Goal: Task Accomplishment & Management: Complete application form

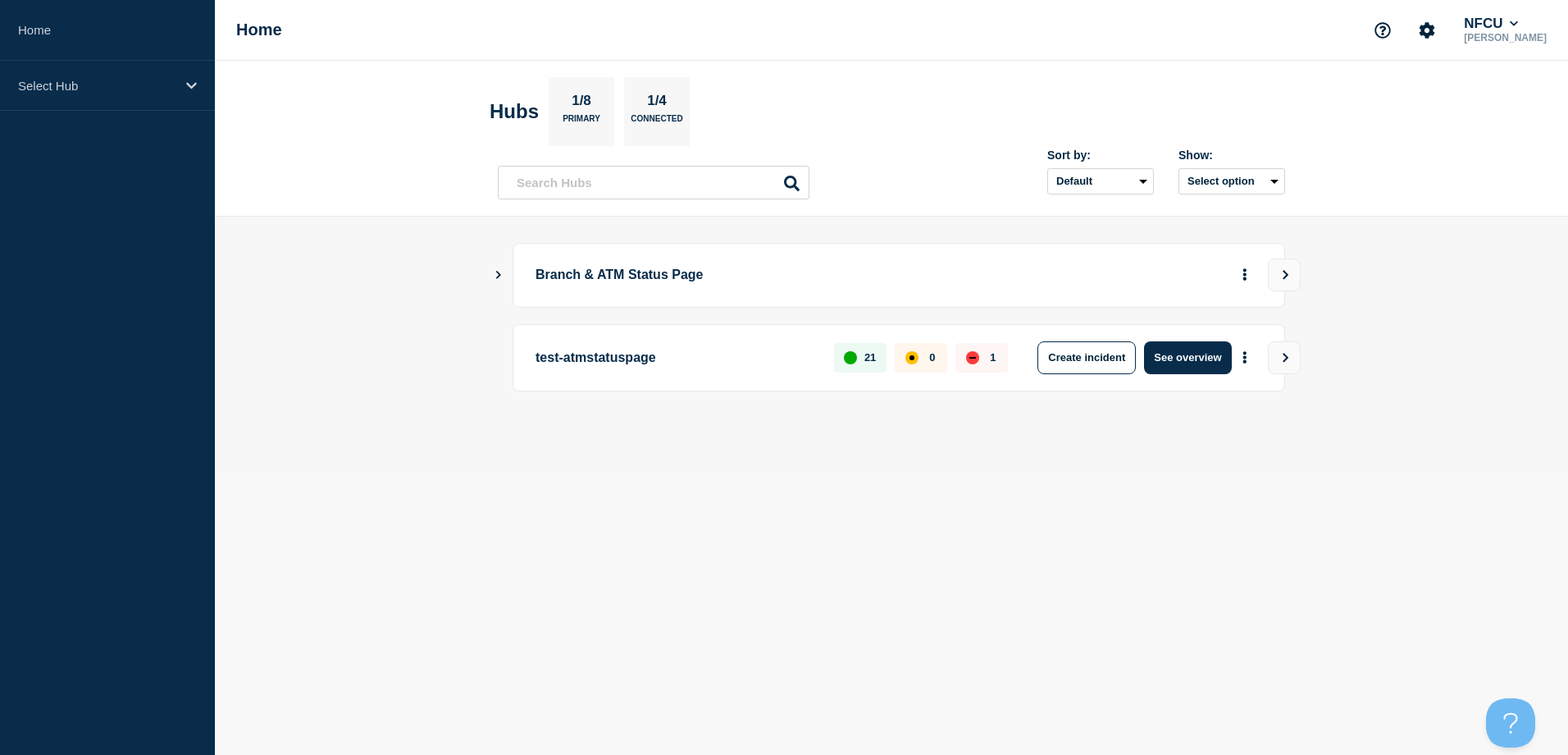
click at [931, 230] on main "Branch & ATM Status Page test-atmstatuspage 21 0 1 Create incident See overview" at bounding box center [891, 345] width 1353 height 256
click at [64, 75] on div "Select Hub" at bounding box center [107, 85] width 215 height 50
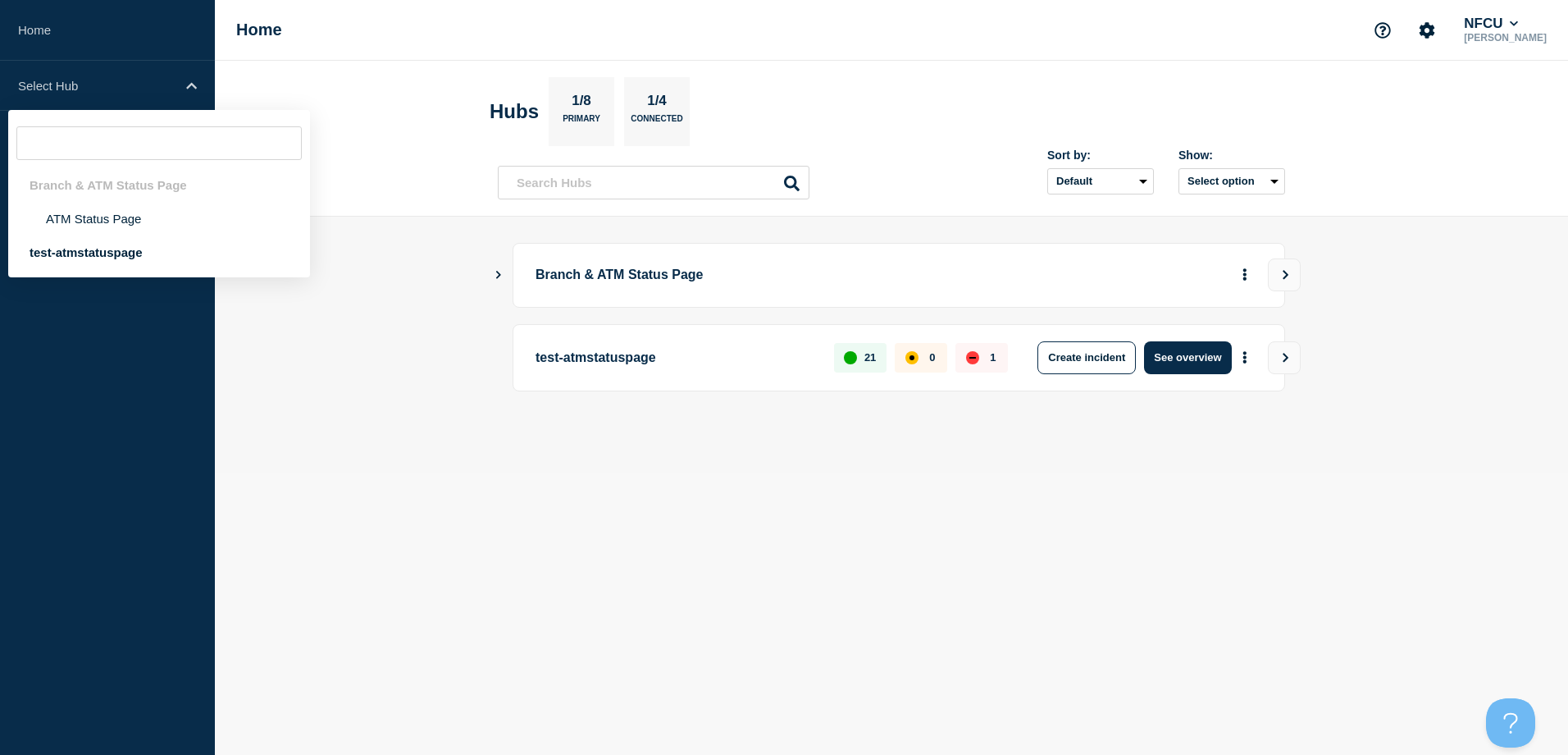
click at [352, 343] on main "Branch & ATM Status Page test-atmstatuspage 21 0 1 Create incident See overview" at bounding box center [891, 345] width 1353 height 256
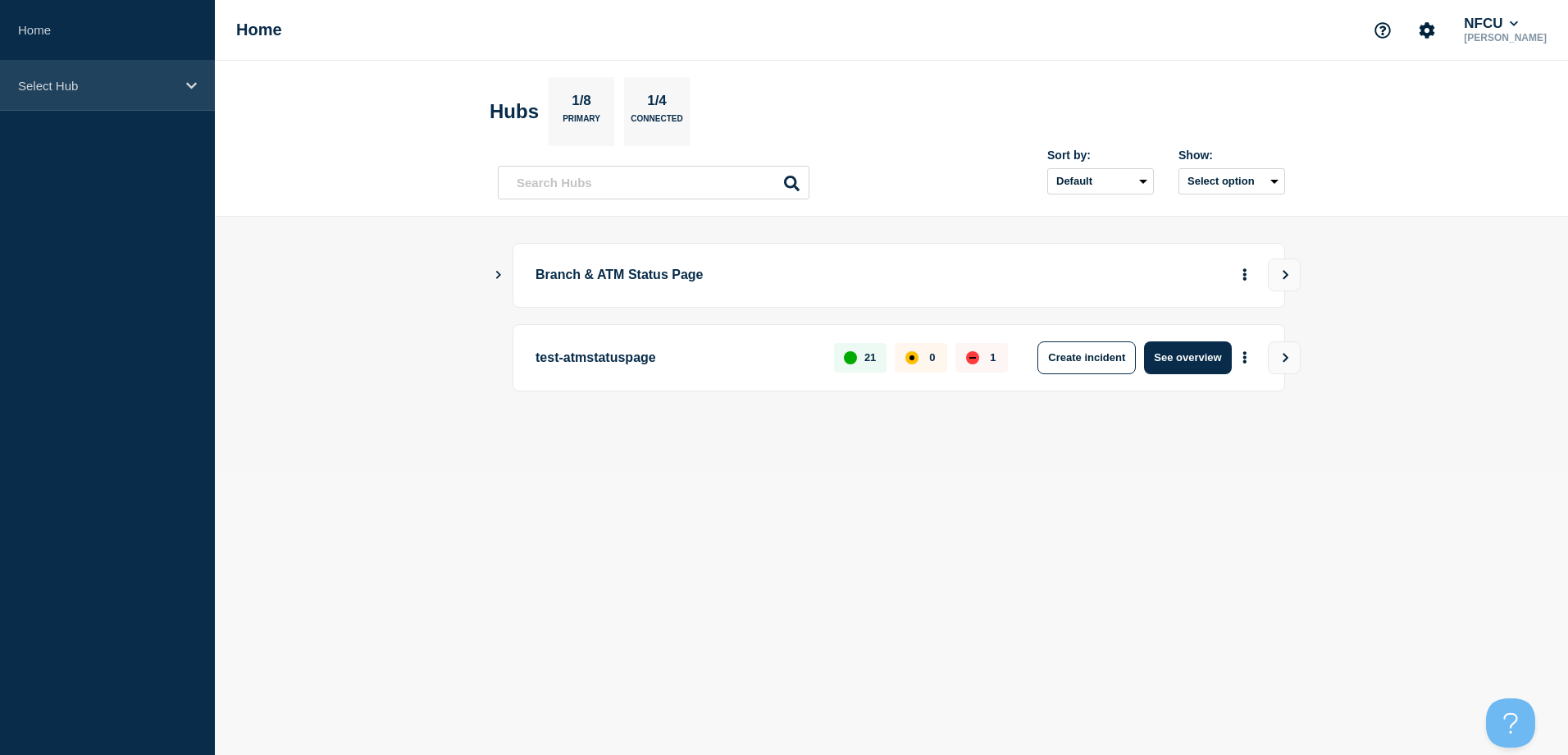
click at [128, 87] on p "Select Hub" at bounding box center [96, 85] width 157 height 14
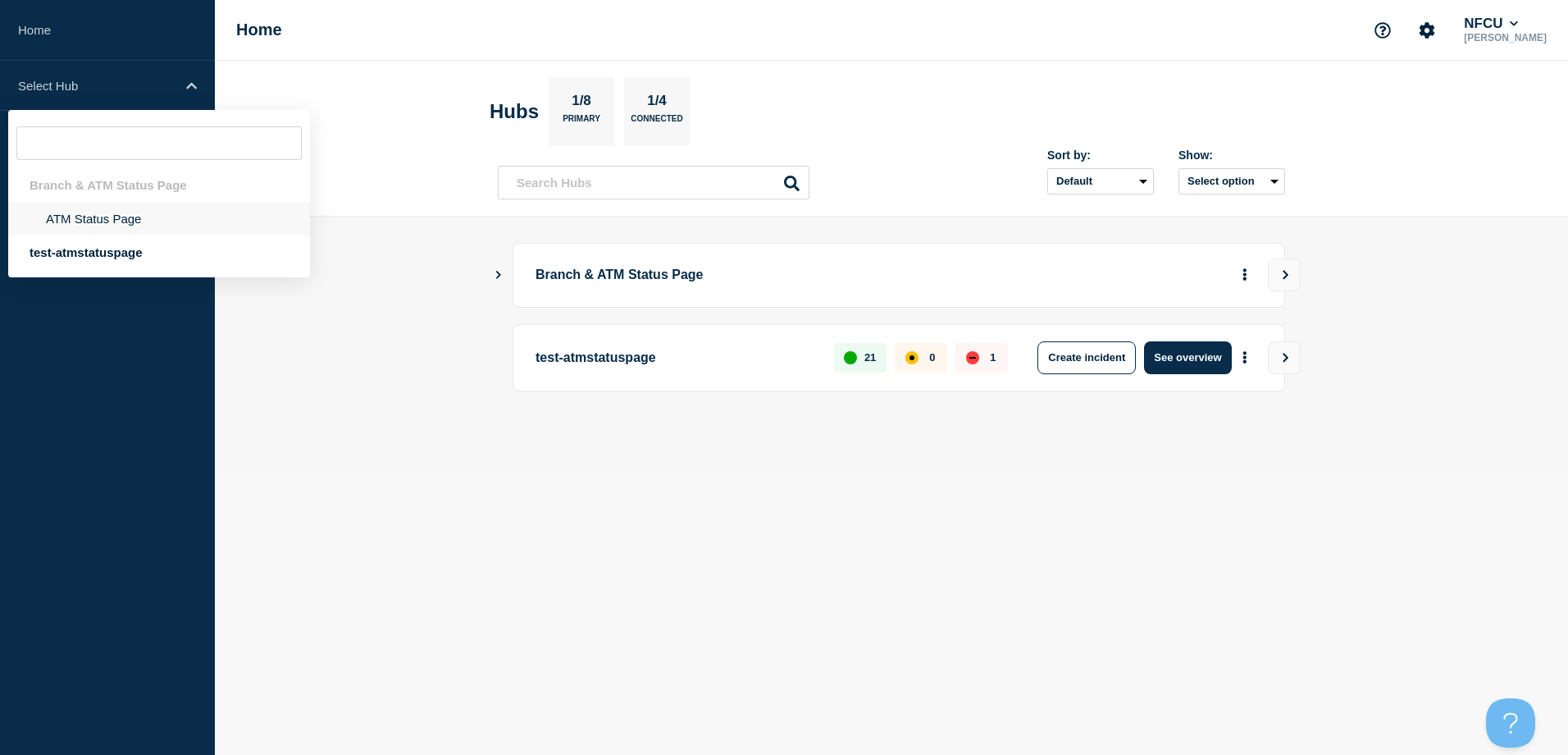
click at [114, 214] on li "ATM Status Page" at bounding box center [159, 219] width 302 height 33
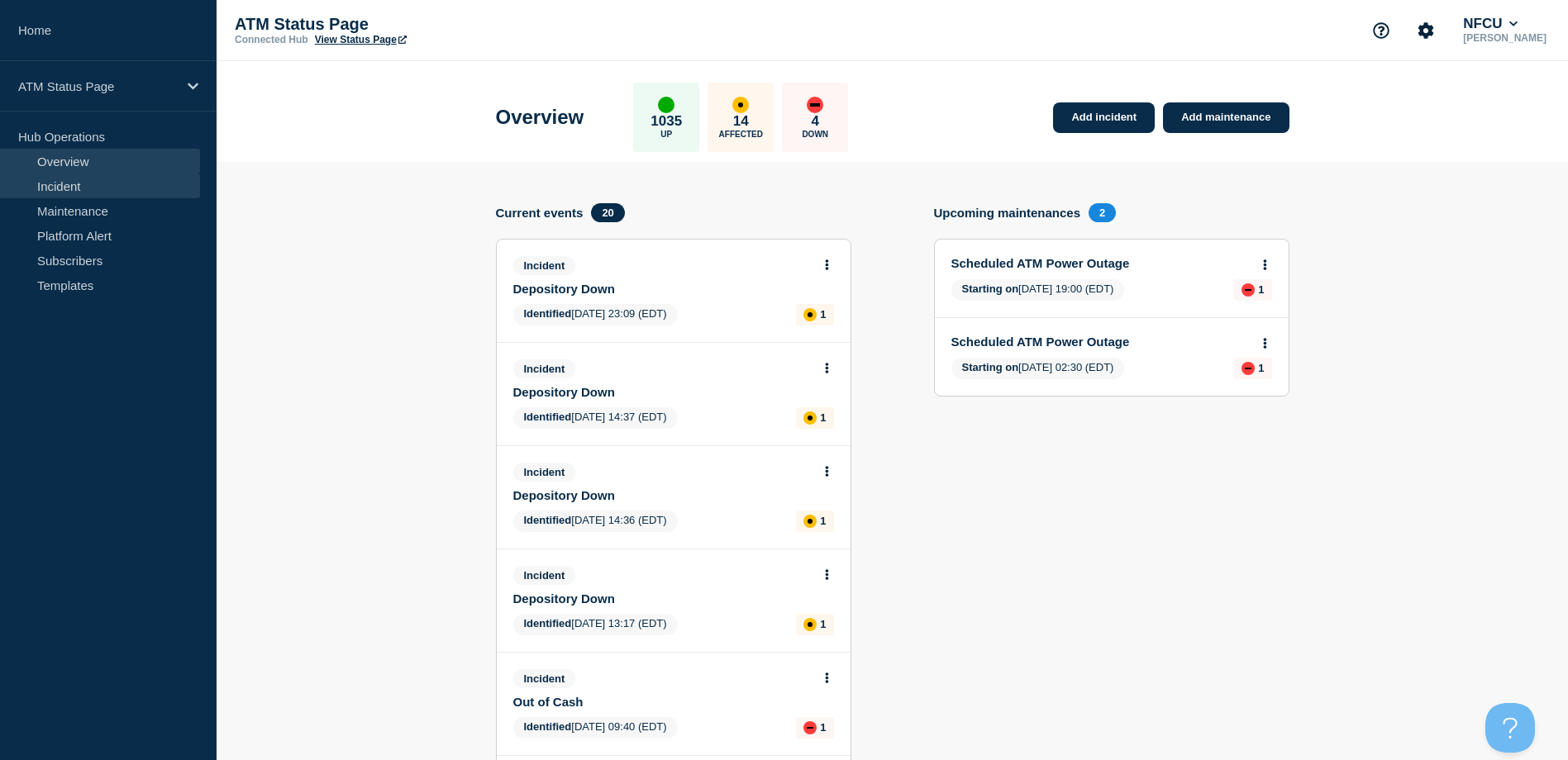
click at [44, 185] on link "Incident" at bounding box center [100, 186] width 200 height 25
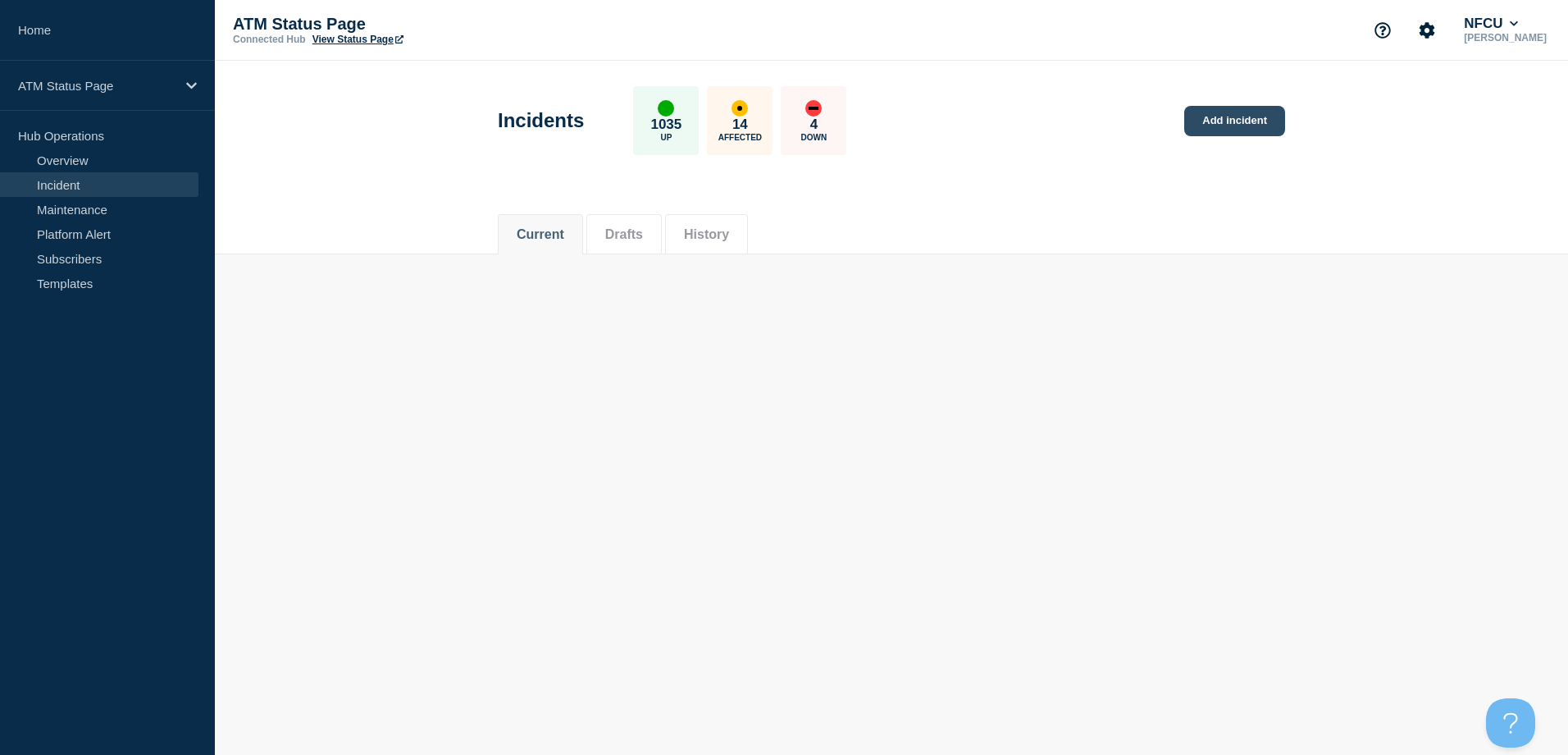
click at [1245, 123] on link "Add incident" at bounding box center [1234, 121] width 101 height 30
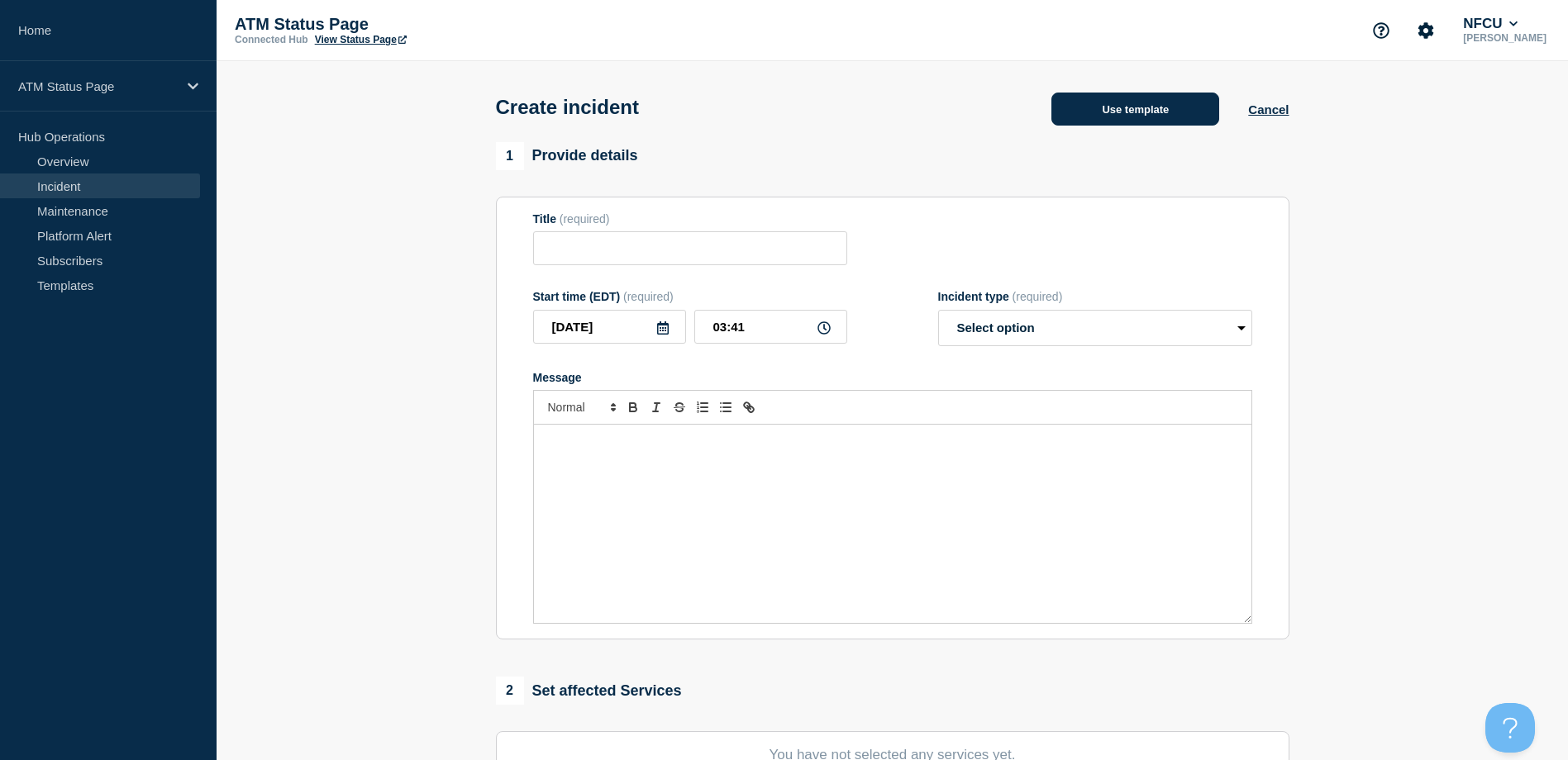
click at [1103, 111] on button "Use template" at bounding box center [1135, 109] width 168 height 33
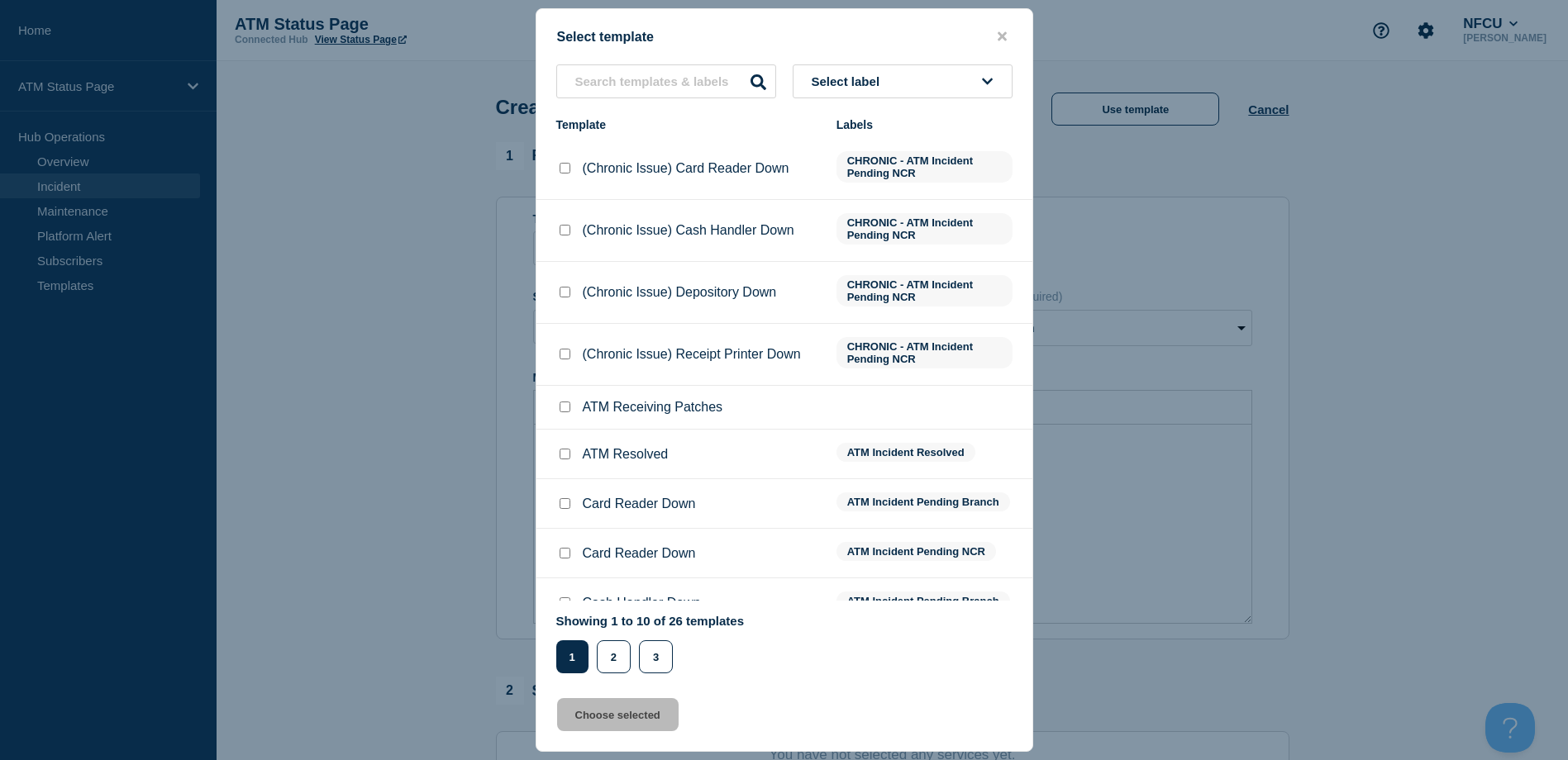
click at [984, 84] on icon at bounding box center [987, 81] width 11 height 13
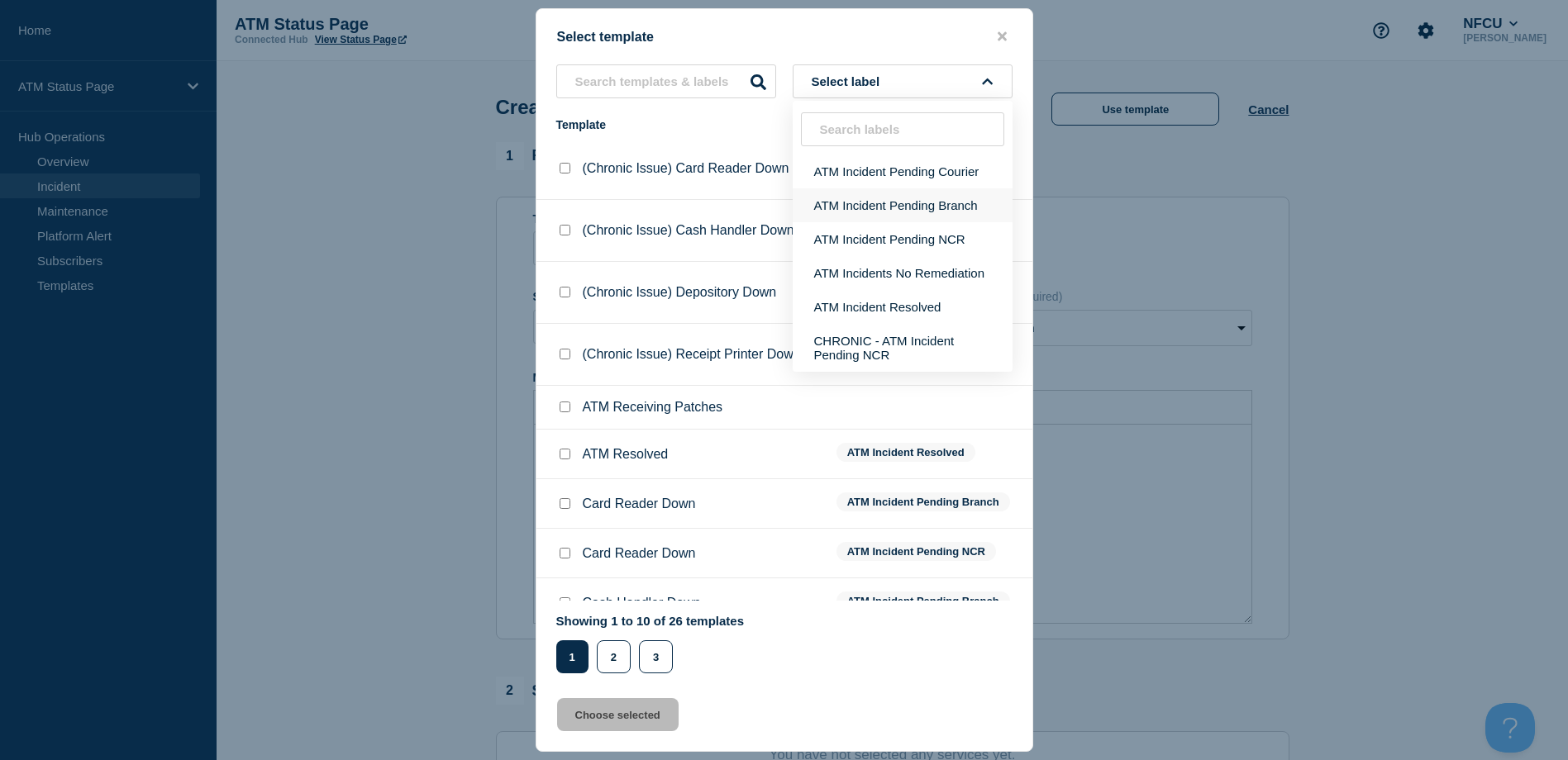
click at [927, 211] on button "ATM Incident Pending Branch" at bounding box center [903, 206] width 219 height 34
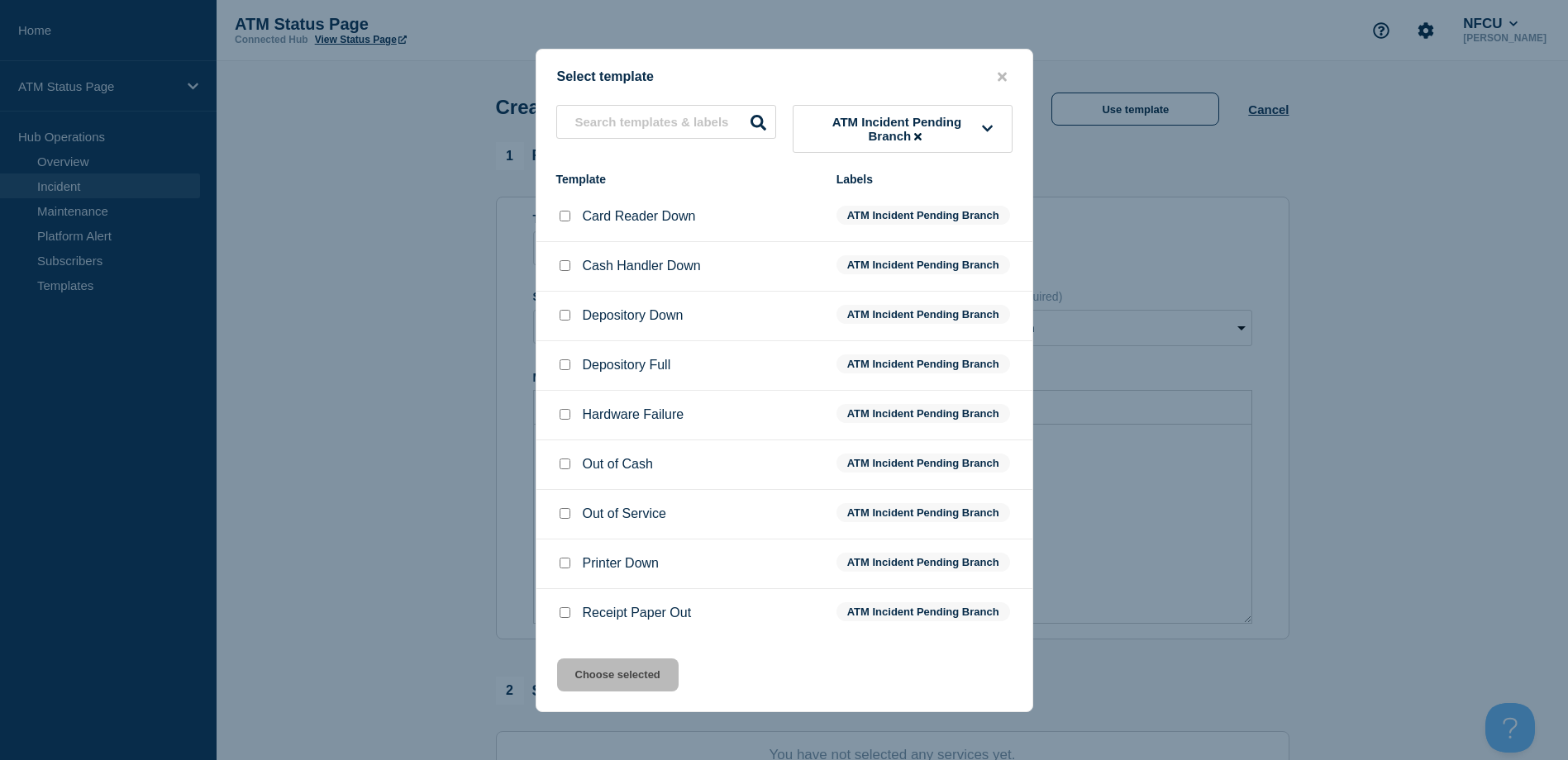
click at [562, 320] on input "Depository Down checkbox" at bounding box center [565, 314] width 11 height 11
checkbox input "true"
click at [653, 660] on div "Select template ATM Incident Pending Branch Template Labels Card Reader Down AT…" at bounding box center [784, 380] width 497 height 663
click at [653, 682] on button "Choose selected" at bounding box center [617, 674] width 122 height 33
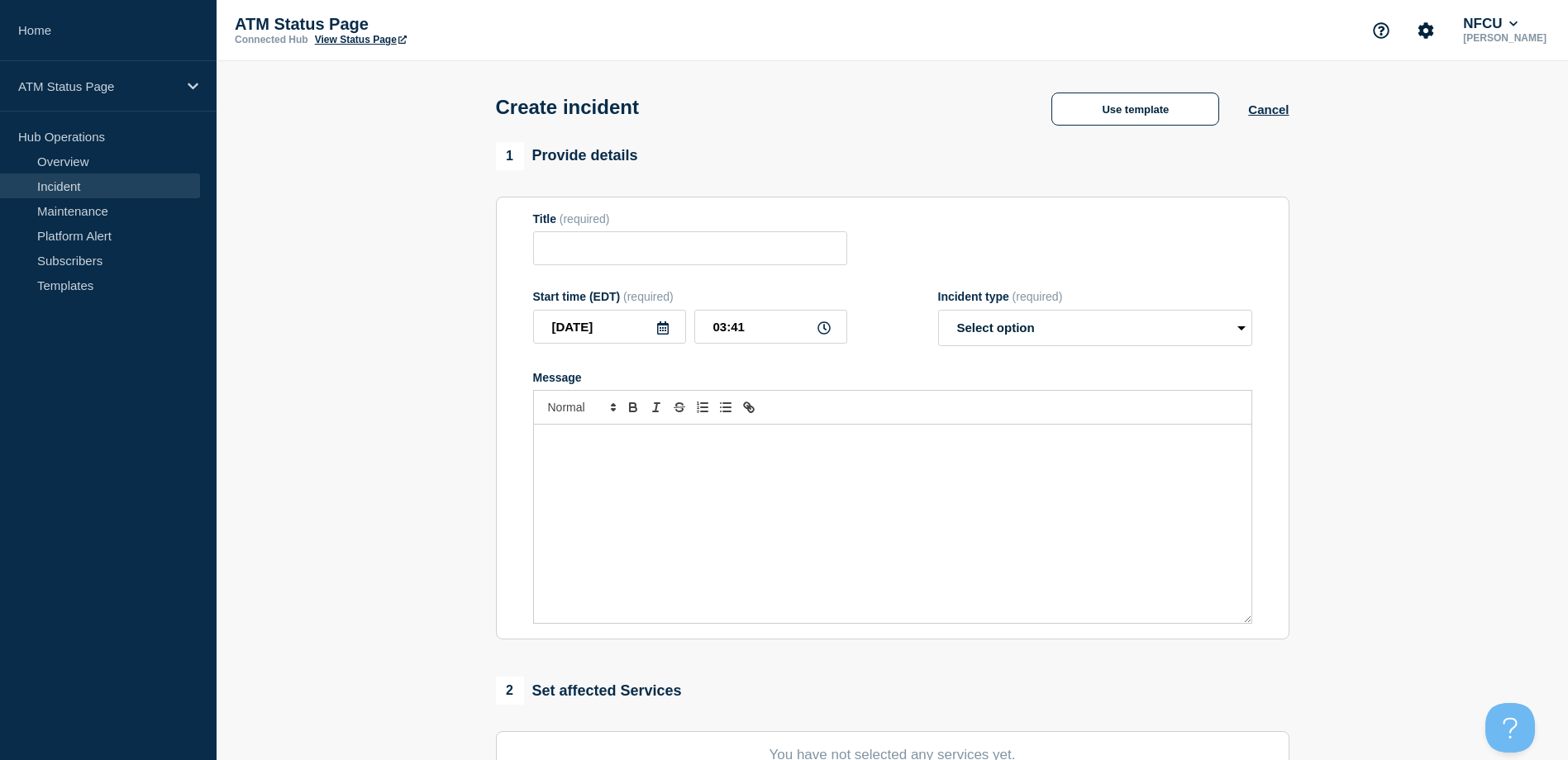
type input "Depository Down"
select select "identified"
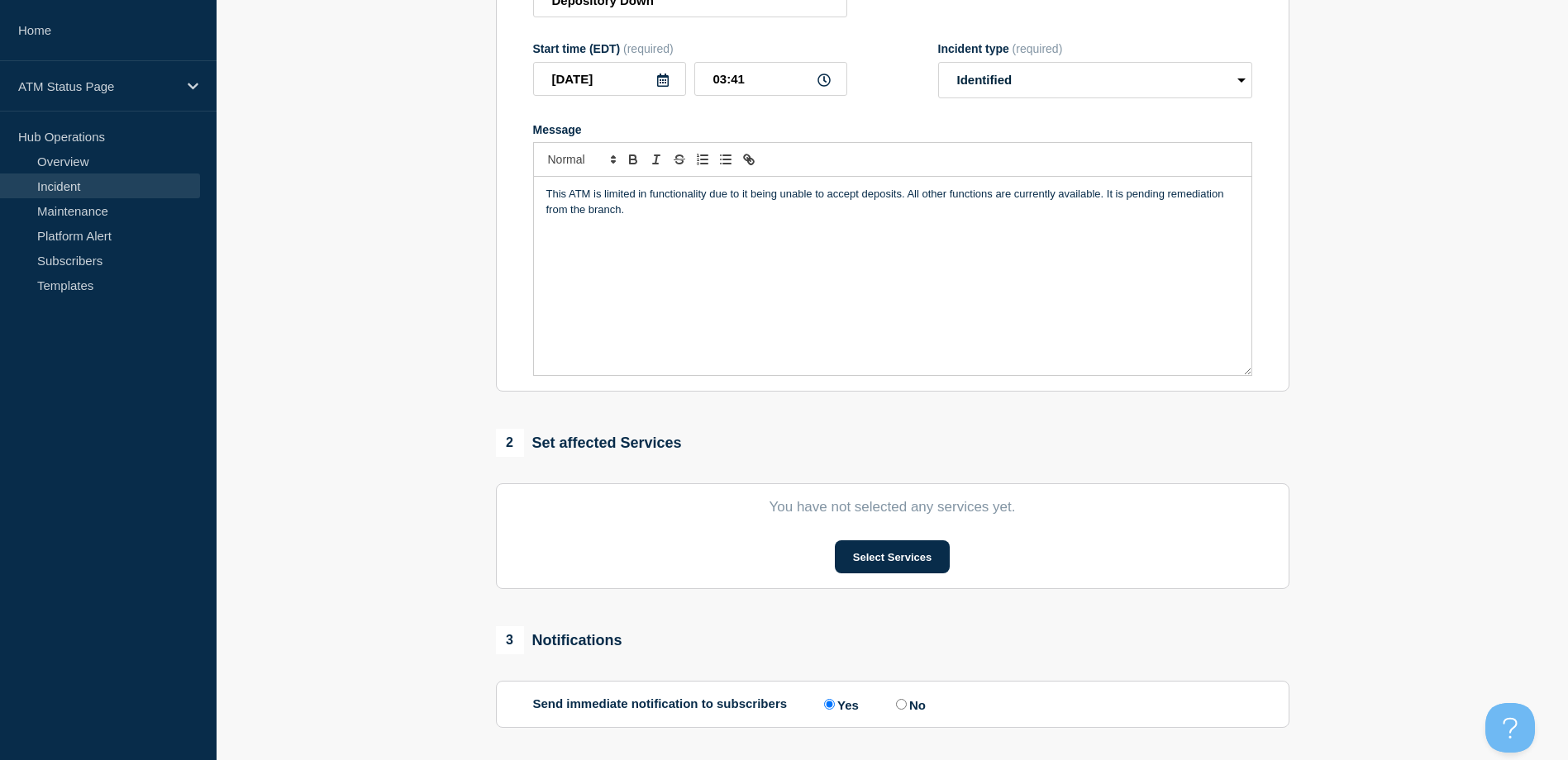
scroll to position [330, 0]
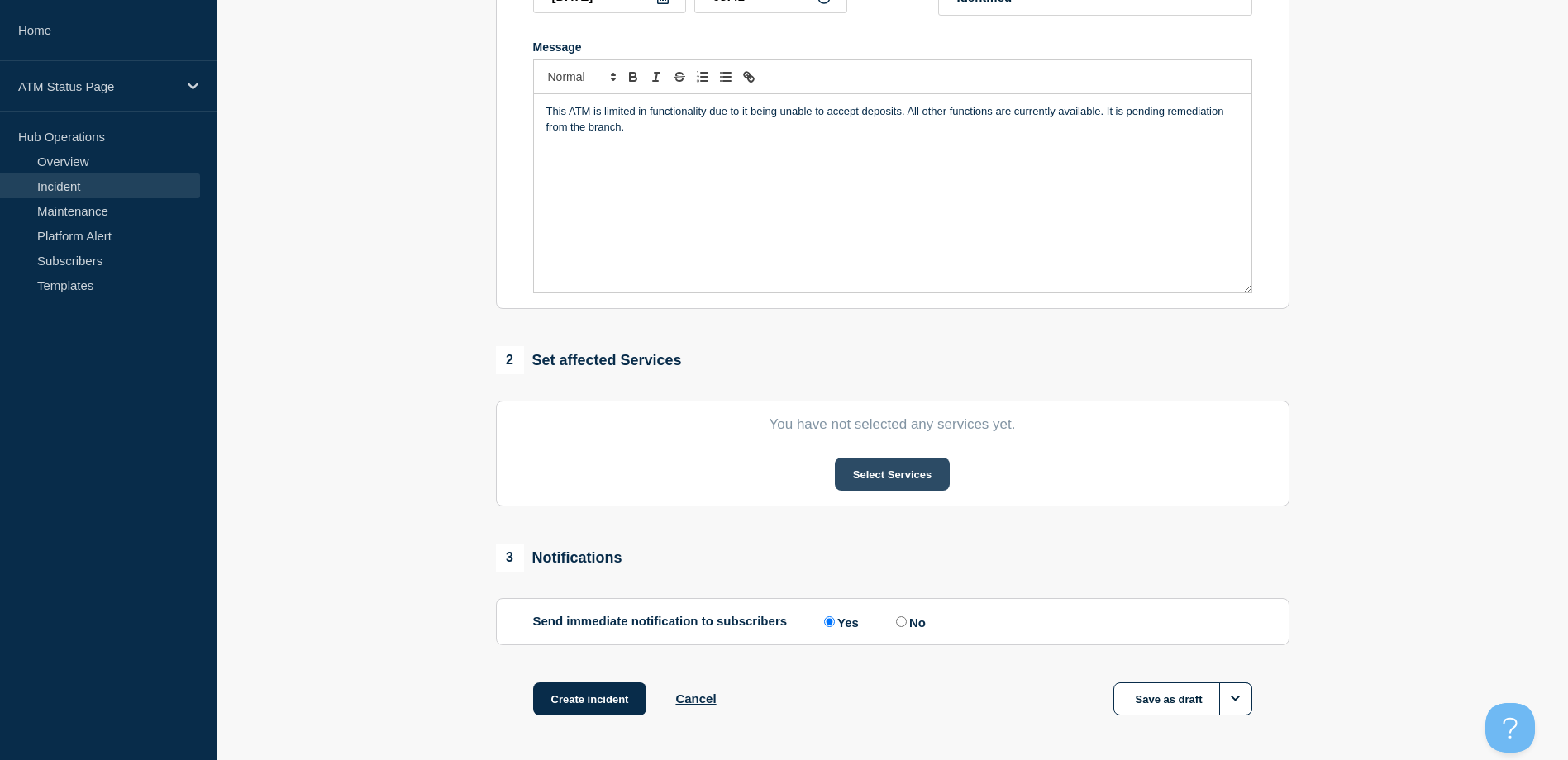
click at [871, 468] on button "Select Services" at bounding box center [892, 473] width 115 height 33
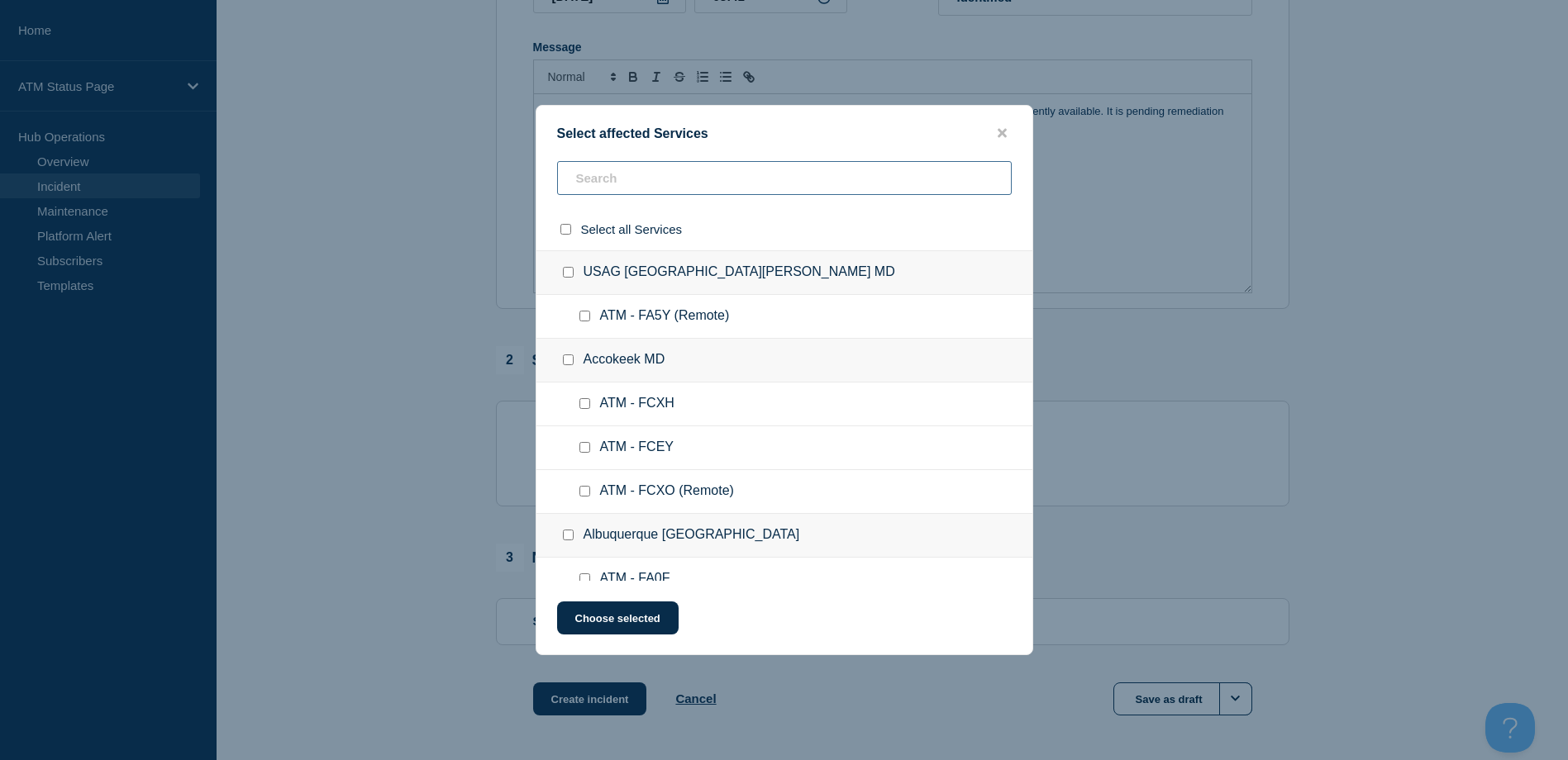
click at [687, 165] on input "text" at bounding box center [784, 178] width 455 height 34
paste input "FC67"
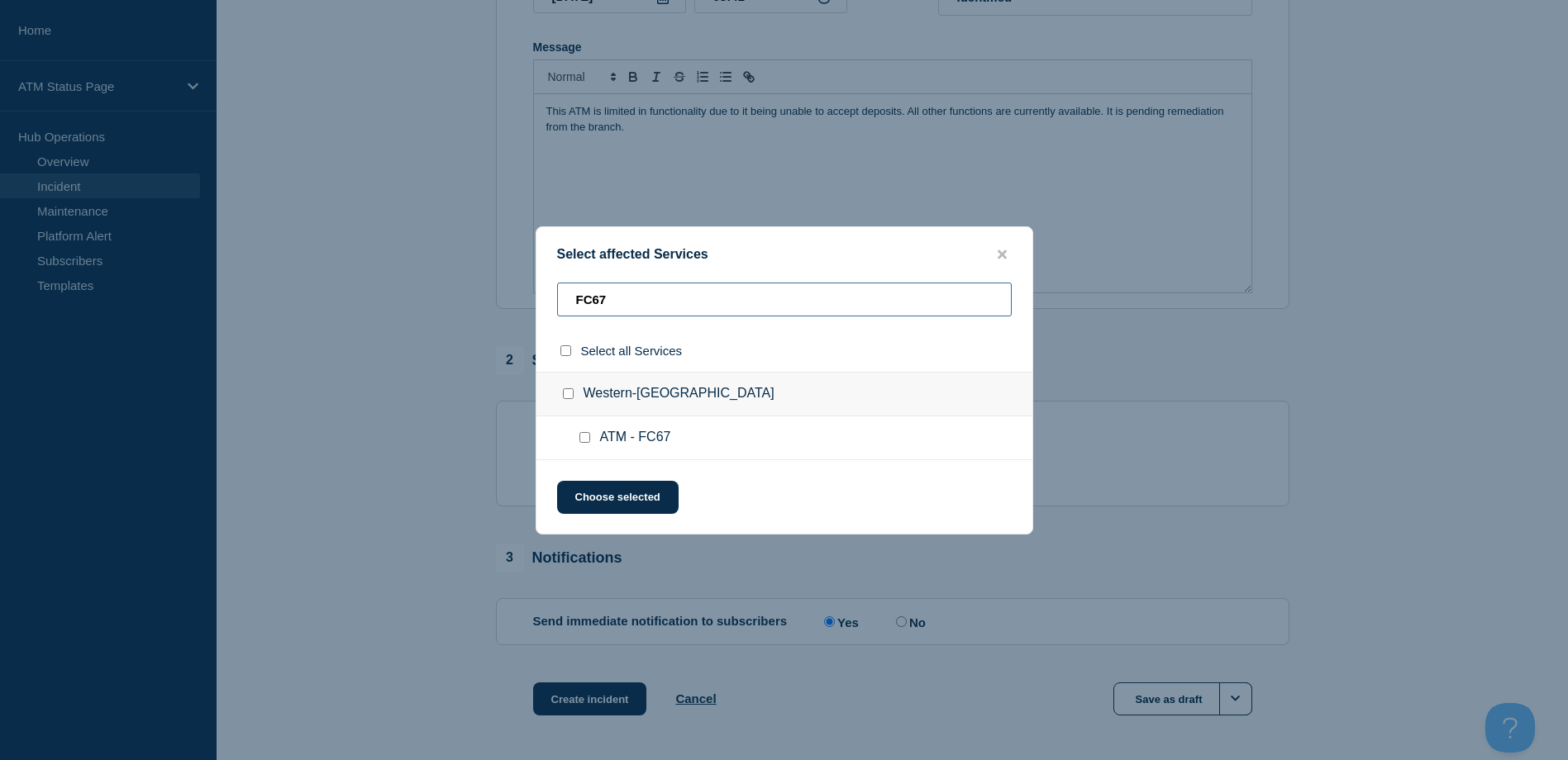
type input "FC67"
click at [571, 445] on ul "ATM - FC67" at bounding box center [785, 438] width 496 height 43
click at [580, 443] on input "ATM - FC67 checkbox" at bounding box center [584, 437] width 11 height 11
checkbox input "true"
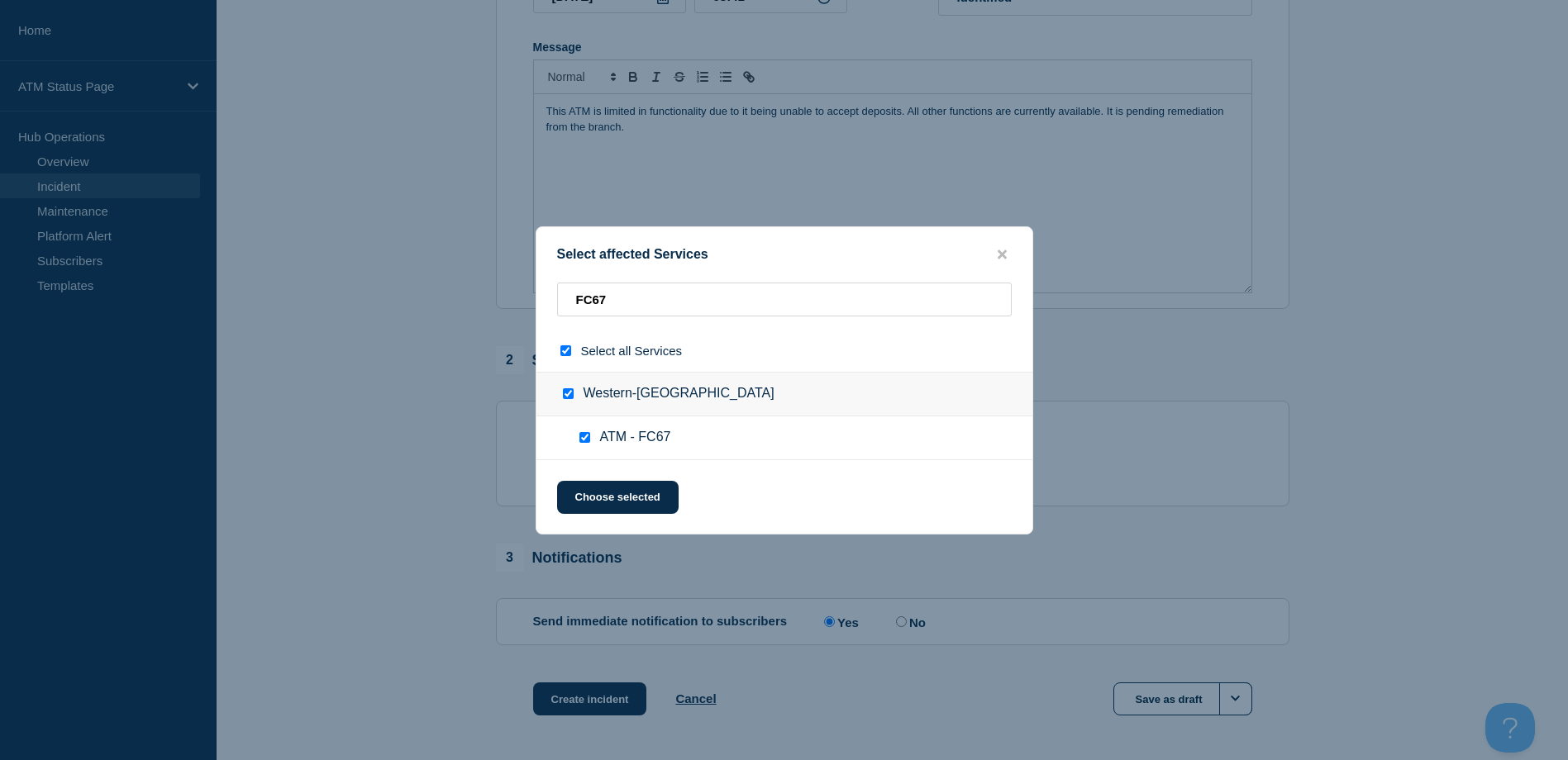
checkbox input "true"
click at [589, 489] on button "Choose selected" at bounding box center [617, 497] width 122 height 33
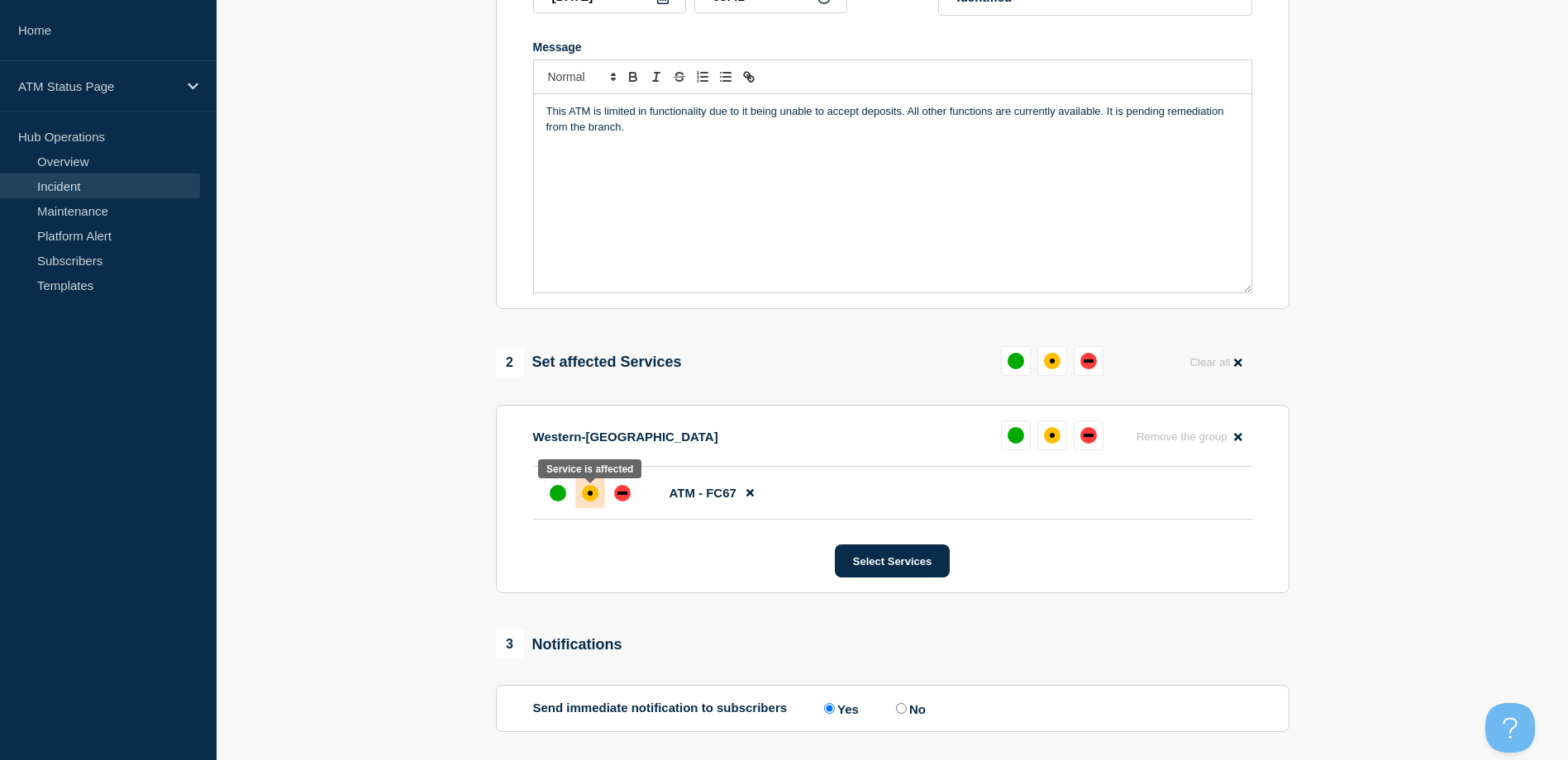
click at [591, 496] on div "affected" at bounding box center [589, 493] width 5 height 5
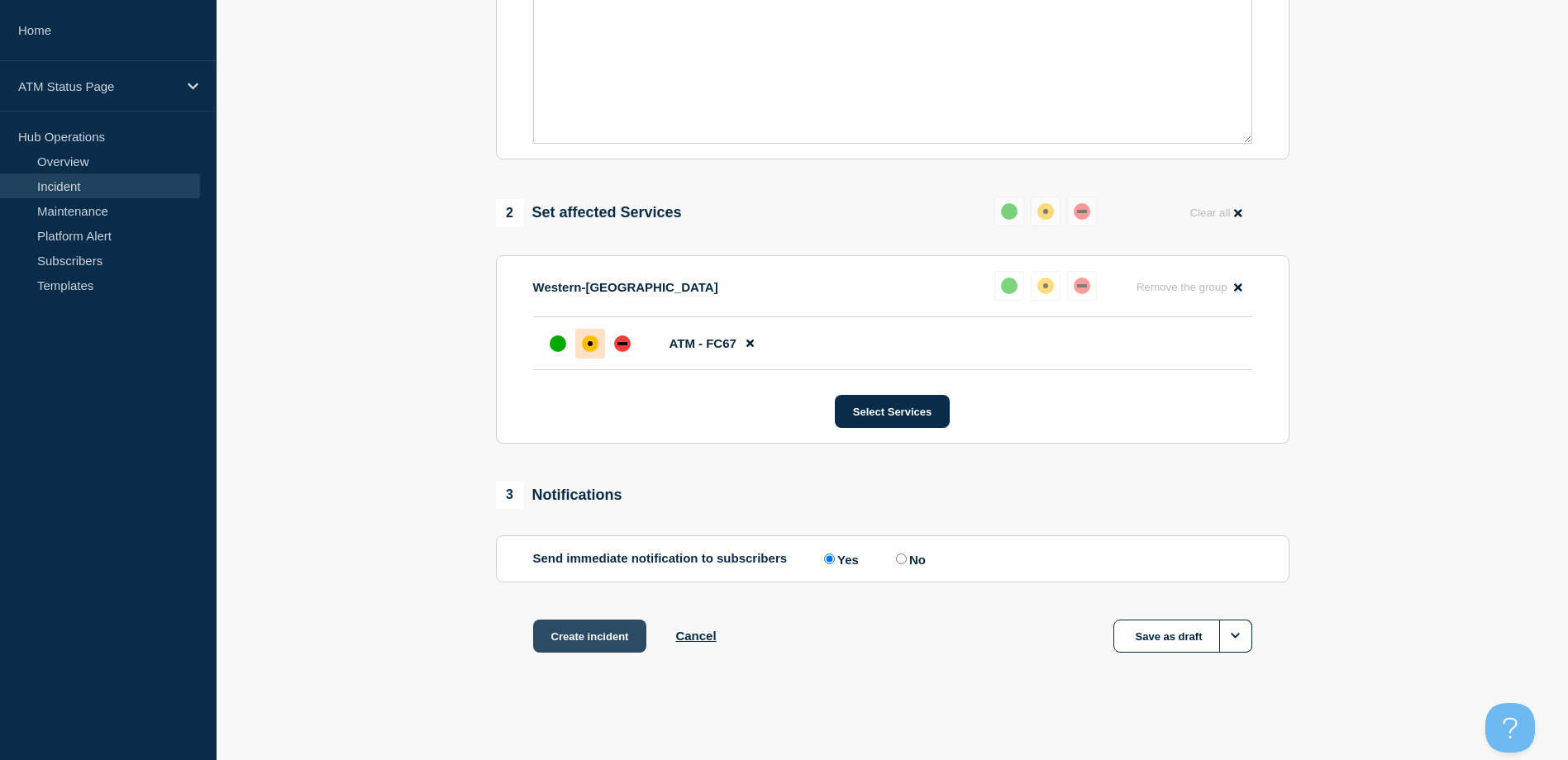
click at [593, 630] on button "Create incident" at bounding box center [589, 635] width 114 height 33
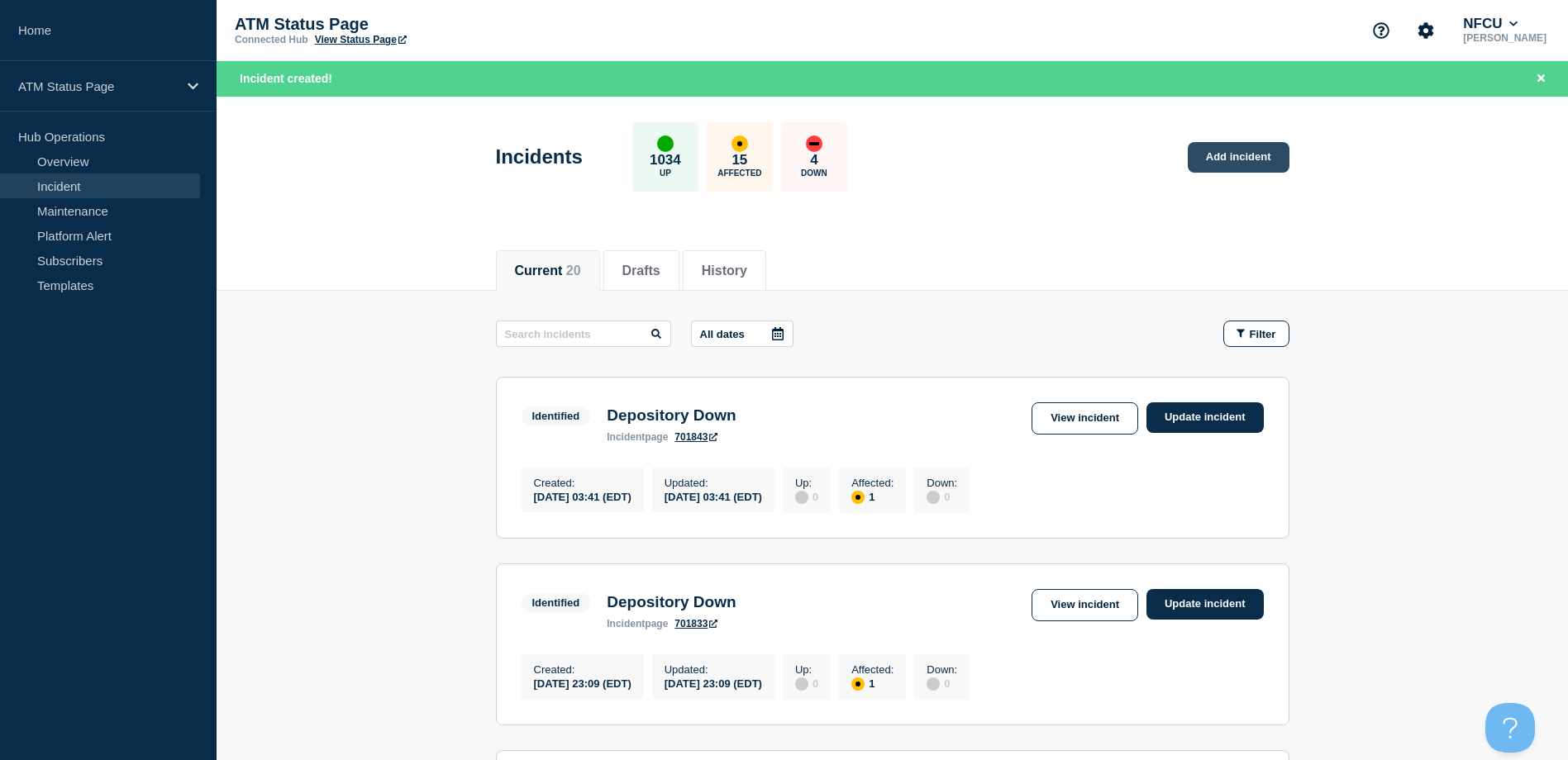
click at [1228, 163] on link "Add incident" at bounding box center [1238, 157] width 102 height 31
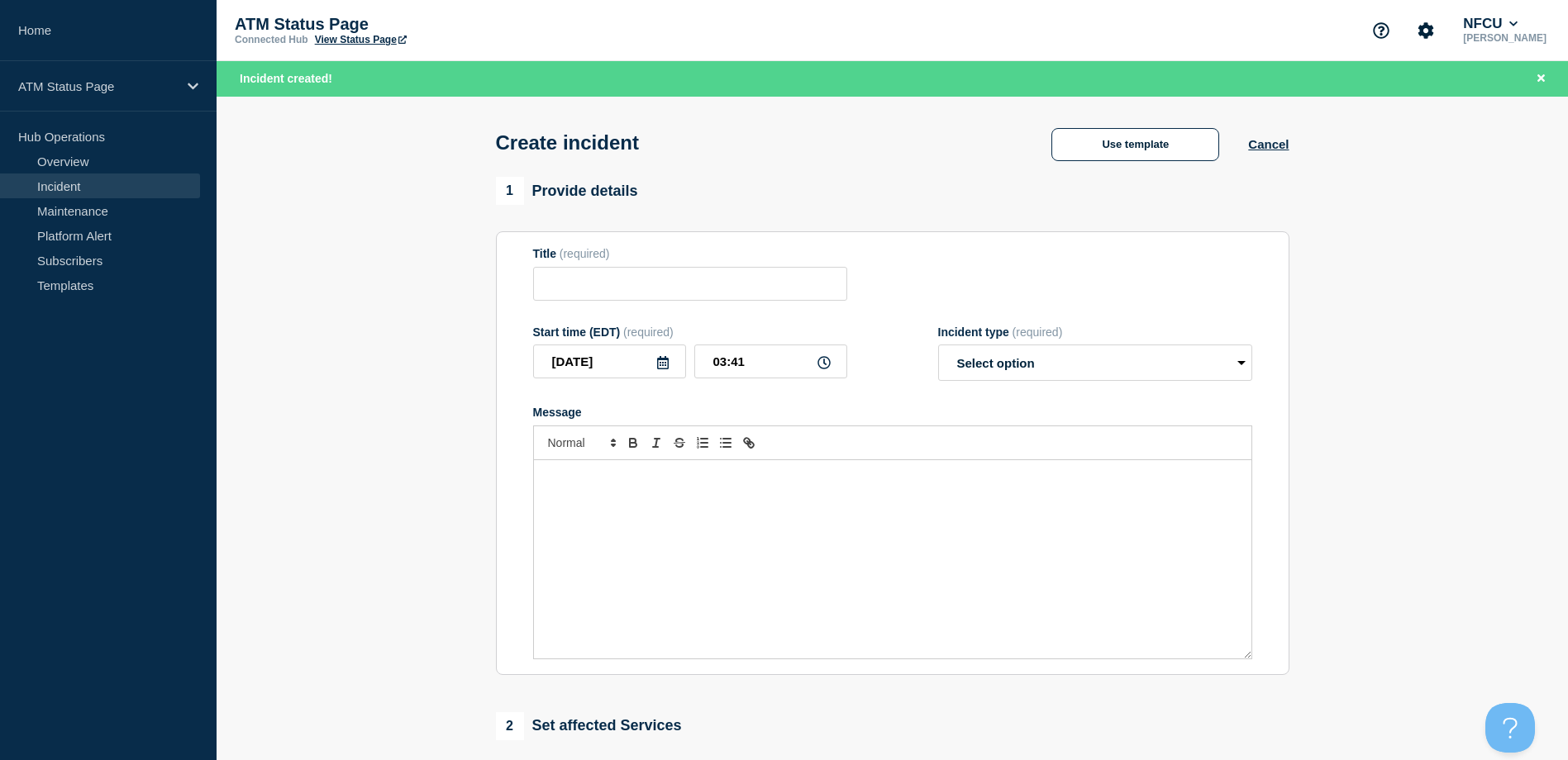
click at [1237, 142] on div "Use template" at bounding box center [1135, 144] width 225 height 33
click at [1263, 145] on button "Cancel" at bounding box center [1267, 144] width 41 height 14
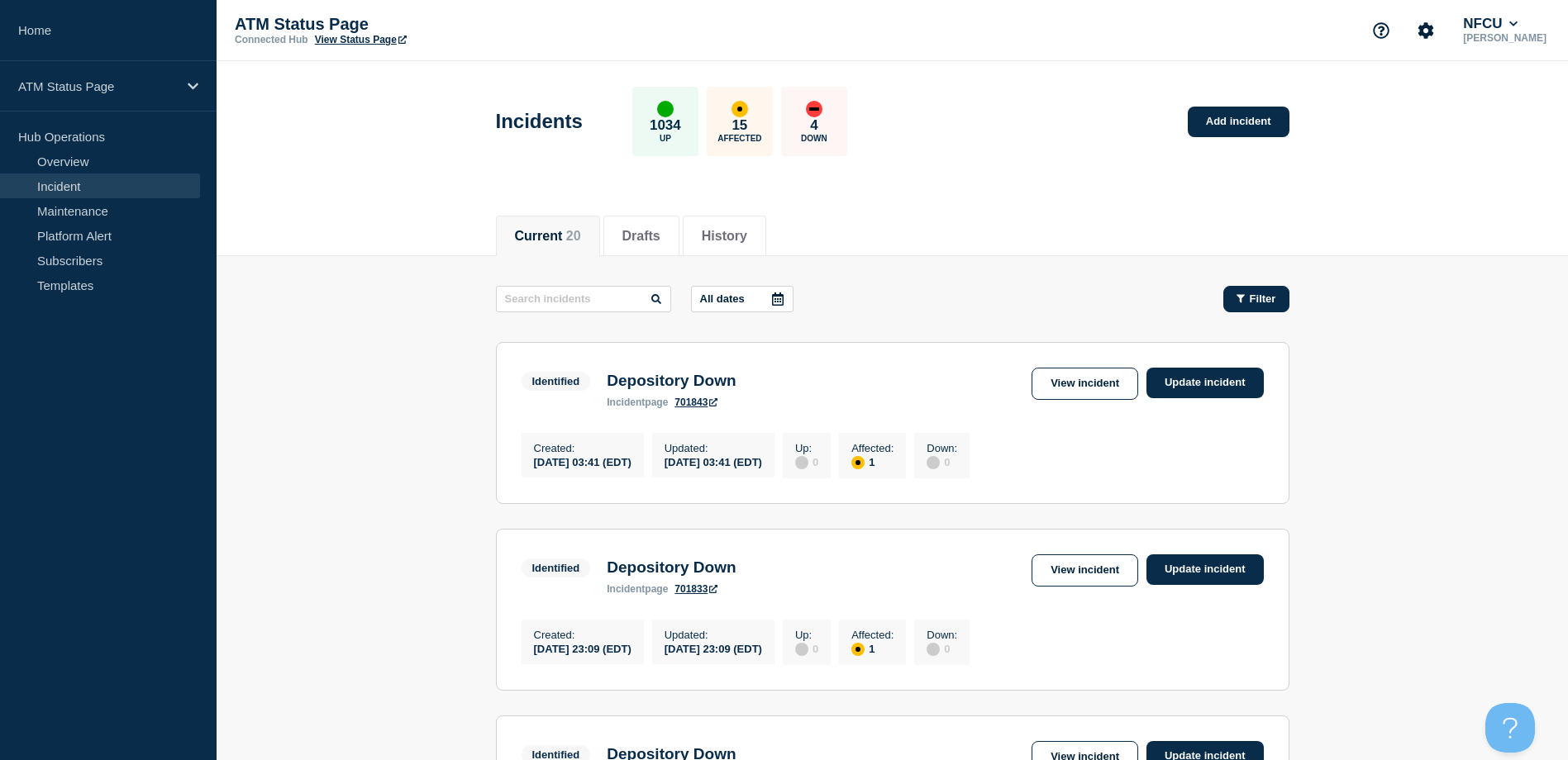
click at [1262, 302] on span "Filter" at bounding box center [1263, 298] width 27 height 13
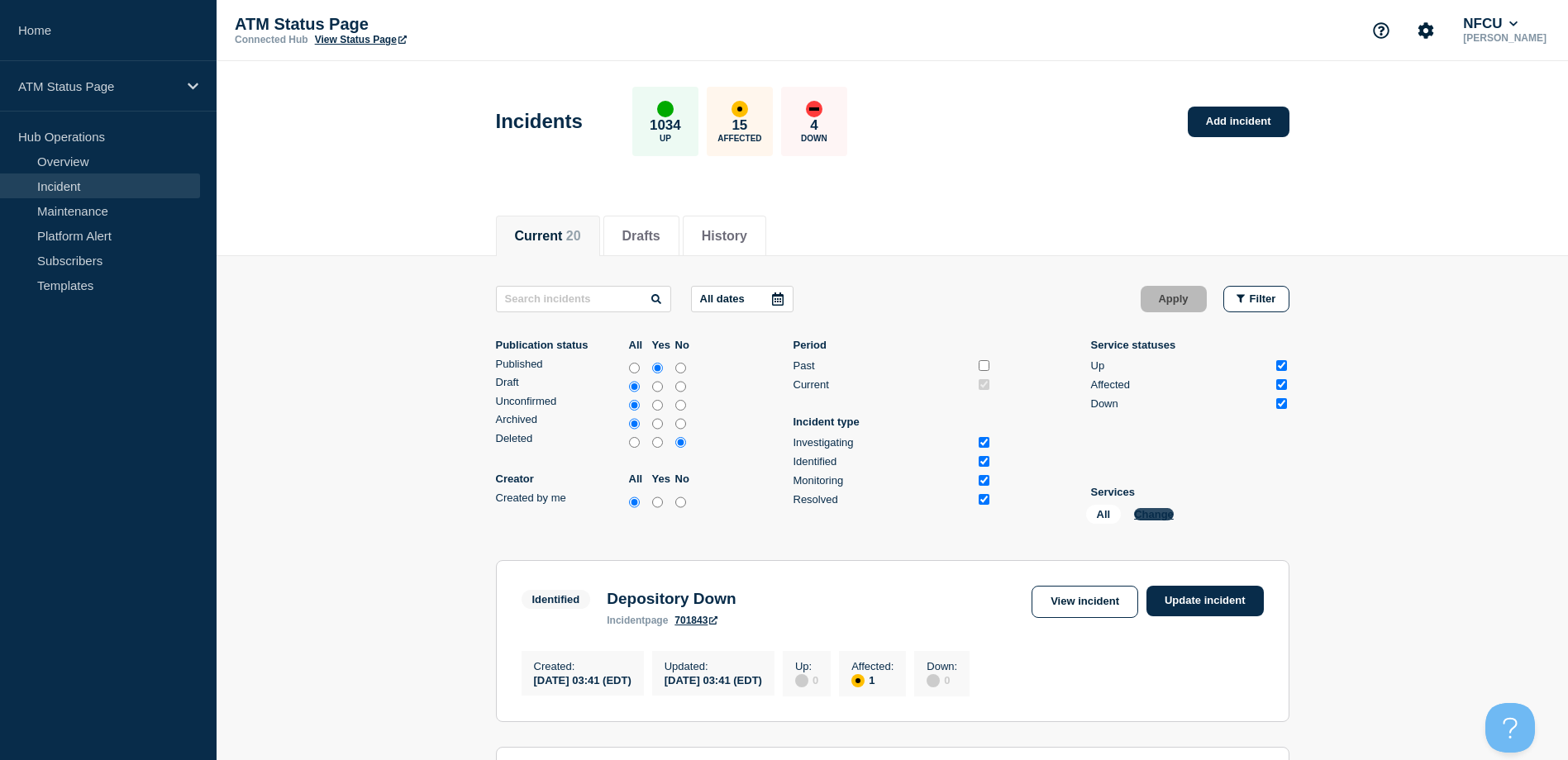
click at [1155, 512] on button "Change" at bounding box center [1154, 514] width 40 height 13
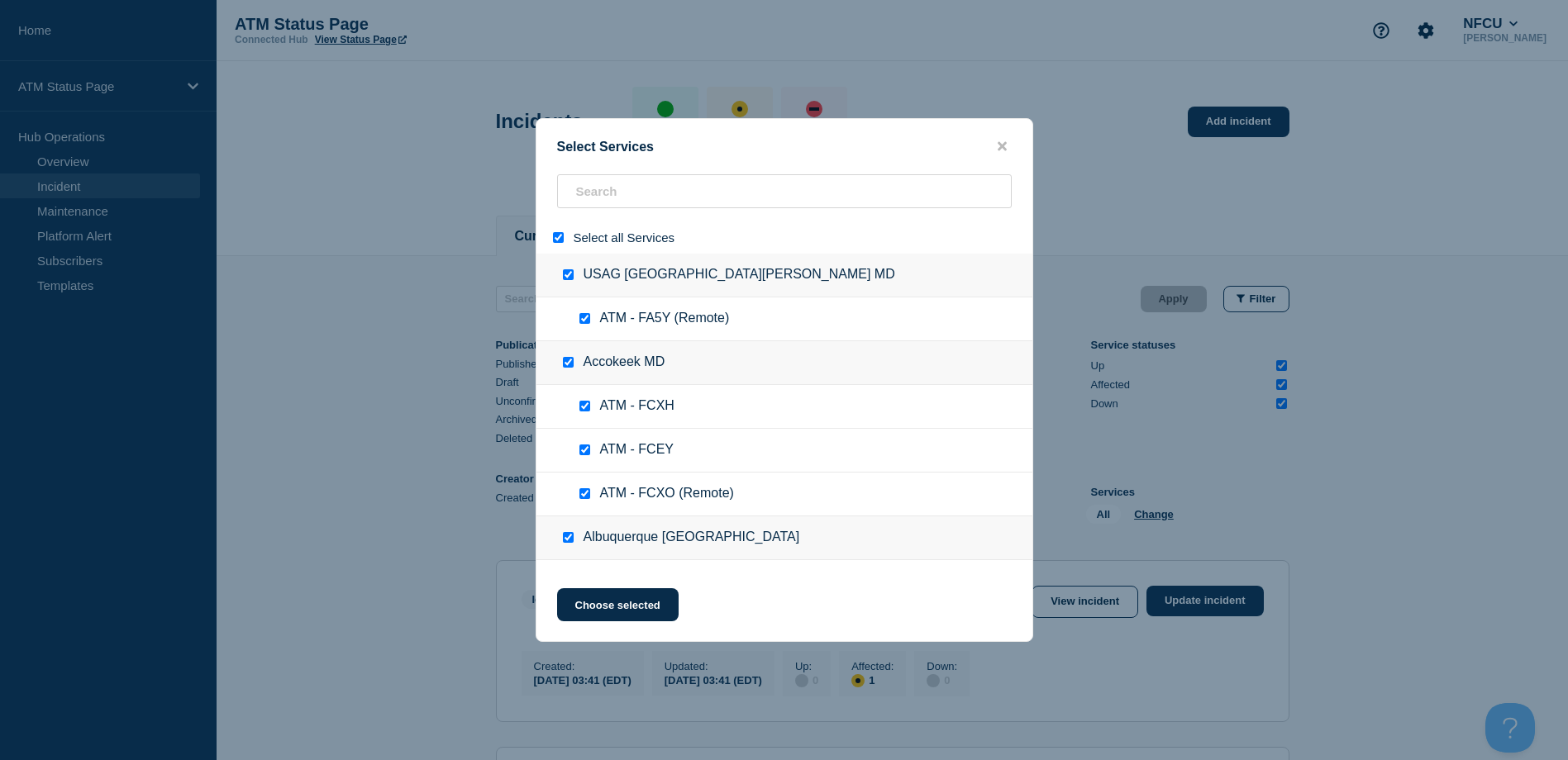
drag, startPoint x: 560, startPoint y: 243, endPoint x: 576, endPoint y: 209, distance: 37.6
click at [559, 242] on input "select all" at bounding box center [558, 237] width 11 height 11
checkbox input "false"
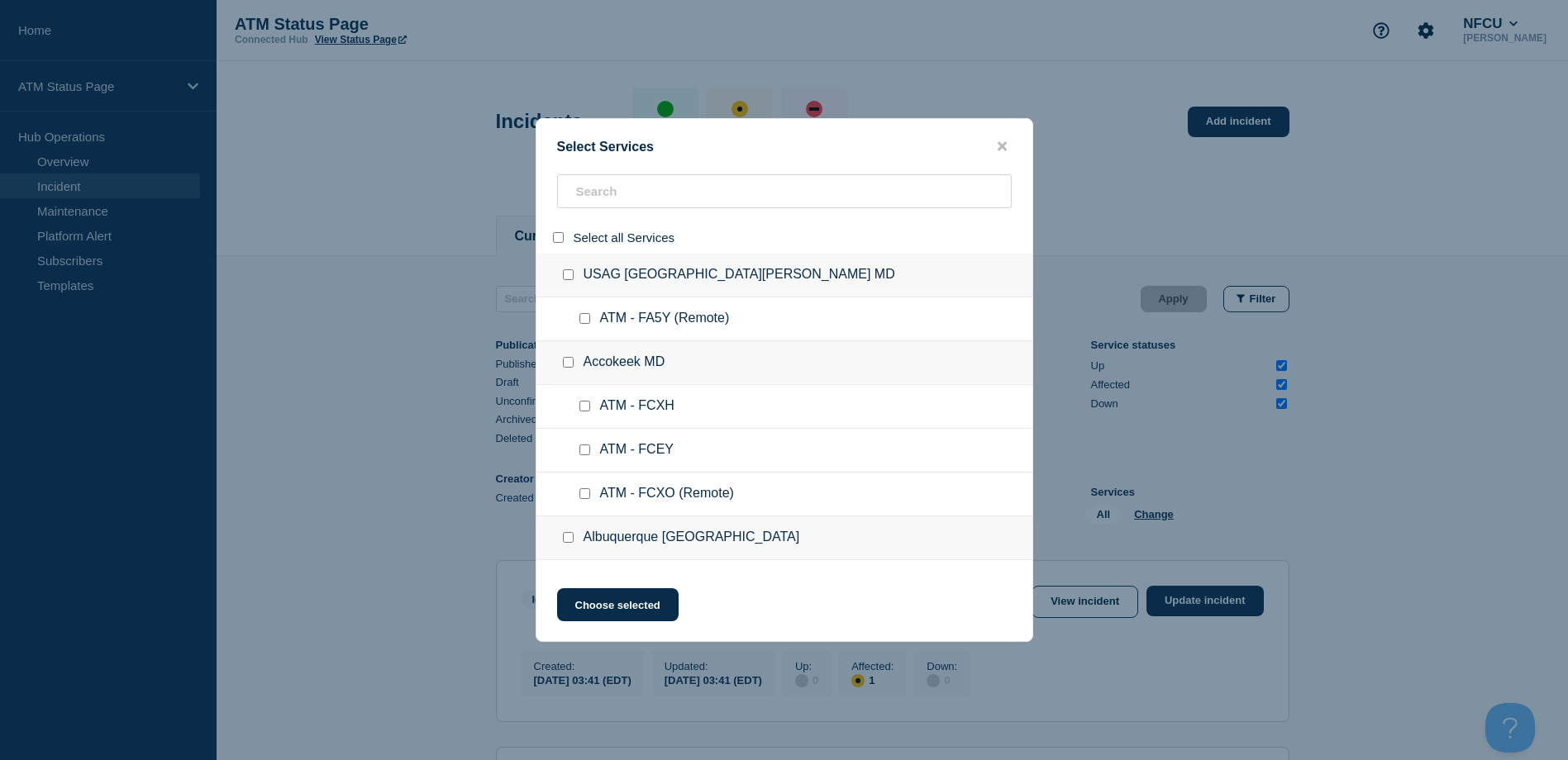
checkbox input "false"
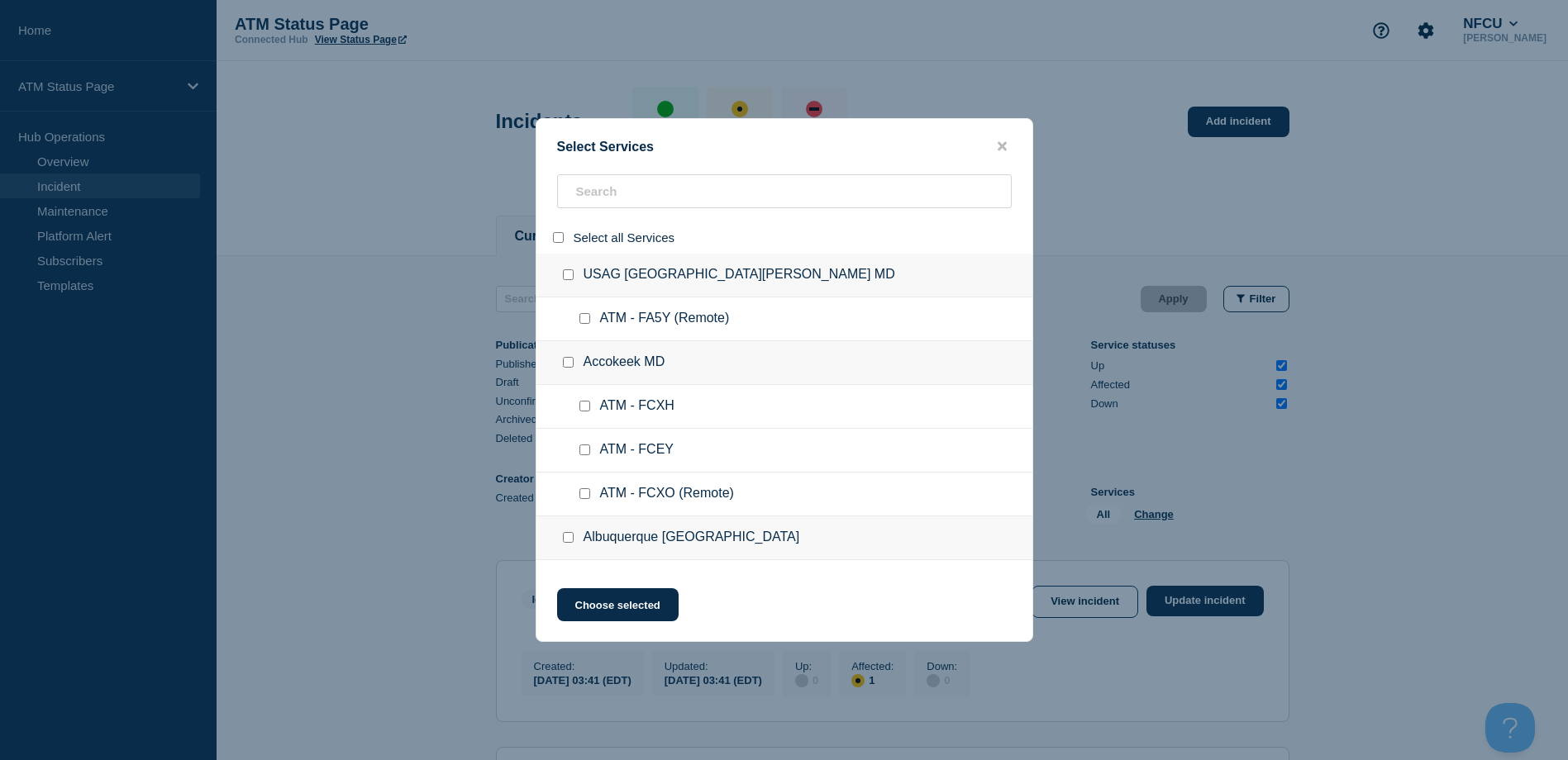
checkbox input "false"
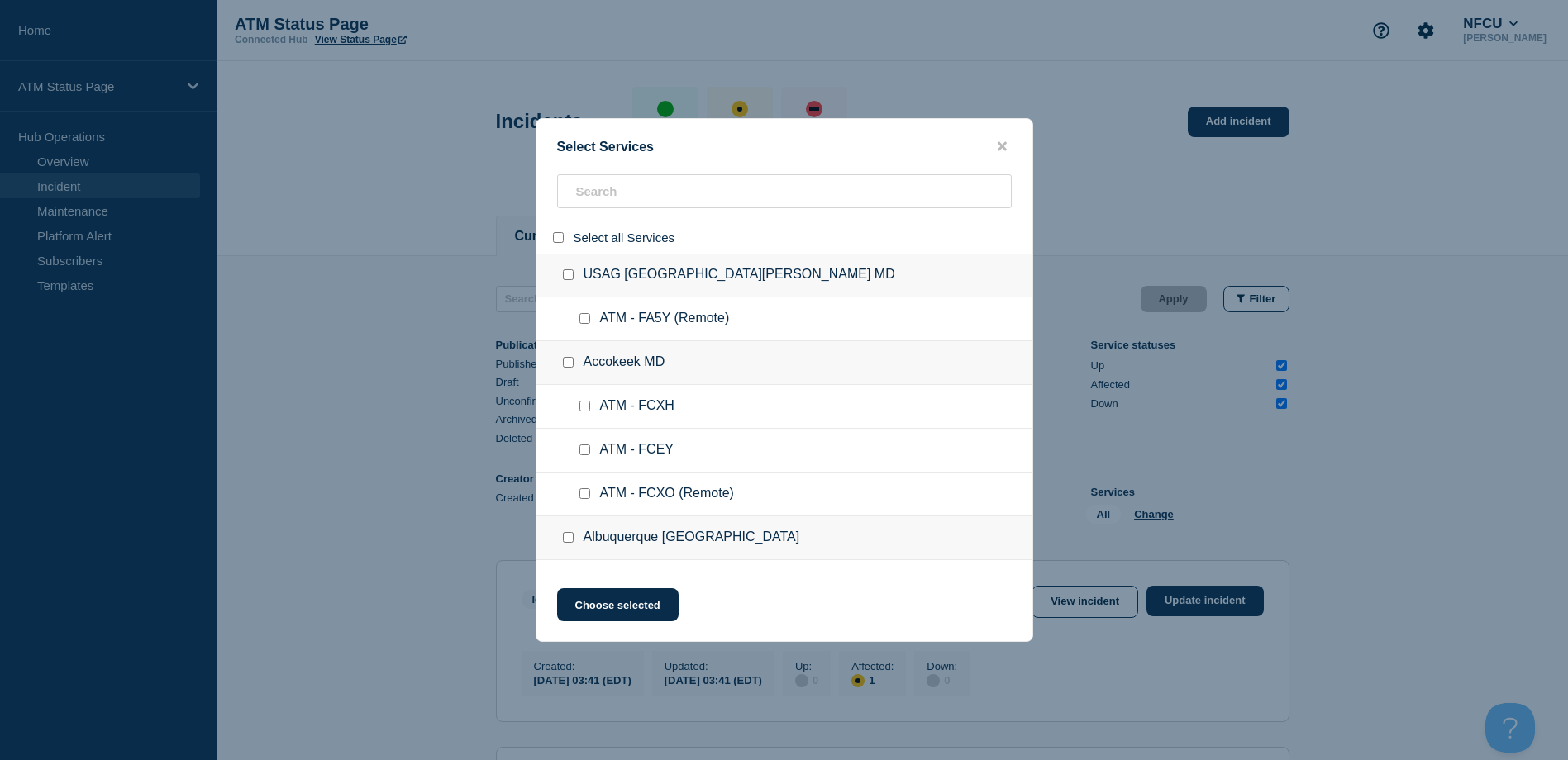
checkbox input "false"
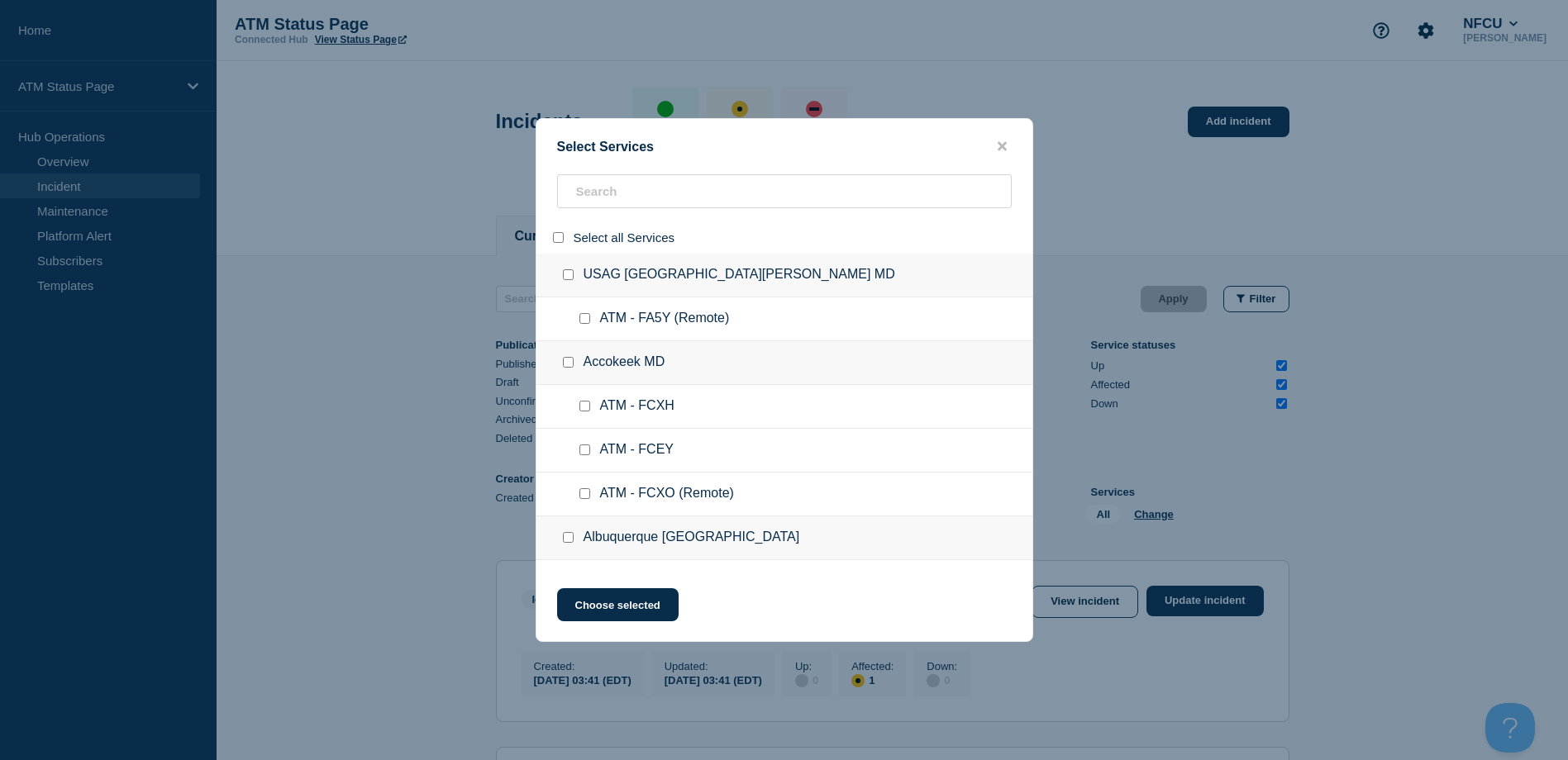
checkbox input "false"
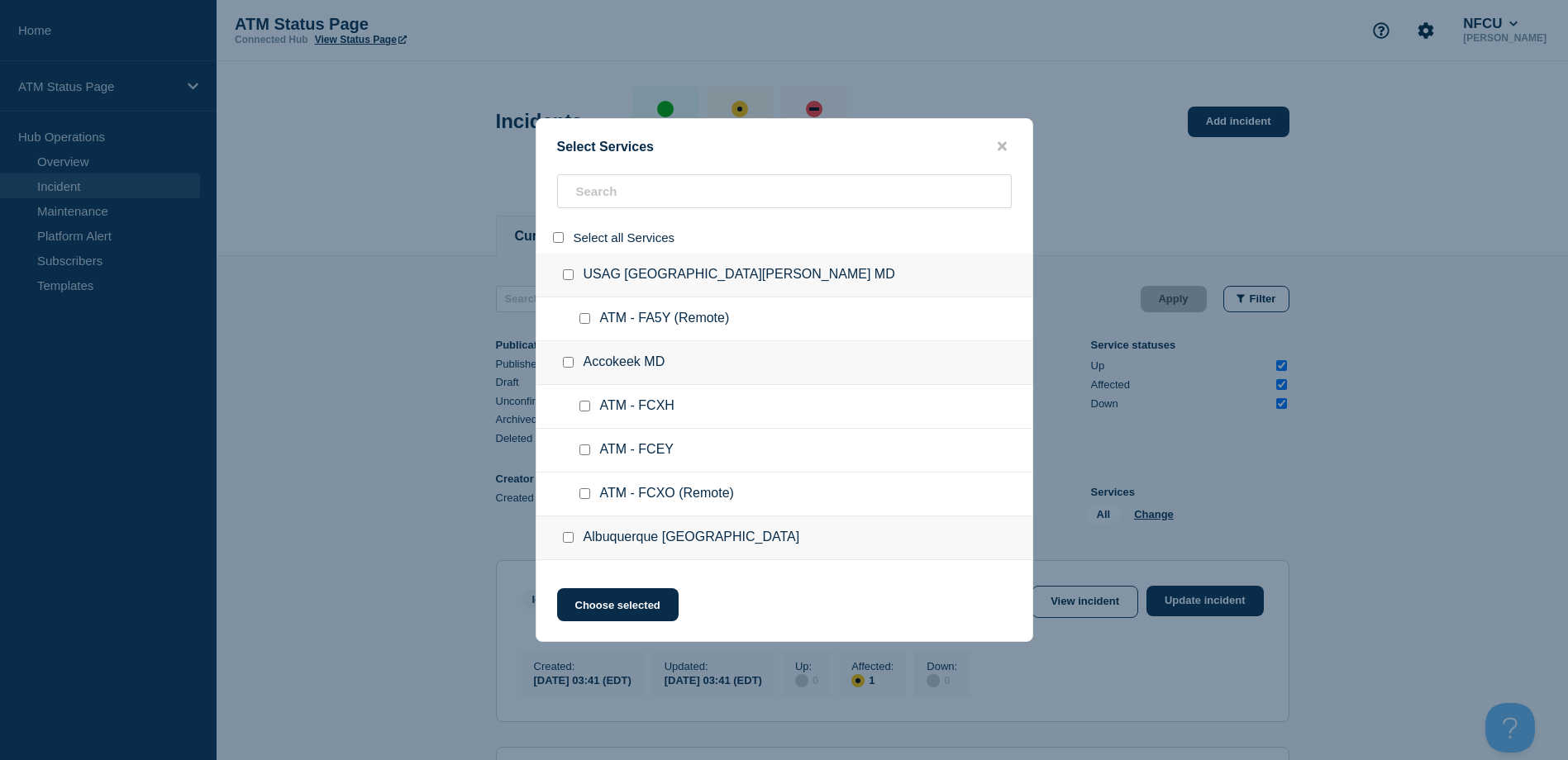
checkbox input "false"
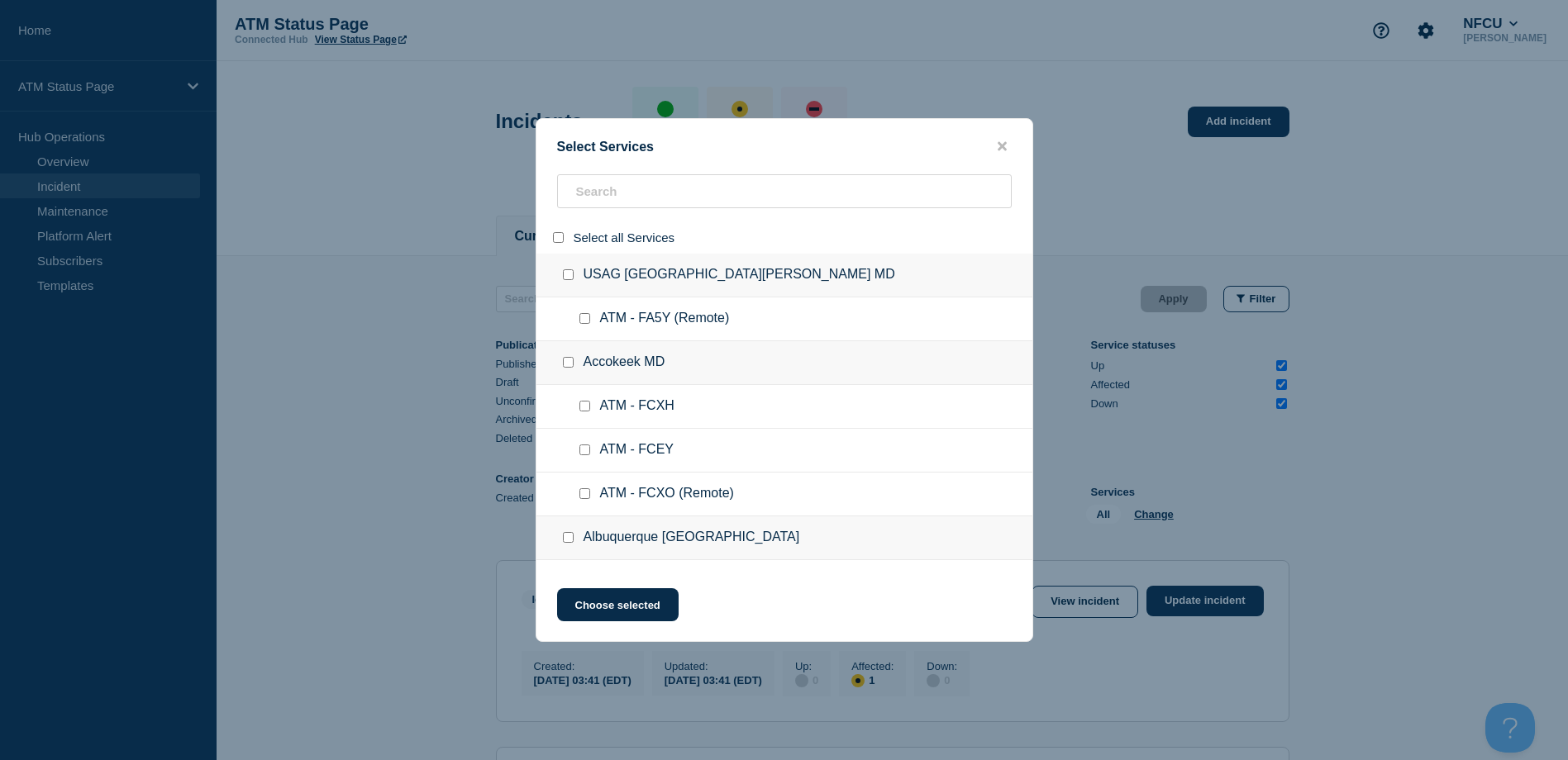
checkbox input "false"
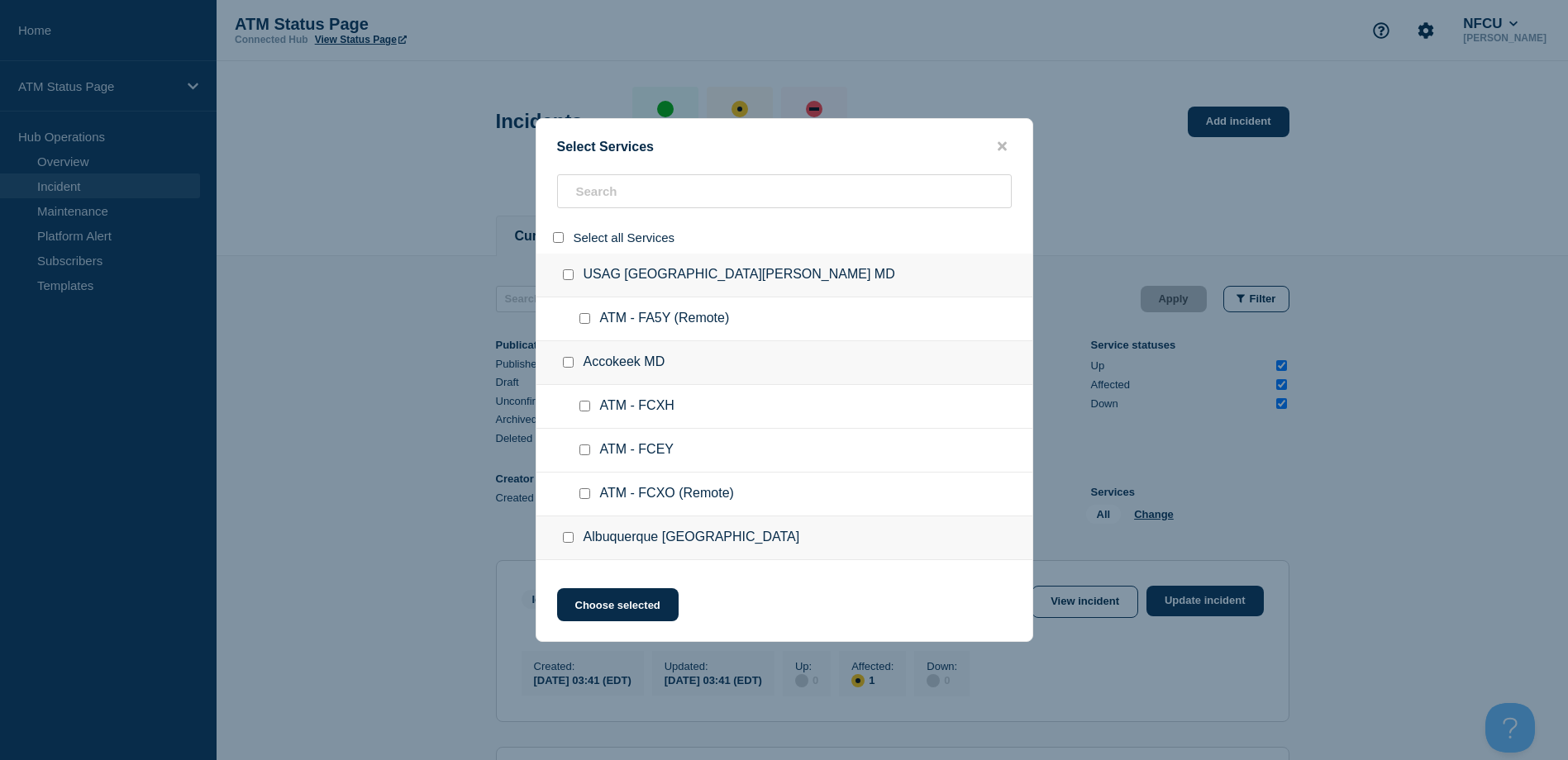
checkbox input "false"
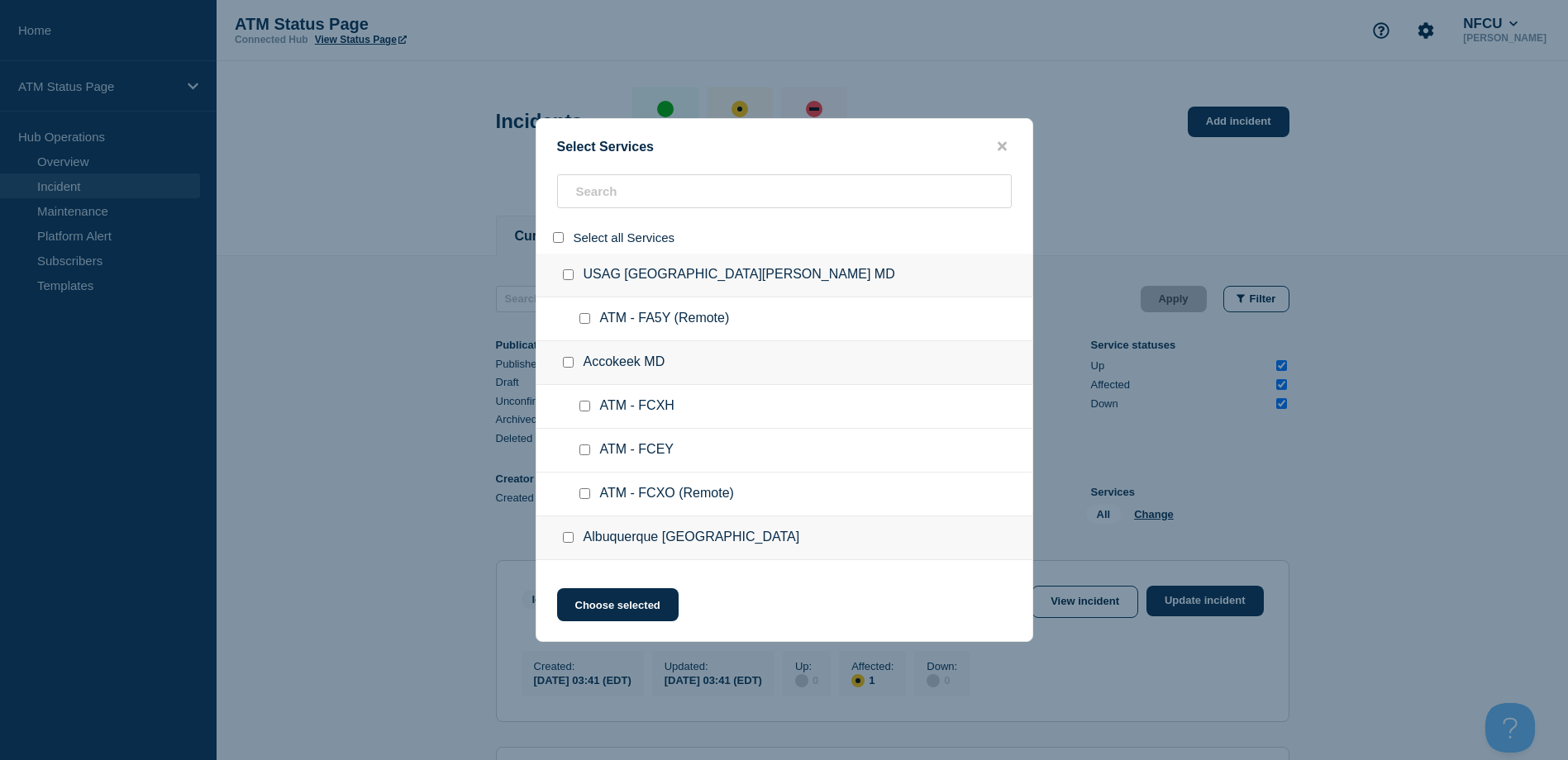
checkbox input "false"
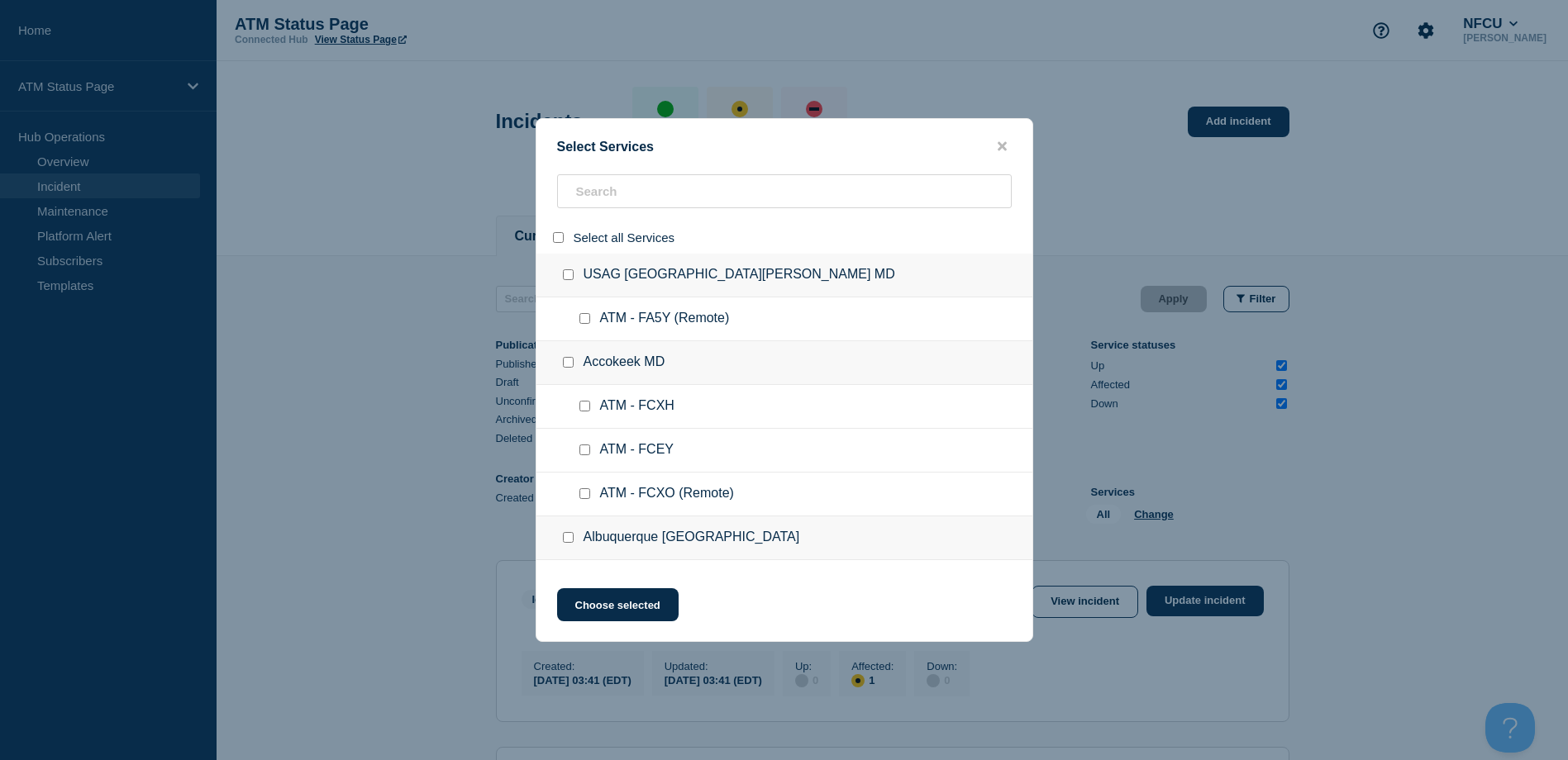
checkbox input "false"
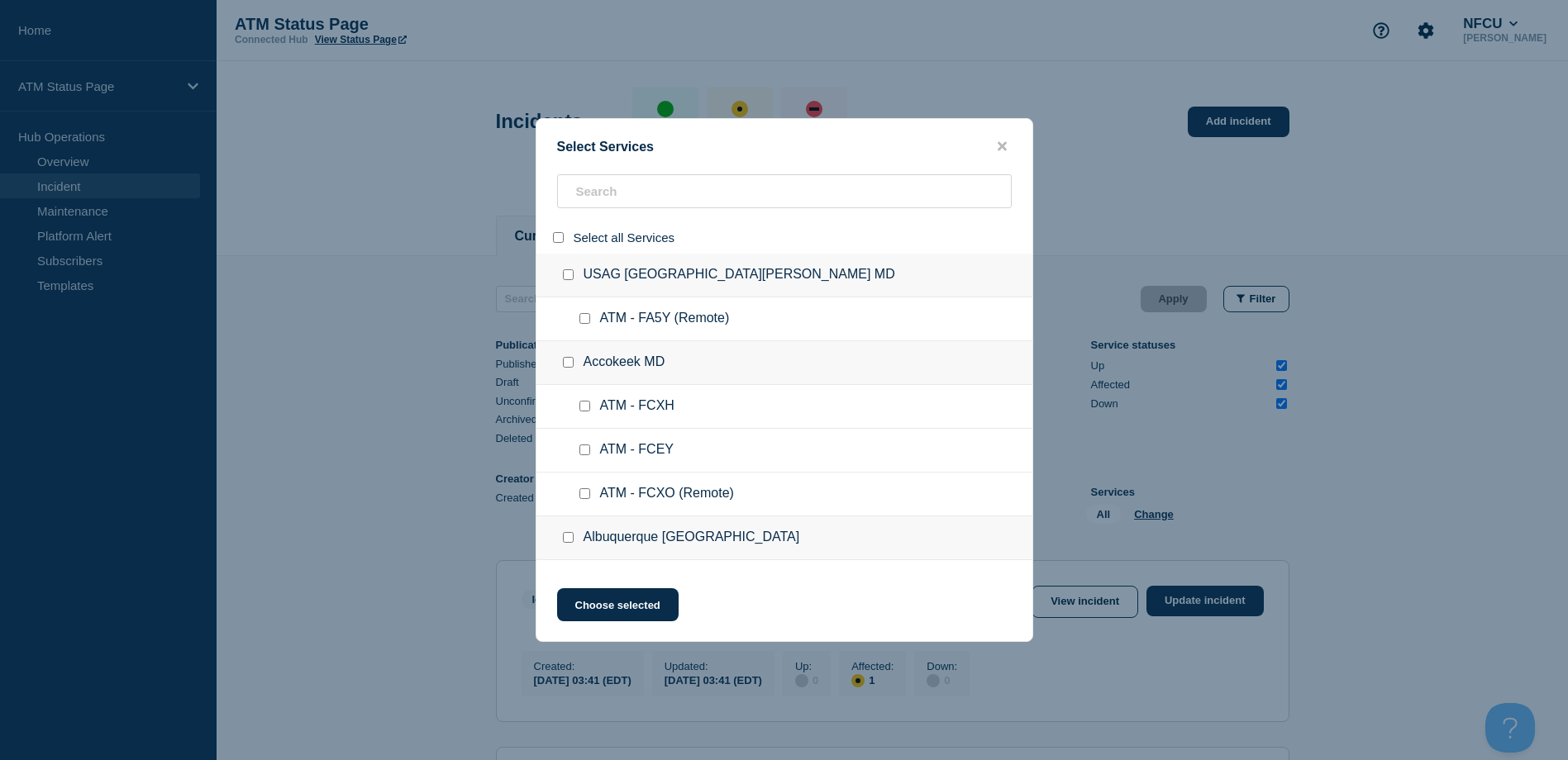
checkbox input "false"
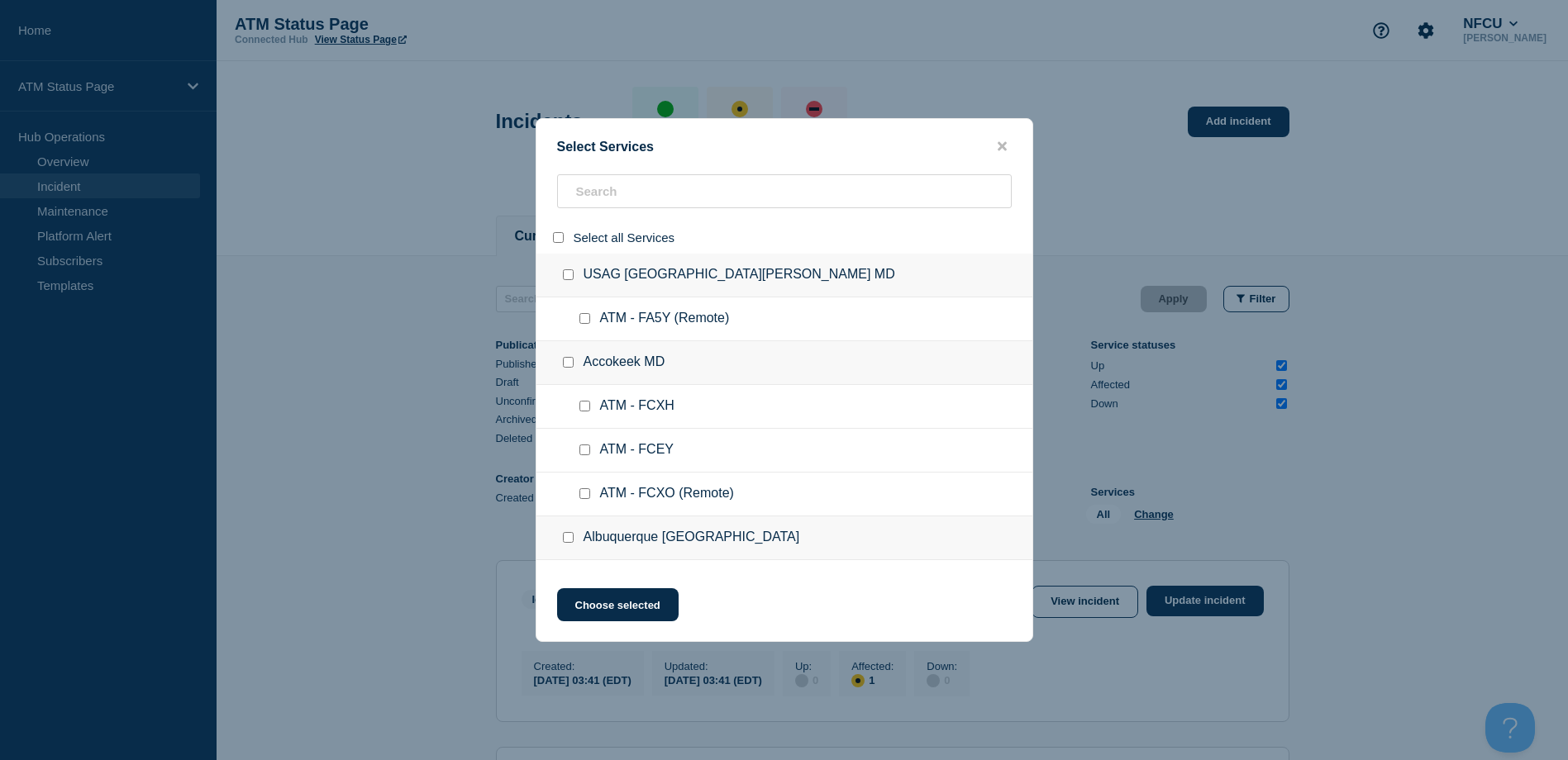
checkbox input "false"
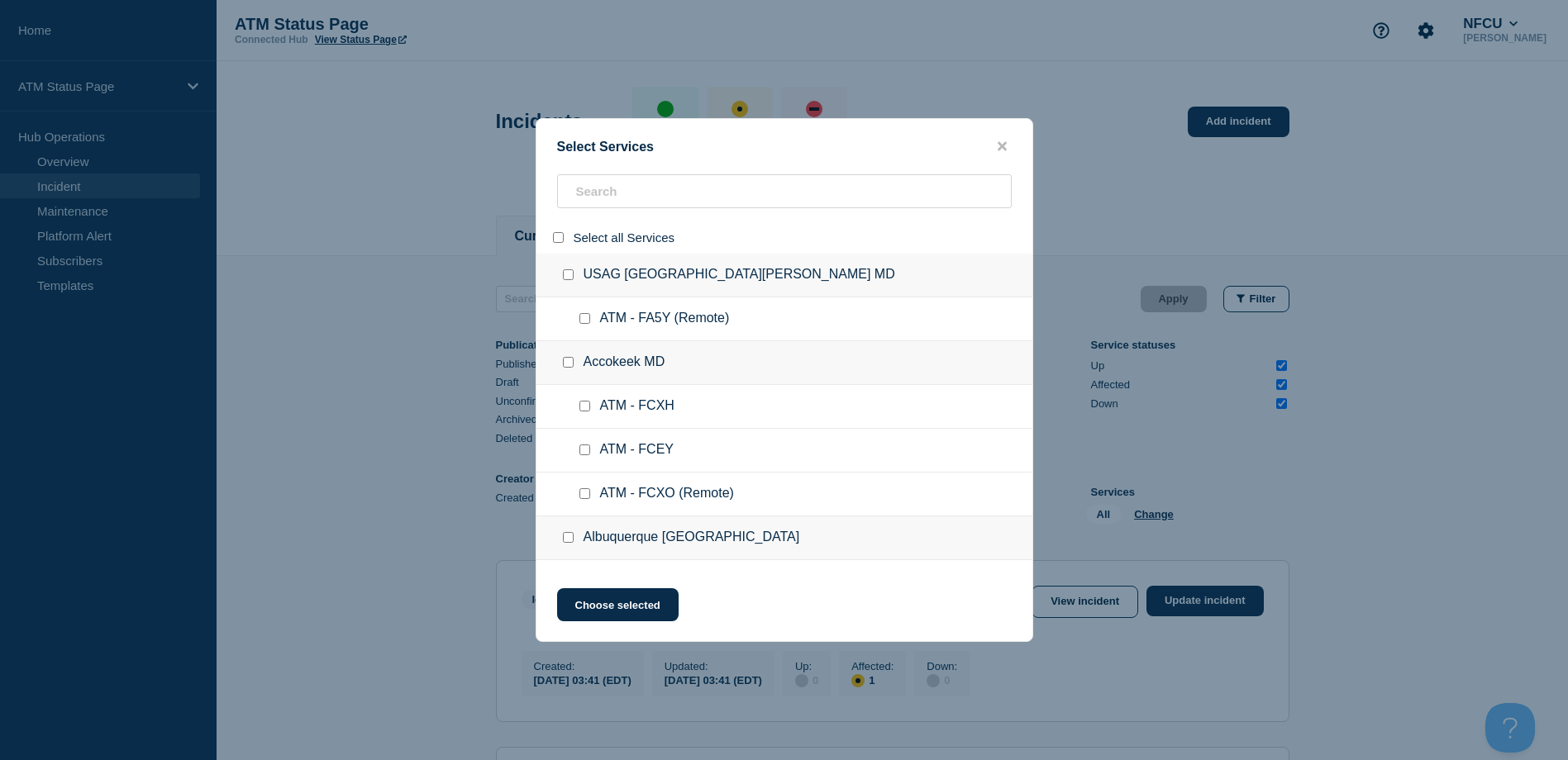
checkbox input "false"
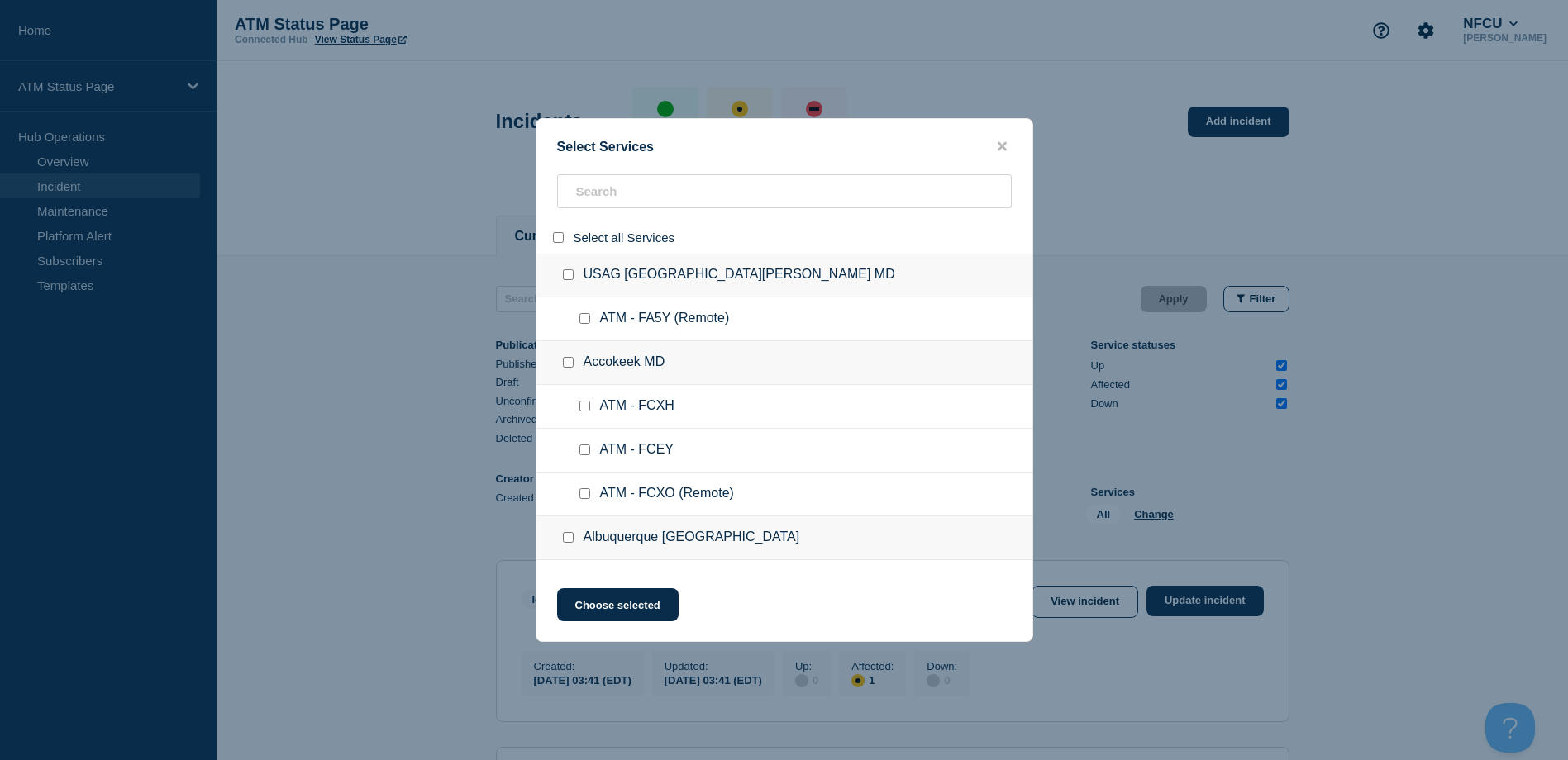
checkbox input "false"
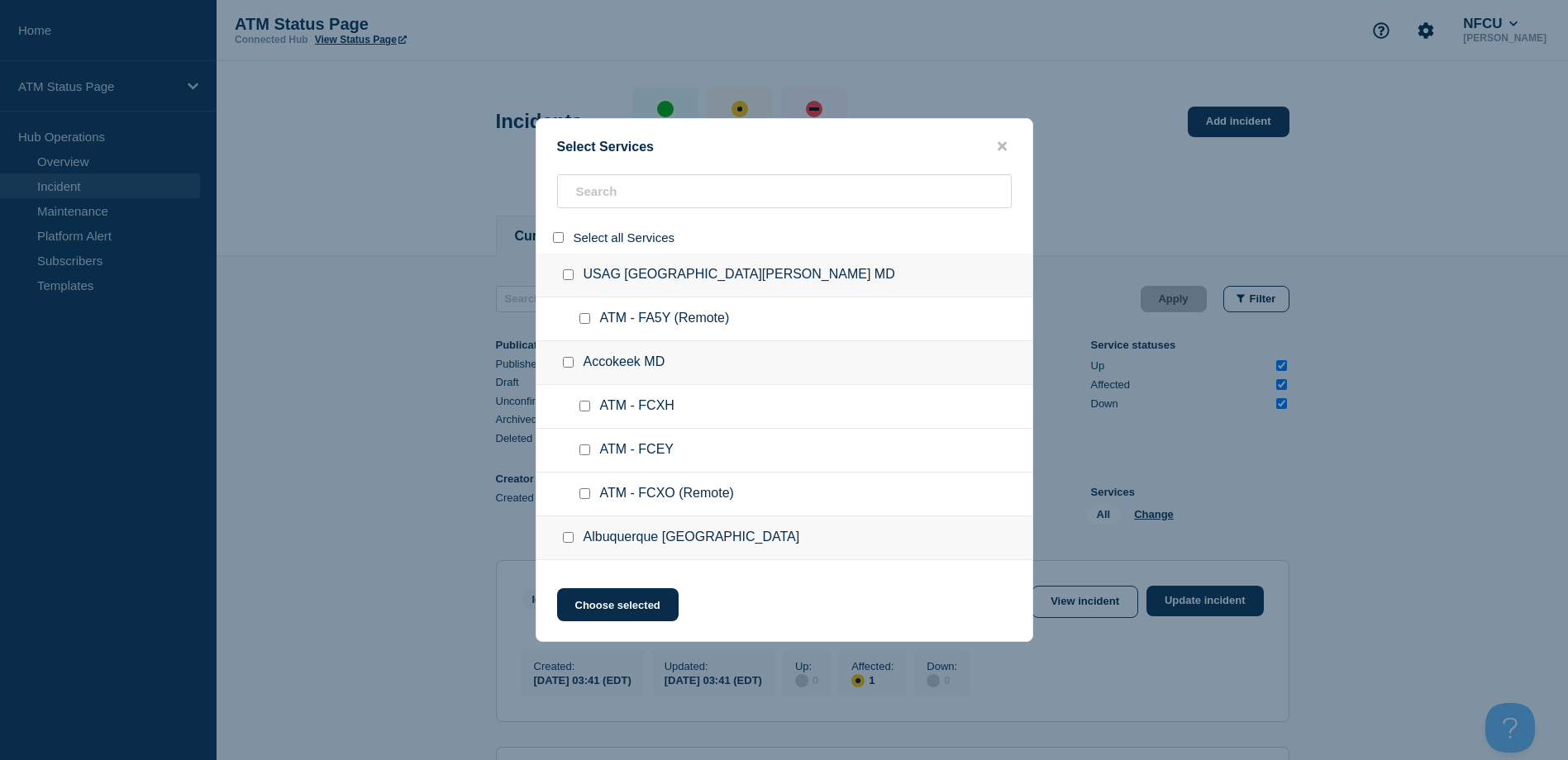
checkbox input "false"
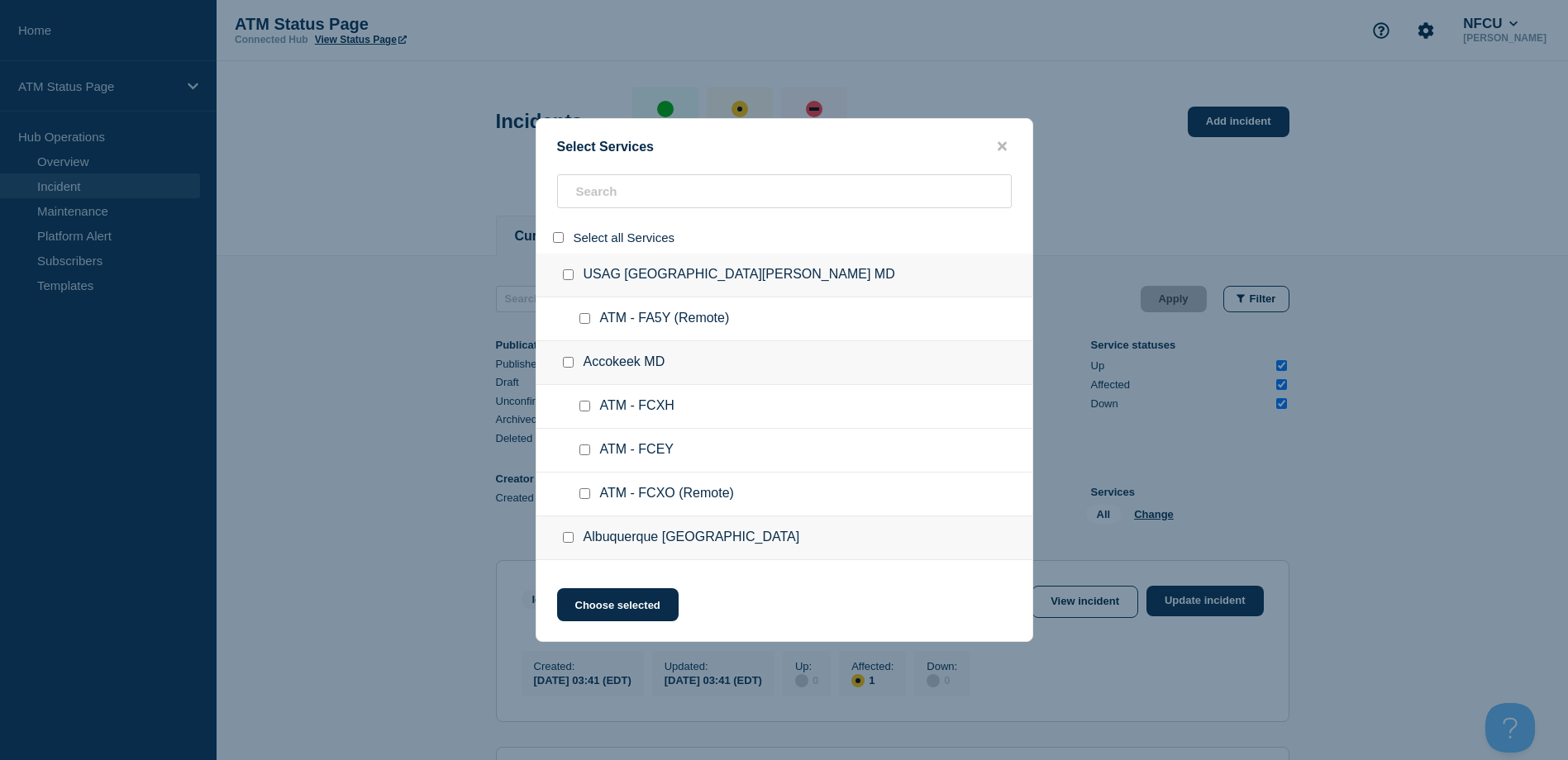
checkbox input "false"
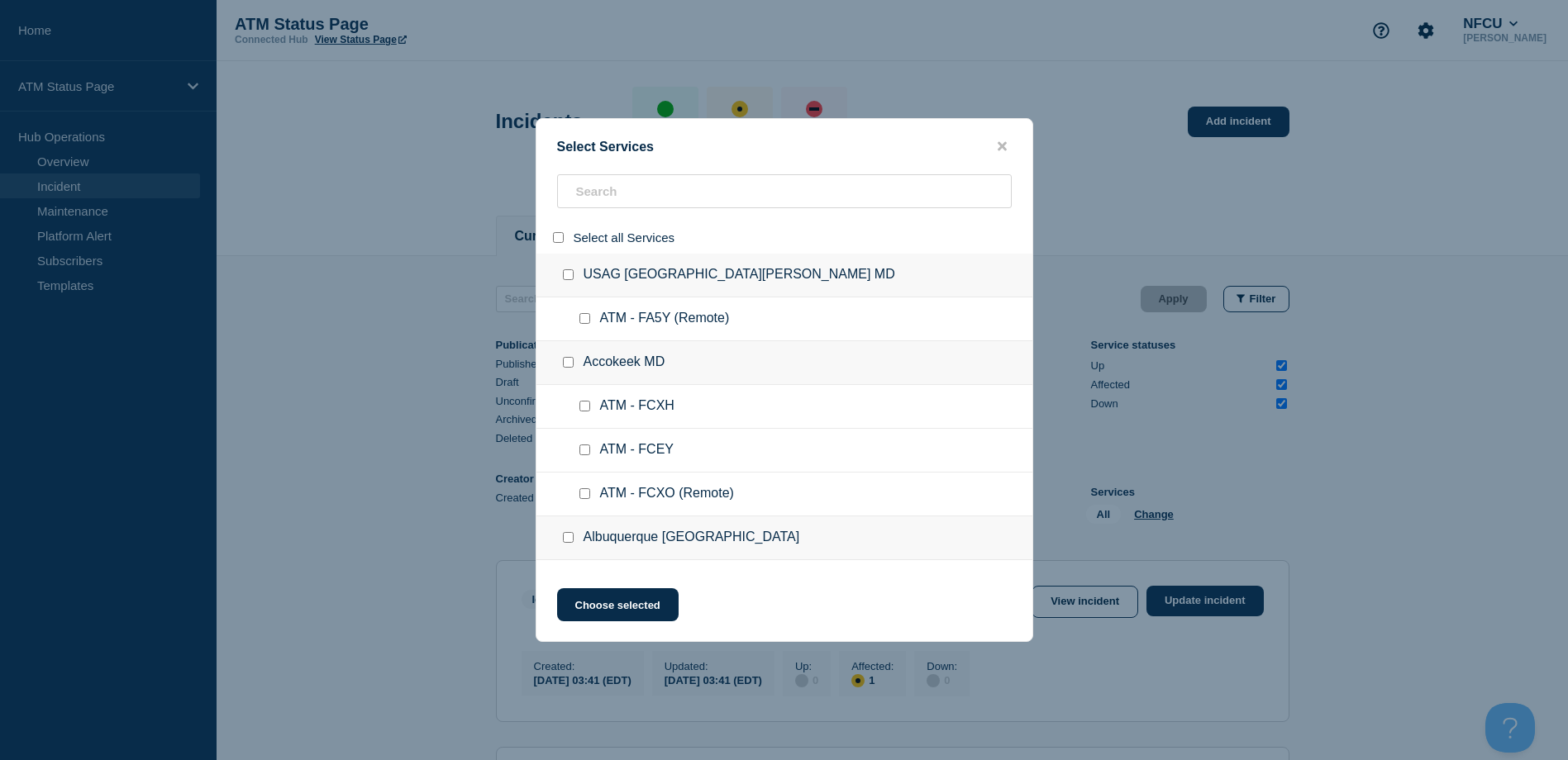
checkbox input "false"
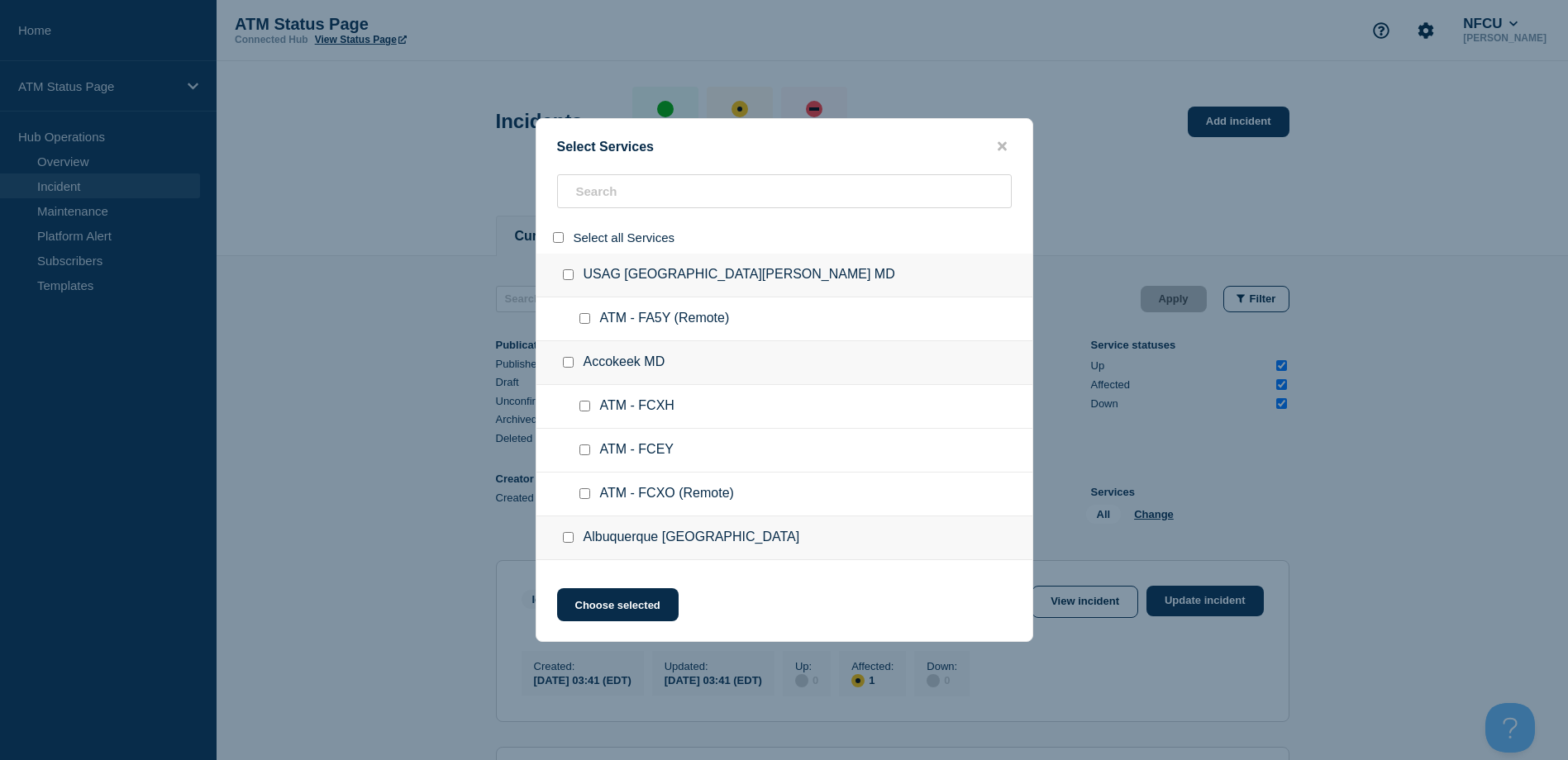
checkbox input "false"
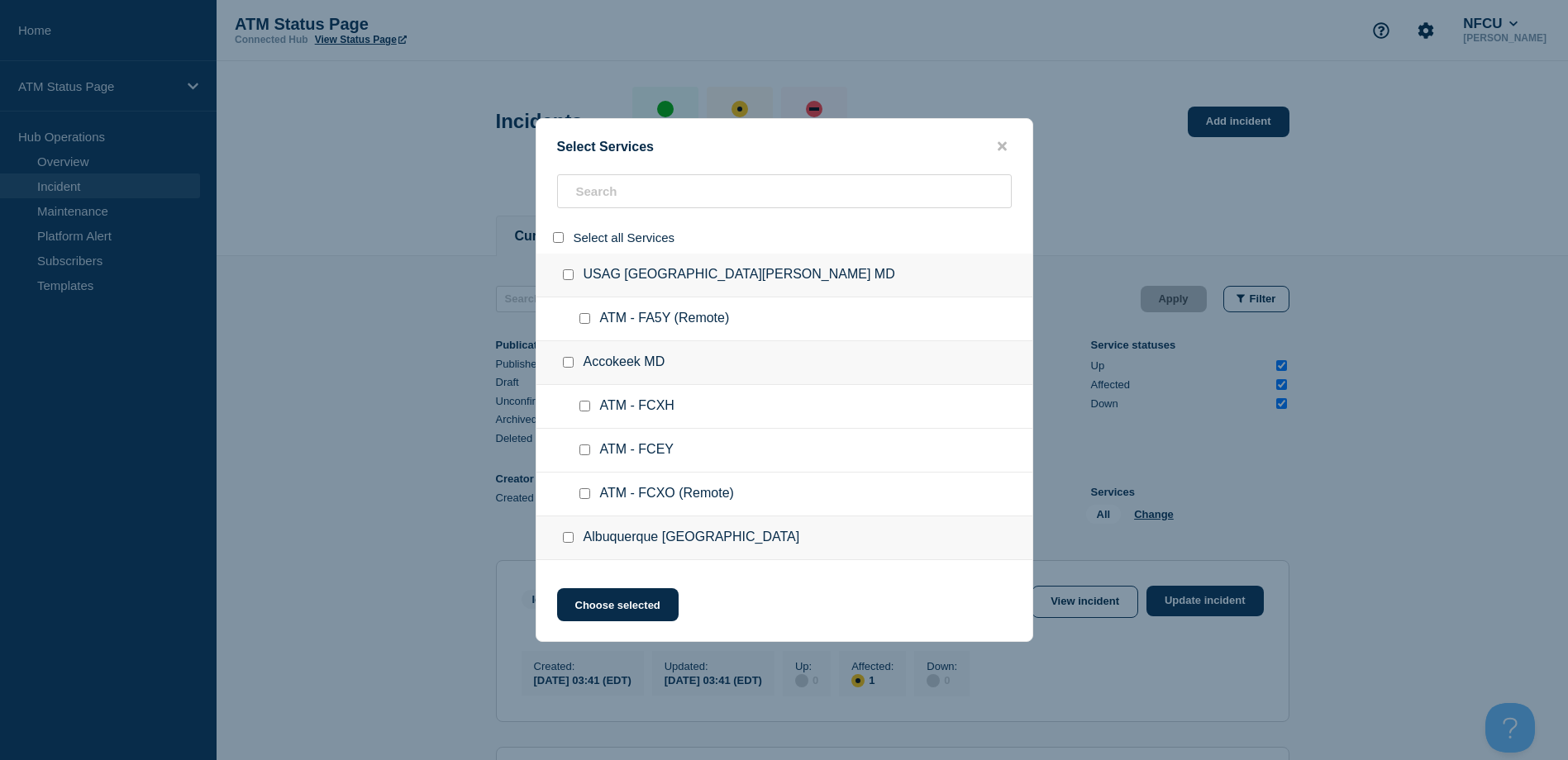
checkbox input "false"
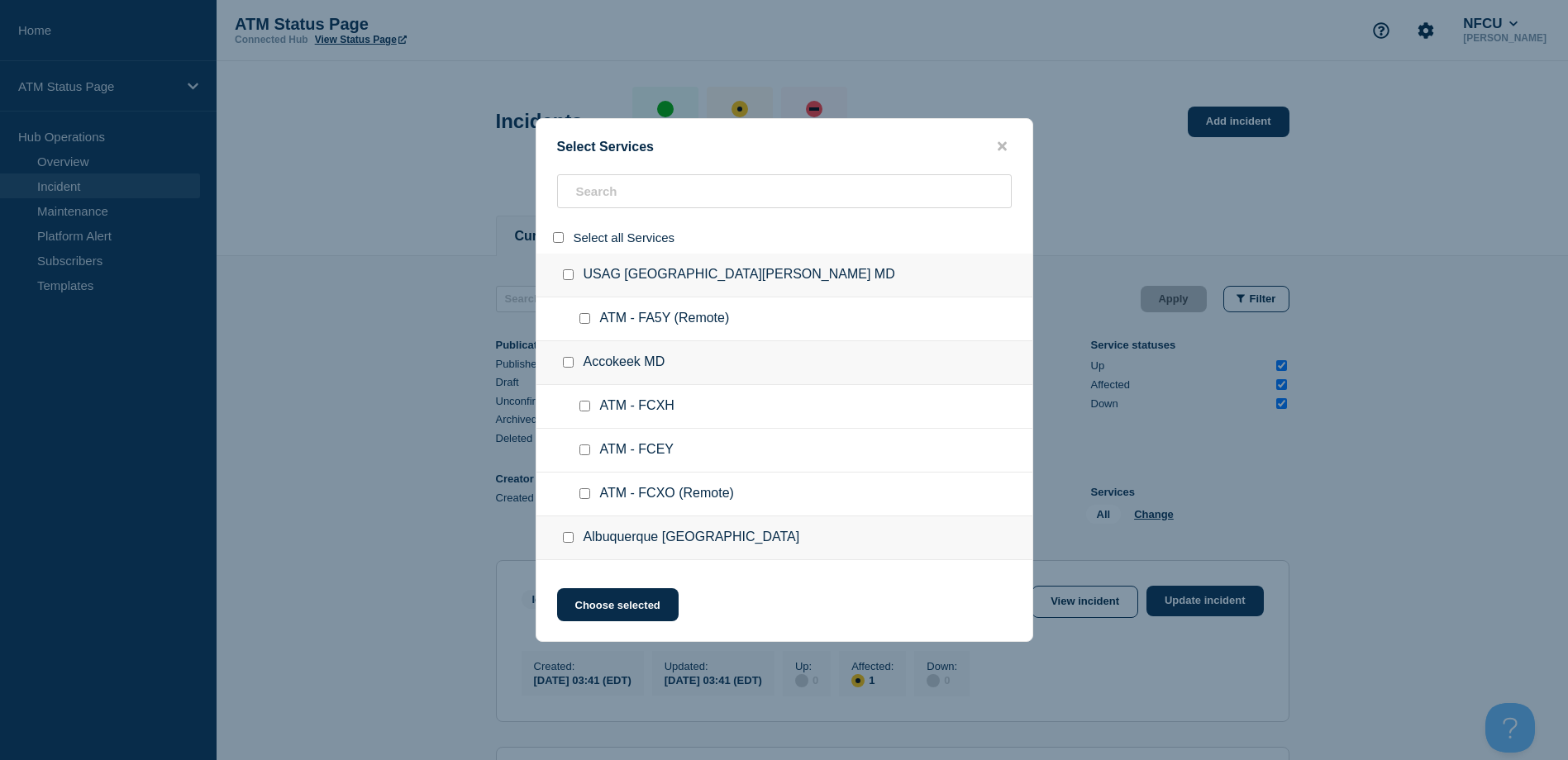
checkbox input "false"
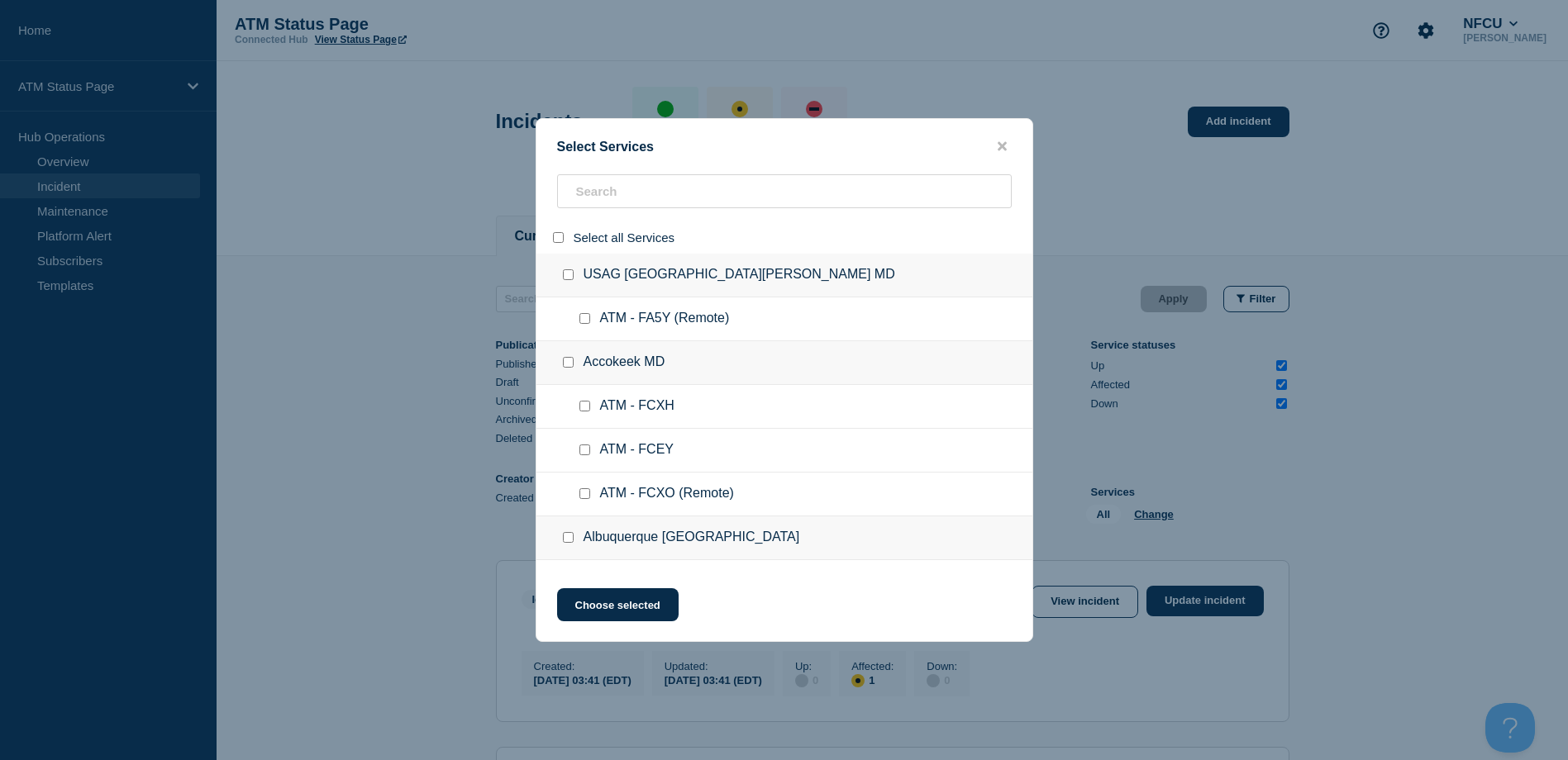
checkbox input "false"
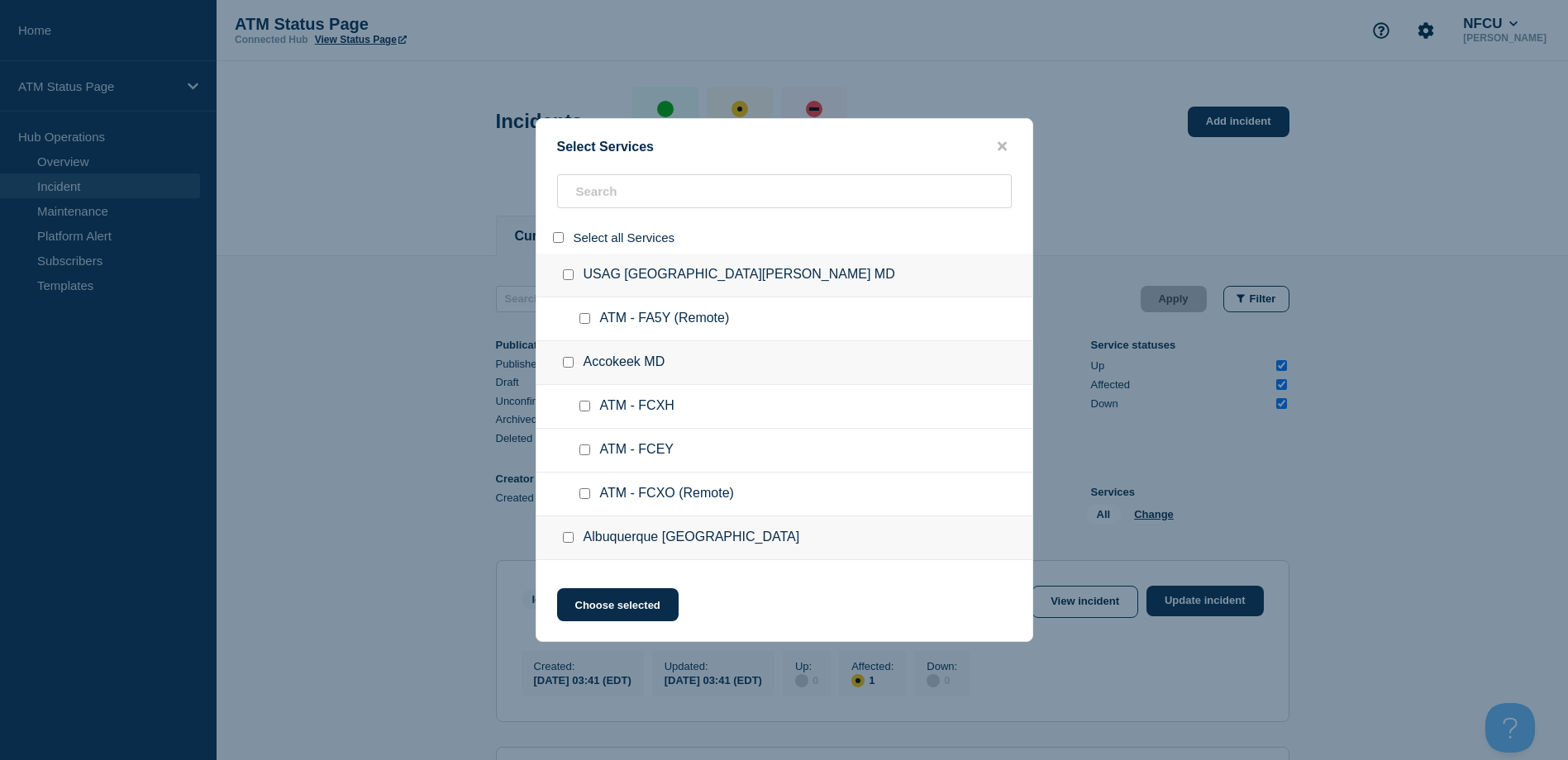
checkbox input "false"
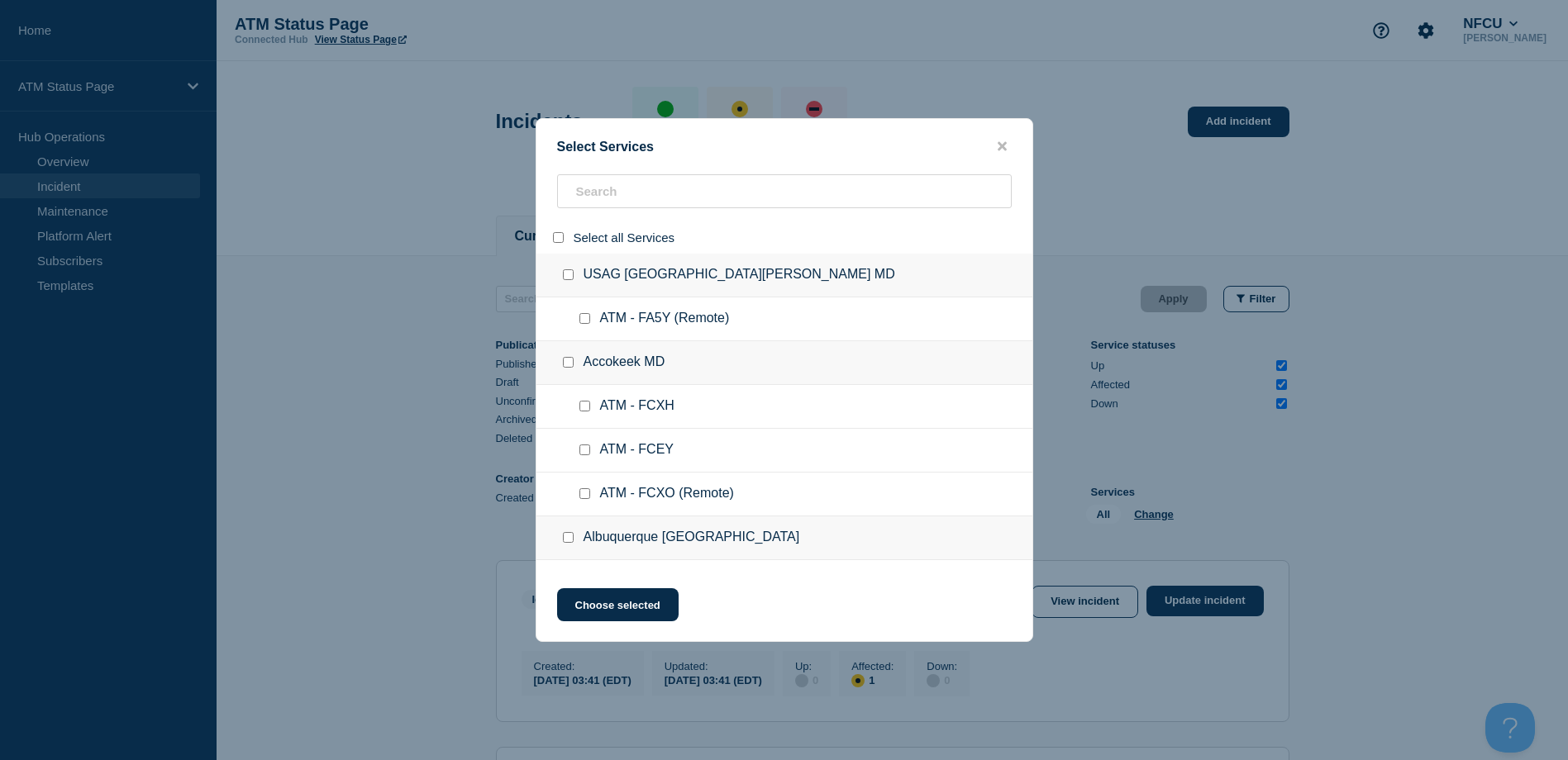
checkbox input "false"
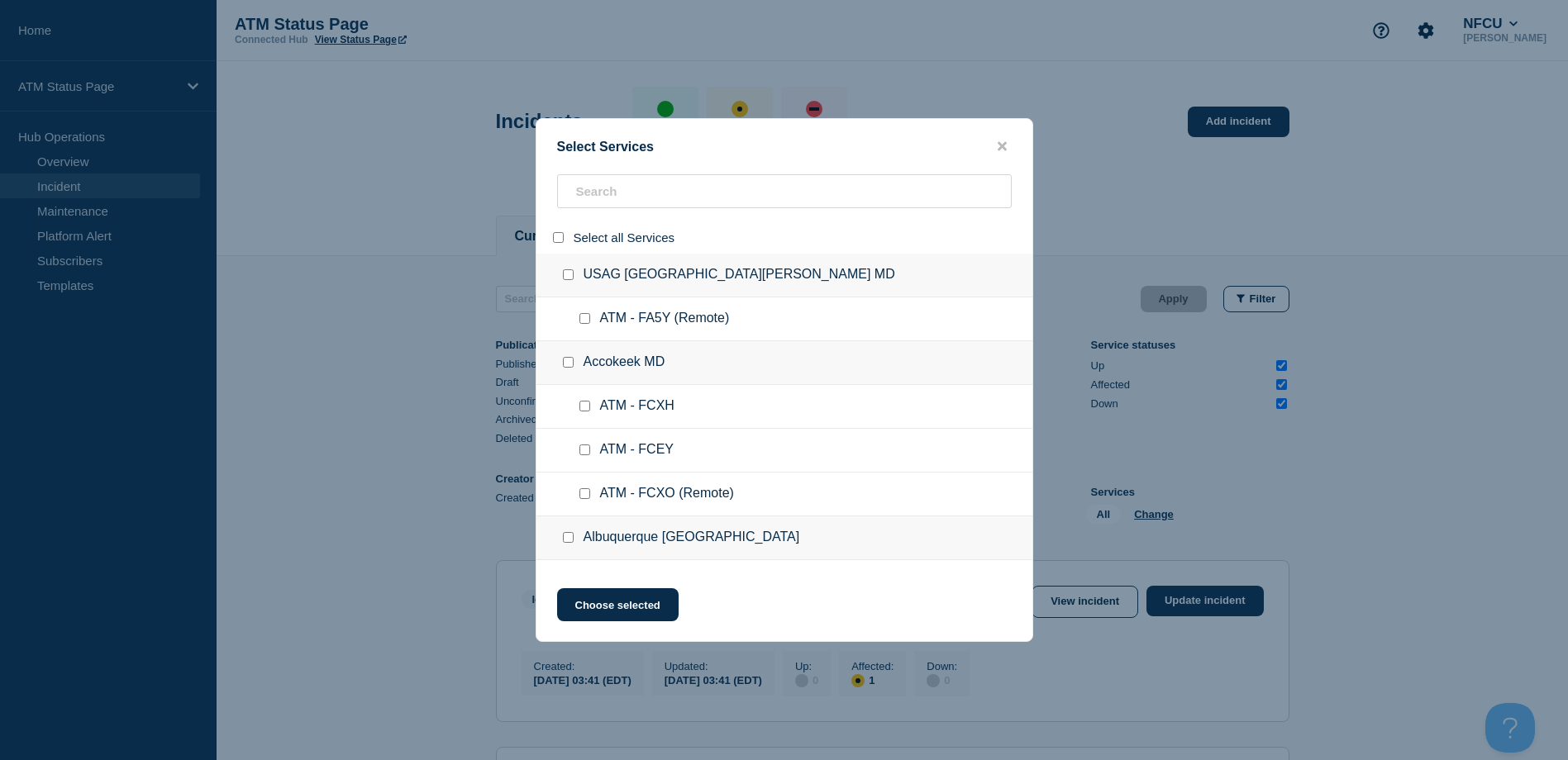
checkbox input "false"
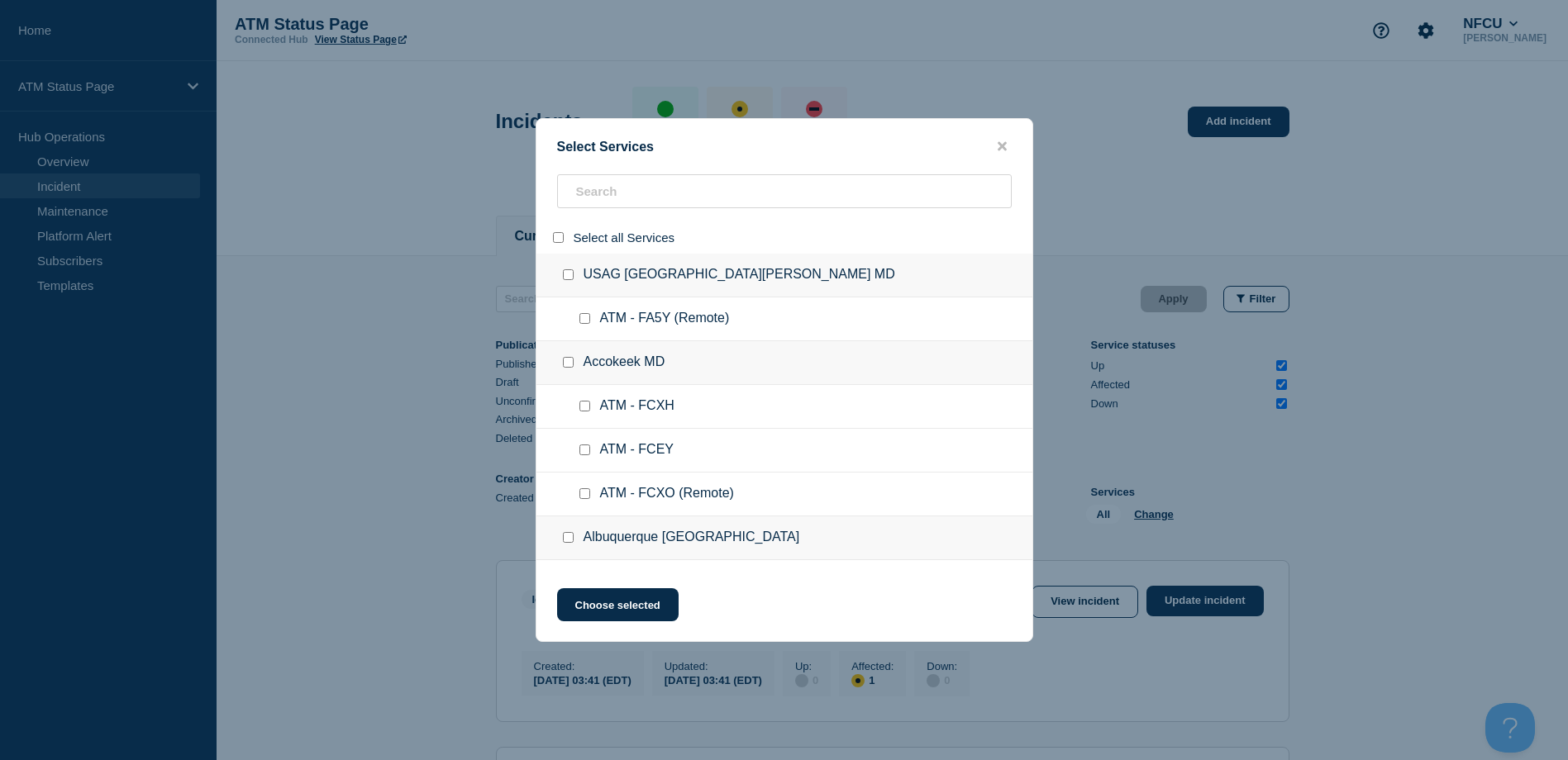
checkbox input "false"
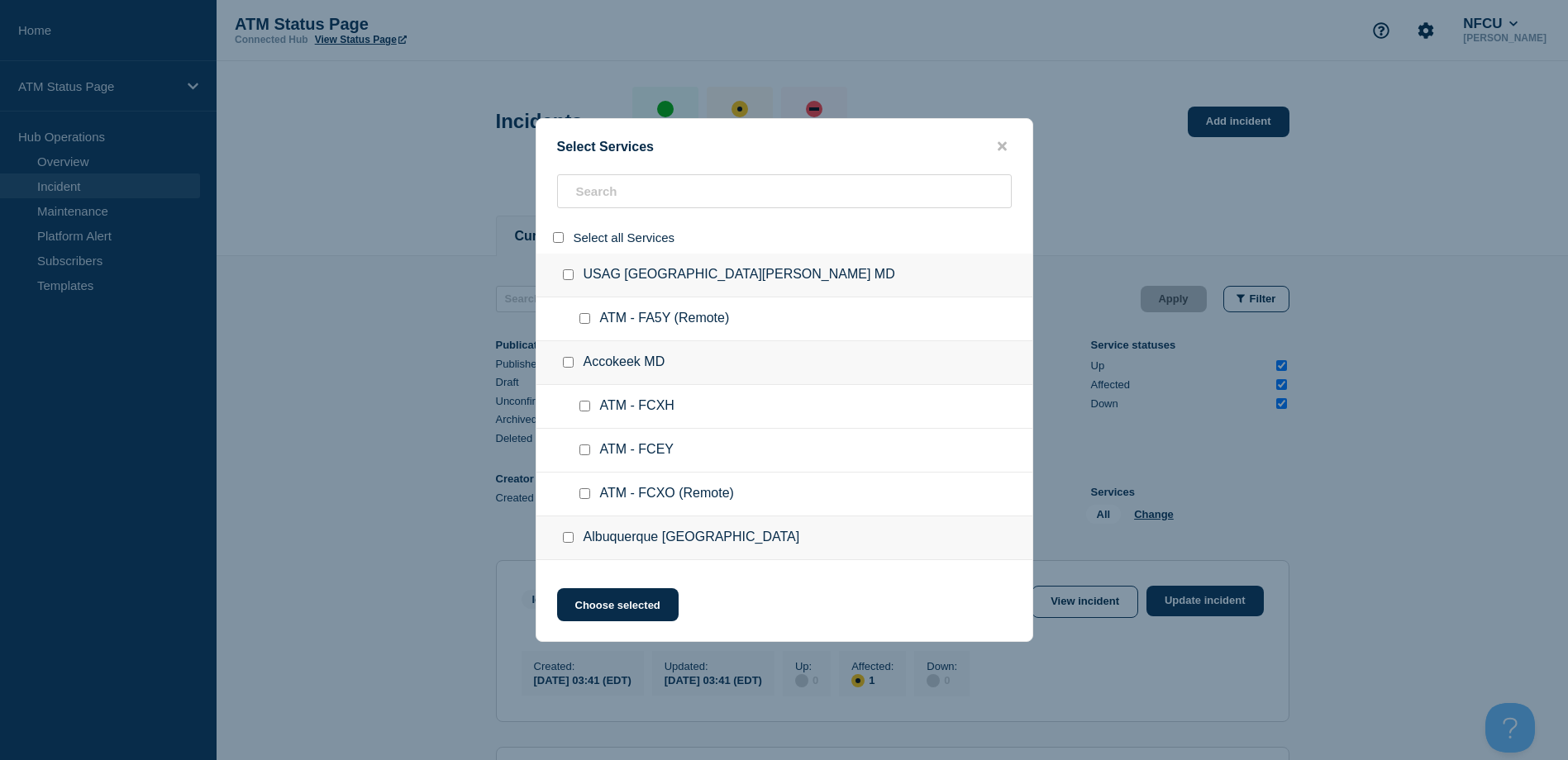
checkbox input "false"
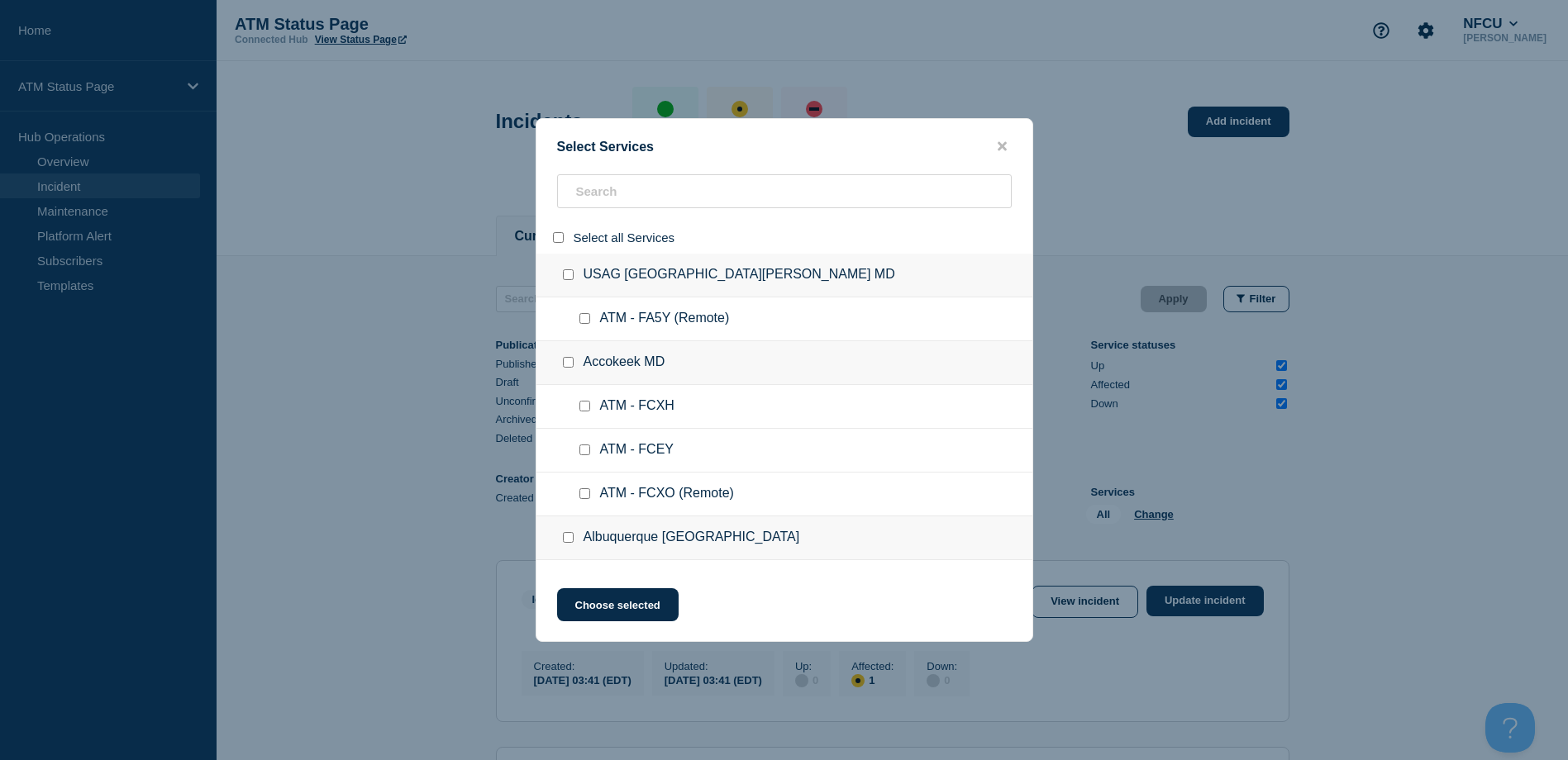
checkbox input "false"
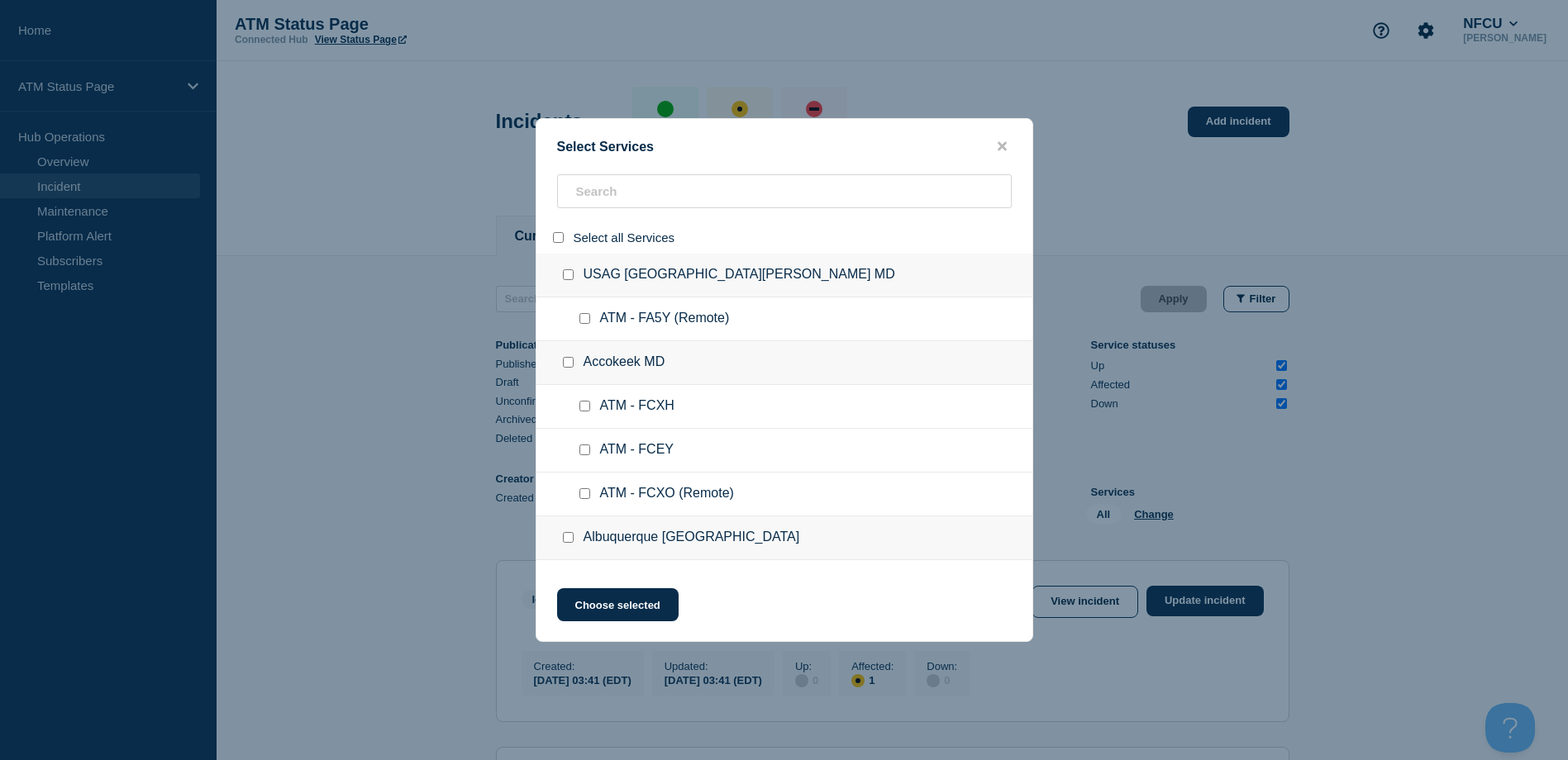
checkbox input "false"
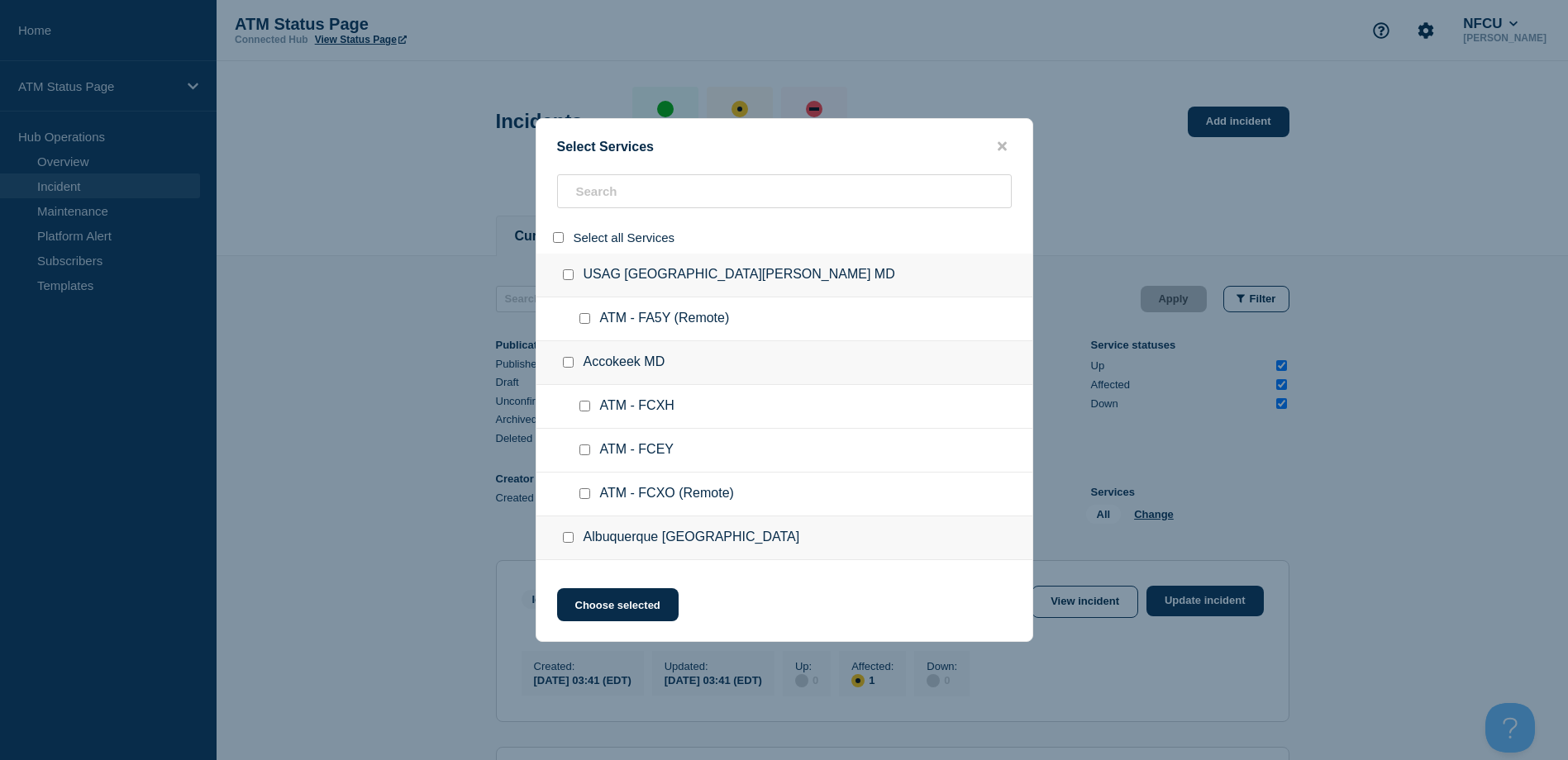
checkbox input "false"
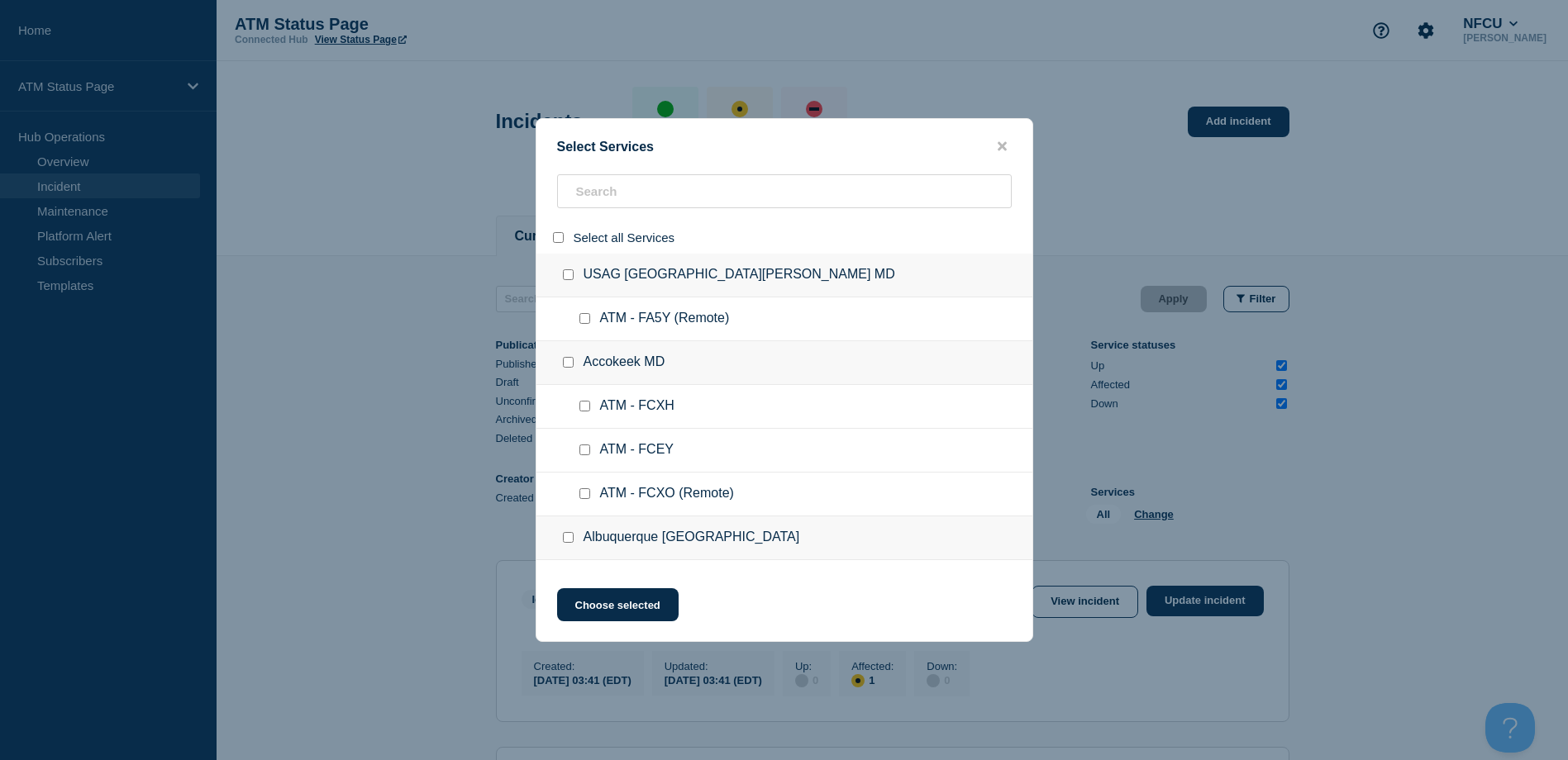
checkbox input "false"
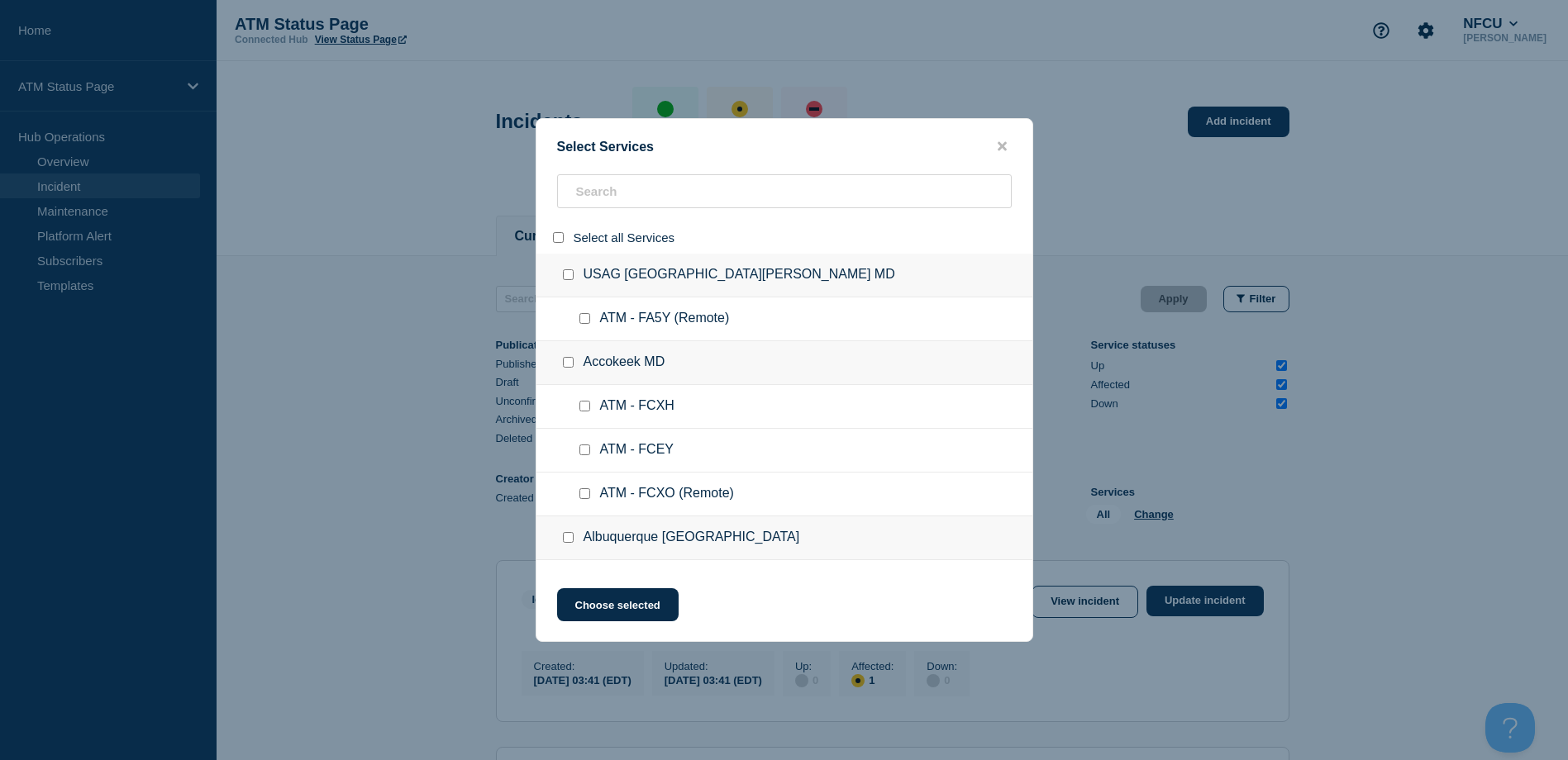
checkbox input "false"
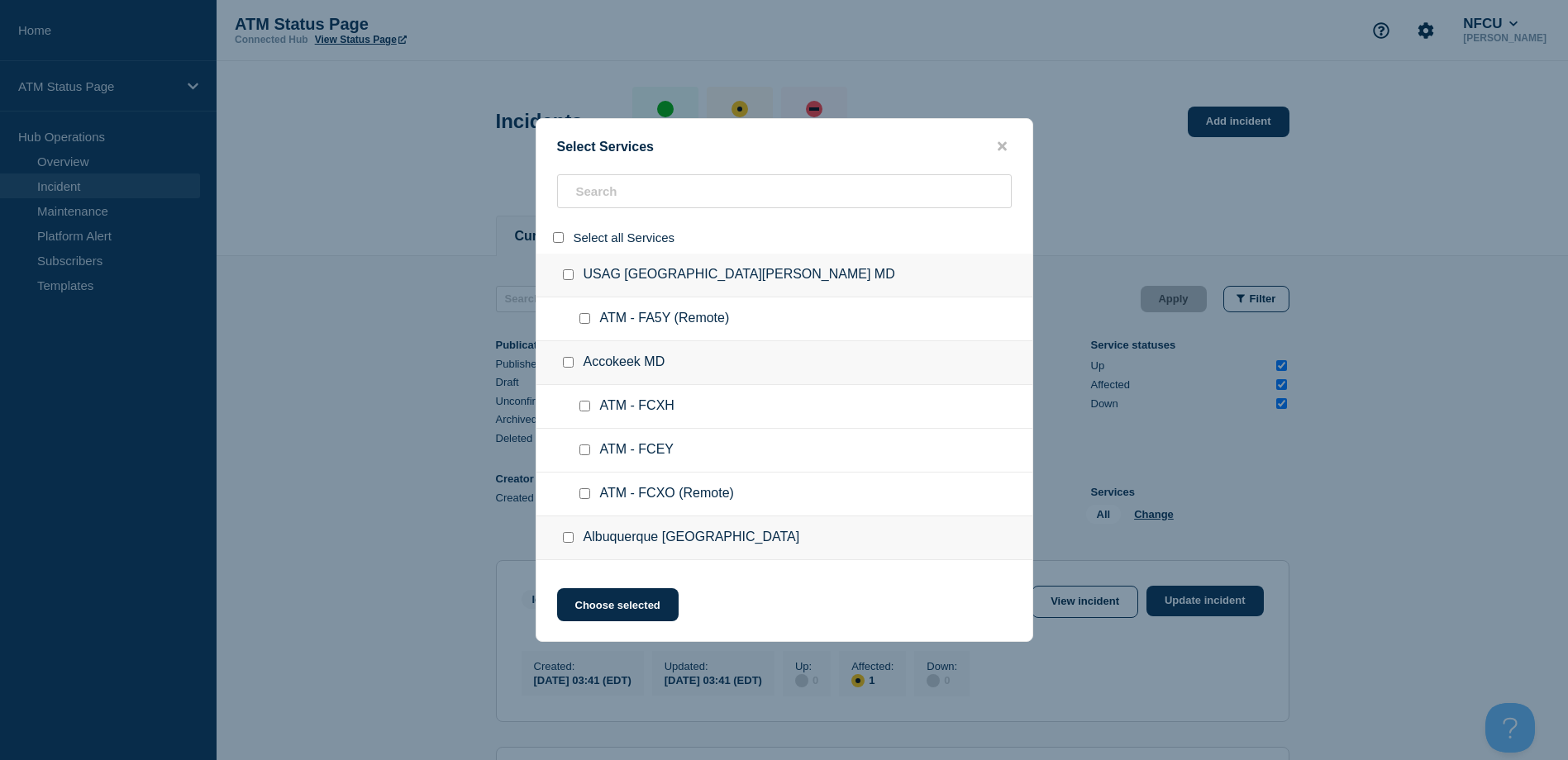
checkbox input "false"
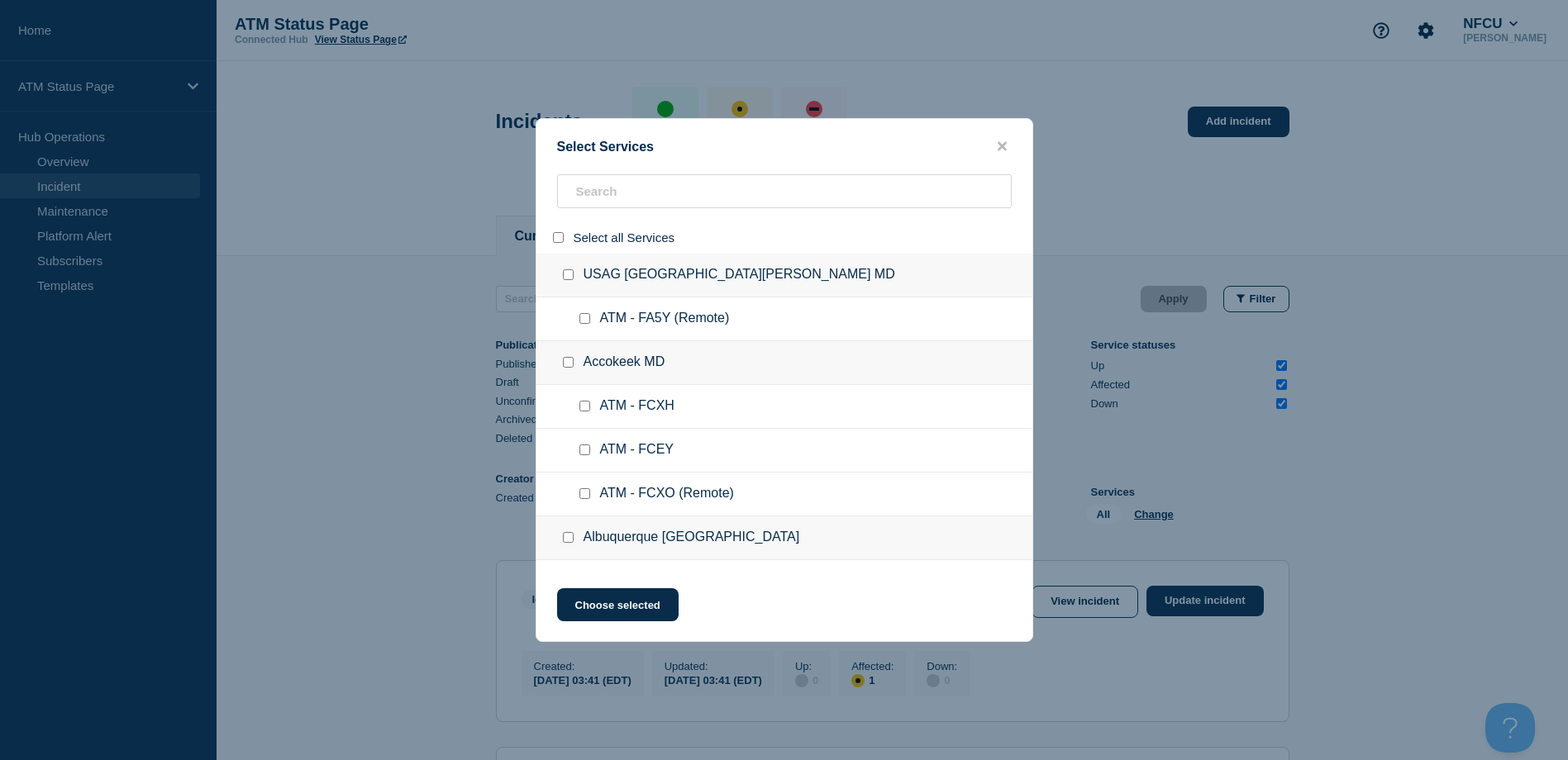
checkbox input "false"
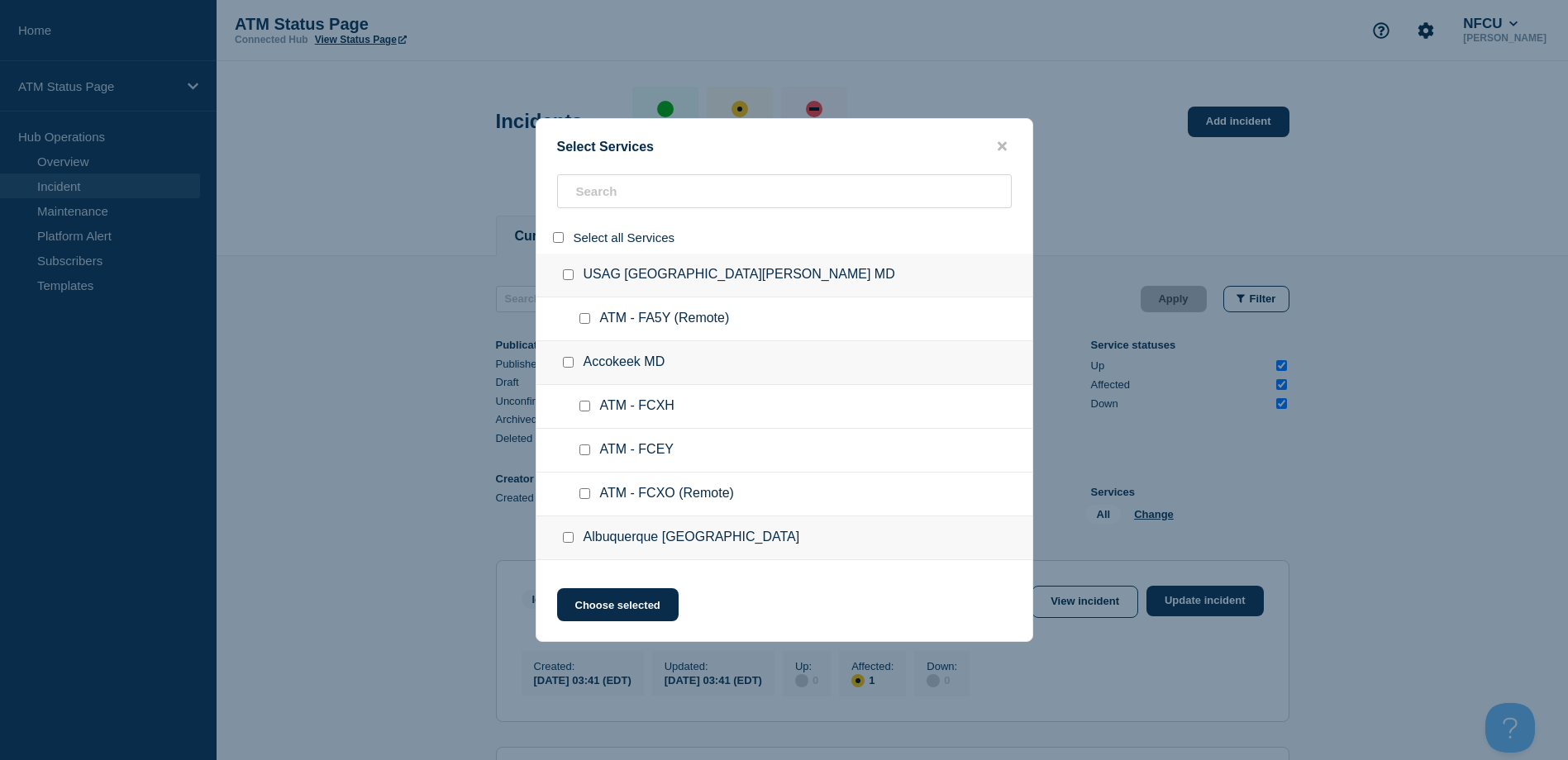
checkbox input "false"
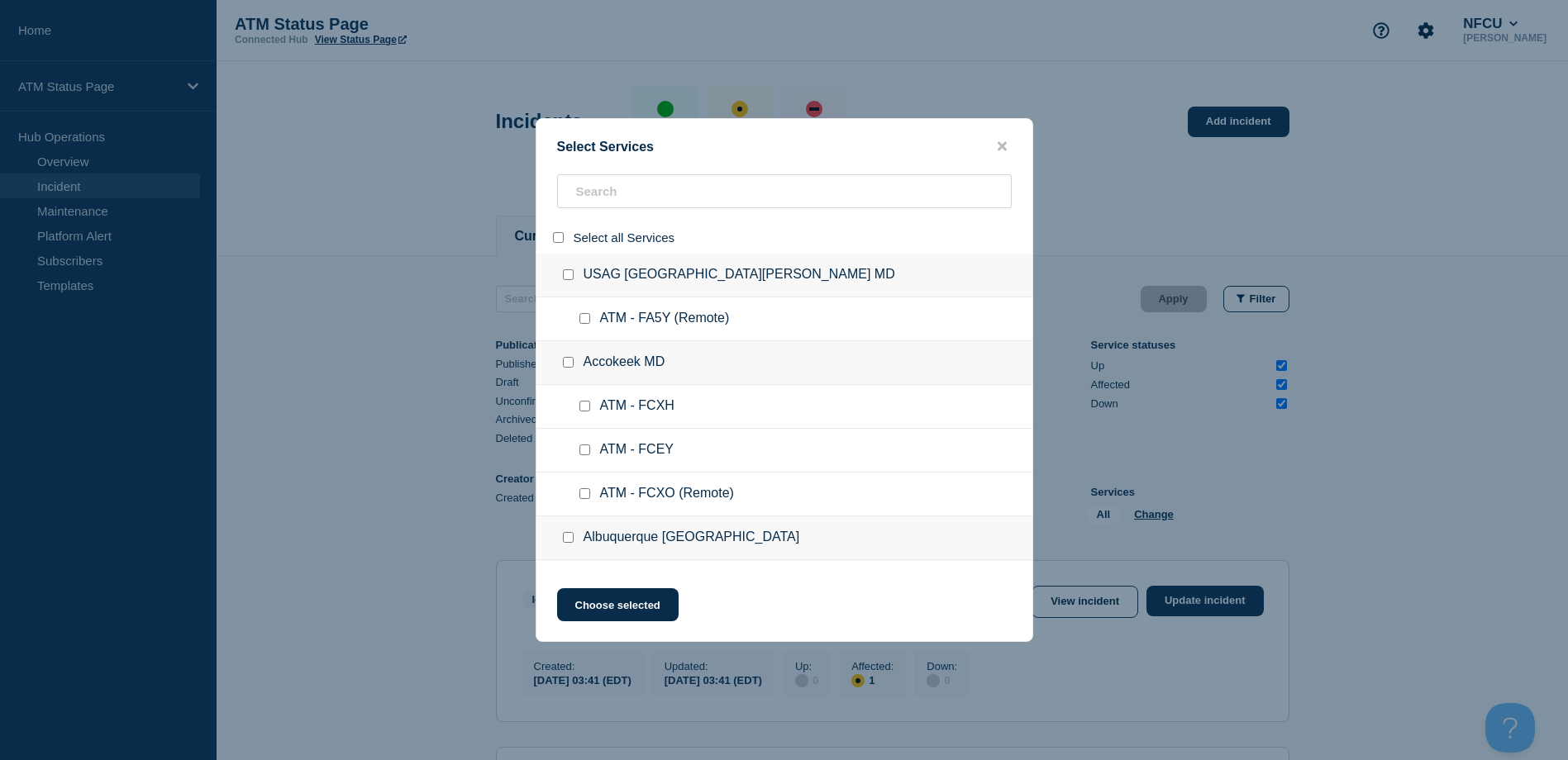
checkbox input "false"
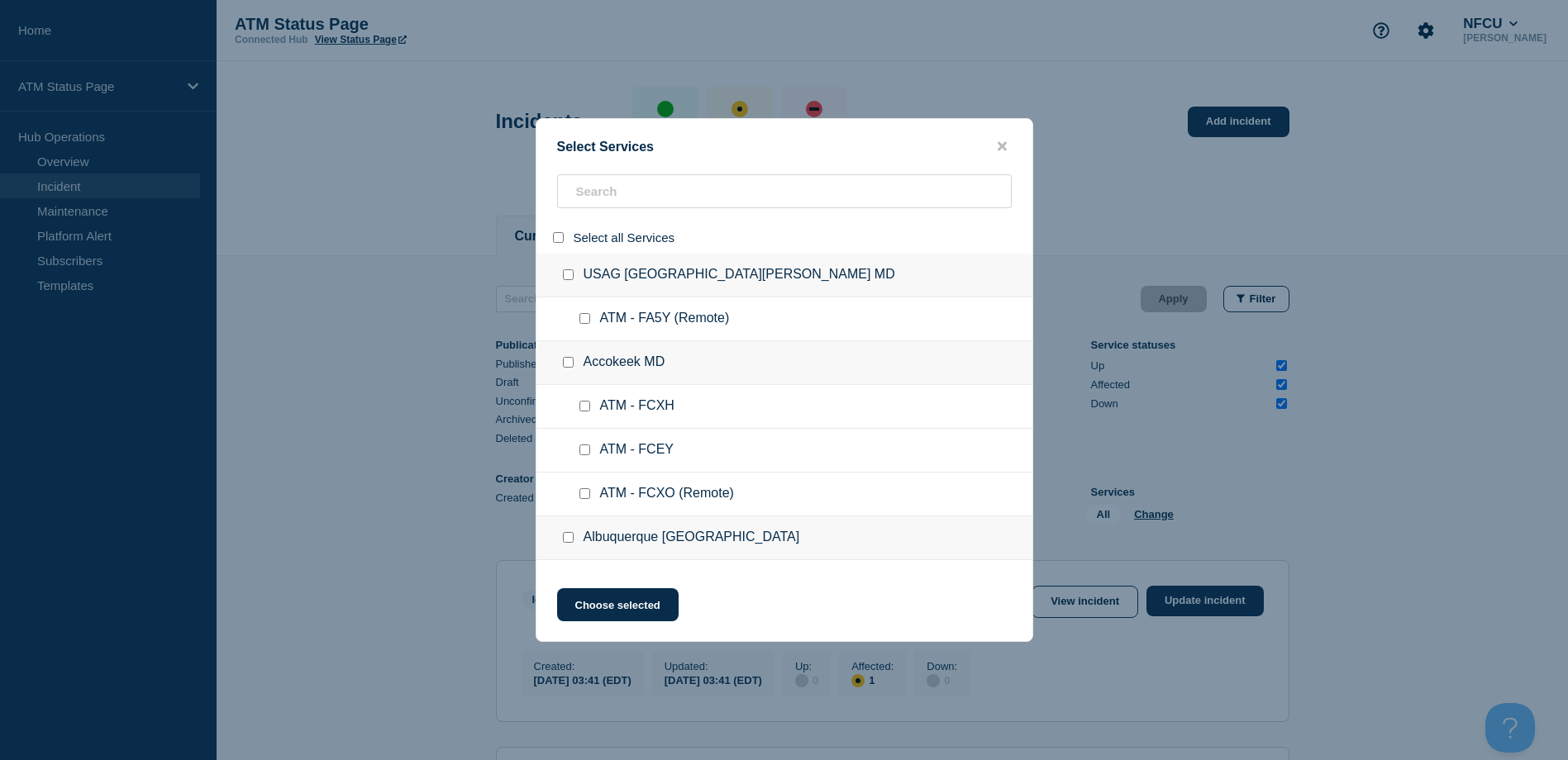
checkbox input "false"
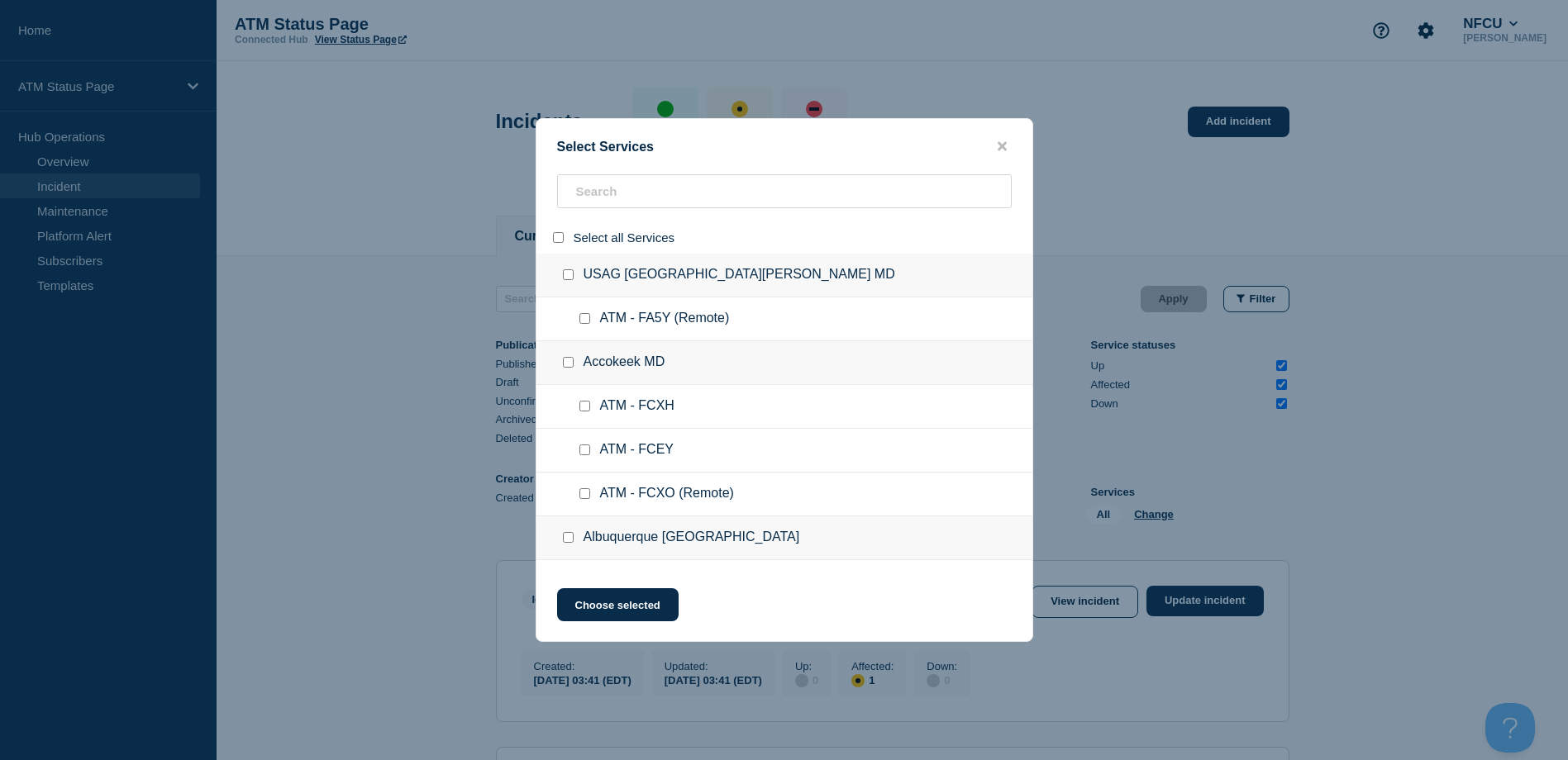
checkbox input "false"
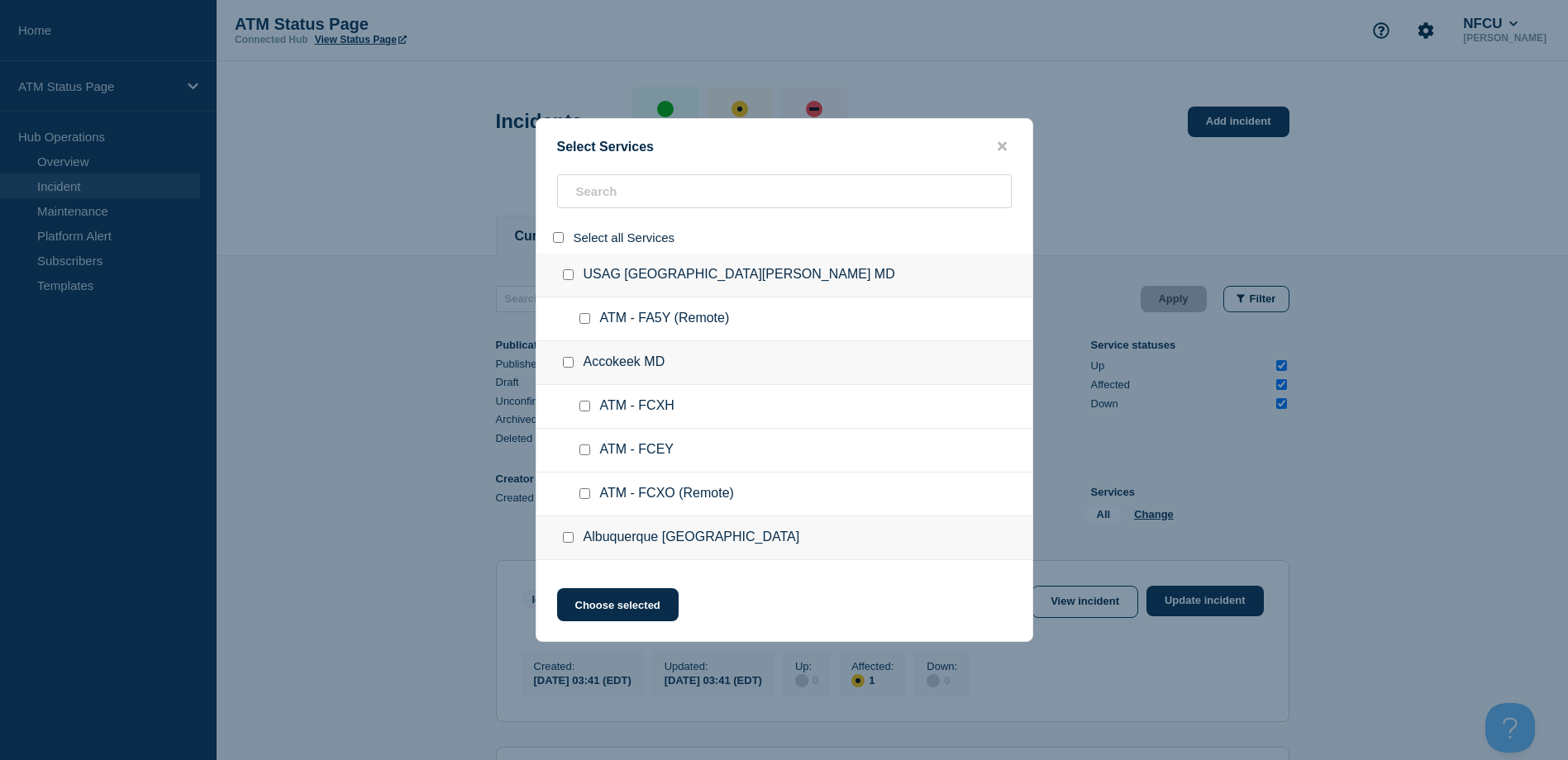
checkbox input "false"
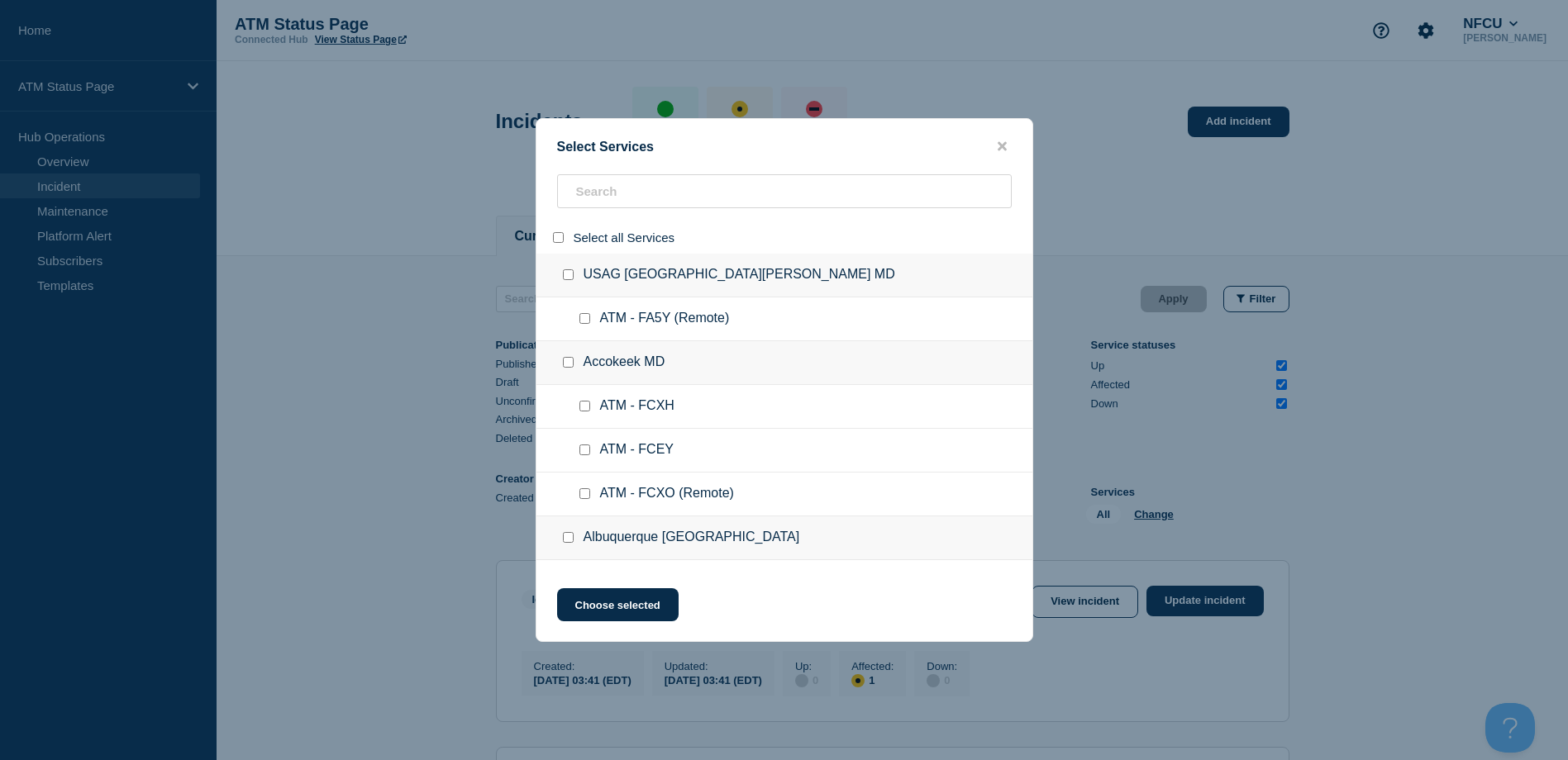
checkbox input "false"
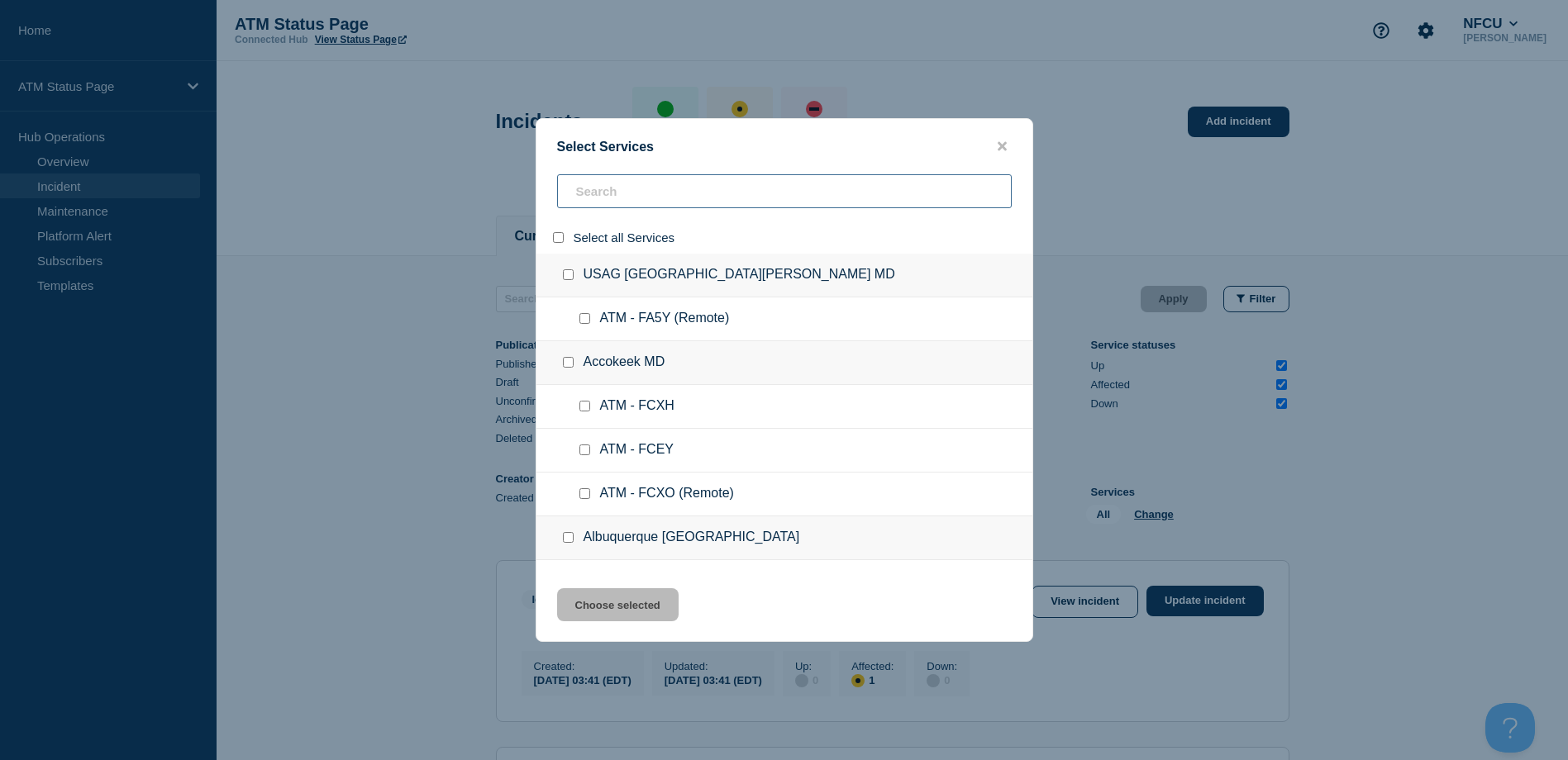
paste input "FA0K"
click at [585, 198] on div "Select Services Select all Services USAG Fort Detrick MD ATM - FA5Y (Remote) Ac…" at bounding box center [784, 380] width 1568 height 760
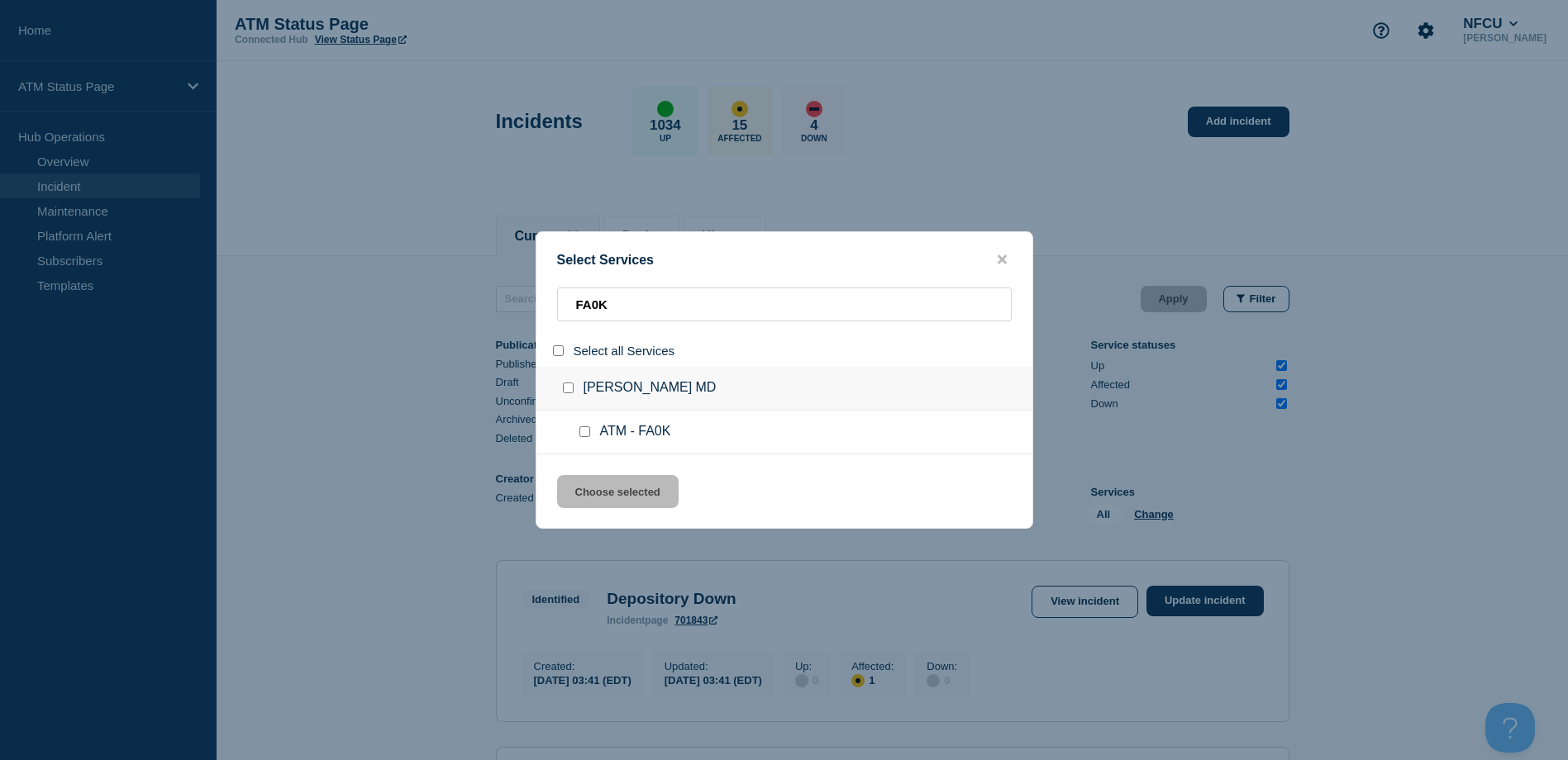
click at [587, 434] on input "service: ATM - FA0K" at bounding box center [584, 431] width 11 height 11
drag, startPoint x: 618, startPoint y: 491, endPoint x: 1134, endPoint y: 493, distance: 516.0
click at [621, 491] on button "Choose selected" at bounding box center [617, 491] width 122 height 33
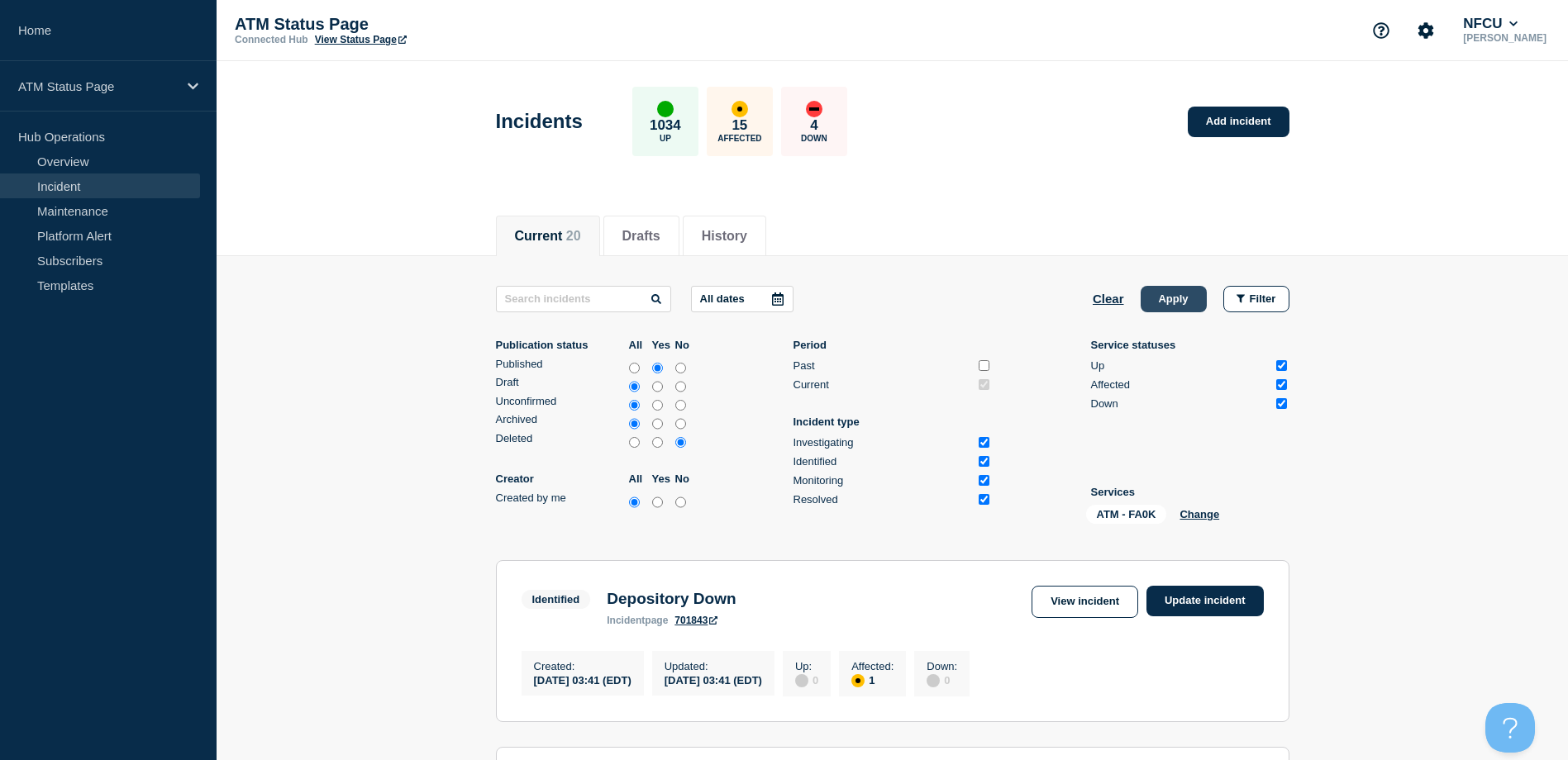
click at [1181, 299] on button "Apply" at bounding box center [1174, 298] width 66 height 27
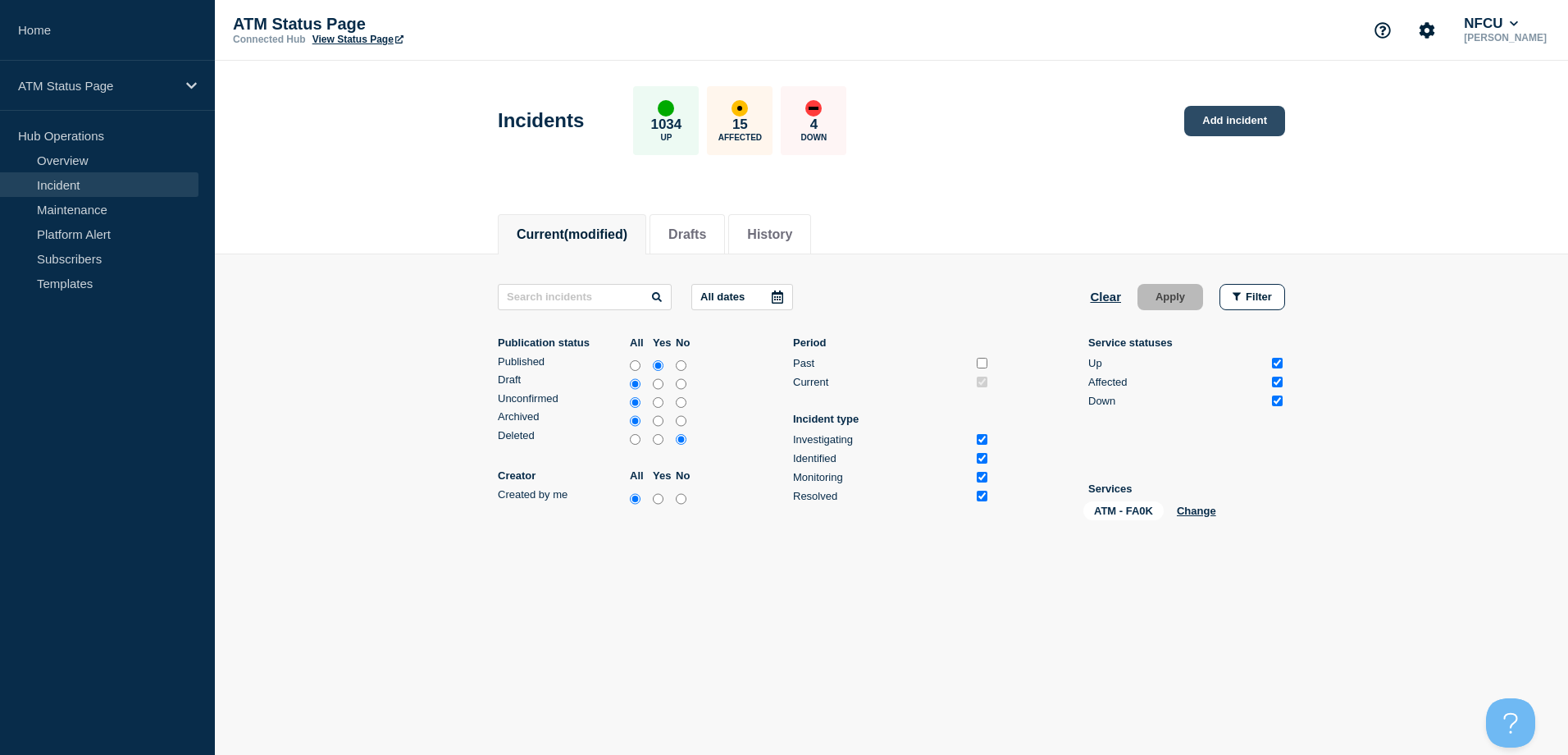
click at [1228, 115] on link "Add incident" at bounding box center [1234, 121] width 101 height 30
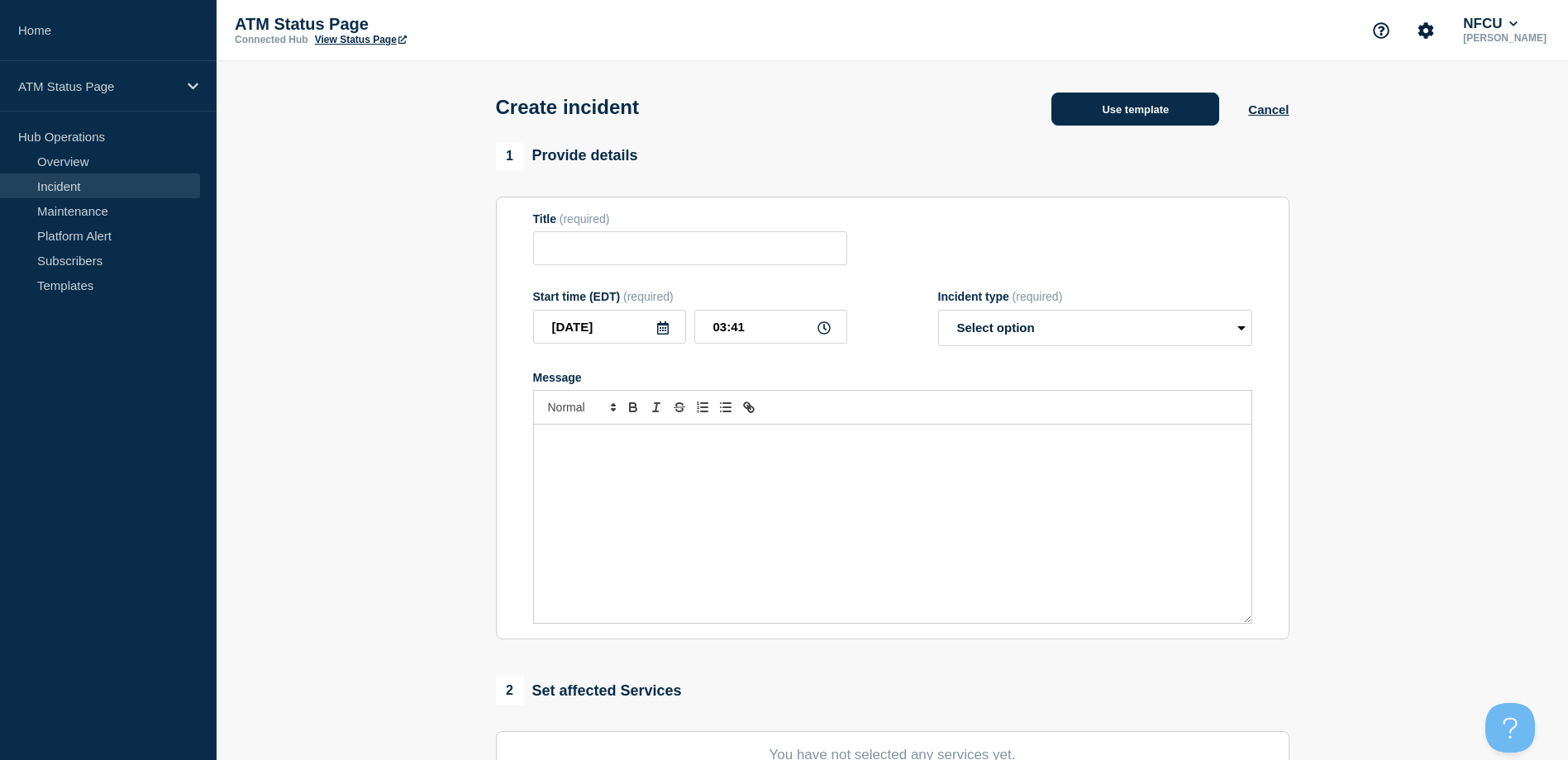
click at [1121, 98] on button "Use template" at bounding box center [1135, 109] width 168 height 33
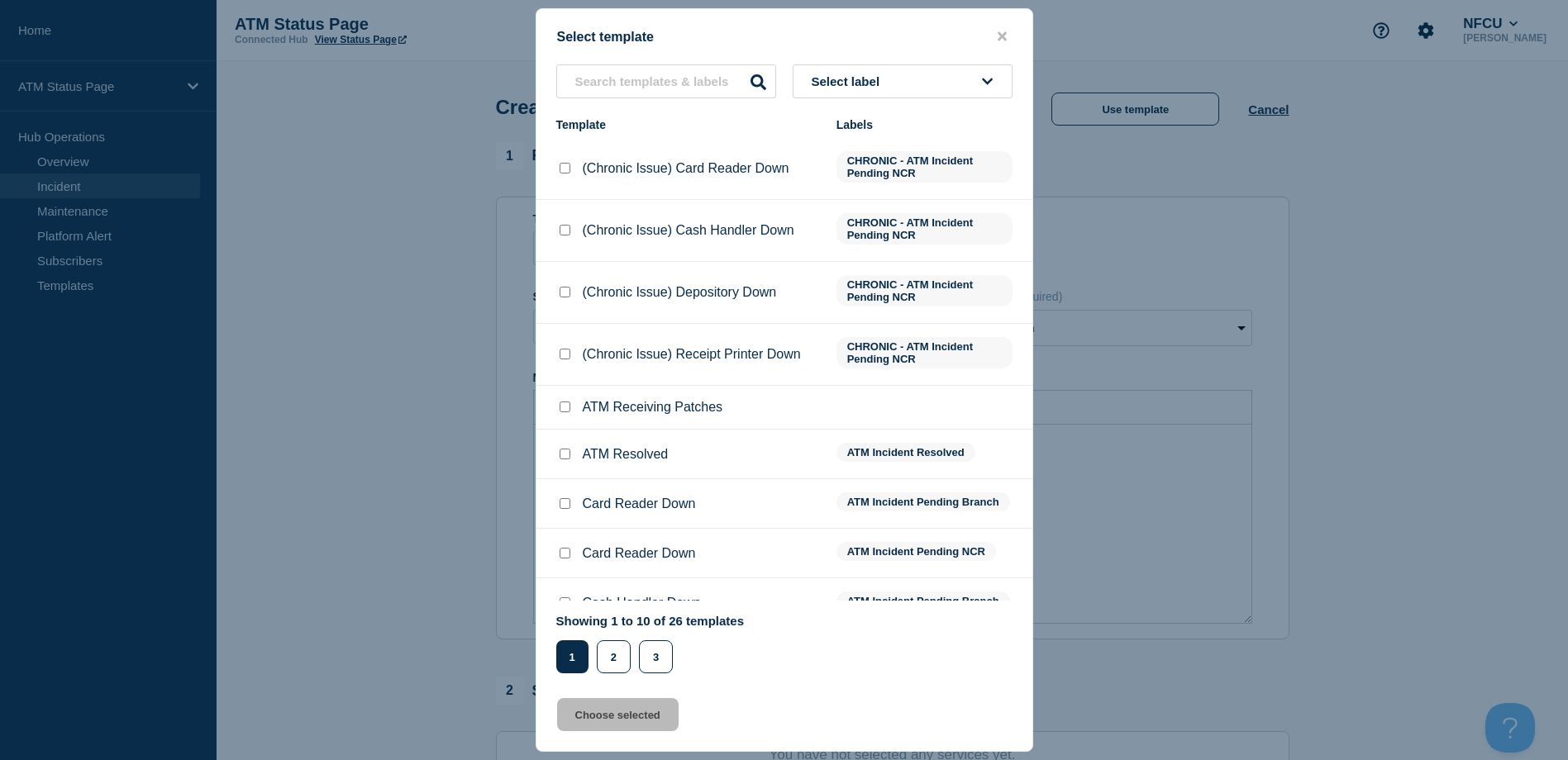
click at [995, 81] on button "Select label" at bounding box center [903, 81] width 219 height 34
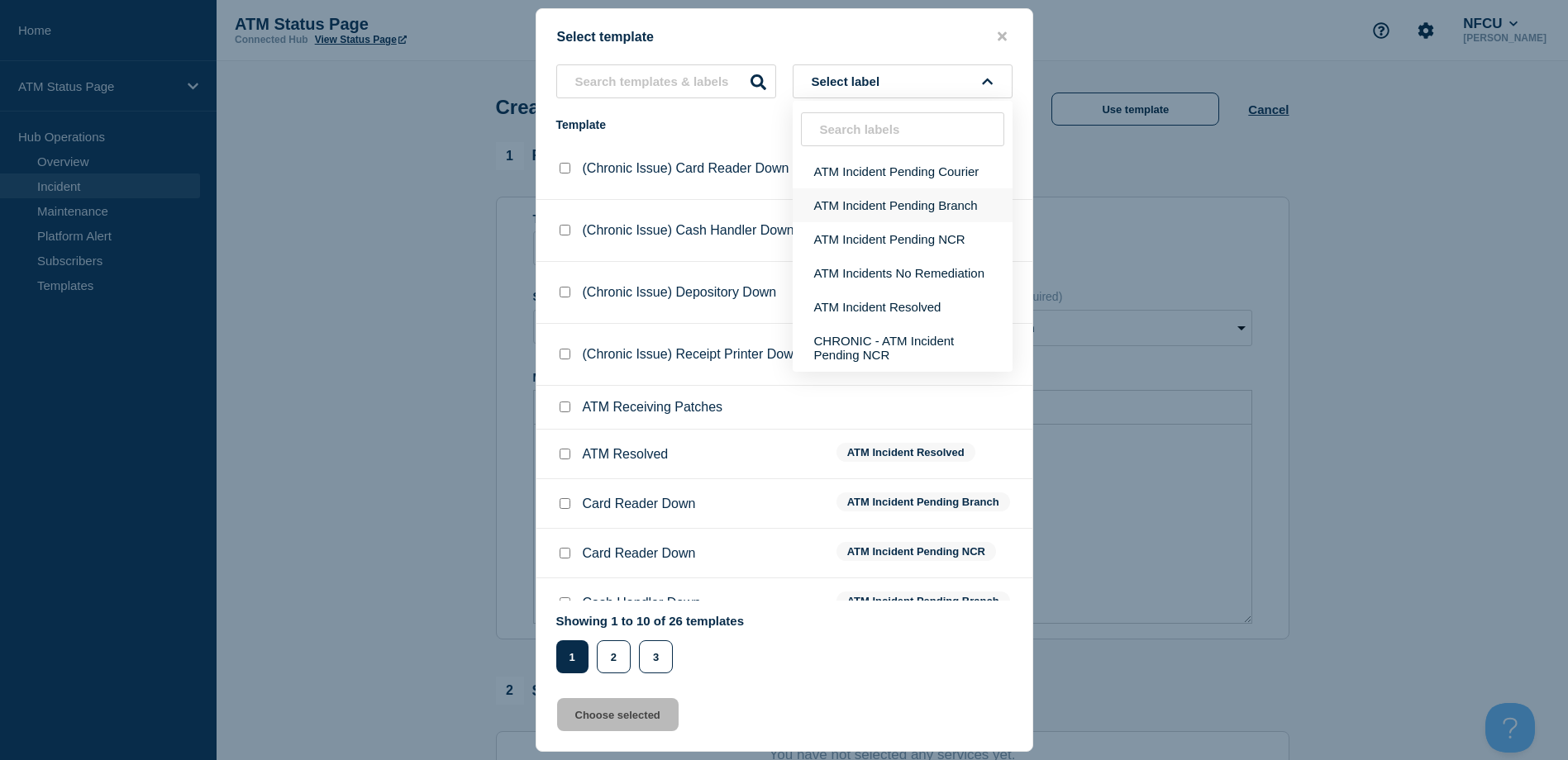
click at [928, 209] on button "ATM Incident Pending Branch" at bounding box center [903, 206] width 219 height 34
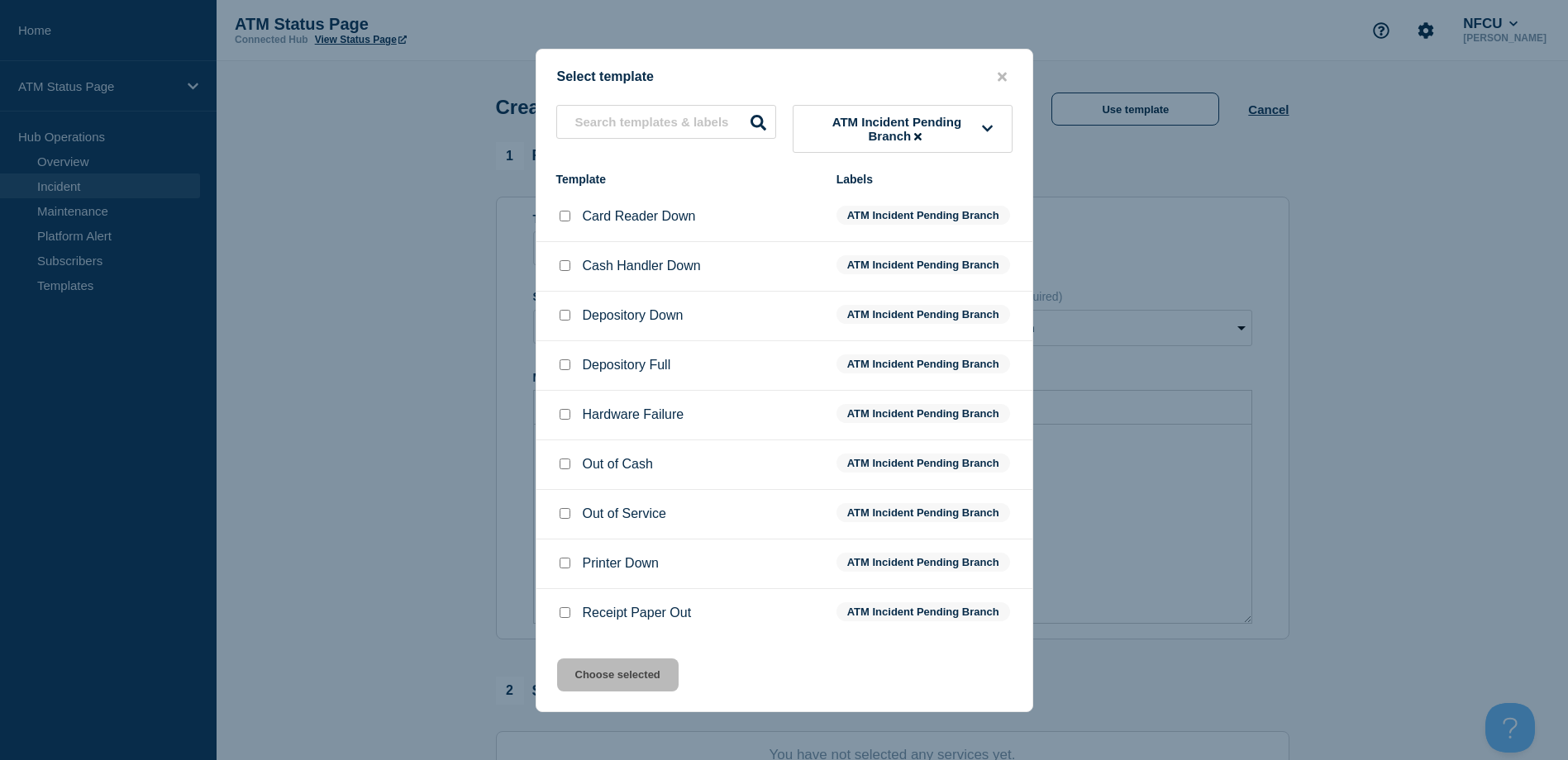
click at [557, 320] on div at bounding box center [565, 315] width 17 height 17
click at [564, 320] on input "Depository Down checkbox" at bounding box center [565, 314] width 11 height 11
click at [629, 677] on button "Choose selected" at bounding box center [617, 674] width 122 height 33
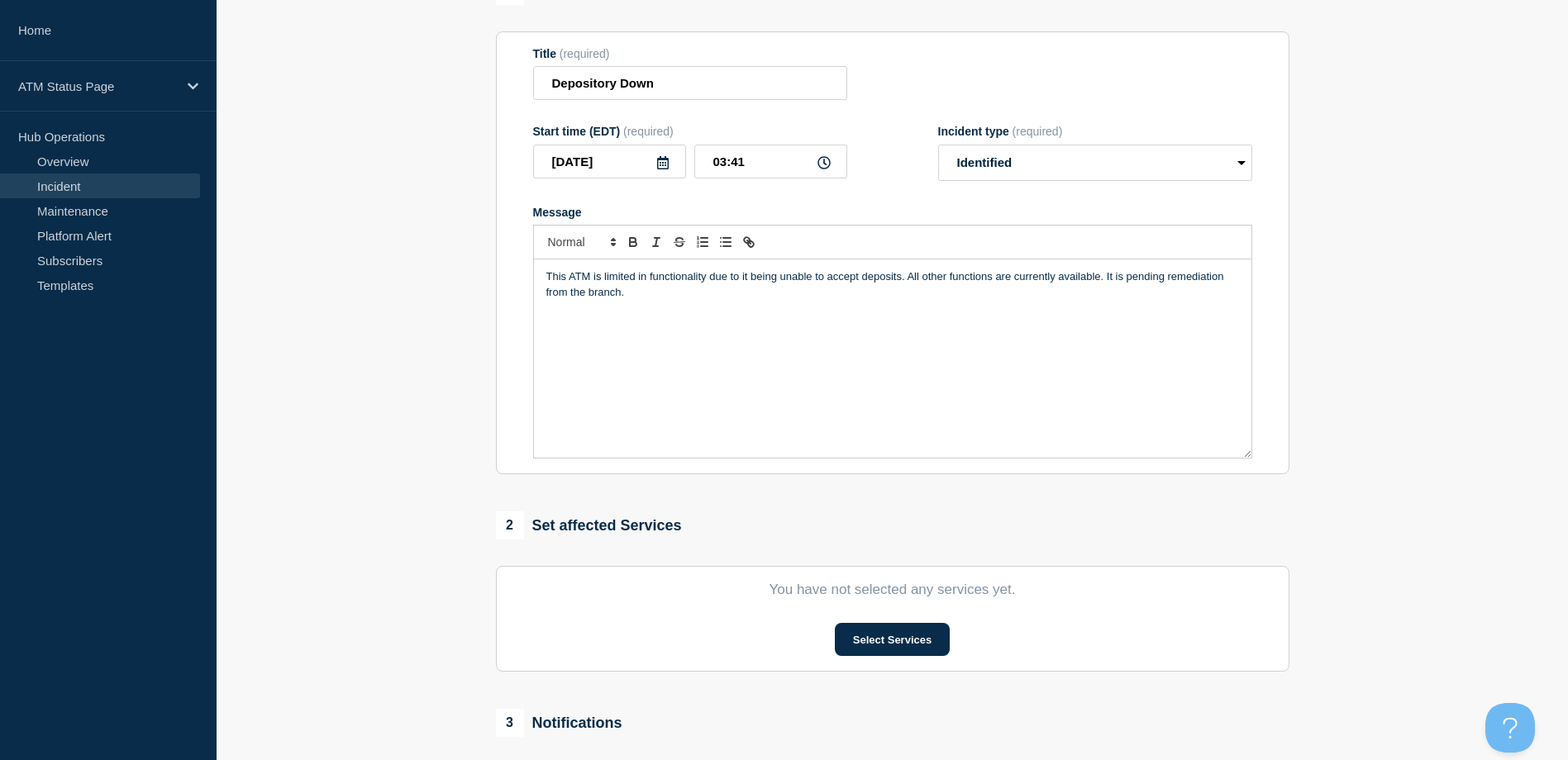
scroll to position [248, 0]
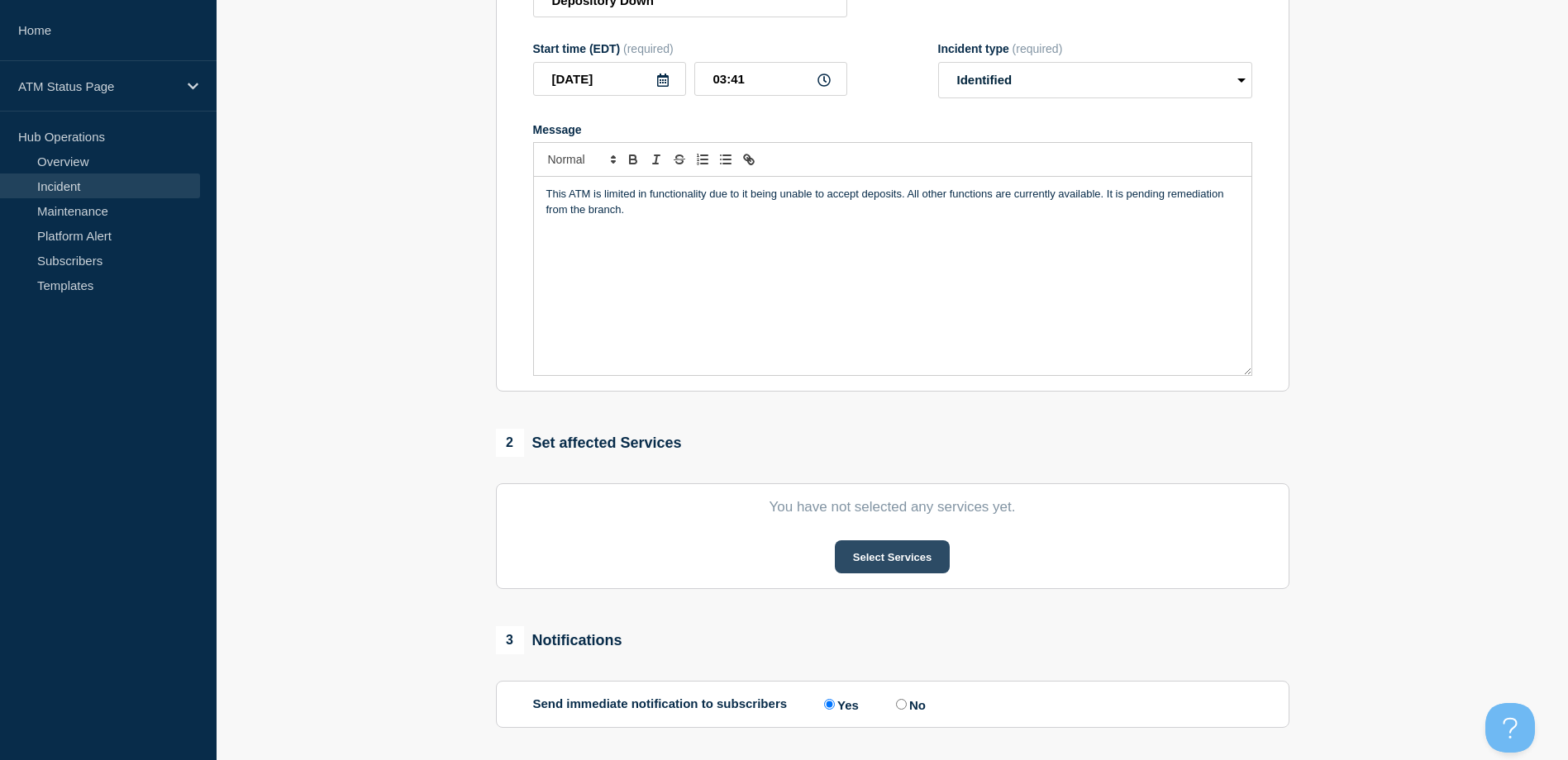
click at [865, 573] on button "Select Services" at bounding box center [892, 556] width 115 height 33
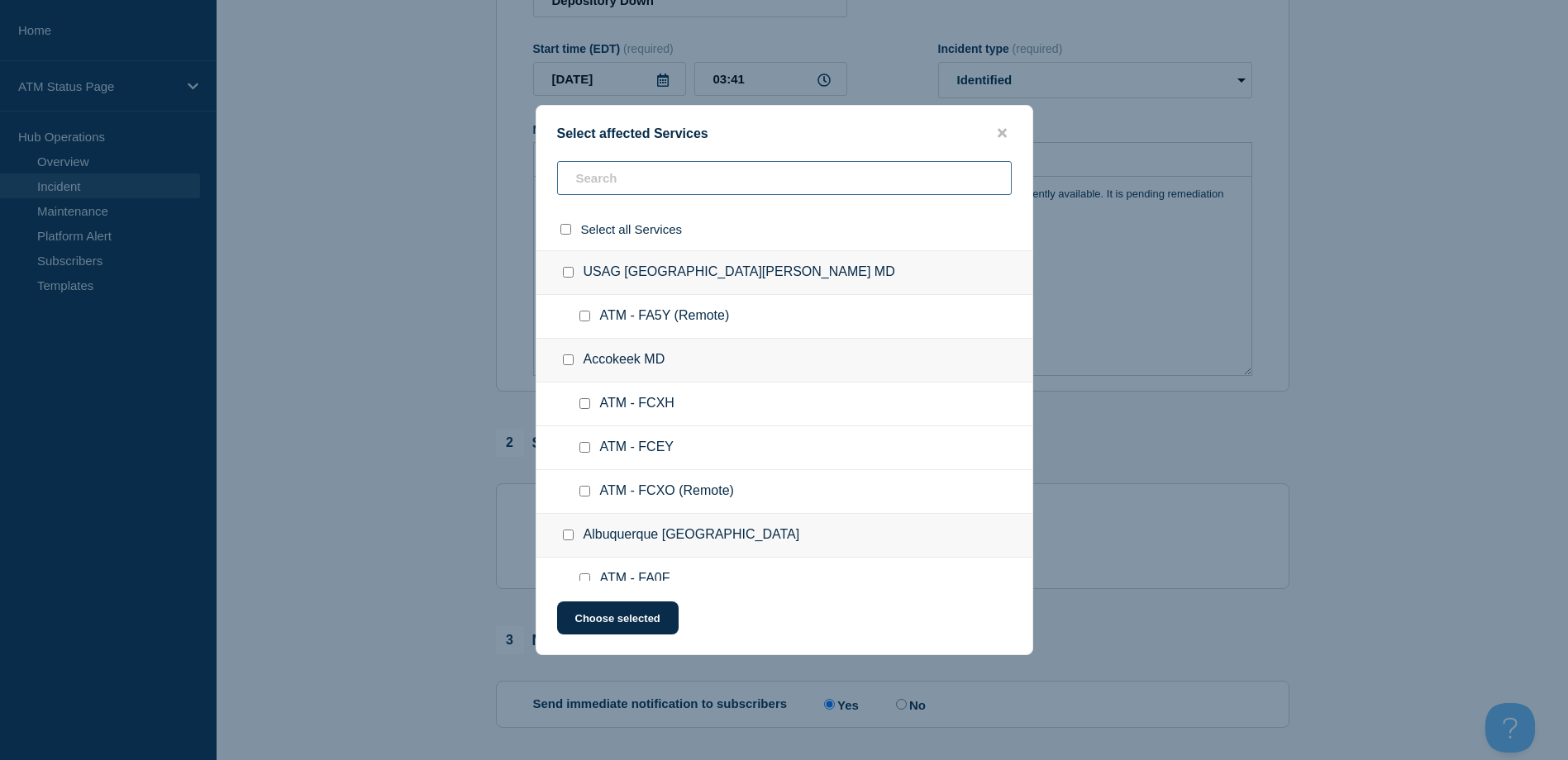
paste input "FA0K"
click at [737, 189] on div "Select affected Services Select all Services USAG Fort Detrick MD ATM - FA5Y (R…" at bounding box center [784, 380] width 1568 height 760
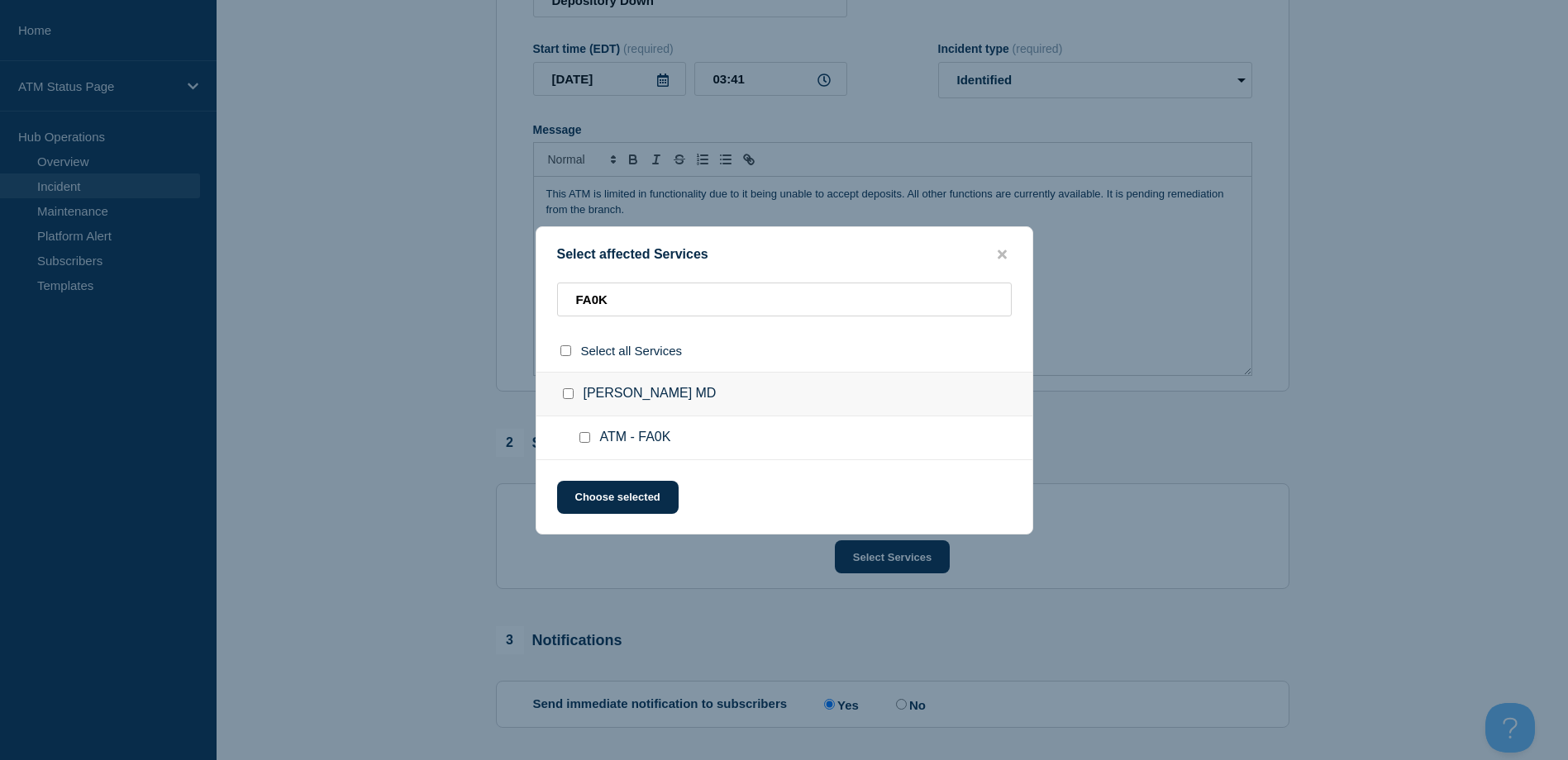
click at [587, 447] on ul "ATM - FA0K" at bounding box center [785, 438] width 496 height 43
click at [587, 440] on input "ATM - FA0K checkbox" at bounding box center [584, 437] width 11 height 11
click at [597, 487] on button "Choose selected" at bounding box center [617, 497] width 122 height 33
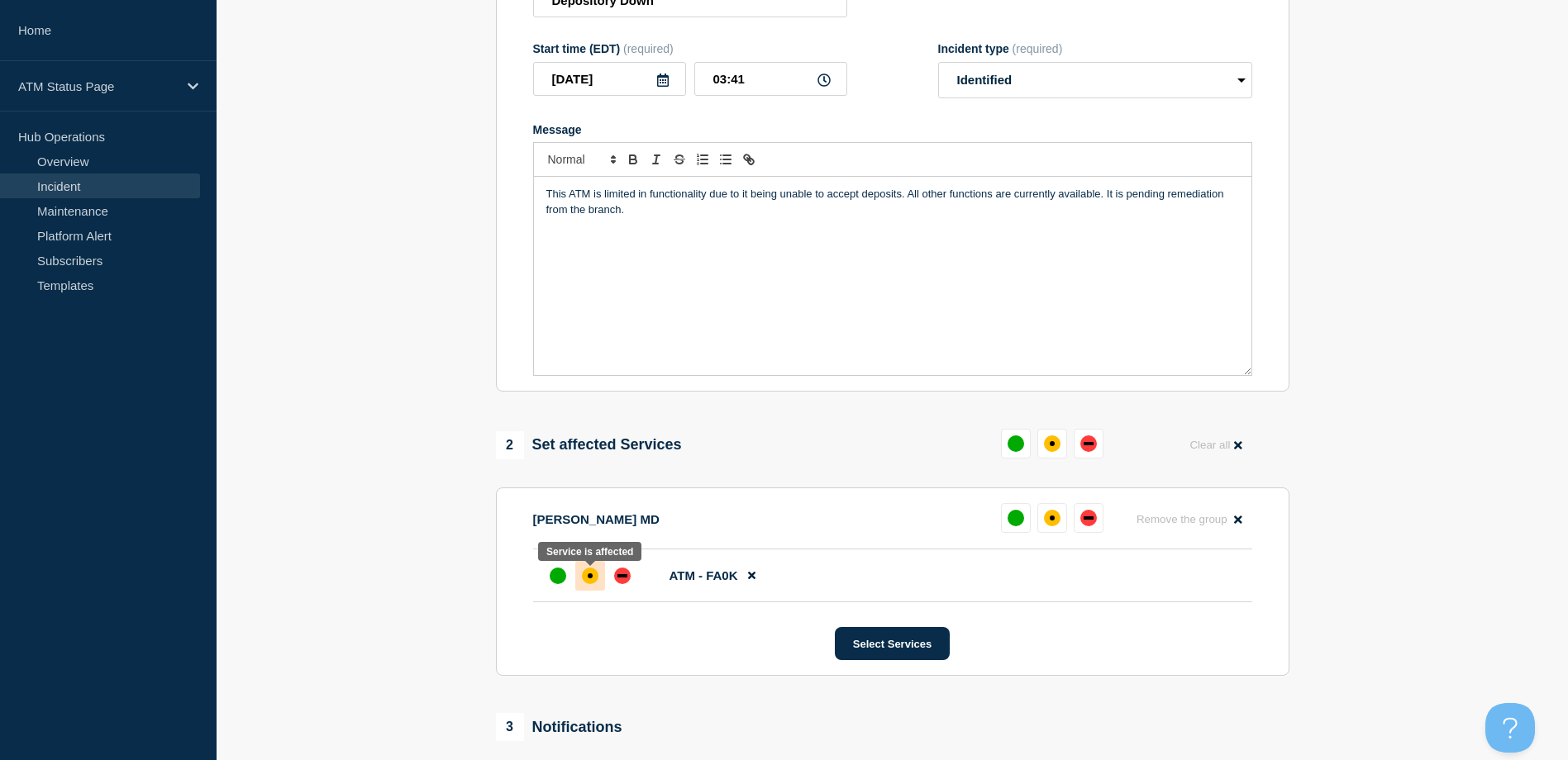
click at [587, 591] on div at bounding box center [590, 576] width 30 height 30
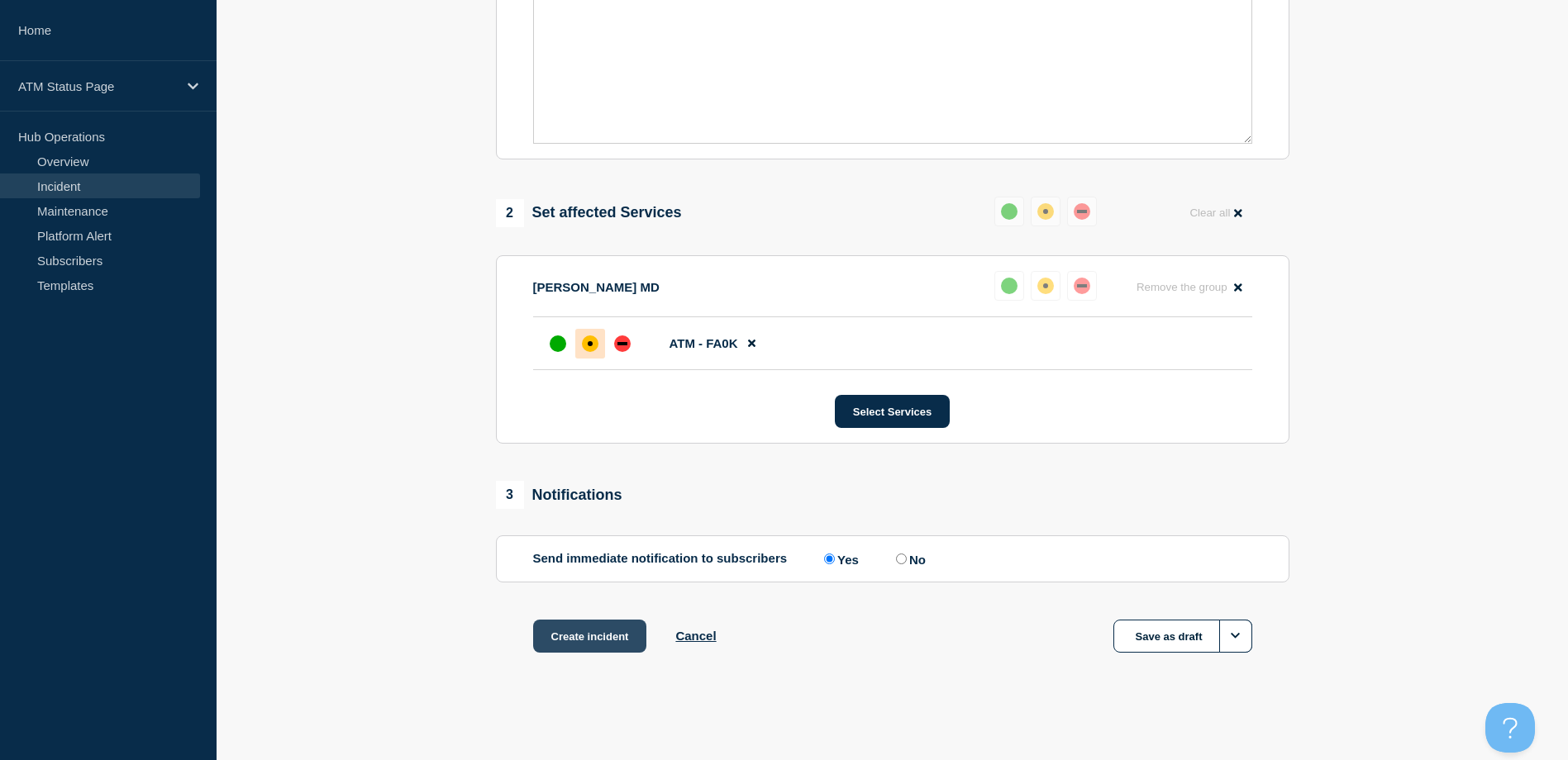
click at [571, 631] on button "Create incident" at bounding box center [589, 635] width 114 height 33
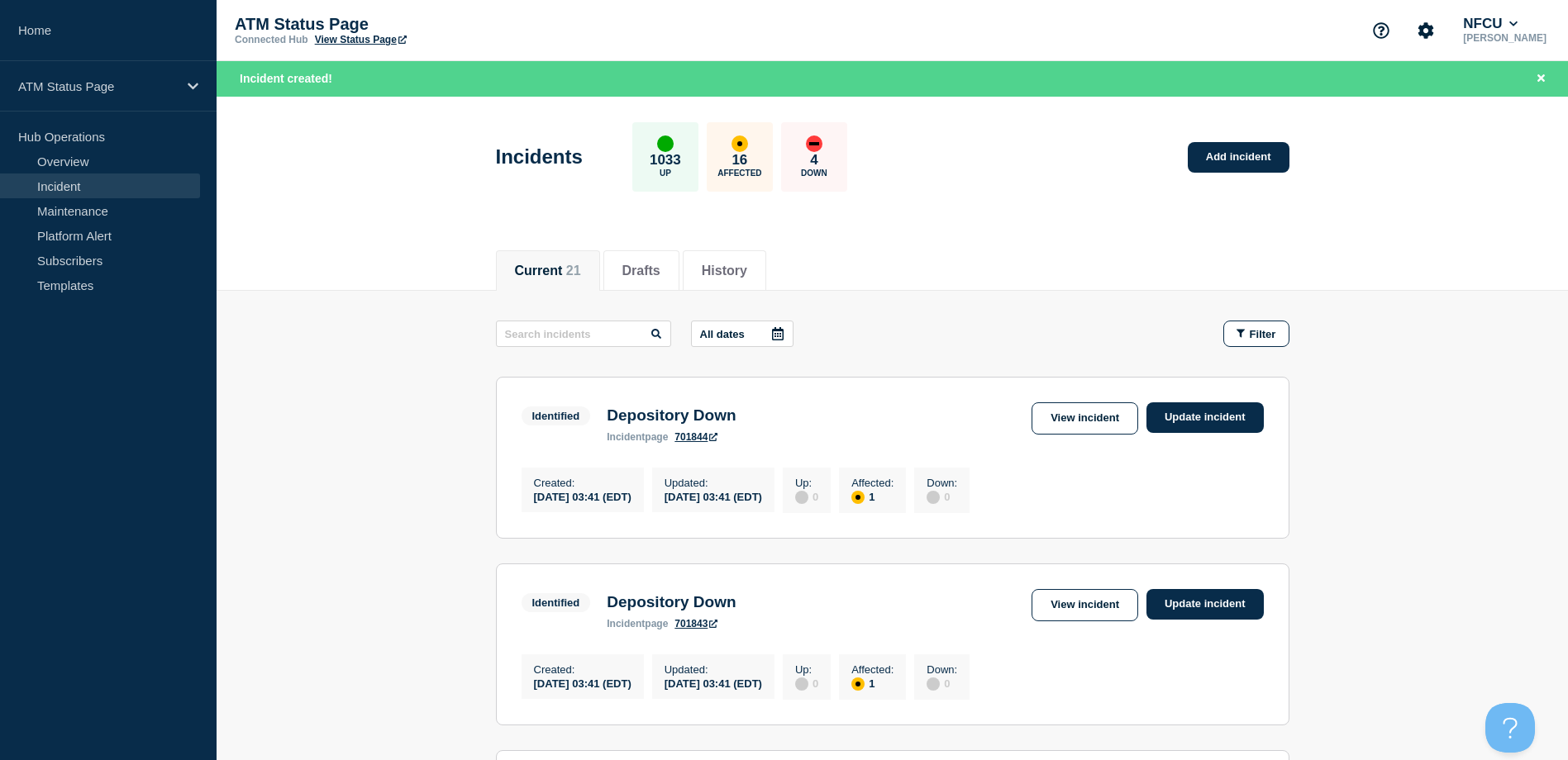
click at [1178, 144] on div "Incidents 1033 Up 16 Affected 4 Down Add incident" at bounding box center [892, 151] width 830 height 101
click at [1199, 154] on link "Add incident" at bounding box center [1238, 157] width 102 height 31
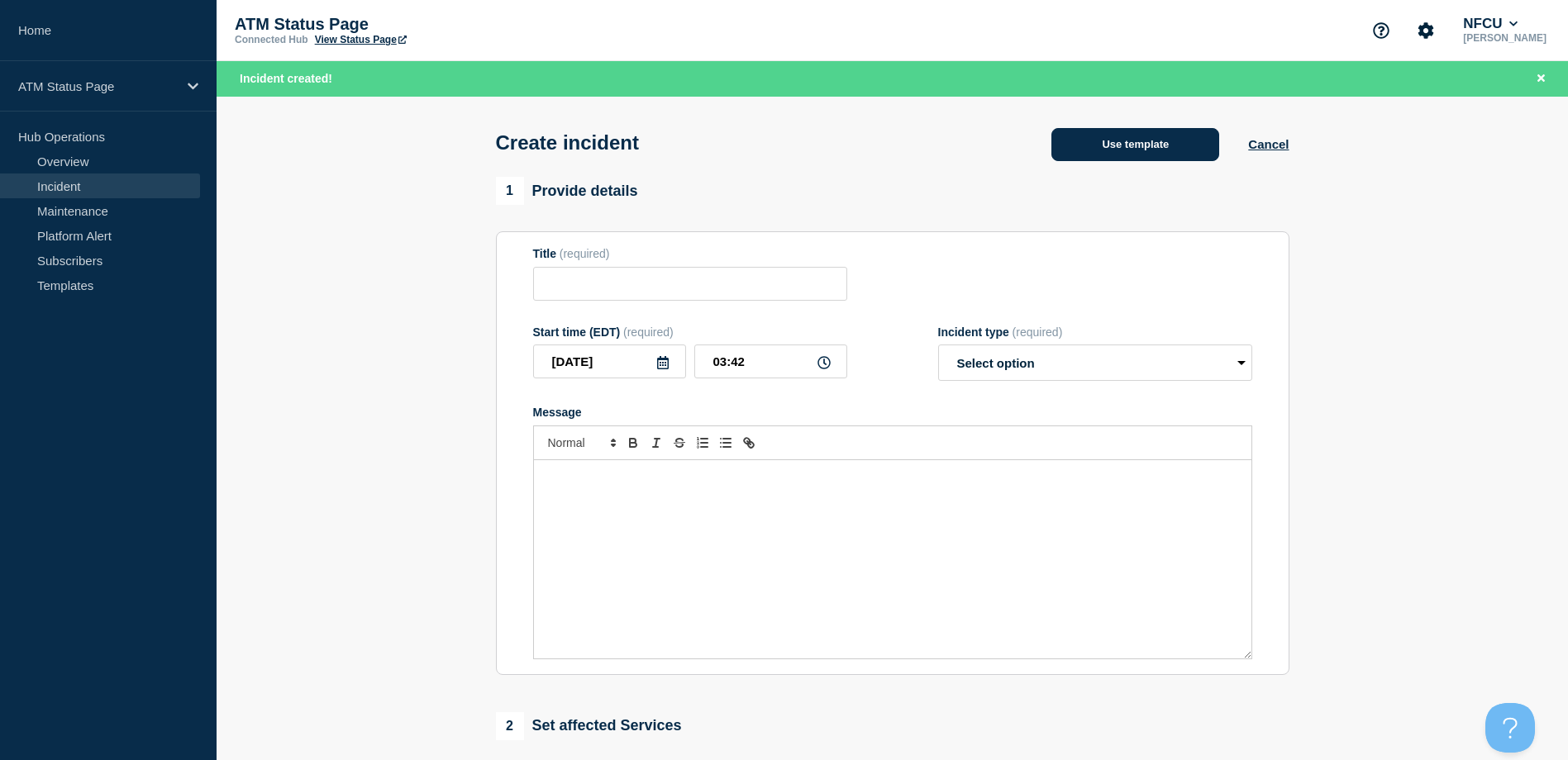
click at [1134, 131] on button "Use template" at bounding box center [1135, 144] width 168 height 33
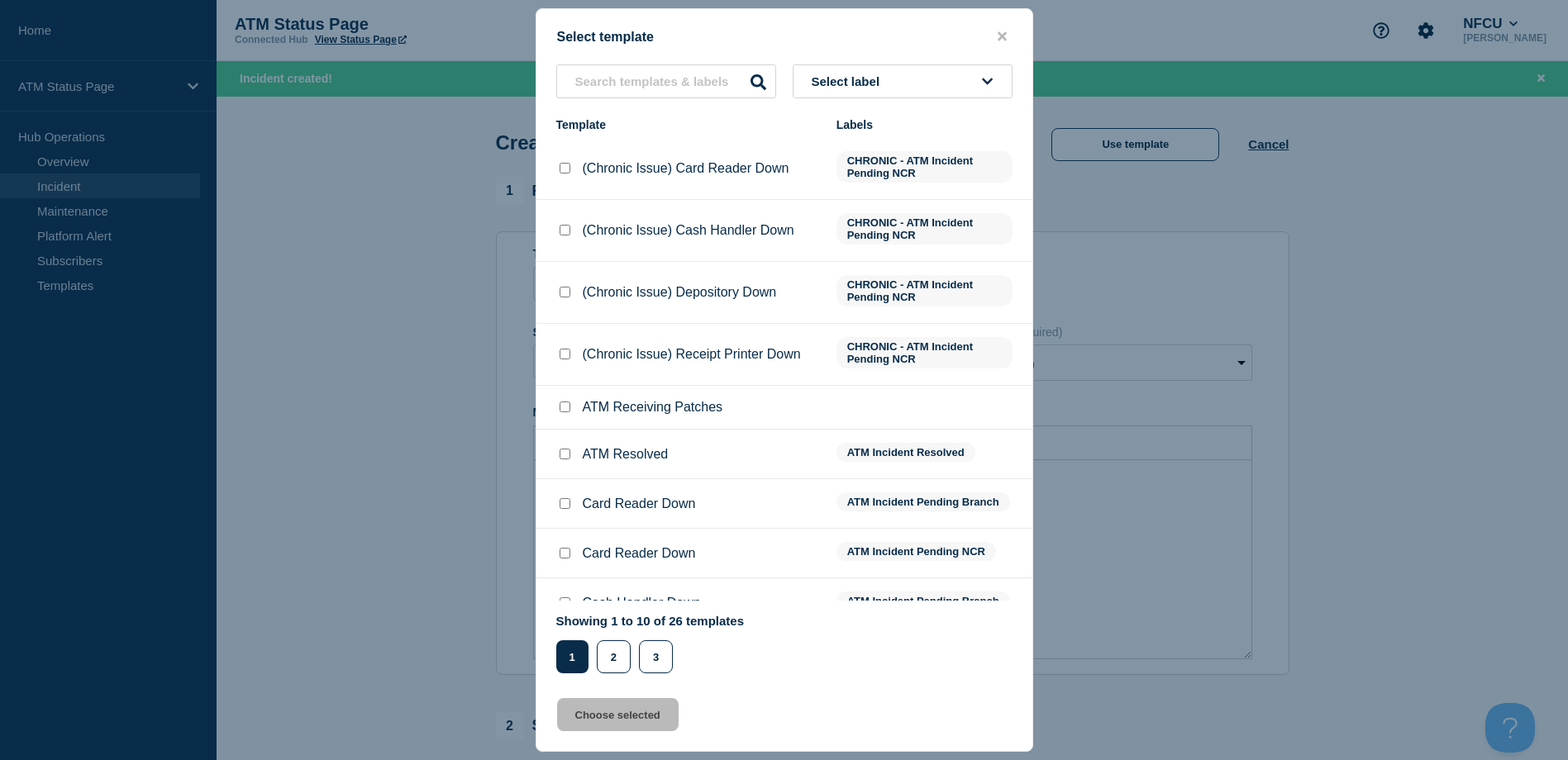
click at [977, 130] on div "Labels" at bounding box center [924, 125] width 176 height 13
click at [965, 93] on button "Select label" at bounding box center [903, 81] width 219 height 34
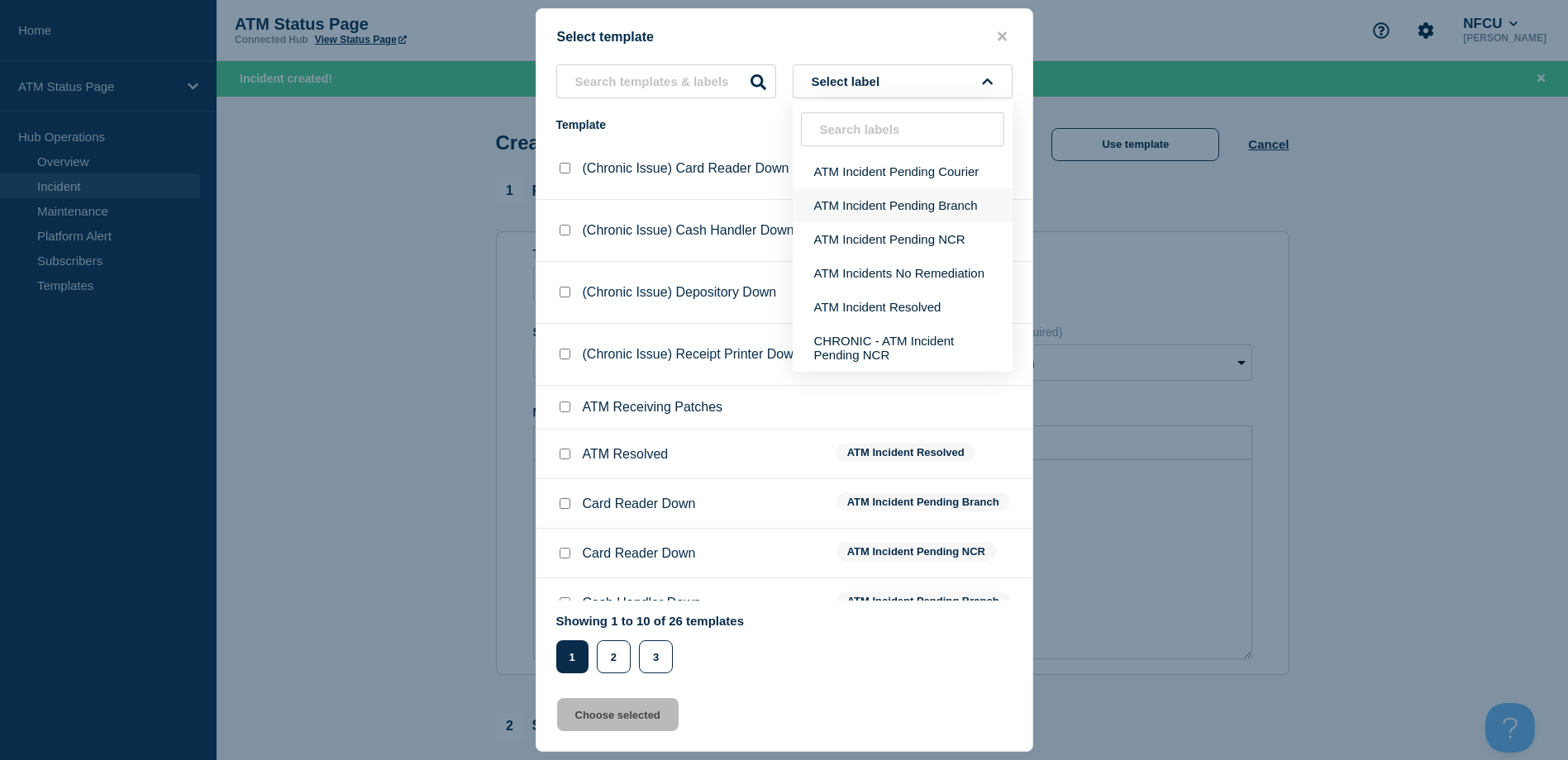
click at [955, 189] on button "ATM Incident Pending Branch" at bounding box center [903, 206] width 219 height 34
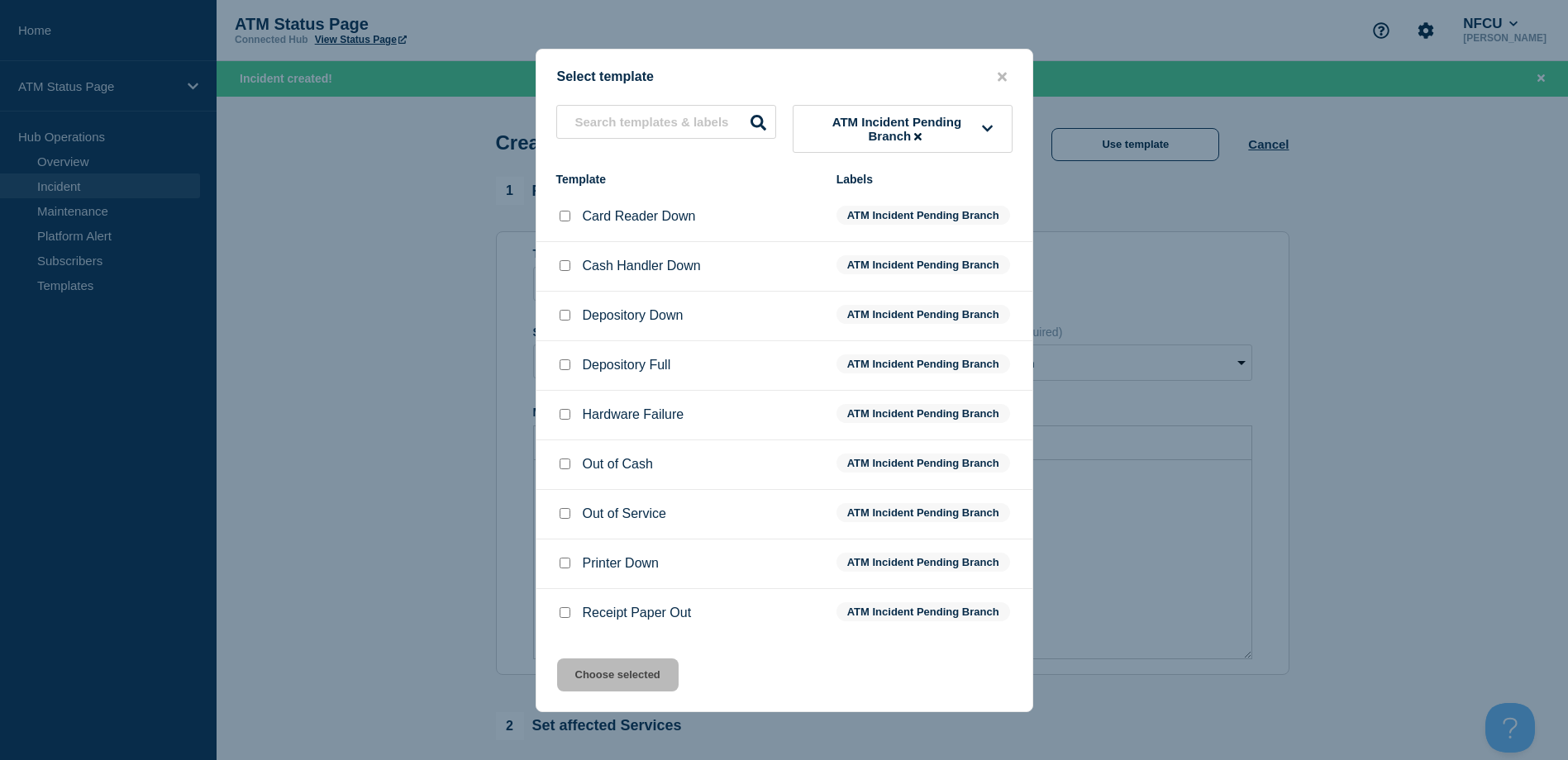
click at [565, 317] on input "Depository Down checkbox" at bounding box center [565, 314] width 11 height 11
click at [581, 668] on button "Choose selected" at bounding box center [617, 674] width 122 height 33
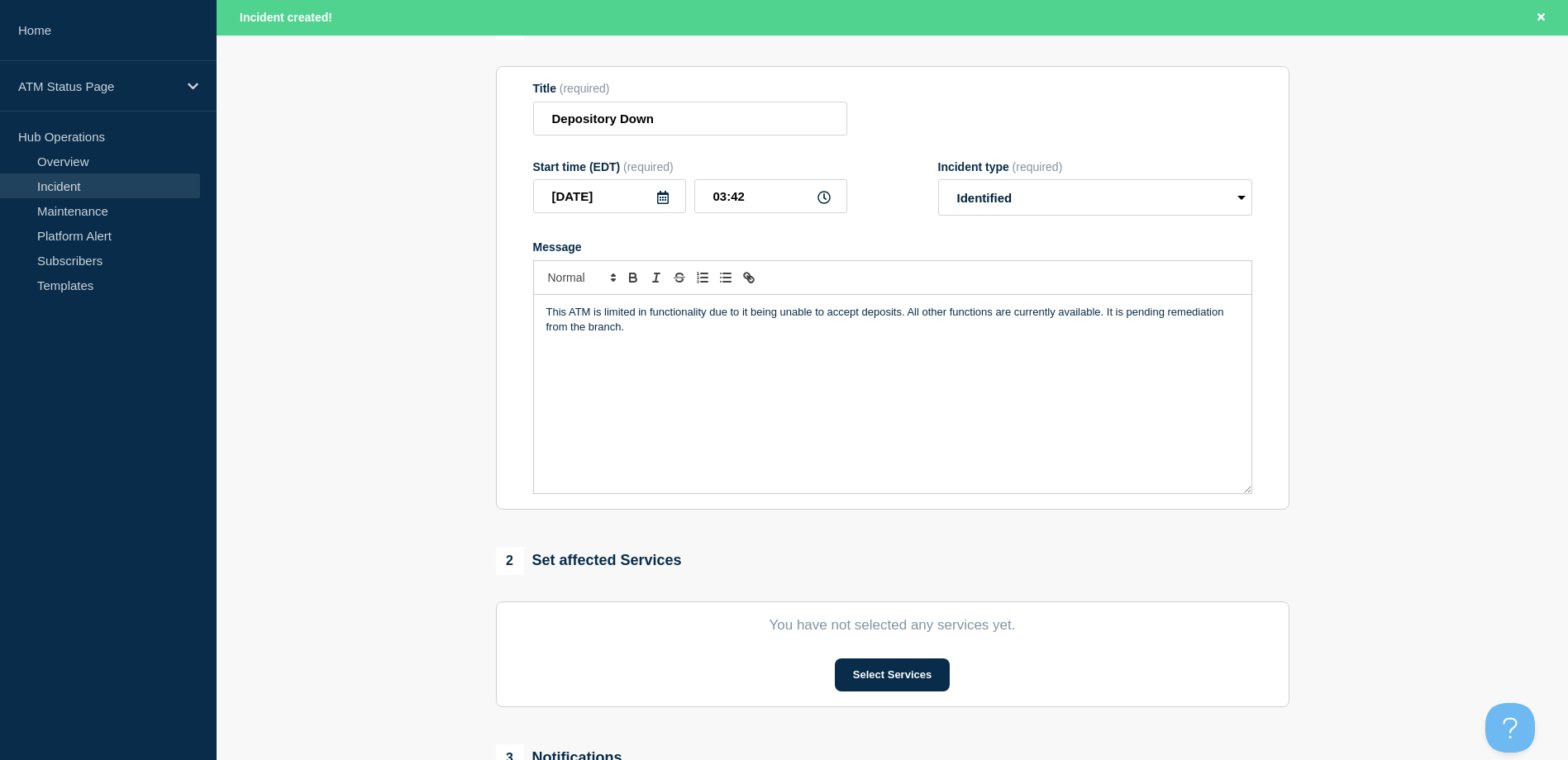
scroll to position [330, 0]
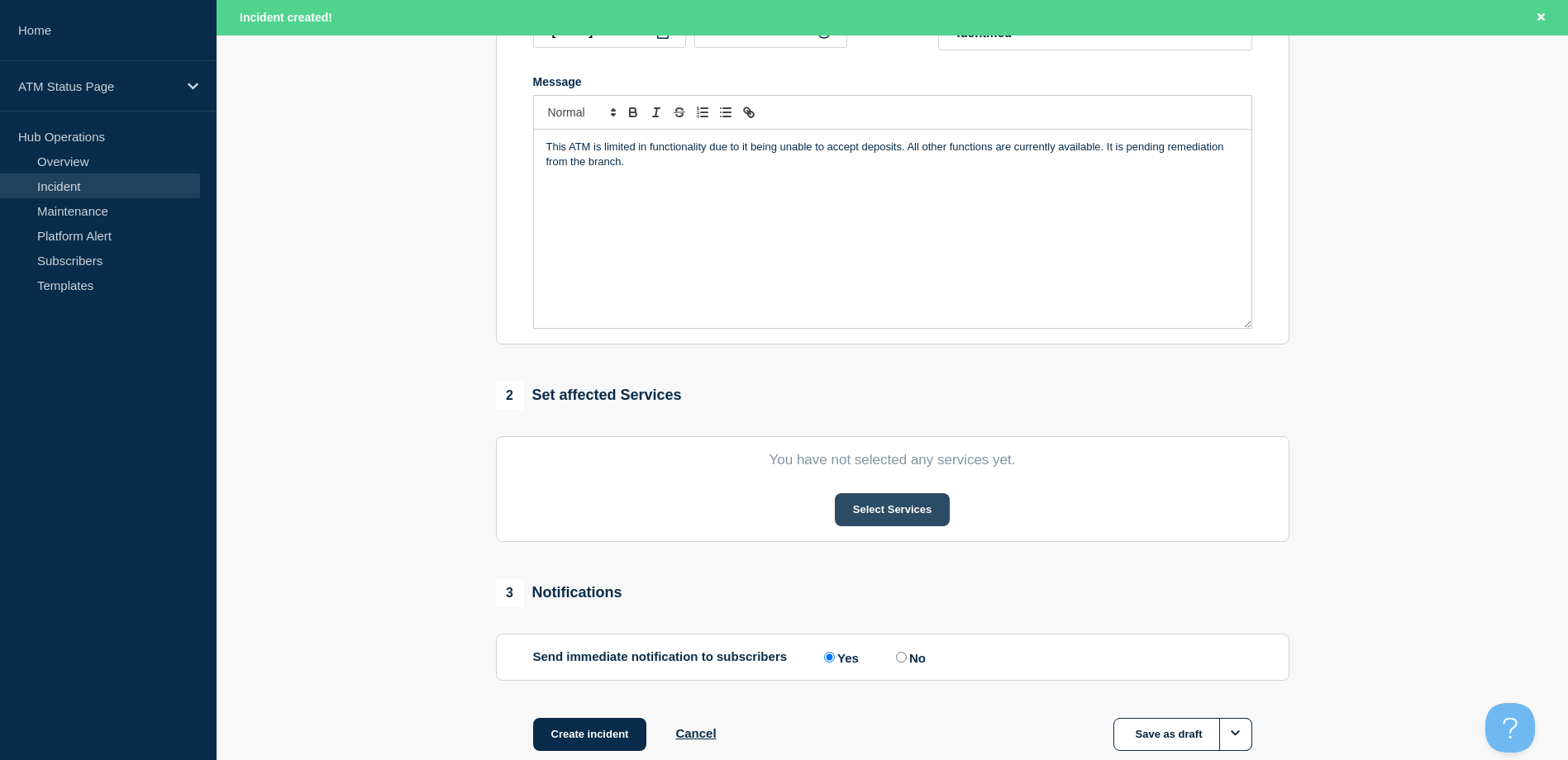
click at [874, 515] on button "Select Services" at bounding box center [892, 509] width 115 height 33
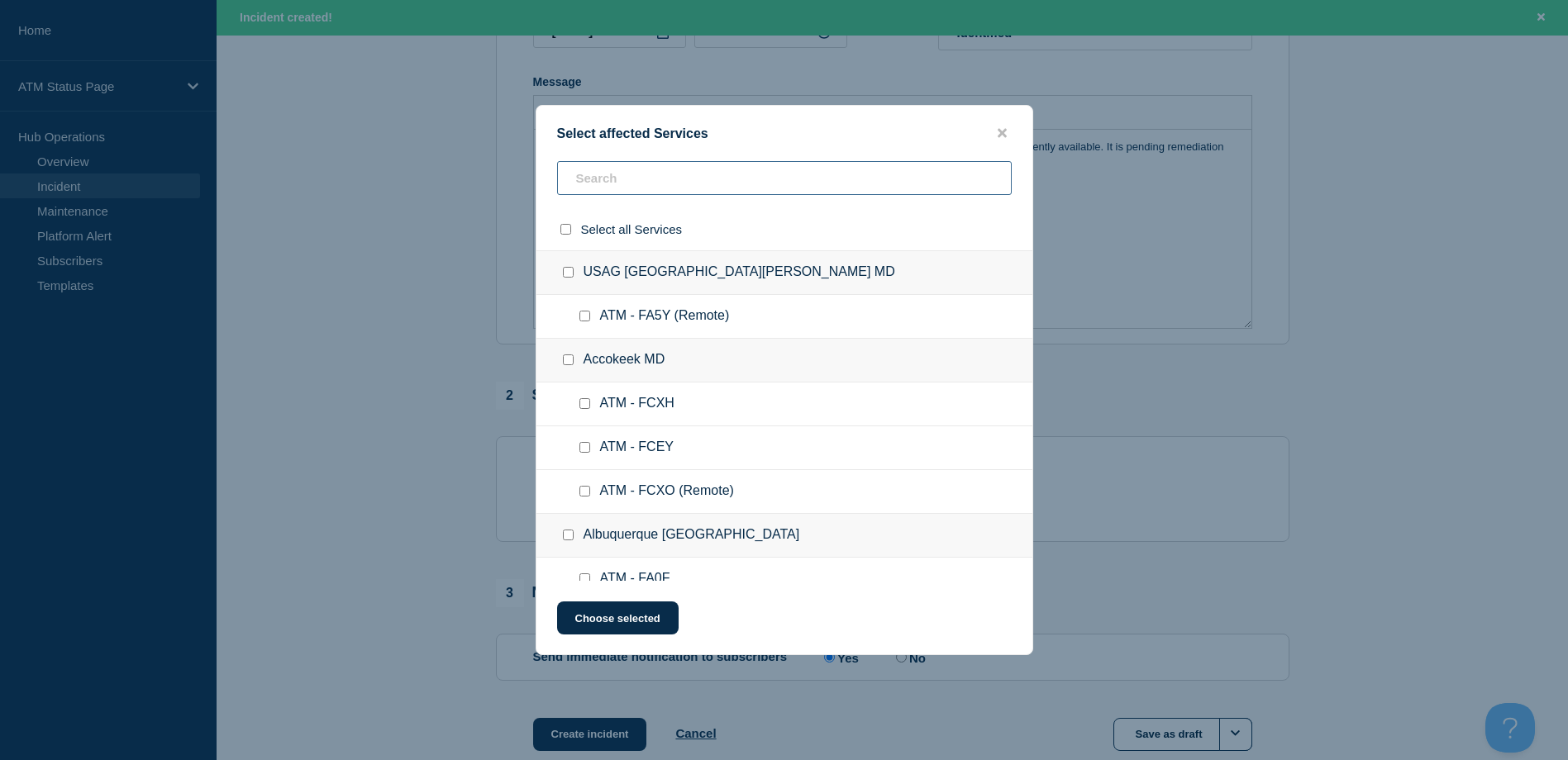
click at [621, 173] on input "text" at bounding box center [784, 178] width 455 height 34
paste input "FCUL"
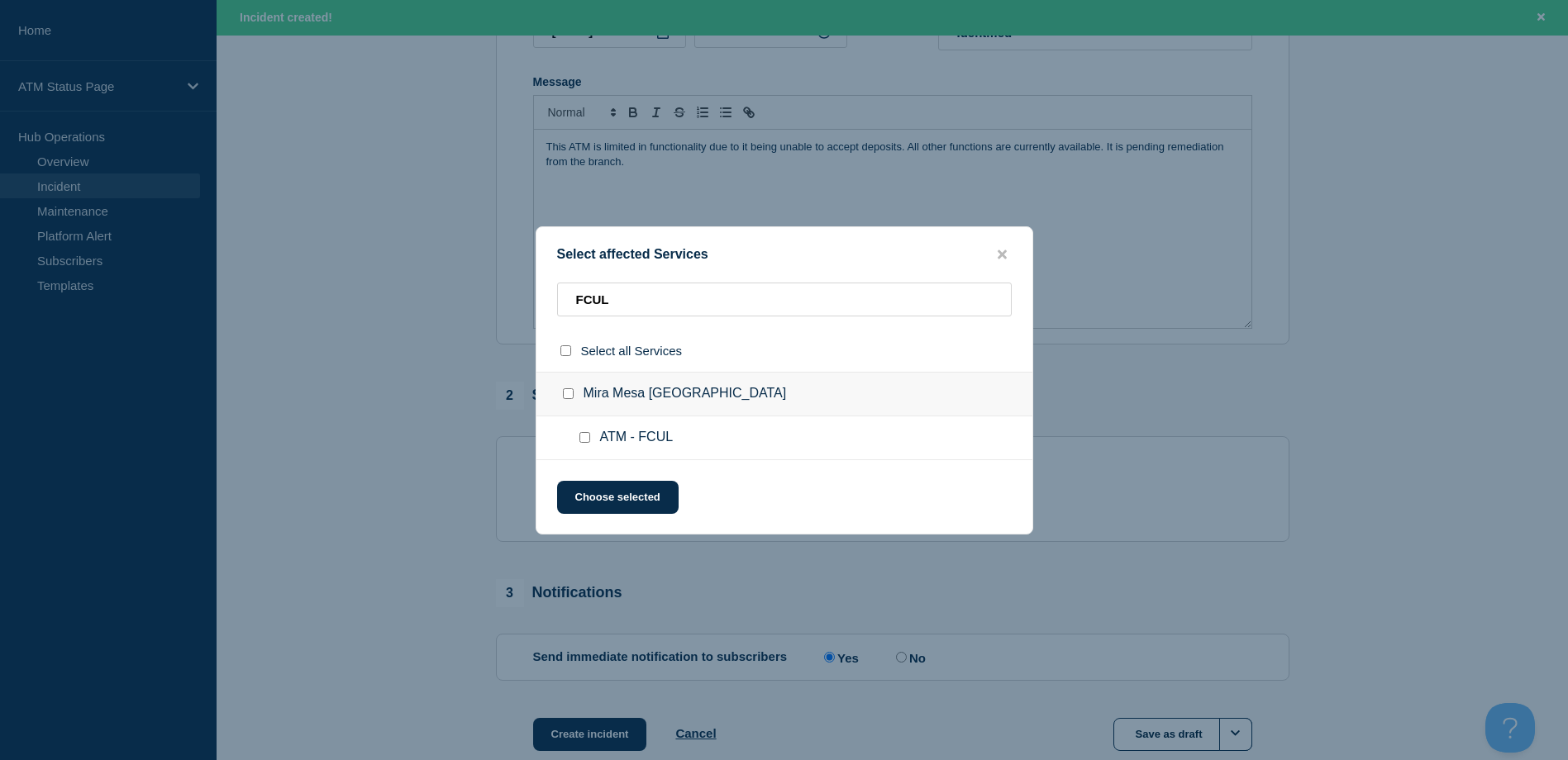
click at [576, 446] on div at bounding box center [588, 438] width 24 height 17
click at [580, 442] on input "ATM - FCUL checkbox" at bounding box center [584, 437] width 11 height 11
click at [589, 480] on div "Select affected Services FCUL Select all Services Mira Mesa CA ATM - FCUL Choos…" at bounding box center [784, 380] width 497 height 308
click at [588, 494] on button "Choose selected" at bounding box center [617, 497] width 122 height 33
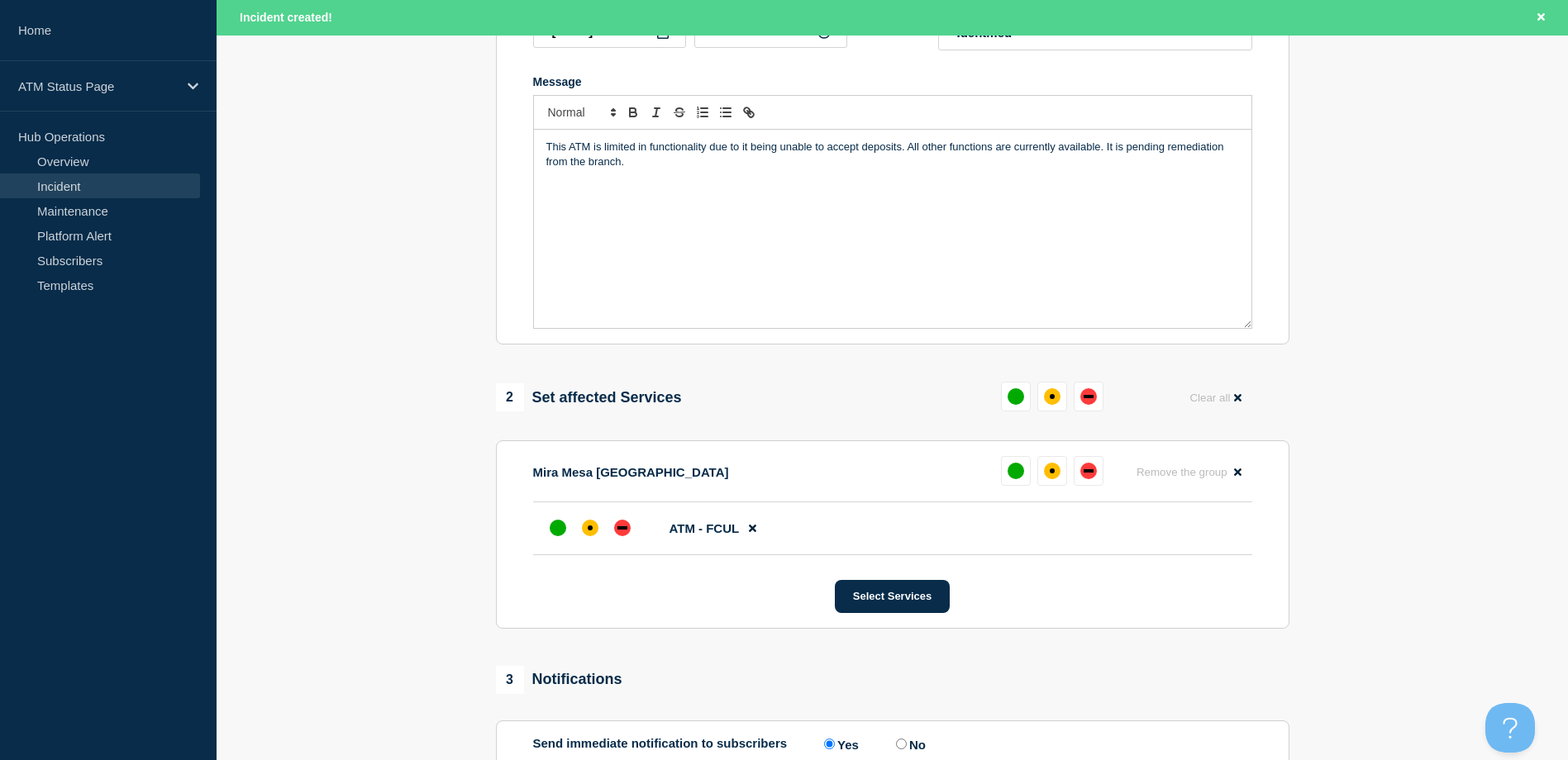
click at [593, 543] on div at bounding box center [590, 528] width 30 height 30
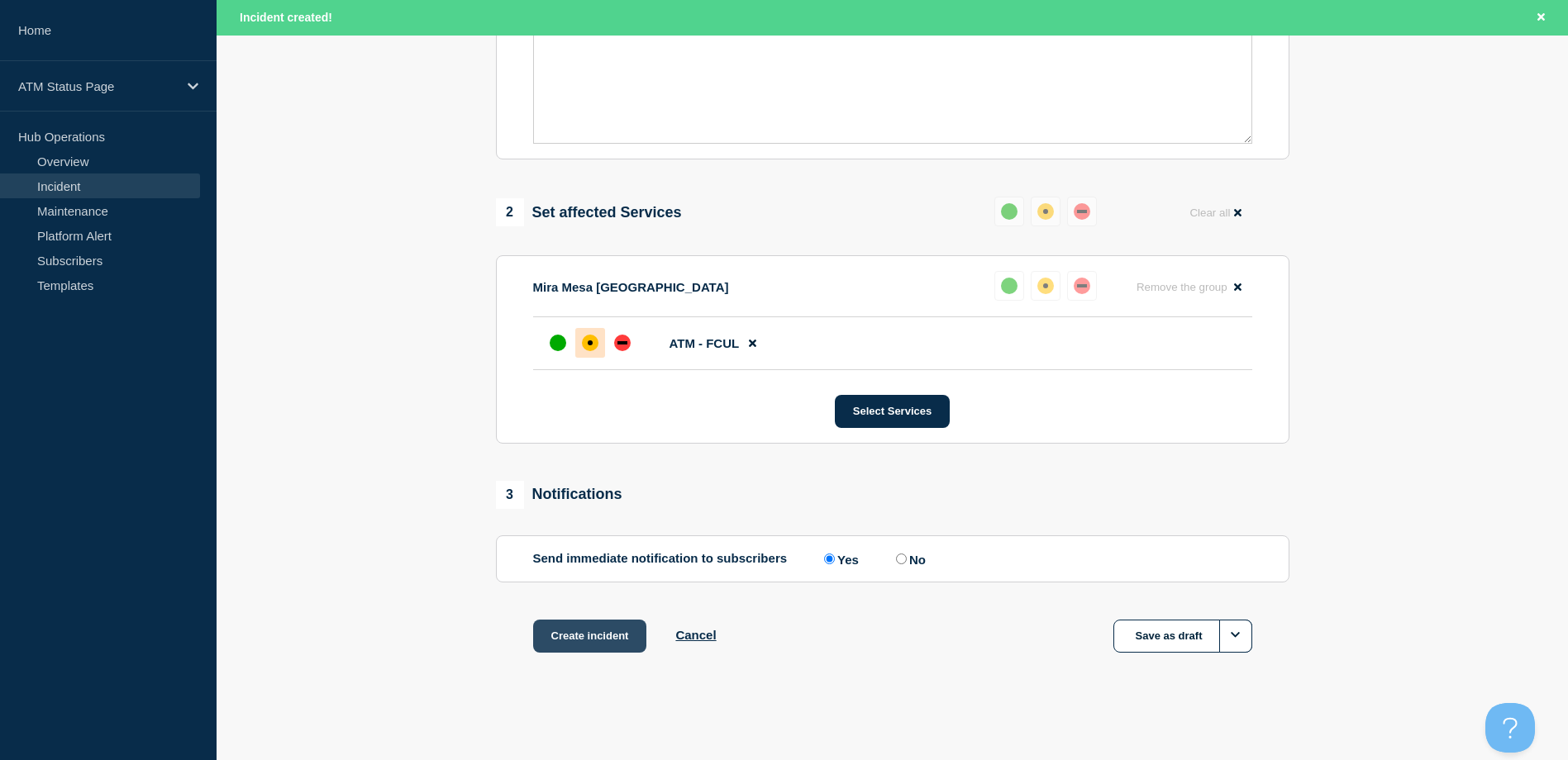
click at [599, 623] on button "Create incident" at bounding box center [589, 635] width 114 height 33
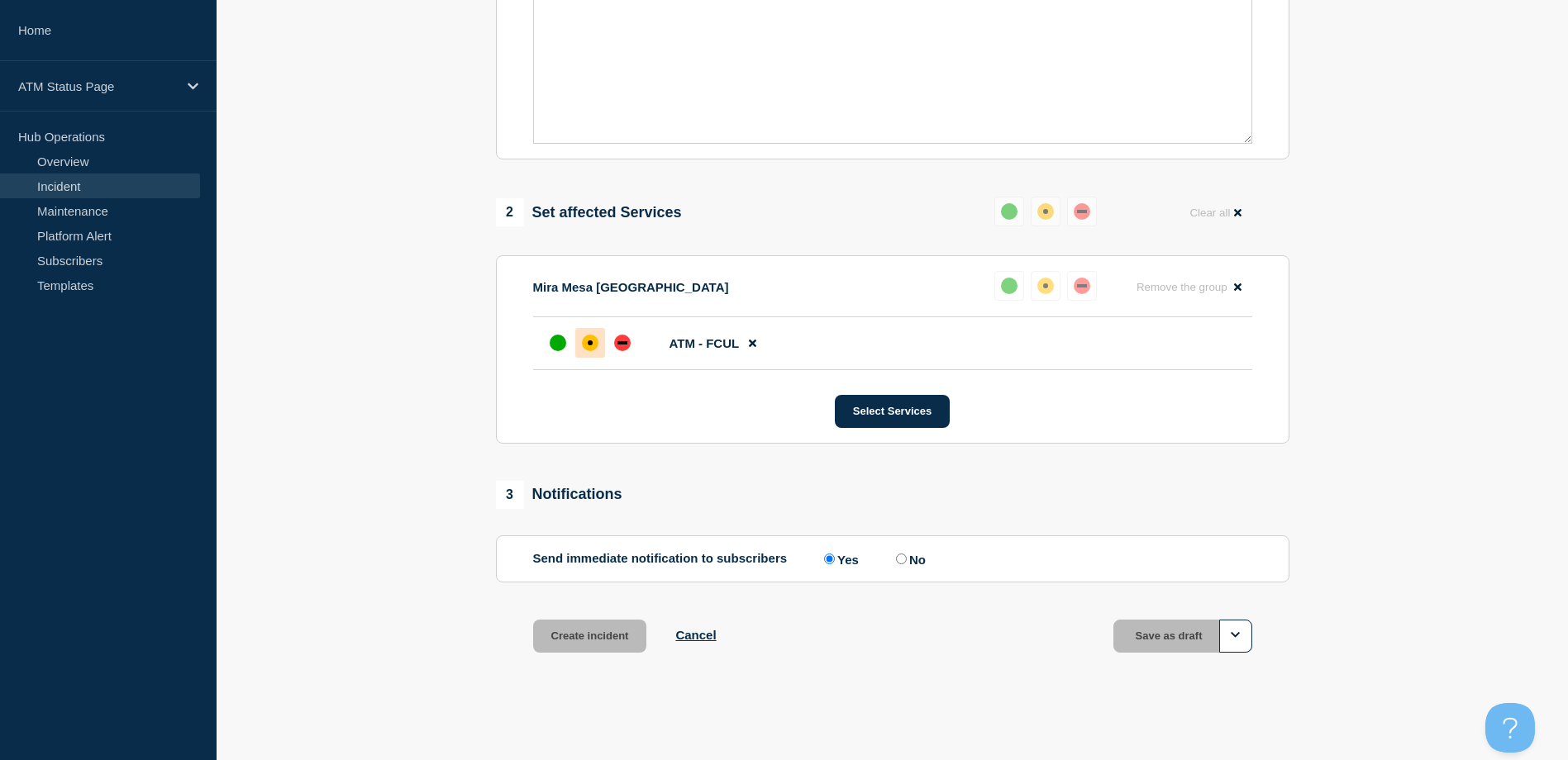
scroll to position [484, 0]
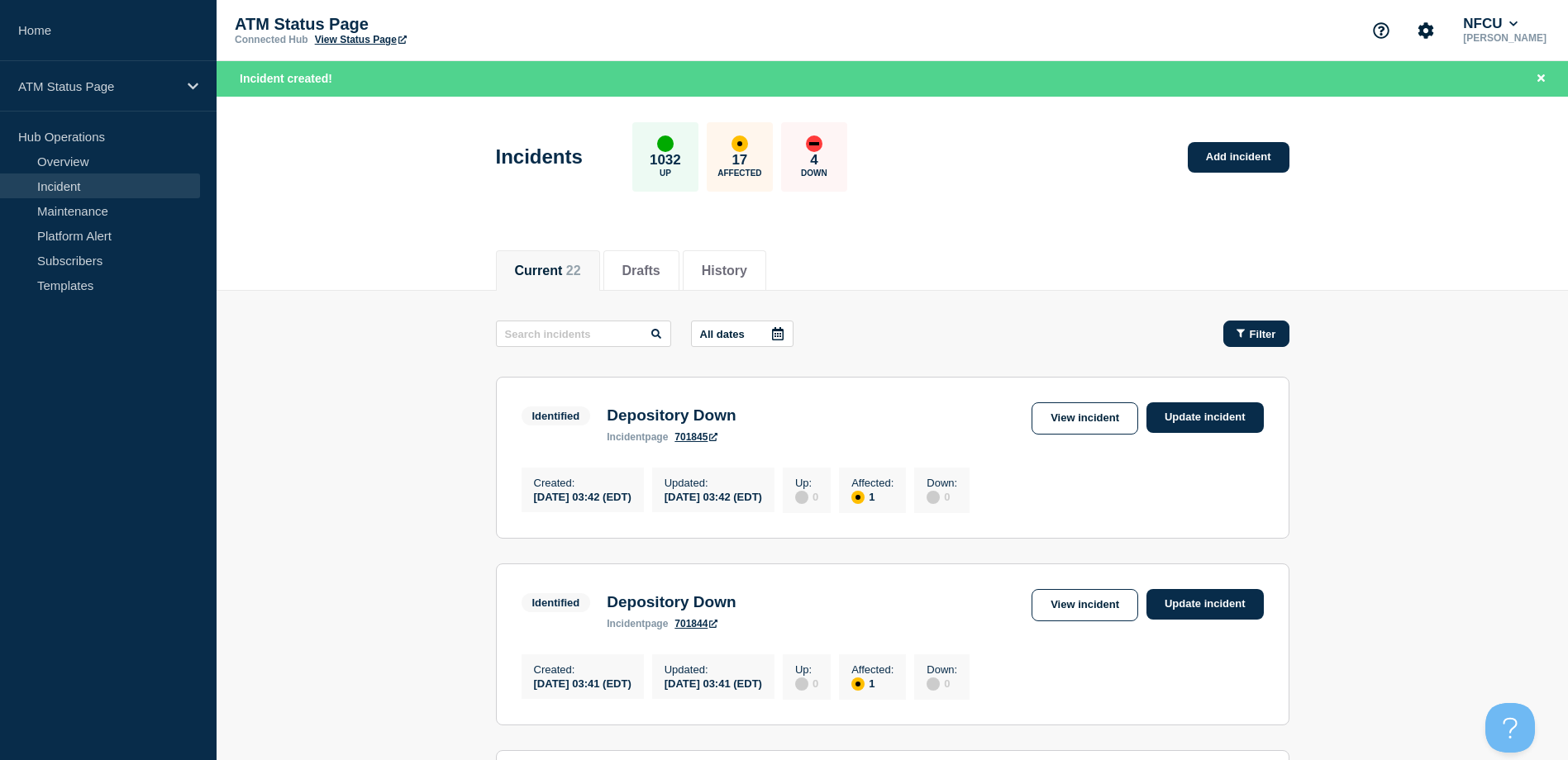
drag, startPoint x: 1250, startPoint y: 326, endPoint x: 1250, endPoint y: 345, distance: 19.0
click at [1250, 326] on button "Filter" at bounding box center [1256, 333] width 66 height 27
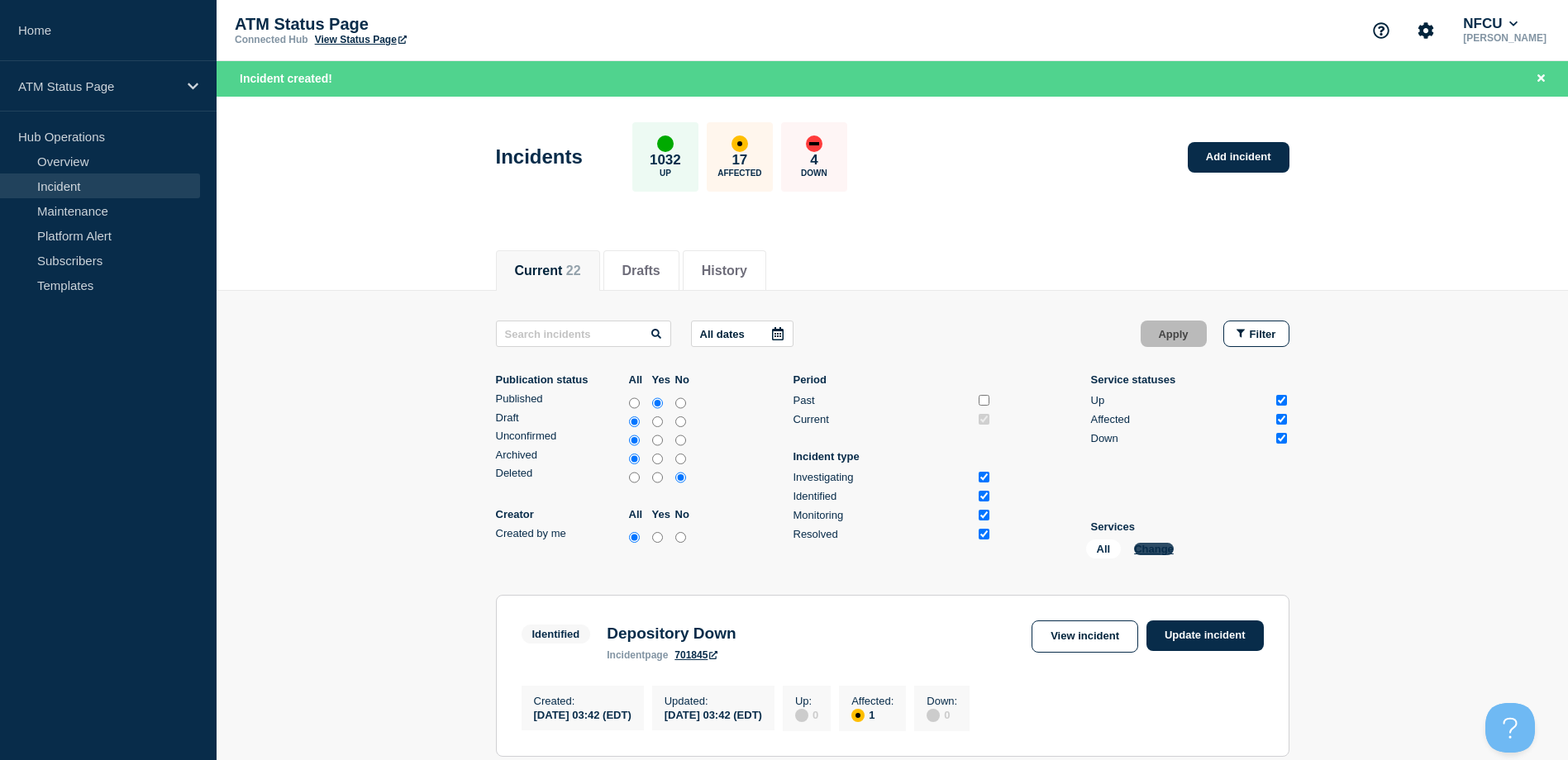
click at [1154, 549] on button "Change" at bounding box center [1154, 549] width 40 height 13
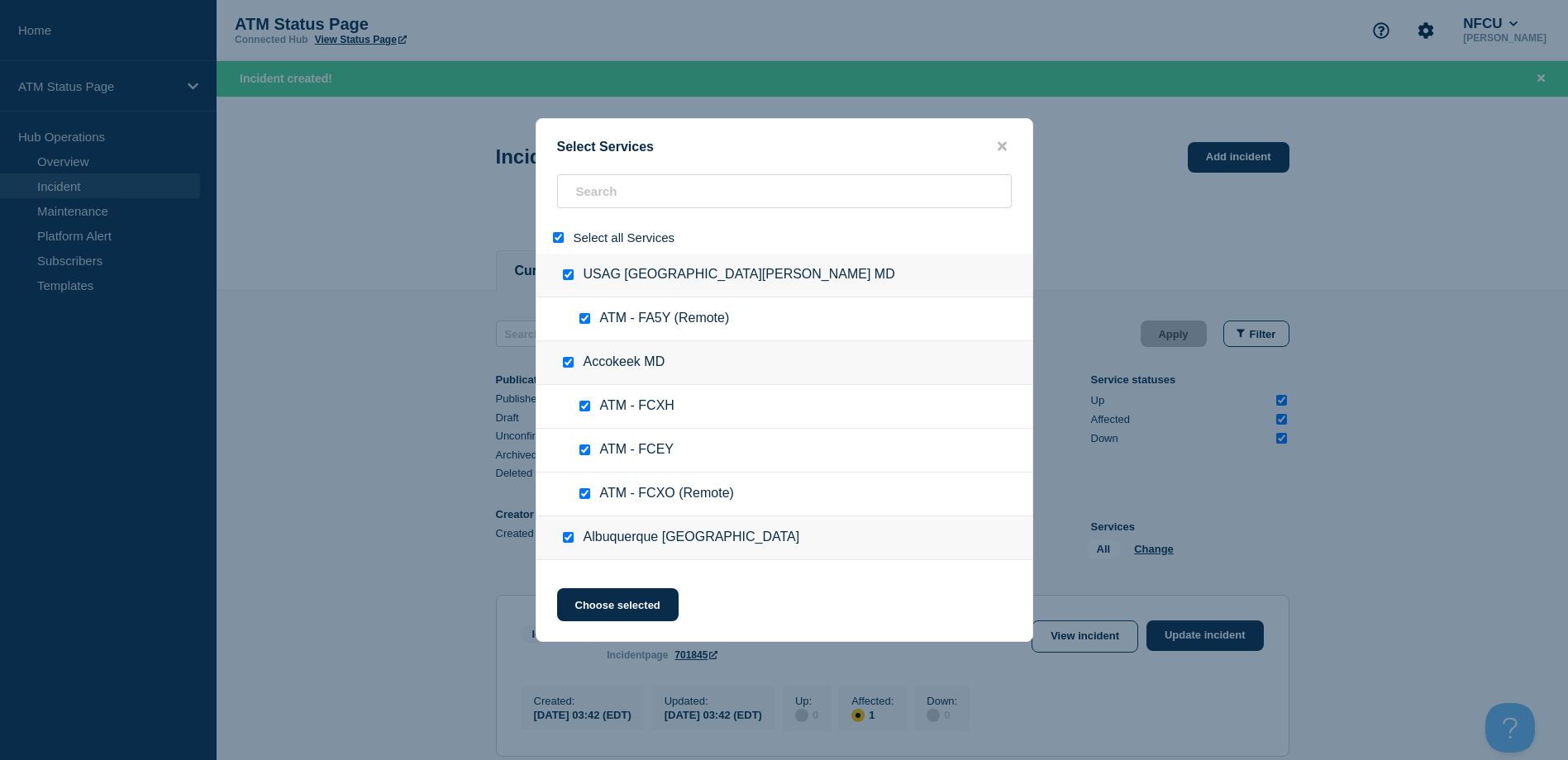
click at [557, 245] on div at bounding box center [562, 237] width 24 height 16
click at [557, 242] on input "select all" at bounding box center [558, 237] width 11 height 11
click at [633, 201] on input "search" at bounding box center [784, 191] width 455 height 34
paste input "FCFZ"
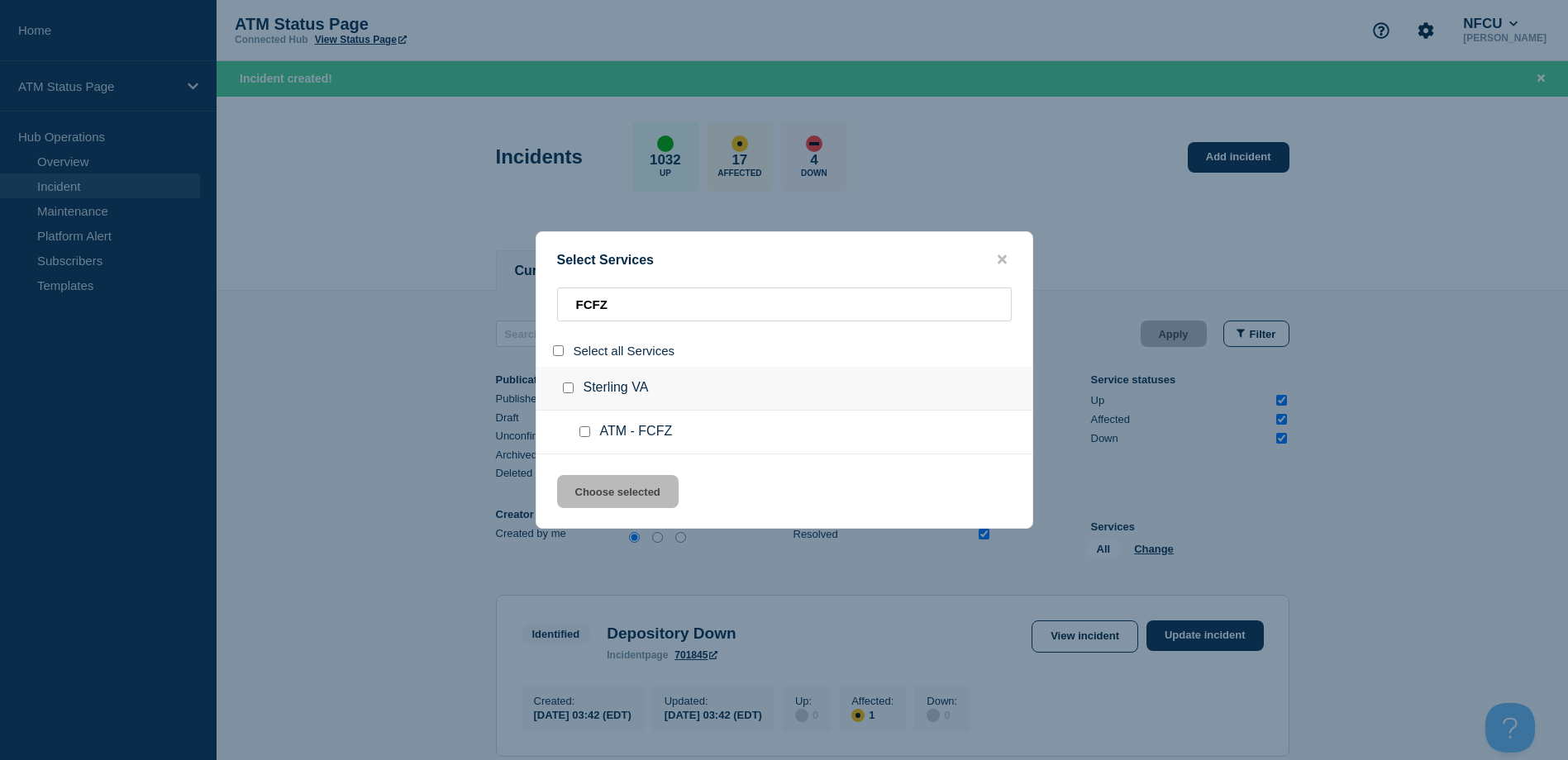
click at [579, 435] on input "service: ATM - FCFZ" at bounding box center [584, 431] width 11 height 11
click at [590, 488] on button "Choose selected" at bounding box center [617, 491] width 122 height 33
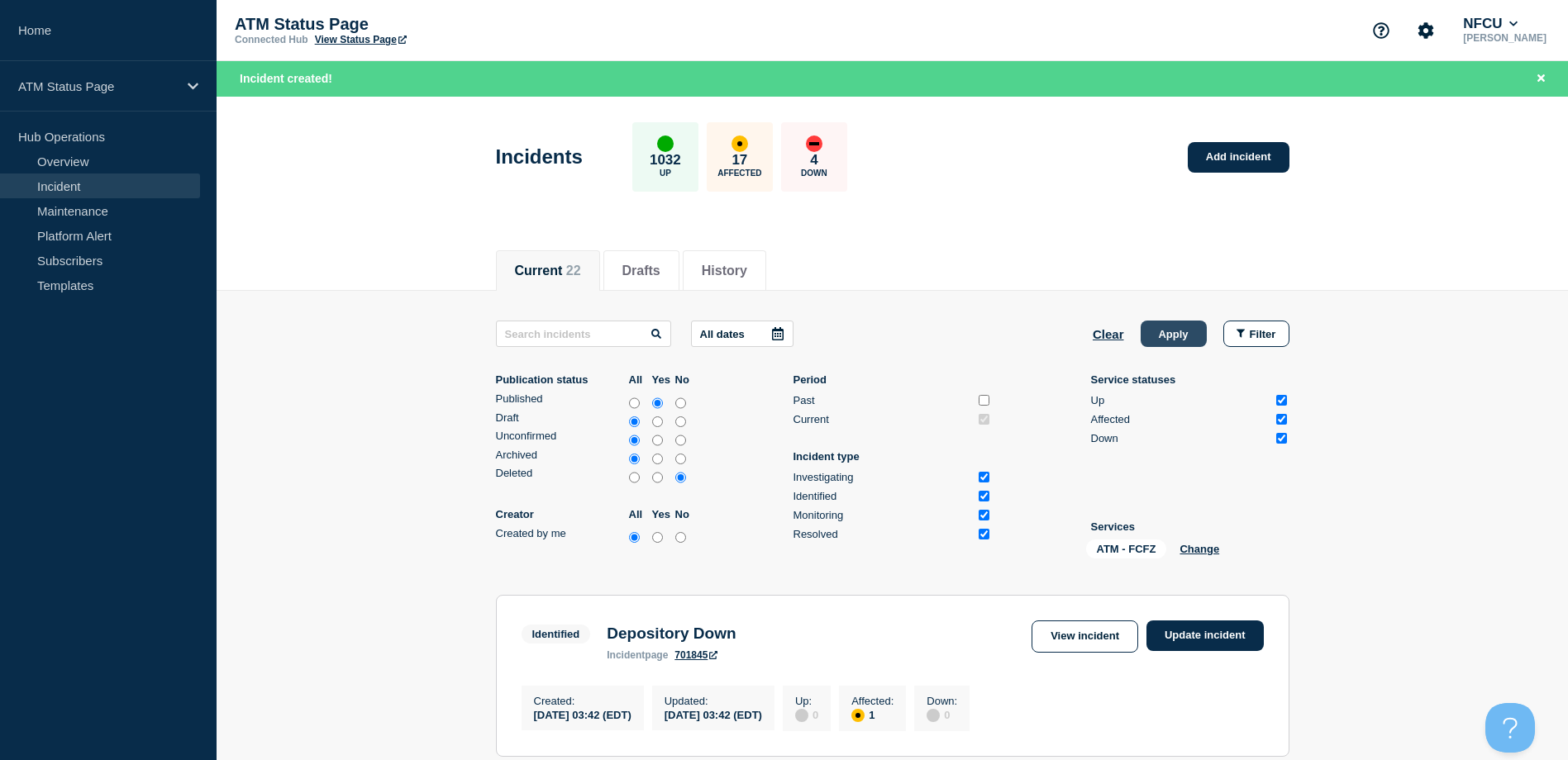
click at [1176, 340] on button "Apply" at bounding box center [1174, 333] width 66 height 27
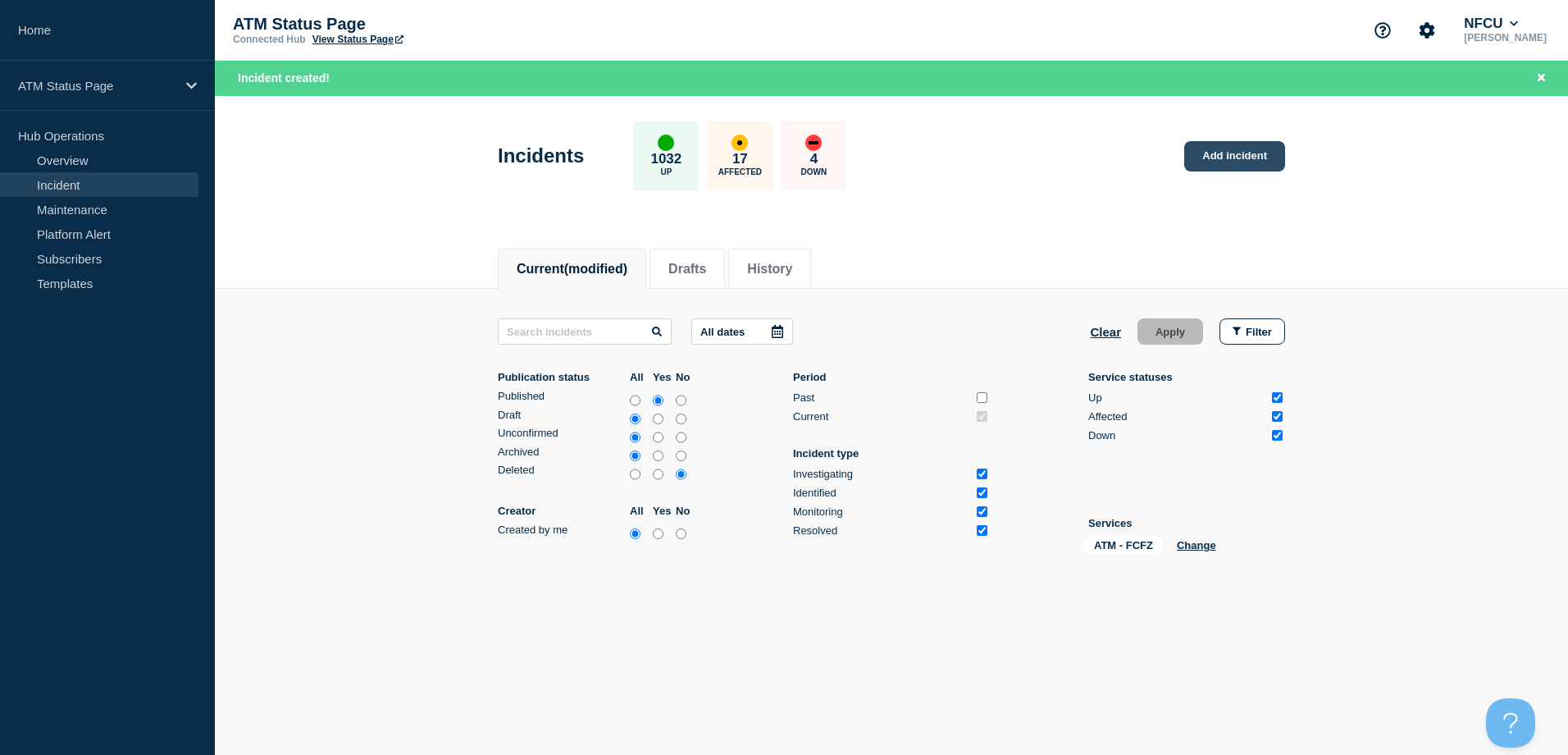
click at [1238, 145] on link "Add incident" at bounding box center [1234, 156] width 101 height 30
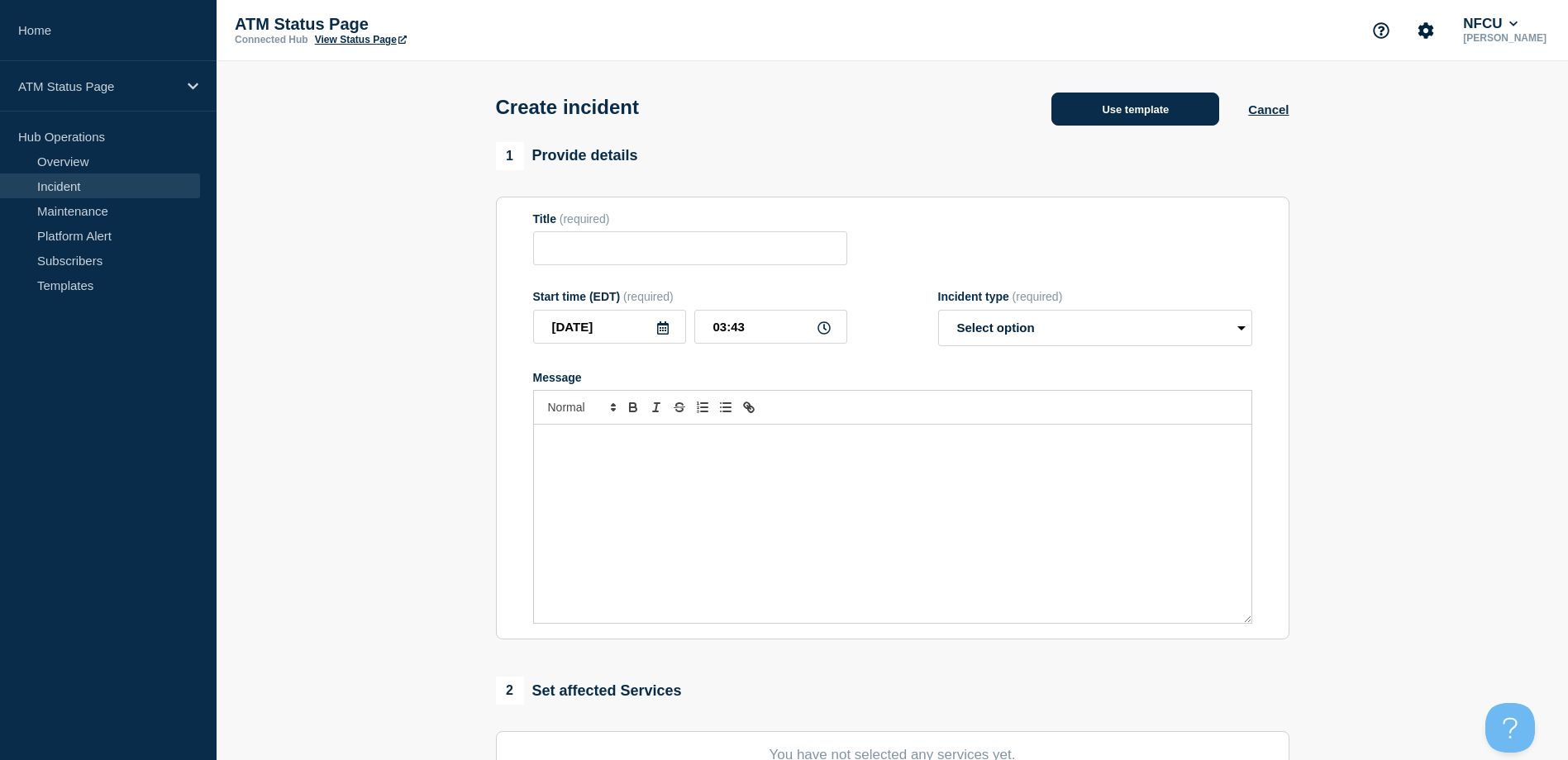
click at [1075, 116] on button "Use template" at bounding box center [1135, 109] width 168 height 33
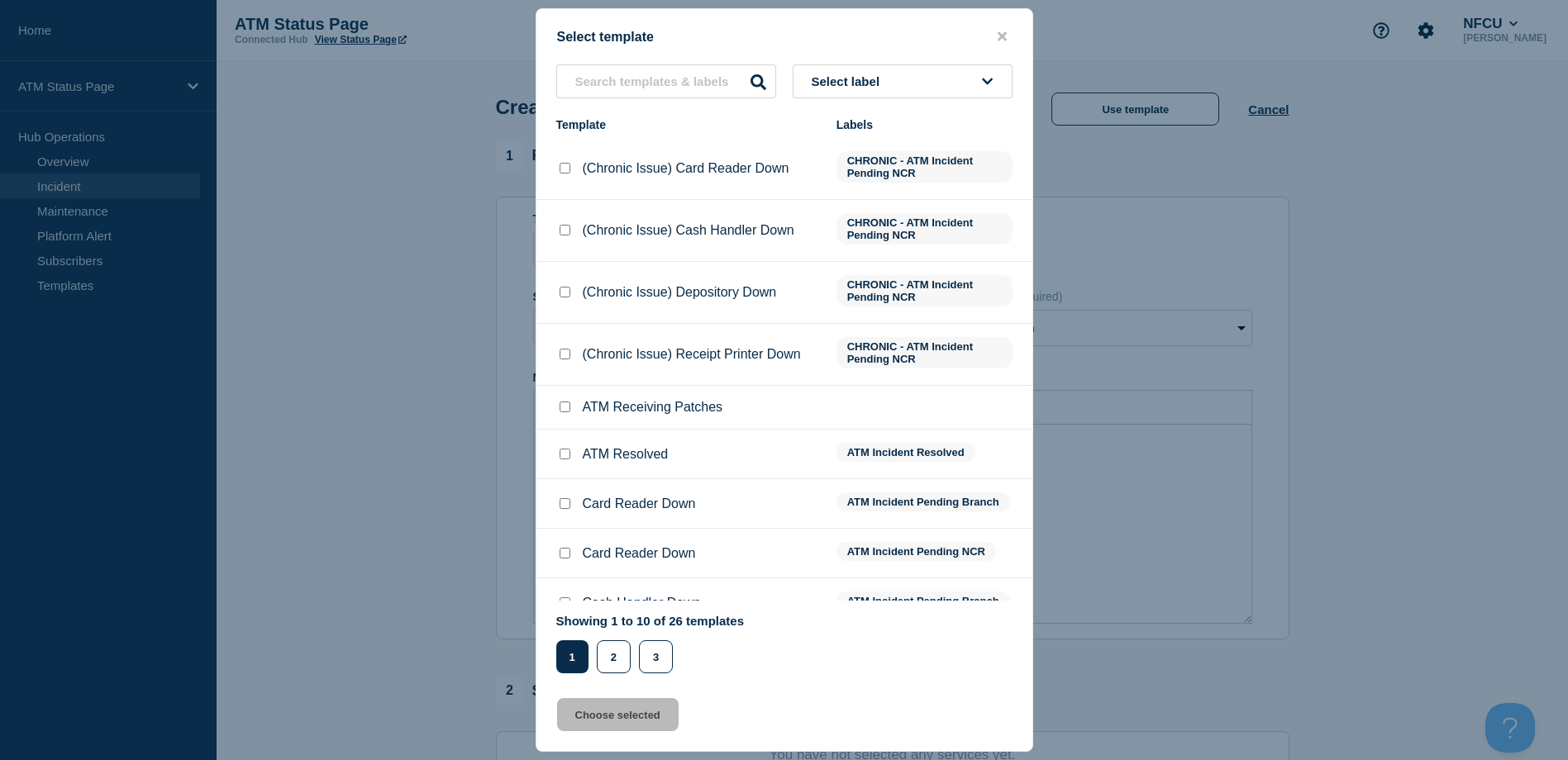
click at [954, 82] on button "Select label" at bounding box center [903, 81] width 219 height 34
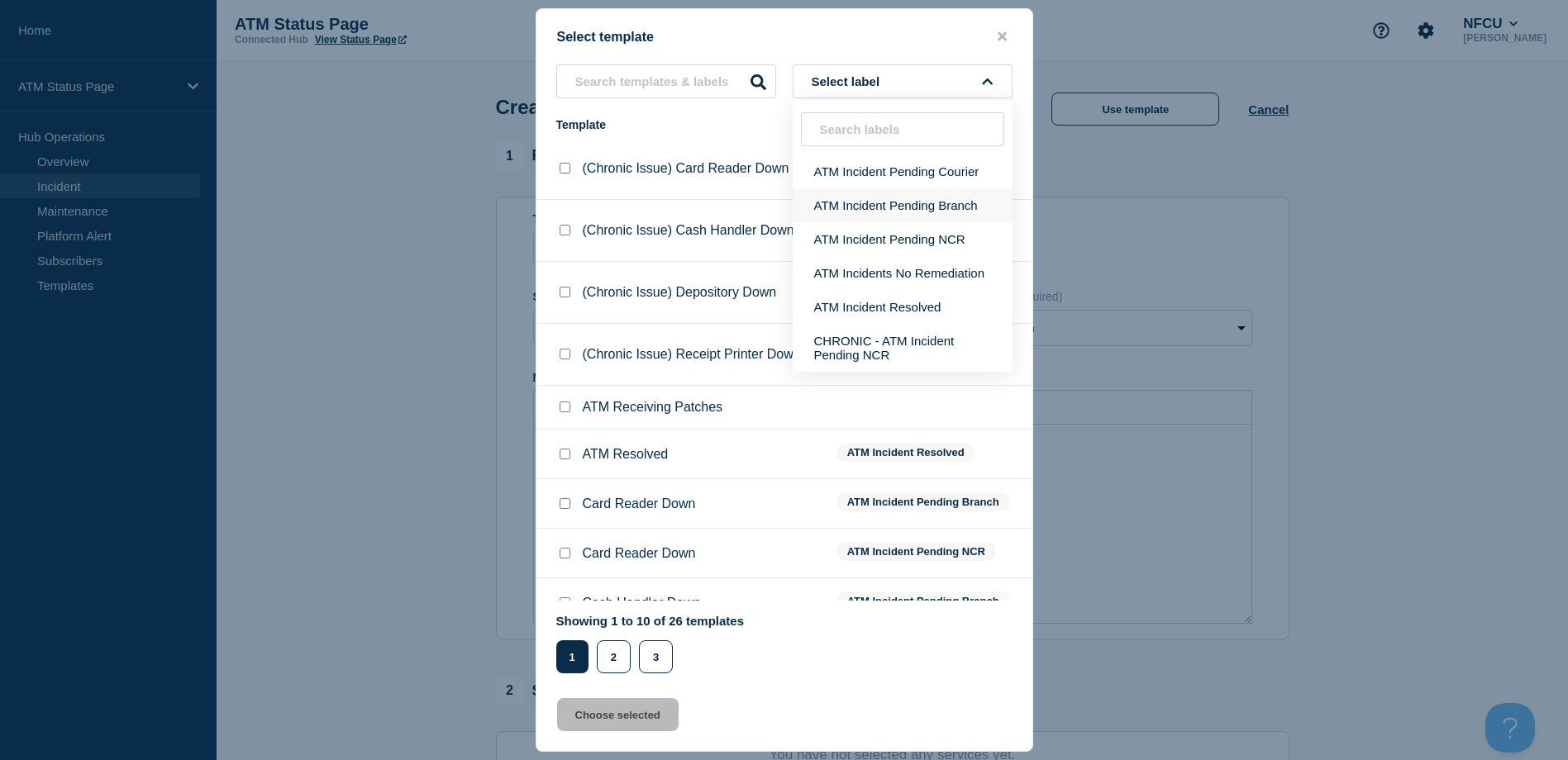
click at [912, 212] on button "ATM Incident Pending Branch" at bounding box center [903, 206] width 219 height 34
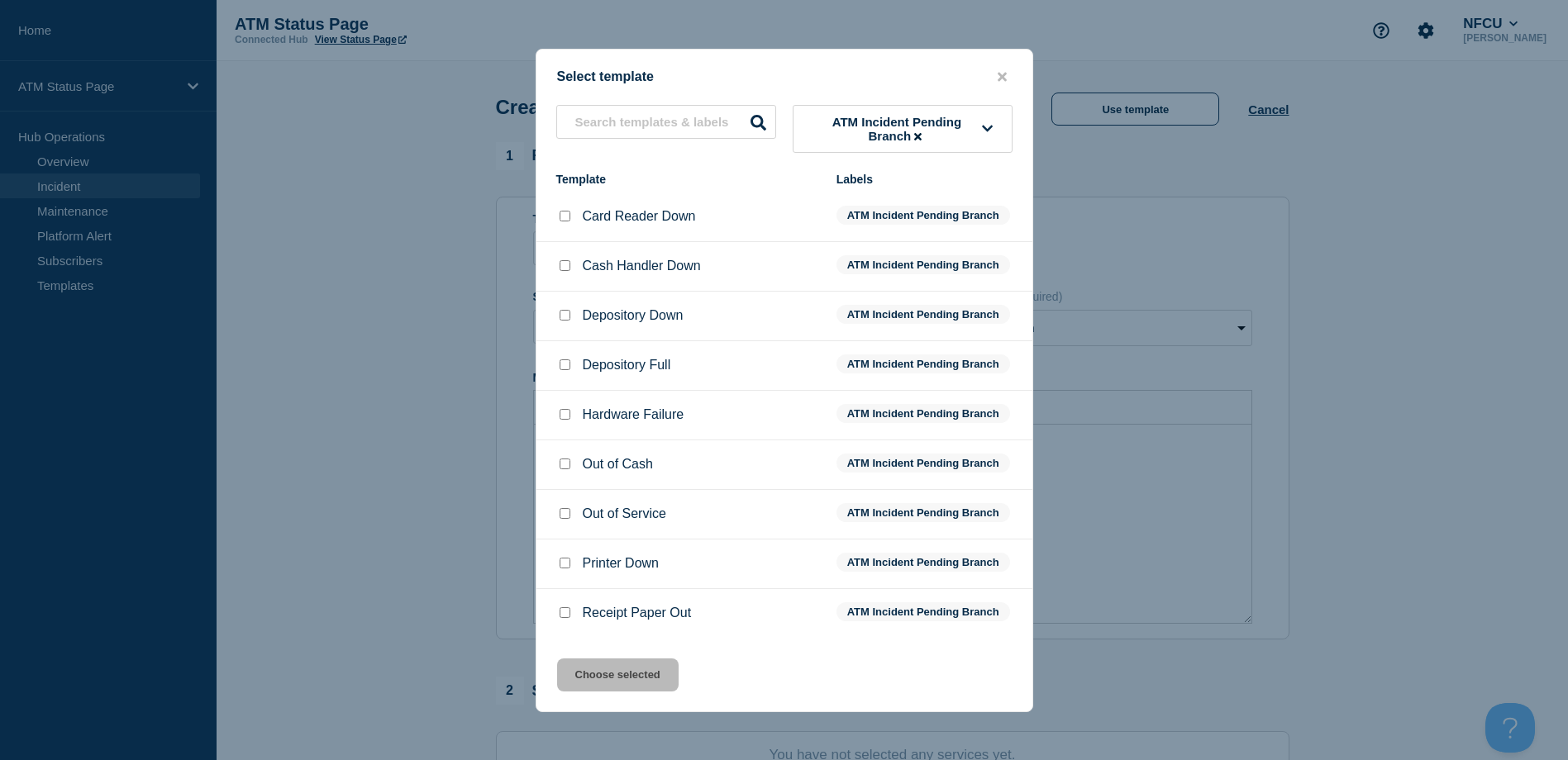
click at [571, 321] on div at bounding box center [565, 315] width 17 height 17
click at [563, 320] on input "Depository Down checkbox" at bounding box center [565, 314] width 11 height 11
click at [642, 692] on button "Choose selected" at bounding box center [617, 674] width 122 height 33
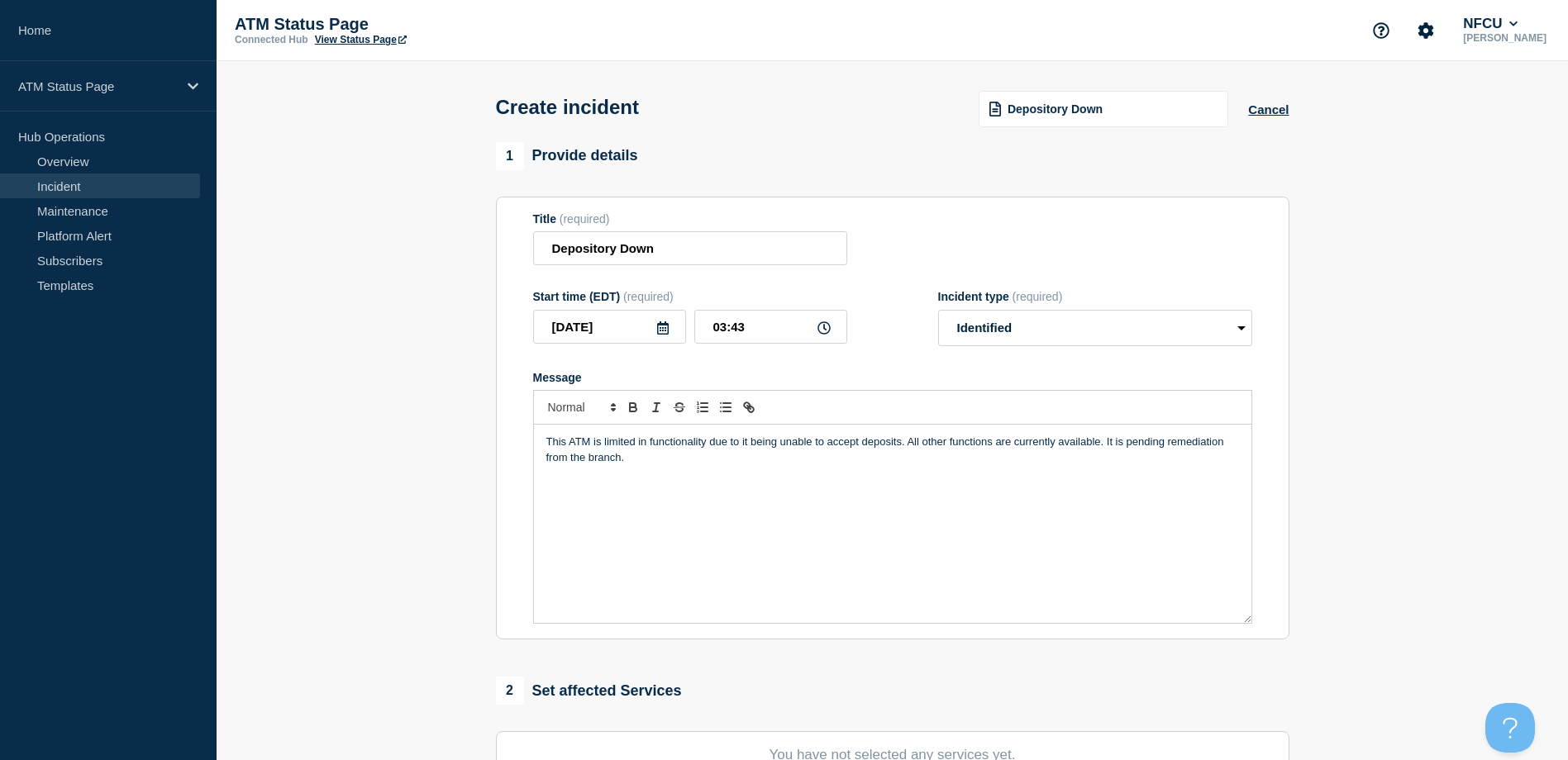
scroll to position [165, 0]
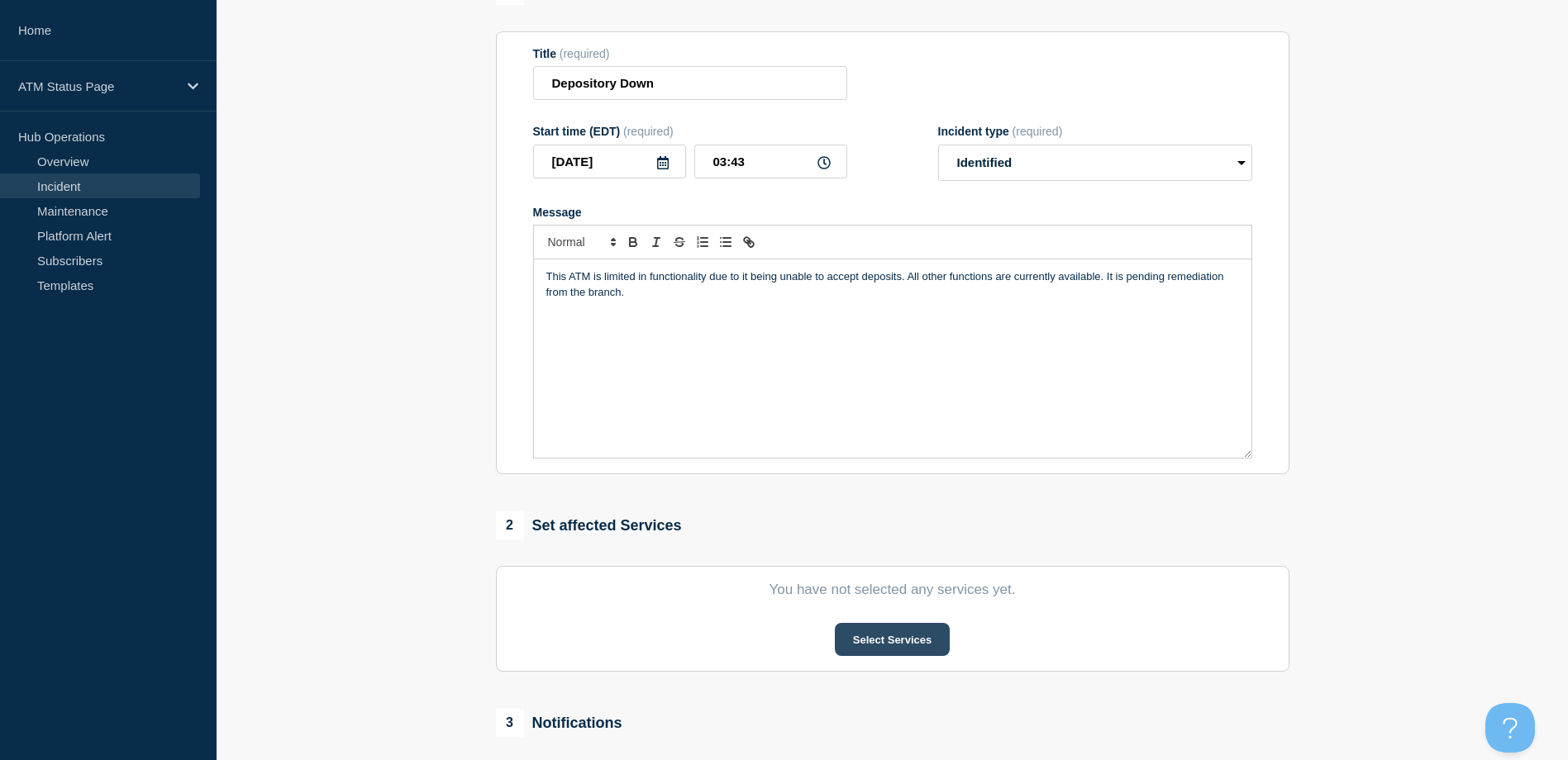
click at [931, 639] on button "Select Services" at bounding box center [892, 638] width 115 height 33
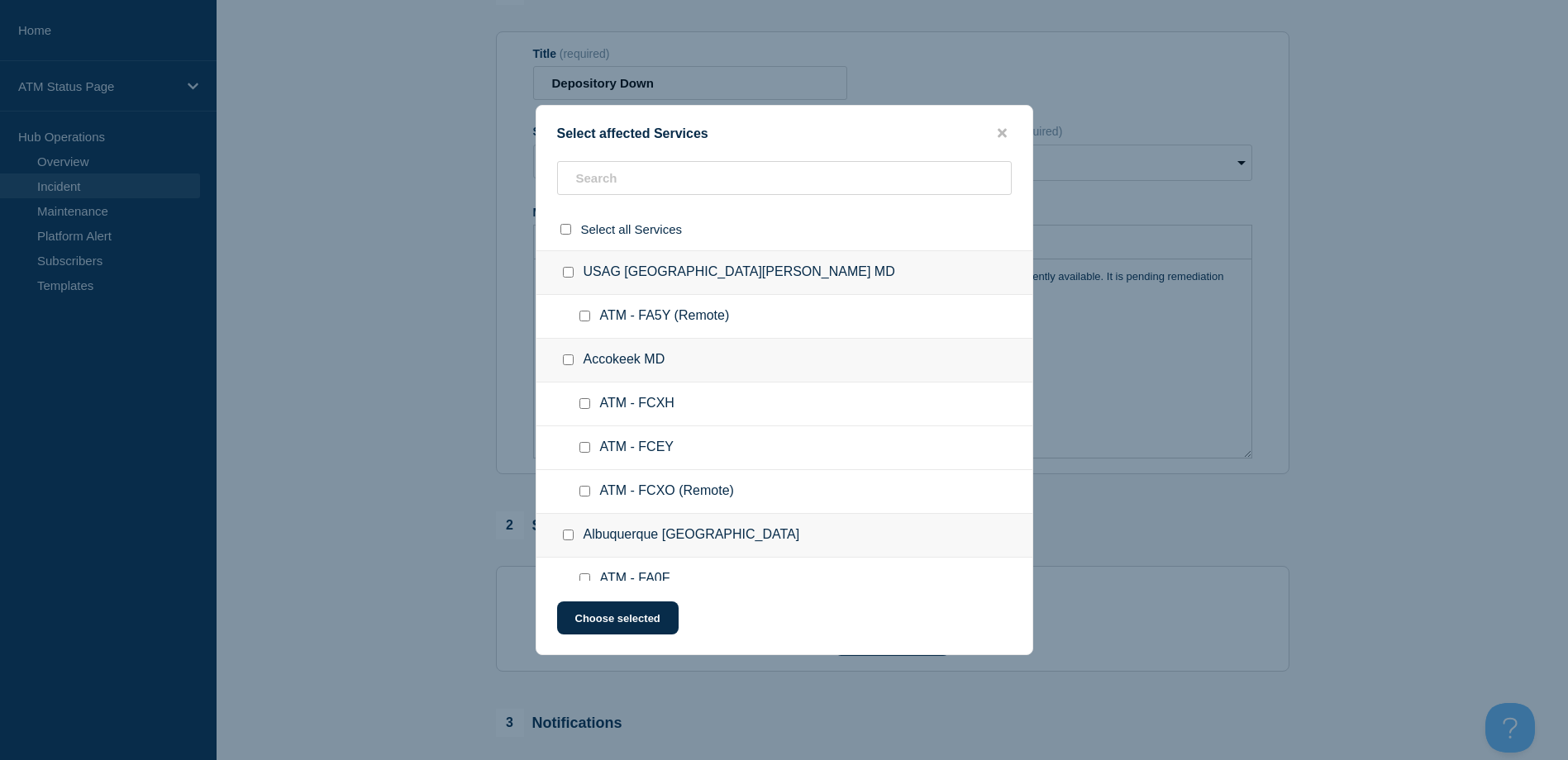
click at [776, 209] on div at bounding box center [785, 229] width 496 height 42
click at [774, 188] on input "text" at bounding box center [784, 178] width 455 height 34
paste input "FCFZ"
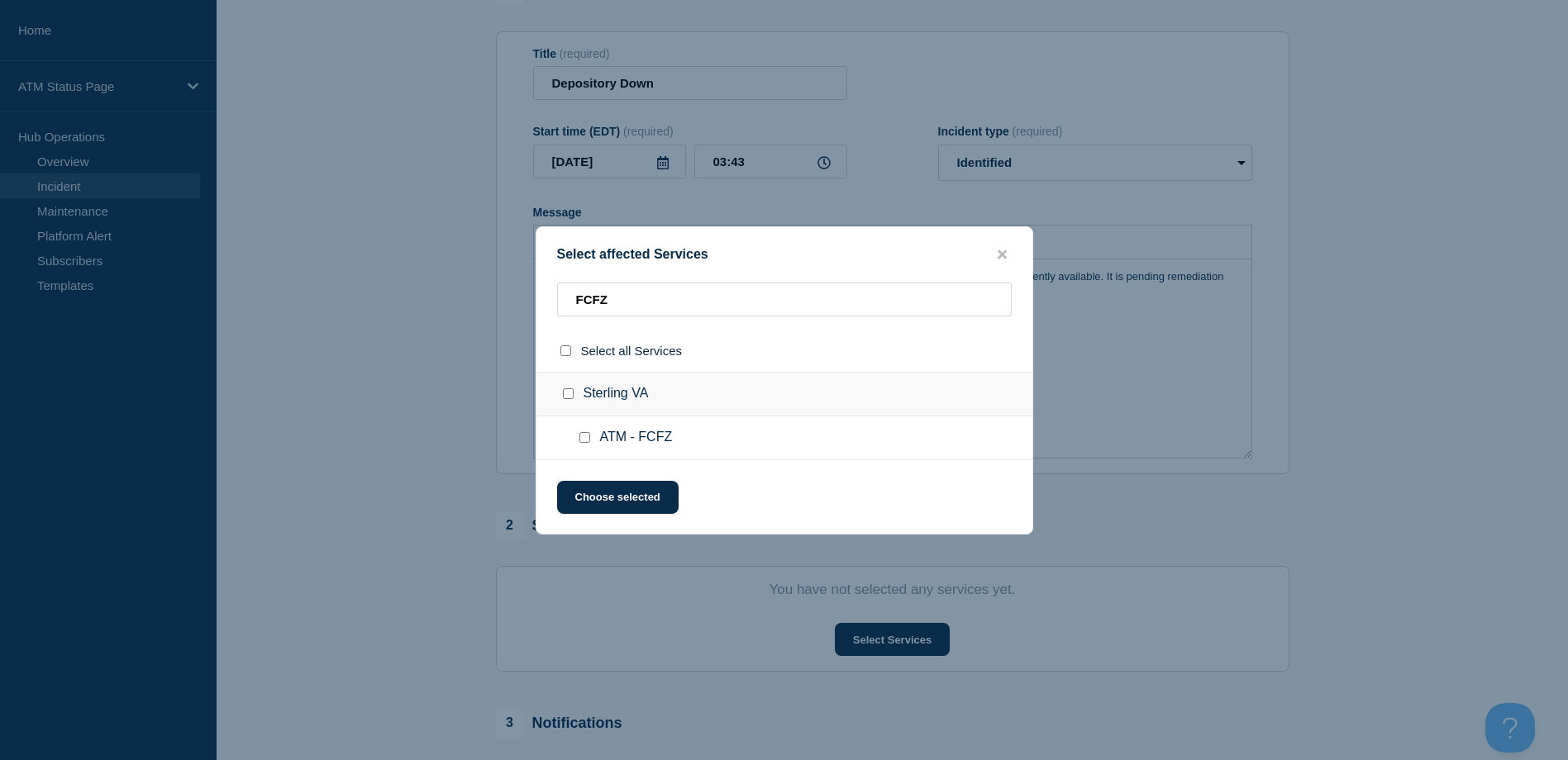
click at [579, 439] on input "ATM - FCFZ checkbox" at bounding box center [584, 437] width 11 height 11
click at [581, 486] on button "Choose selected" at bounding box center [617, 497] width 122 height 33
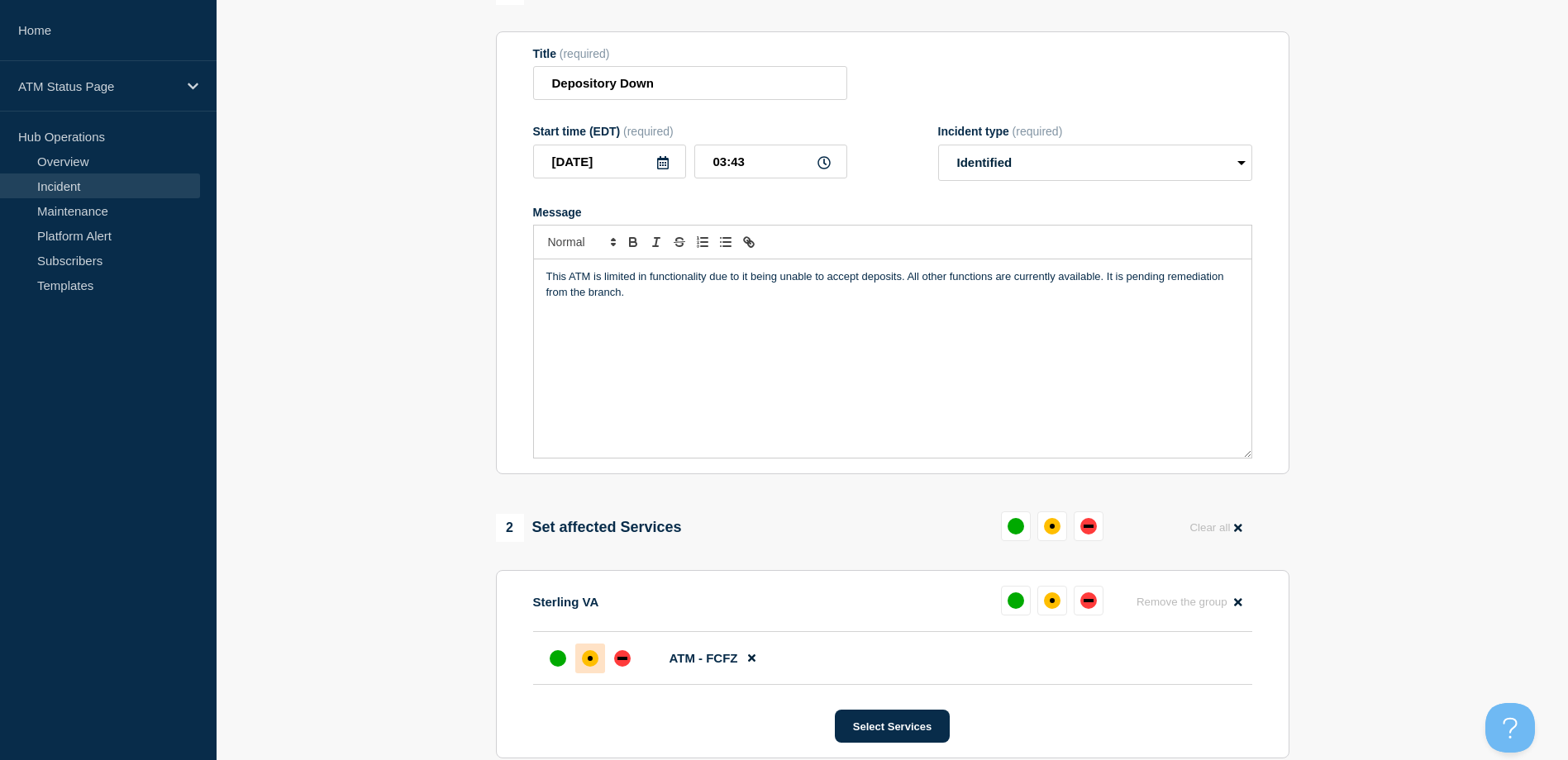
click at [584, 659] on div "affected" at bounding box center [589, 658] width 17 height 17
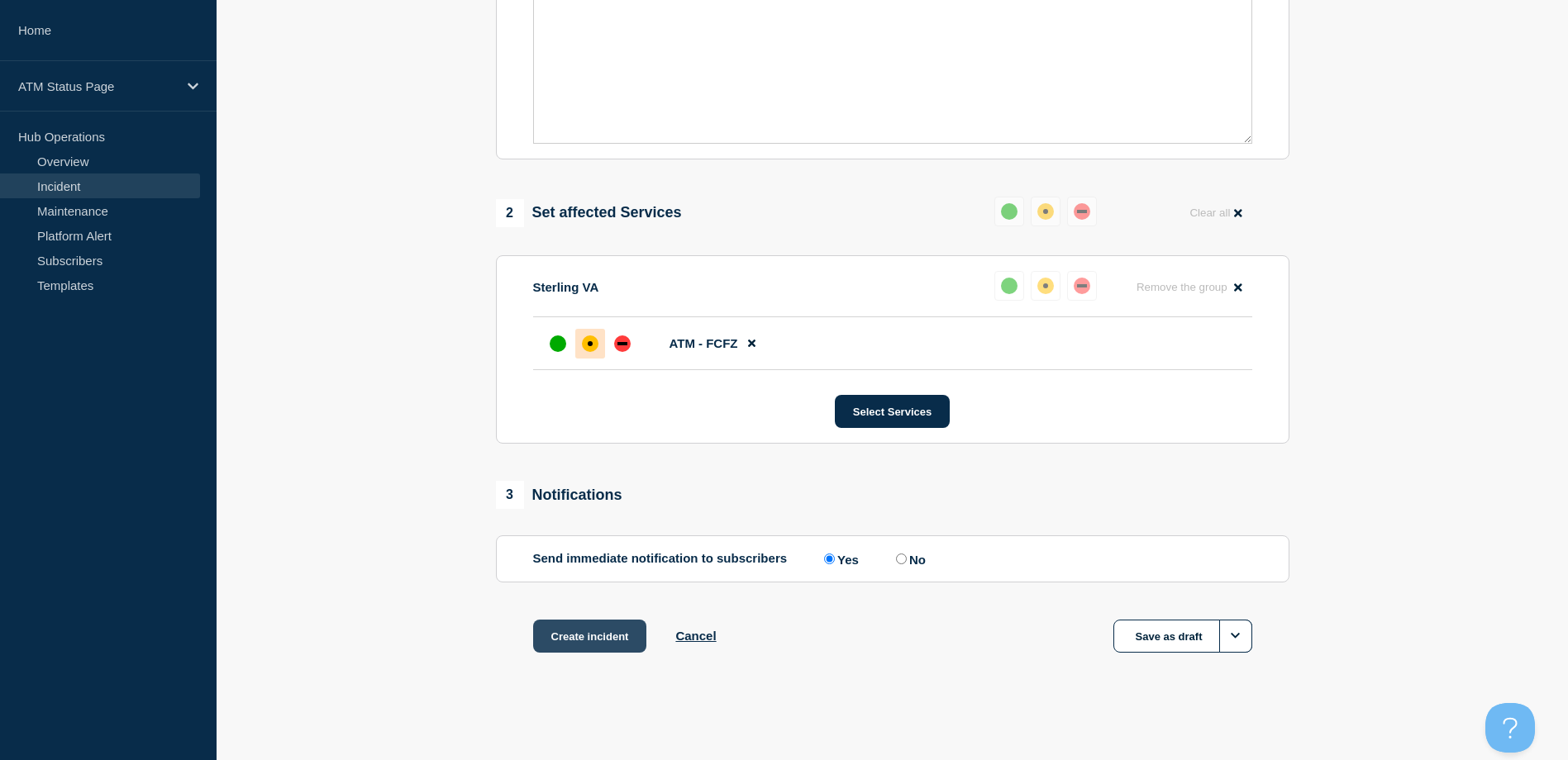
click at [584, 652] on button "Create incident" at bounding box center [589, 635] width 114 height 33
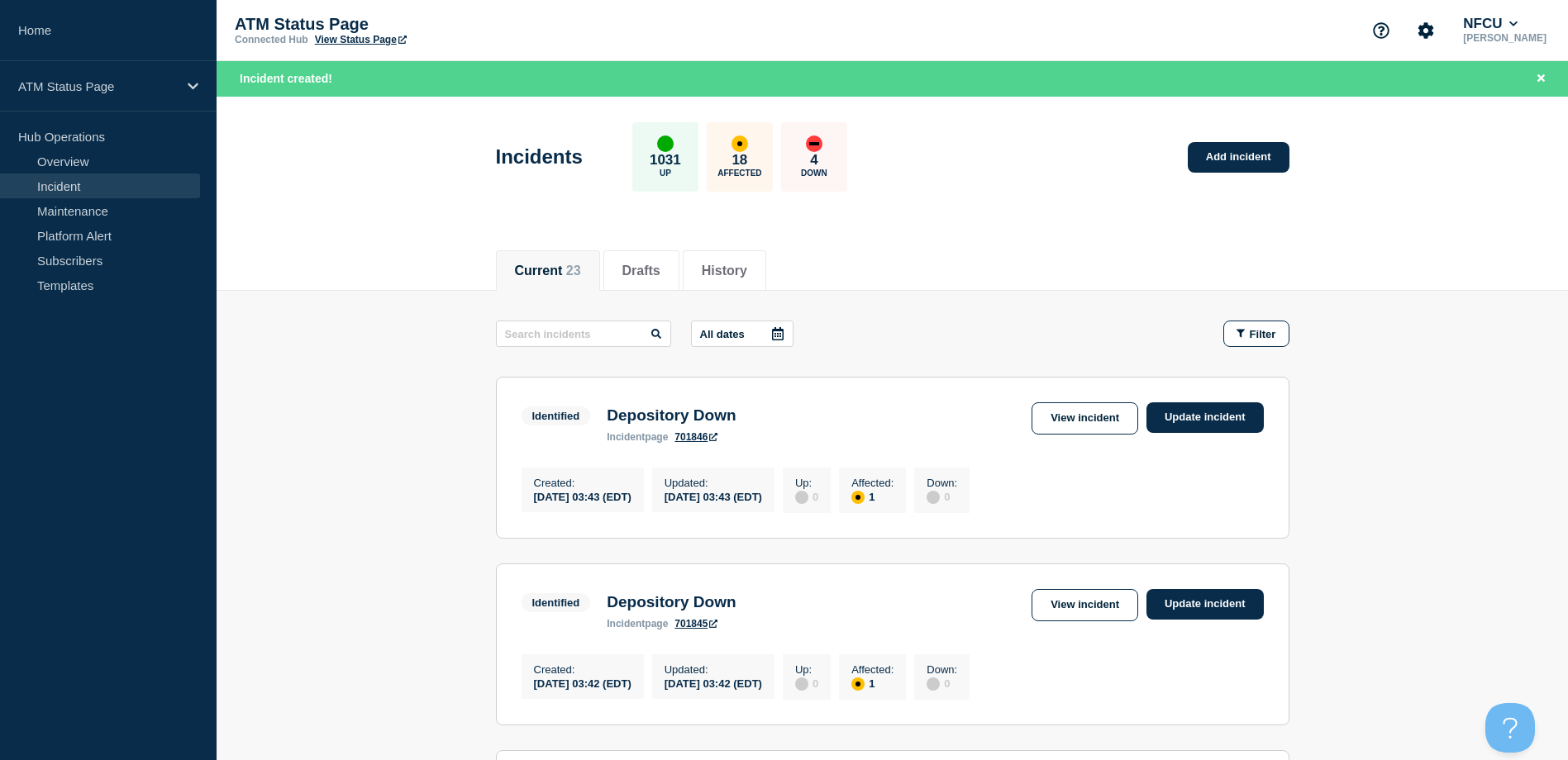
drag, startPoint x: 1231, startPoint y: 300, endPoint x: 1247, endPoint y: 316, distance: 22.6
drag, startPoint x: 1248, startPoint y: 317, endPoint x: 1249, endPoint y: 328, distance: 11.0
click at [1251, 336] on span "Filter" at bounding box center [1263, 334] width 27 height 13
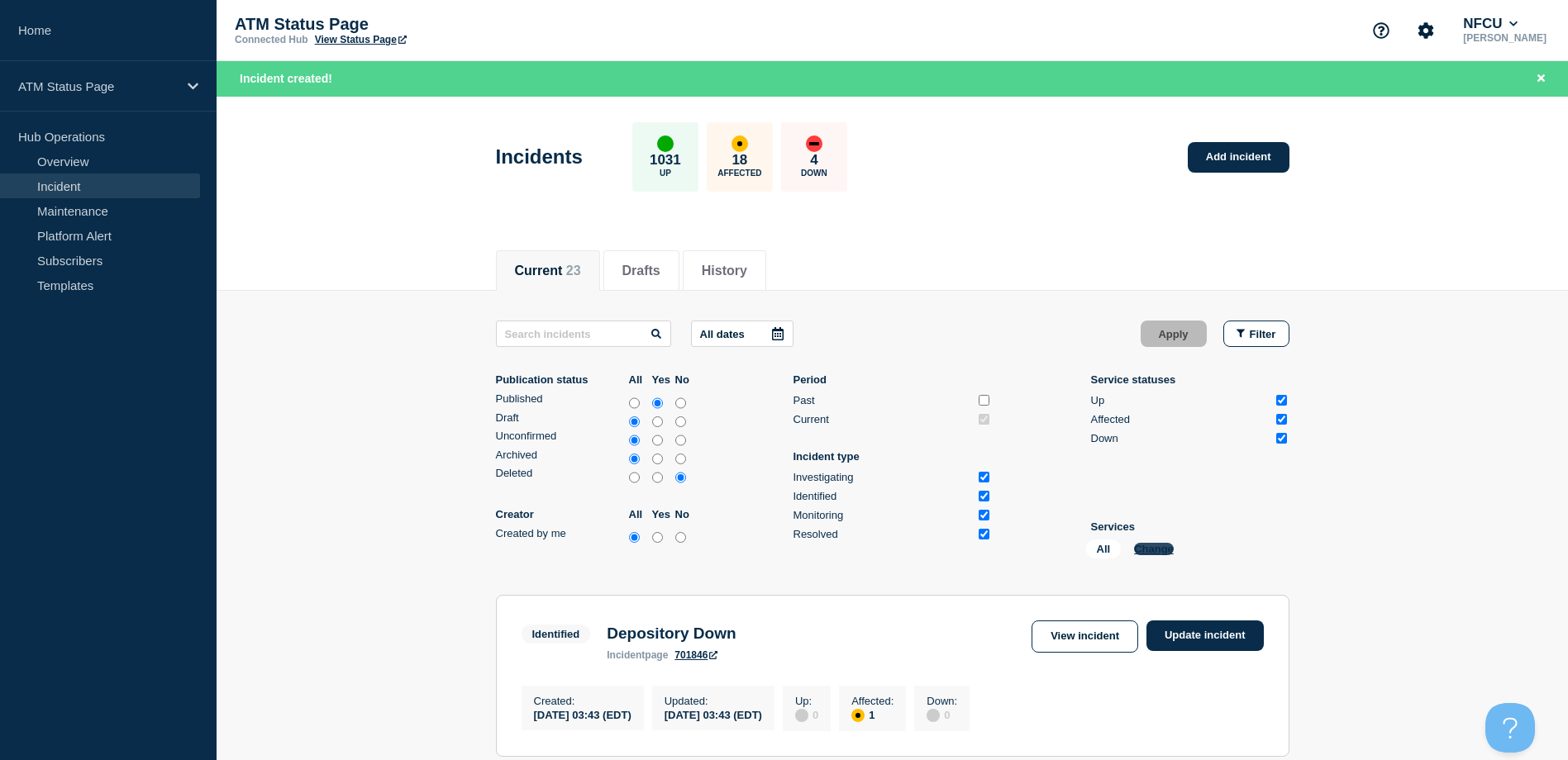
click at [1142, 543] on button "Change" at bounding box center [1154, 549] width 40 height 13
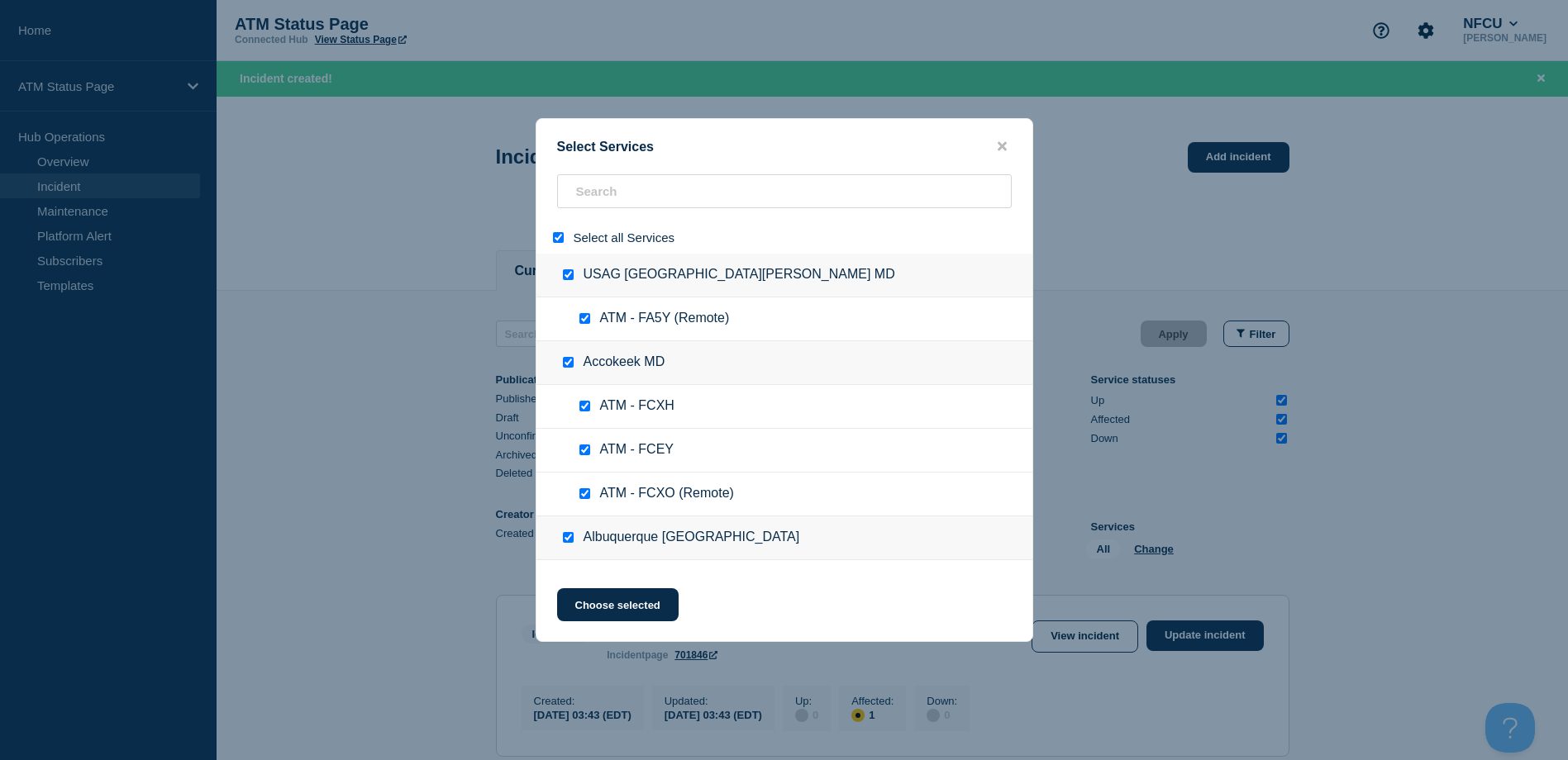
click at [554, 239] on input "select all" at bounding box center [558, 237] width 11 height 11
click at [609, 192] on input "search" at bounding box center [784, 191] width 455 height 34
paste input "FC9L"
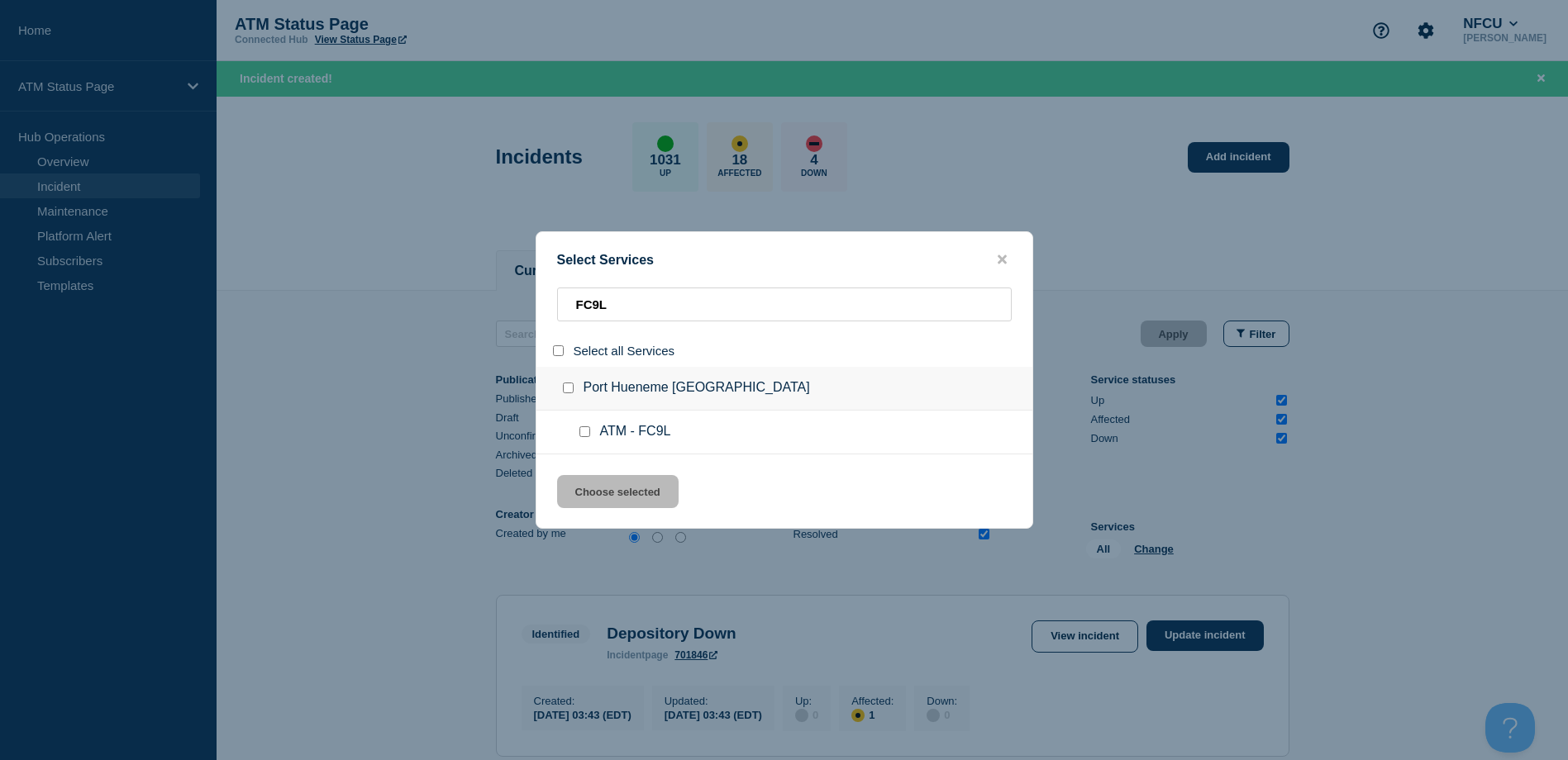
click at [580, 431] on input "service: ATM - FC9L" at bounding box center [584, 431] width 11 height 11
click at [607, 475] on div "Select Services FC9L Select all Services Port Hueneme CA ATM - FC9L Choose sele…" at bounding box center [784, 380] width 497 height 297
click at [617, 481] on button "Choose selected" at bounding box center [617, 491] width 122 height 33
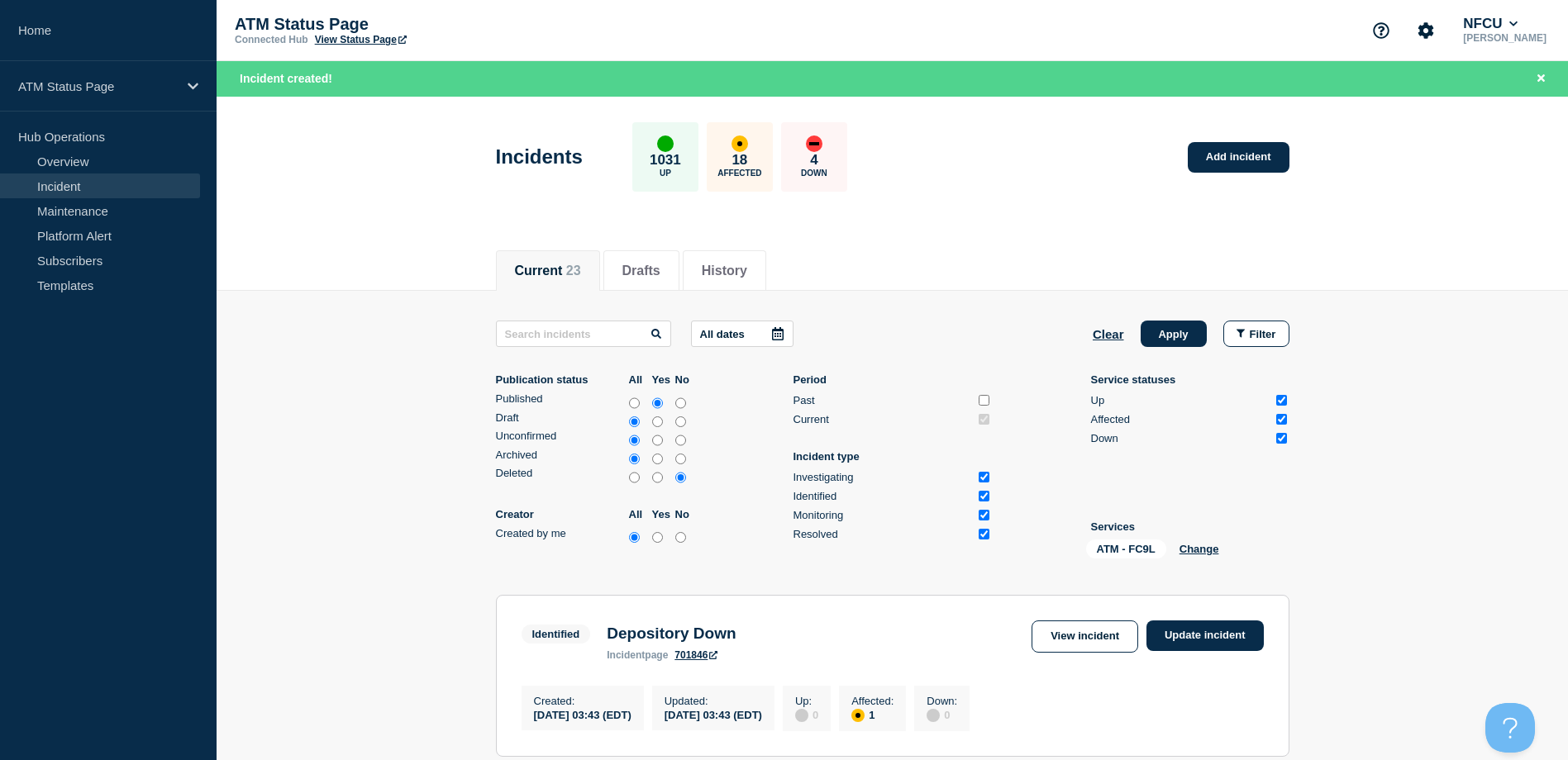
click at [1216, 345] on div "Clear Apply Filter" at bounding box center [1190, 333] width 197 height 27
click at [1191, 343] on button "Apply" at bounding box center [1174, 333] width 66 height 27
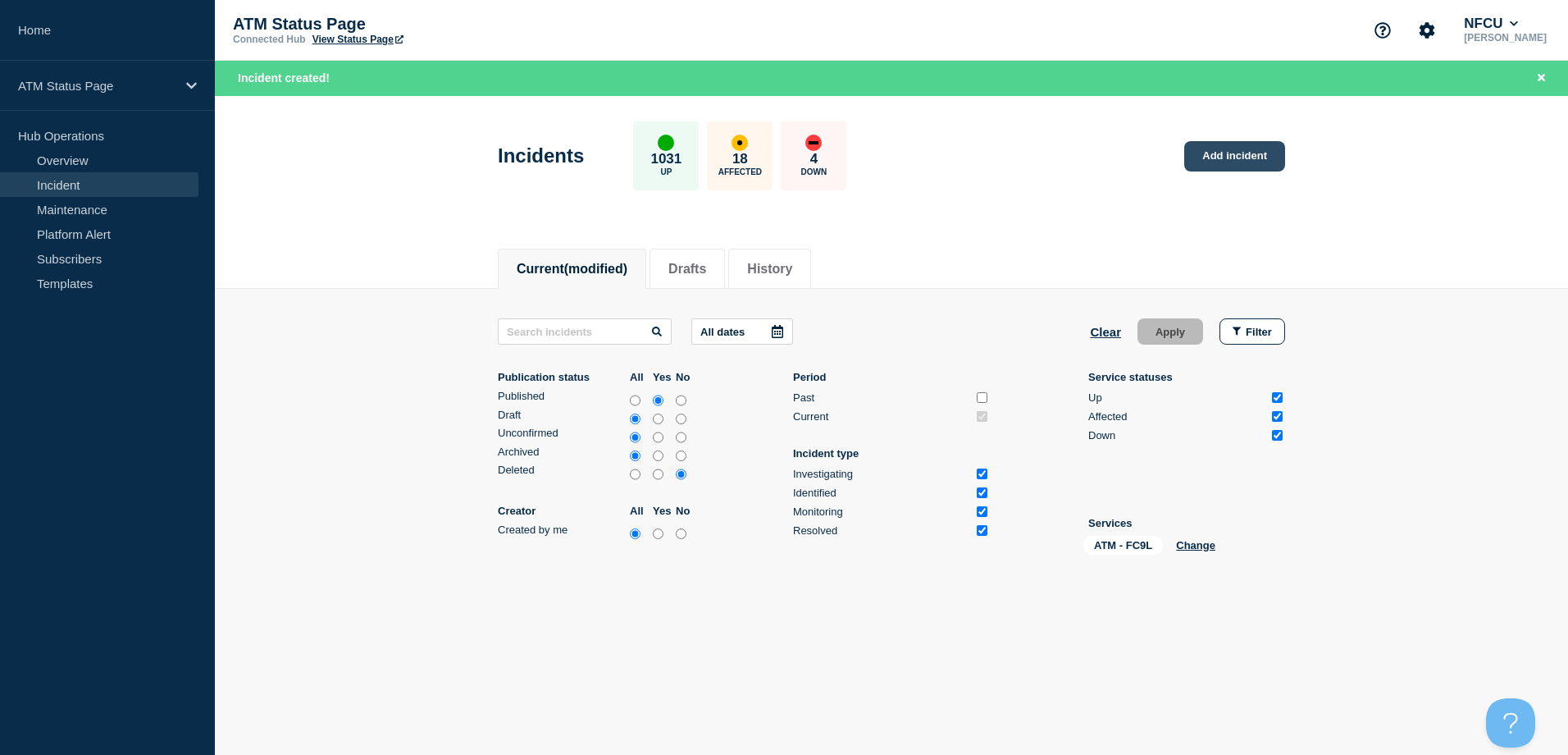
click at [1228, 163] on link "Add incident" at bounding box center [1234, 156] width 101 height 30
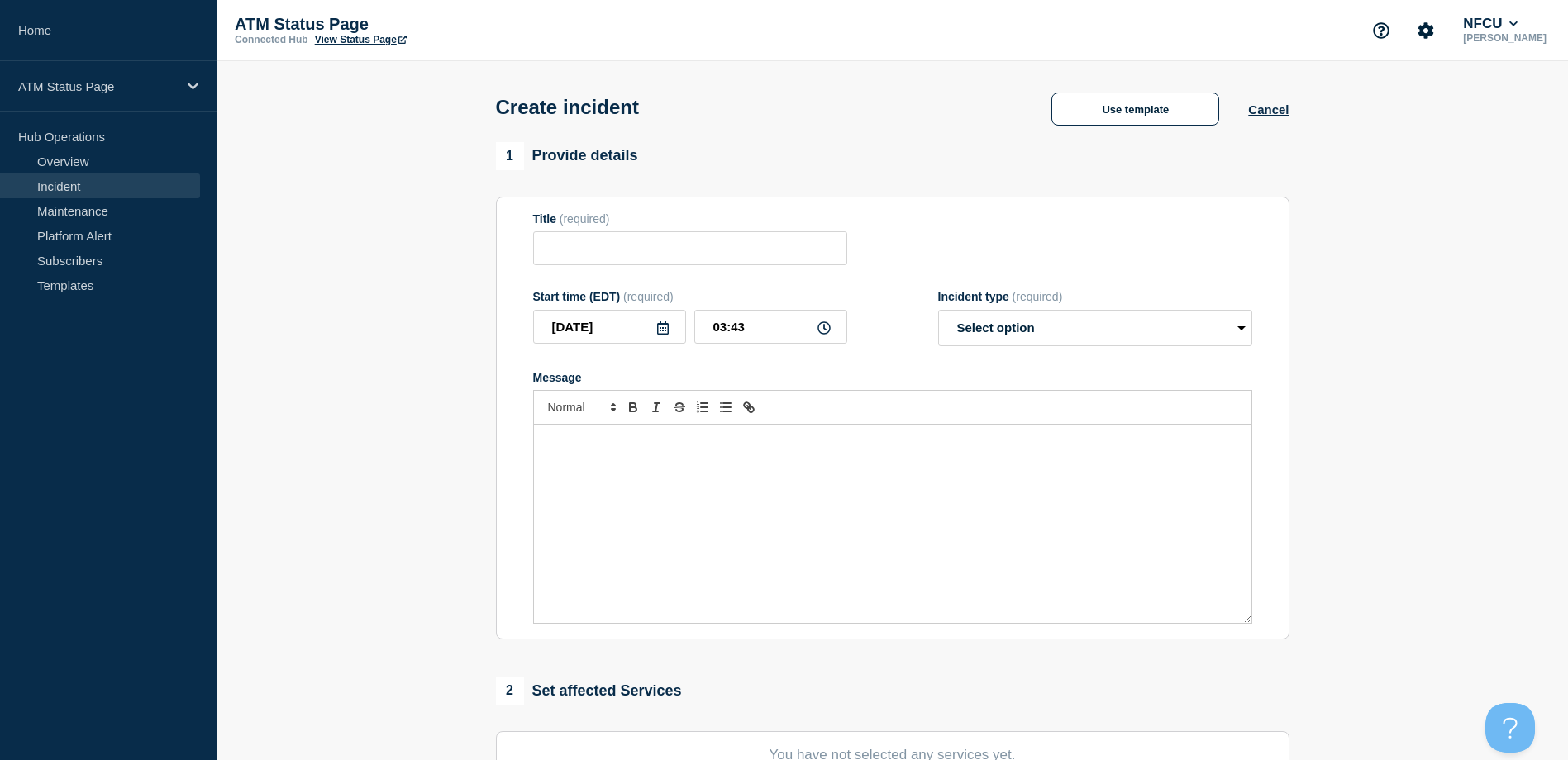
click at [1099, 150] on div "1 Provide details" at bounding box center [893, 156] width 793 height 28
click at [1077, 121] on button "Use template" at bounding box center [1135, 109] width 168 height 33
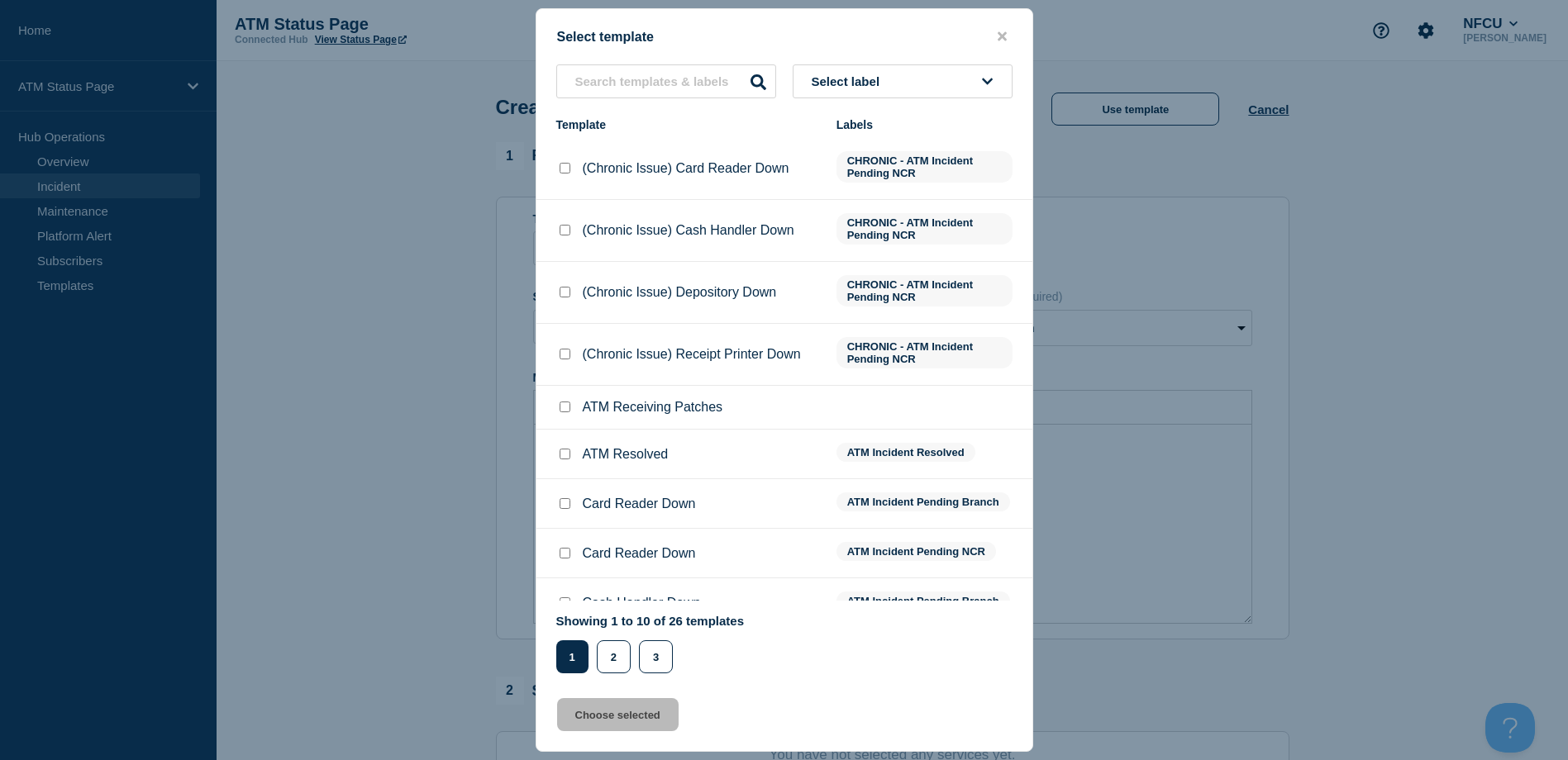
click at [871, 76] on span "Select label" at bounding box center [849, 81] width 75 height 14
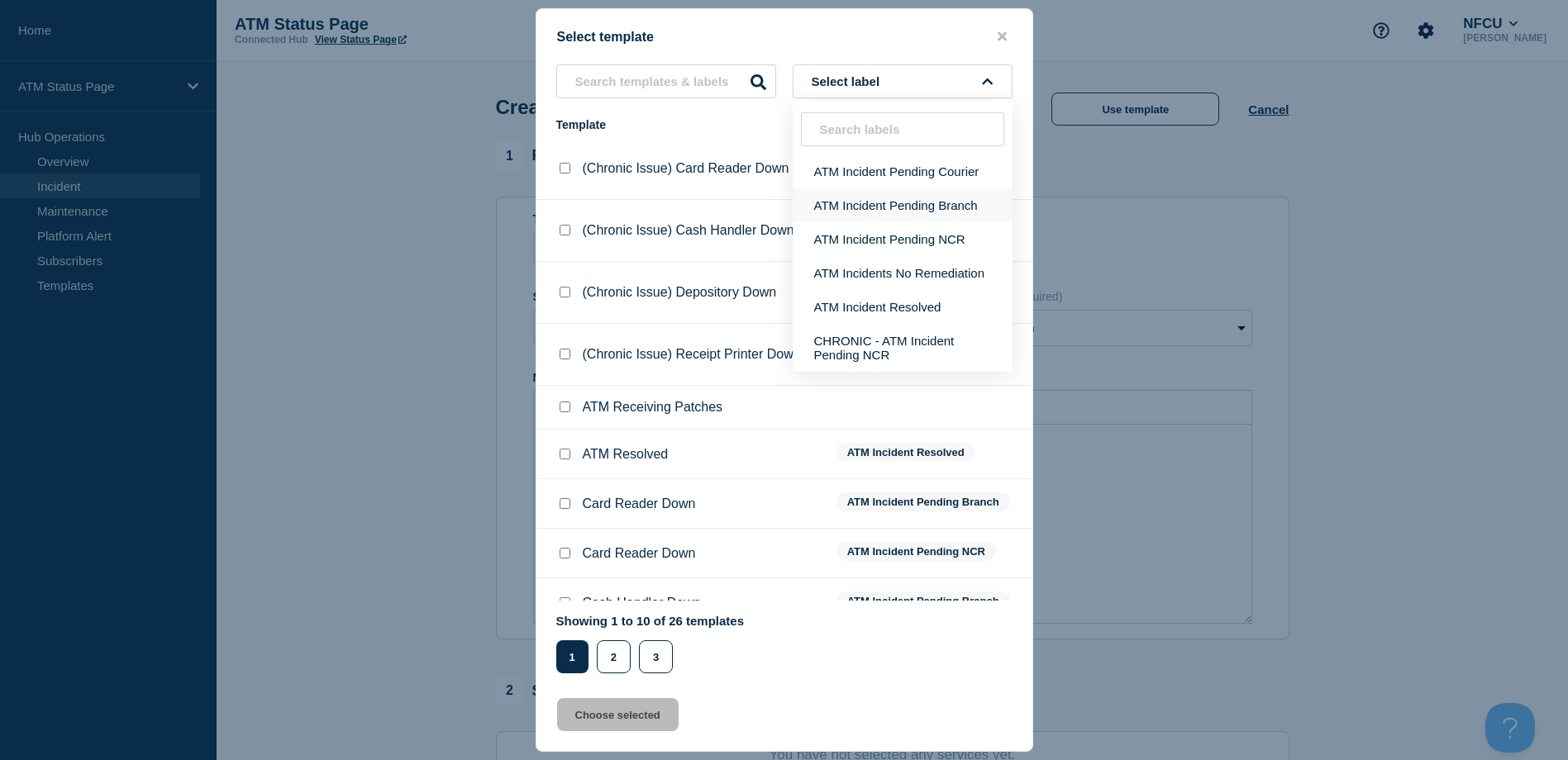
click at [864, 206] on button "ATM Incident Pending Branch" at bounding box center [903, 206] width 219 height 34
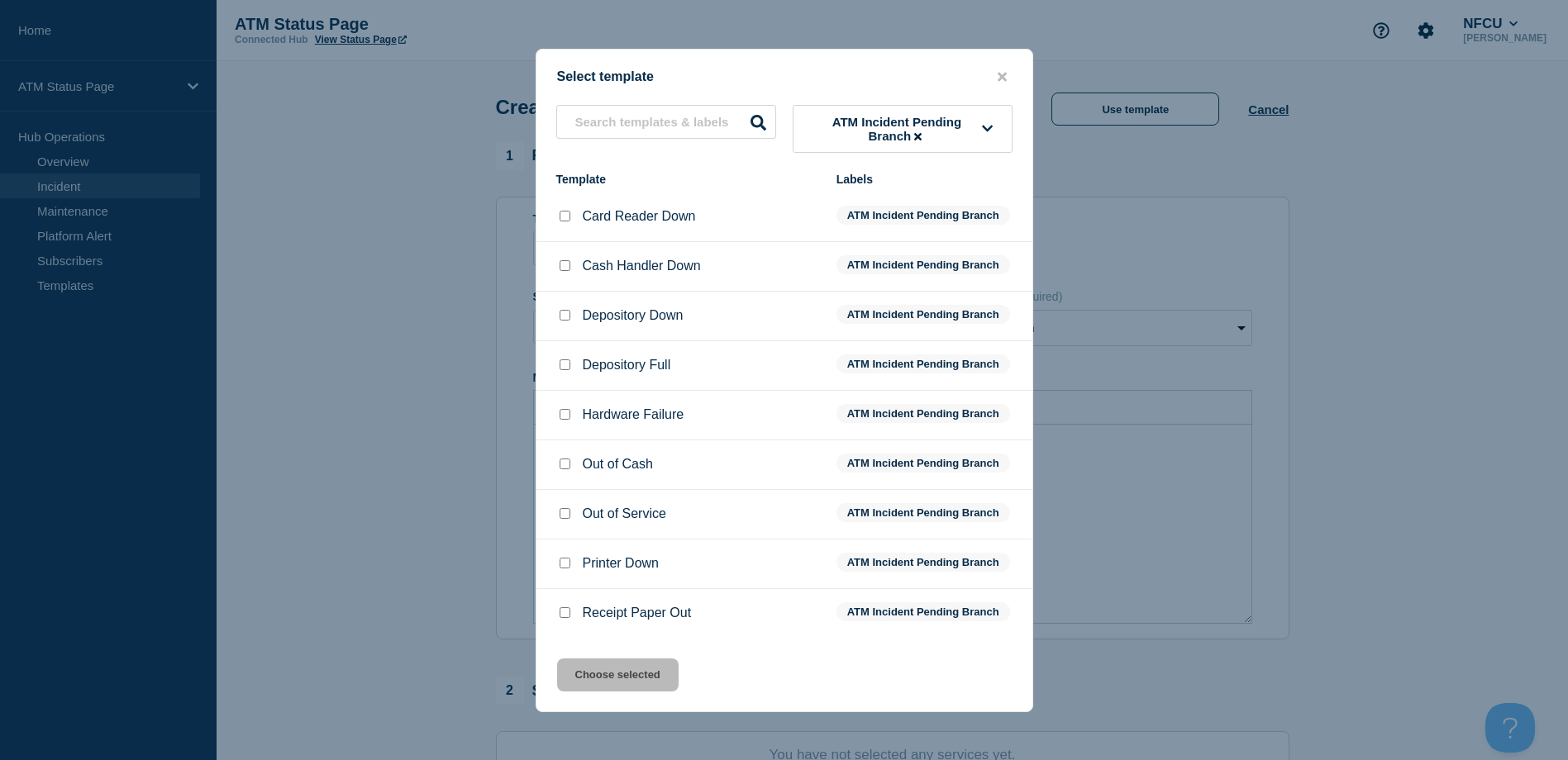
click at [568, 317] on input "Depository Down checkbox" at bounding box center [565, 314] width 11 height 11
click at [644, 668] on button "Choose selected" at bounding box center [617, 674] width 122 height 33
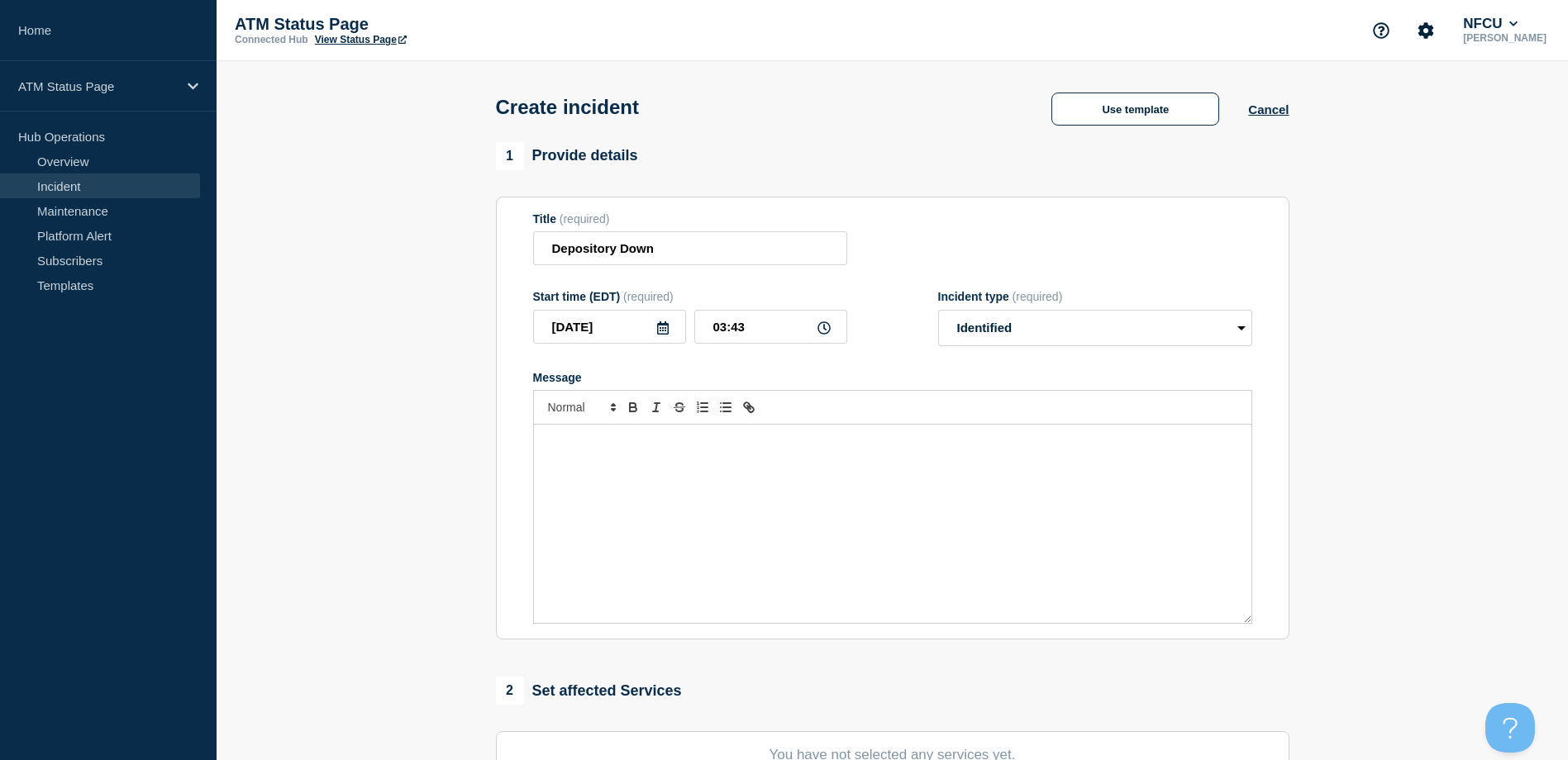
scroll to position [248, 0]
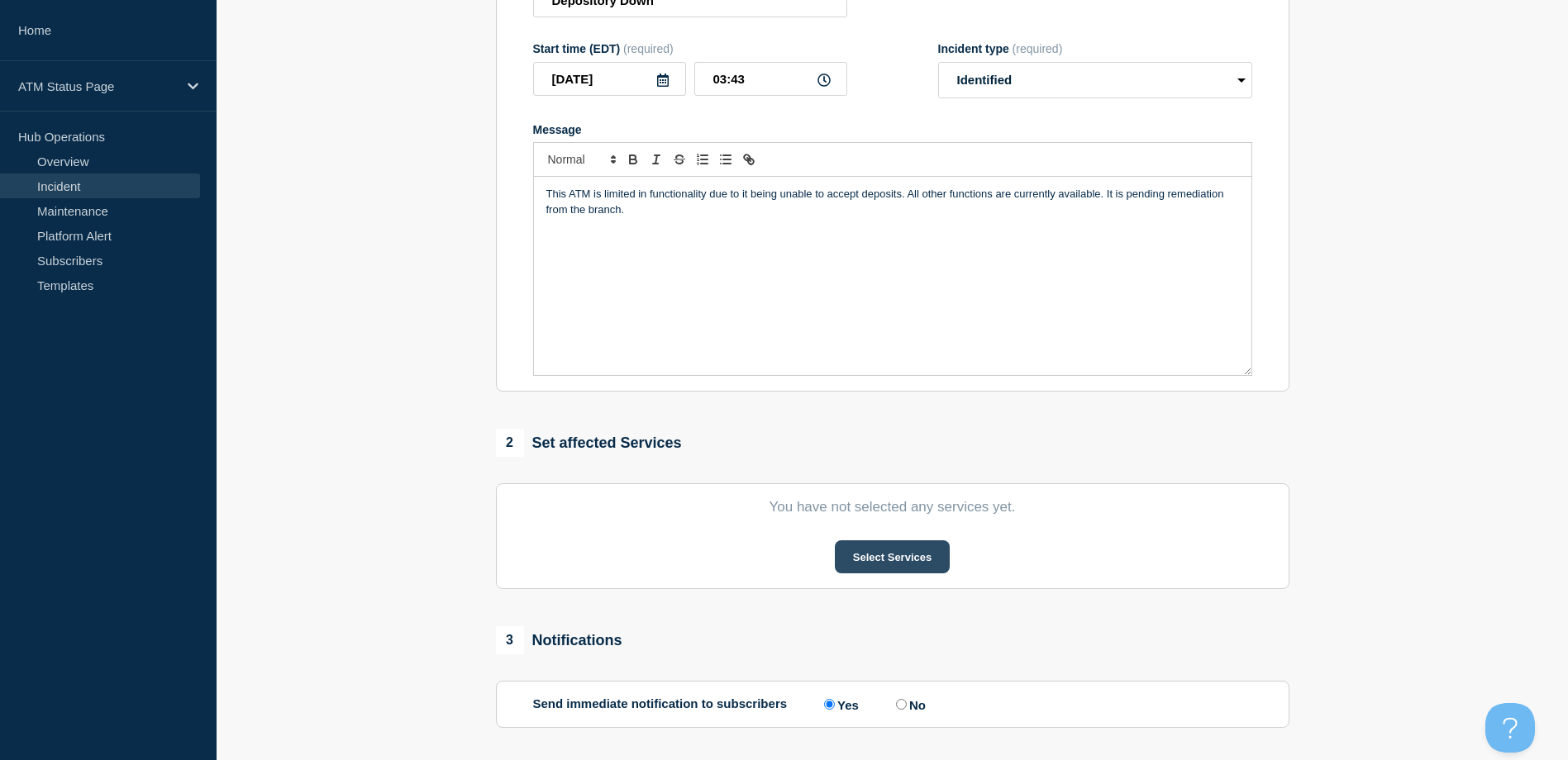
click at [892, 566] on button "Select Services" at bounding box center [892, 556] width 115 height 33
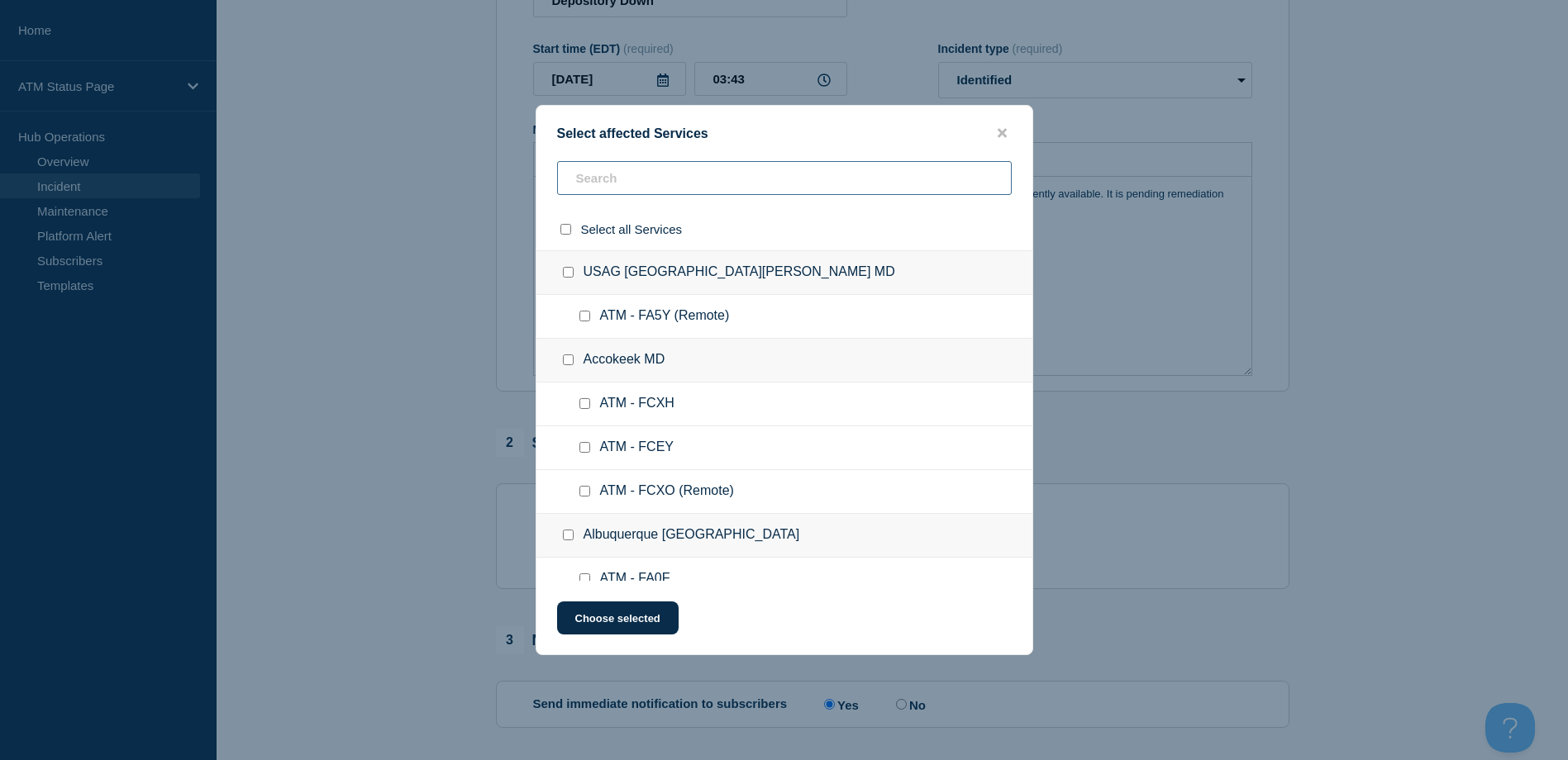
click at [689, 167] on input "text" at bounding box center [784, 178] width 455 height 34
paste input "FC9L"
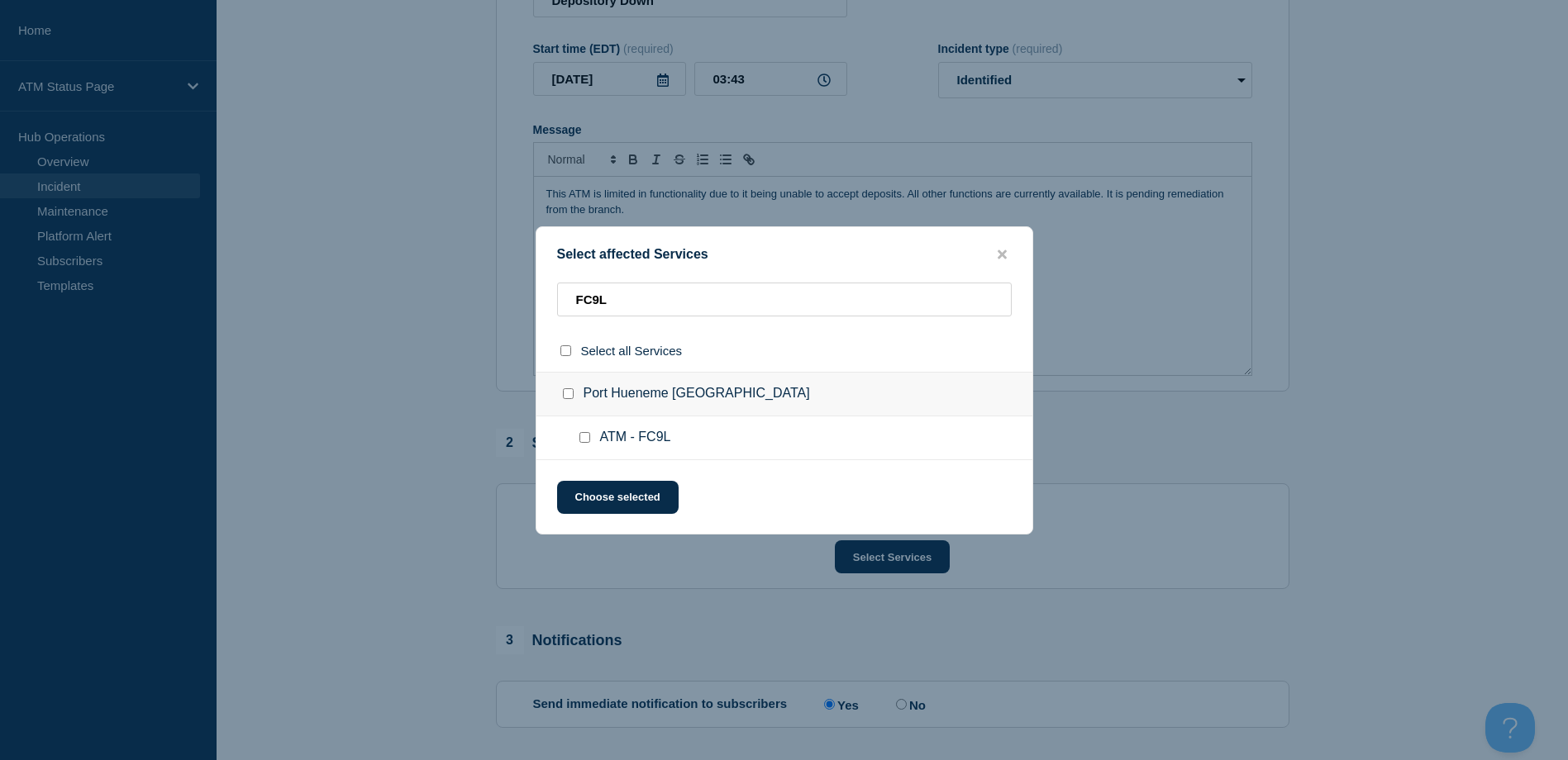
click at [587, 443] on input "ATM - FC9L checkbox" at bounding box center [584, 437] width 11 height 11
click at [597, 495] on button "Choose selected" at bounding box center [617, 497] width 122 height 33
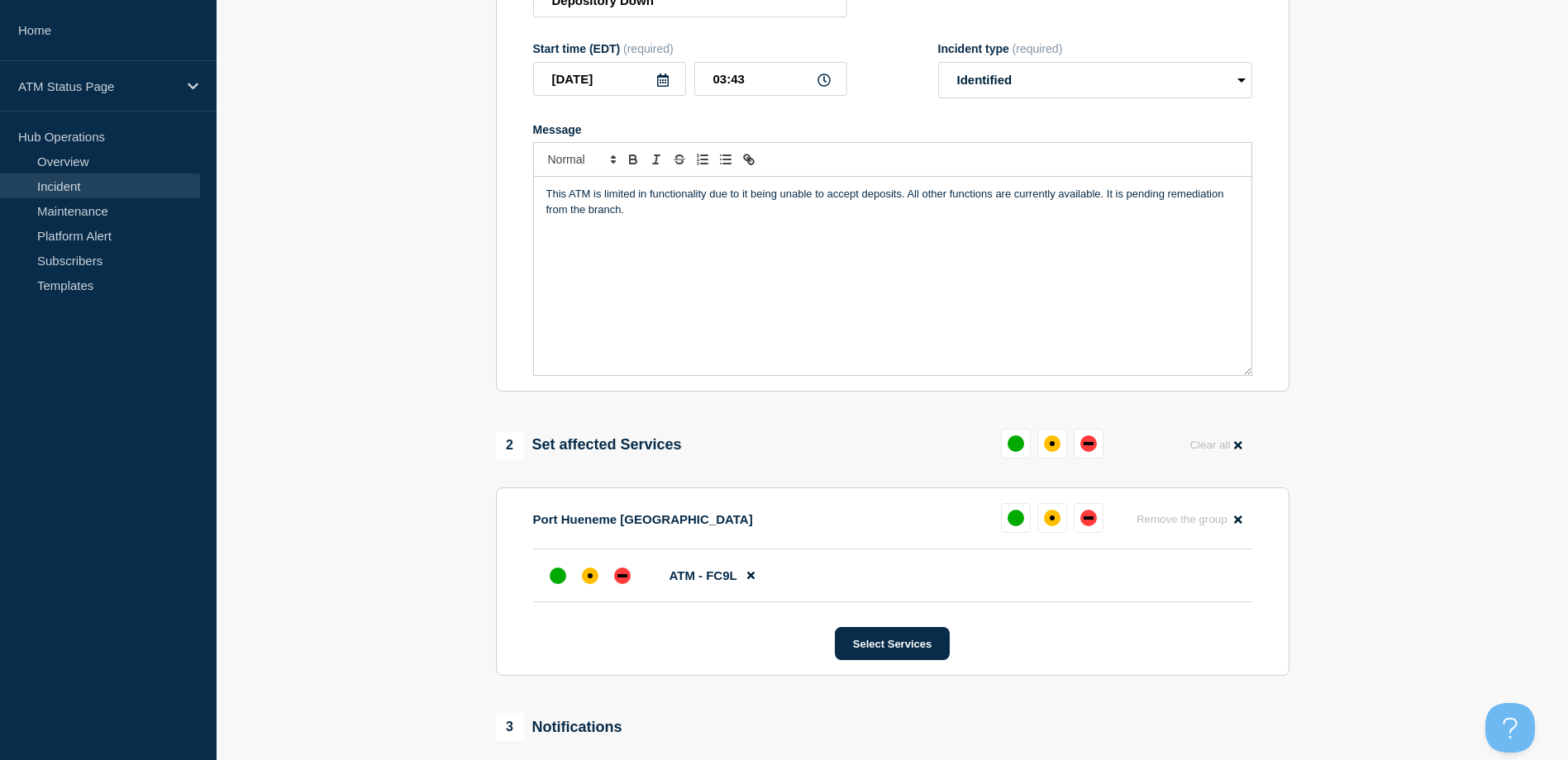
scroll to position [330, 0]
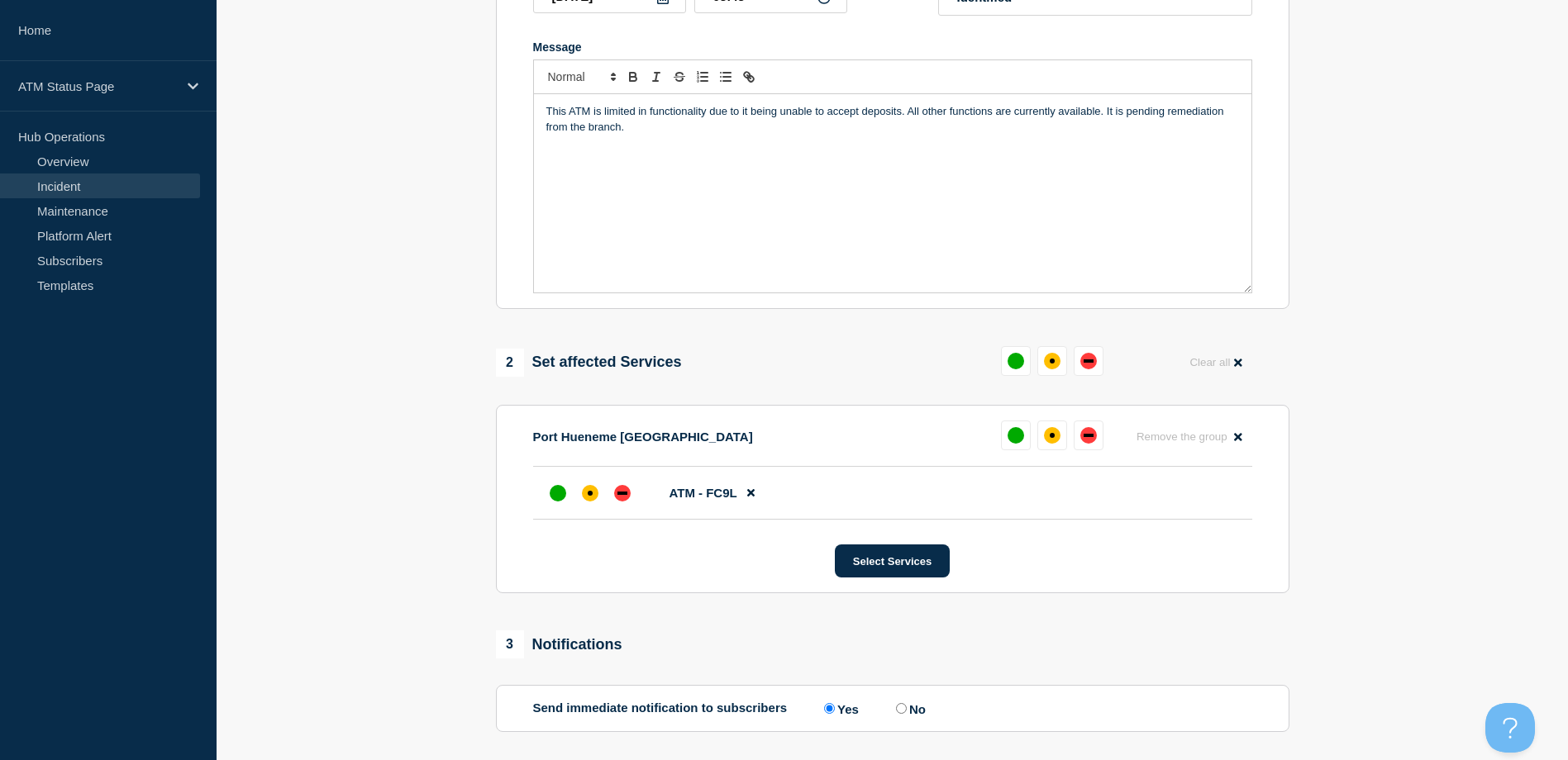
click at [582, 566] on div "Select Services" at bounding box center [892, 560] width 719 height 33
click at [591, 508] on div at bounding box center [590, 493] width 30 height 30
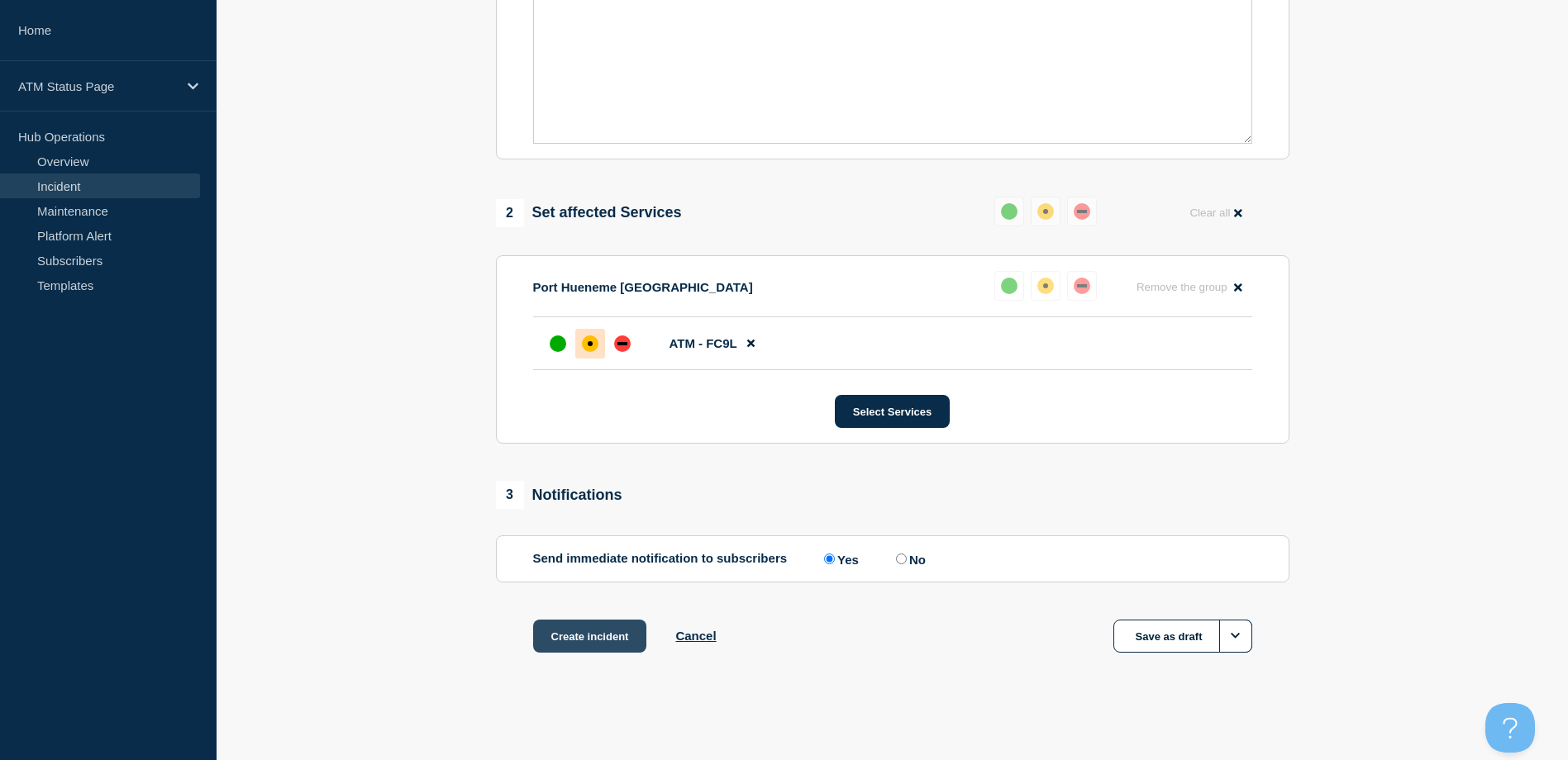
click at [589, 639] on button "Create incident" at bounding box center [589, 635] width 114 height 33
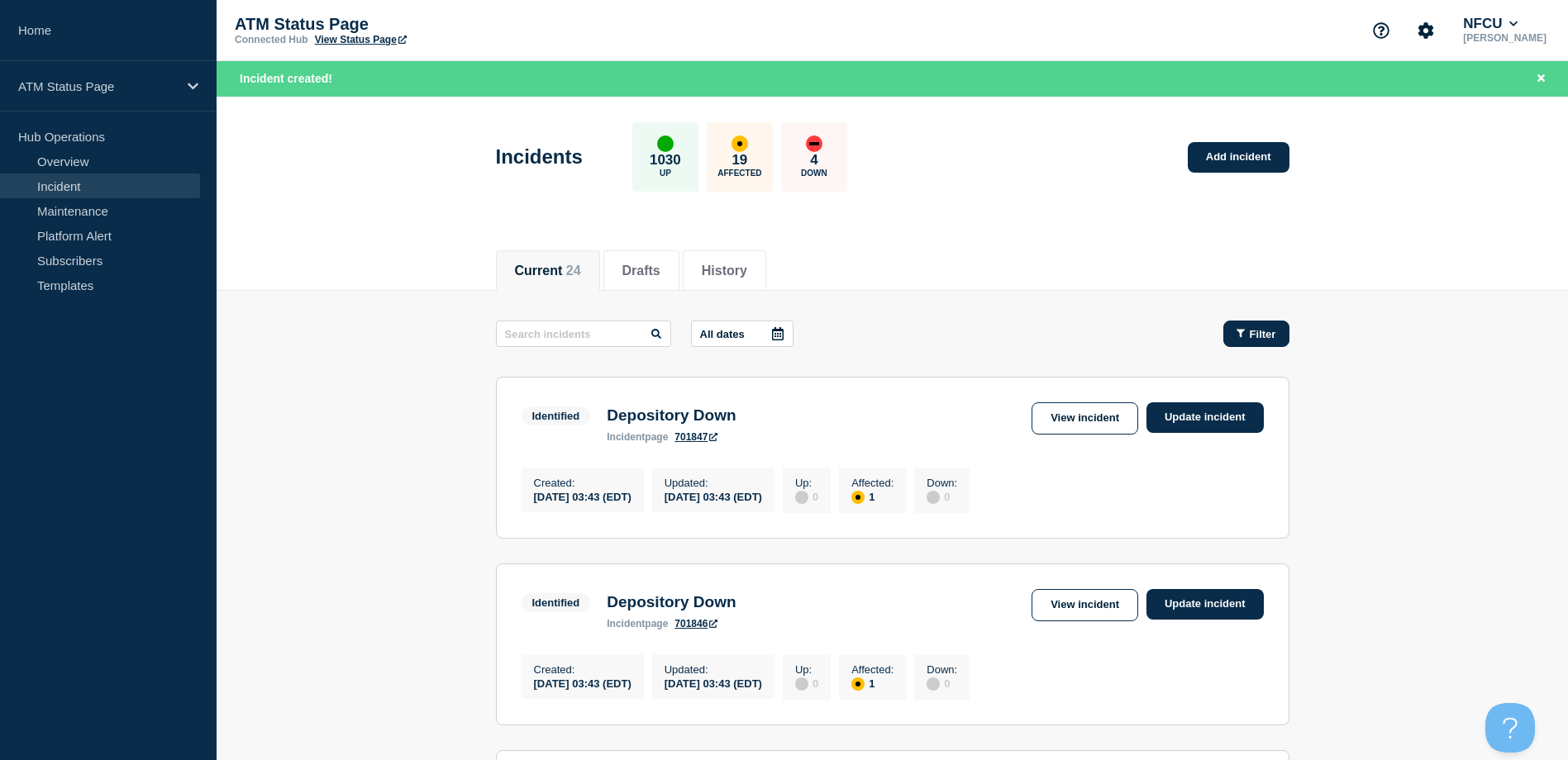
click at [1238, 330] on icon "button" at bounding box center [1241, 334] width 8 height 8
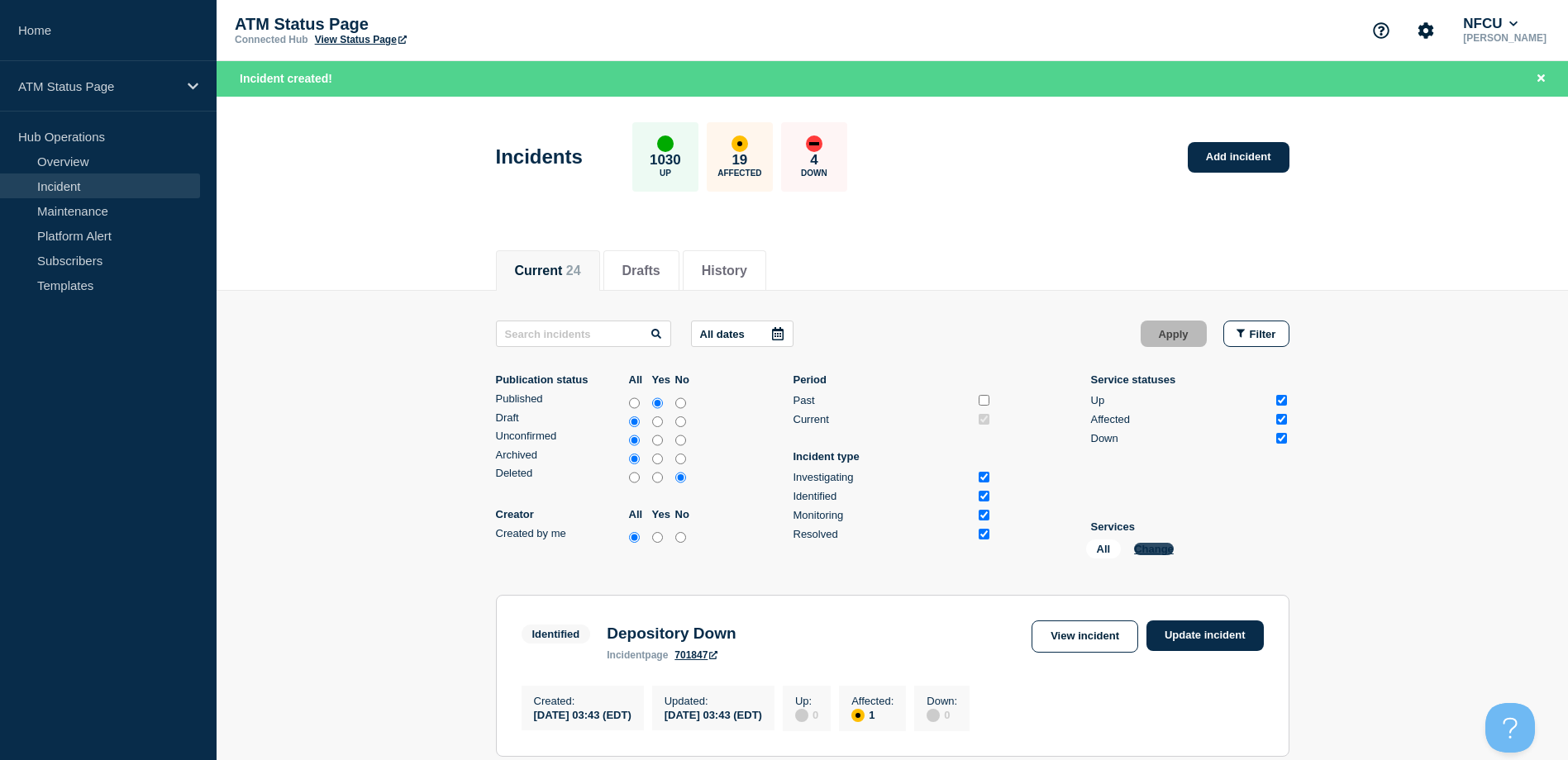
drag, startPoint x: 1162, startPoint y: 537, endPoint x: 1164, endPoint y: 547, distance: 10.2
click at [1162, 539] on li "Services All Change" at bounding box center [1189, 543] width 199 height 44
click at [1164, 547] on button "Change" at bounding box center [1154, 549] width 40 height 13
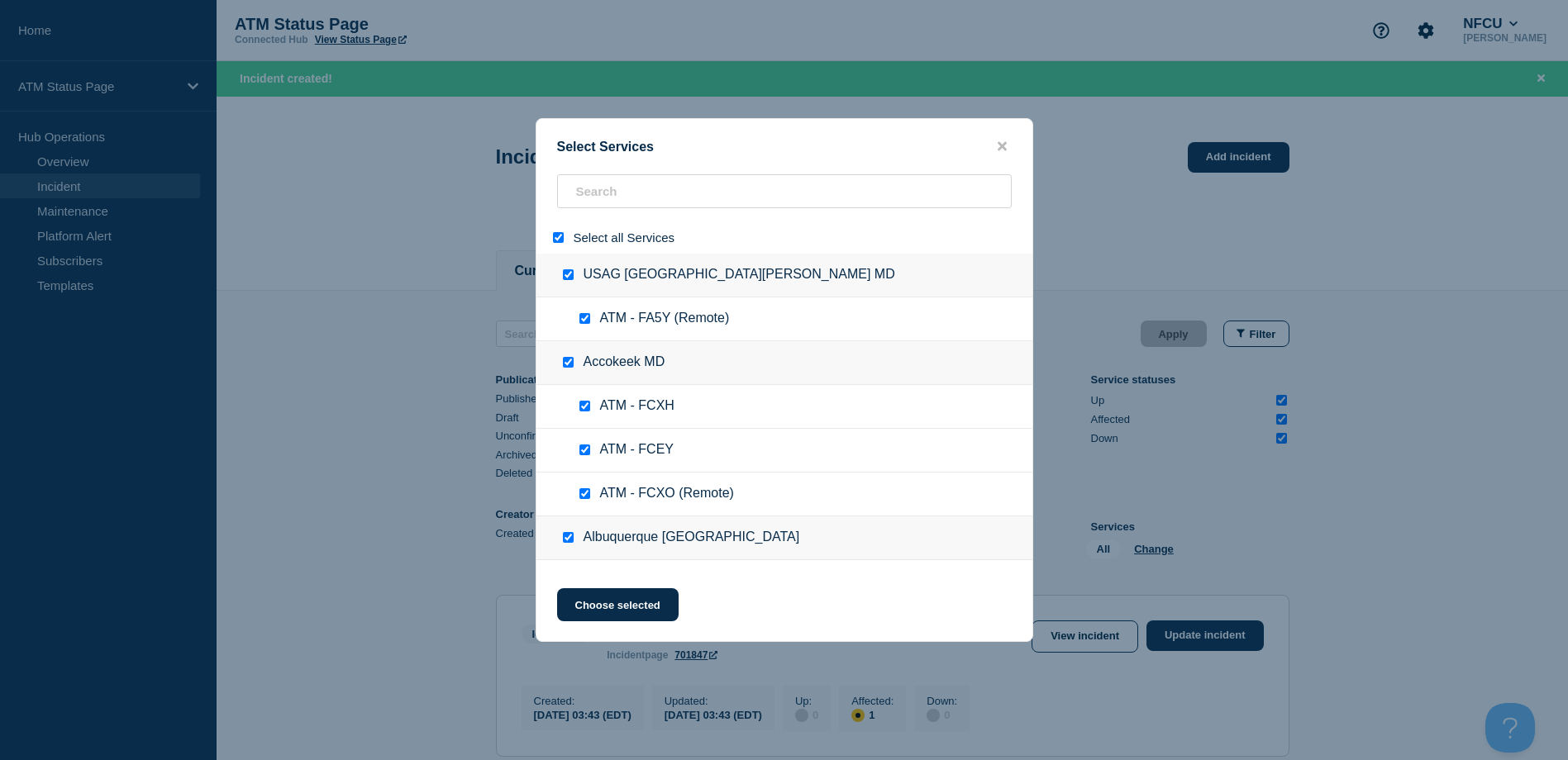
click at [563, 245] on div at bounding box center [562, 237] width 24 height 16
click at [563, 242] on input "select all" at bounding box center [558, 237] width 11 height 11
click at [581, 208] on input "search" at bounding box center [784, 191] width 455 height 34
paste input "FA3C"
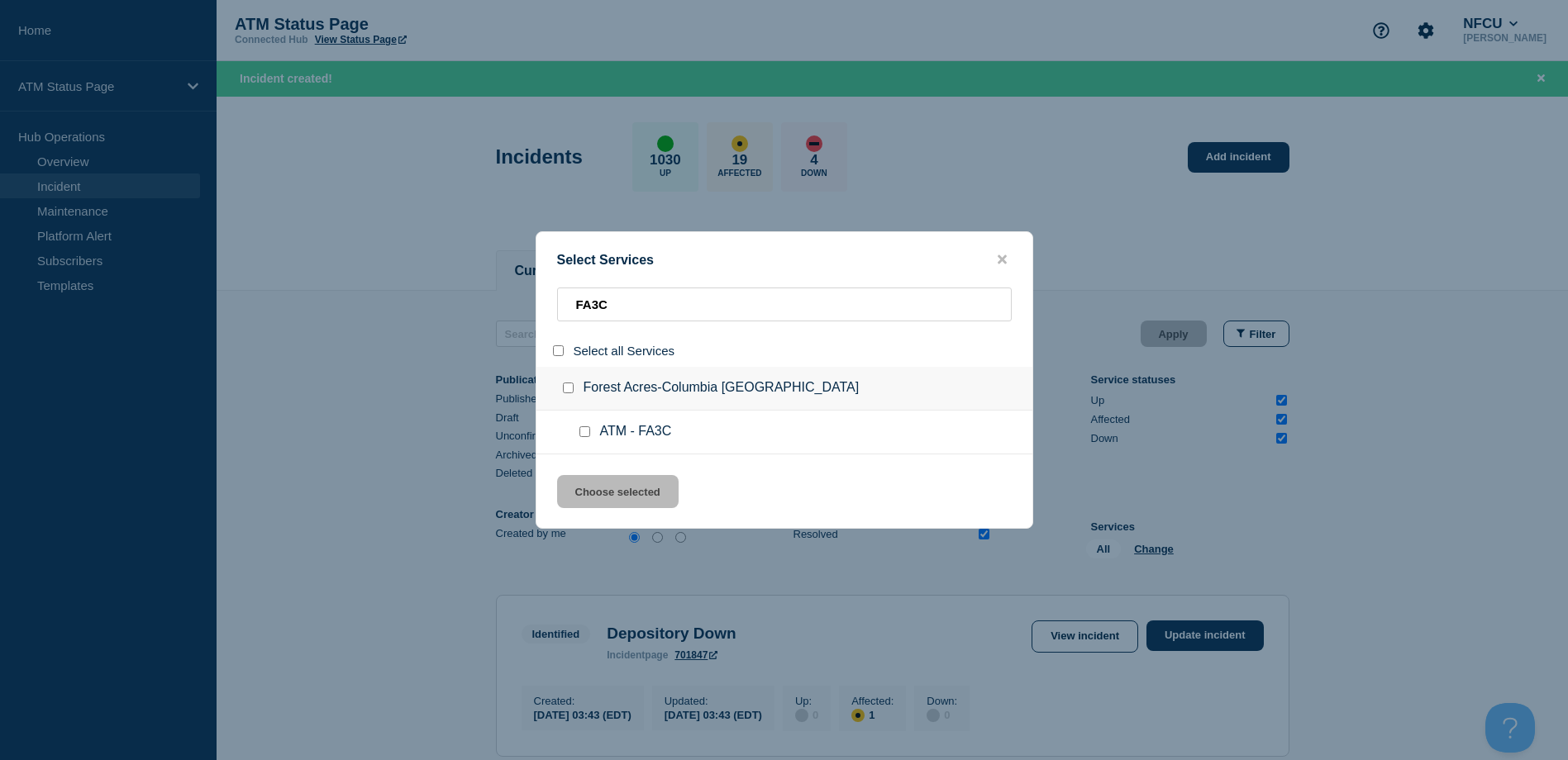
click at [587, 431] on input "service: ATM - FA3C" at bounding box center [584, 431] width 11 height 11
click at [601, 488] on button "Choose selected" at bounding box center [617, 491] width 122 height 33
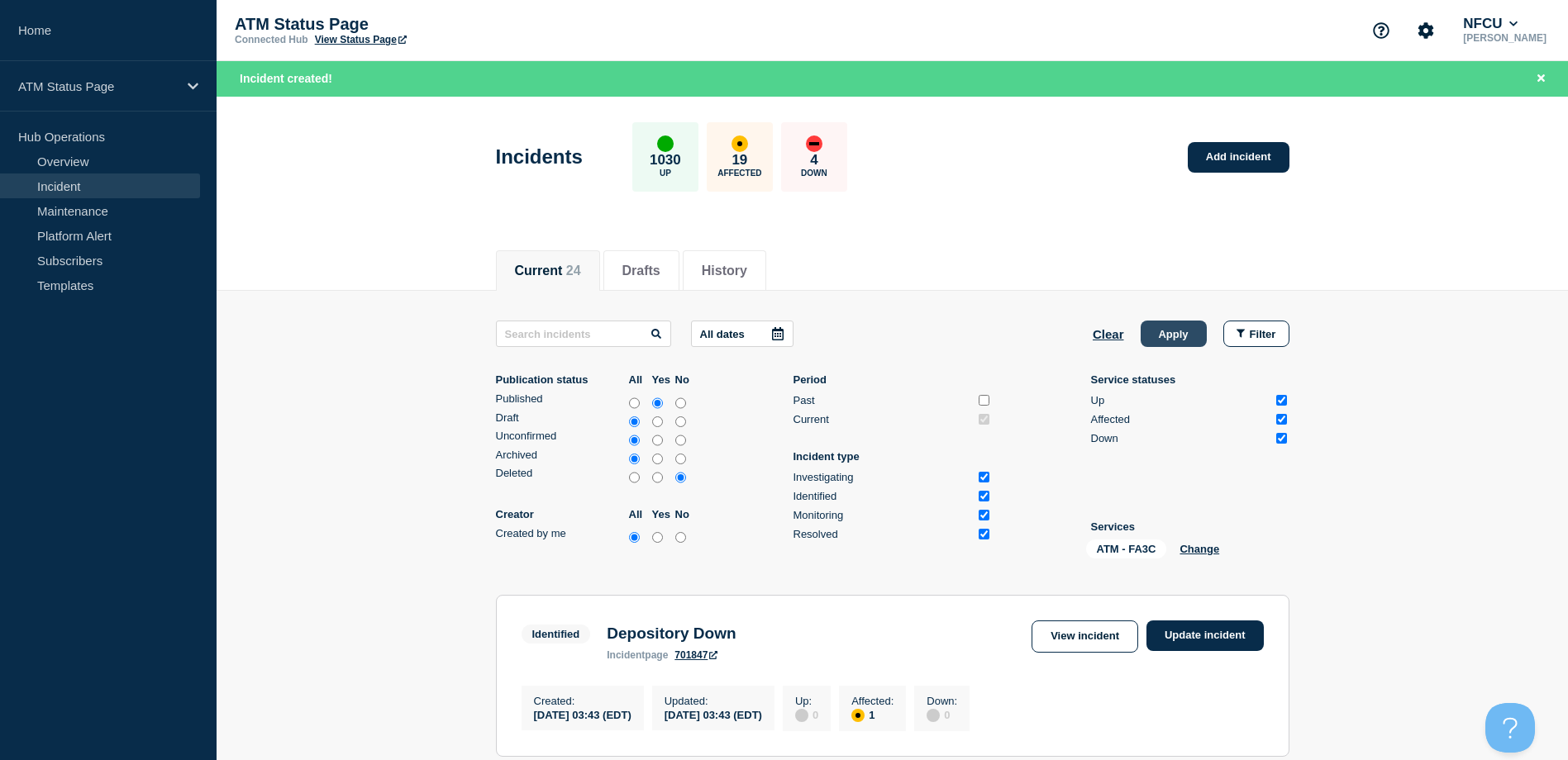
click at [1161, 340] on button "Apply" at bounding box center [1174, 333] width 66 height 27
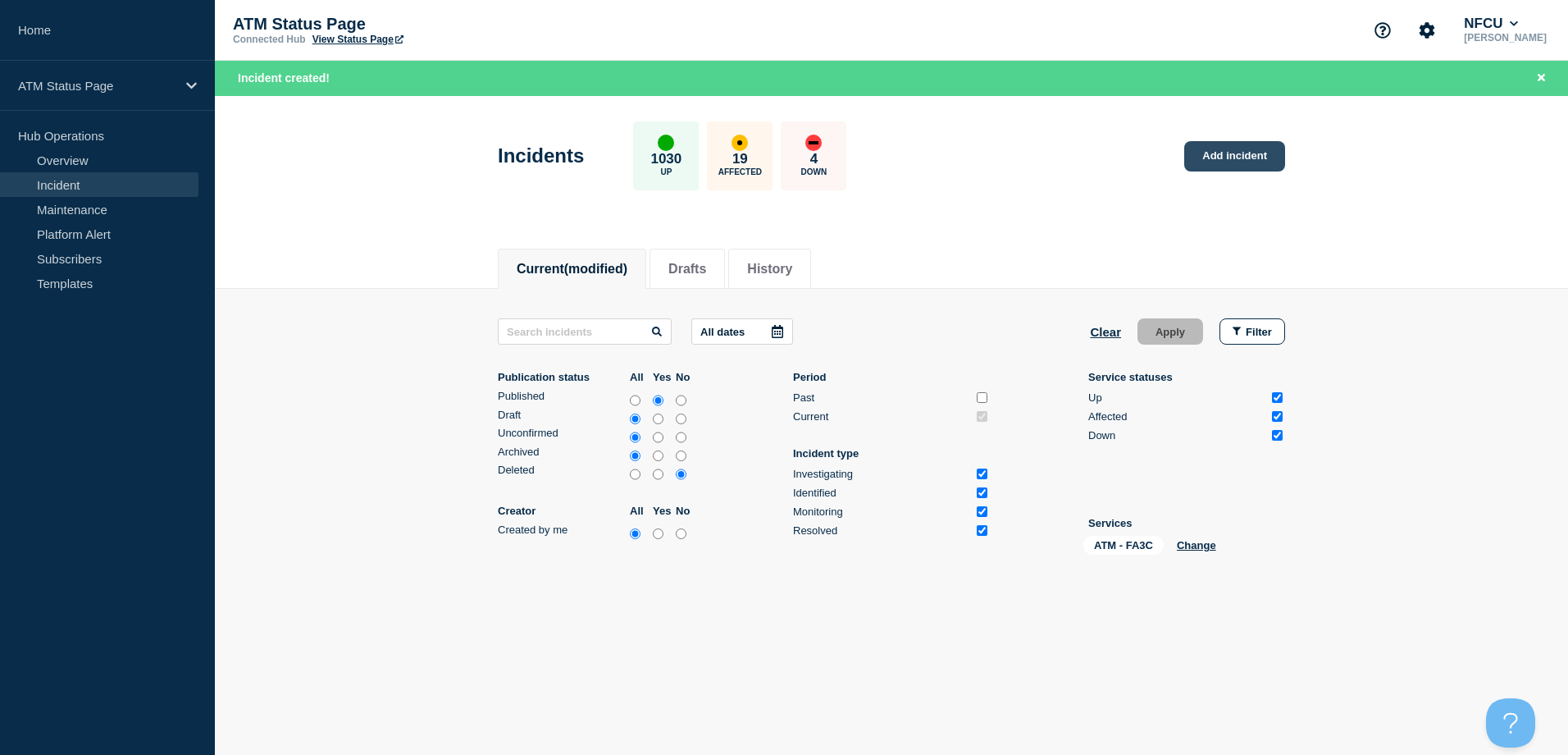
click at [1256, 152] on link "Add incident" at bounding box center [1234, 156] width 101 height 30
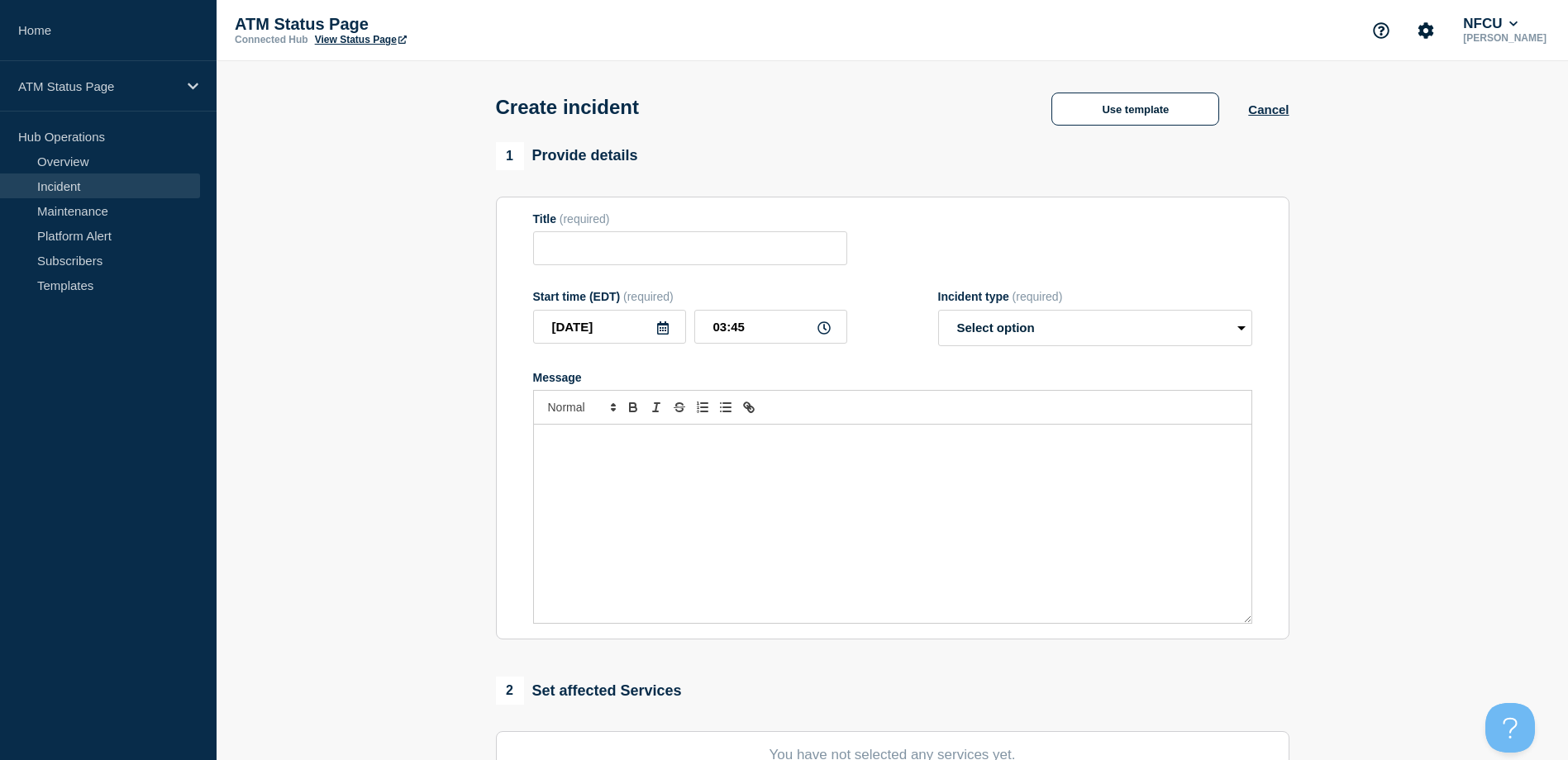
click at [1136, 152] on div "1 Provide details" at bounding box center [893, 156] width 793 height 28
click at [1113, 119] on button "Use template" at bounding box center [1135, 109] width 168 height 33
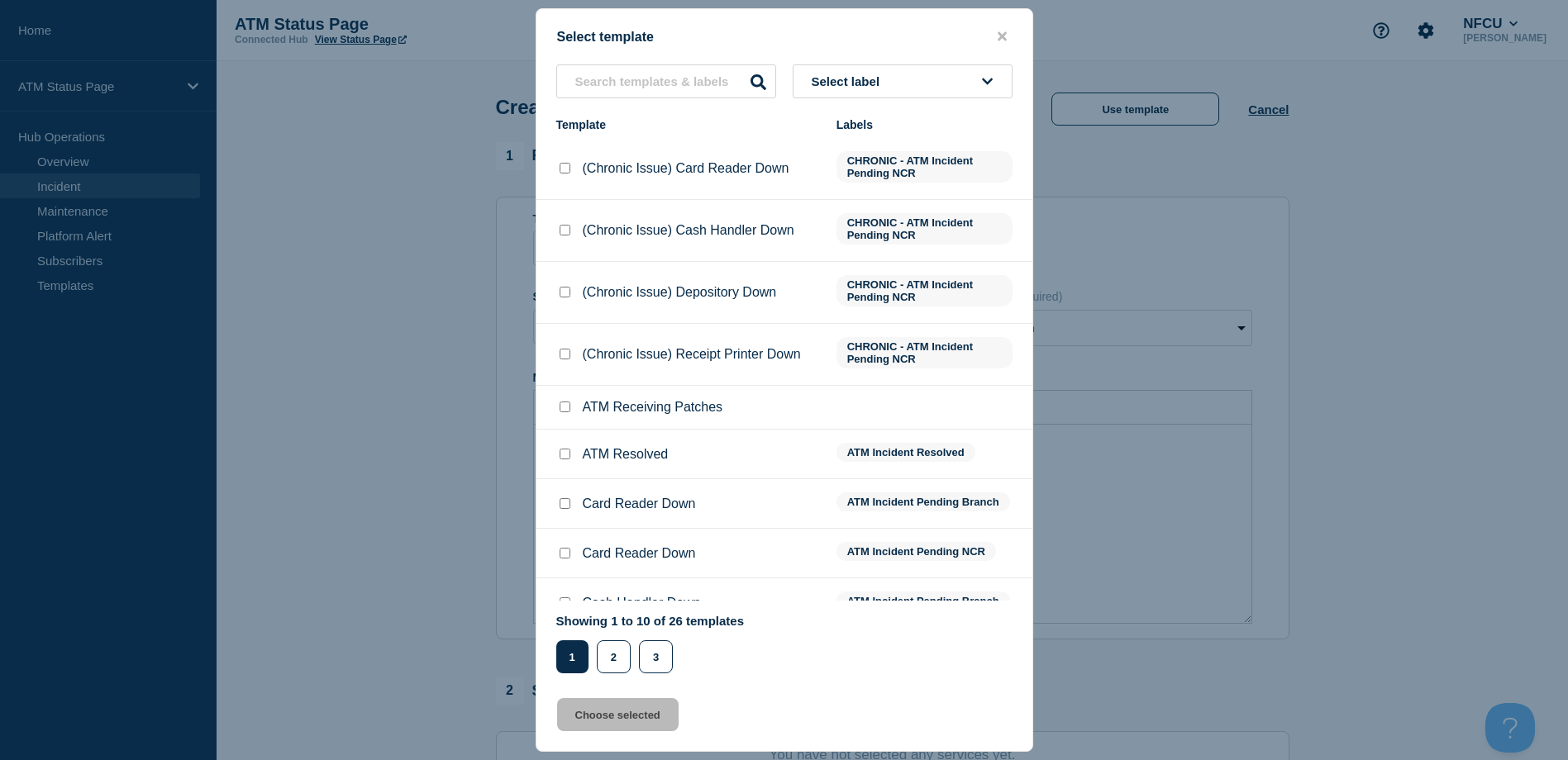
click at [961, 118] on div "Select label Template Labels (Chronic Issue) Card Reader Down CHRONIC - ATM Inc…" at bounding box center [785, 369] width 496 height 609
click at [934, 95] on button "Select label" at bounding box center [903, 81] width 219 height 34
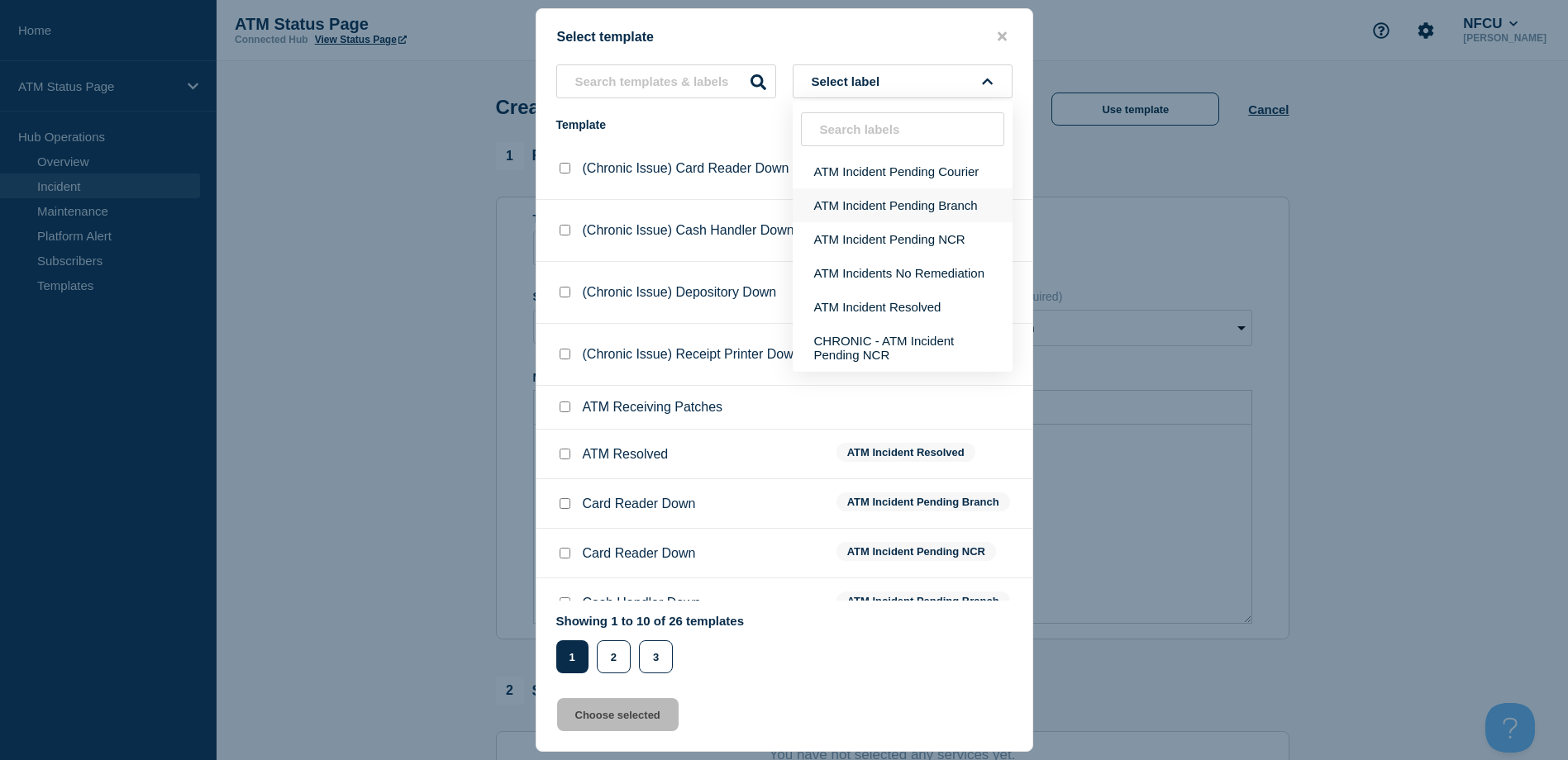
click at [919, 214] on button "ATM Incident Pending Branch" at bounding box center [903, 206] width 219 height 34
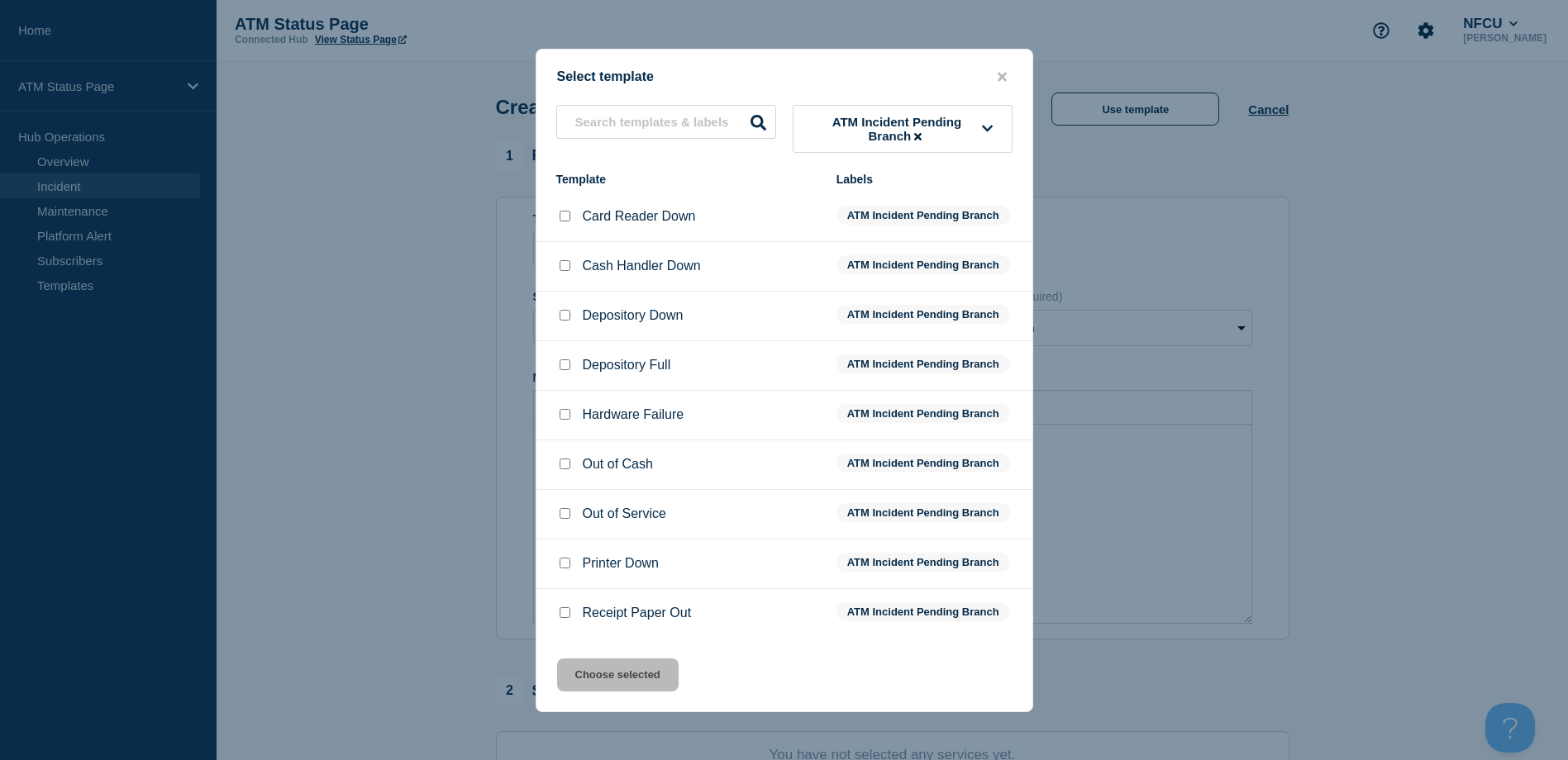
click at [560, 316] on input "Depository Down checkbox" at bounding box center [565, 314] width 11 height 11
click at [595, 665] on button "Choose selected" at bounding box center [617, 674] width 122 height 33
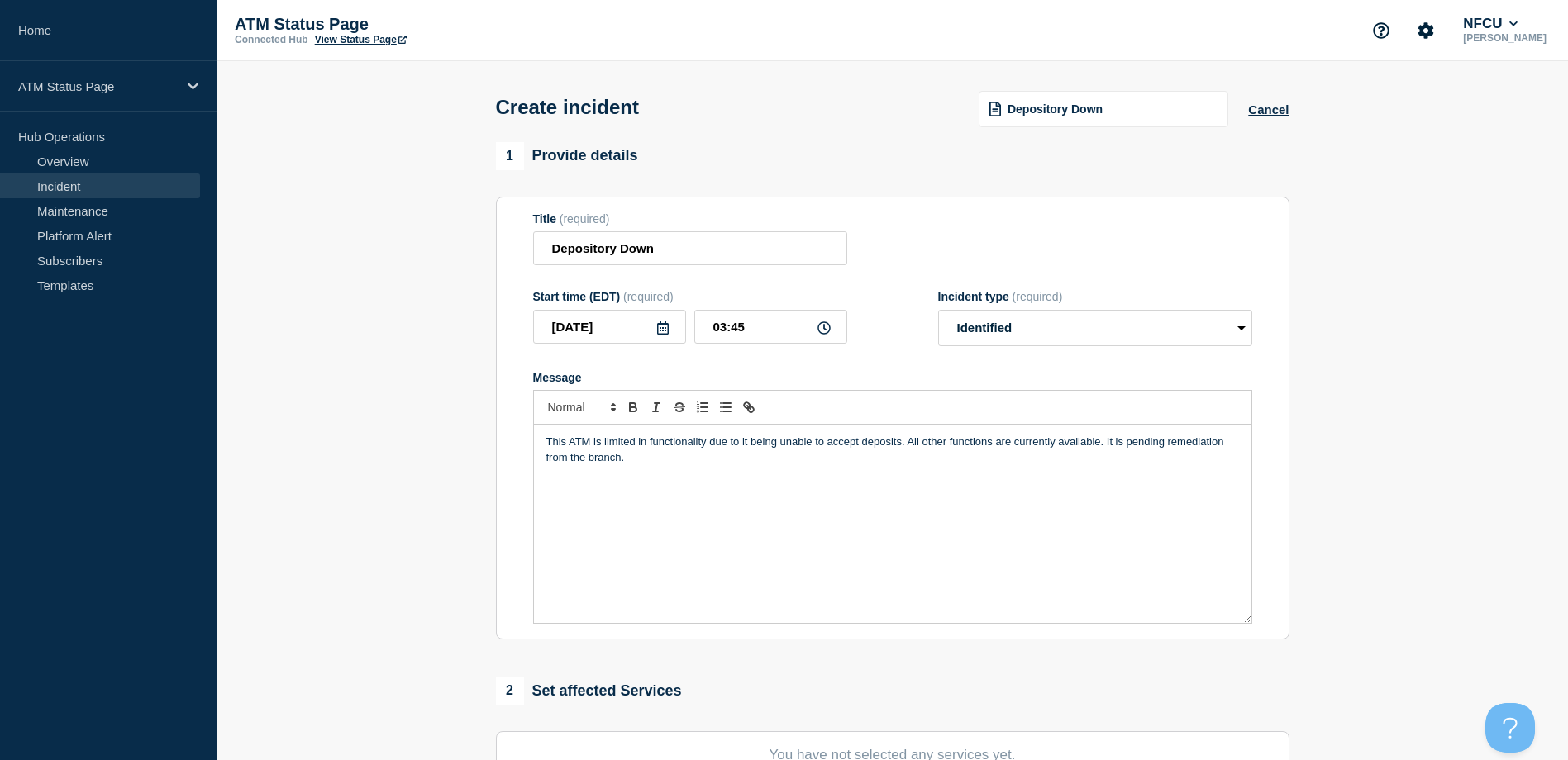
scroll to position [165, 0]
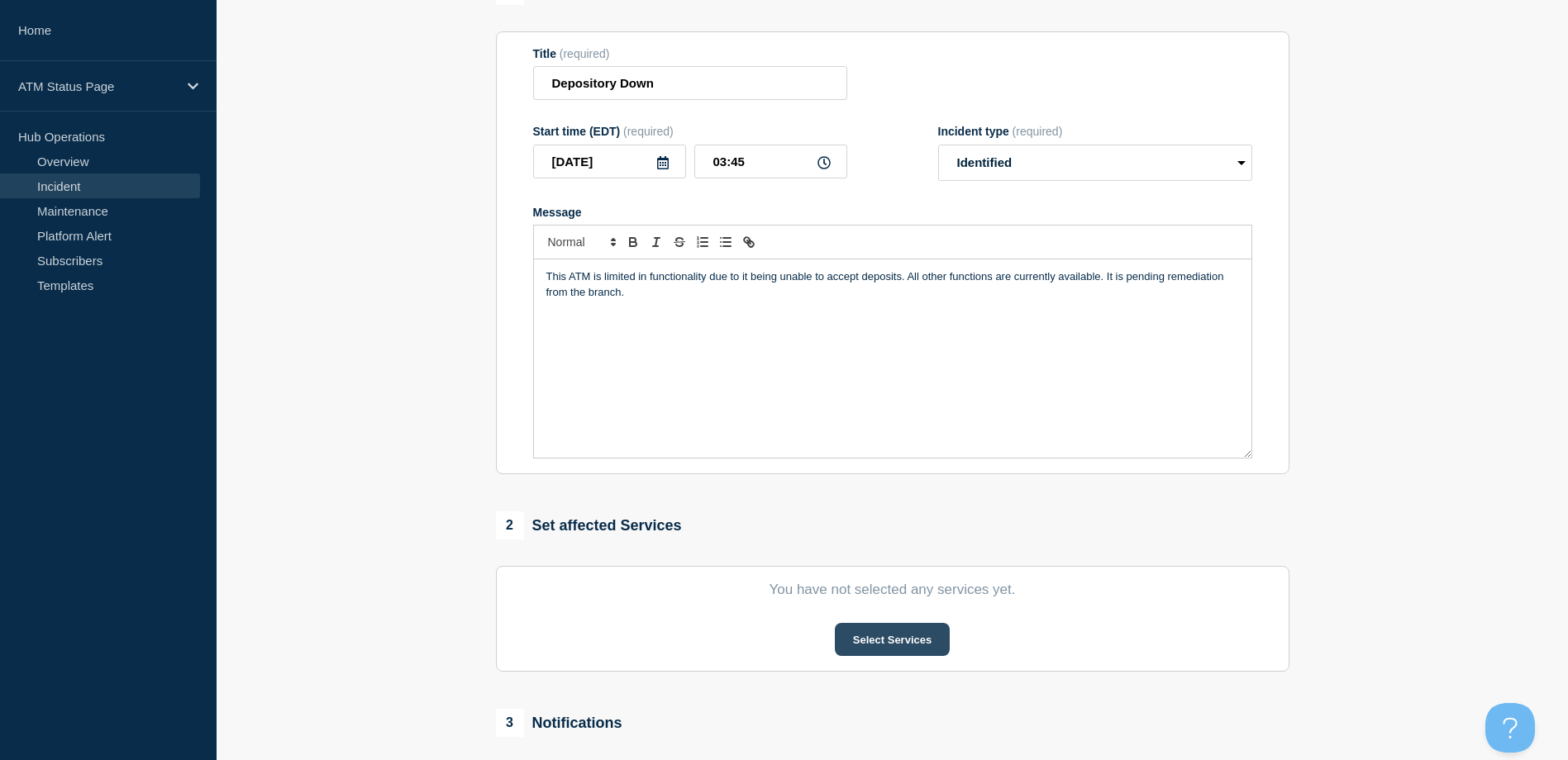
click at [894, 647] on button "Select Services" at bounding box center [892, 638] width 115 height 33
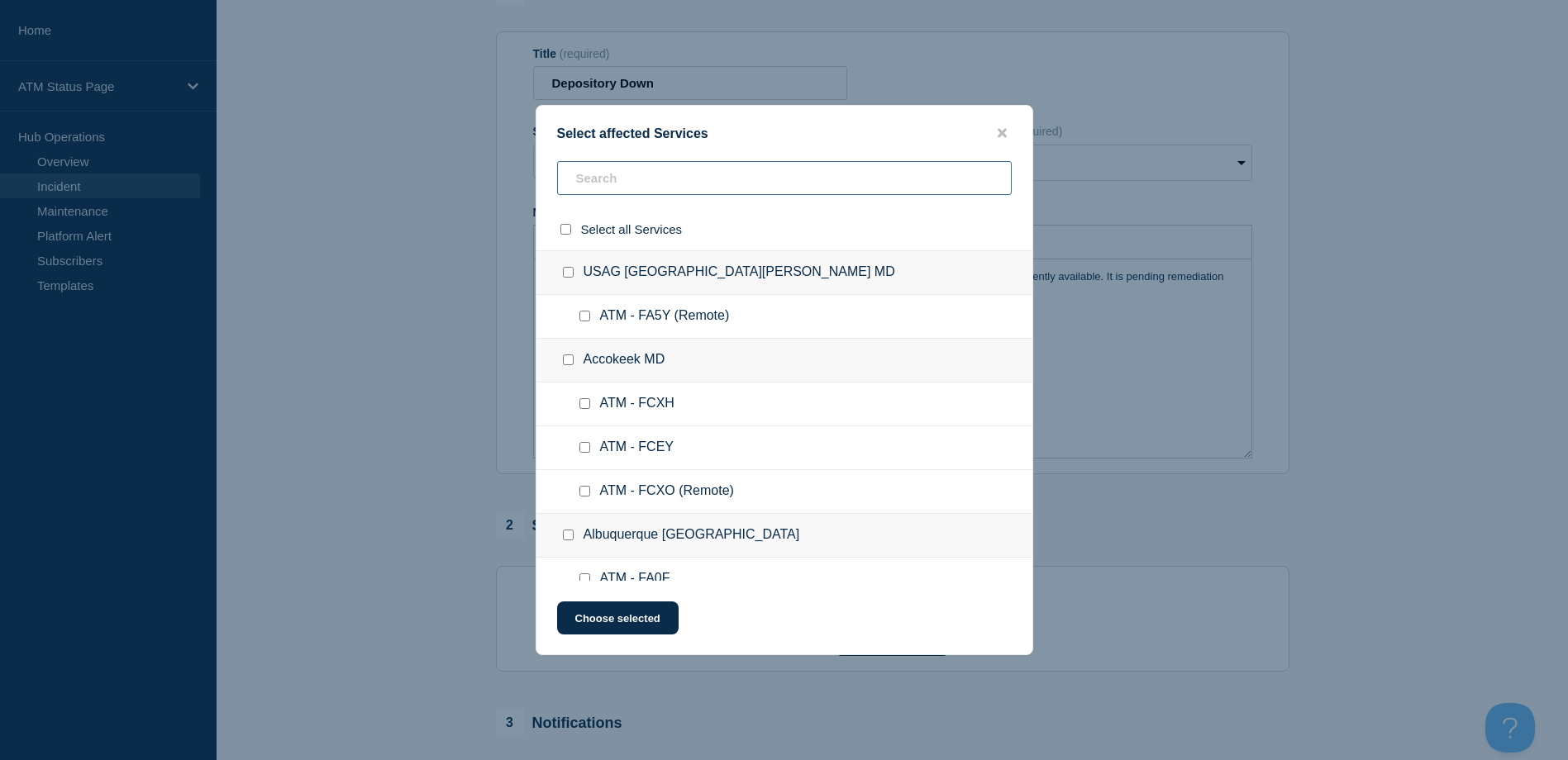
click at [737, 179] on input "text" at bounding box center [784, 178] width 455 height 34
paste input "FA3C"
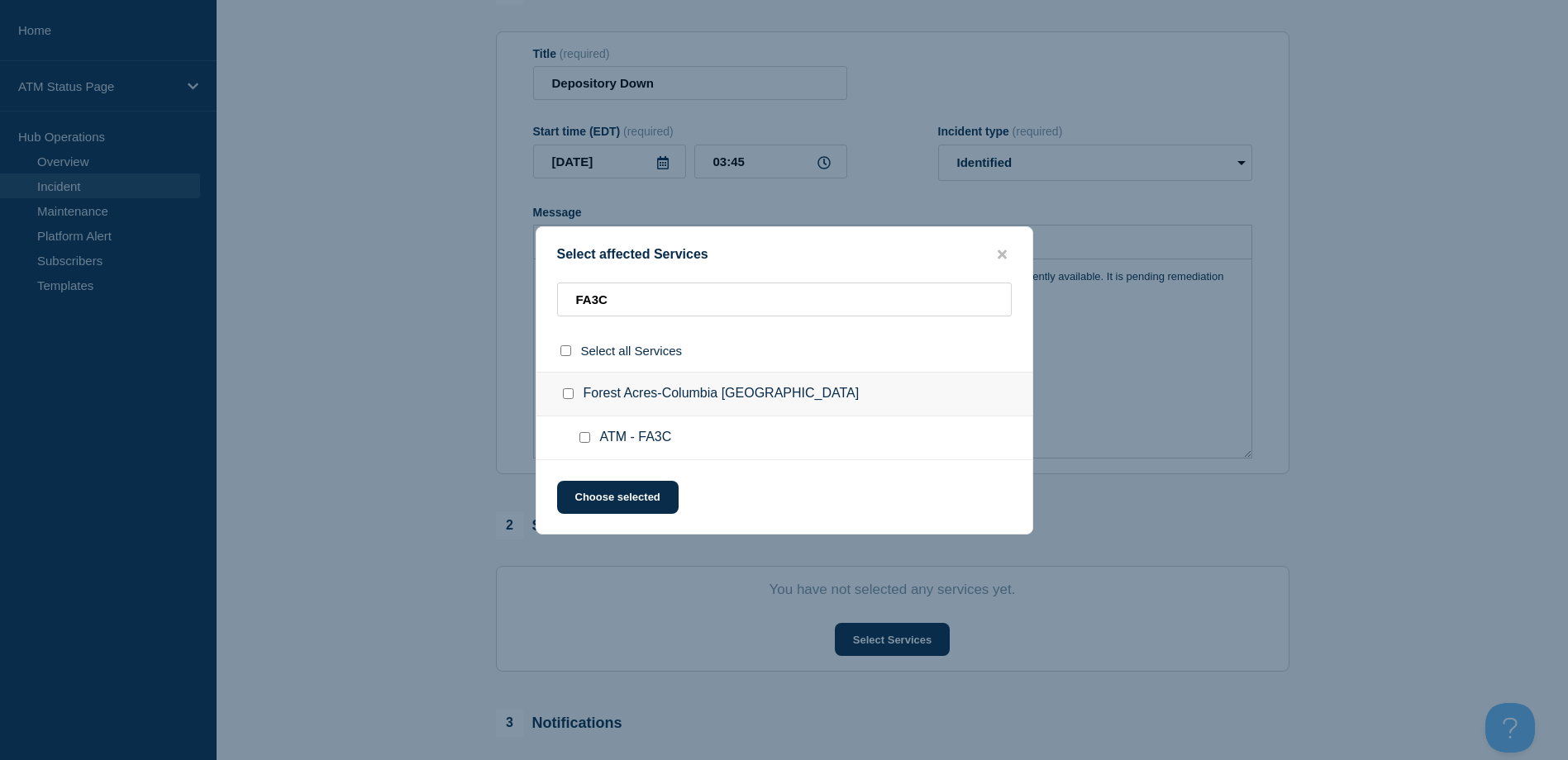
click at [580, 435] on input "ATM - FA3C checkbox" at bounding box center [584, 437] width 11 height 11
click at [597, 491] on button "Choose selected" at bounding box center [617, 497] width 122 height 33
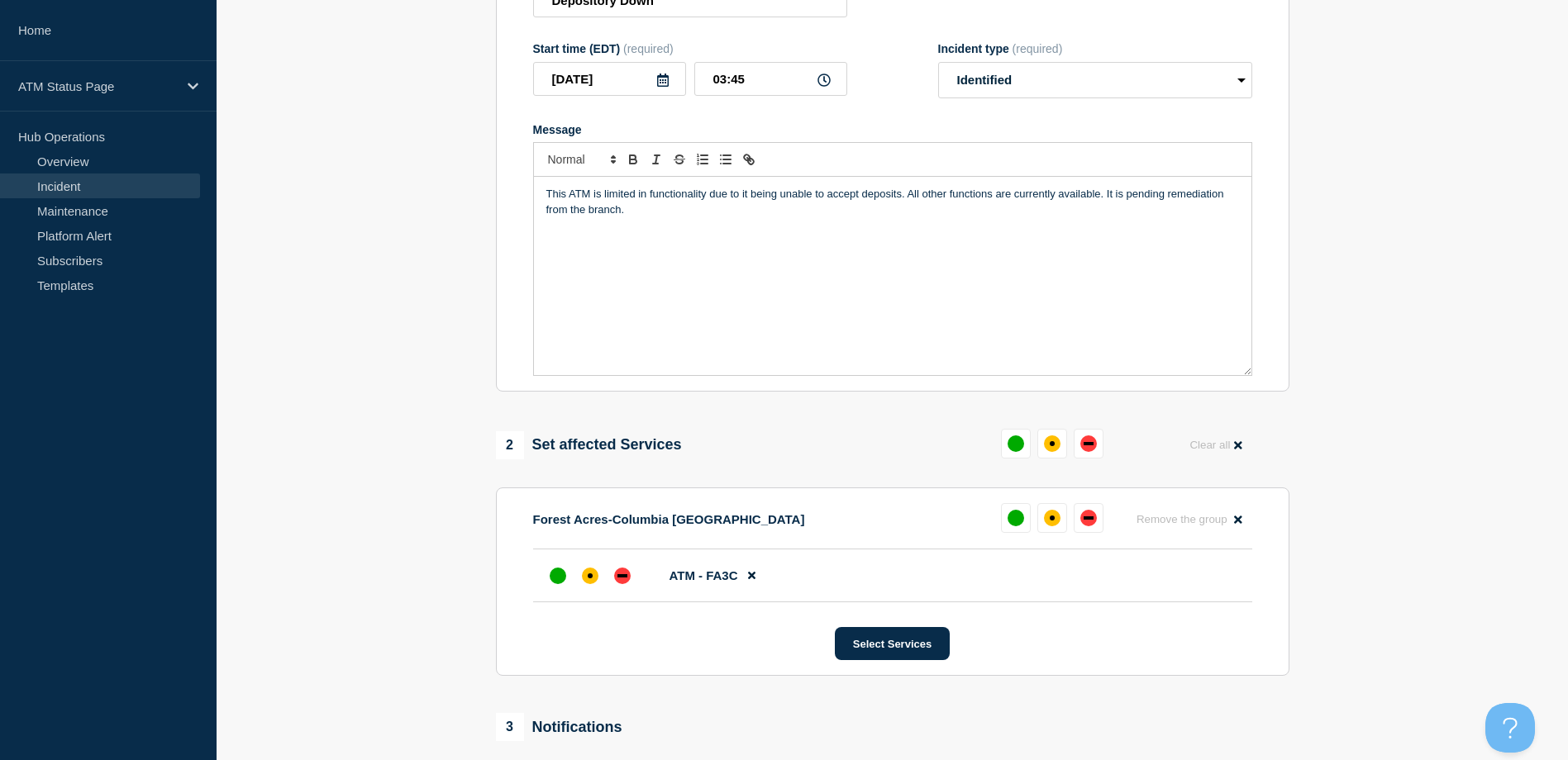
scroll to position [484, 0]
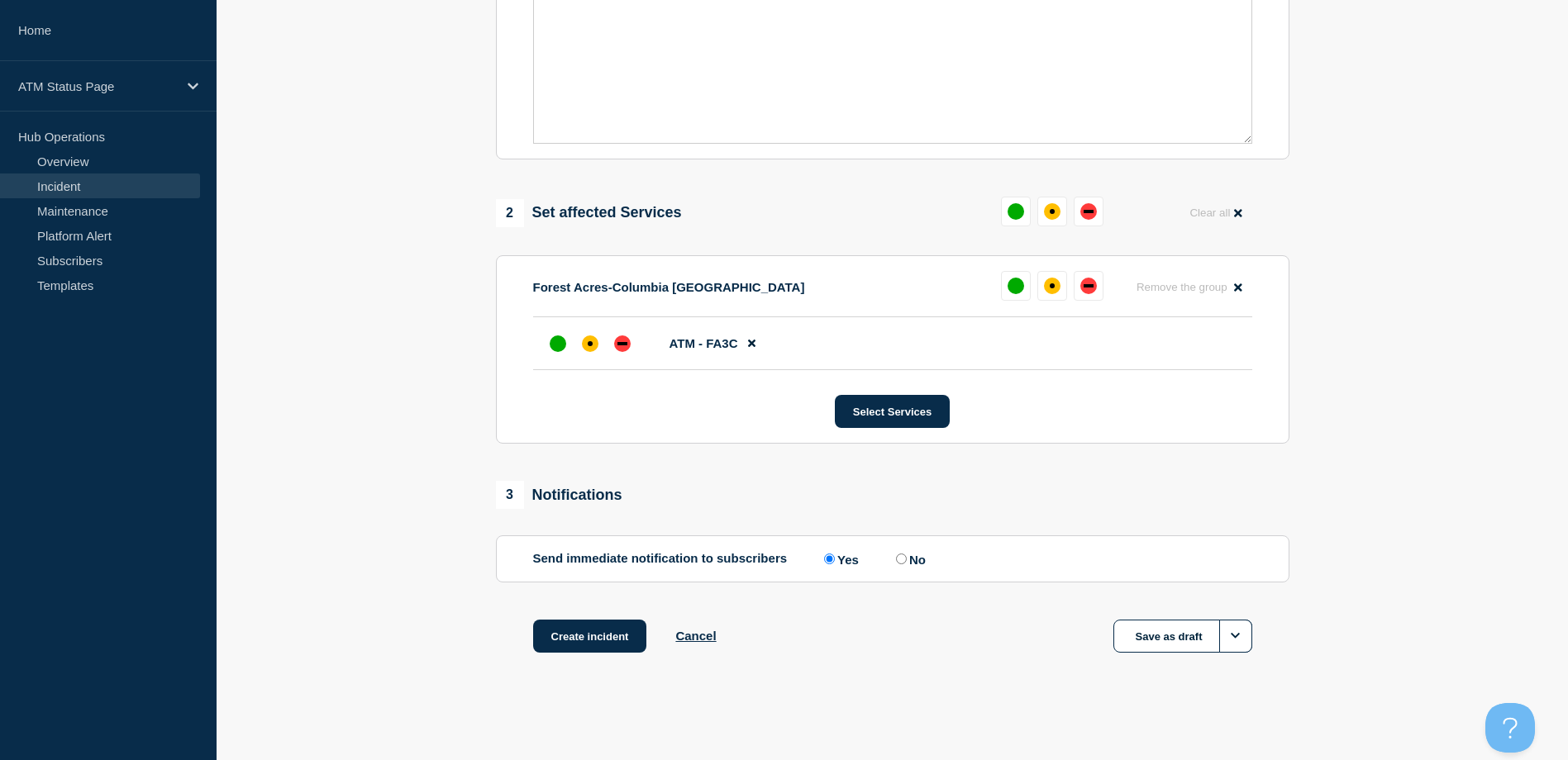
click at [600, 361] on li "ATM - FA3C" at bounding box center [892, 343] width 719 height 52
click at [601, 345] on div at bounding box center [590, 344] width 30 height 30
click at [577, 633] on button "Create incident" at bounding box center [589, 635] width 114 height 33
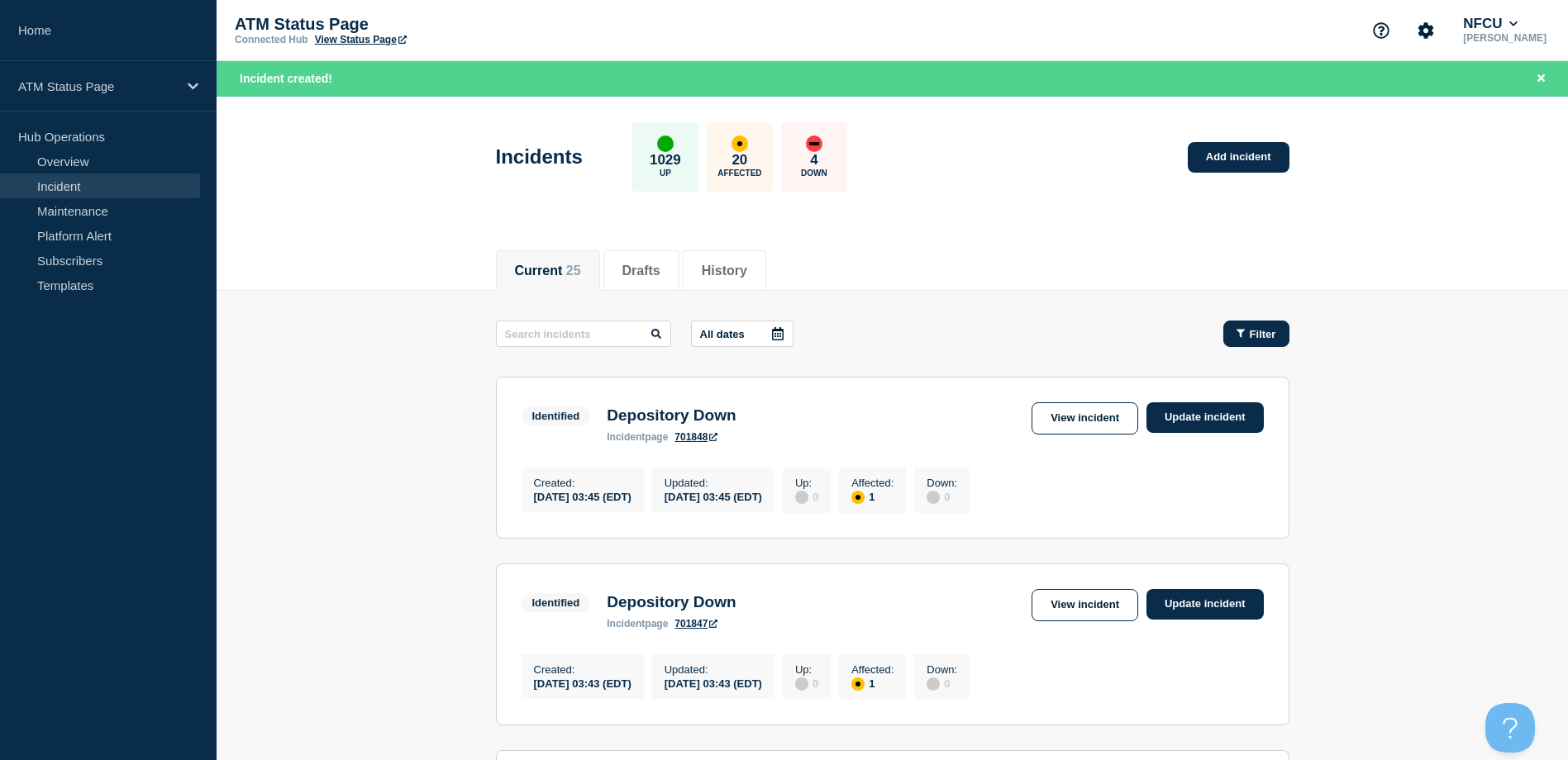
click at [1237, 326] on button "Filter" at bounding box center [1256, 333] width 66 height 27
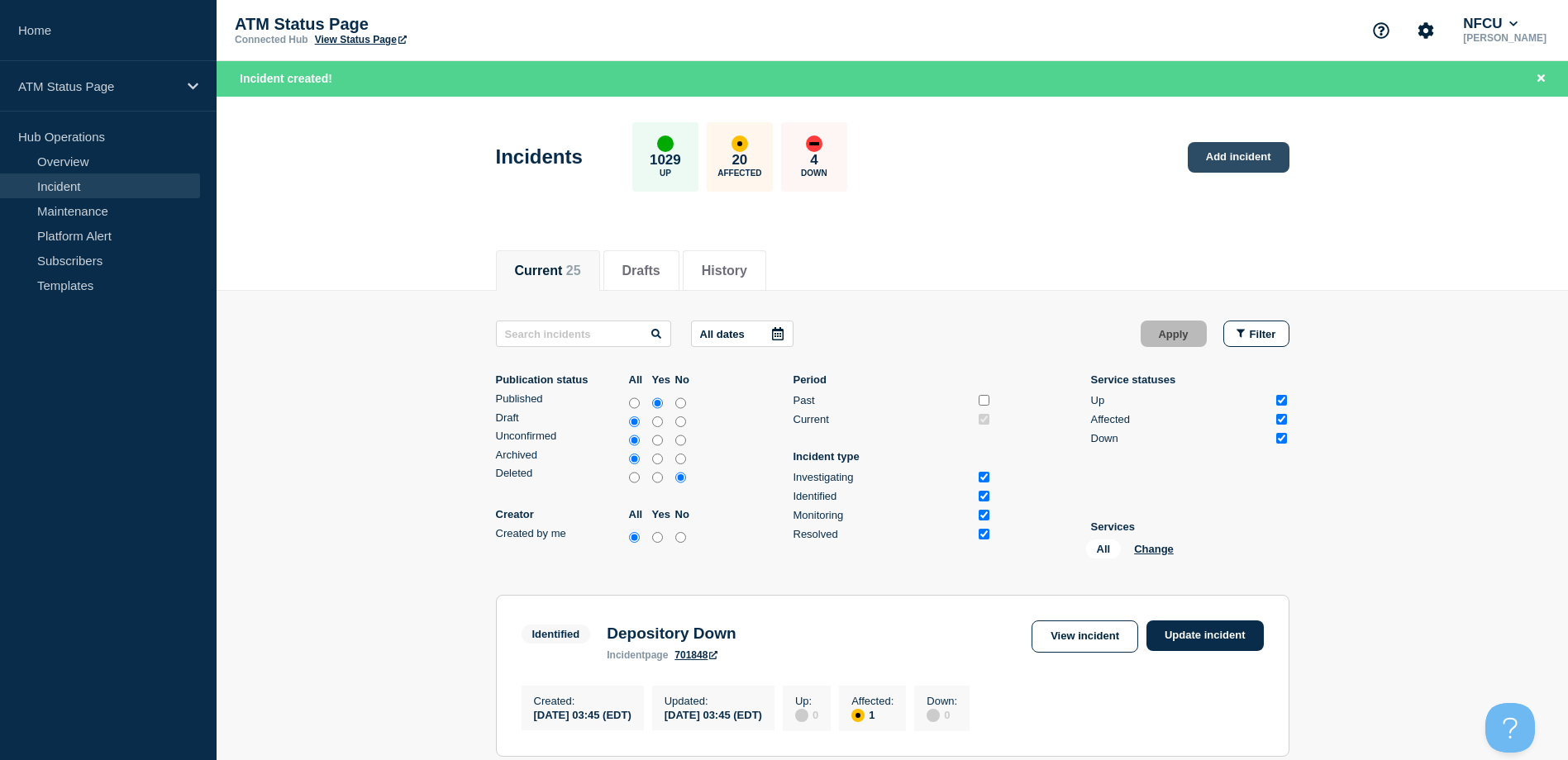
click at [1221, 161] on link "Add incident" at bounding box center [1238, 157] width 102 height 31
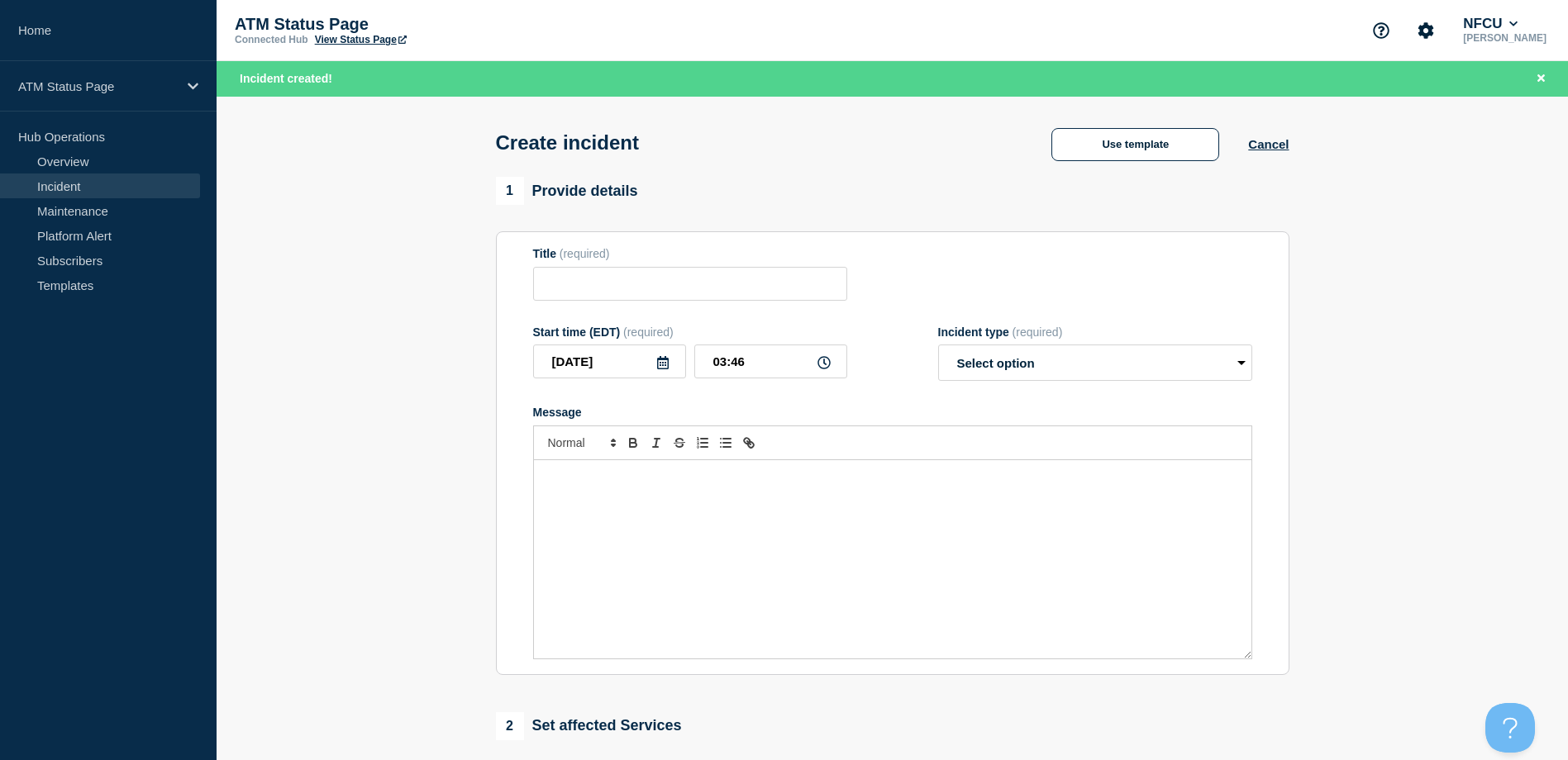
click at [1128, 114] on div "Create incident Use template Cancel" at bounding box center [892, 137] width 830 height 81
click at [1116, 147] on button "Use template" at bounding box center [1135, 144] width 168 height 33
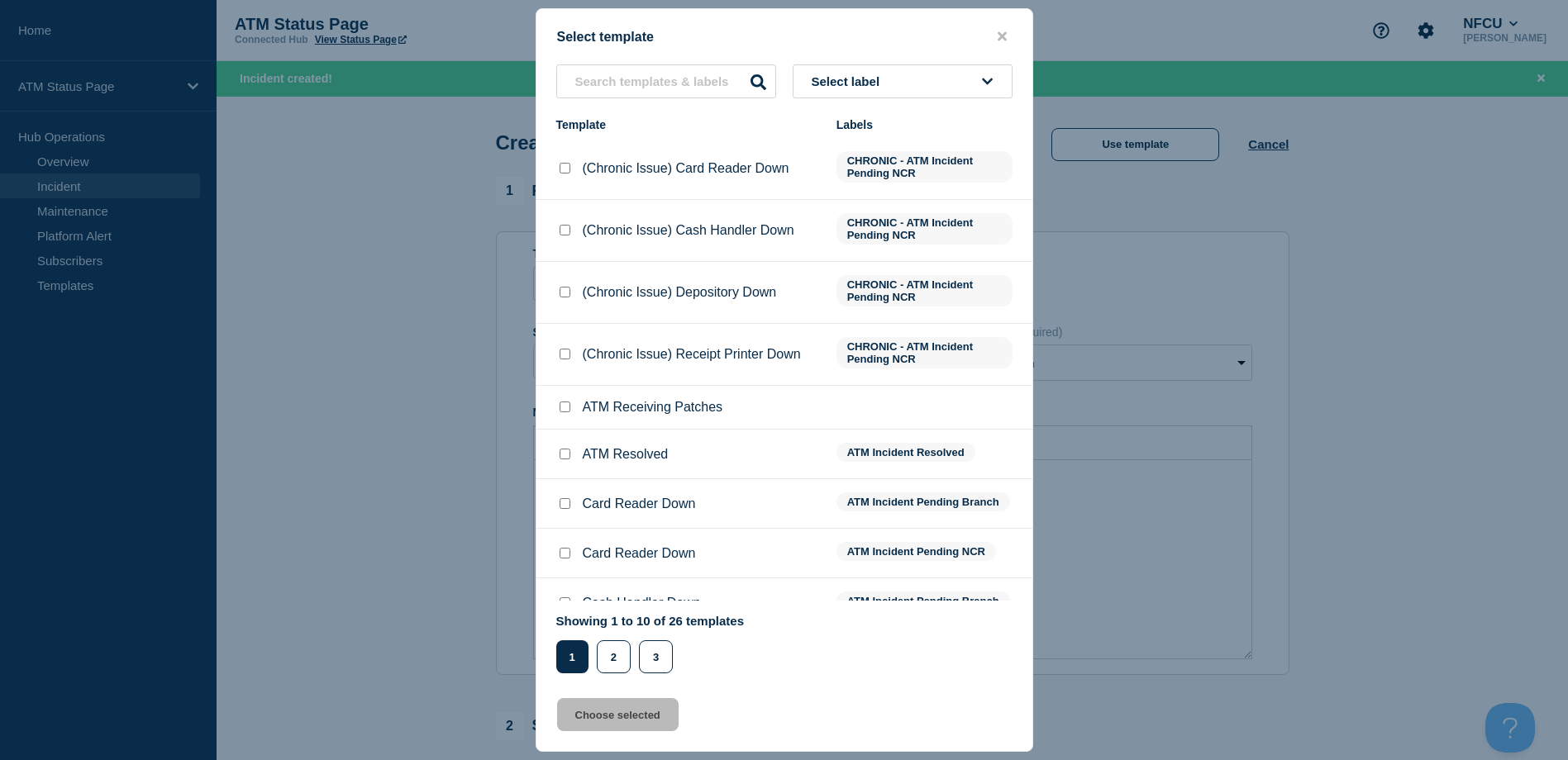
click at [995, 106] on div "Select label Template Labels (Chronic Issue) Card Reader Down CHRONIC - ATM Inc…" at bounding box center [785, 369] width 496 height 609
click at [982, 90] on button "Select label" at bounding box center [903, 81] width 219 height 34
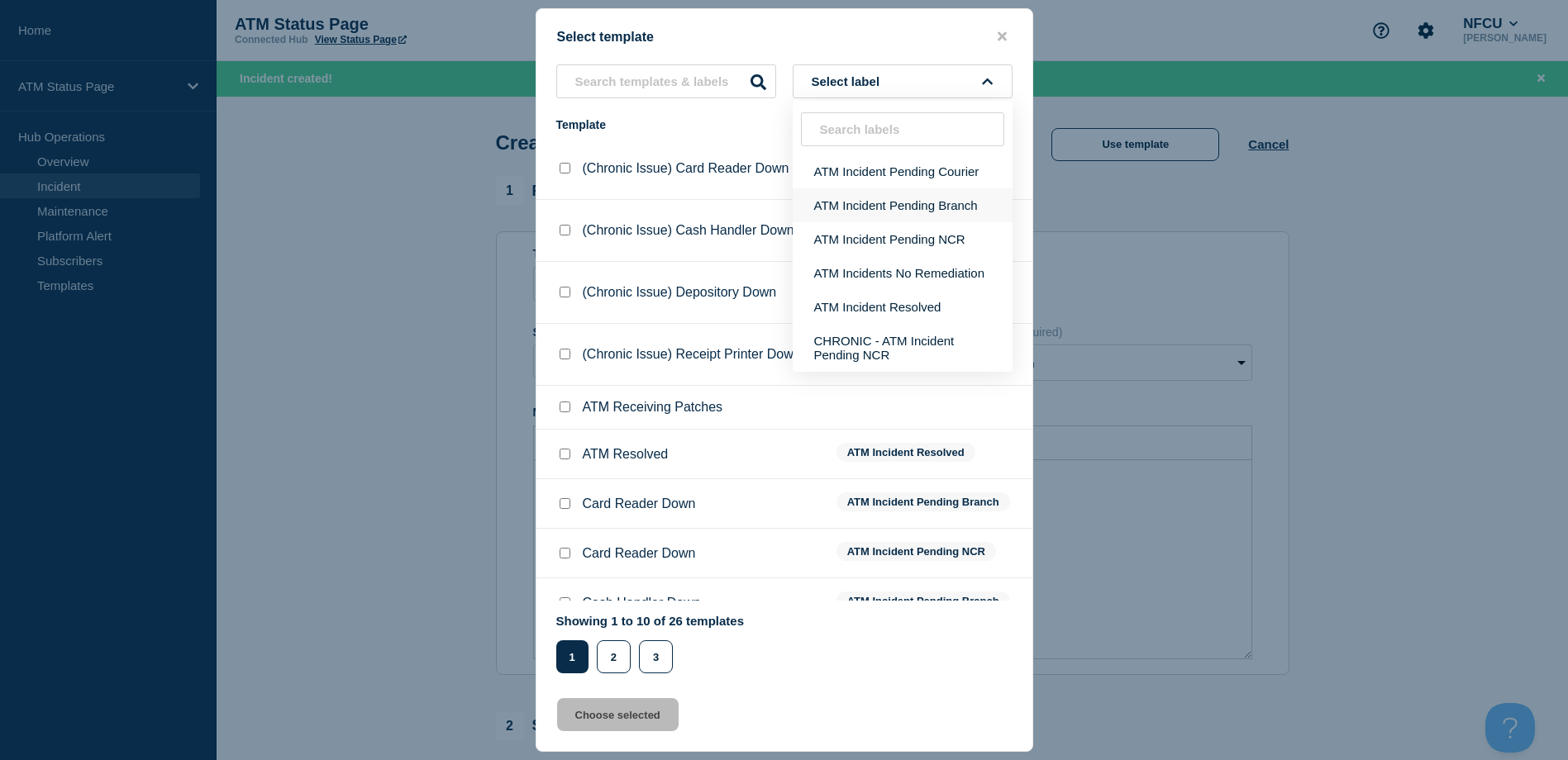
click at [956, 215] on button "ATM Incident Pending Branch" at bounding box center [903, 206] width 219 height 34
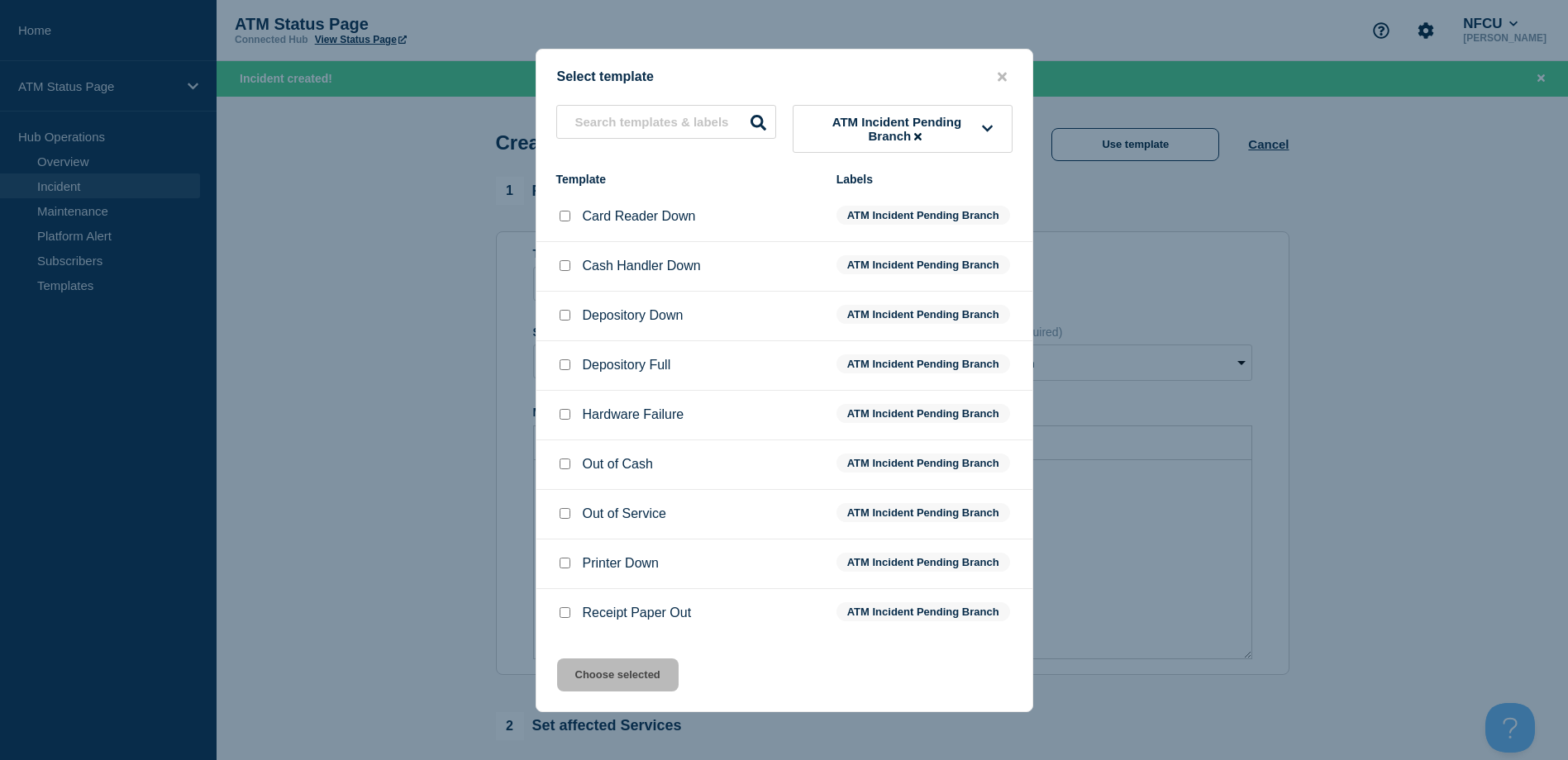
click at [568, 518] on input "Out of Service checkbox" at bounding box center [565, 513] width 11 height 11
click at [629, 677] on button "Choose selected" at bounding box center [617, 674] width 122 height 33
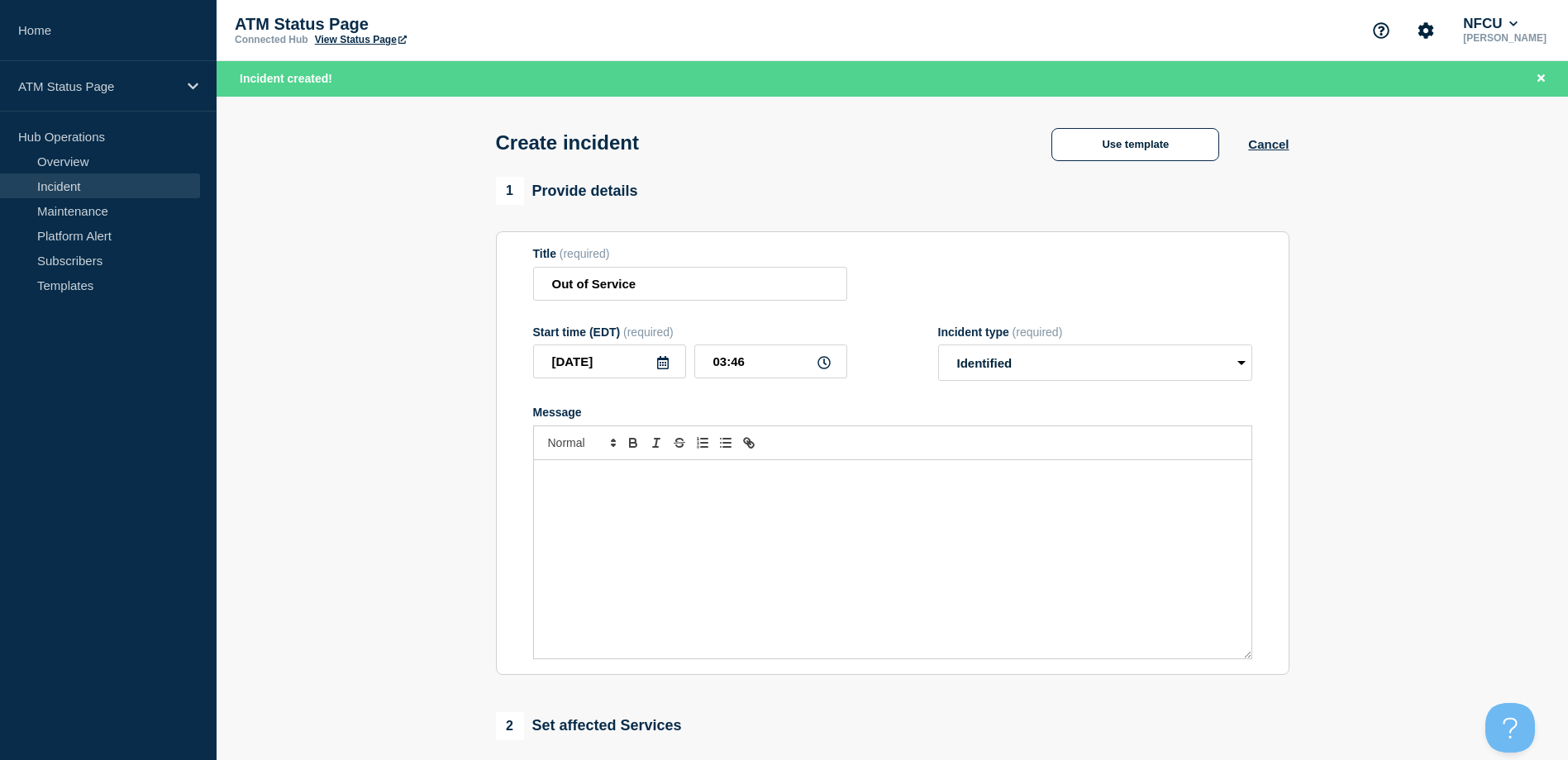
scroll to position [248, 0]
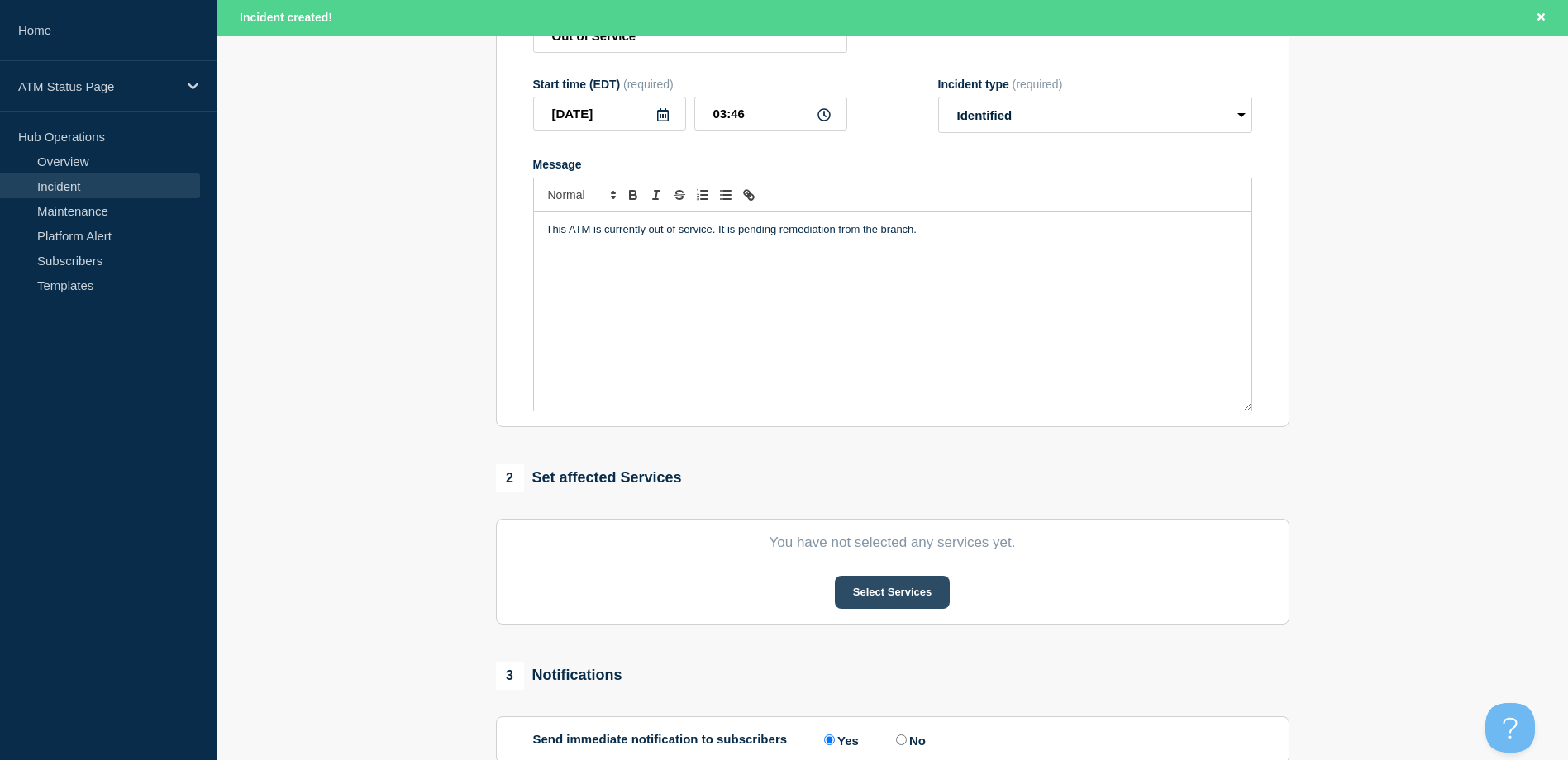
click at [907, 600] on button "Select Services" at bounding box center [892, 592] width 115 height 33
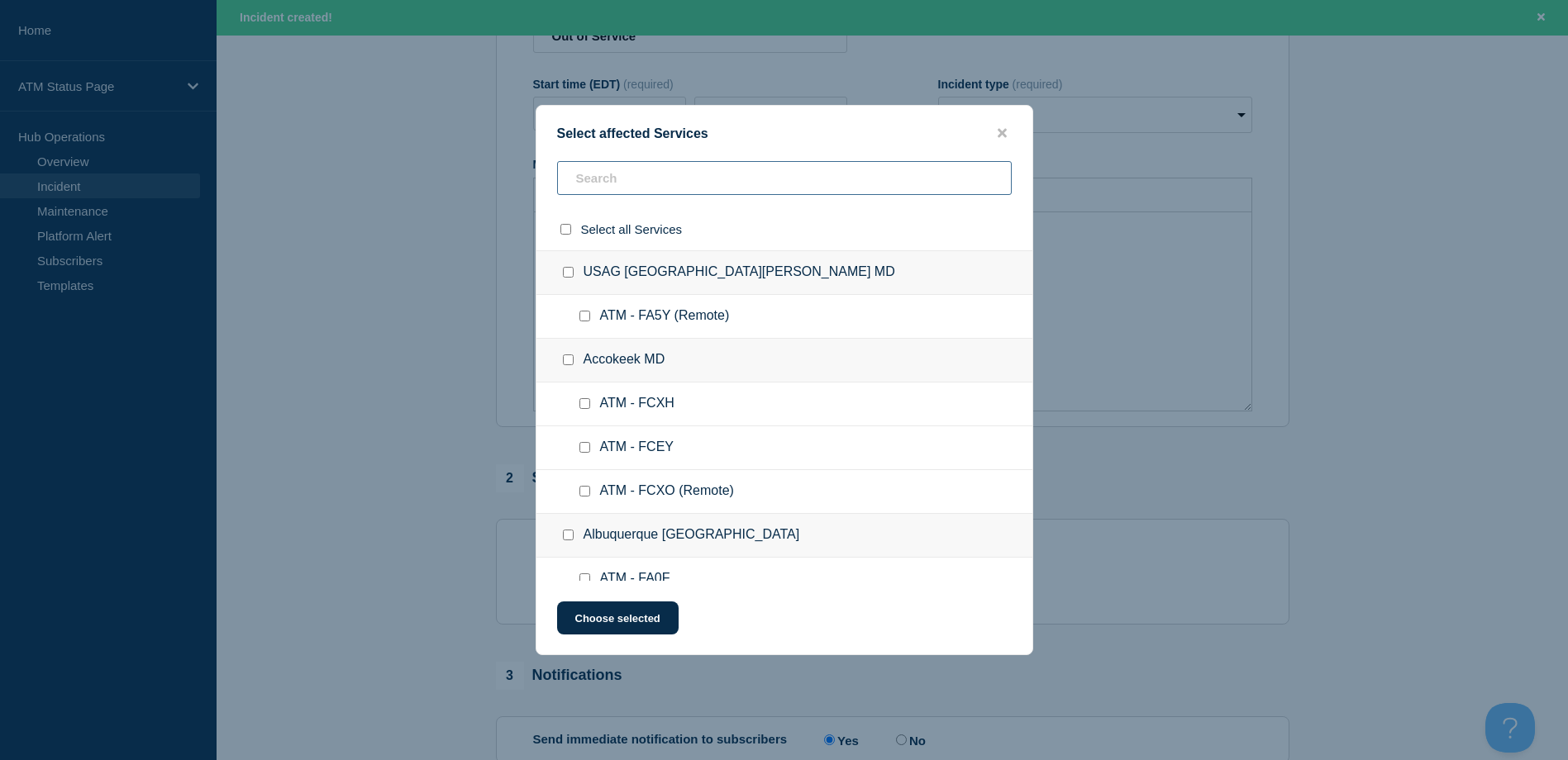
click at [725, 188] on input "text" at bounding box center [784, 178] width 455 height 34
click at [1010, 133] on button "close button" at bounding box center [1002, 133] width 19 height 16
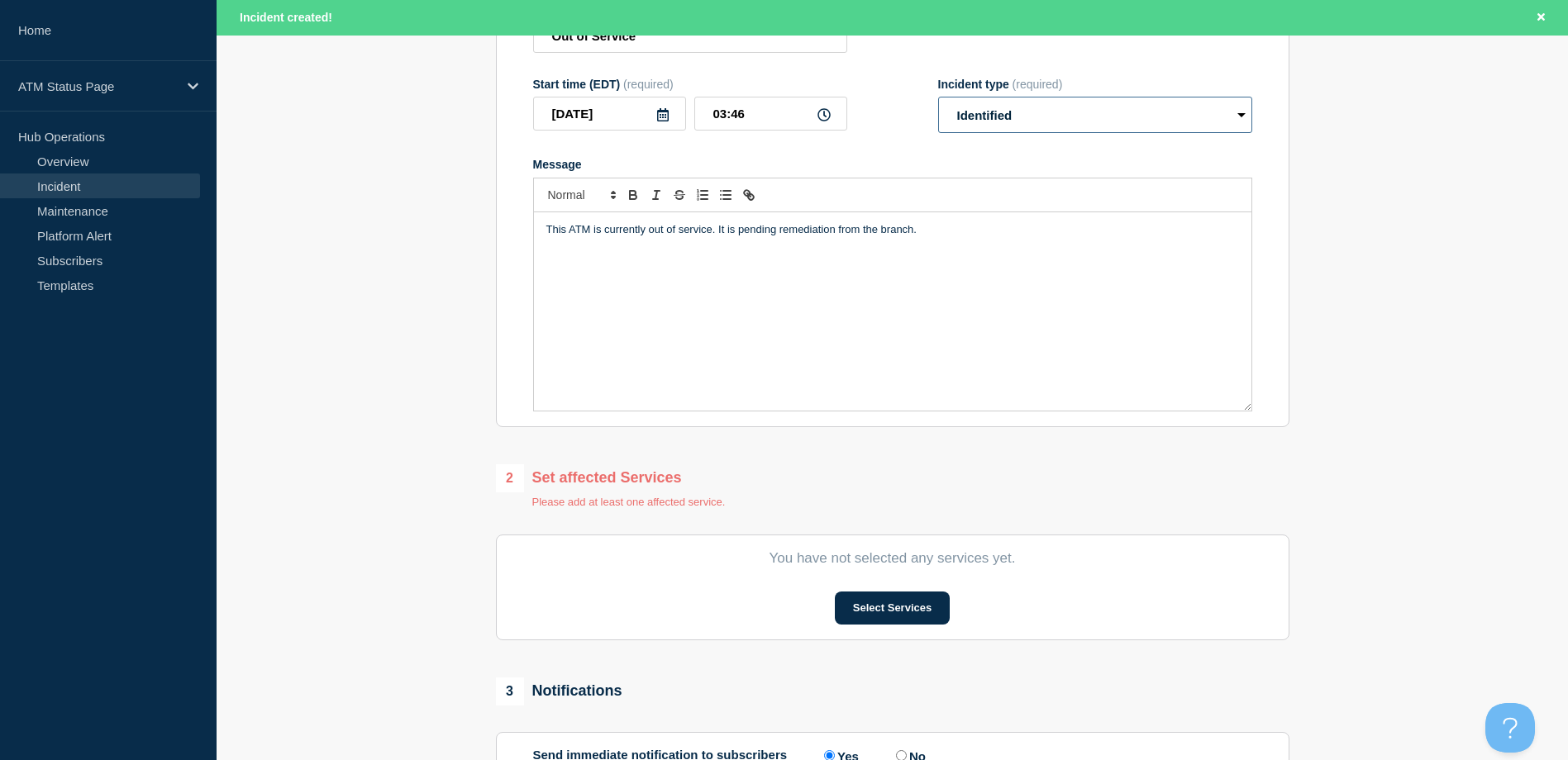
click at [1004, 133] on select "Select option Investigating Identified Monitoring" at bounding box center [1095, 115] width 314 height 37
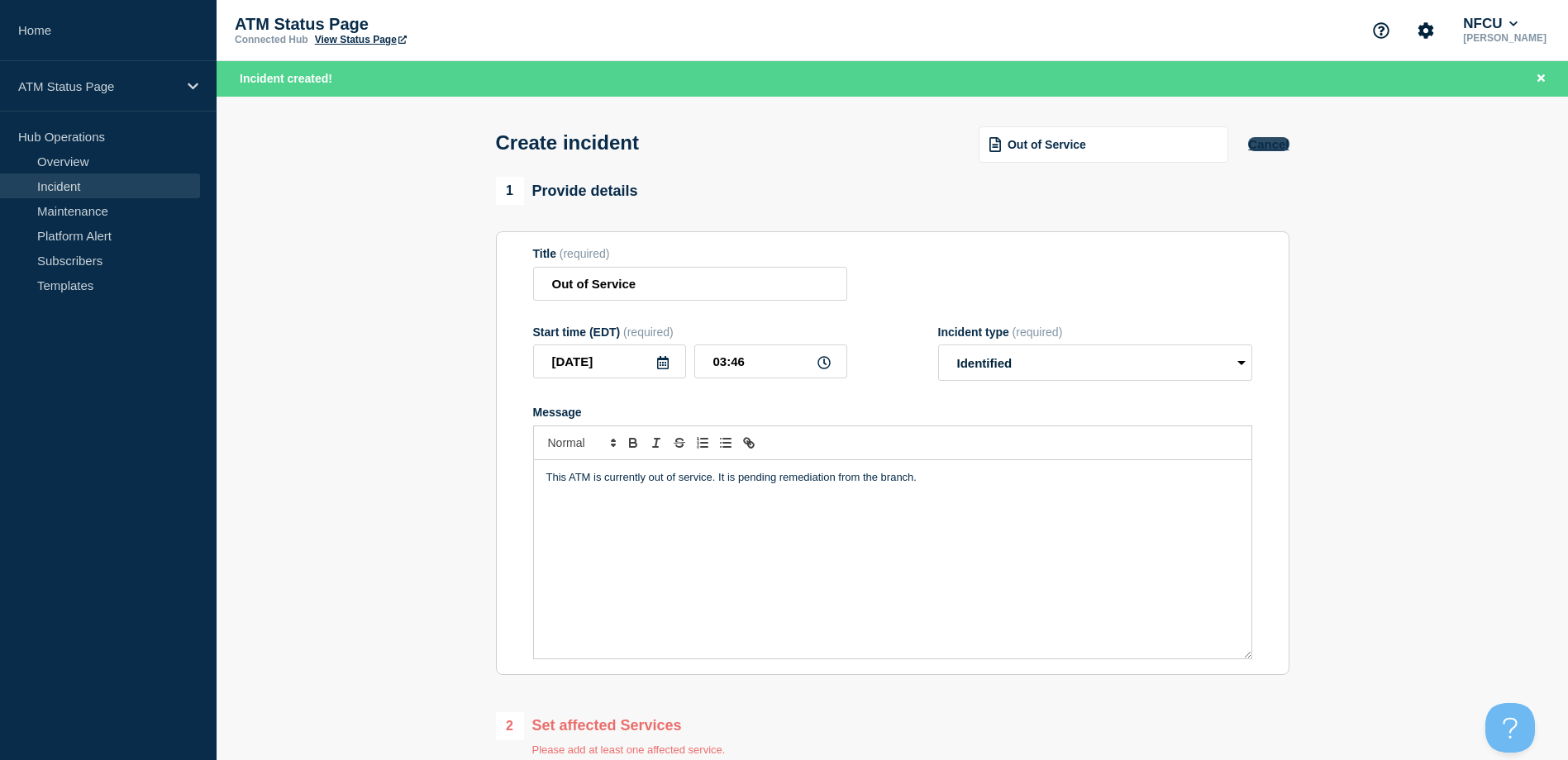
click at [1281, 140] on button "Cancel" at bounding box center [1267, 144] width 41 height 14
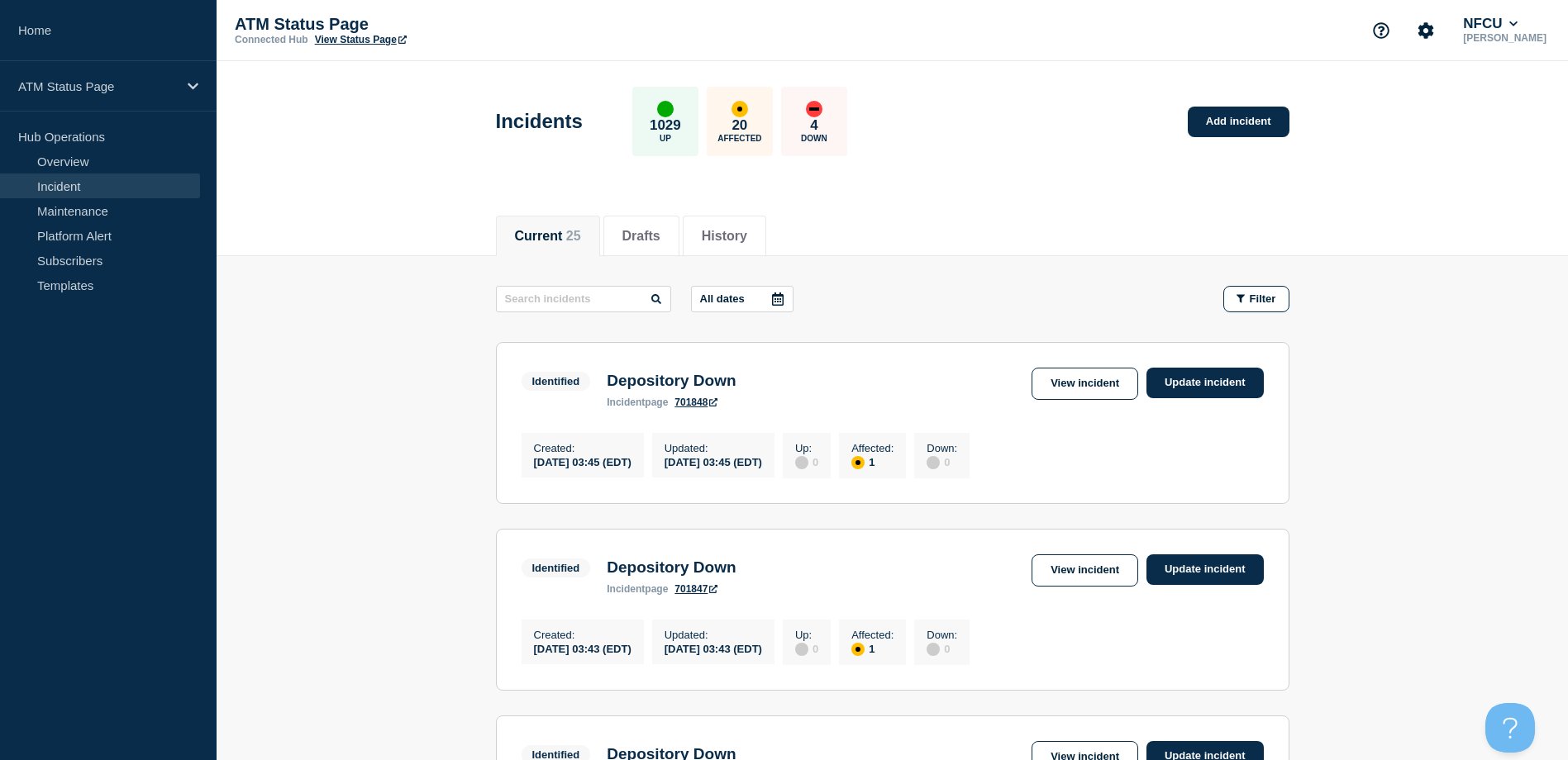
click at [1234, 149] on div "Incidents 1029 Up 20 Affected 4 Down Add incident" at bounding box center [892, 116] width 830 height 101
click at [1224, 127] on link "Add incident" at bounding box center [1238, 122] width 102 height 31
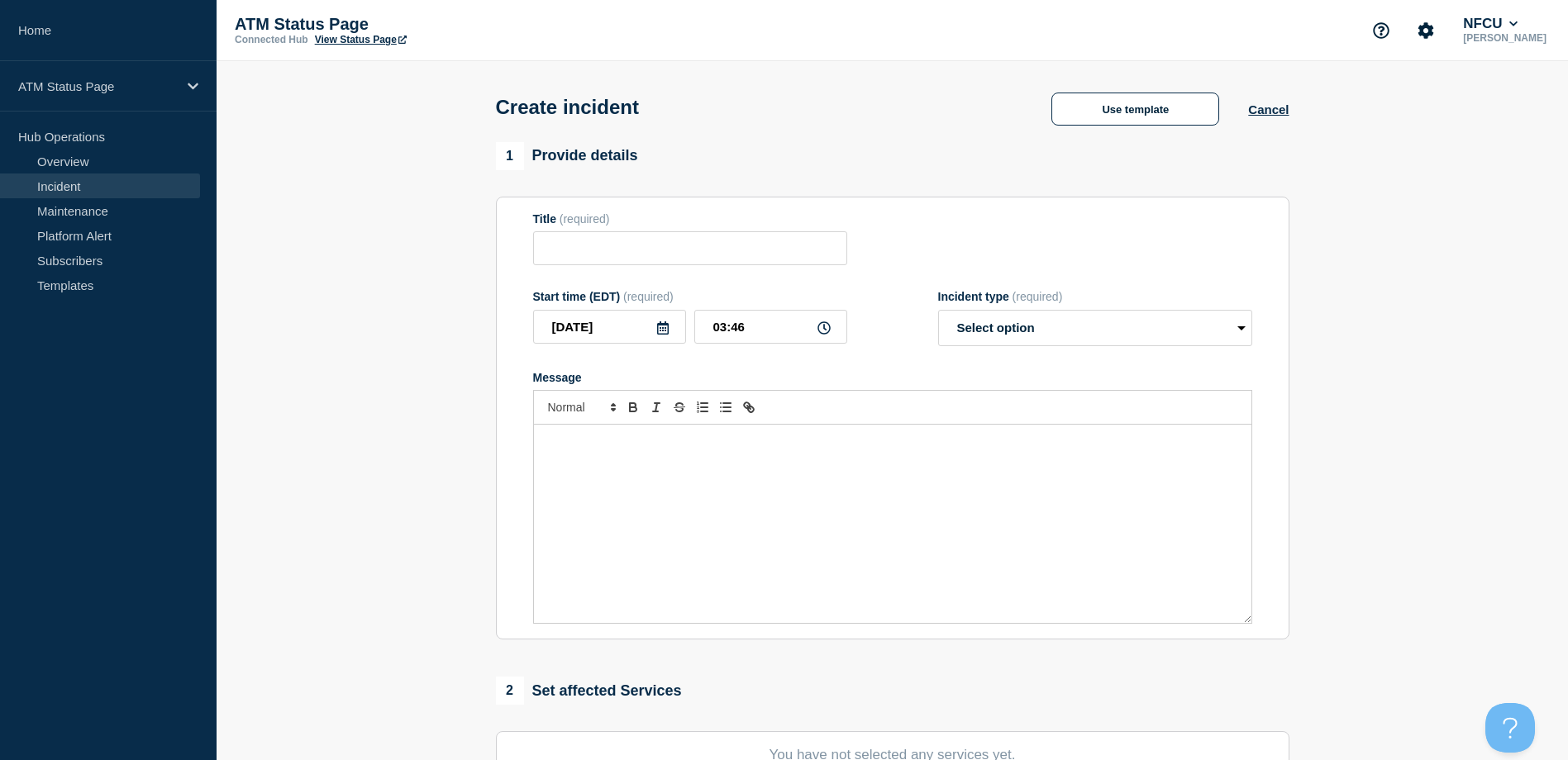
drag, startPoint x: 1009, startPoint y: 111, endPoint x: 1132, endPoint y: 87, distance: 125.3
click at [1009, 111] on div "Create incident Use template Cancel" at bounding box center [892, 102] width 830 height 81
click at [1135, 109] on button "Use template" at bounding box center [1135, 109] width 168 height 33
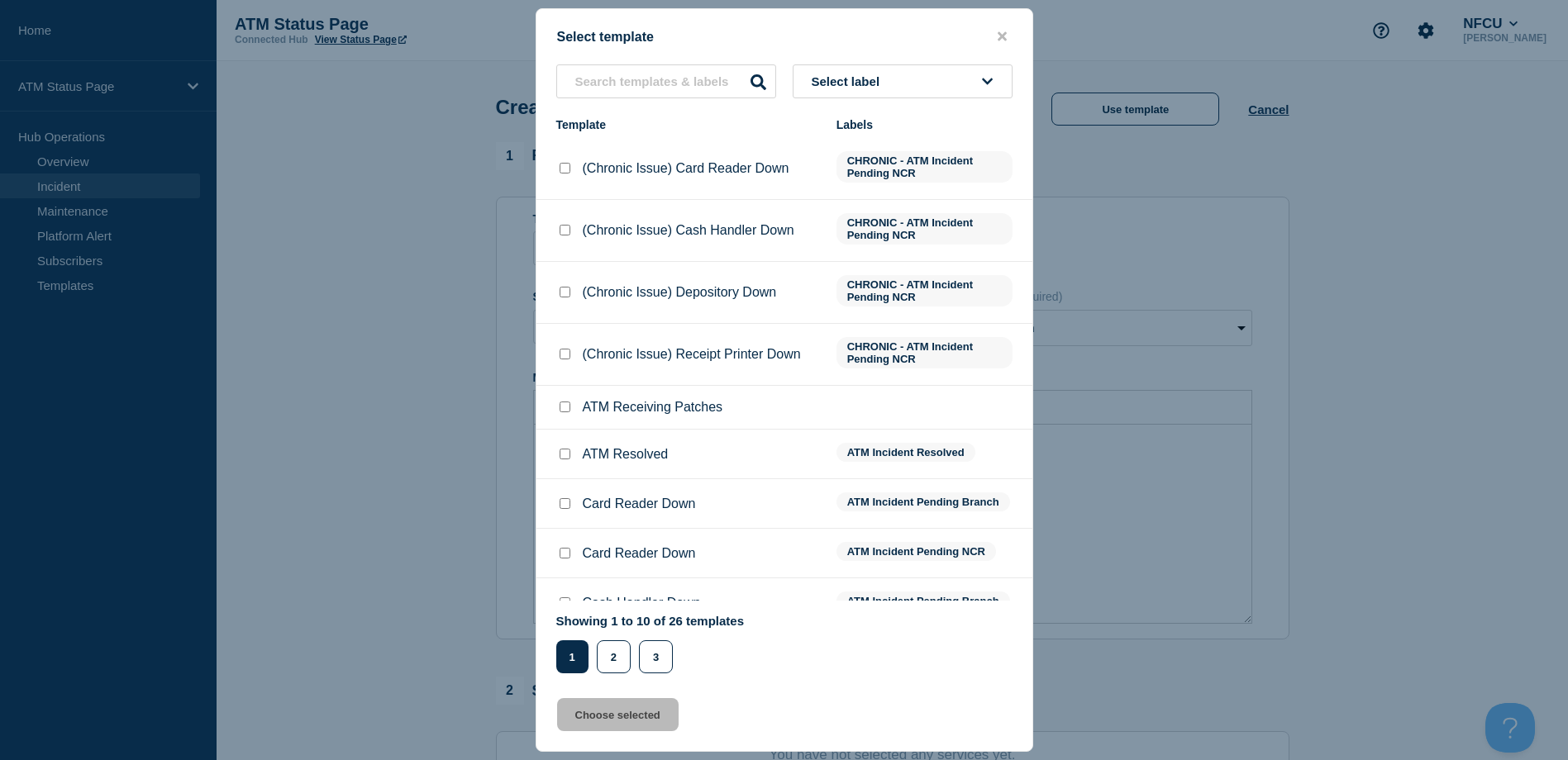
click at [983, 91] on button "Select label" at bounding box center [903, 81] width 219 height 34
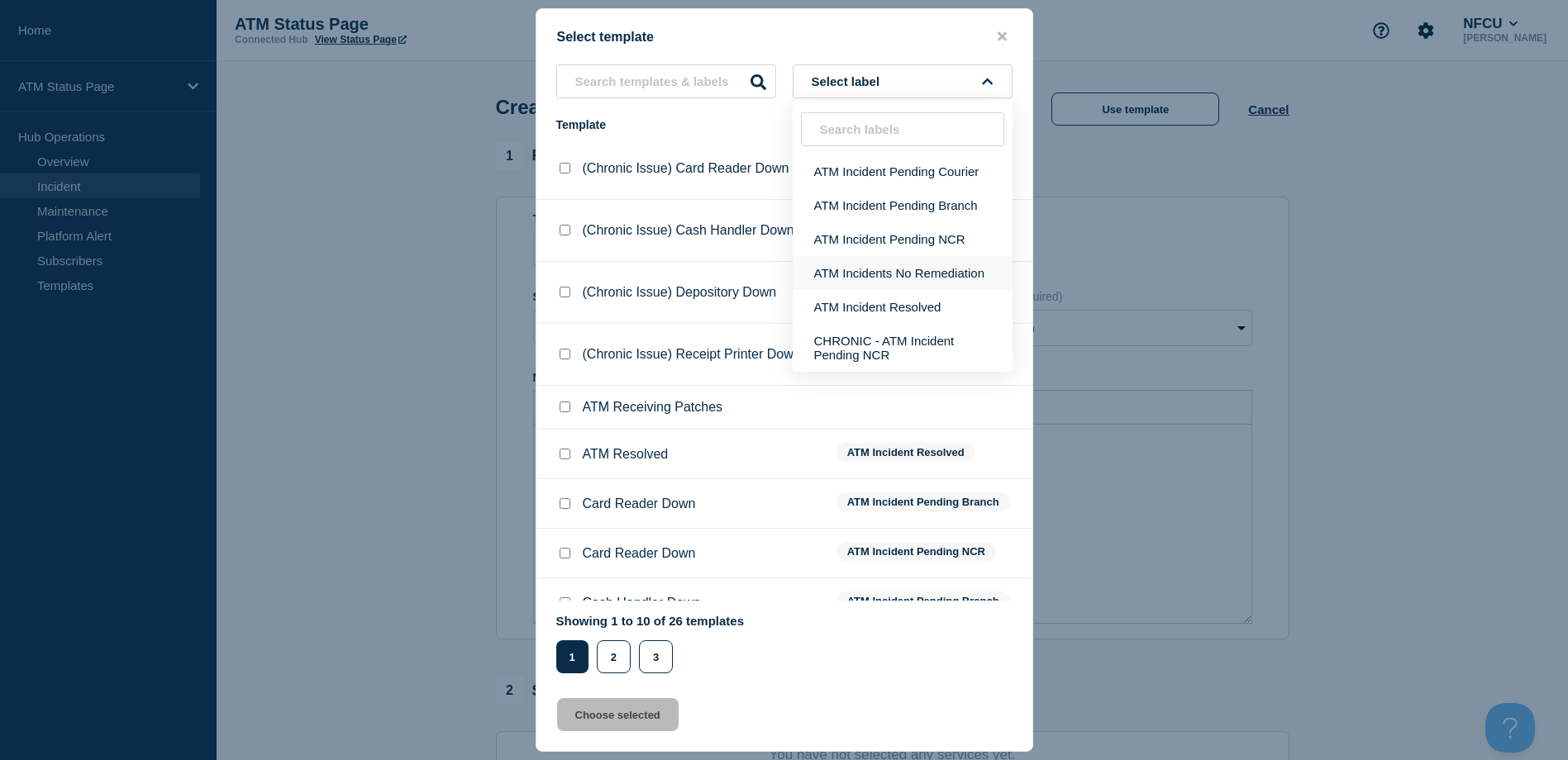
click at [970, 258] on button "ATM Incidents No Remediation" at bounding box center [903, 273] width 219 height 34
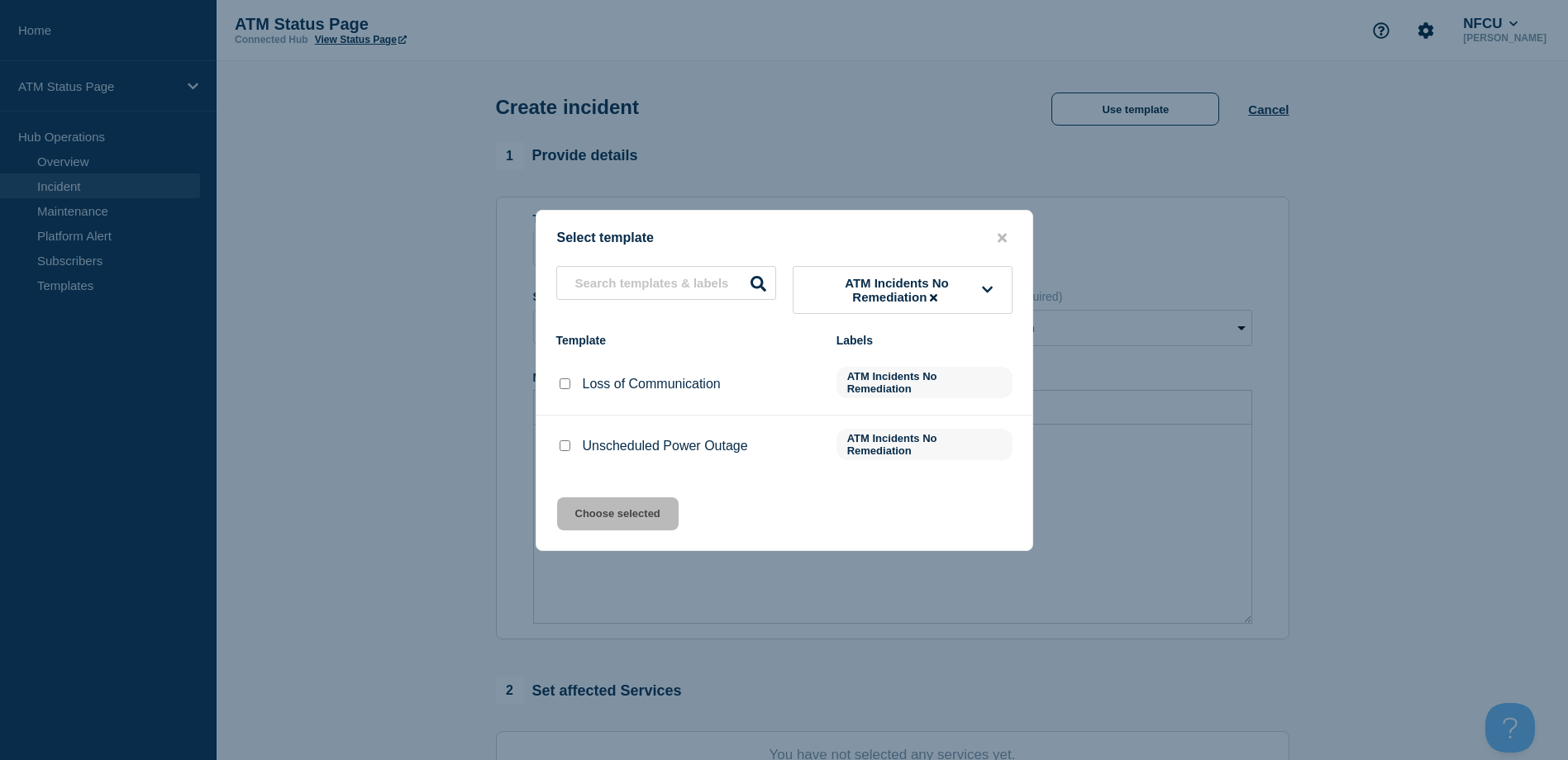
click at [566, 386] on input "Loss of Communication checkbox" at bounding box center [565, 383] width 11 height 11
click at [607, 503] on button "Choose selected" at bounding box center [617, 513] width 122 height 33
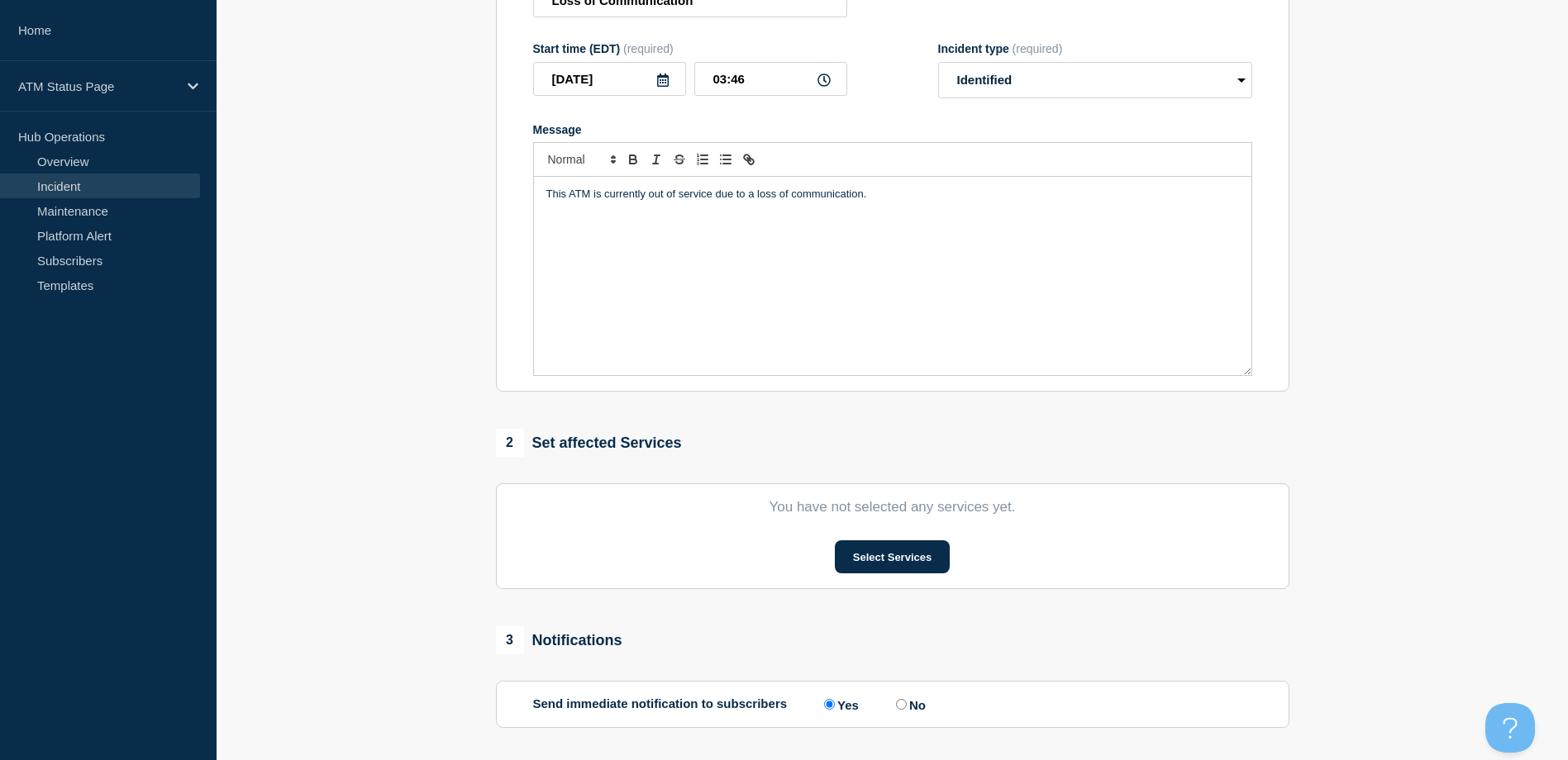
scroll to position [330, 0]
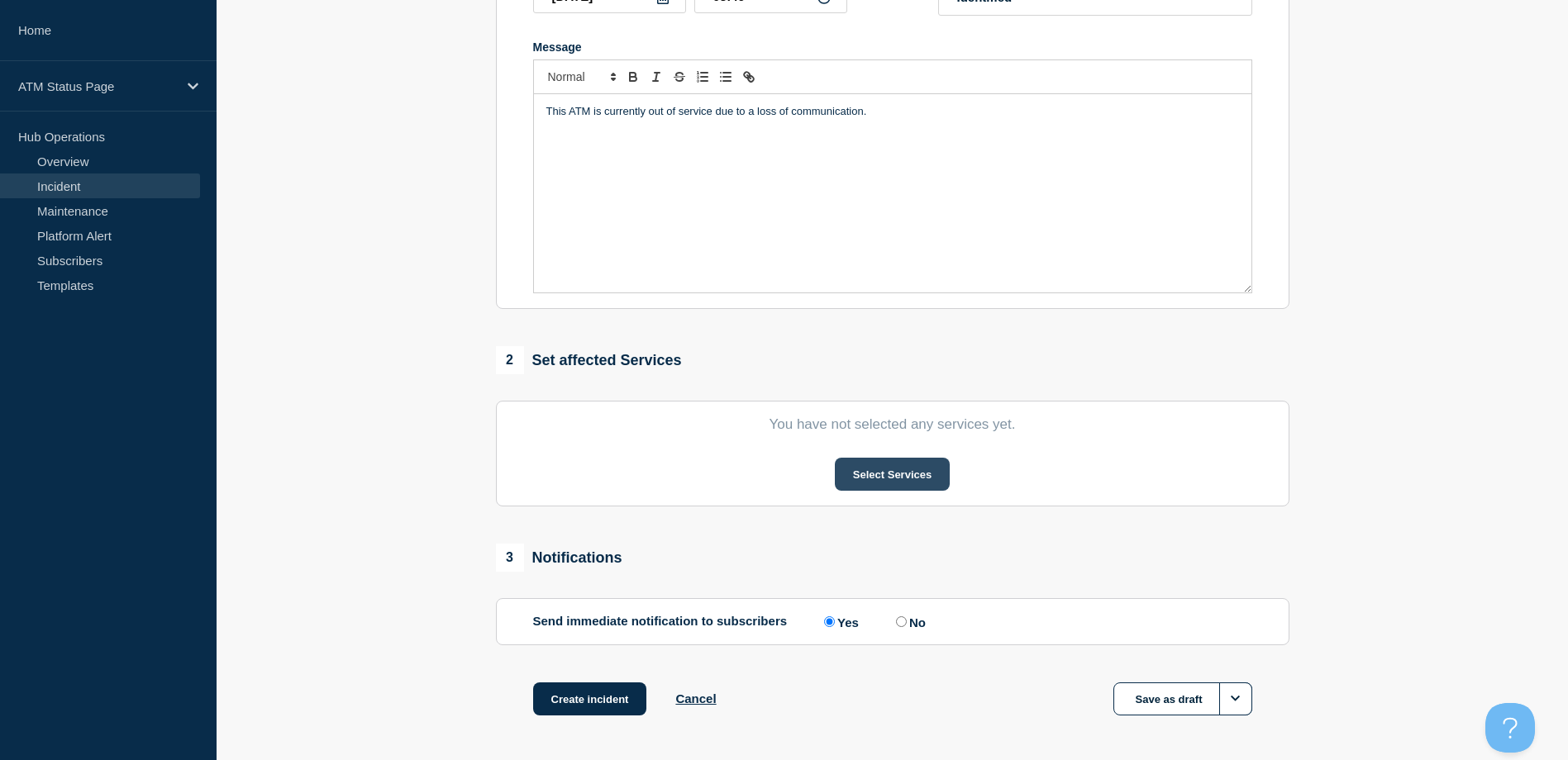
click at [871, 468] on button "Select Services" at bounding box center [892, 473] width 115 height 33
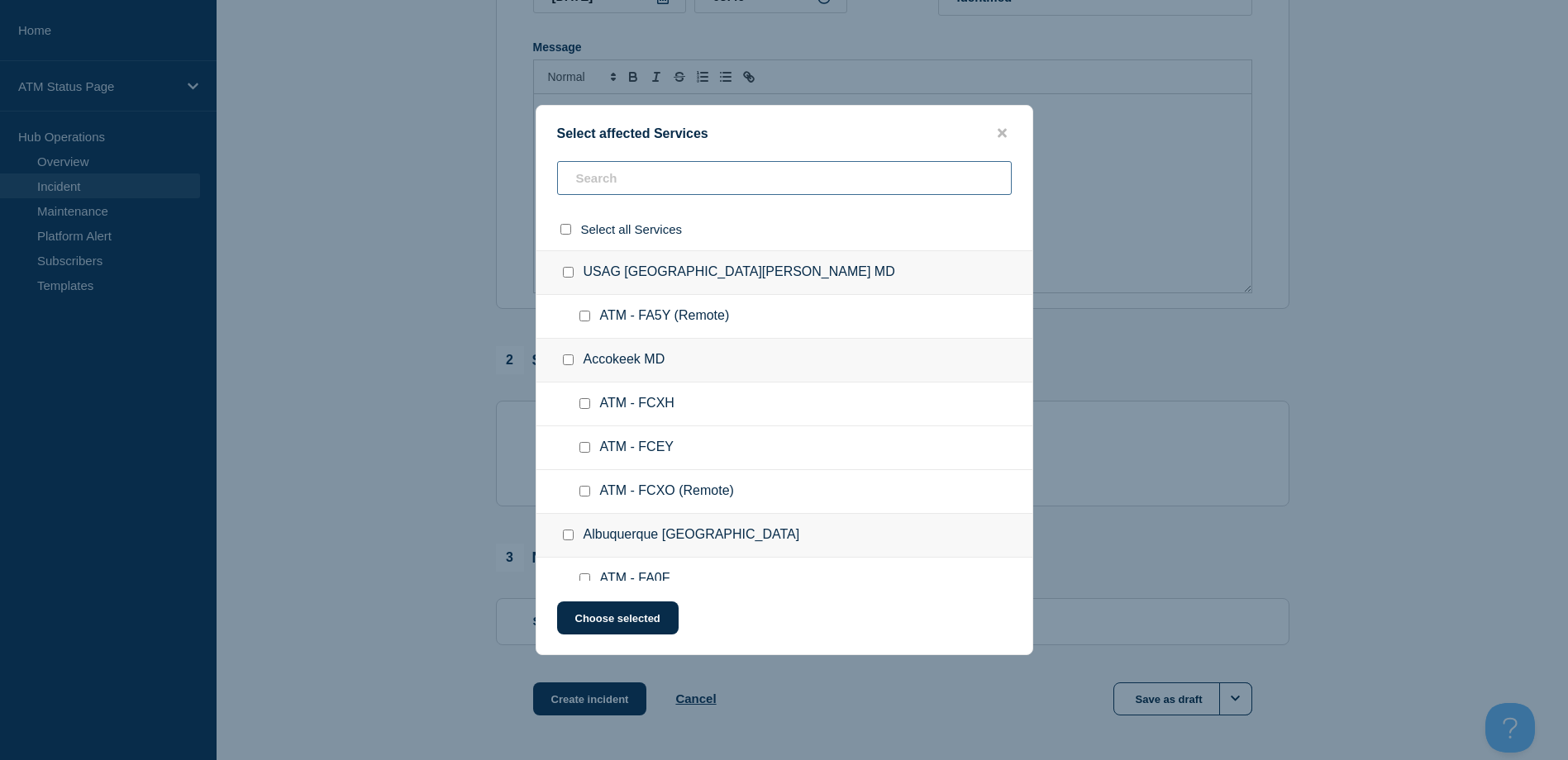
click at [742, 187] on input "text" at bounding box center [784, 178] width 455 height 34
paste input "FCCY"
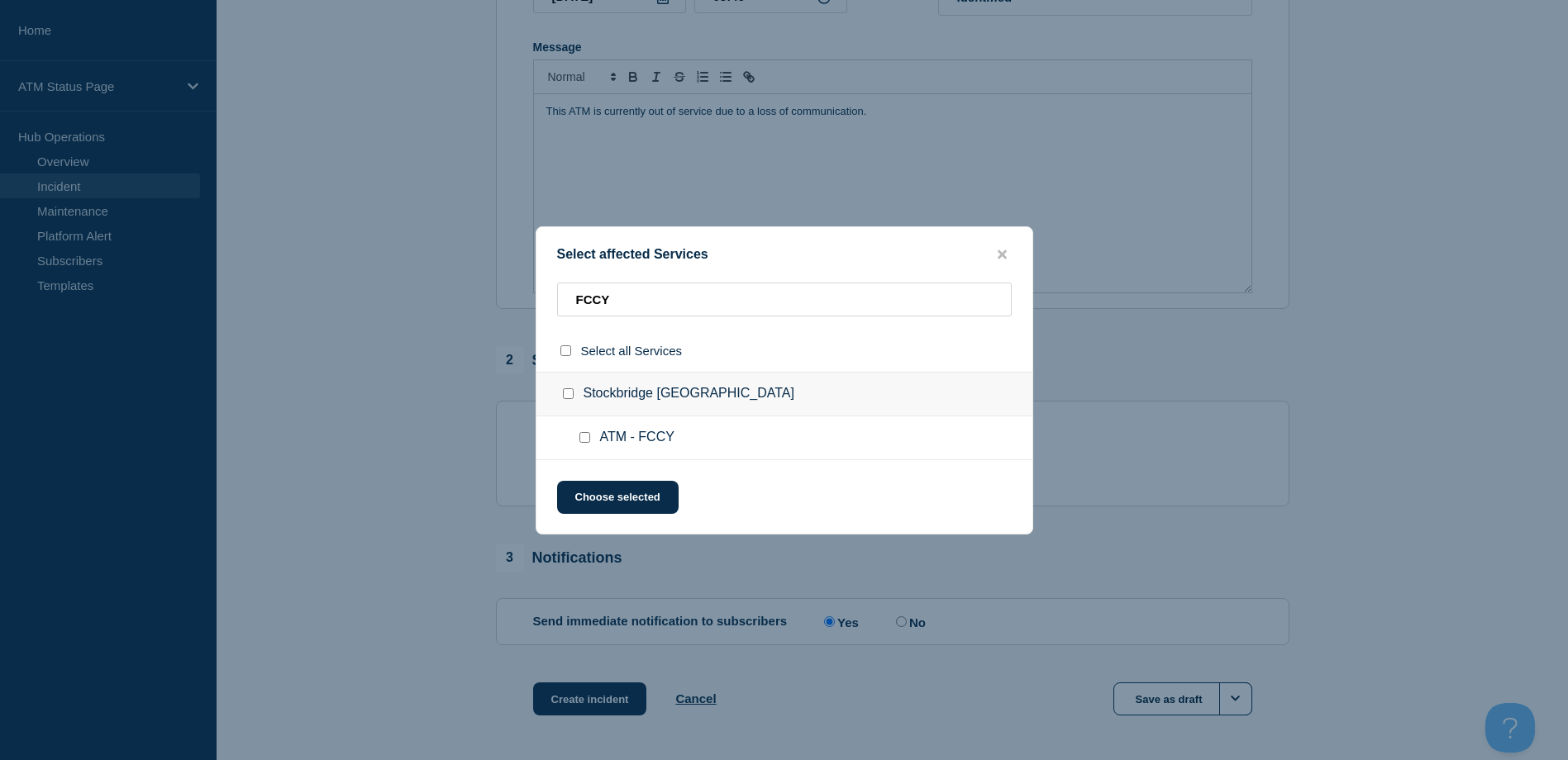
click at [579, 443] on input "ATM - FCCY checkbox" at bounding box center [584, 437] width 11 height 11
click at [581, 485] on button "Choose selected" at bounding box center [617, 497] width 122 height 33
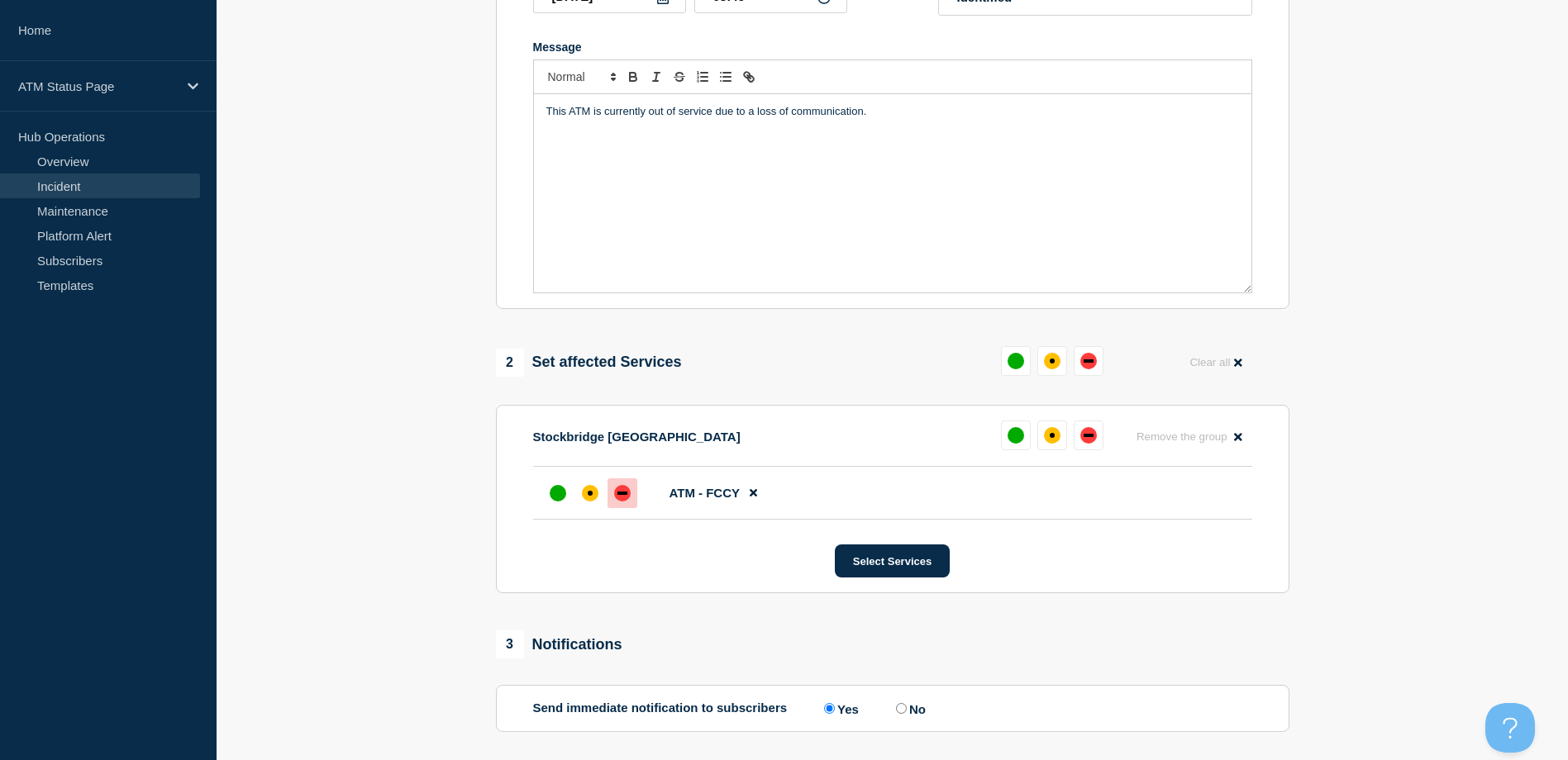
click at [620, 501] on div "down" at bounding box center [622, 493] width 17 height 17
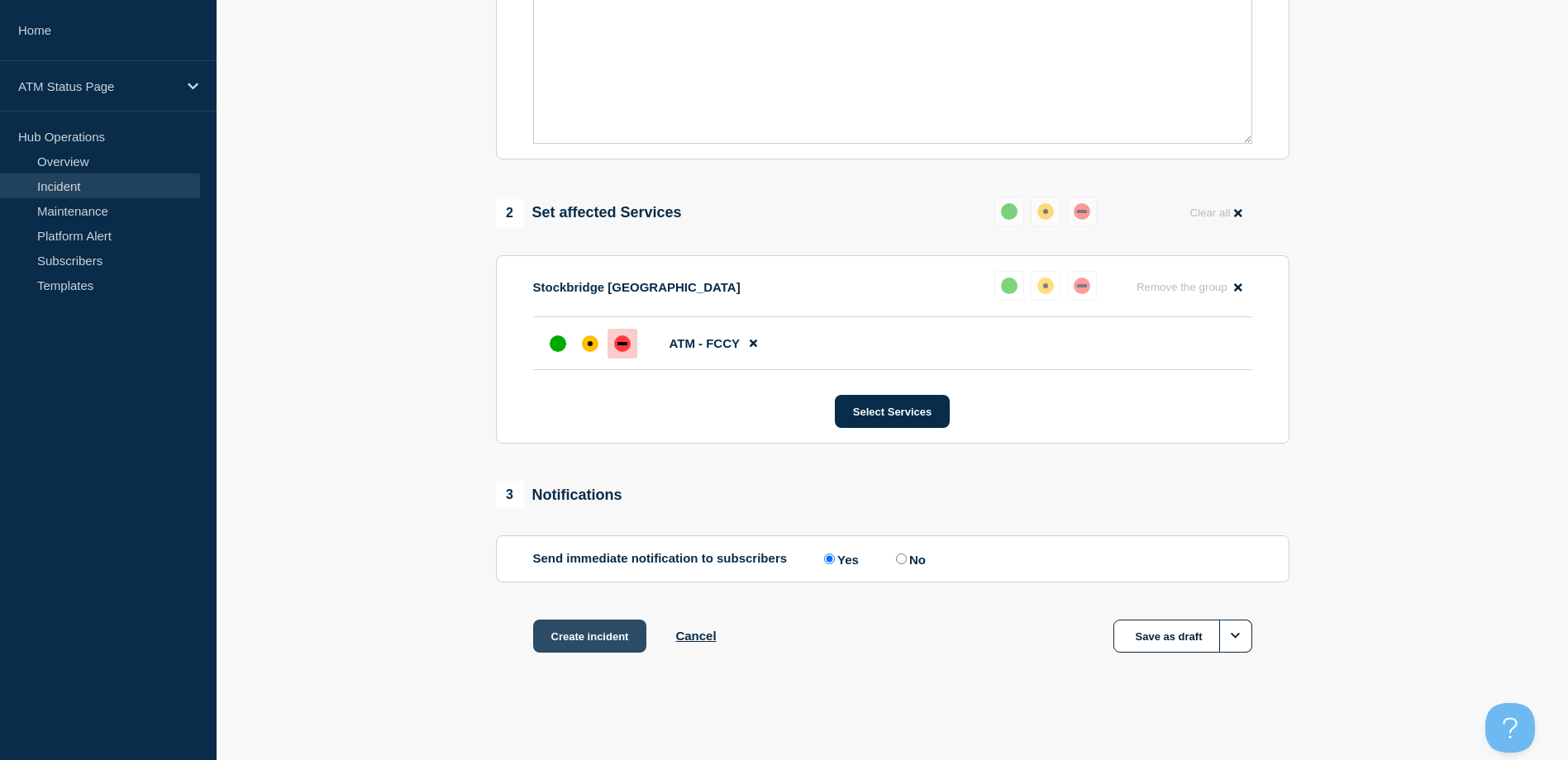
click at [598, 639] on button "Create incident" at bounding box center [589, 635] width 114 height 33
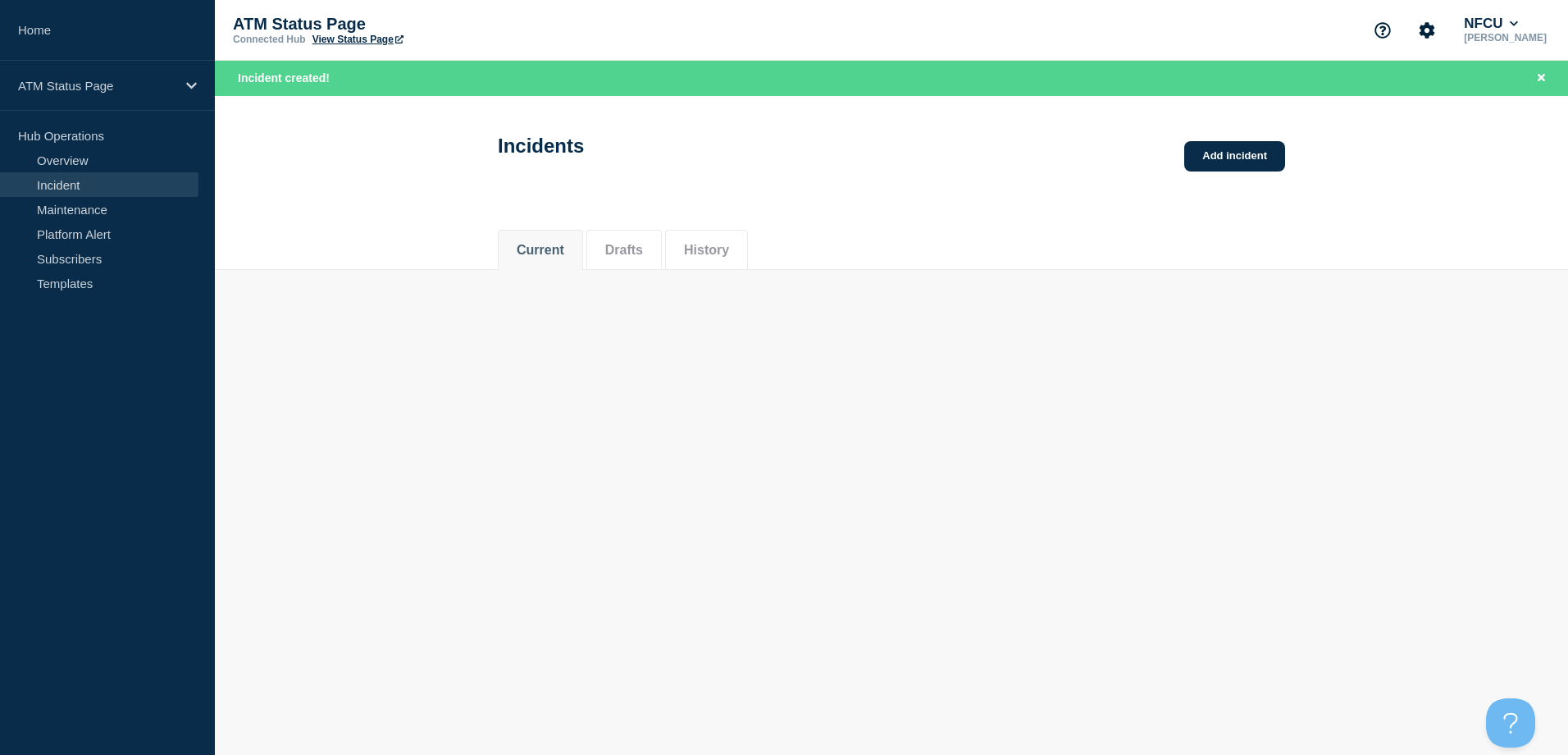
click at [657, 748] on body "Home ATM Status Page Hub Operations Overview Incident Maintenance Platform Aler…" at bounding box center [784, 377] width 1568 height 755
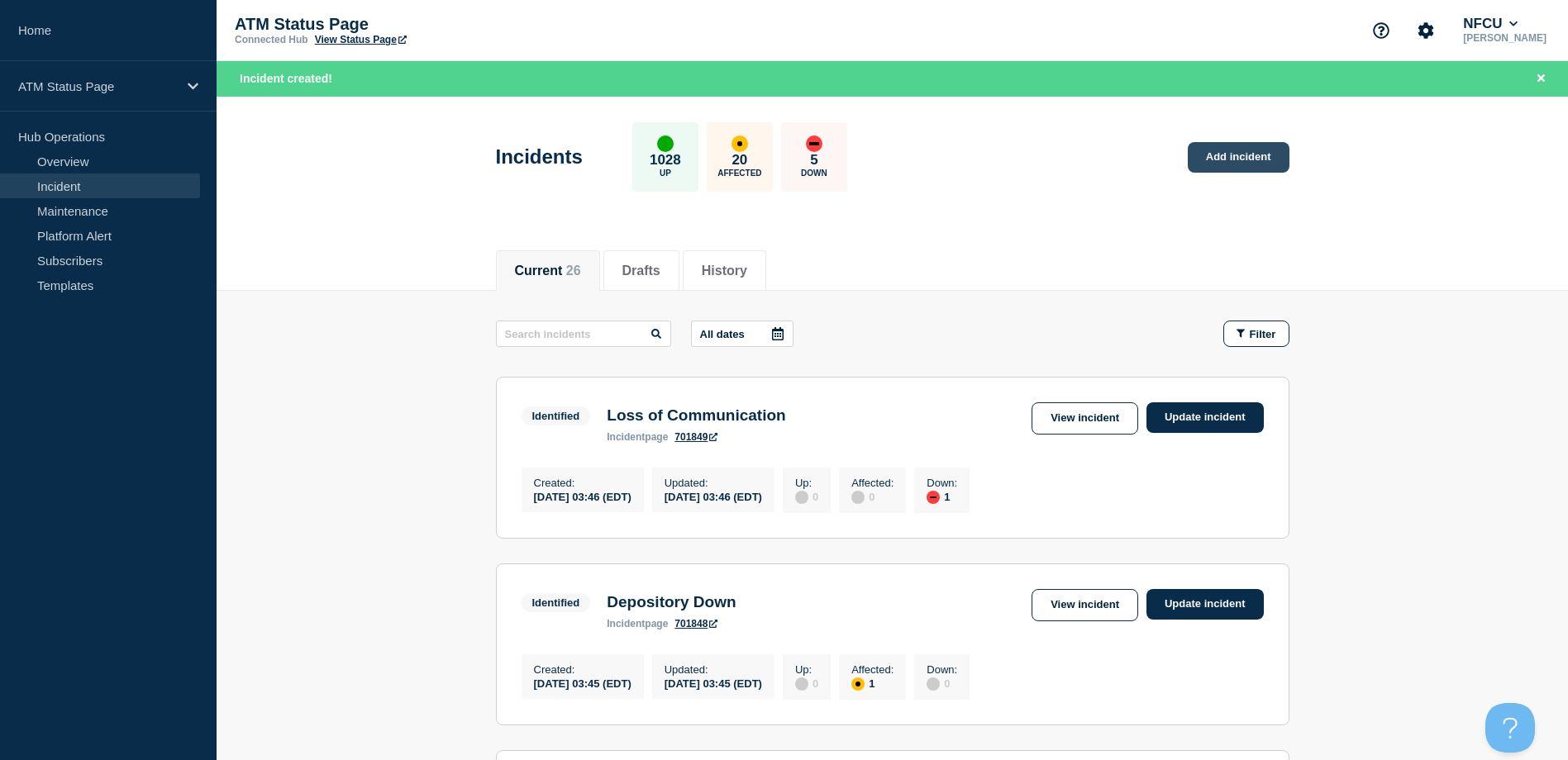
click at [1229, 168] on link "Add incident" at bounding box center [1238, 157] width 102 height 31
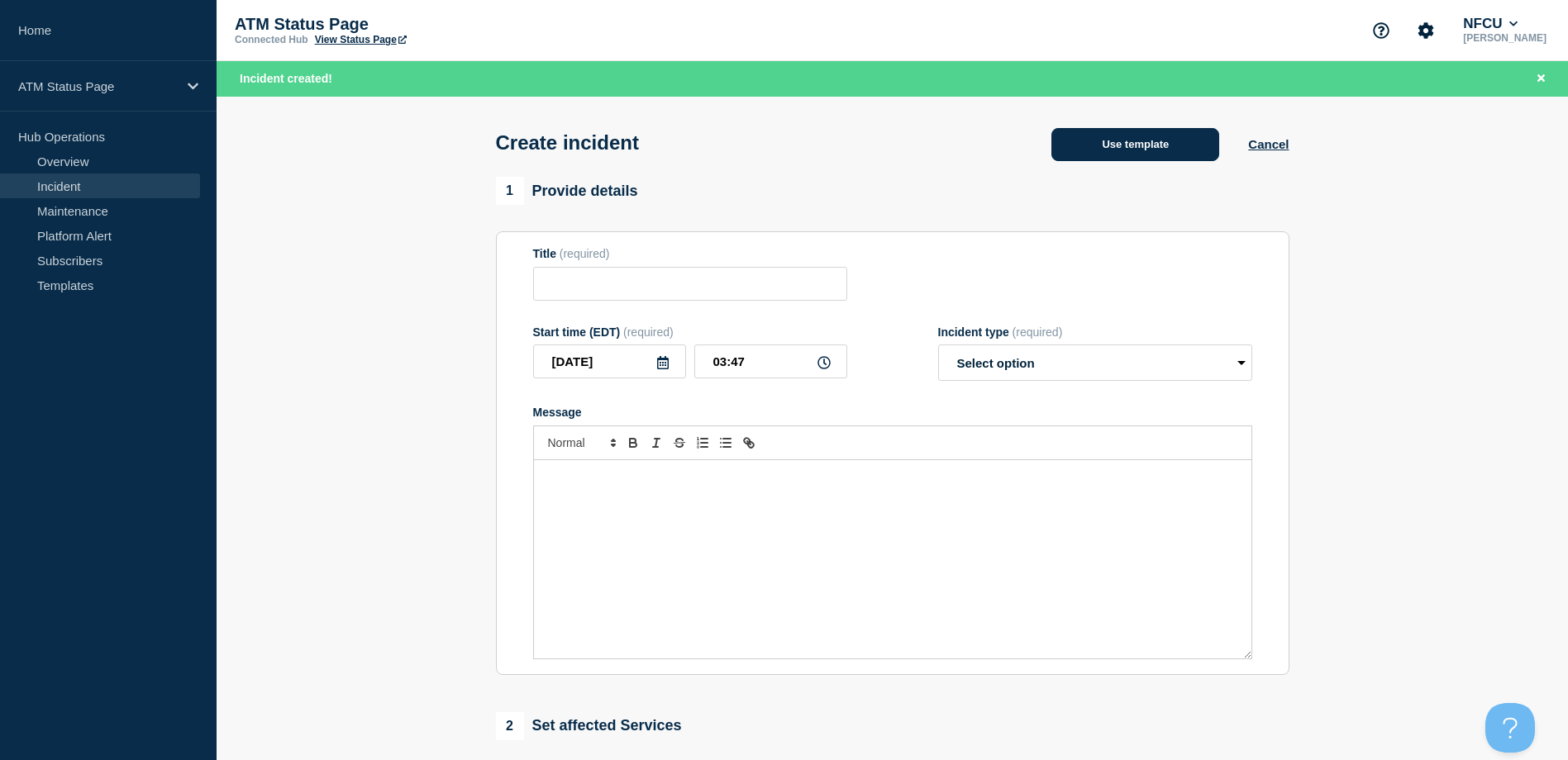
click at [1151, 147] on button "Use template" at bounding box center [1135, 144] width 168 height 33
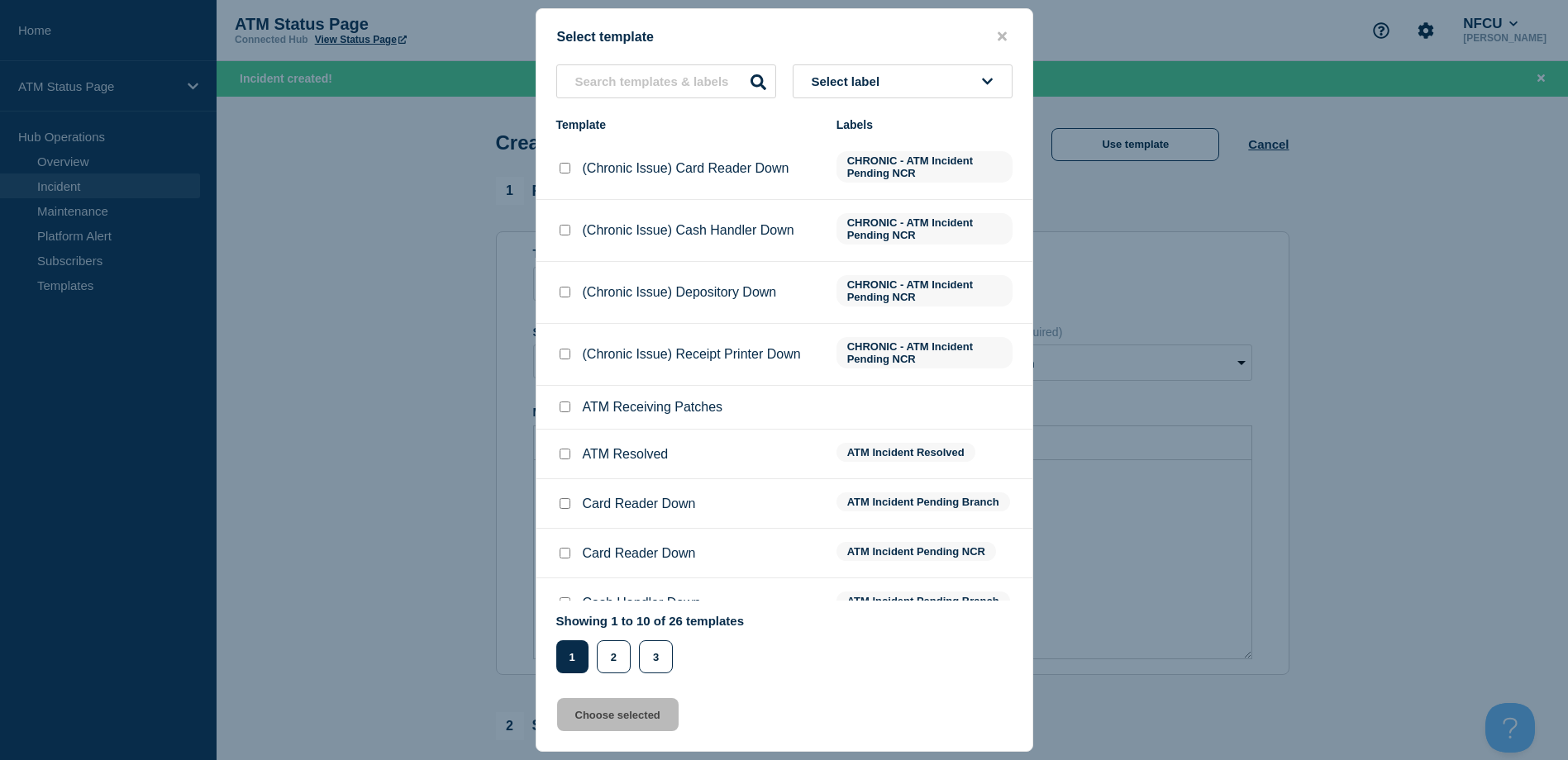
click at [915, 112] on div "Select label Template Labels (Chronic Issue) Card Reader Down CHRONIC - ATM Inc…" at bounding box center [785, 369] width 496 height 609
click at [891, 97] on button "Select label" at bounding box center [903, 81] width 219 height 34
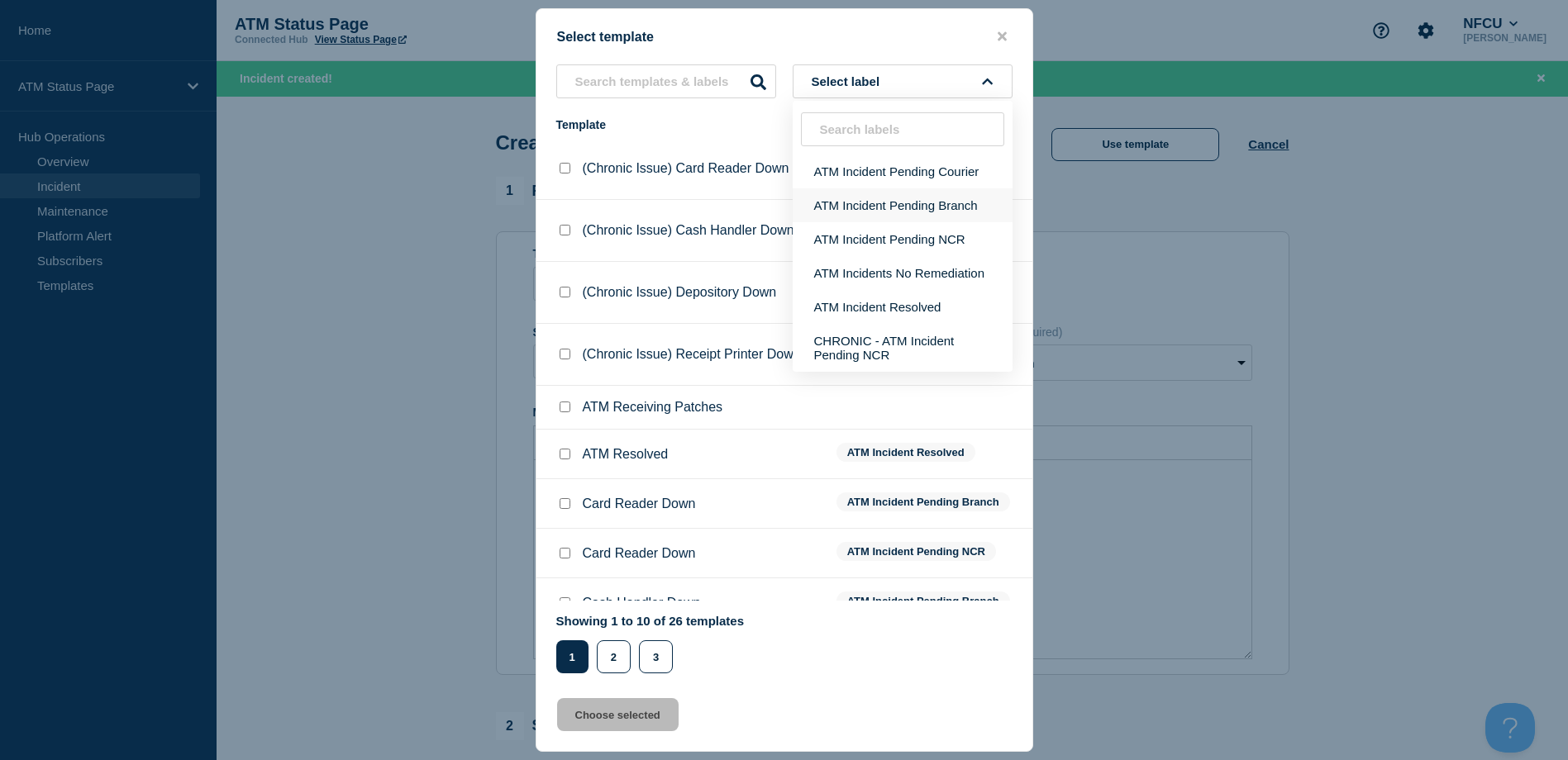
click at [838, 189] on button "ATM Incident Pending Branch" at bounding box center [903, 206] width 219 height 34
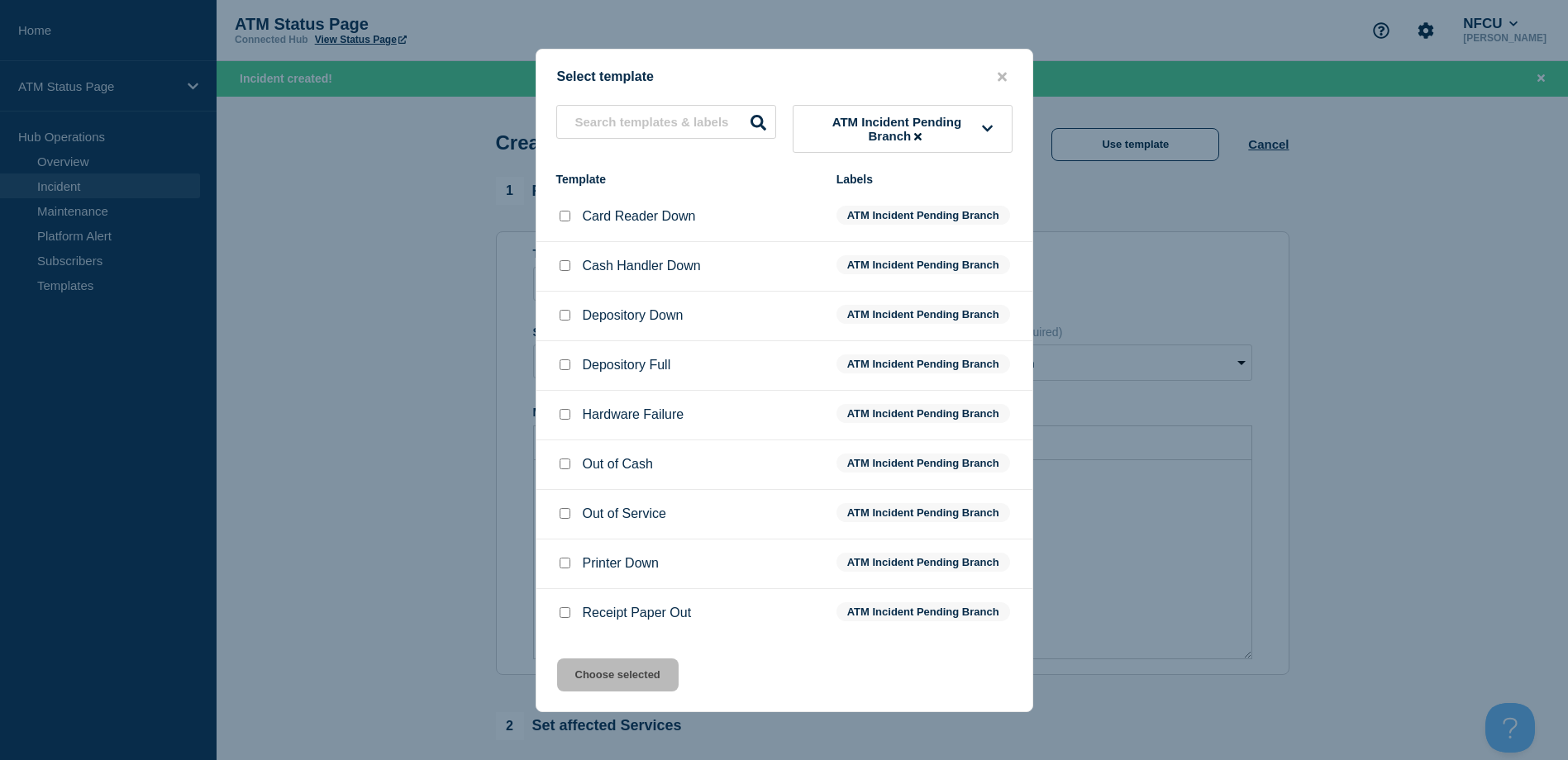
click at [566, 320] on input "Depository Down checkbox" at bounding box center [565, 314] width 11 height 11
click at [576, 665] on button "Choose selected" at bounding box center [617, 674] width 122 height 33
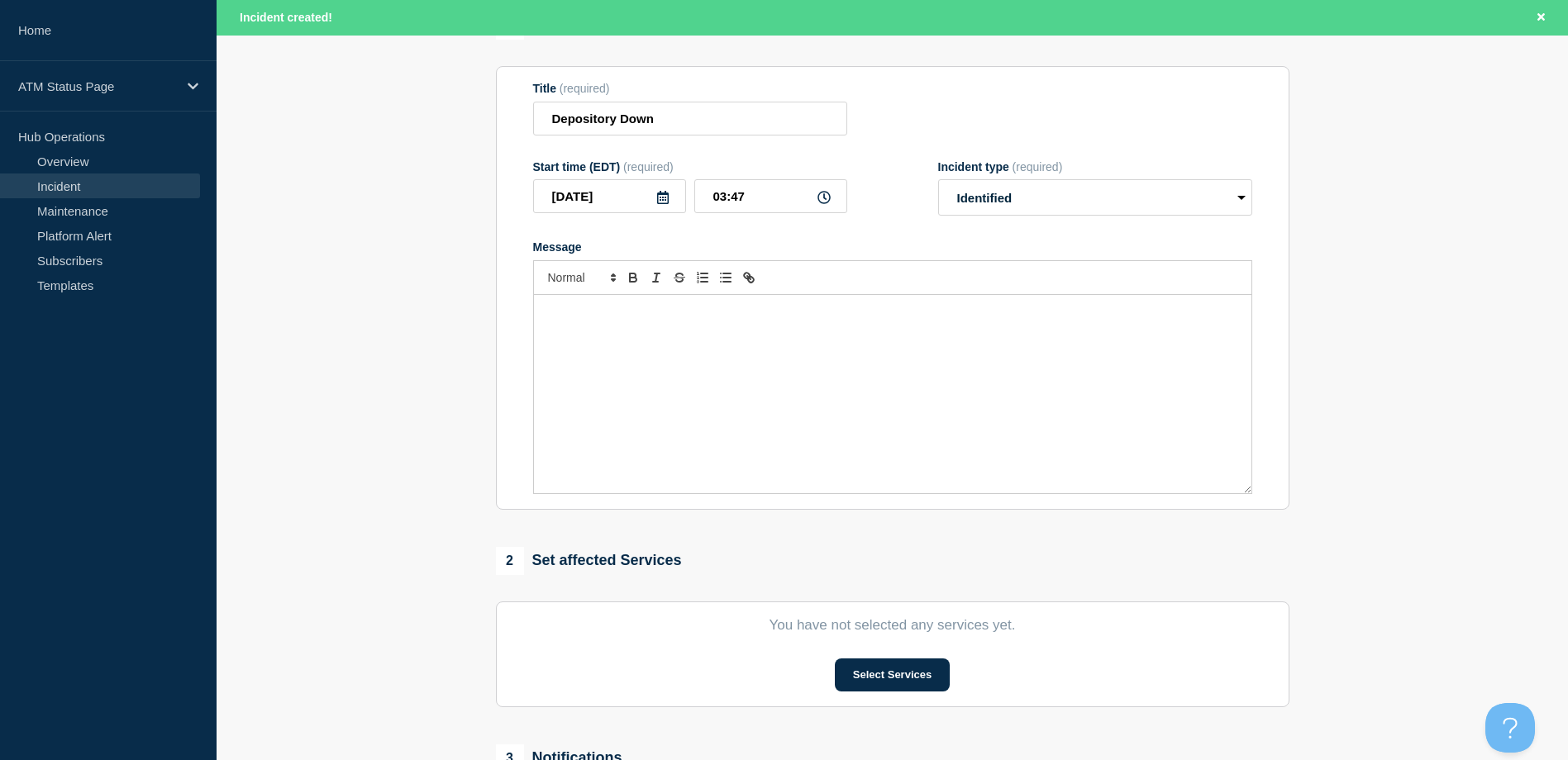
scroll to position [248, 0]
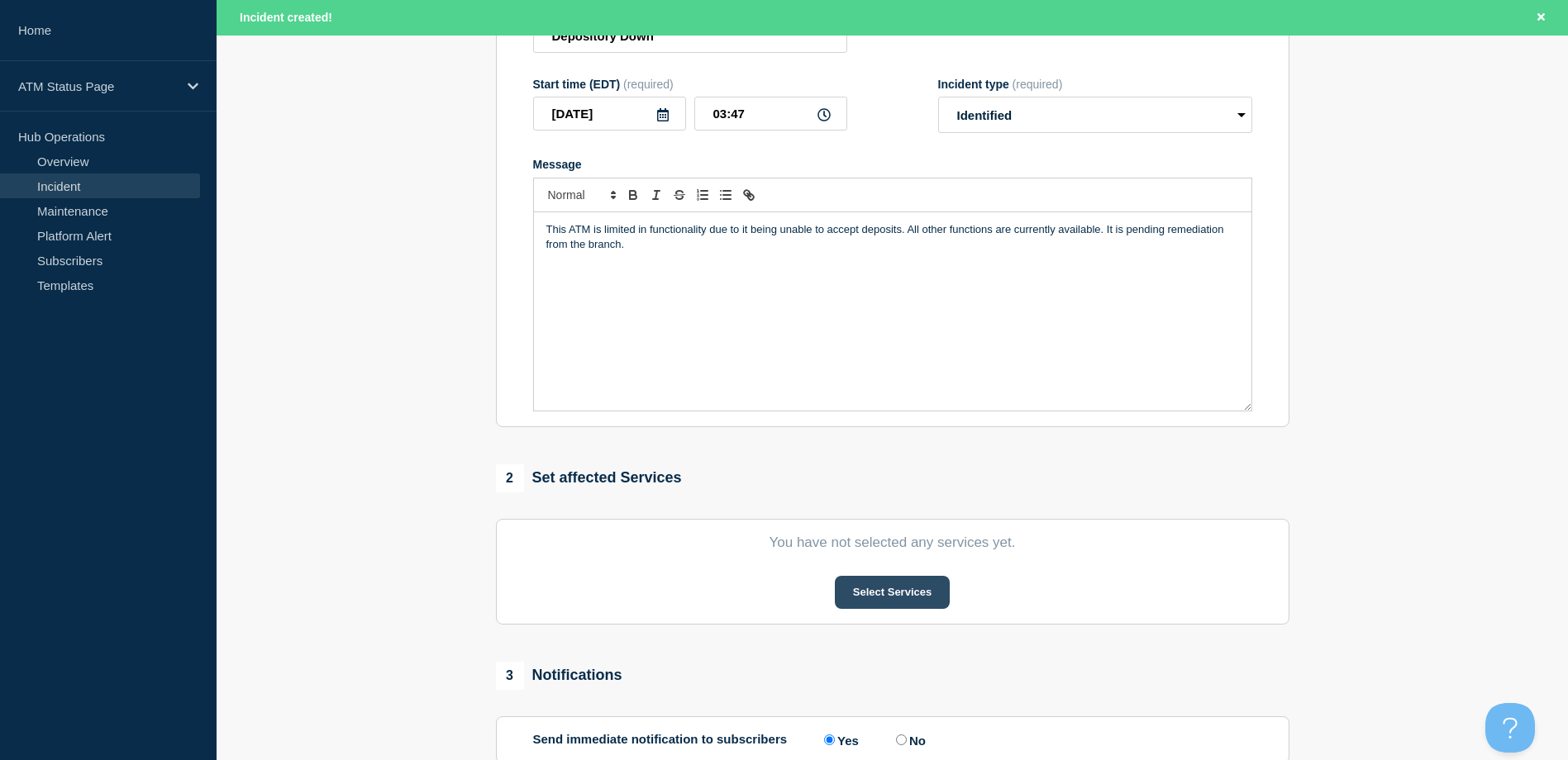
click at [891, 594] on button "Select Services" at bounding box center [892, 592] width 115 height 33
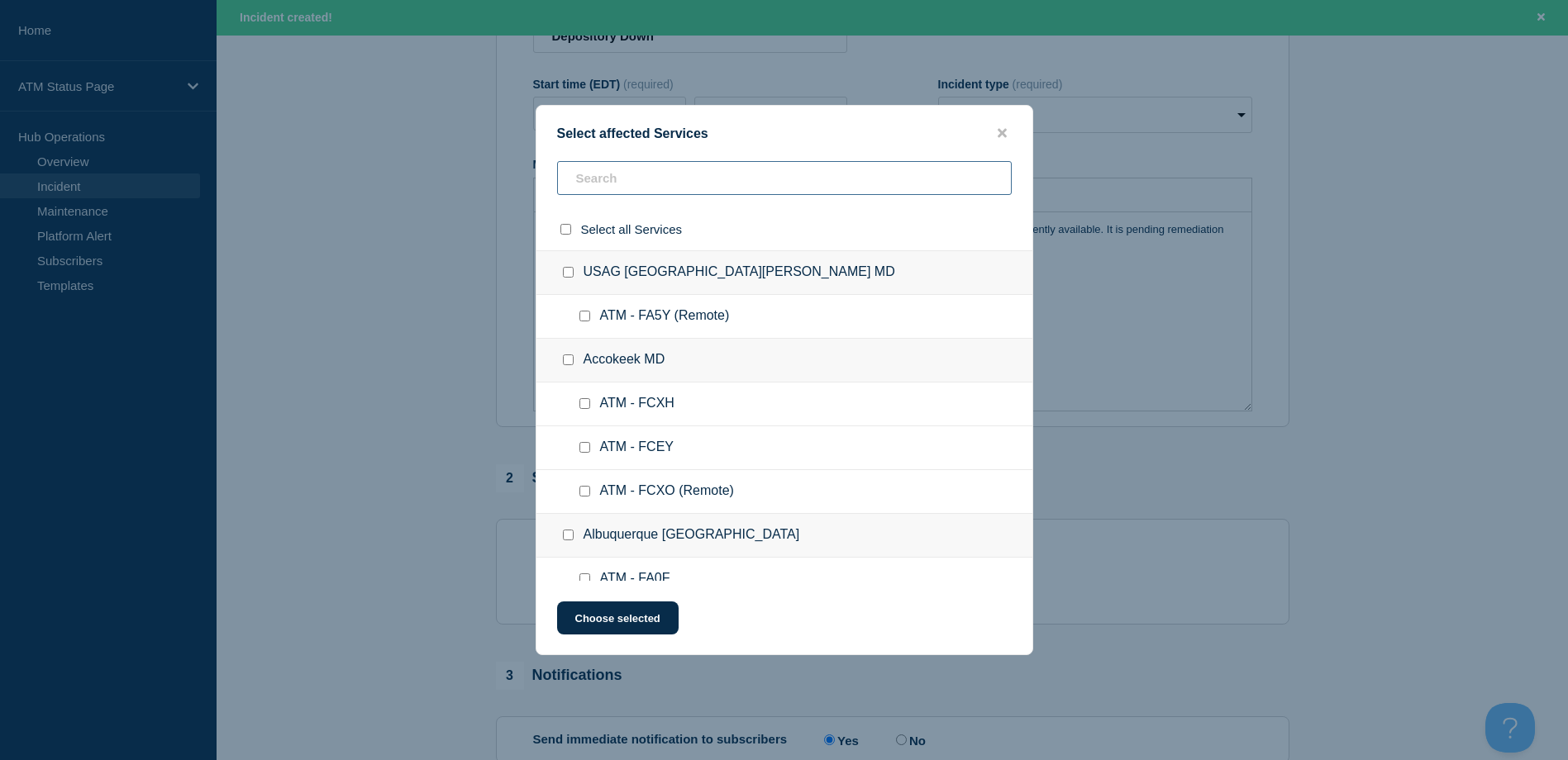
click at [690, 193] on input "text" at bounding box center [784, 178] width 455 height 34
paste input "FCHH"
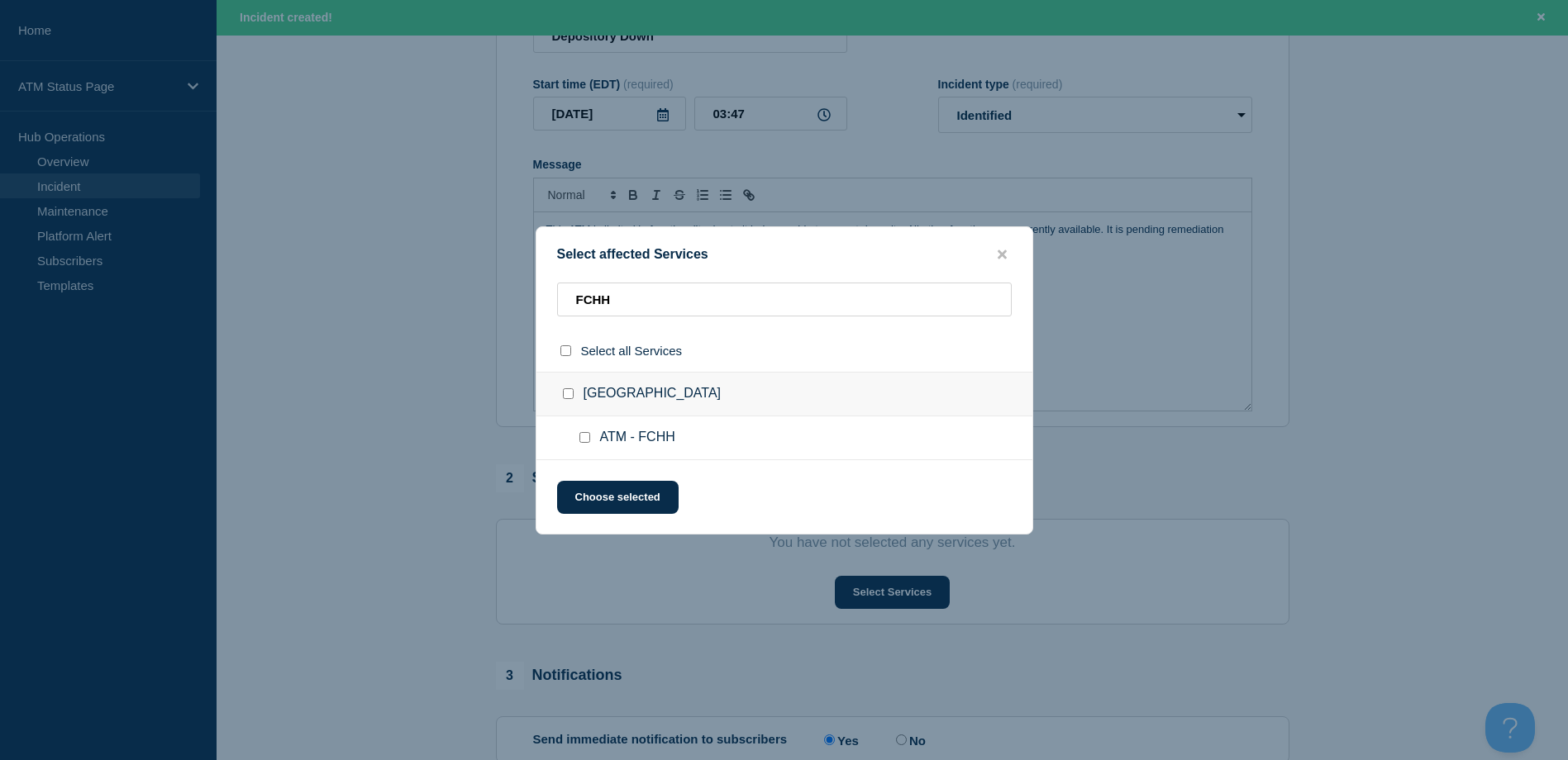
click at [584, 445] on div at bounding box center [588, 438] width 24 height 17
click at [582, 437] on input "ATM - FCHH checkbox" at bounding box center [584, 437] width 11 height 11
click at [615, 499] on button "Choose selected" at bounding box center [617, 497] width 122 height 33
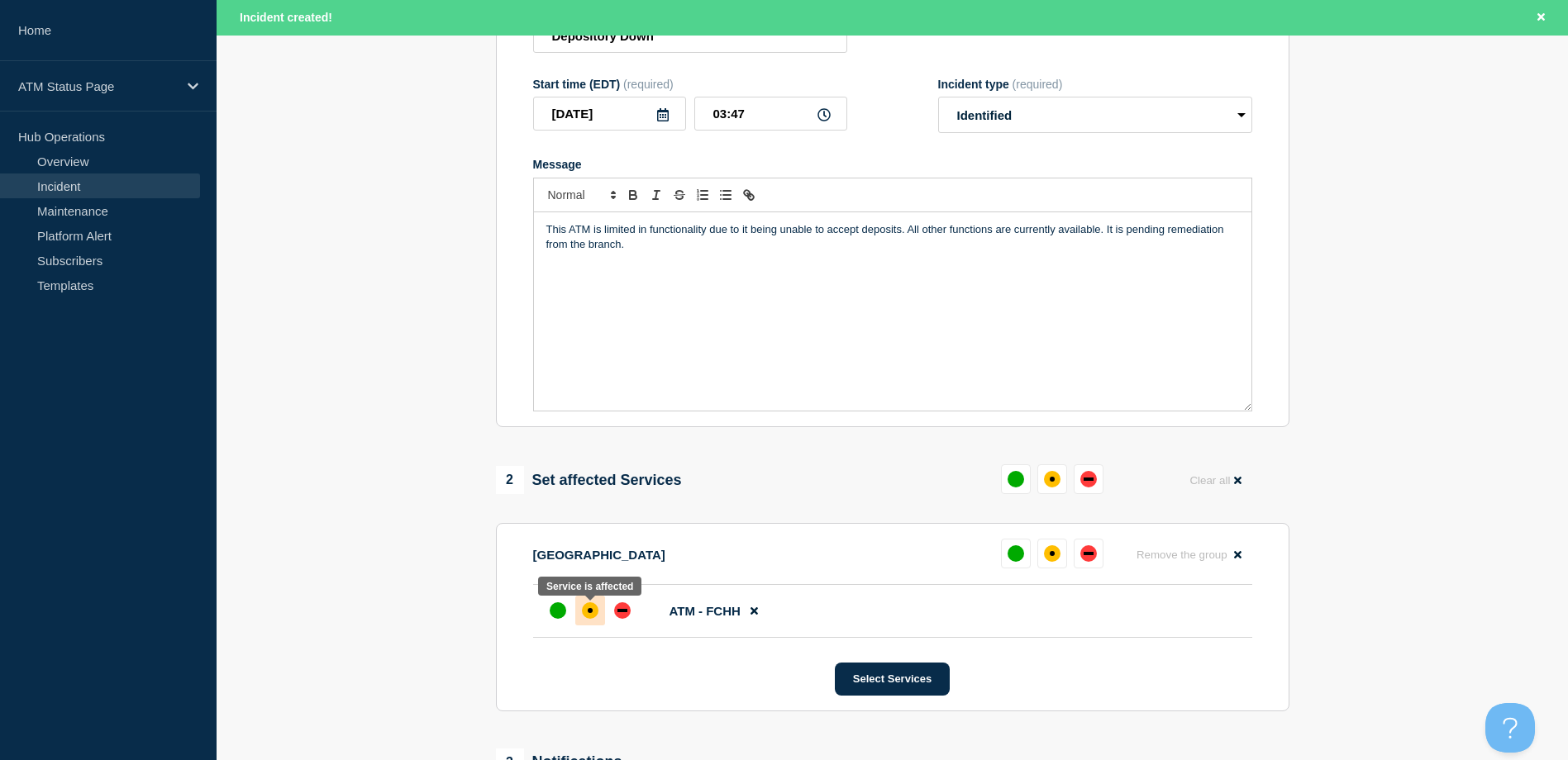
click at [587, 619] on div "affected" at bounding box center [589, 610] width 17 height 17
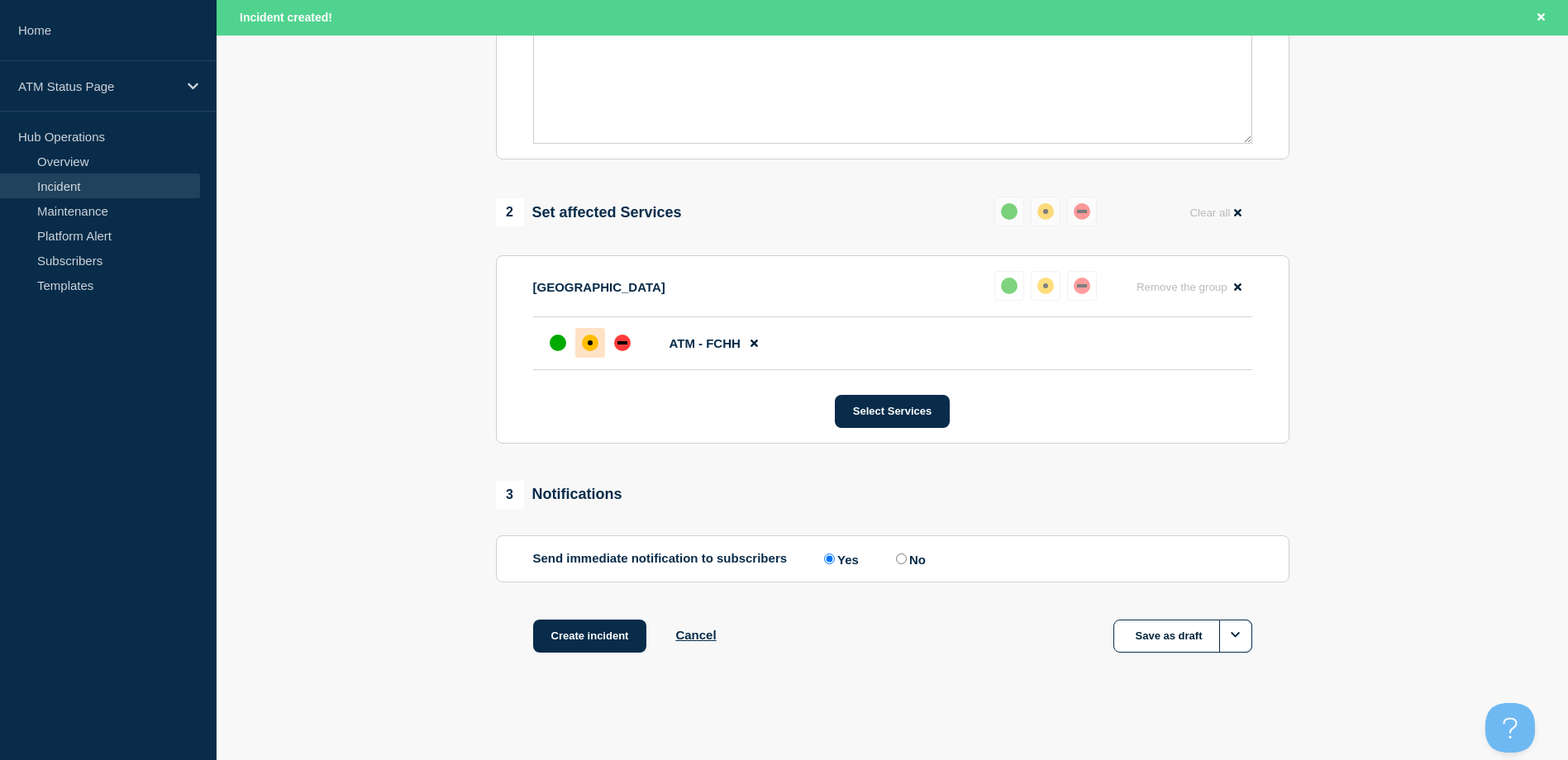
click at [587, 620] on button "Create incident" at bounding box center [589, 635] width 114 height 33
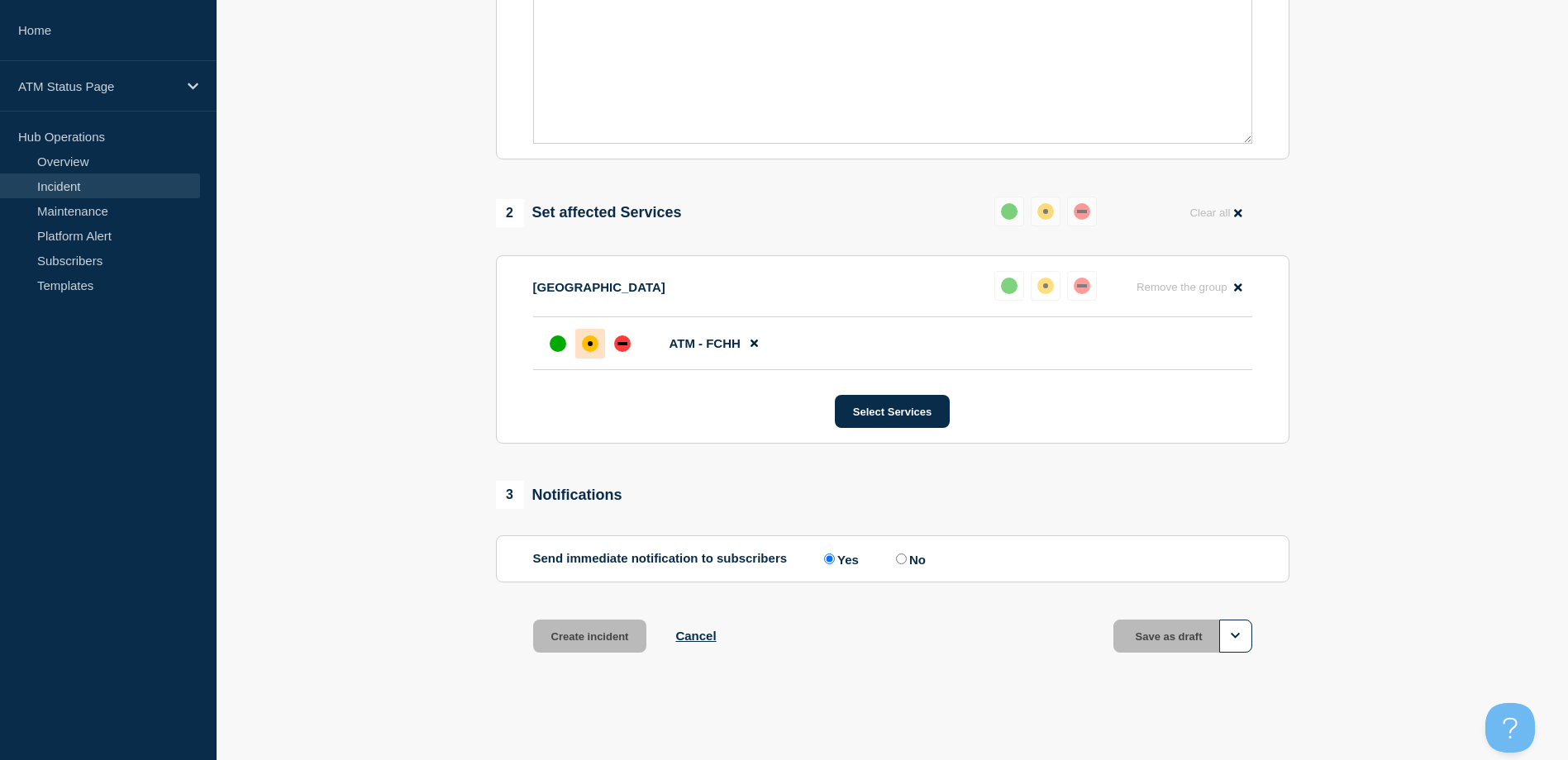
scroll to position [484, 0]
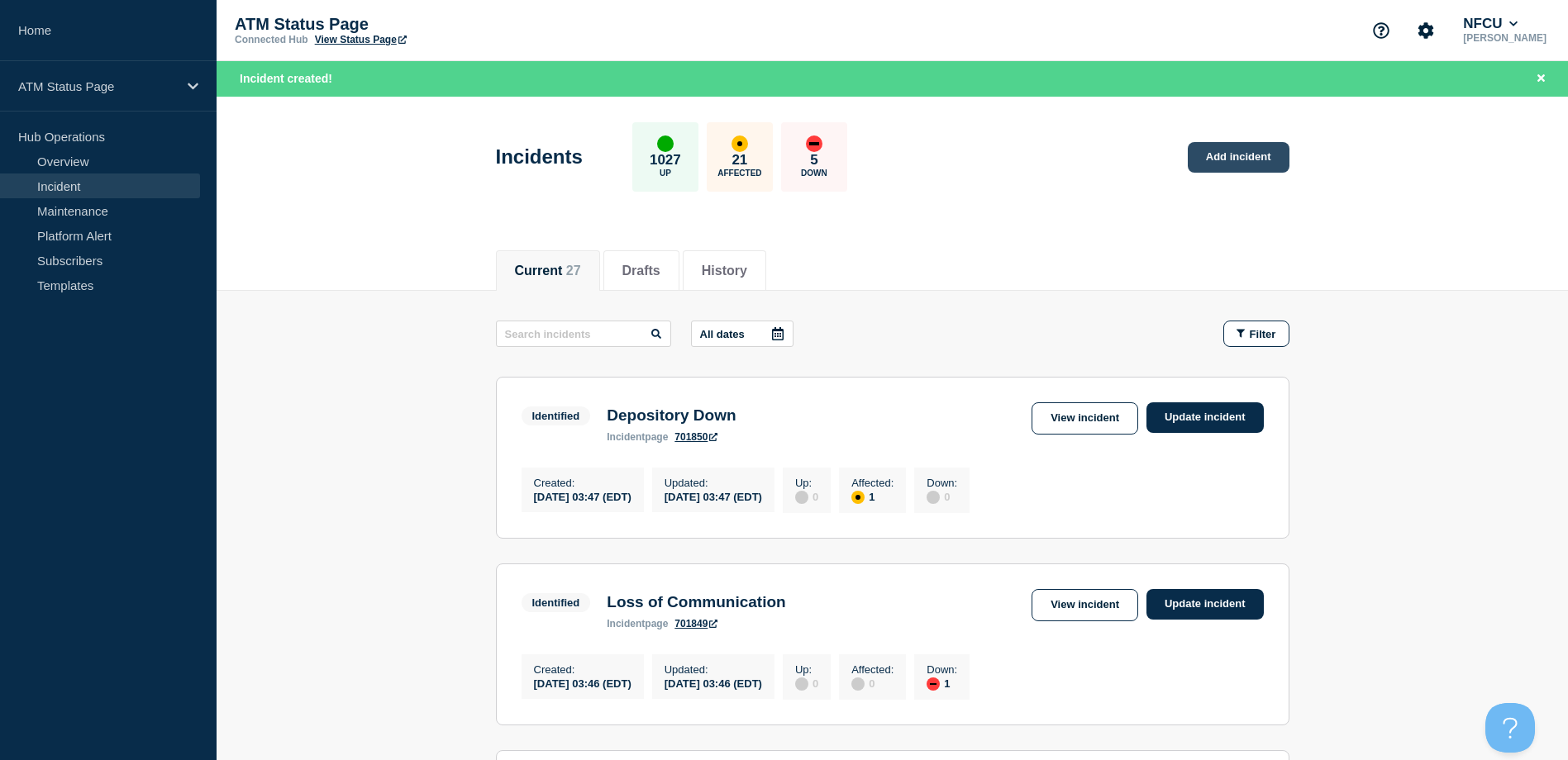
click at [1214, 171] on link "Add incident" at bounding box center [1238, 157] width 102 height 31
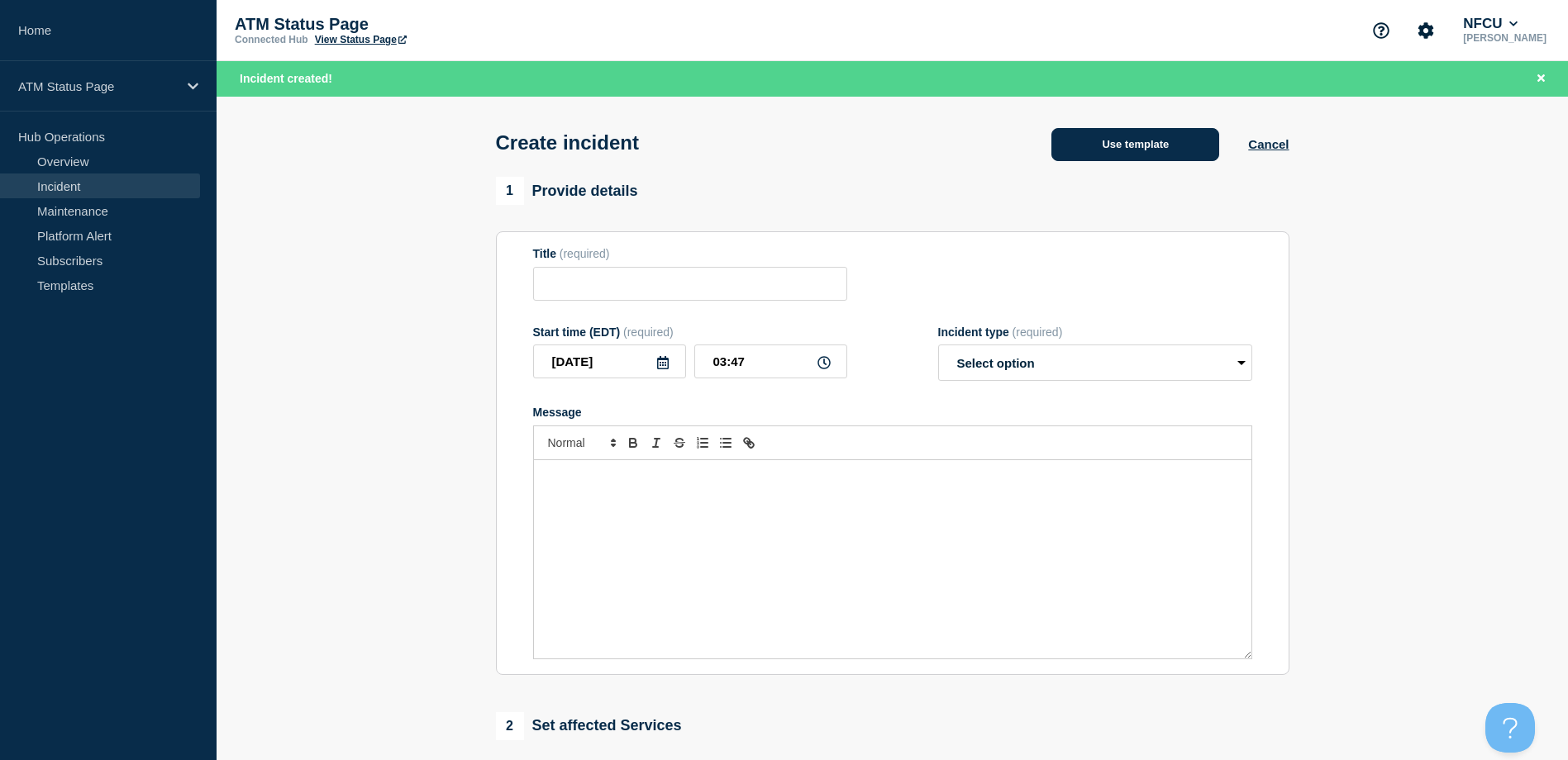
click at [1135, 147] on button "Use template" at bounding box center [1135, 144] width 168 height 33
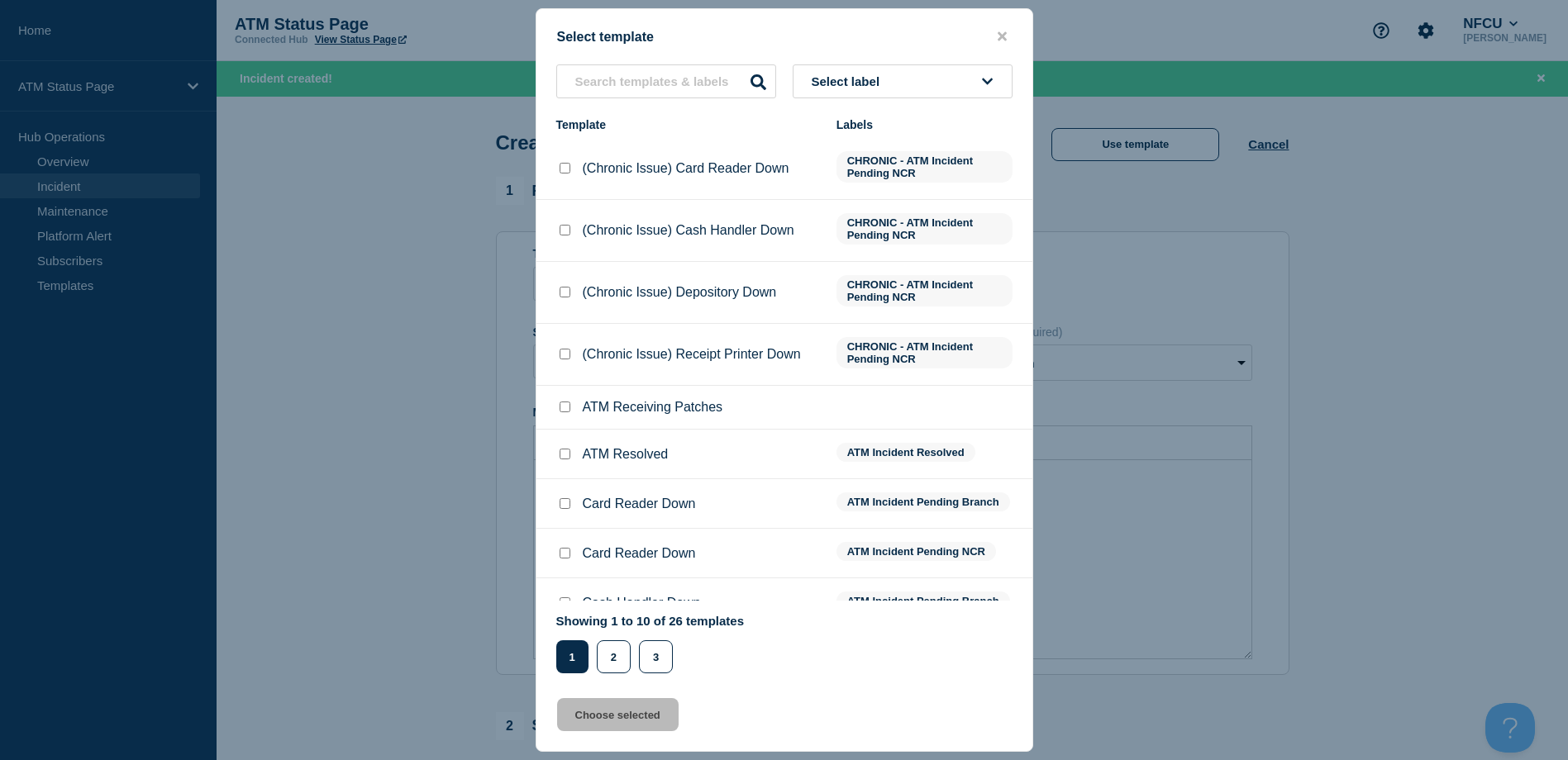
click at [939, 89] on button "Select label" at bounding box center [903, 81] width 219 height 34
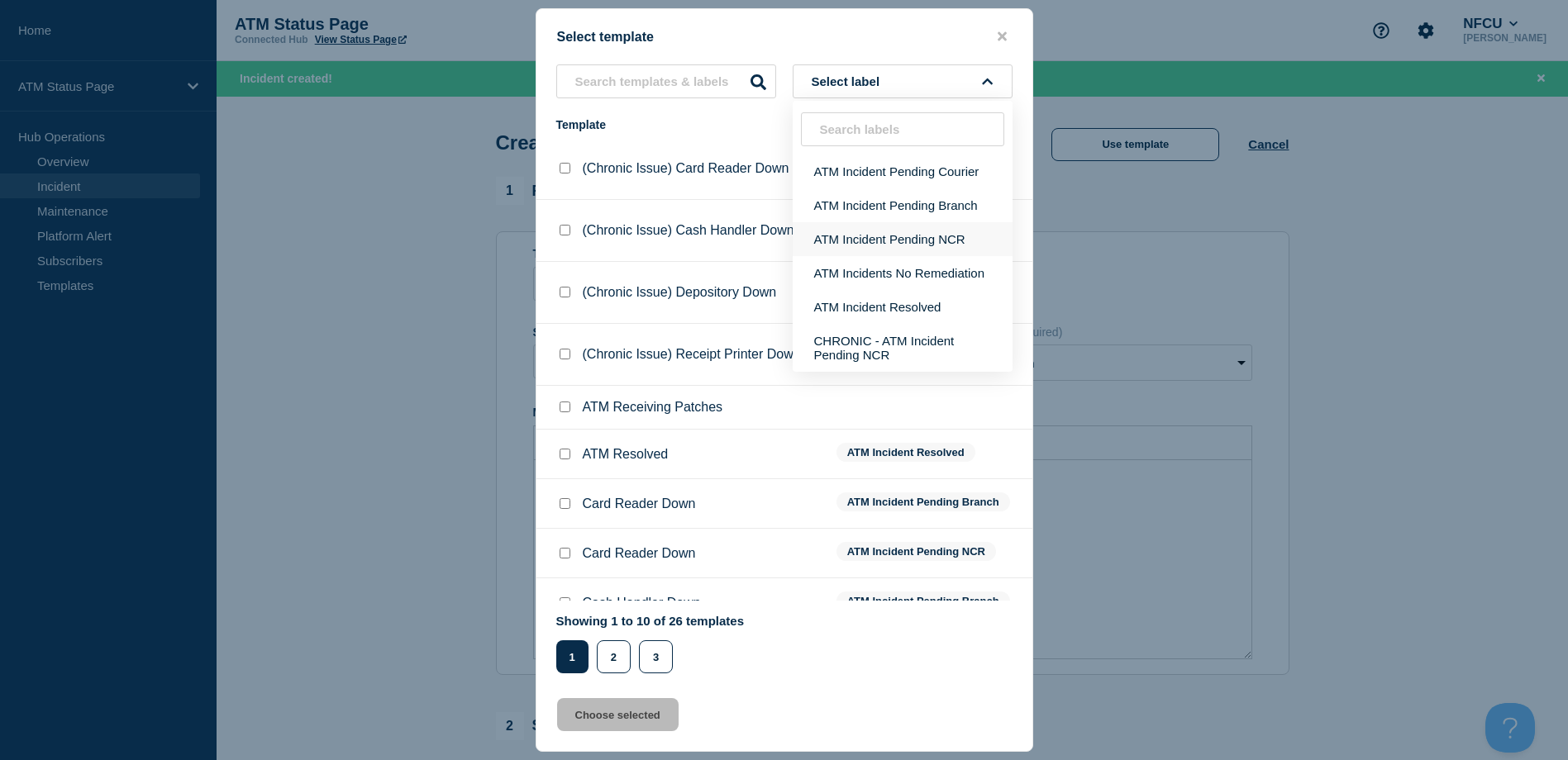
click at [945, 224] on button "ATM Incident Pending NCR" at bounding box center [903, 239] width 219 height 34
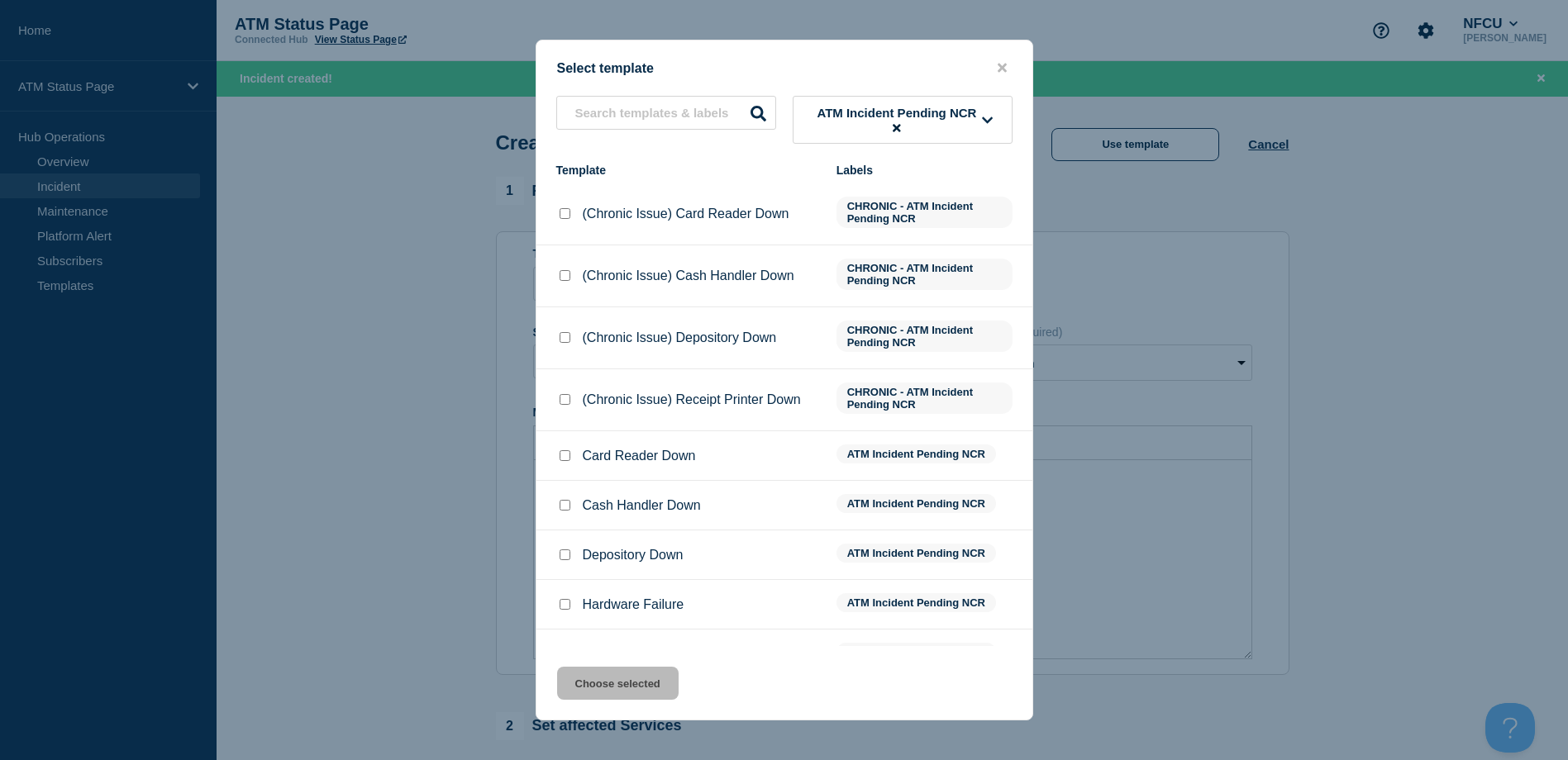
click at [566, 460] on input "Card Reader Down checkbox" at bounding box center [565, 456] width 11 height 11
click at [619, 690] on button "Choose selected" at bounding box center [617, 683] width 122 height 33
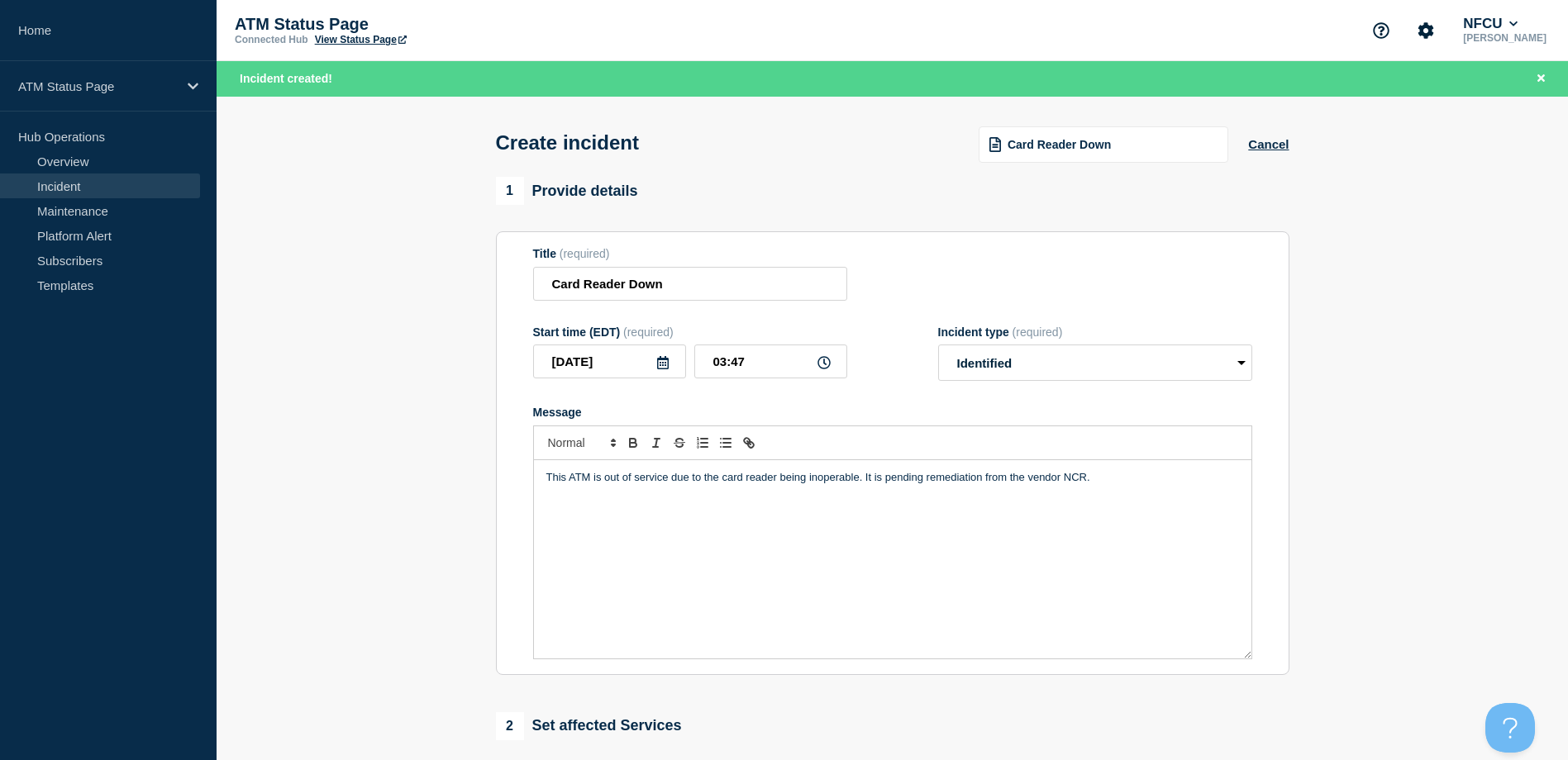
scroll to position [165, 0]
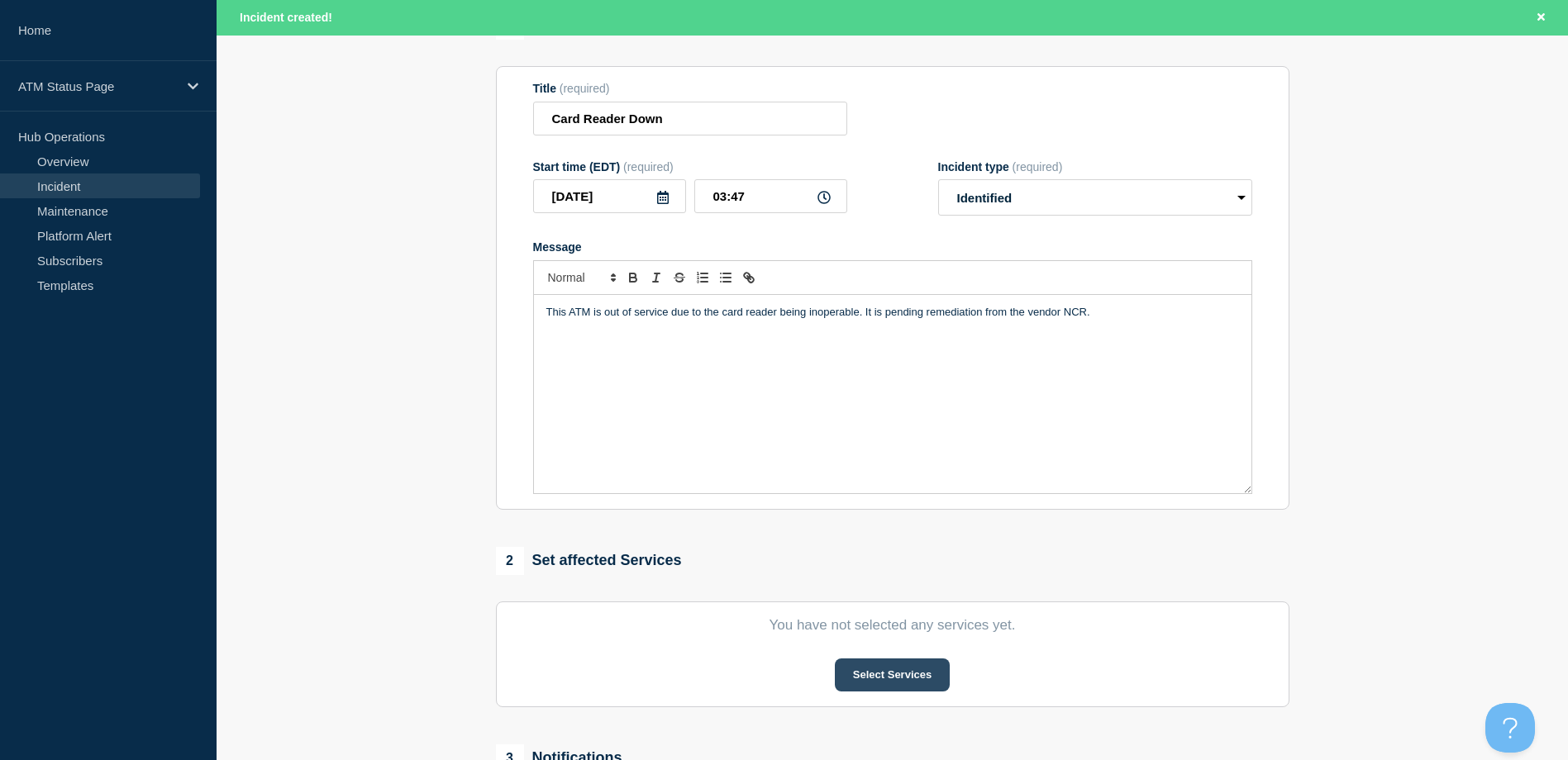
click at [878, 687] on button "Select Services" at bounding box center [892, 674] width 115 height 33
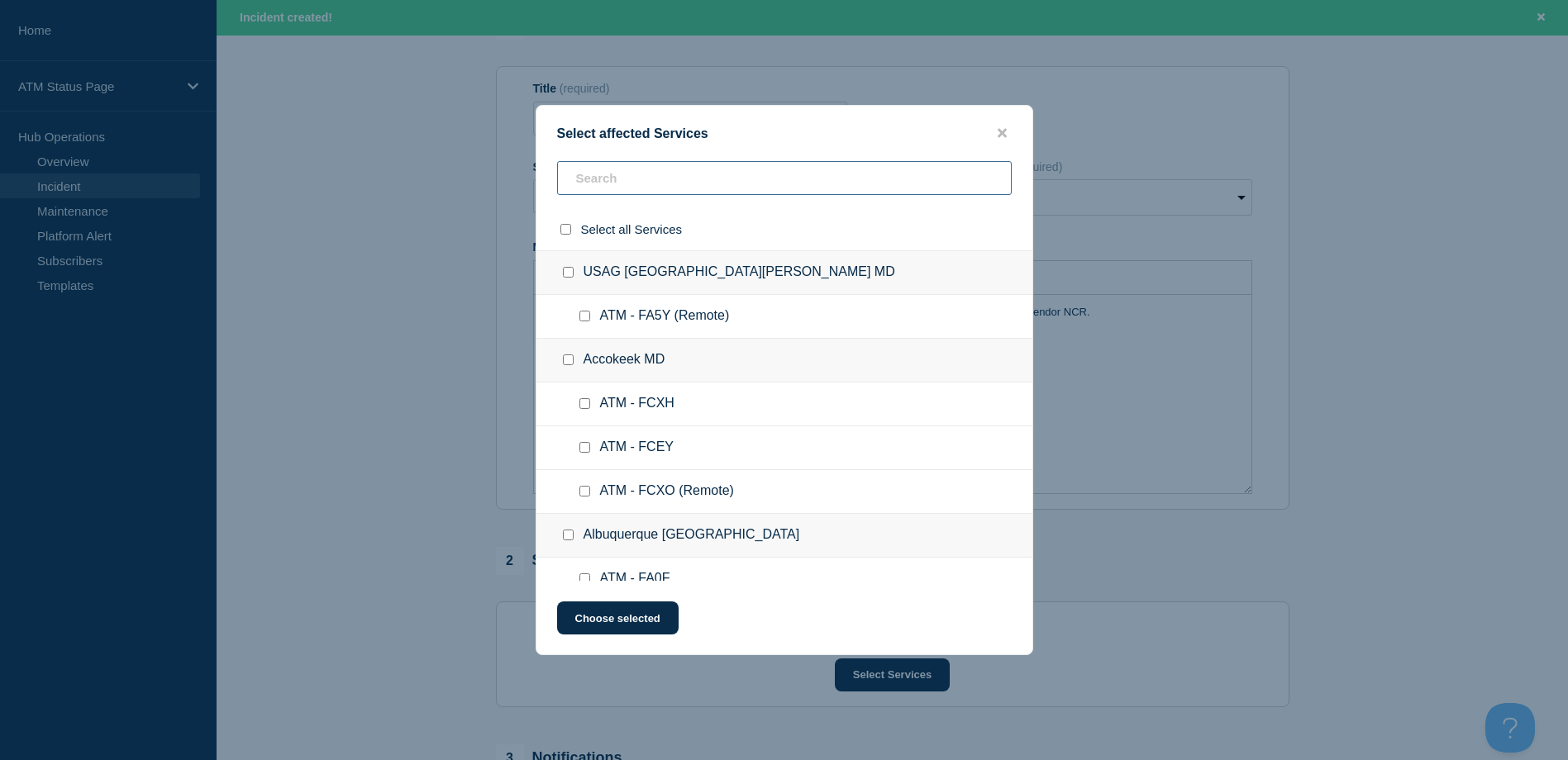
click at [694, 178] on input "text" at bounding box center [784, 178] width 455 height 34
paste input "FA6K"
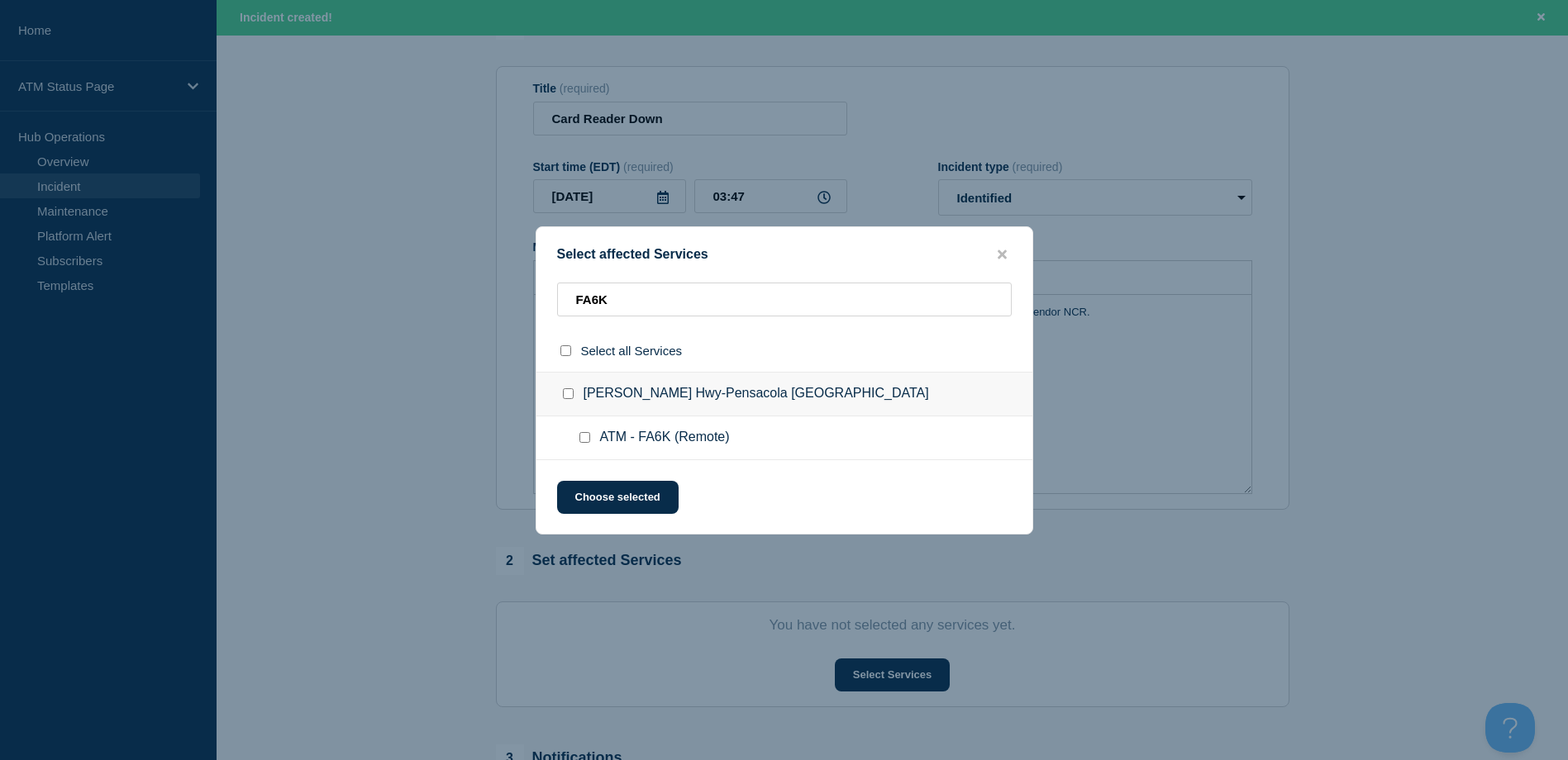
click at [581, 437] on input "ATM - FA6K (Remote) checkbox" at bounding box center [584, 437] width 11 height 11
click at [595, 489] on button "Choose selected" at bounding box center [617, 497] width 122 height 33
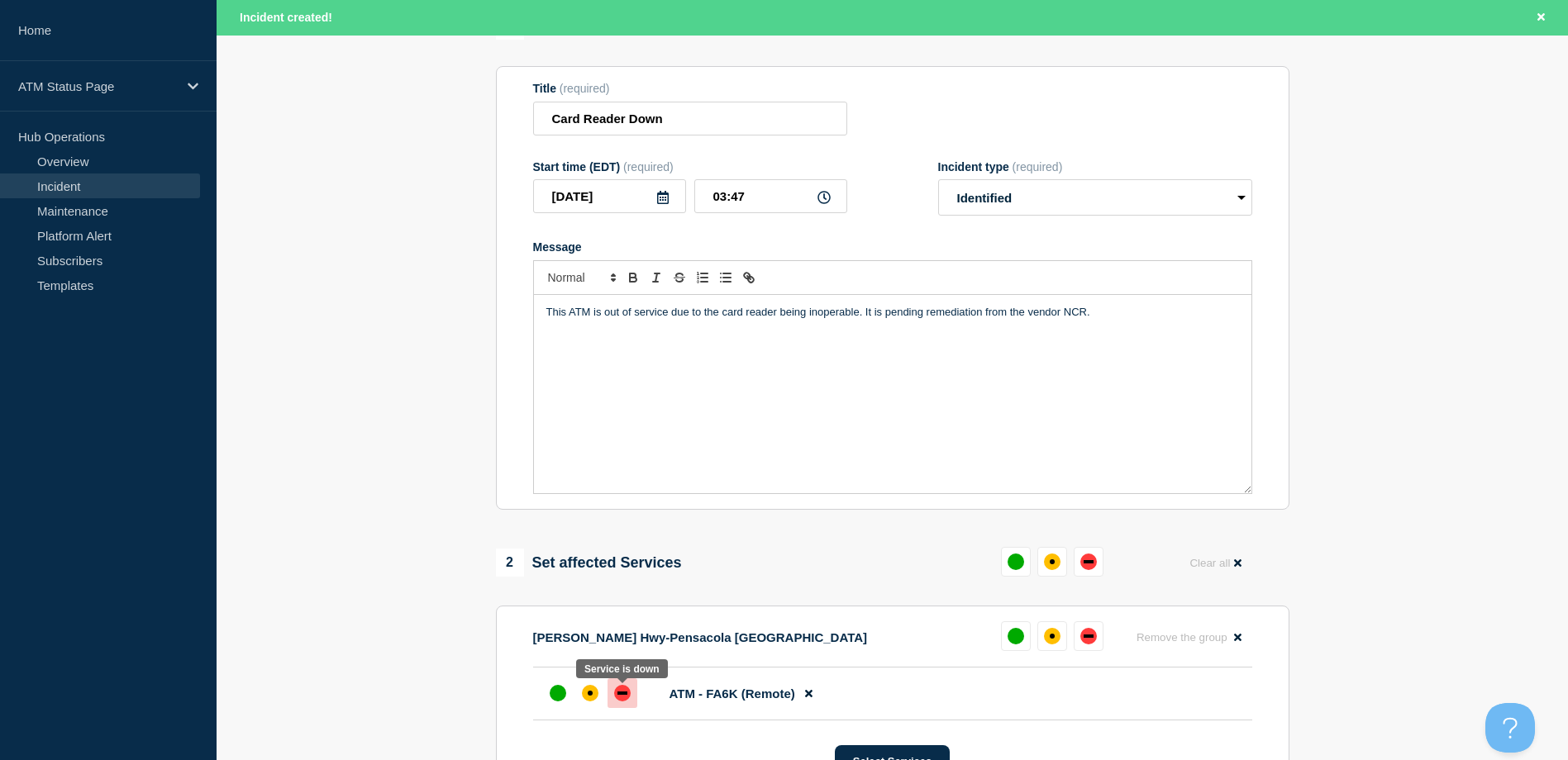
click at [634, 695] on div at bounding box center [622, 693] width 30 height 30
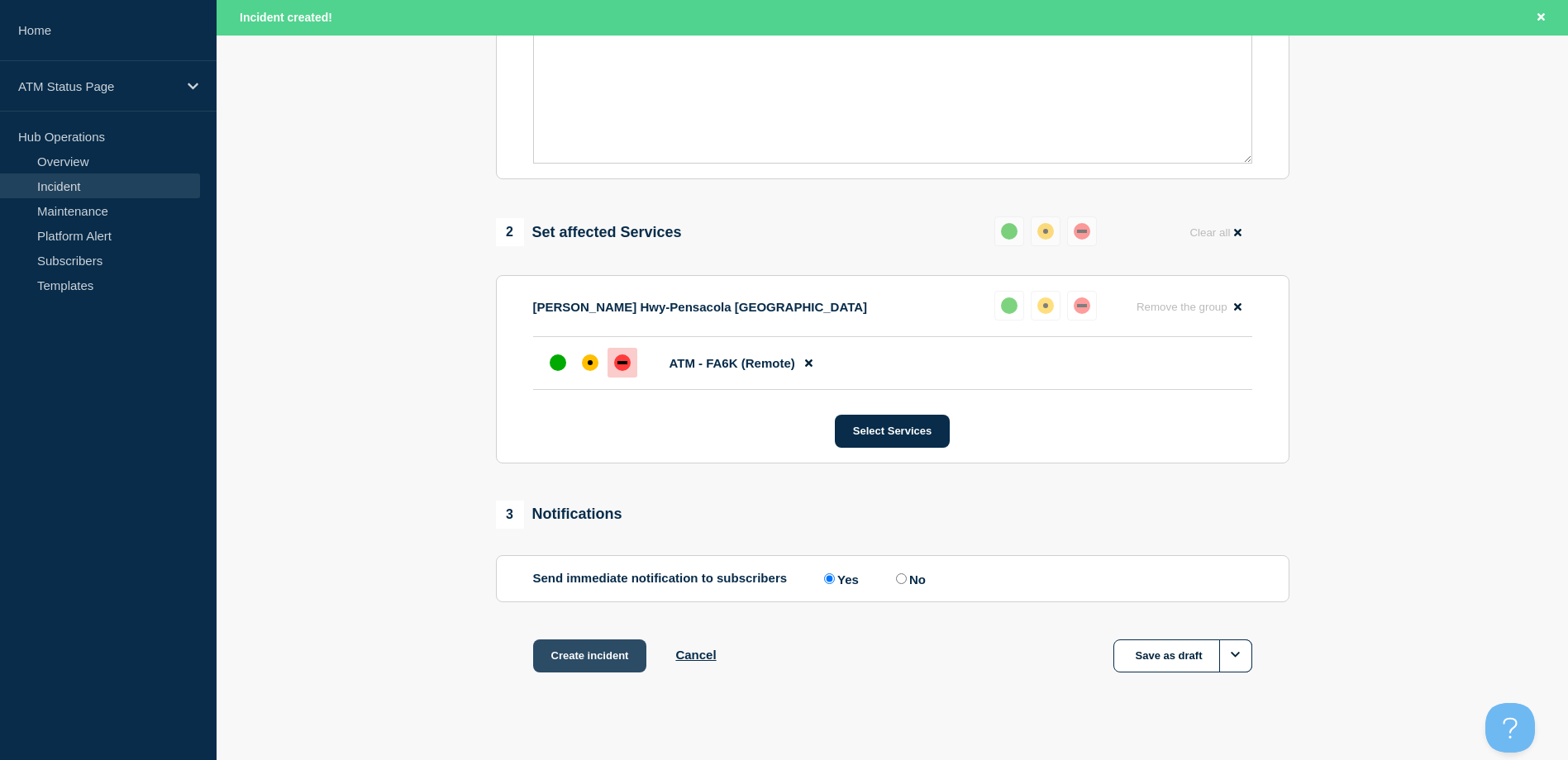
click at [595, 647] on button "Create incident" at bounding box center [589, 655] width 114 height 33
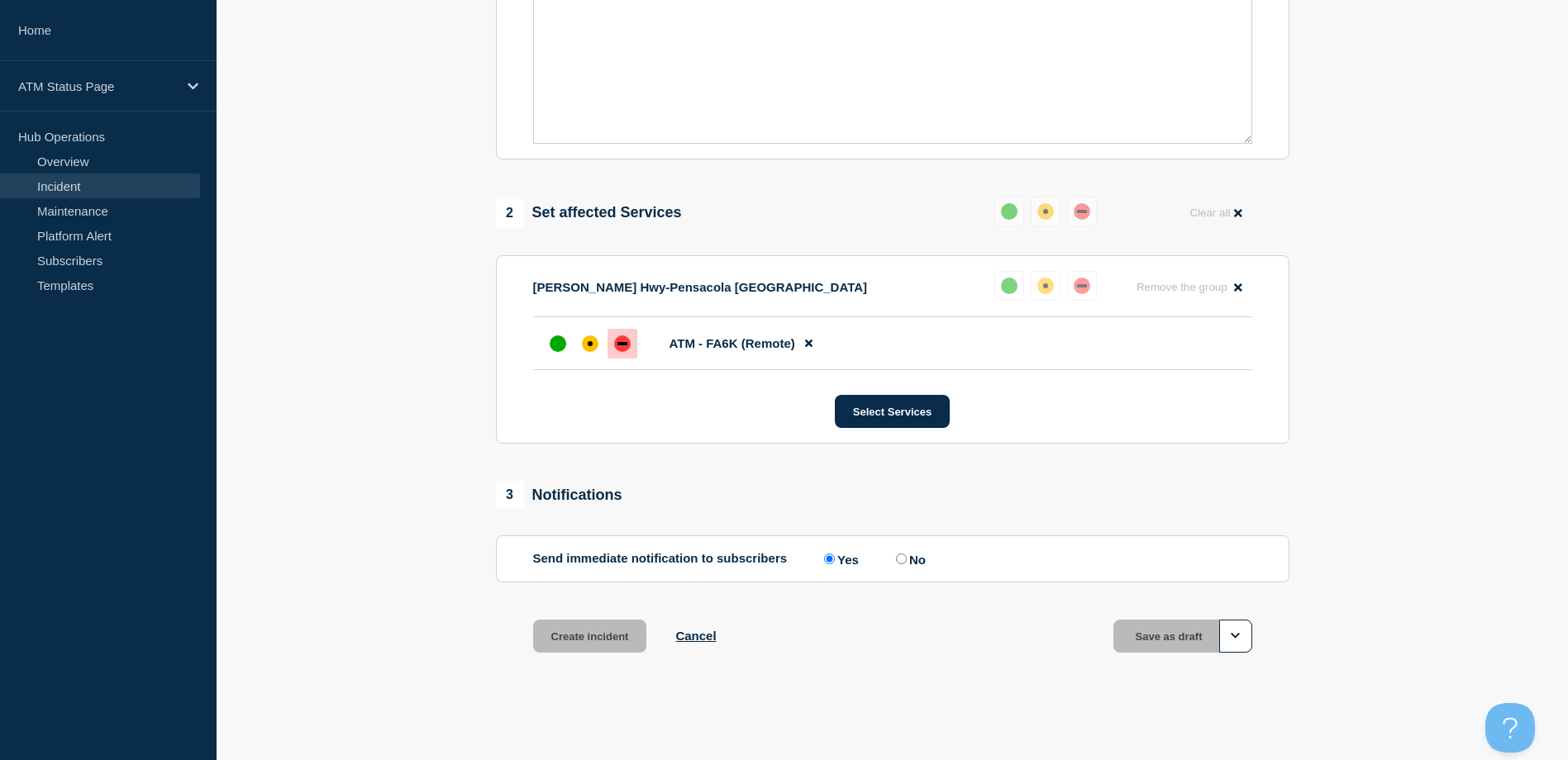
scroll to position [461, 0]
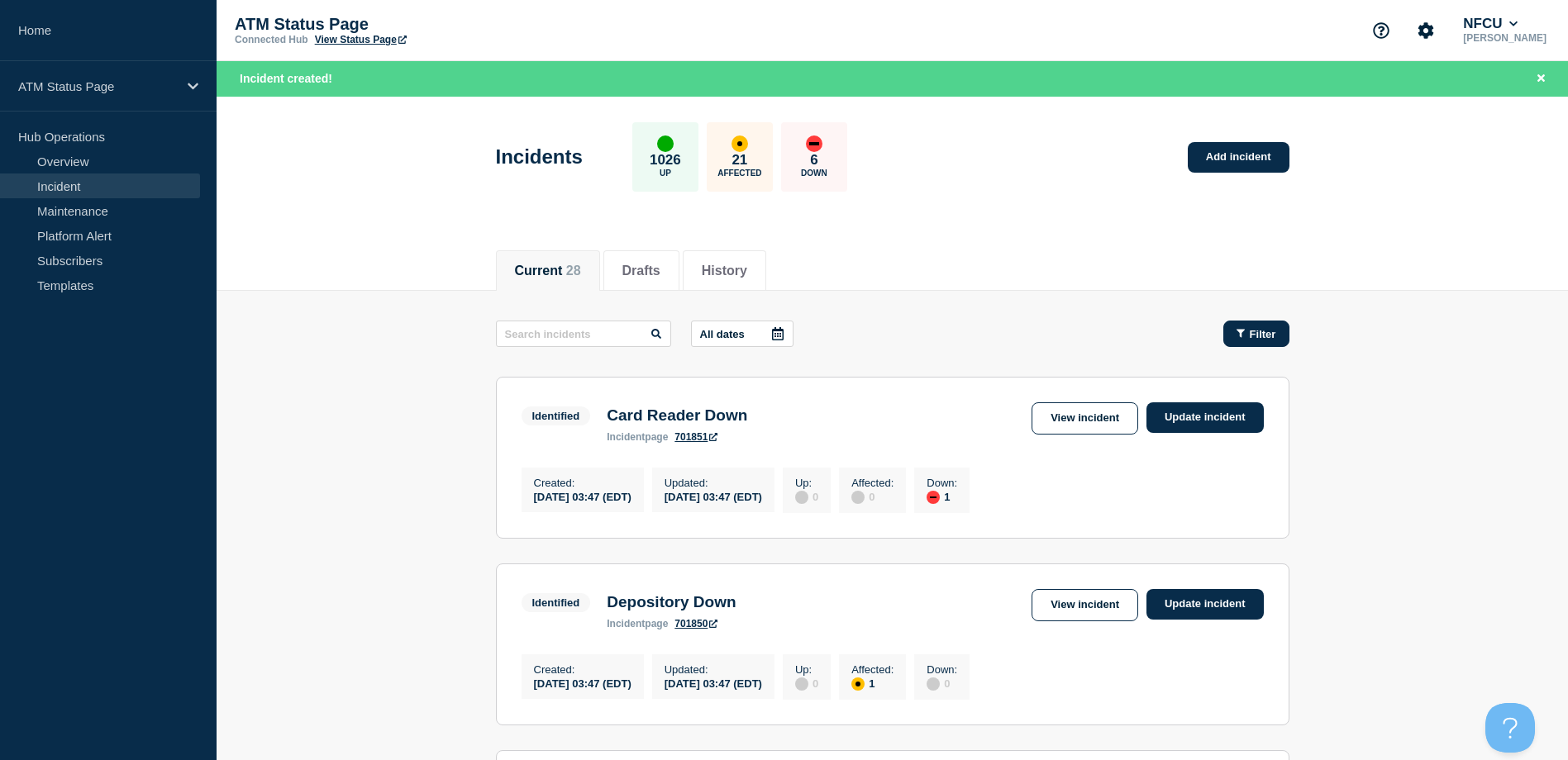
click at [1228, 328] on button "Filter" at bounding box center [1256, 333] width 66 height 27
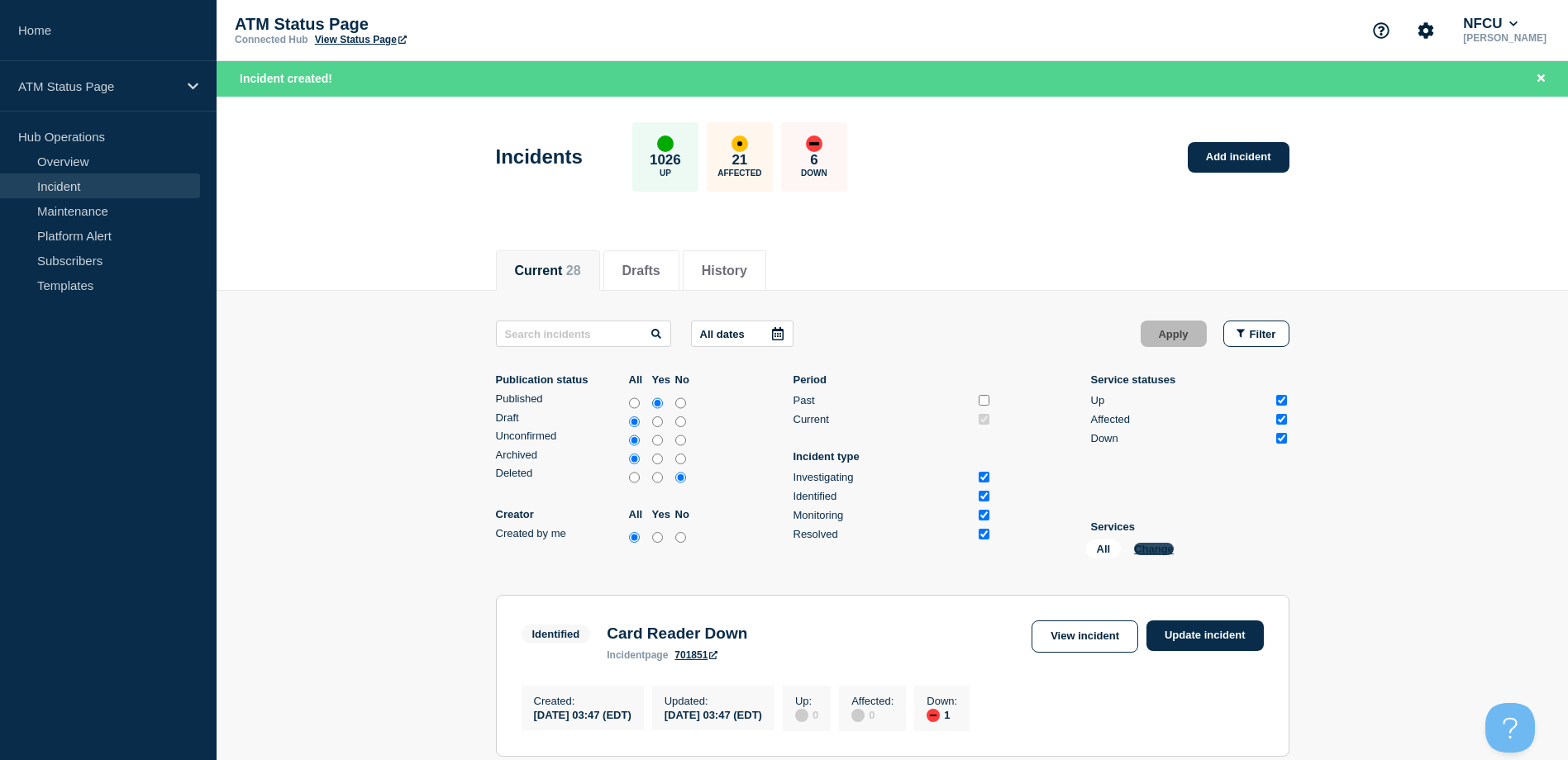
click at [1170, 549] on button "Change" at bounding box center [1154, 549] width 40 height 13
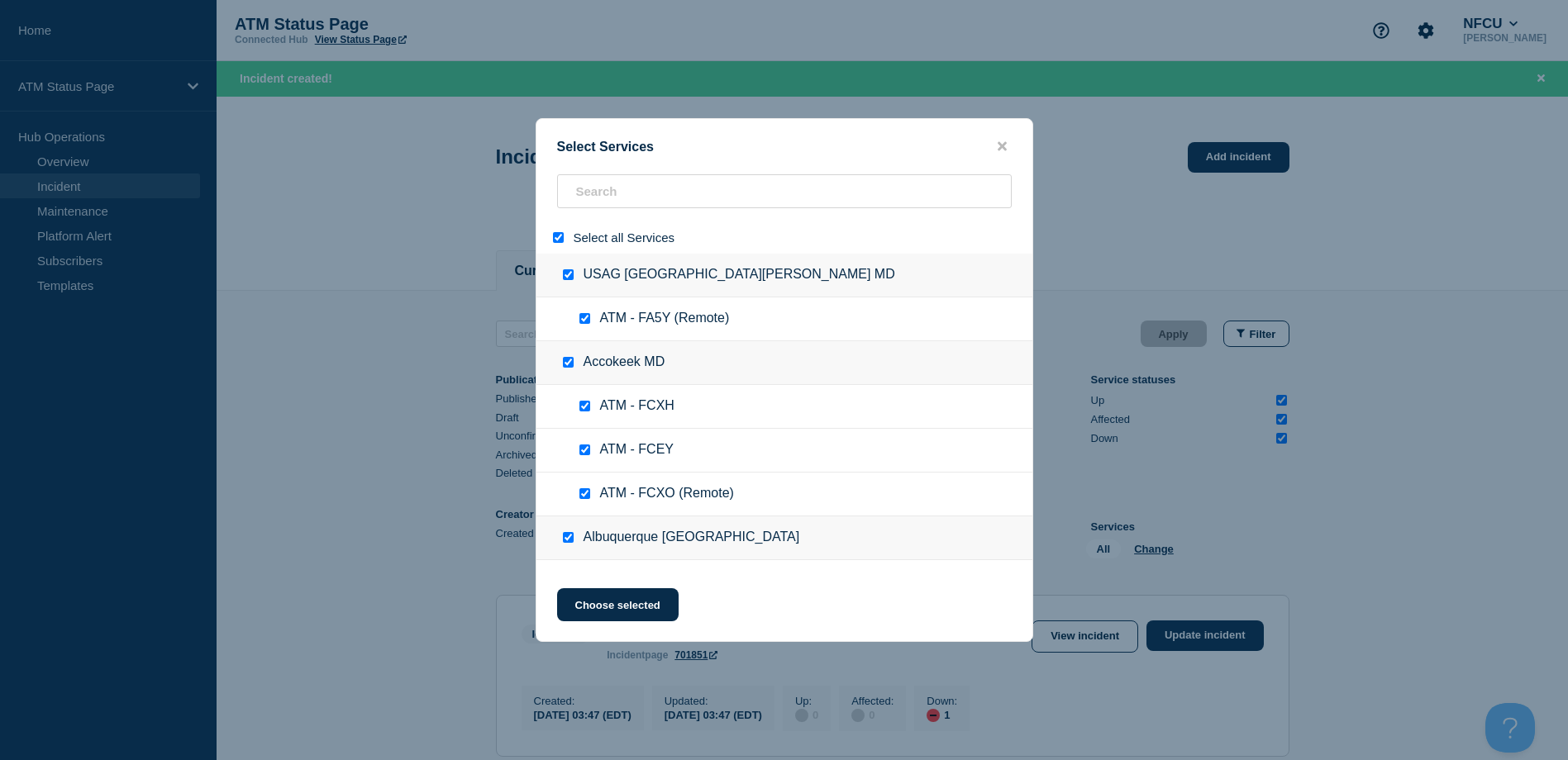
click at [557, 236] on input "select all" at bounding box center [558, 237] width 11 height 11
click at [602, 200] on input "search" at bounding box center [784, 191] width 455 height 34
paste input "FA6K"
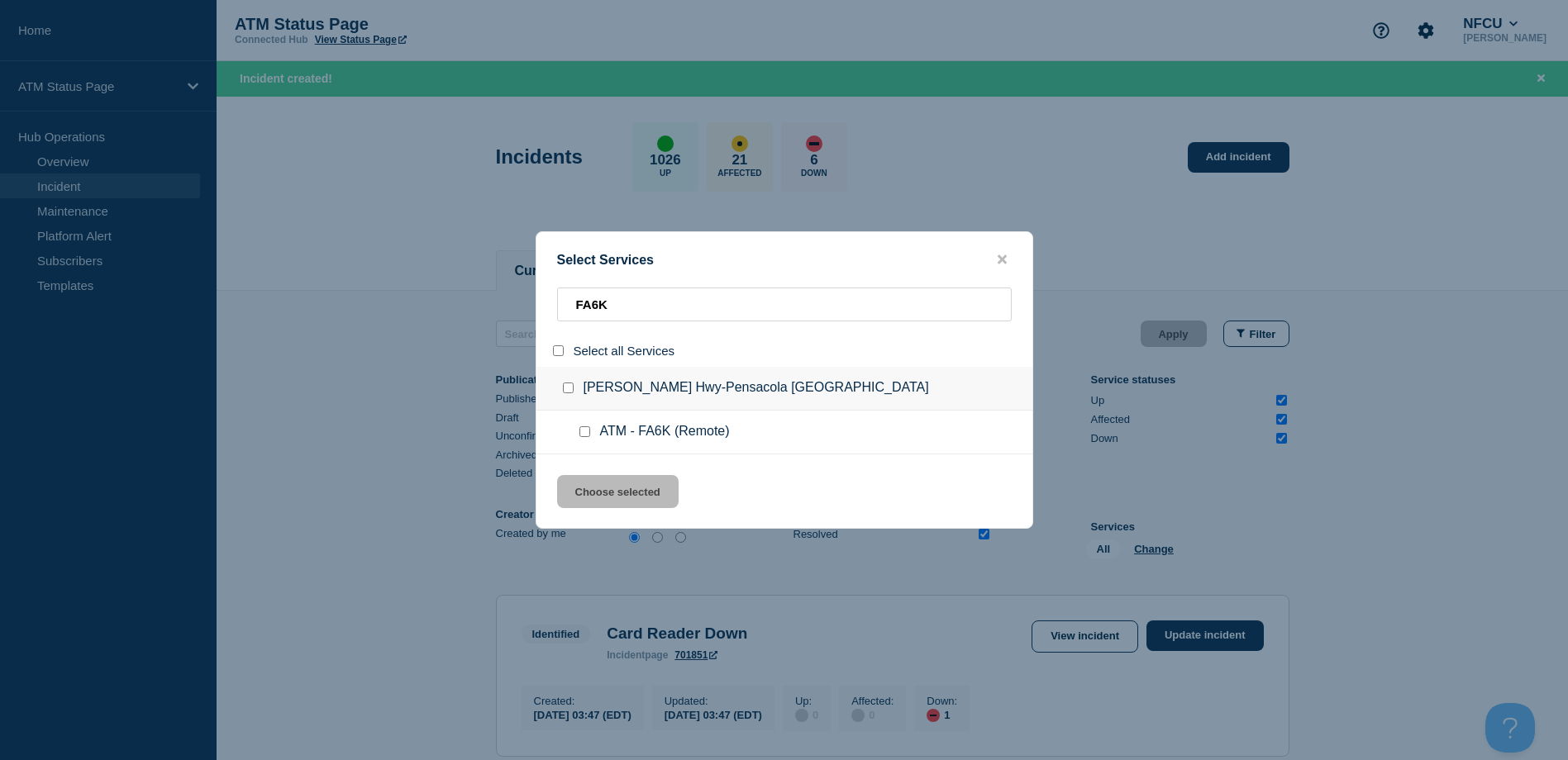
click at [583, 434] on input "service: ATM - FA6K (Remote)" at bounding box center [584, 431] width 11 height 11
click at [612, 499] on button "Choose selected" at bounding box center [617, 491] width 122 height 33
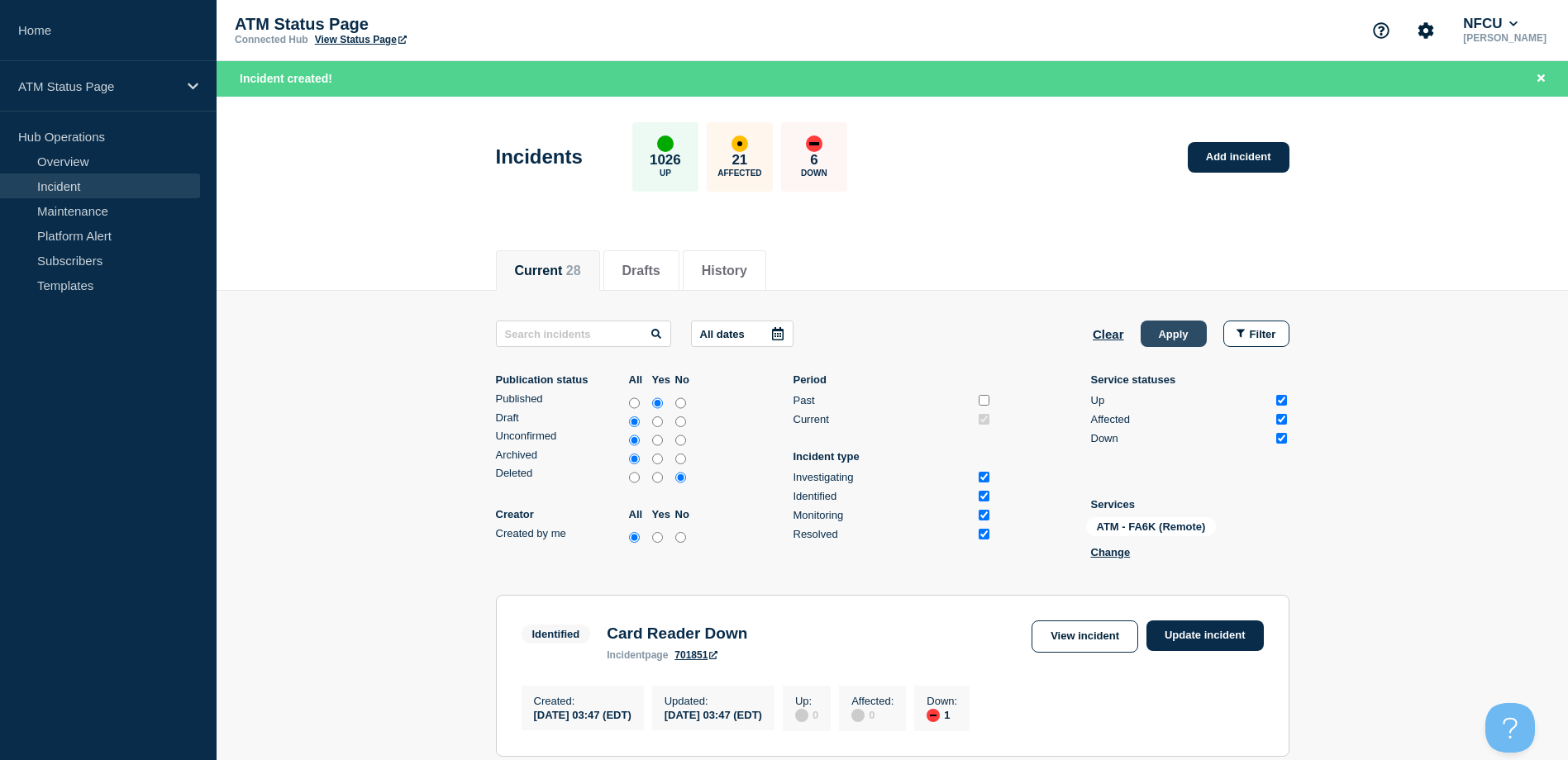
click at [1166, 339] on button "Apply" at bounding box center [1174, 333] width 66 height 27
click at [1232, 159] on link "Add incident" at bounding box center [1238, 157] width 102 height 31
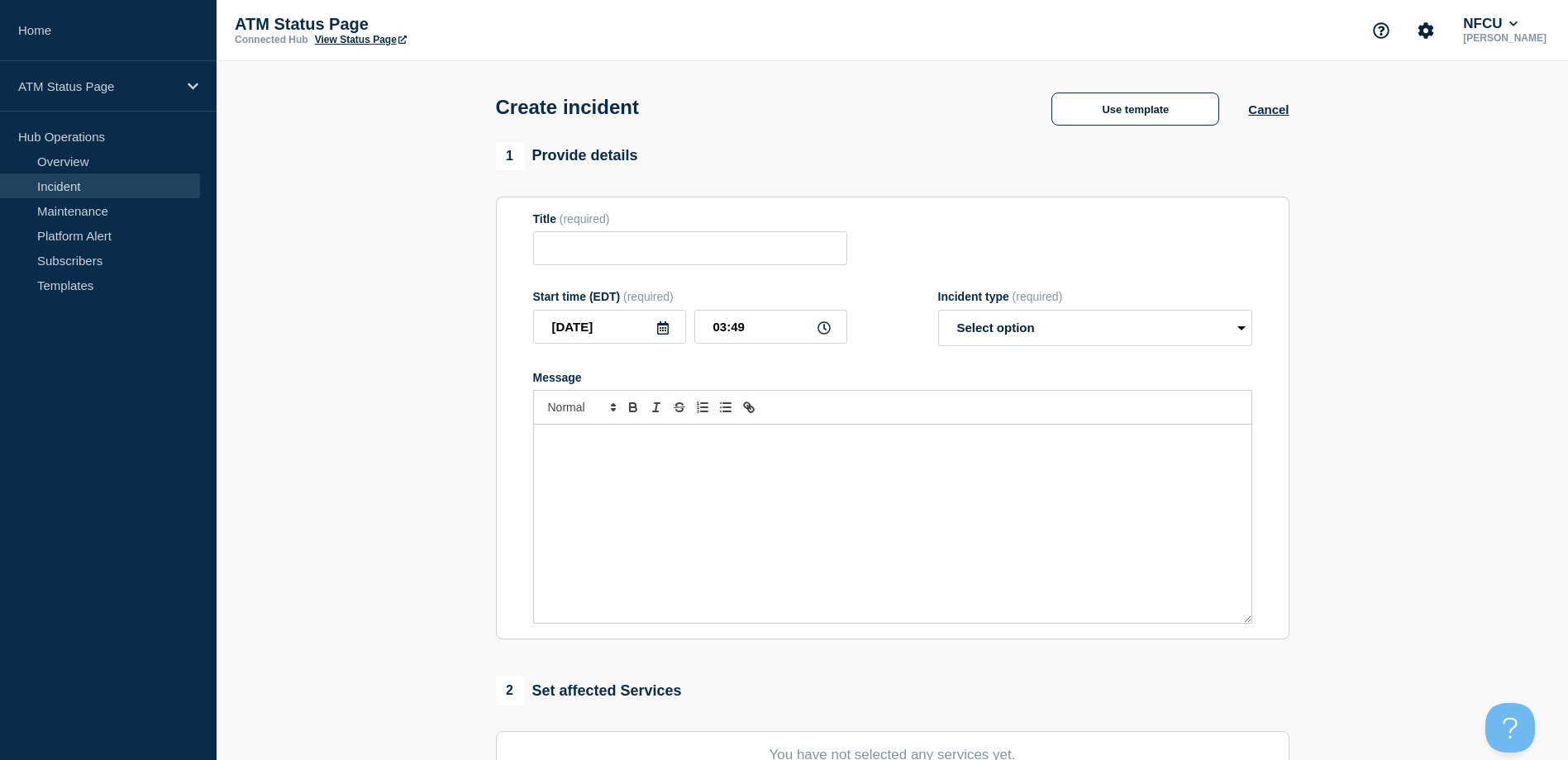
click at [1178, 138] on div "Create incident Use template Cancel" at bounding box center [892, 102] width 830 height 81
click at [1141, 117] on button "Use template" at bounding box center [1135, 109] width 168 height 33
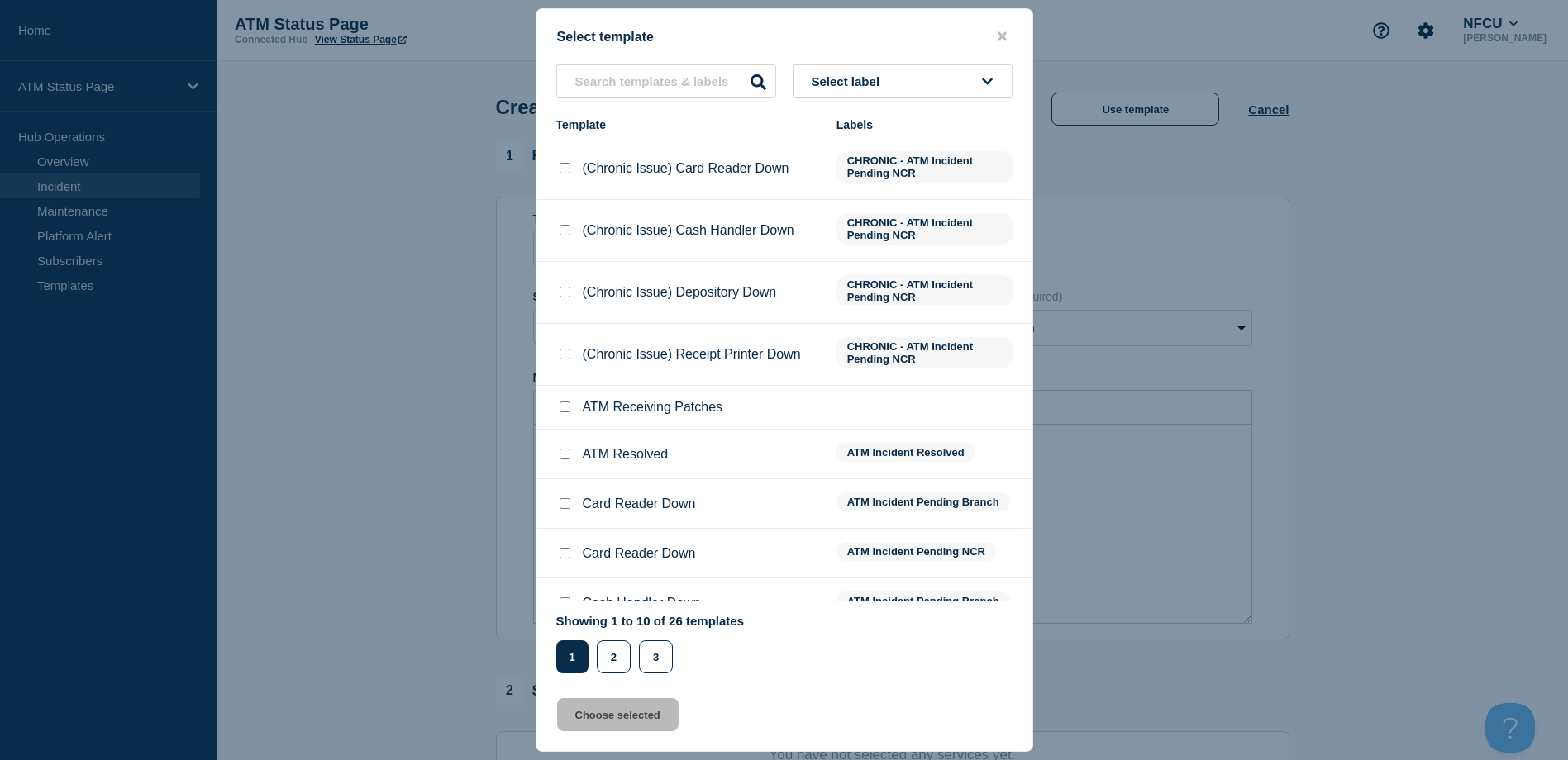
click at [984, 80] on icon at bounding box center [987, 81] width 11 height 13
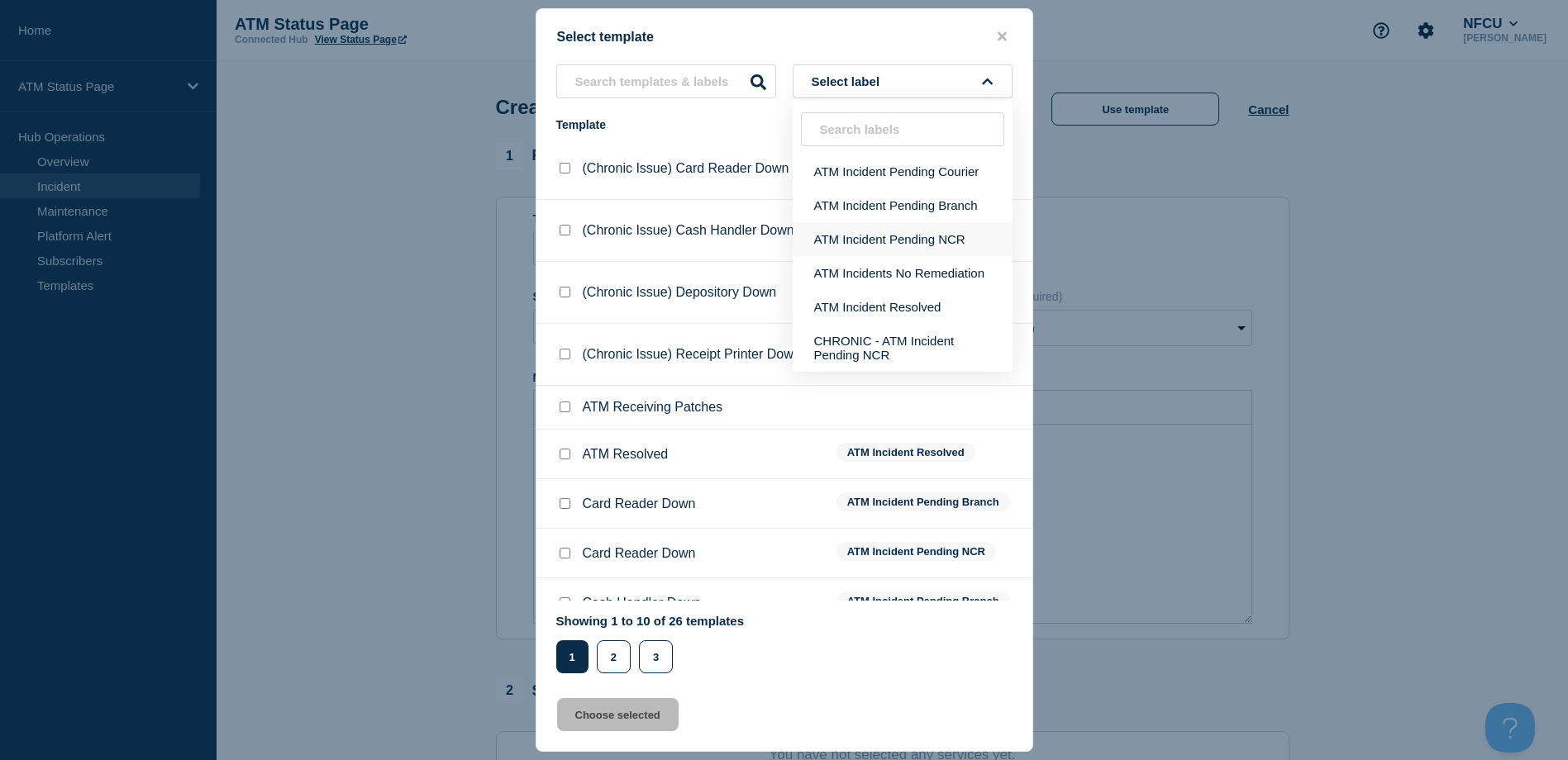
click at [856, 243] on button "ATM Incident Pending NCR" at bounding box center [903, 239] width 219 height 34
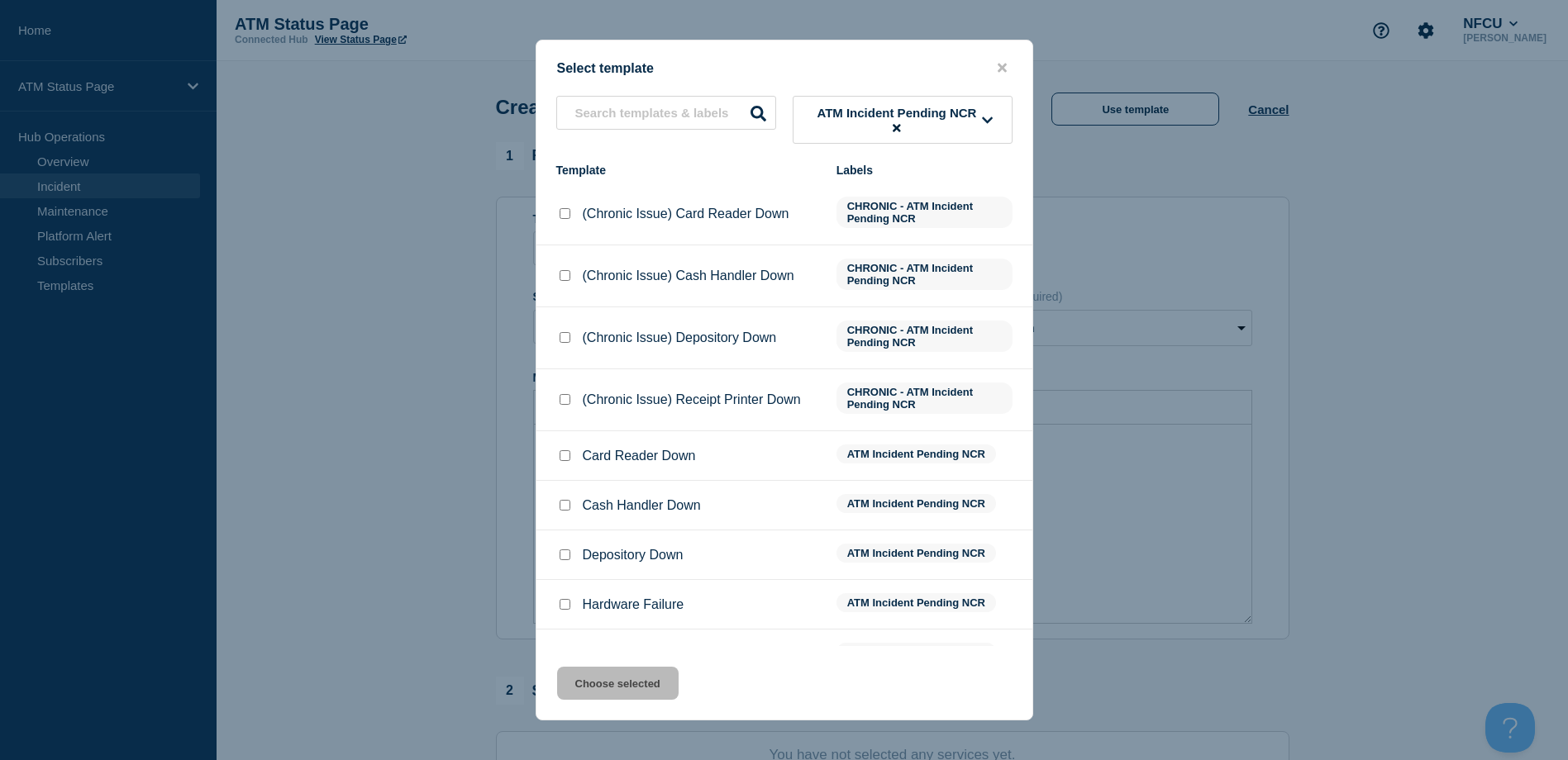
click at [879, 127] on span "ATM Incident Pending NCR" at bounding box center [897, 120] width 171 height 28
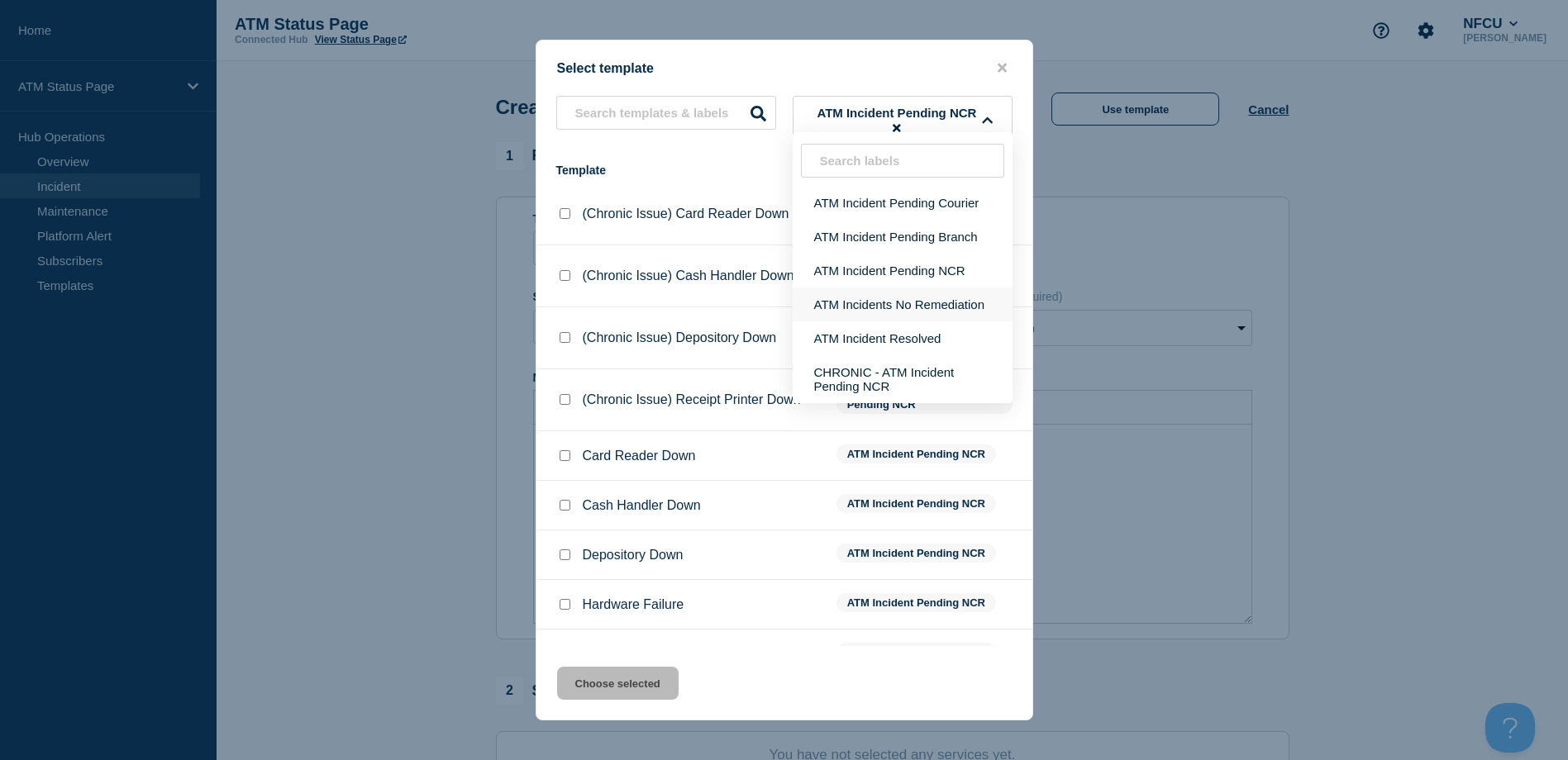
click at [886, 308] on button "ATM Incidents No Remediation" at bounding box center [903, 304] width 219 height 34
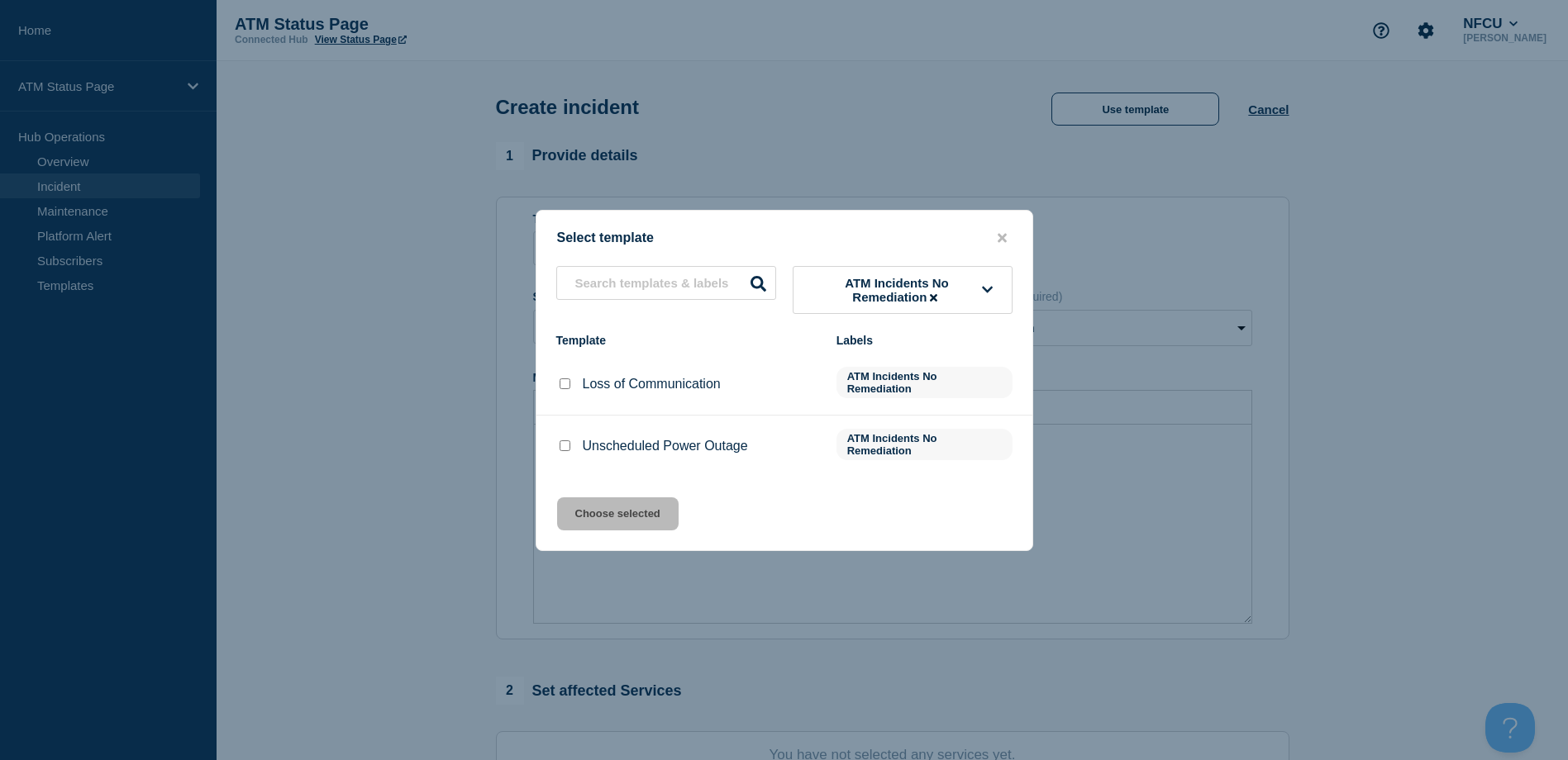
click at [561, 392] on div at bounding box center [565, 383] width 17 height 17
click at [564, 381] on input "Loss of Communication checkbox" at bounding box center [565, 383] width 11 height 11
click at [616, 503] on button "Choose selected" at bounding box center [617, 513] width 122 height 33
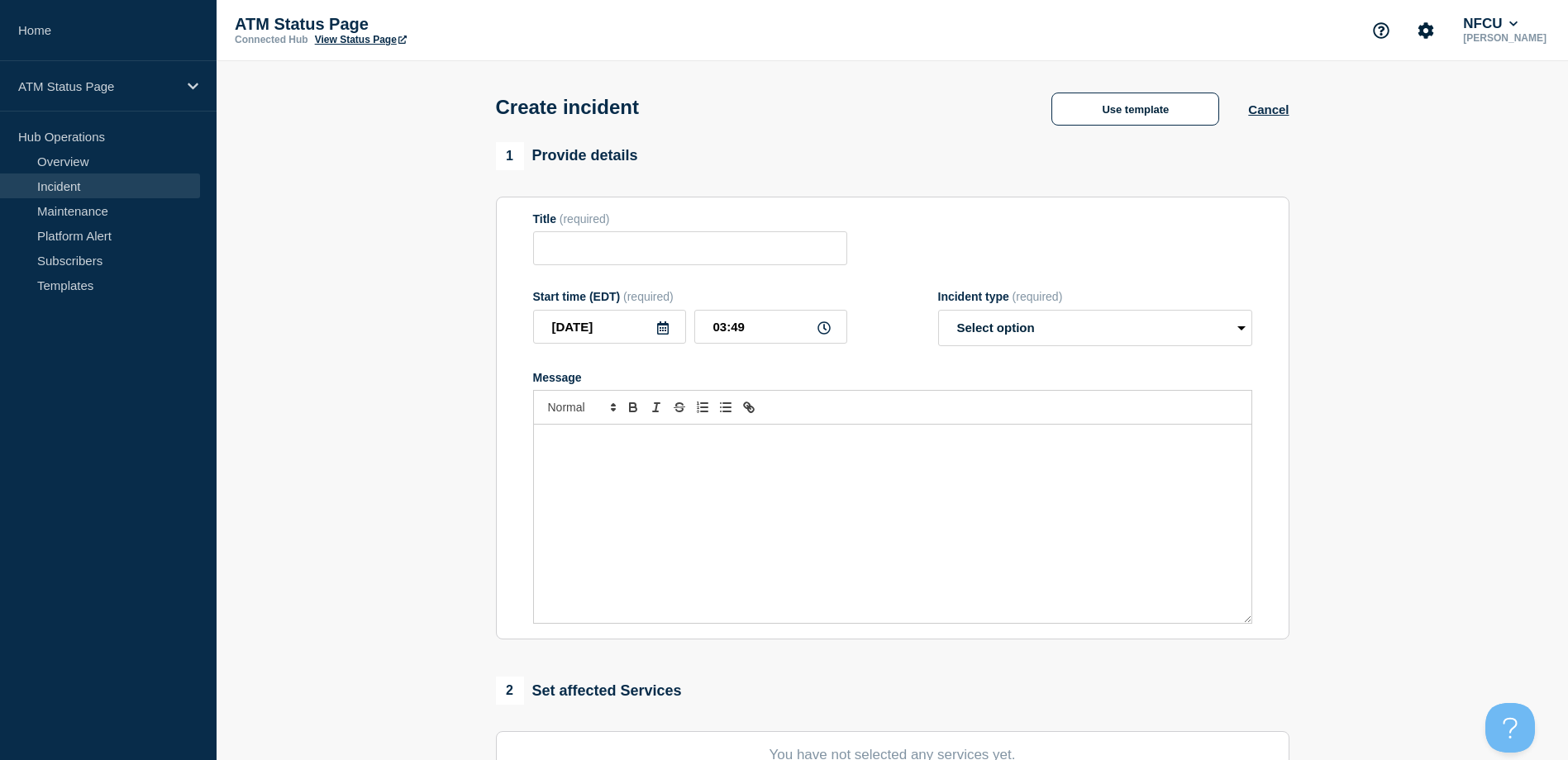
scroll to position [165, 0]
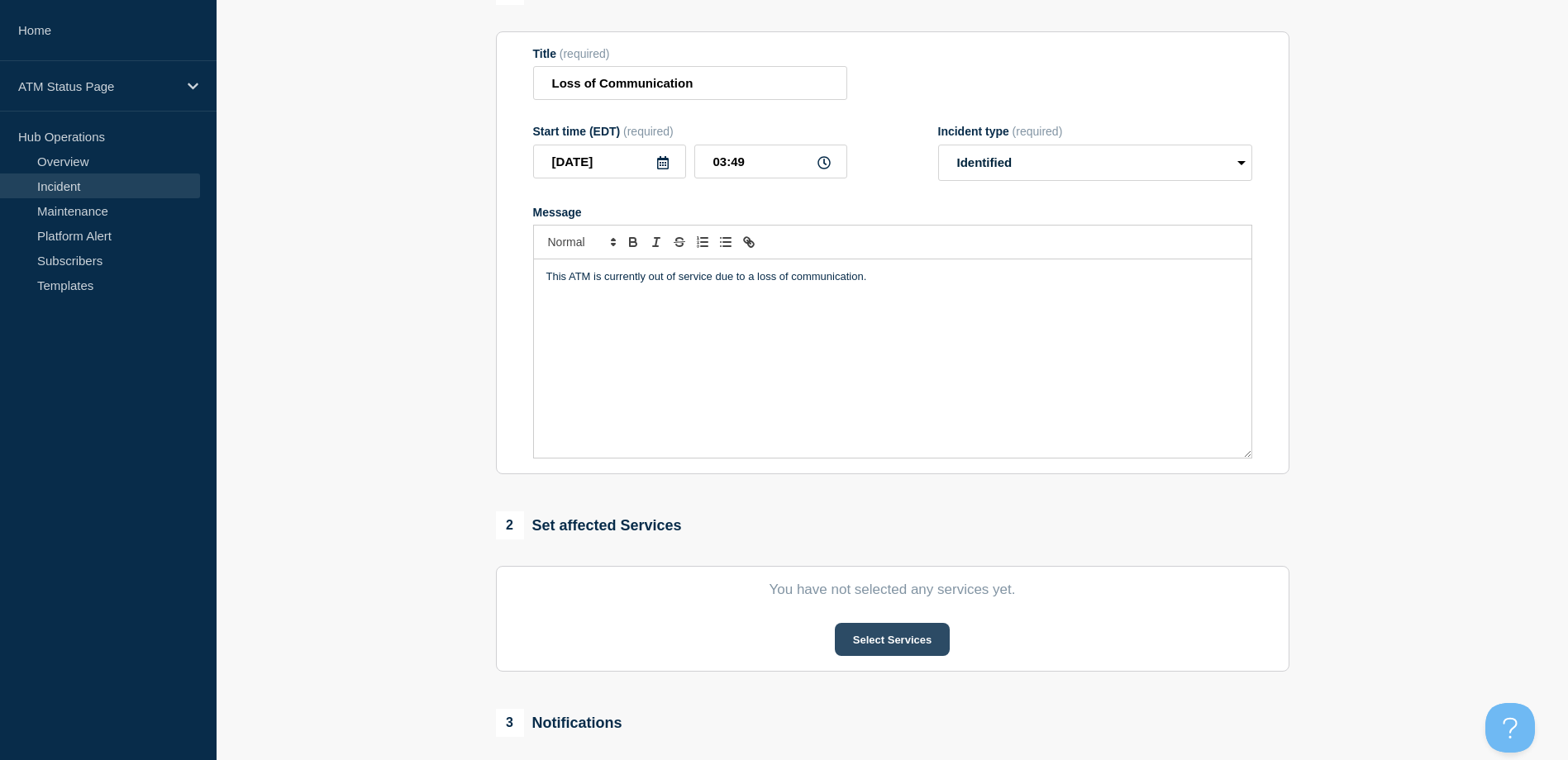
click at [855, 642] on button "Select Services" at bounding box center [892, 638] width 115 height 33
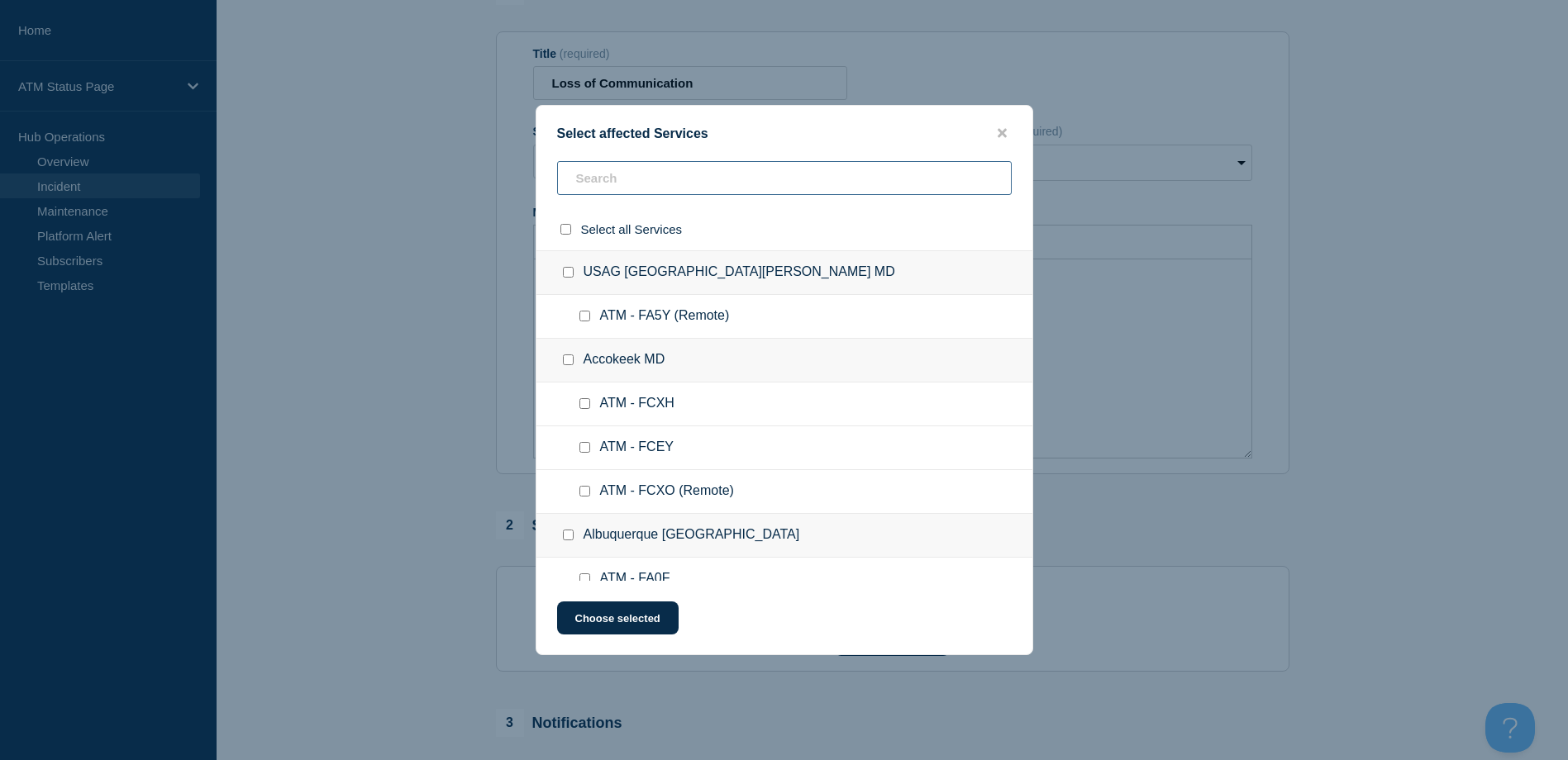
click at [661, 175] on input "text" at bounding box center [784, 178] width 455 height 34
paste input "FA5A"
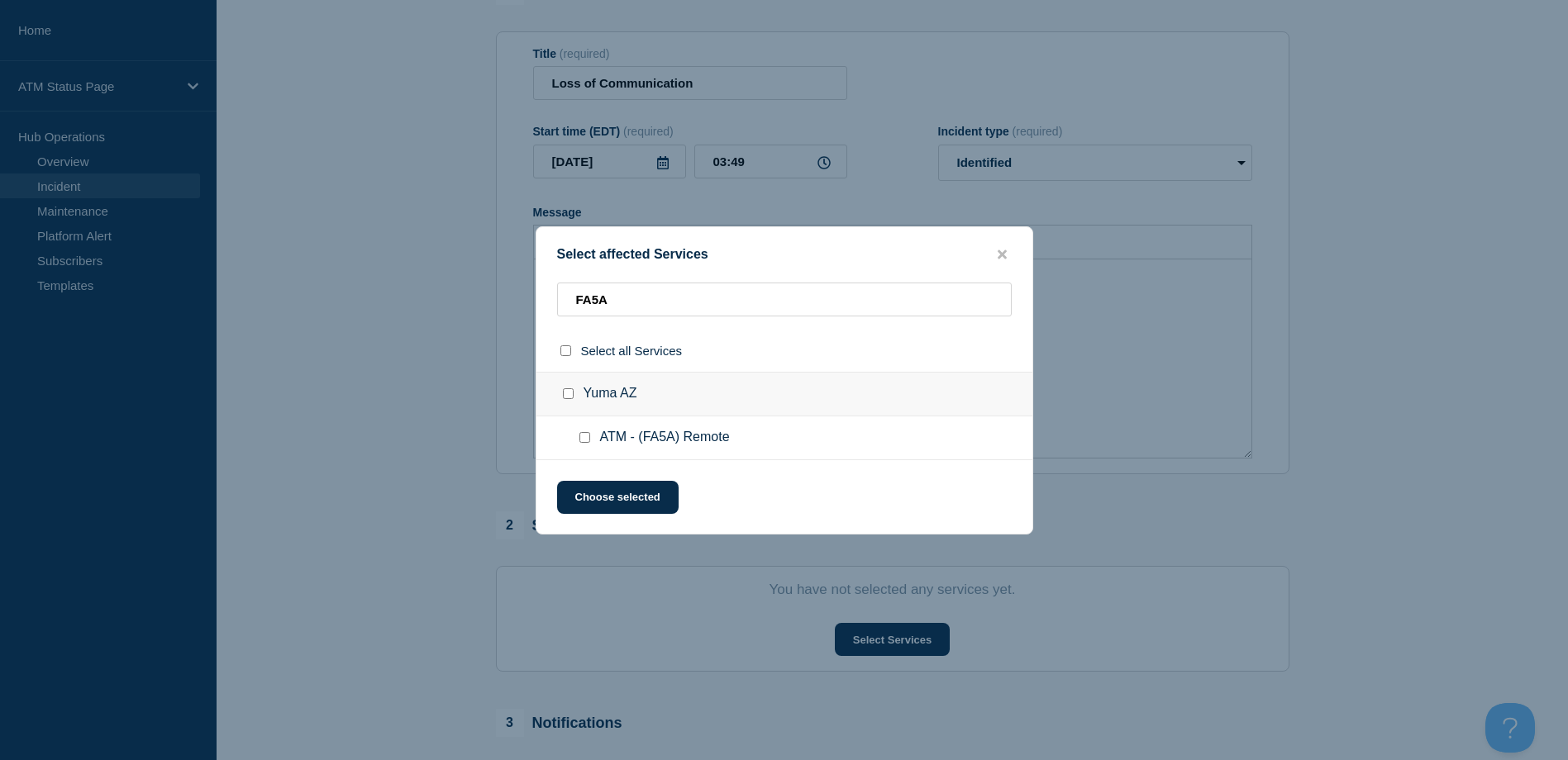
click at [581, 433] on input "ATM - (FA5A) Remote checkbox" at bounding box center [584, 437] width 11 height 11
click at [608, 494] on button "Choose selected" at bounding box center [617, 497] width 122 height 33
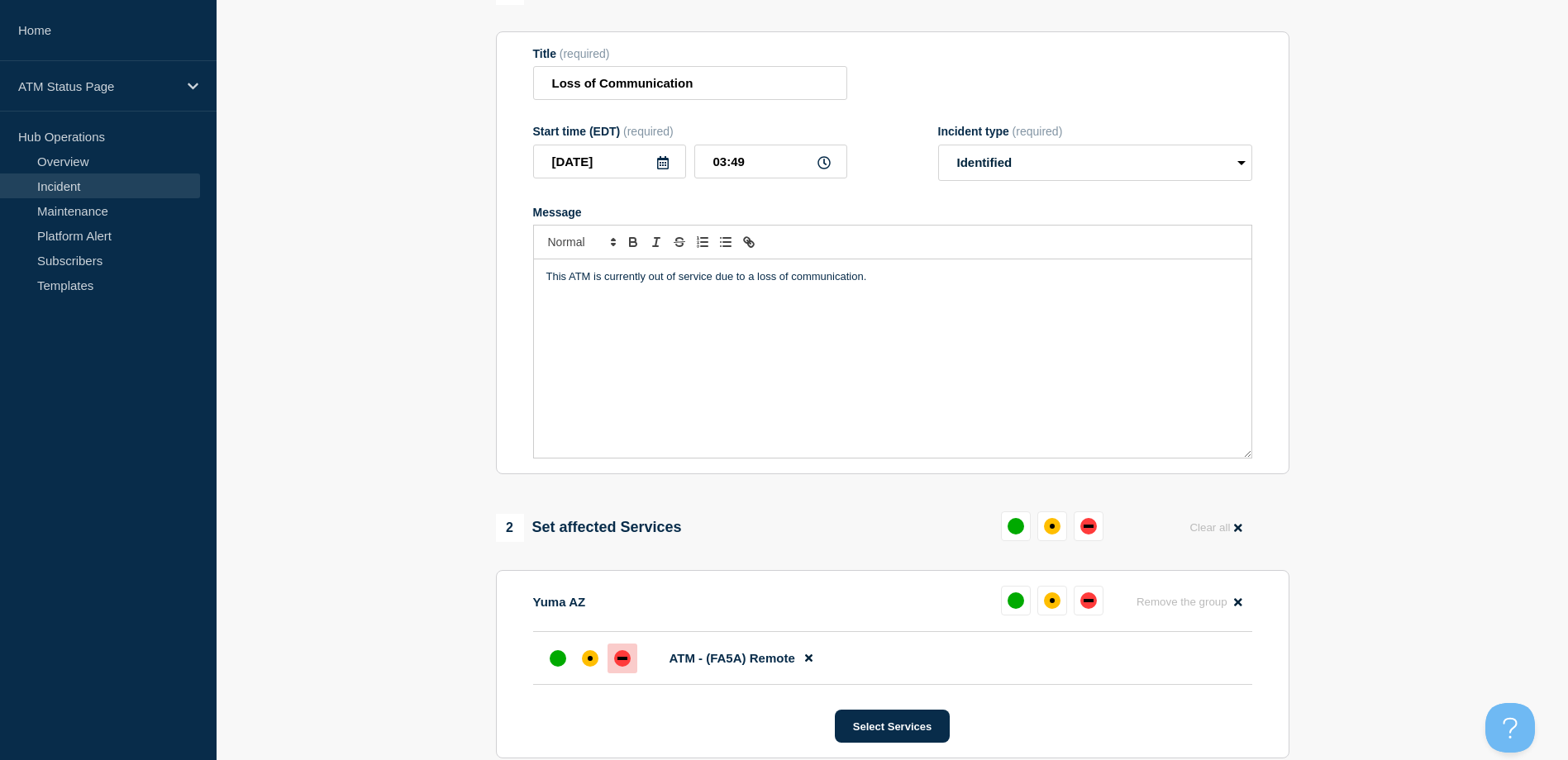
click at [616, 656] on div "down" at bounding box center [622, 658] width 17 height 17
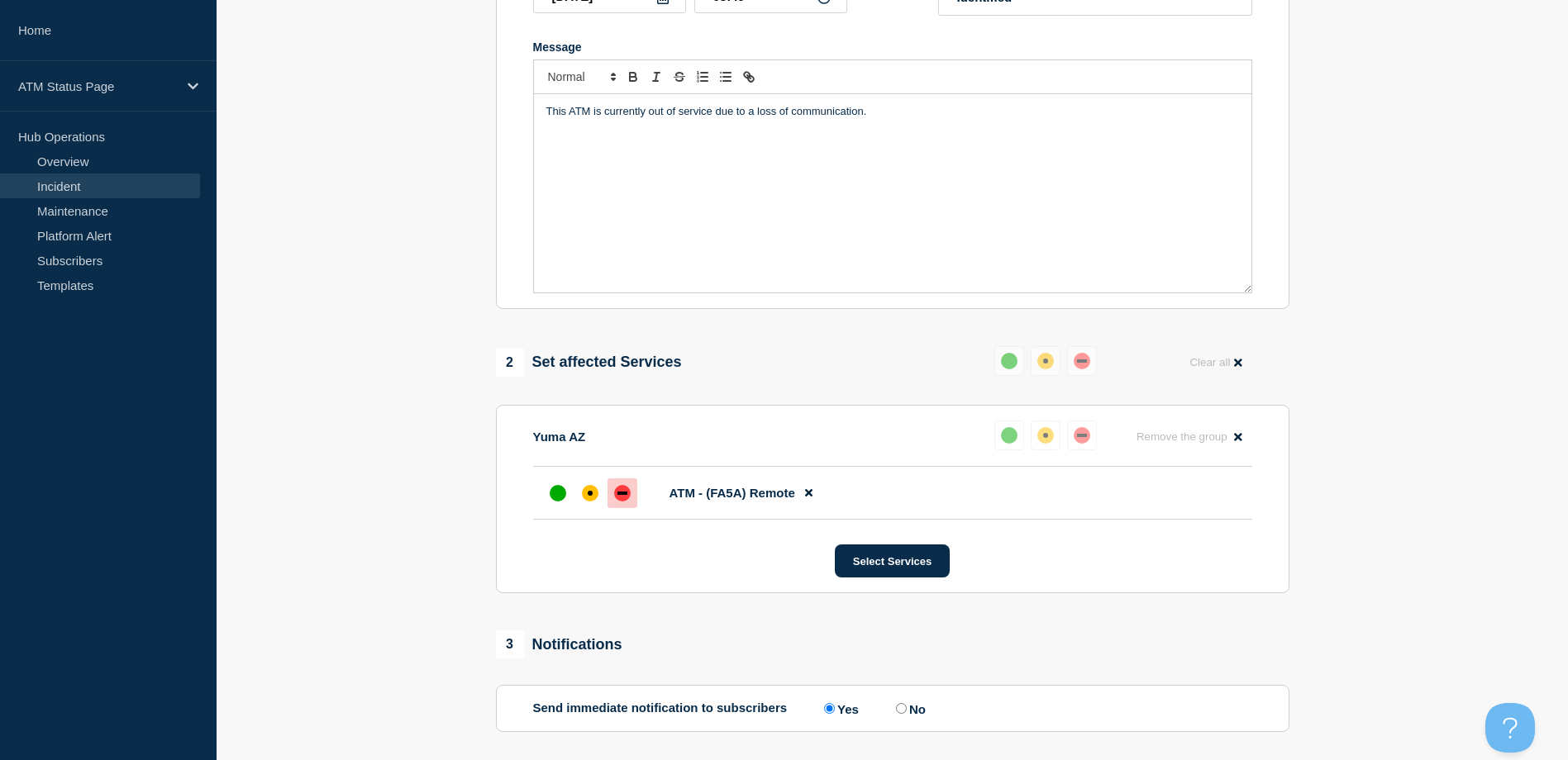
scroll to position [484, 0]
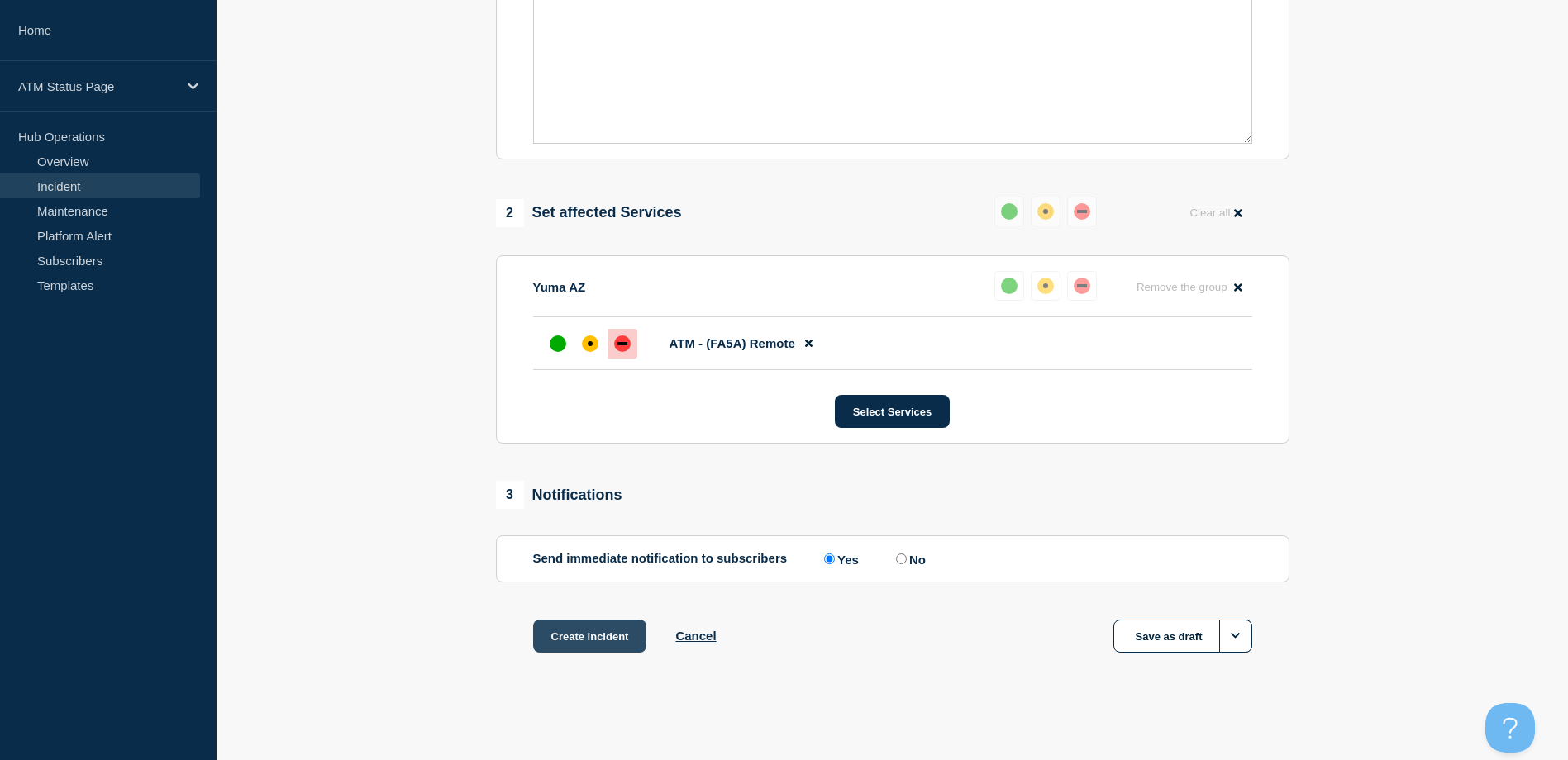
click at [606, 628] on button "Create incident" at bounding box center [589, 635] width 114 height 33
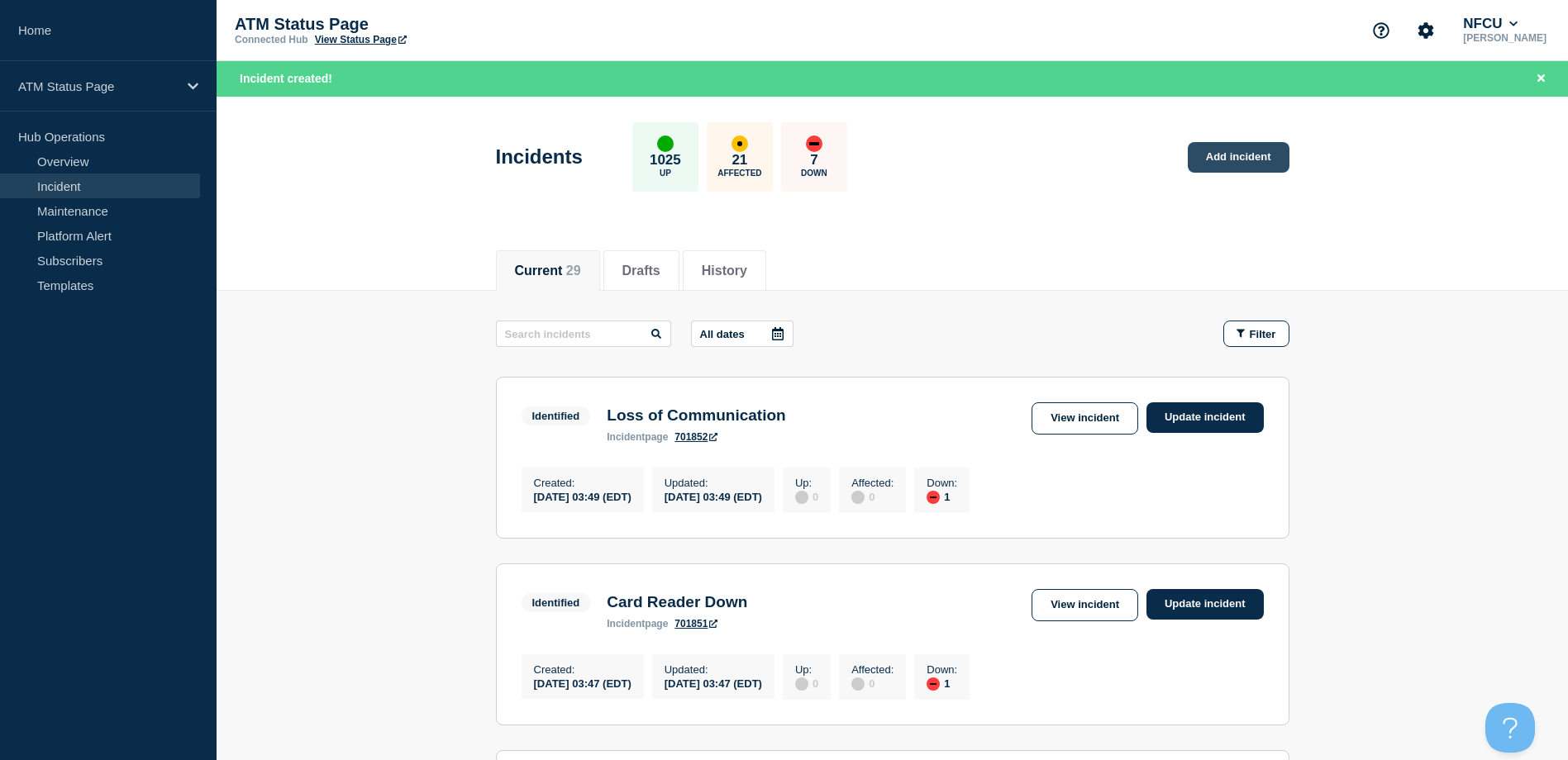
click at [1247, 154] on link "Add incident" at bounding box center [1238, 157] width 102 height 31
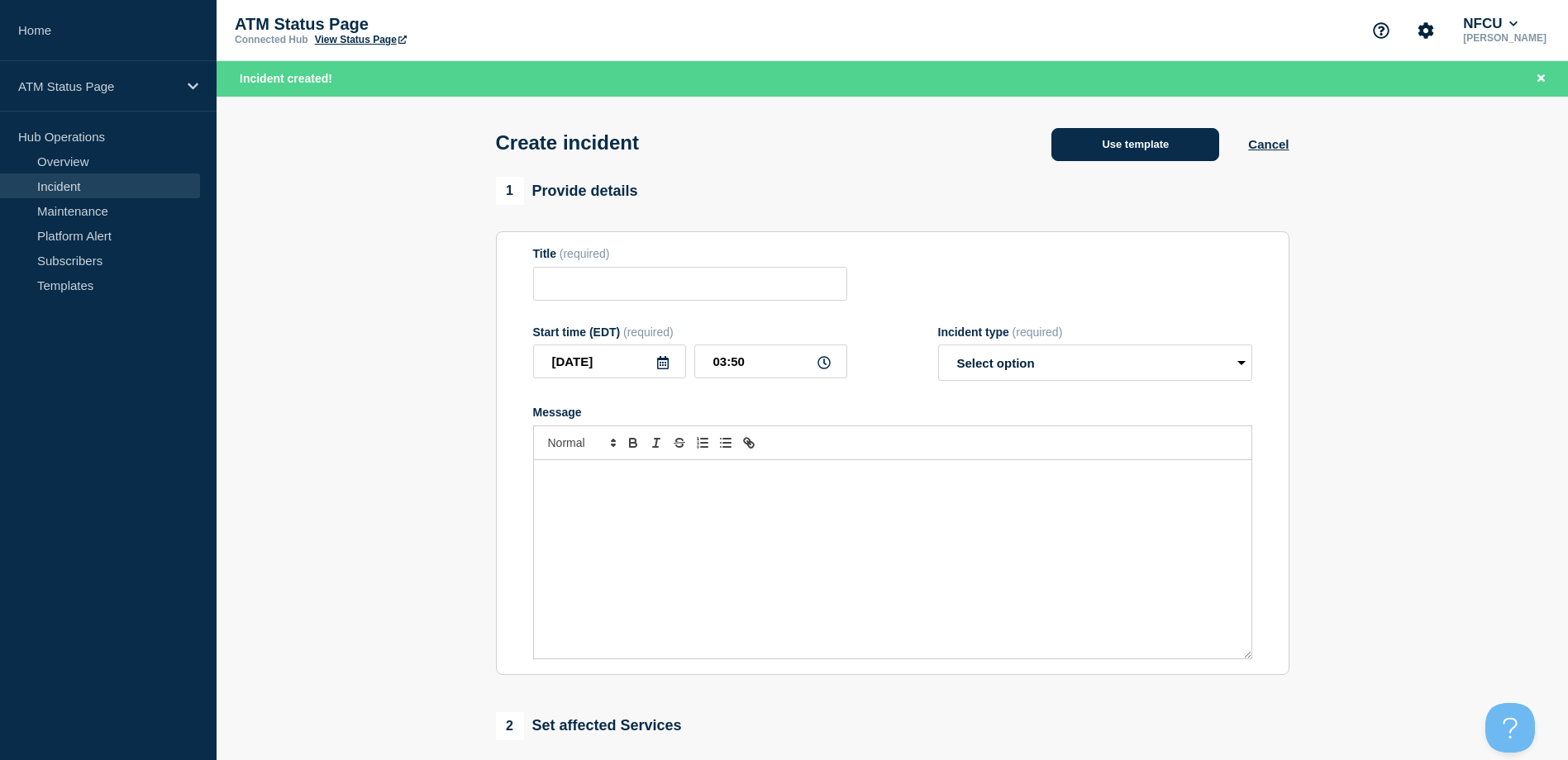
click at [1185, 141] on button "Use template" at bounding box center [1135, 144] width 168 height 33
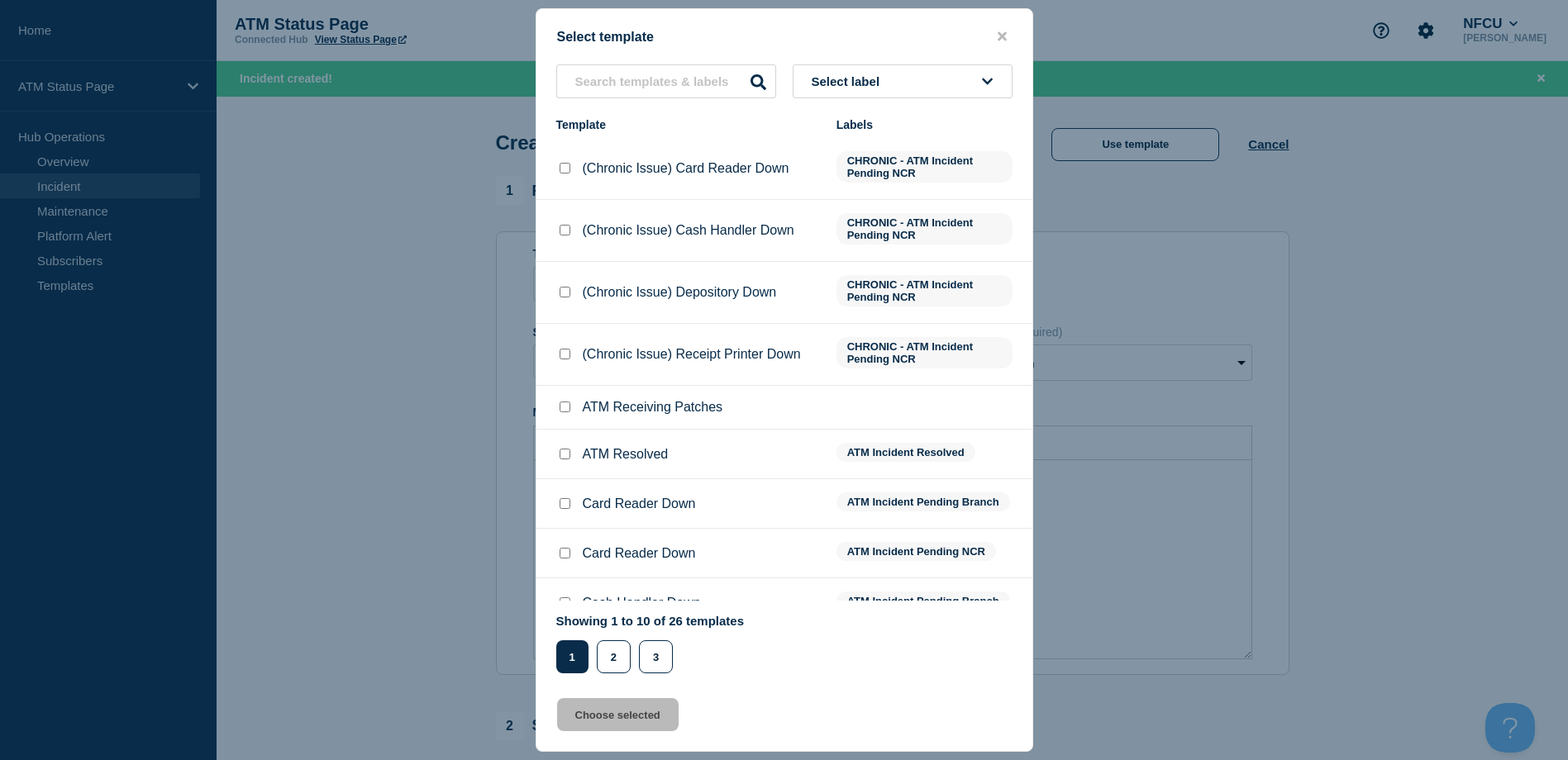
click at [953, 114] on div "Select label Template Labels (Chronic Issue) Card Reader Down CHRONIC - ATM Inc…" at bounding box center [785, 369] width 496 height 609
click at [930, 90] on button "Select label" at bounding box center [903, 81] width 219 height 34
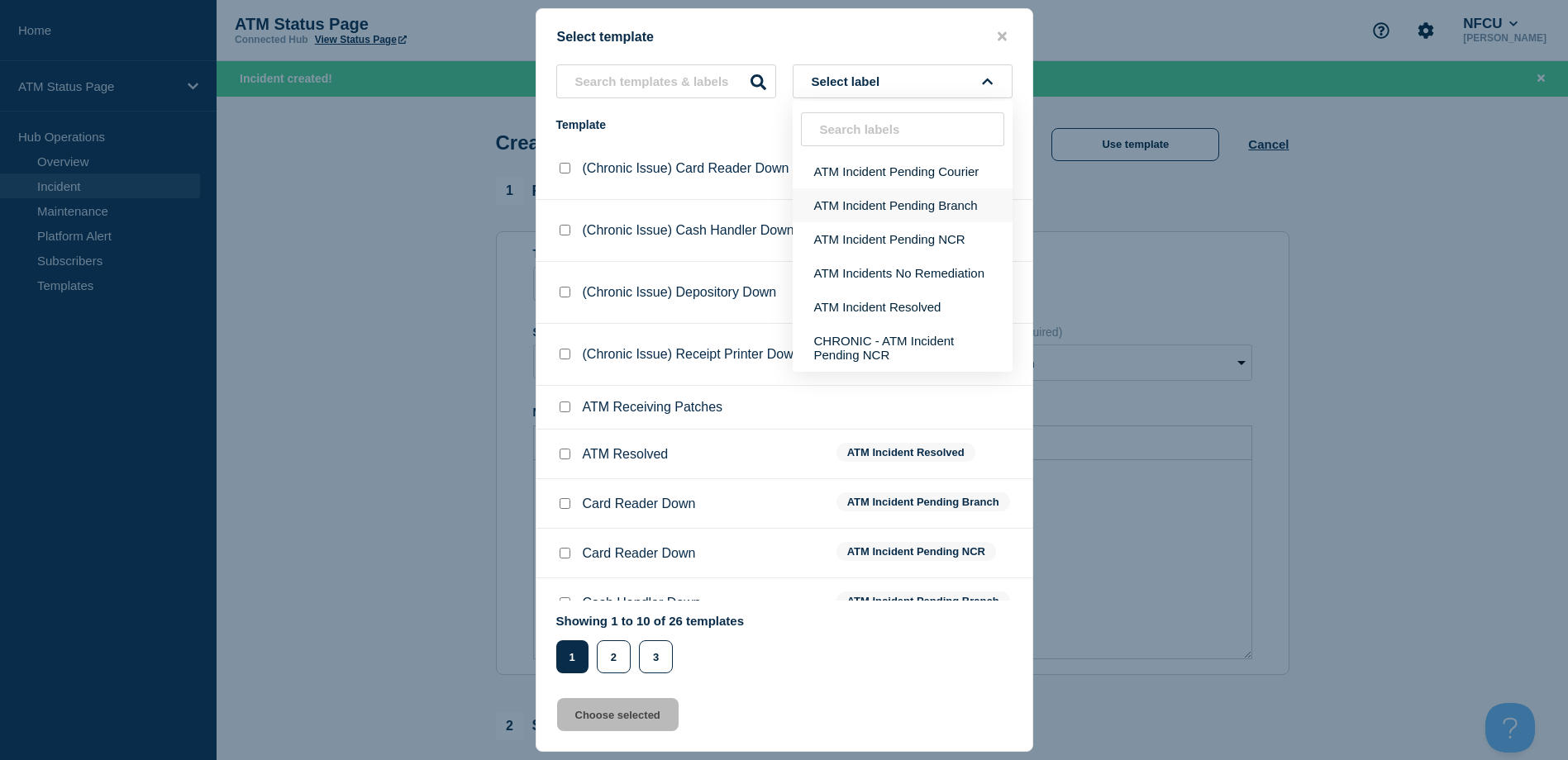
click at [881, 196] on button "ATM Incident Pending Branch" at bounding box center [903, 206] width 219 height 34
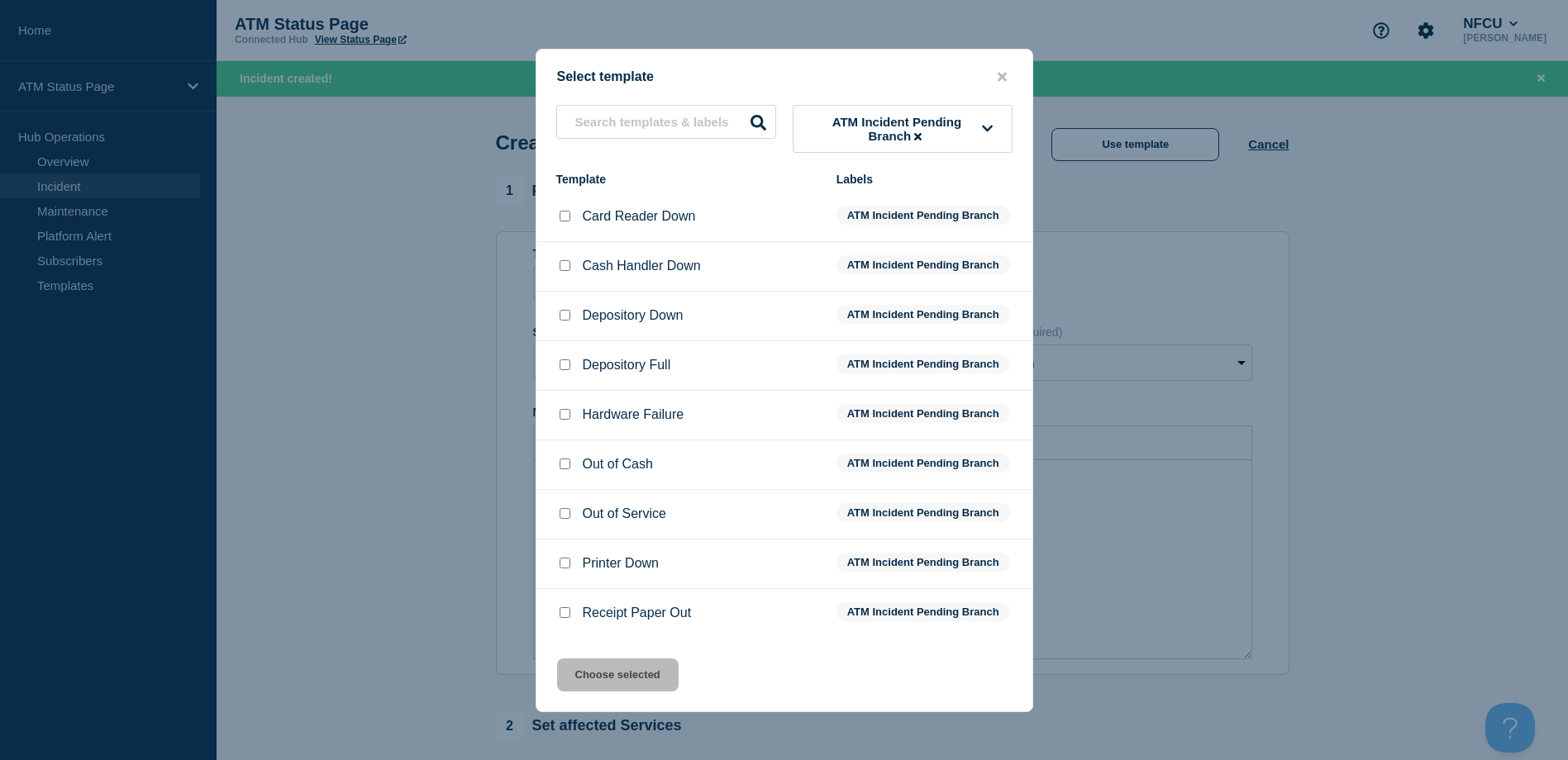
click at [572, 320] on div "Depository Down" at bounding box center [688, 315] width 264 height 17
click at [569, 320] on input "Depository Down checkbox" at bounding box center [565, 314] width 11 height 11
click at [648, 664] on button "Choose selected" at bounding box center [617, 674] width 122 height 33
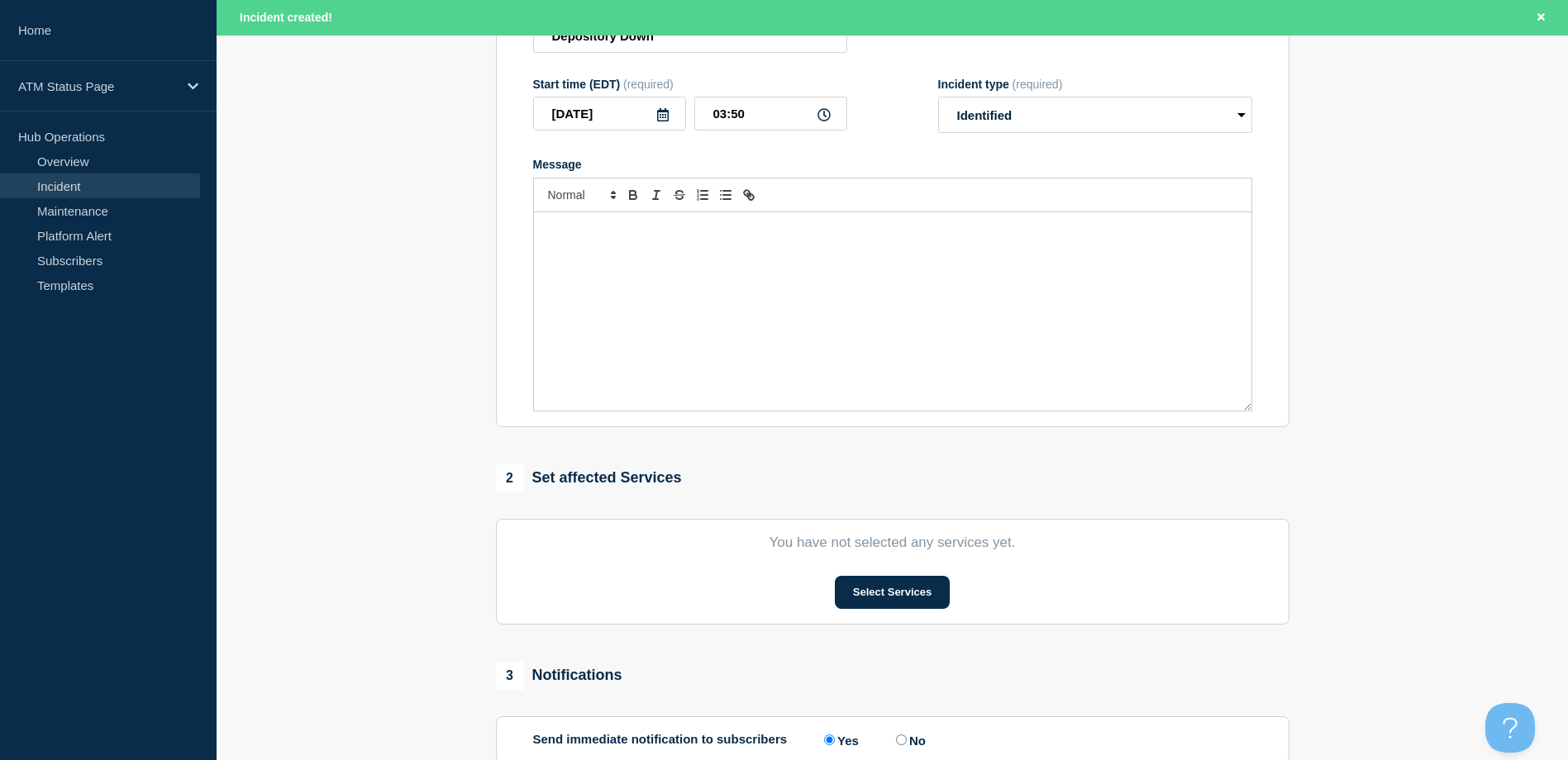
scroll to position [330, 0]
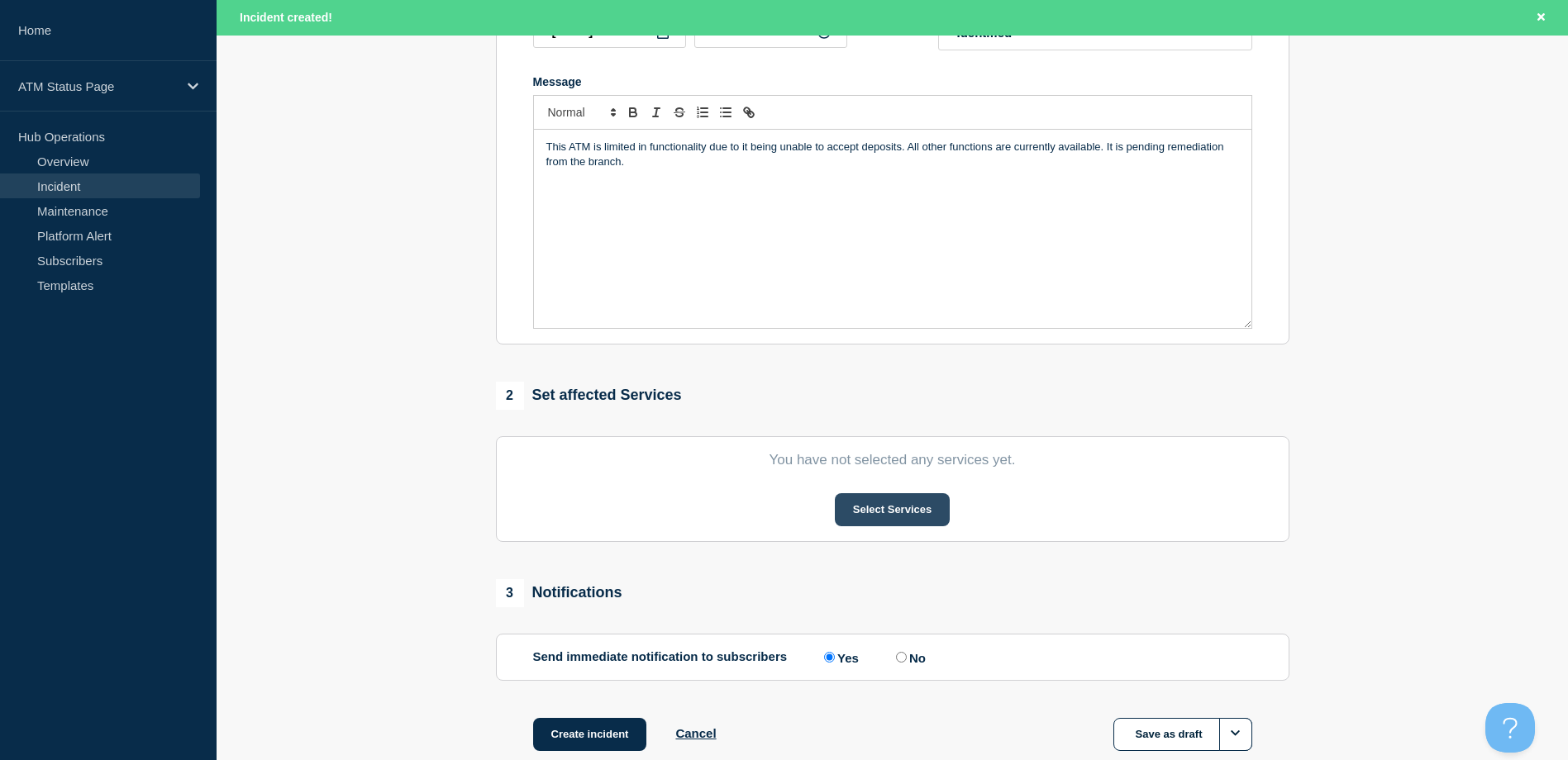
click at [853, 526] on button "Select Services" at bounding box center [892, 509] width 115 height 33
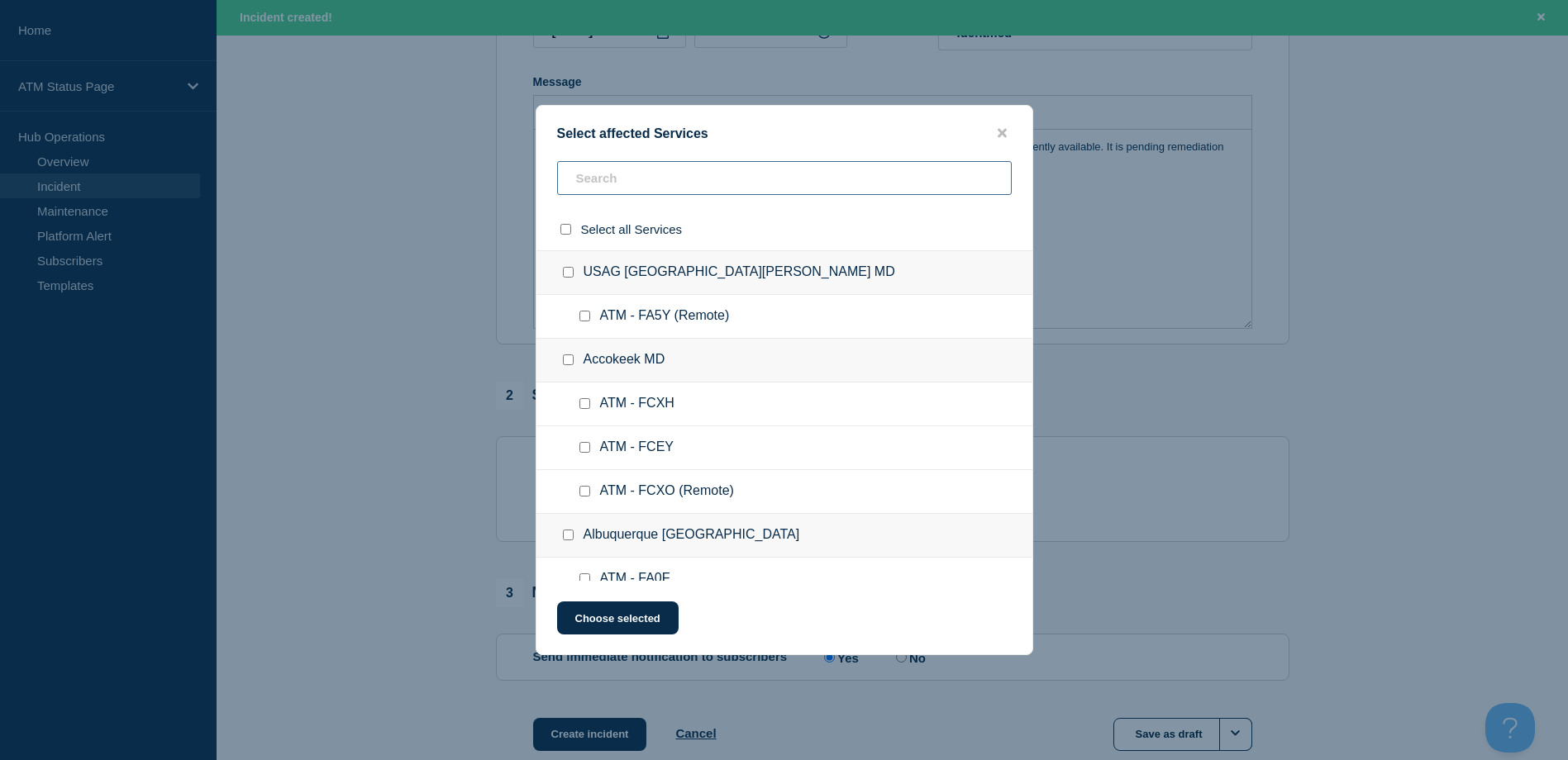
click at [675, 191] on input "text" at bounding box center [784, 178] width 455 height 34
paste input "FCXQ"
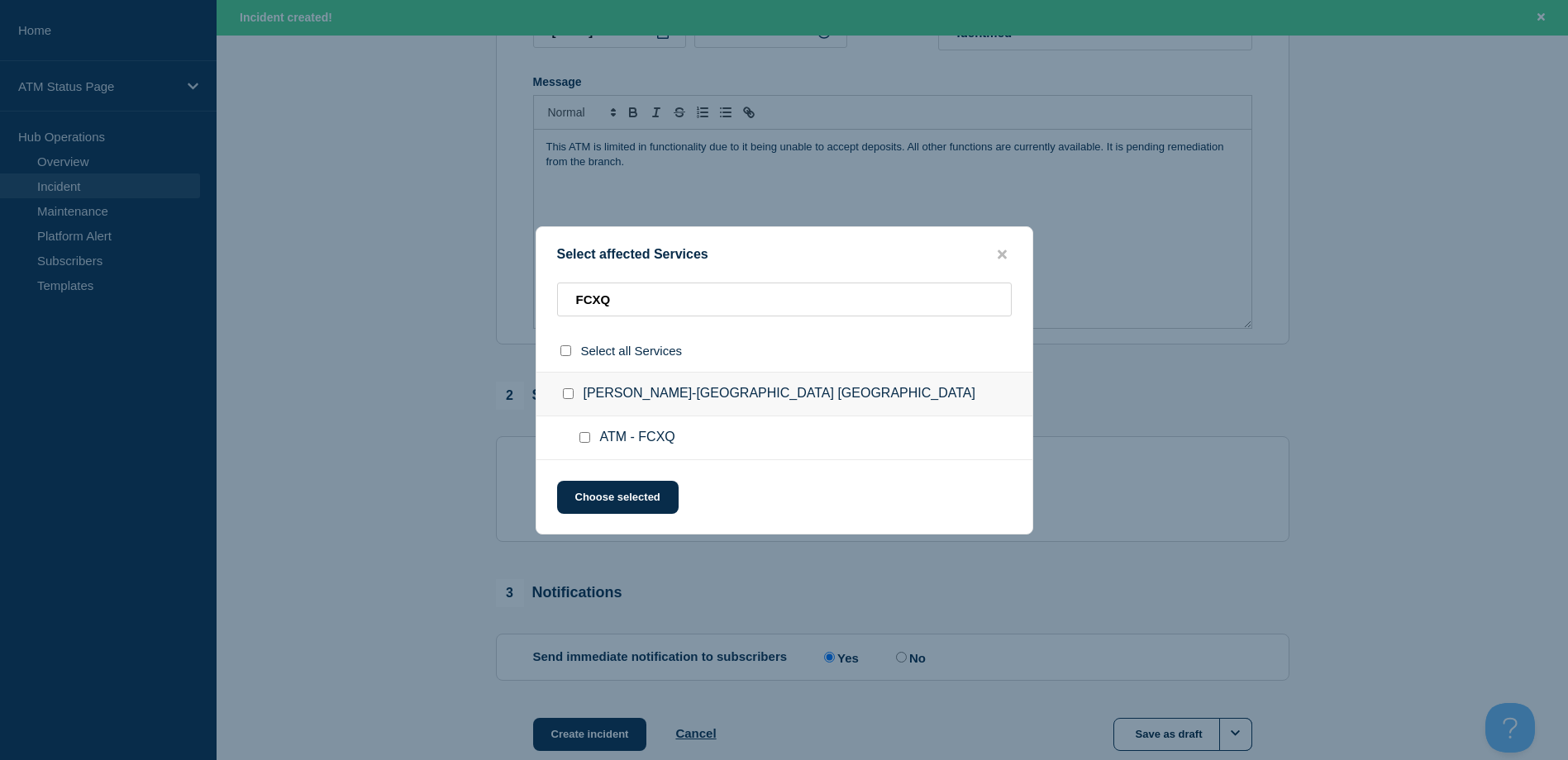
click at [581, 443] on input "ATM - FCXQ checkbox" at bounding box center [584, 437] width 11 height 11
click at [590, 496] on button "Choose selected" at bounding box center [617, 497] width 122 height 33
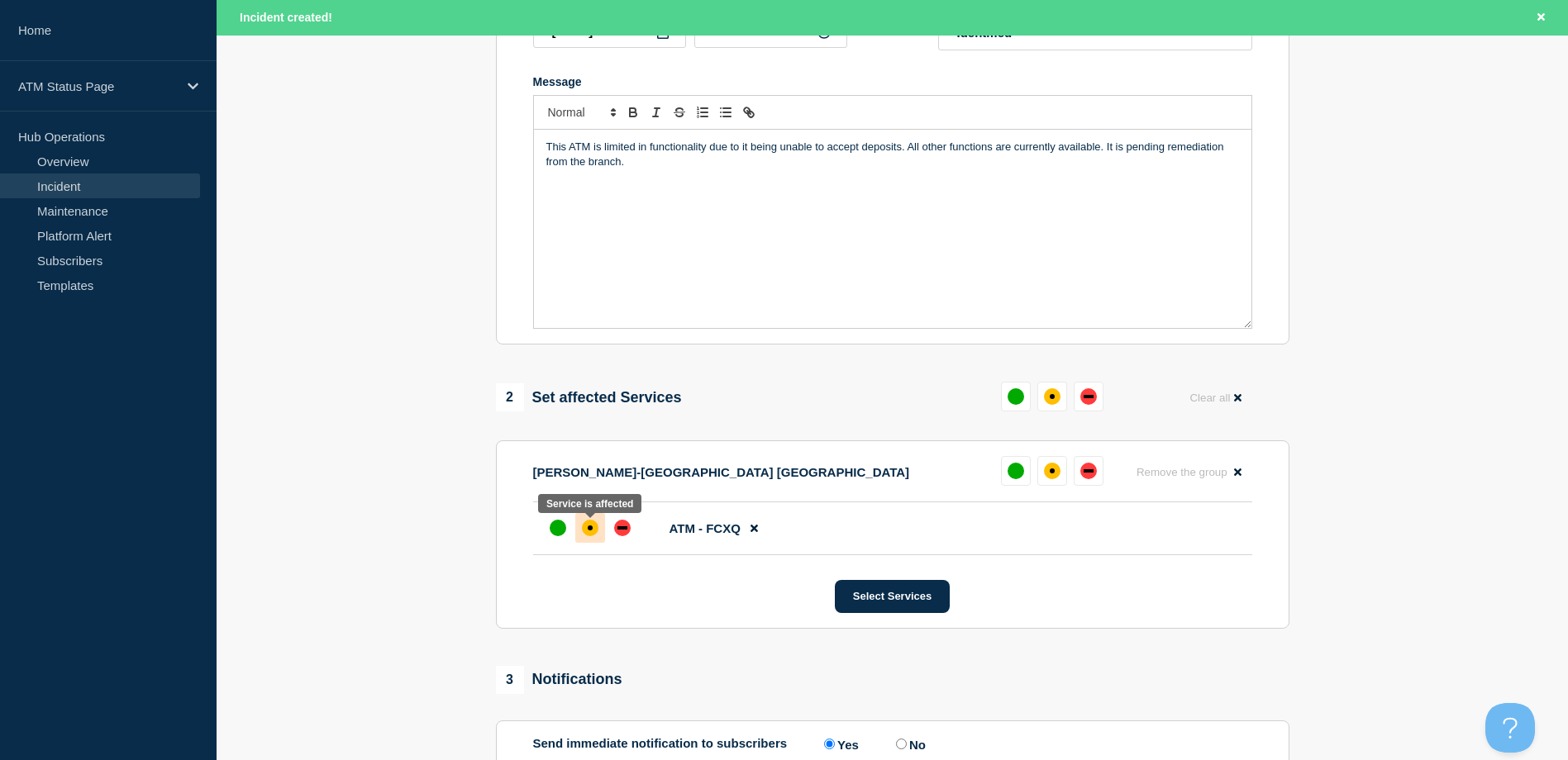
click at [602, 531] on div at bounding box center [590, 528] width 30 height 30
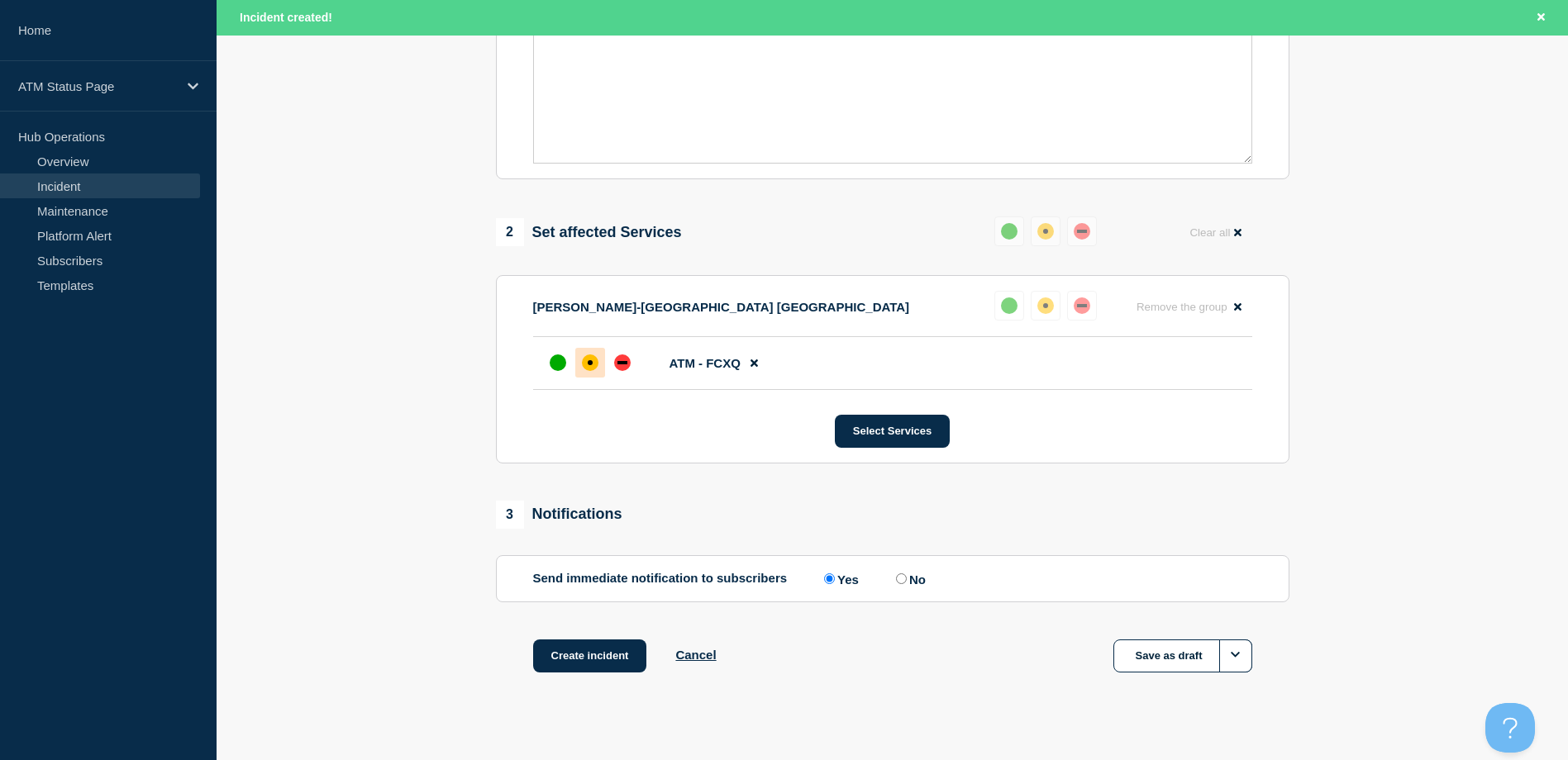
scroll to position [520, 0]
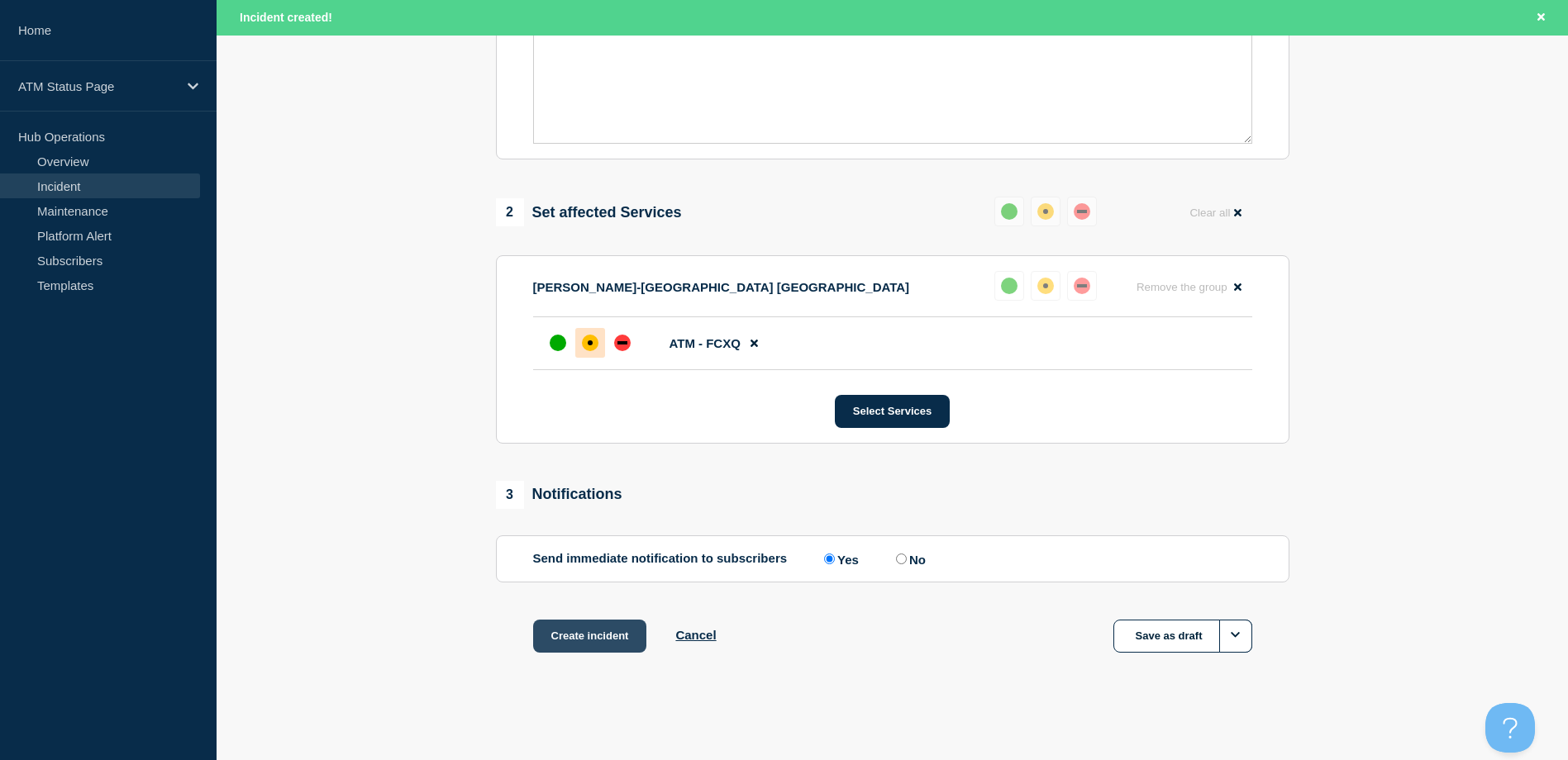
click at [581, 636] on button "Create incident" at bounding box center [589, 635] width 114 height 33
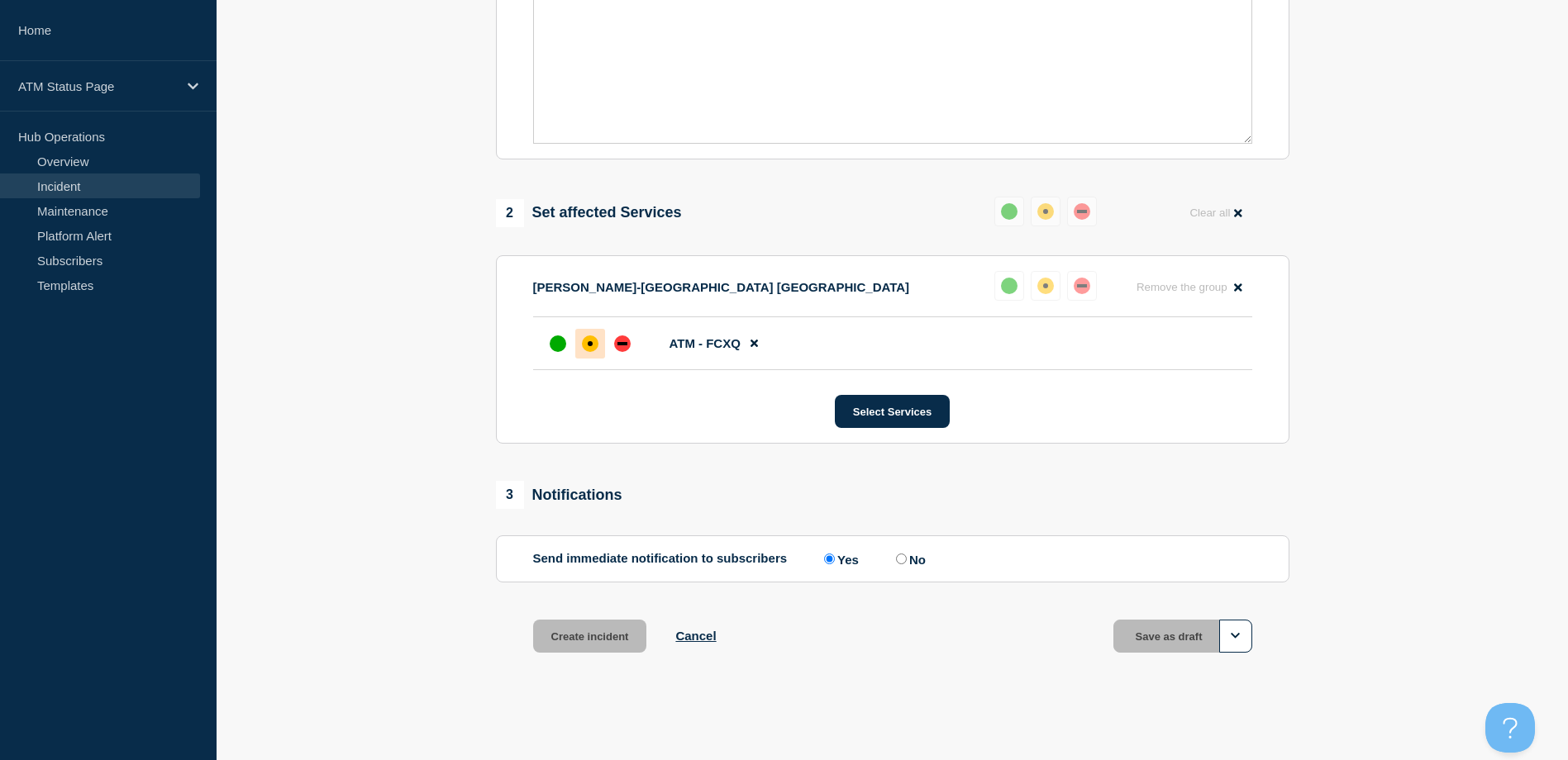
scroll to position [484, 0]
click at [652, 758] on main "Create incident Depository Down Cancel 1 Provide details Title (required) Depos…" at bounding box center [892, 170] width 1351 height 1179
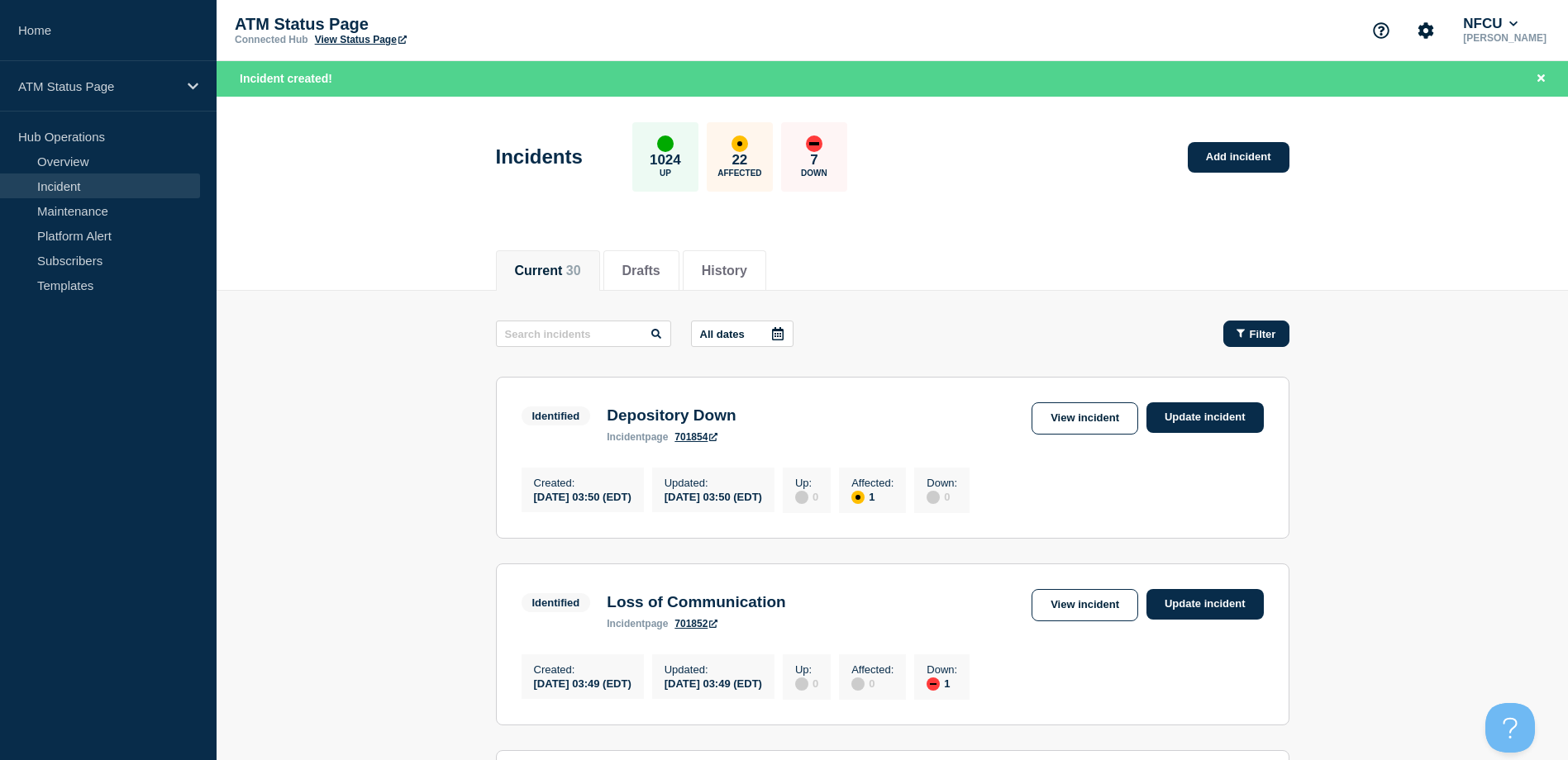
click at [1277, 340] on button "Filter" at bounding box center [1256, 333] width 66 height 27
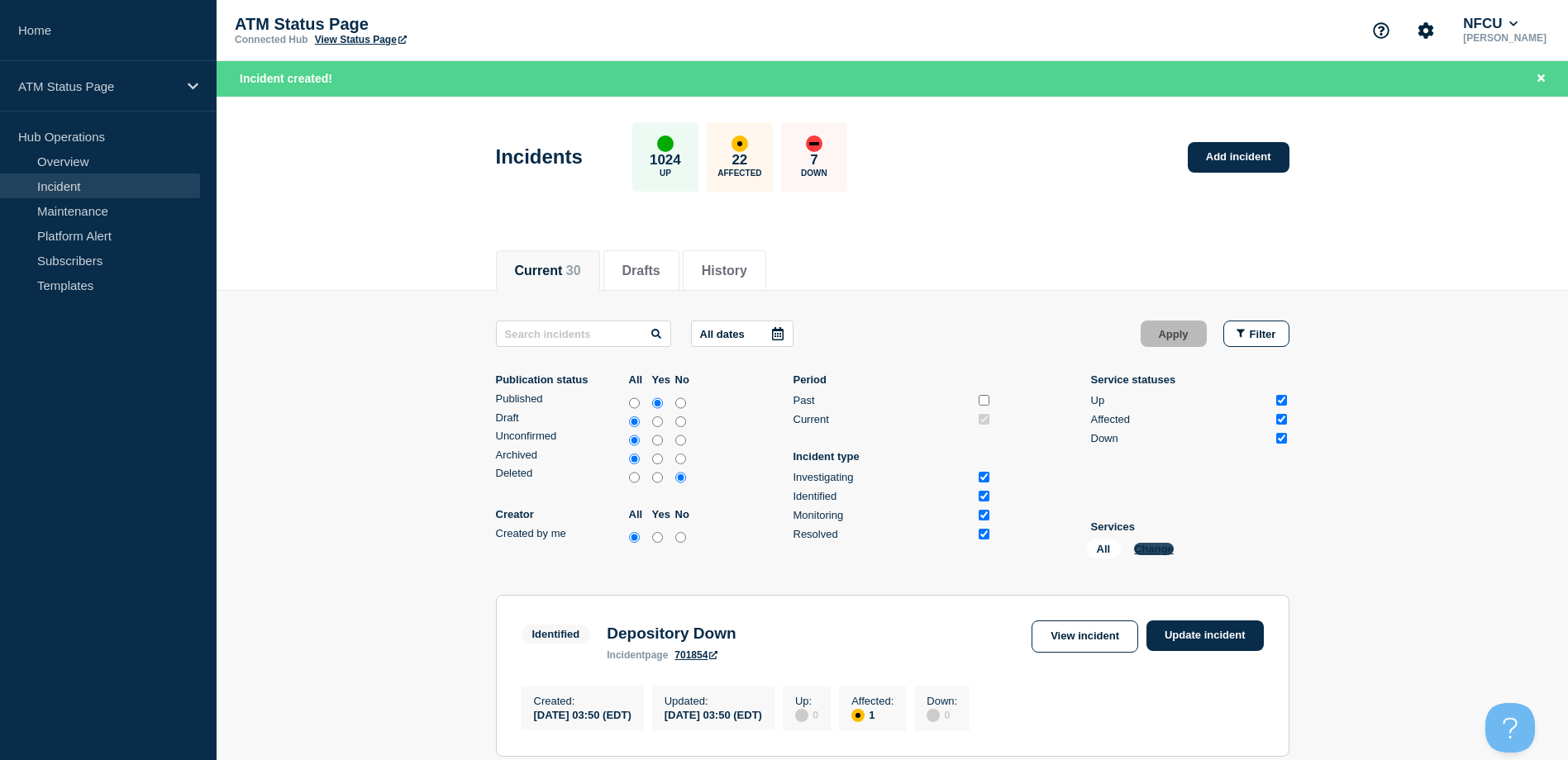
click at [1155, 550] on button "Change" at bounding box center [1154, 549] width 40 height 13
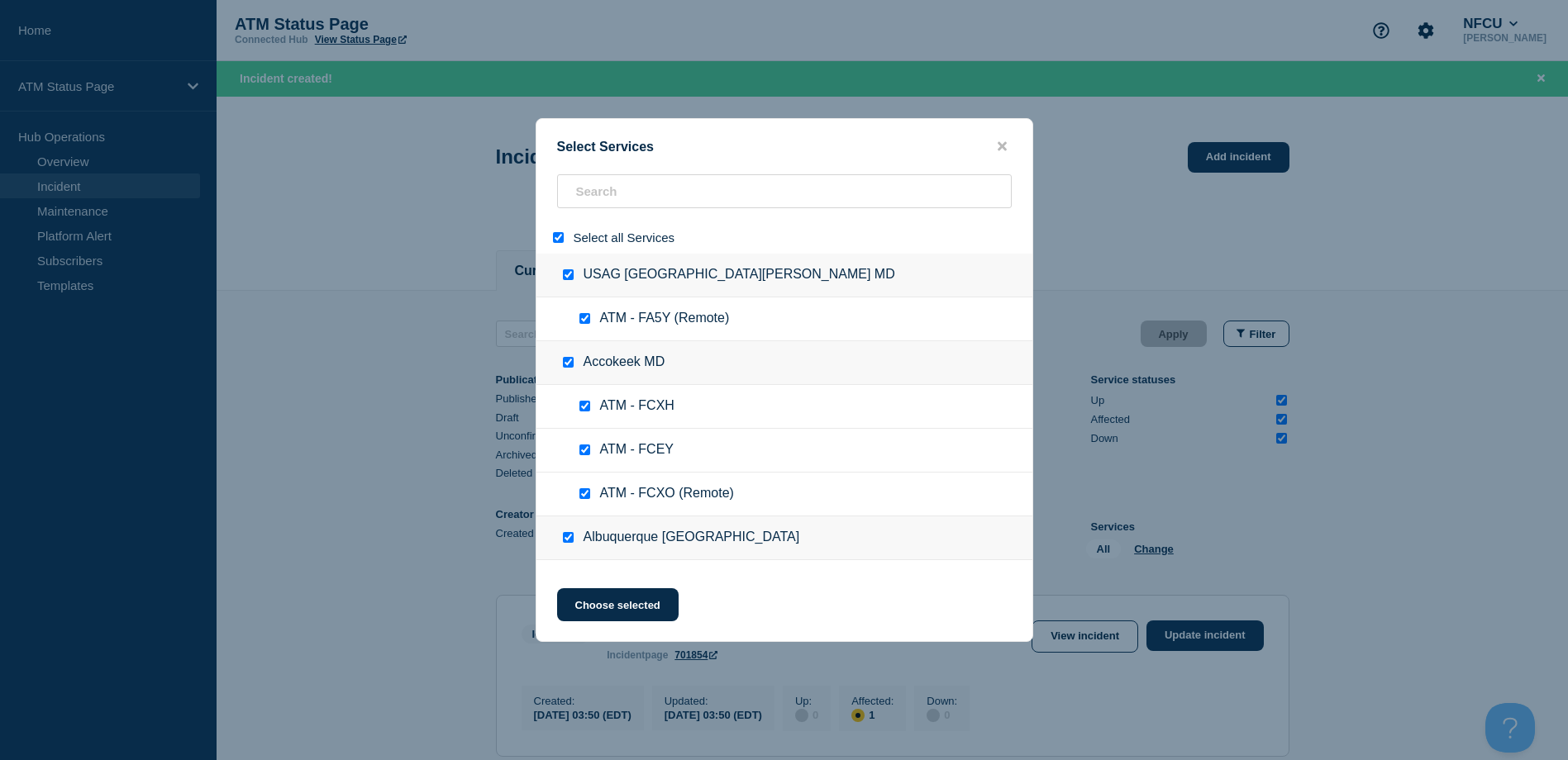
click at [554, 242] on input "select all" at bounding box center [558, 237] width 11 height 11
click at [585, 221] on div at bounding box center [785, 237] width 496 height 33
click at [589, 204] on input "search" at bounding box center [784, 191] width 455 height 34
paste input "FCDN"
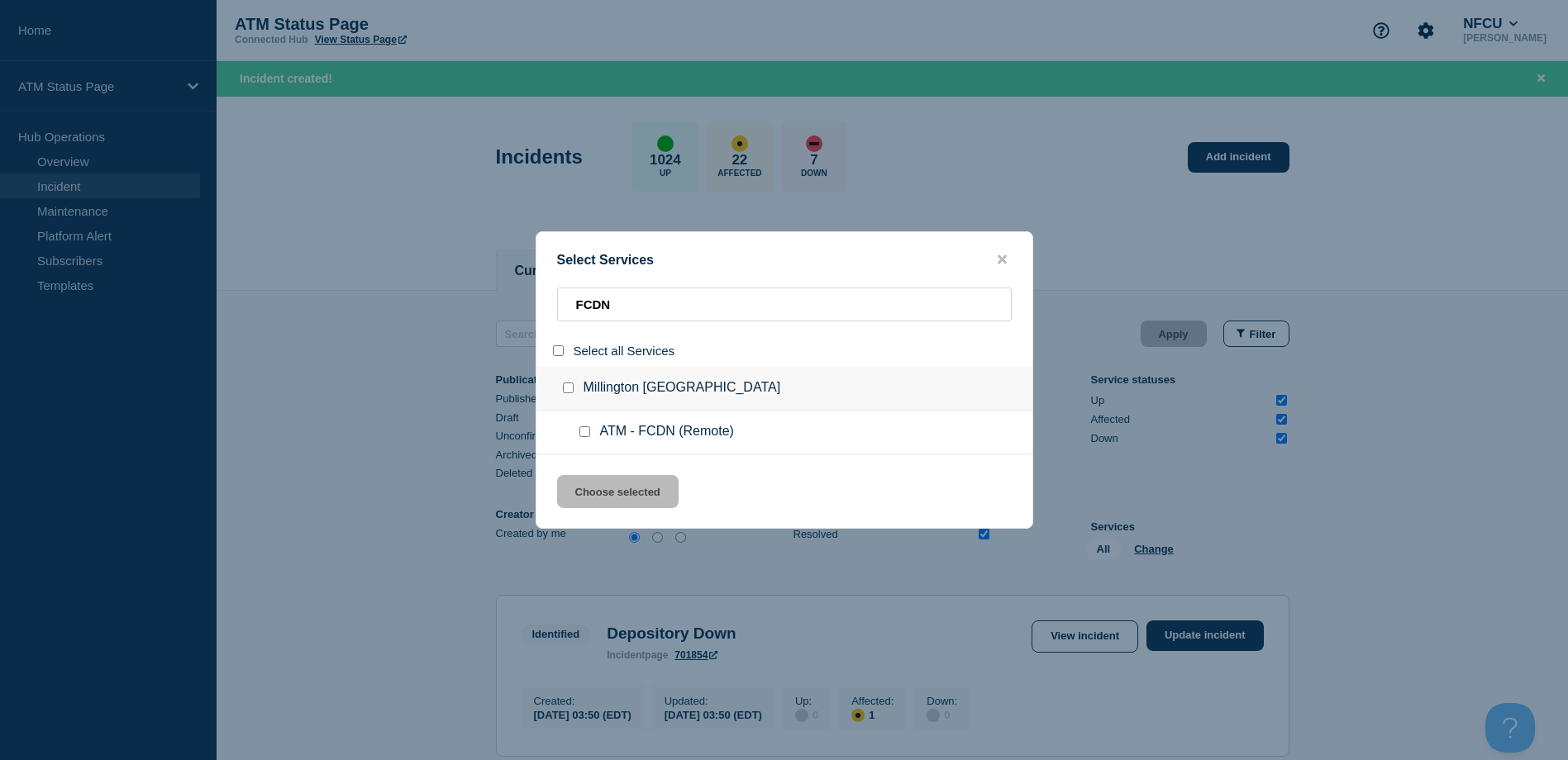
click at [590, 434] on div at bounding box center [588, 432] width 24 height 17
click at [585, 437] on input "service: ATM - FCDN (Remote)" at bounding box center [584, 431] width 11 height 11
click at [616, 494] on button "Choose selected" at bounding box center [617, 491] width 122 height 33
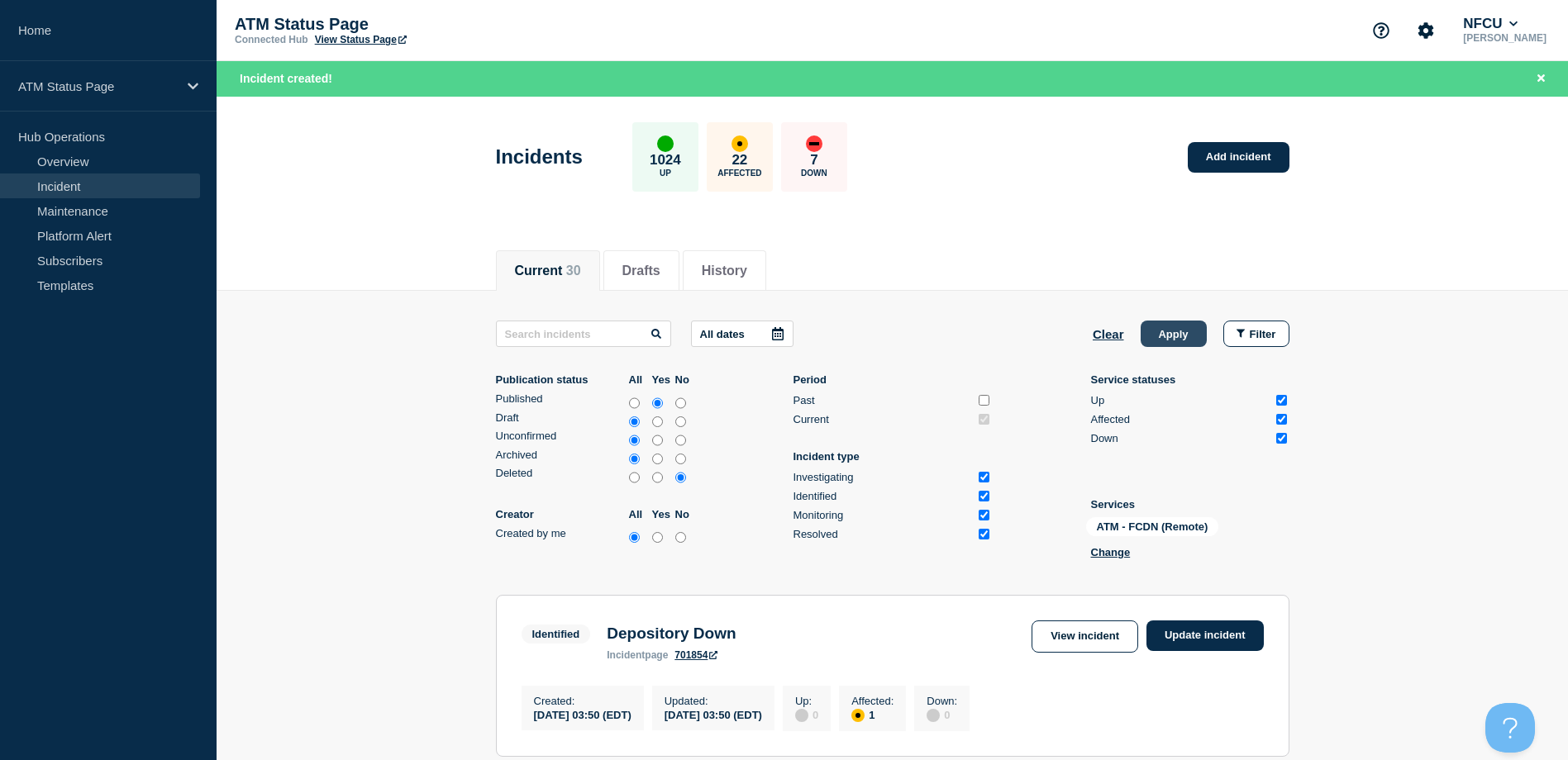
click at [1156, 333] on button "Apply" at bounding box center [1174, 333] width 66 height 27
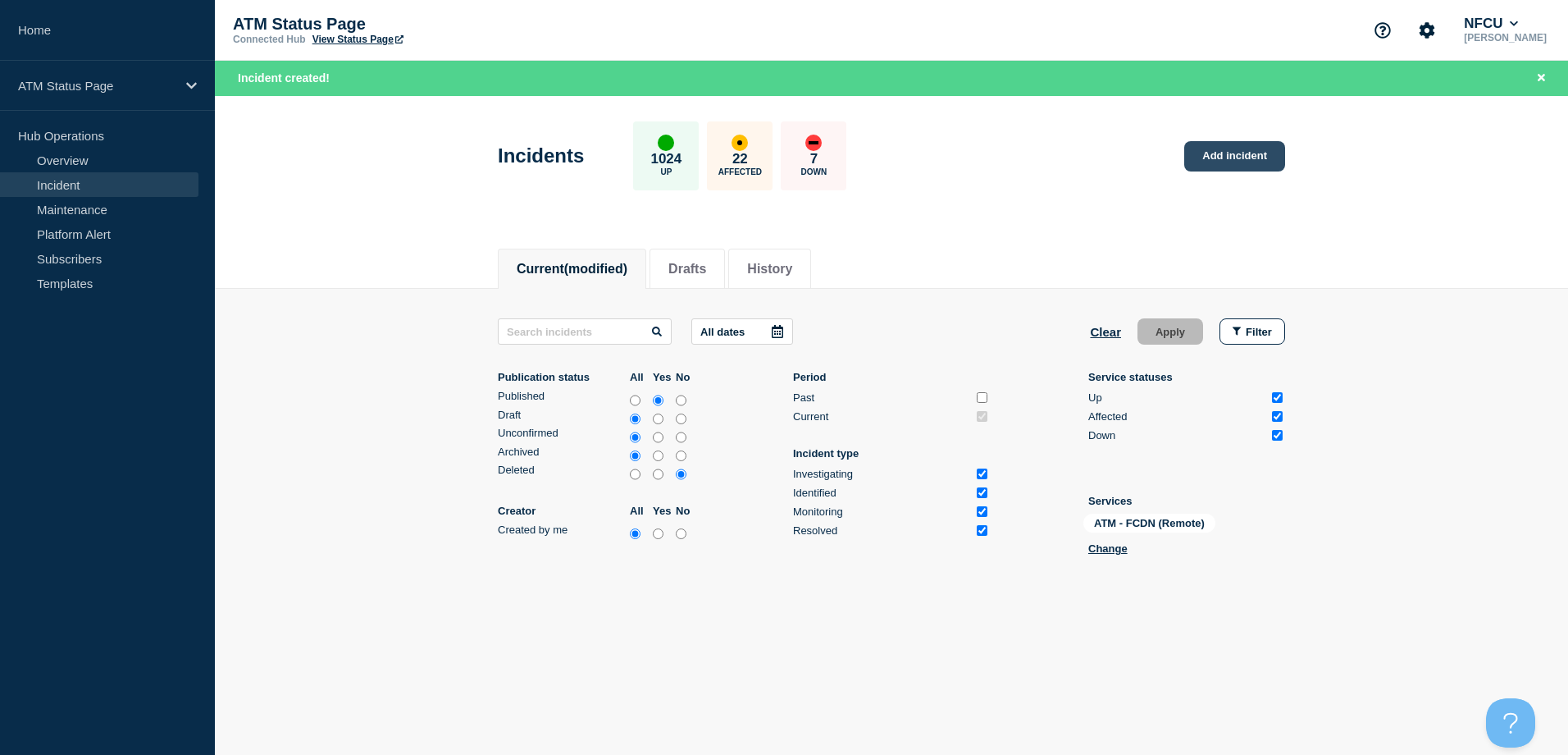
click at [1218, 159] on link "Add incident" at bounding box center [1234, 156] width 101 height 30
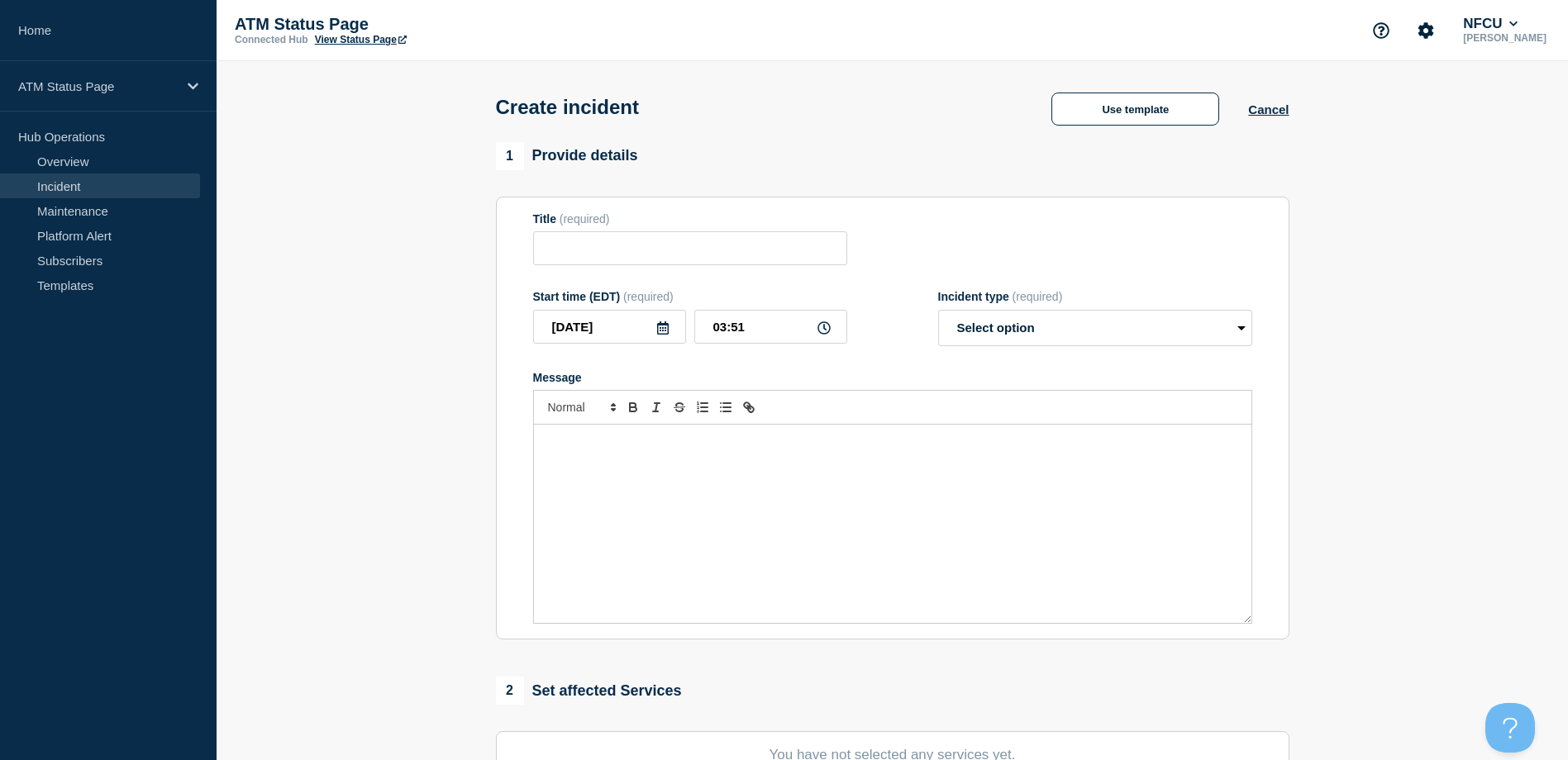
click at [1148, 140] on div "Create incident Use template Cancel" at bounding box center [892, 102] width 830 height 81
click at [1104, 117] on button "Use template" at bounding box center [1135, 109] width 168 height 33
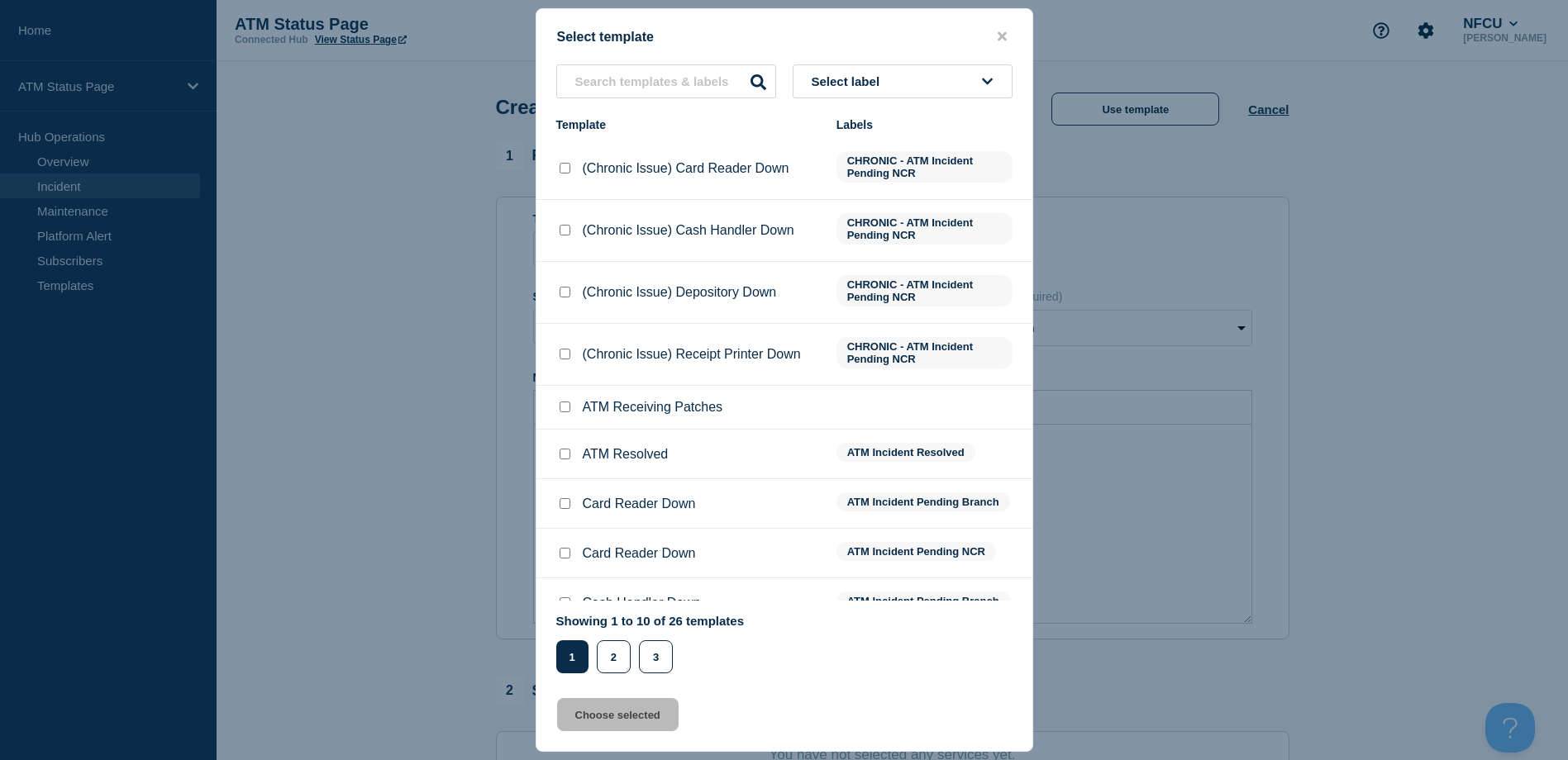
click at [989, 78] on icon at bounding box center [987, 81] width 11 height 13
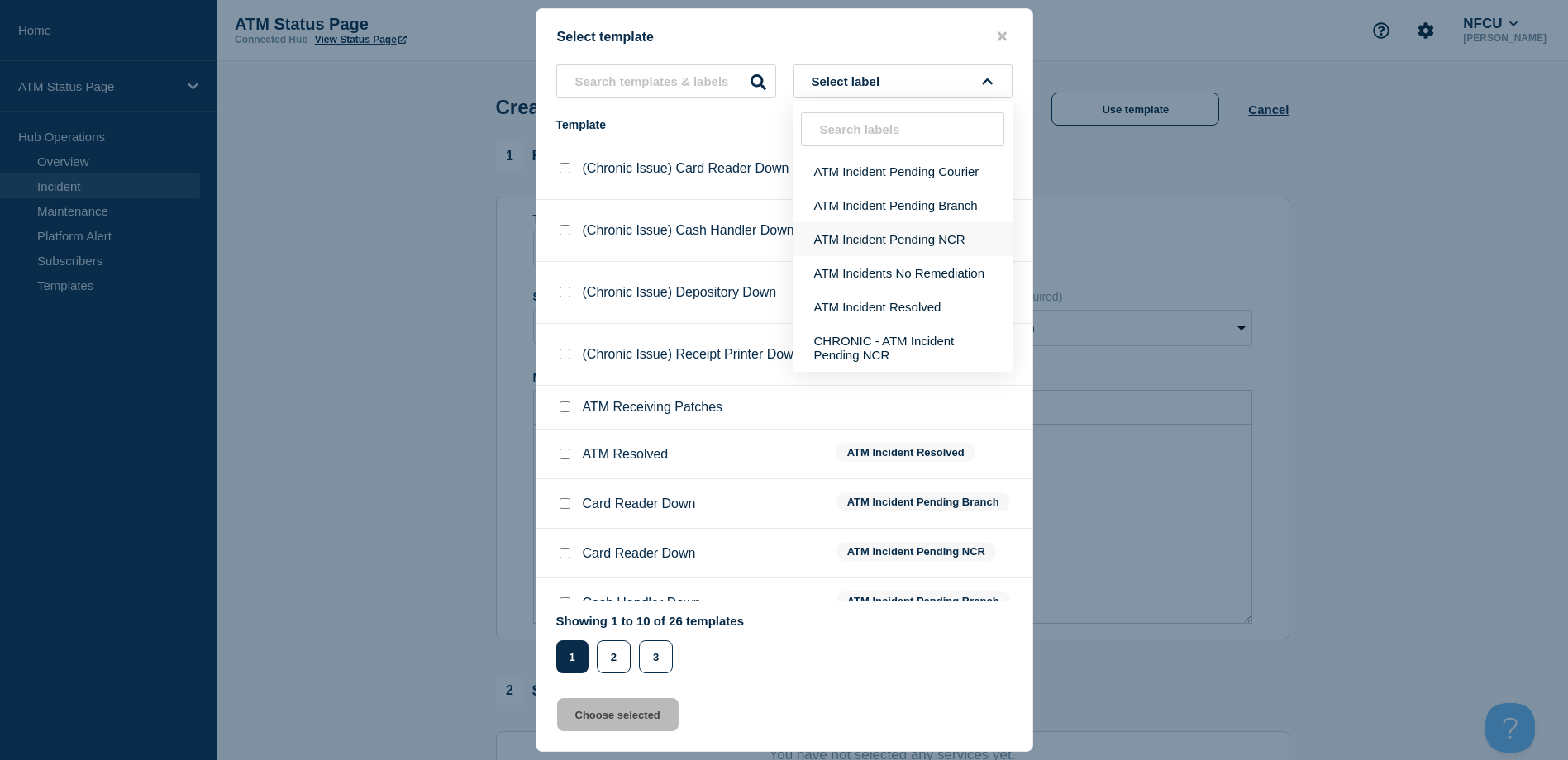
click at [969, 228] on button "ATM Incident Pending NCR" at bounding box center [903, 239] width 219 height 34
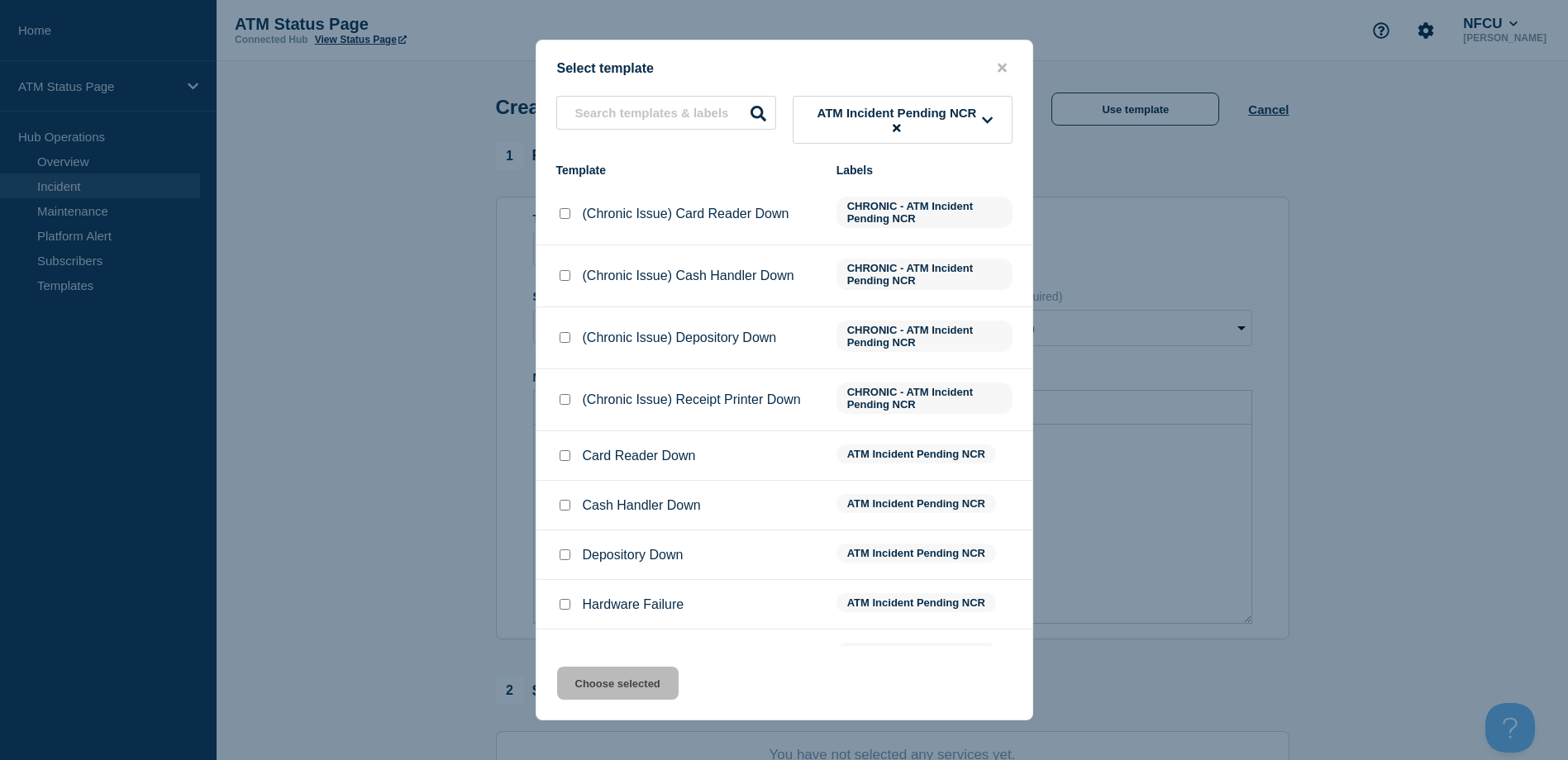
click at [567, 508] on input "Cash Handler Down checkbox" at bounding box center [565, 505] width 11 height 11
click at [621, 691] on button "Choose selected" at bounding box center [617, 683] width 122 height 33
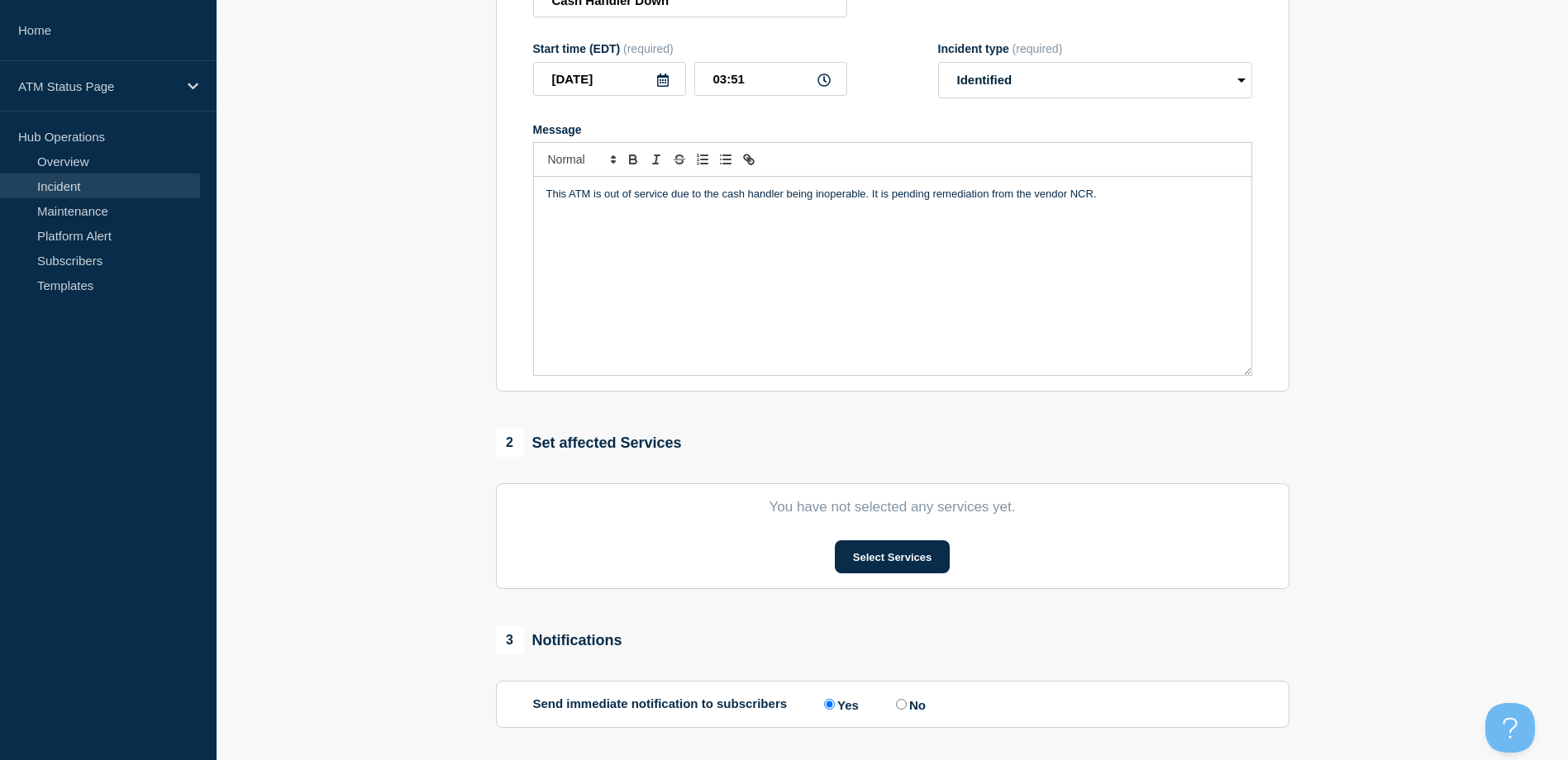
scroll to position [397, 0]
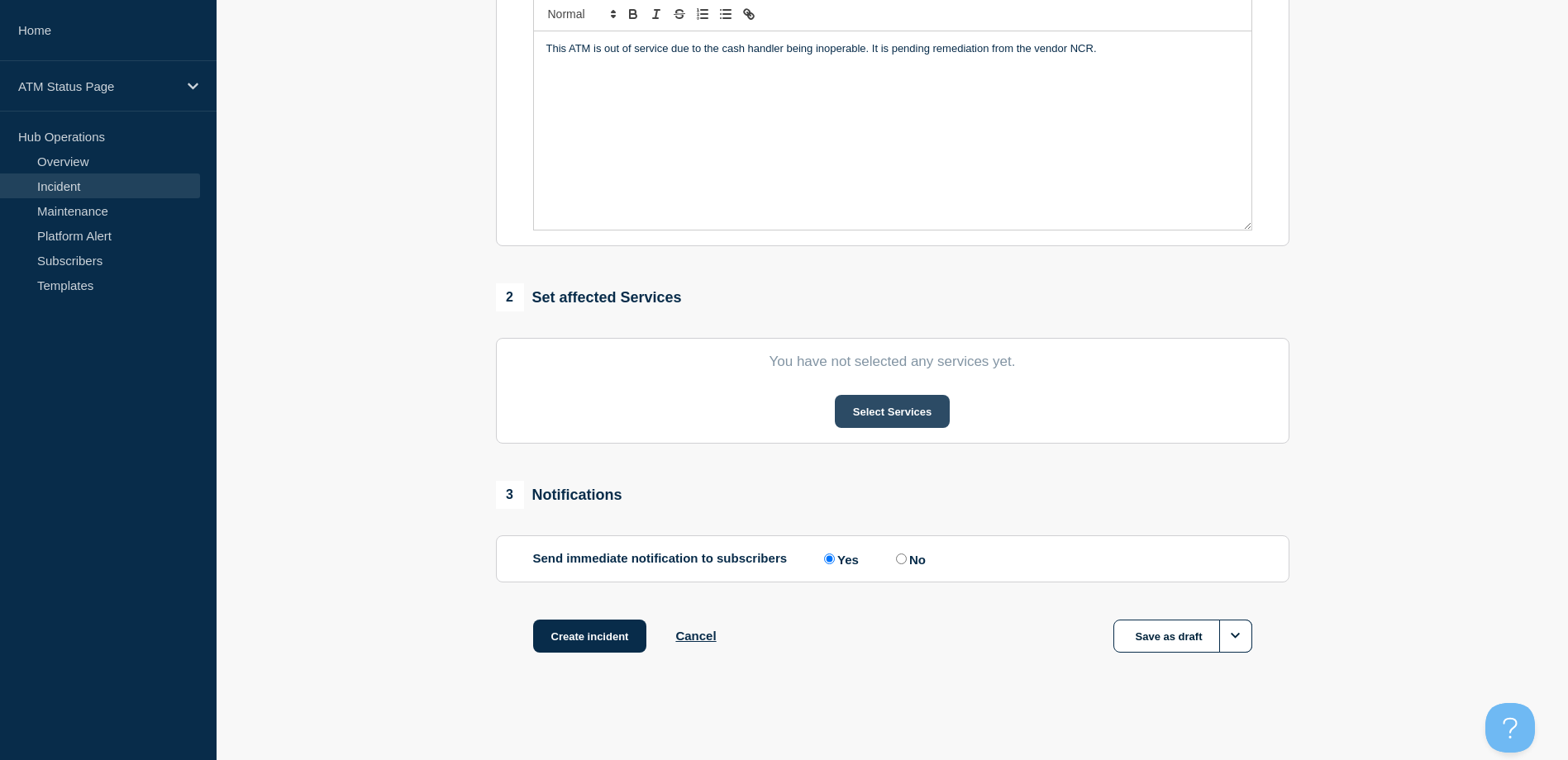
click at [942, 397] on button "Select Services" at bounding box center [892, 411] width 115 height 33
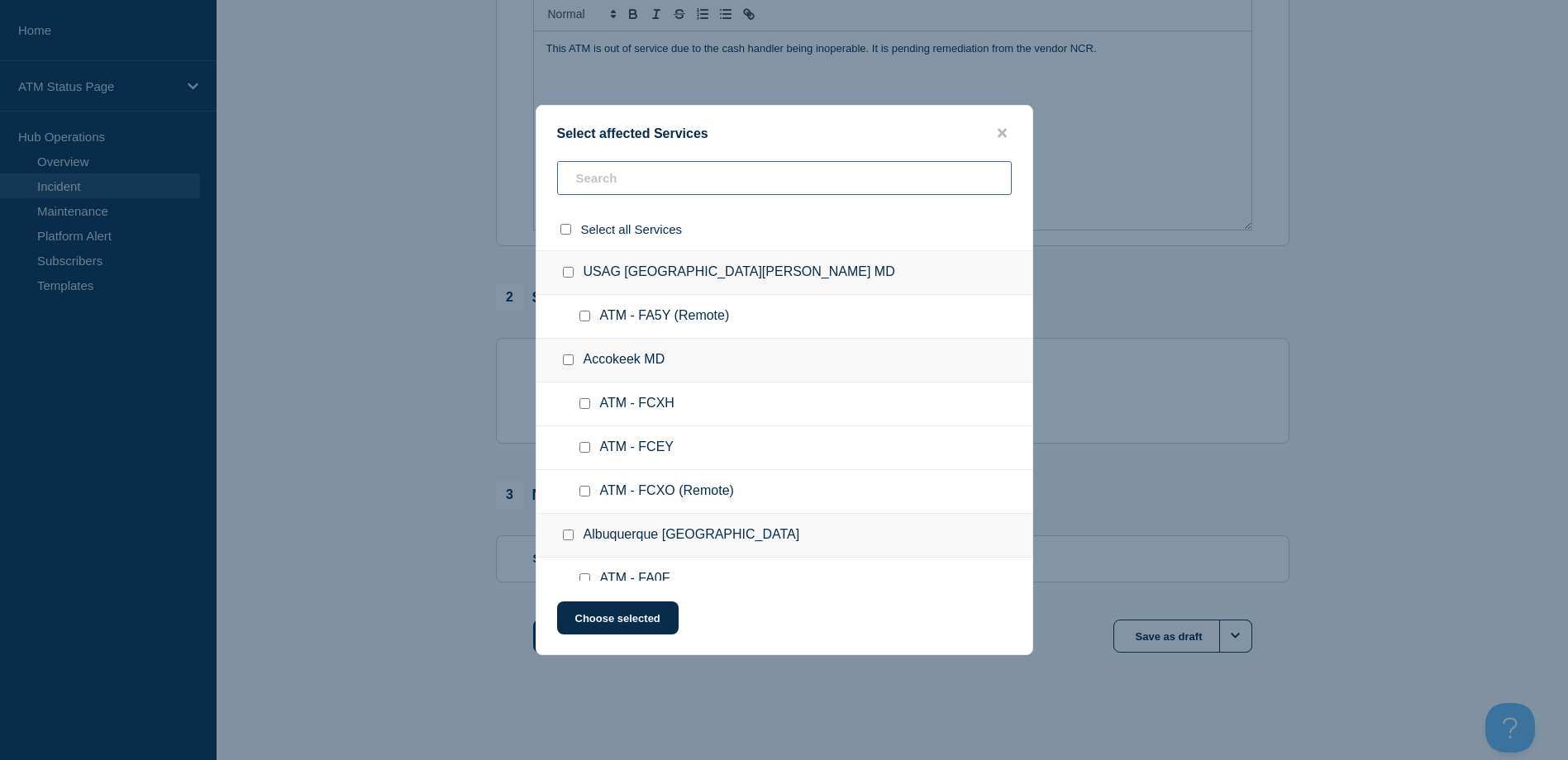
click at [599, 189] on input "text" at bounding box center [784, 178] width 455 height 34
paste input "FCDN"
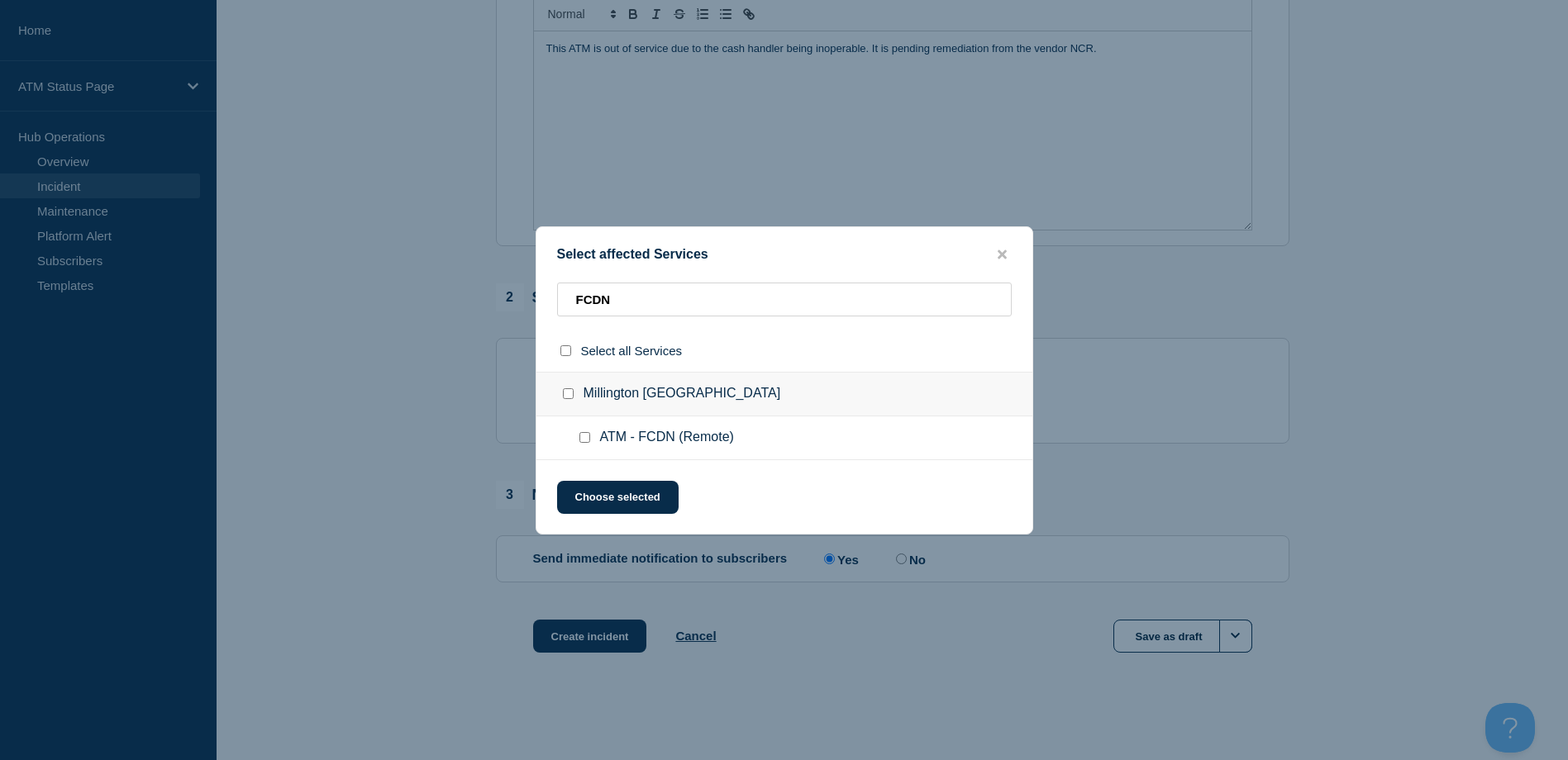
drag, startPoint x: 582, startPoint y: 425, endPoint x: 582, endPoint y: 437, distance: 12.0
click at [582, 428] on ul "ATM - FCDN (Remote)" at bounding box center [785, 438] width 496 height 43
click at [582, 437] on input "ATM - FCDN (Remote) checkbox" at bounding box center [584, 437] width 11 height 11
click at [611, 491] on button "Choose selected" at bounding box center [617, 497] width 122 height 33
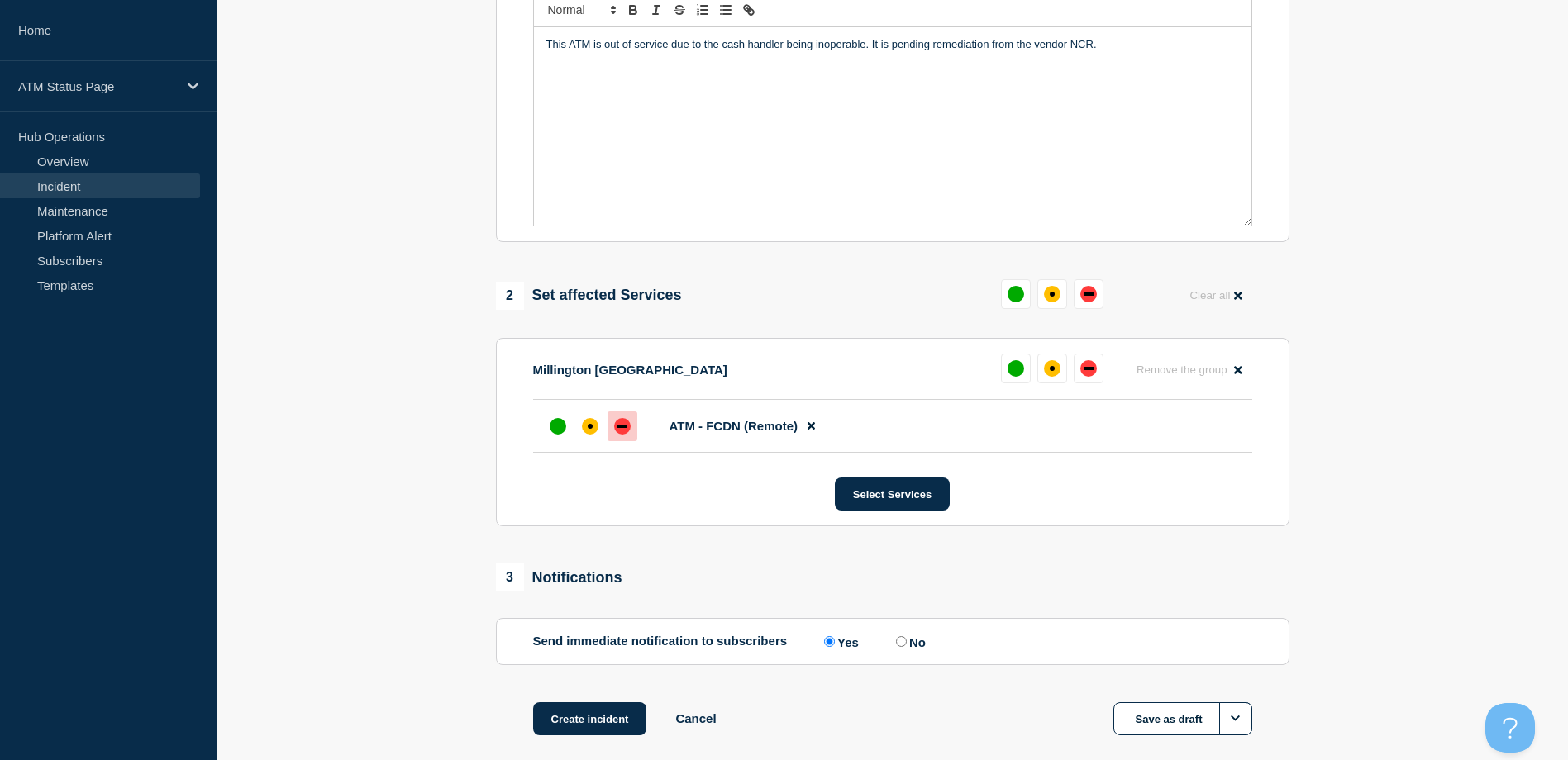
click at [630, 441] on div at bounding box center [622, 426] width 30 height 30
click at [617, 718] on button "Create incident" at bounding box center [589, 718] width 114 height 33
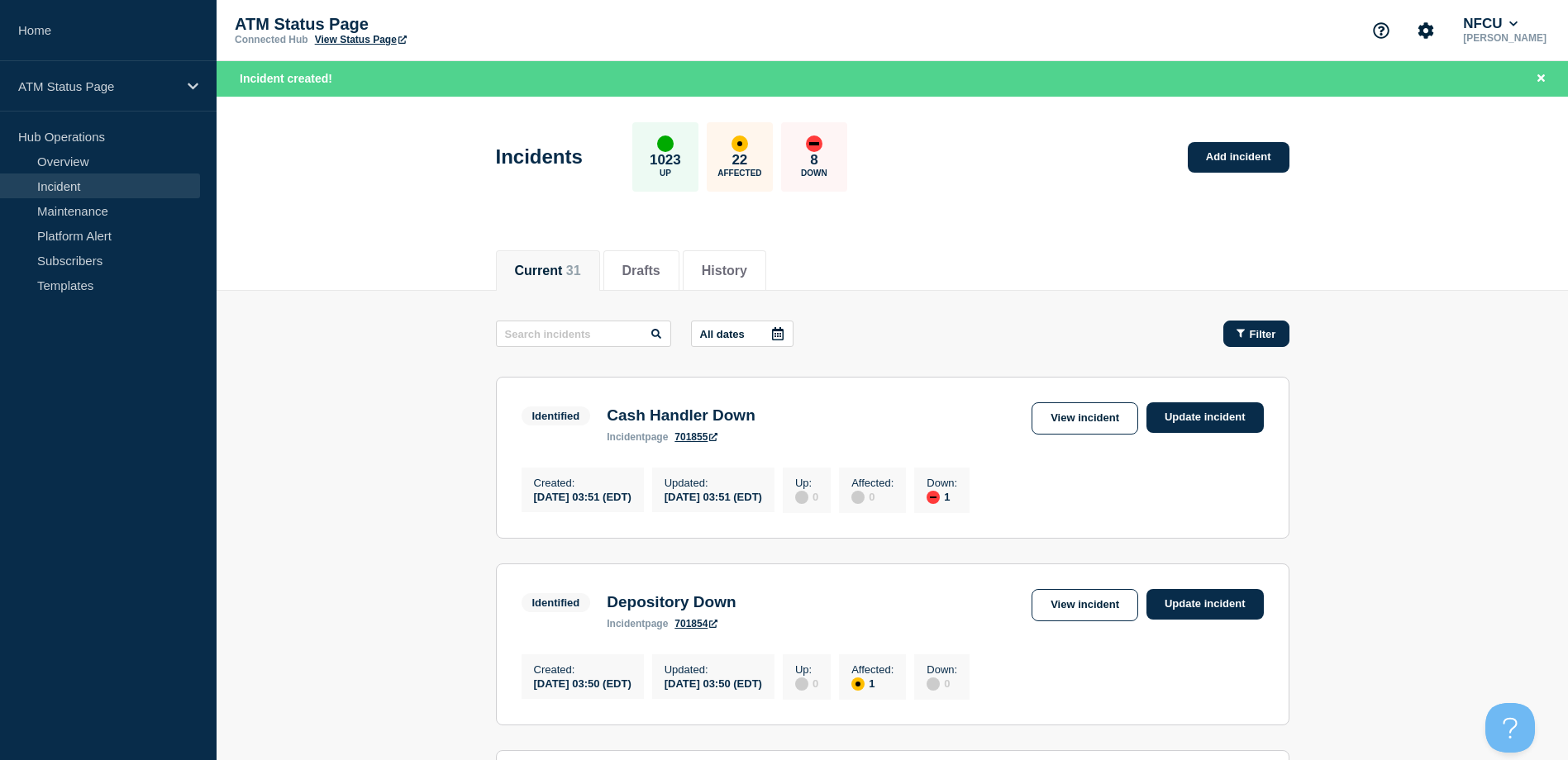
click at [1239, 341] on button "Filter" at bounding box center [1256, 333] width 66 height 27
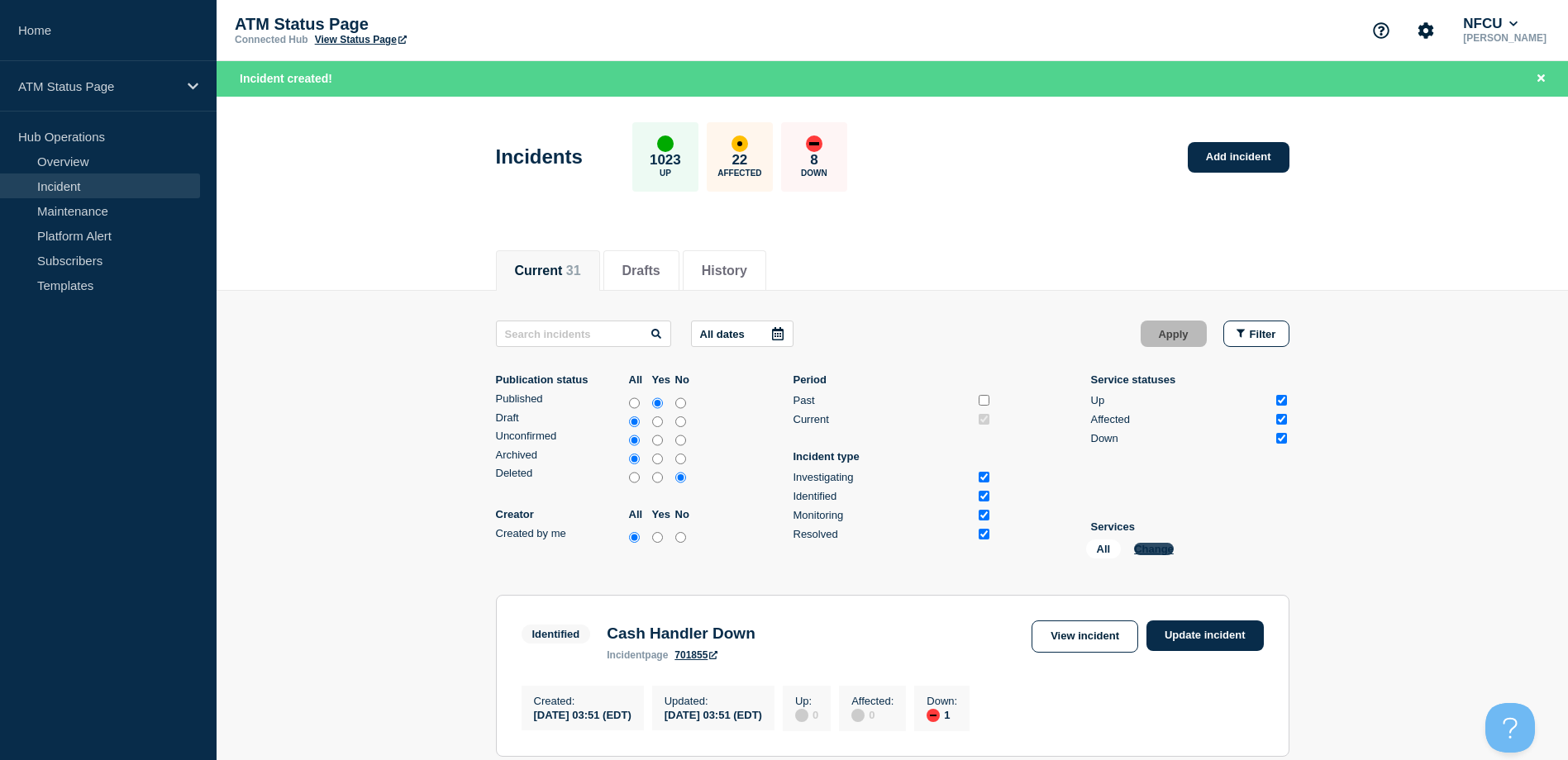
click at [1155, 546] on button "Change" at bounding box center [1154, 549] width 40 height 13
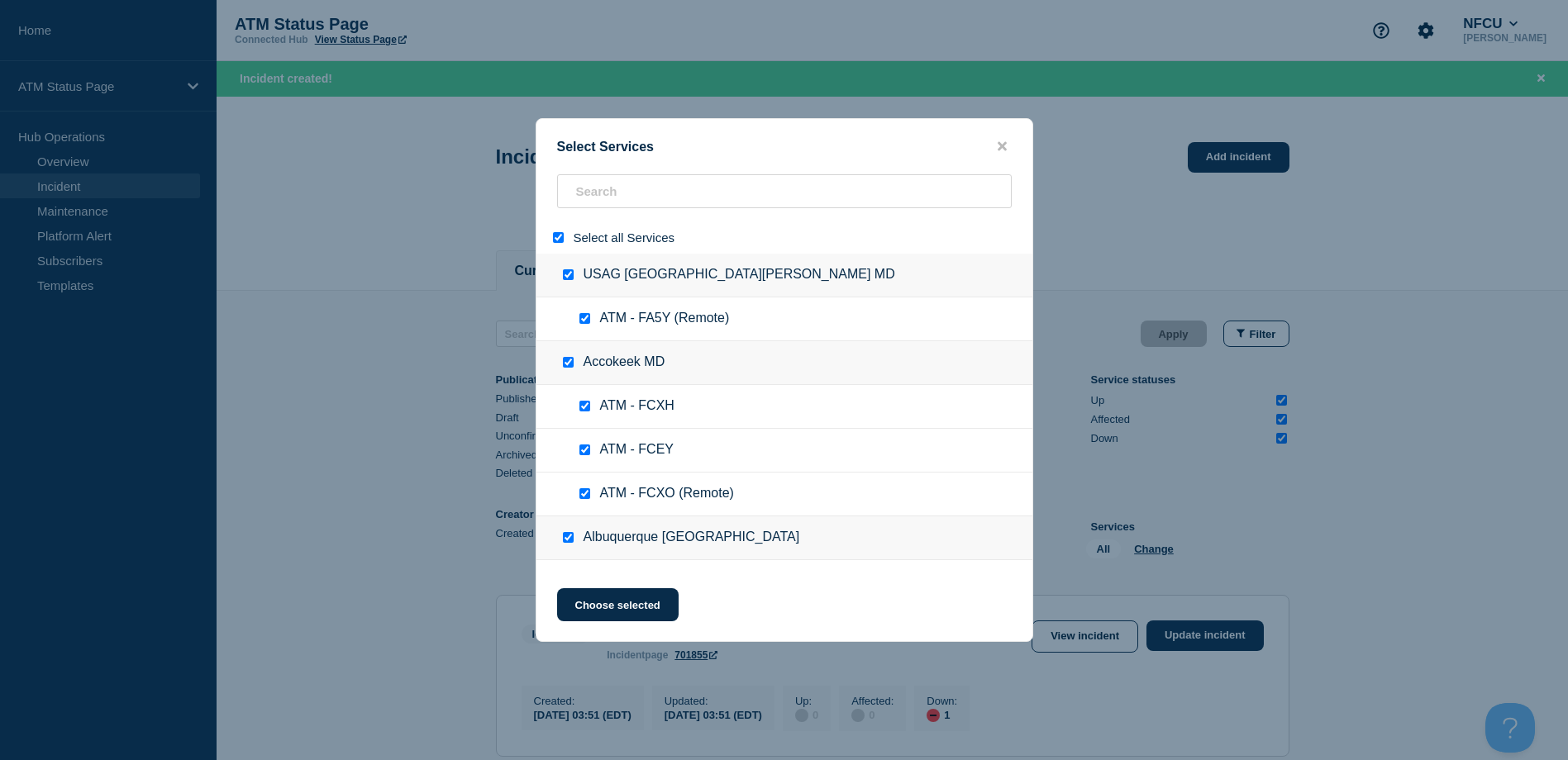
click at [555, 241] on input "select all" at bounding box center [558, 237] width 11 height 11
paste input "FCBQ"
click at [584, 202] on div "Select Services Select all Services USAG Fort Detrick MD ATM - FA5Y (Remote) Ac…" at bounding box center [784, 380] width 1568 height 760
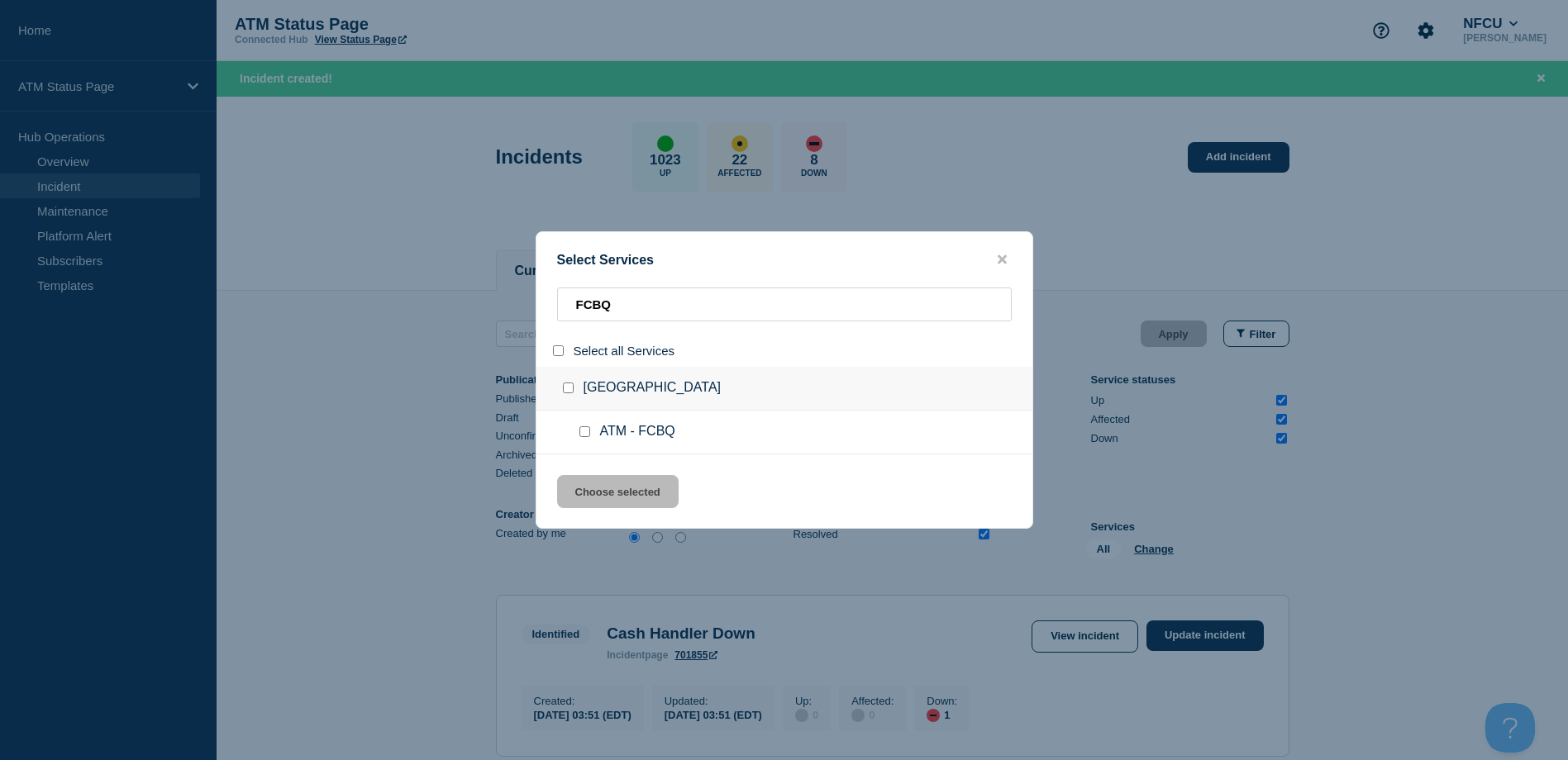
click at [576, 425] on ul "ATM - FCBQ" at bounding box center [785, 432] width 496 height 43
click at [579, 435] on input "service: ATM - FCBQ" at bounding box center [584, 431] width 11 height 11
click at [607, 495] on button "Choose selected" at bounding box center [617, 491] width 122 height 33
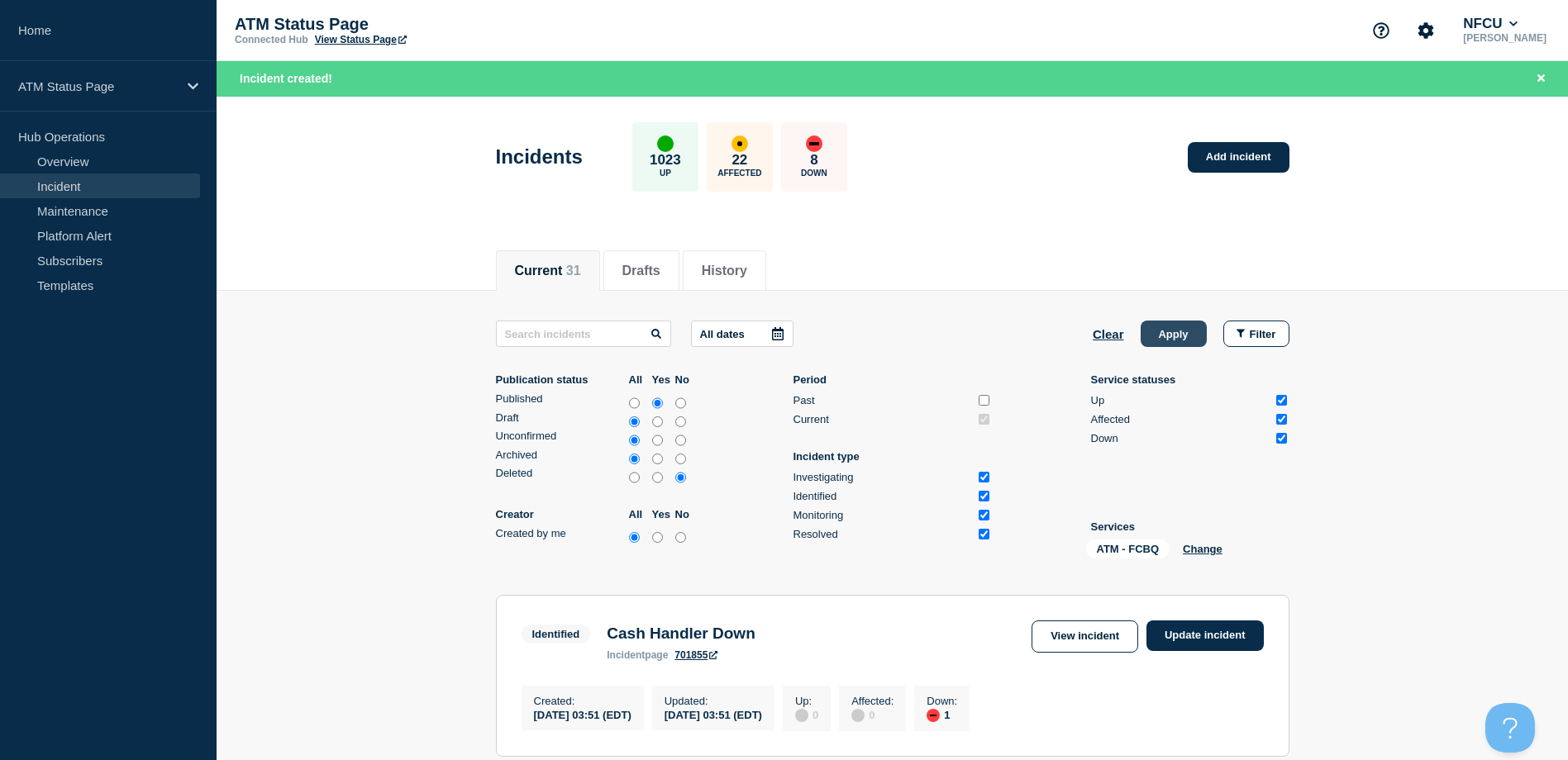
click at [1150, 330] on button "Apply" at bounding box center [1174, 333] width 66 height 27
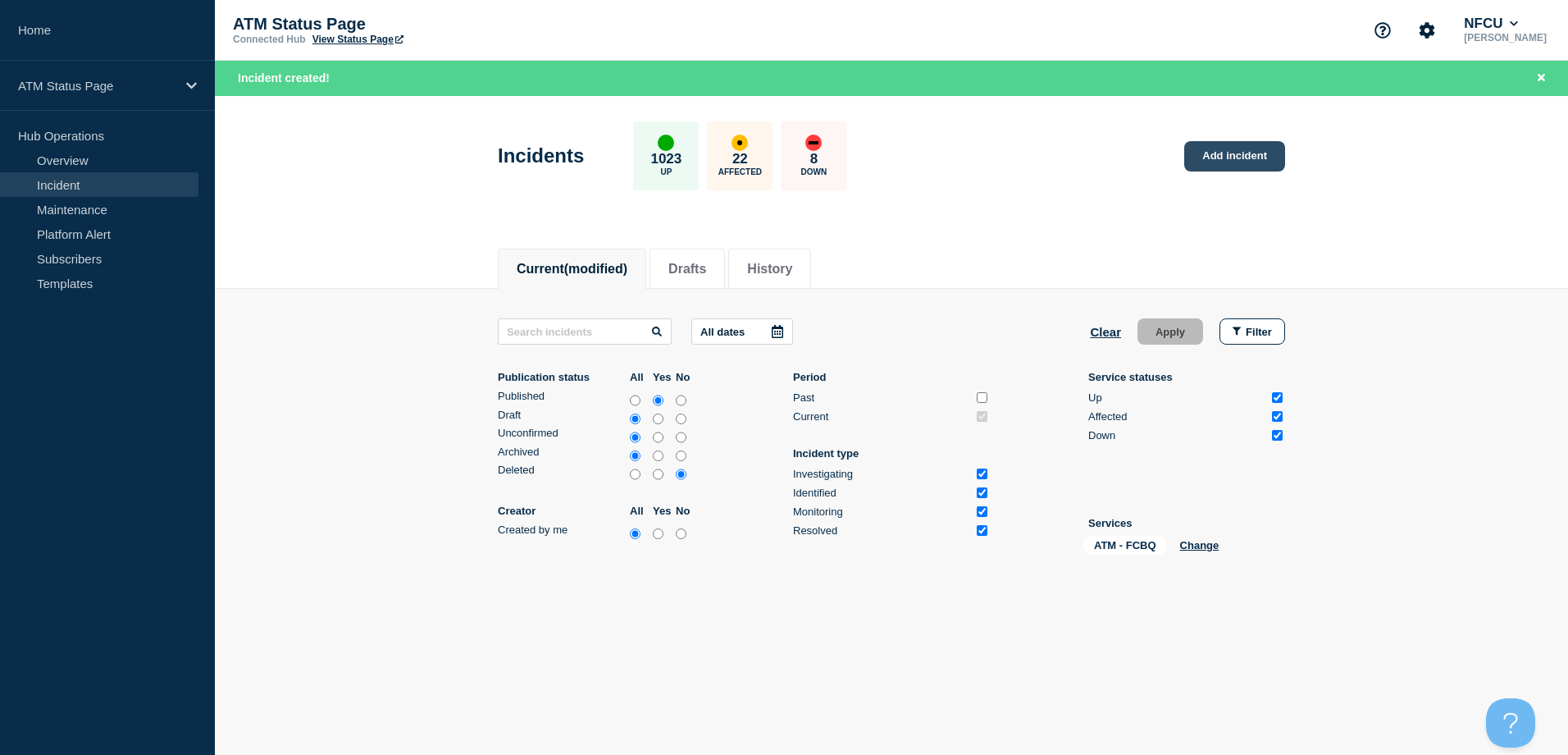
click at [1210, 155] on link "Add incident" at bounding box center [1234, 156] width 101 height 30
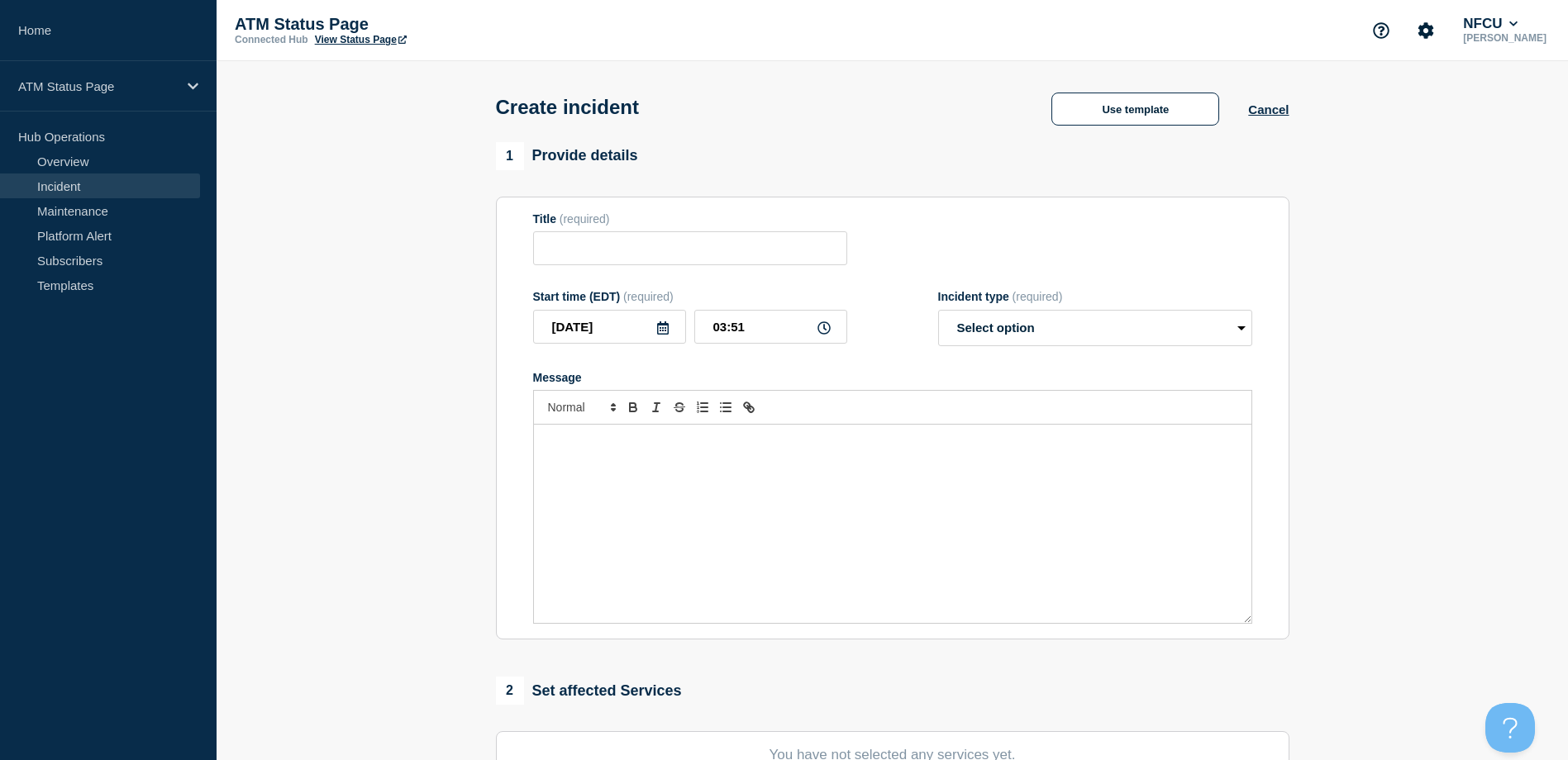
click at [1146, 138] on div "Create incident Use template Cancel" at bounding box center [892, 102] width 830 height 81
click at [1115, 115] on button "Use template" at bounding box center [1135, 109] width 168 height 33
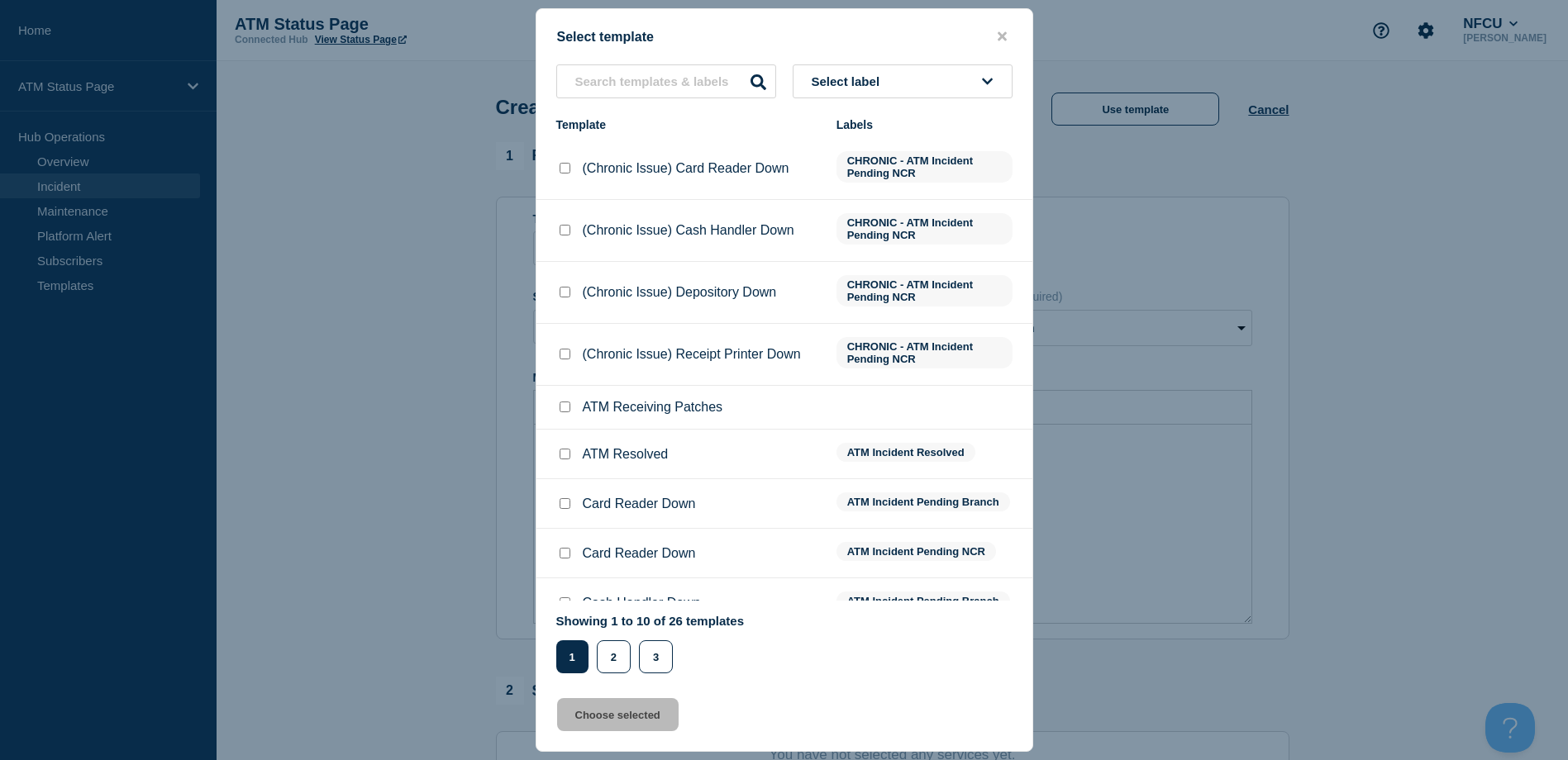
click at [967, 79] on button "Select label" at bounding box center [903, 81] width 219 height 34
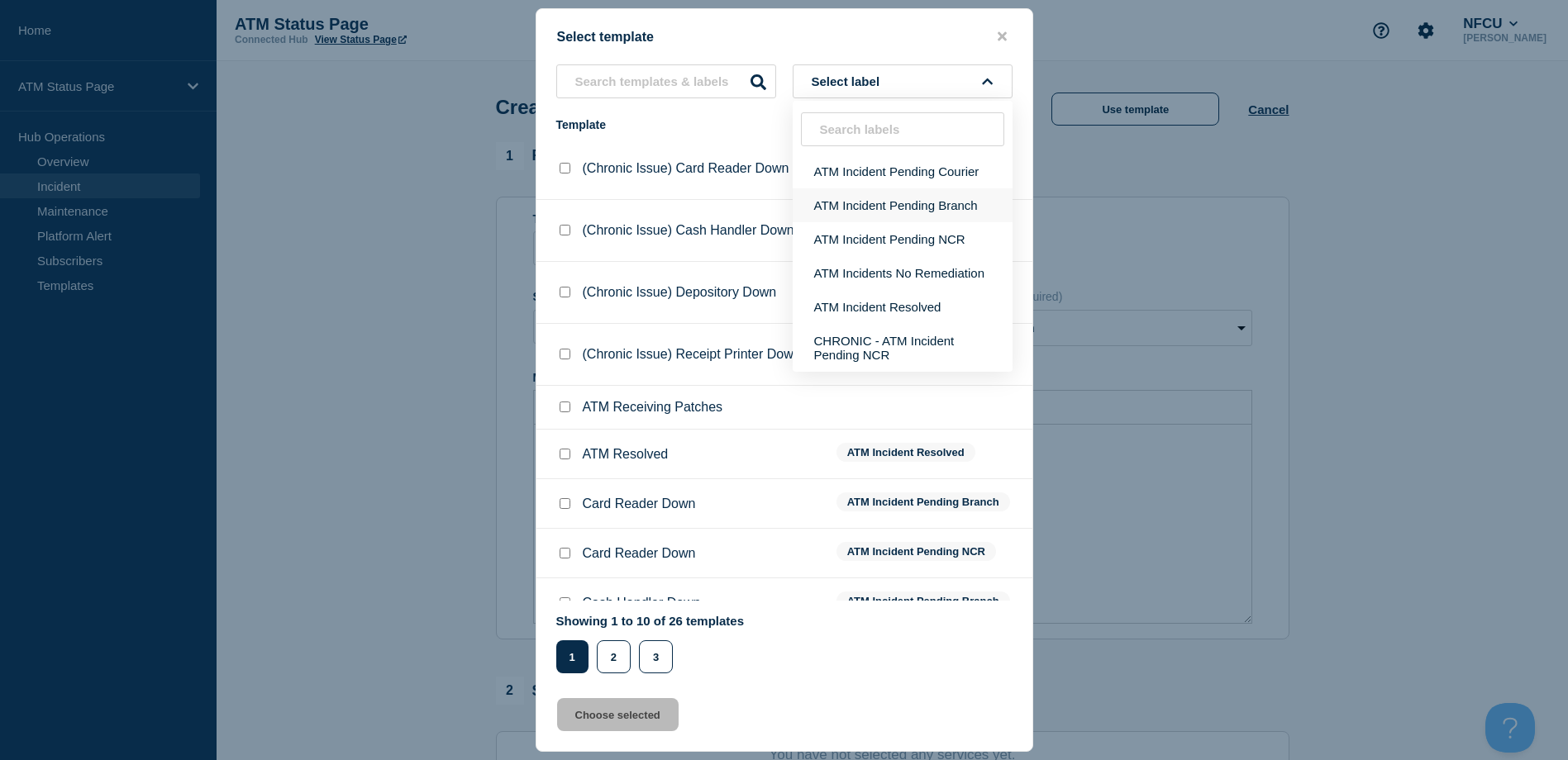
click at [920, 195] on button "ATM Incident Pending Branch" at bounding box center [903, 206] width 219 height 34
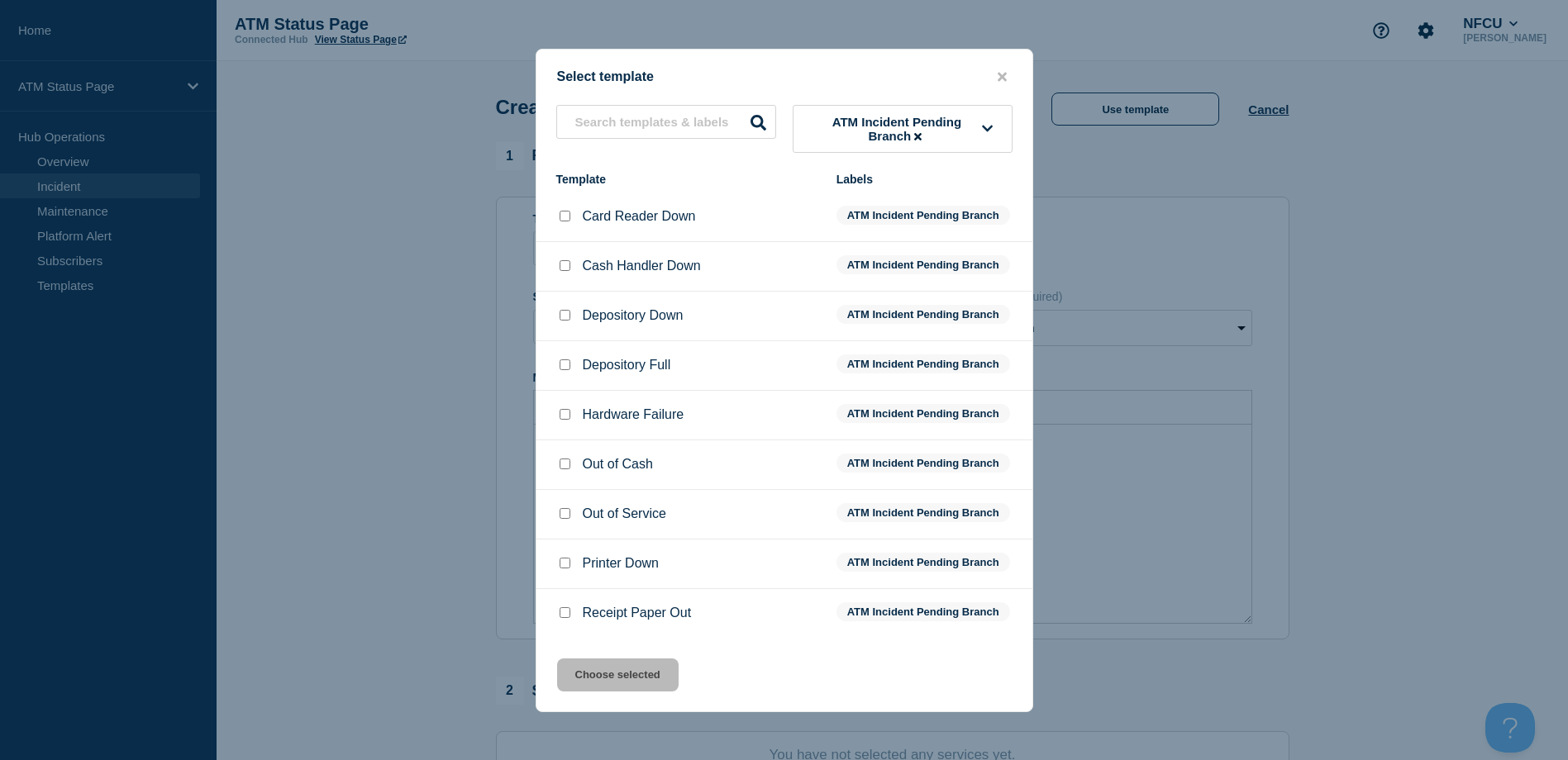
click at [562, 311] on div at bounding box center [565, 315] width 17 height 17
click at [562, 320] on input "Depository Down checkbox" at bounding box center [565, 314] width 11 height 11
click at [636, 653] on div "Select template ATM Incident Pending Branch Template Labels Card Reader Down AT…" at bounding box center [784, 380] width 497 height 663
click at [637, 671] on button "Choose selected" at bounding box center [617, 674] width 122 height 33
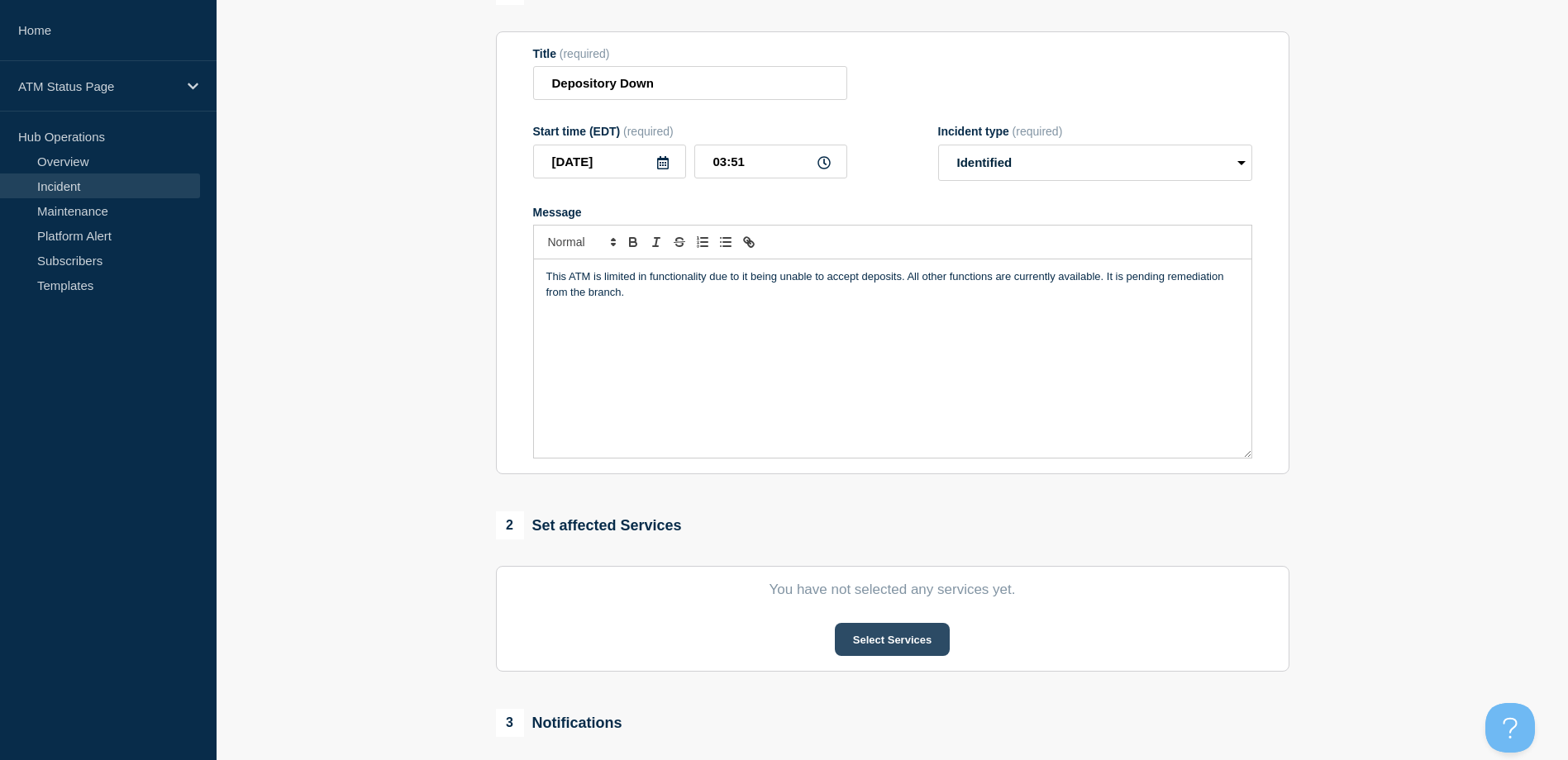
scroll to position [248, 0]
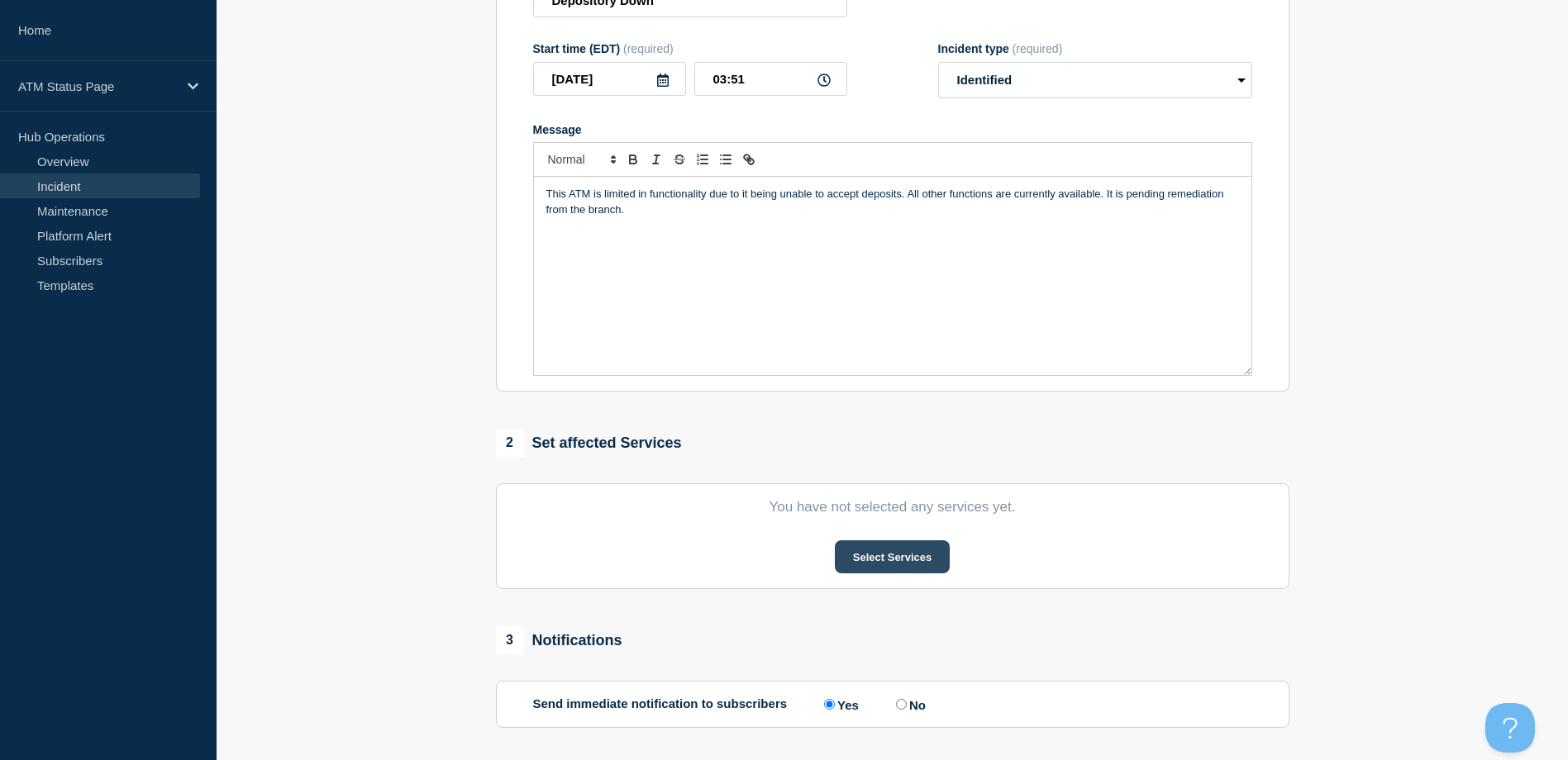
click at [923, 563] on button "Select Services" at bounding box center [892, 556] width 115 height 33
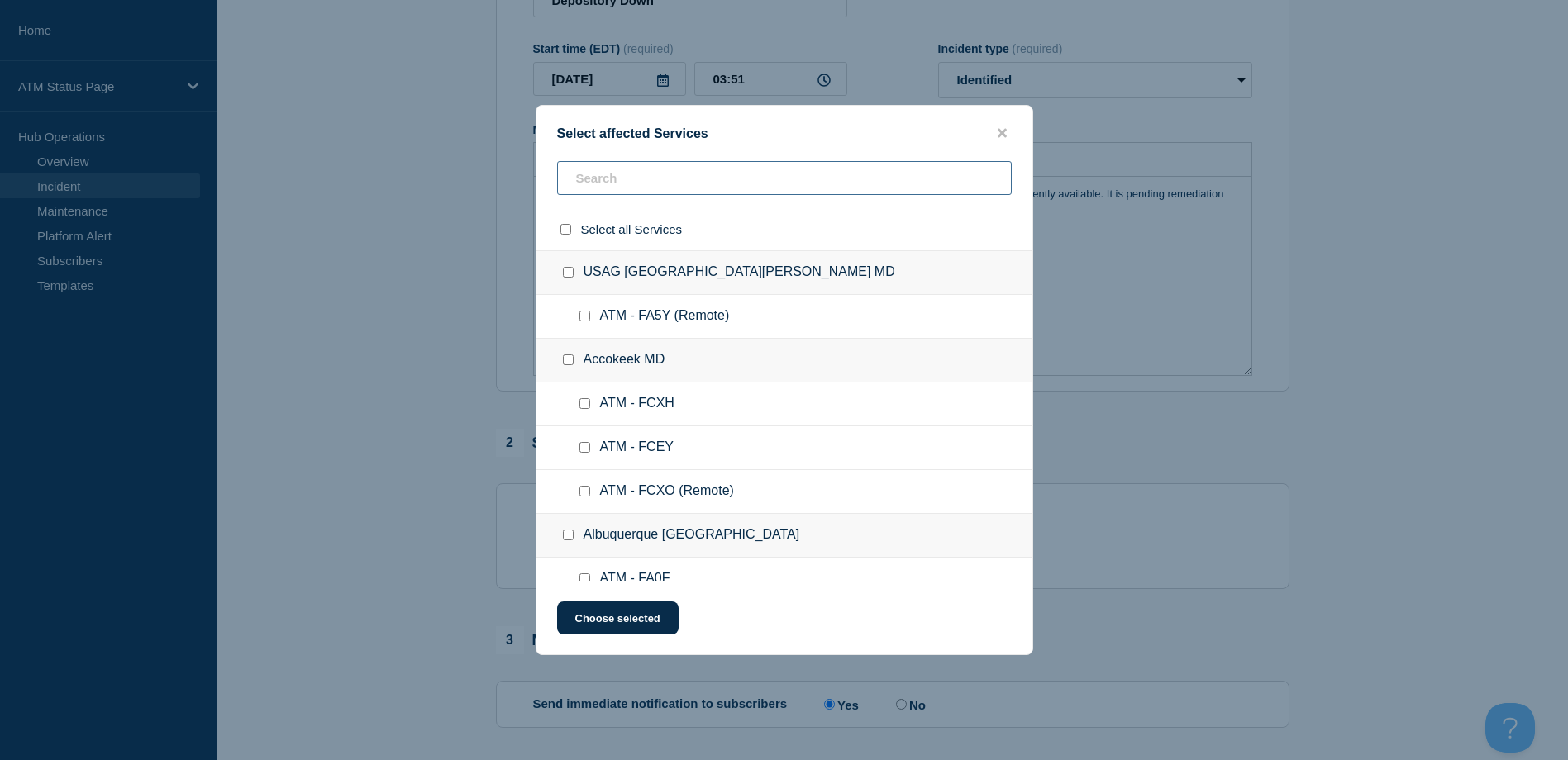
click at [774, 190] on input "text" at bounding box center [784, 178] width 455 height 34
paste input "FCBQ"
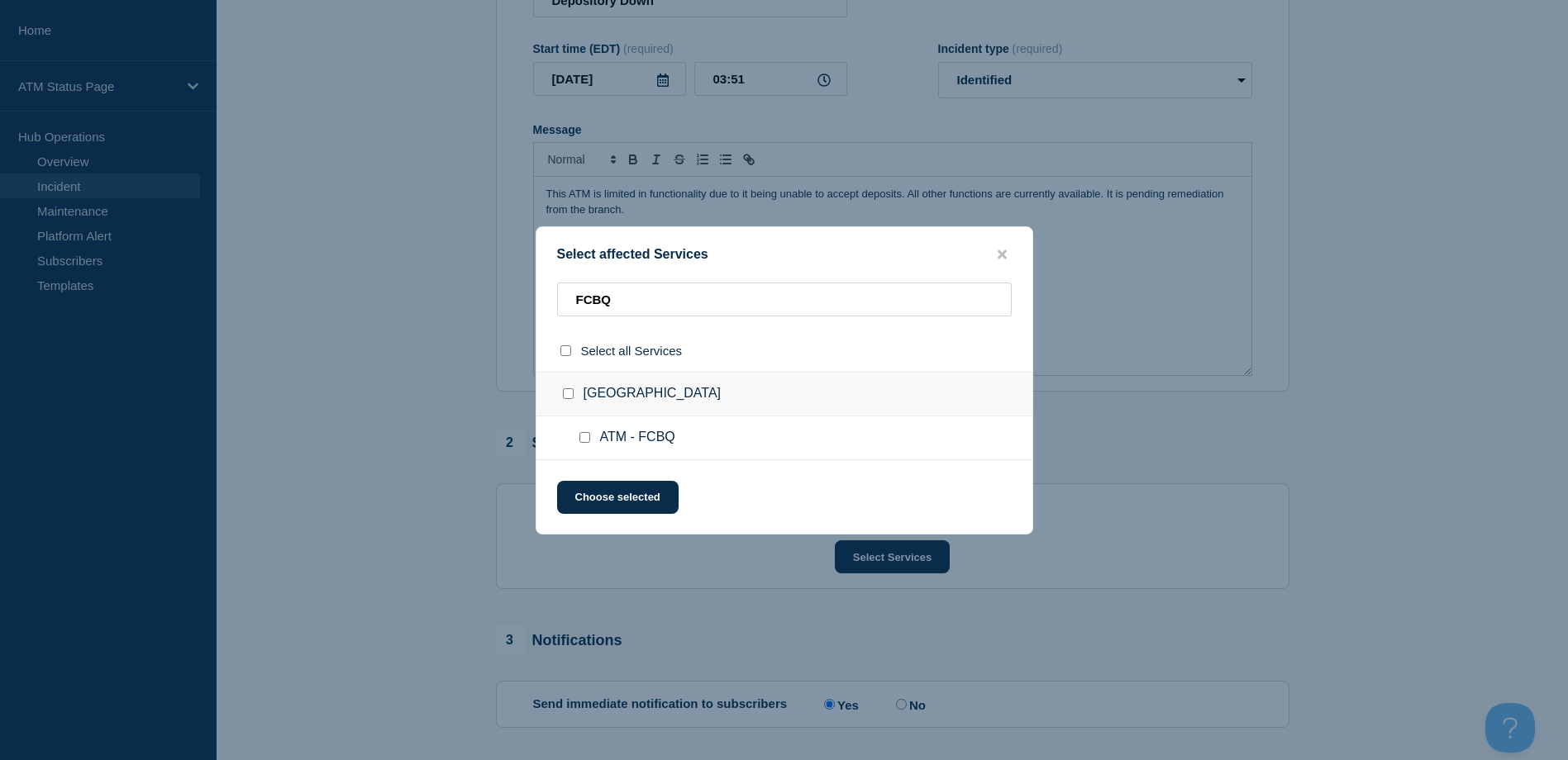
click at [588, 441] on input "ATM - FCBQ checkbox" at bounding box center [584, 437] width 11 height 11
click at [603, 496] on button "Choose selected" at bounding box center [617, 497] width 122 height 33
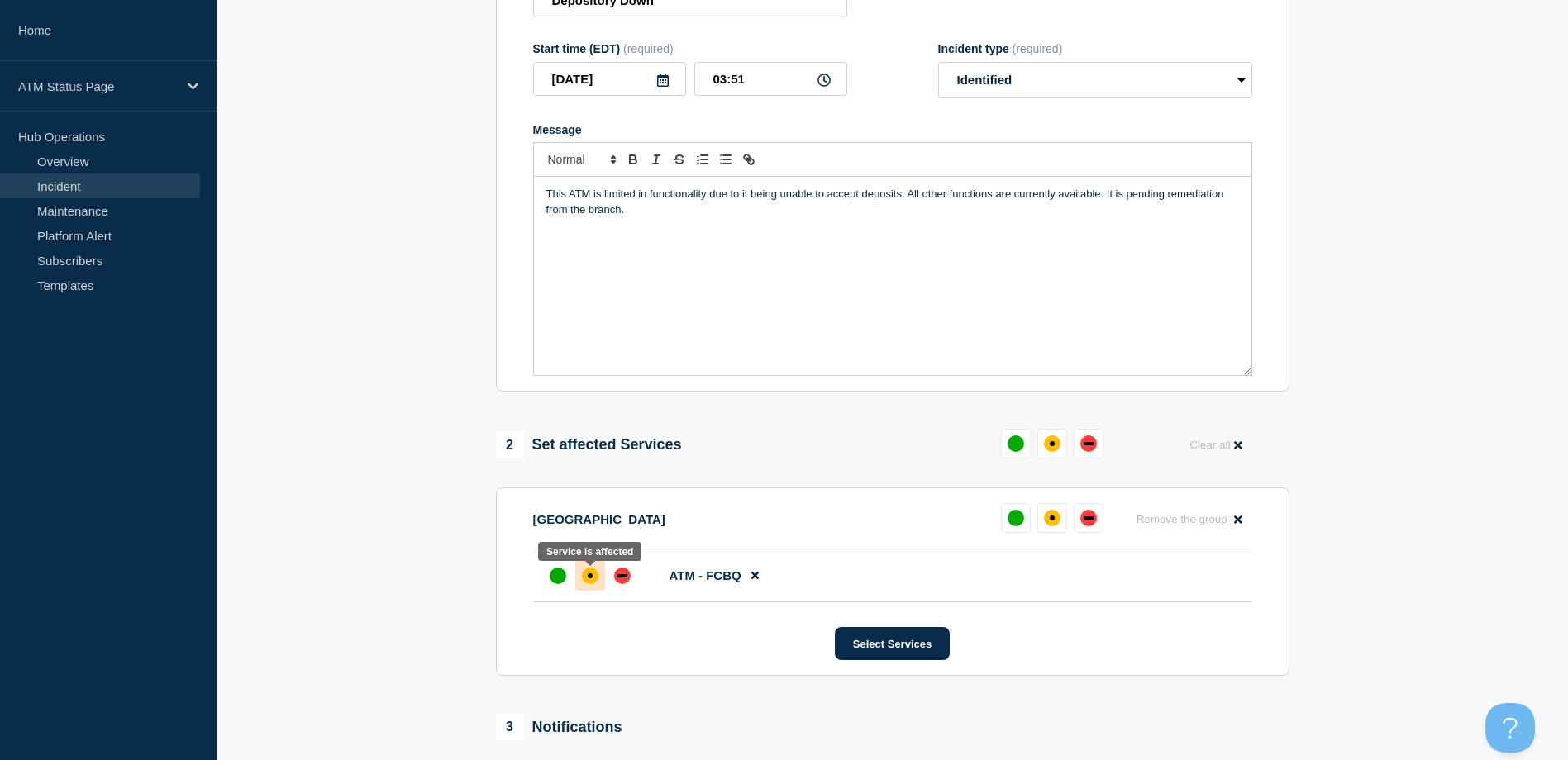
click at [592, 591] on div at bounding box center [590, 576] width 30 height 30
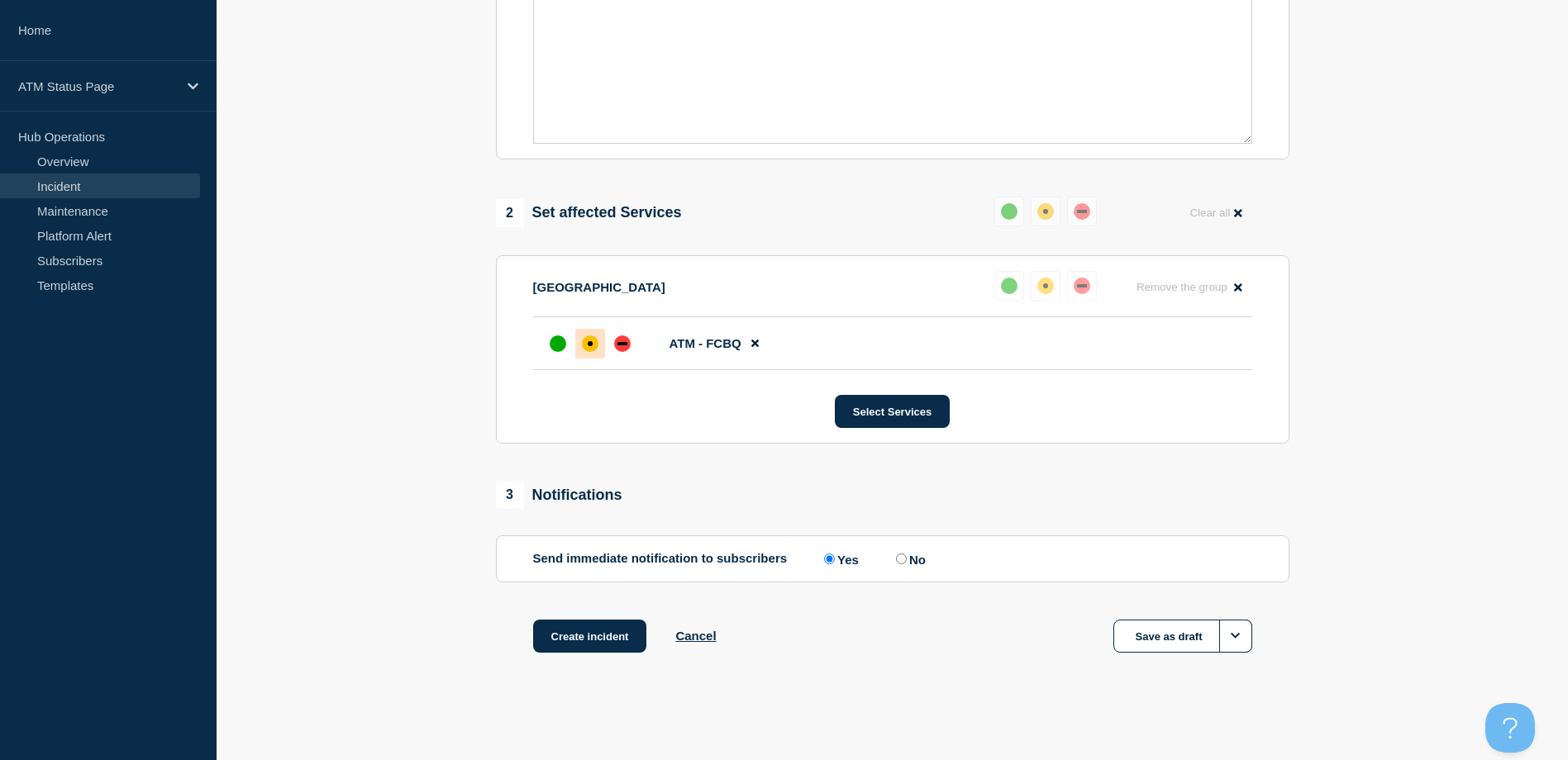
drag, startPoint x: 616, startPoint y: 610, endPoint x: 616, endPoint y: 624, distance: 14.0
click at [616, 611] on div "1 Provide details Title (required) Depository Down Start time (EDT) (required) …" at bounding box center [893, 178] width 813 height 1033
click at [614, 644] on button "Create incident" at bounding box center [589, 635] width 114 height 33
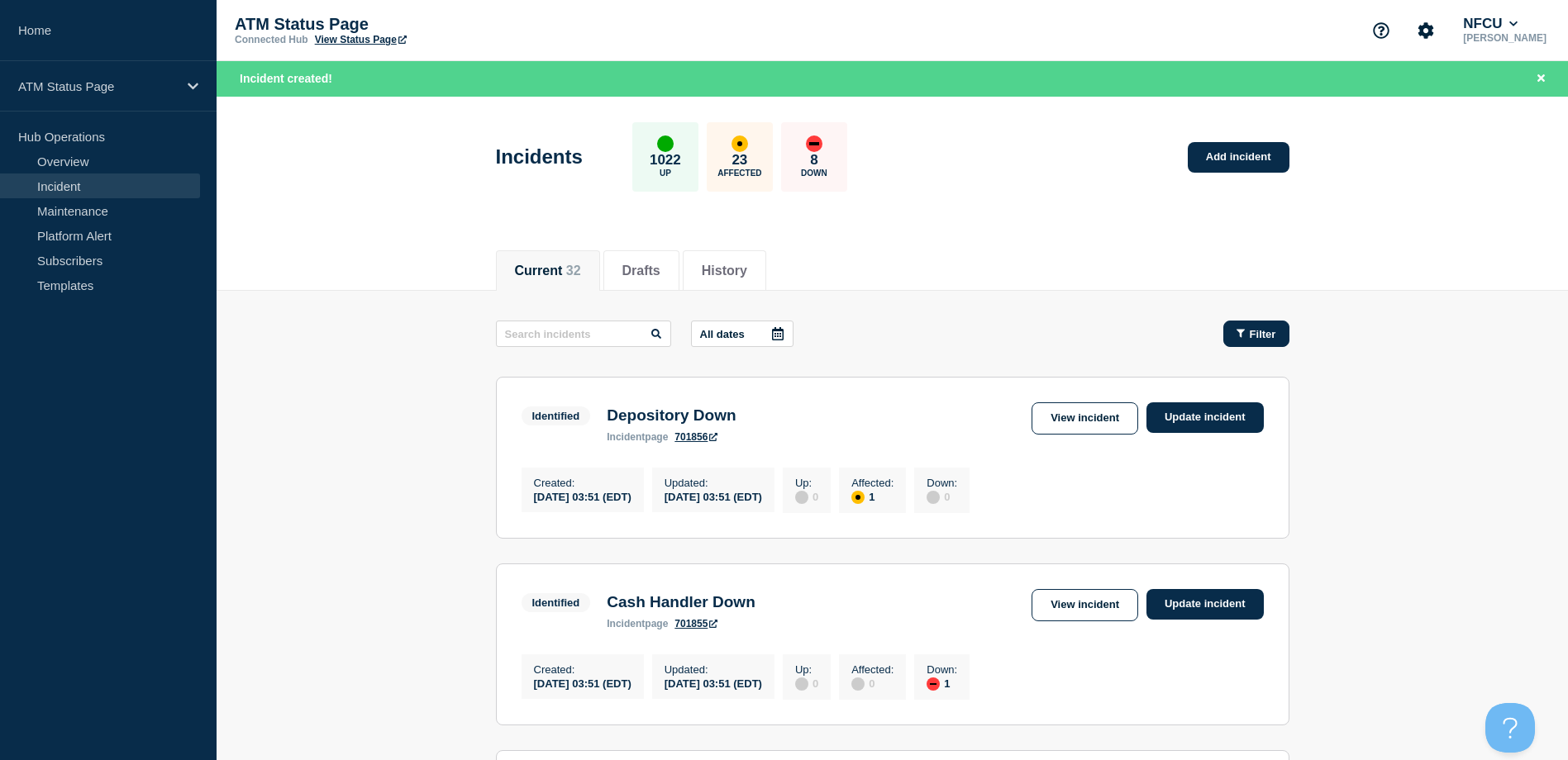
click at [1245, 335] on div "Filter" at bounding box center [1257, 334] width 40 height 13
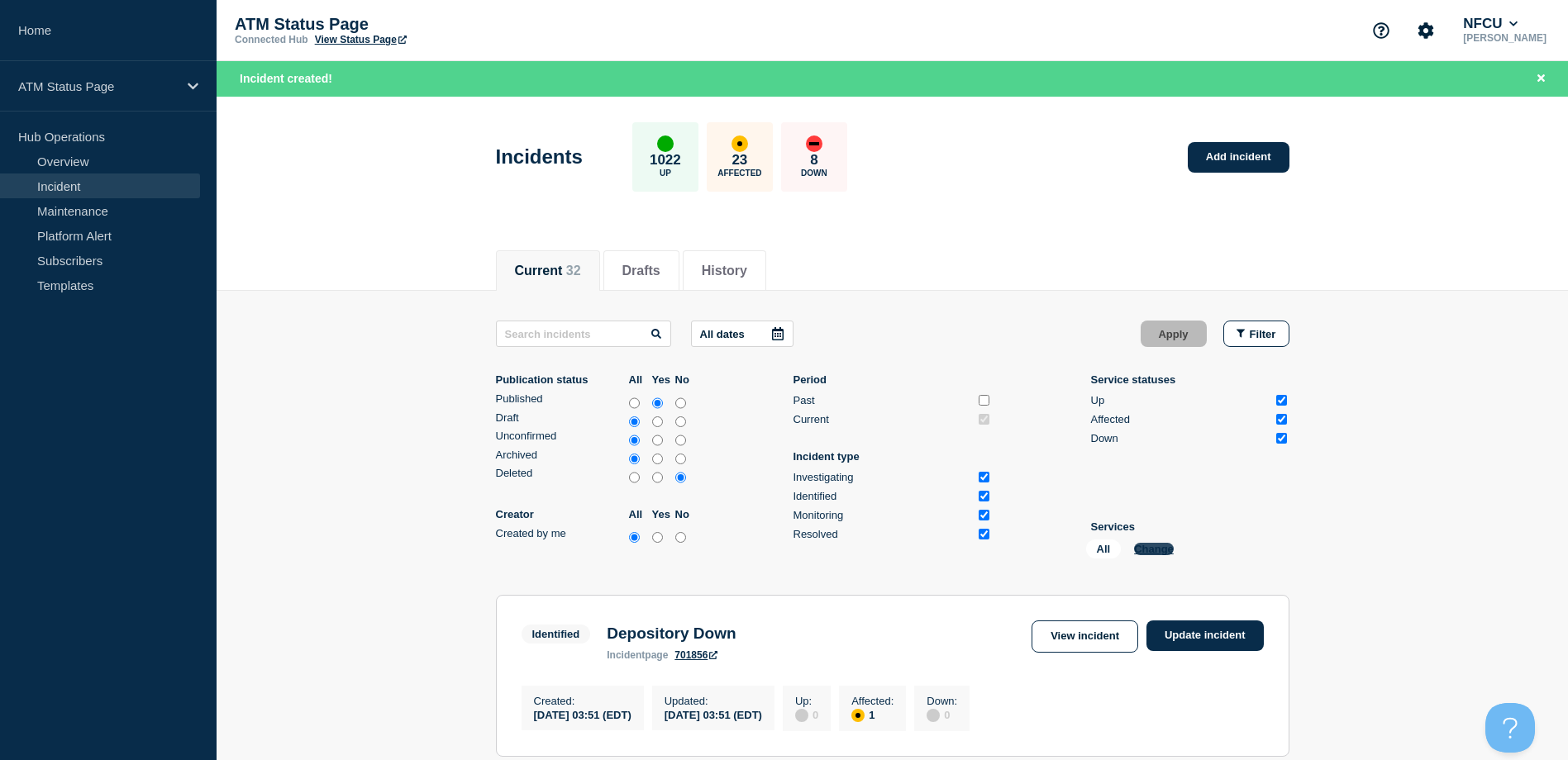
click at [1145, 552] on button "Change" at bounding box center [1154, 549] width 40 height 13
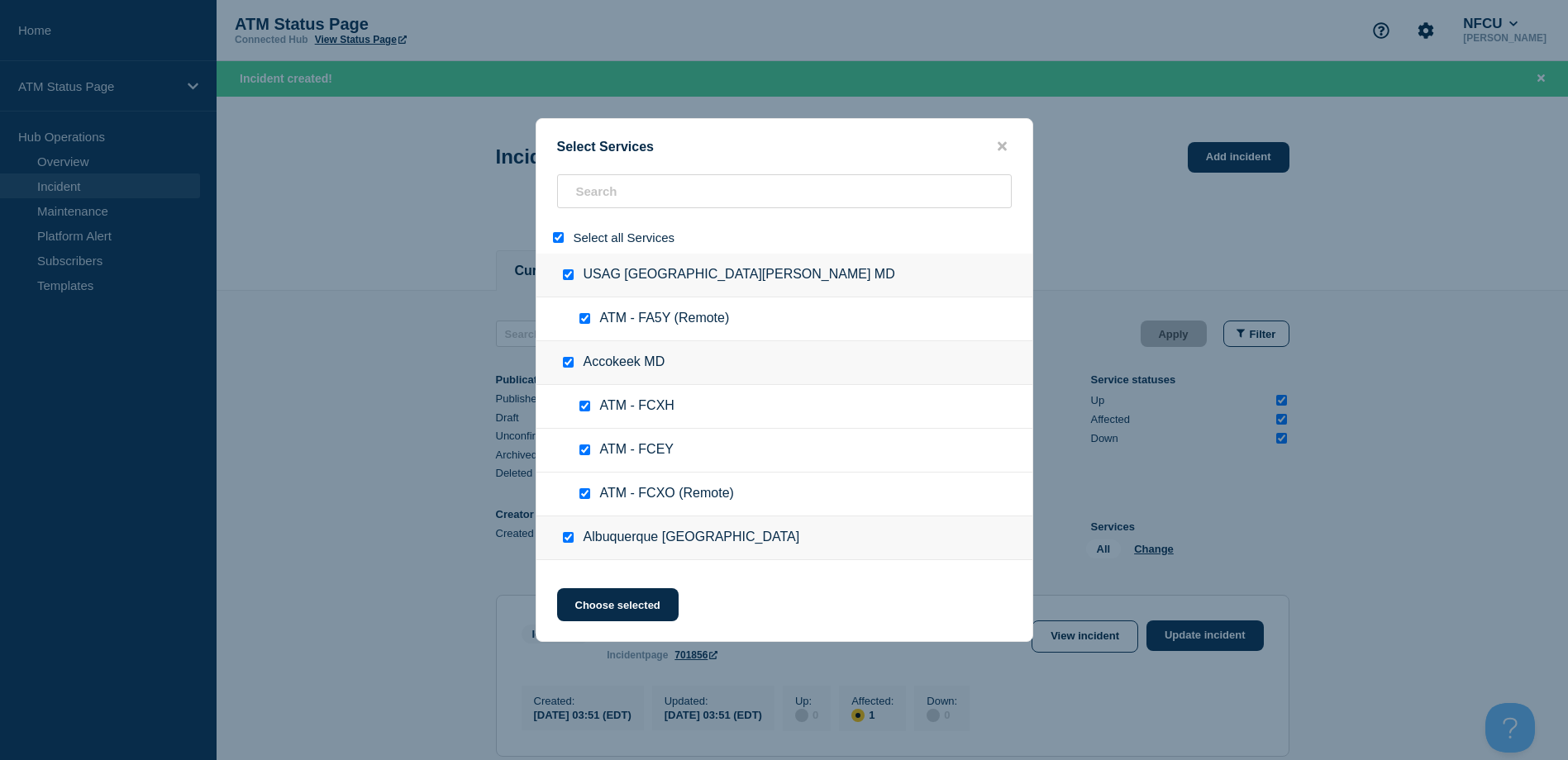
click at [560, 239] on input "select all" at bounding box center [558, 237] width 11 height 11
click at [580, 221] on div at bounding box center [785, 237] width 496 height 33
click at [584, 205] on input "search" at bounding box center [784, 191] width 455 height 34
paste input "FA6S"
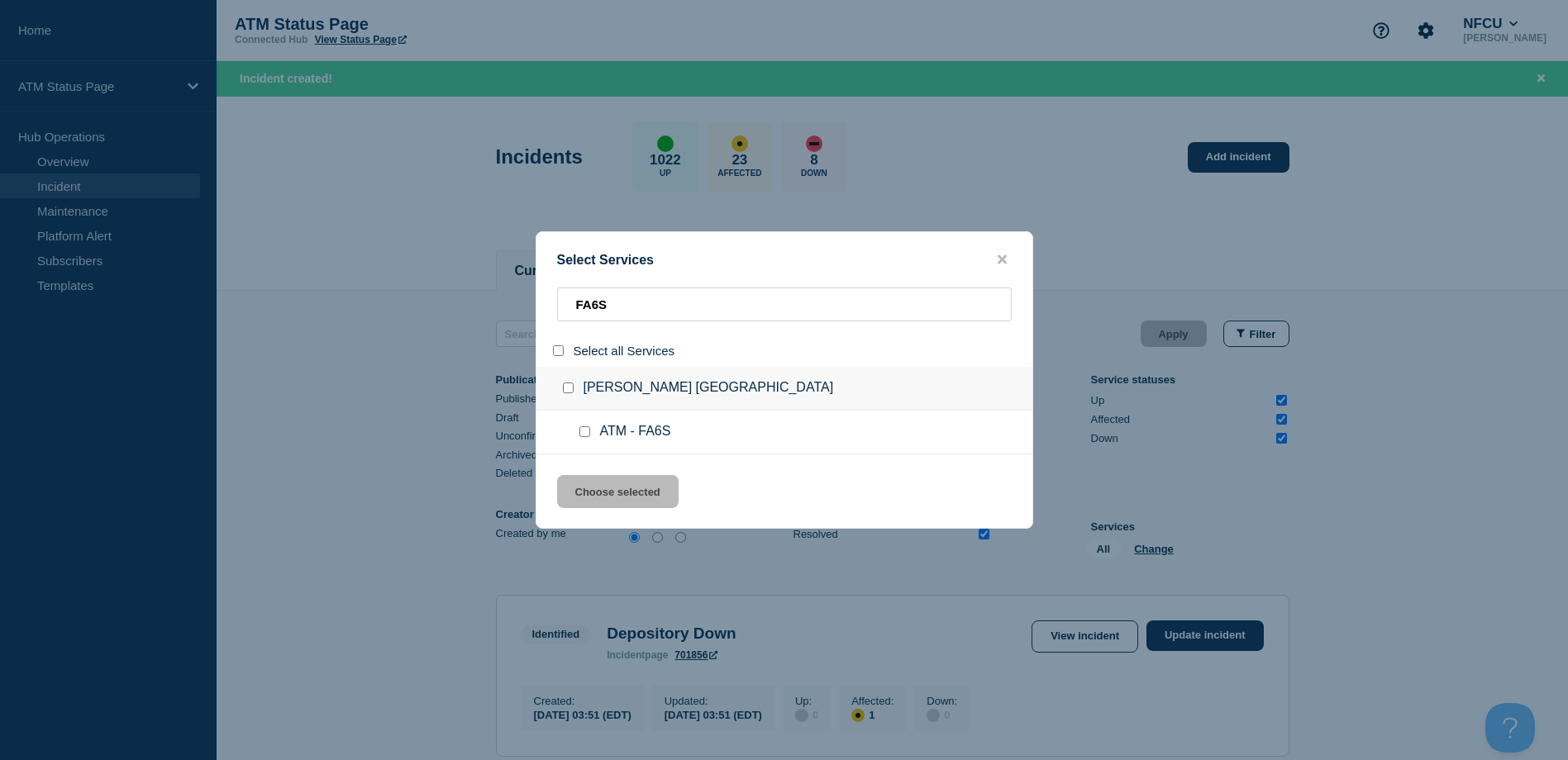
click at [585, 428] on input "service: ATM - FA6S" at bounding box center [584, 431] width 11 height 11
click at [609, 479] on button "Choose selected" at bounding box center [617, 491] width 122 height 33
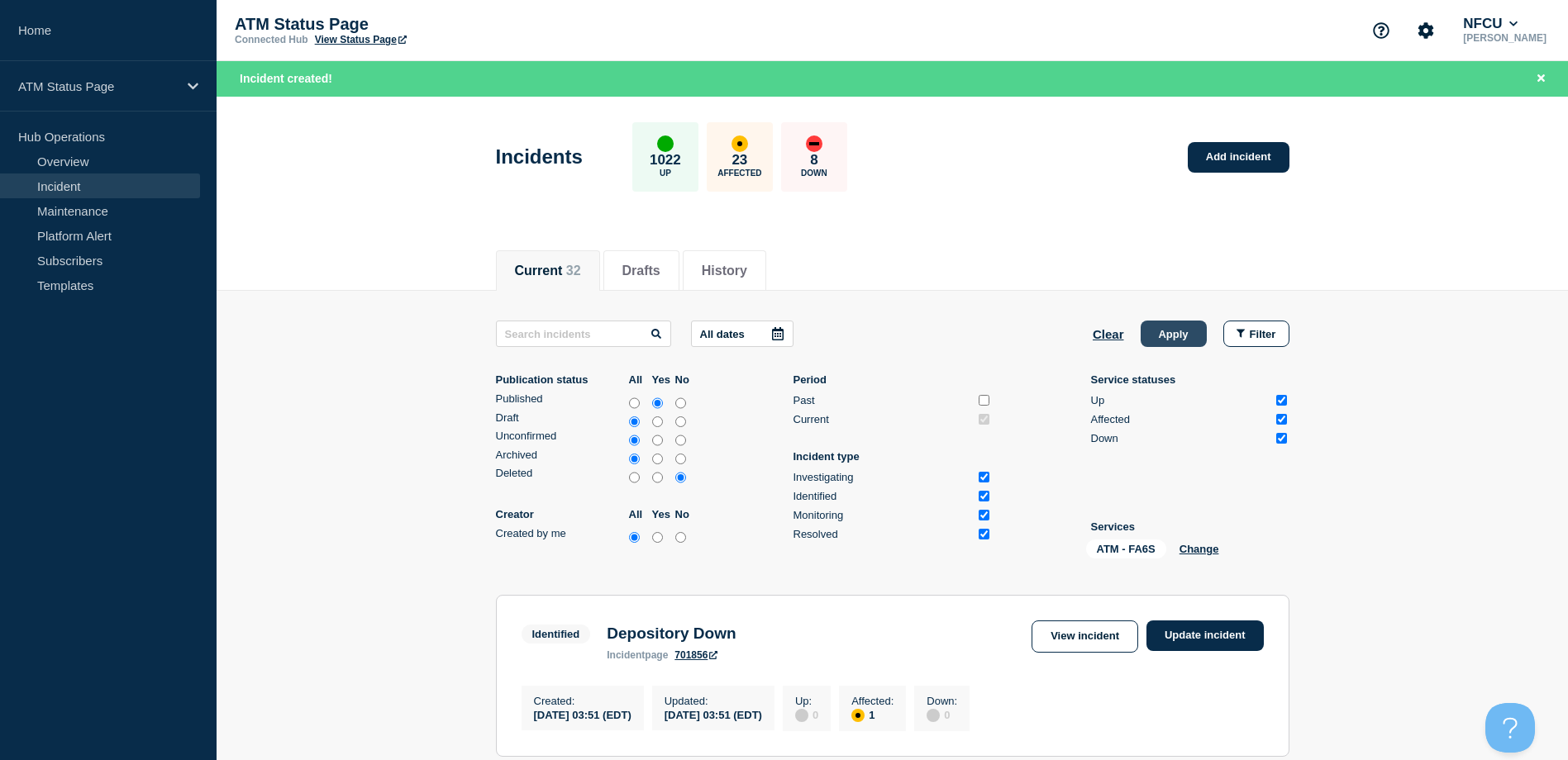
click at [1162, 345] on button "Apply" at bounding box center [1174, 333] width 66 height 27
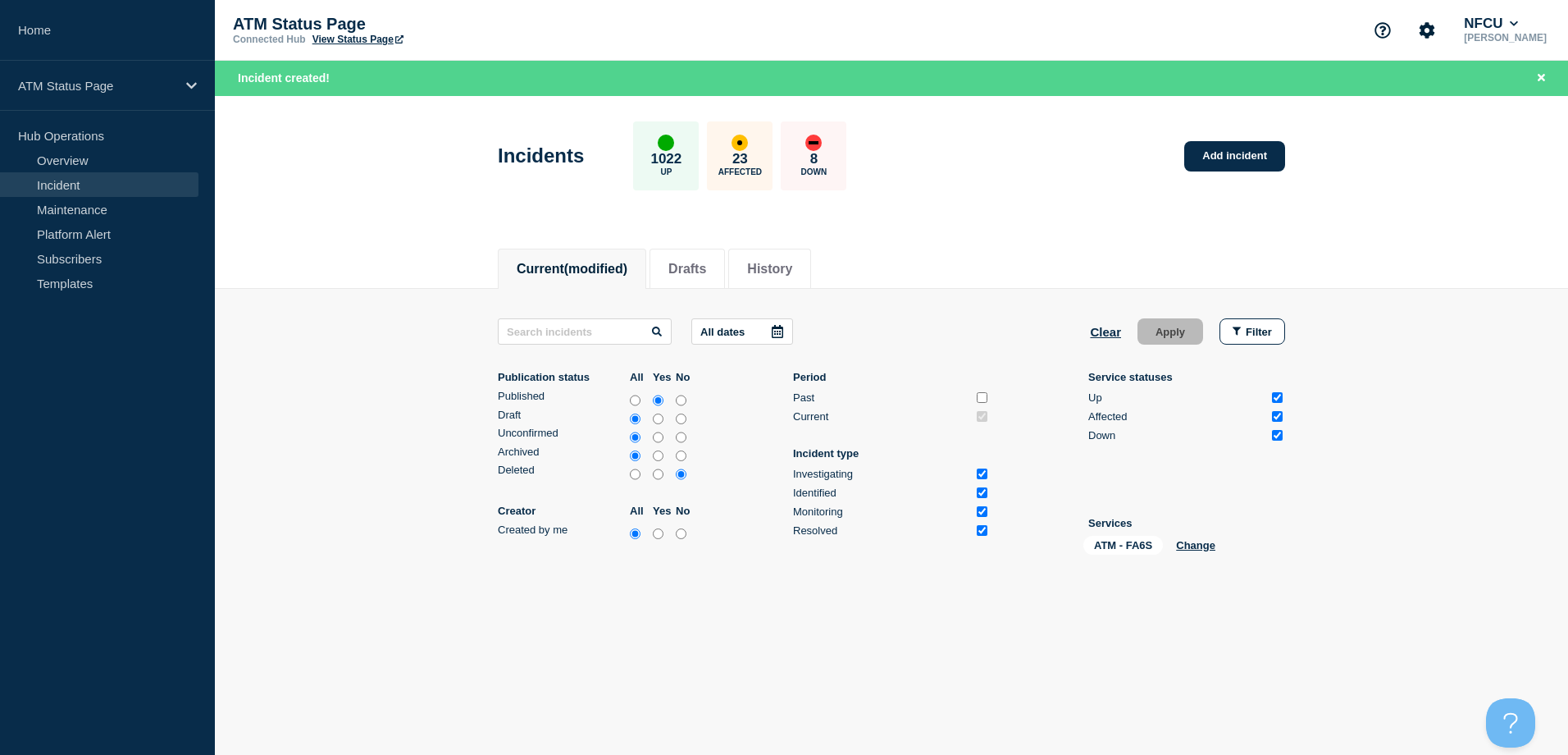
click at [1224, 196] on div "Incidents 1022 Up 23 Affected 8 Down Add incident" at bounding box center [892, 150] width 824 height 100
click at [1218, 145] on link "Add incident" at bounding box center [1234, 156] width 101 height 30
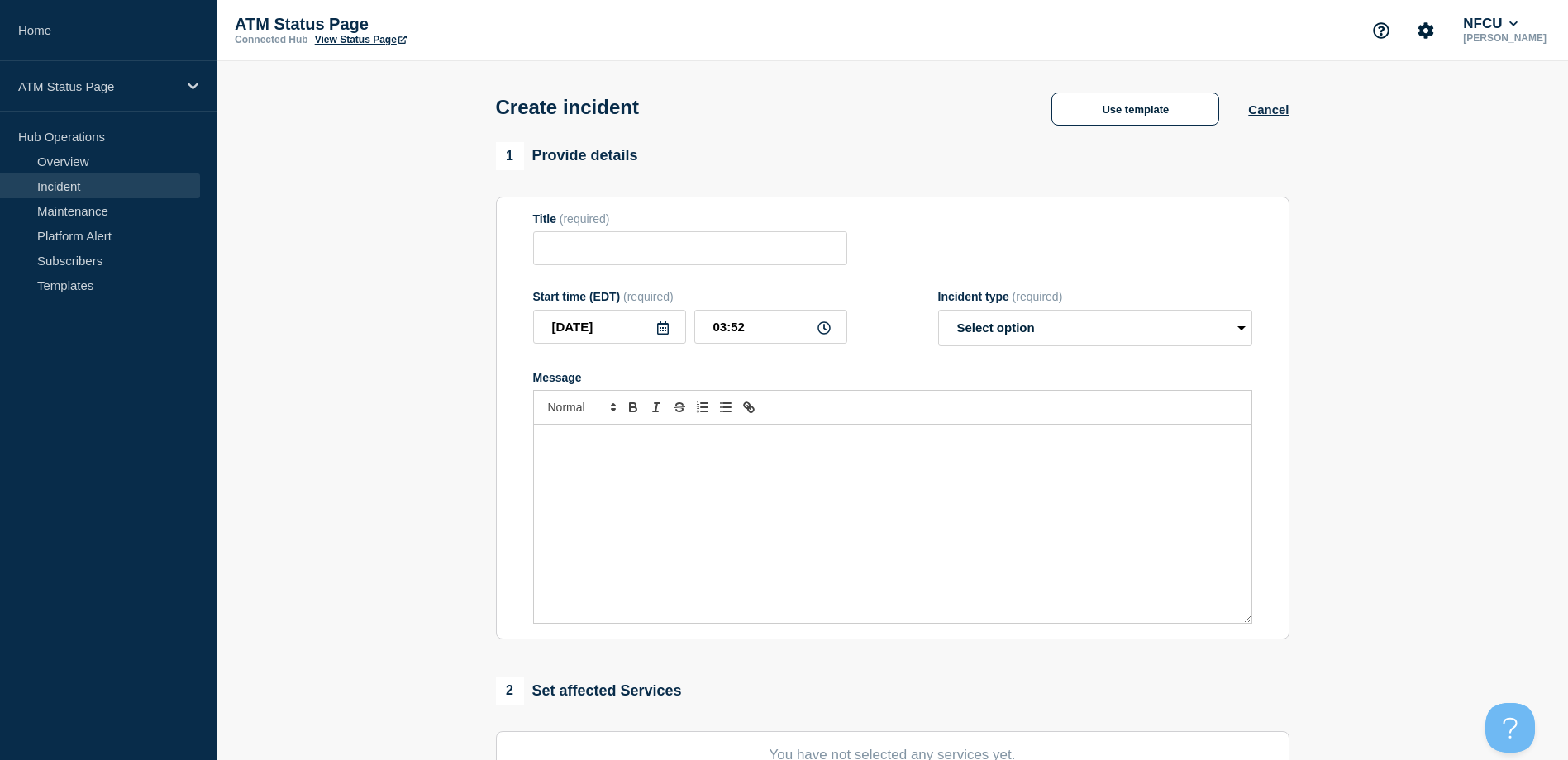
drag, startPoint x: 1167, startPoint y: 137, endPoint x: 1133, endPoint y: 139, distance: 34.1
click at [1161, 137] on div "Create incident Use template Cancel" at bounding box center [892, 102] width 830 height 81
click at [1085, 125] on button "Use template" at bounding box center [1135, 109] width 168 height 33
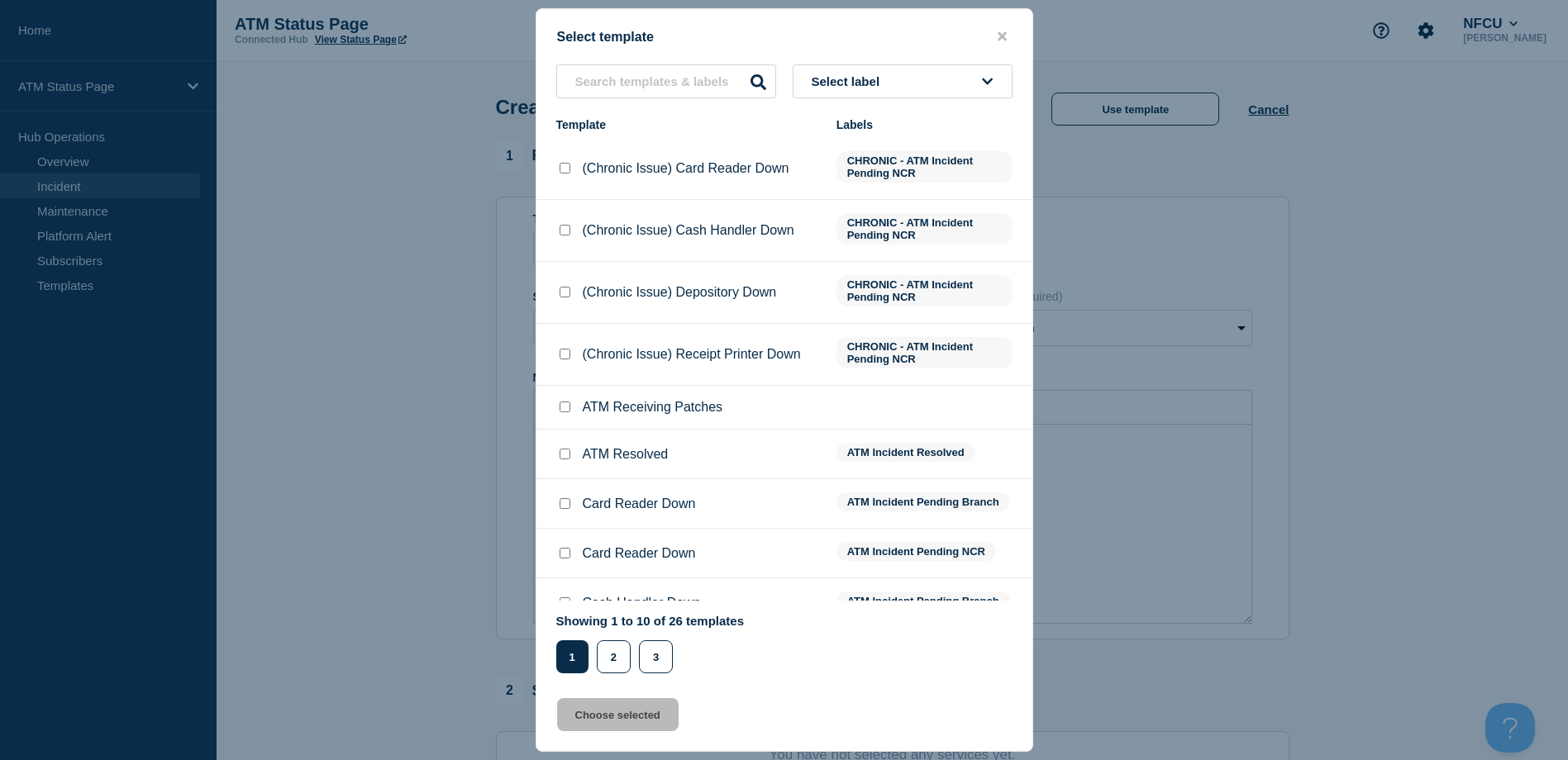
click at [957, 105] on div "Select label Template Labels (Chronic Issue) Card Reader Down CHRONIC - ATM Inc…" at bounding box center [785, 369] width 496 height 609
click at [930, 92] on button "Select label" at bounding box center [903, 81] width 219 height 34
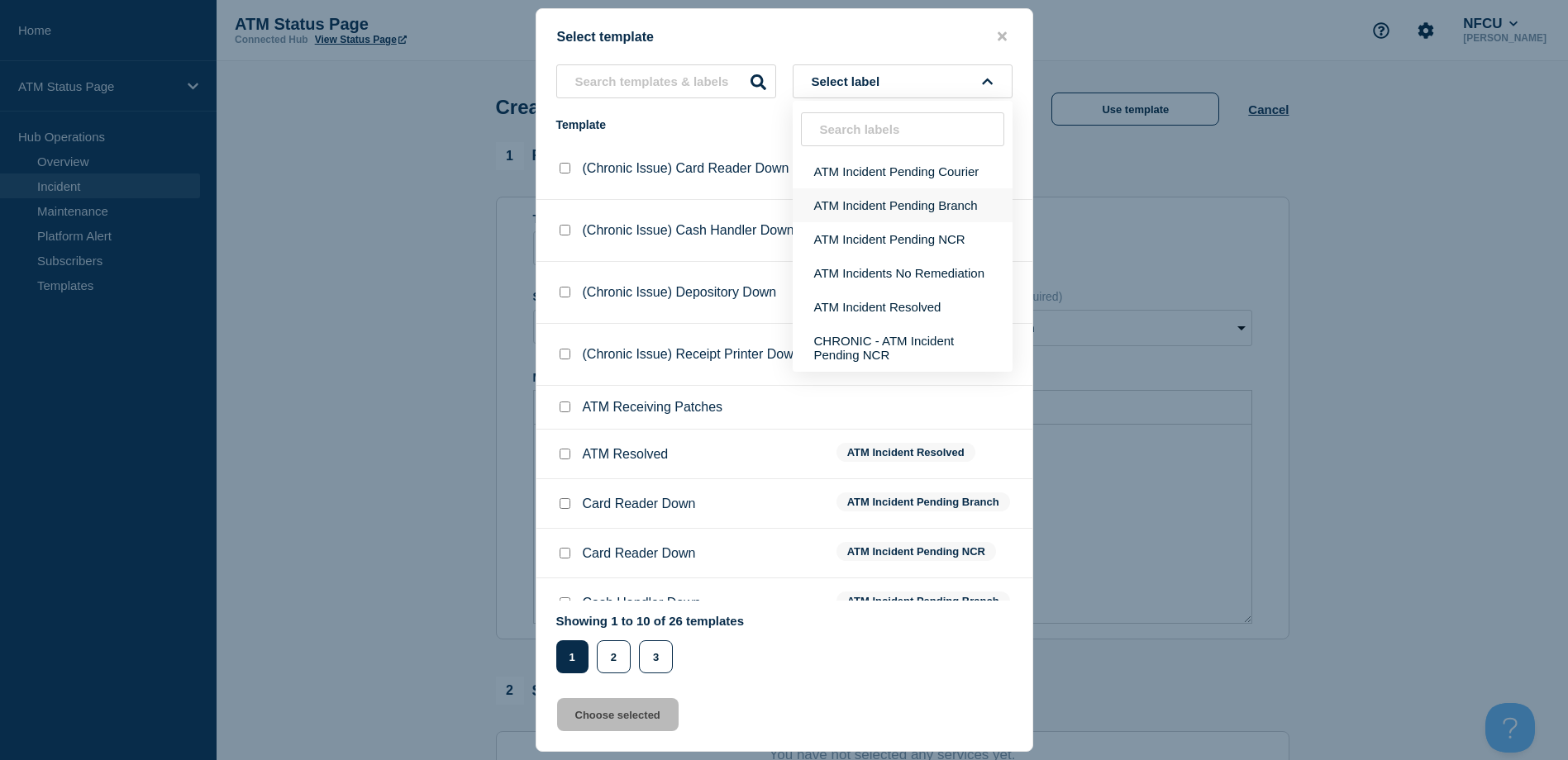
click at [910, 196] on button "ATM Incident Pending Branch" at bounding box center [903, 206] width 219 height 34
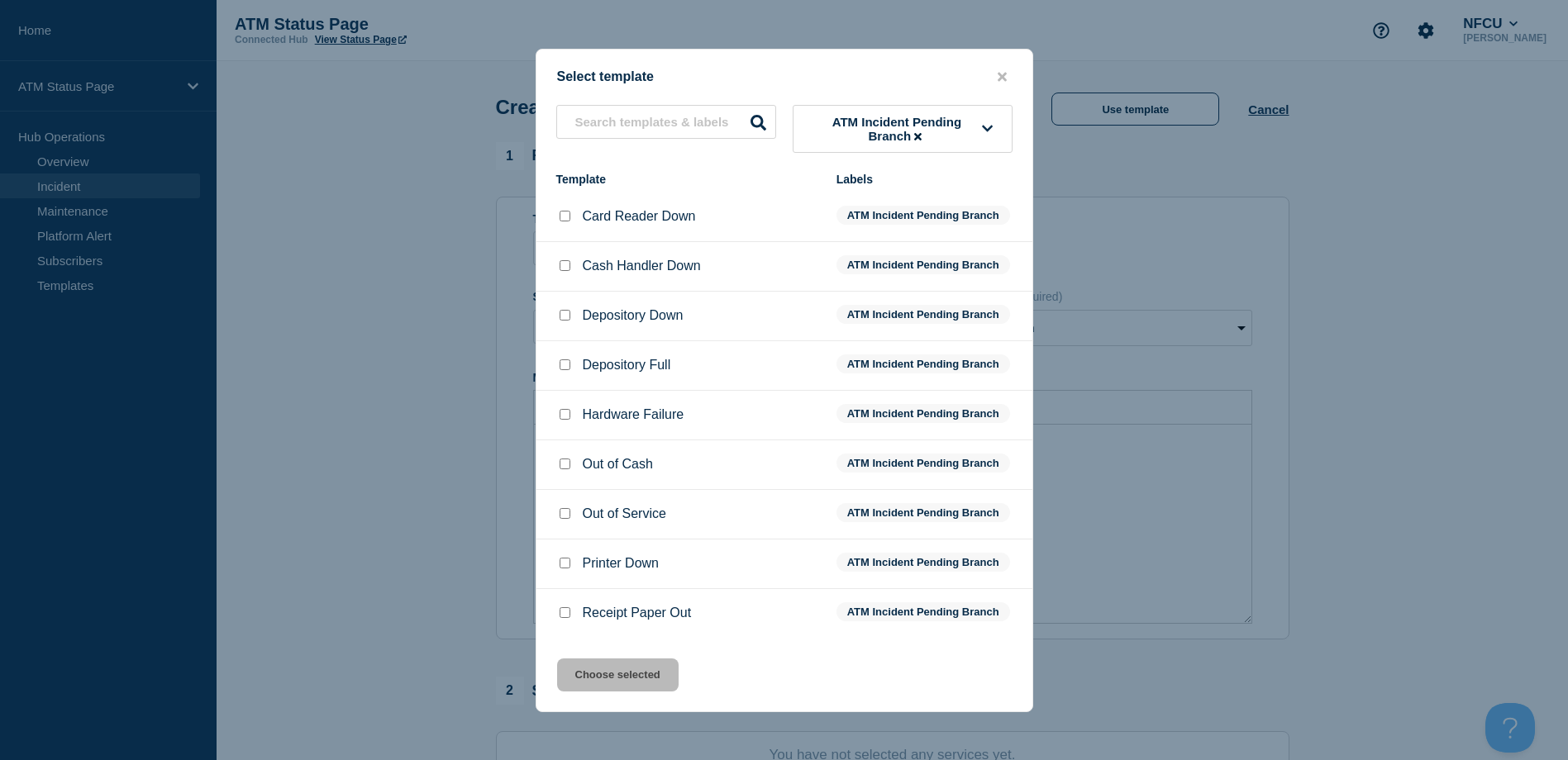
click at [563, 562] on input "Printer Down checkbox" at bounding box center [565, 562] width 11 height 11
click at [641, 674] on button "Choose selected" at bounding box center [617, 674] width 122 height 33
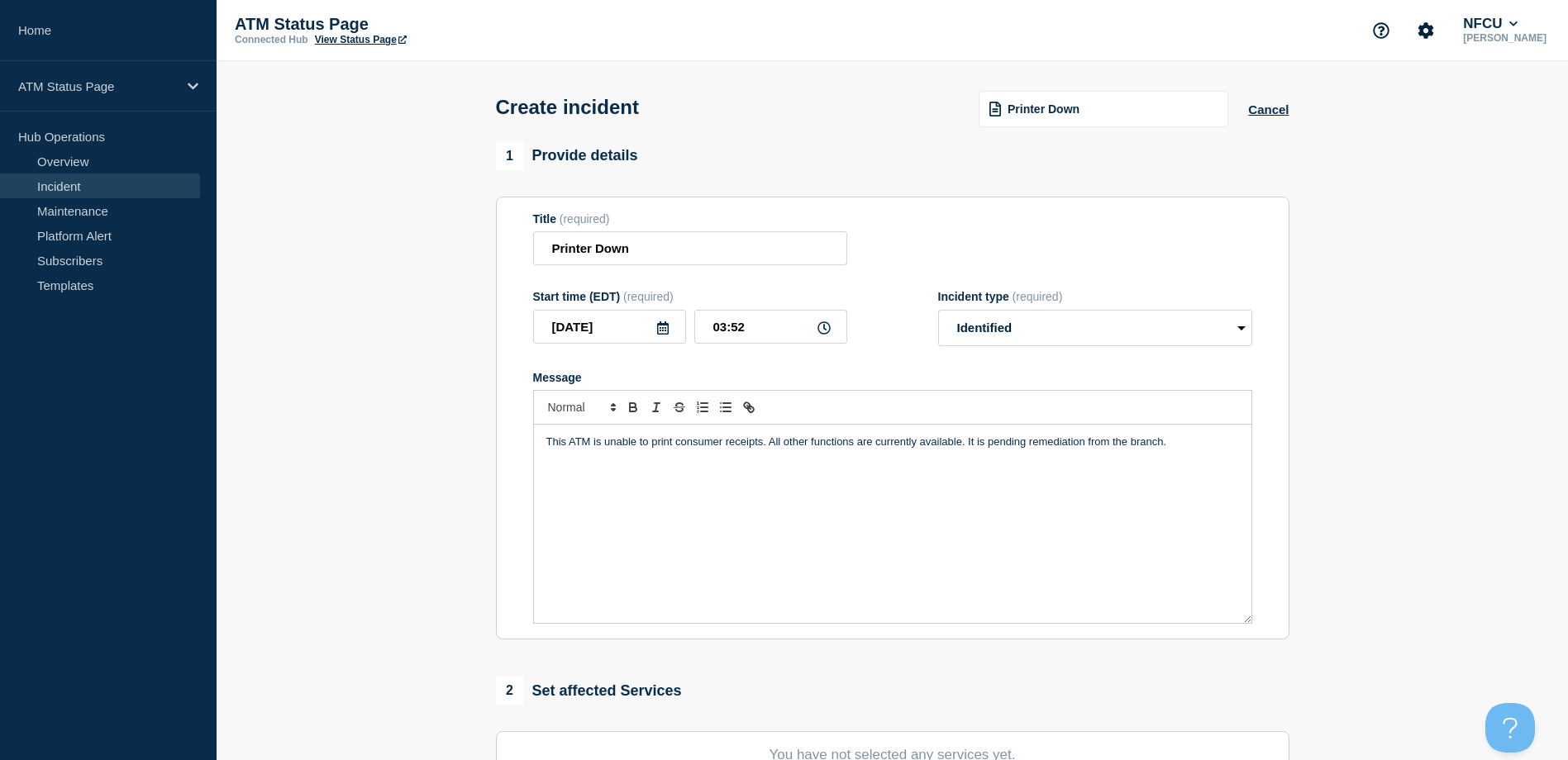
scroll to position [165, 0]
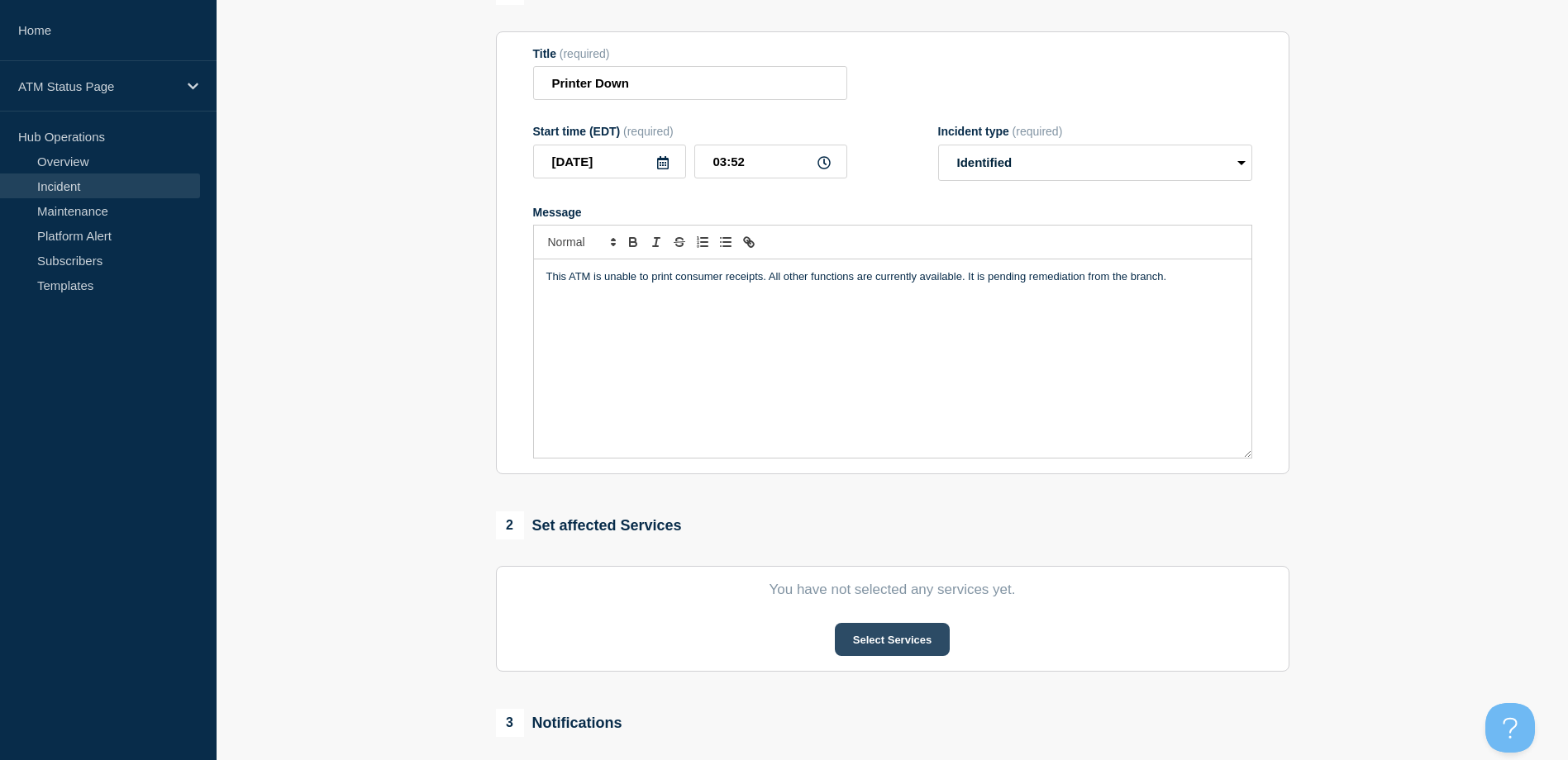
click at [921, 644] on button "Select Services" at bounding box center [892, 638] width 115 height 33
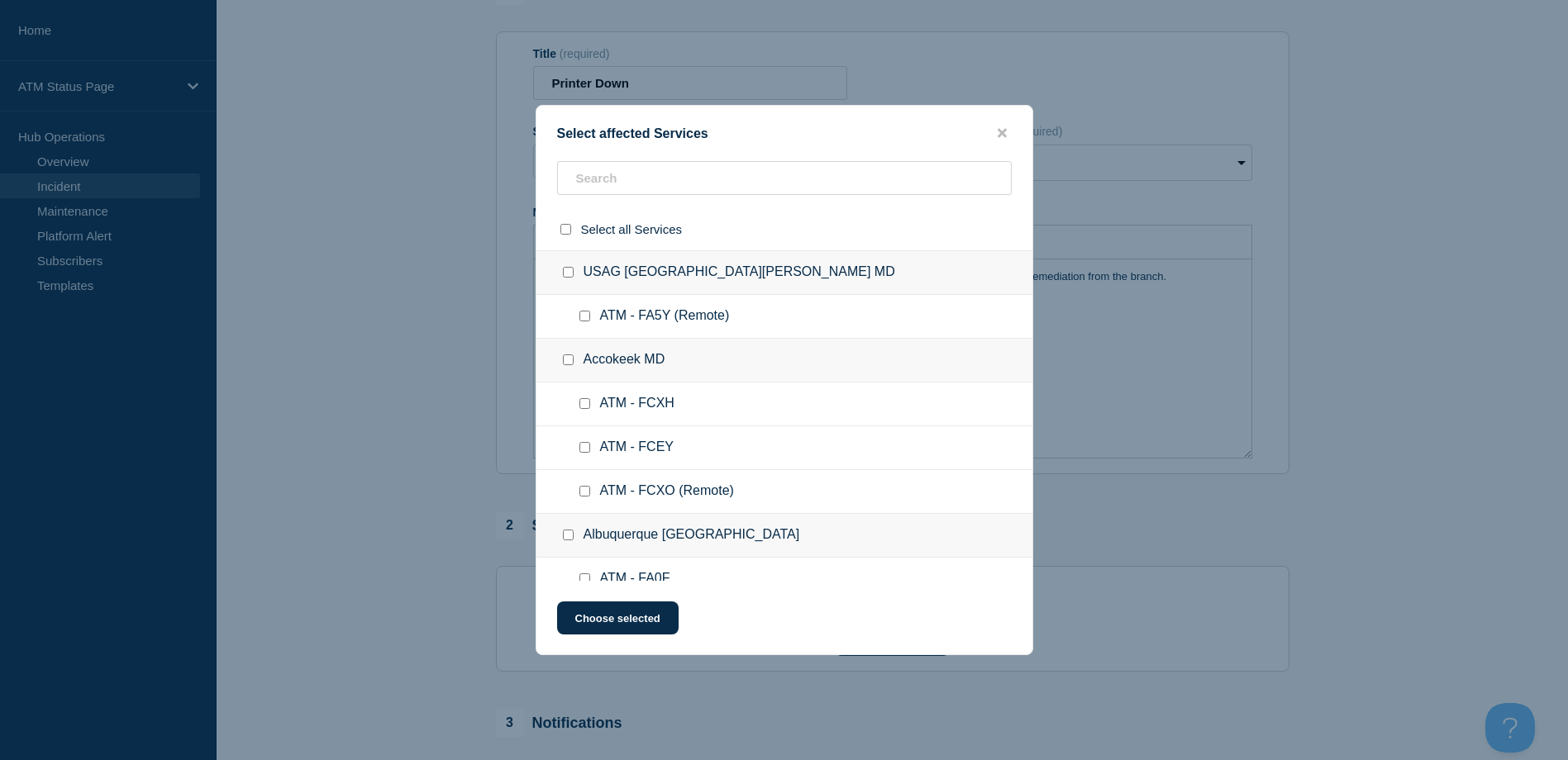
click at [775, 141] on div "Select affected Services" at bounding box center [785, 133] width 496 height 16
click at [768, 172] on input "text" at bounding box center [784, 178] width 455 height 34
paste input "FA6S"
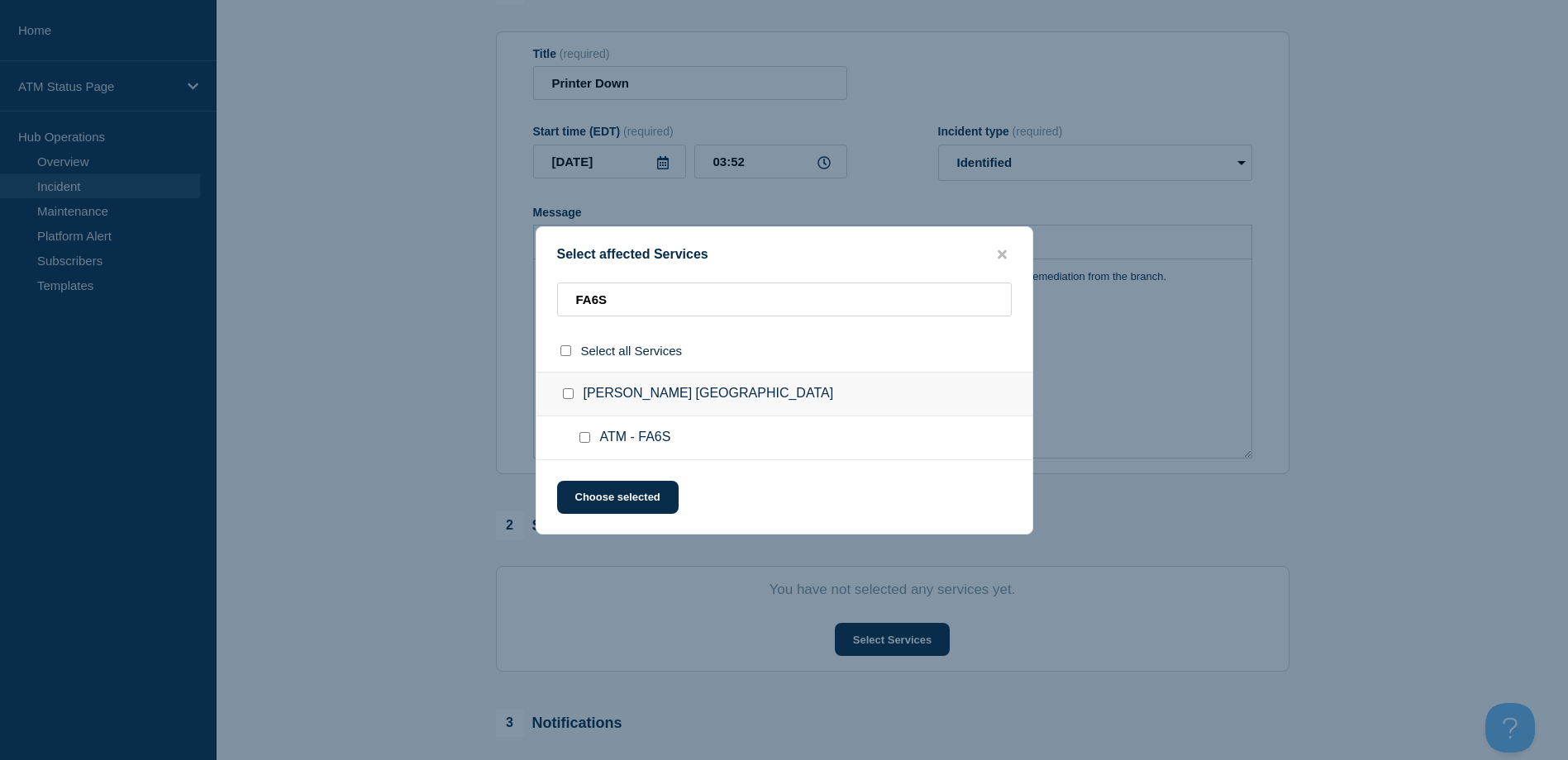
click at [587, 441] on input "ATM - FA6S checkbox" at bounding box center [584, 437] width 11 height 11
click at [602, 496] on button "Choose selected" at bounding box center [617, 497] width 122 height 33
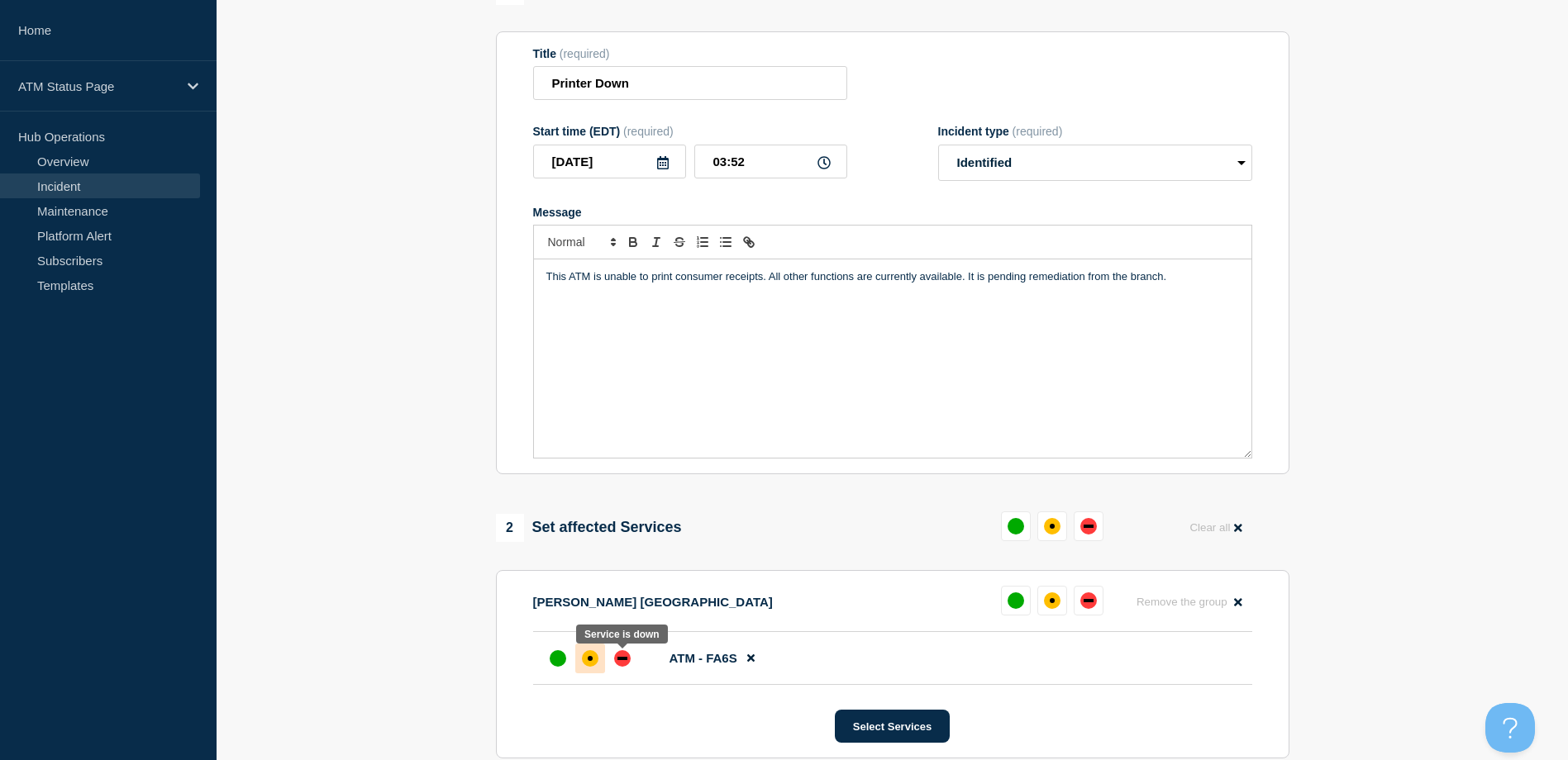
click at [602, 668] on div at bounding box center [590, 658] width 30 height 30
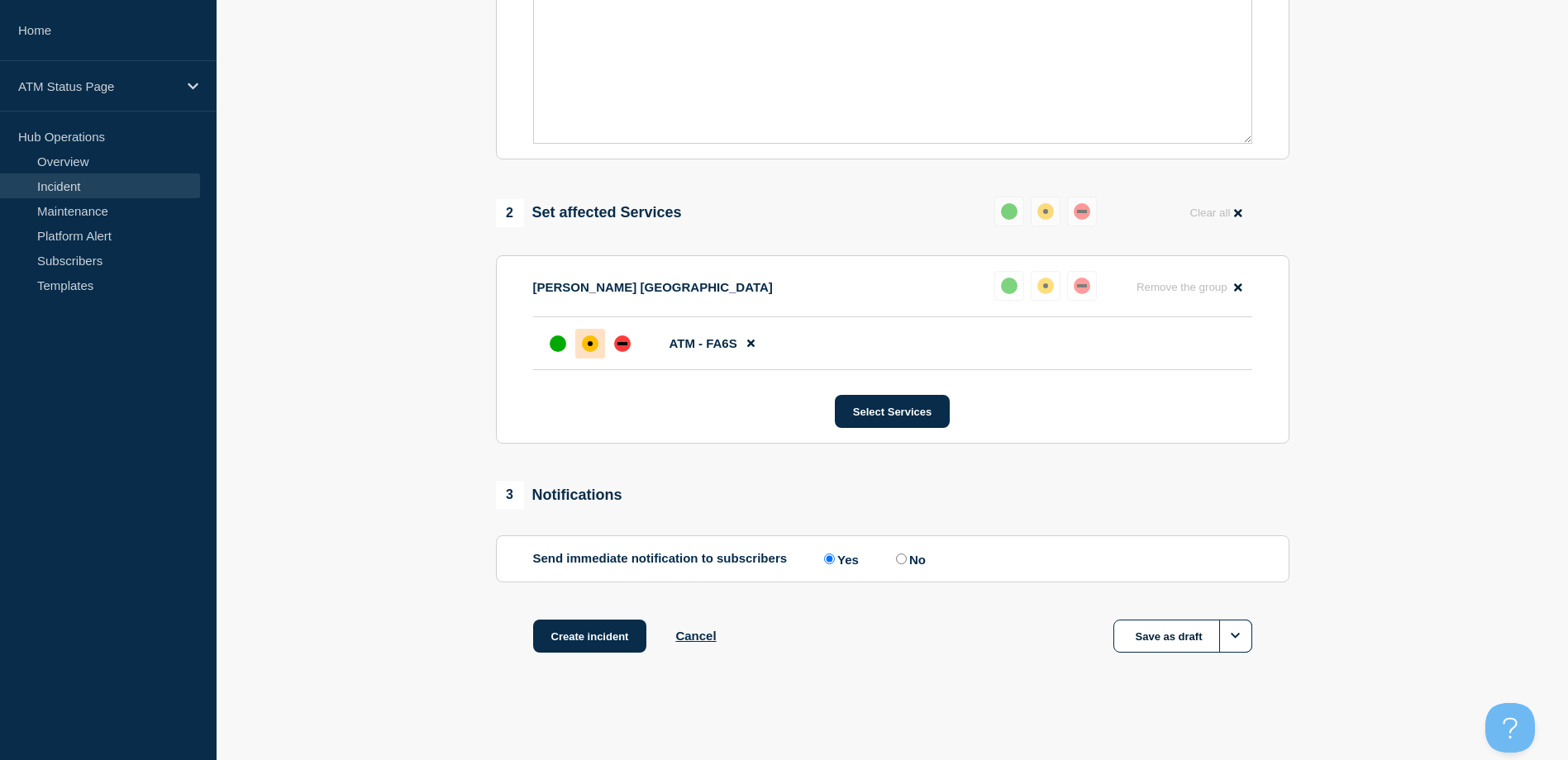
click at [601, 662] on div "Create incident Cancel Save as draft" at bounding box center [893, 656] width 793 height 74
click at [587, 634] on button "Create incident" at bounding box center [589, 635] width 114 height 33
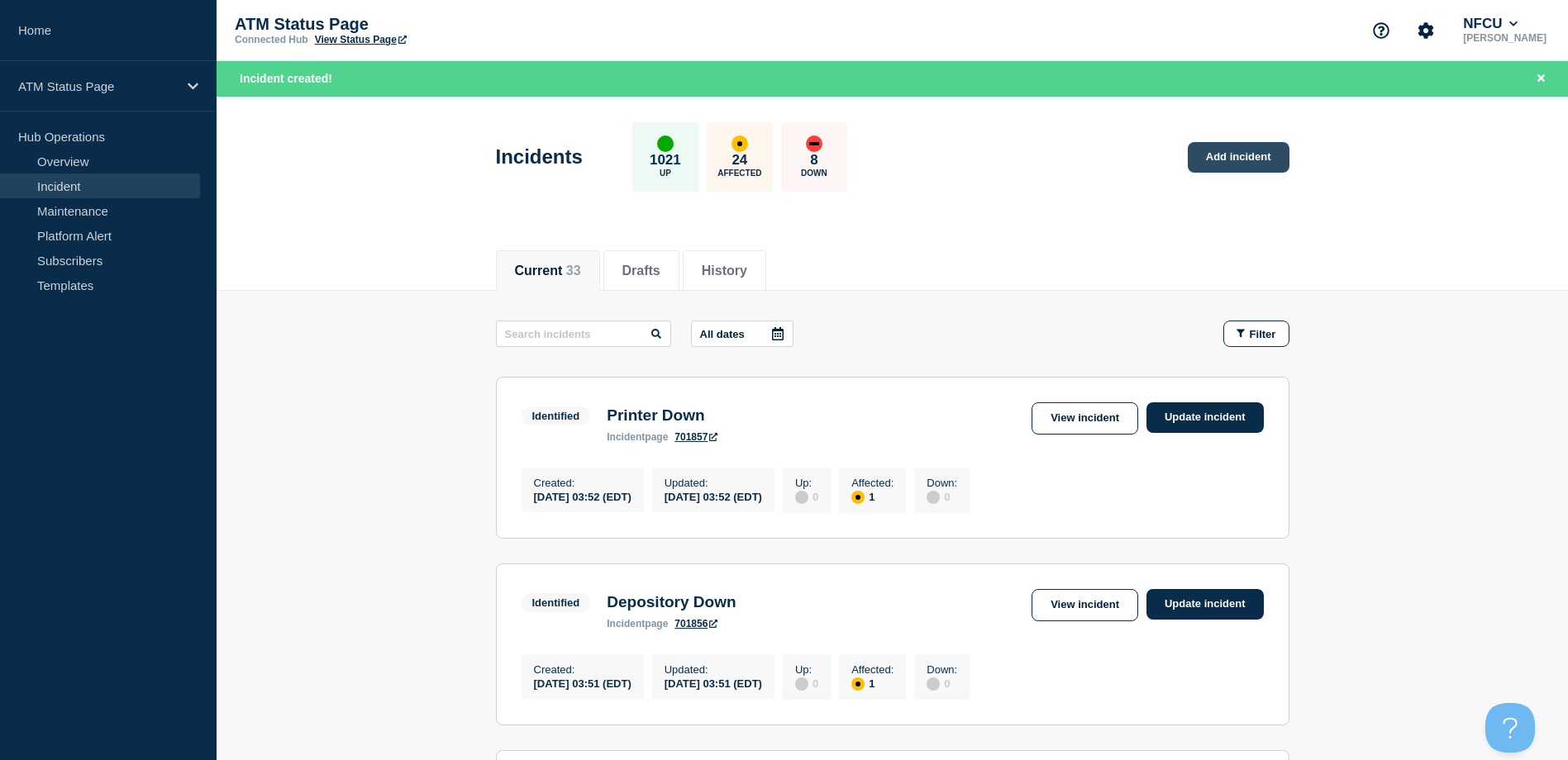
click at [1235, 158] on link "Add incident" at bounding box center [1238, 157] width 102 height 31
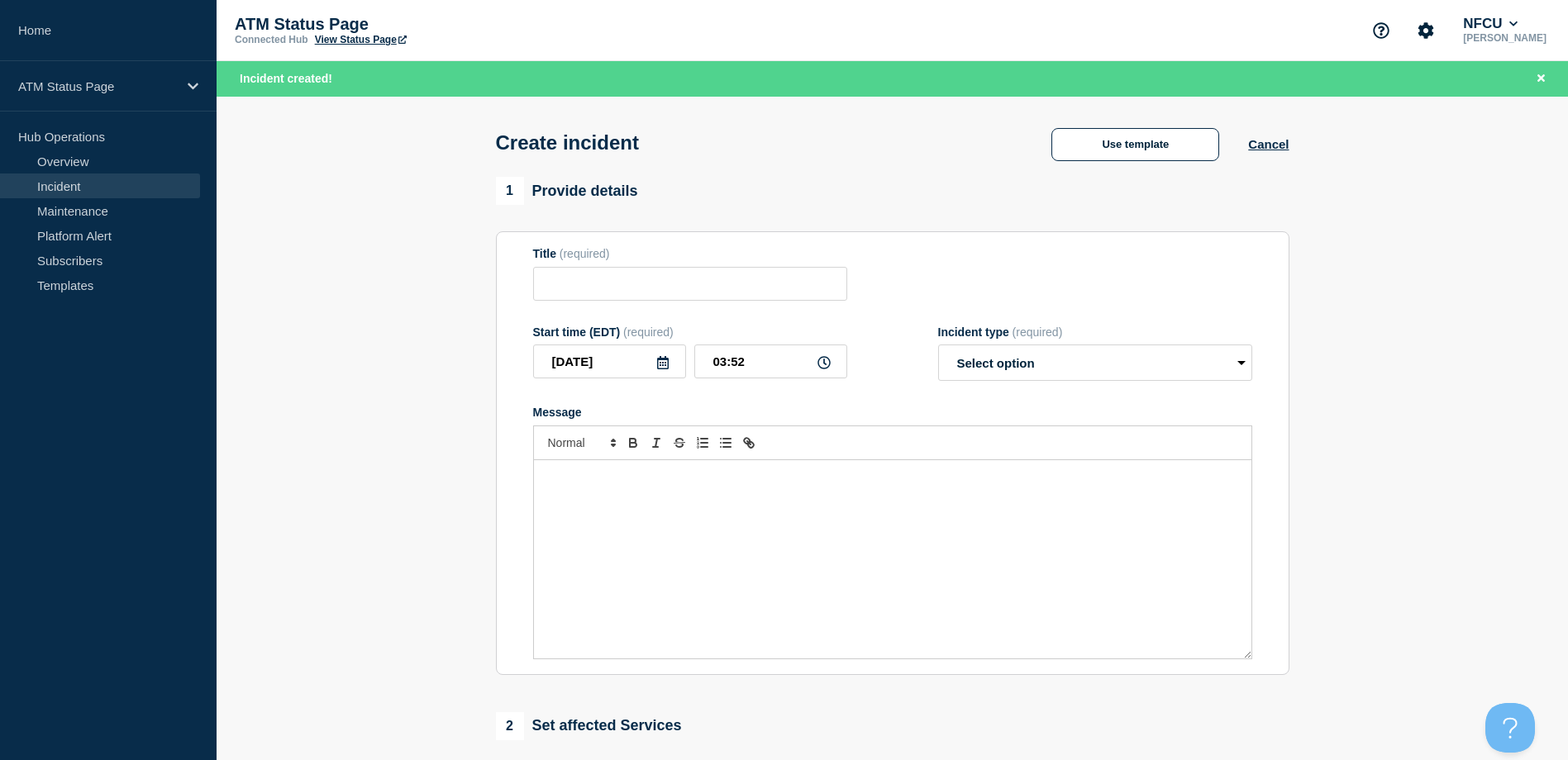
click at [1125, 123] on div "Create incident Use template Cancel" at bounding box center [892, 137] width 830 height 81
click at [1115, 135] on button "Use template" at bounding box center [1135, 144] width 168 height 33
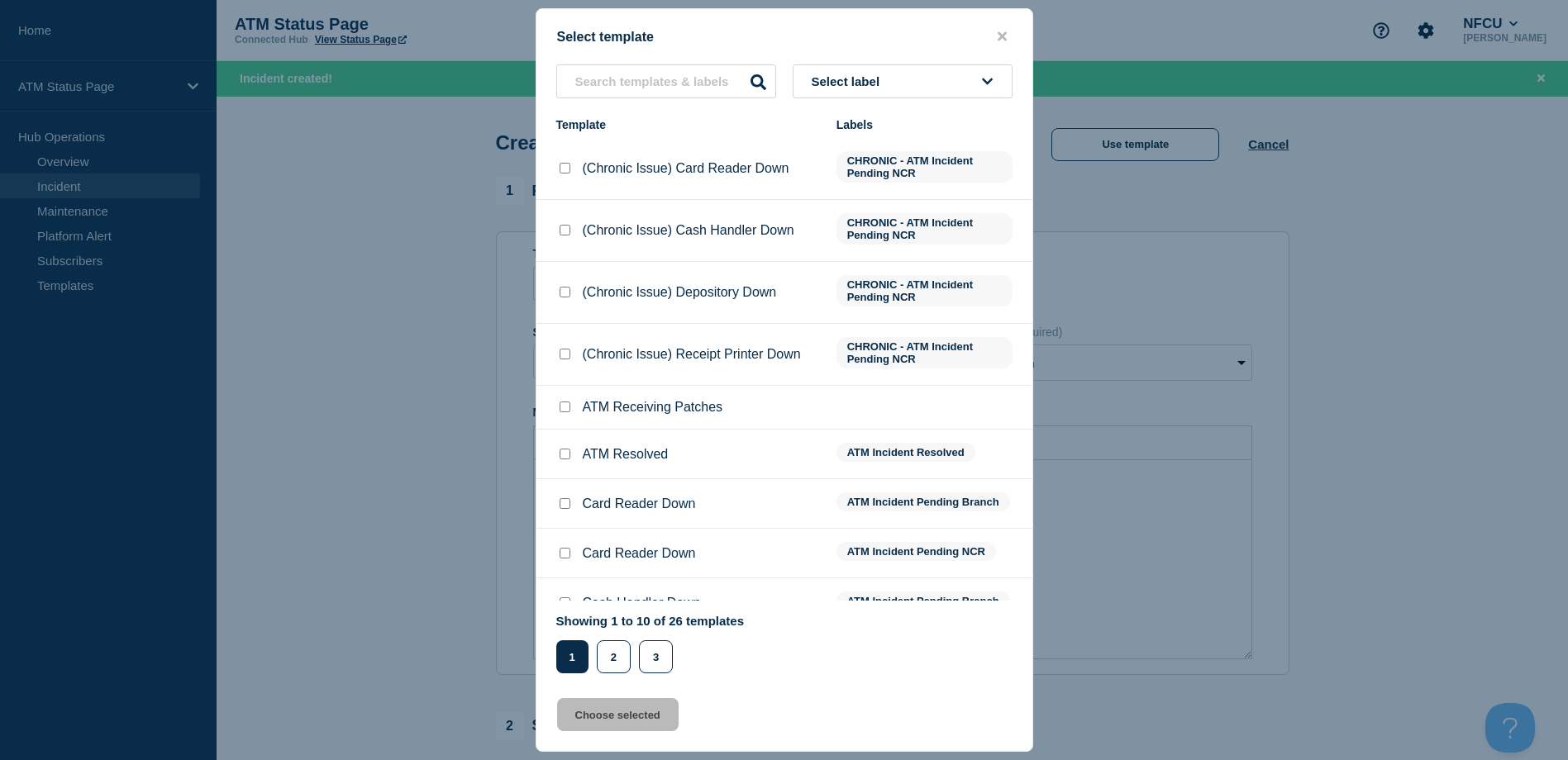
click at [920, 92] on button "Select label" at bounding box center [903, 81] width 219 height 34
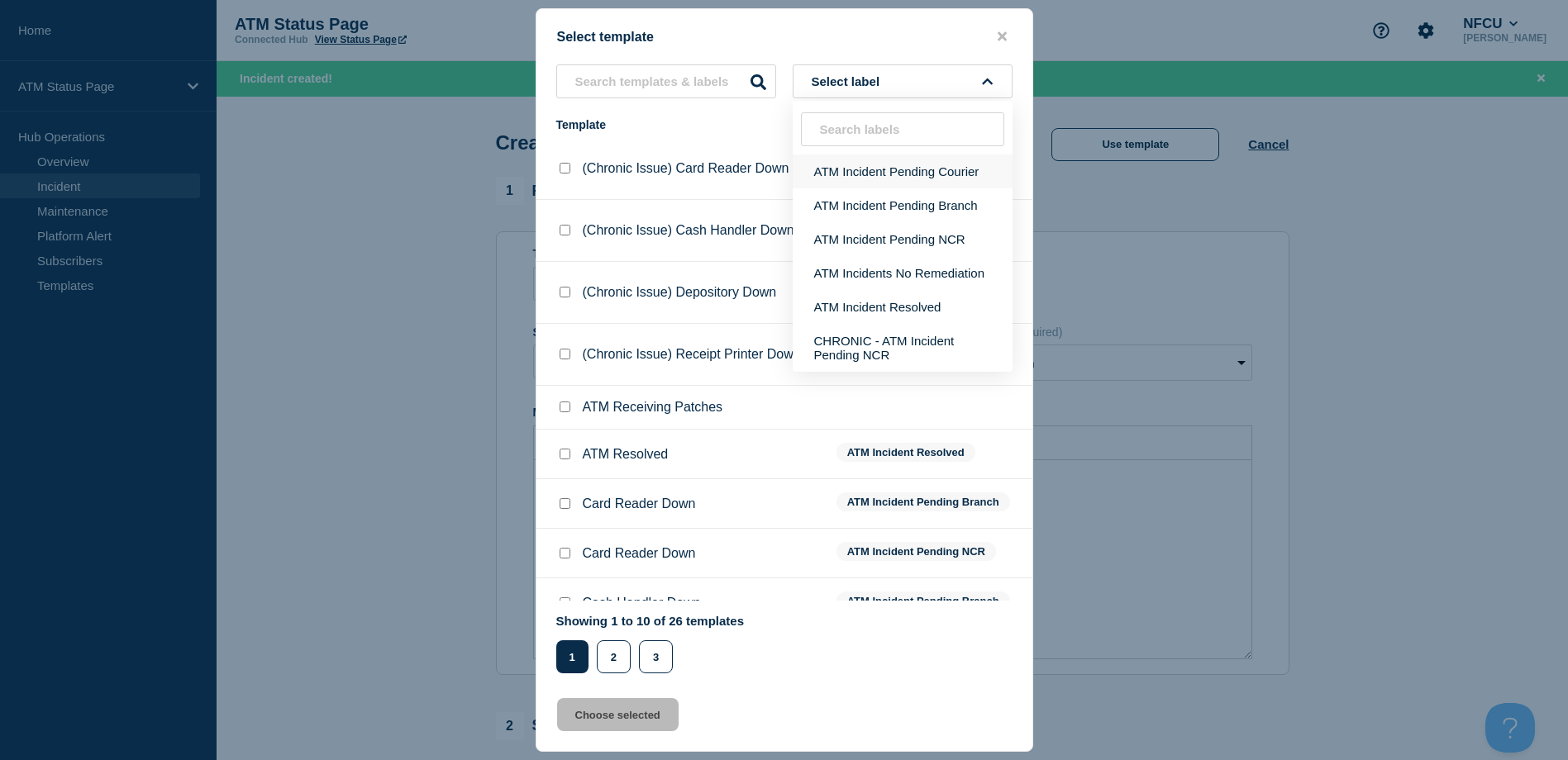
click at [926, 180] on button "ATM Incident Pending Courier" at bounding box center [903, 171] width 219 height 34
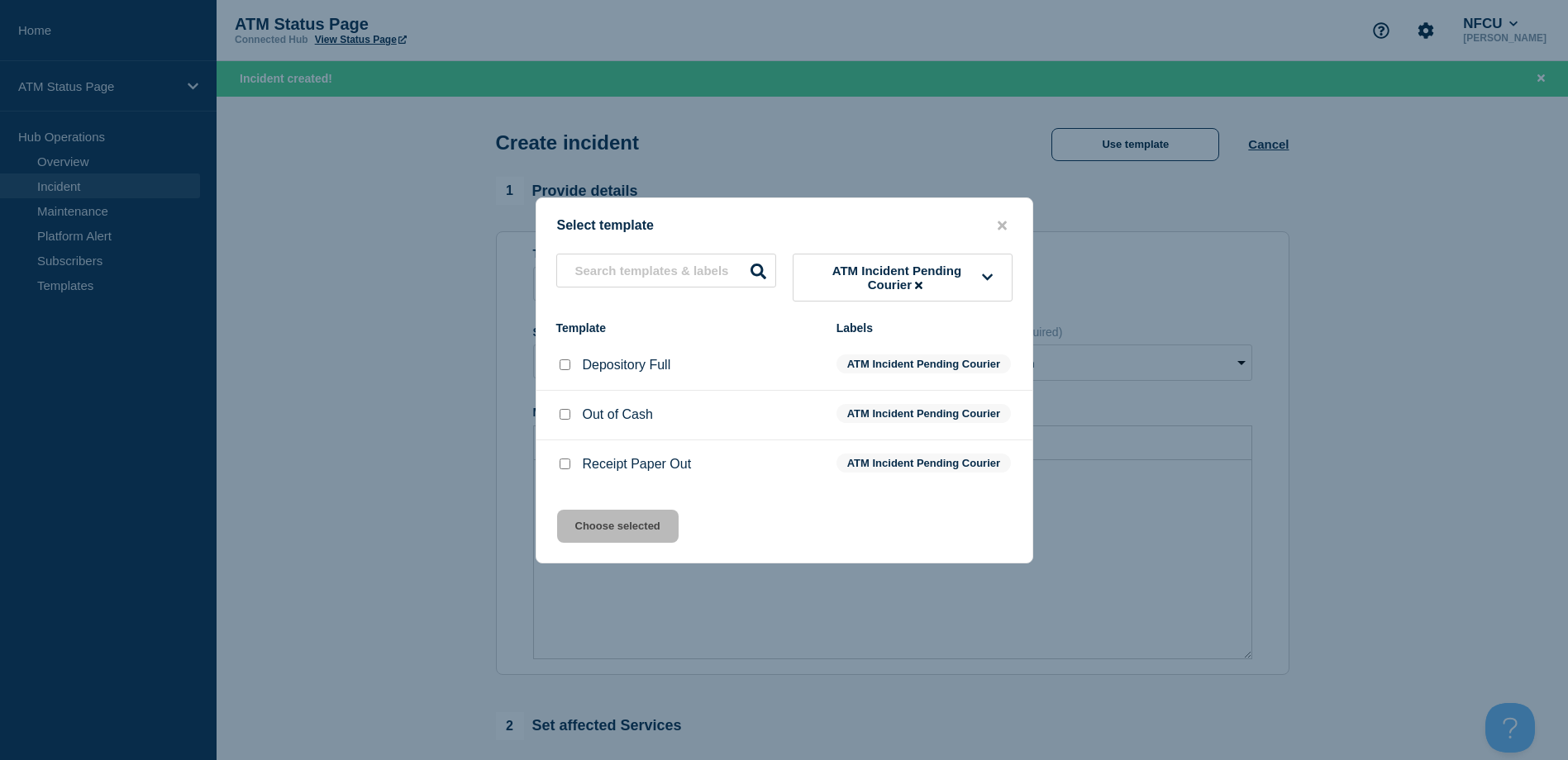
click at [562, 469] on input "Receipt Paper Out checkbox" at bounding box center [565, 464] width 11 height 11
click at [595, 535] on button "Choose selected" at bounding box center [617, 526] width 122 height 33
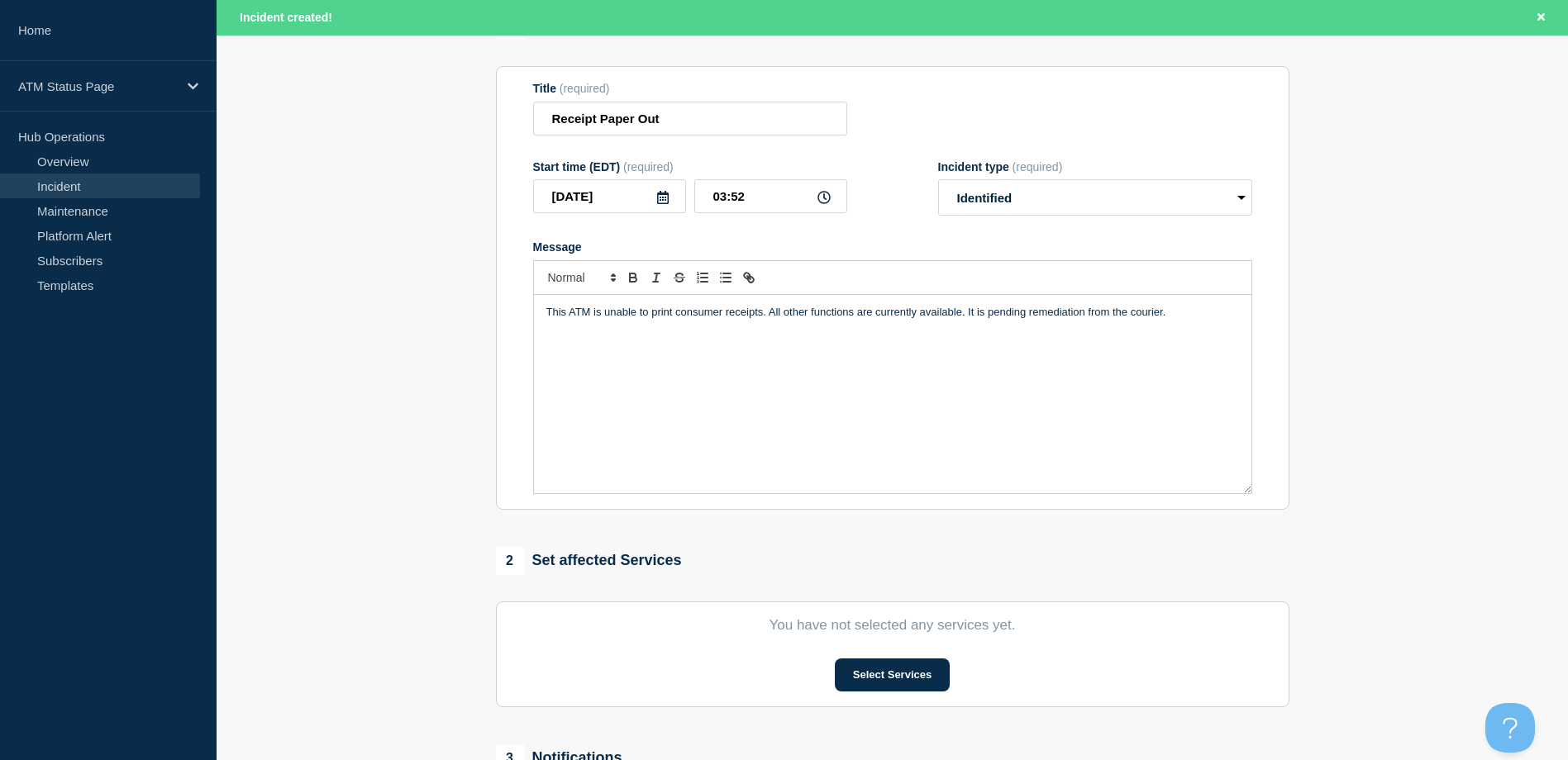
scroll to position [330, 0]
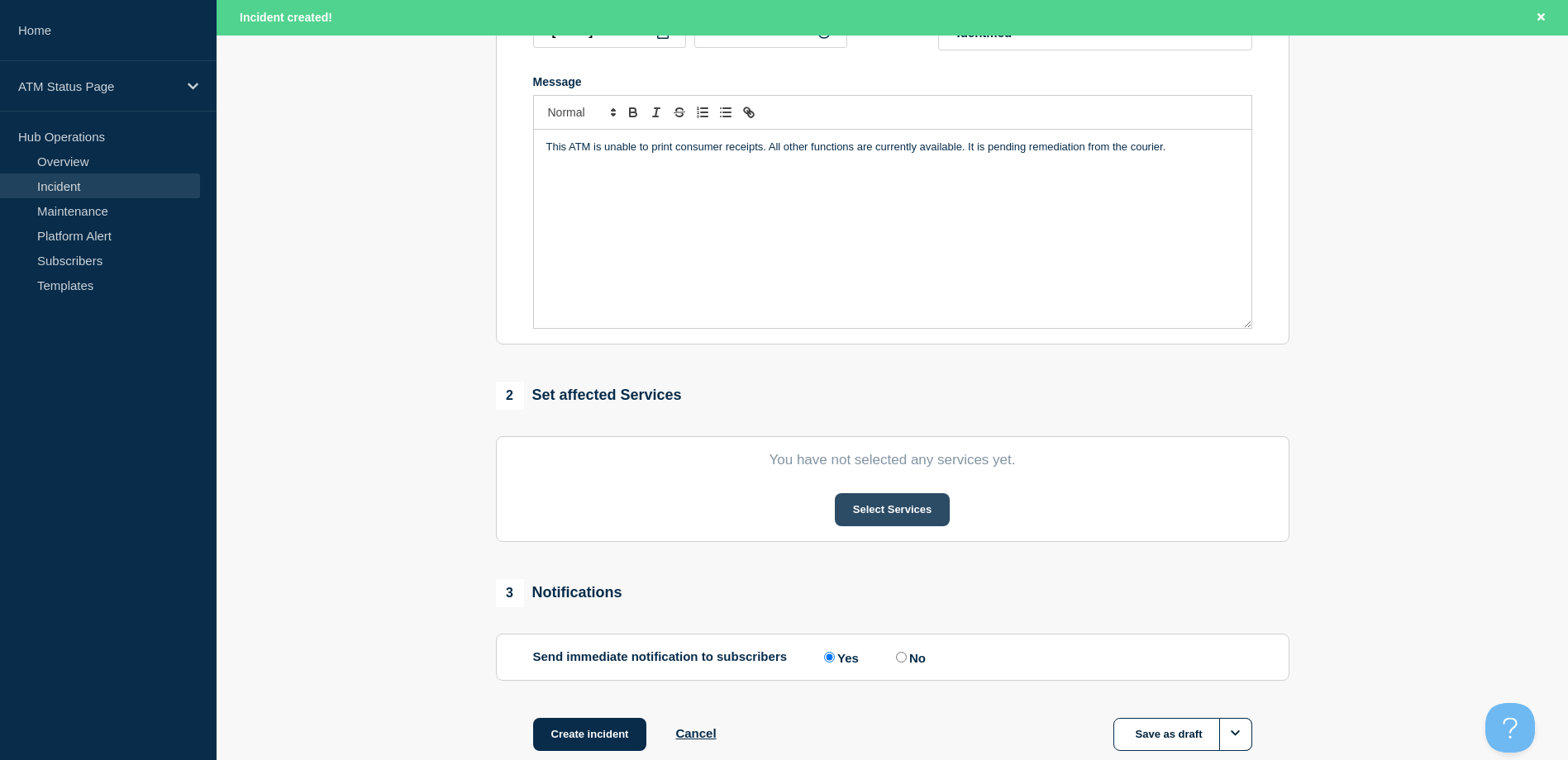
click at [904, 509] on button "Select Services" at bounding box center [892, 509] width 115 height 33
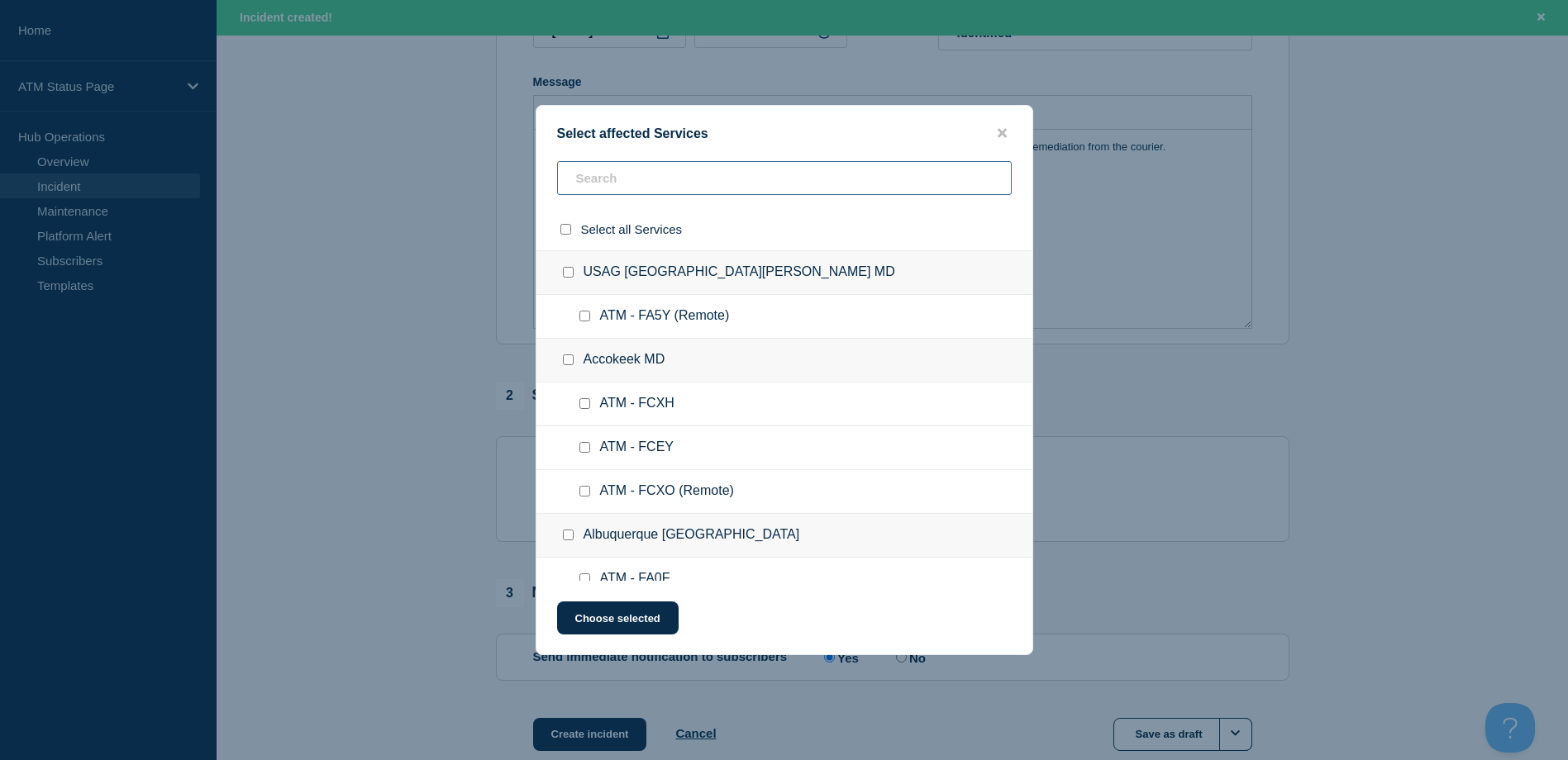
paste input "FA6I"
click at [751, 180] on div "Select affected Services Select all Services USAG Fort Detrick MD ATM - FA5Y (R…" at bounding box center [784, 380] width 1568 height 760
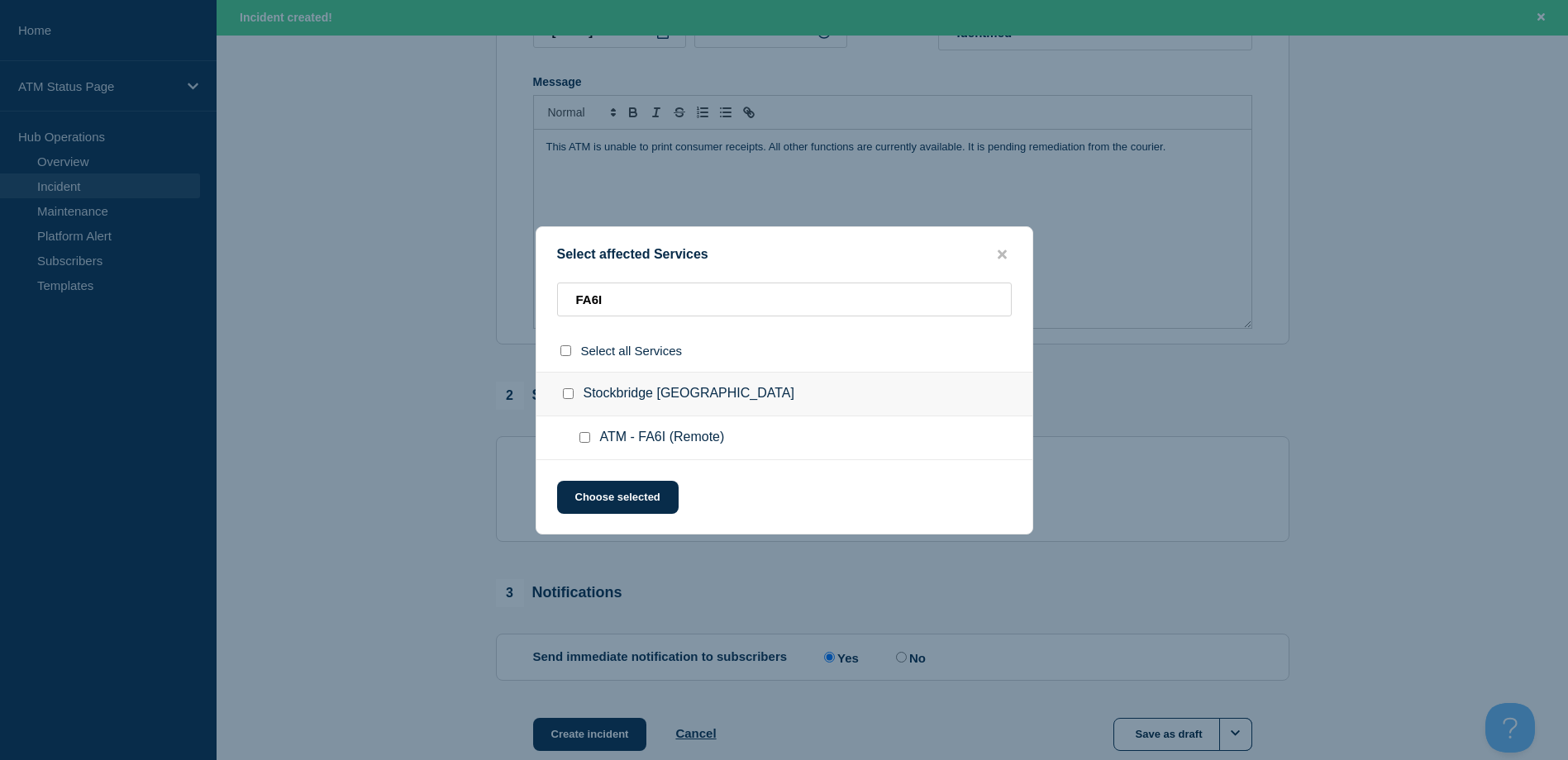
click at [586, 440] on input "ATM - FA6I (Remote) checkbox" at bounding box center [584, 437] width 11 height 11
click at [595, 486] on button "Choose selected" at bounding box center [617, 497] width 122 height 33
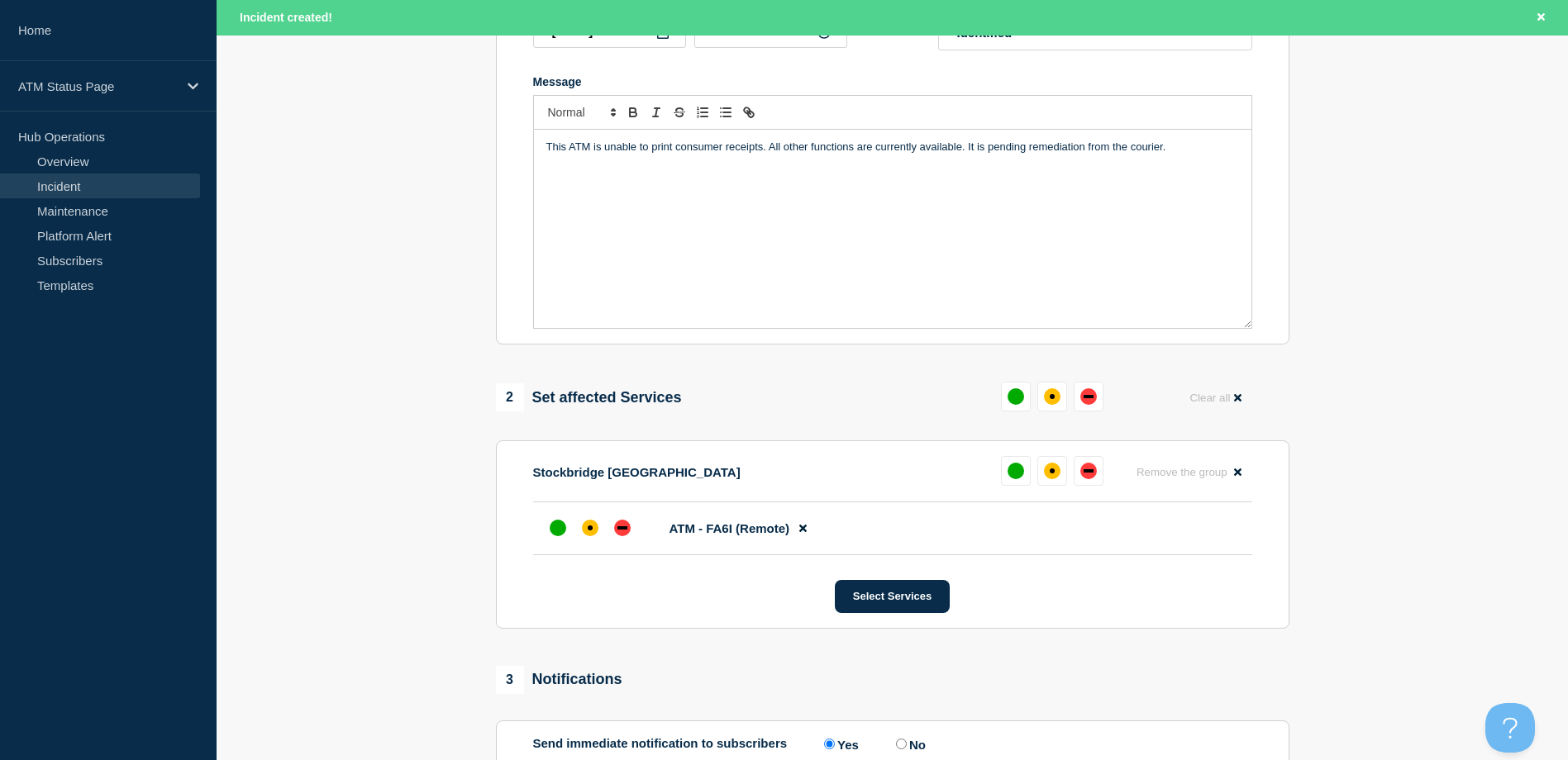
click at [587, 559] on section "Stockbridge GA Remove the group Remove ATM - FA6I (Remote) Select Services" at bounding box center [893, 535] width 793 height 189
click at [587, 543] on div at bounding box center [590, 528] width 30 height 30
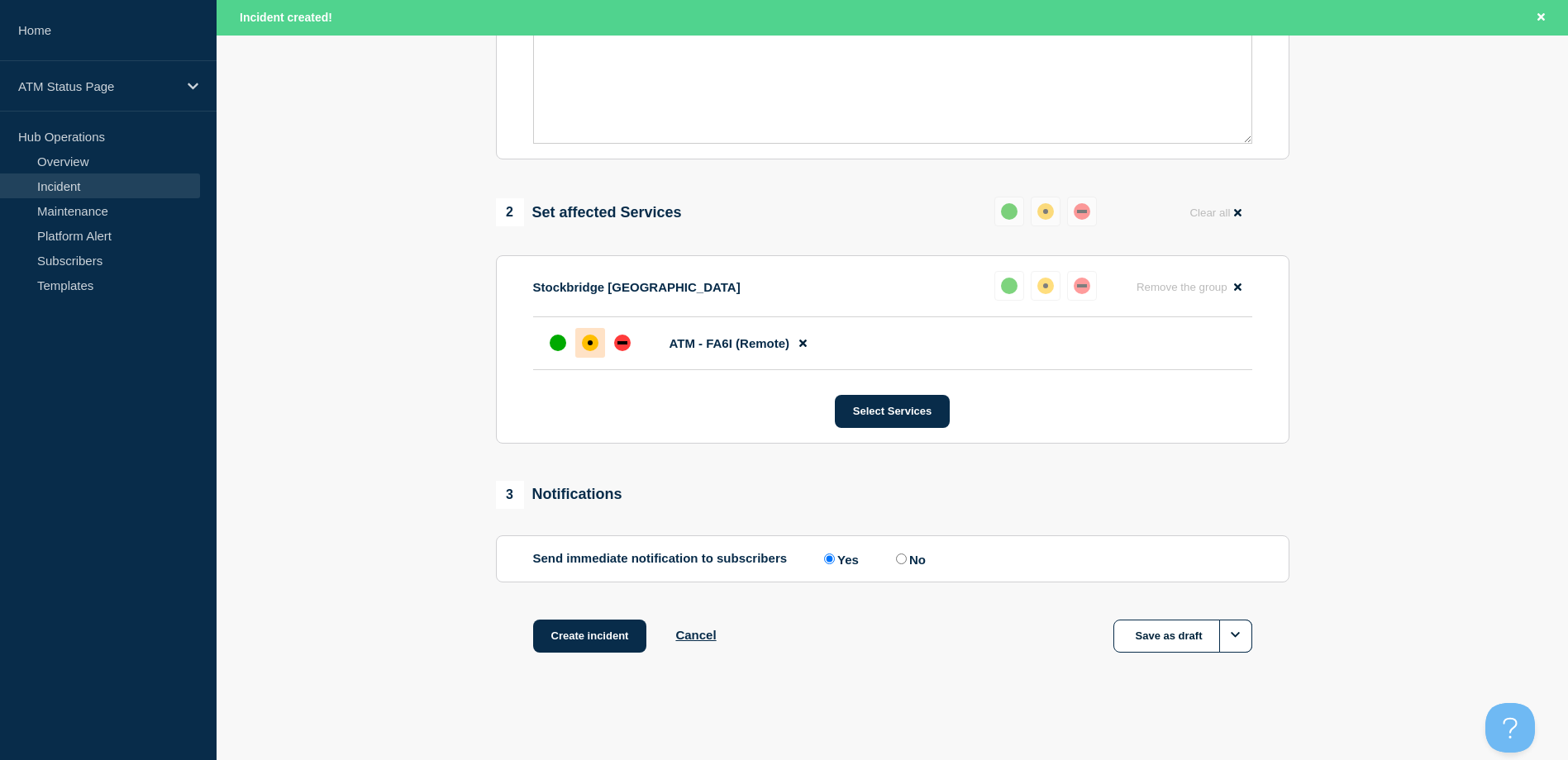
click at [588, 654] on div "Create incident Cancel Save as draft" at bounding box center [893, 656] width 793 height 74
click at [587, 637] on button "Create incident" at bounding box center [589, 635] width 114 height 33
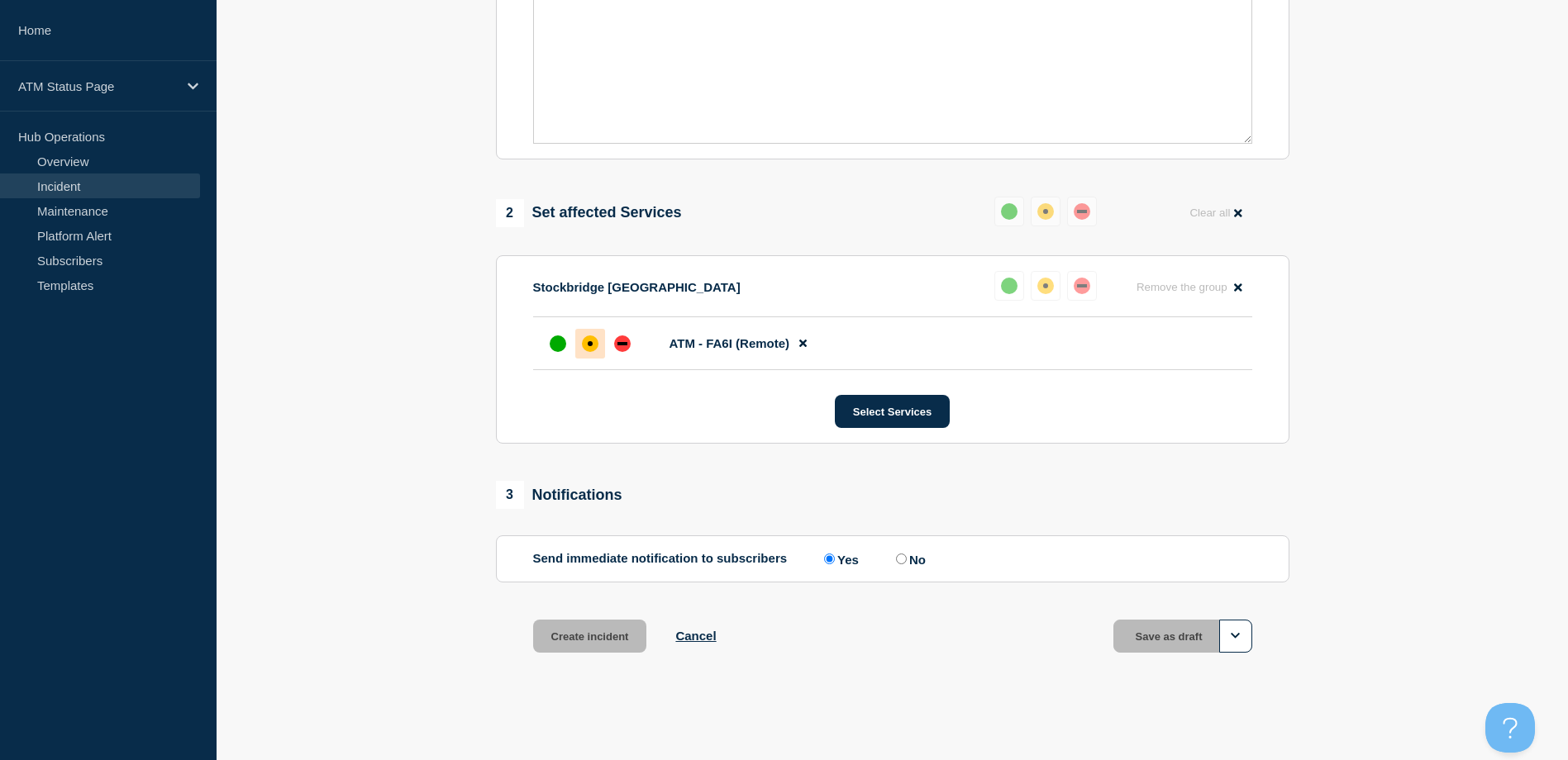
scroll to position [484, 0]
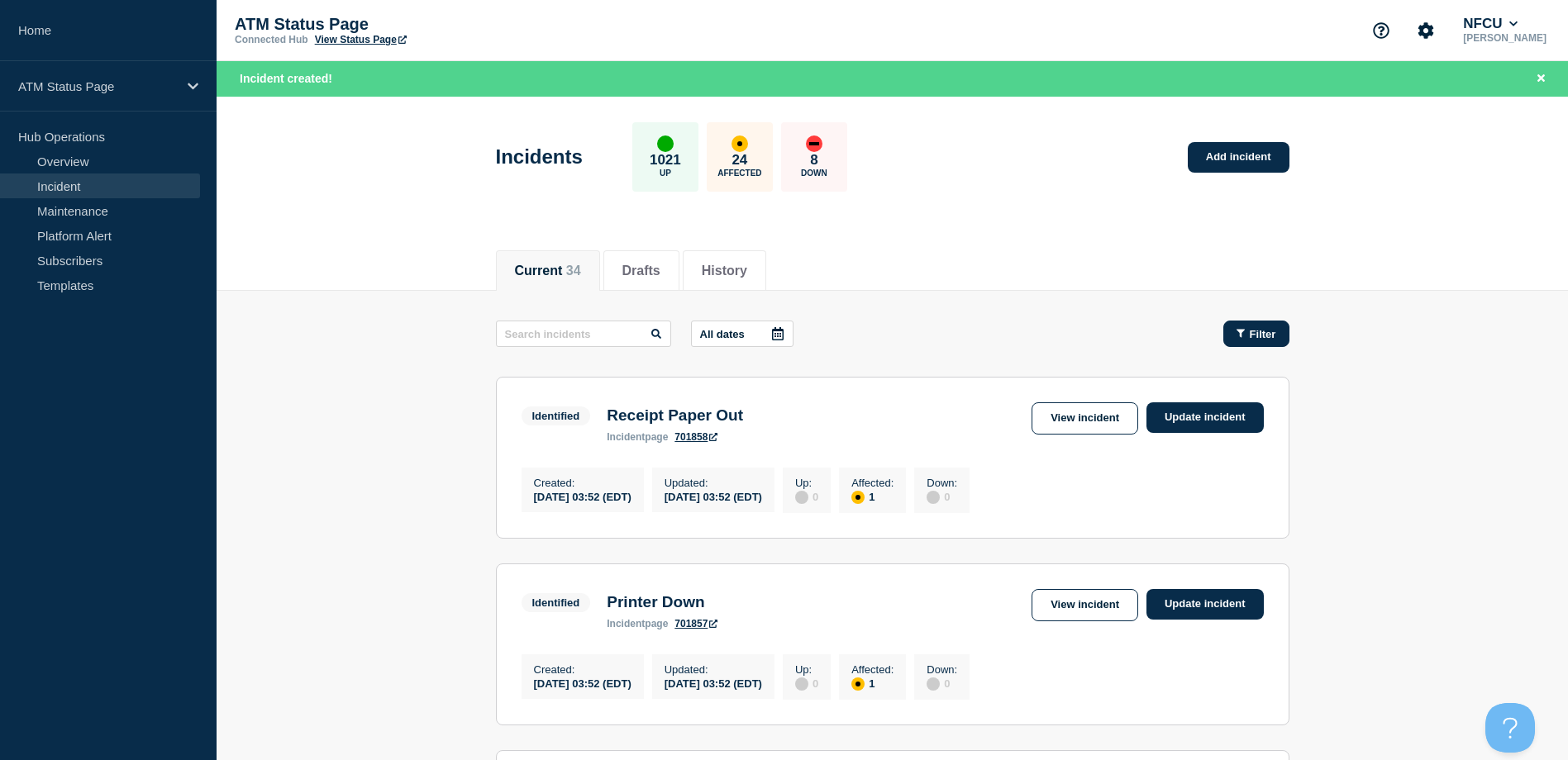
click at [1221, 327] on div "Filter" at bounding box center [1248, 333] width 83 height 27
click at [1232, 332] on button "Filter" at bounding box center [1256, 333] width 66 height 27
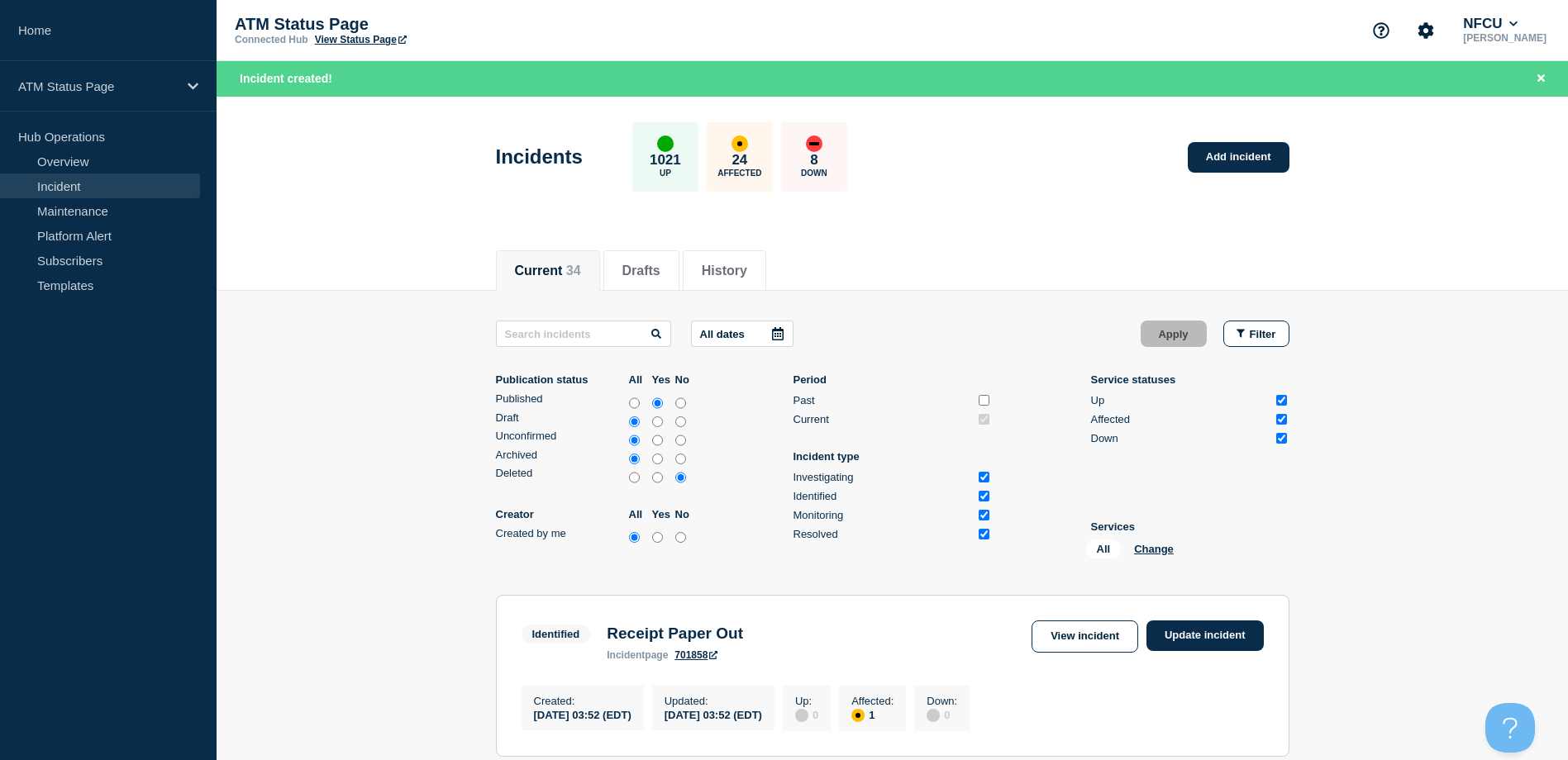
click at [1138, 542] on div "All Change" at bounding box center [1168, 552] width 165 height 26
click at [1142, 546] on button "Change" at bounding box center [1154, 549] width 40 height 13
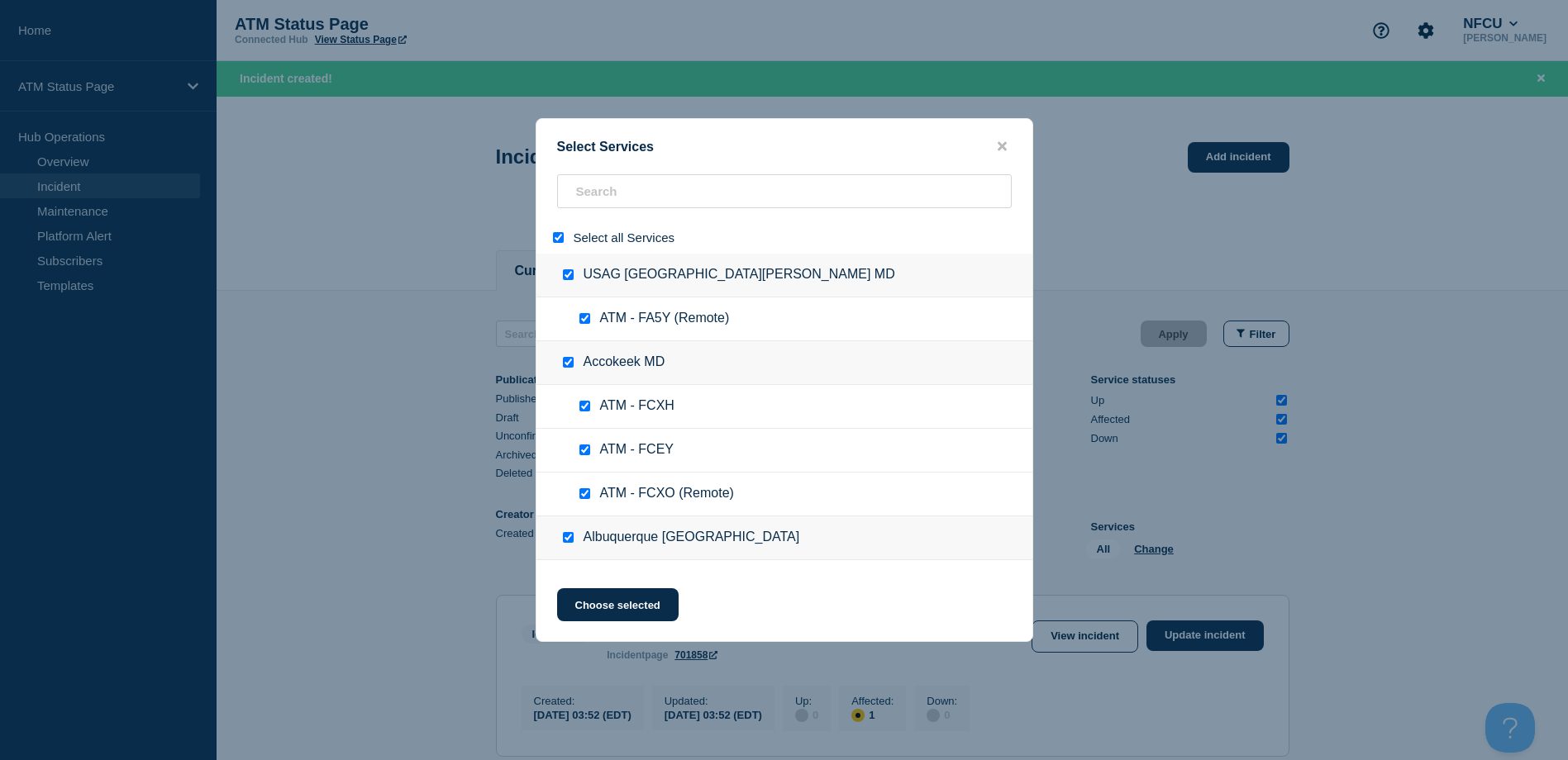
click at [564, 242] on div at bounding box center [562, 237] width 24 height 16
click at [557, 237] on input "select all" at bounding box center [558, 237] width 11 height 11
click at [587, 208] on input "search" at bounding box center [784, 191] width 455 height 34
paste input "FCTW"
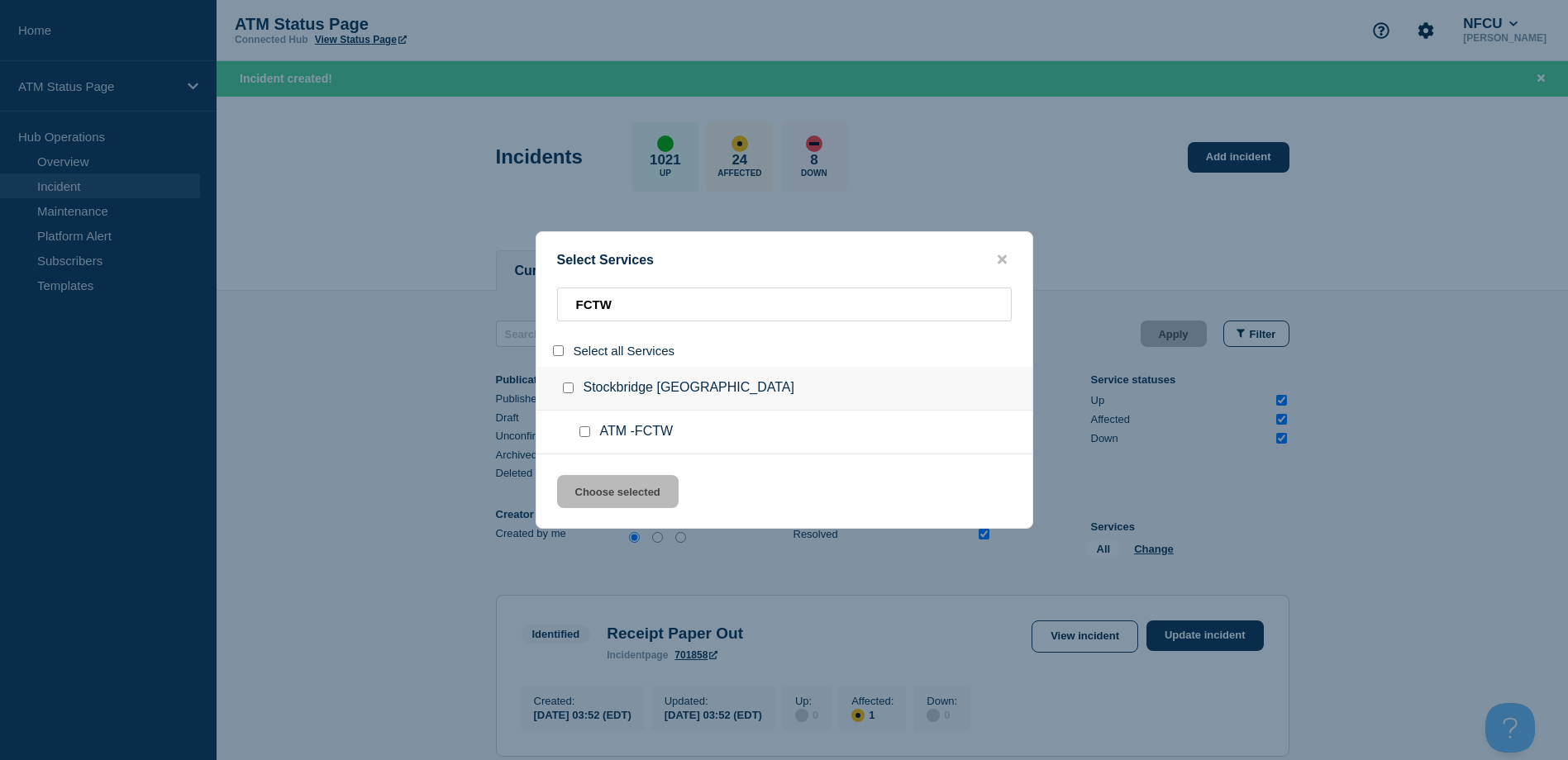
click at [581, 435] on input "service: ATM -FCTW" at bounding box center [584, 431] width 11 height 11
click at [616, 487] on button "Choose selected" at bounding box center [617, 491] width 122 height 33
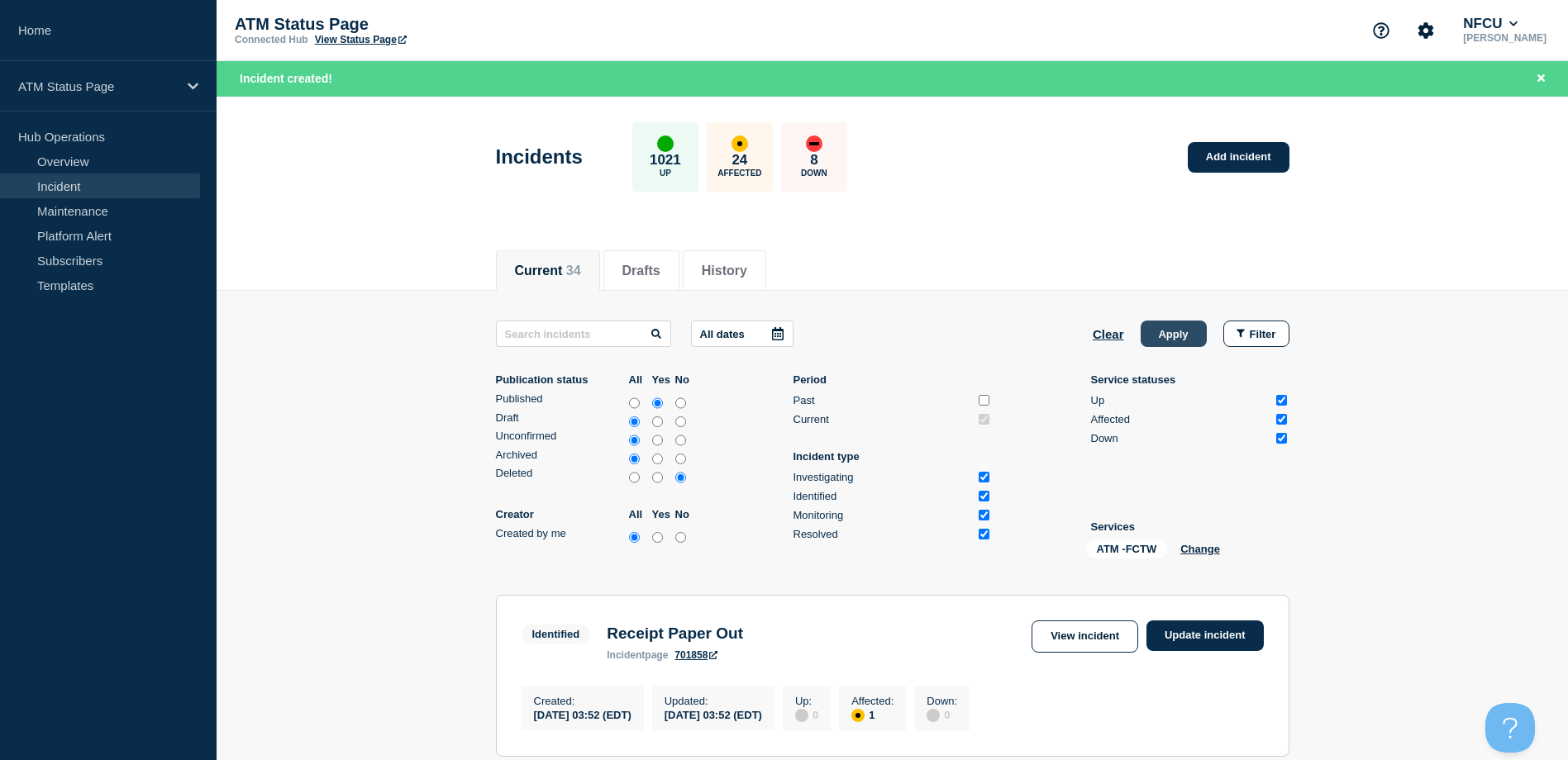
click at [1158, 327] on button "Apply" at bounding box center [1174, 333] width 66 height 27
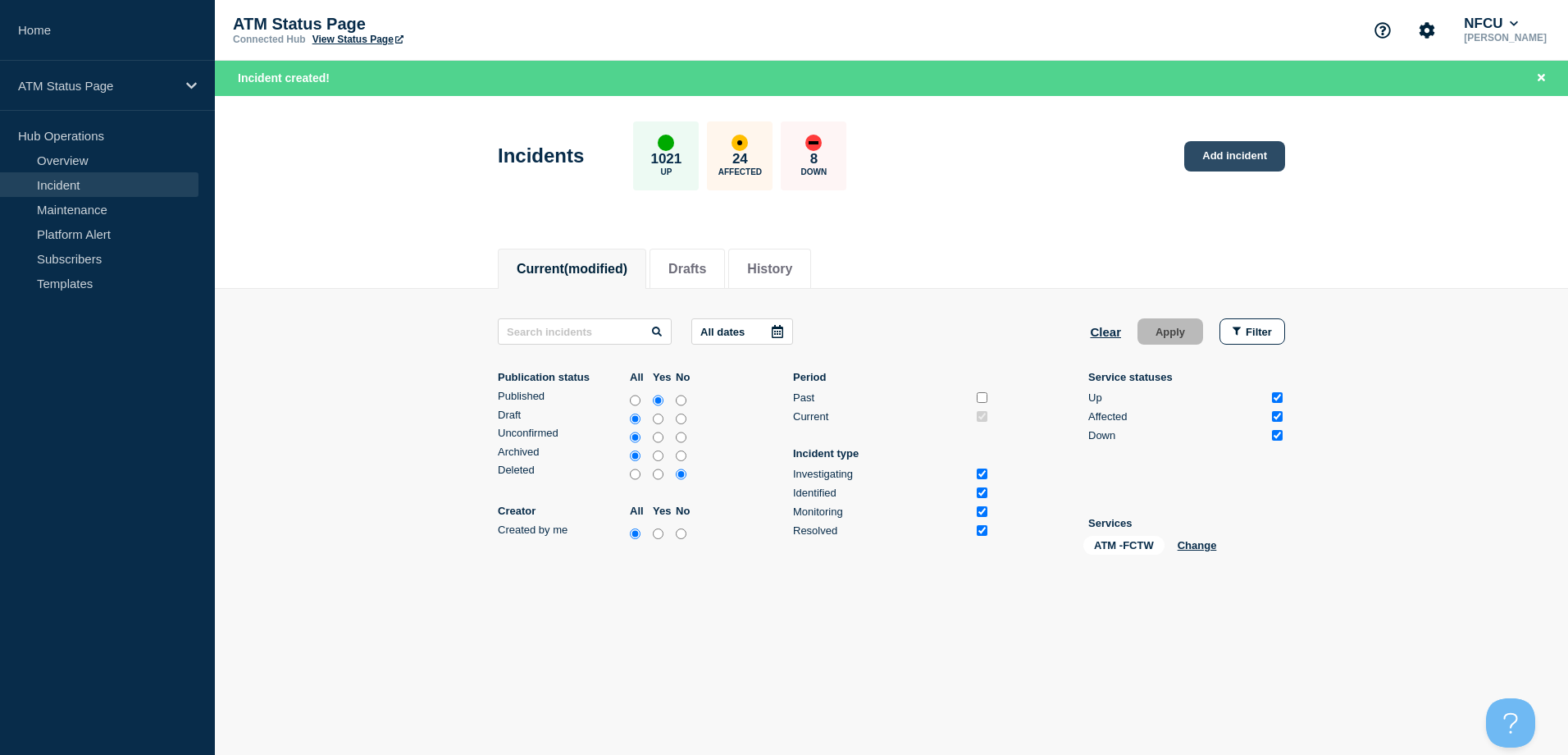
click at [1224, 164] on link "Add incident" at bounding box center [1234, 156] width 101 height 30
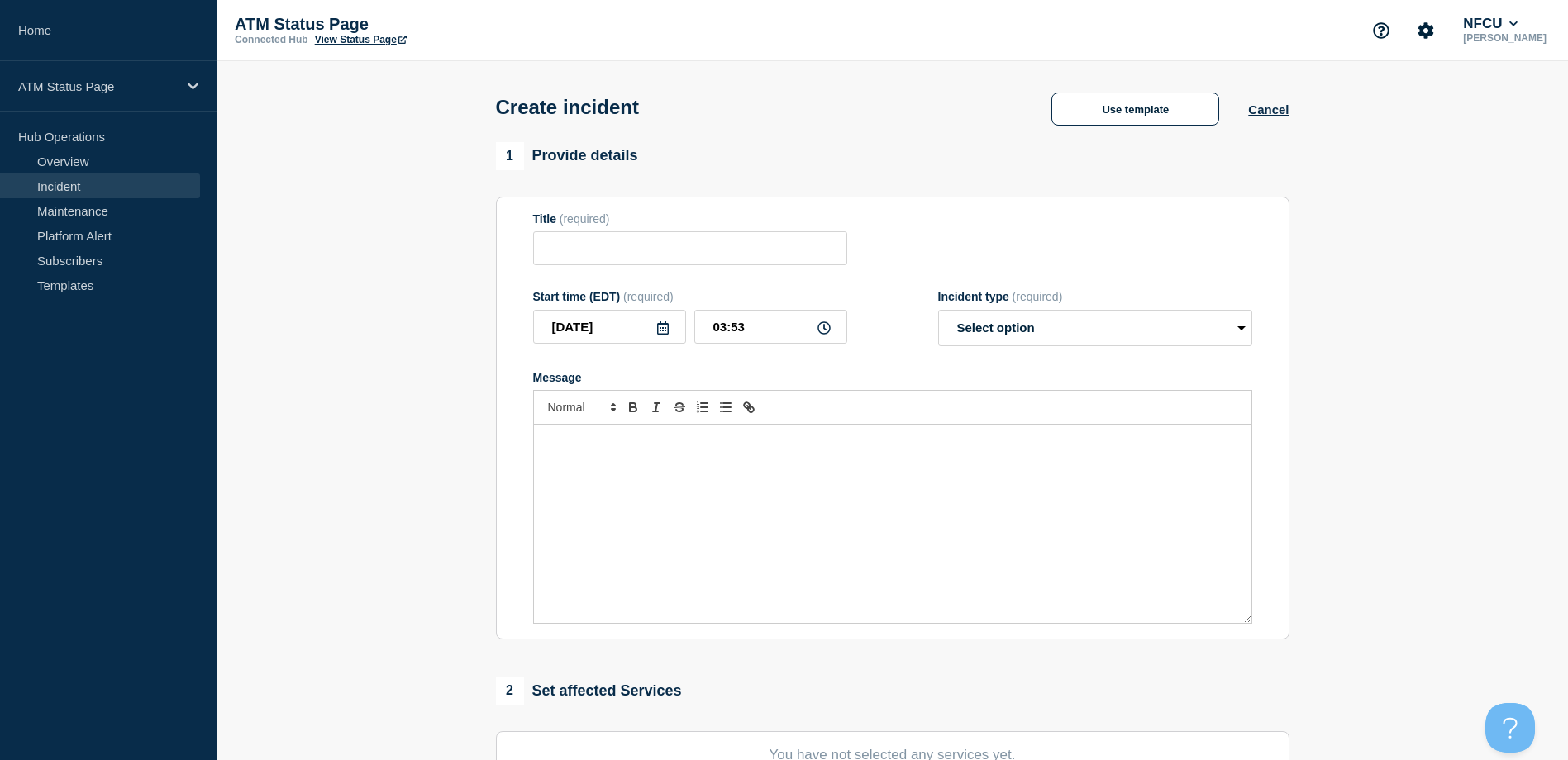
click at [1156, 138] on div "Create incident Use template Cancel" at bounding box center [892, 102] width 830 height 81
click at [1128, 116] on button "Use template" at bounding box center [1135, 109] width 168 height 33
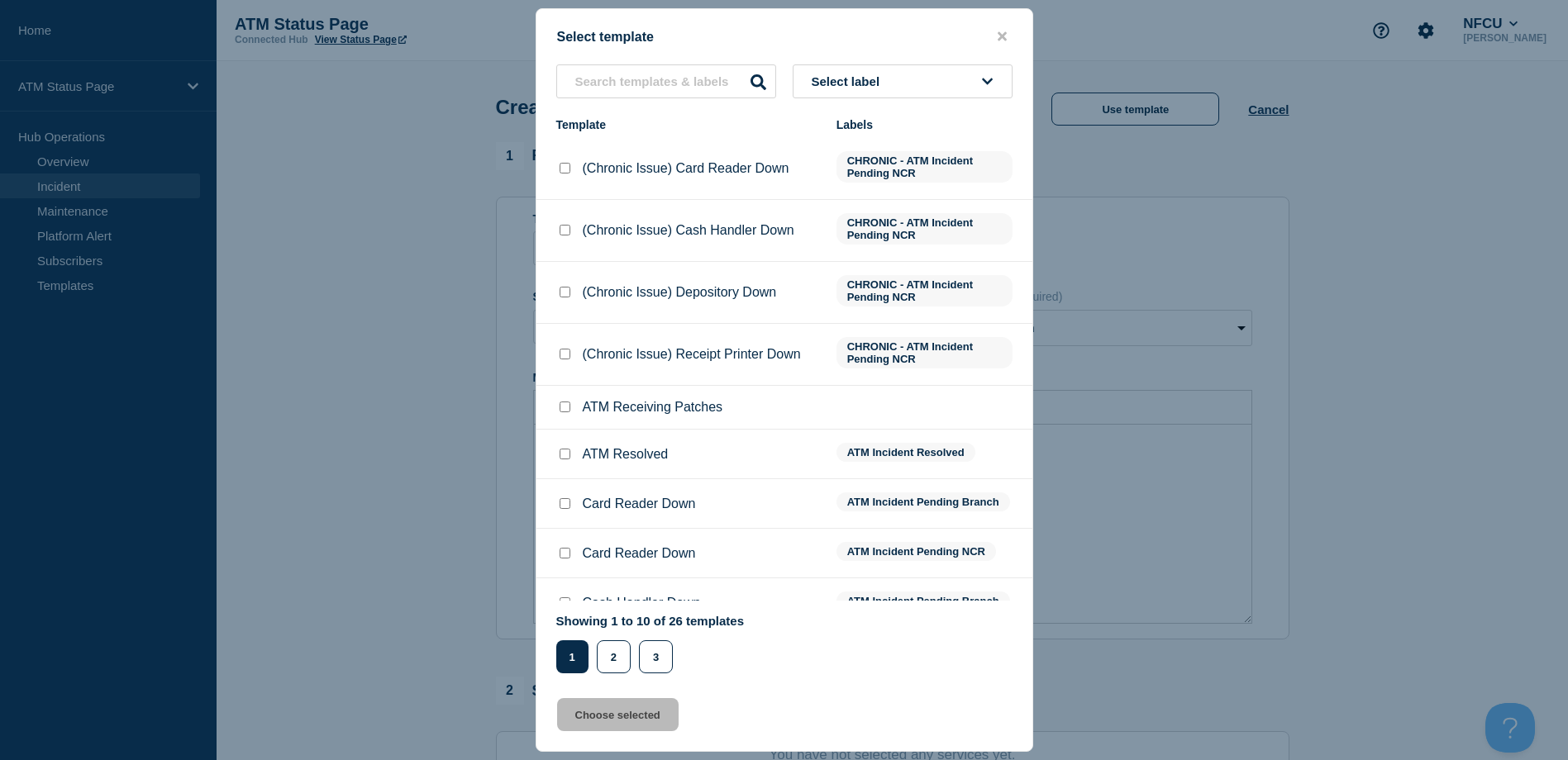
click at [828, 78] on span "Select label" at bounding box center [849, 81] width 75 height 14
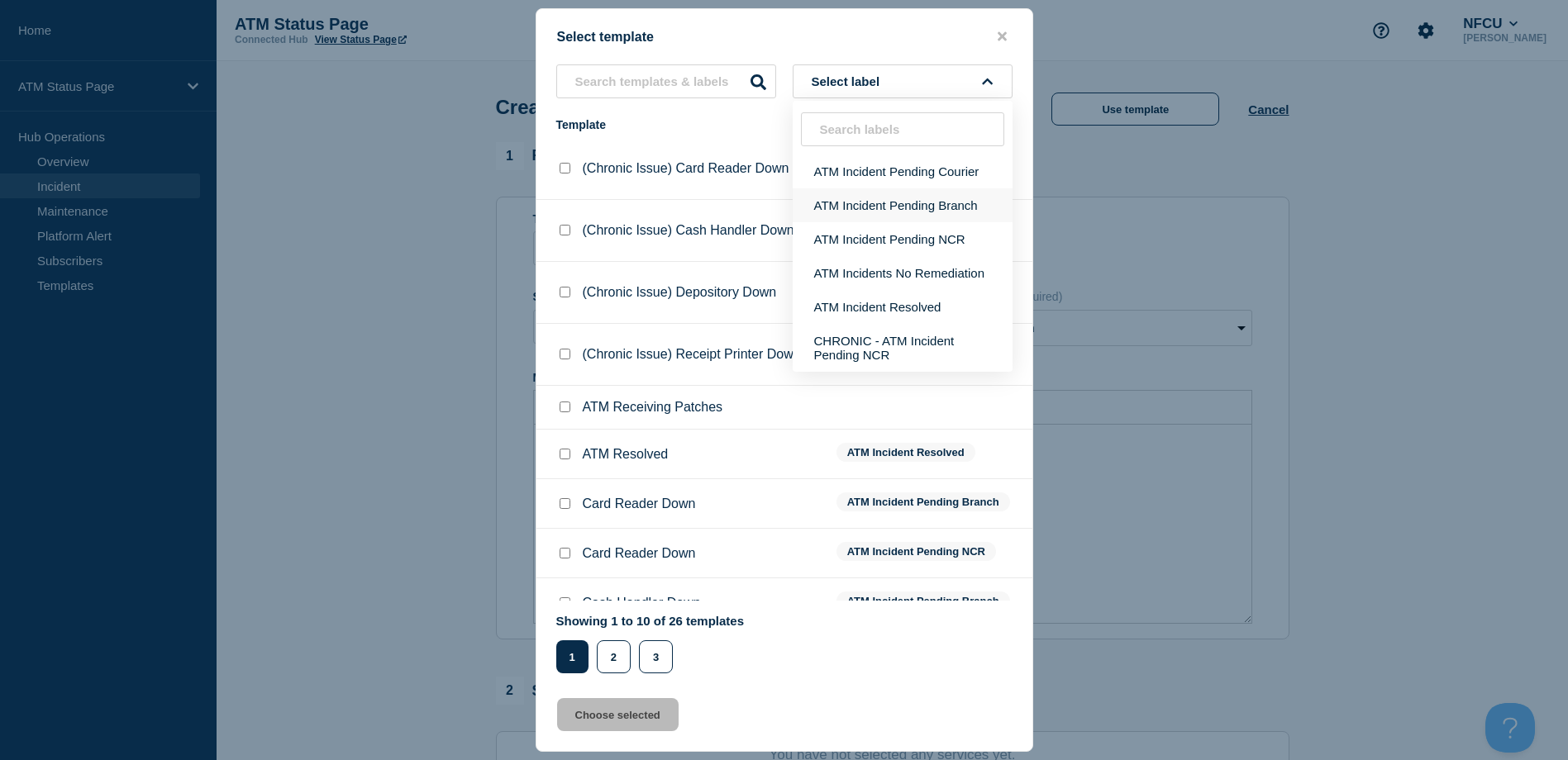
click at [850, 202] on button "ATM Incident Pending Branch" at bounding box center [903, 206] width 219 height 34
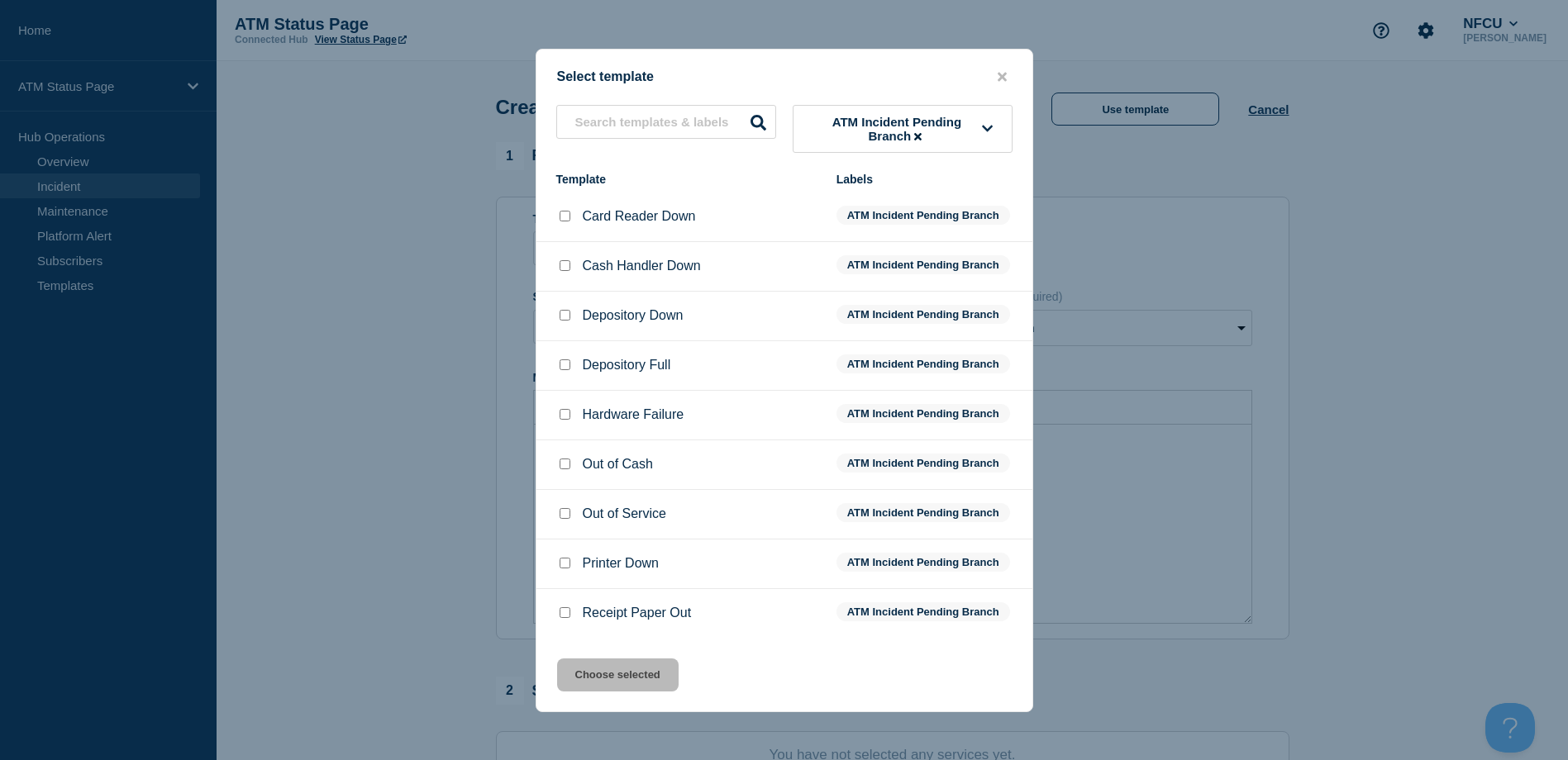
click at [561, 318] on input "Depository Down checkbox" at bounding box center [565, 314] width 11 height 11
click at [589, 667] on button "Choose selected" at bounding box center [617, 674] width 122 height 33
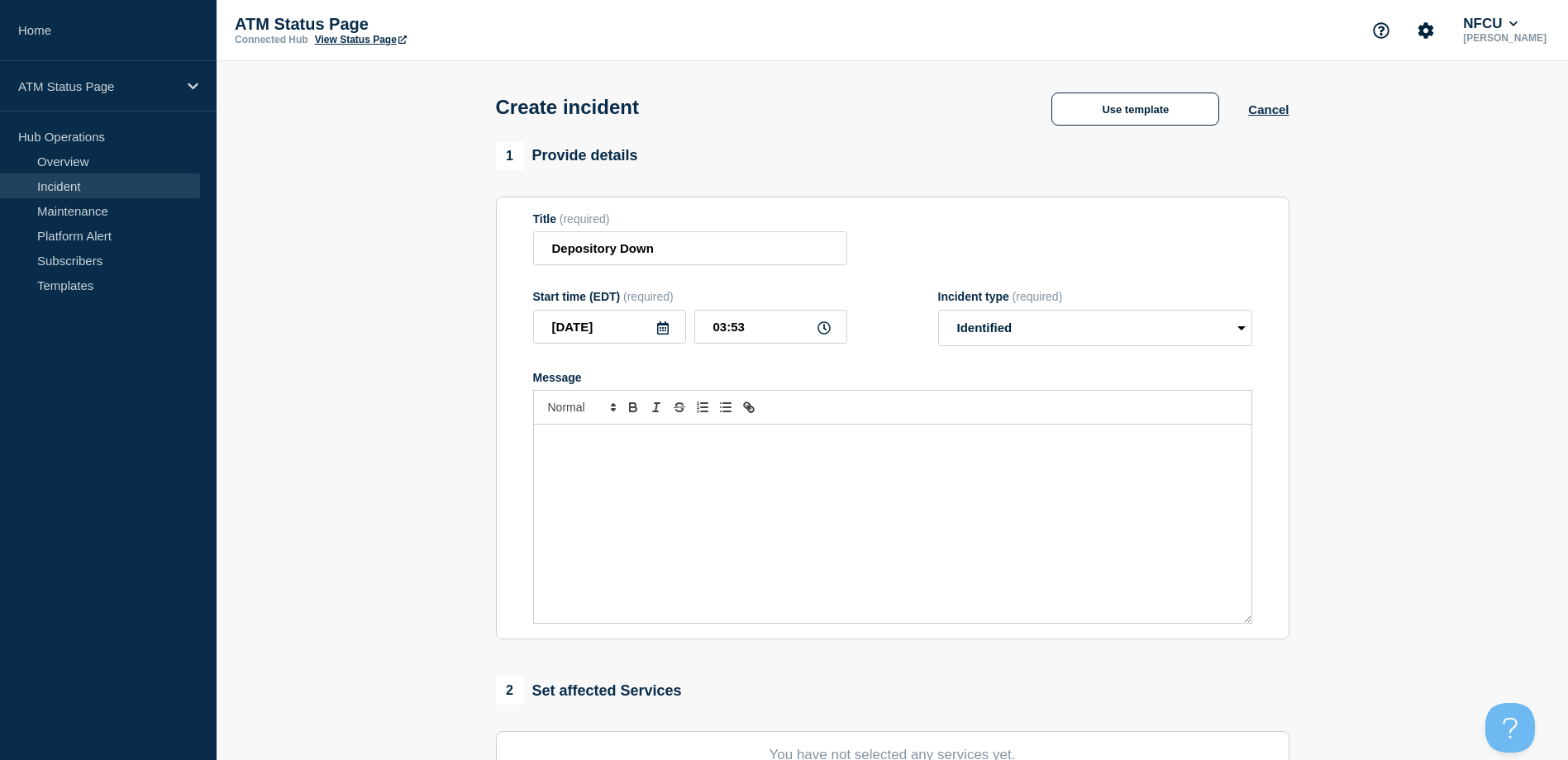
scroll to position [165, 0]
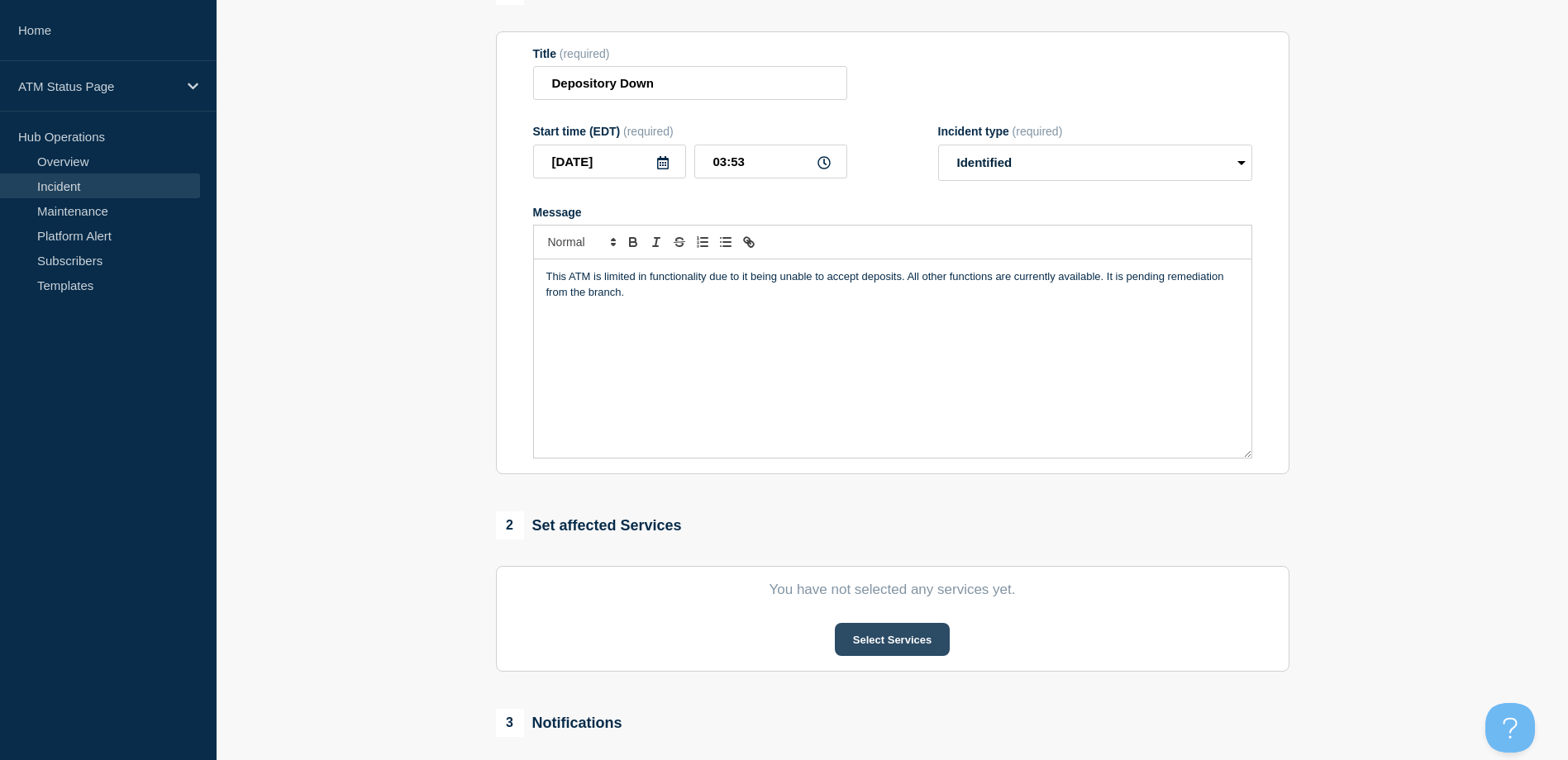
click at [913, 646] on button "Select Services" at bounding box center [892, 638] width 115 height 33
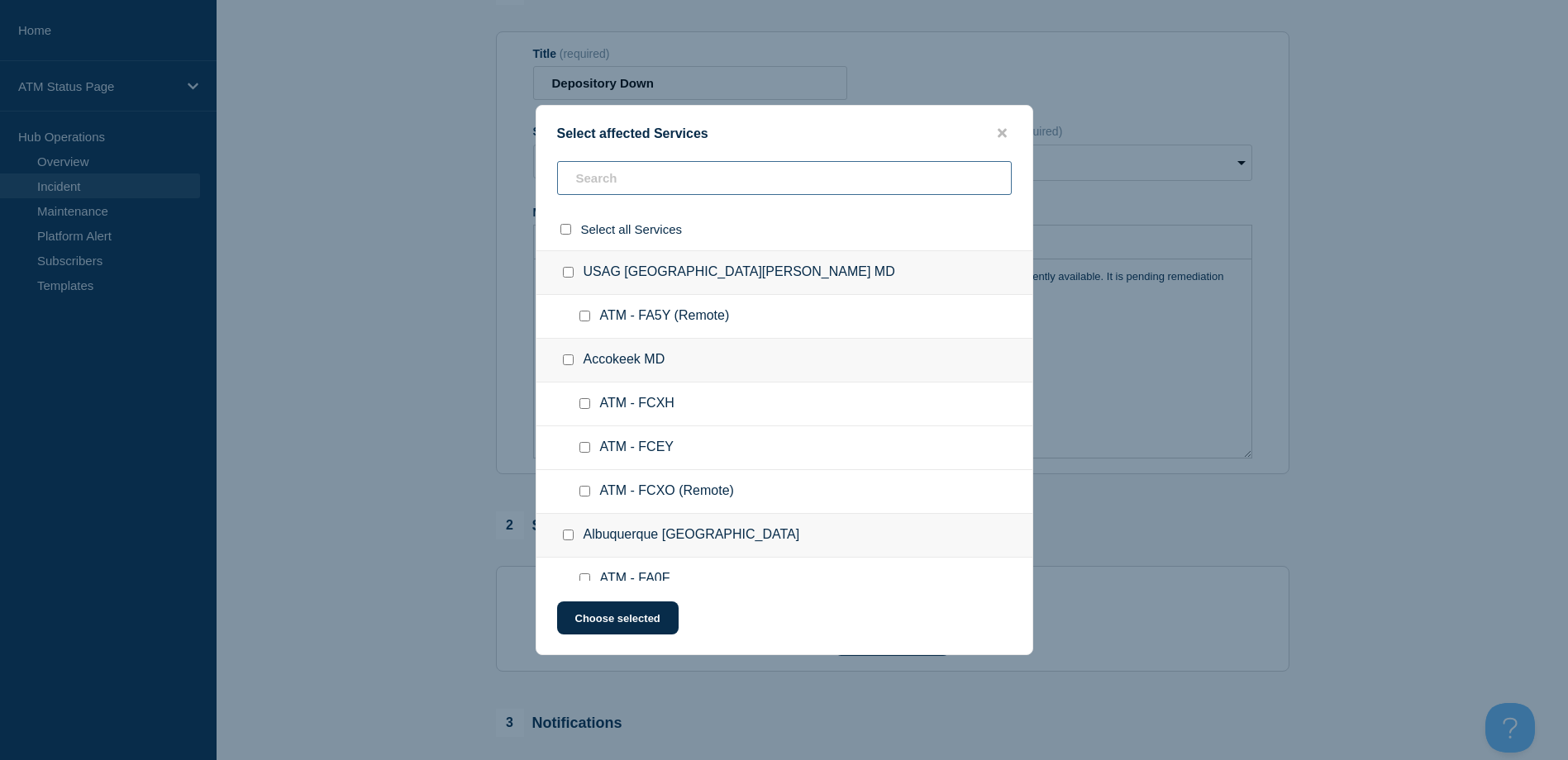
click at [751, 178] on input "text" at bounding box center [784, 178] width 455 height 34
paste input "FCTW"
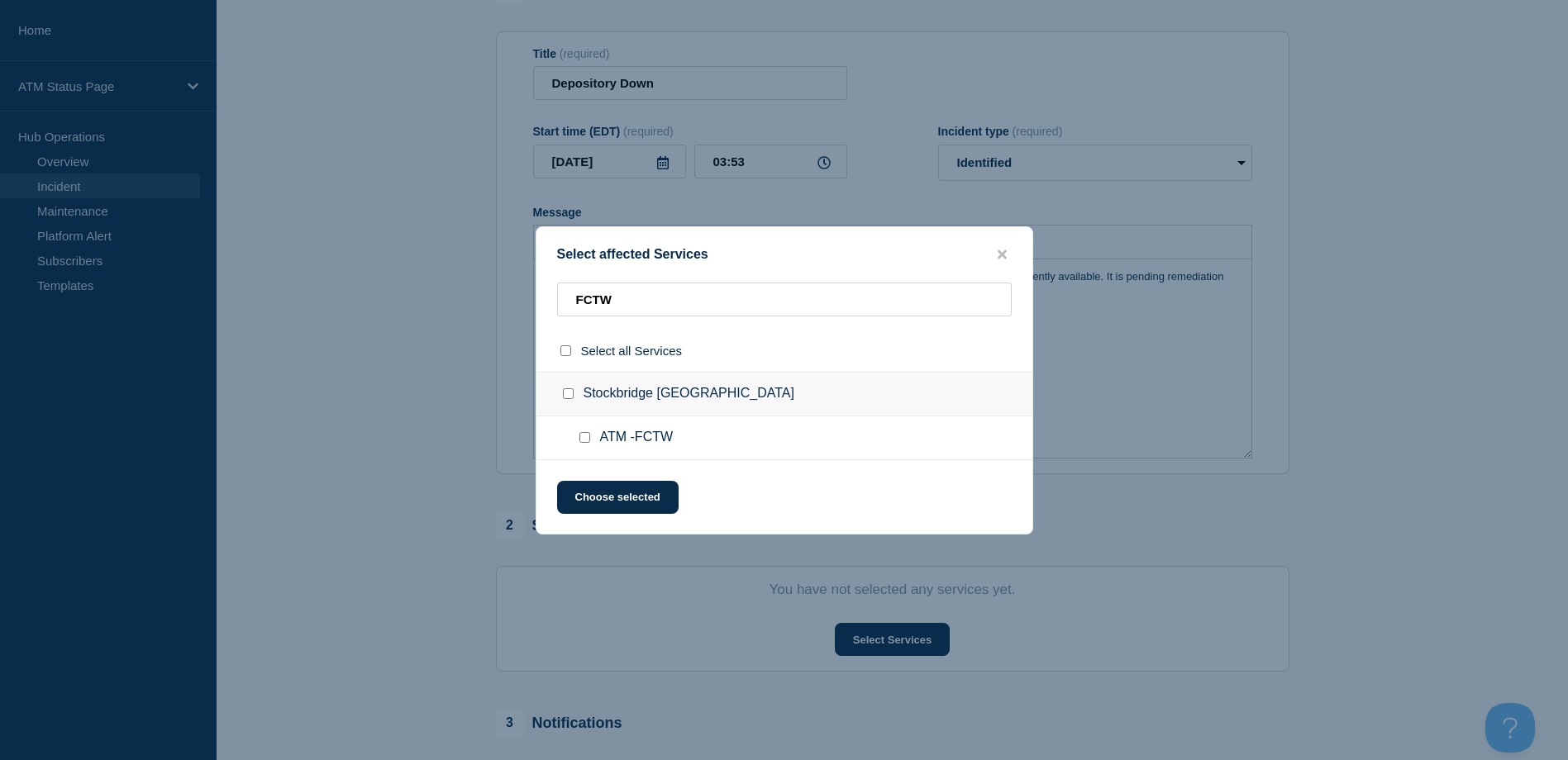
click at [583, 433] on input "ATM -FCTW checkbox" at bounding box center [584, 437] width 11 height 11
click at [592, 498] on button "Choose selected" at bounding box center [617, 497] width 122 height 33
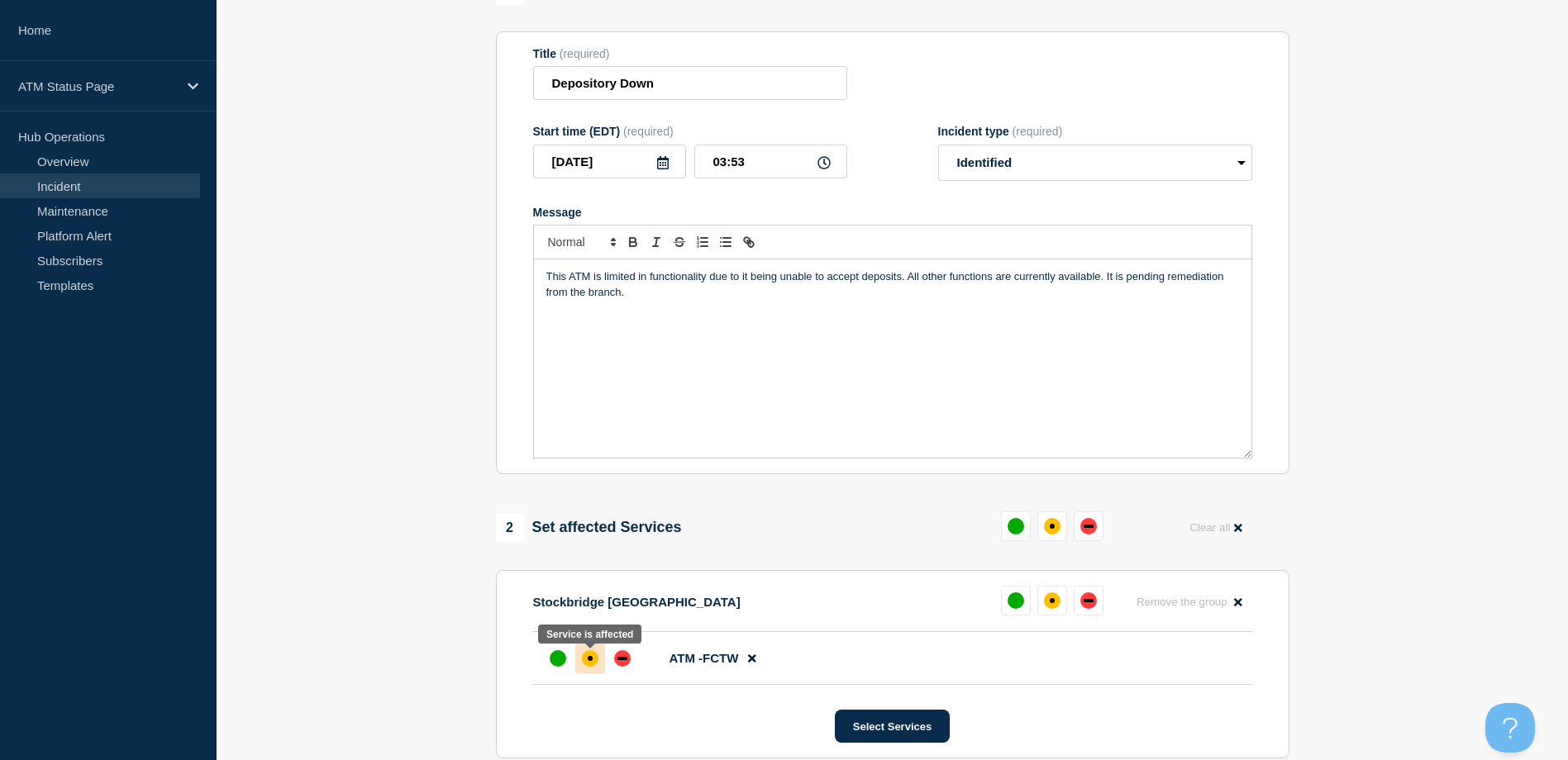
click at [576, 656] on div at bounding box center [590, 658] width 30 height 30
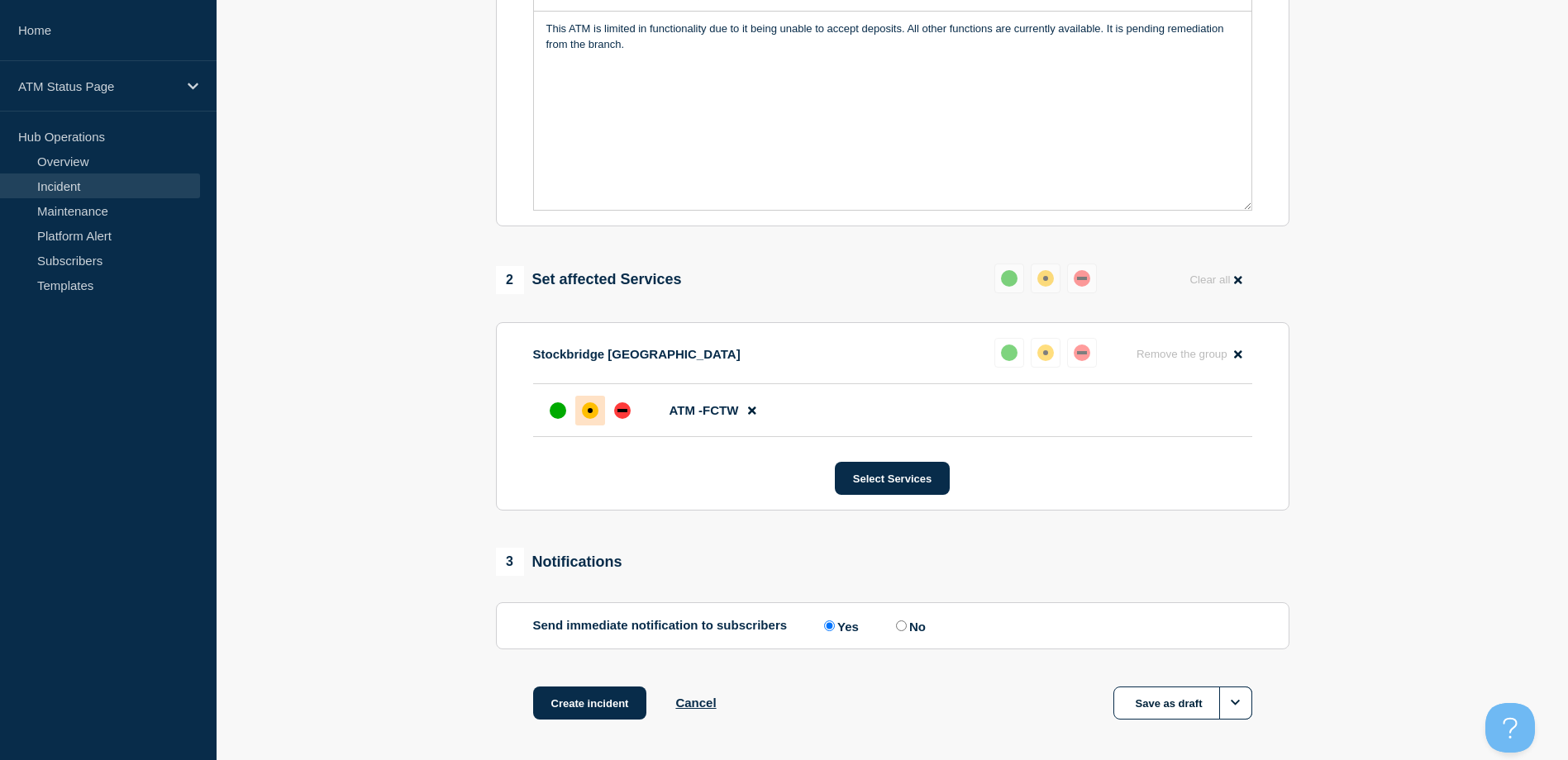
scroll to position [484, 0]
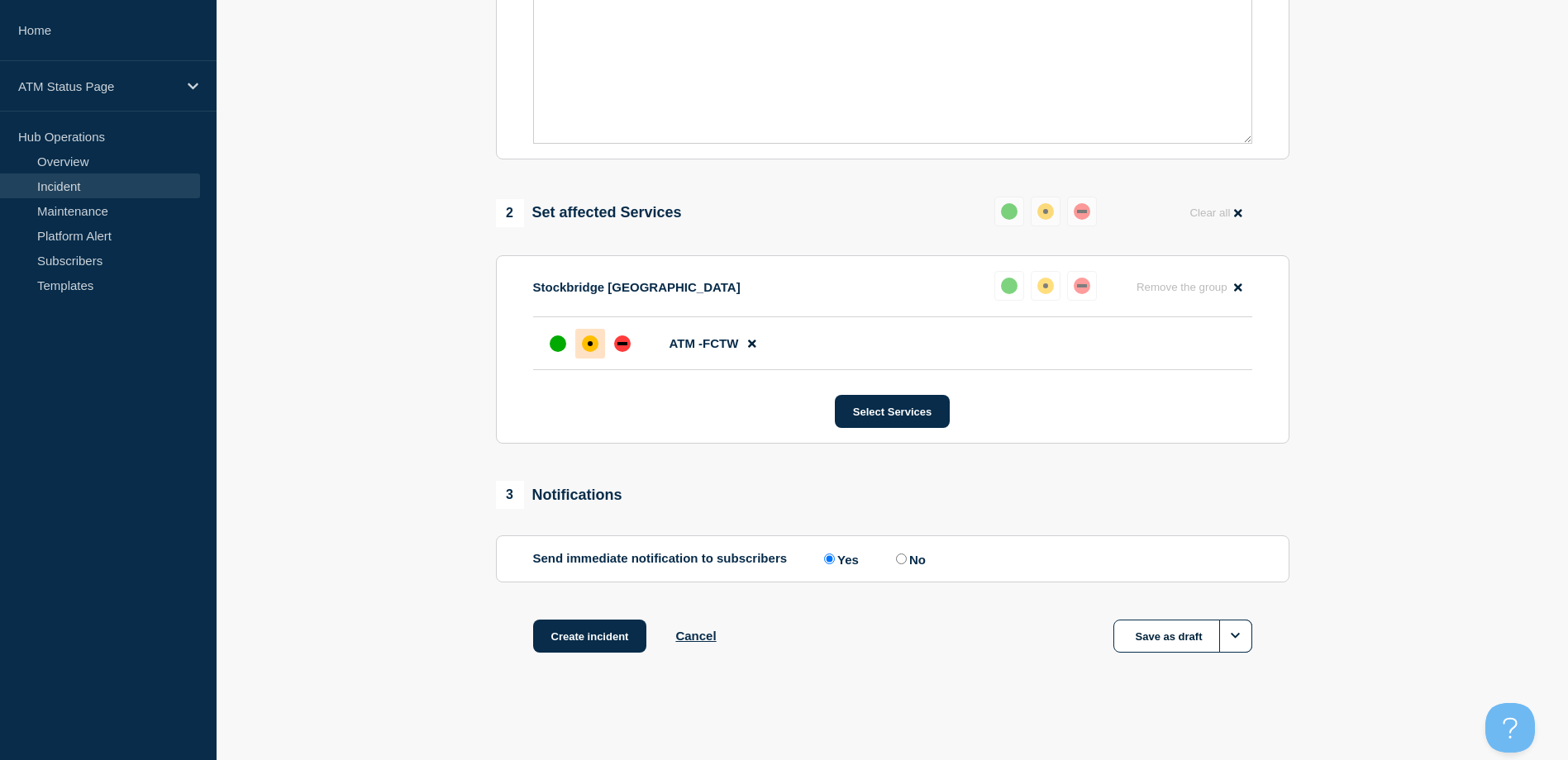
click at [576, 656] on div "Create incident Cancel Save as draft" at bounding box center [893, 656] width 793 height 74
click at [575, 631] on button "Create incident" at bounding box center [589, 635] width 114 height 33
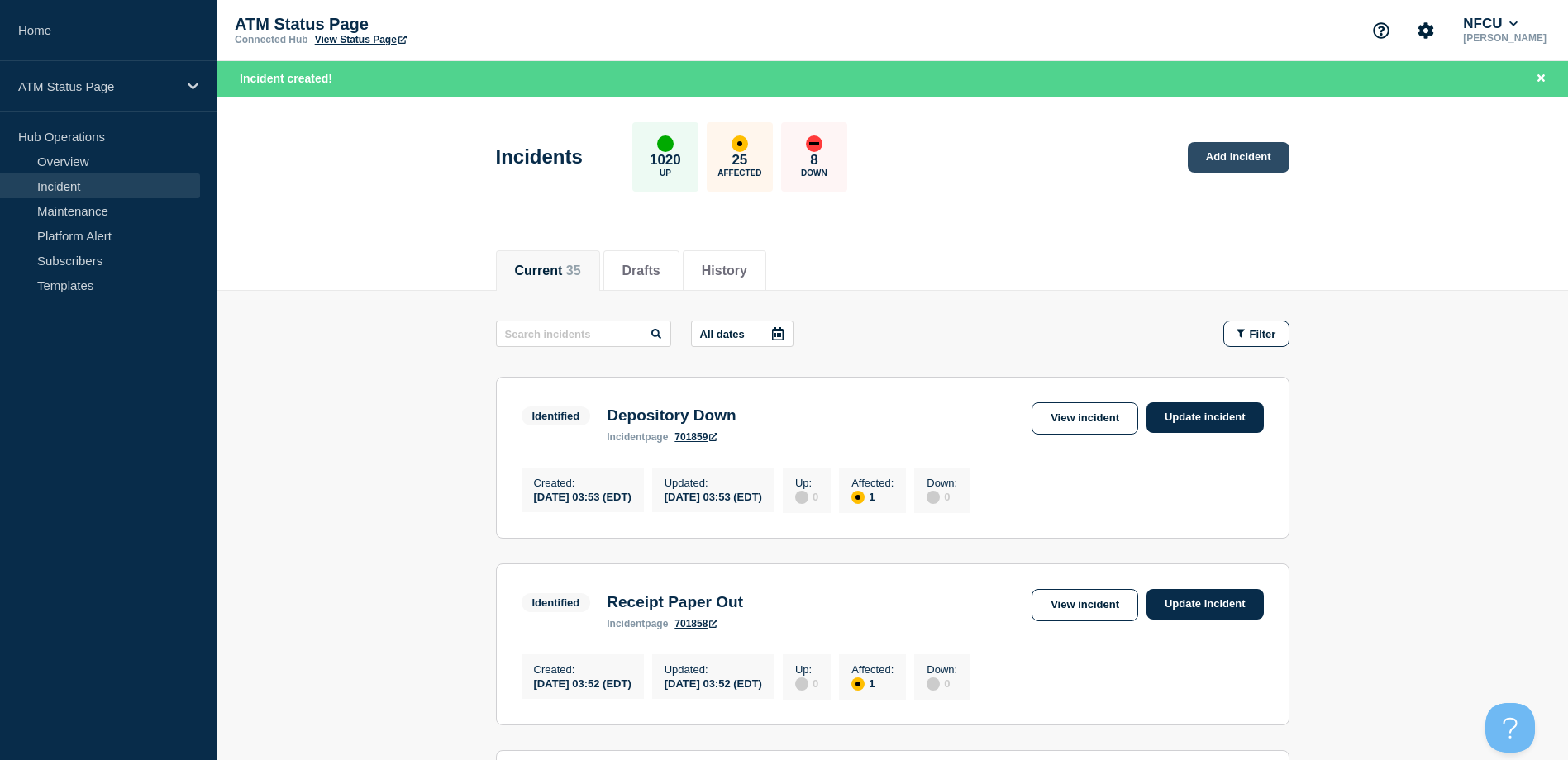
click at [1264, 166] on link "Add incident" at bounding box center [1238, 157] width 102 height 31
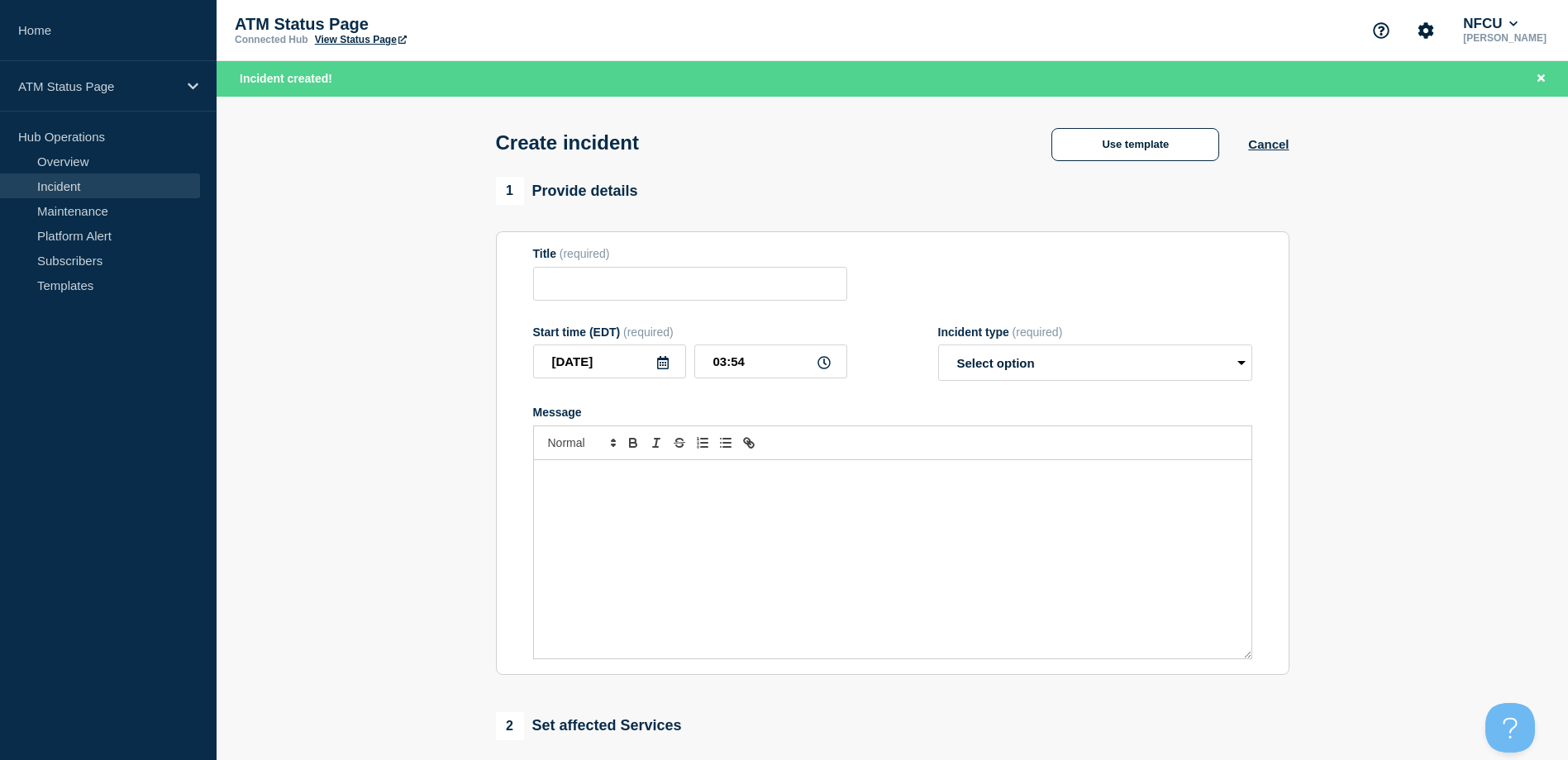
click at [1151, 126] on div "Create incident Use template Cancel" at bounding box center [892, 137] width 830 height 81
click at [1149, 144] on button "Use template" at bounding box center [1135, 144] width 168 height 33
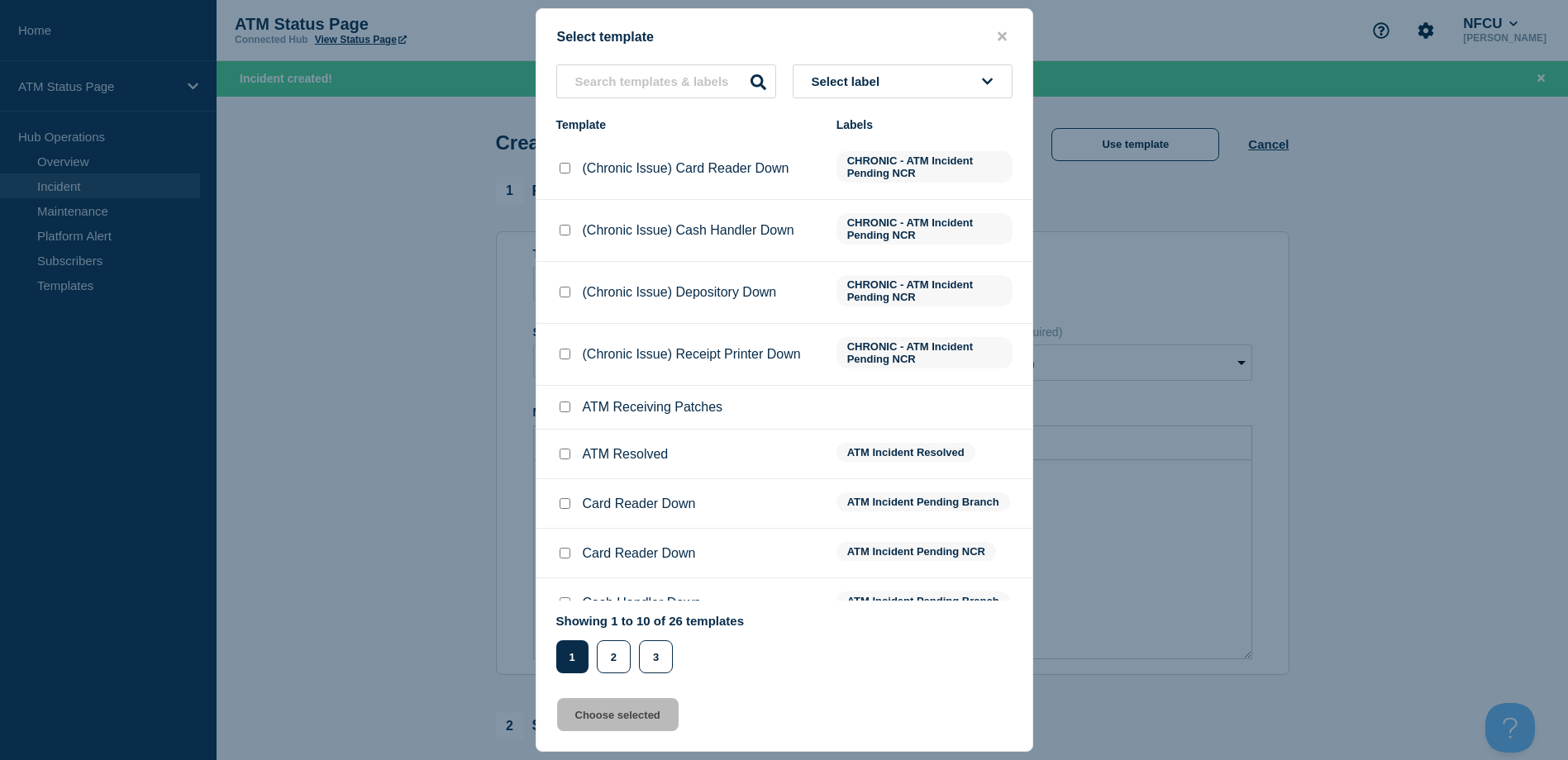
click at [919, 74] on button "Select label" at bounding box center [903, 81] width 219 height 34
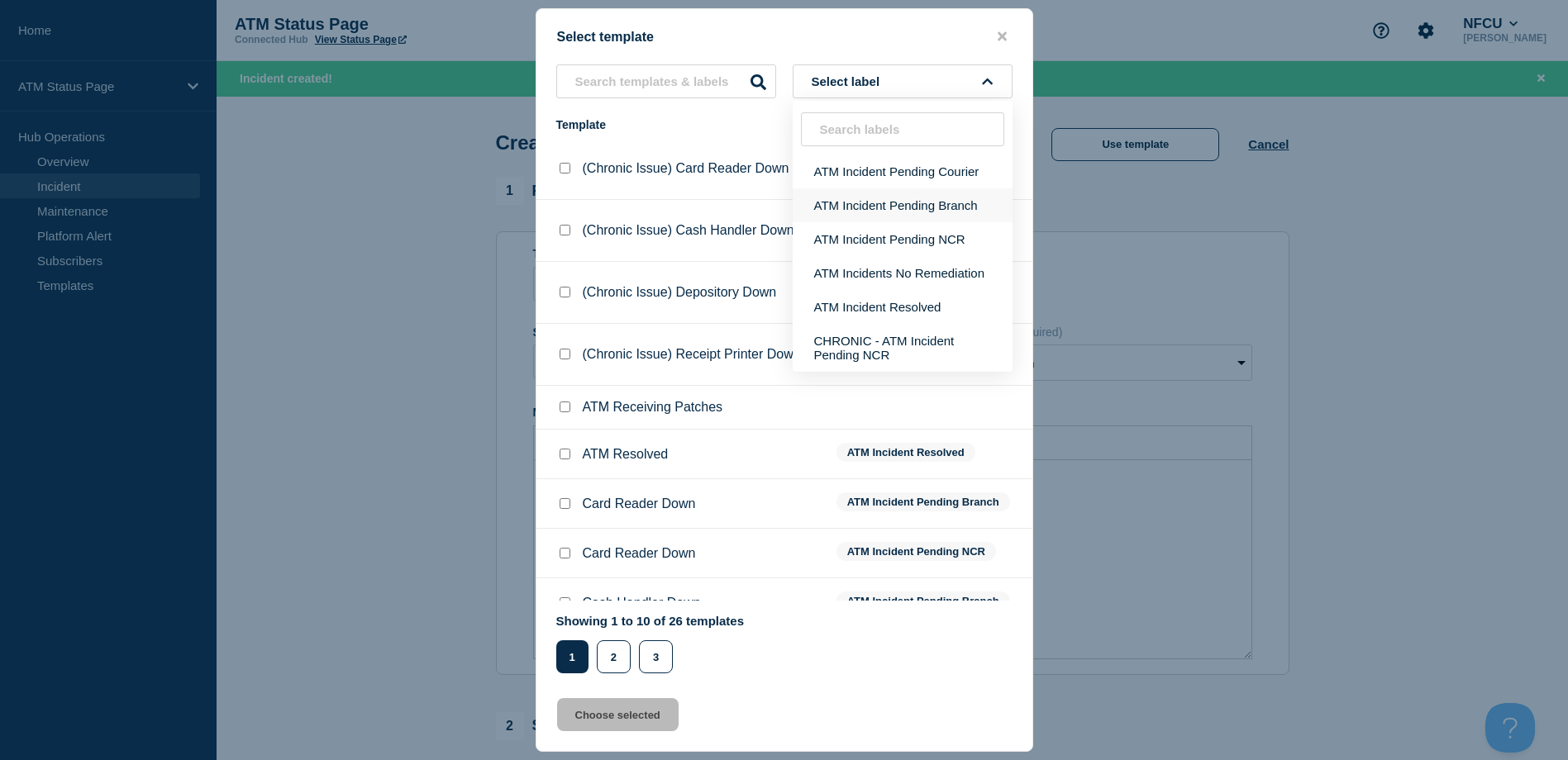
click at [936, 192] on button "ATM Incident Pending Branch" at bounding box center [903, 206] width 219 height 34
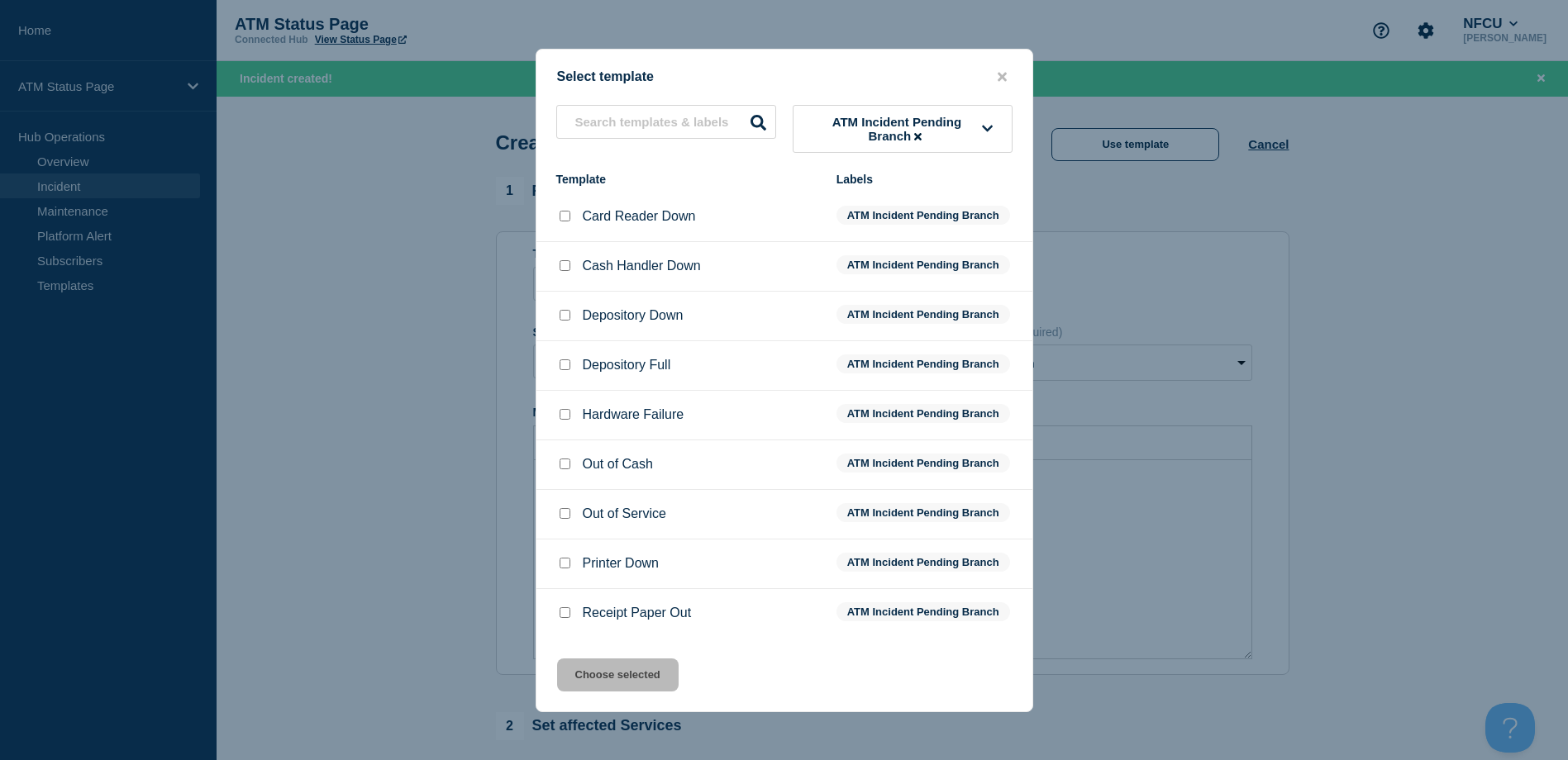
click at [566, 320] on input "Depository Down checkbox" at bounding box center [565, 314] width 11 height 11
click at [564, 692] on button "Choose selected" at bounding box center [617, 674] width 122 height 33
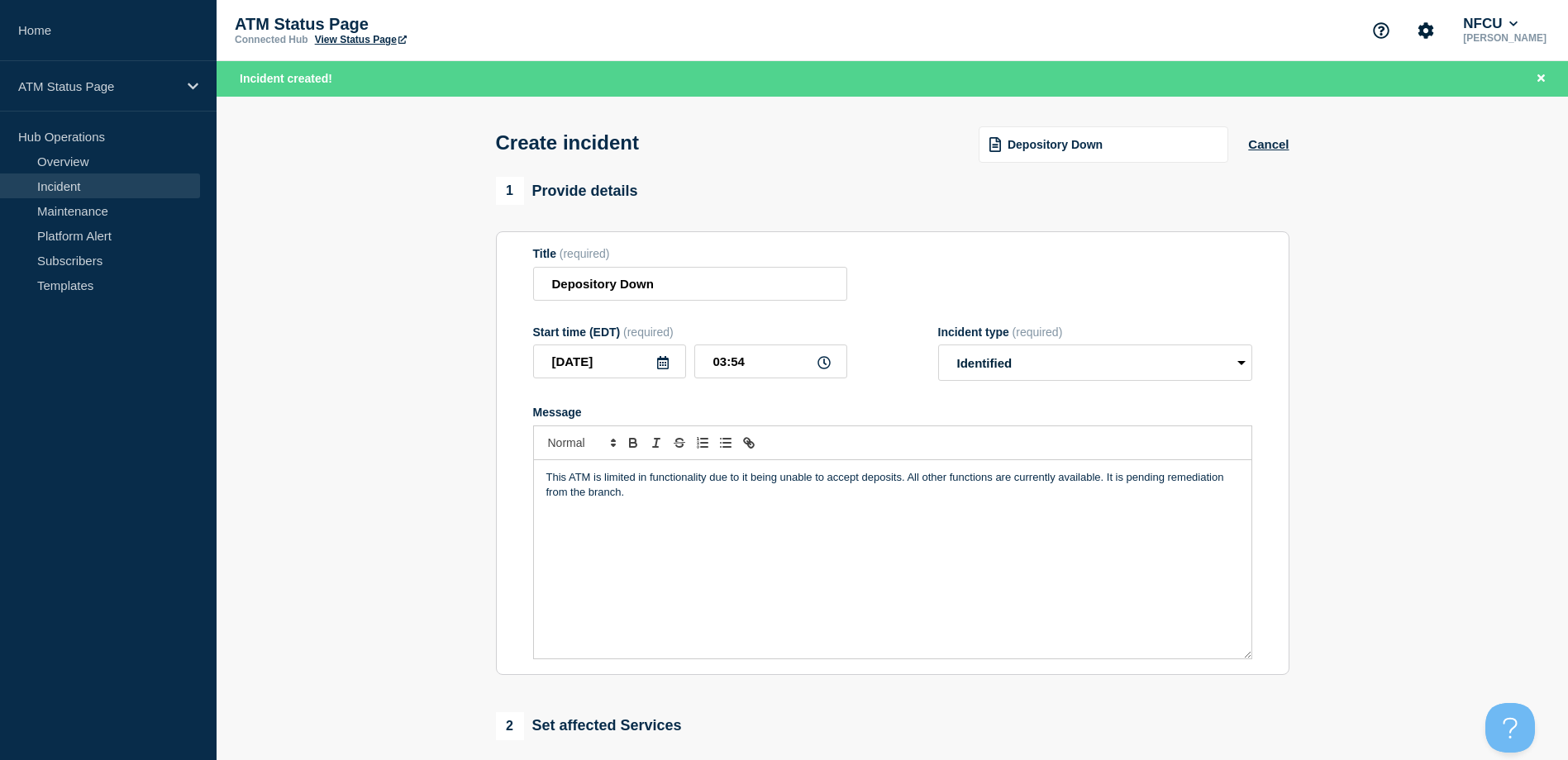
scroll to position [165, 0]
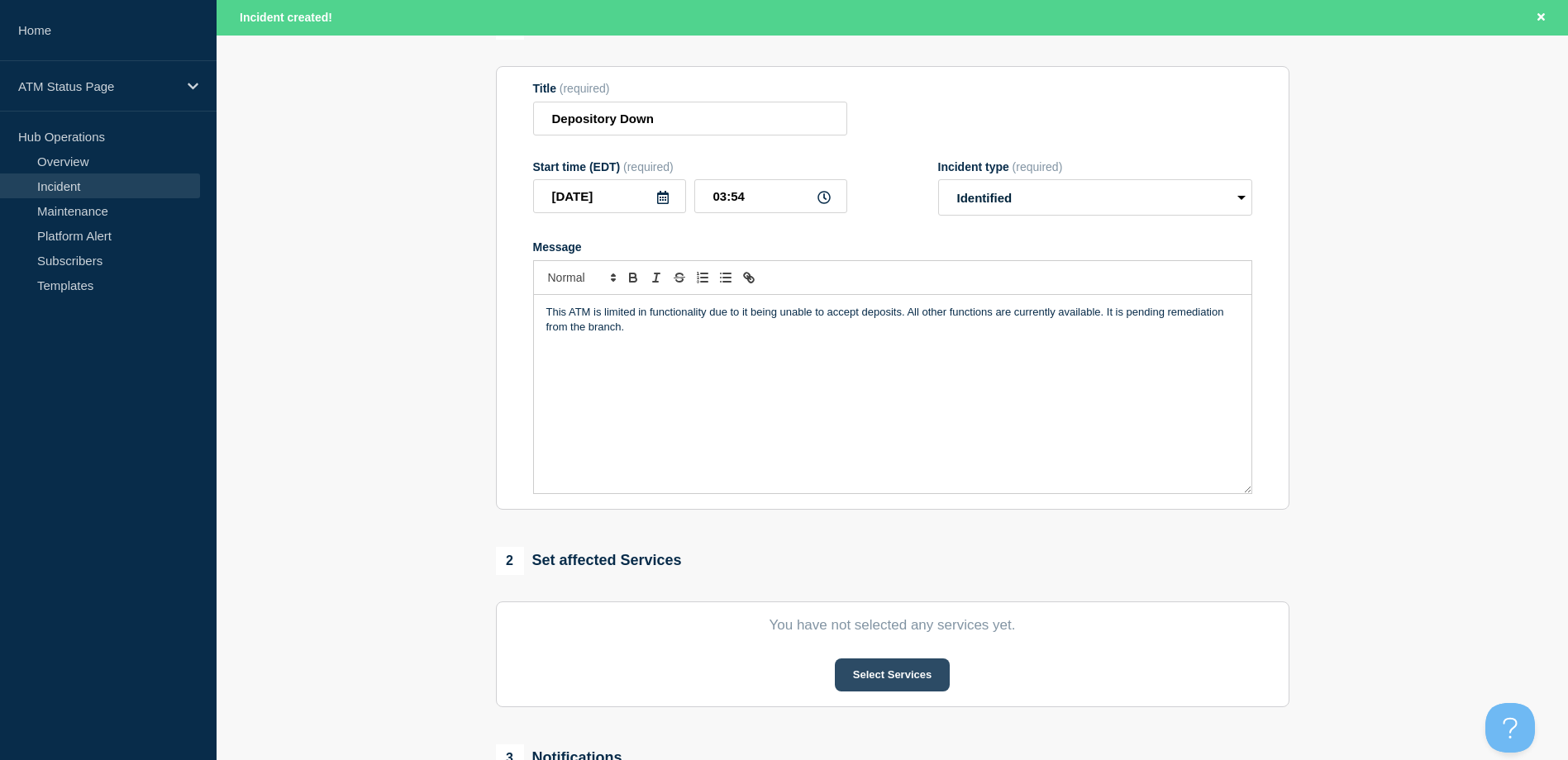
click at [874, 672] on button "Select Services" at bounding box center [892, 674] width 115 height 33
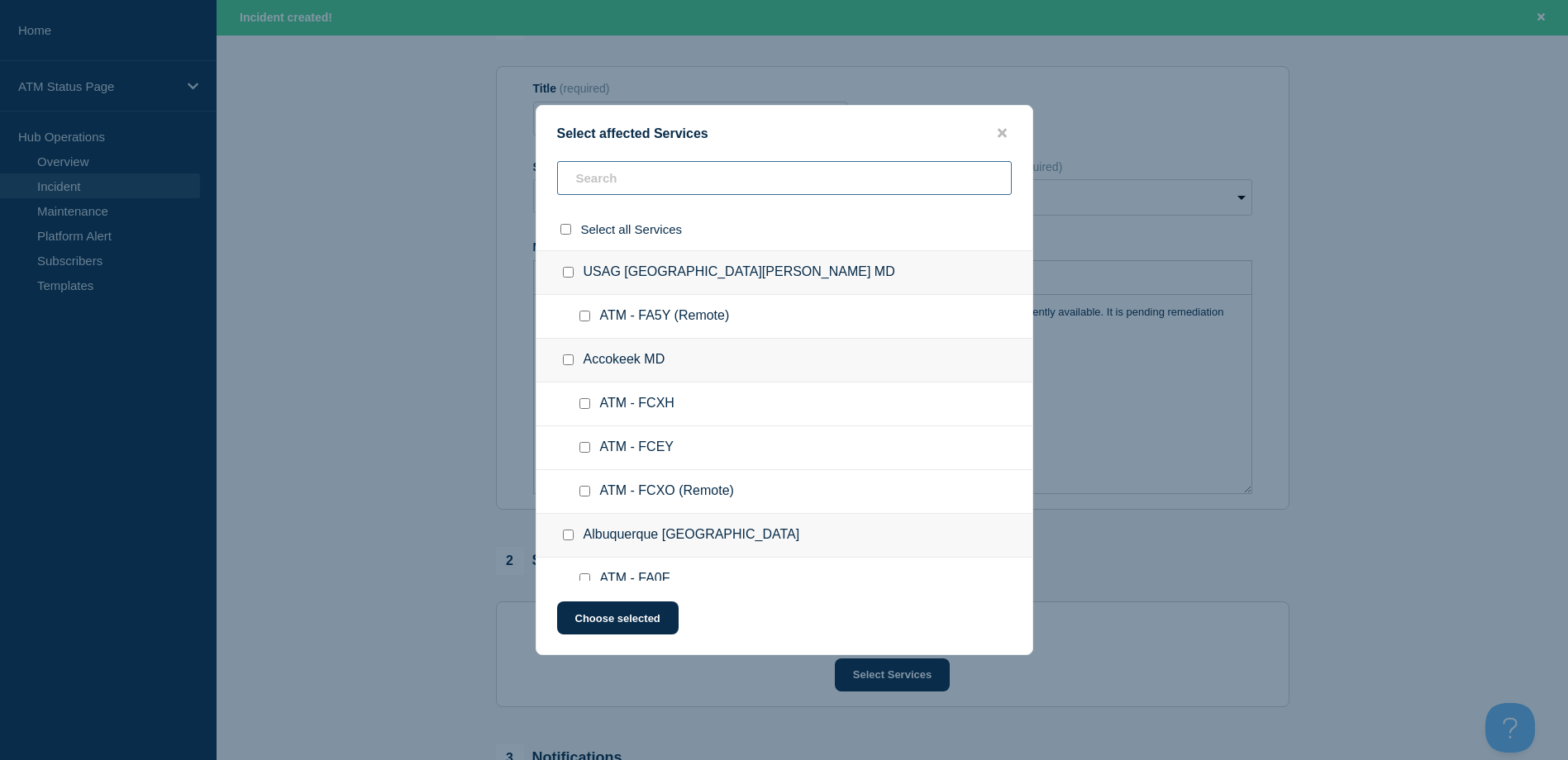
click at [740, 174] on input "text" at bounding box center [784, 178] width 455 height 34
paste input "FCYT"
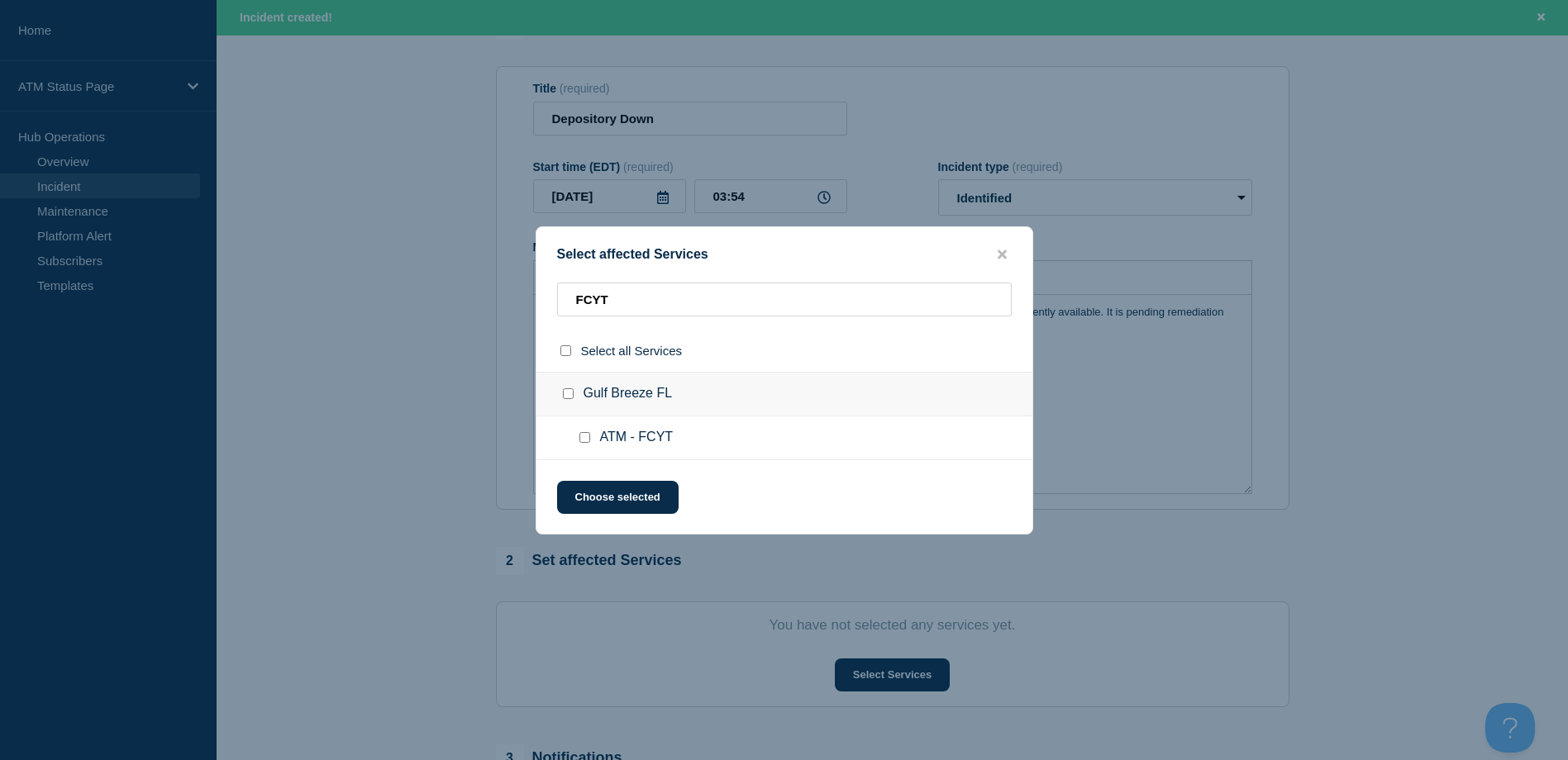
click at [589, 437] on input "ATM - FCYT checkbox" at bounding box center [584, 437] width 11 height 11
click at [601, 506] on button "Choose selected" at bounding box center [617, 497] width 122 height 33
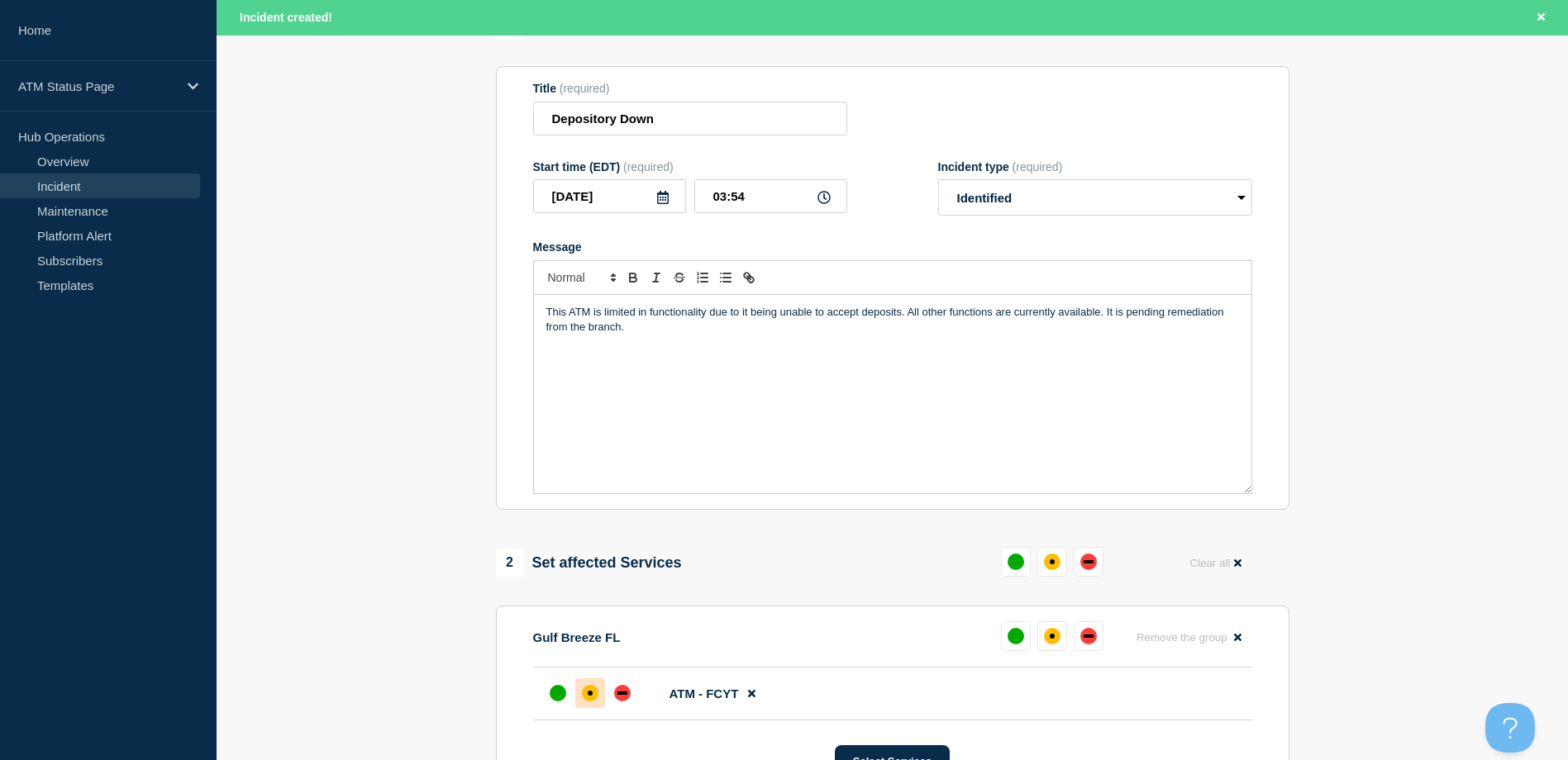
click at [587, 595] on body "Home ATM Status Page Hub Operations Overview Incident Maintenance Platform Aler…" at bounding box center [784, 214] width 1568 height 760
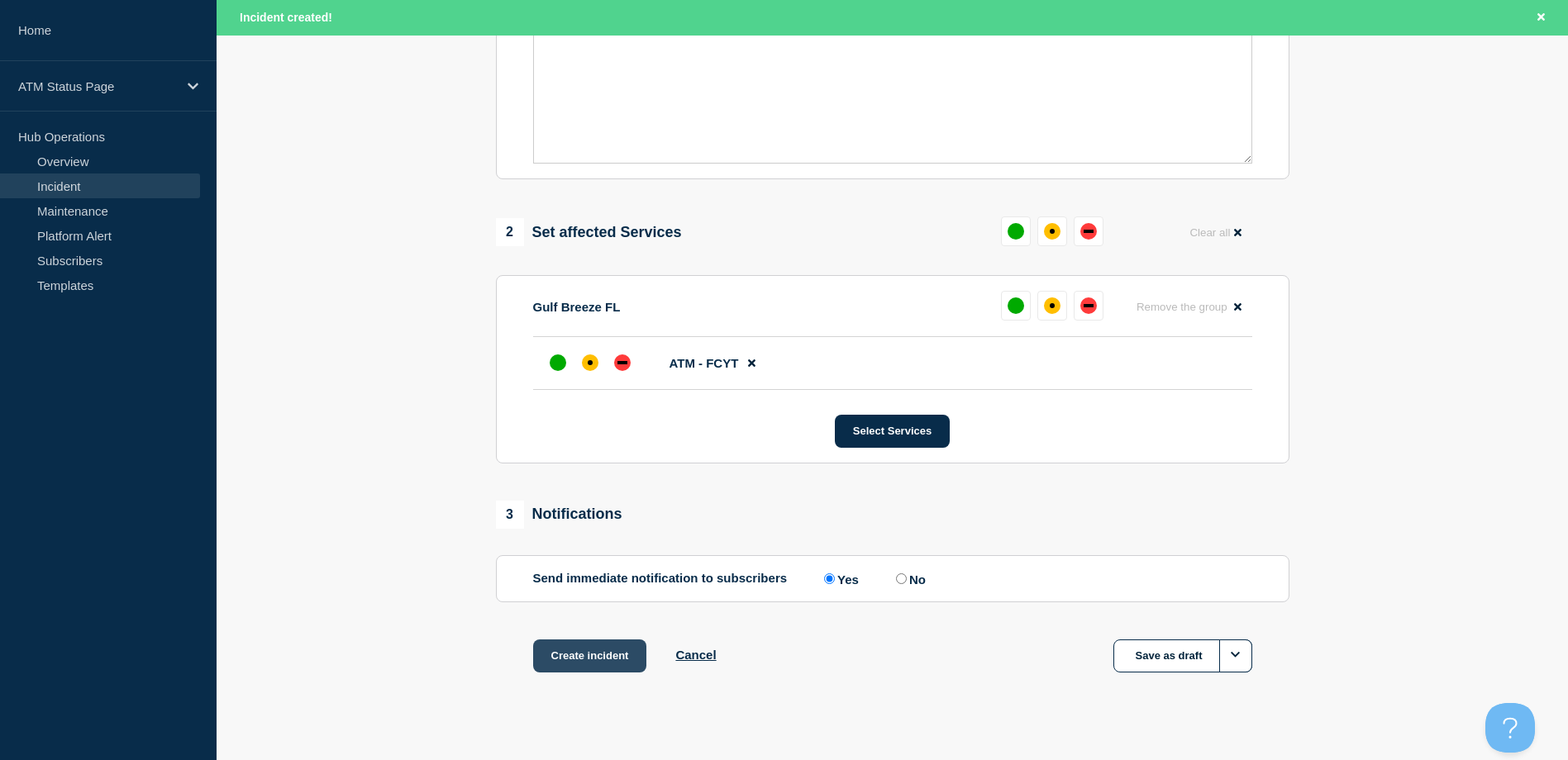
click at [587, 663] on button "Create incident" at bounding box center [589, 655] width 114 height 33
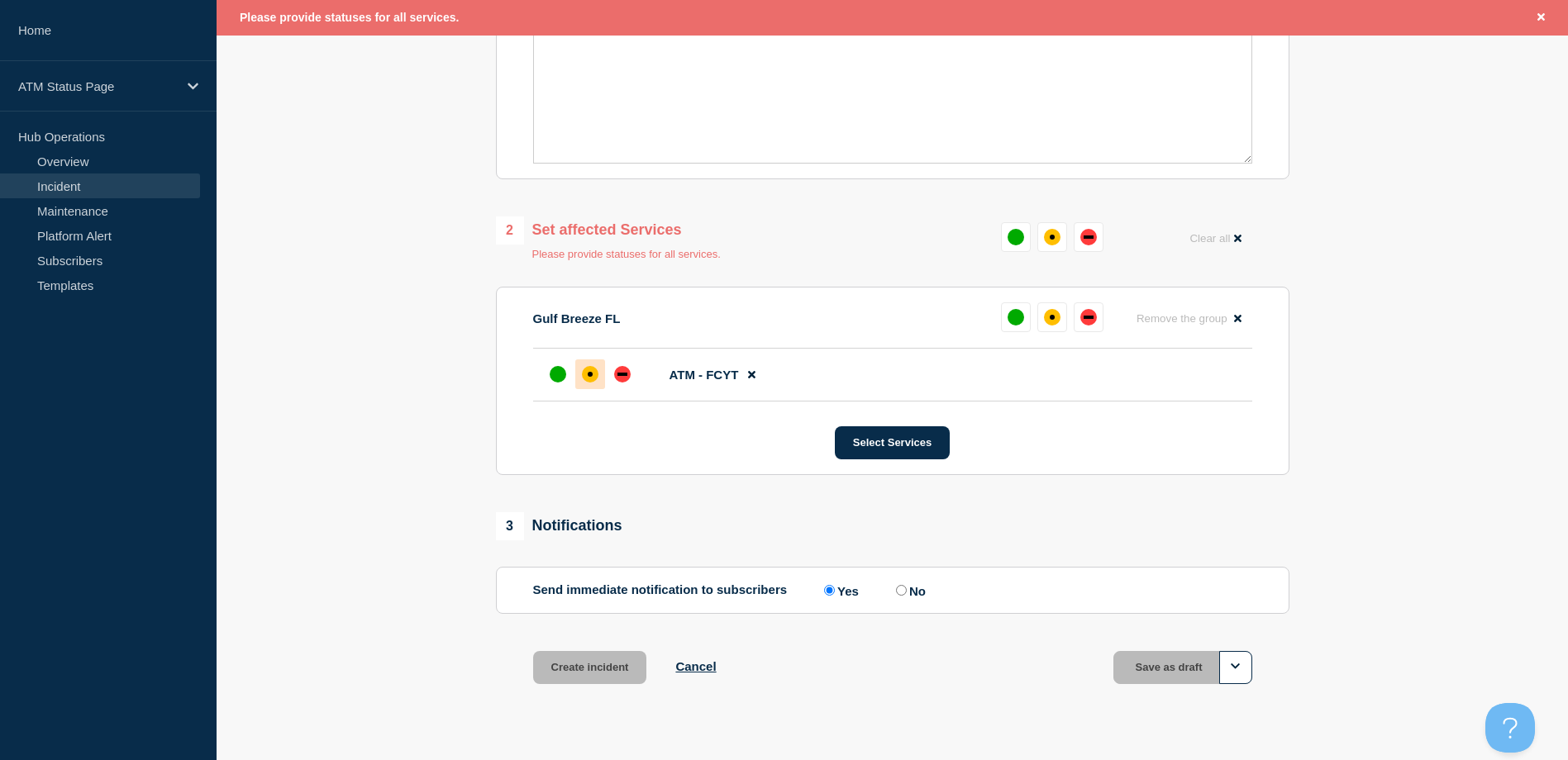
click at [602, 380] on div at bounding box center [590, 375] width 30 height 30
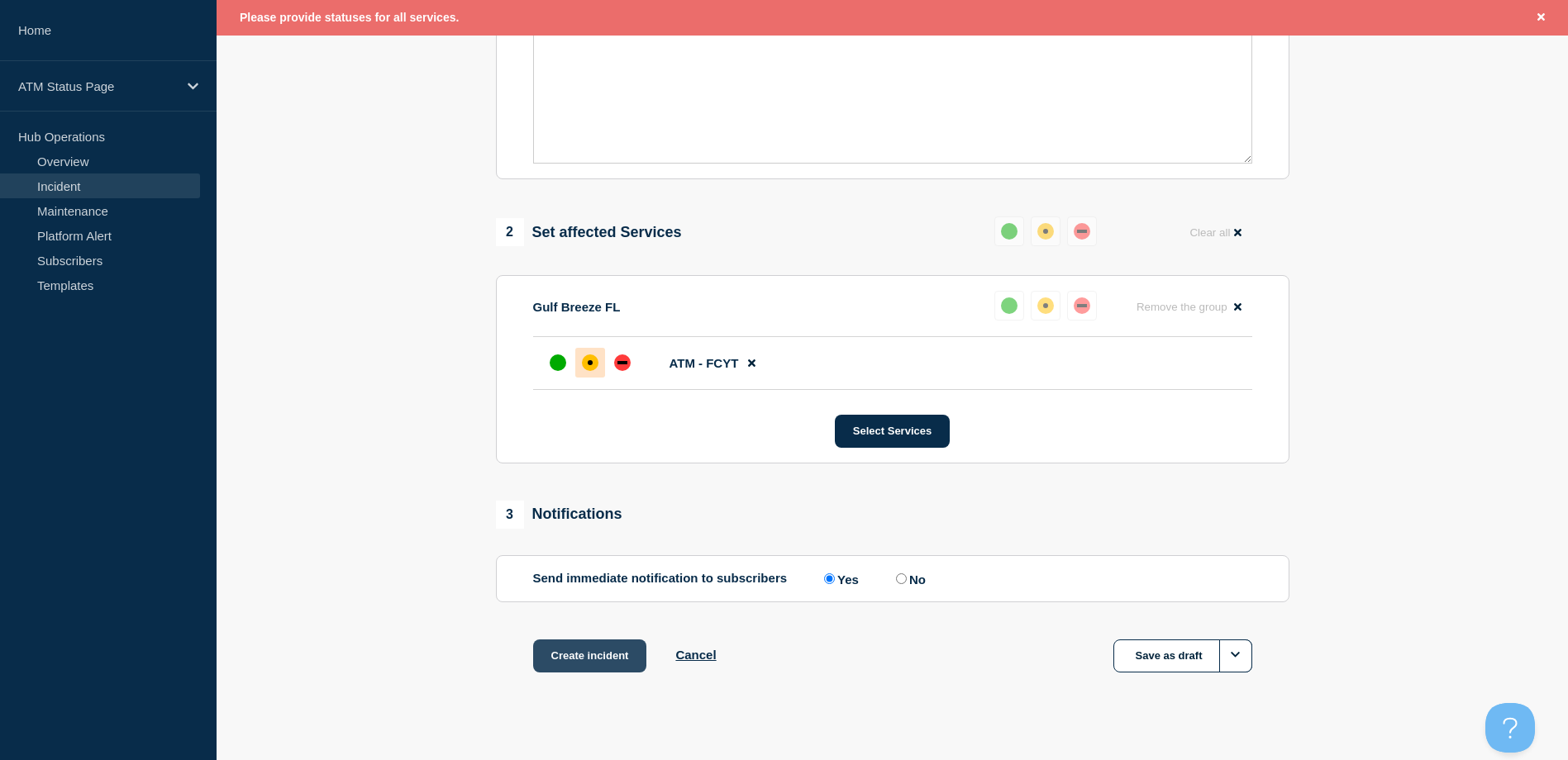
click at [618, 672] on button "Create incident" at bounding box center [589, 655] width 114 height 33
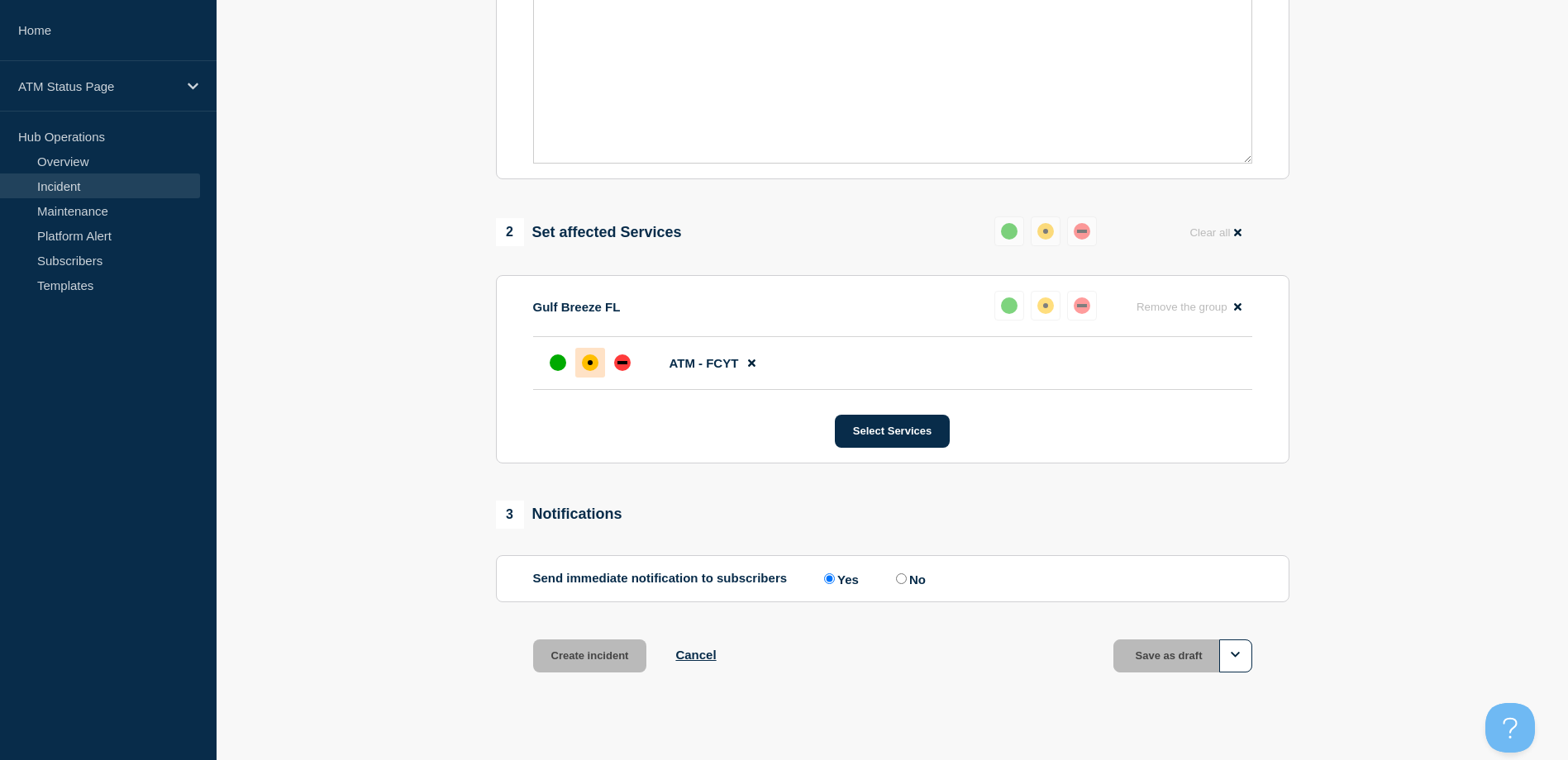
scroll to position [461, 0]
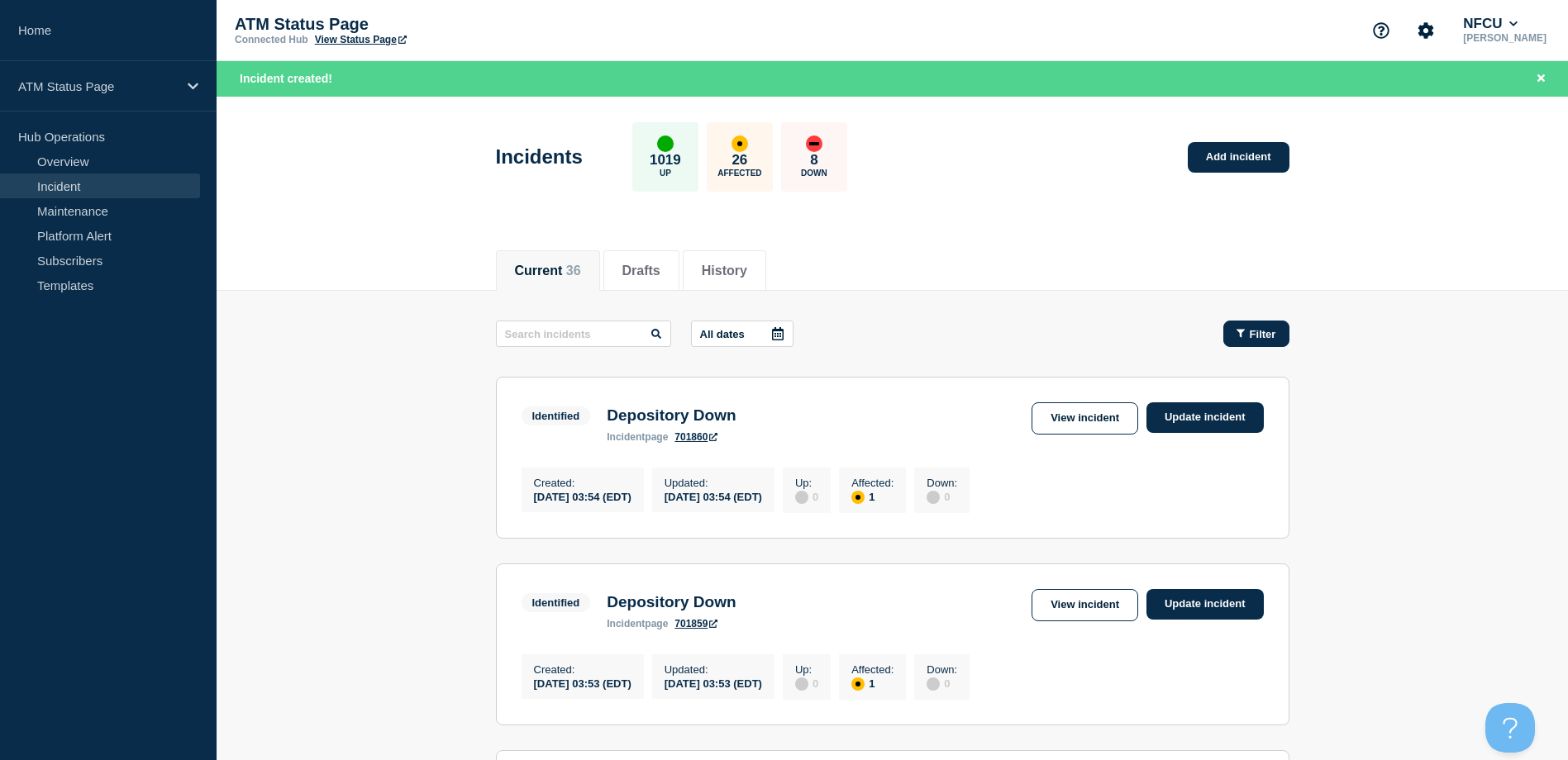
click at [1278, 326] on button "Filter" at bounding box center [1256, 333] width 66 height 27
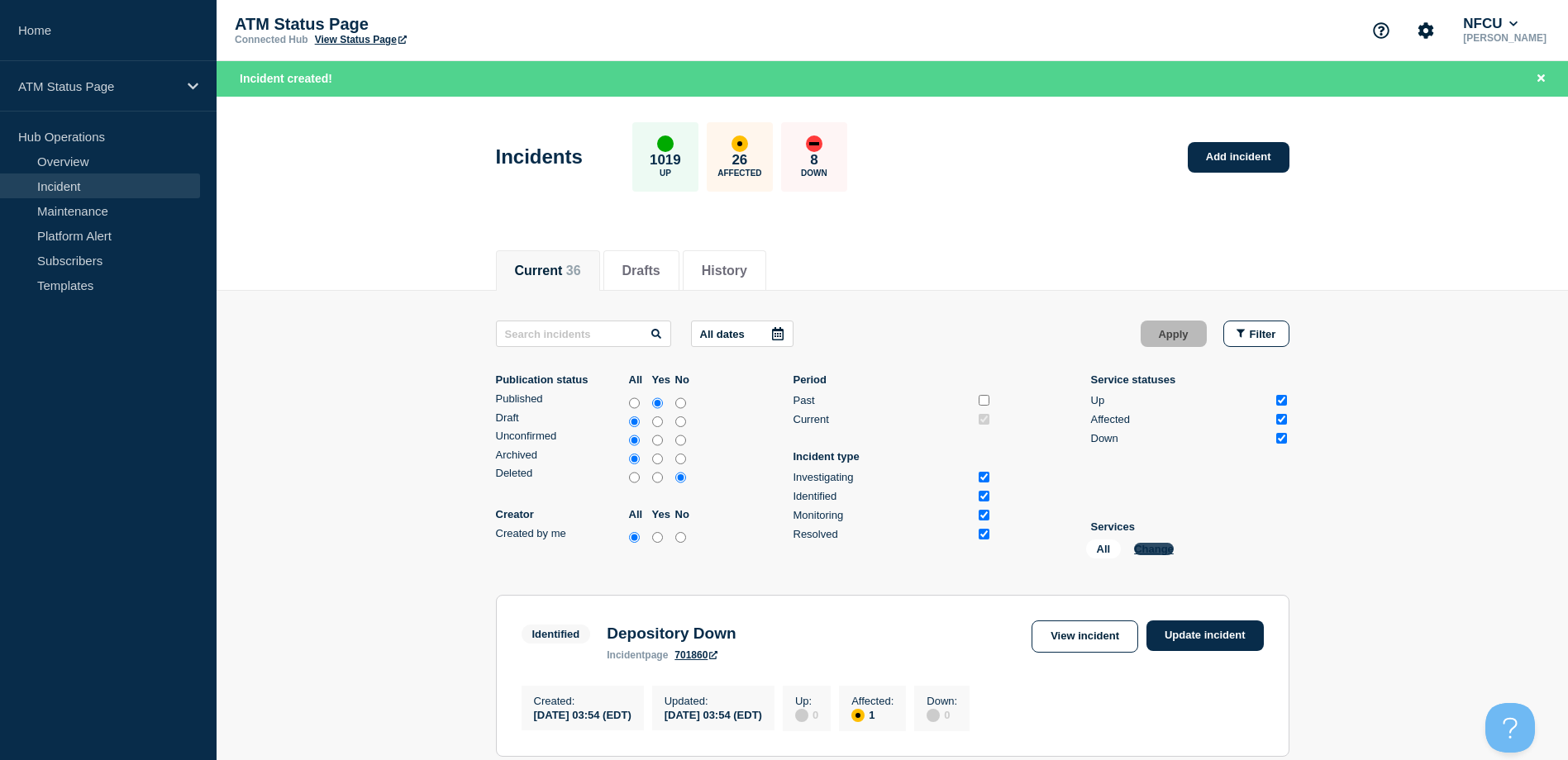
click at [1142, 547] on button "Change" at bounding box center [1154, 549] width 40 height 13
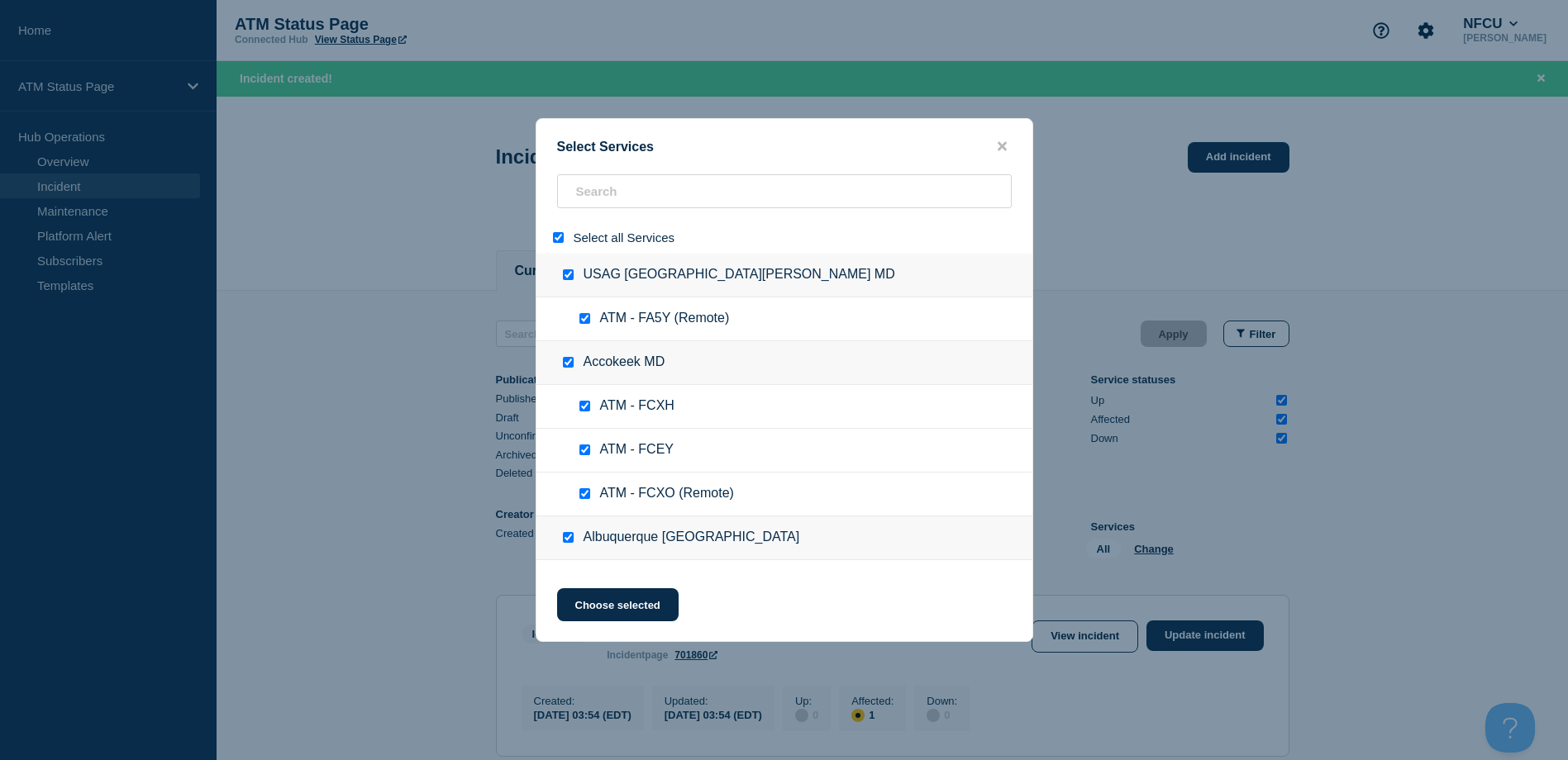
click at [557, 239] on input "select all" at bounding box center [558, 237] width 11 height 11
click at [570, 204] on input "search" at bounding box center [784, 191] width 455 height 34
paste input "FCOS"
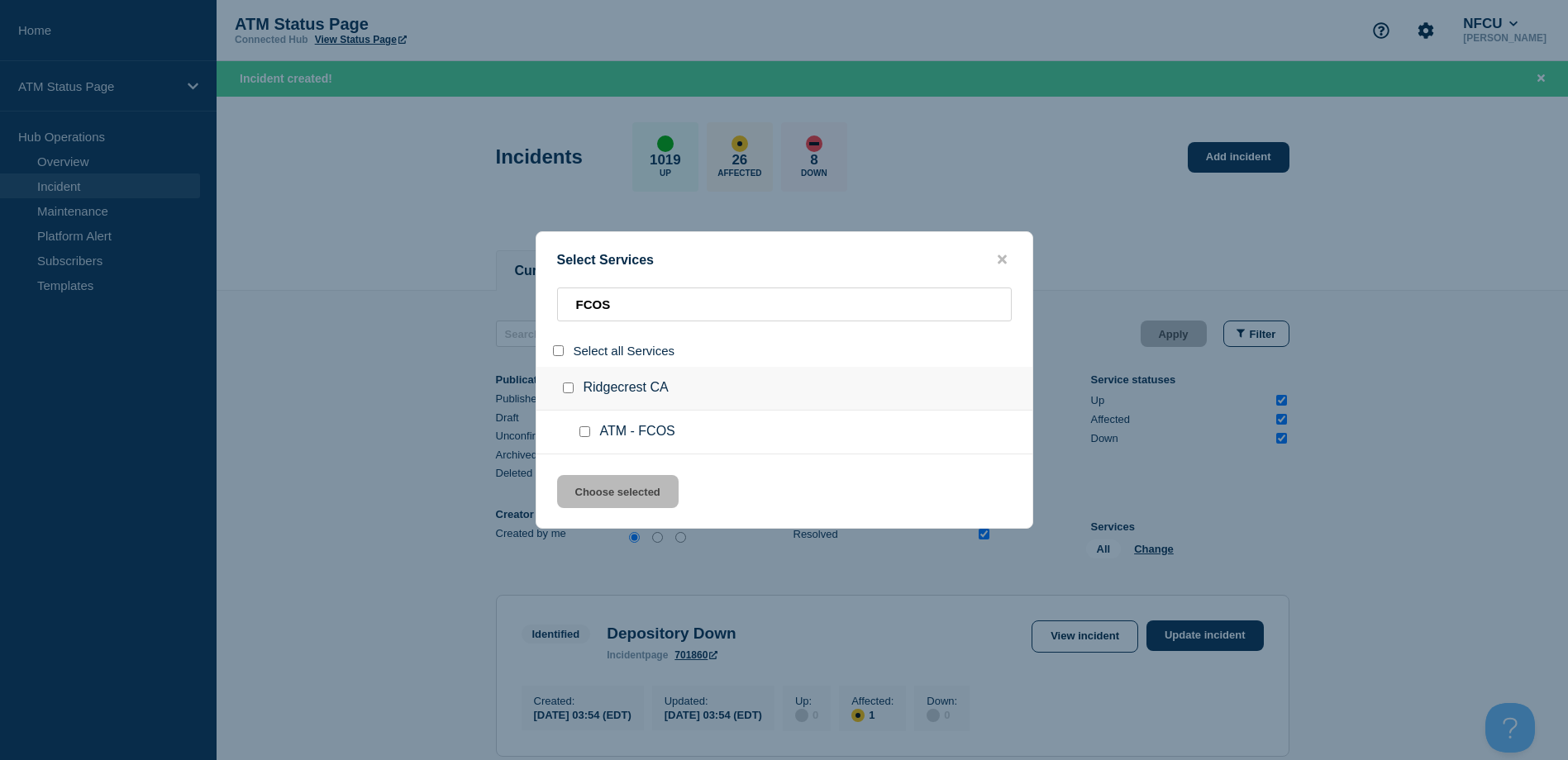
click at [587, 434] on input "service: ATM - FCOS" at bounding box center [584, 431] width 11 height 11
click at [608, 492] on button "Choose selected" at bounding box center [617, 491] width 122 height 33
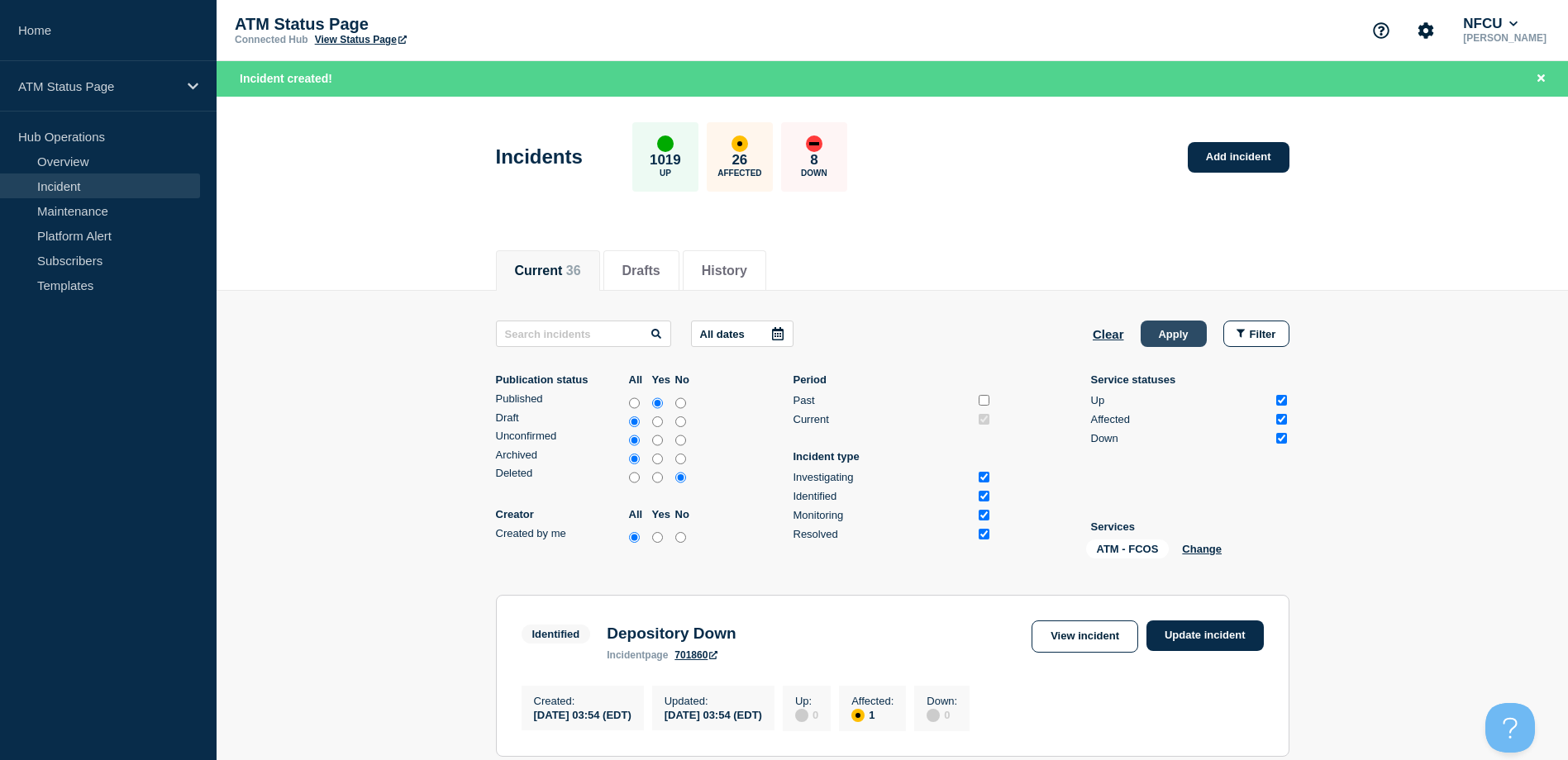
click at [1174, 330] on button "Apply" at bounding box center [1174, 333] width 66 height 27
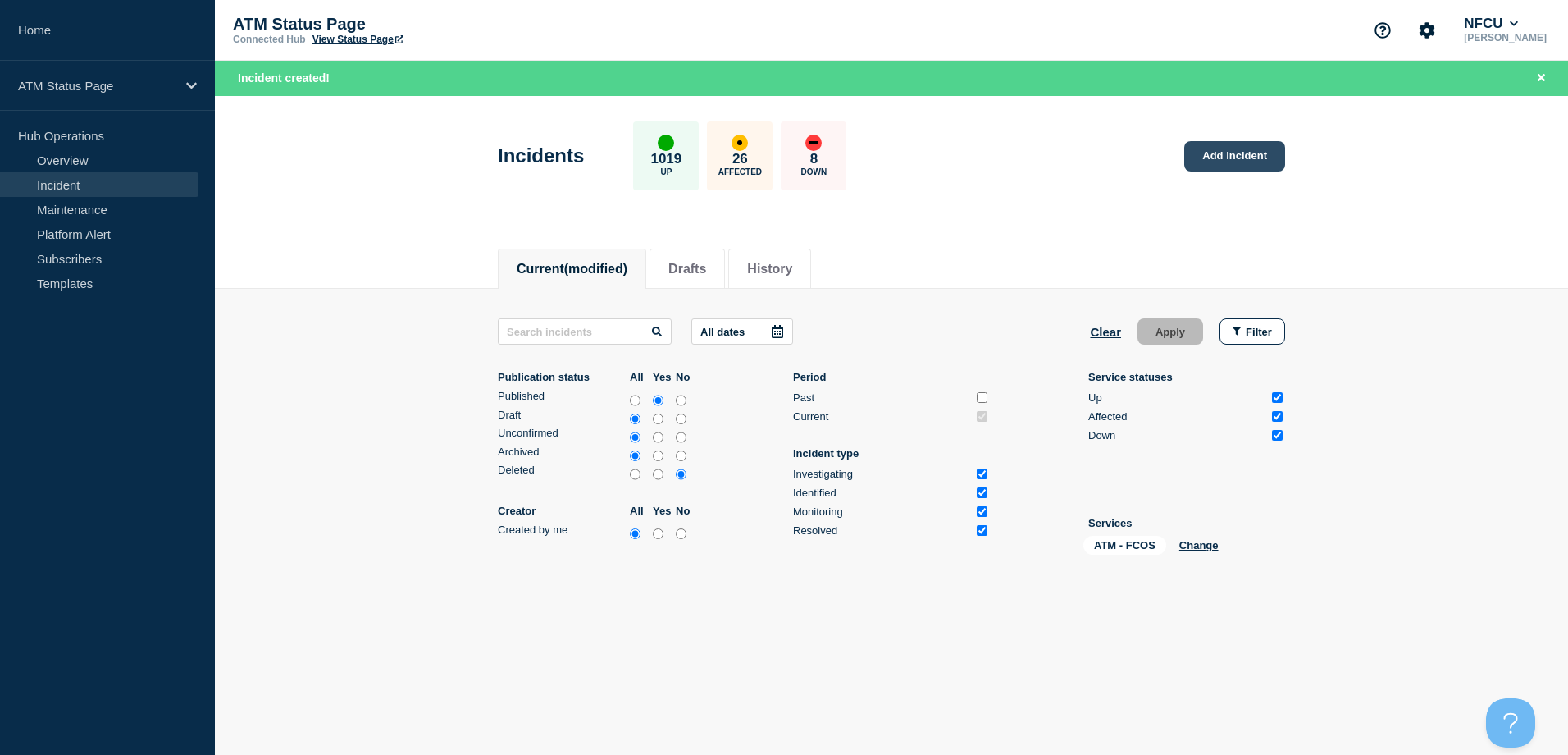
click at [1266, 145] on link "Add incident" at bounding box center [1234, 156] width 101 height 30
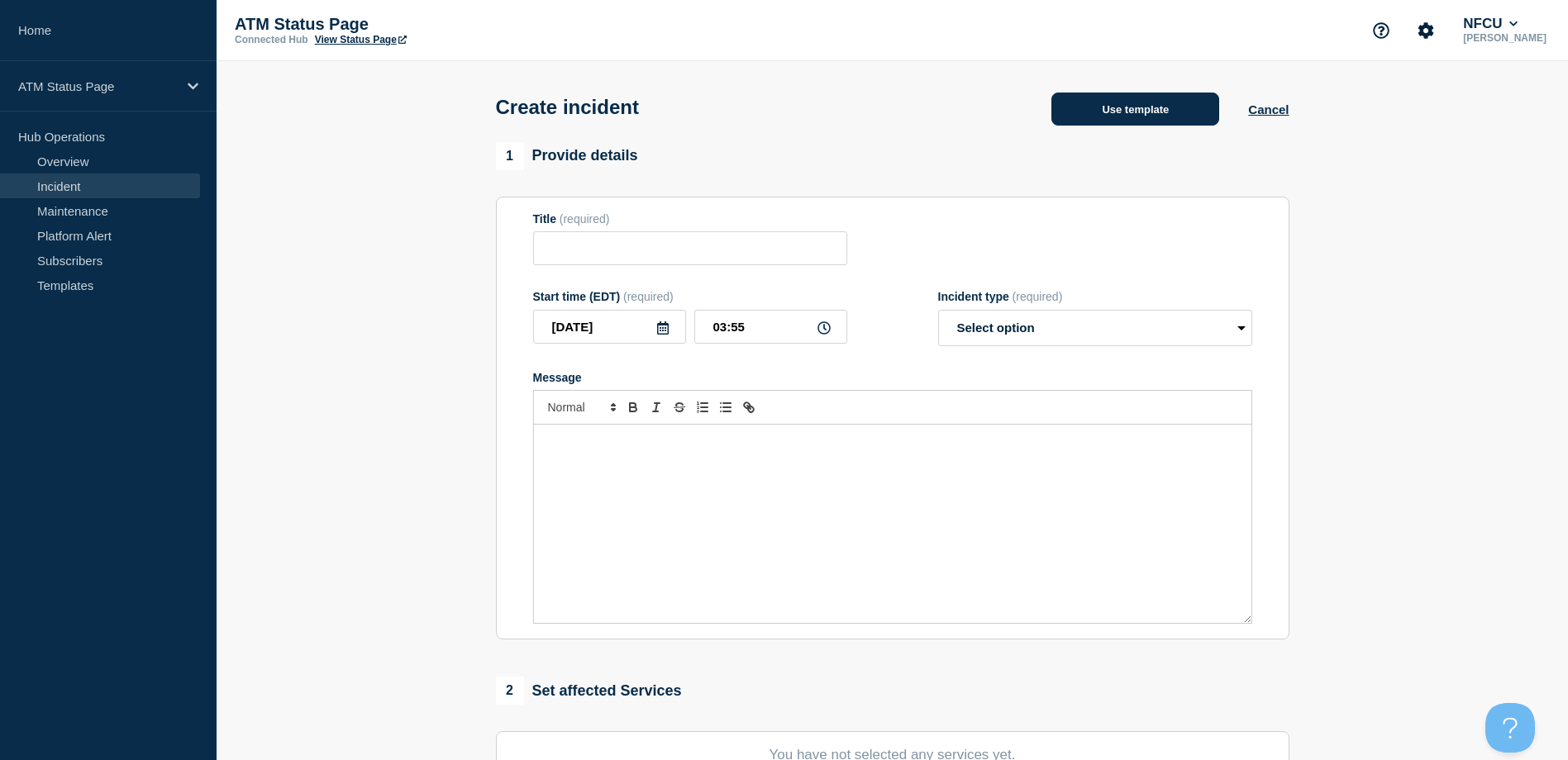
click at [1073, 115] on button "Use template" at bounding box center [1135, 109] width 168 height 33
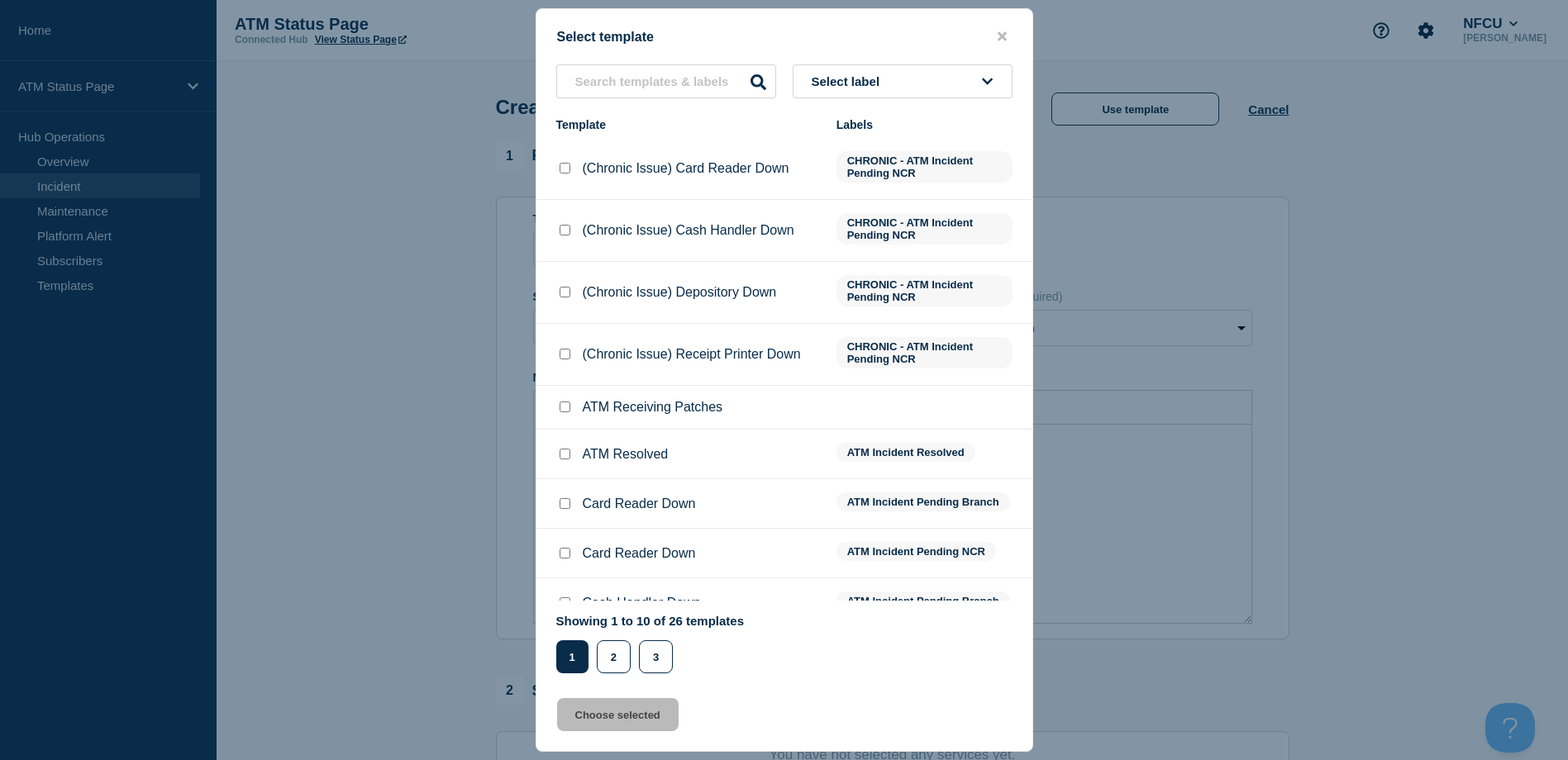
click at [949, 95] on button "Select label" at bounding box center [903, 81] width 219 height 34
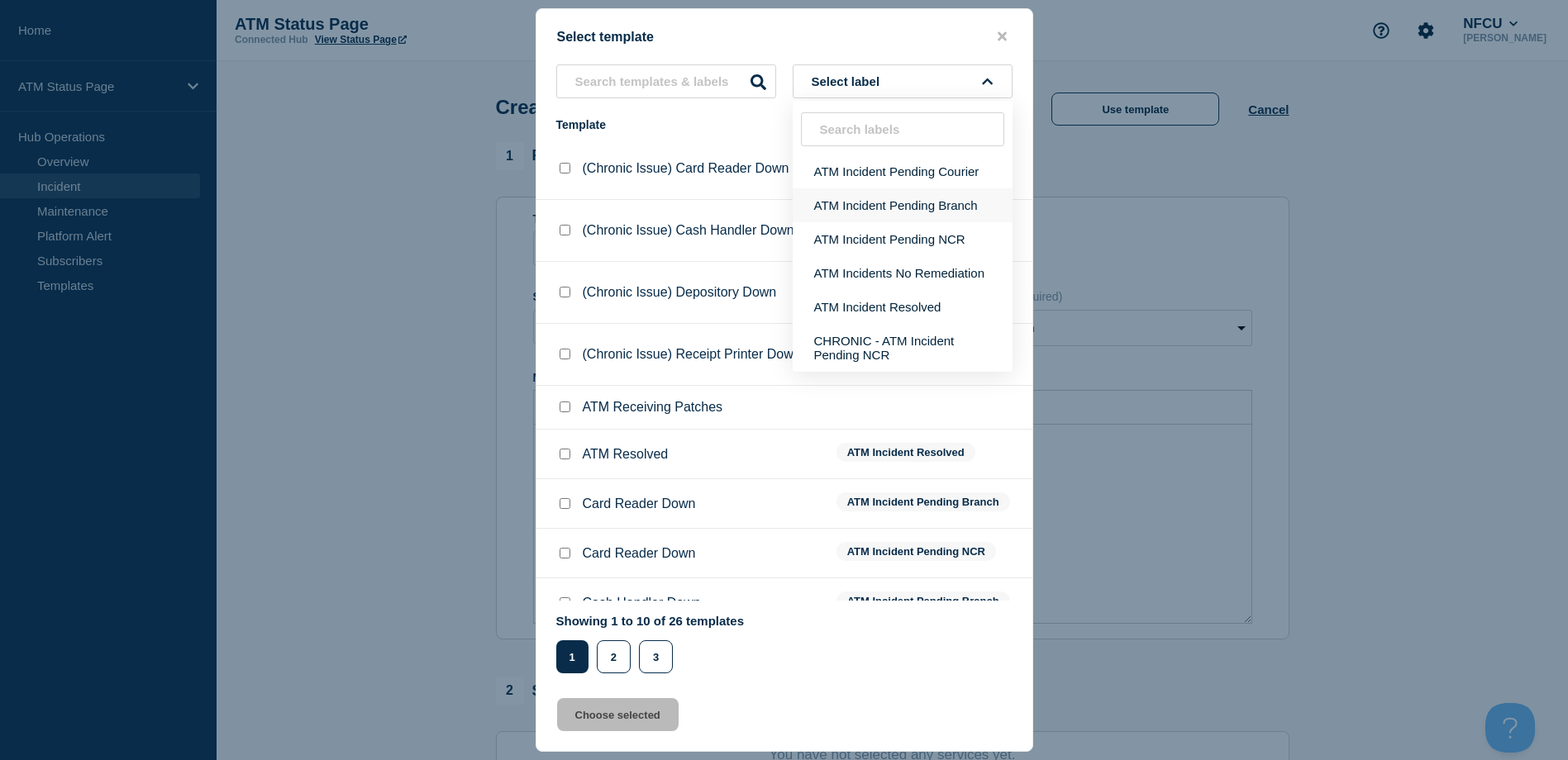
click at [913, 205] on button "ATM Incident Pending Branch" at bounding box center [903, 206] width 219 height 34
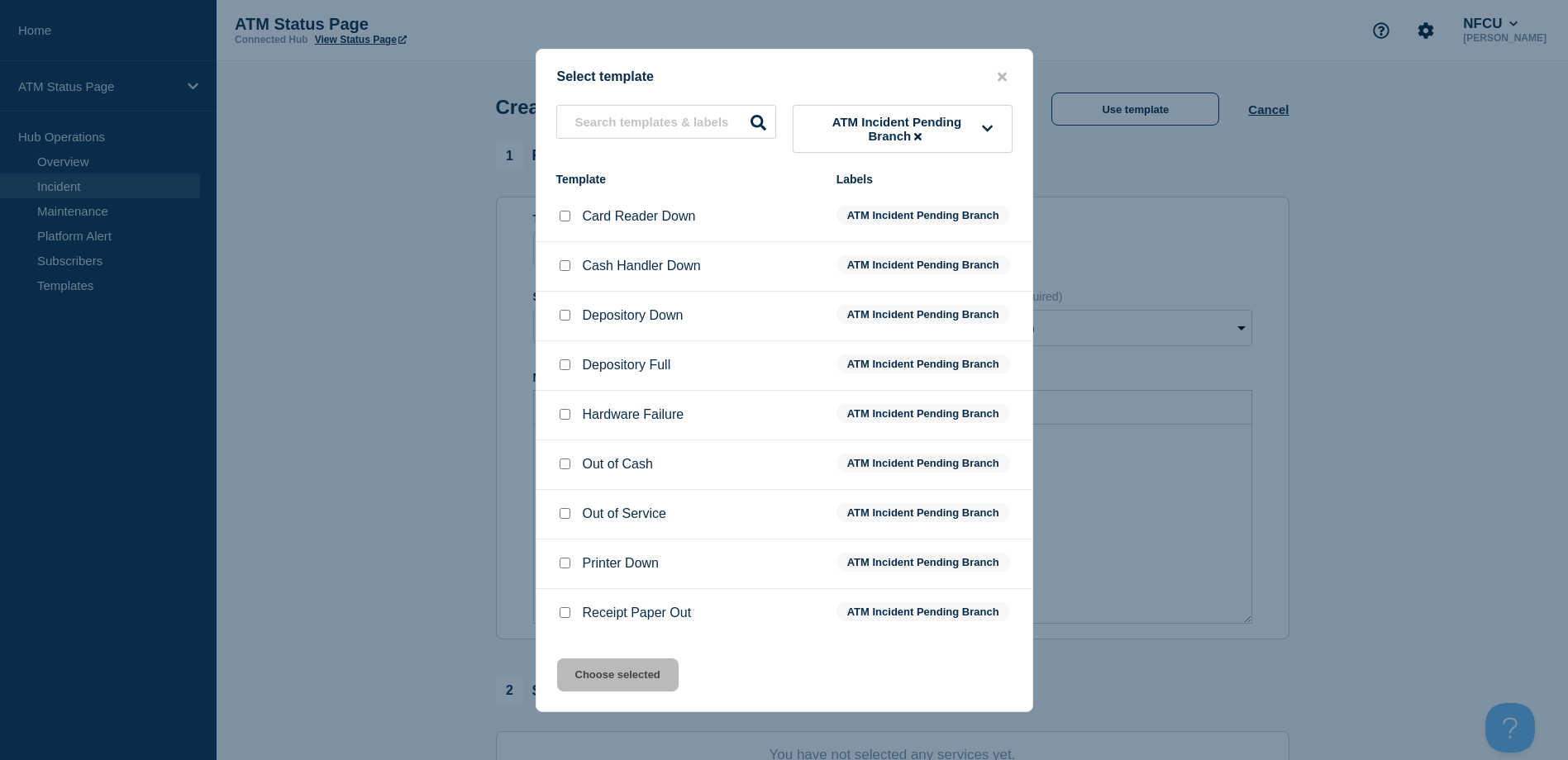
click at [560, 318] on input "Depository Down checkbox" at bounding box center [565, 314] width 11 height 11
click at [612, 672] on button "Choose selected" at bounding box center [617, 674] width 122 height 33
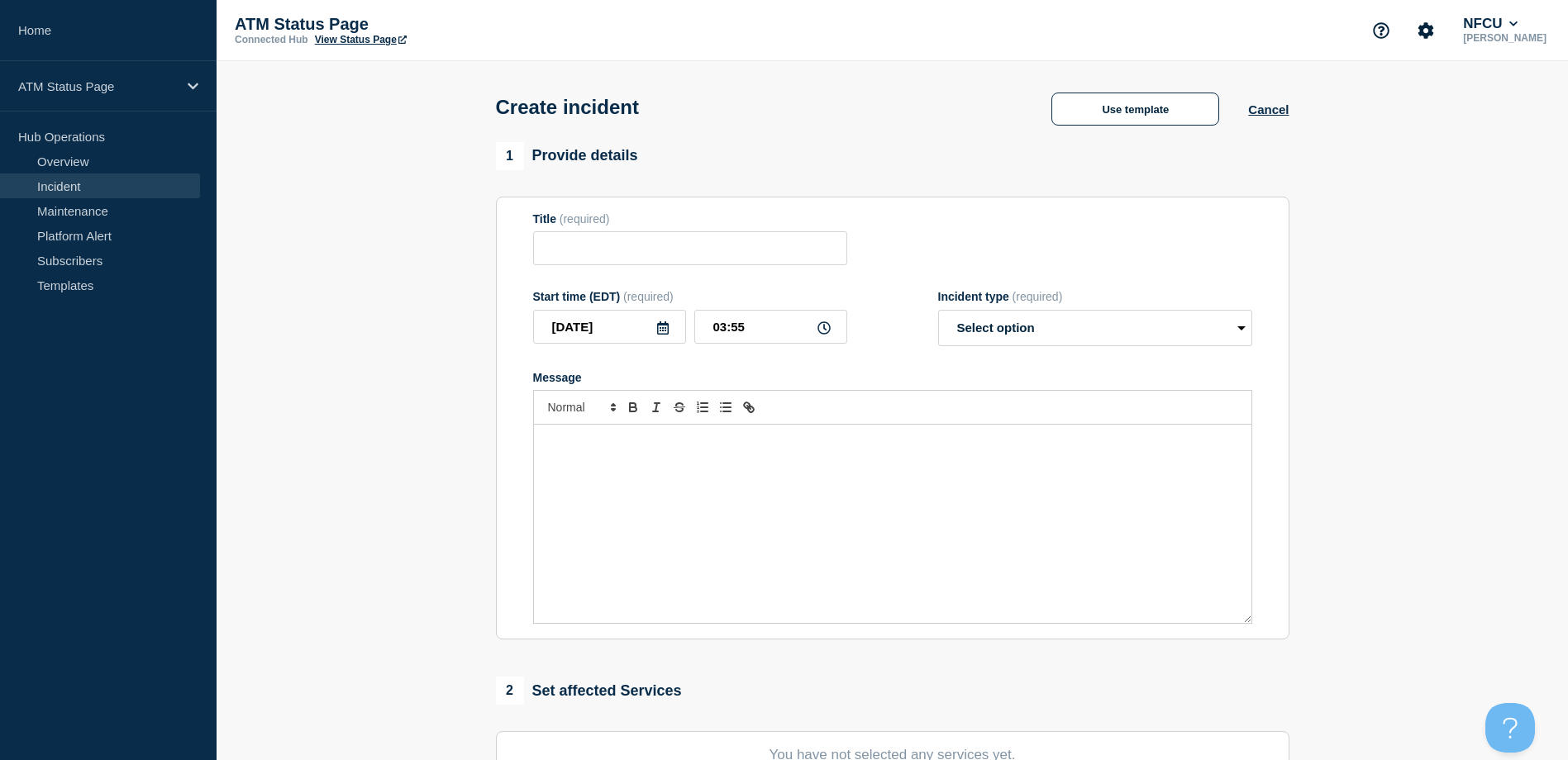
scroll to position [165, 0]
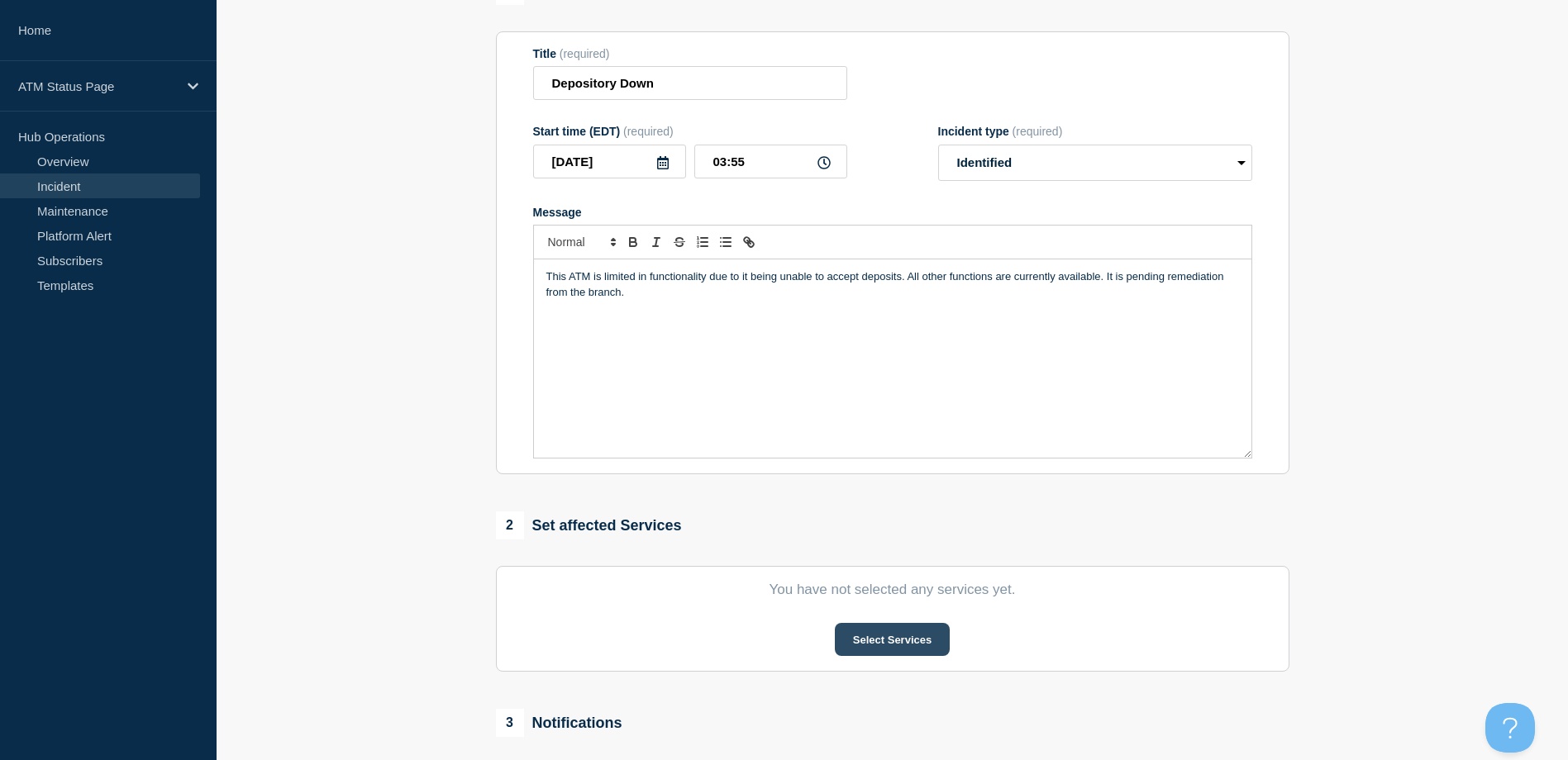
click at [879, 633] on button "Select Services" at bounding box center [892, 638] width 115 height 33
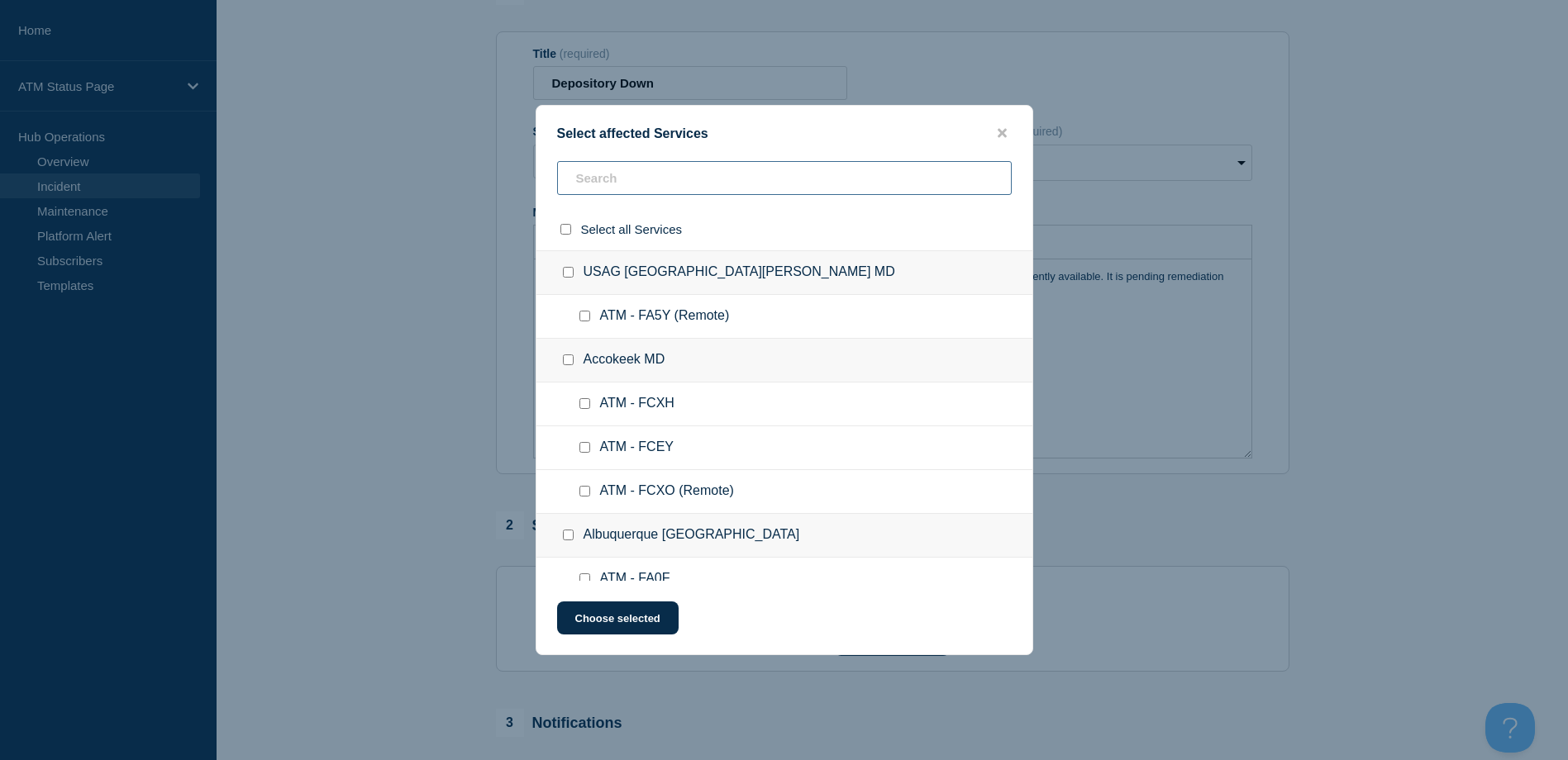
paste input "FCOS"
click at [672, 184] on div "Select affected Services Select all Services USAG Fort Detrick MD ATM - FA5Y (R…" at bounding box center [784, 380] width 1568 height 760
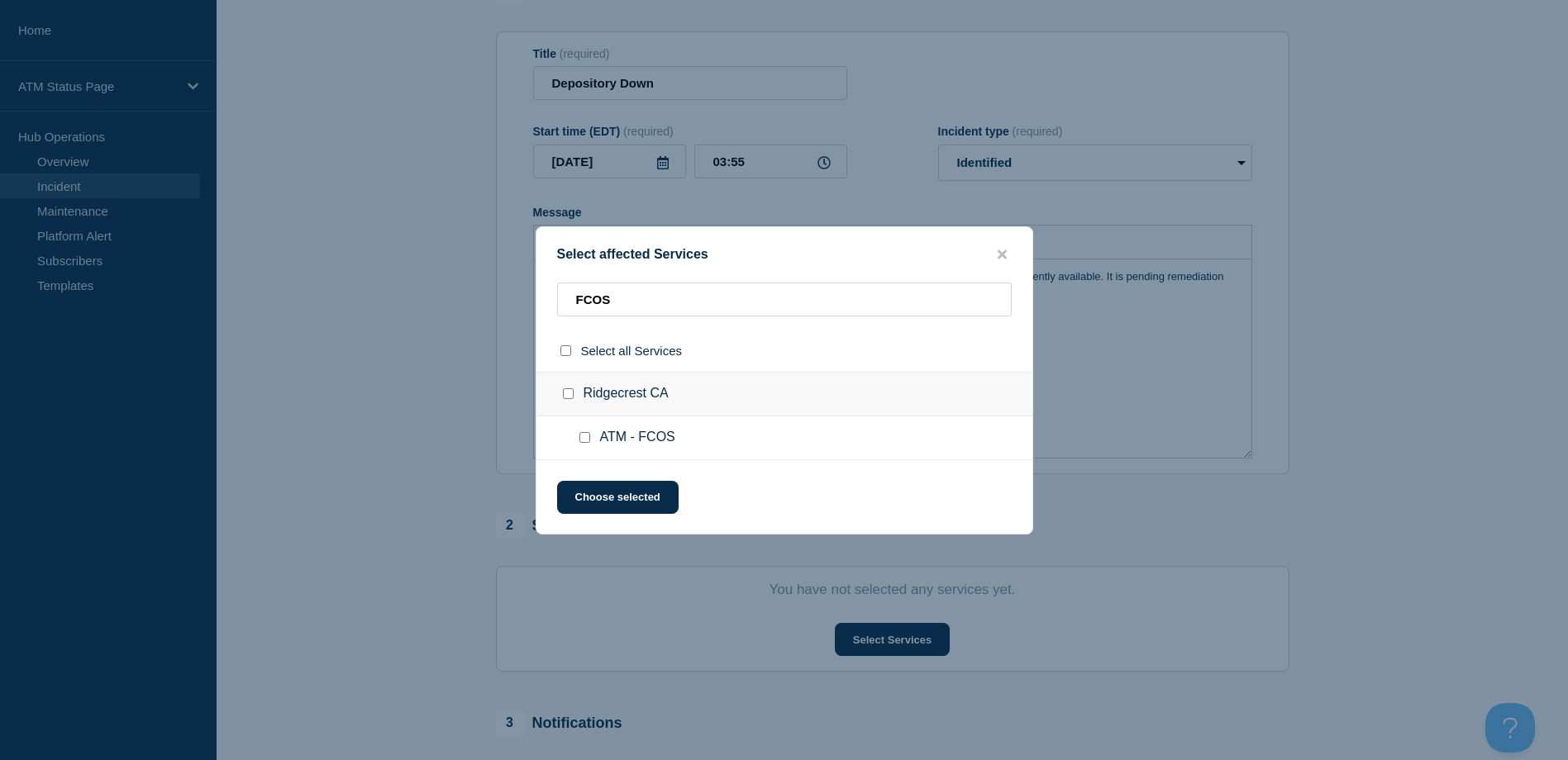
click at [588, 443] on input "ATM - FCOS checkbox" at bounding box center [584, 437] width 11 height 11
click at [594, 483] on button "Choose selected" at bounding box center [617, 497] width 122 height 33
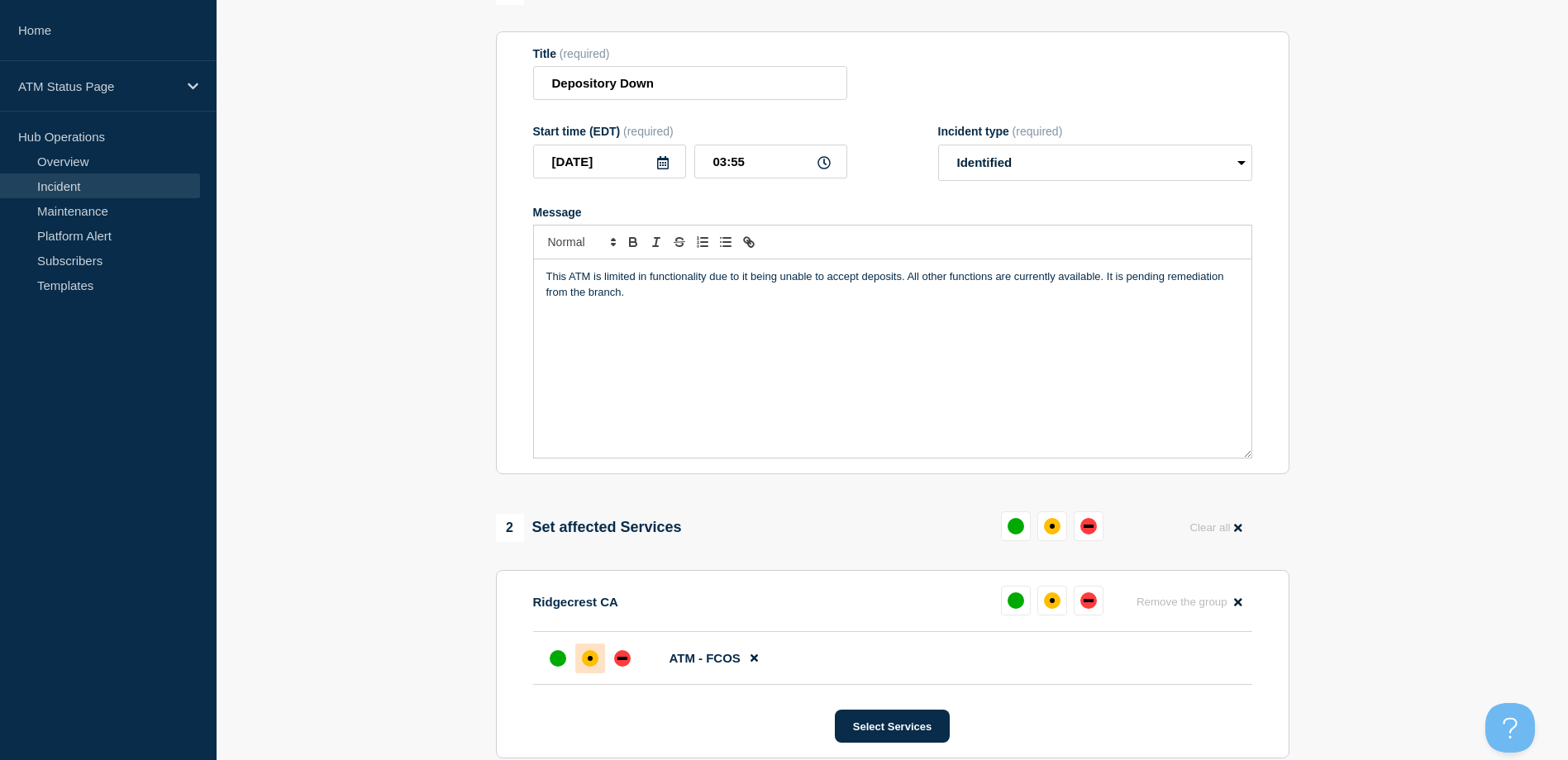
click at [583, 667] on div "affected" at bounding box center [589, 658] width 17 height 17
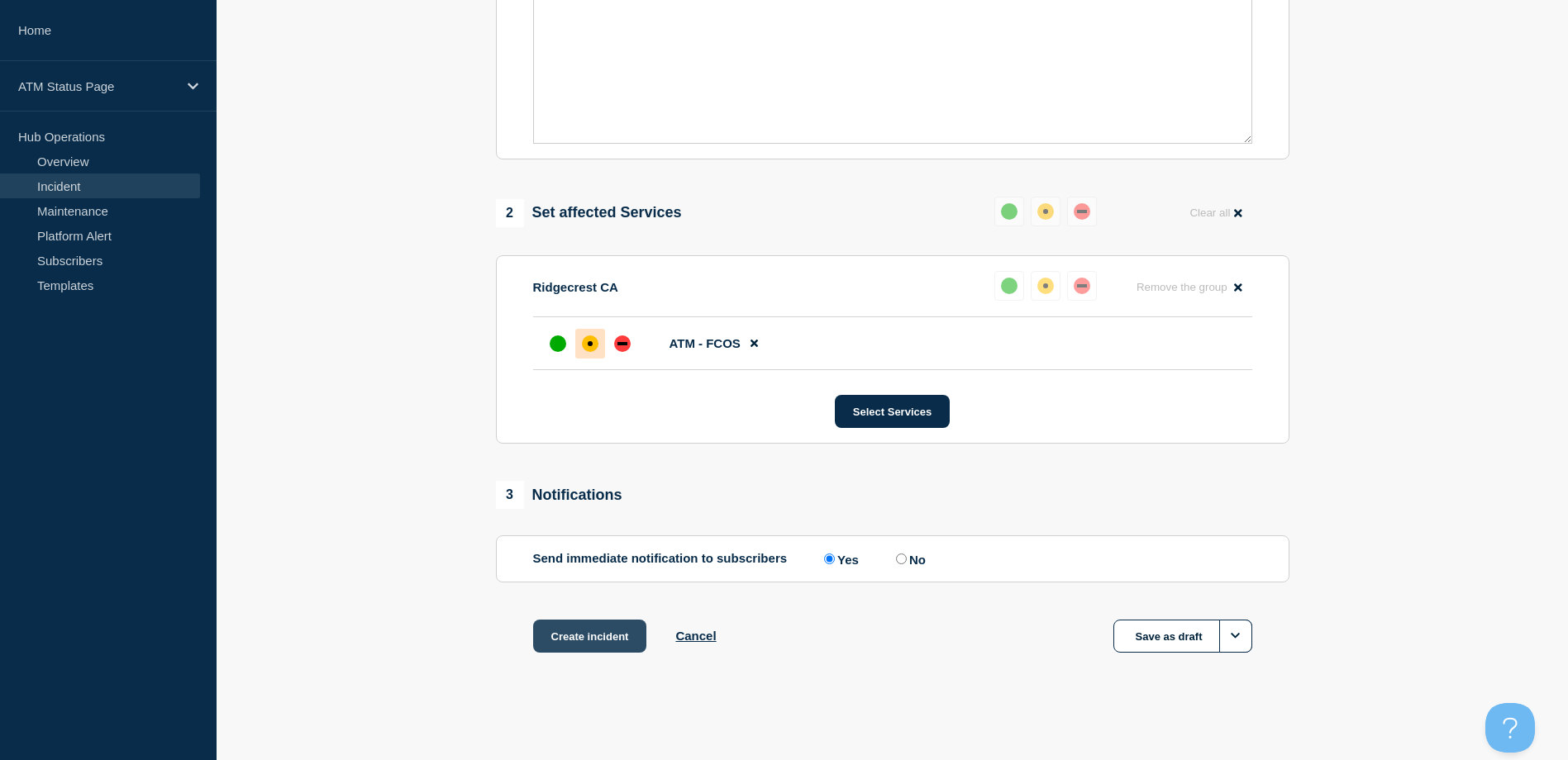
click at [581, 647] on button "Create incident" at bounding box center [589, 635] width 114 height 33
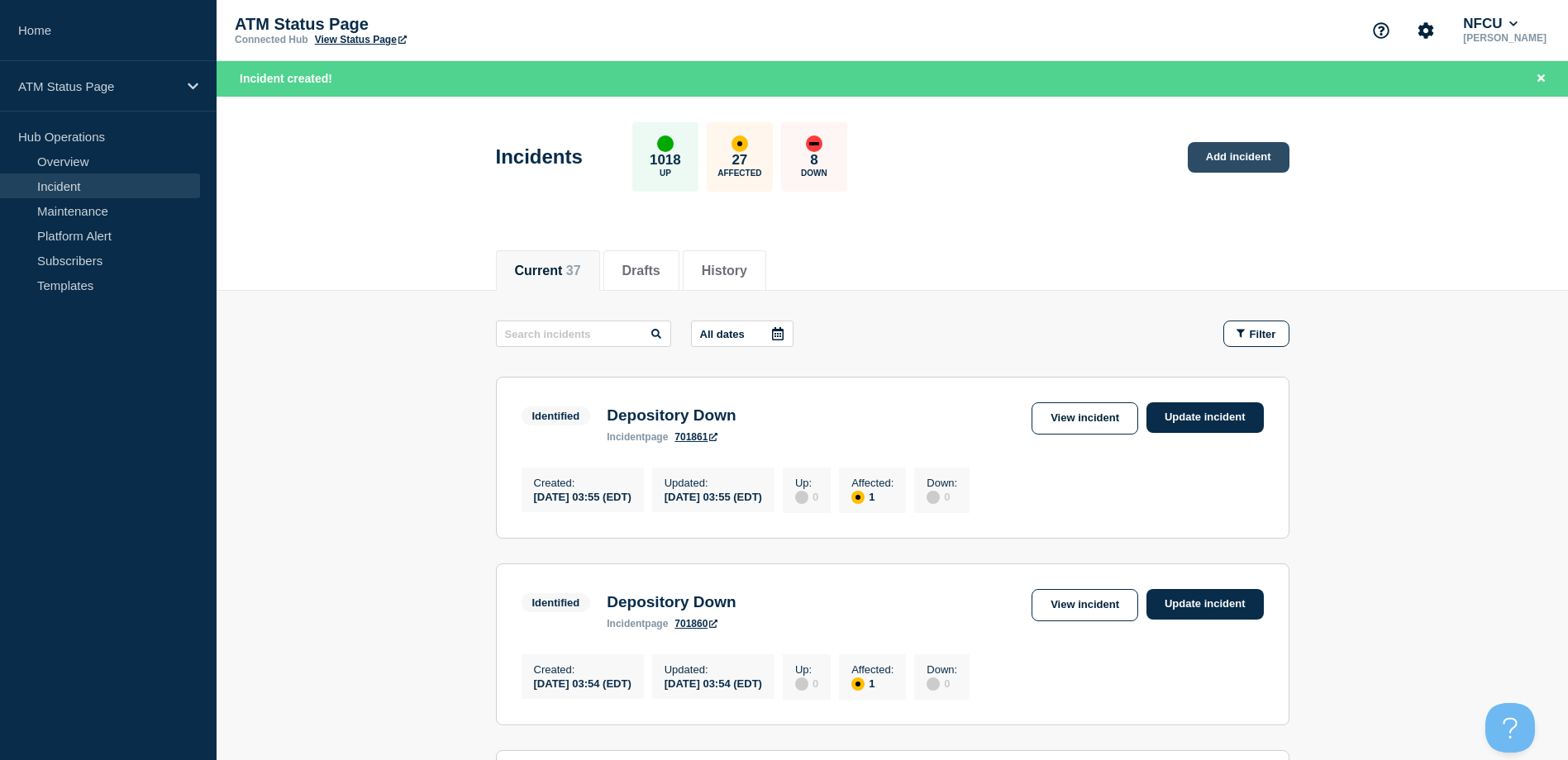
click at [1196, 155] on link "Add incident" at bounding box center [1238, 157] width 102 height 31
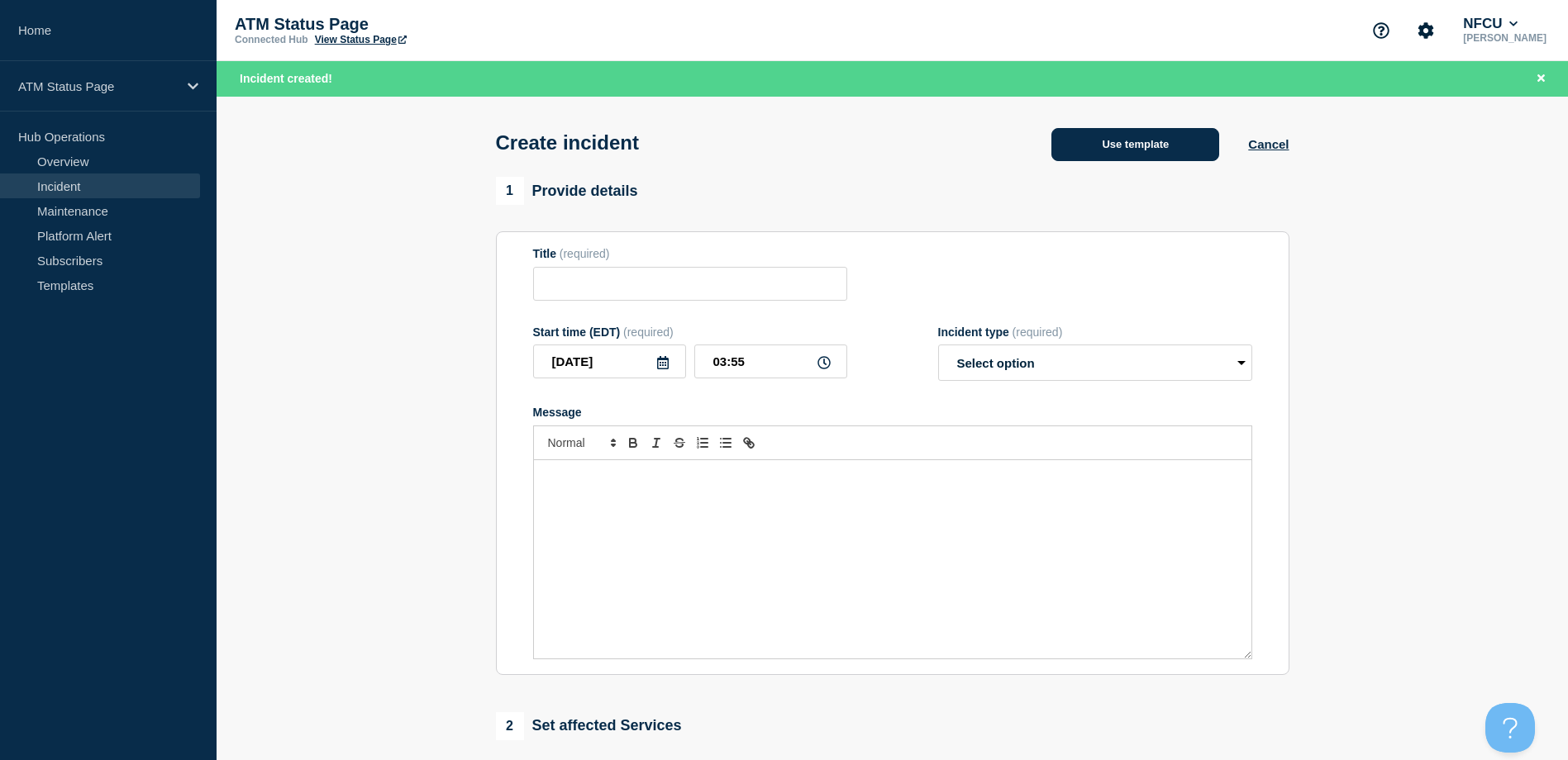
click at [1173, 143] on button "Use template" at bounding box center [1135, 144] width 168 height 33
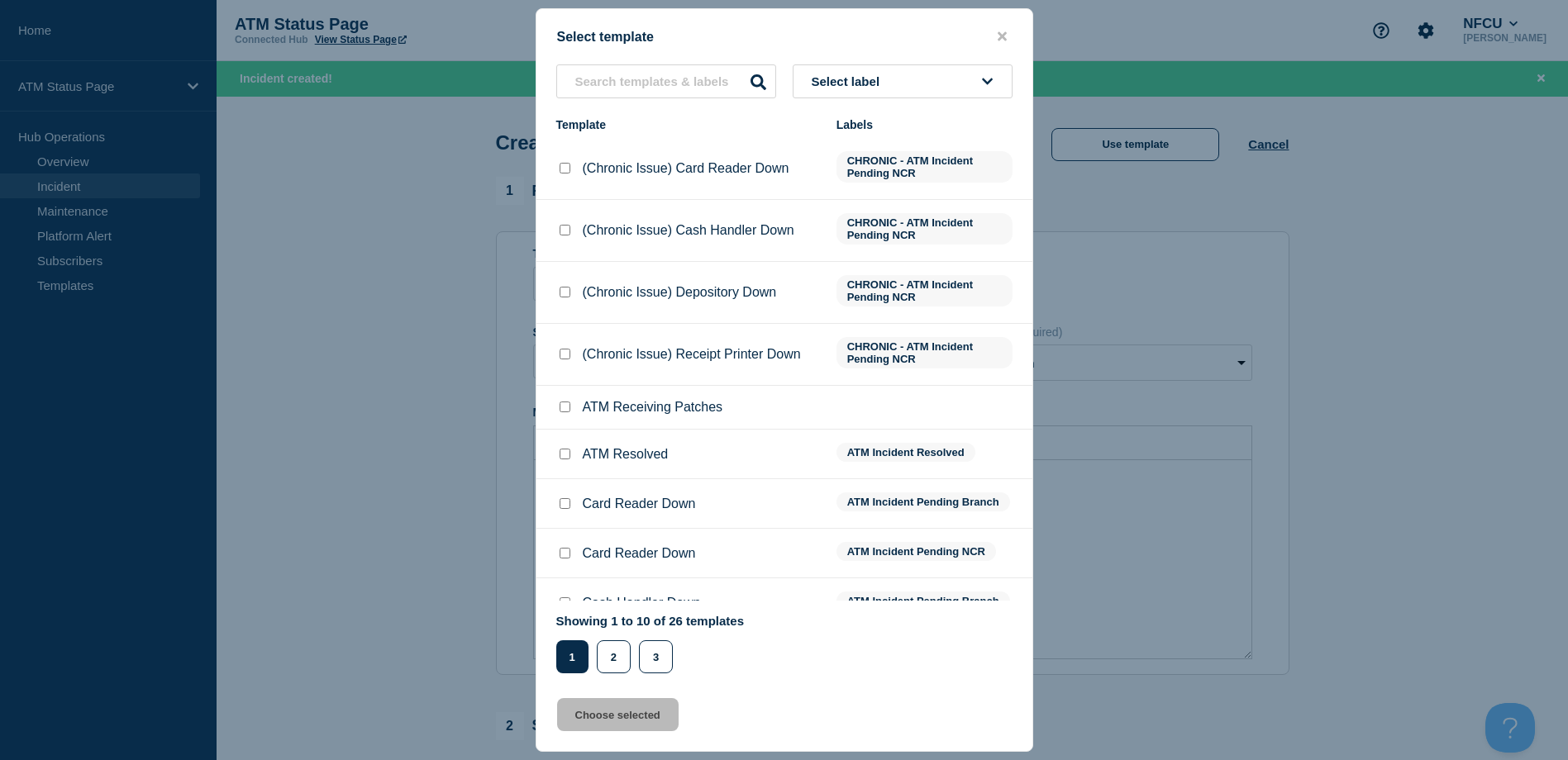
click at [954, 98] on button "Select label" at bounding box center [903, 81] width 219 height 34
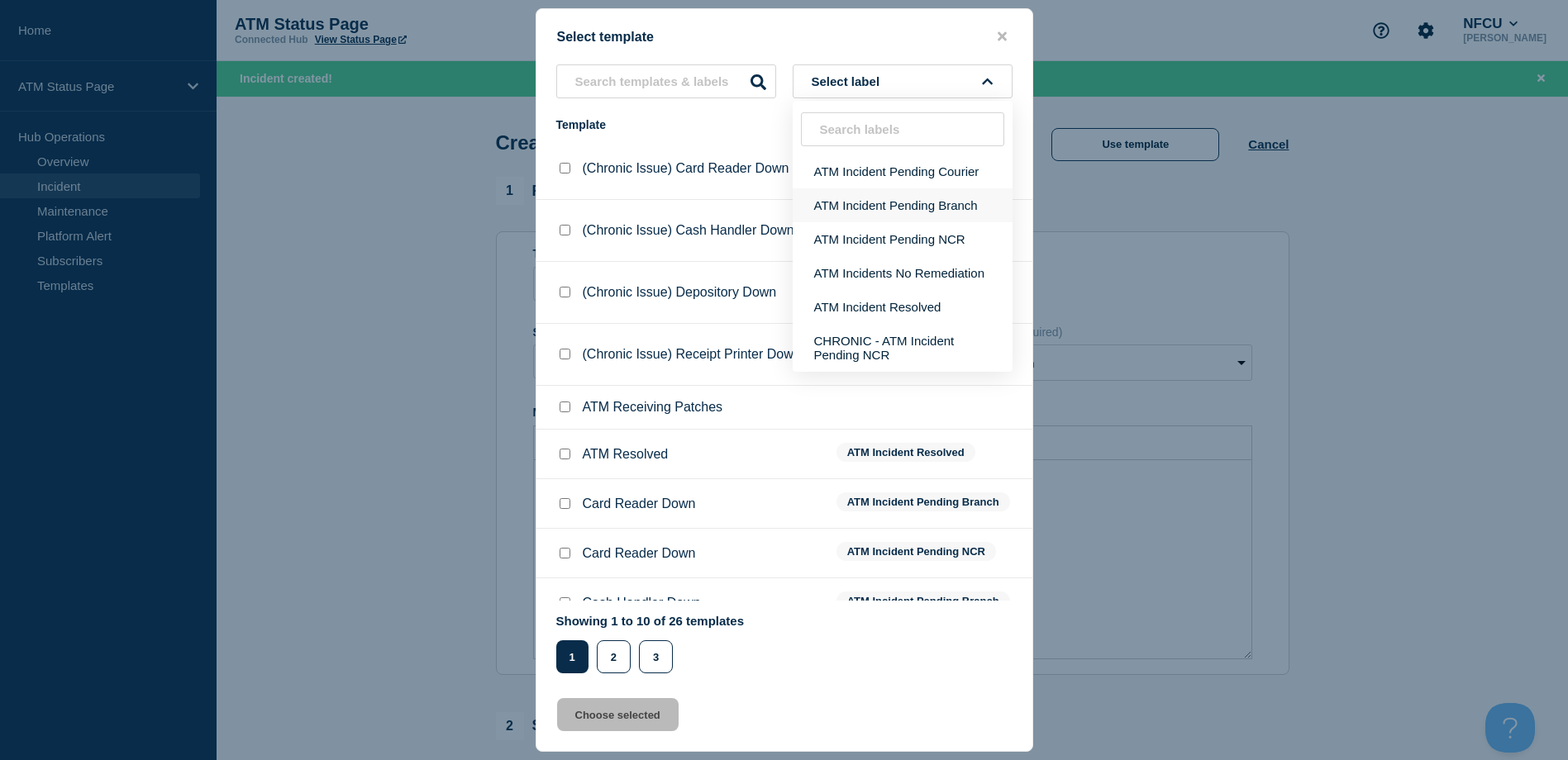
click at [915, 204] on button "ATM Incident Pending Branch" at bounding box center [903, 206] width 219 height 34
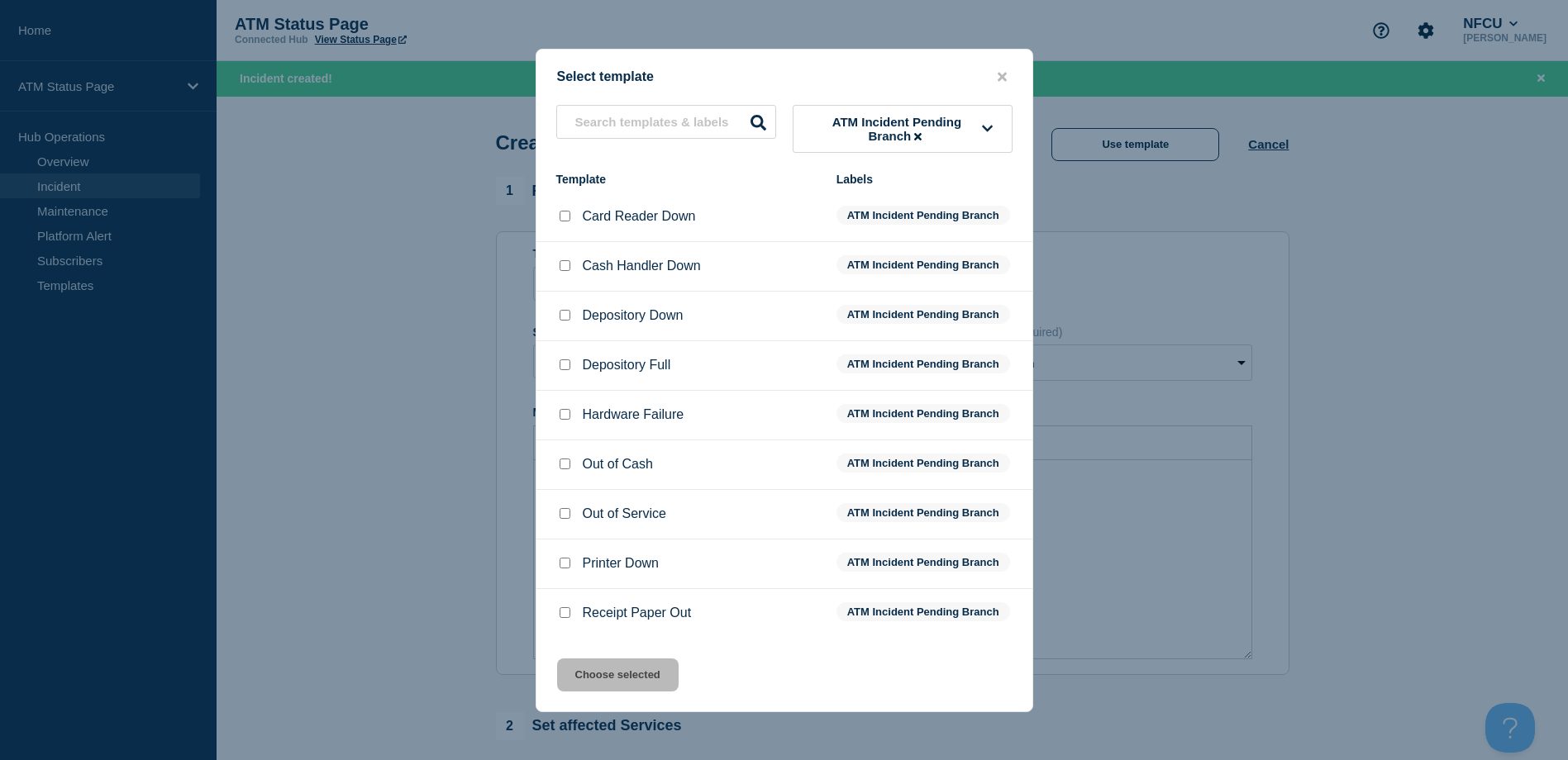
click at [563, 310] on div at bounding box center [565, 315] width 17 height 17
click at [564, 320] on input "Depository Down checkbox" at bounding box center [565, 314] width 11 height 11
click at [599, 682] on button "Choose selected" at bounding box center [617, 674] width 122 height 33
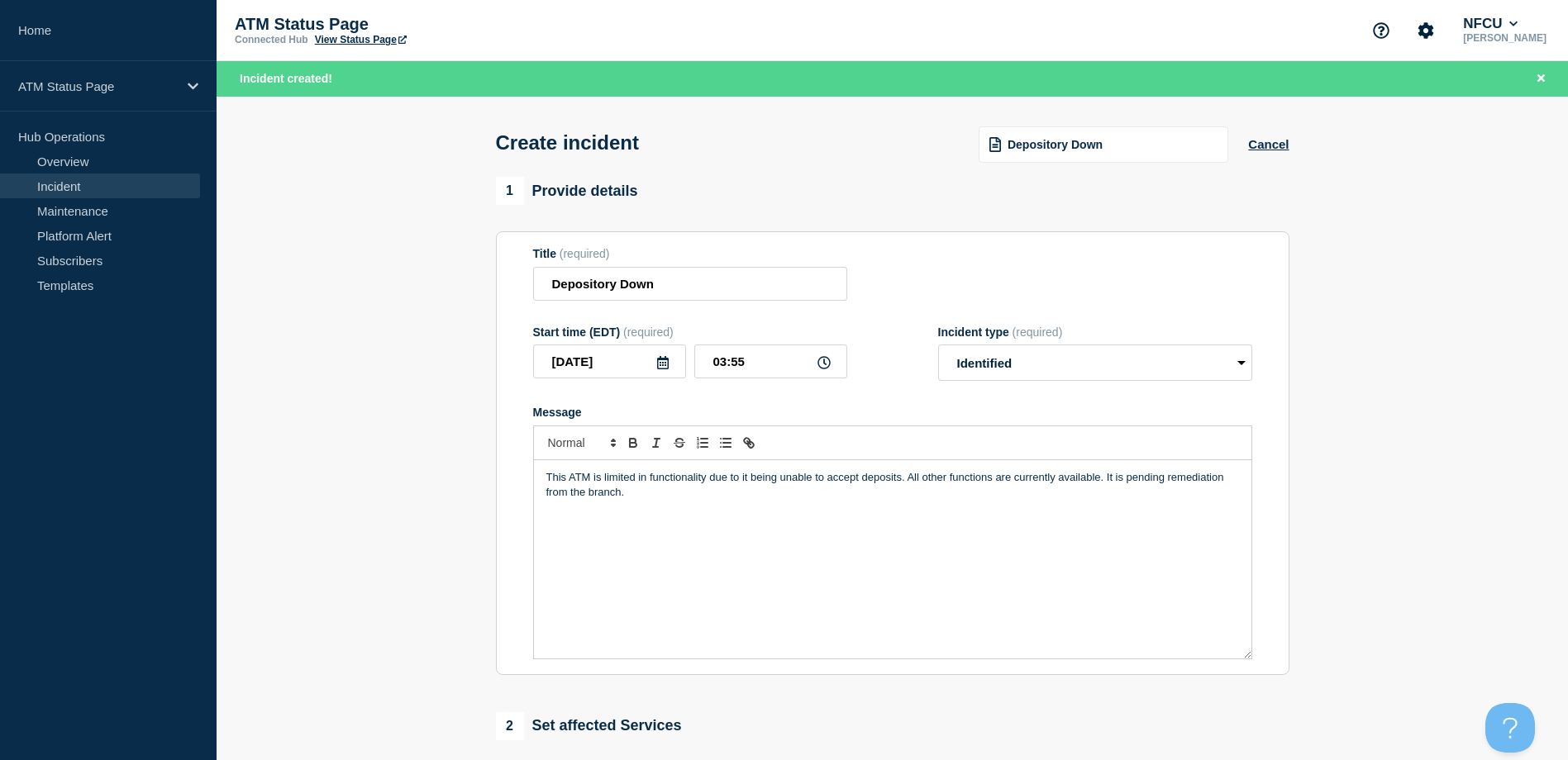
scroll to position [248, 0]
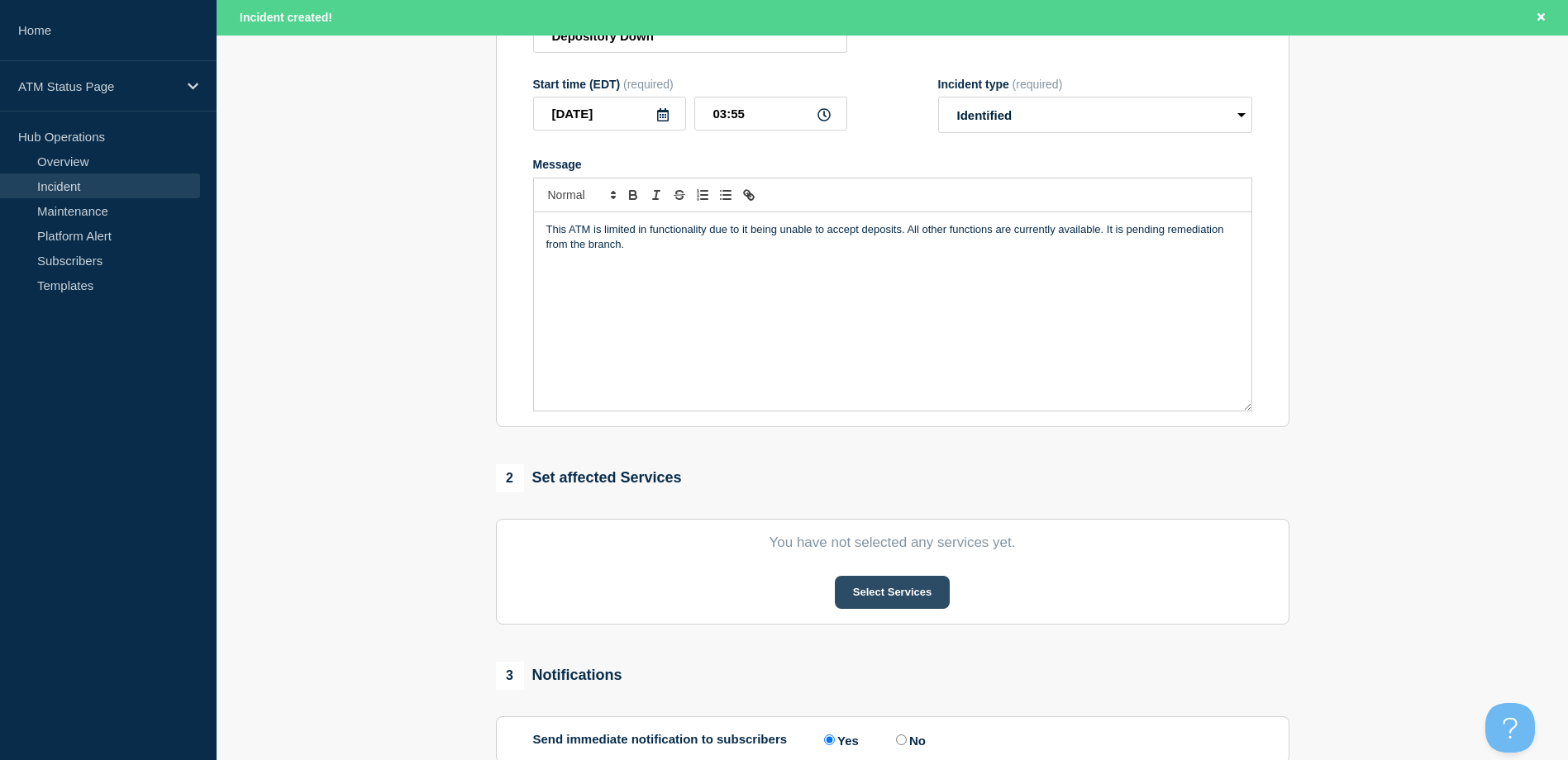
click at [907, 602] on button "Select Services" at bounding box center [892, 592] width 115 height 33
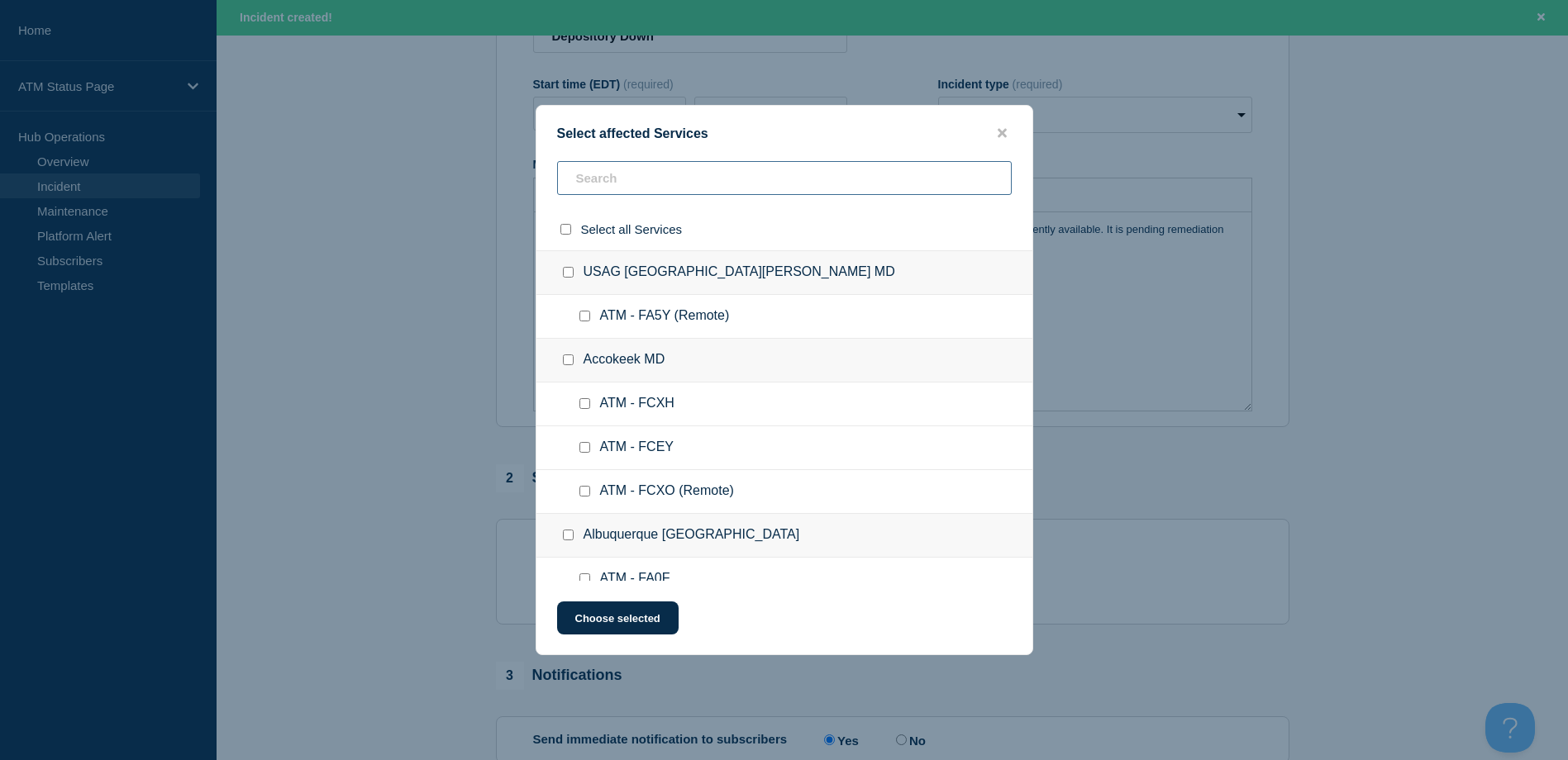
paste input "FA10"
click at [724, 189] on div "Select affected Services Select all Services USAG Fort Detrick MD ATM - FA5Y (R…" at bounding box center [784, 380] width 1568 height 760
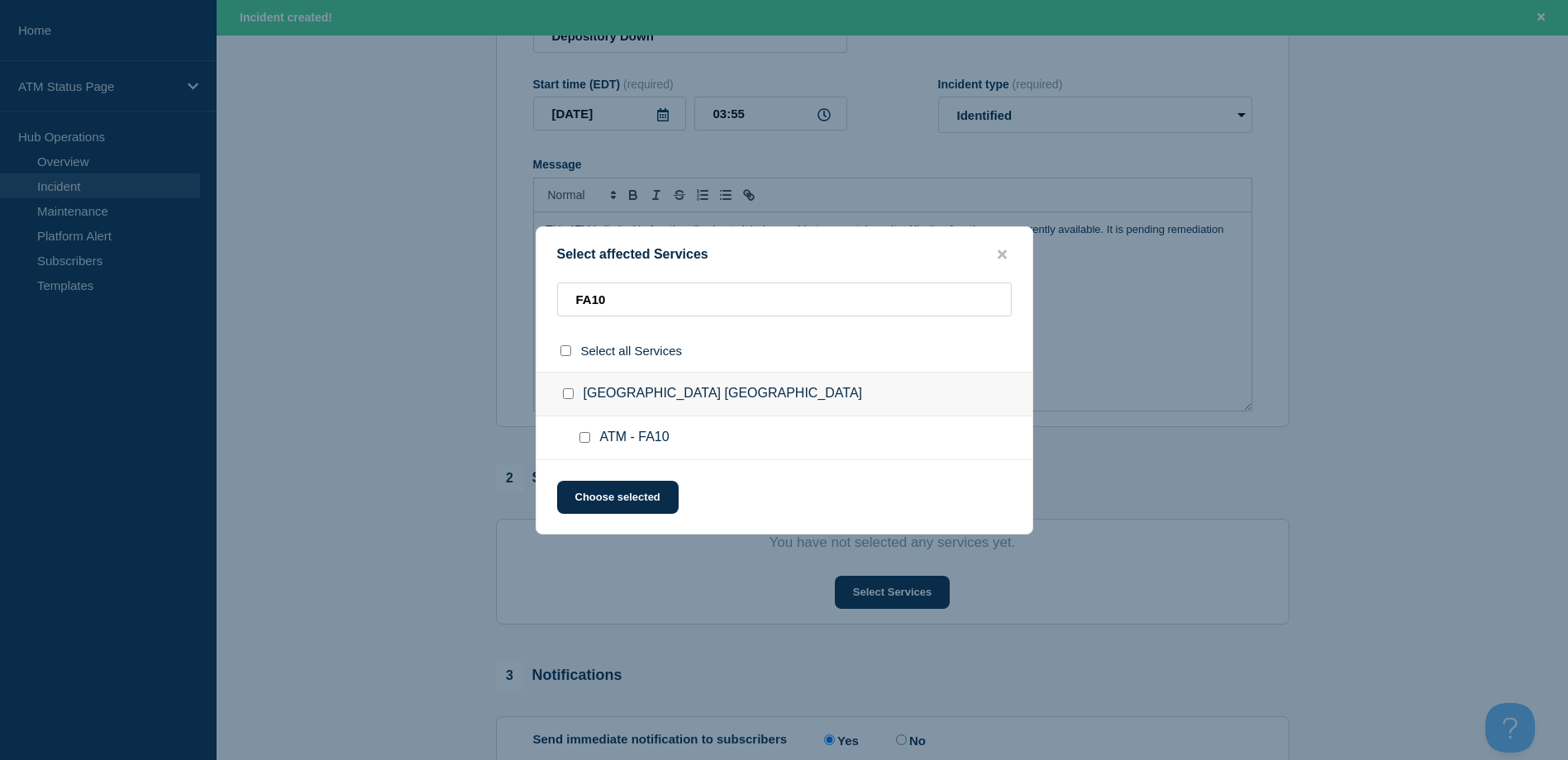
click at [580, 441] on input "ATM - FA10 checkbox" at bounding box center [584, 437] width 11 height 11
click at [580, 482] on button "Choose selected" at bounding box center [617, 497] width 122 height 33
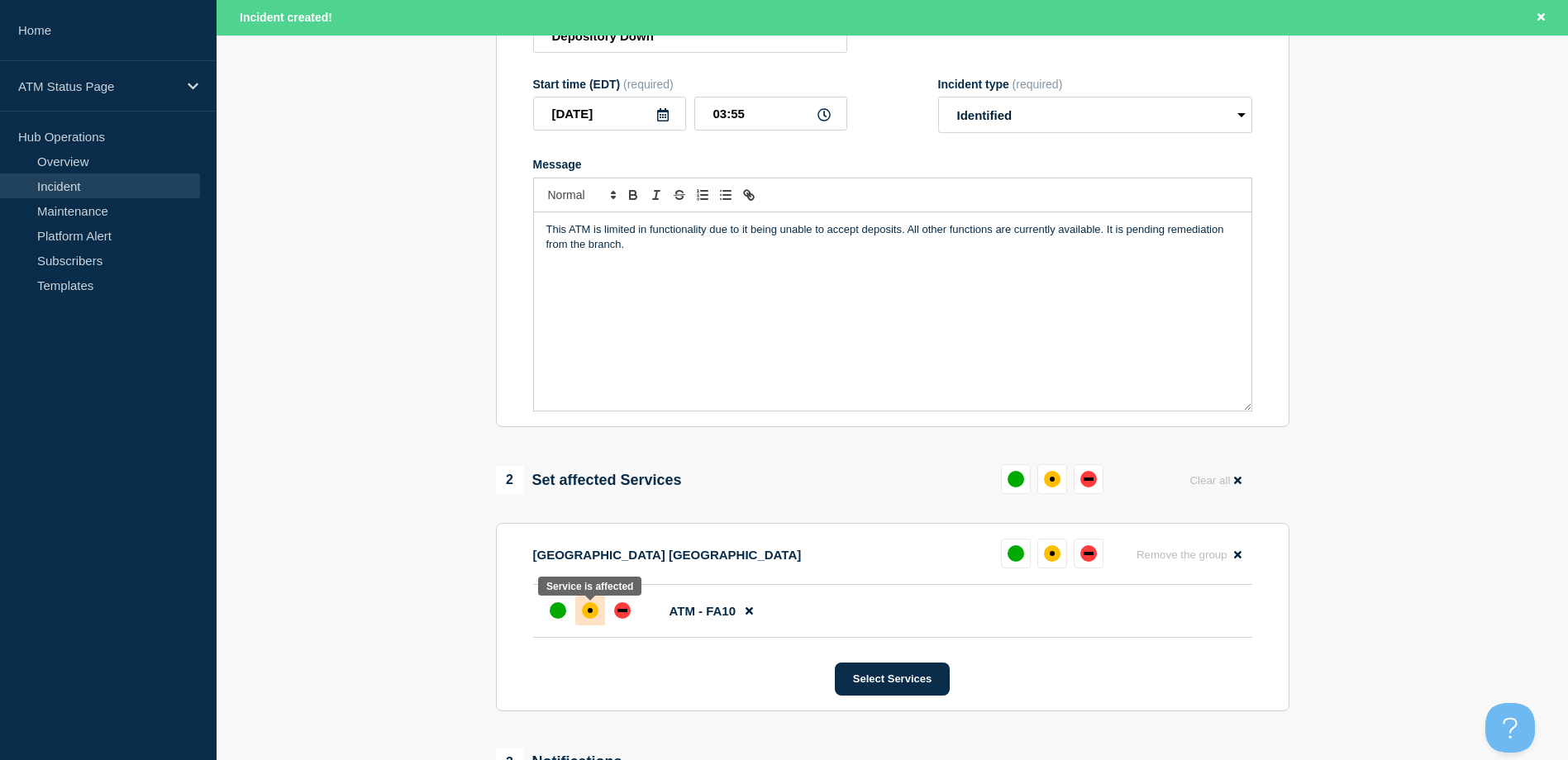
click at [578, 626] on div at bounding box center [590, 611] width 30 height 30
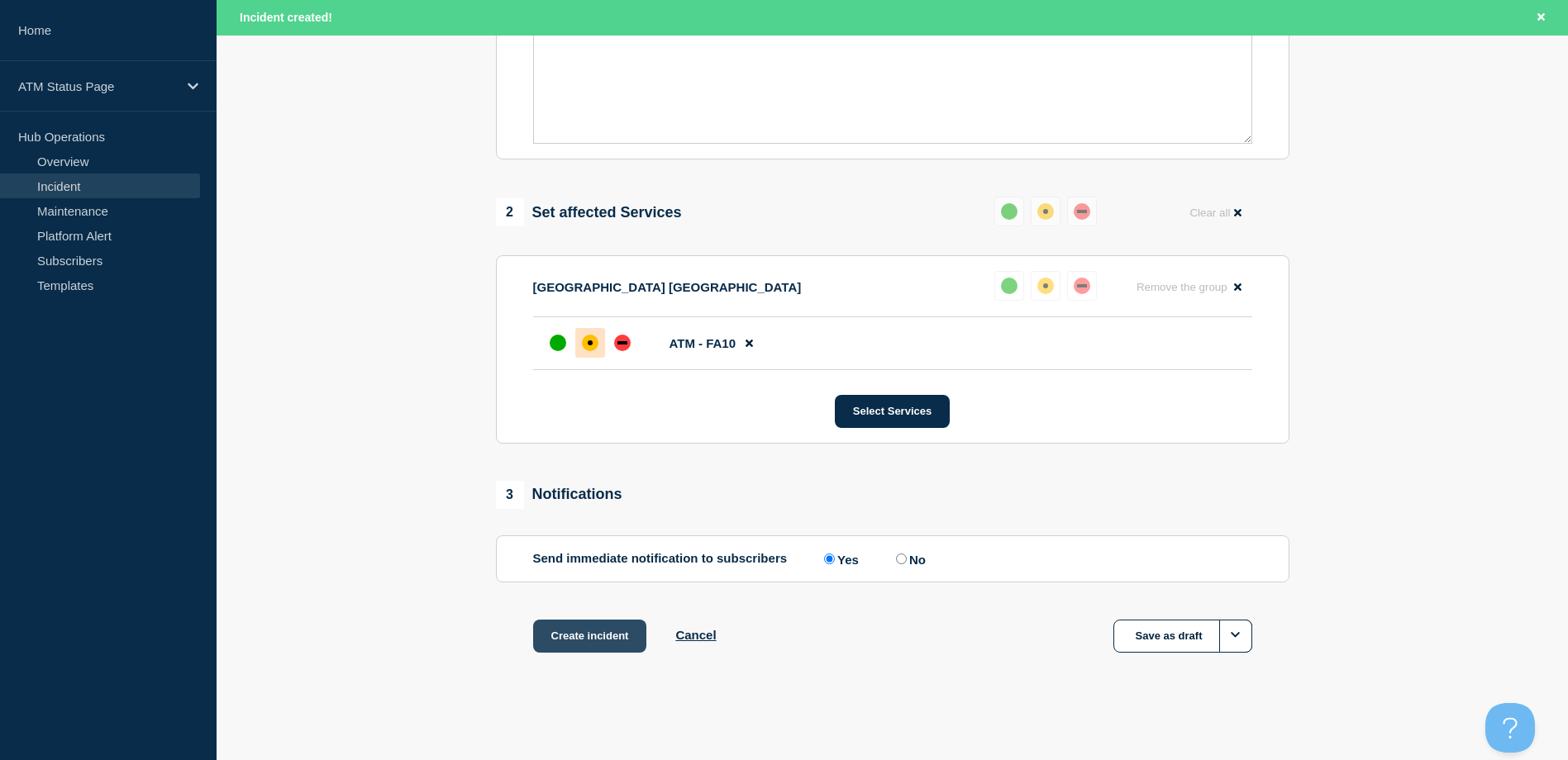
click at [579, 628] on button "Create incident" at bounding box center [589, 635] width 114 height 33
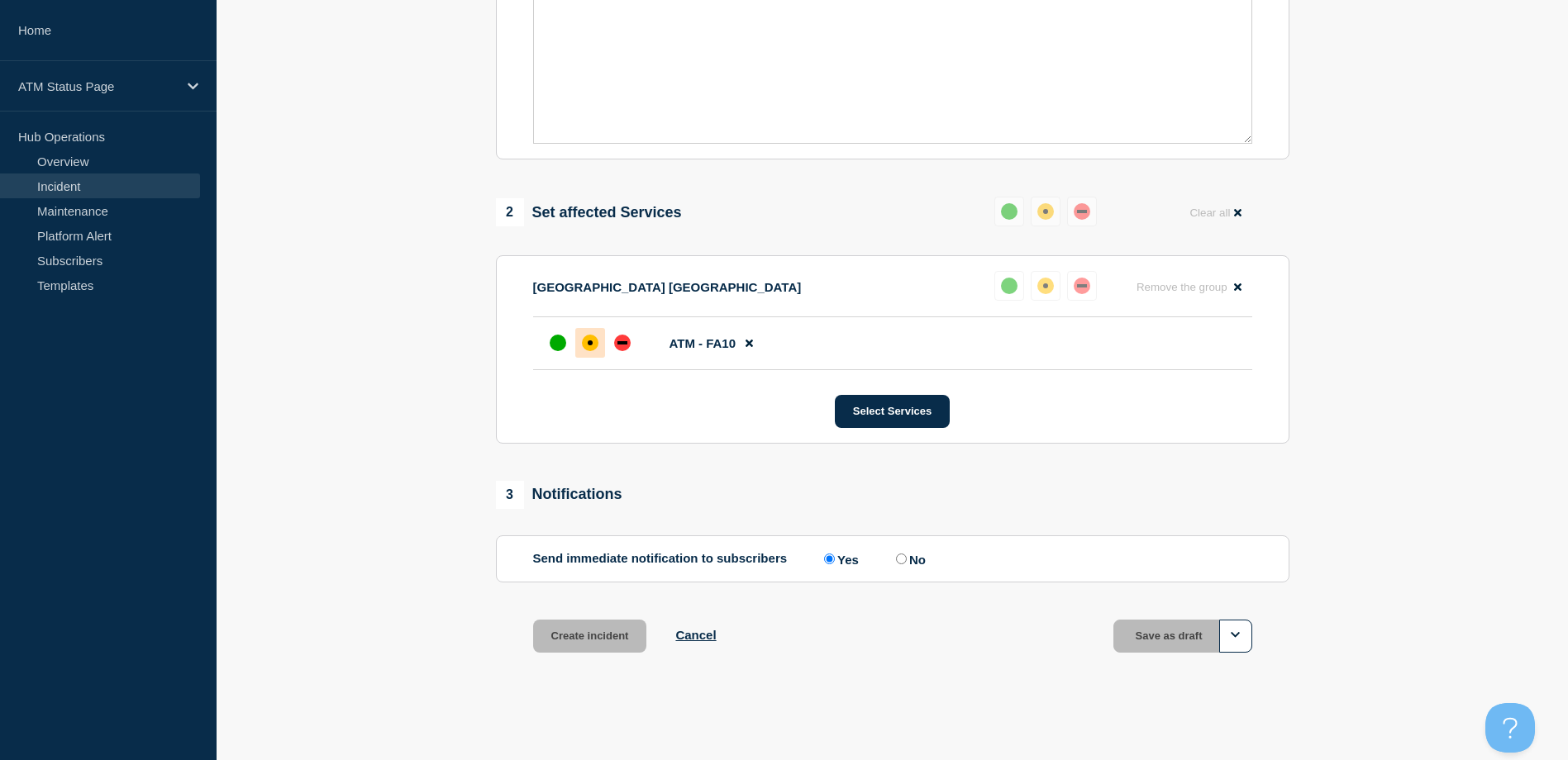
scroll to position [484, 0]
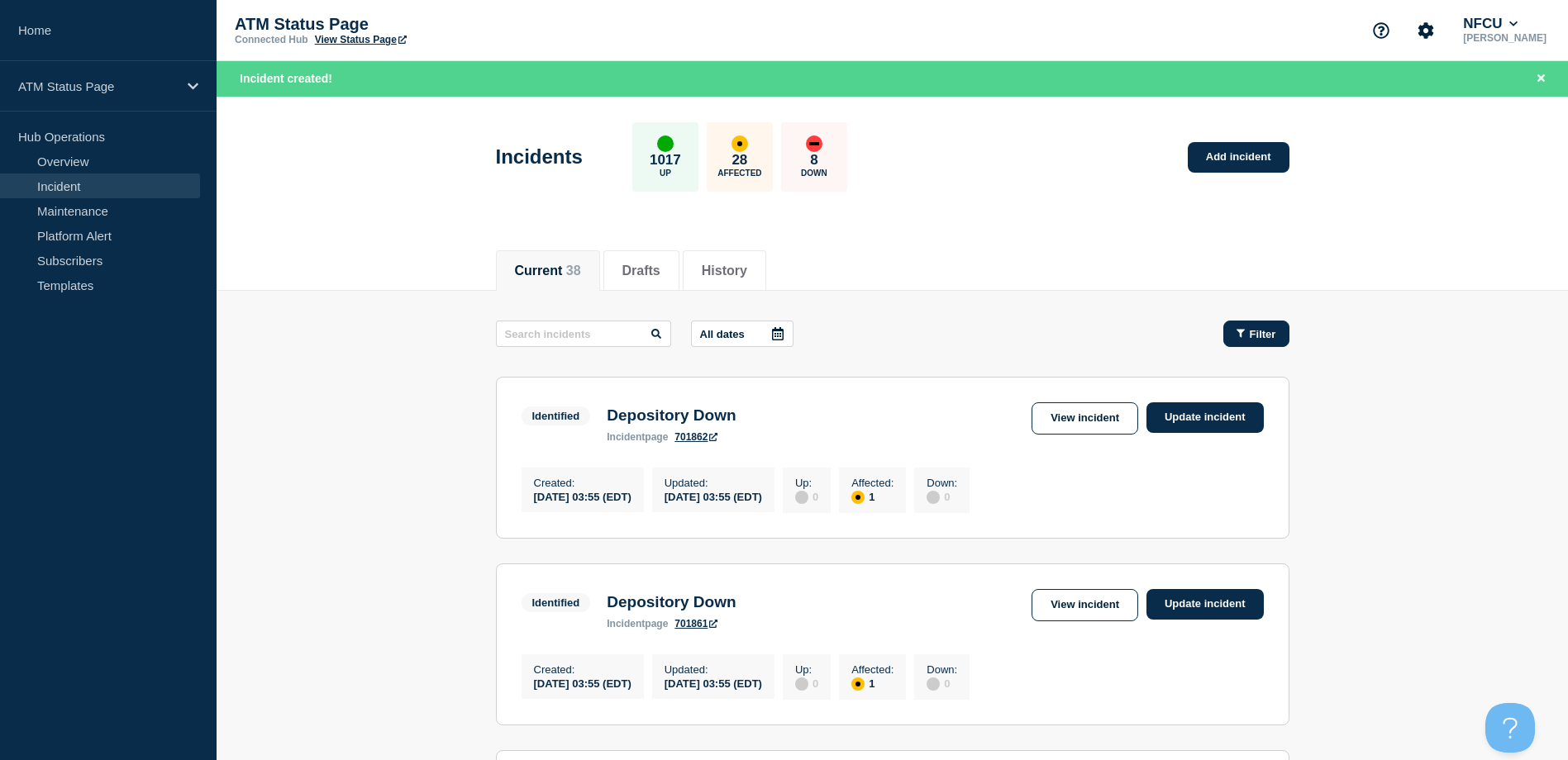
click at [1262, 325] on button "Filter" at bounding box center [1256, 333] width 66 height 27
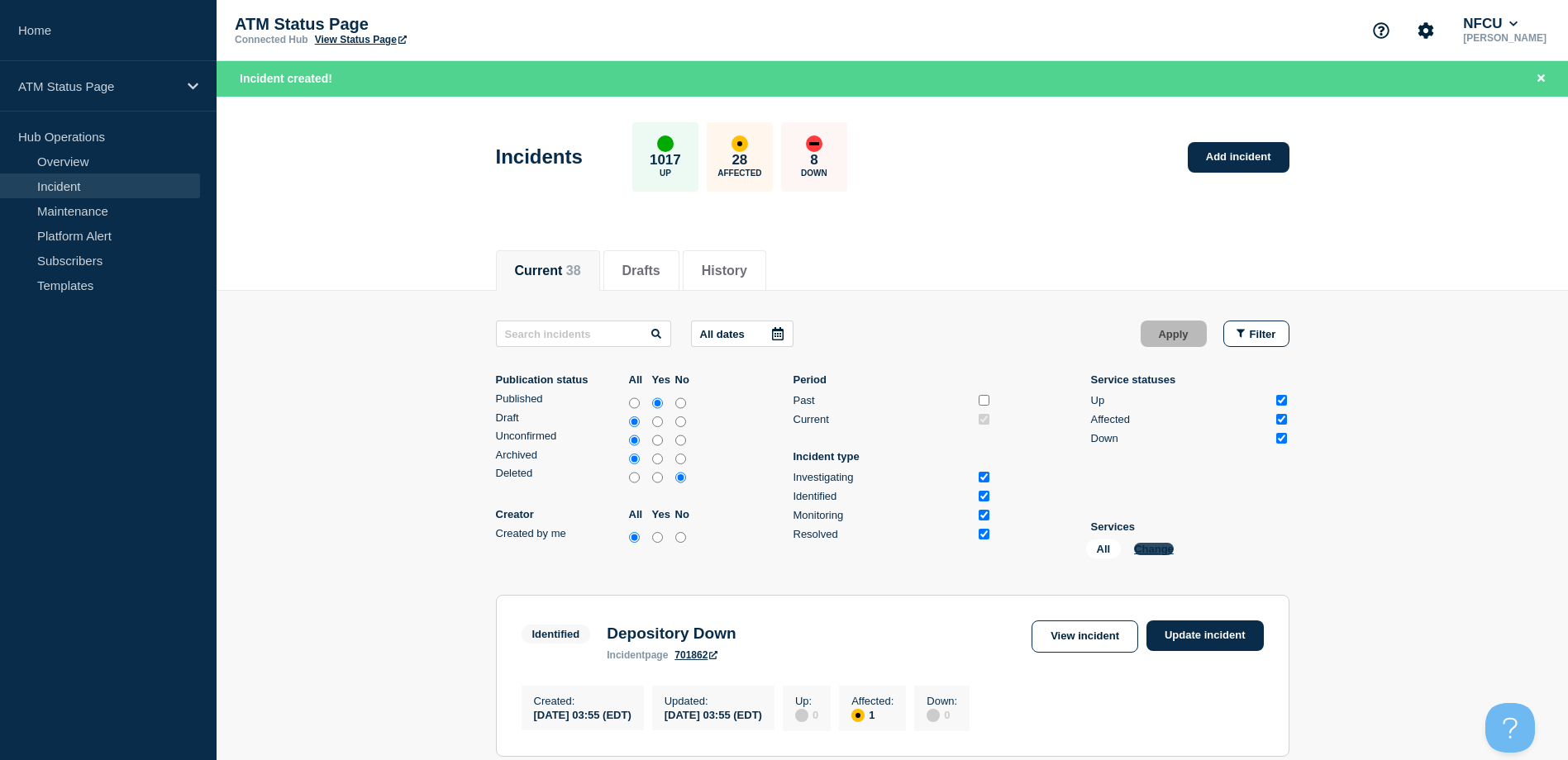
click at [1146, 548] on button "Change" at bounding box center [1154, 549] width 40 height 13
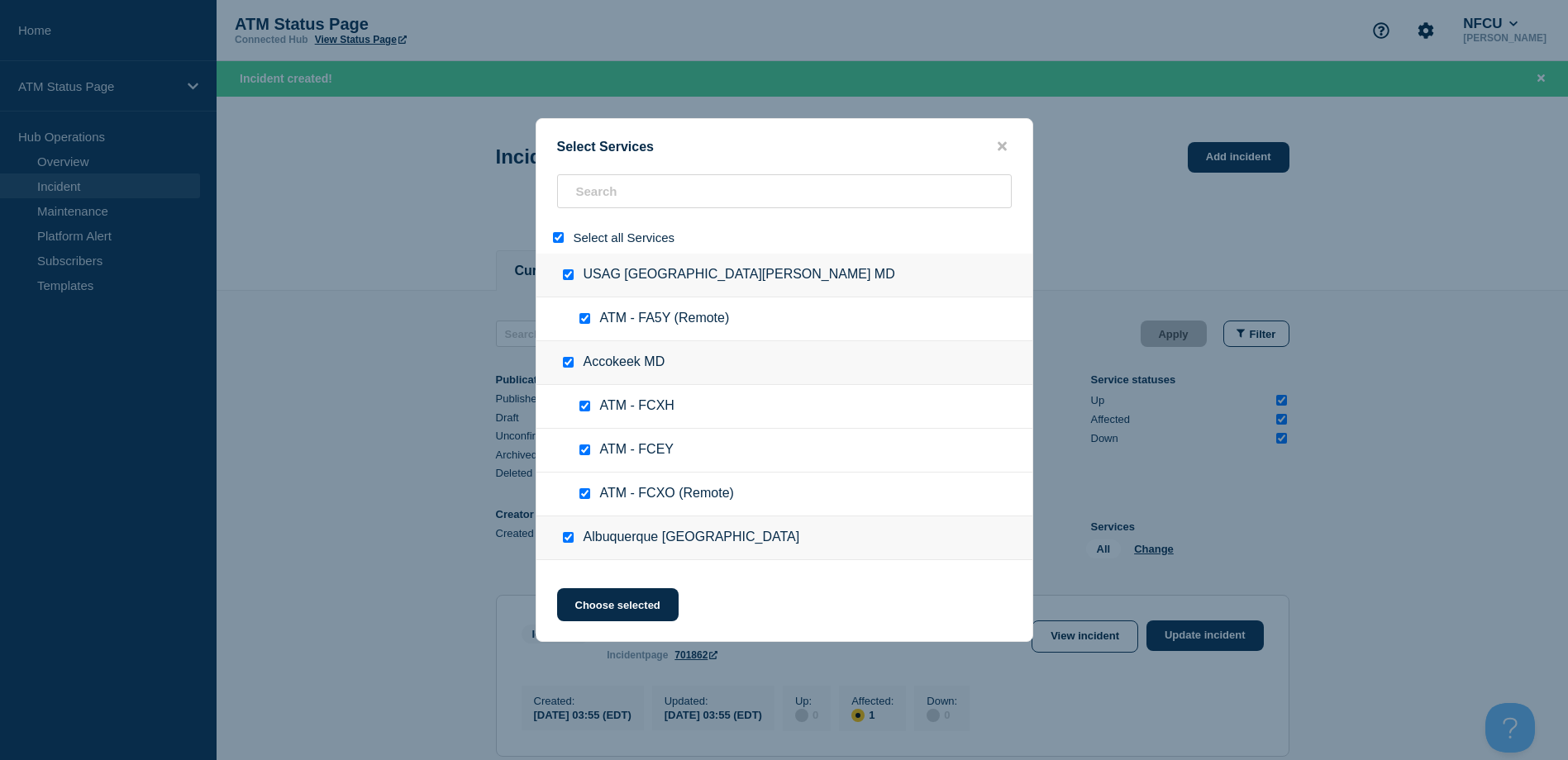
click at [557, 239] on input "select all" at bounding box center [558, 237] width 11 height 11
click at [594, 189] on input "search" at bounding box center [784, 191] width 455 height 34
paste input "FCNR"
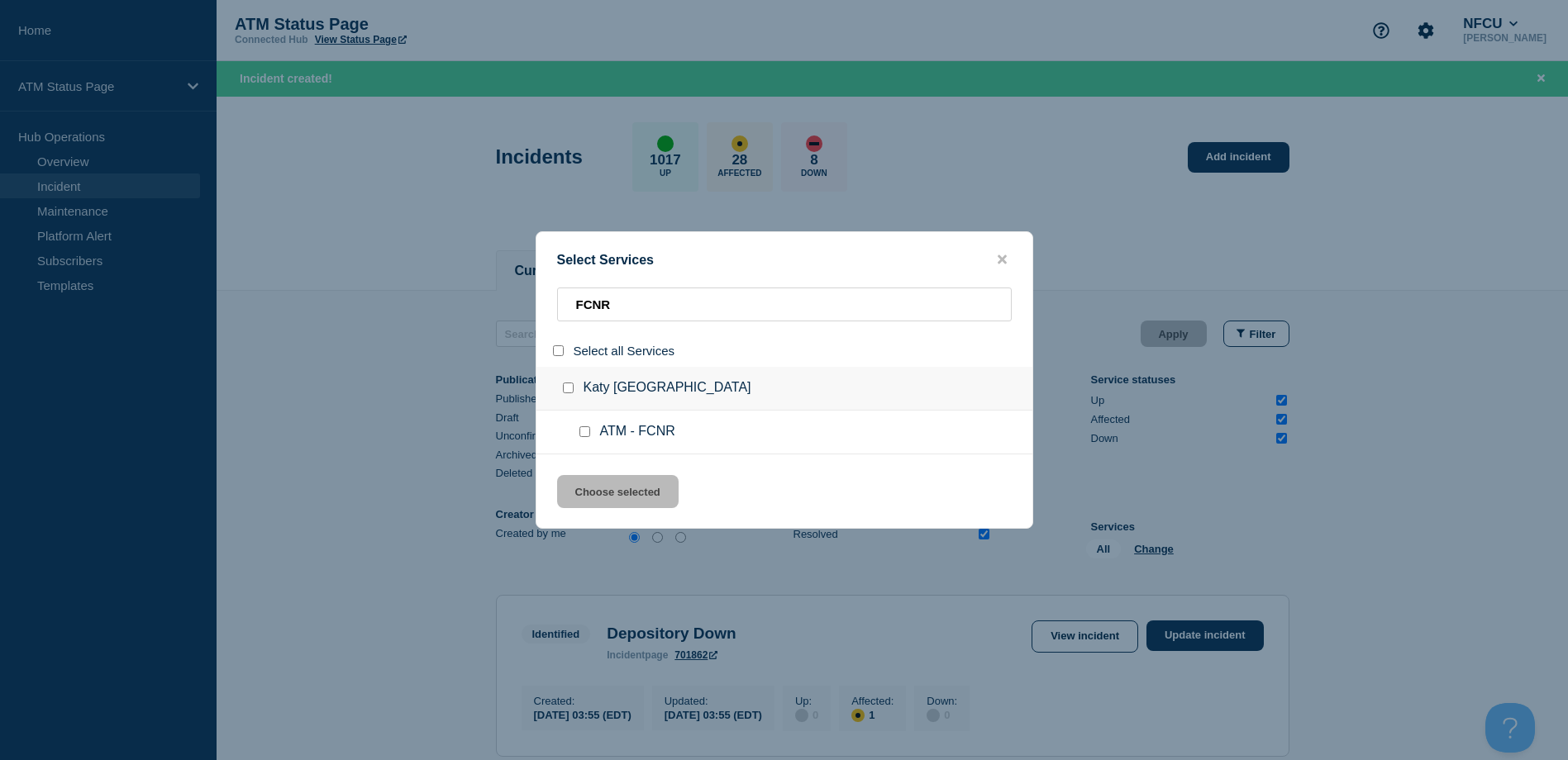
click at [587, 436] on input "service: ATM - FCNR" at bounding box center [584, 431] width 11 height 11
click at [602, 492] on button "Choose selected" at bounding box center [617, 491] width 122 height 33
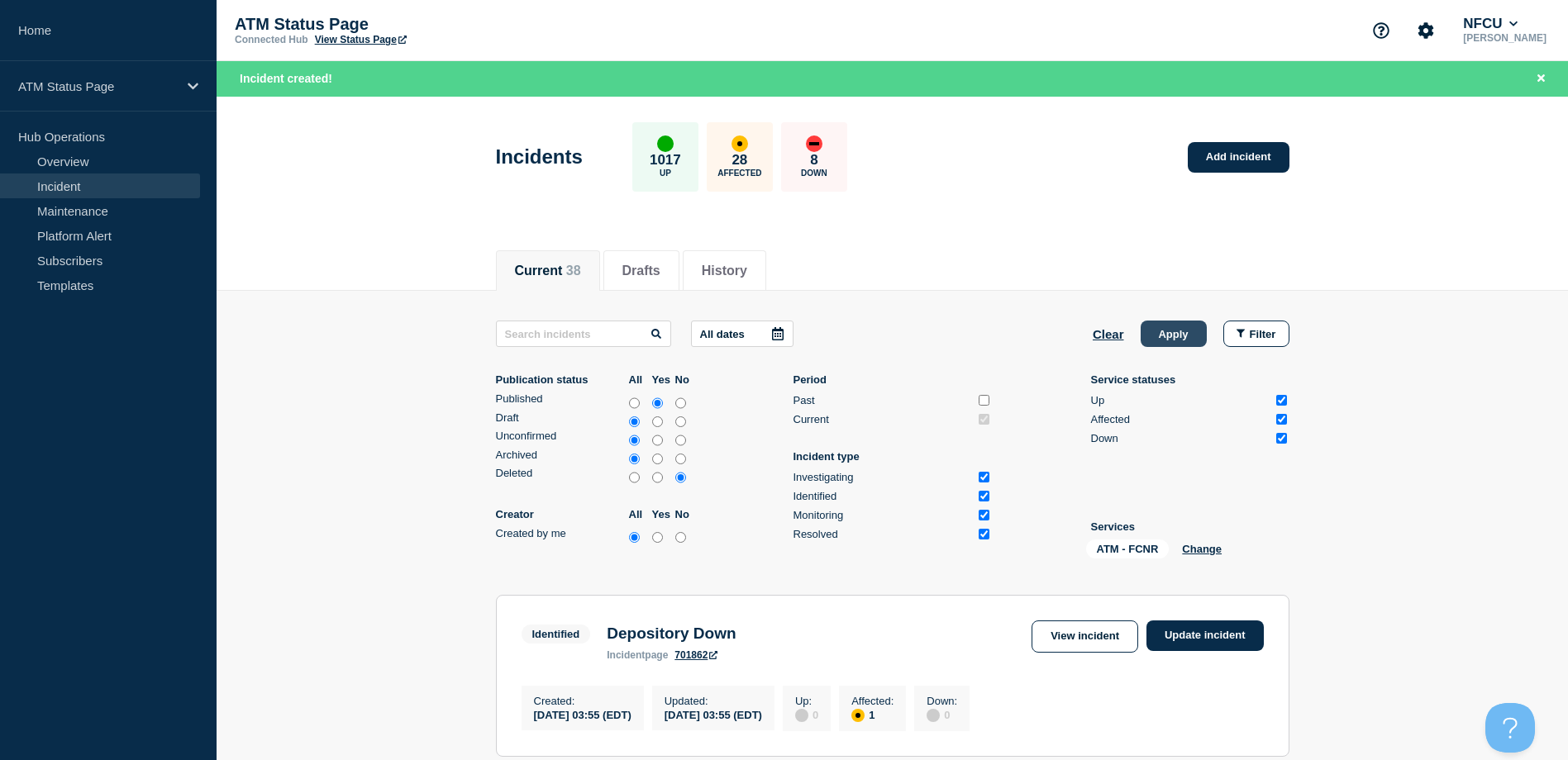
click at [1158, 328] on button "Apply" at bounding box center [1174, 333] width 66 height 27
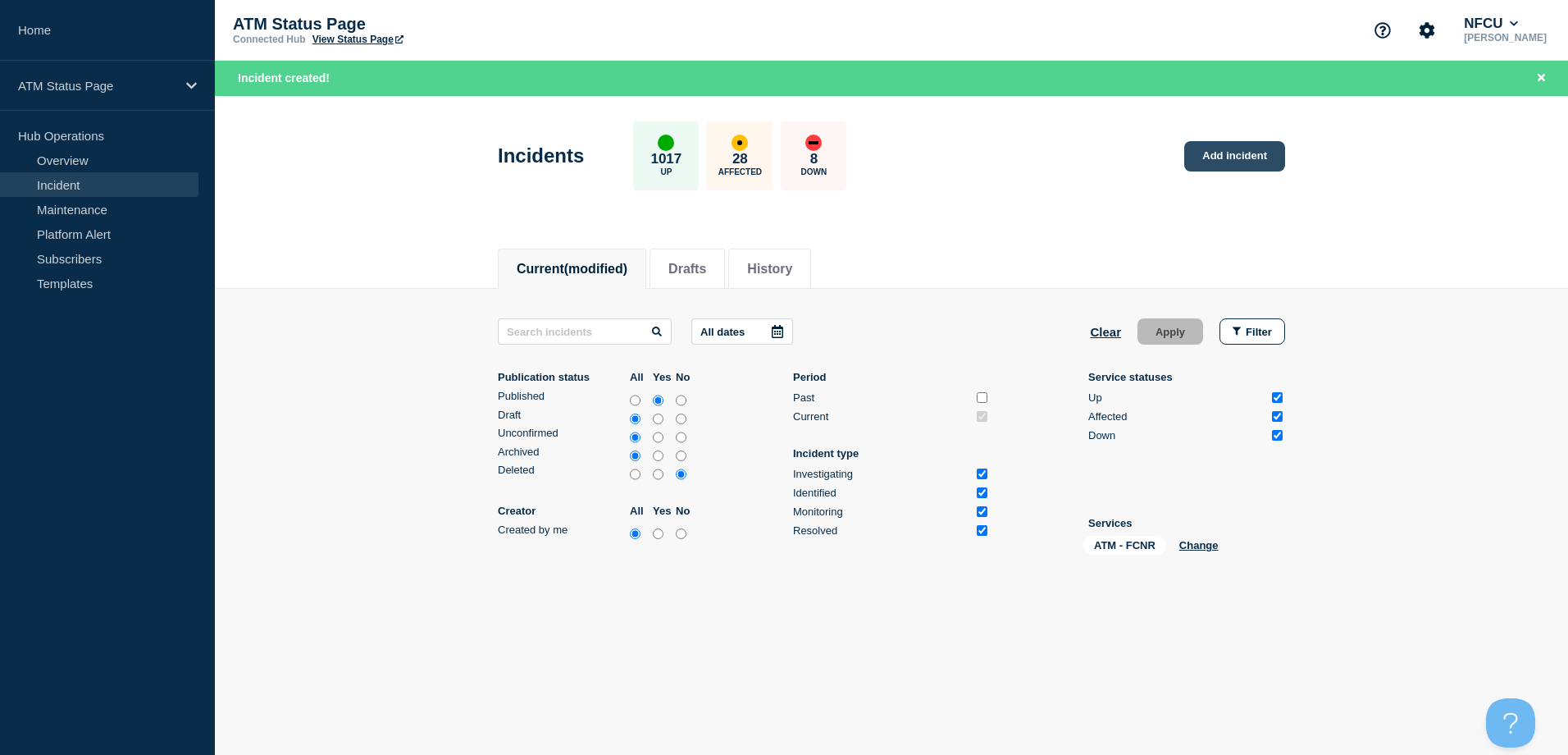
click at [1244, 142] on link "Add incident" at bounding box center [1234, 156] width 101 height 30
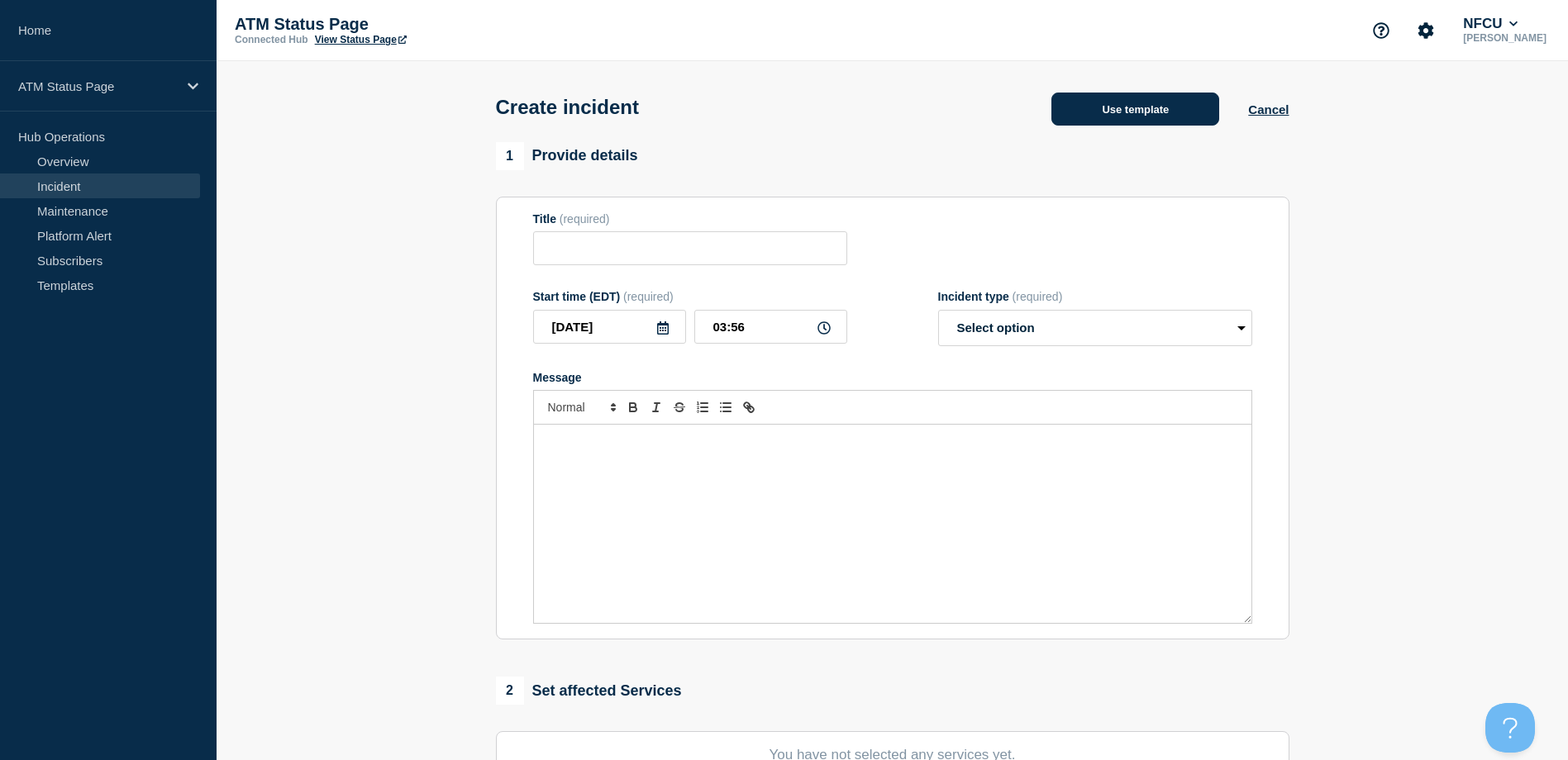
click at [1139, 121] on button "Use template" at bounding box center [1135, 109] width 168 height 33
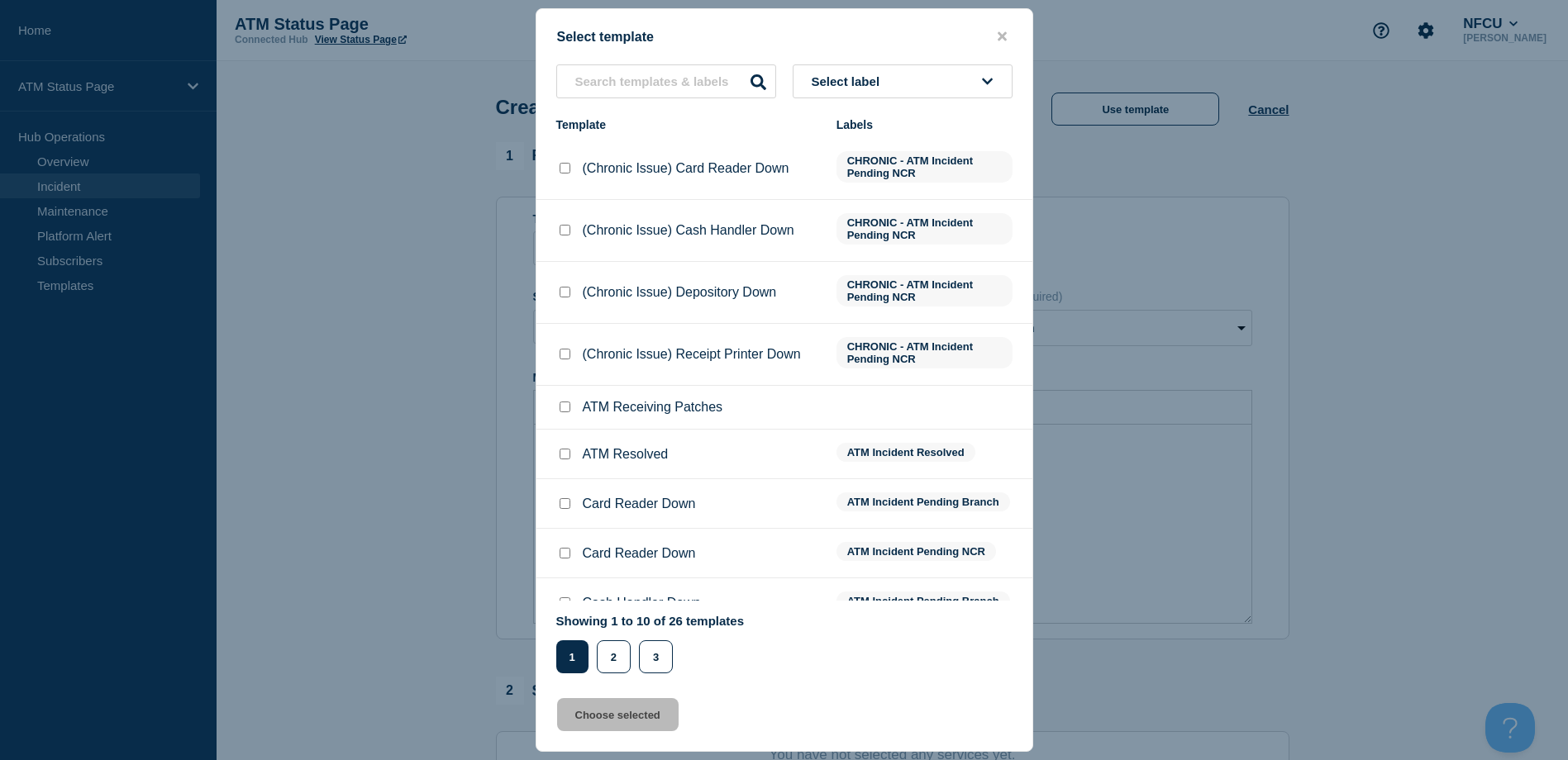
click at [948, 116] on div "Select label Template Labels (Chronic Issue) Card Reader Down CHRONIC - ATM Inc…" at bounding box center [785, 369] width 496 height 609
click at [913, 82] on button "Select label" at bounding box center [903, 81] width 219 height 34
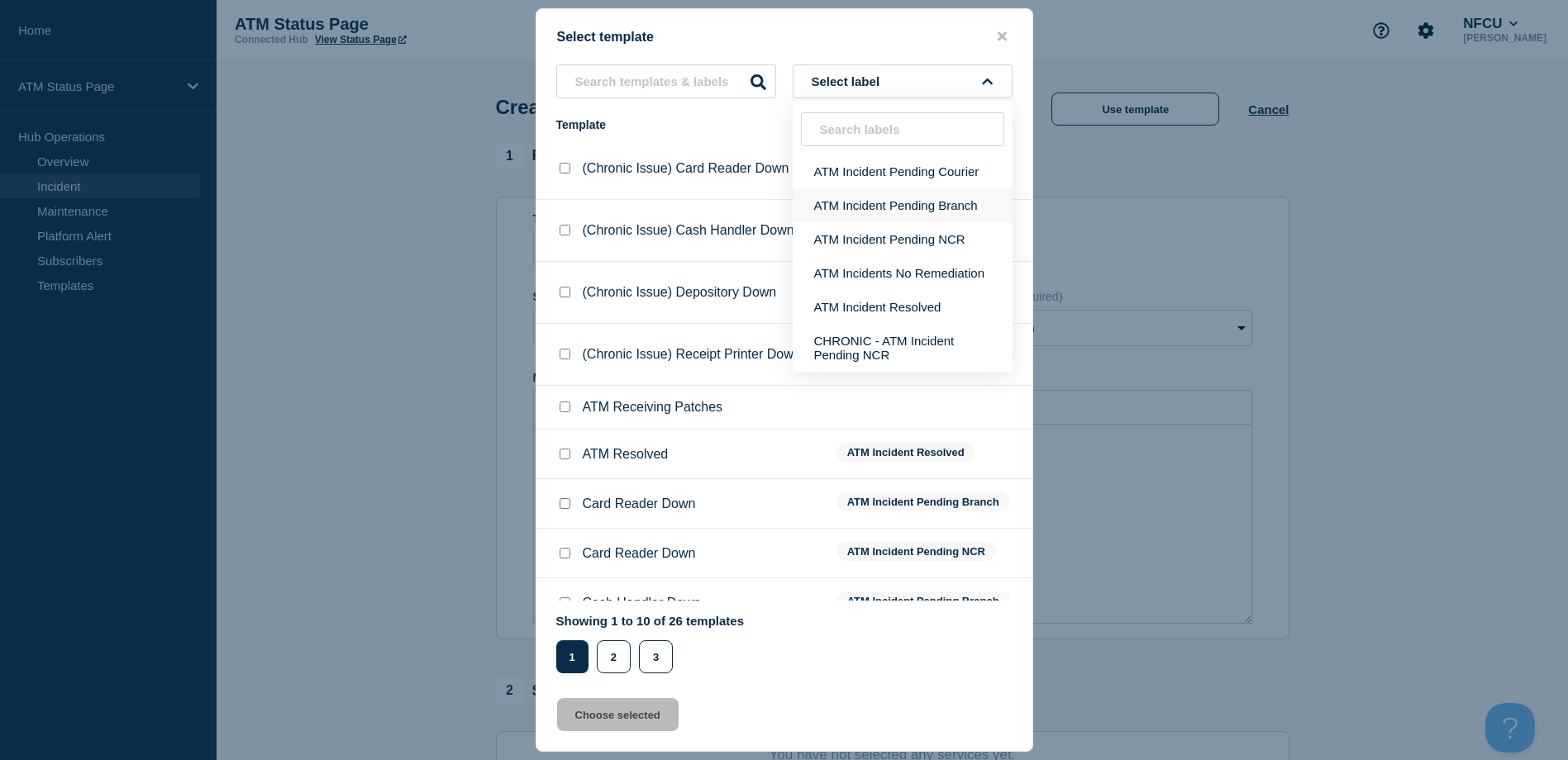
click at [884, 207] on button "ATM Incident Pending Branch" at bounding box center [903, 206] width 219 height 34
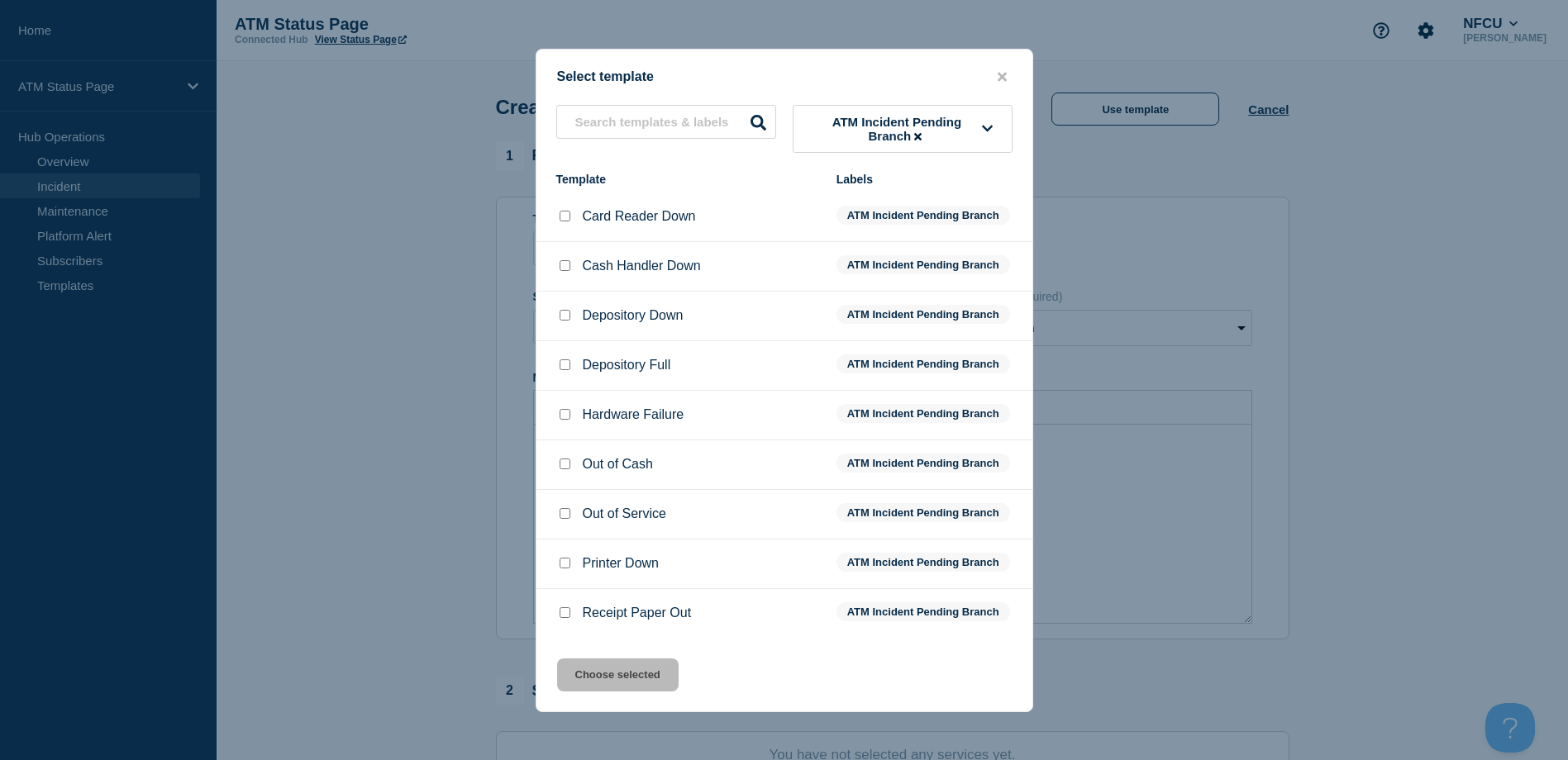
click at [557, 318] on div at bounding box center [565, 315] width 17 height 17
click at [563, 320] on input "Depository Down checkbox" at bounding box center [565, 314] width 11 height 11
click at [578, 656] on div "Select template ATM Incident Pending Branch Template Labels Card Reader Down AT…" at bounding box center [784, 380] width 497 height 663
click at [584, 670] on button "Choose selected" at bounding box center [617, 674] width 122 height 33
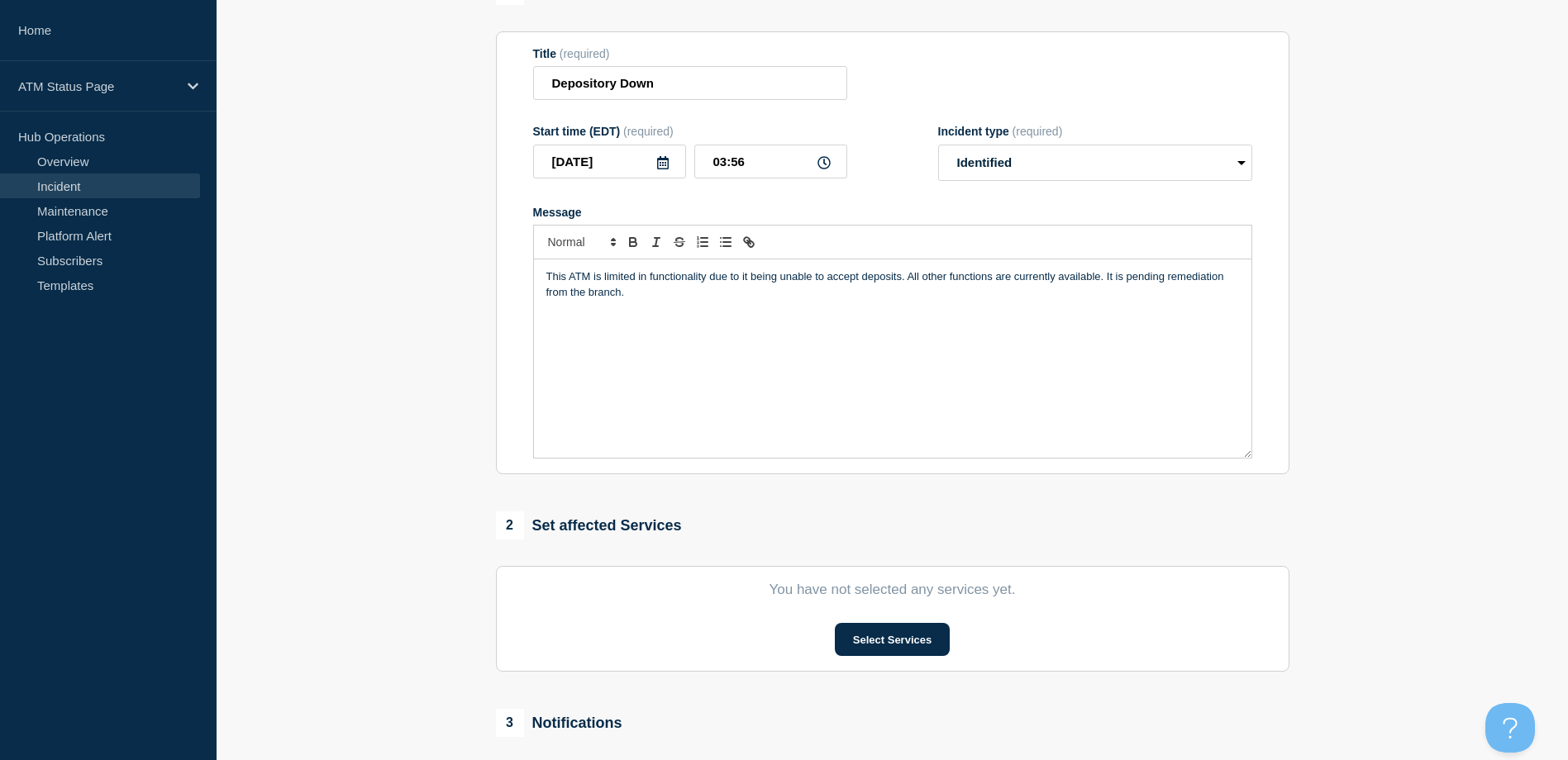
scroll to position [248, 0]
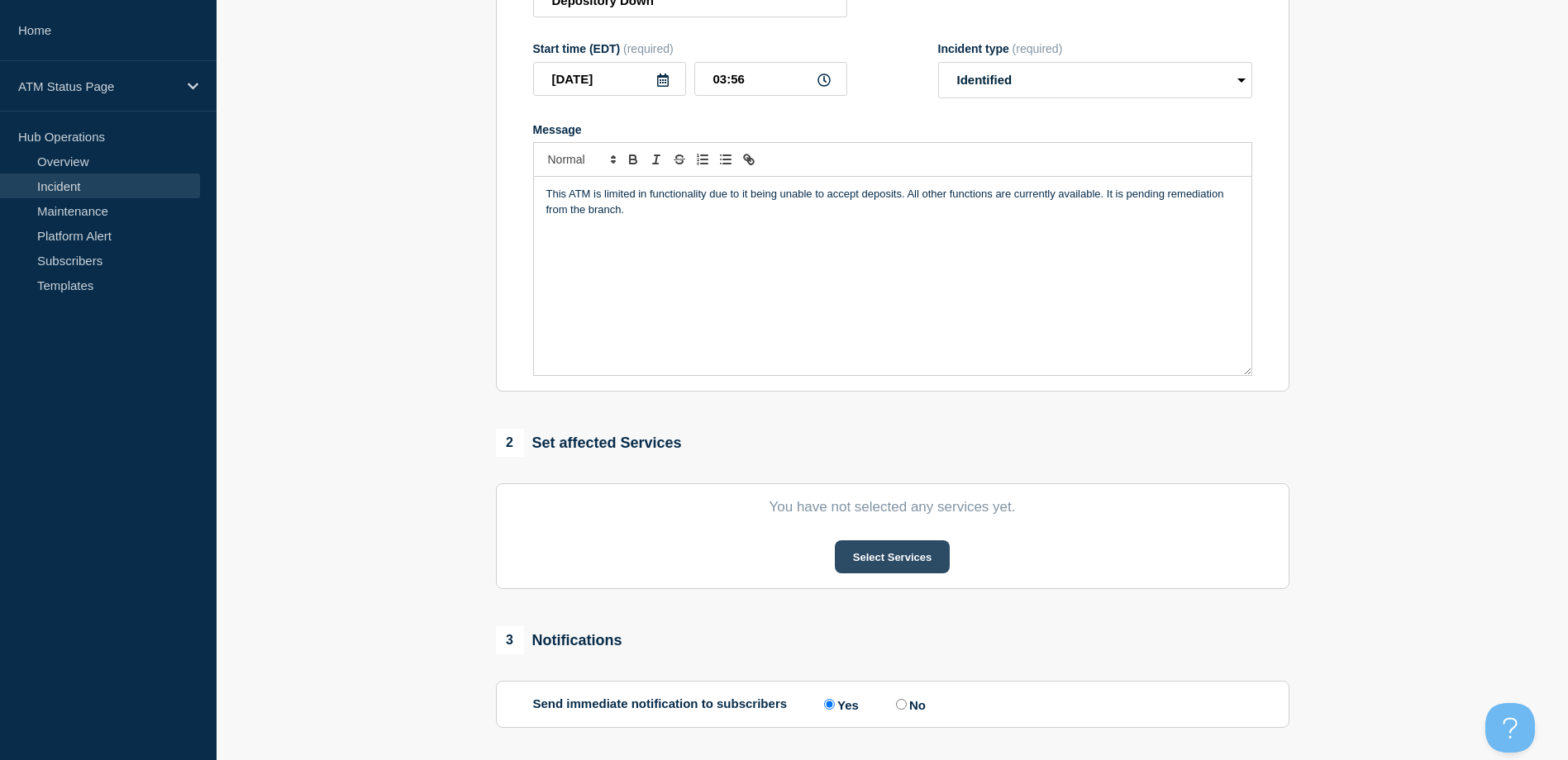
click at [869, 561] on button "Select Services" at bounding box center [892, 556] width 115 height 33
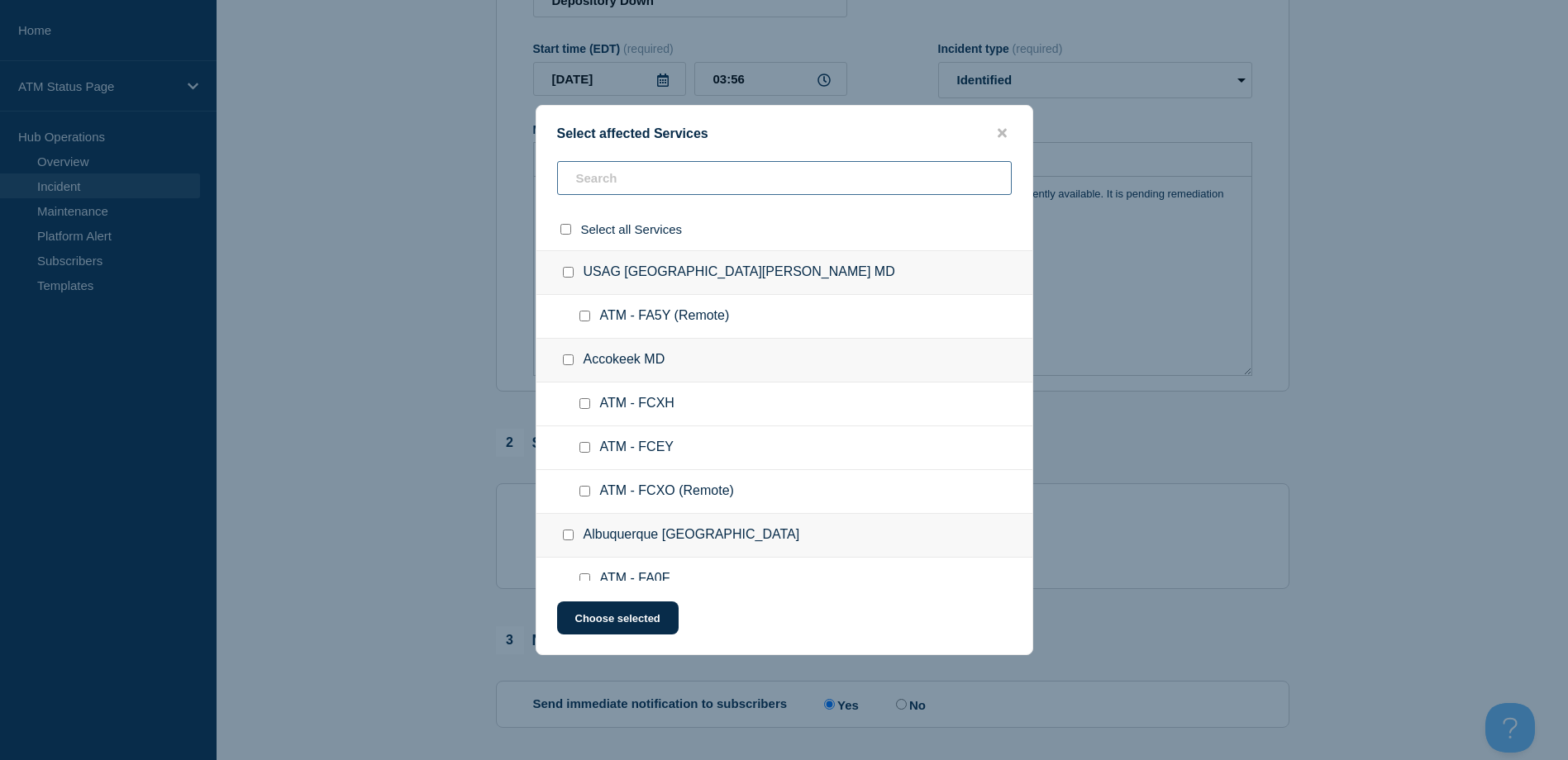
click at [768, 187] on input "text" at bounding box center [784, 178] width 455 height 34
paste input "FCNR"
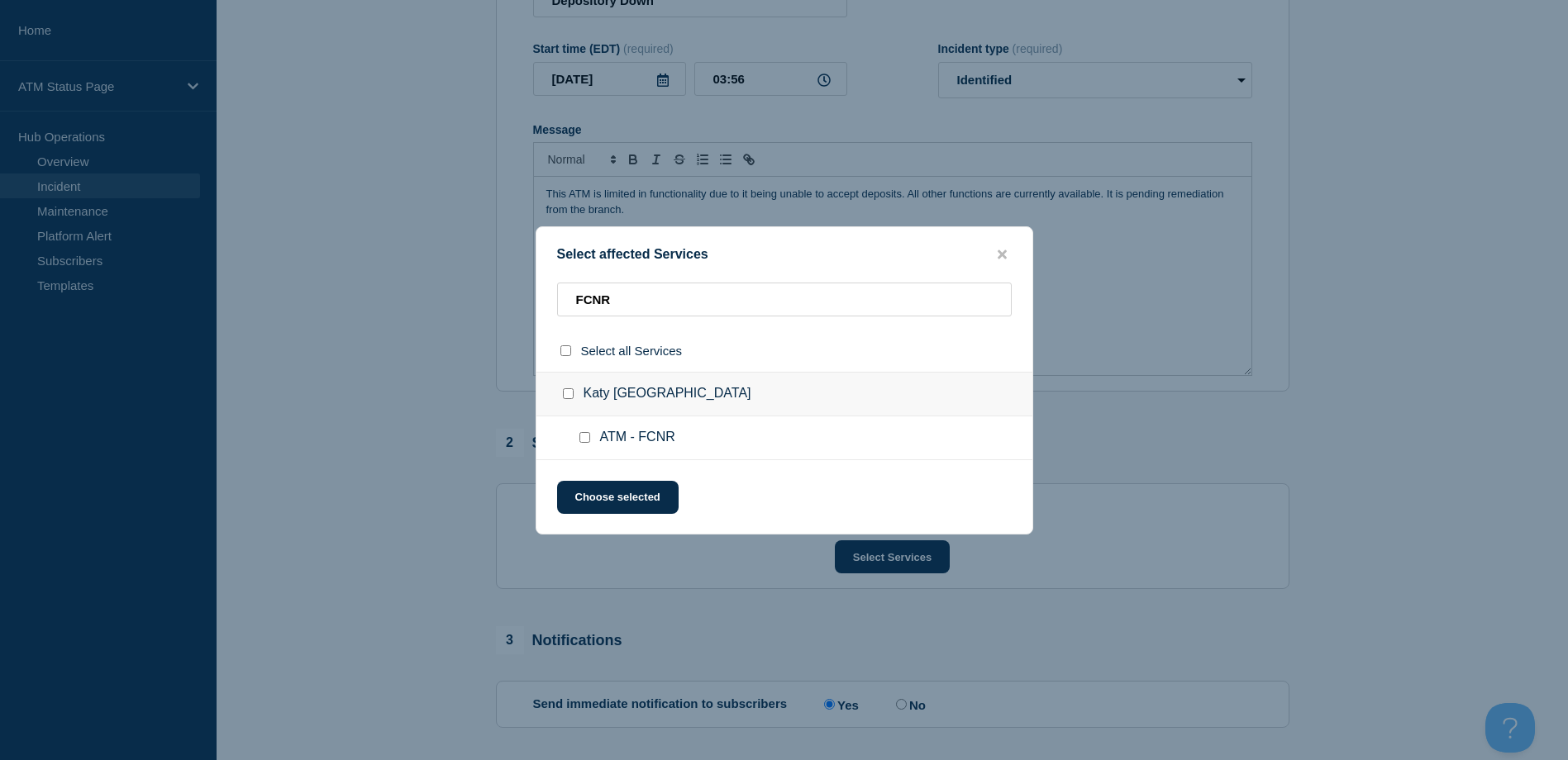
click at [587, 436] on input "ATM - FCNR checkbox" at bounding box center [584, 437] width 11 height 11
click at [597, 491] on button "Choose selected" at bounding box center [617, 497] width 122 height 33
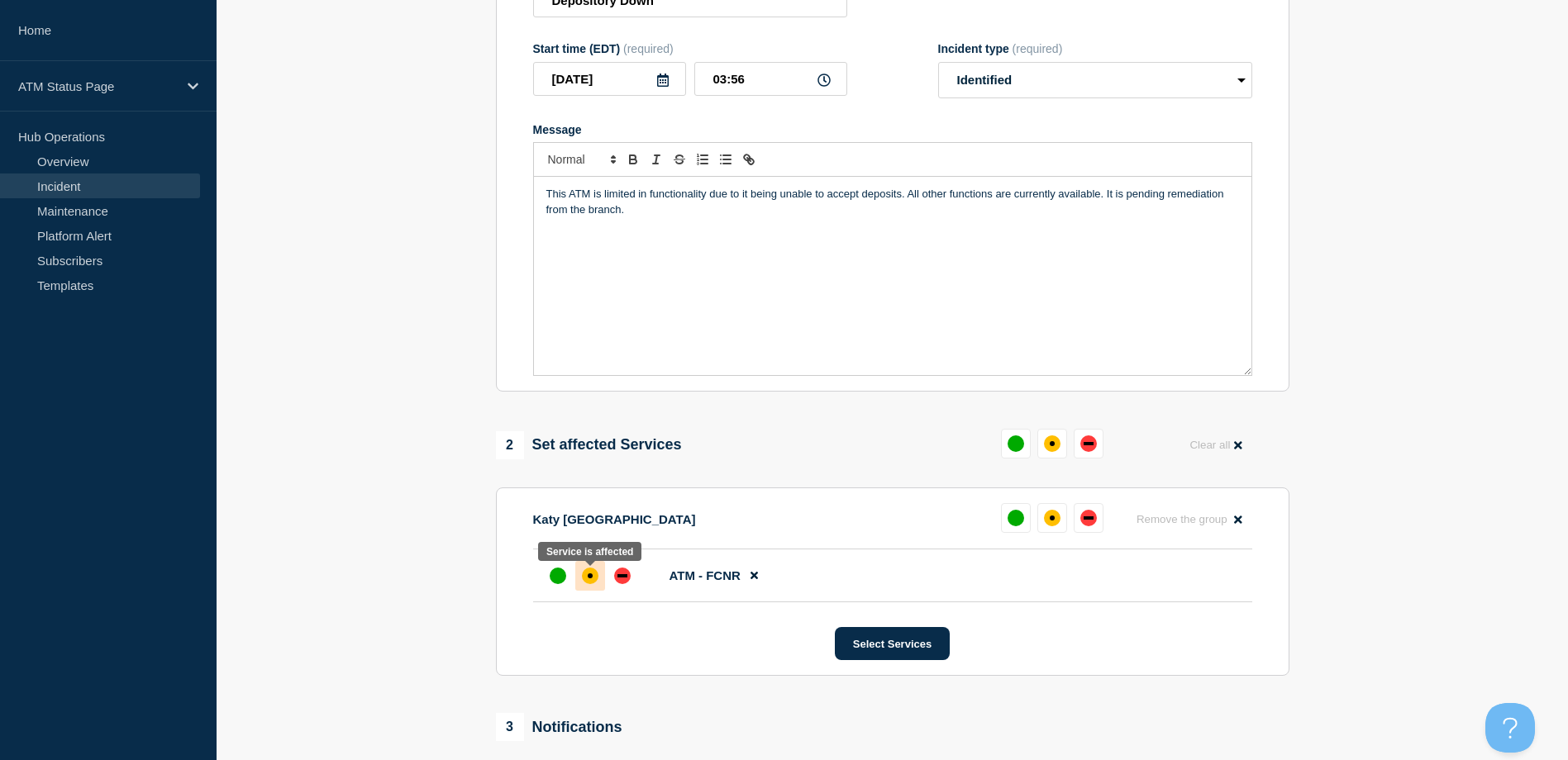
click at [585, 578] on div "affected" at bounding box center [589, 575] width 17 height 17
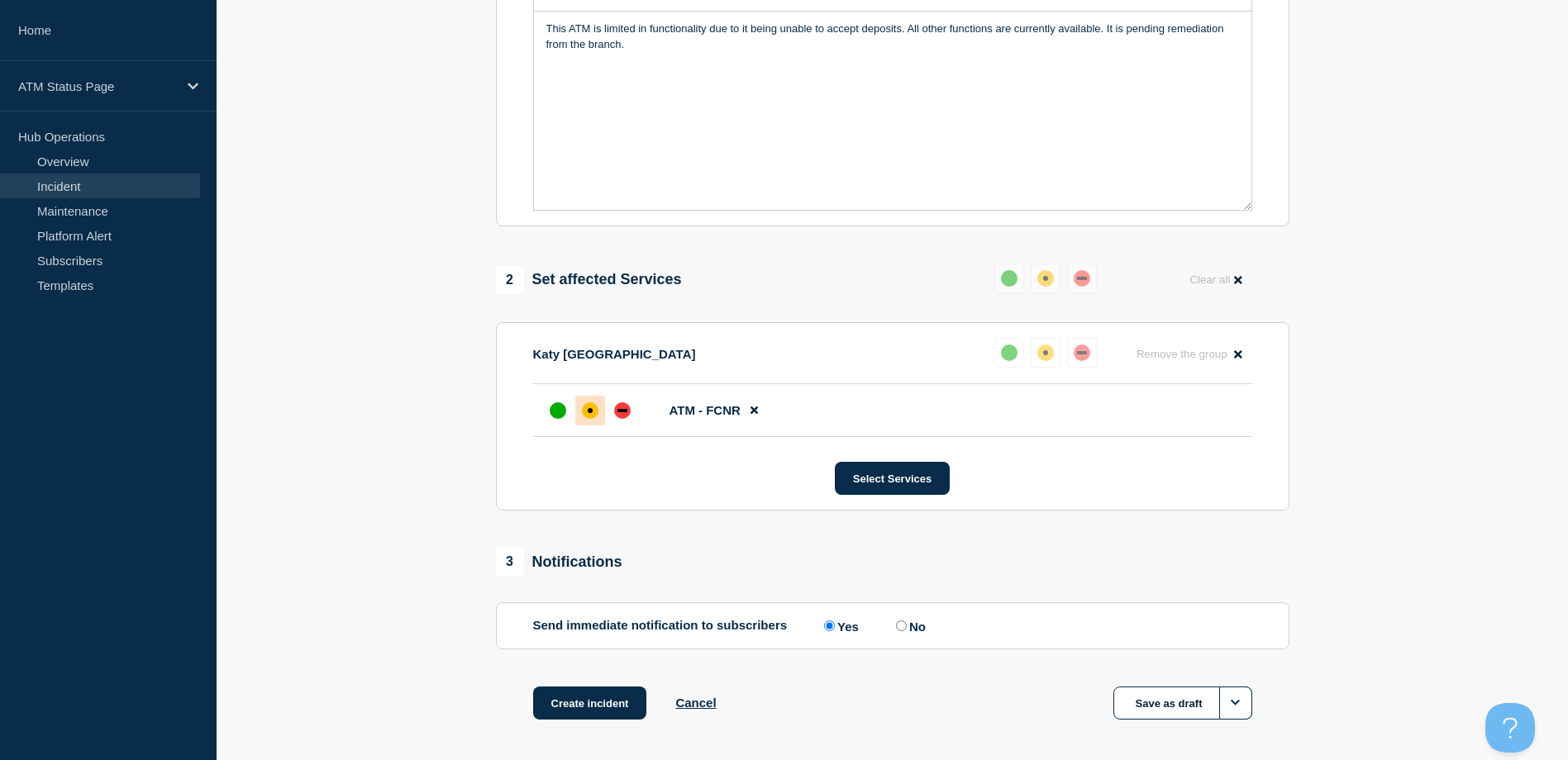
scroll to position [484, 0]
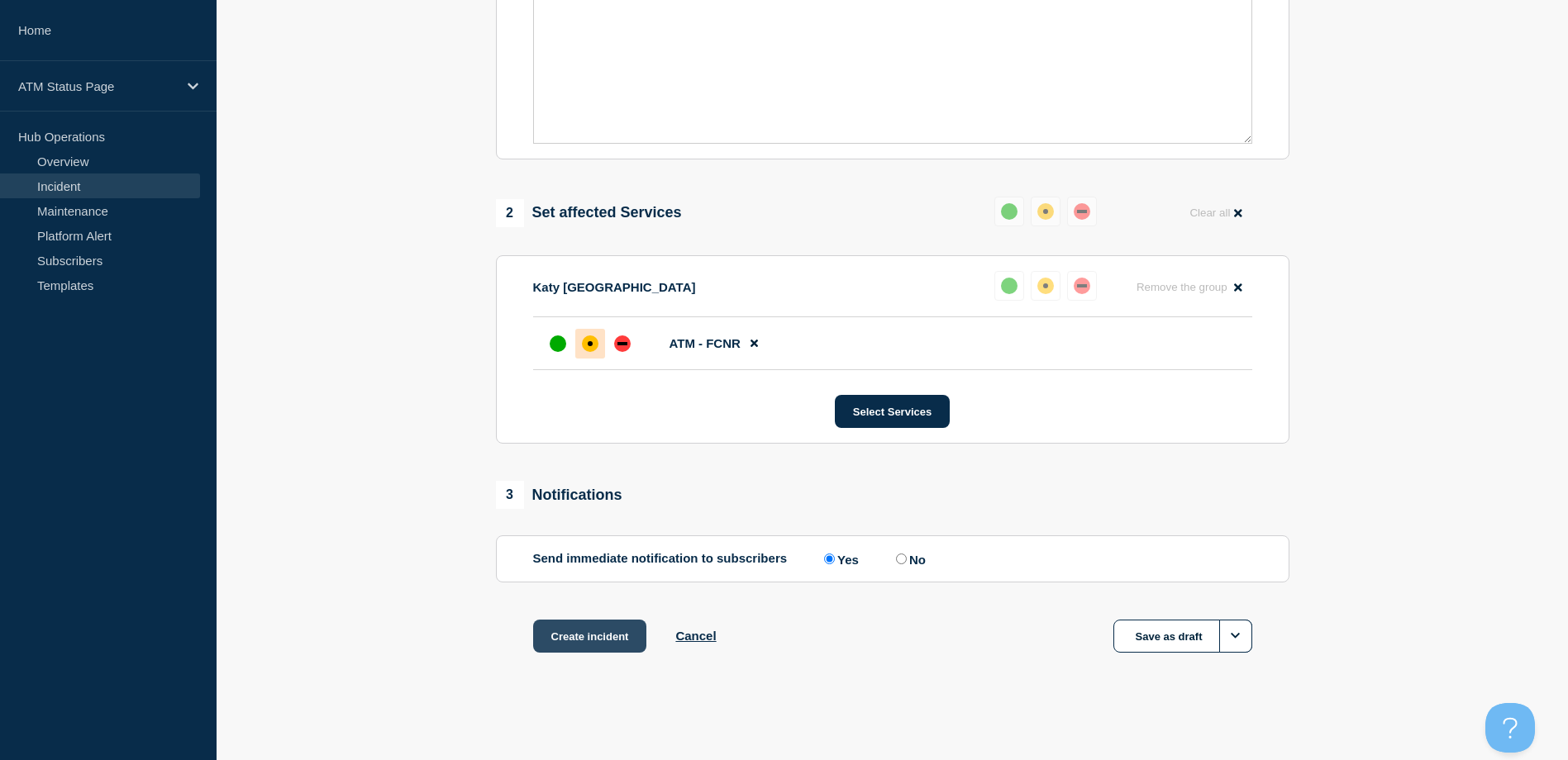
click at [573, 646] on button "Create incident" at bounding box center [589, 635] width 114 height 33
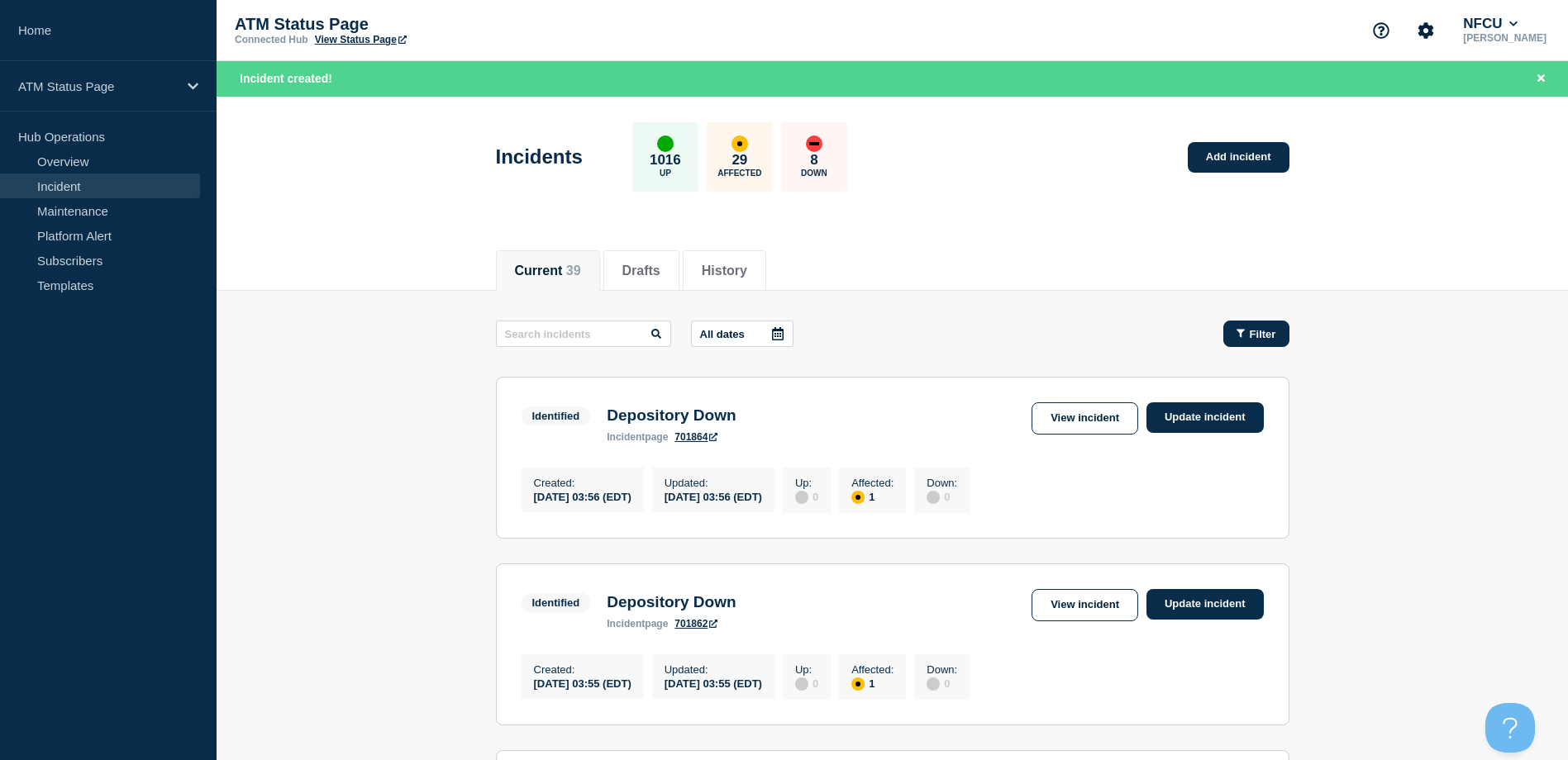
click at [1231, 340] on button "Filter" at bounding box center [1256, 333] width 66 height 27
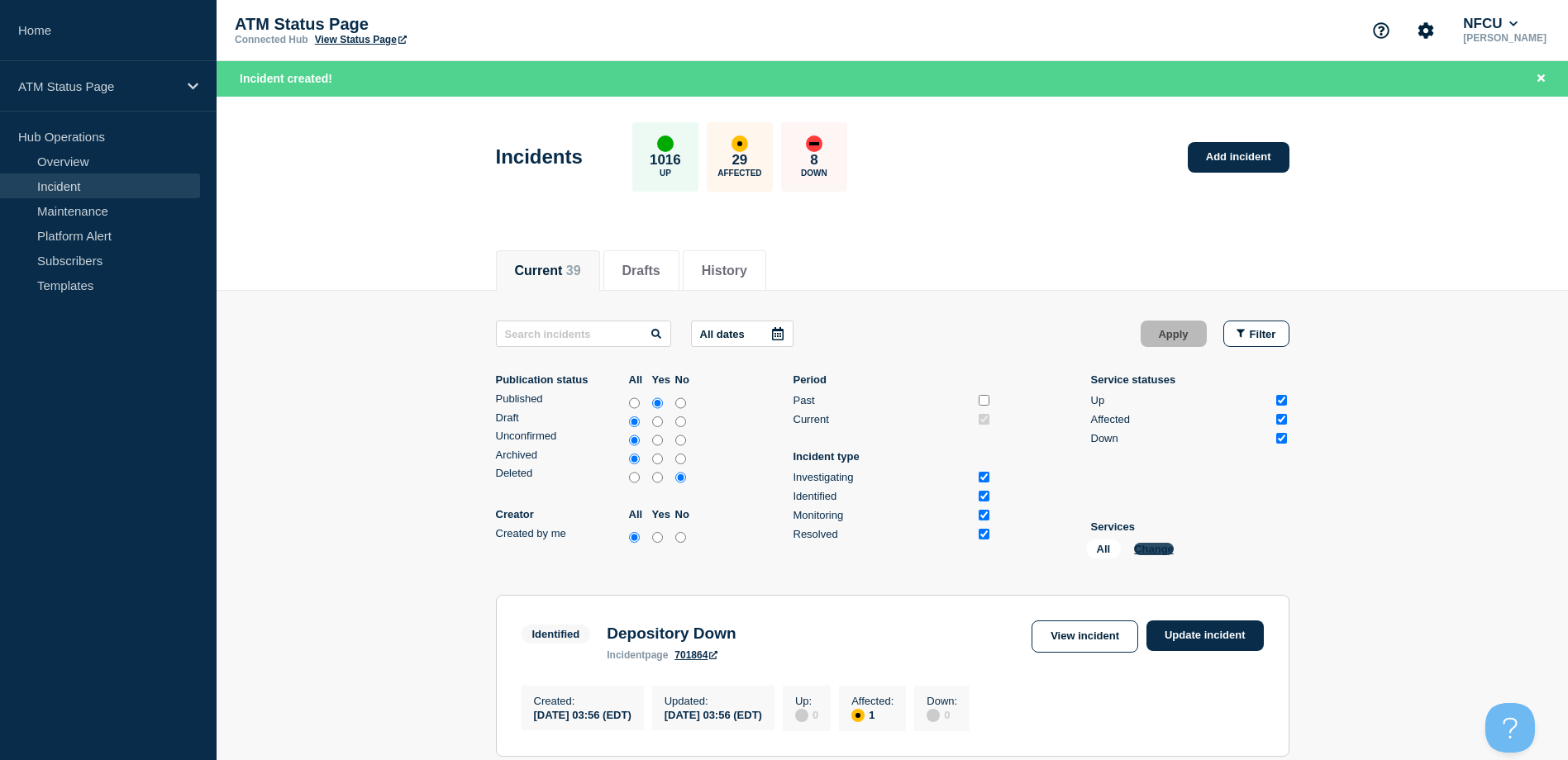
click at [1164, 549] on button "Change" at bounding box center [1154, 549] width 40 height 13
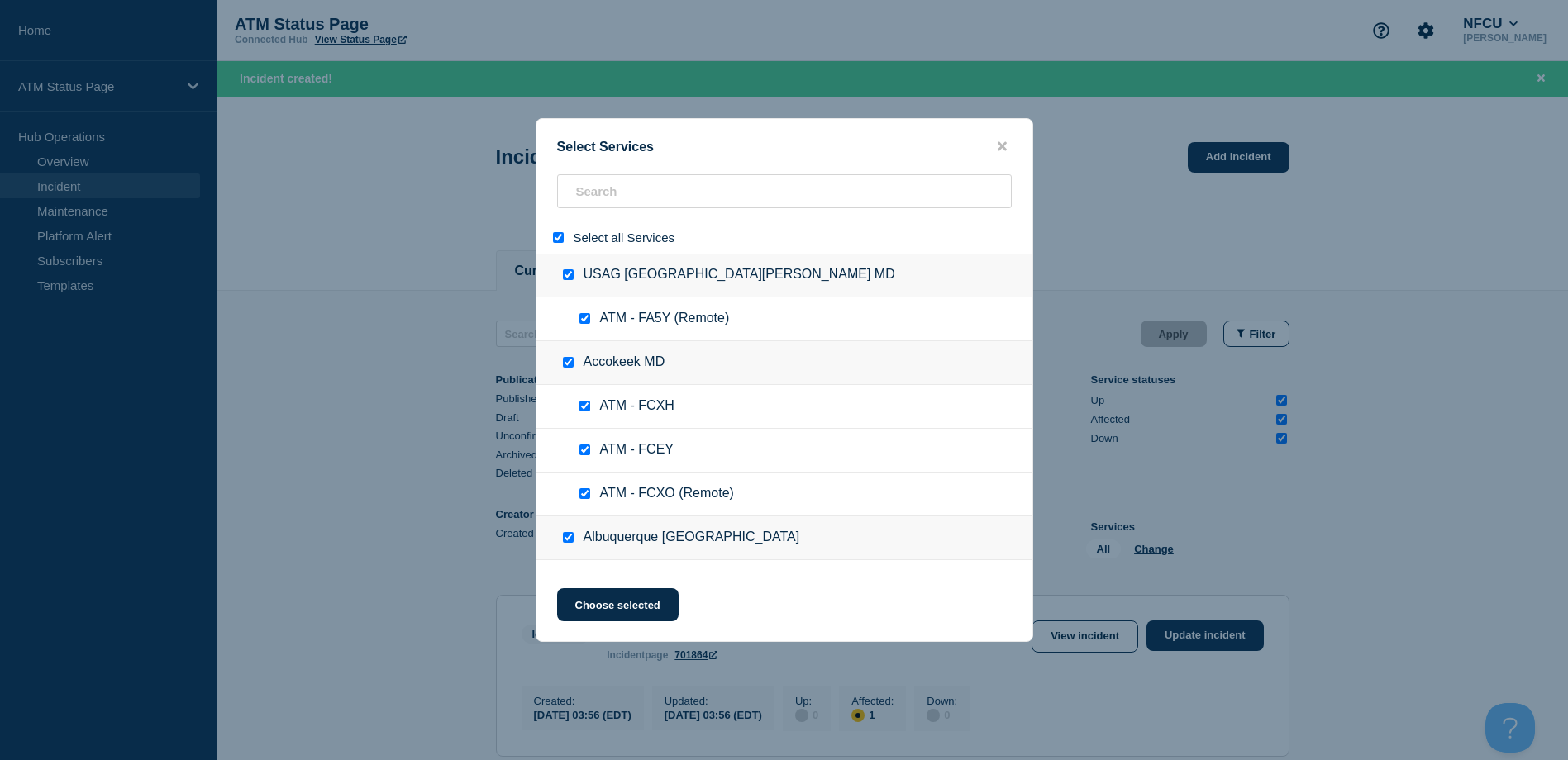
click at [560, 243] on input "select all" at bounding box center [558, 237] width 11 height 11
click at [593, 209] on input "search" at bounding box center [784, 191] width 455 height 34
paste input "FCNI"
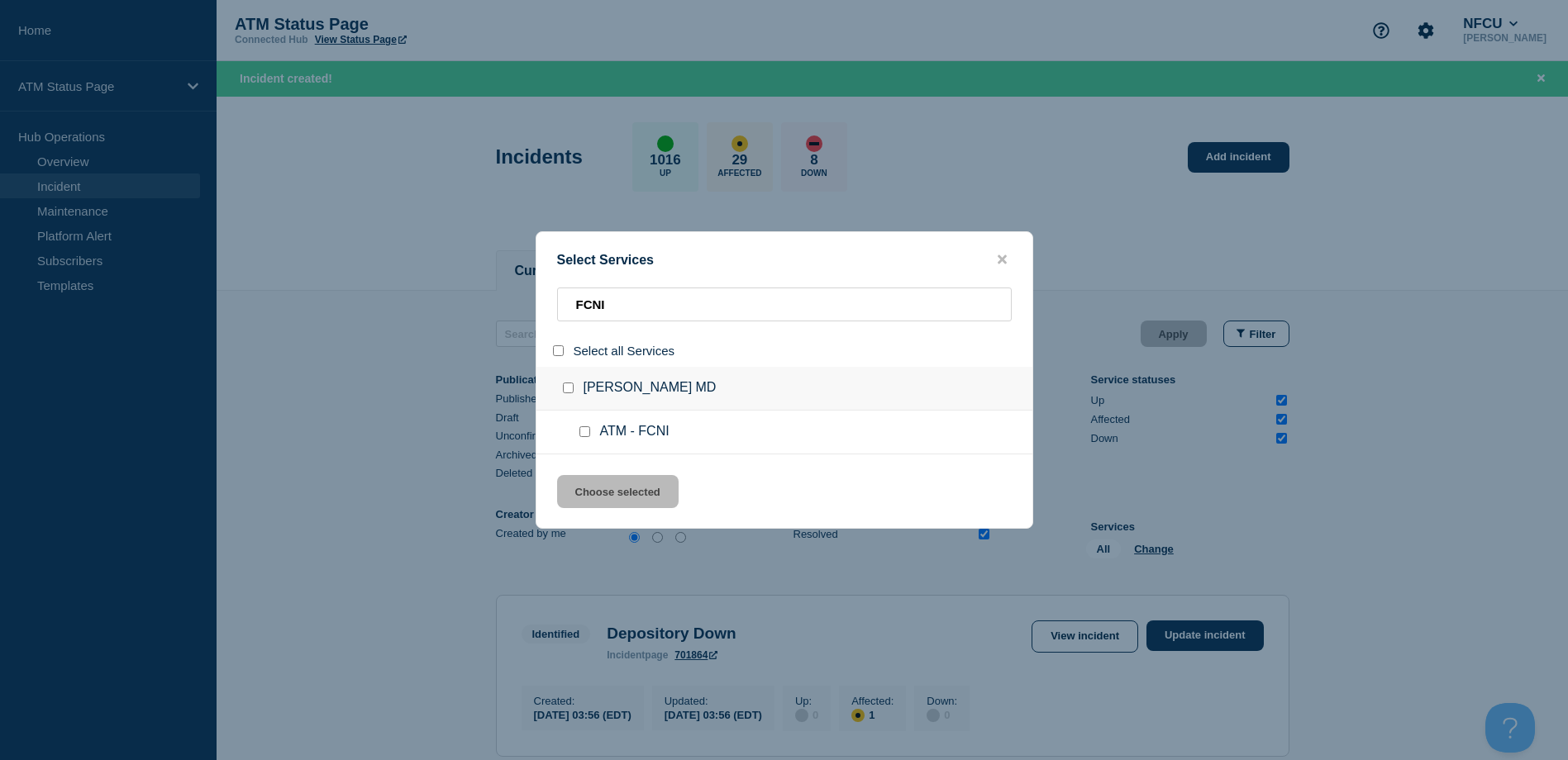
click at [587, 433] on input "service: ATM - FCNI" at bounding box center [584, 431] width 11 height 11
drag, startPoint x: 609, startPoint y: 487, endPoint x: 1186, endPoint y: 330, distance: 598.0
click at [612, 487] on button "Choose selected" at bounding box center [617, 491] width 122 height 33
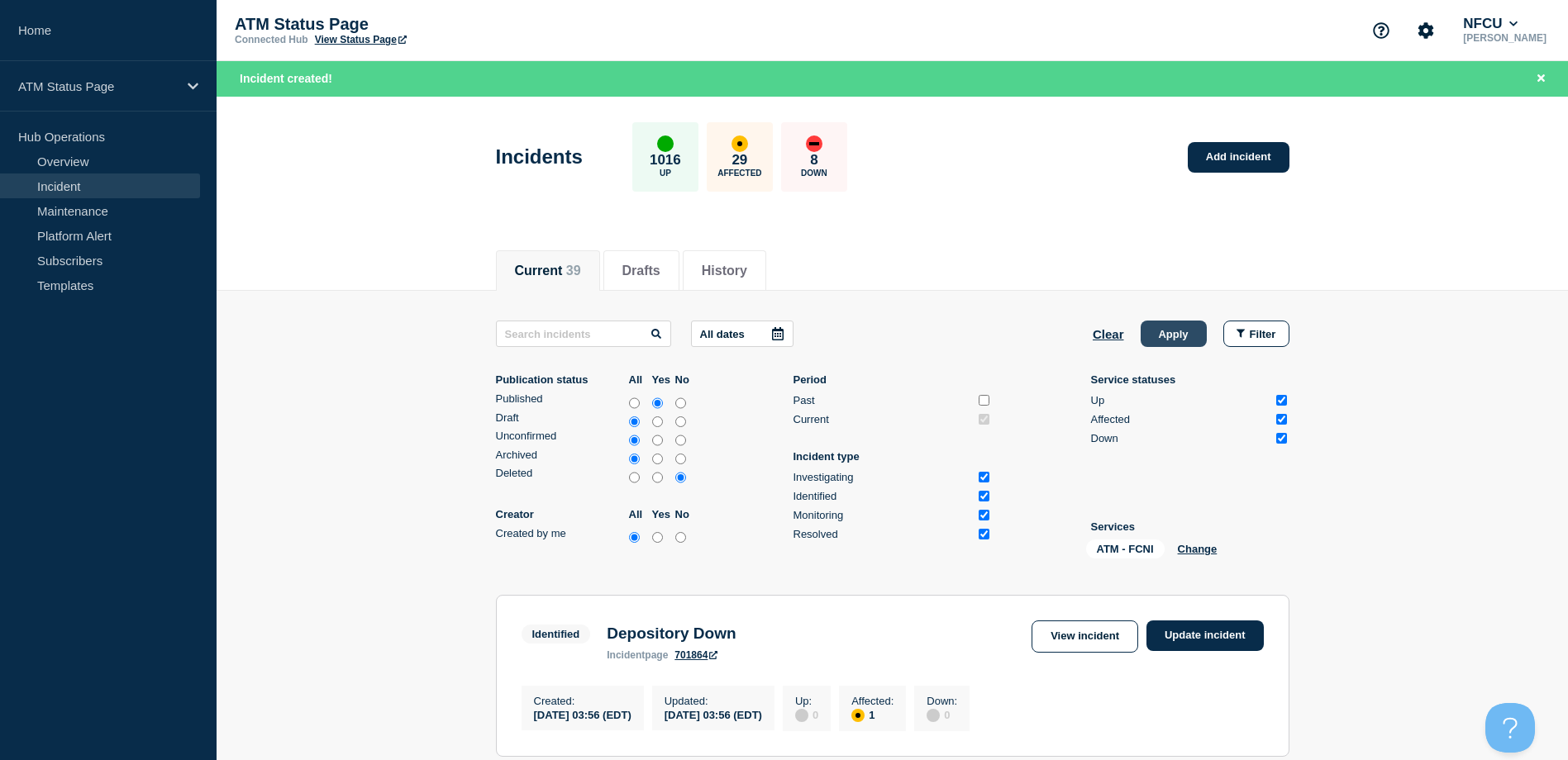
click at [1170, 335] on button "Apply" at bounding box center [1174, 333] width 66 height 27
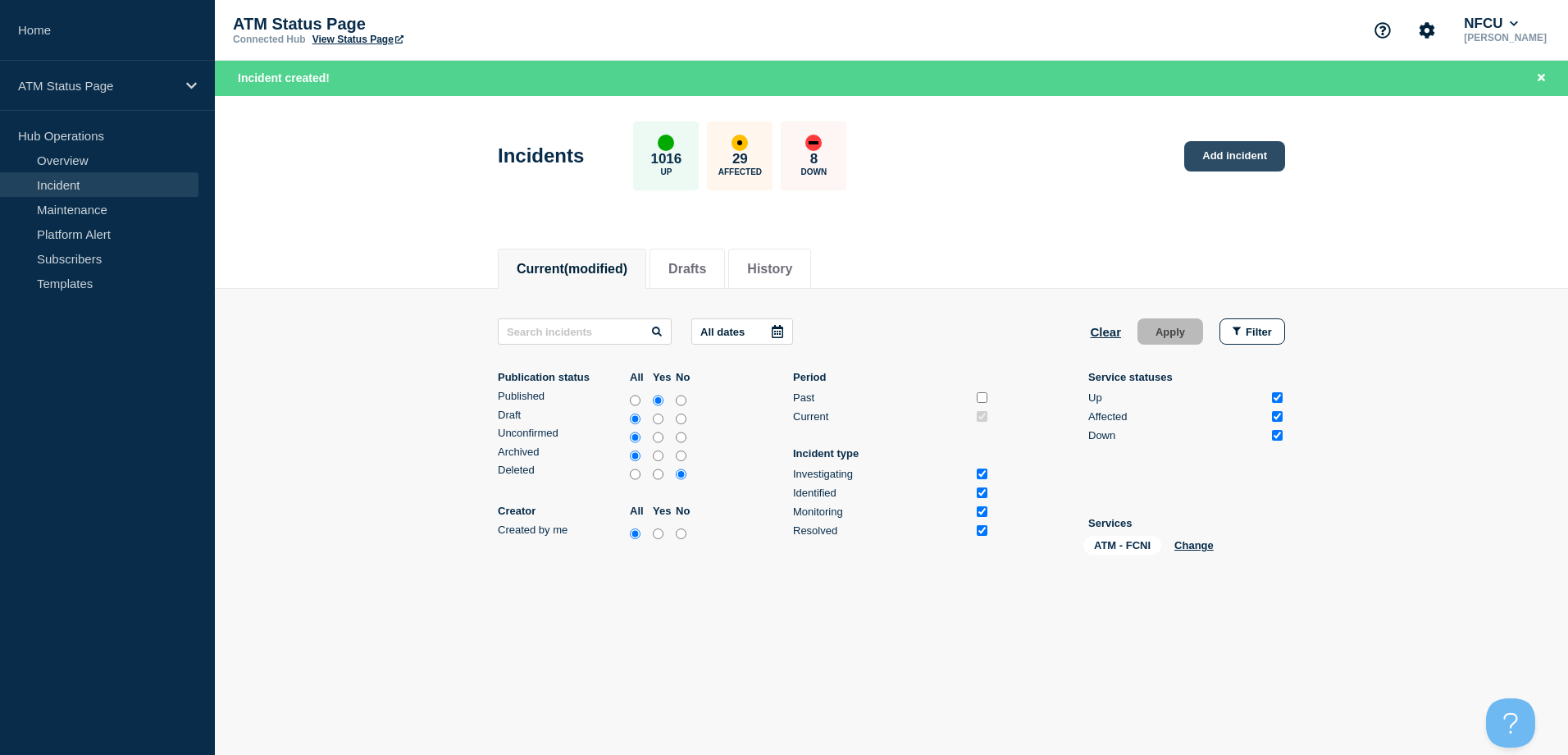
click at [1231, 150] on link "Add incident" at bounding box center [1234, 156] width 101 height 30
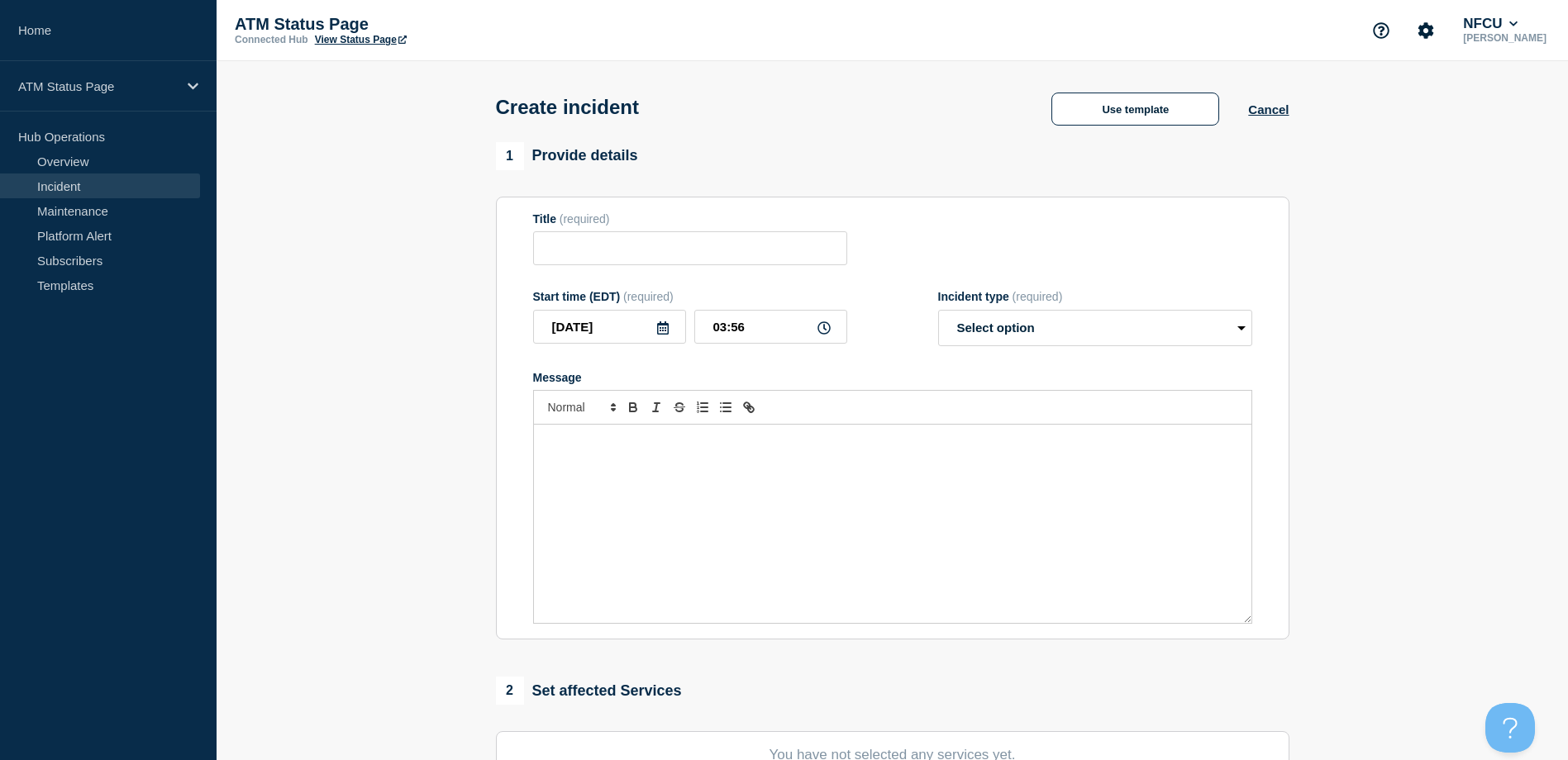
click at [1175, 132] on div "Create incident Use template Cancel" at bounding box center [892, 102] width 830 height 81
click at [1076, 109] on button "Use template" at bounding box center [1135, 109] width 168 height 33
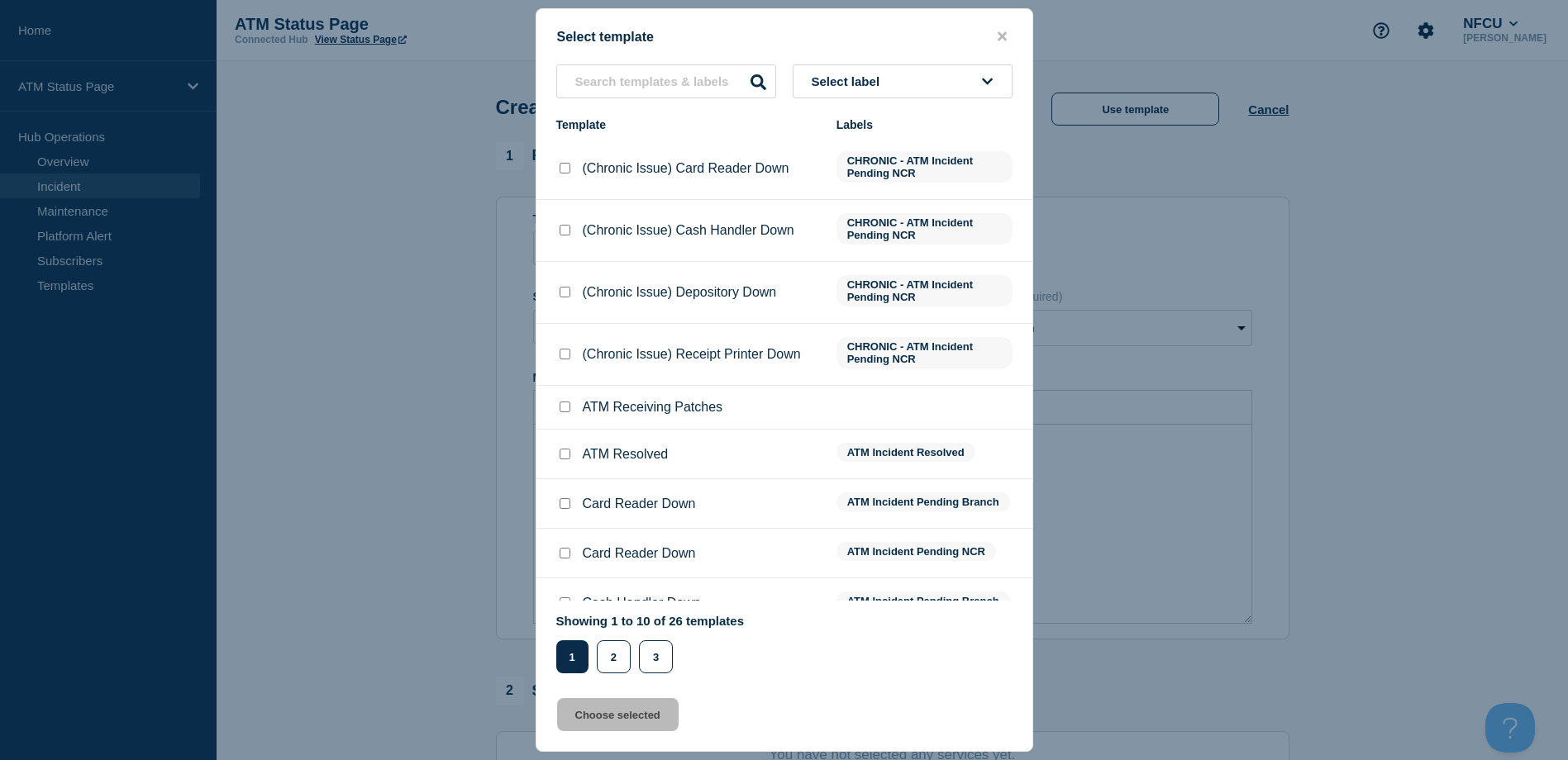
click at [960, 66] on button "Select label" at bounding box center [903, 81] width 219 height 34
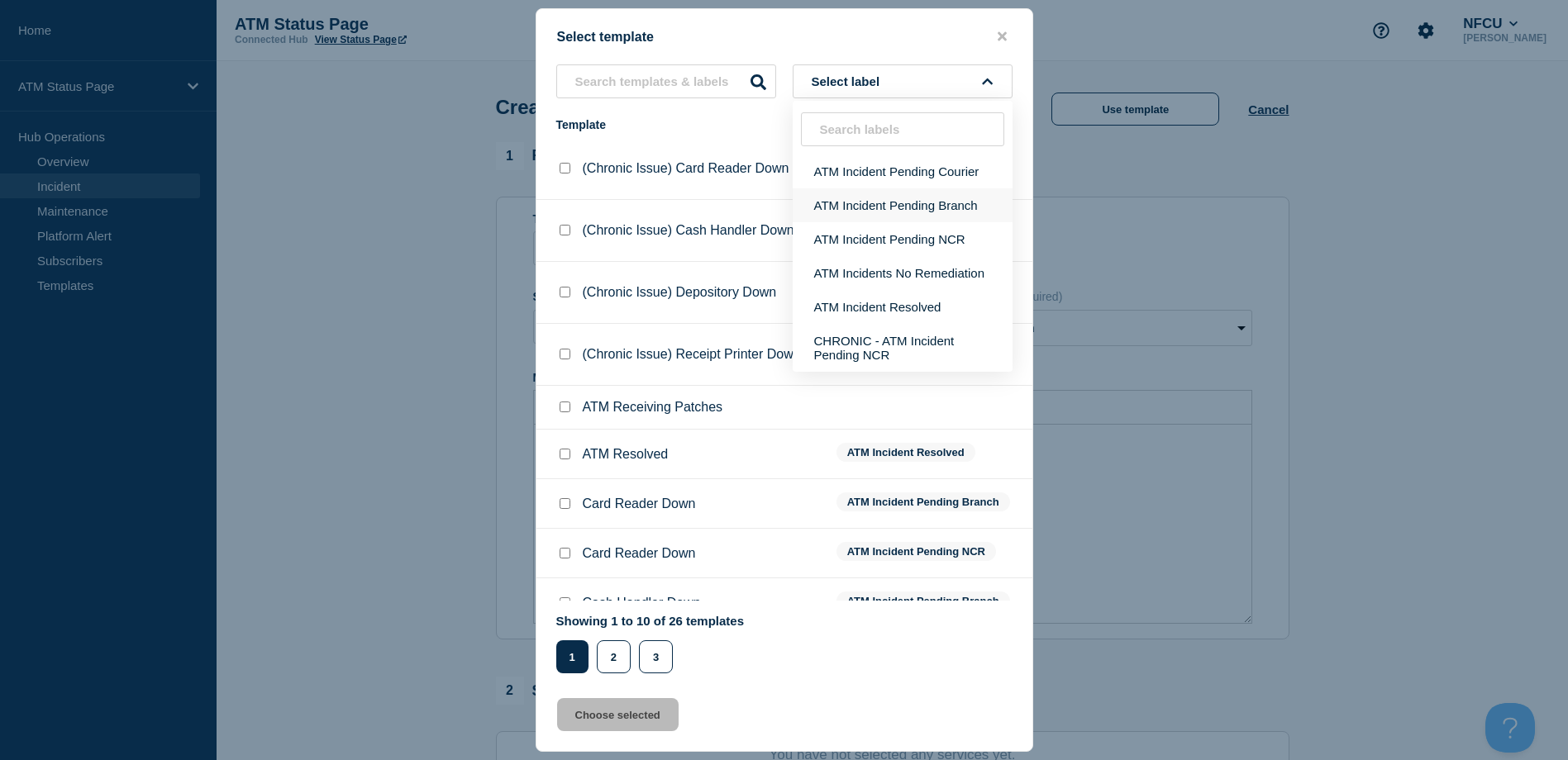
click at [937, 211] on button "ATM Incident Pending Branch" at bounding box center [903, 206] width 219 height 34
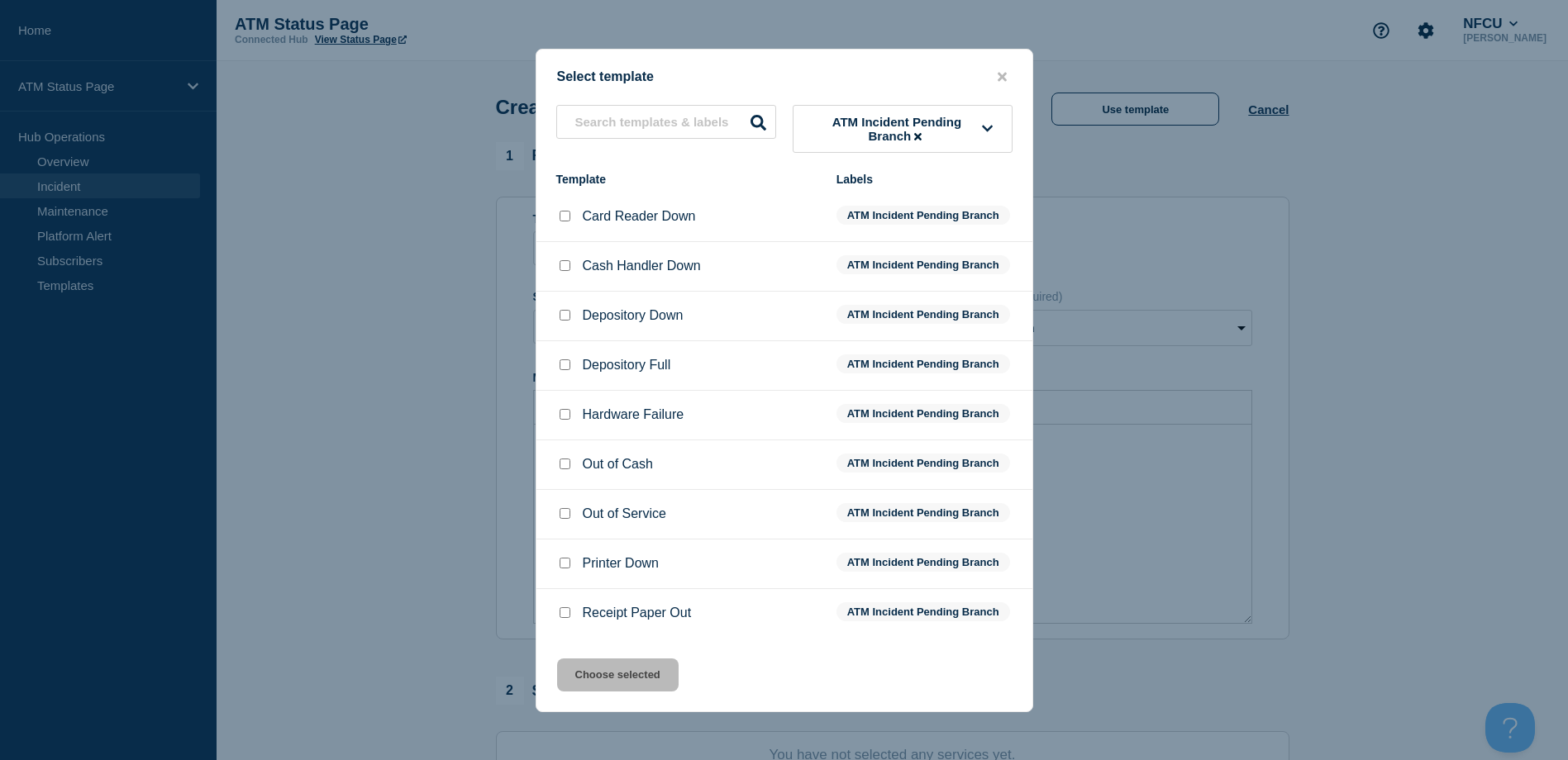
click at [562, 219] on input "Card Reader Down checkbox" at bounding box center [565, 215] width 11 height 11
click at [634, 692] on button "Choose selected" at bounding box center [617, 674] width 122 height 33
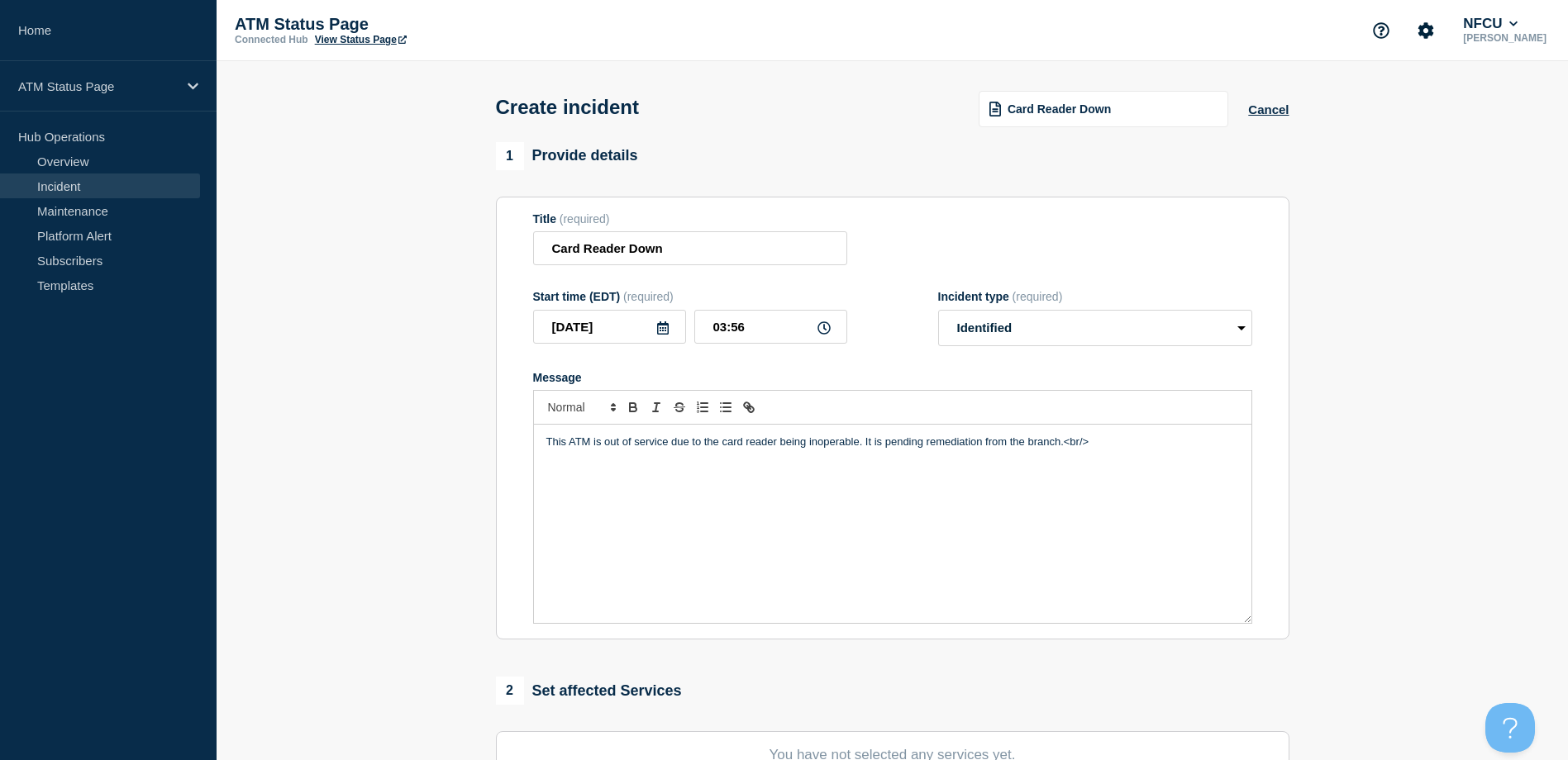
scroll to position [165, 0]
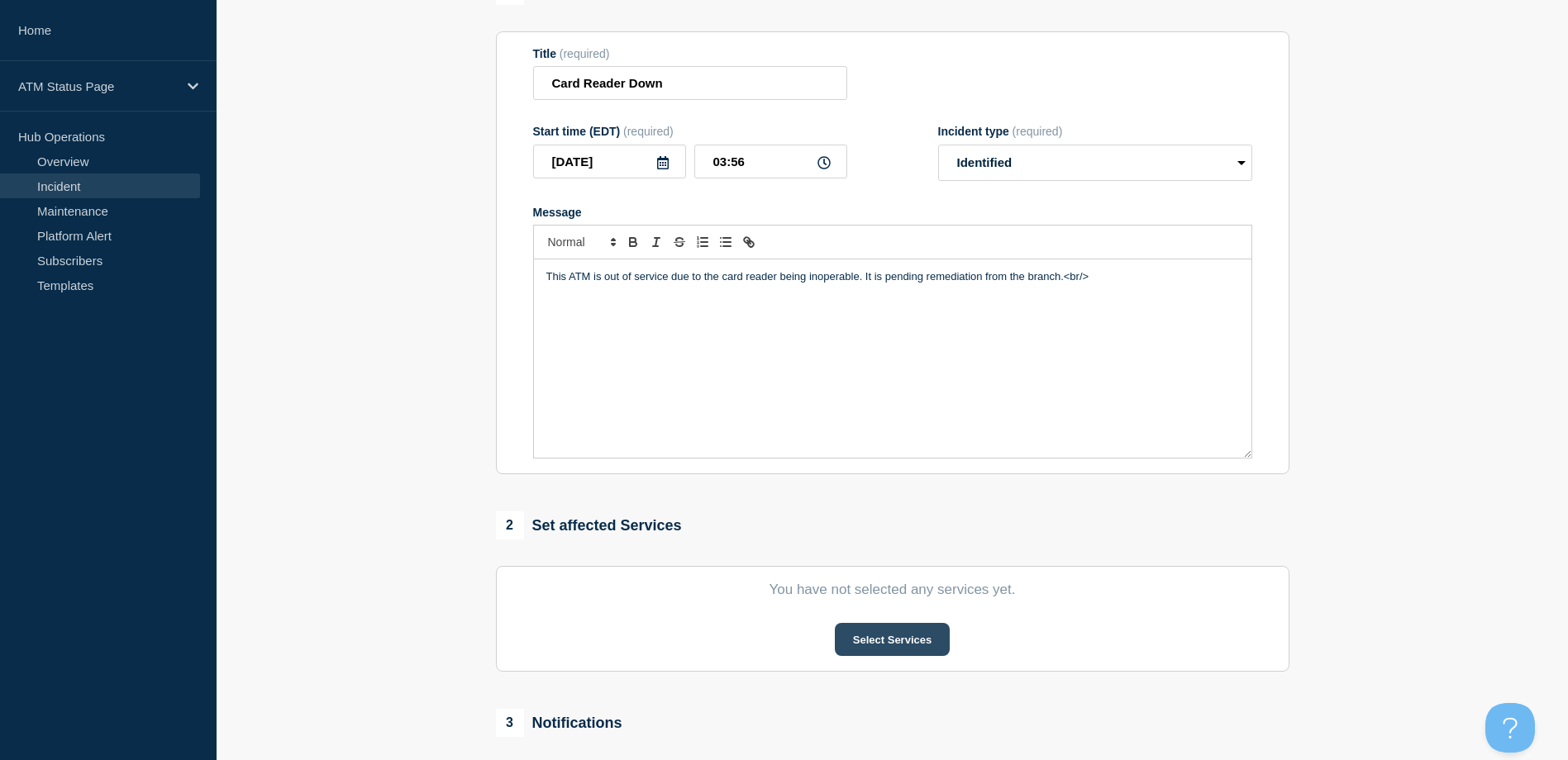
drag, startPoint x: 889, startPoint y: 617, endPoint x: 894, endPoint y: 631, distance: 14.9
click at [891, 624] on section "You have not selected any services yet. Select Services" at bounding box center [893, 619] width 793 height 106
click at [896, 637] on button "Select Services" at bounding box center [892, 638] width 115 height 33
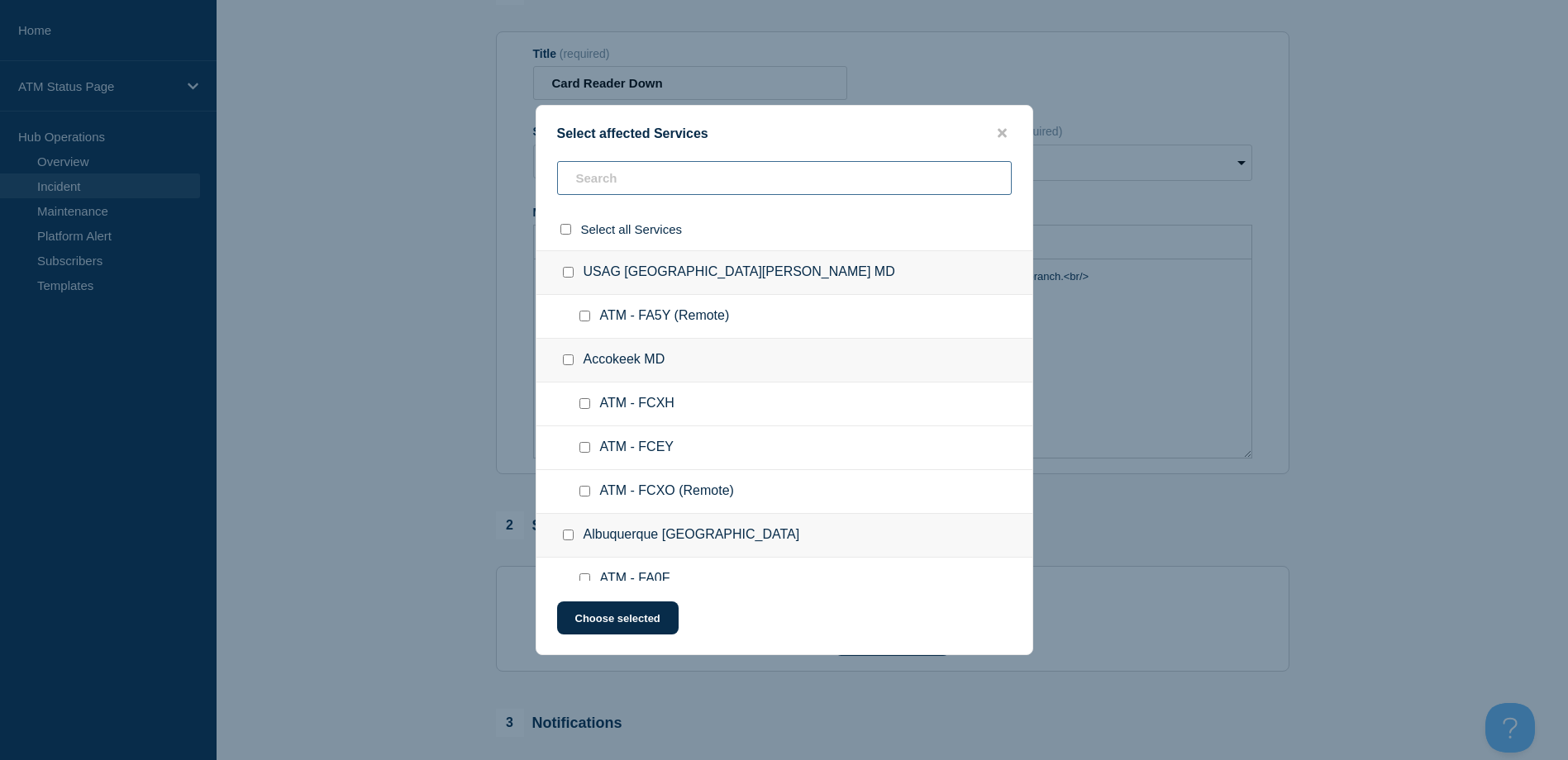
paste input "FCNI"
click at [691, 175] on div "Select affected Services Select all Services USAG Fort Detrick MD ATM - FA5Y (R…" at bounding box center [784, 380] width 1568 height 760
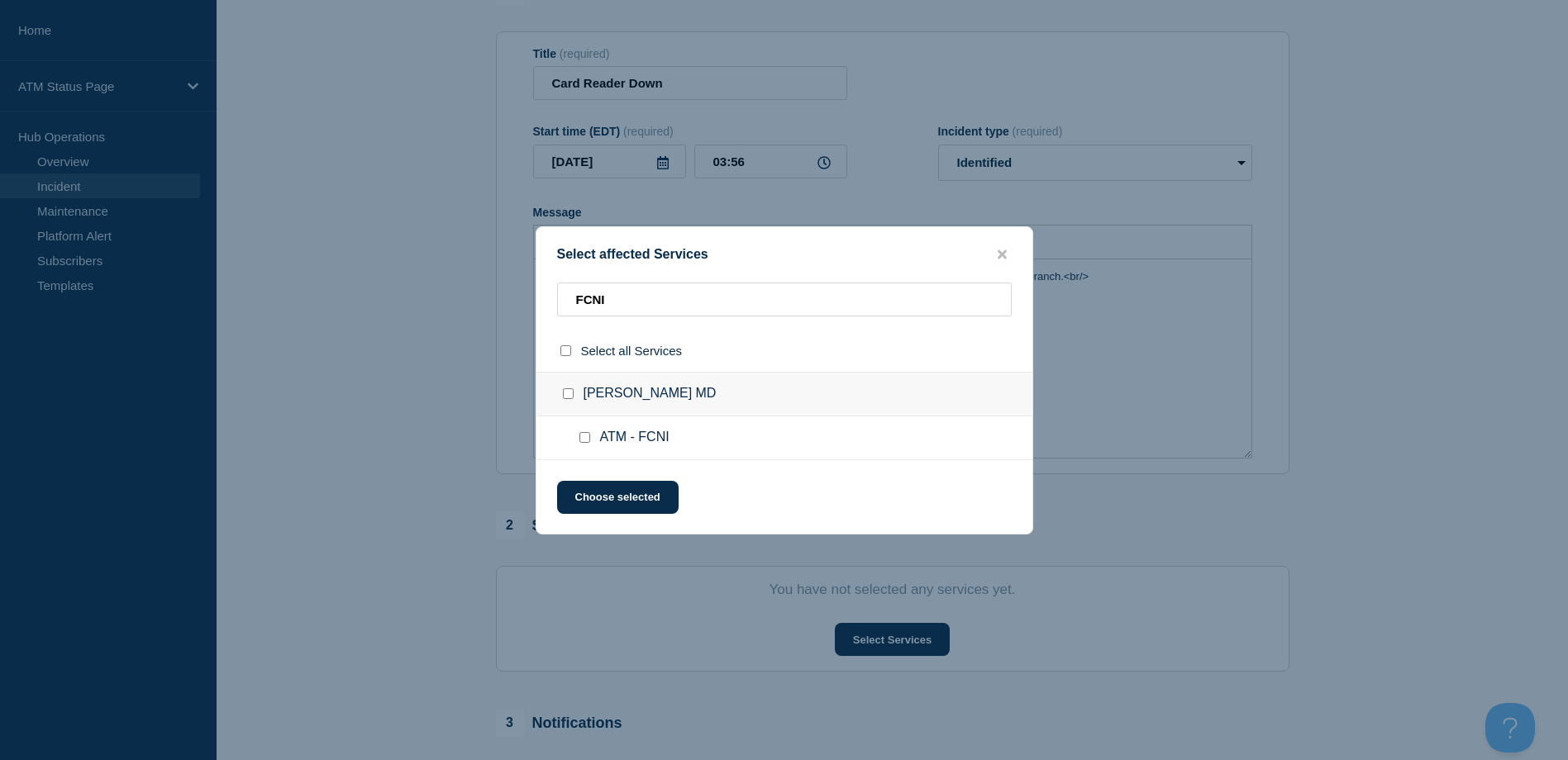
click at [587, 441] on input "ATM - FCNI checkbox" at bounding box center [584, 437] width 11 height 11
click at [593, 490] on button "Choose selected" at bounding box center [617, 497] width 122 height 33
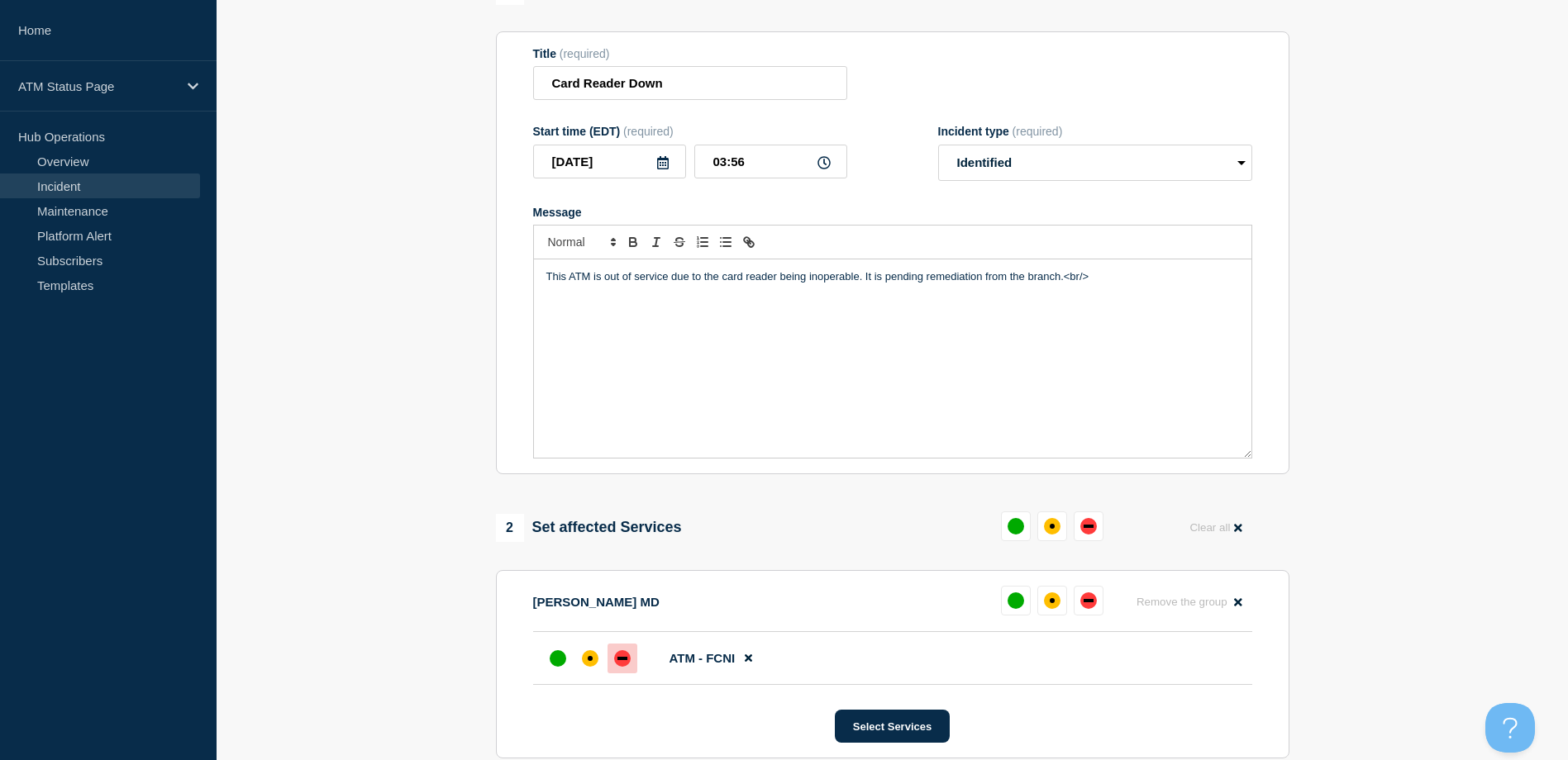
click at [611, 671] on div at bounding box center [622, 658] width 30 height 30
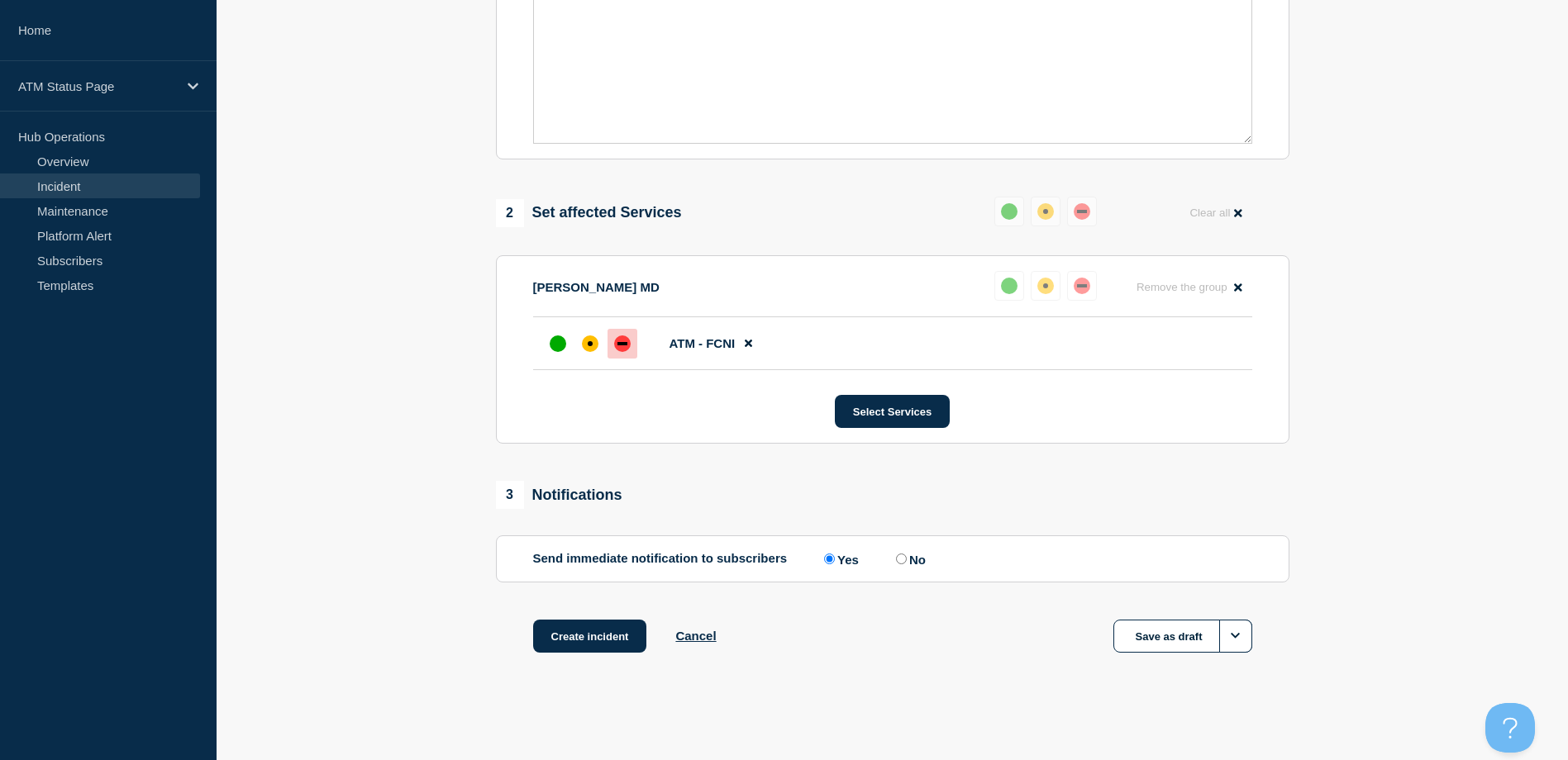
click at [601, 653] on div "Create incident Cancel Save as draft" at bounding box center [893, 656] width 793 height 74
click at [597, 642] on button "Create incident" at bounding box center [589, 635] width 114 height 33
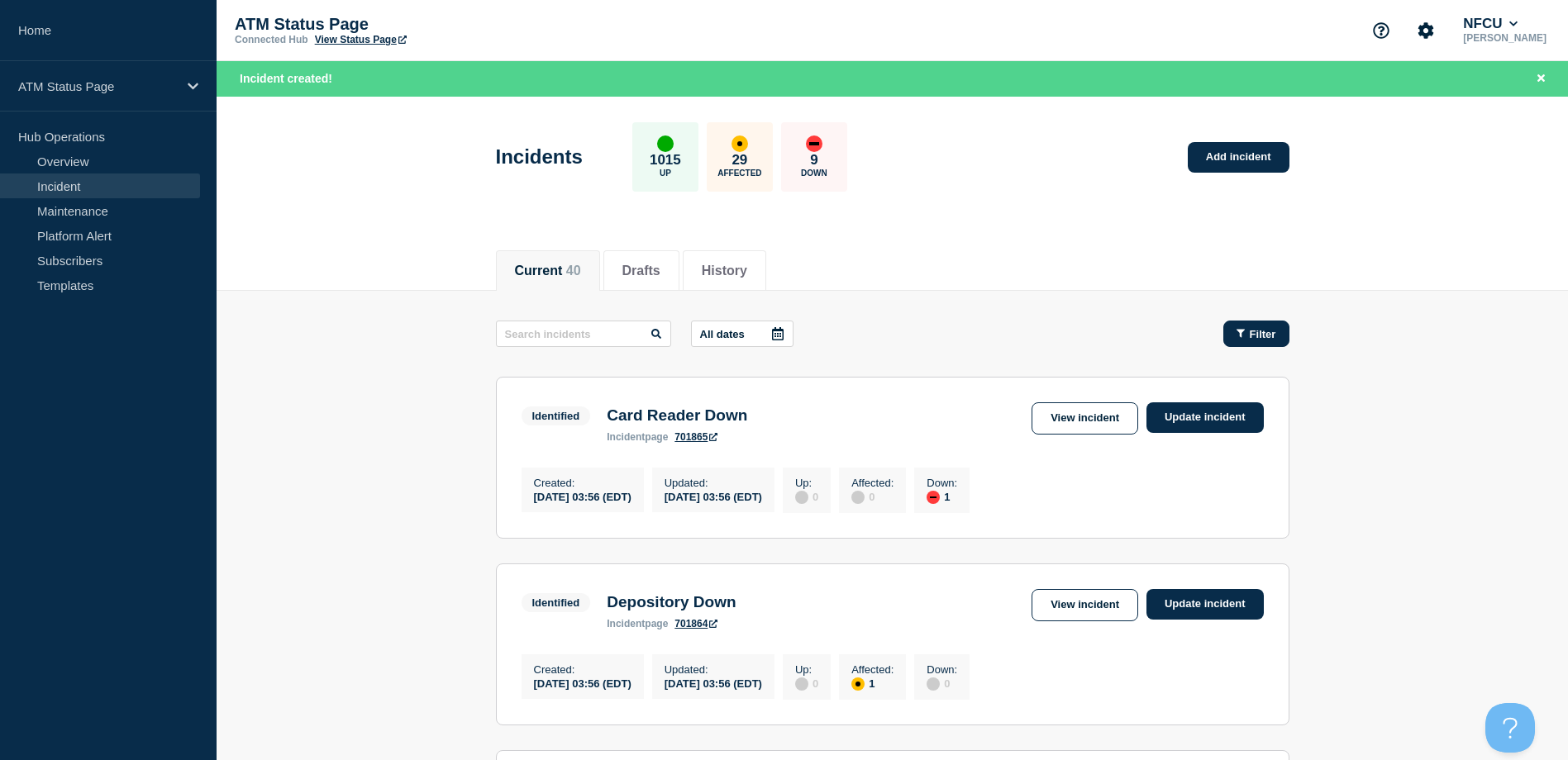
drag, startPoint x: 1264, startPoint y: 333, endPoint x: 1257, endPoint y: 344, distance: 13.0
click at [1258, 342] on button "Filter" at bounding box center [1256, 333] width 66 height 27
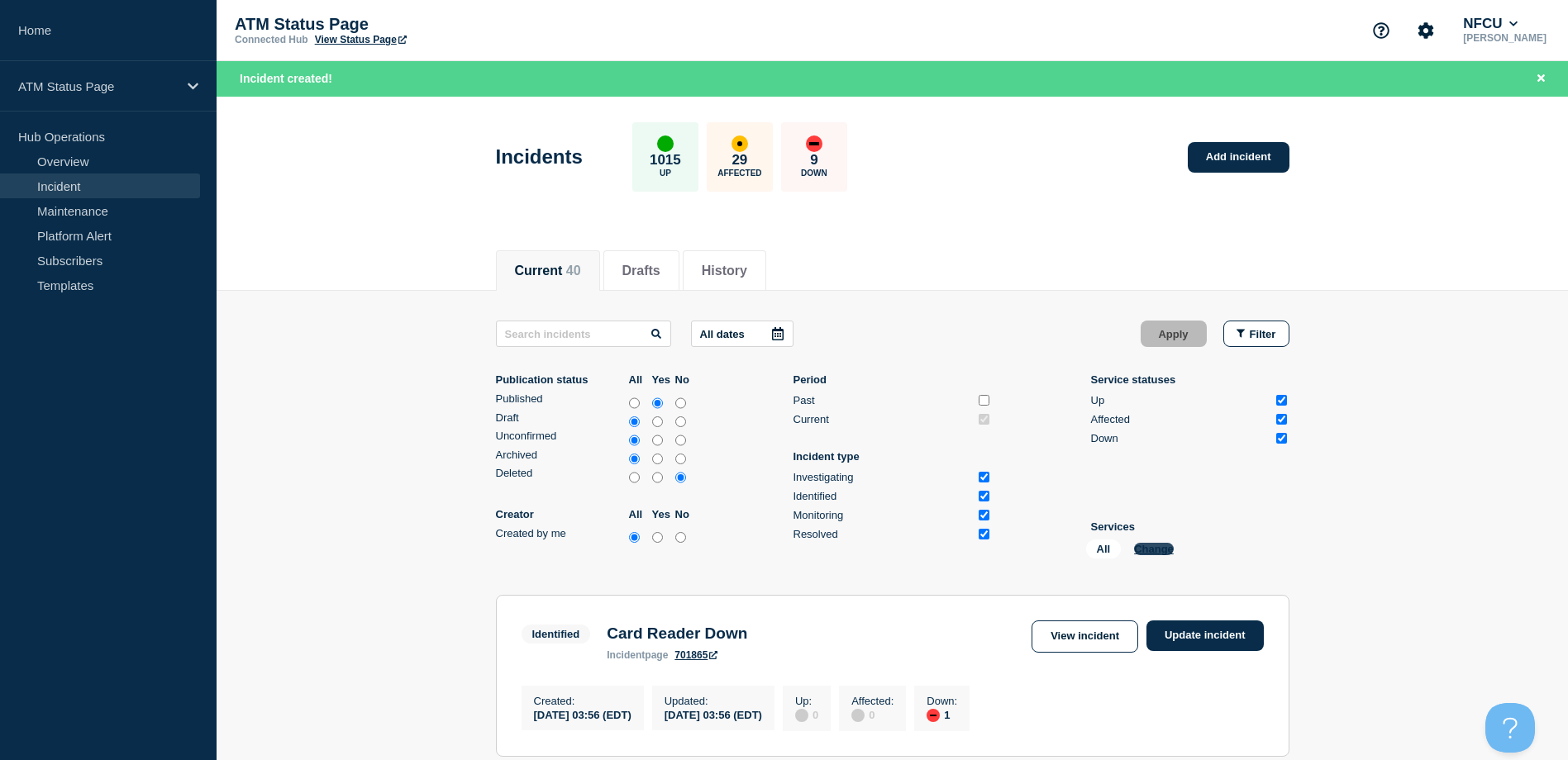
click at [1173, 548] on button "Change" at bounding box center [1154, 549] width 40 height 13
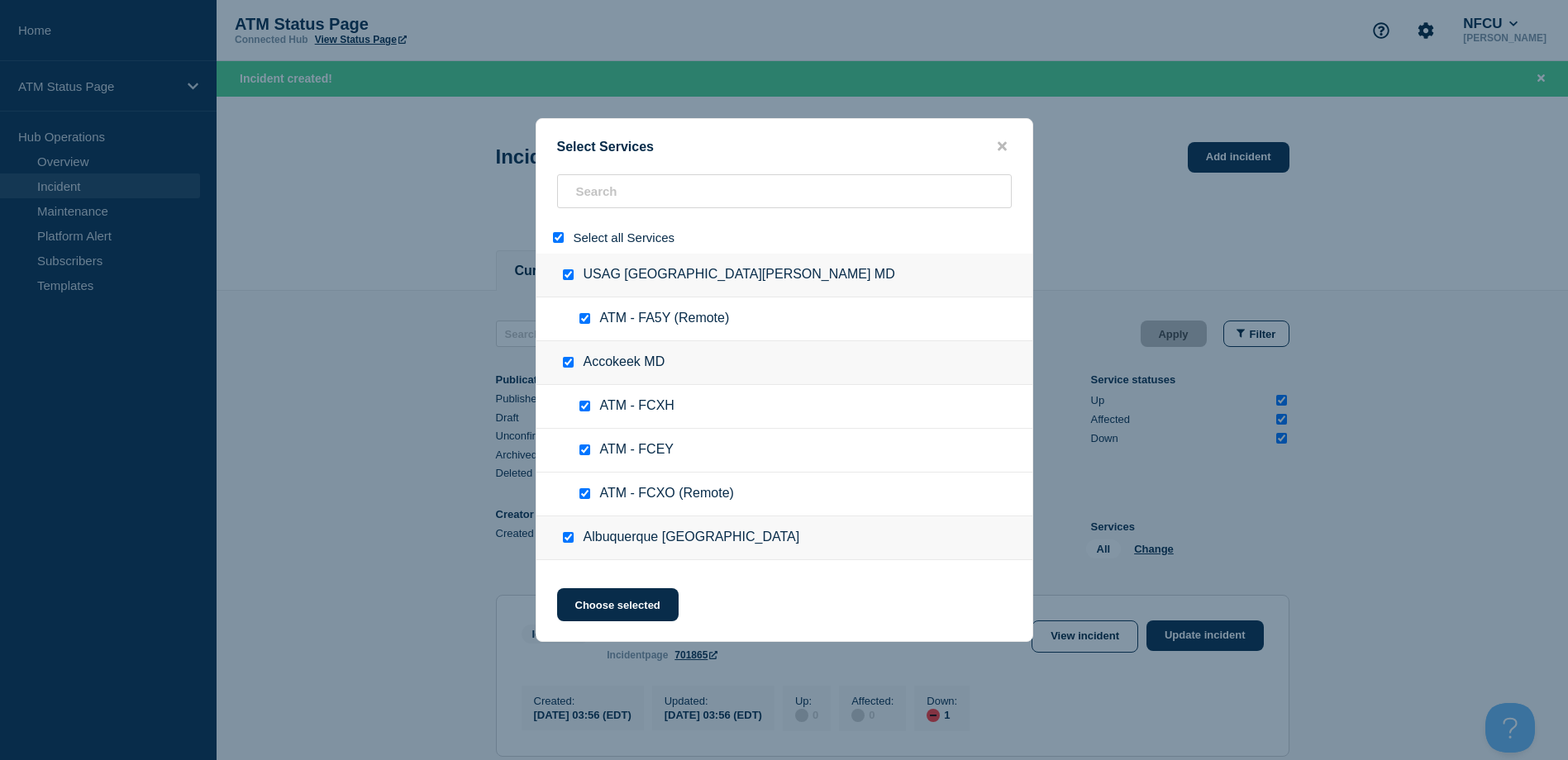
click at [568, 245] on div at bounding box center [562, 237] width 24 height 16
click at [564, 242] on div at bounding box center [562, 237] width 24 height 16
click at [563, 241] on input "select all" at bounding box center [558, 237] width 11 height 11
paste input "FCKR"
click at [624, 203] on div "Select Services Select all Services USAG Fort Detrick MD ATM - FA5Y (Remote) Ac…" at bounding box center [784, 380] width 1568 height 760
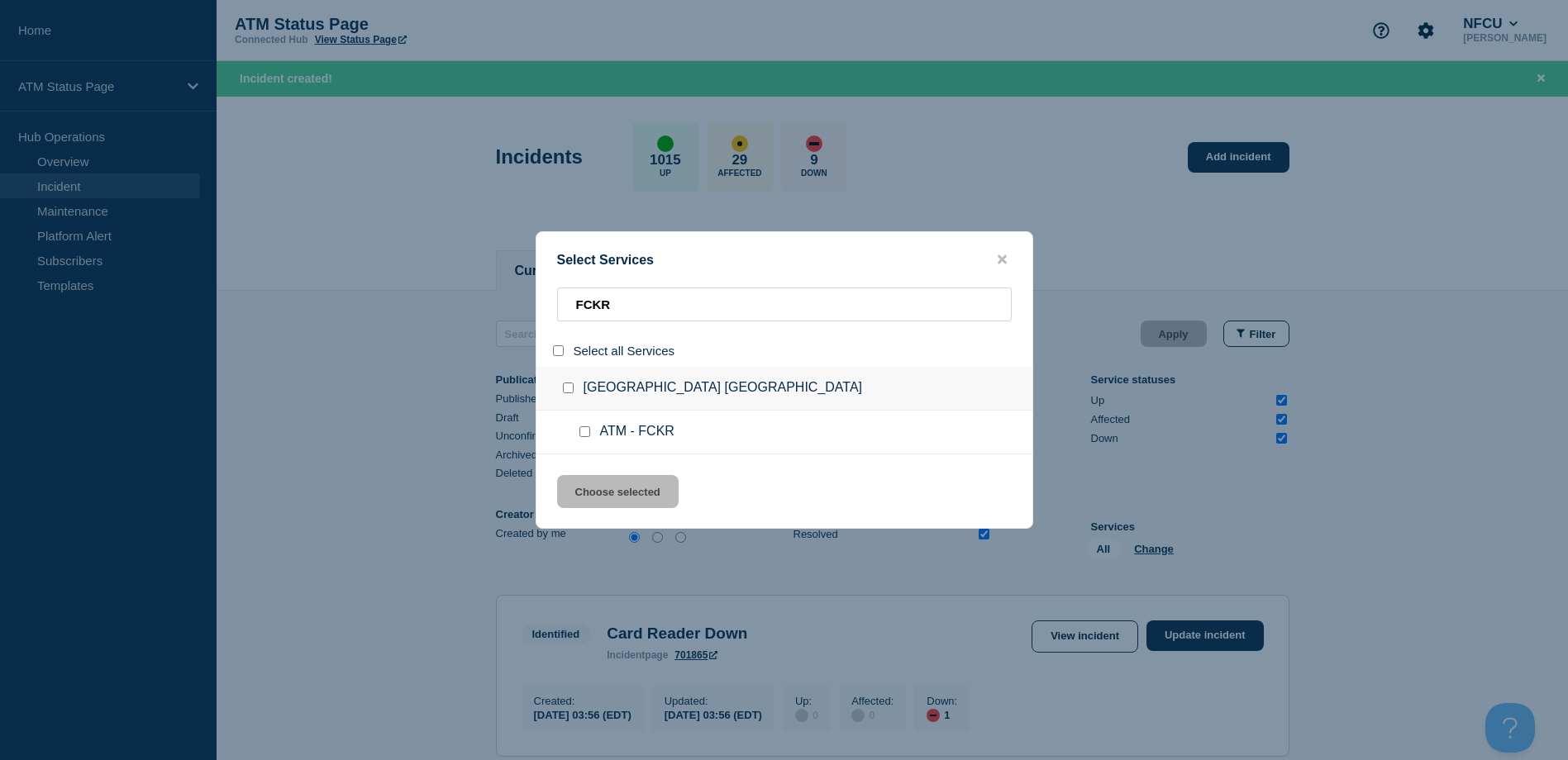
click at [584, 435] on input "service: ATM - FCKR" at bounding box center [584, 431] width 11 height 11
click at [610, 493] on button "Choose selected" at bounding box center [617, 491] width 122 height 33
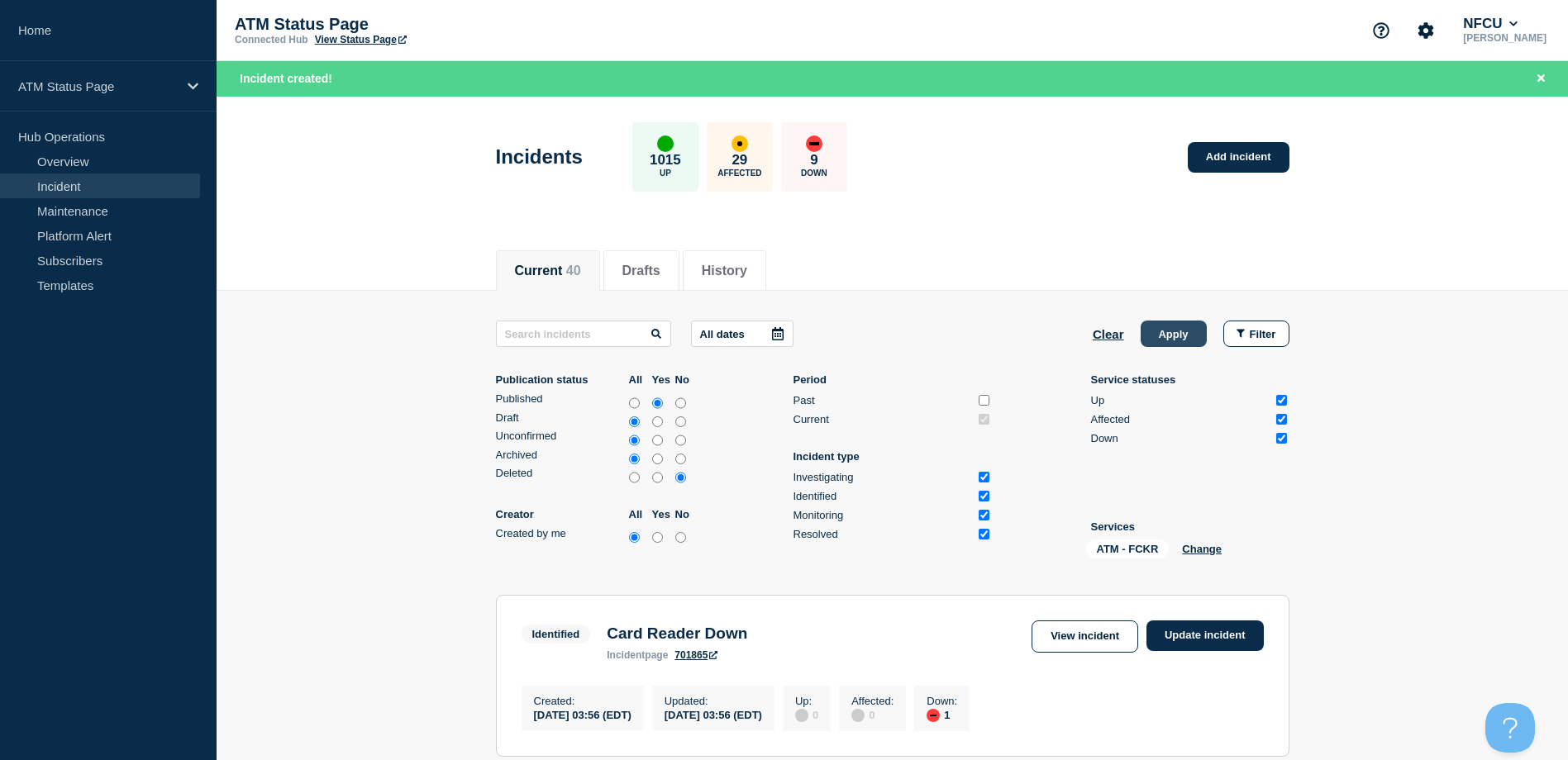
click at [1179, 344] on button "Apply" at bounding box center [1174, 333] width 66 height 27
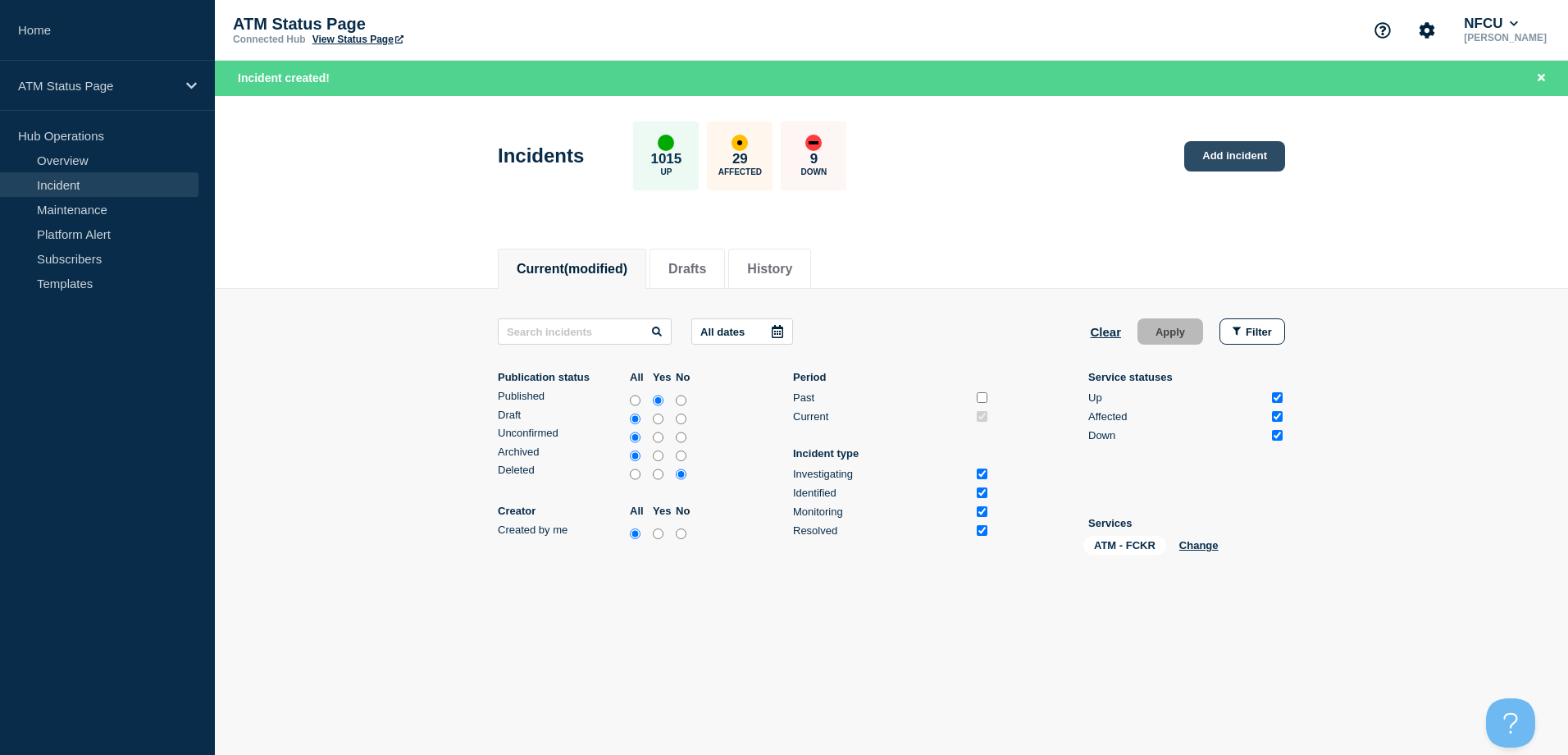
click at [1199, 150] on link "Add incident" at bounding box center [1234, 156] width 101 height 30
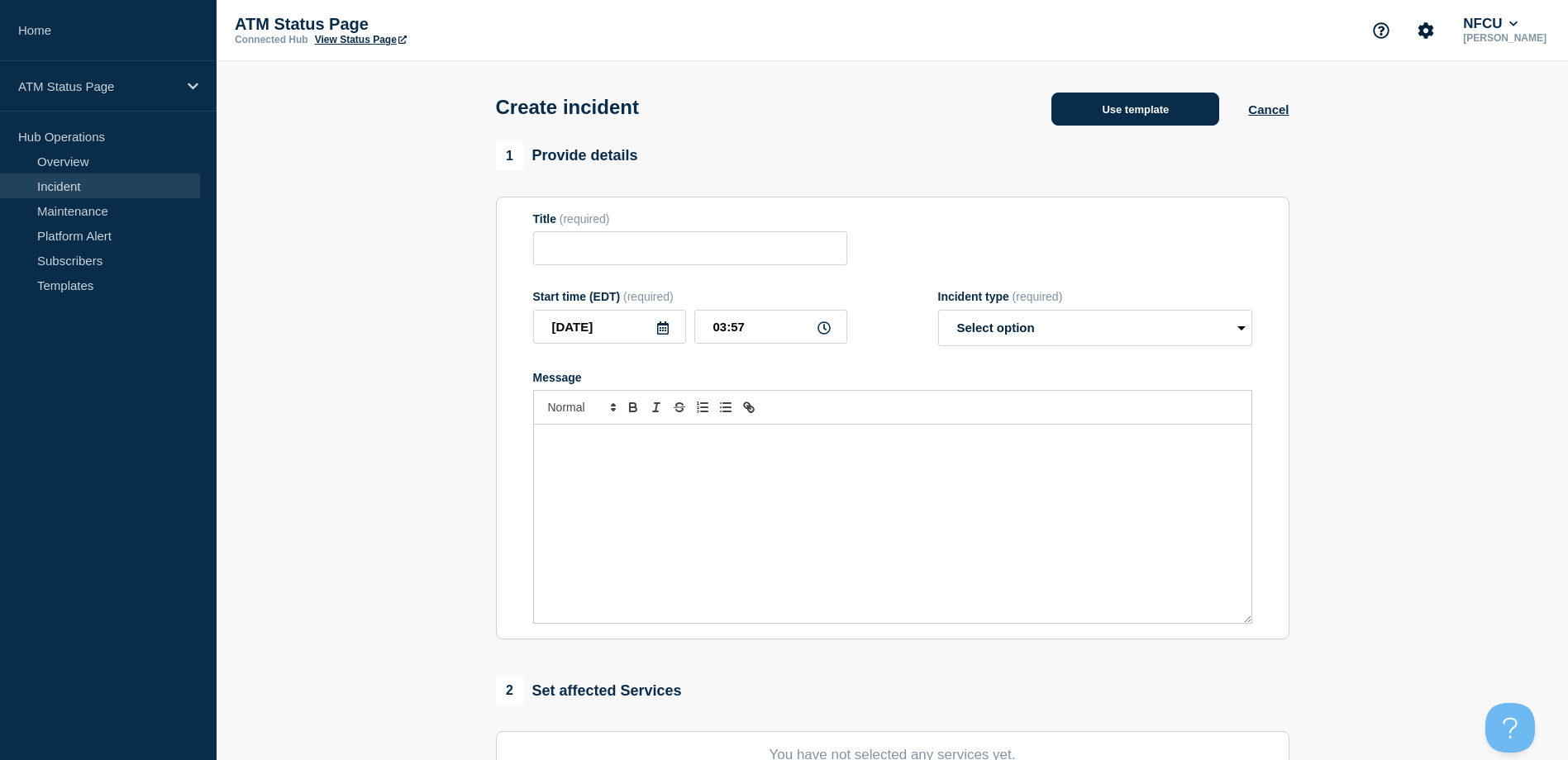
drag, startPoint x: 1177, startPoint y: 137, endPoint x: 1150, endPoint y: 121, distance: 31.4
click at [1166, 129] on div "Create incident Use template Cancel" at bounding box center [892, 102] width 830 height 81
click at [1148, 120] on button "Use template" at bounding box center [1135, 109] width 168 height 33
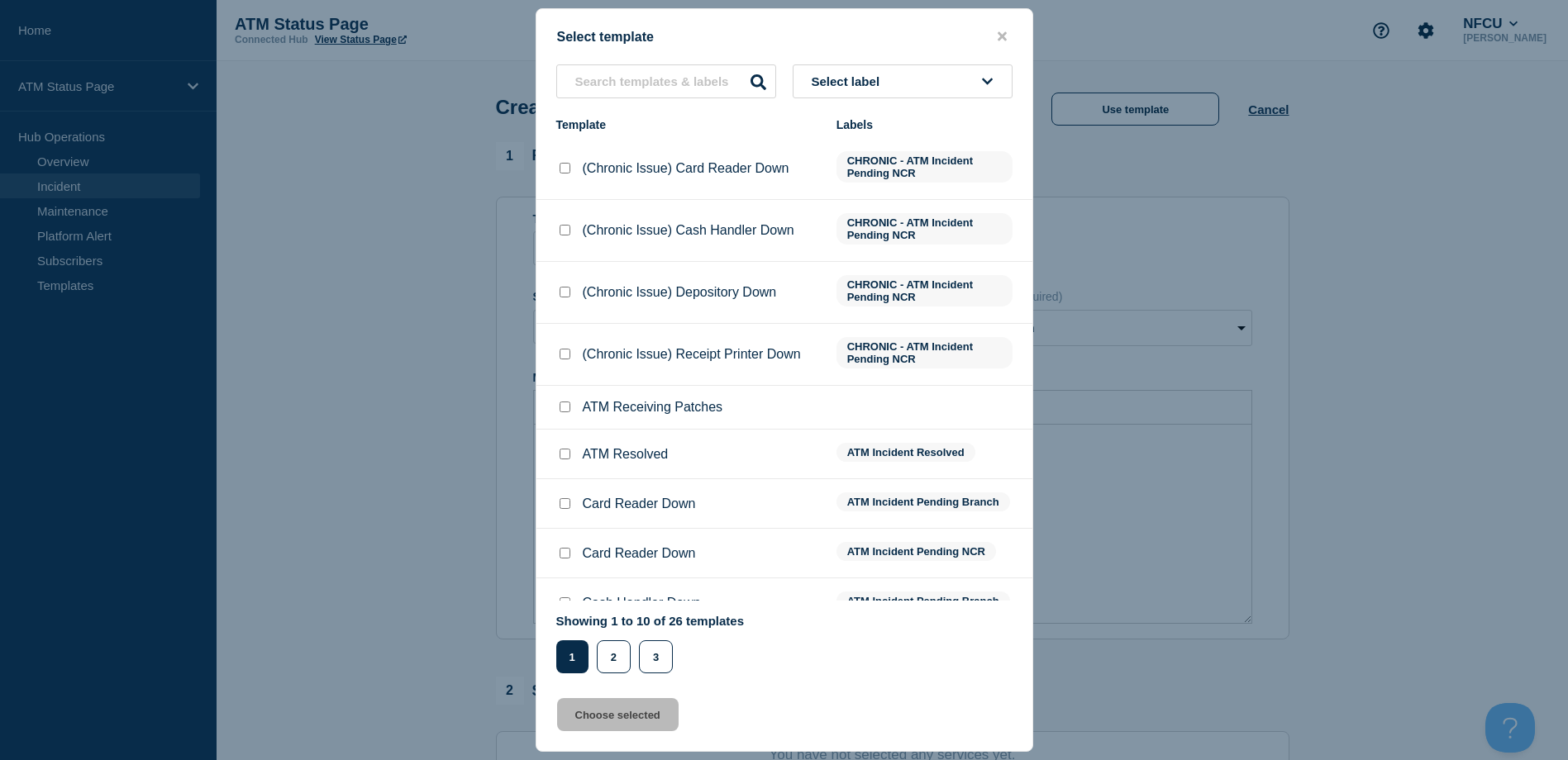
click at [975, 89] on button "Select label" at bounding box center [903, 81] width 219 height 34
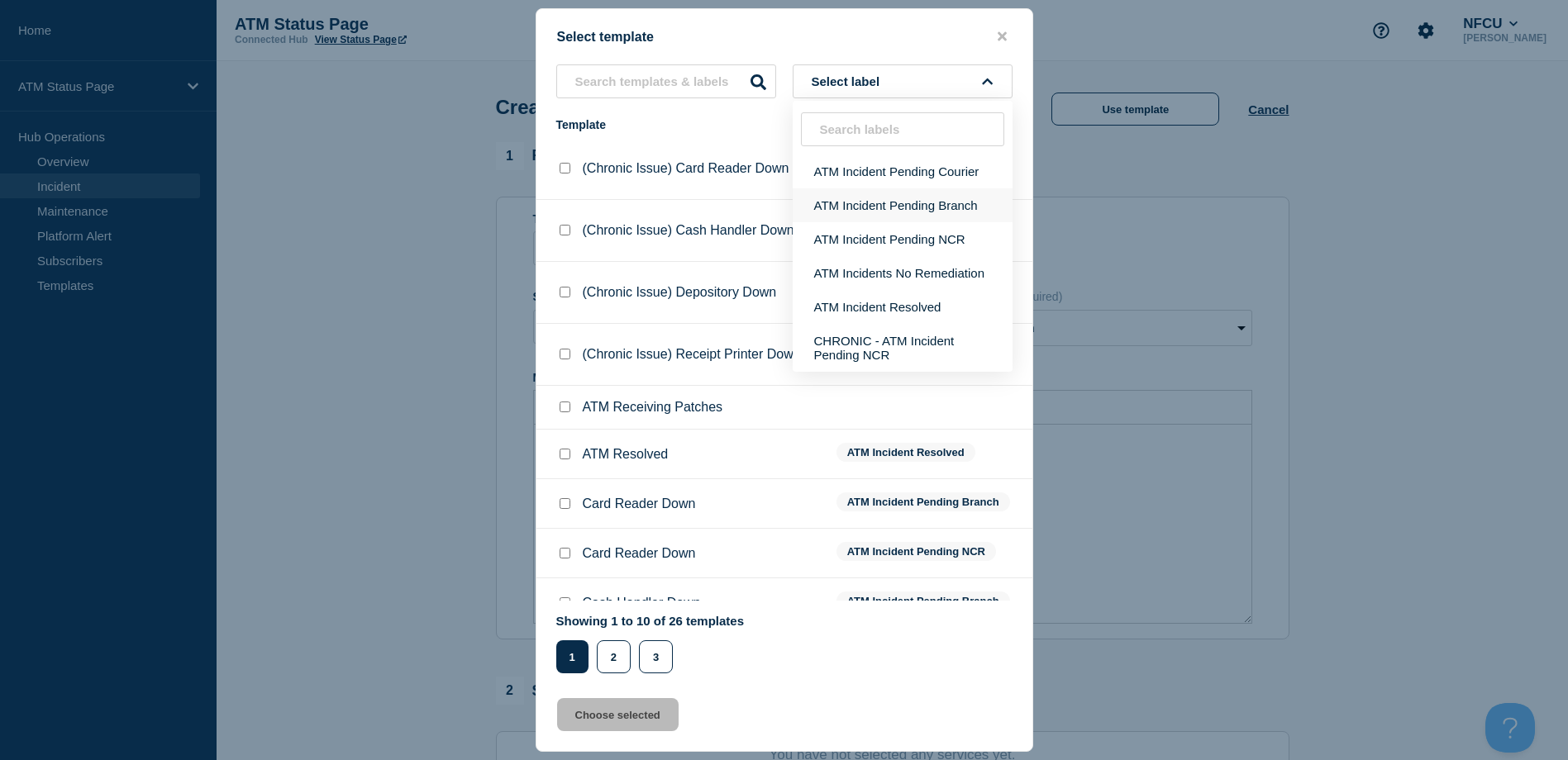
click at [966, 201] on button "ATM Incident Pending Branch" at bounding box center [903, 206] width 219 height 34
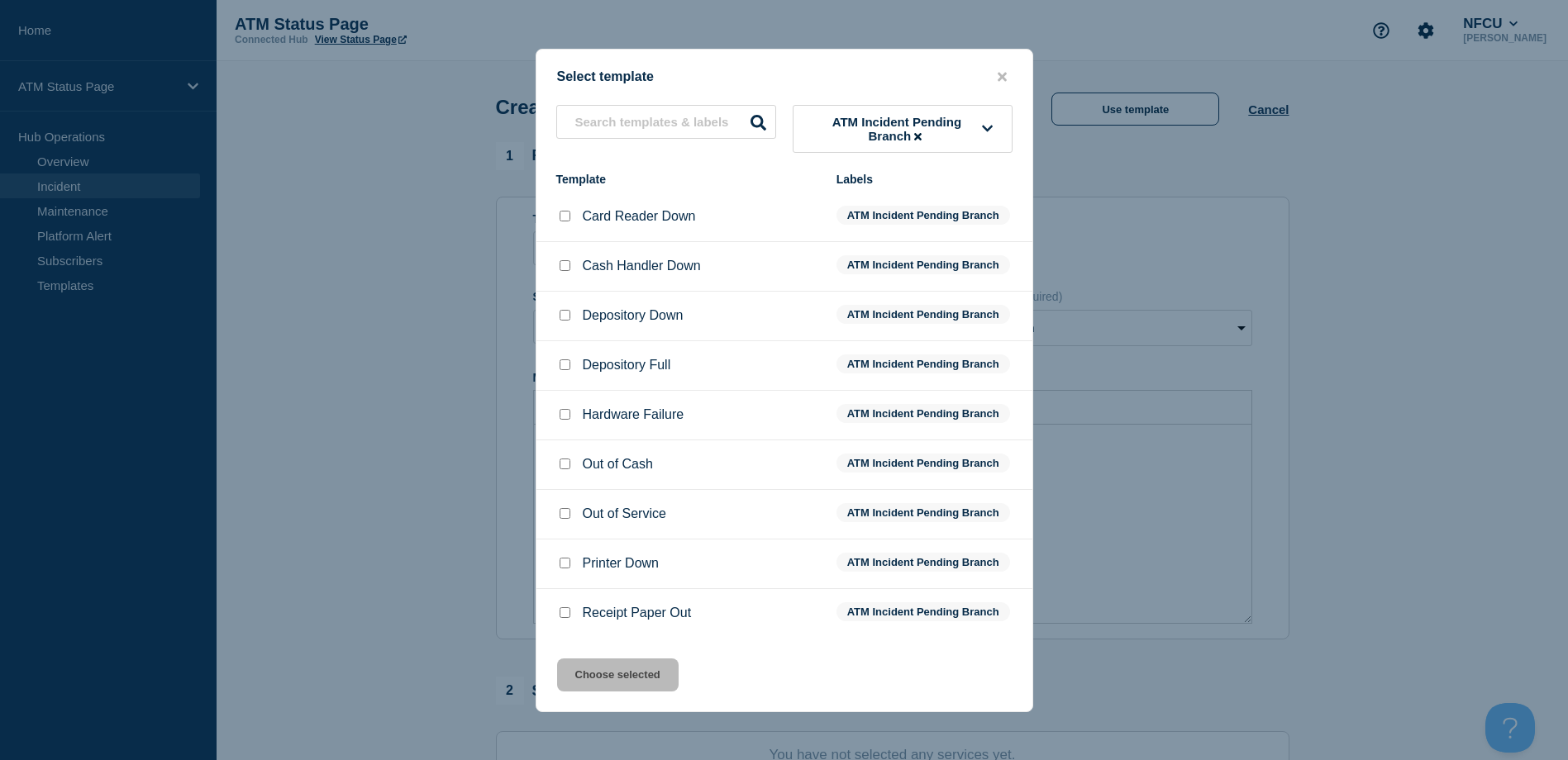
click at [568, 320] on input "Depository Down checkbox" at bounding box center [565, 314] width 11 height 11
click at [602, 663] on button "Choose selected" at bounding box center [617, 674] width 122 height 33
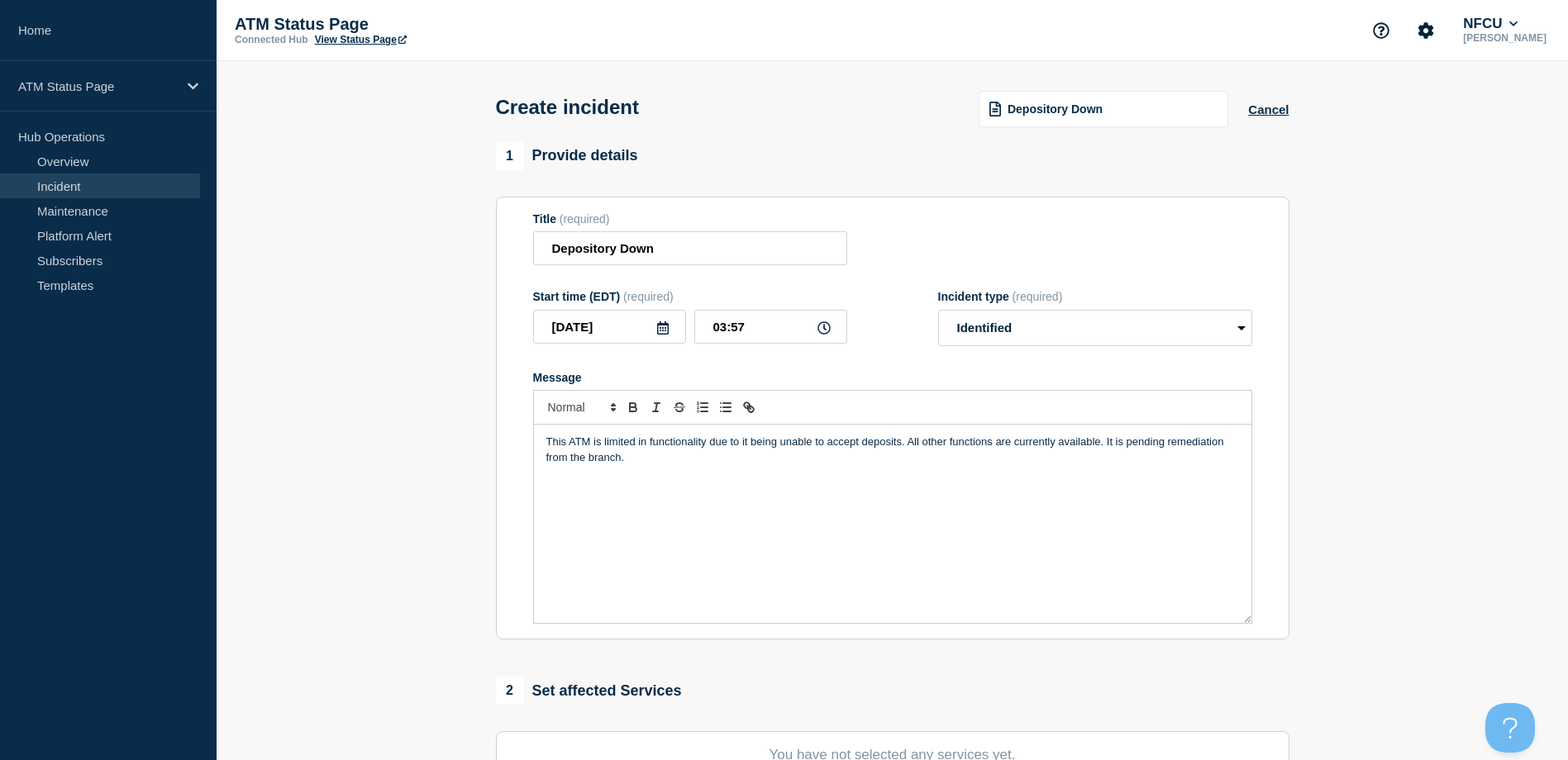
scroll to position [83, 0]
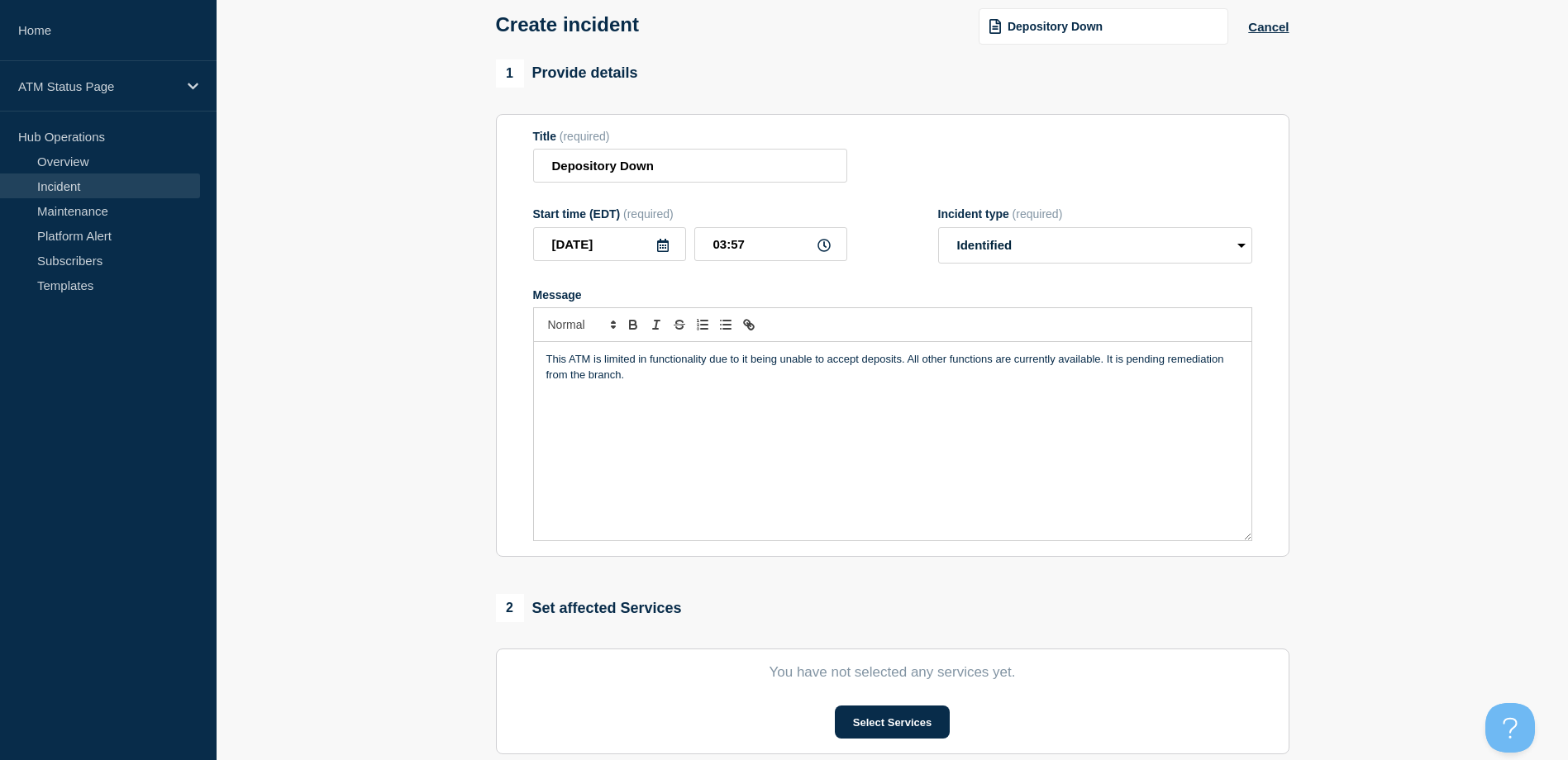
click at [902, 706] on section "You have not selected any services yet. Select Services" at bounding box center [893, 701] width 793 height 106
click at [902, 718] on button "Select Services" at bounding box center [892, 721] width 115 height 33
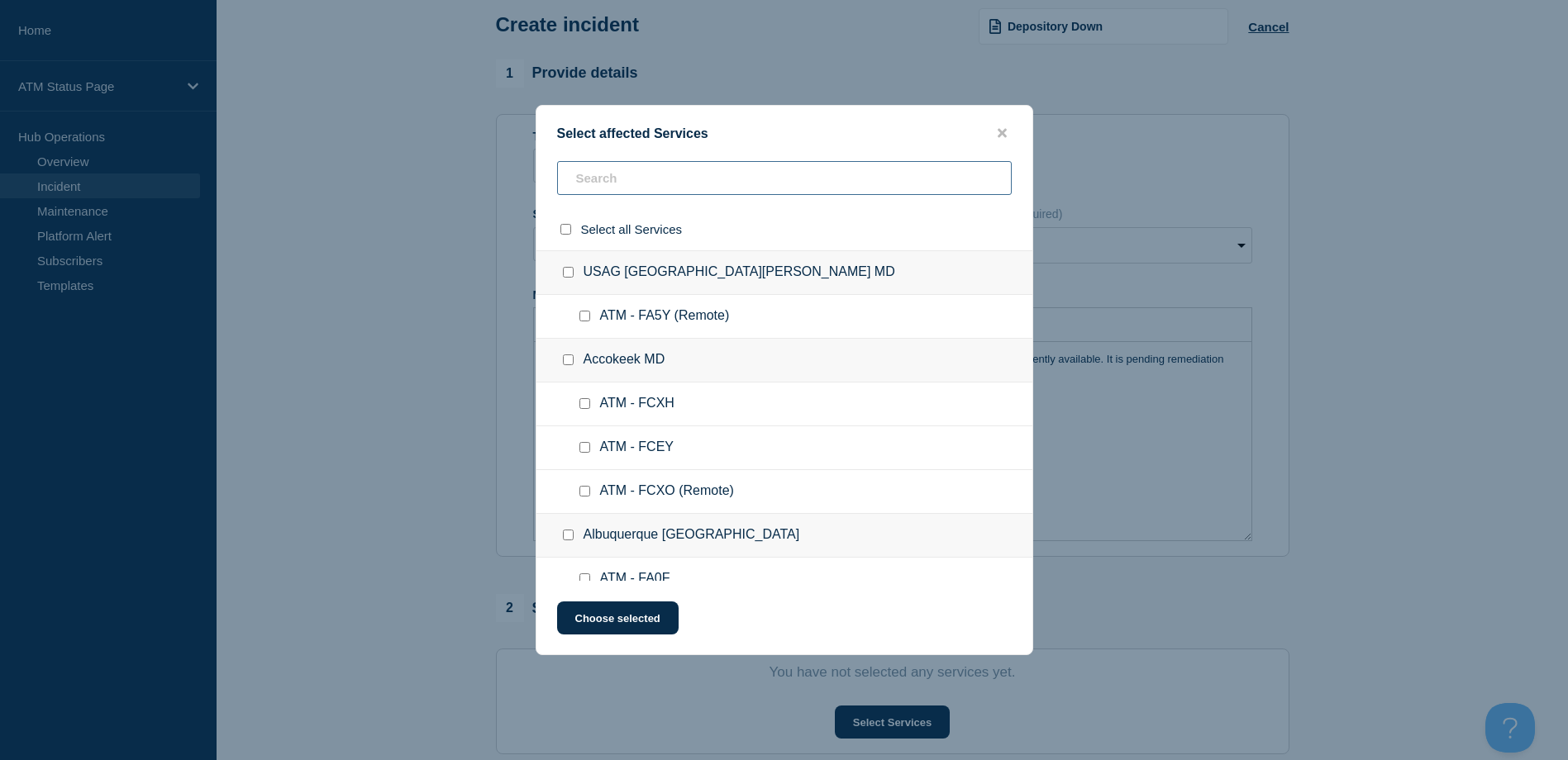
click at [709, 189] on input "text" at bounding box center [784, 178] width 455 height 34
paste input "FCKR"
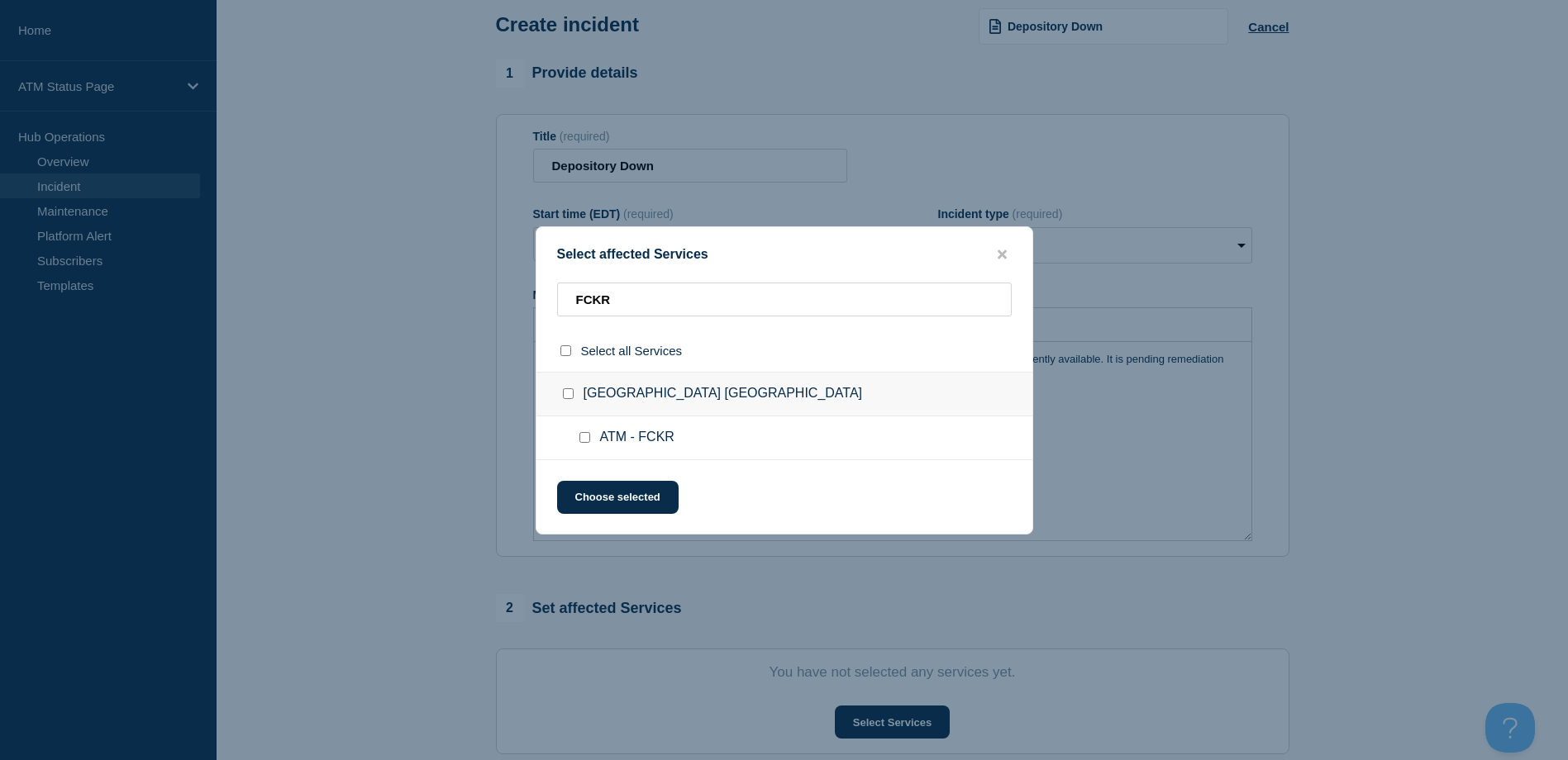
click at [588, 439] on input "ATM - FCKR checkbox" at bounding box center [584, 437] width 11 height 11
drag, startPoint x: 607, startPoint y: 504, endPoint x: 607, endPoint y: 531, distance: 27.0
click at [607, 504] on button "Choose selected" at bounding box center [617, 497] width 122 height 33
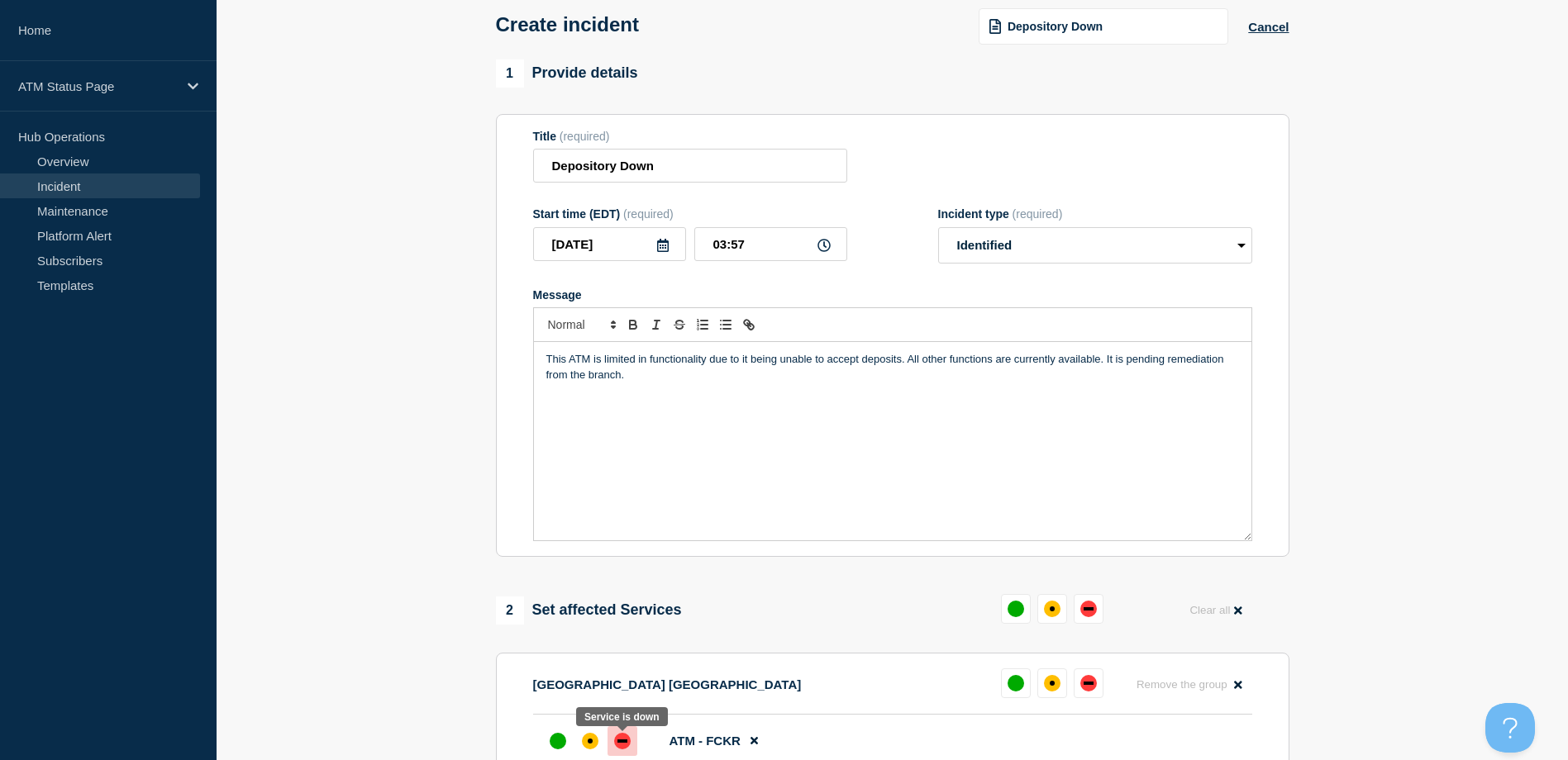
click at [628, 756] on div at bounding box center [622, 741] width 30 height 30
click at [602, 742] on div at bounding box center [590, 741] width 30 height 30
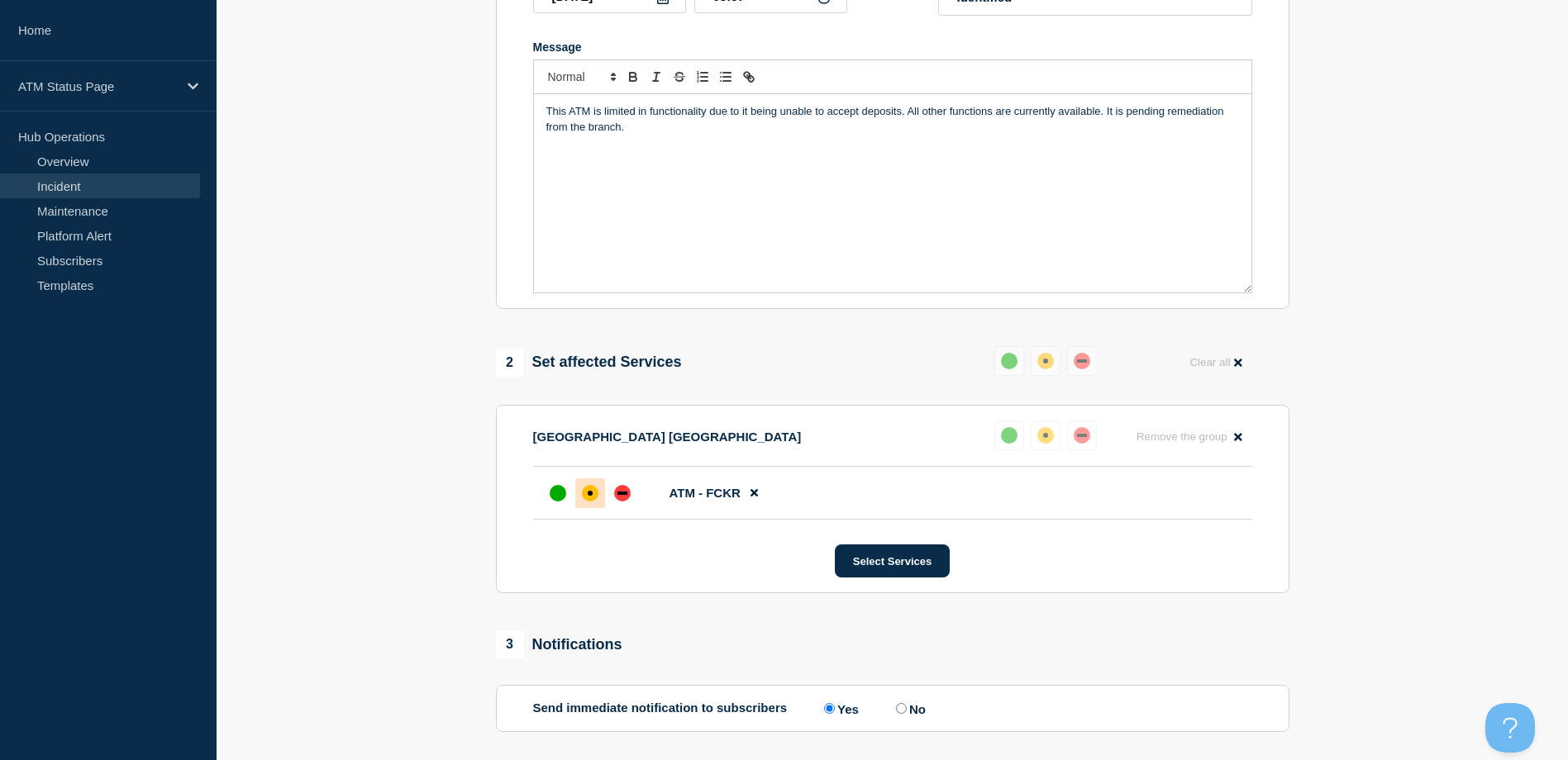
scroll to position [484, 0]
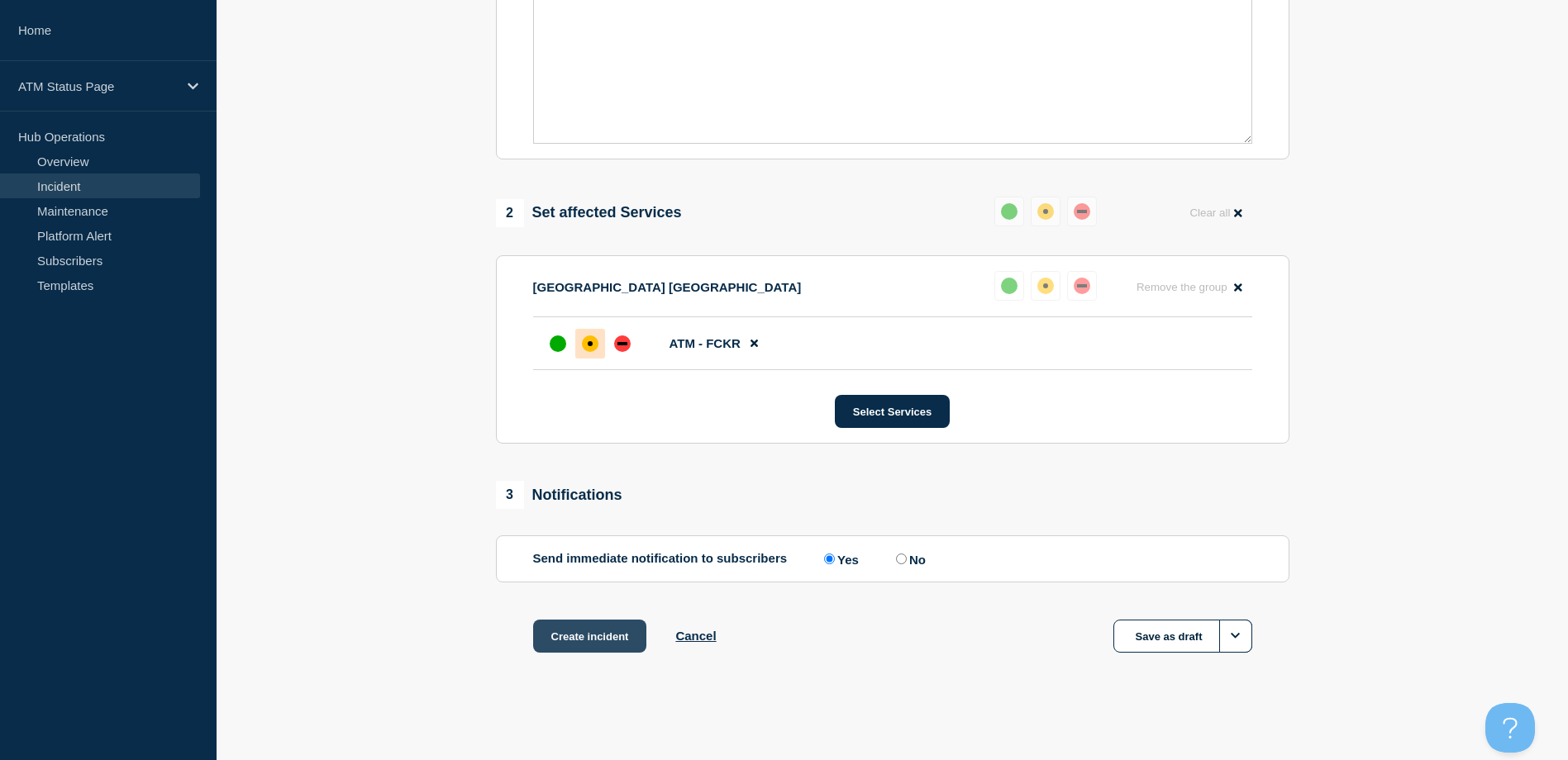
click at [615, 647] on button "Create incident" at bounding box center [589, 635] width 114 height 33
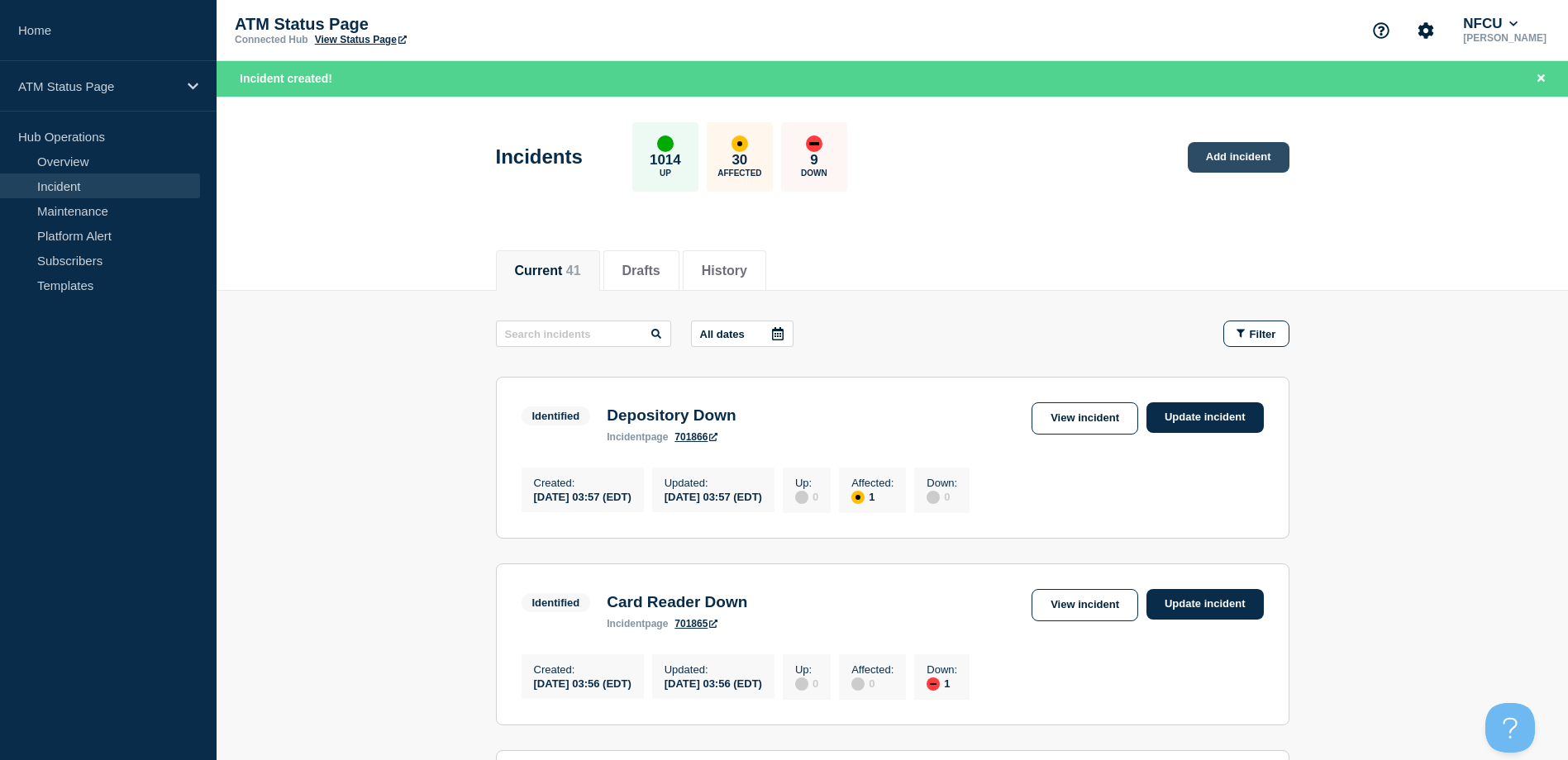
click at [1250, 157] on link "Add incident" at bounding box center [1238, 157] width 102 height 31
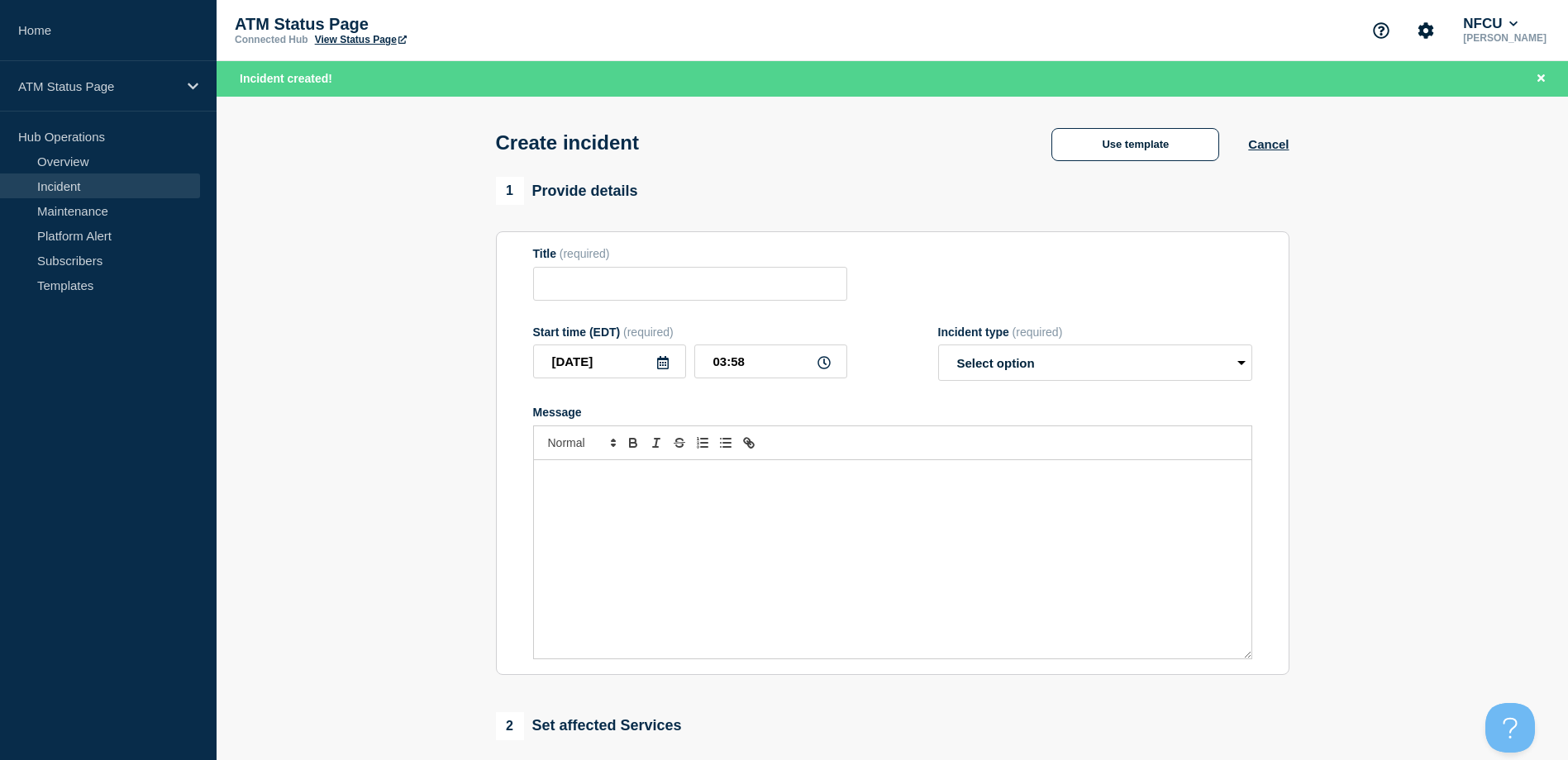
click at [1115, 123] on div "Create incident Use template Cancel" at bounding box center [892, 137] width 830 height 81
click at [1093, 141] on button "Use template" at bounding box center [1135, 144] width 168 height 33
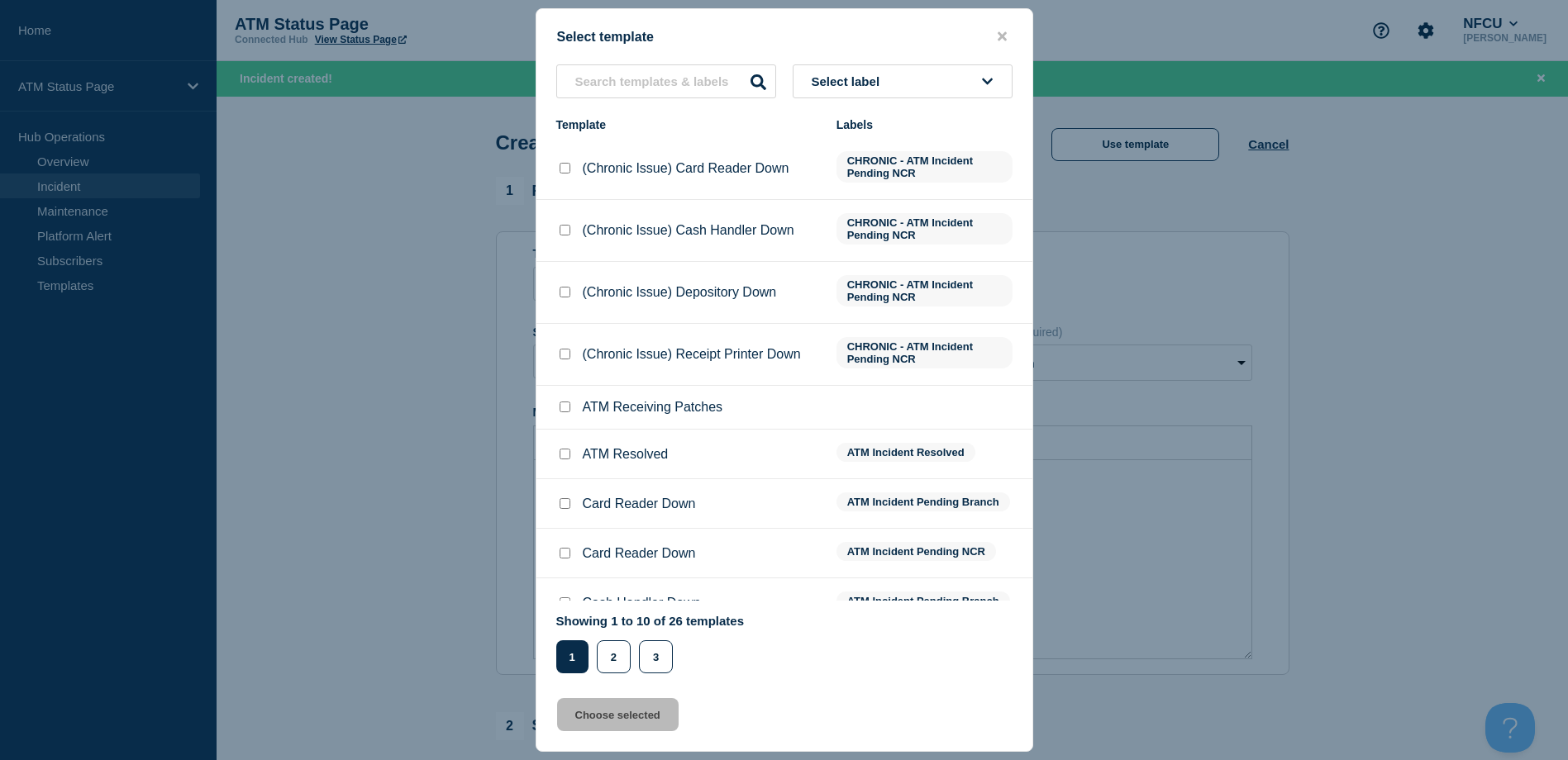
click at [882, 85] on span "Select label" at bounding box center [849, 81] width 75 height 14
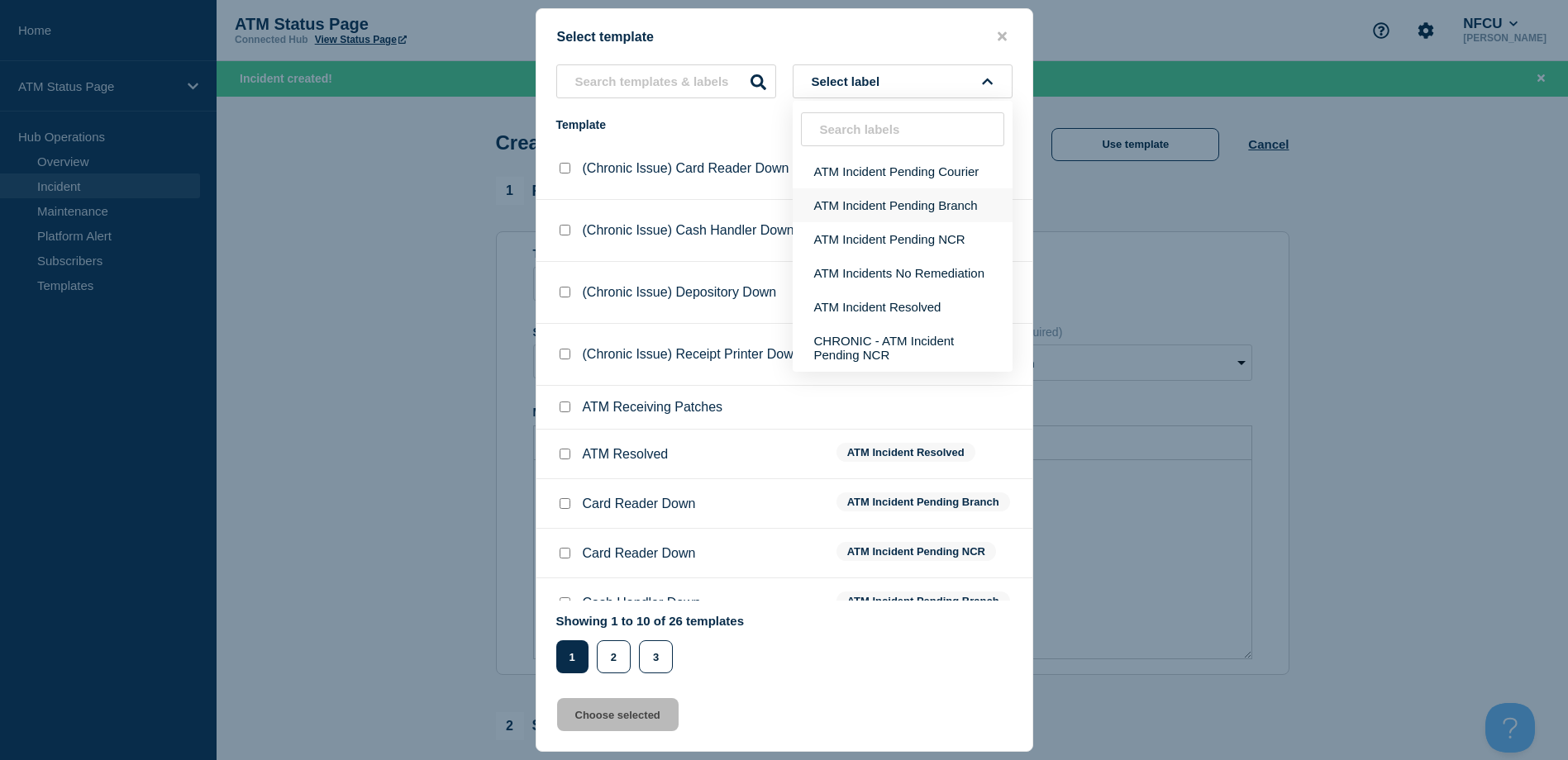
click at [850, 197] on button "ATM Incident Pending Branch" at bounding box center [903, 206] width 219 height 34
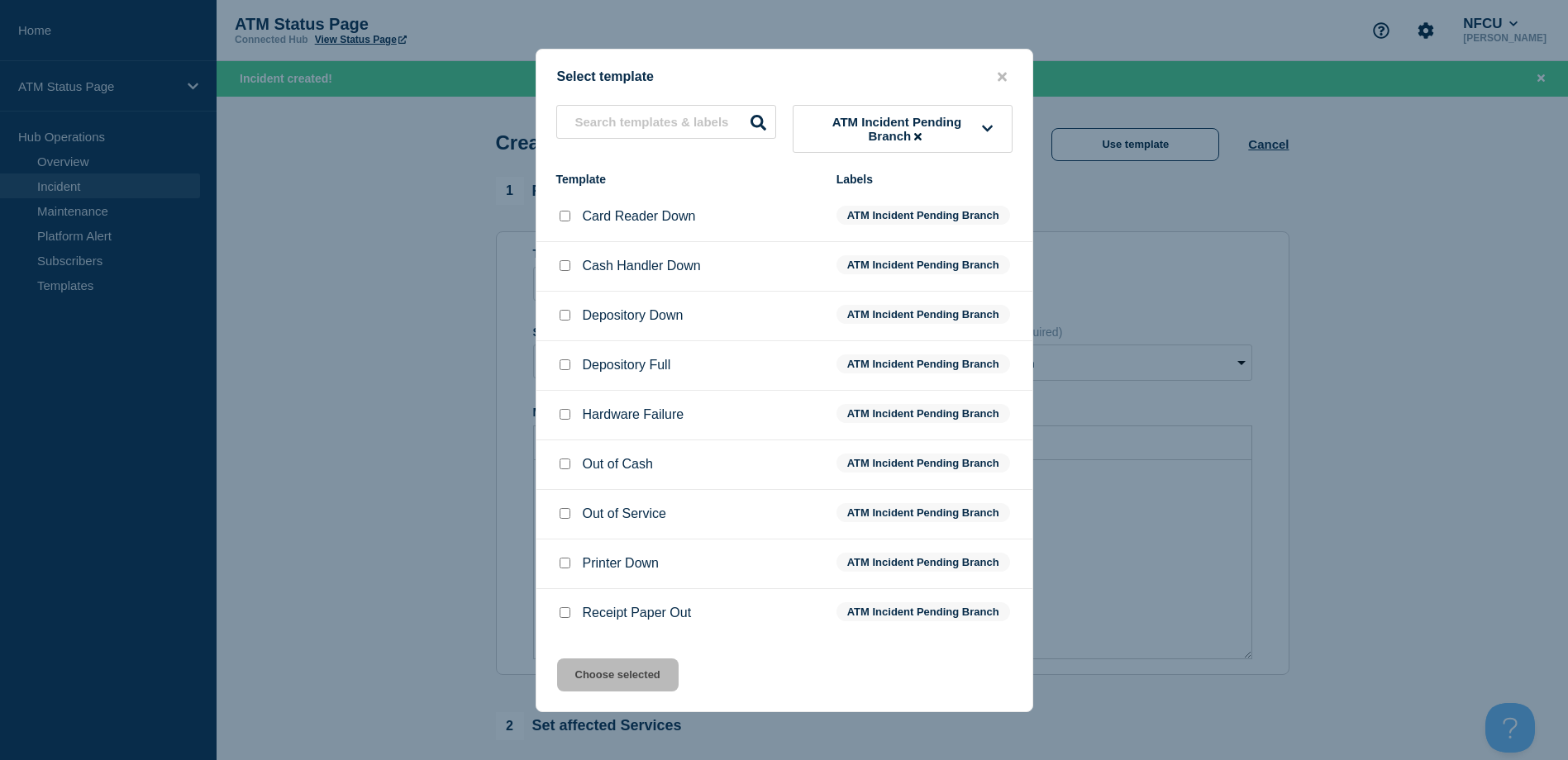
click at [570, 320] on div at bounding box center [565, 315] width 17 height 17
click at [566, 317] on input "Depository Down checkbox" at bounding box center [565, 314] width 11 height 11
click at [637, 669] on button "Choose selected" at bounding box center [617, 674] width 122 height 33
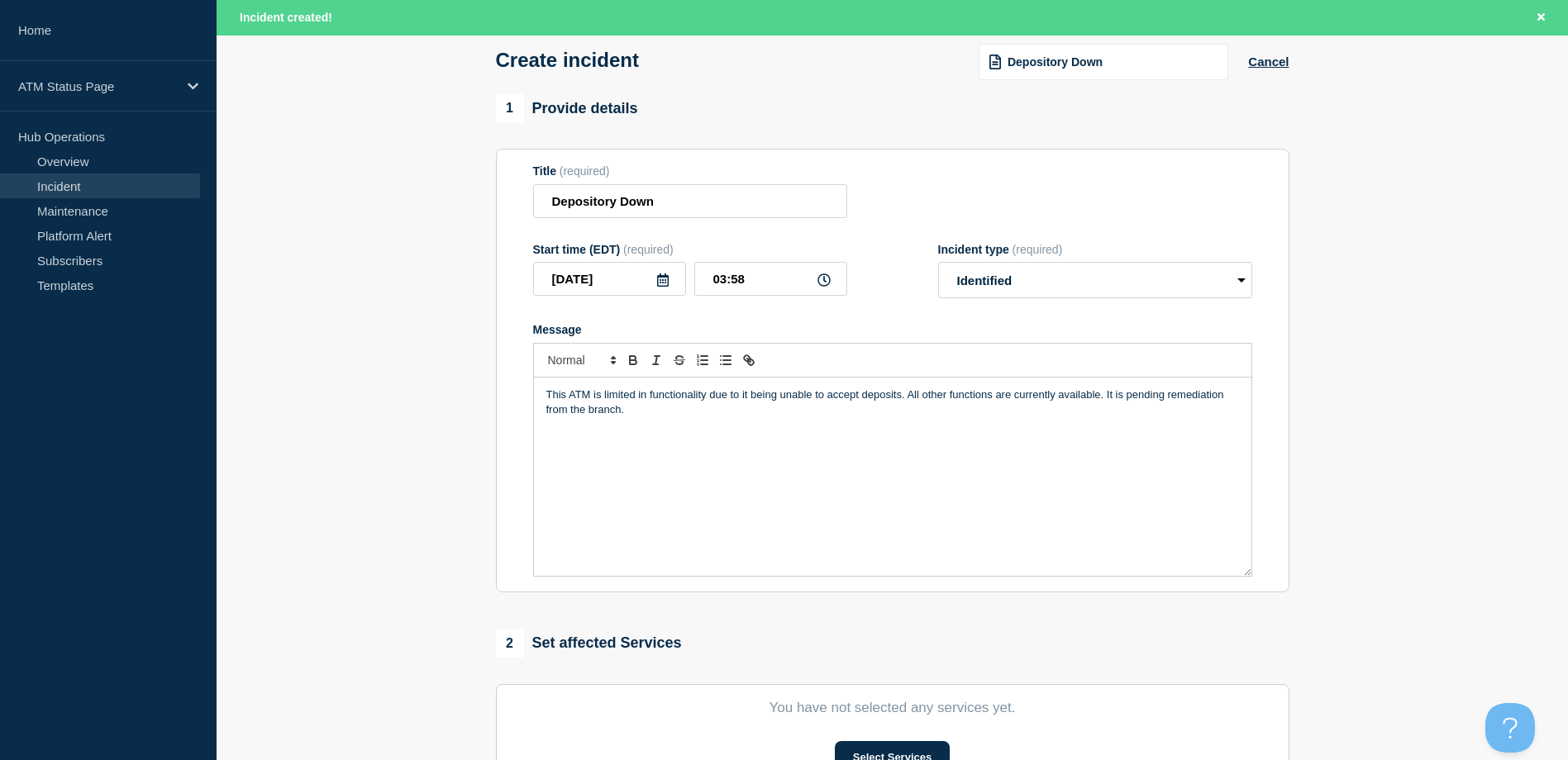
scroll to position [248, 0]
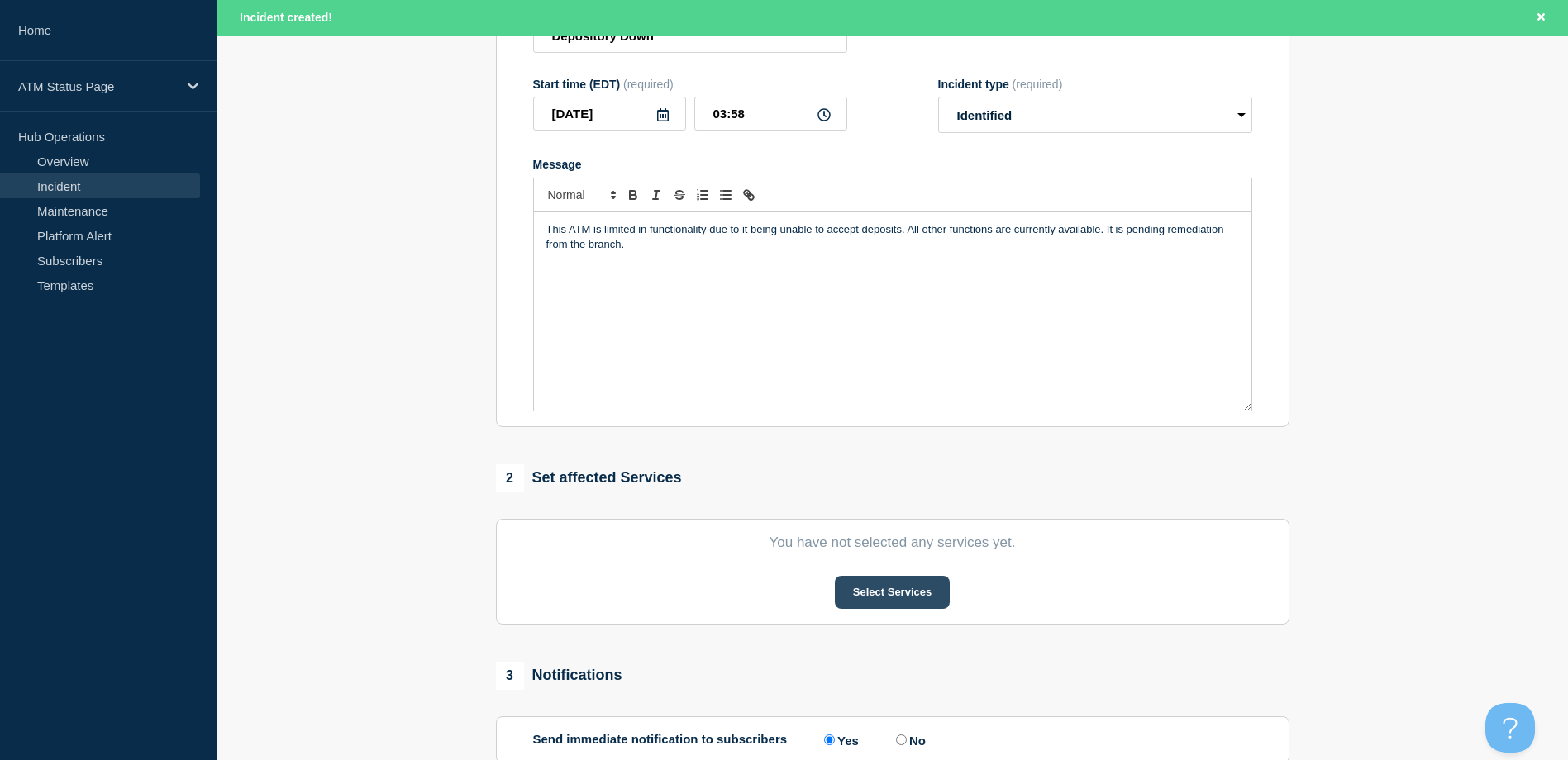
click at [920, 581] on button "Select Services" at bounding box center [892, 592] width 115 height 33
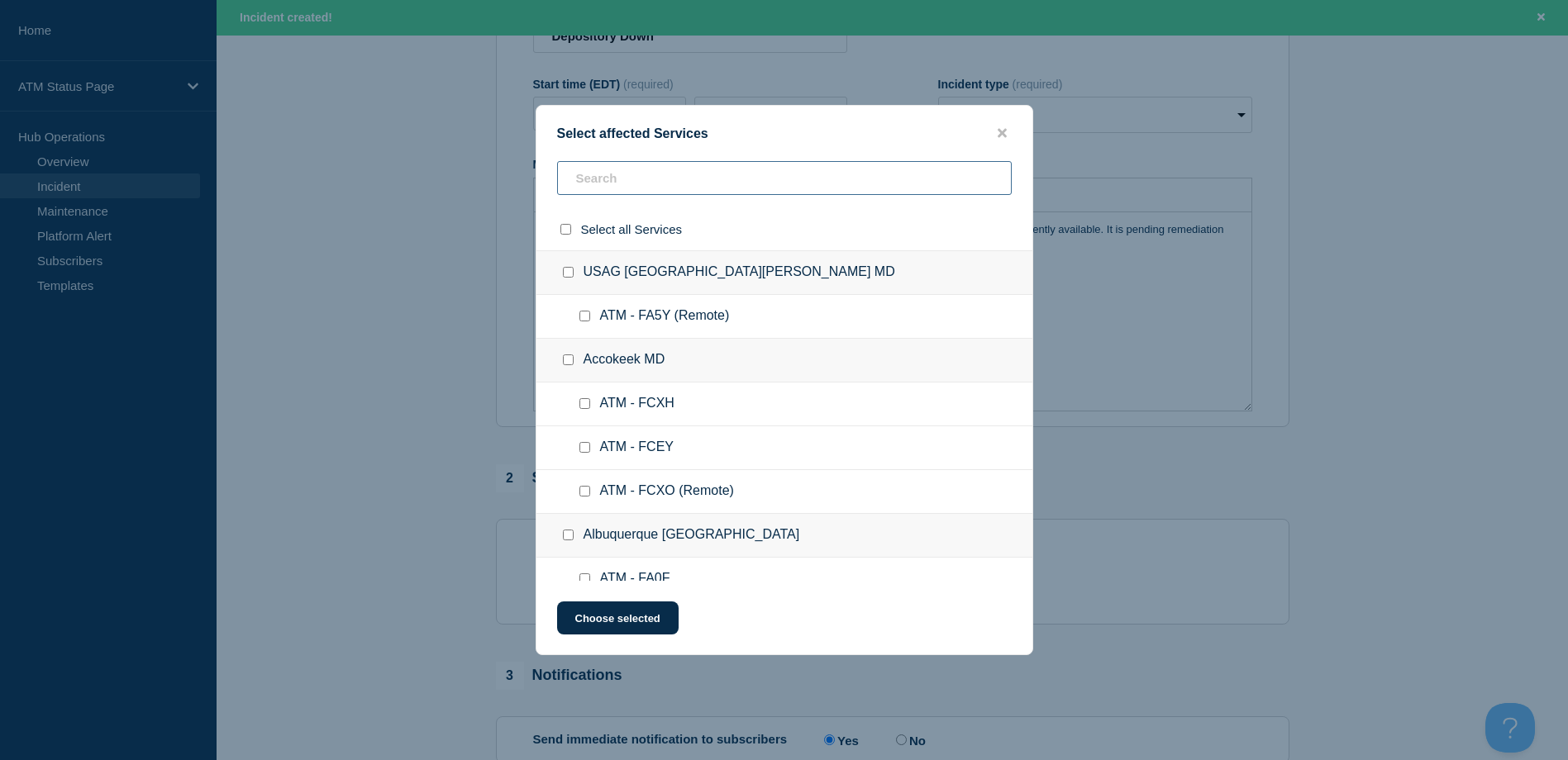
click at [789, 187] on input "text" at bounding box center [784, 178] width 455 height 34
paste input "FCV4"
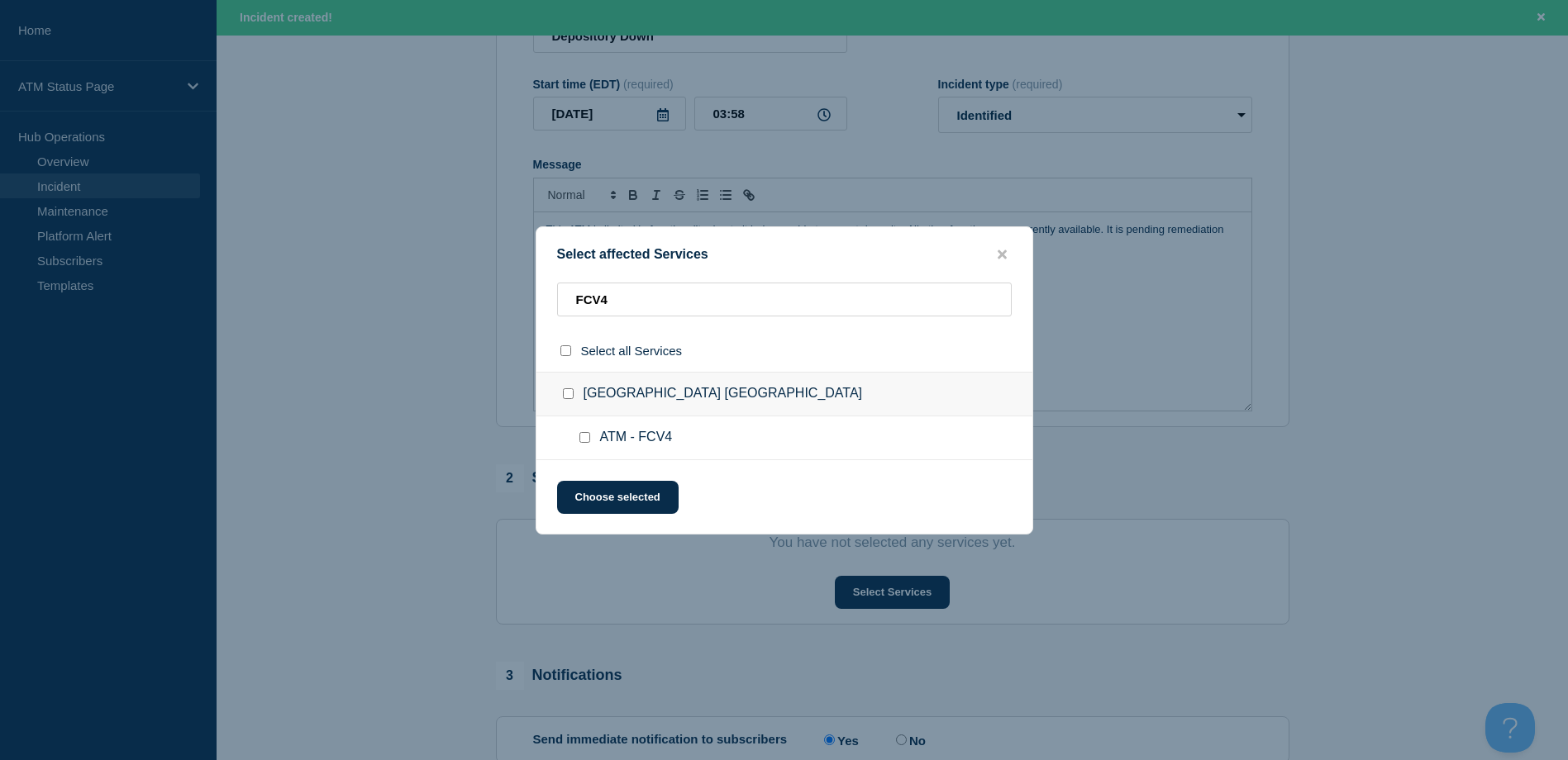
click at [586, 433] on input "ATM - FCV4 checkbox" at bounding box center [584, 437] width 11 height 11
click at [596, 481] on div "Select affected Services FCV4 Select all Services Suffolk VA ATM - FCV4 Choose …" at bounding box center [784, 380] width 497 height 308
click at [597, 493] on button "Choose selected" at bounding box center [617, 497] width 122 height 33
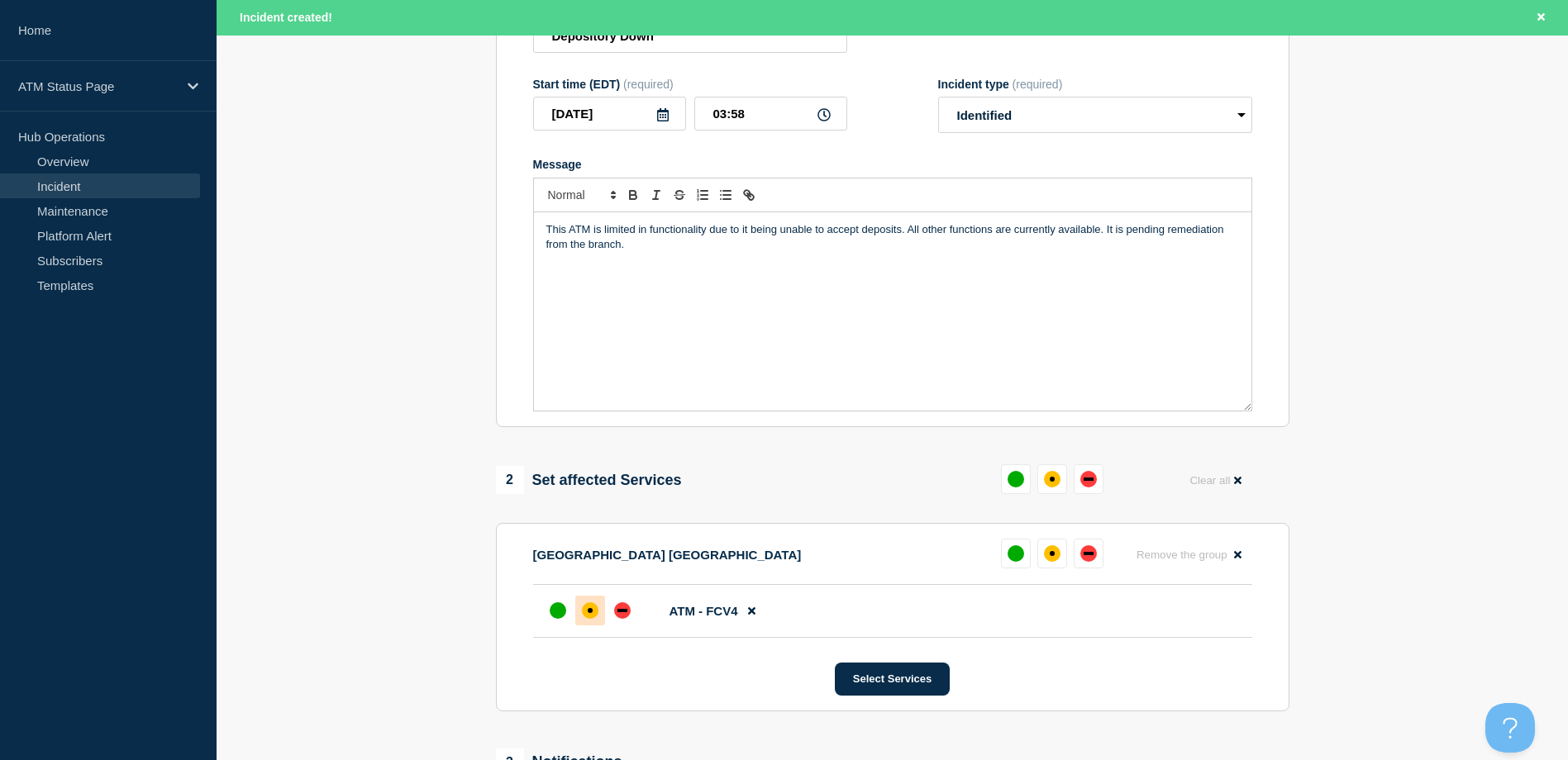
click at [591, 619] on div "affected" at bounding box center [589, 610] width 17 height 17
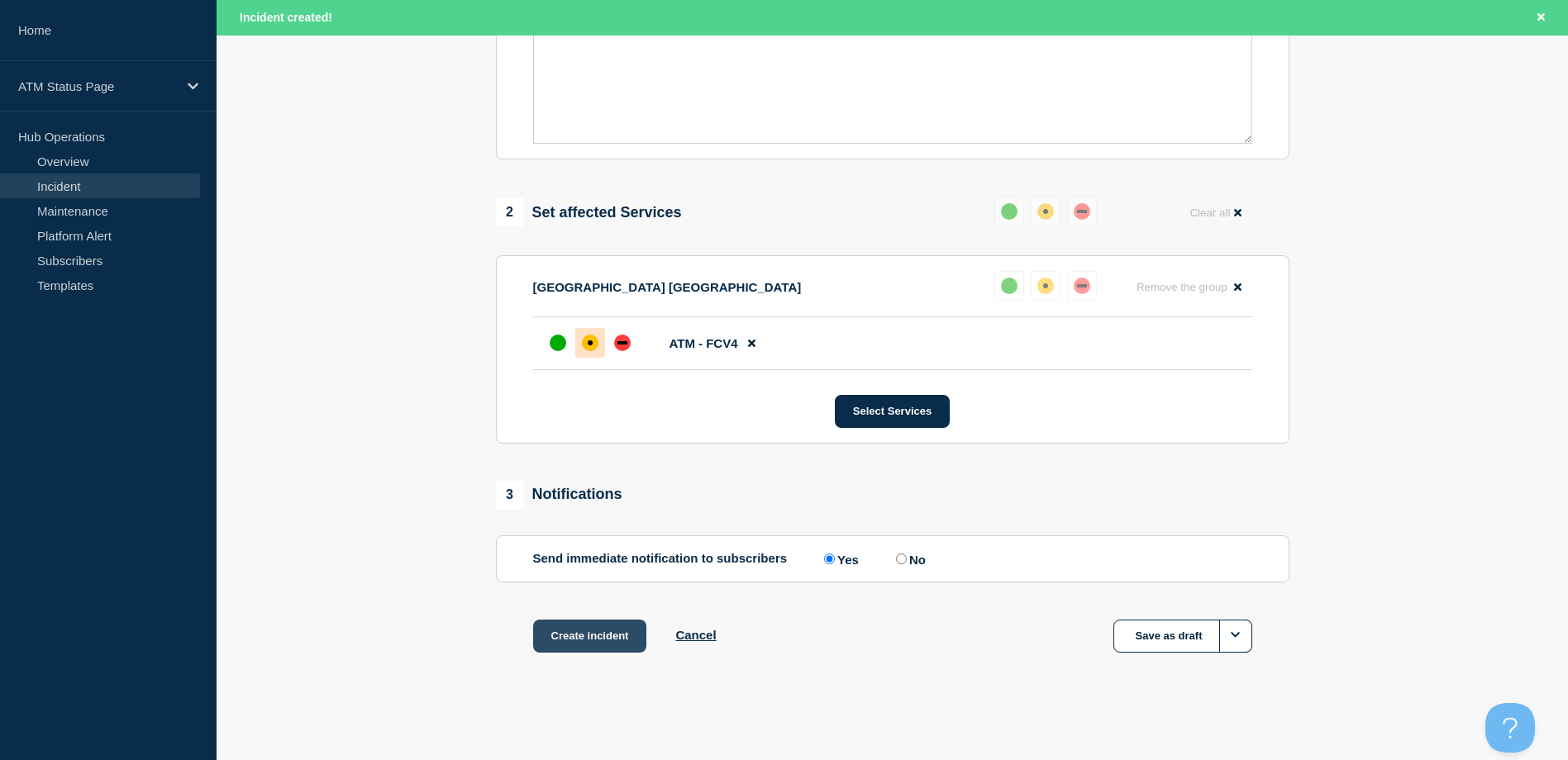
click at [584, 636] on button "Create incident" at bounding box center [589, 635] width 114 height 33
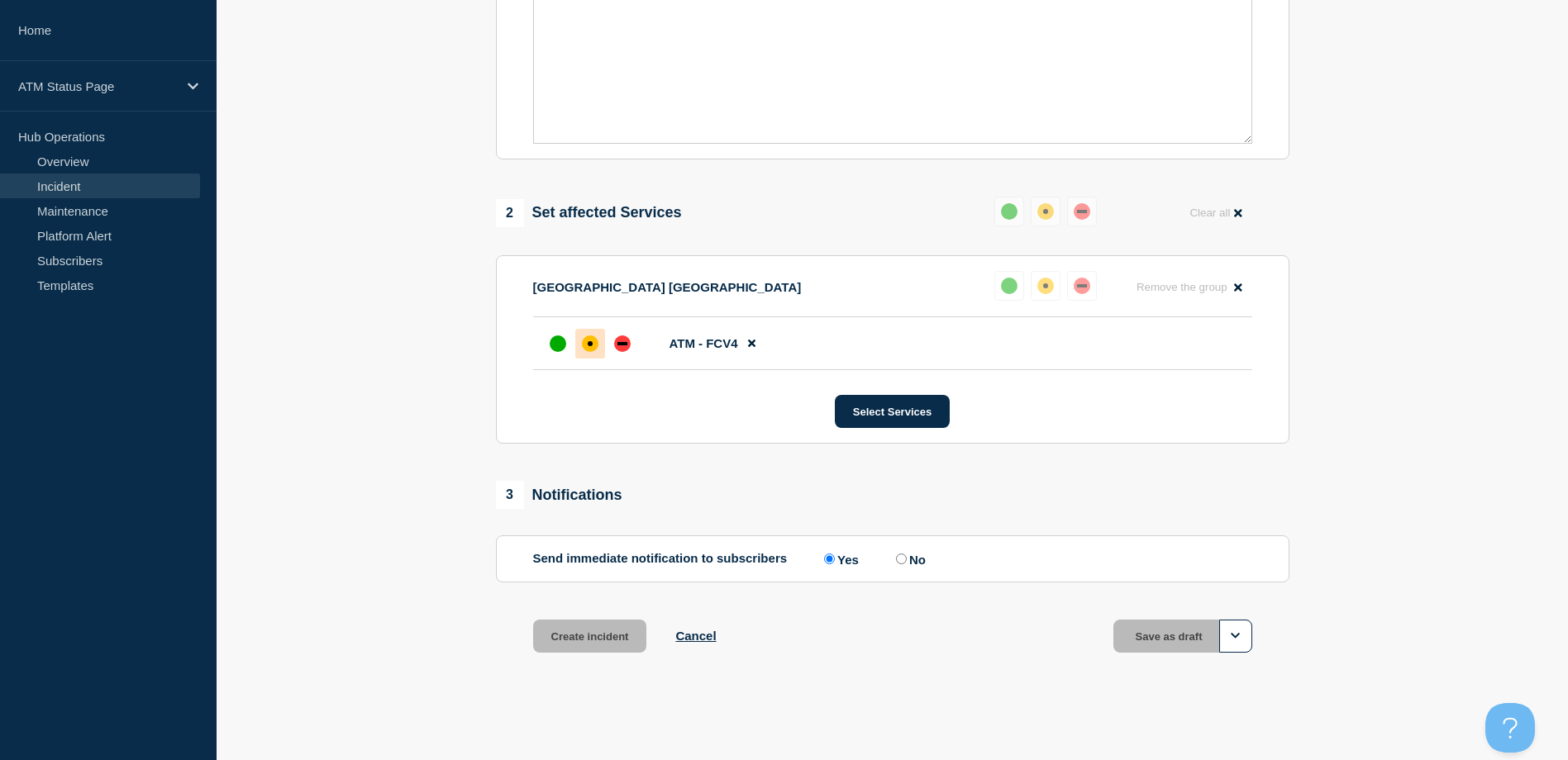
scroll to position [484, 0]
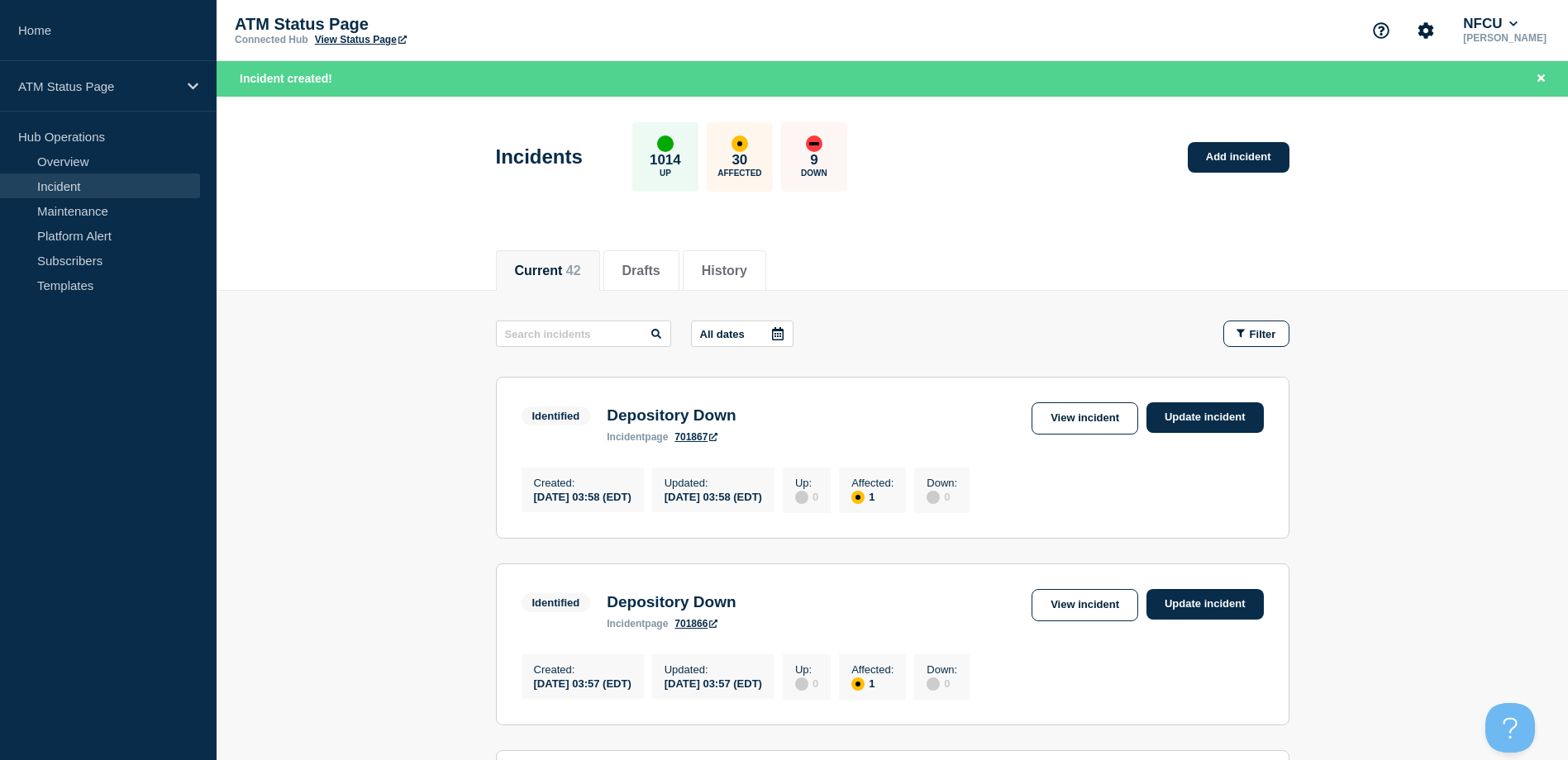
click at [1252, 328] on span "Filter" at bounding box center [1263, 334] width 27 height 13
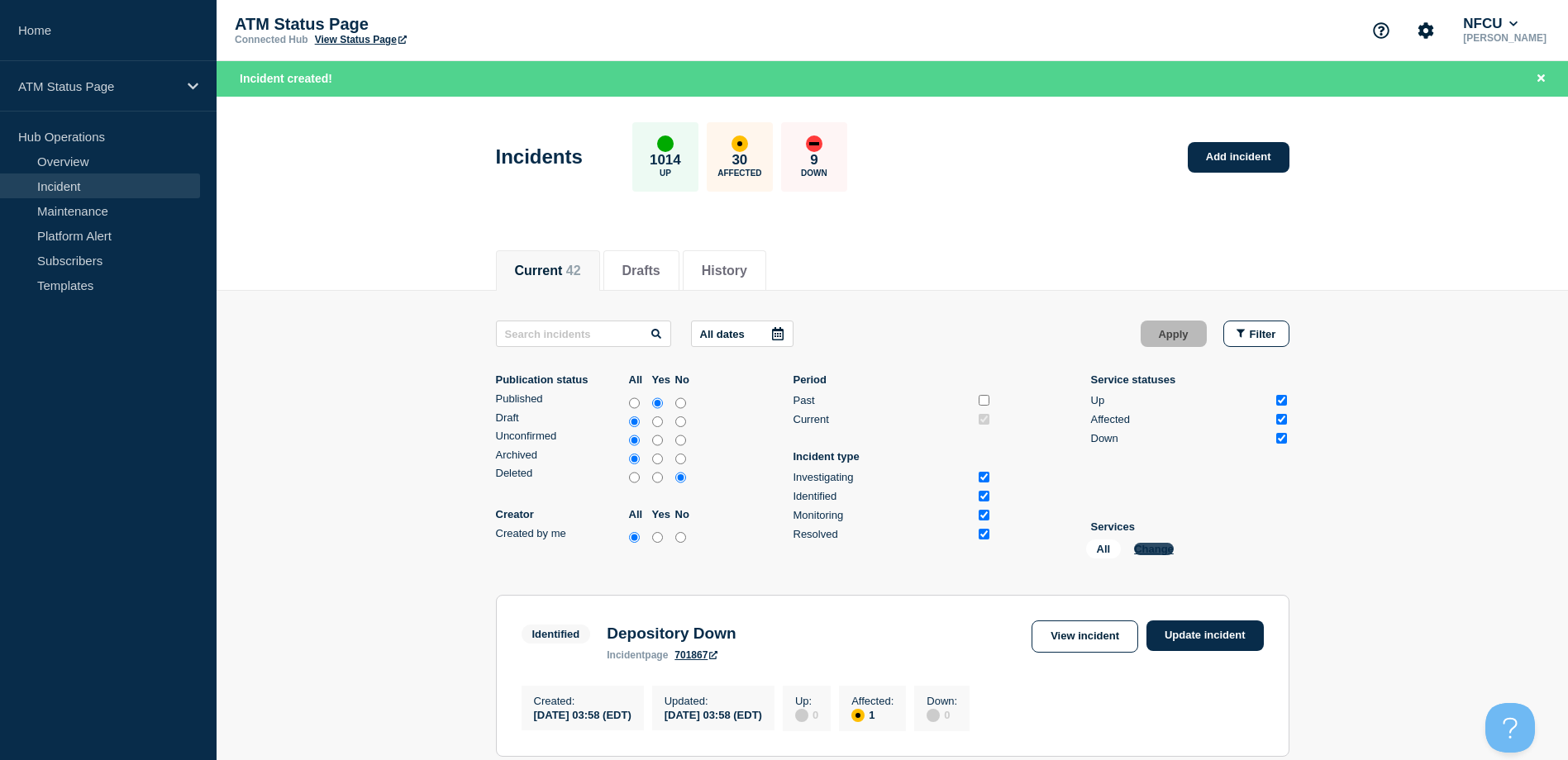
click at [1146, 549] on button "Change" at bounding box center [1154, 549] width 40 height 13
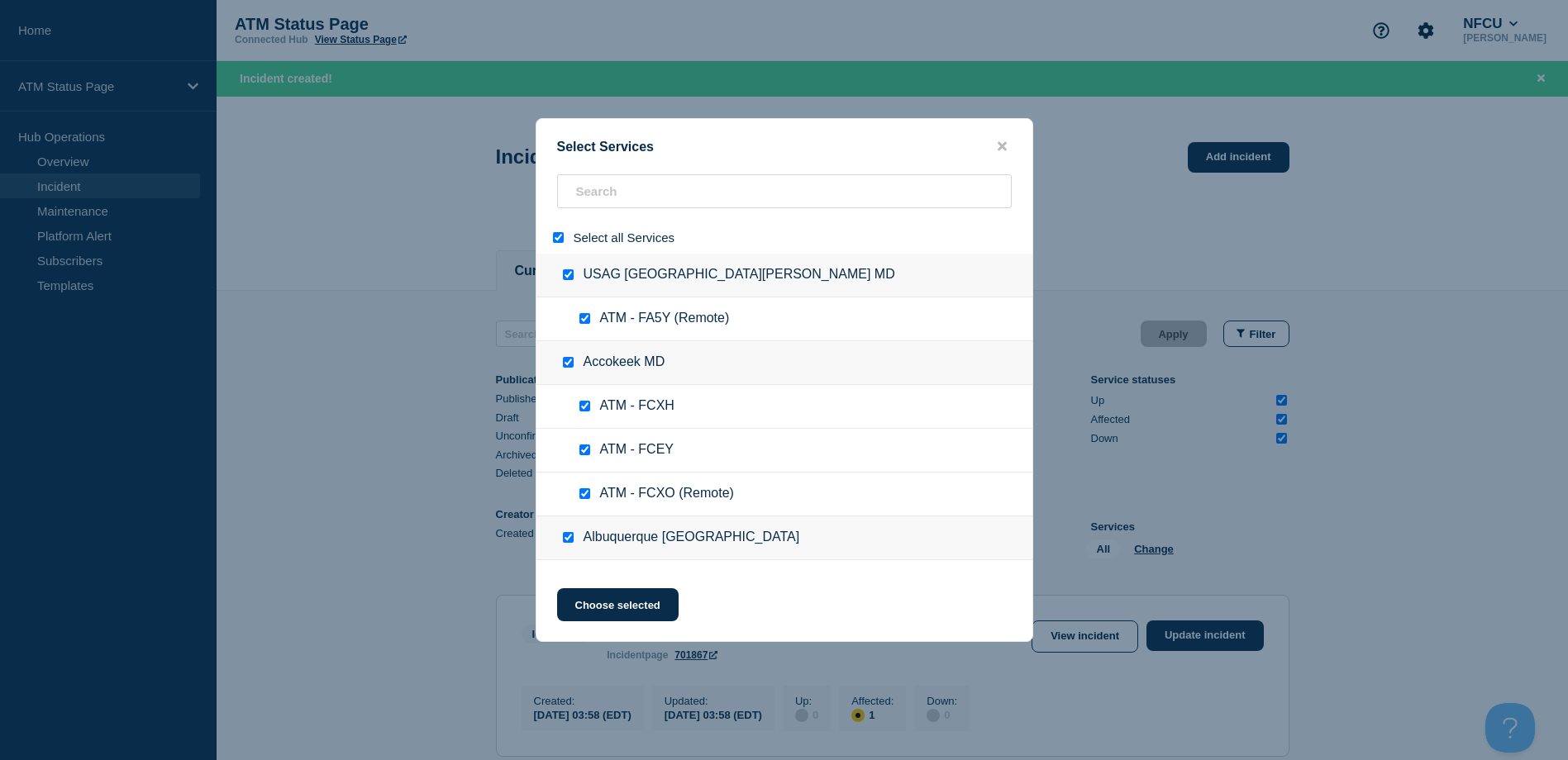
click at [554, 238] on input "select all" at bounding box center [558, 237] width 11 height 11
click at [598, 193] on input "search" at bounding box center [784, 191] width 455 height 34
paste input "FA69"
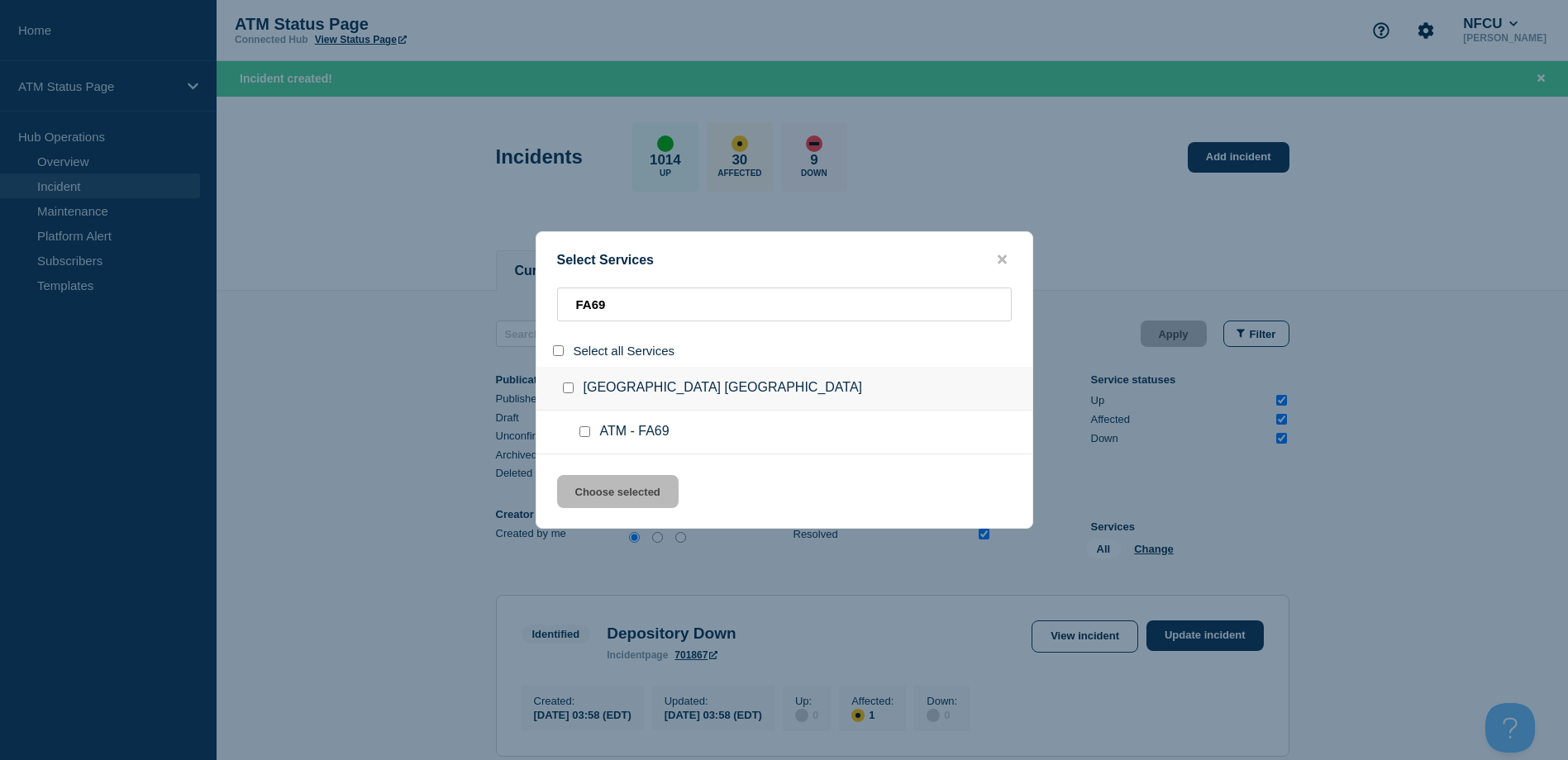
click at [587, 437] on input "service: ATM - FA69" at bounding box center [584, 431] width 11 height 11
click at [614, 499] on button "Choose selected" at bounding box center [617, 491] width 122 height 33
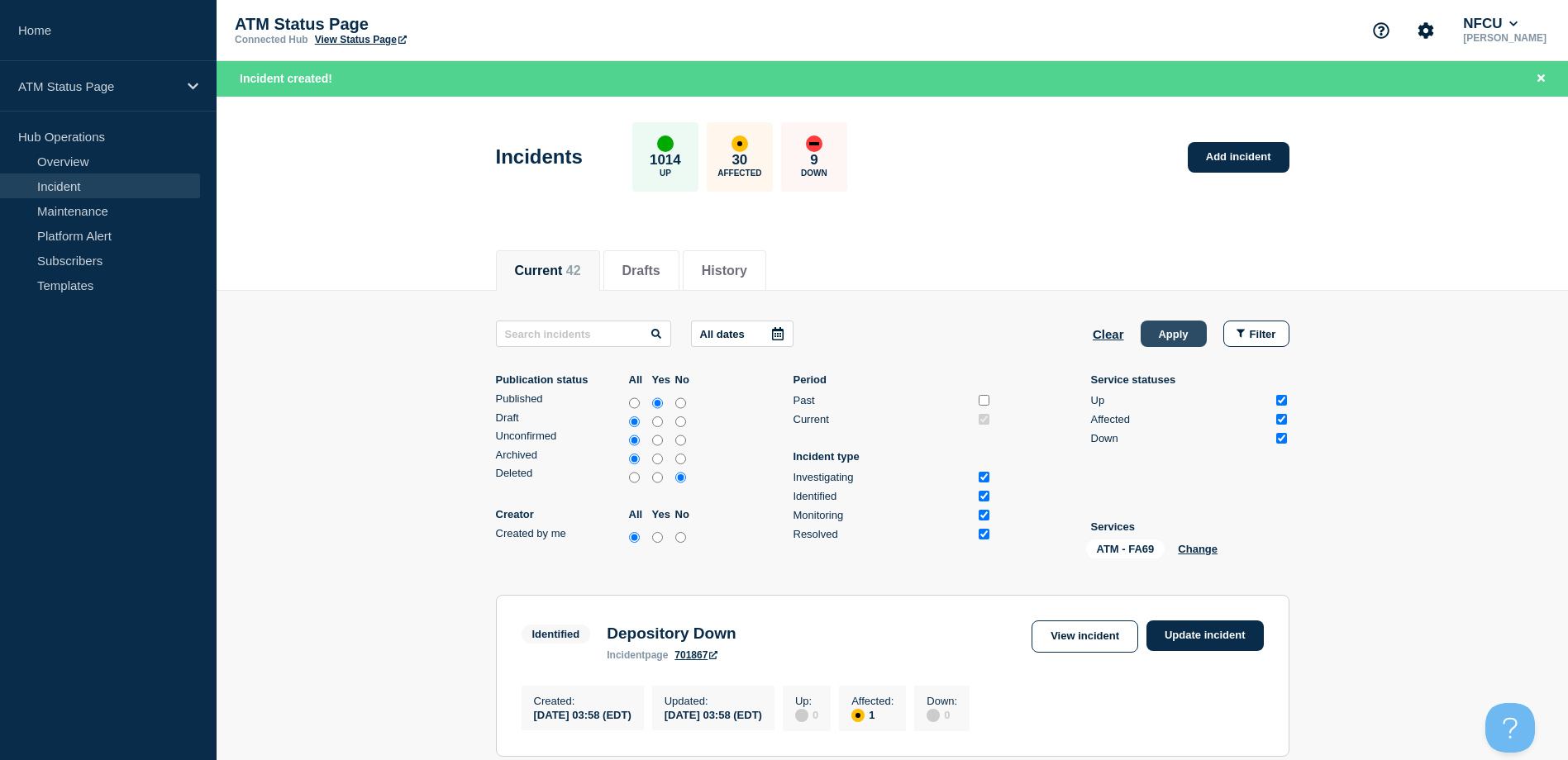
click at [1172, 337] on button "Apply" at bounding box center [1174, 333] width 66 height 27
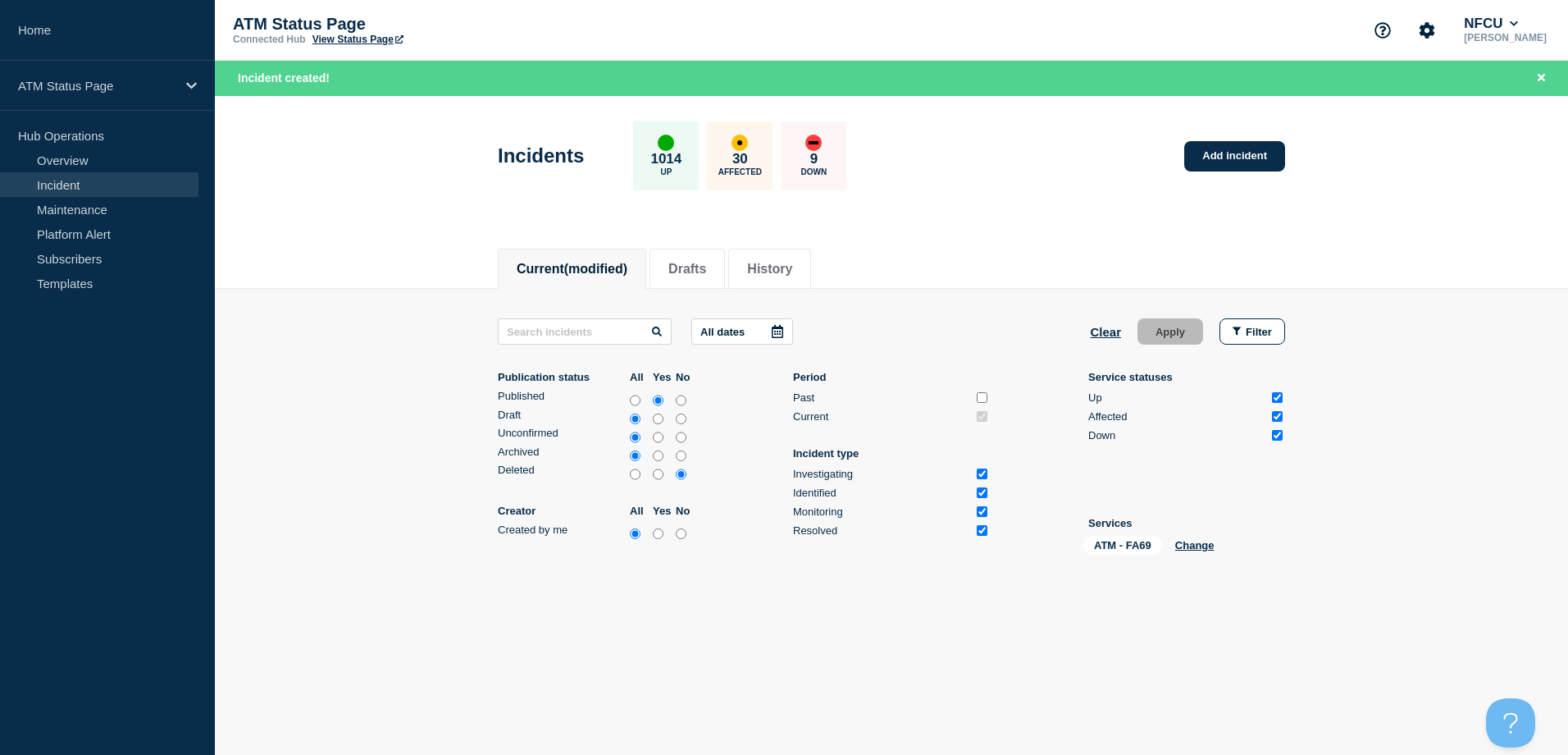
click at [1244, 135] on div "Incidents 1014 Up 30 Affected 9 Down Add incident" at bounding box center [892, 150] width 824 height 100
click at [1220, 151] on link "Add incident" at bounding box center [1234, 156] width 101 height 30
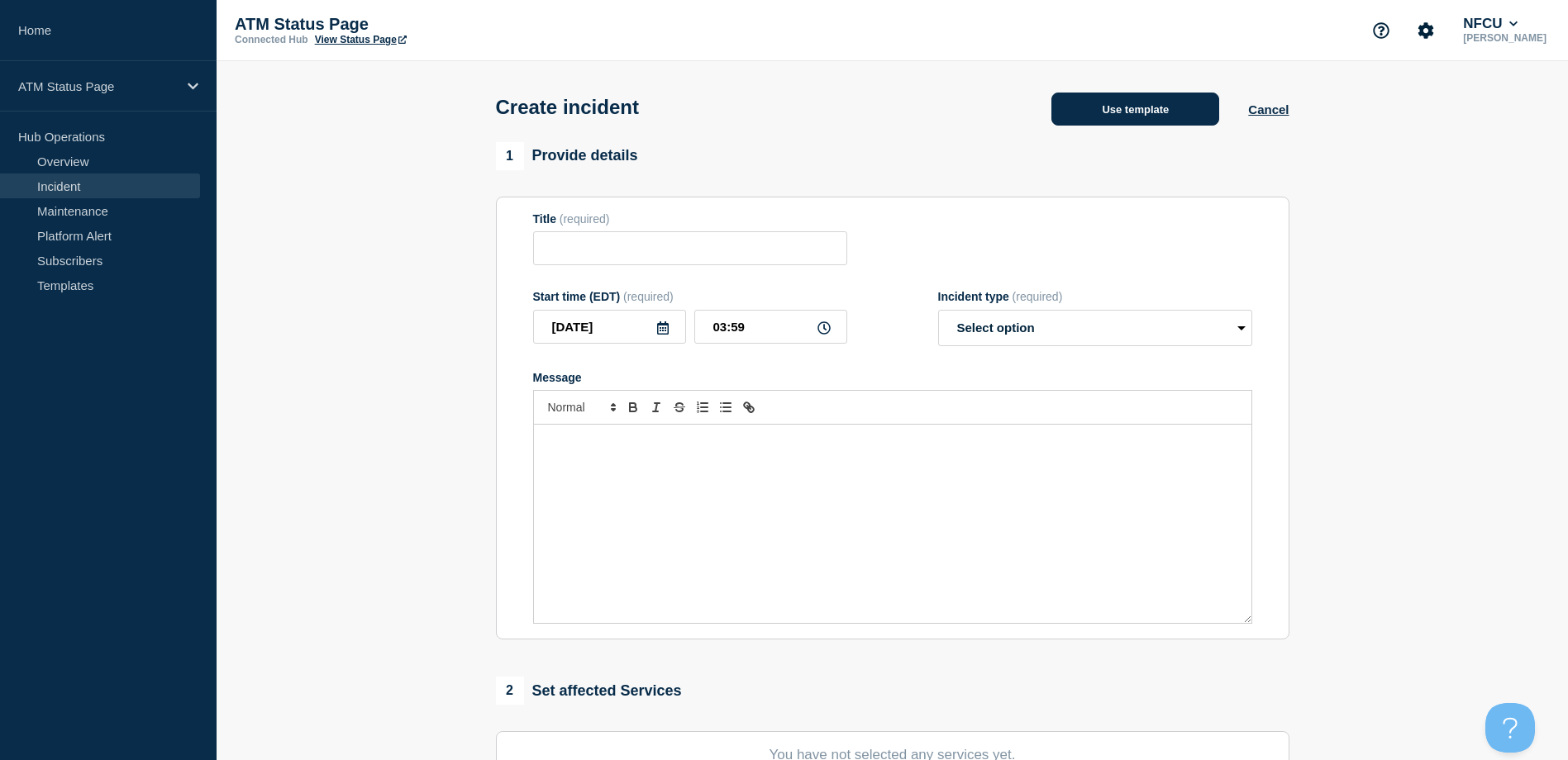
click at [1100, 124] on button "Use template" at bounding box center [1135, 109] width 168 height 33
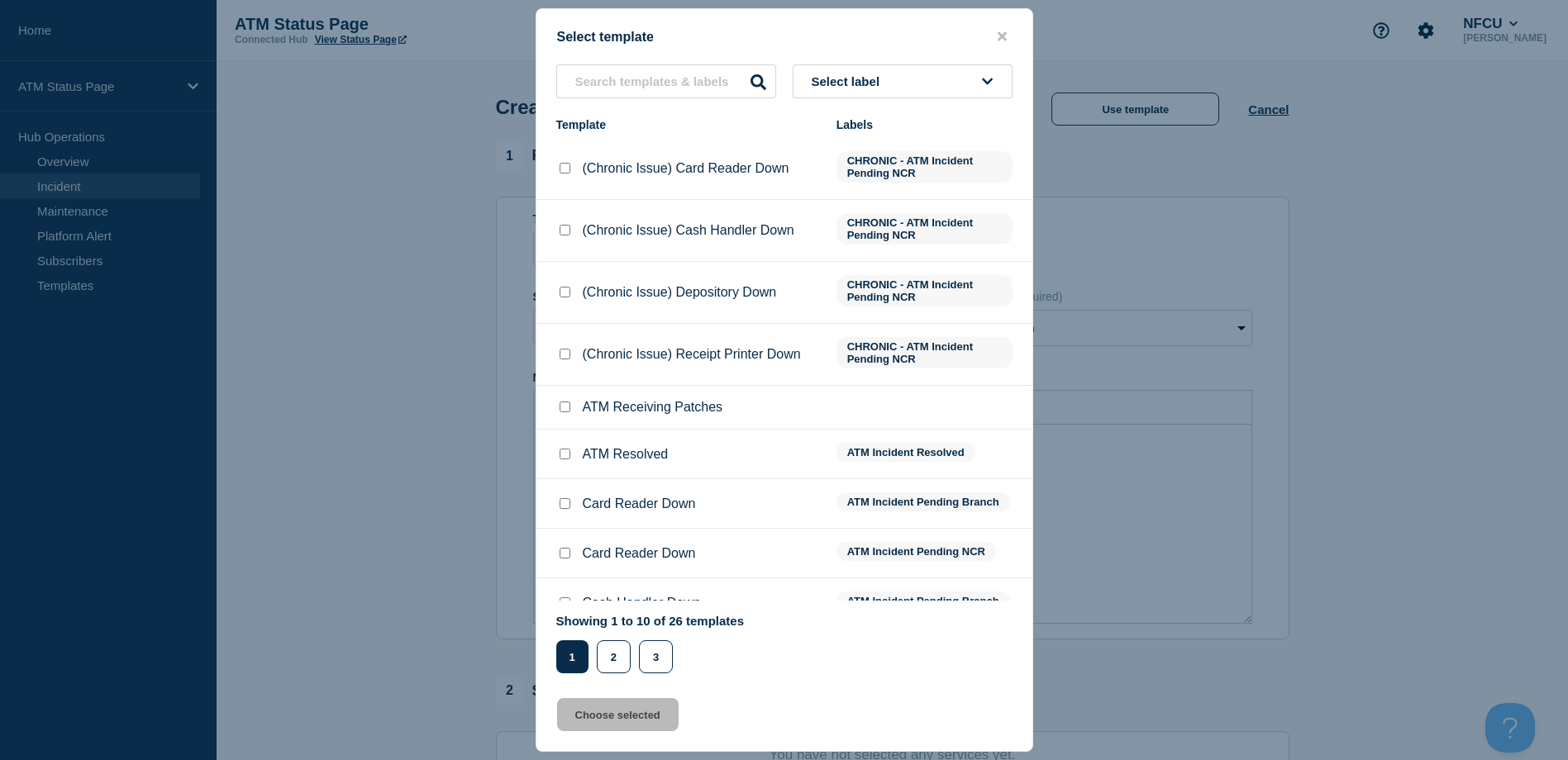
click at [873, 76] on span "Select label" at bounding box center [849, 81] width 75 height 14
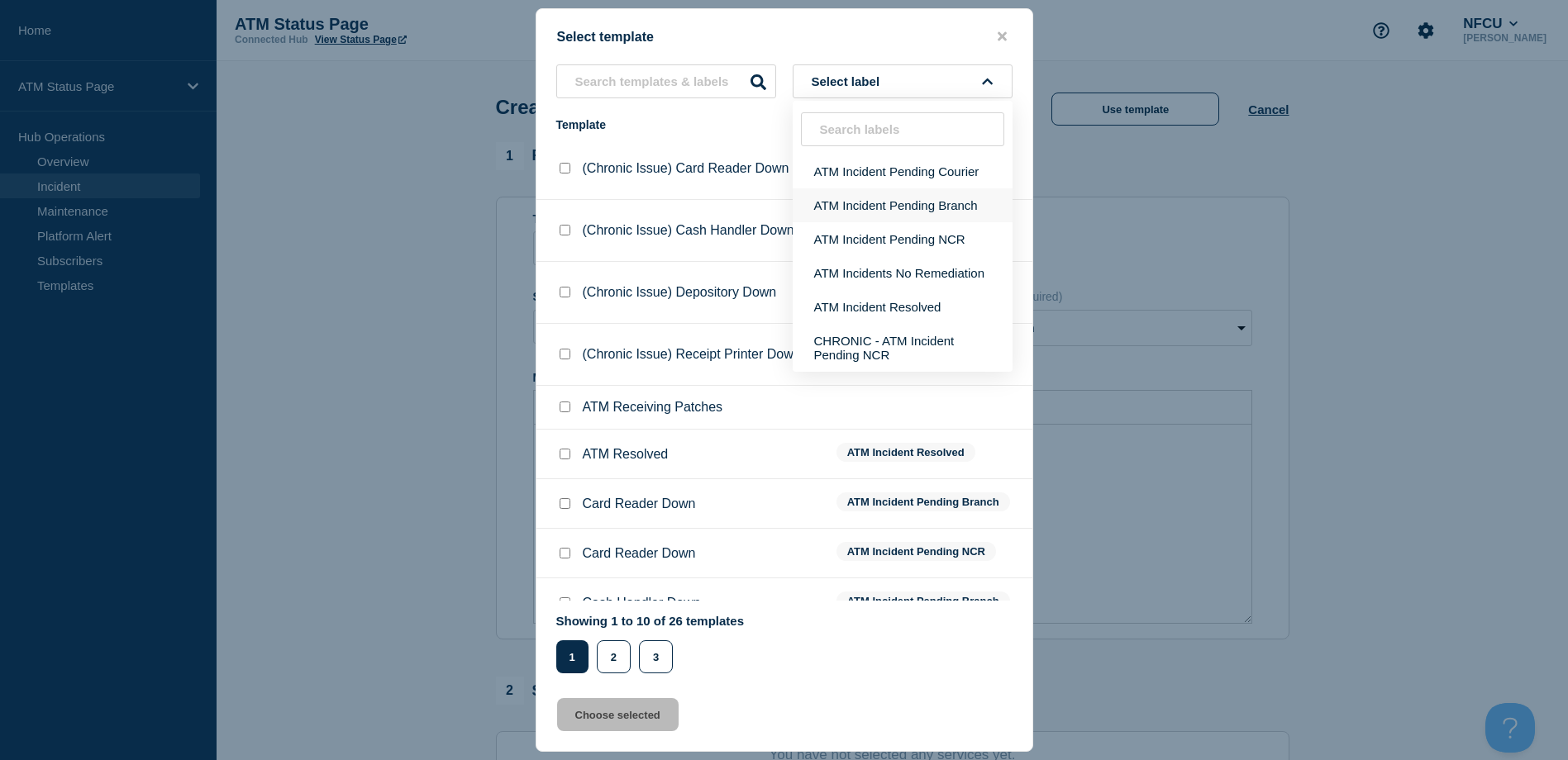
click at [878, 201] on button "ATM Incident Pending Branch" at bounding box center [903, 206] width 219 height 34
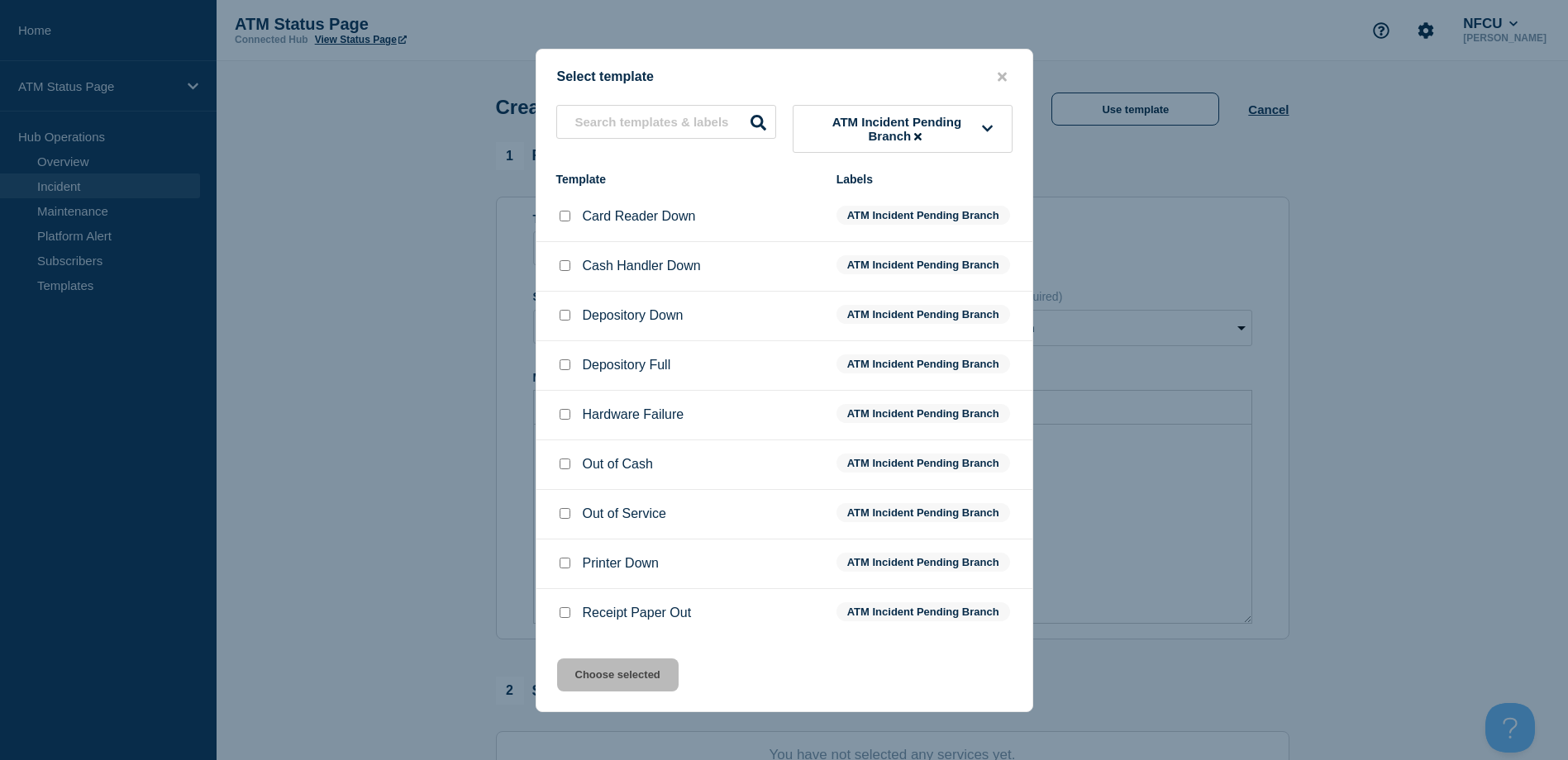
click at [566, 310] on div at bounding box center [565, 315] width 17 height 17
click at [562, 320] on input "Depository Down checkbox" at bounding box center [565, 314] width 11 height 11
click at [590, 678] on button "Choose selected" at bounding box center [617, 674] width 122 height 33
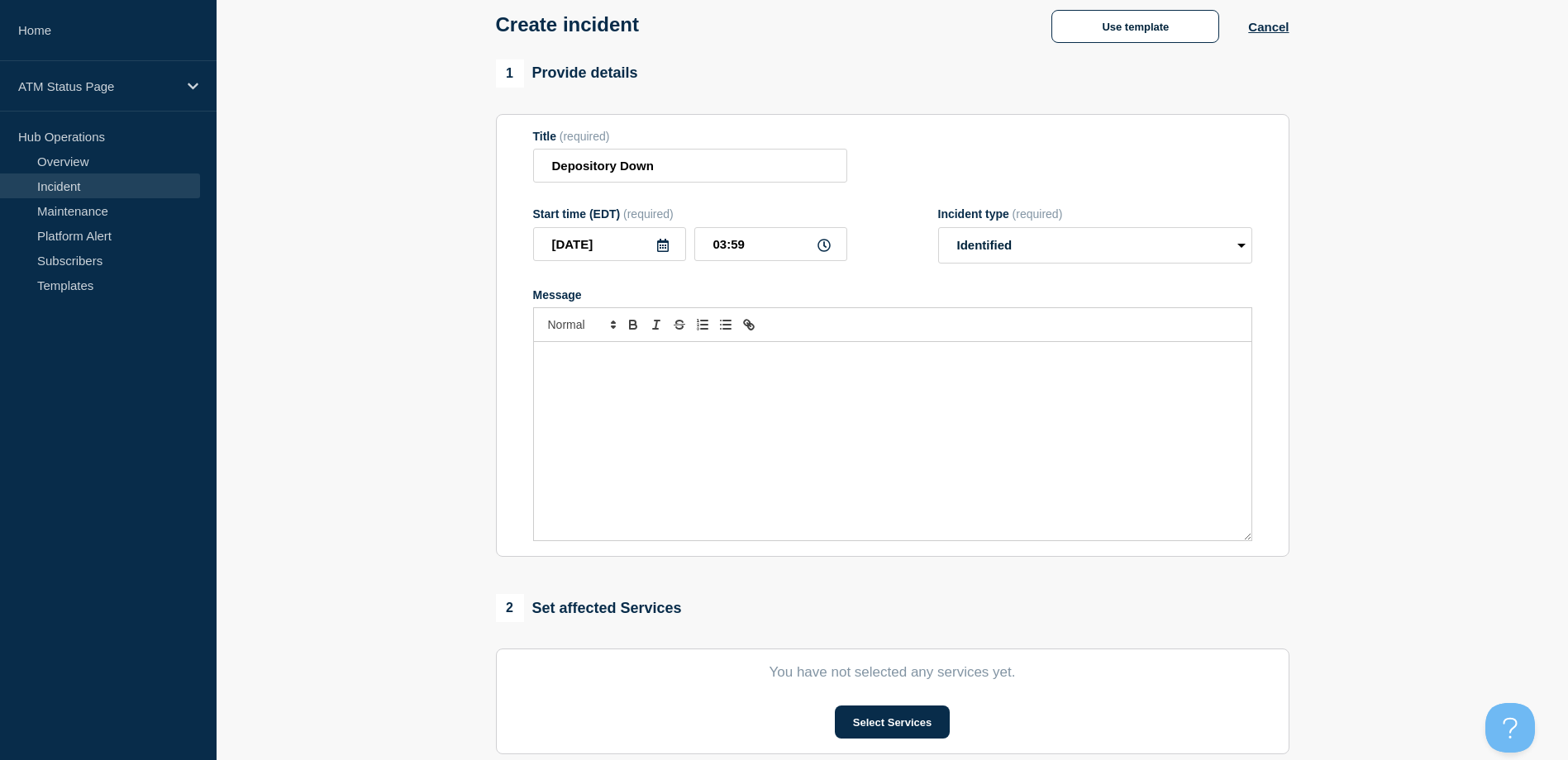
scroll to position [165, 0]
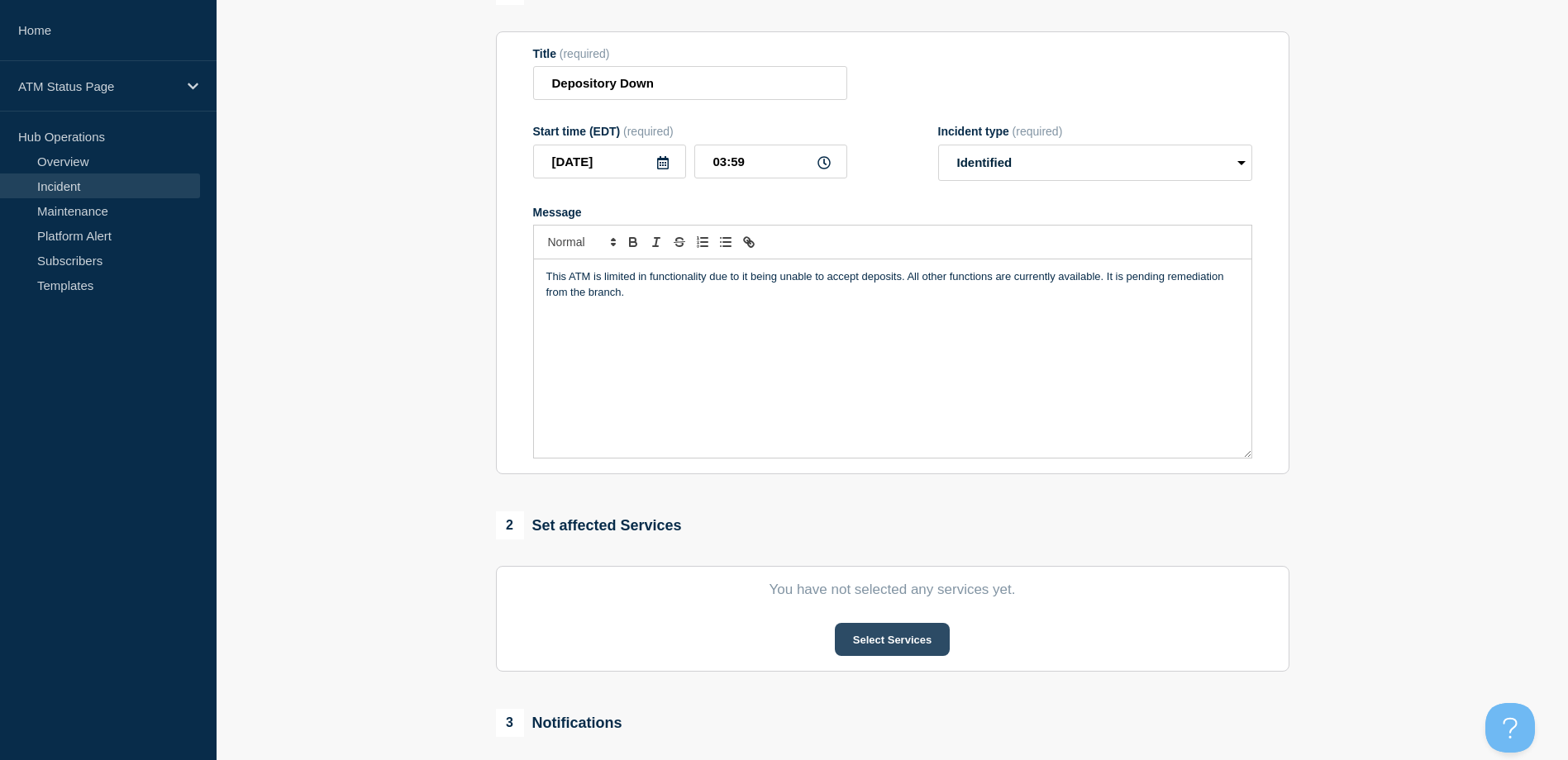
click at [860, 638] on button "Select Services" at bounding box center [892, 638] width 115 height 33
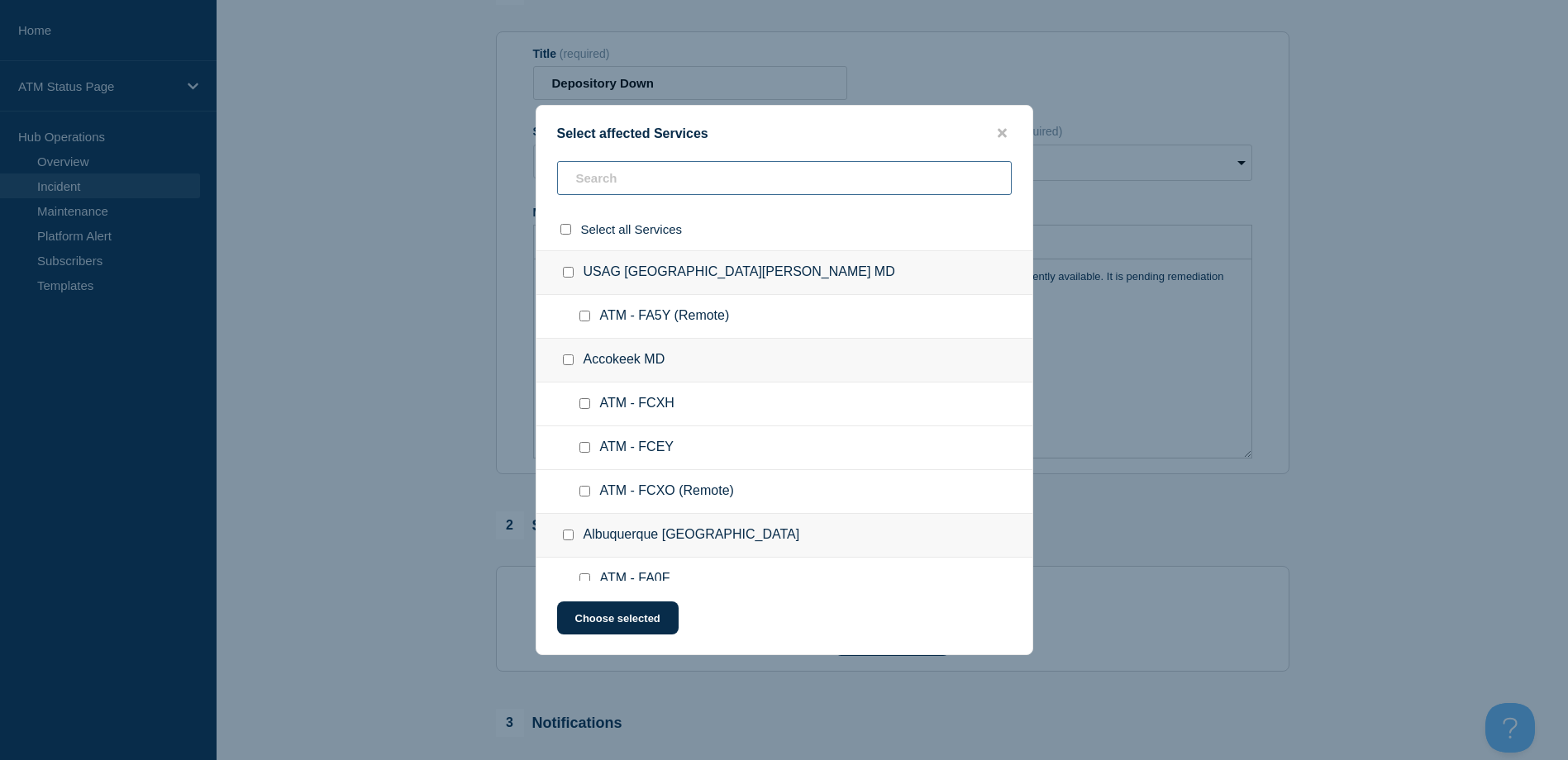
click at [684, 187] on input "text" at bounding box center [784, 178] width 455 height 34
paste input "FA69"
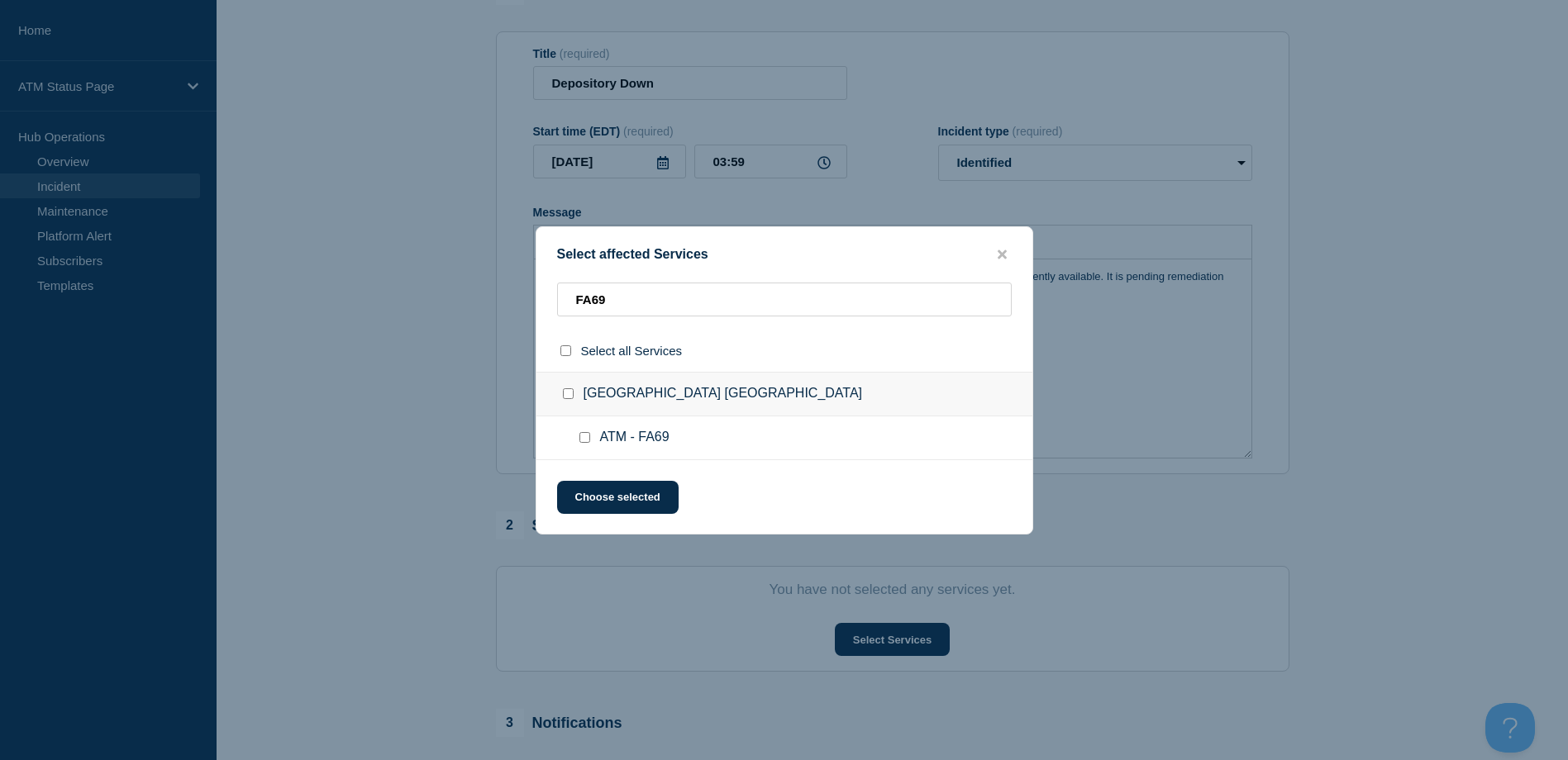
click at [576, 443] on div at bounding box center [588, 438] width 24 height 17
click at [577, 441] on div at bounding box center [588, 438] width 24 height 17
click at [581, 441] on input "ATM - FA69 checkbox" at bounding box center [584, 437] width 11 height 11
drag, startPoint x: 591, startPoint y: 496, endPoint x: 591, endPoint y: 526, distance: 30.0
click at [591, 496] on button "Choose selected" at bounding box center [617, 497] width 122 height 33
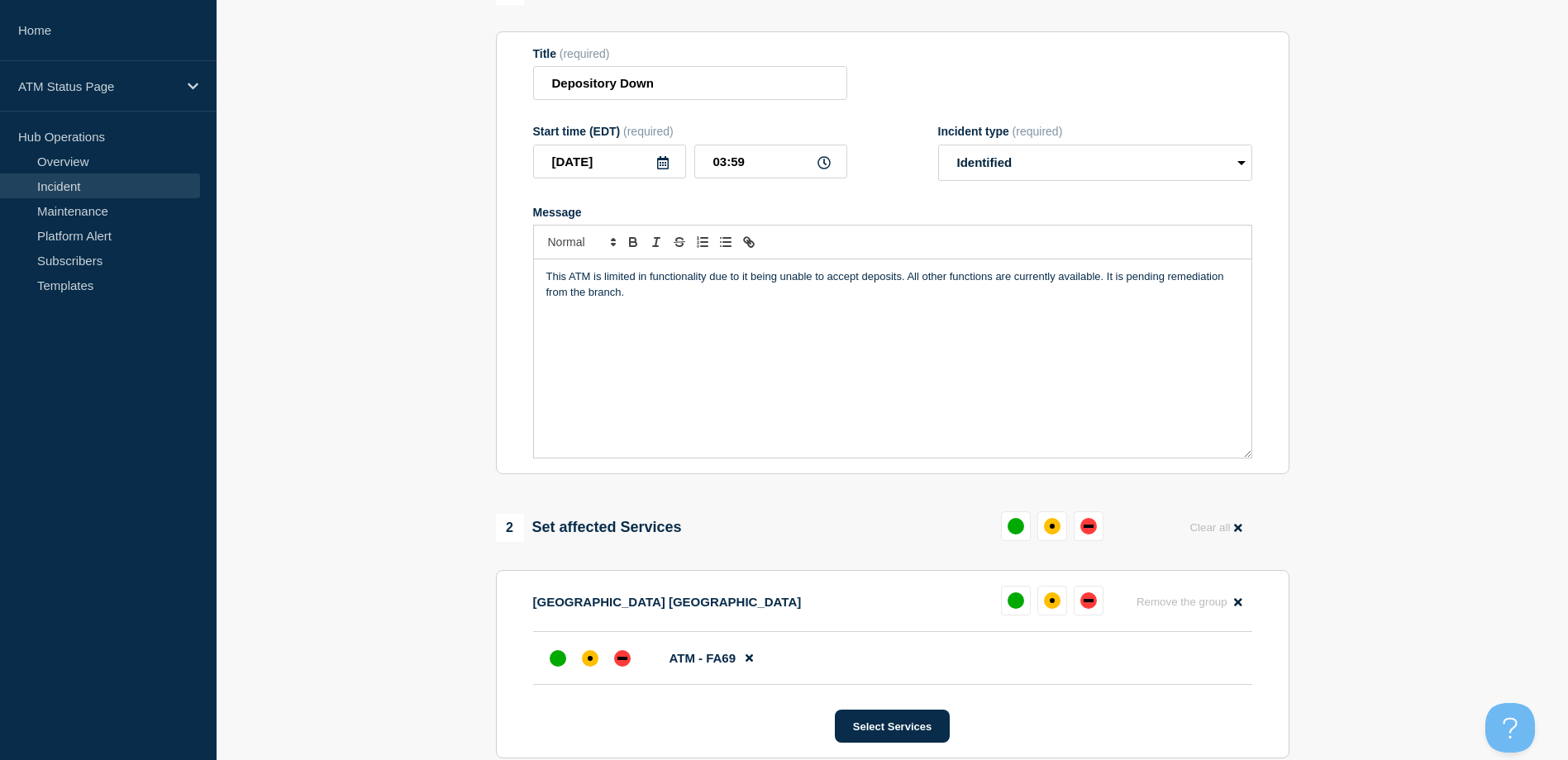
click at [573, 644] on li "ATM - FA69" at bounding box center [892, 657] width 719 height 52
click at [589, 659] on div "affected" at bounding box center [589, 658] width 5 height 5
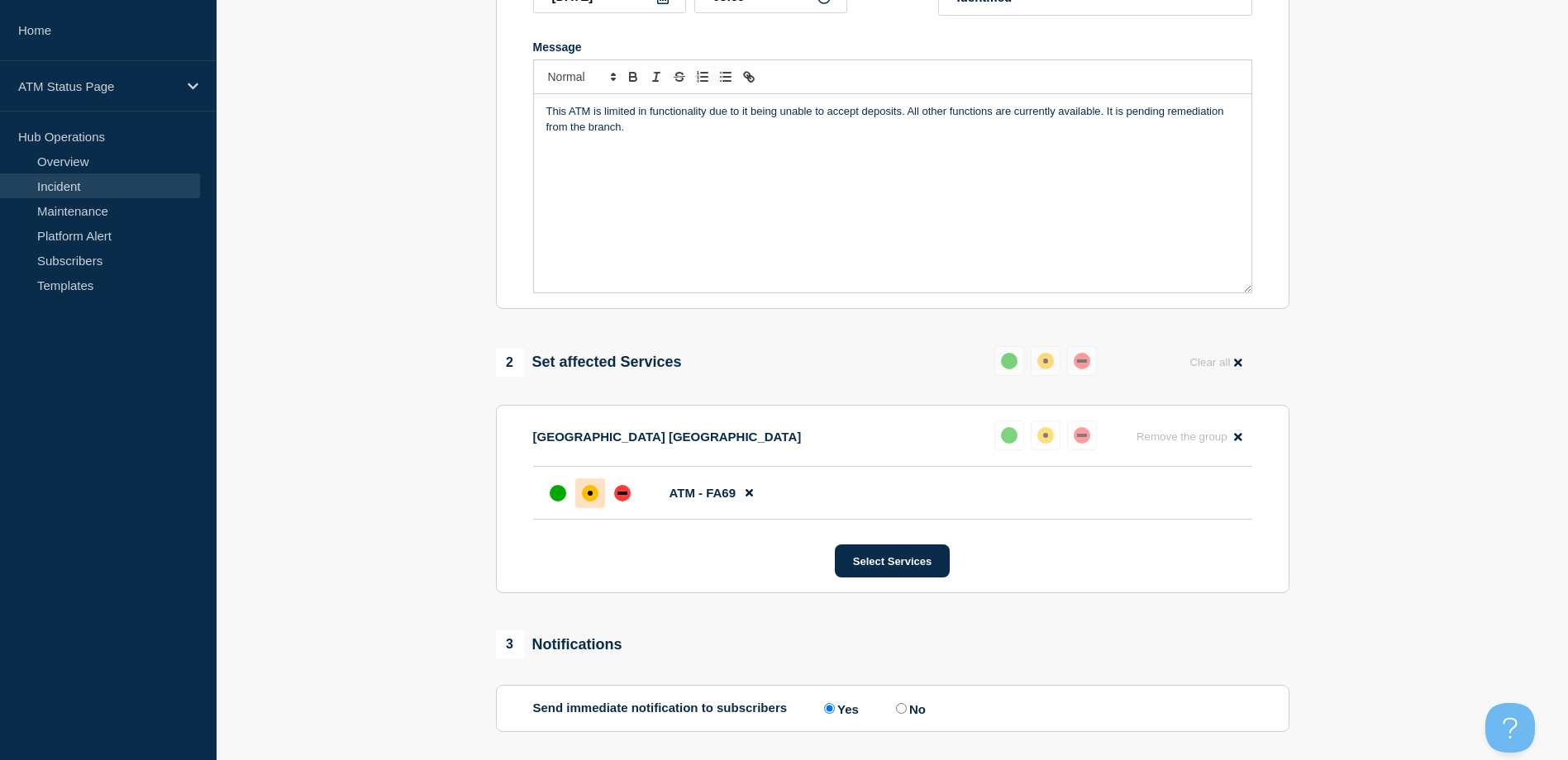
scroll to position [484, 0]
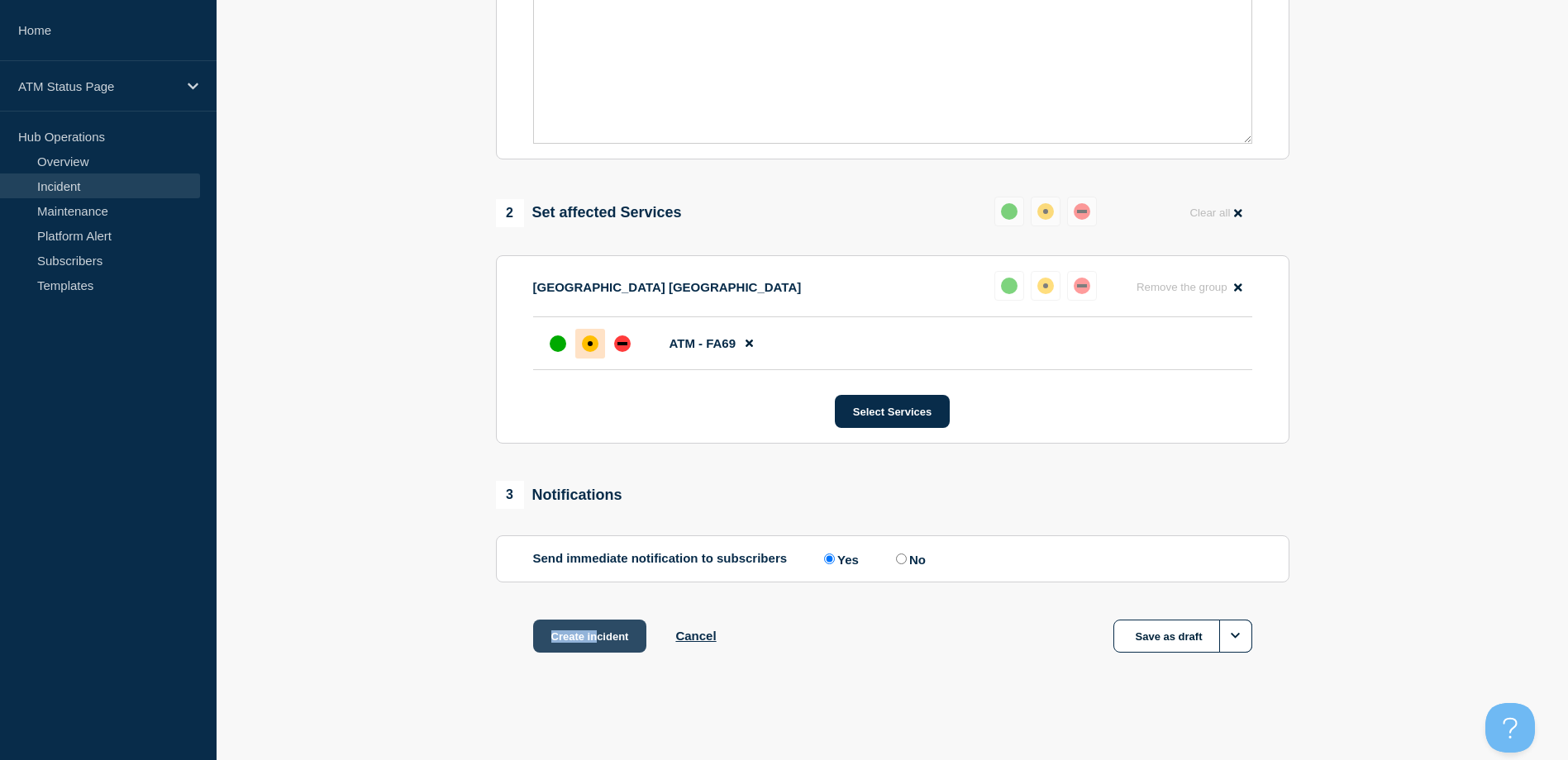
click at [597, 624] on div "1 Provide details Title (required) Depository Down Start time (EDT) (required) …" at bounding box center [893, 178] width 813 height 1033
drag, startPoint x: 597, startPoint y: 625, endPoint x: 593, endPoint y: 636, distance: 11.7
click at [594, 636] on button "Create incident" at bounding box center [589, 635] width 114 height 33
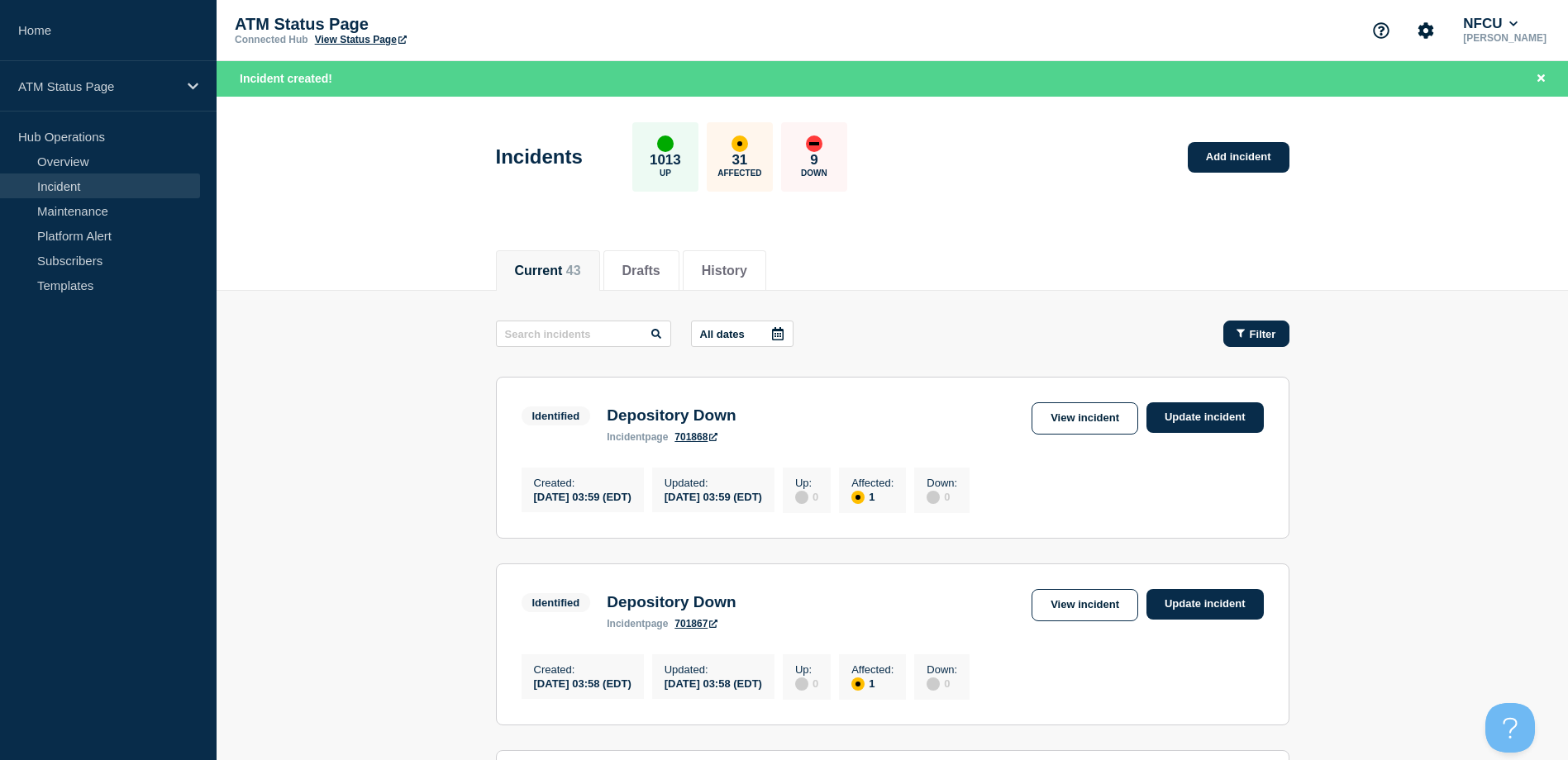
click at [1245, 325] on button "Filter" at bounding box center [1256, 333] width 66 height 27
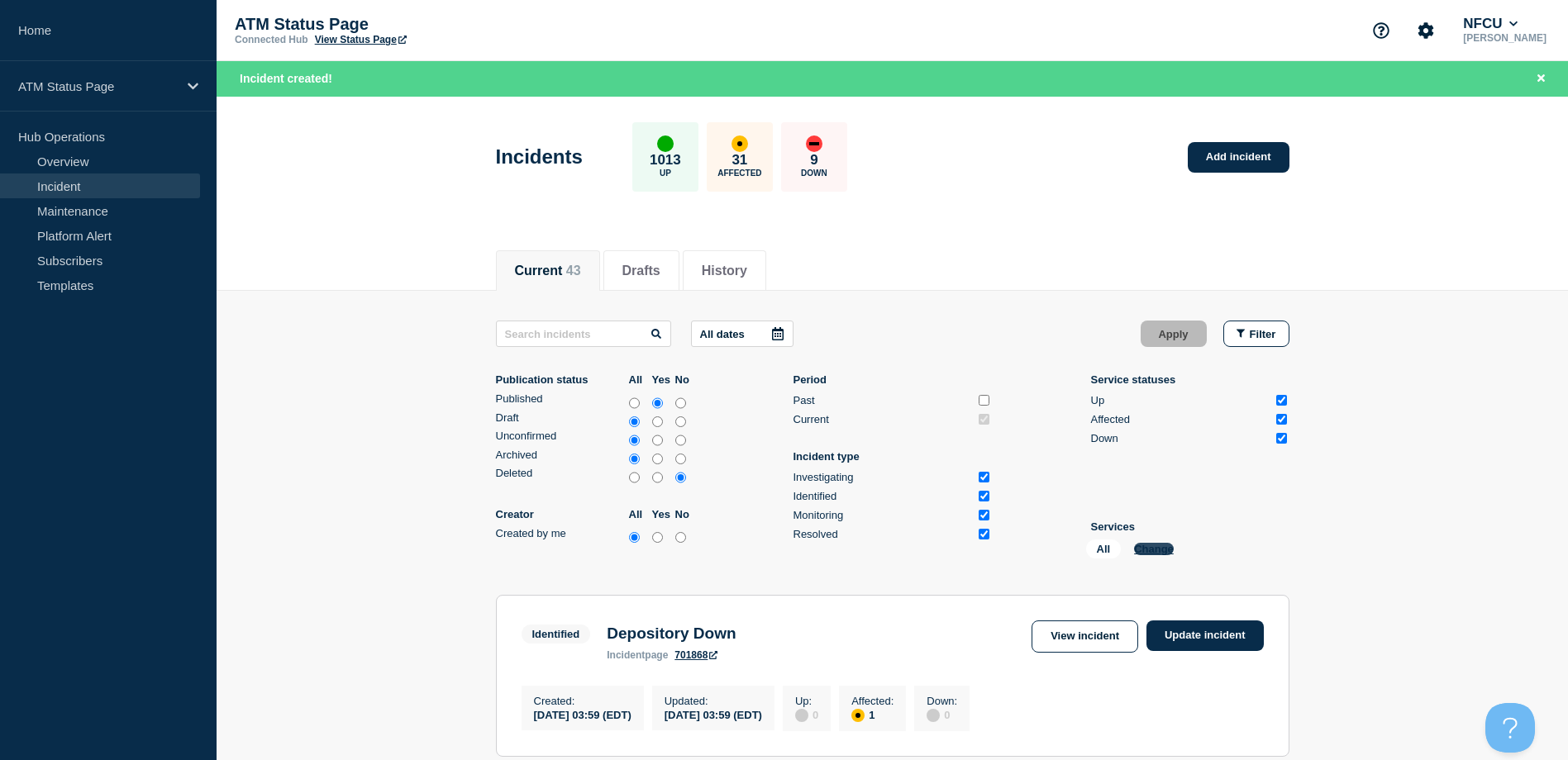
click at [1146, 549] on button "Change" at bounding box center [1154, 549] width 40 height 13
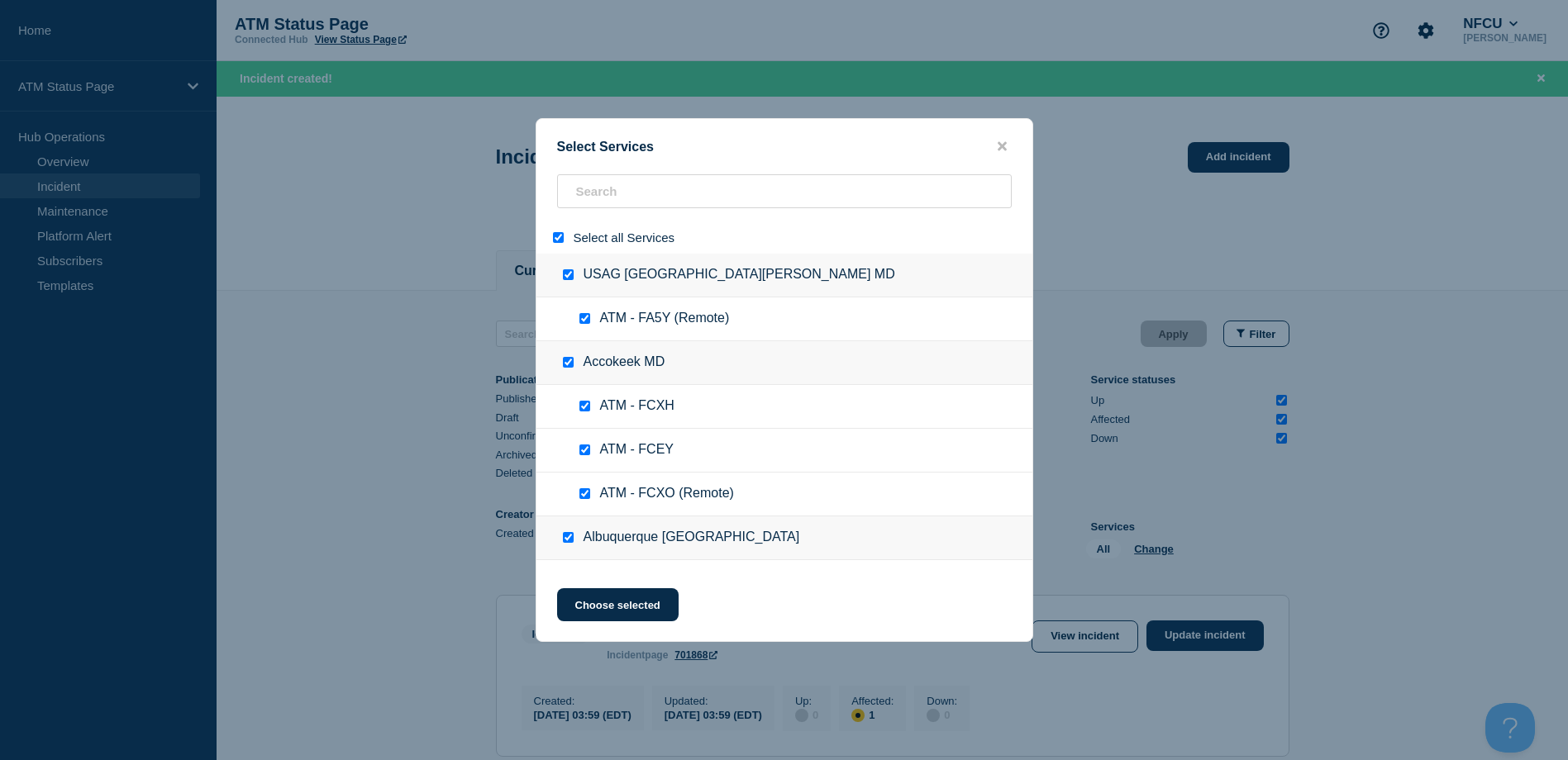
click at [566, 236] on div at bounding box center [562, 237] width 24 height 16
click at [562, 236] on input "select all" at bounding box center [558, 237] width 11 height 11
click at [622, 195] on input "search" at bounding box center [784, 191] width 455 height 34
paste input "FA69"
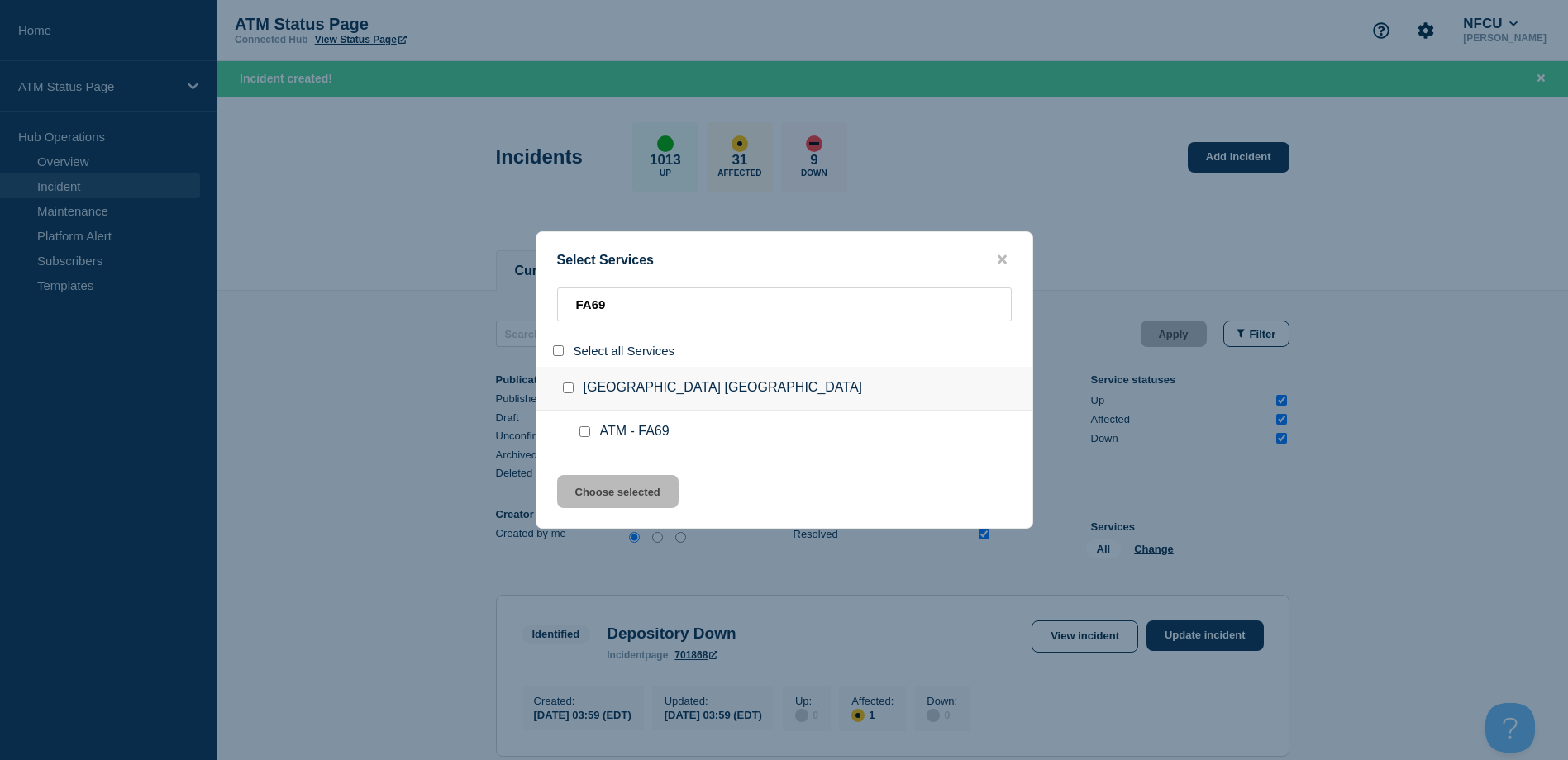
click at [580, 438] on div at bounding box center [588, 432] width 24 height 17
click at [587, 441] on div at bounding box center [588, 432] width 24 height 17
click at [587, 431] on input "service: ATM - FA69" at bounding box center [584, 431] width 11 height 11
click at [596, 487] on button "Choose selected" at bounding box center [617, 491] width 122 height 33
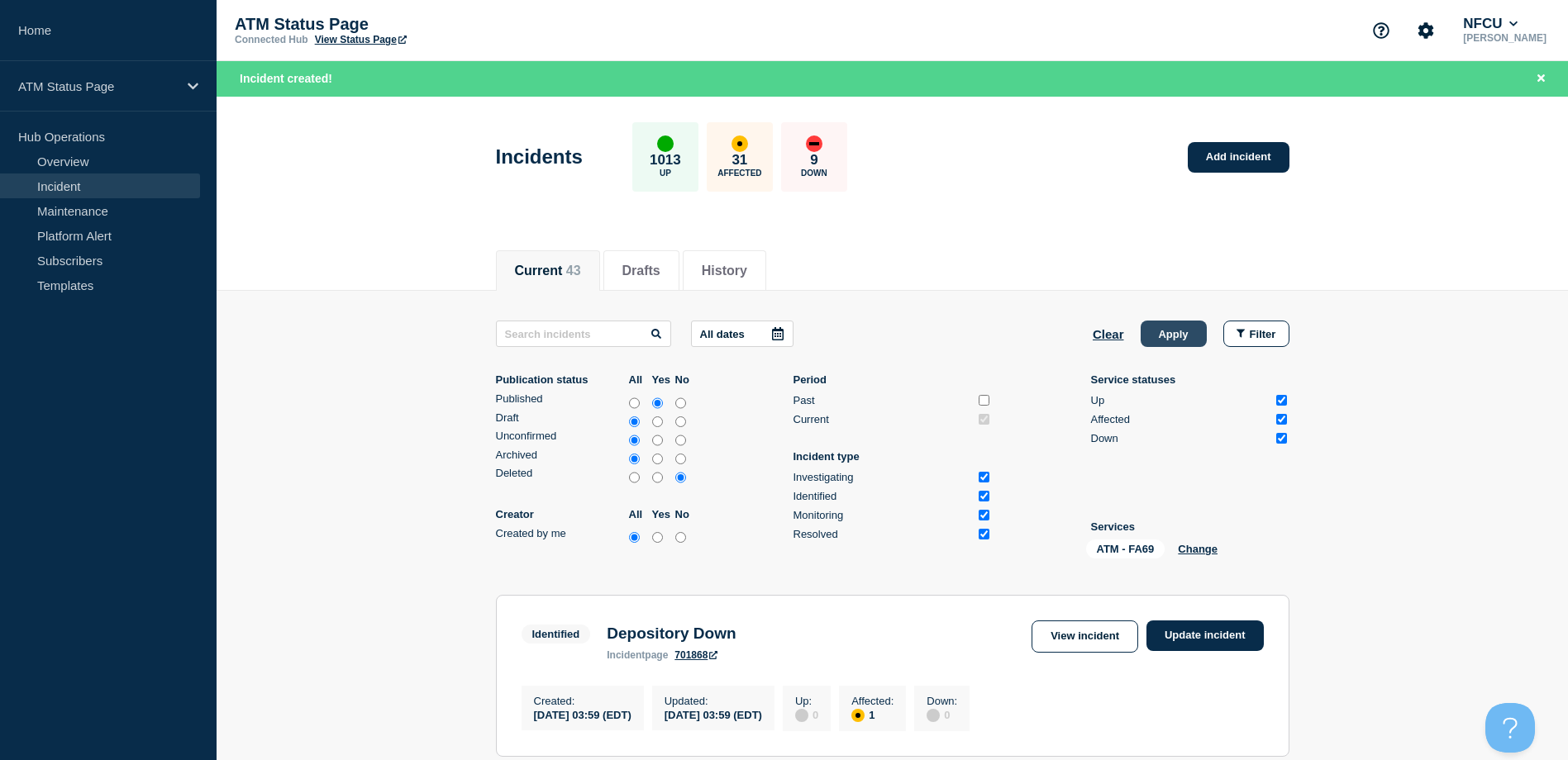
click at [1164, 338] on button "Apply" at bounding box center [1174, 333] width 66 height 27
click at [1199, 551] on button "Change" at bounding box center [1197, 549] width 40 height 13
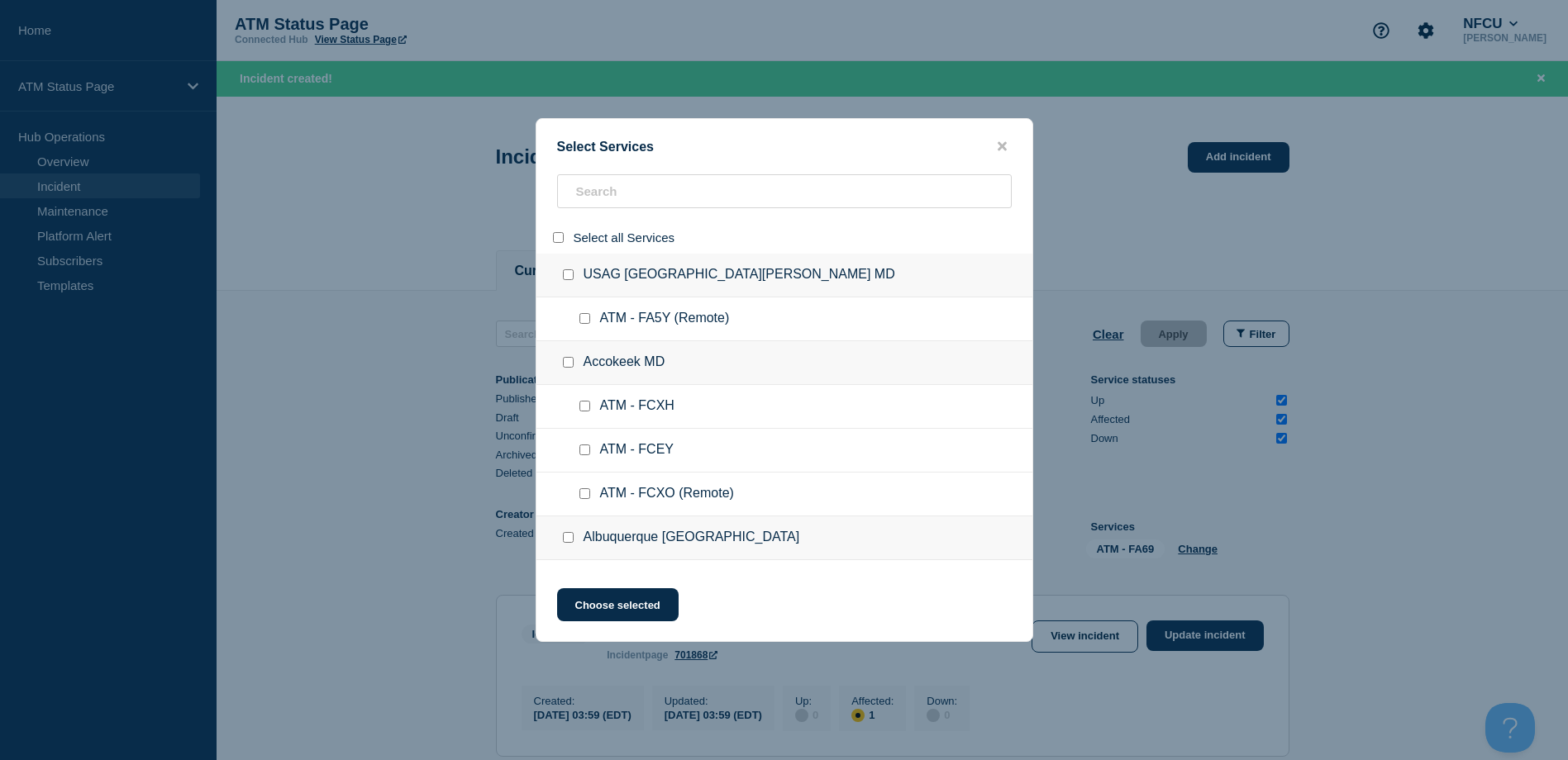
click at [557, 241] on input "select all" at bounding box center [558, 237] width 11 height 11
click at [566, 221] on div at bounding box center [785, 237] width 496 height 33
click at [572, 197] on input "search" at bounding box center [784, 191] width 455 height 34
paste input "FCPD"
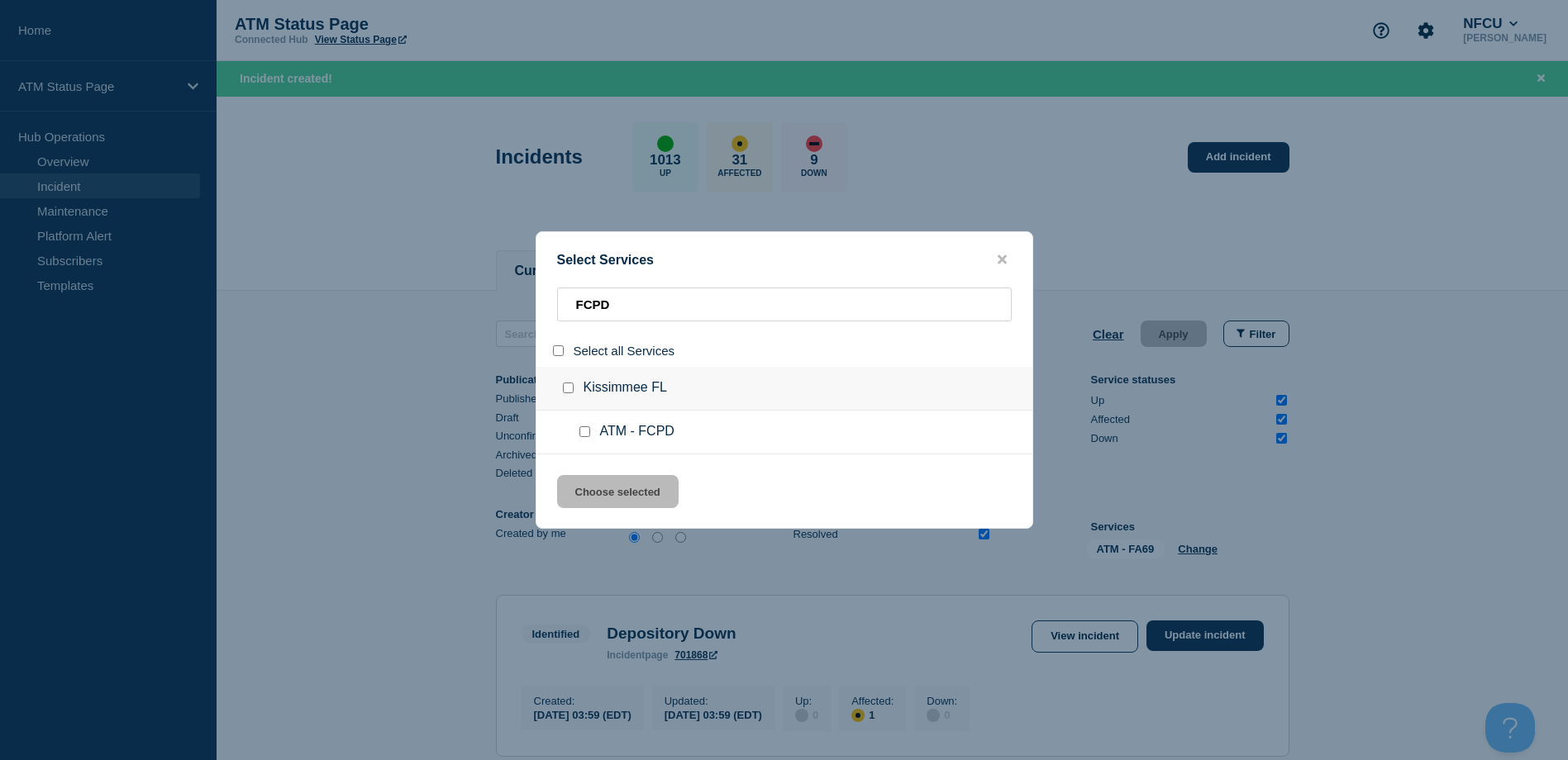
click at [582, 429] on input "service: ATM - FCPD" at bounding box center [584, 431] width 11 height 11
click at [618, 477] on button "Choose selected" at bounding box center [617, 491] width 122 height 33
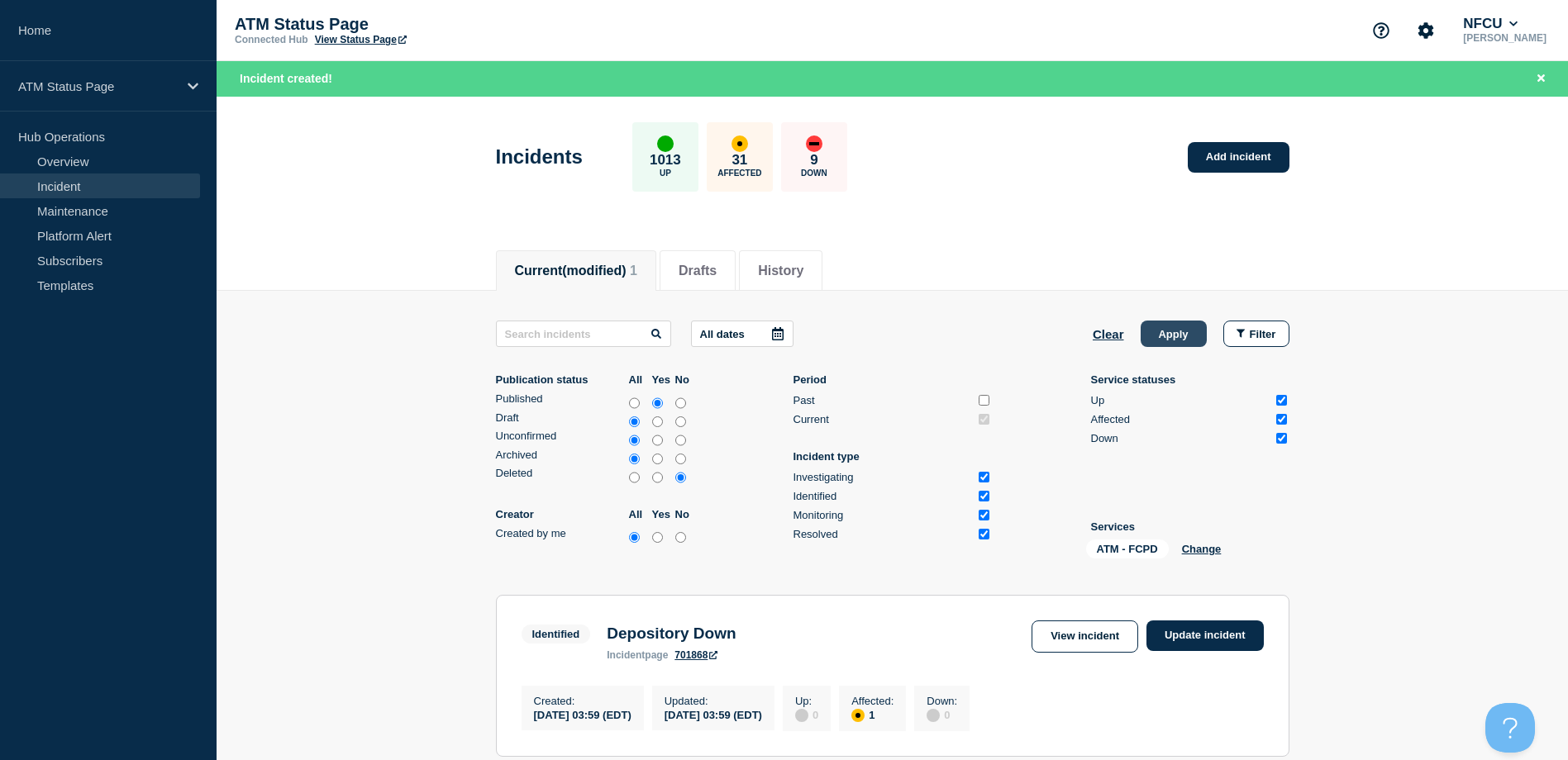
click at [1154, 334] on button "Apply" at bounding box center [1174, 333] width 66 height 27
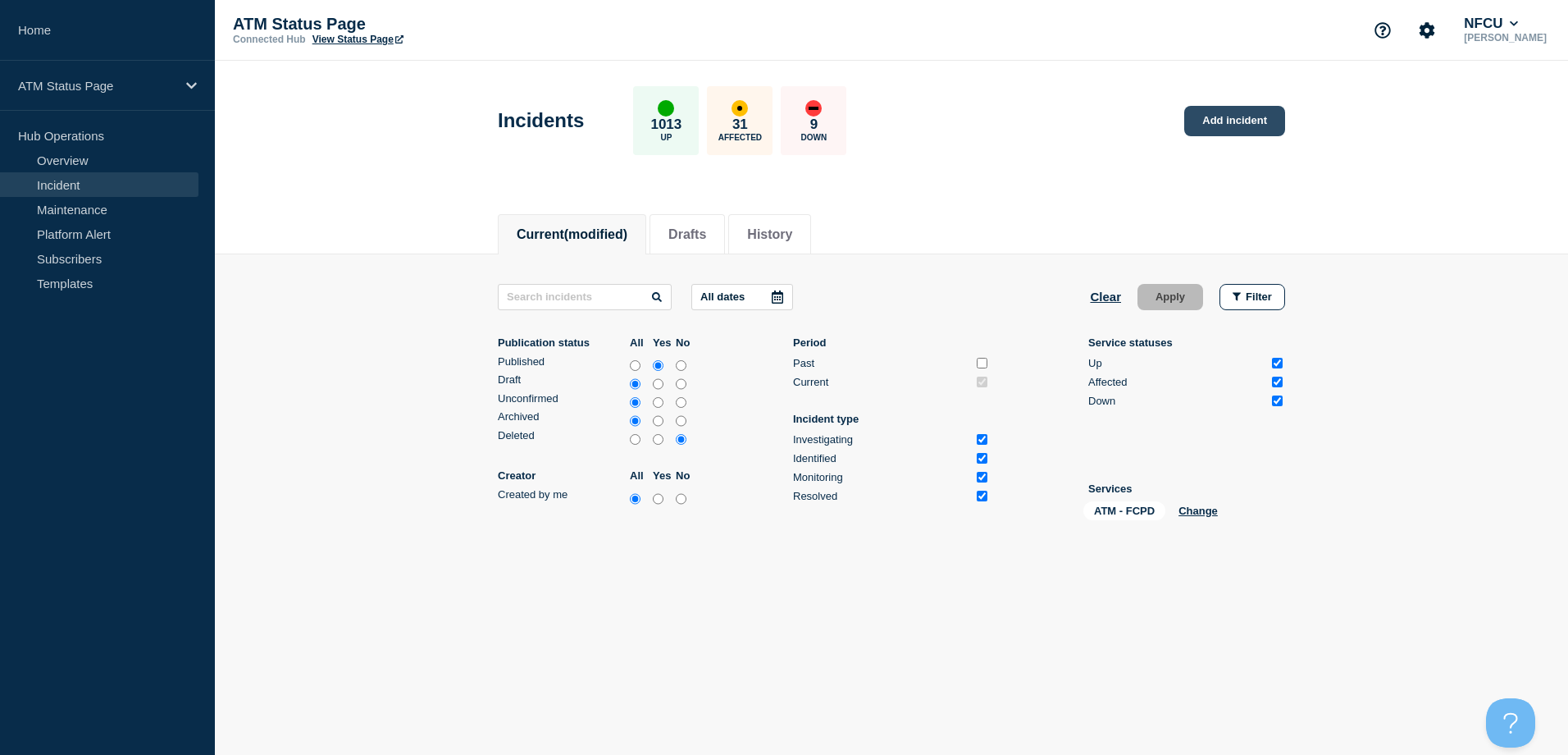
click at [1213, 116] on link "Add incident" at bounding box center [1234, 121] width 101 height 30
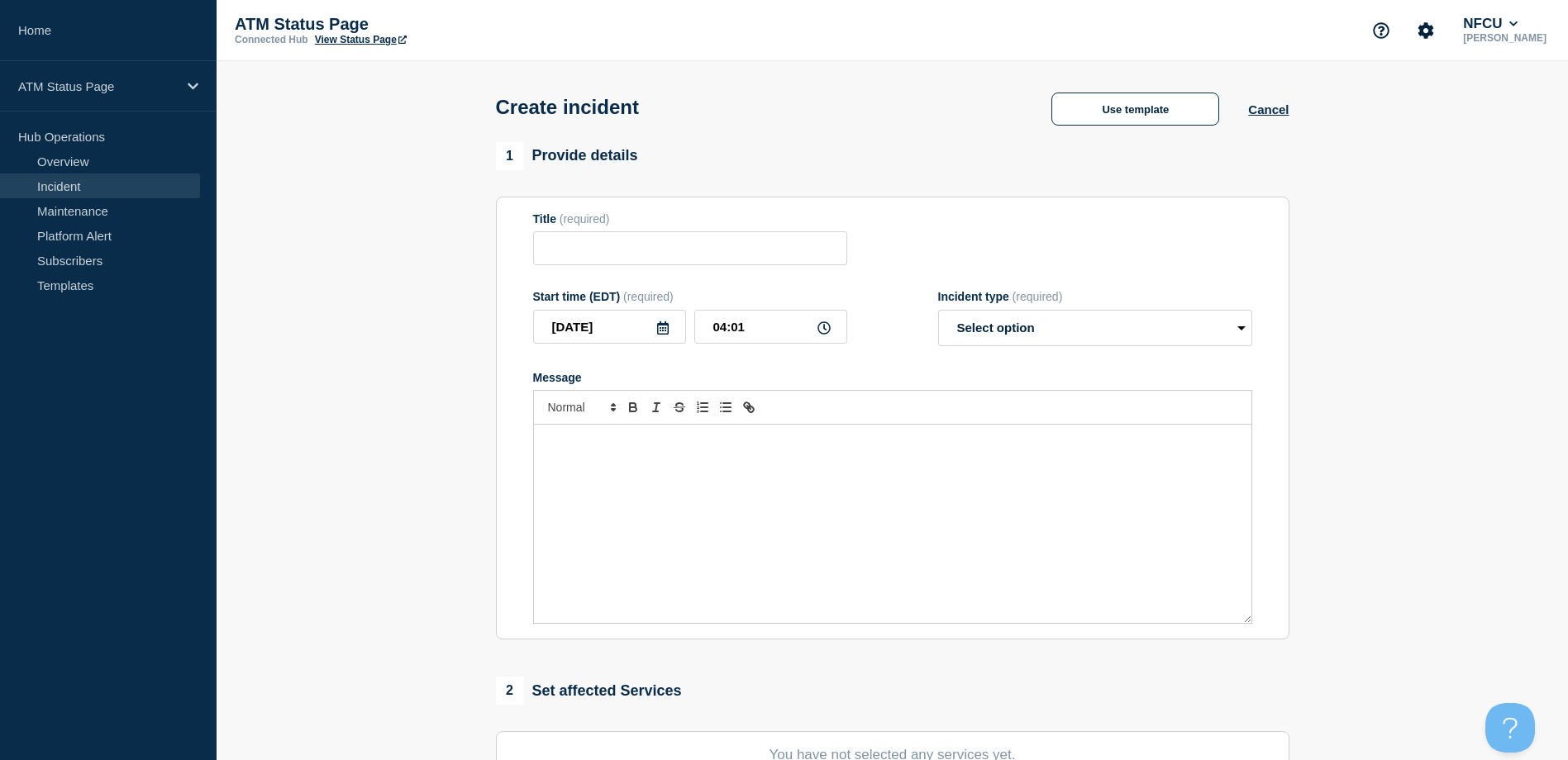
click at [1077, 83] on div "Create incident Use template Cancel" at bounding box center [892, 102] width 830 height 81
click at [1089, 115] on button "Use template" at bounding box center [1135, 109] width 168 height 33
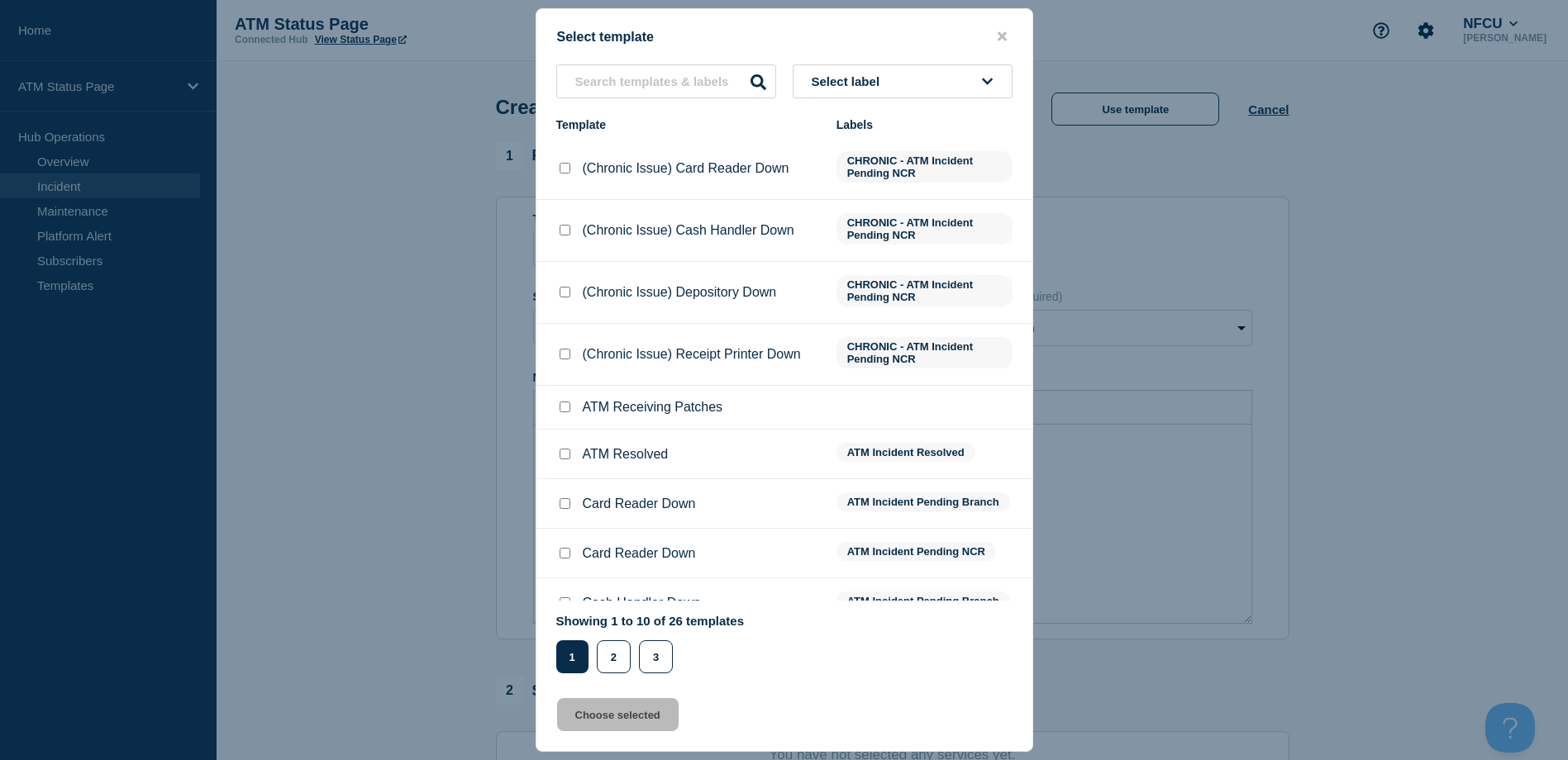
click at [980, 85] on button "Select label" at bounding box center [903, 81] width 219 height 34
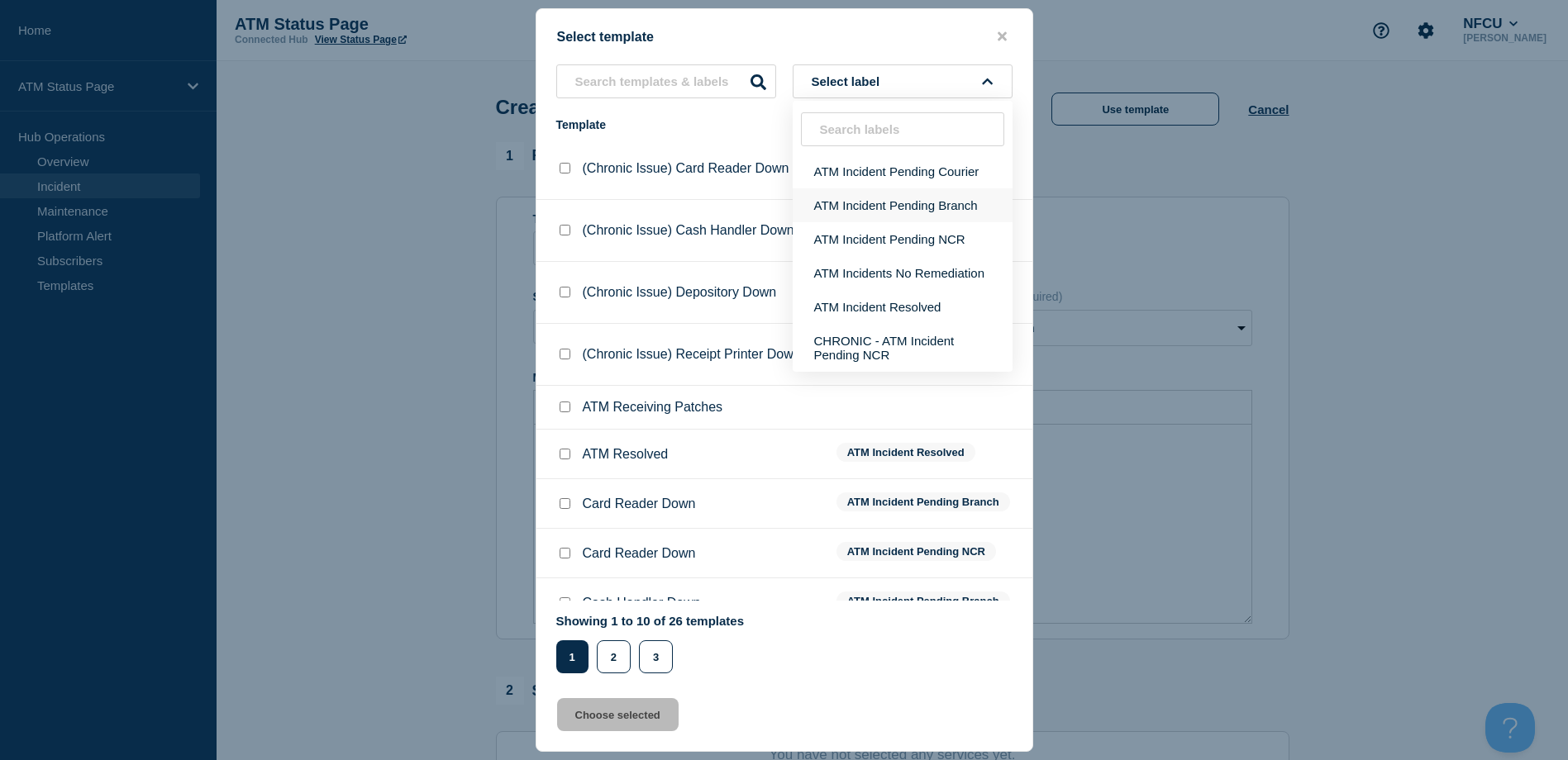
click at [885, 215] on button "ATM Incident Pending Branch" at bounding box center [903, 206] width 219 height 34
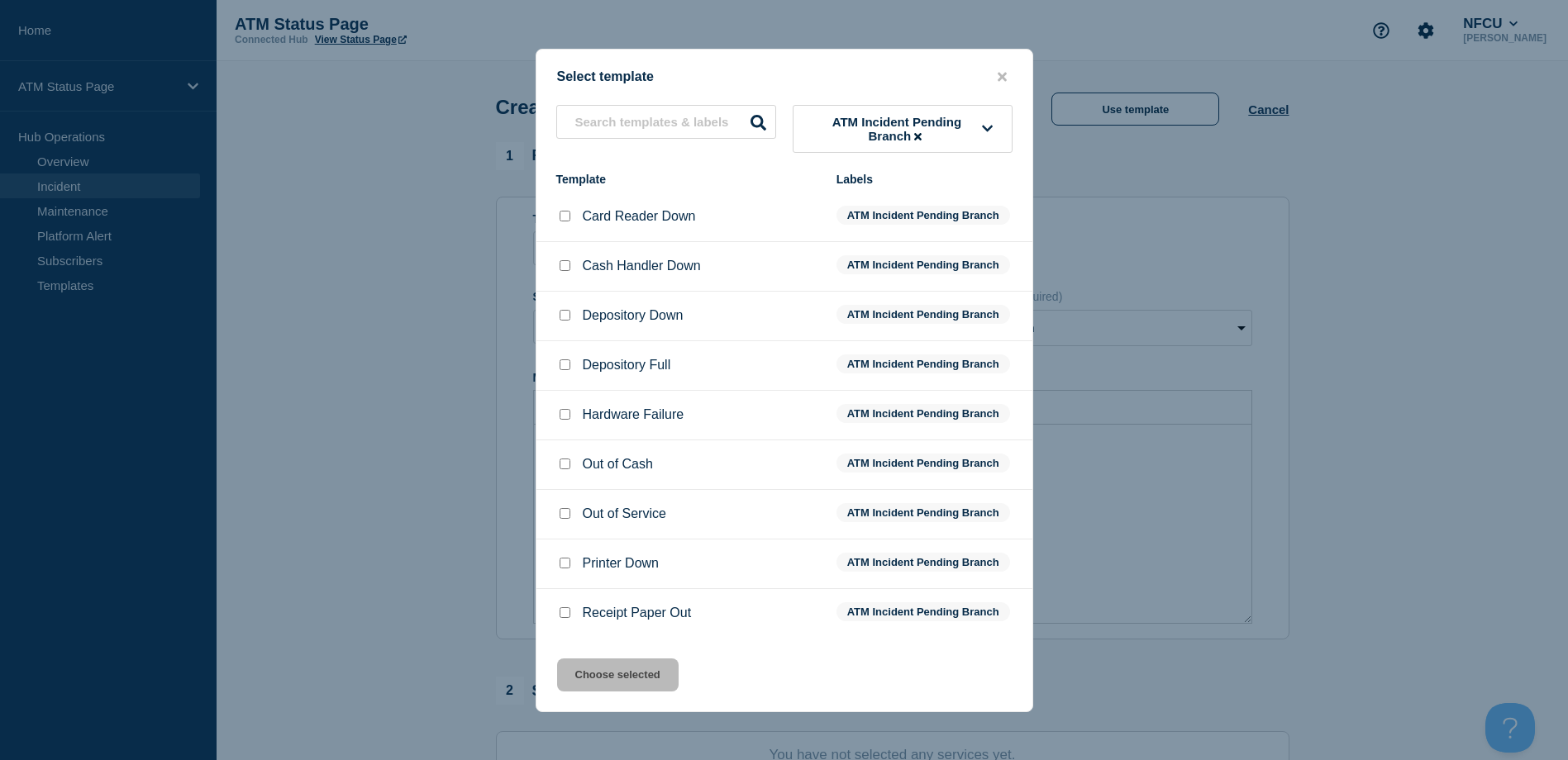
click at [557, 321] on div at bounding box center [565, 315] width 17 height 17
click at [565, 320] on input "Depository Down checkbox" at bounding box center [565, 314] width 11 height 11
click at [583, 664] on button "Choose selected" at bounding box center [617, 674] width 122 height 33
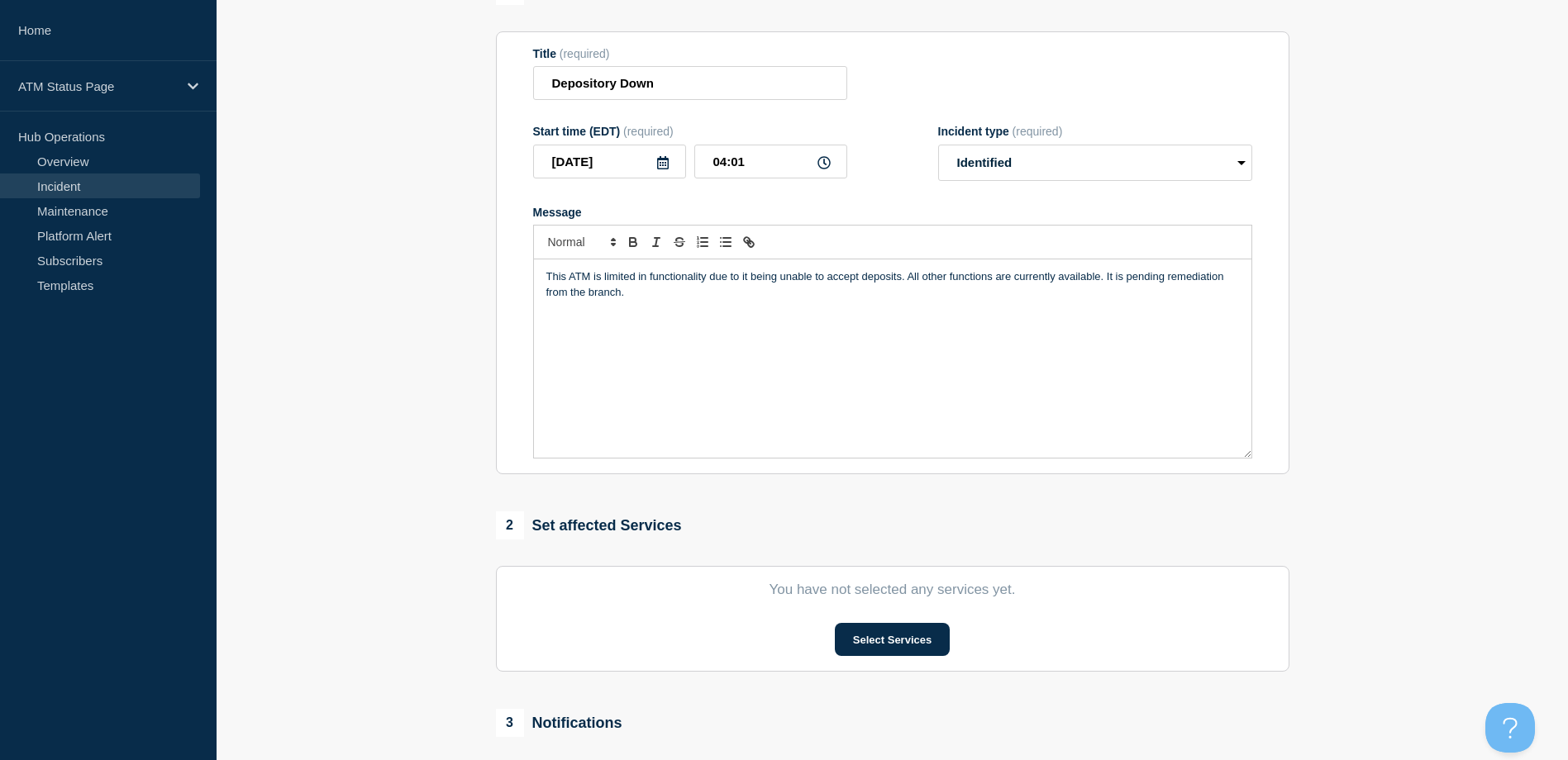
scroll to position [248, 0]
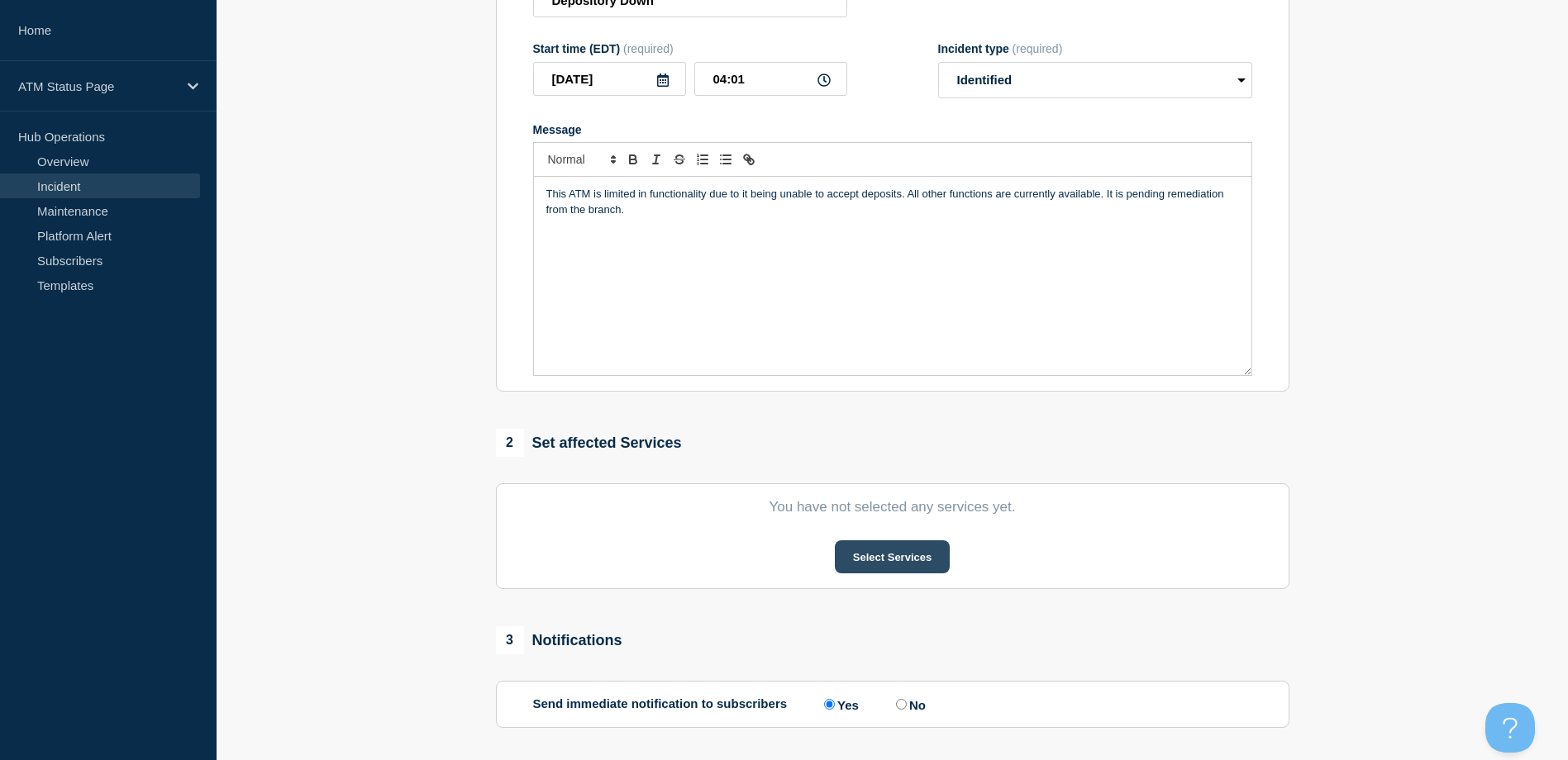
click at [917, 572] on button "Select Services" at bounding box center [892, 556] width 115 height 33
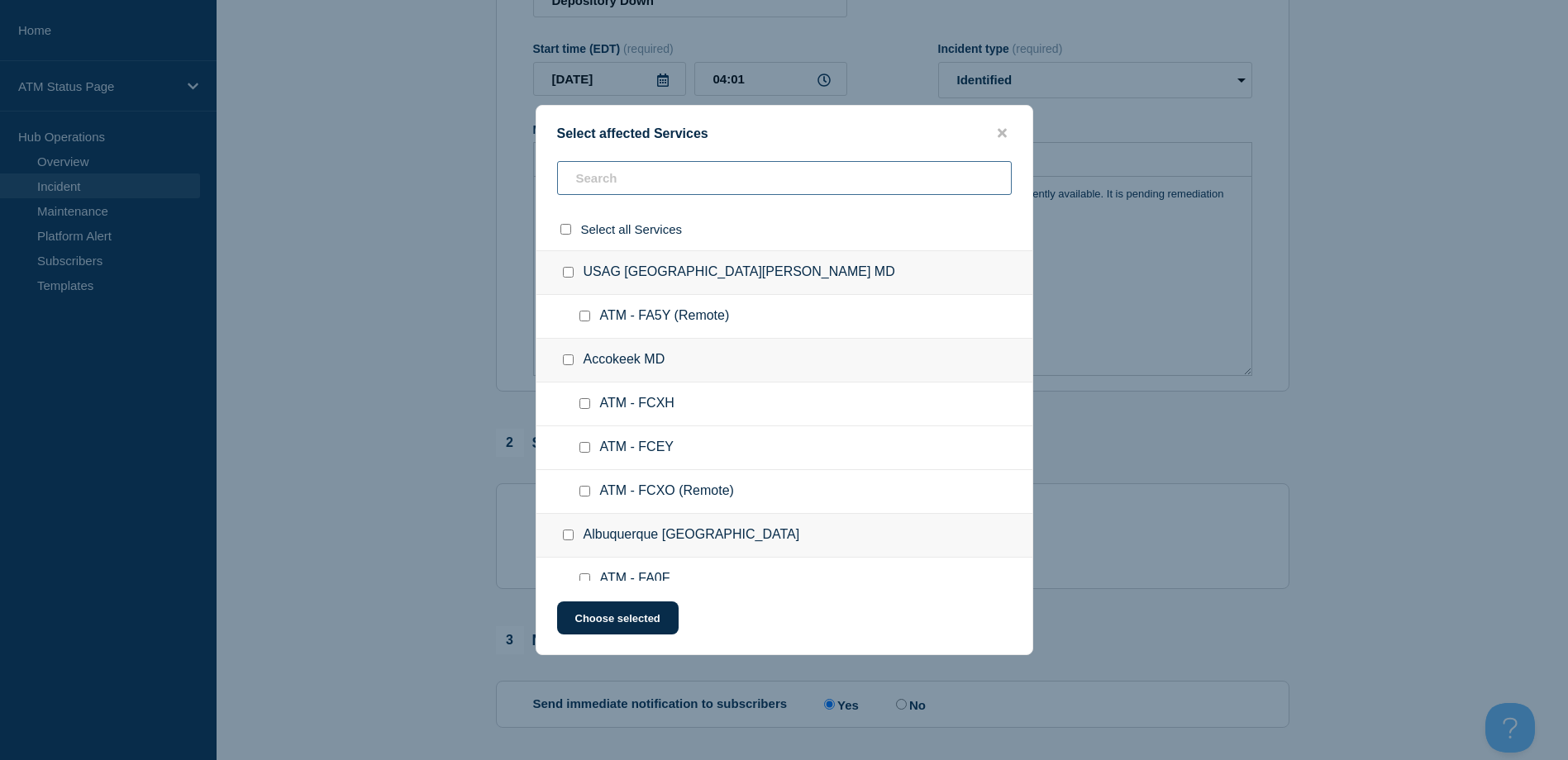
click at [731, 179] on input "text" at bounding box center [784, 178] width 455 height 34
paste input "FCPD"
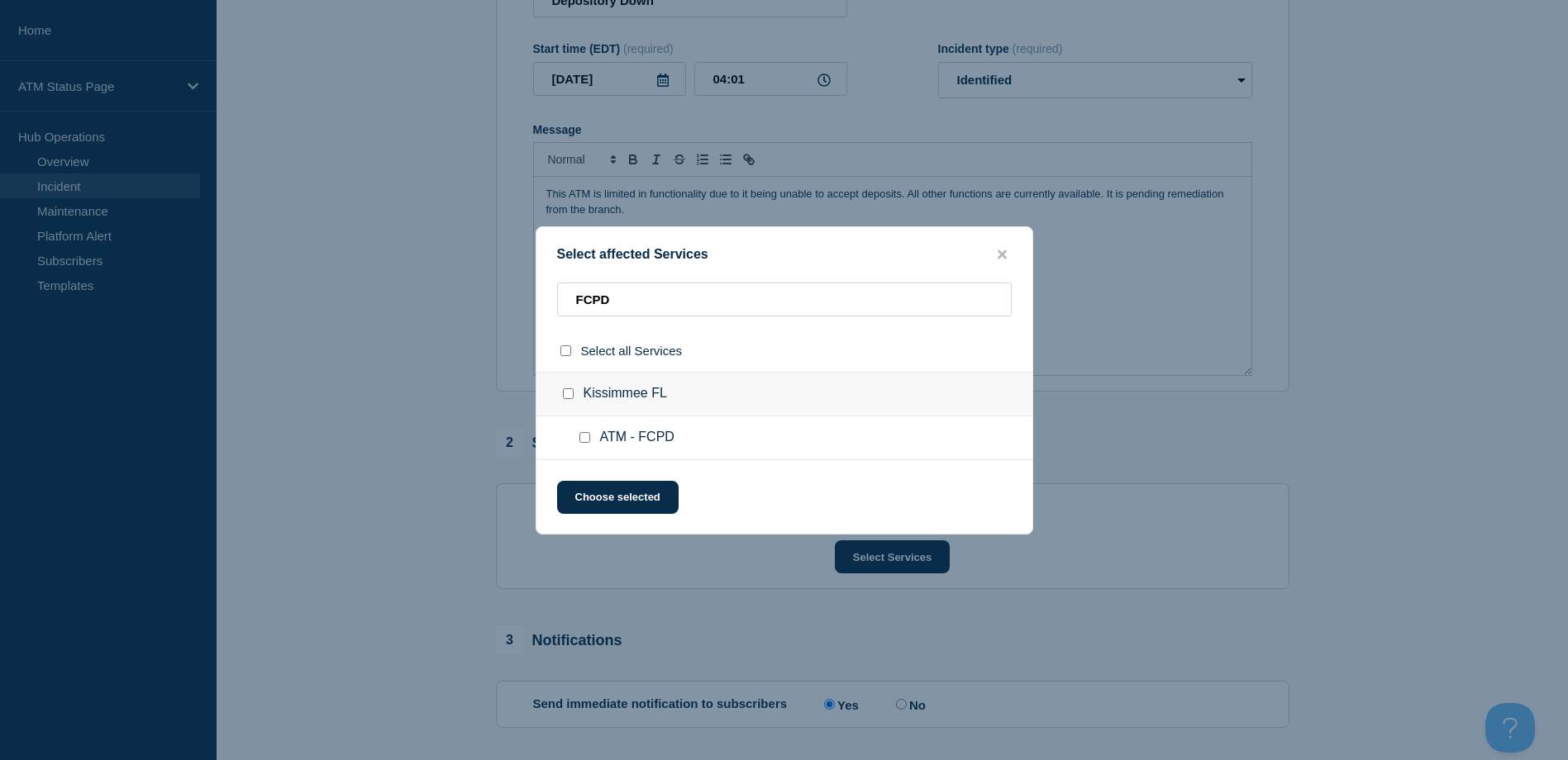
click at [585, 443] on input "ATM - FCPD checkbox" at bounding box center [584, 437] width 11 height 11
click at [586, 488] on button "Choose selected" at bounding box center [617, 497] width 122 height 33
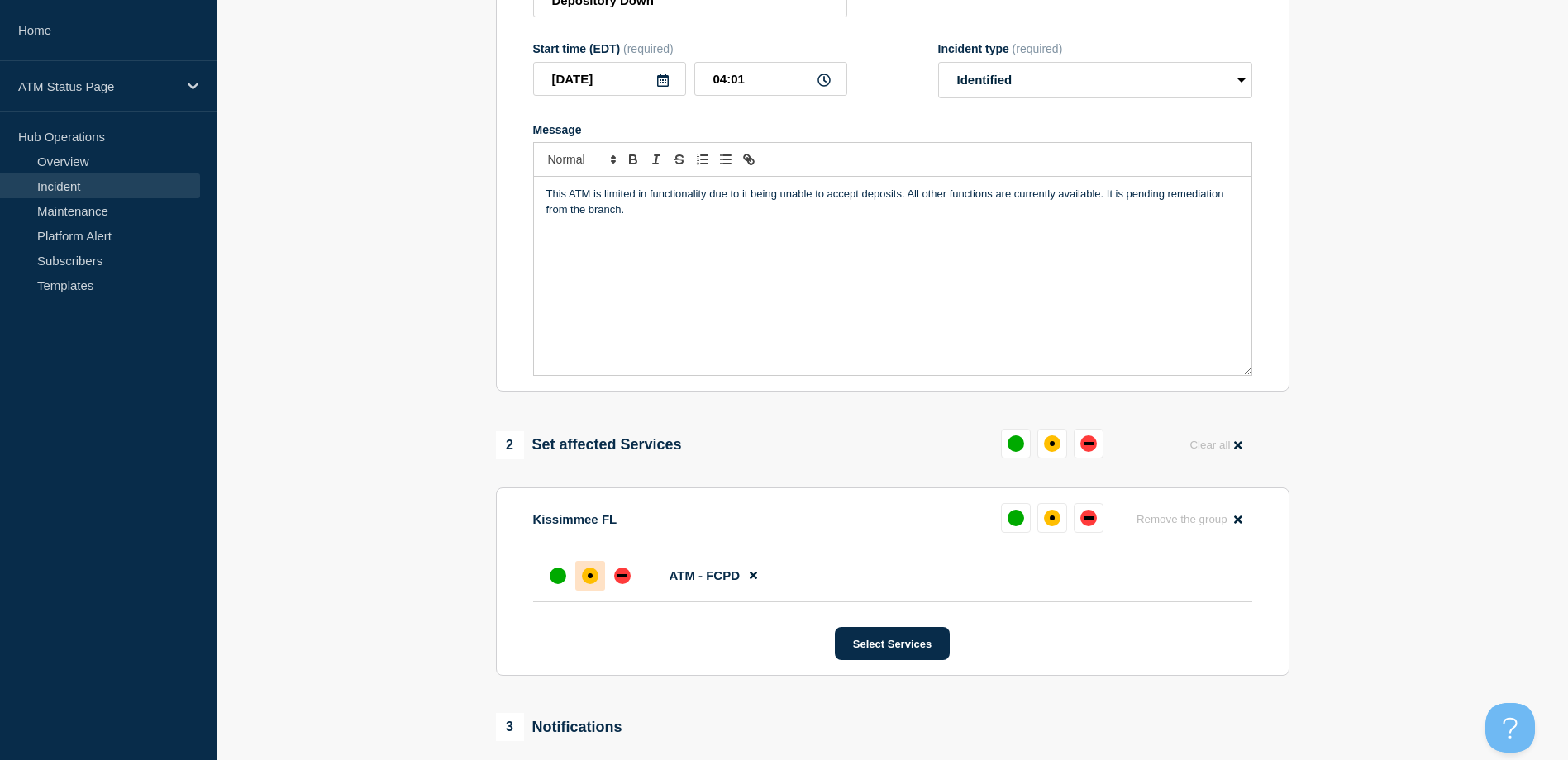
click at [581, 574] on div at bounding box center [590, 576] width 30 height 30
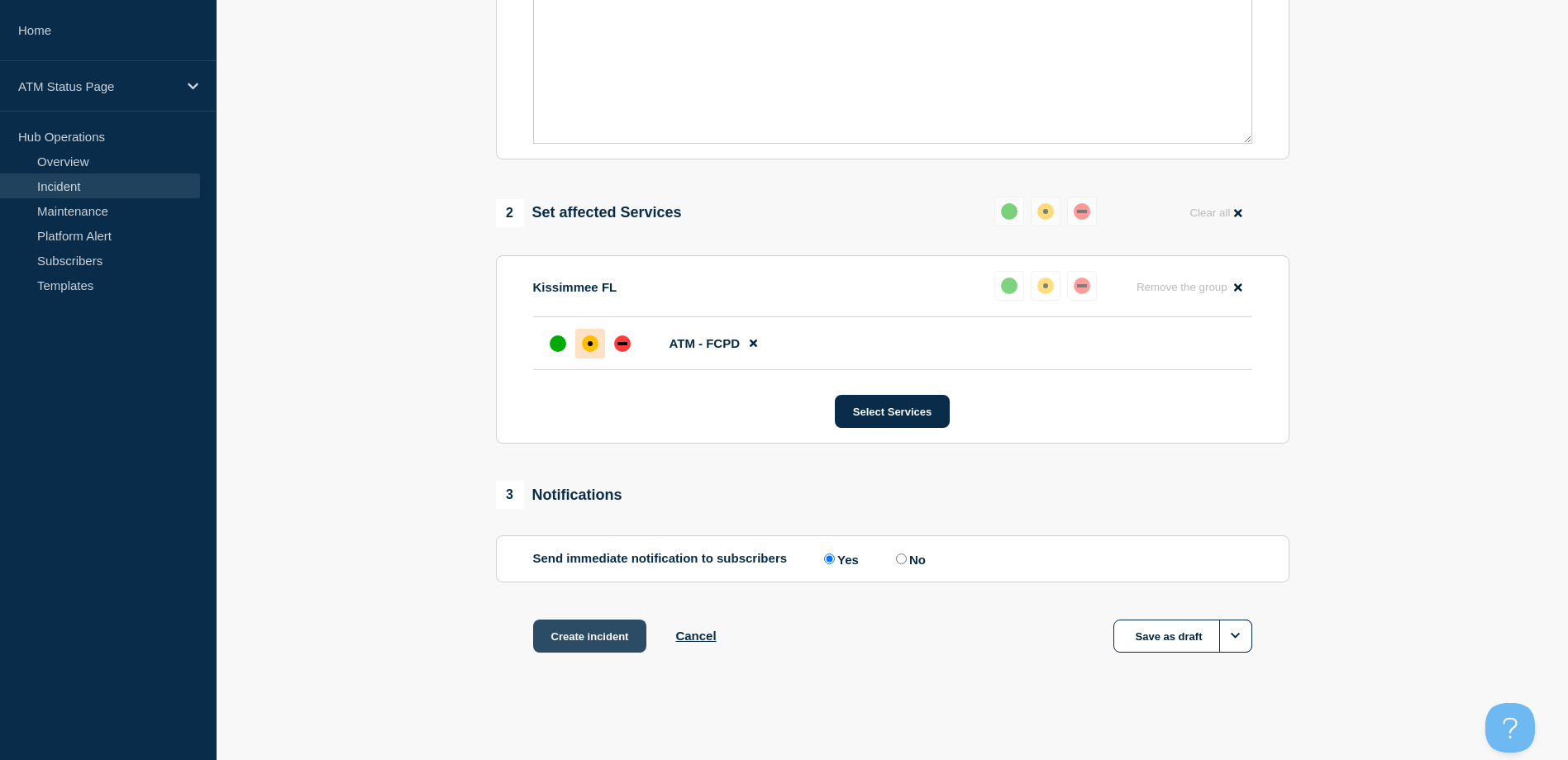
click at [584, 642] on button "Create incident" at bounding box center [589, 635] width 114 height 33
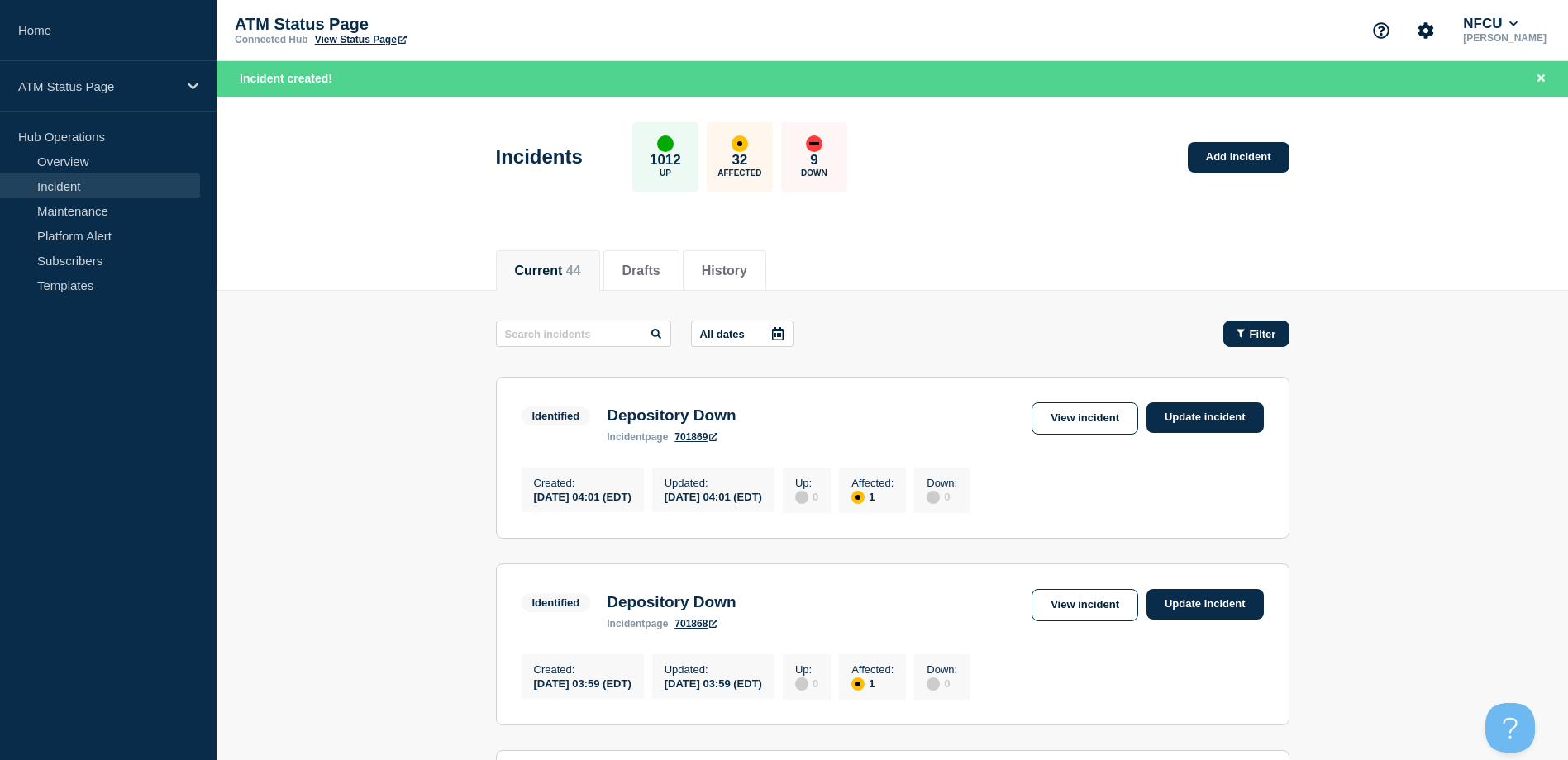
click at [1255, 341] on button "Filter" at bounding box center [1256, 333] width 66 height 27
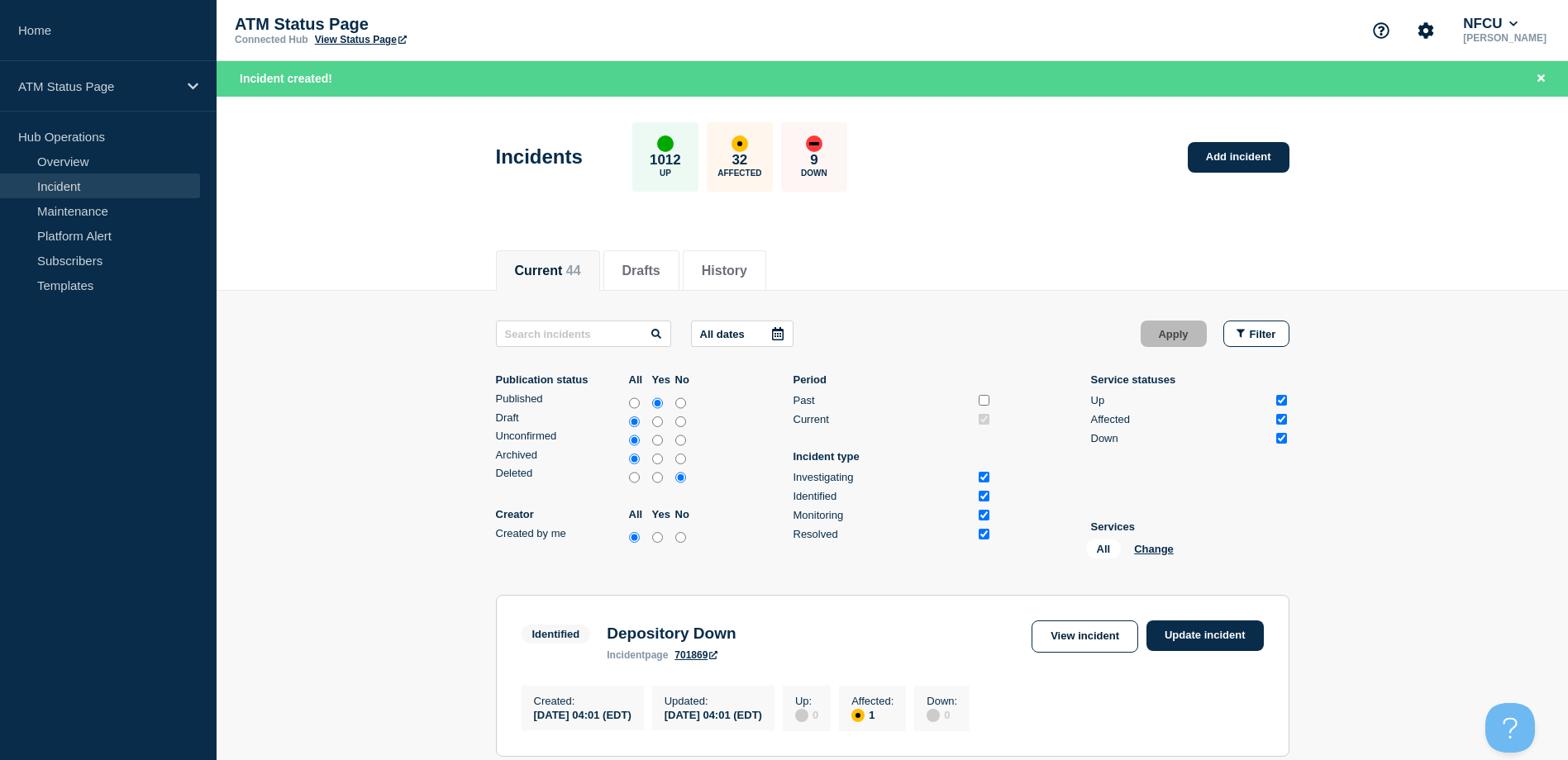
click at [1146, 542] on div "All Change" at bounding box center [1168, 552] width 165 height 26
click at [1148, 546] on button "Change" at bounding box center [1154, 549] width 40 height 13
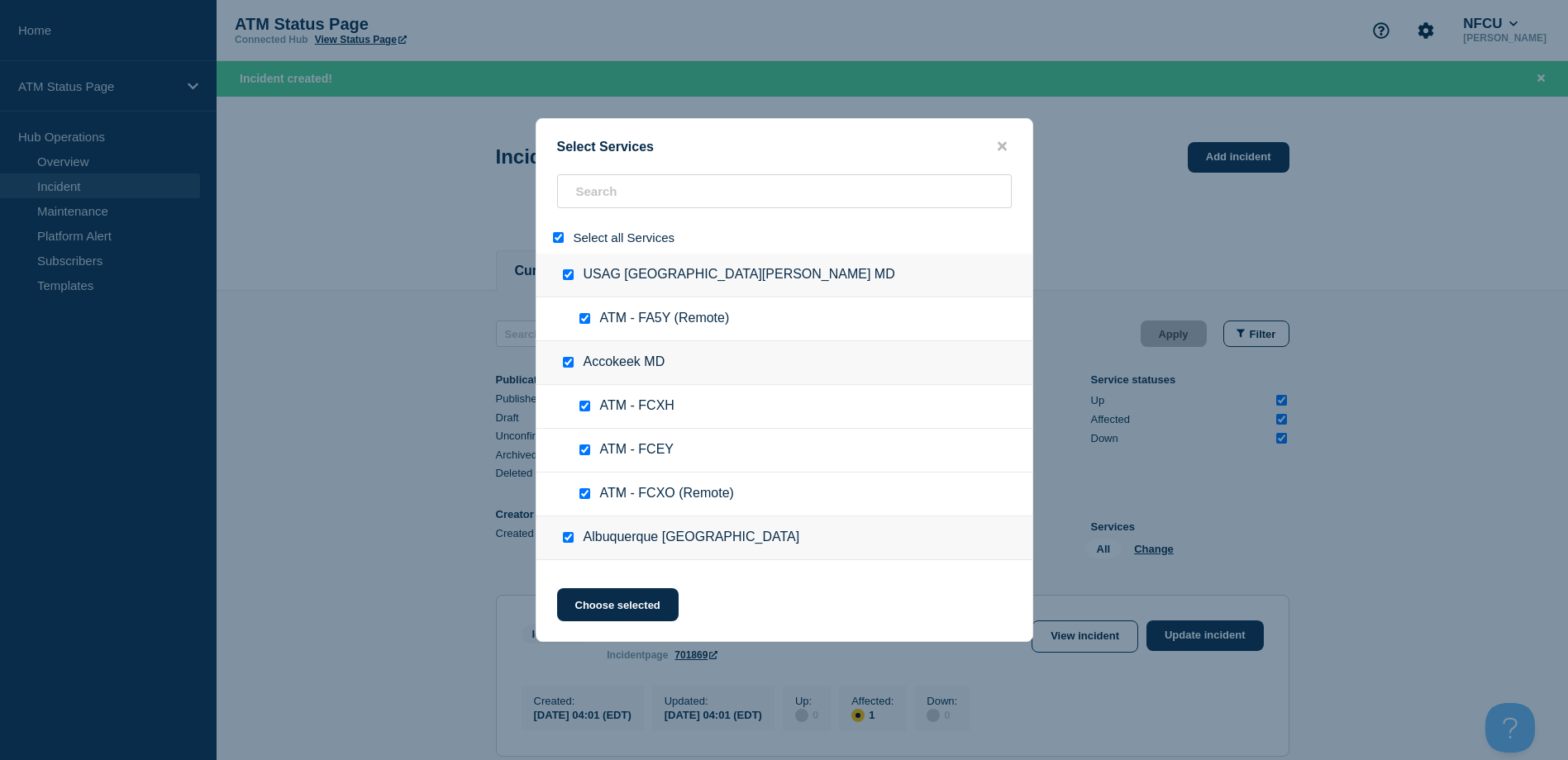
click at [558, 241] on input "select all" at bounding box center [558, 237] width 11 height 11
click at [616, 203] on input "search" at bounding box center [784, 191] width 455 height 34
paste input "FCKY"
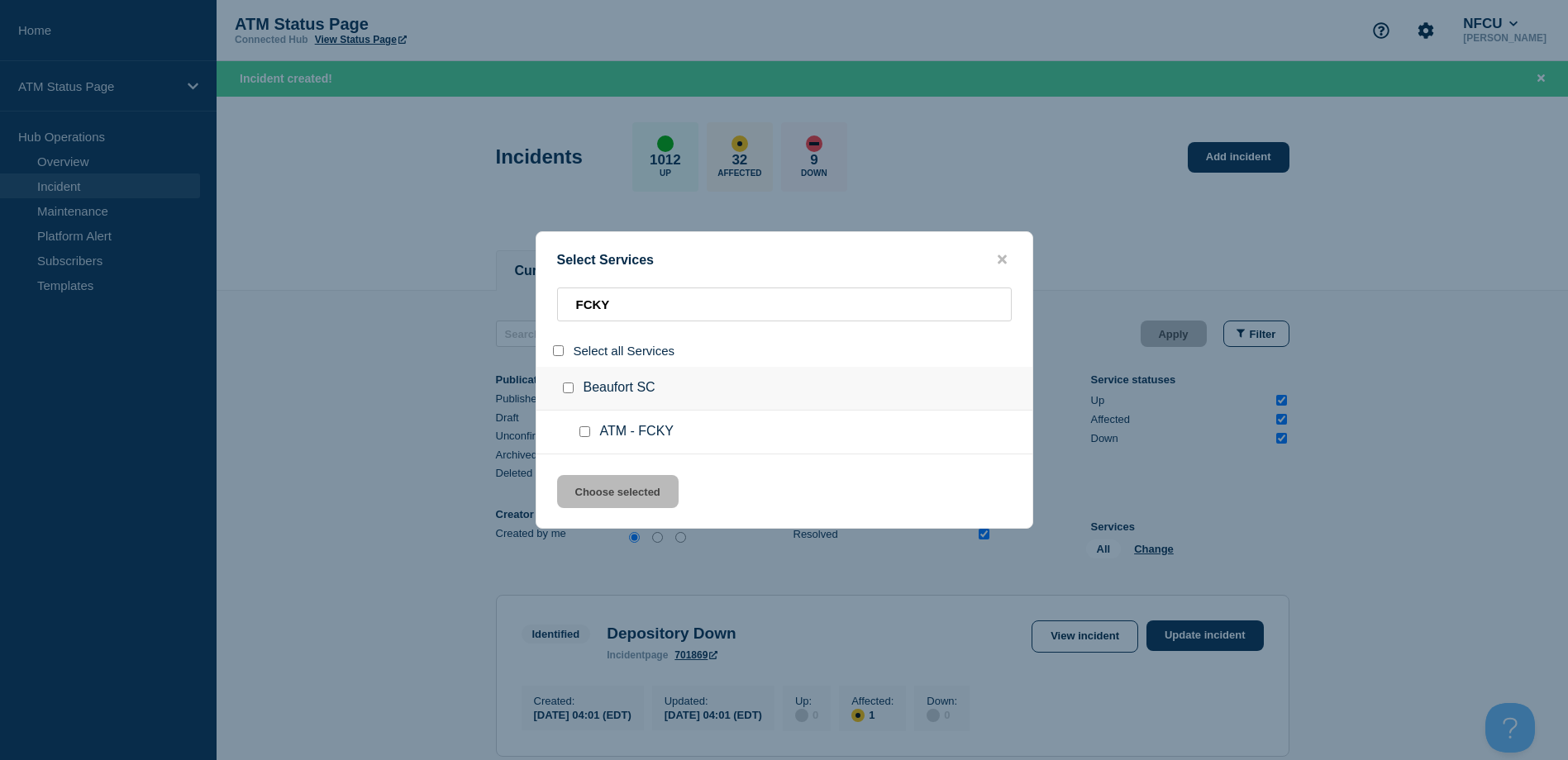
click at [586, 432] on input "service: ATM - FCKY" at bounding box center [584, 431] width 11 height 11
click at [577, 488] on button "Choose selected" at bounding box center [617, 491] width 122 height 33
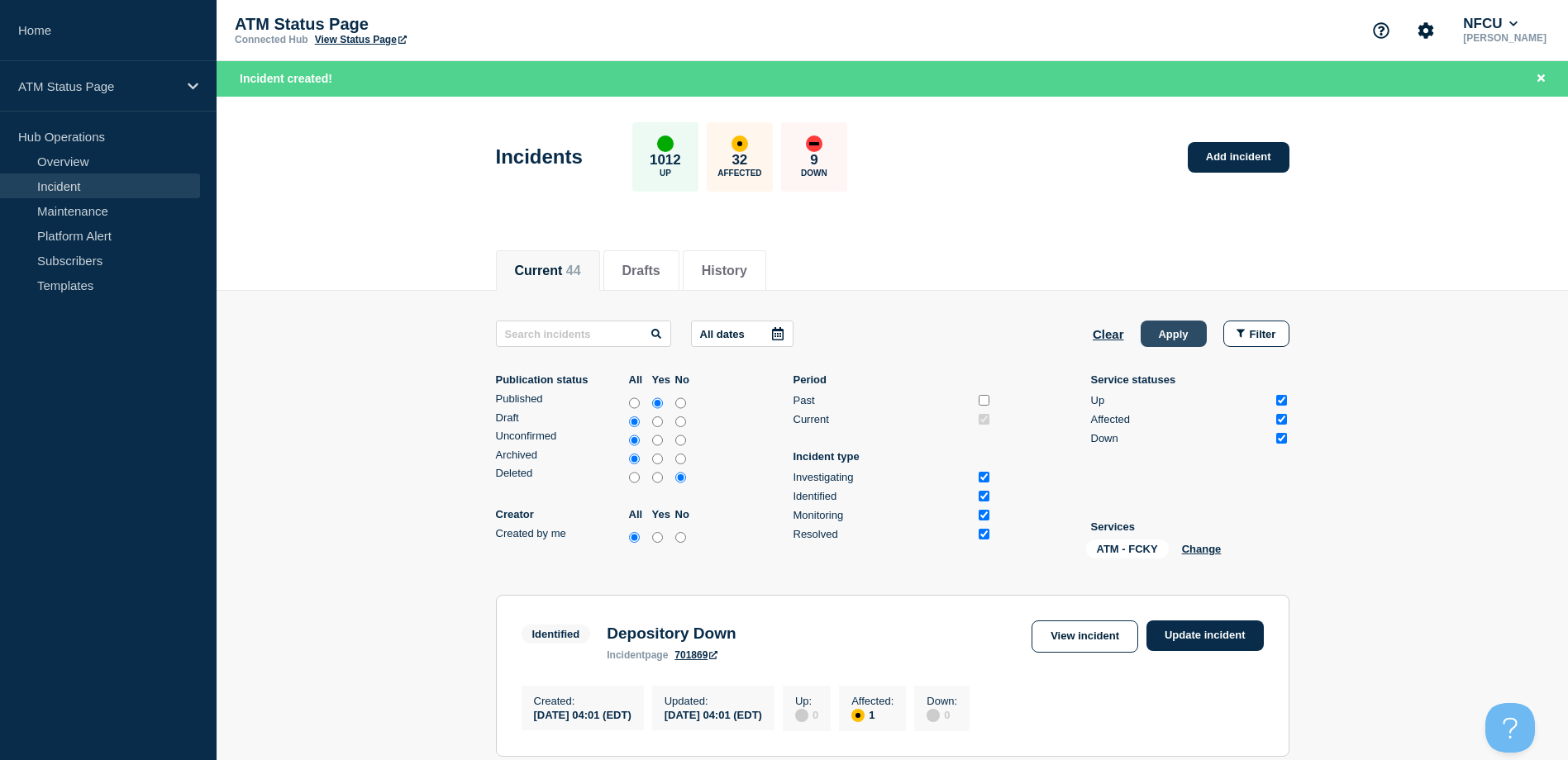
click at [1165, 330] on button "Apply" at bounding box center [1174, 333] width 66 height 27
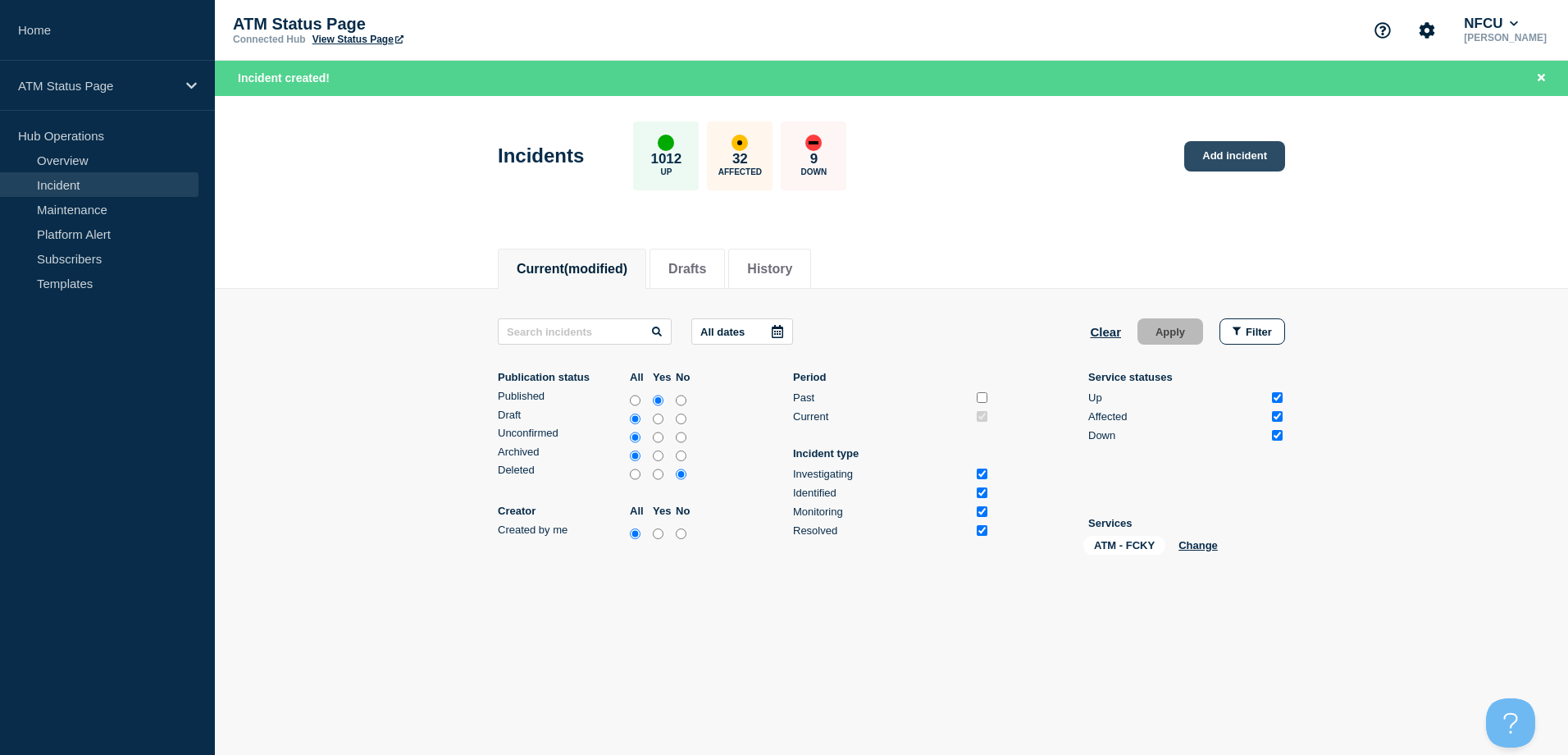
click at [1235, 149] on link "Add incident" at bounding box center [1234, 156] width 101 height 30
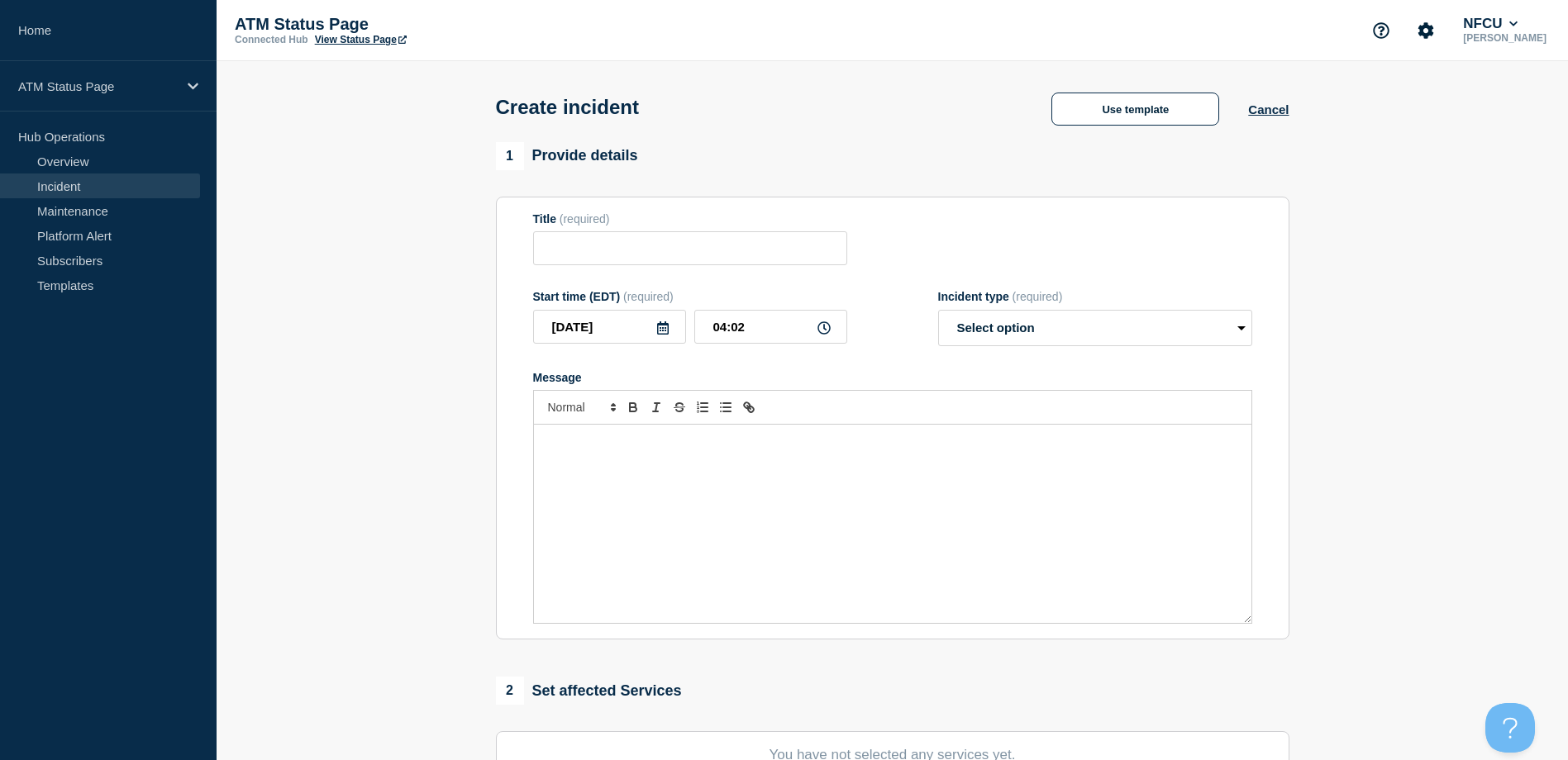
click at [1169, 150] on div "1 Provide details" at bounding box center [893, 156] width 793 height 28
click at [1131, 119] on button "Use template" at bounding box center [1135, 109] width 168 height 33
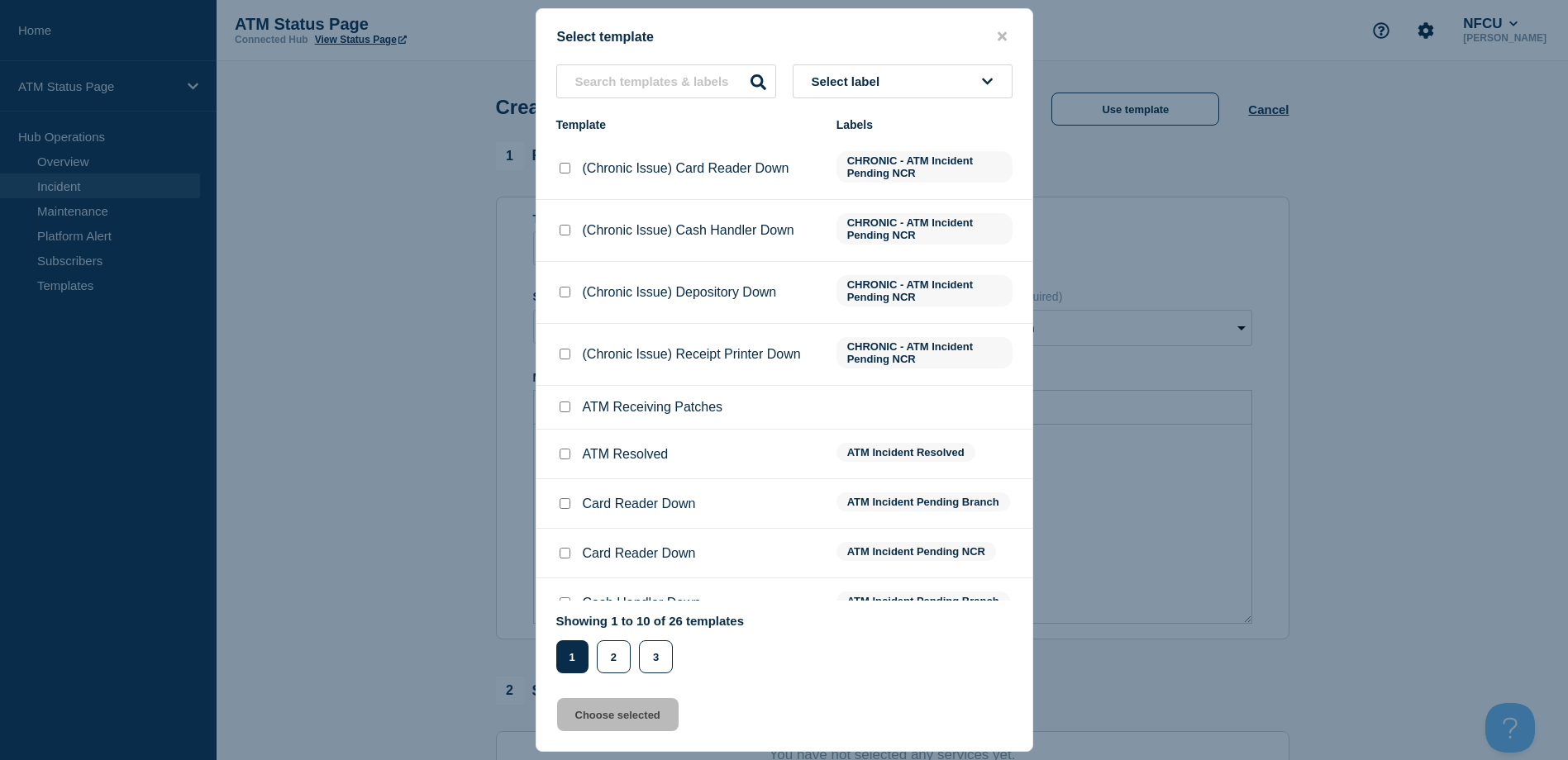
drag, startPoint x: 939, startPoint y: 82, endPoint x: 927, endPoint y: 100, distance: 21.6
click at [934, 87] on button "Select label" at bounding box center [903, 81] width 219 height 34
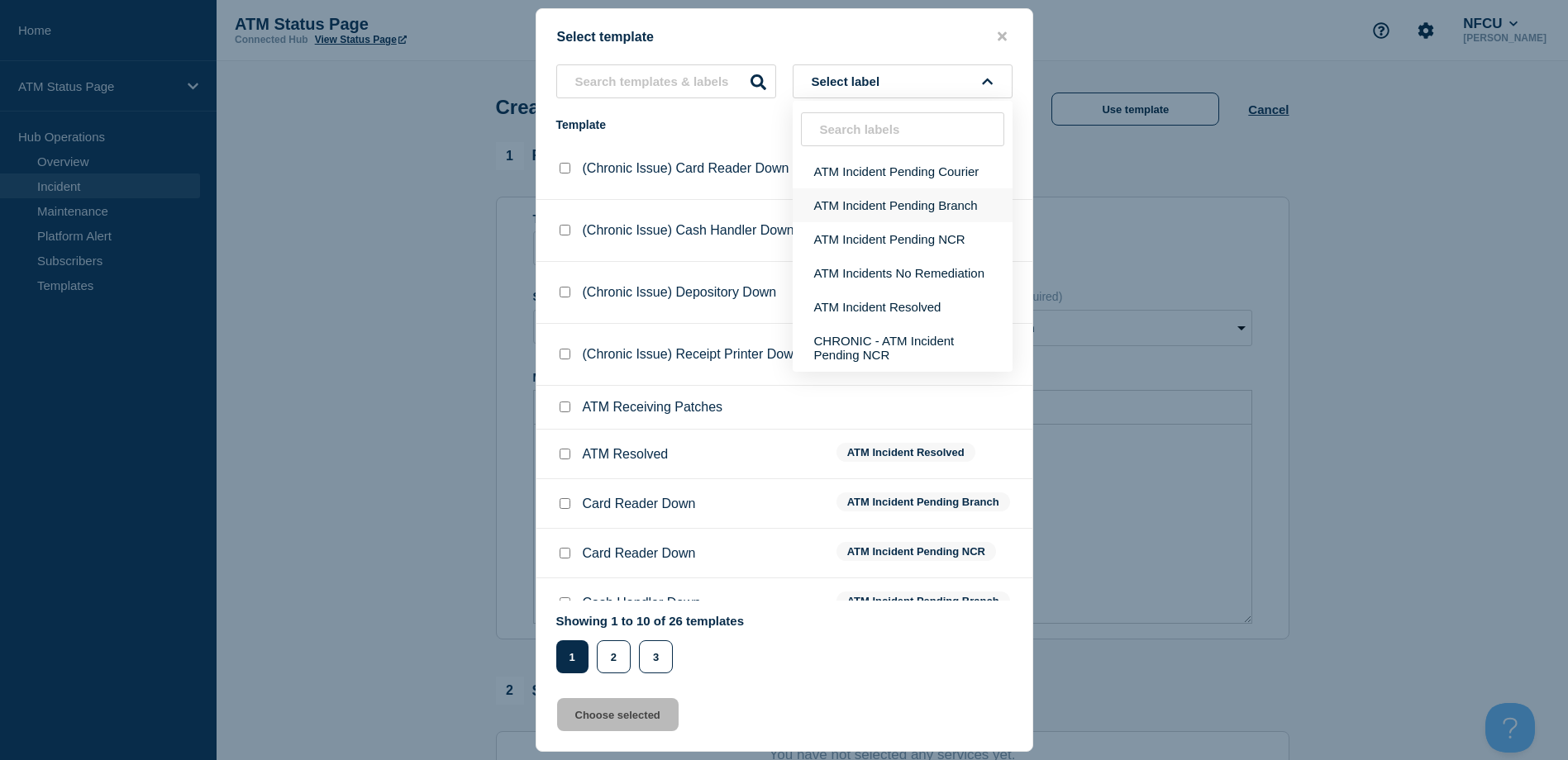
click at [886, 211] on button "ATM Incident Pending Branch" at bounding box center [903, 206] width 219 height 34
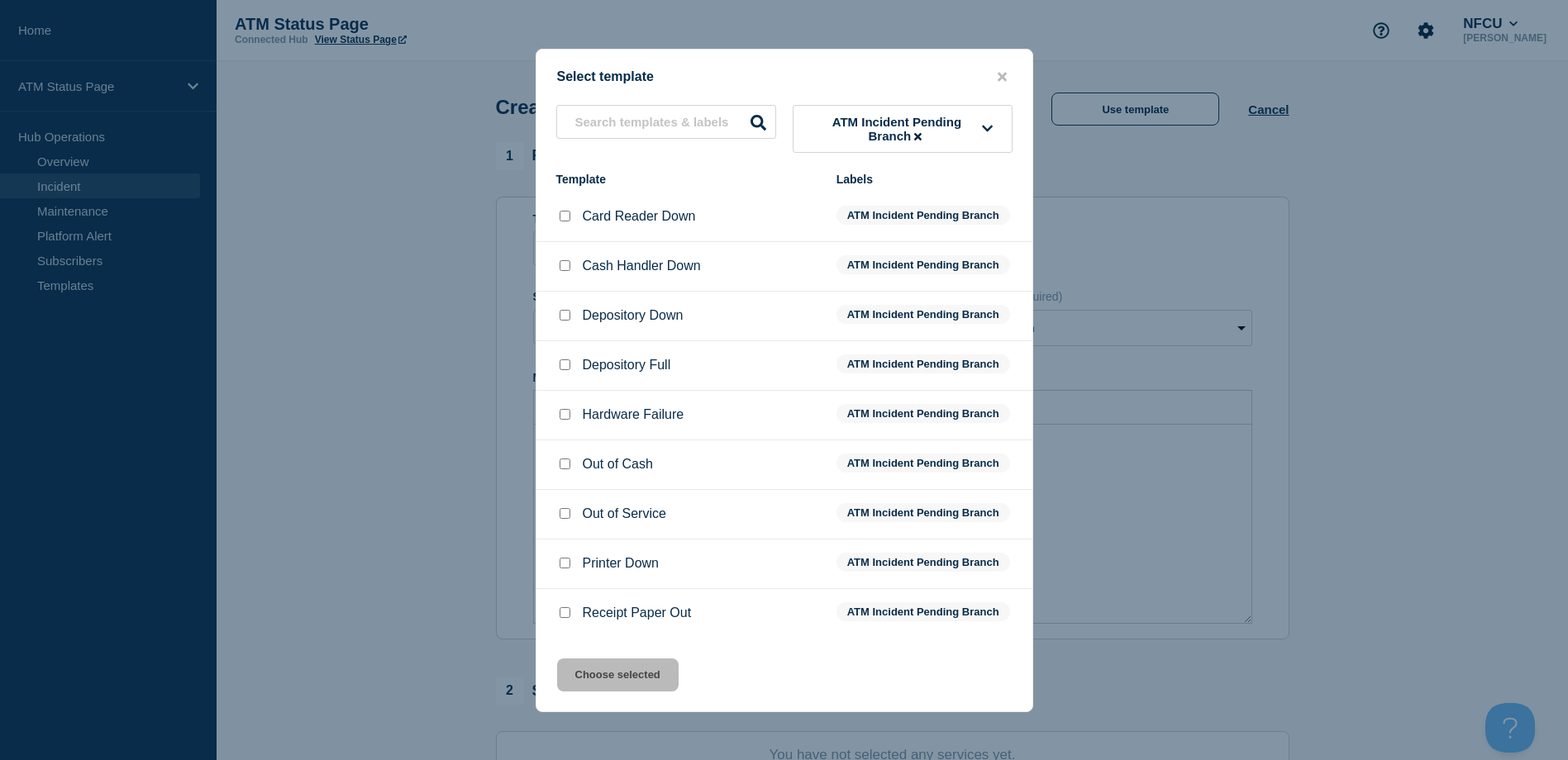
click at [566, 268] on input "Cash Handler Down checkbox" at bounding box center [565, 265] width 11 height 11
checkbox input "true"
click at [612, 672] on button "Choose selected" at bounding box center [617, 674] width 122 height 33
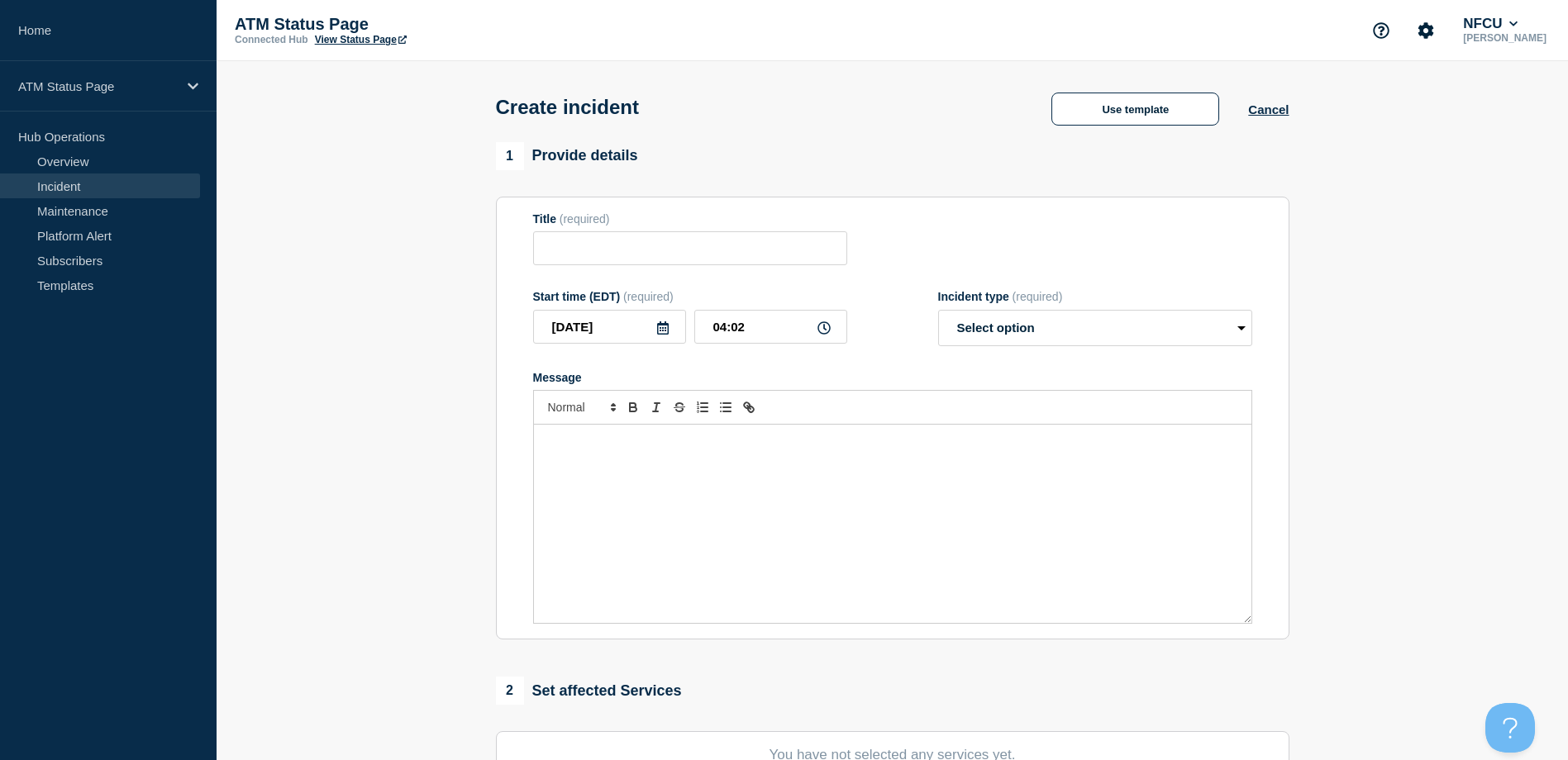
type input "Cash Handler Down"
select select "identified"
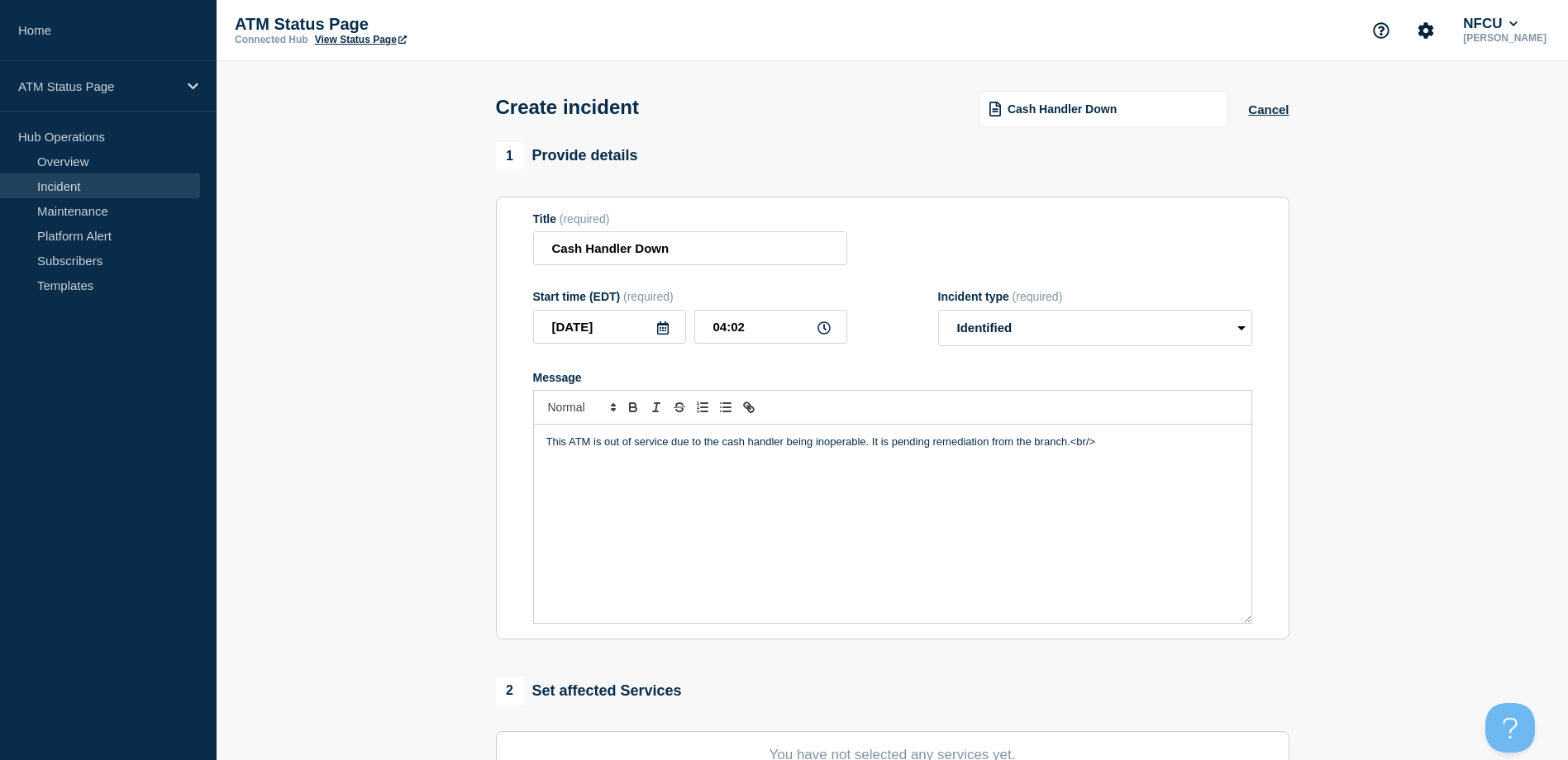
scroll to position [165, 0]
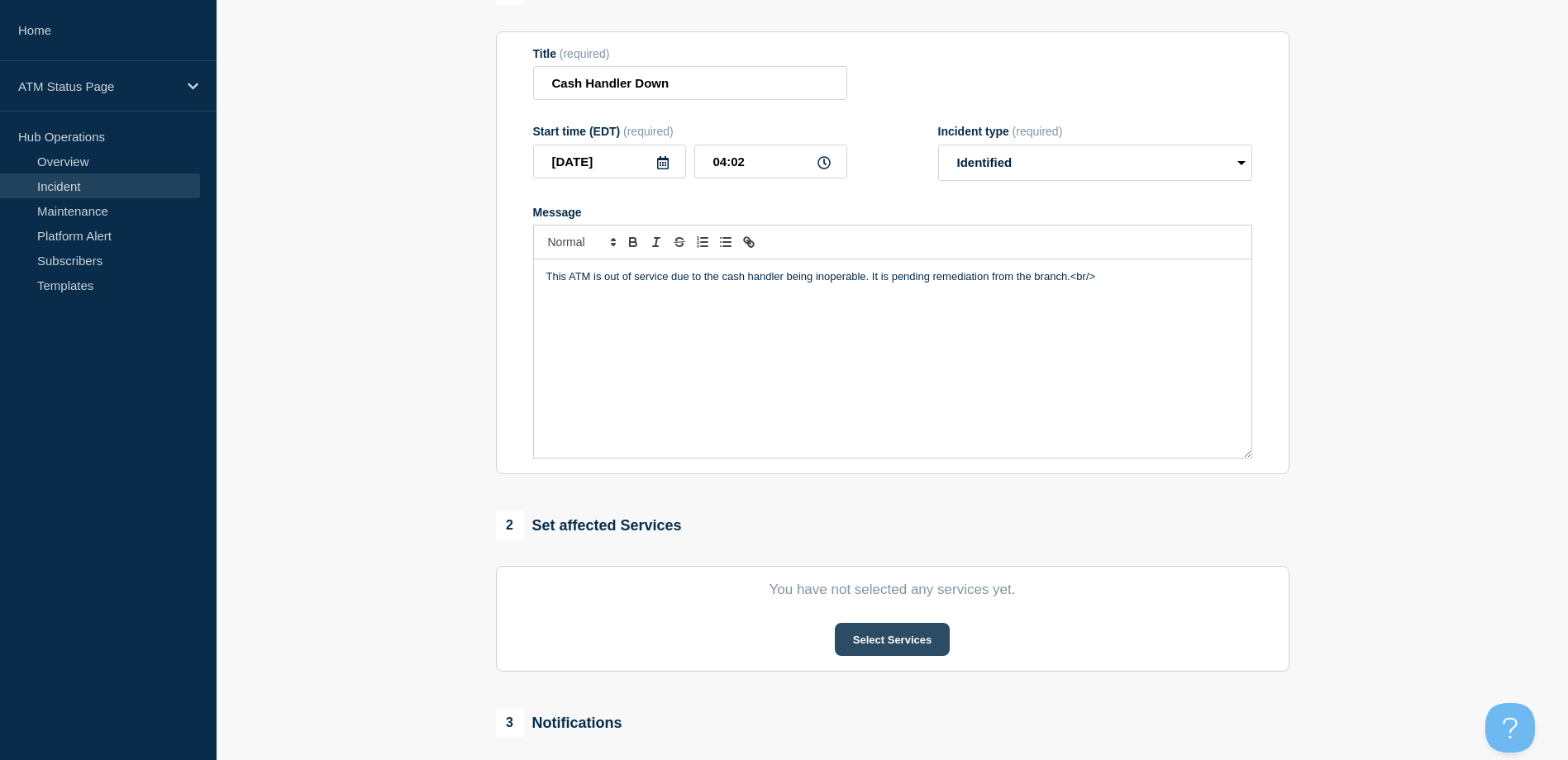
click at [894, 633] on button "Select Services" at bounding box center [892, 638] width 115 height 33
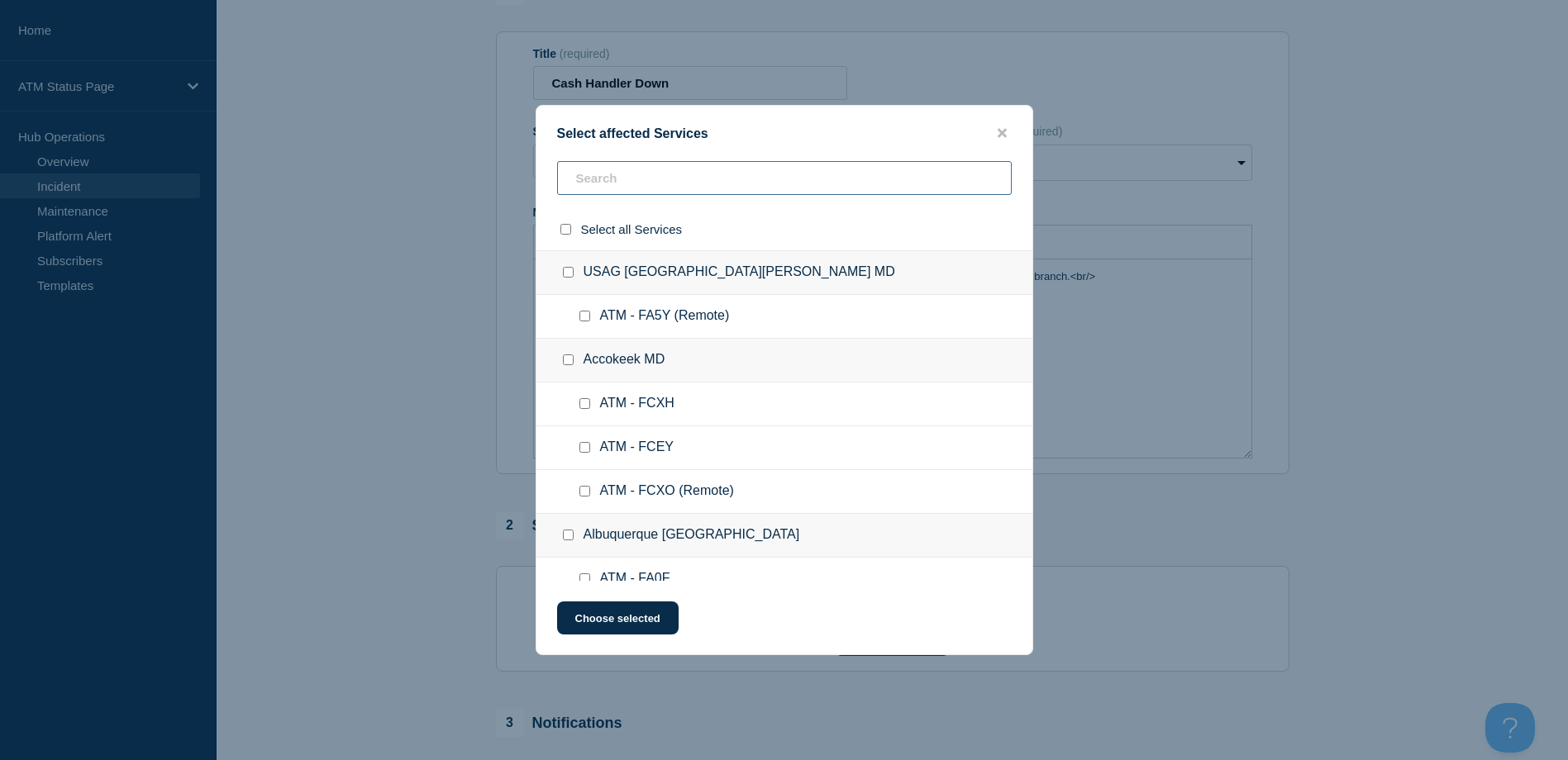
click at [804, 169] on input "text" at bounding box center [784, 178] width 455 height 34
paste input "FCKY"
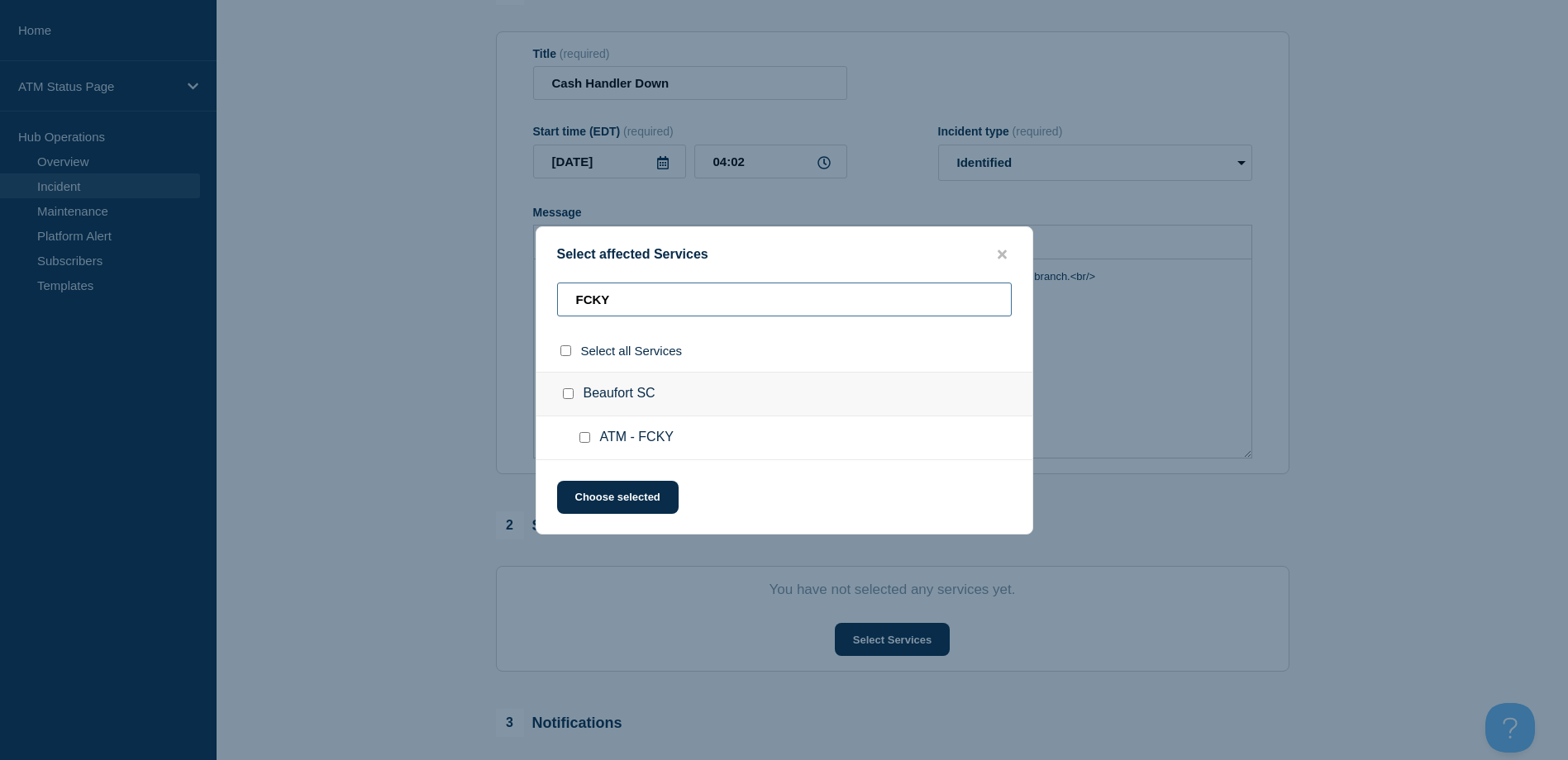
type input "FCKY"
click at [580, 448] on ul "ATM - FCKY" at bounding box center [785, 438] width 496 height 43
click at [580, 442] on input "ATM - FCKY checkbox" at bounding box center [584, 437] width 11 height 11
checkbox input "true"
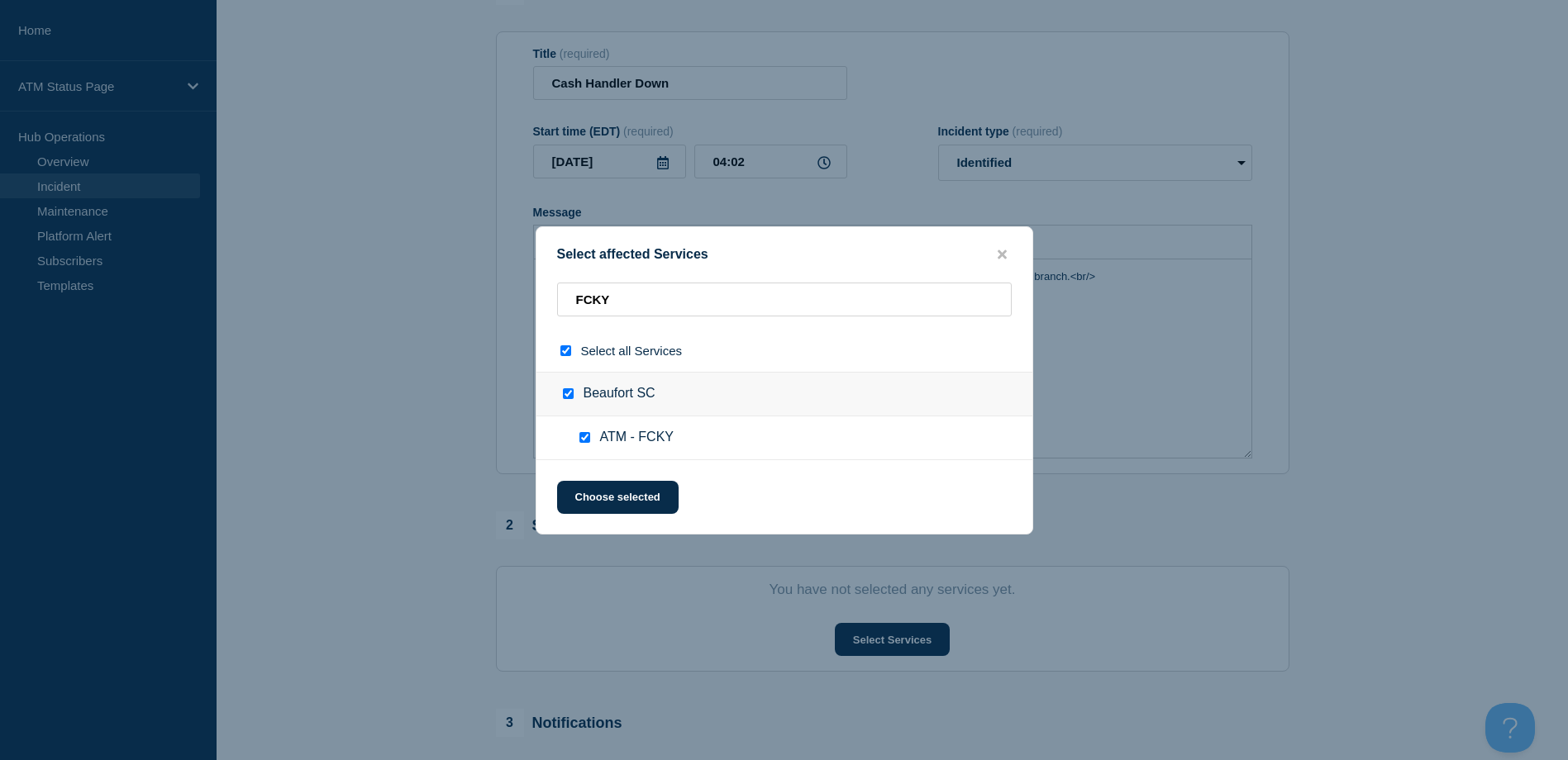
checkbox input "true"
click at [587, 490] on button "Choose selected" at bounding box center [617, 497] width 122 height 33
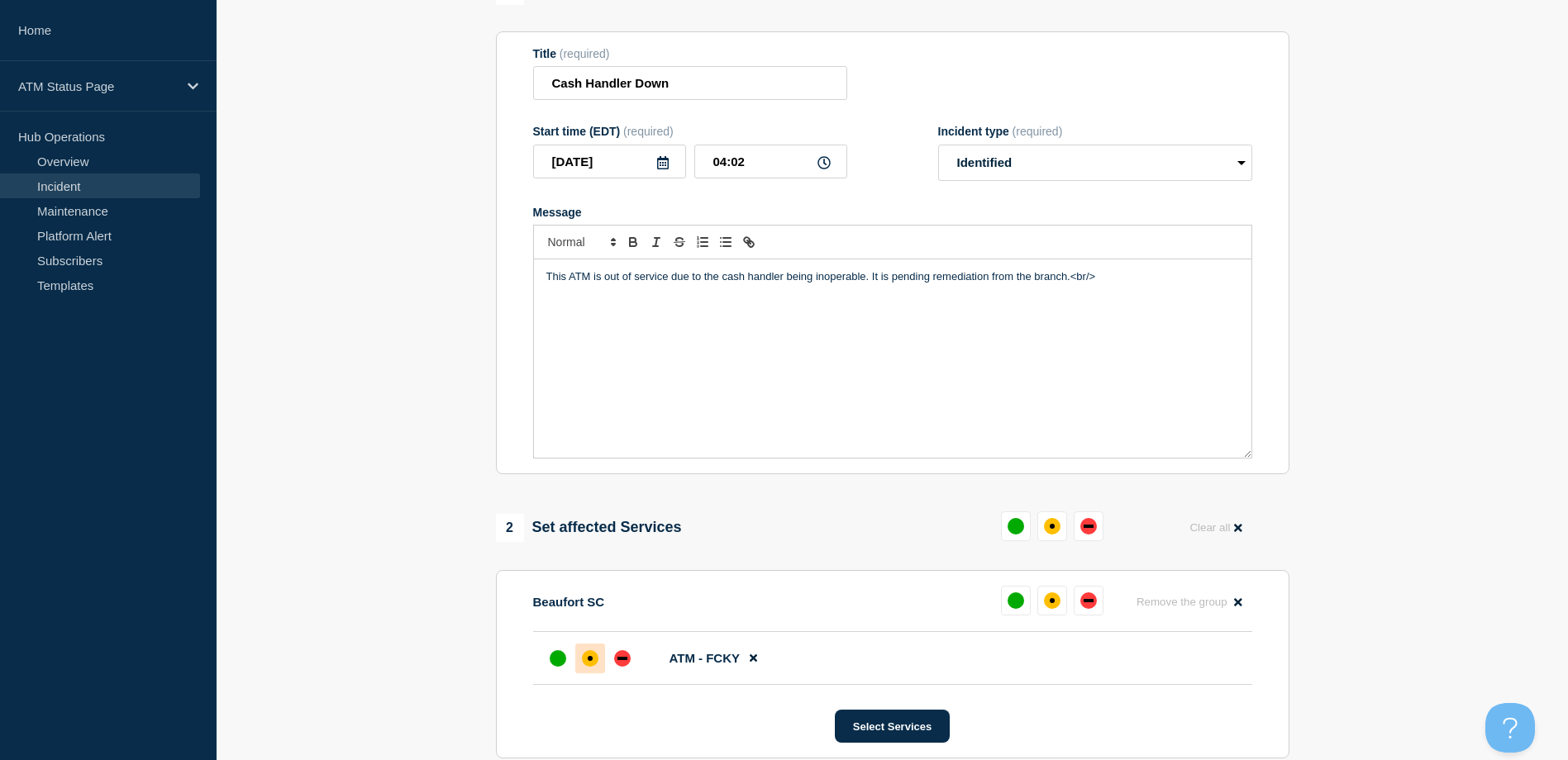
click at [587, 665] on div "affected" at bounding box center [589, 658] width 17 height 17
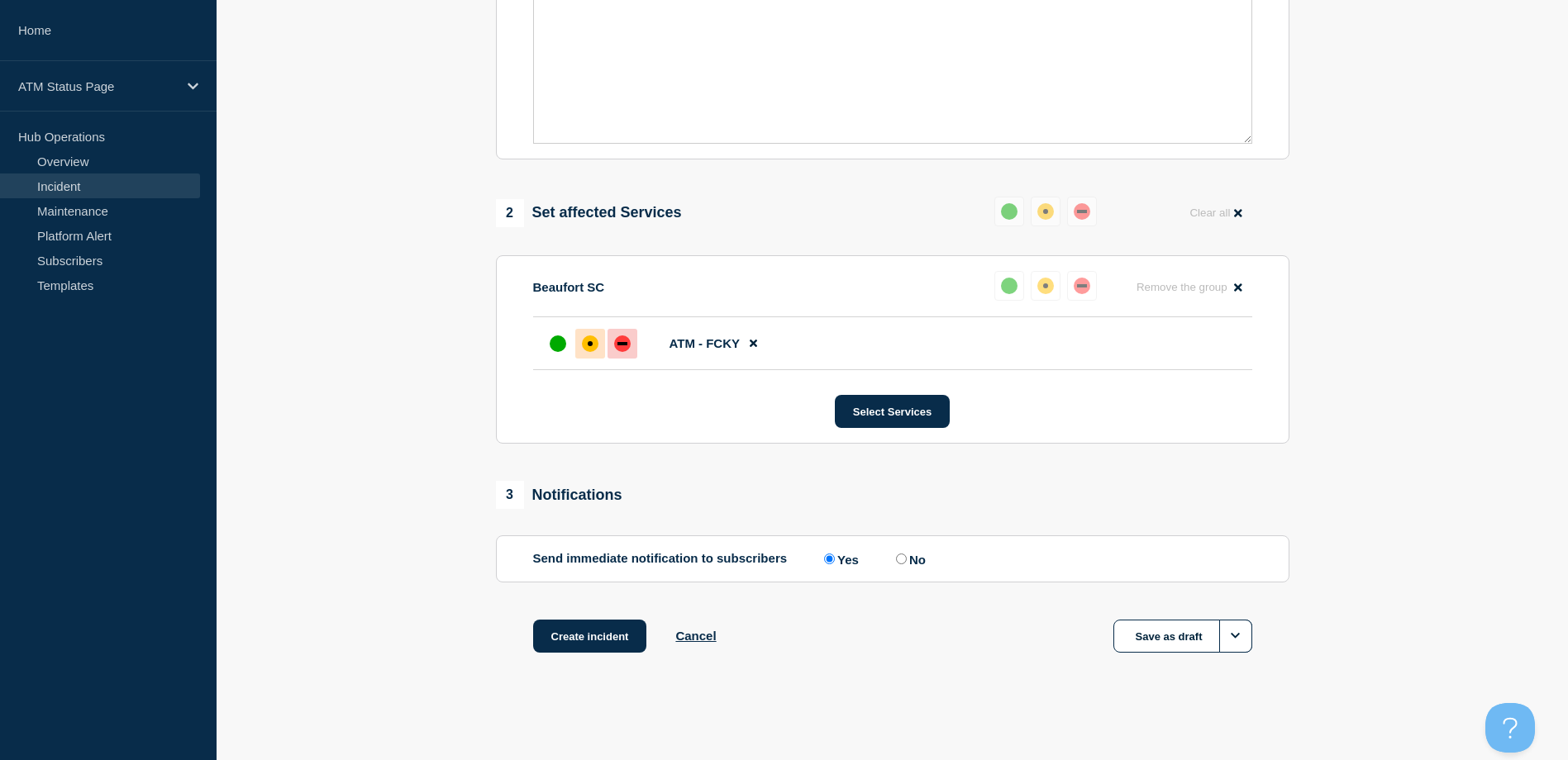
click at [630, 340] on div "down" at bounding box center [622, 343] width 17 height 17
click at [616, 642] on button "Create incident" at bounding box center [589, 635] width 114 height 33
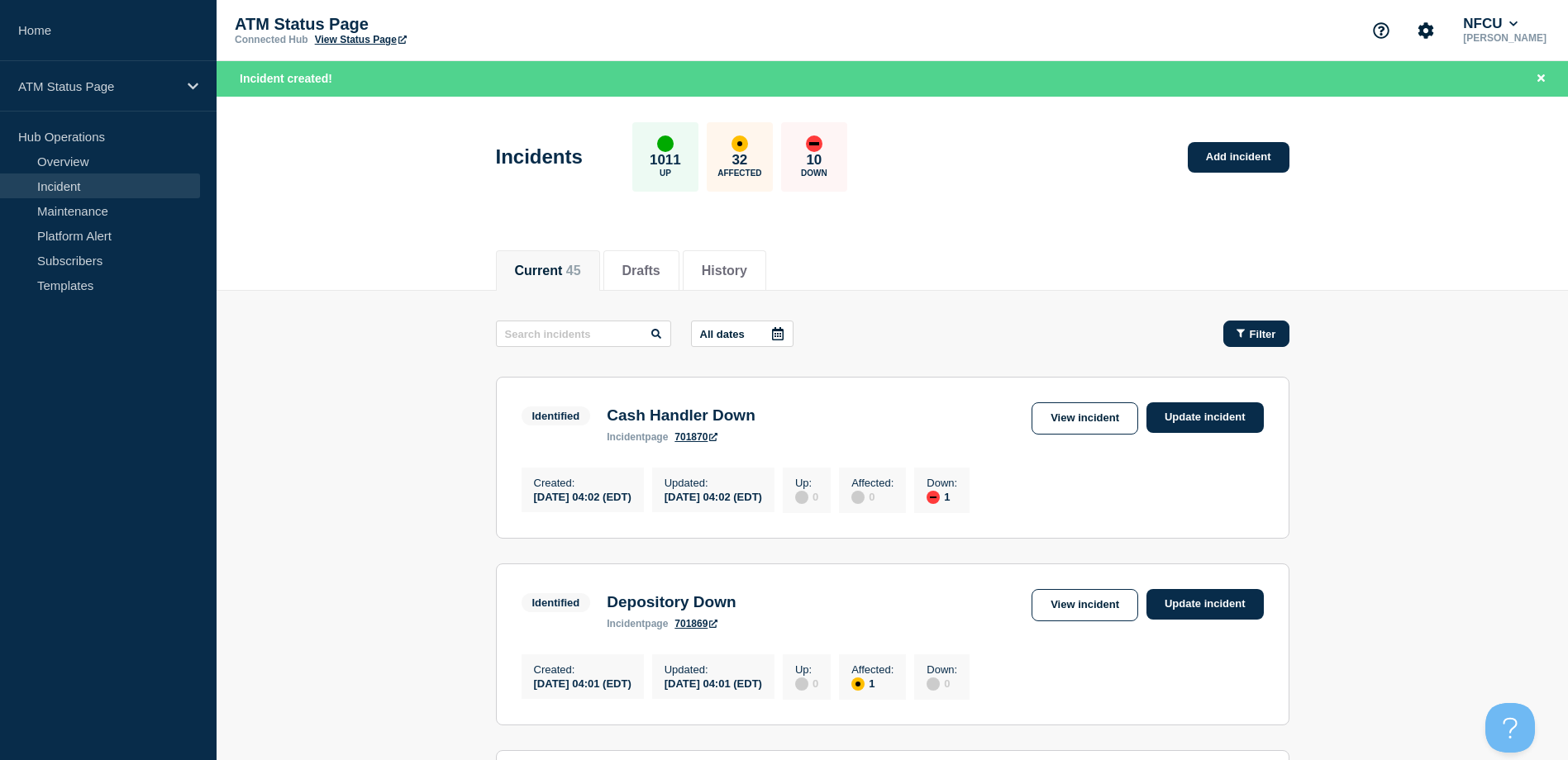
click at [1276, 343] on button "Filter" at bounding box center [1256, 333] width 66 height 27
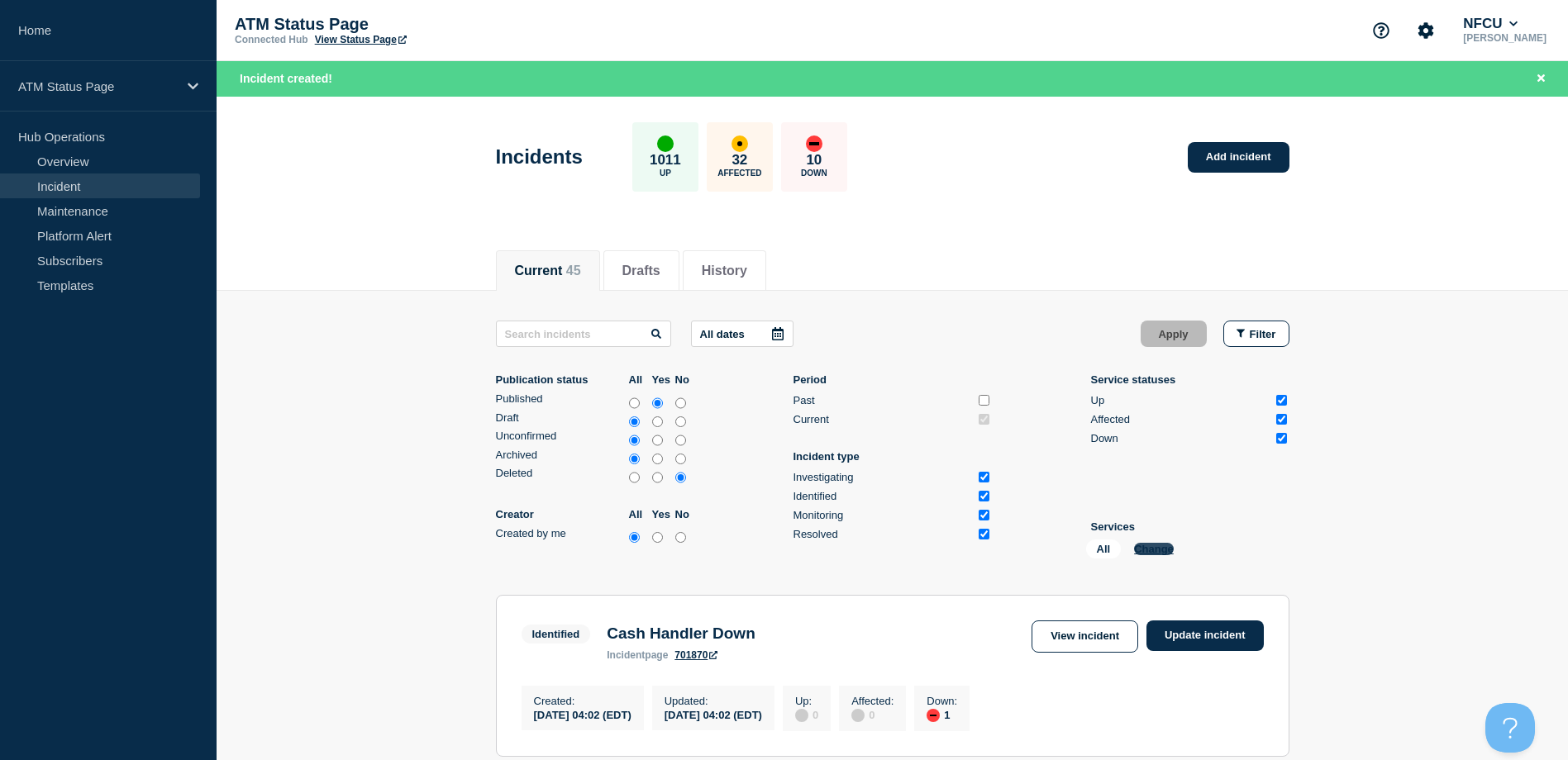
click at [1145, 547] on button "Change" at bounding box center [1154, 549] width 40 height 13
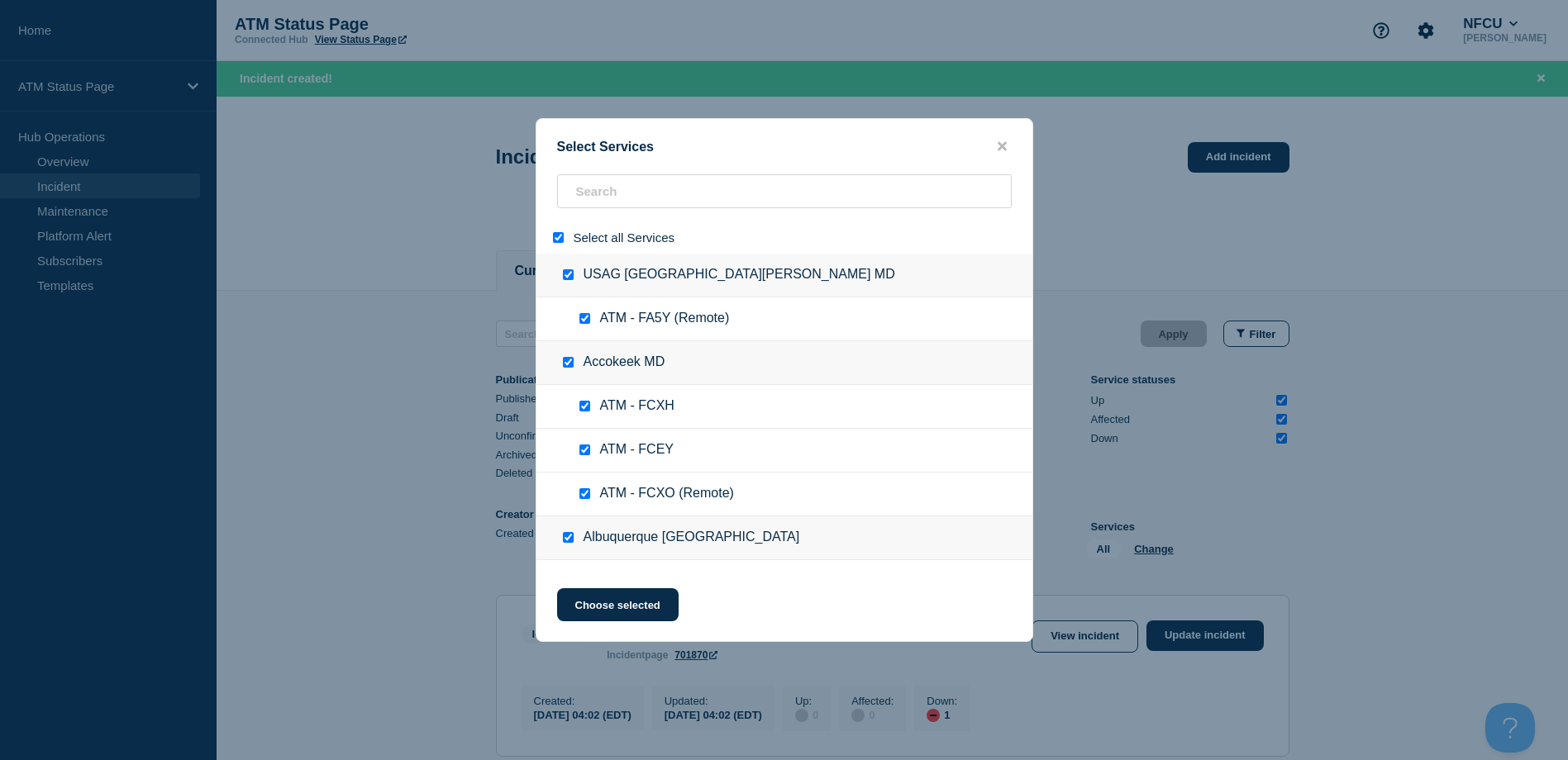
click at [562, 241] on input "select all" at bounding box center [558, 237] width 11 height 11
checkbox input "false"
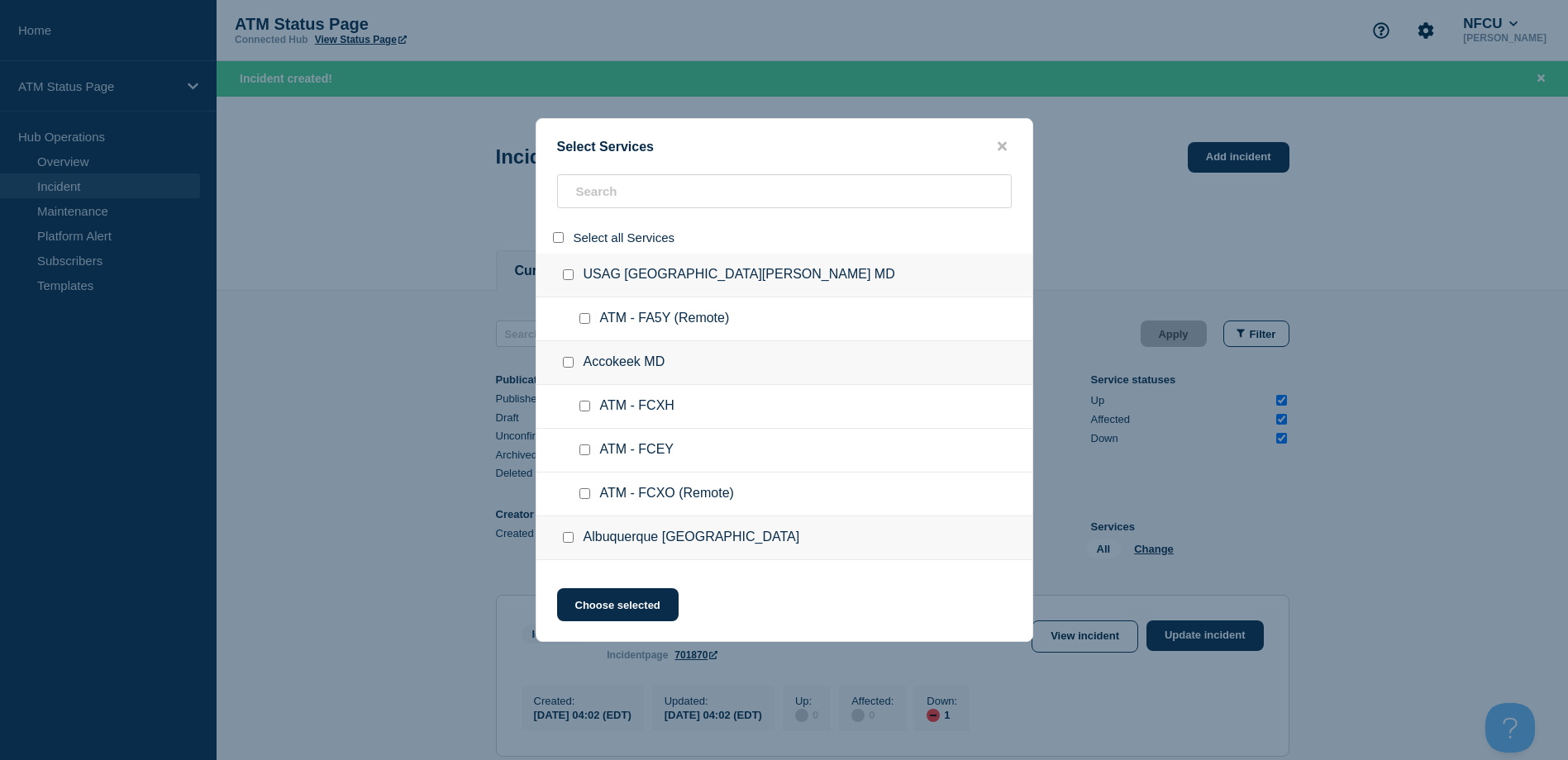
checkbox input "false"
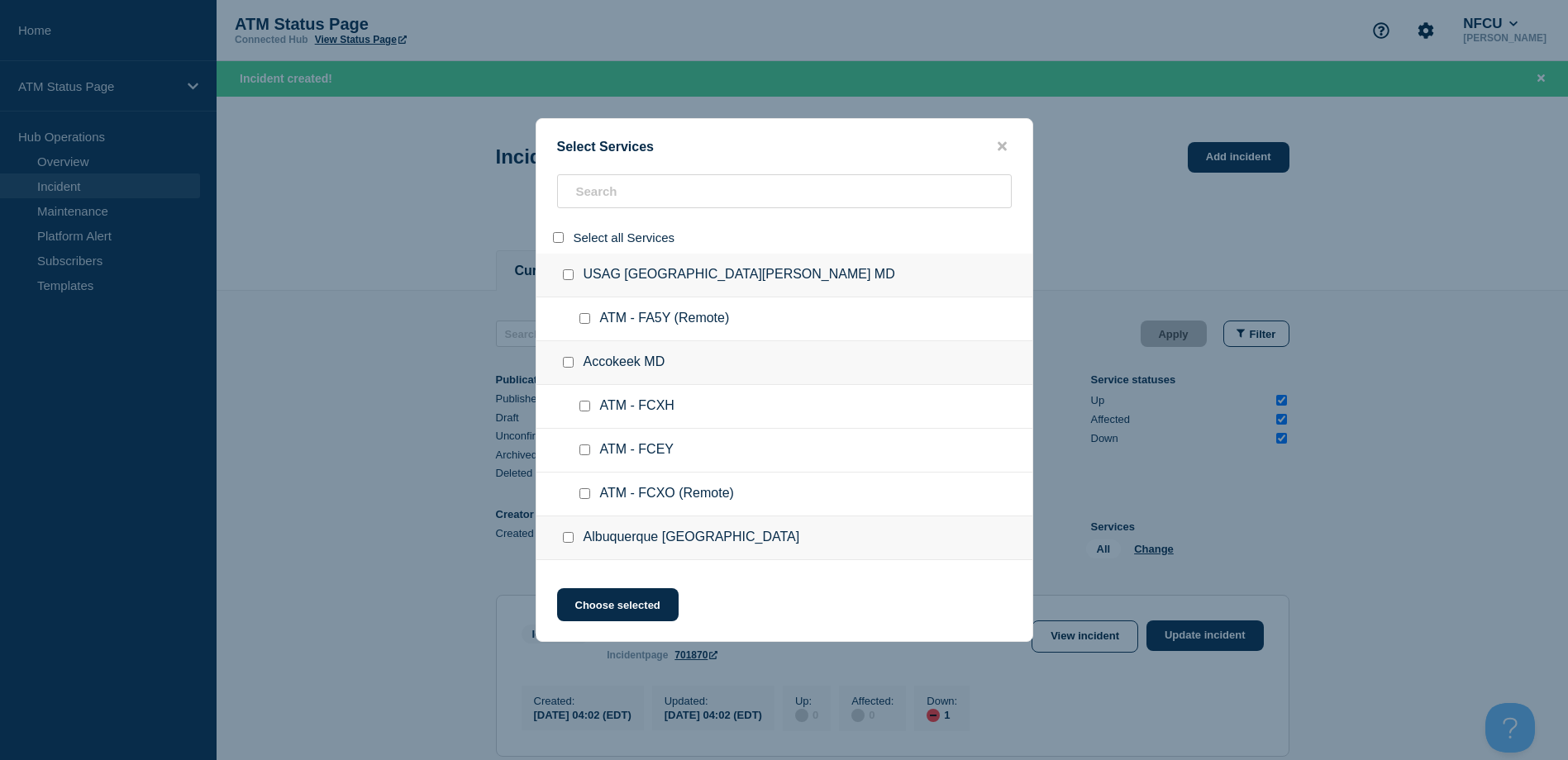
checkbox input "false"
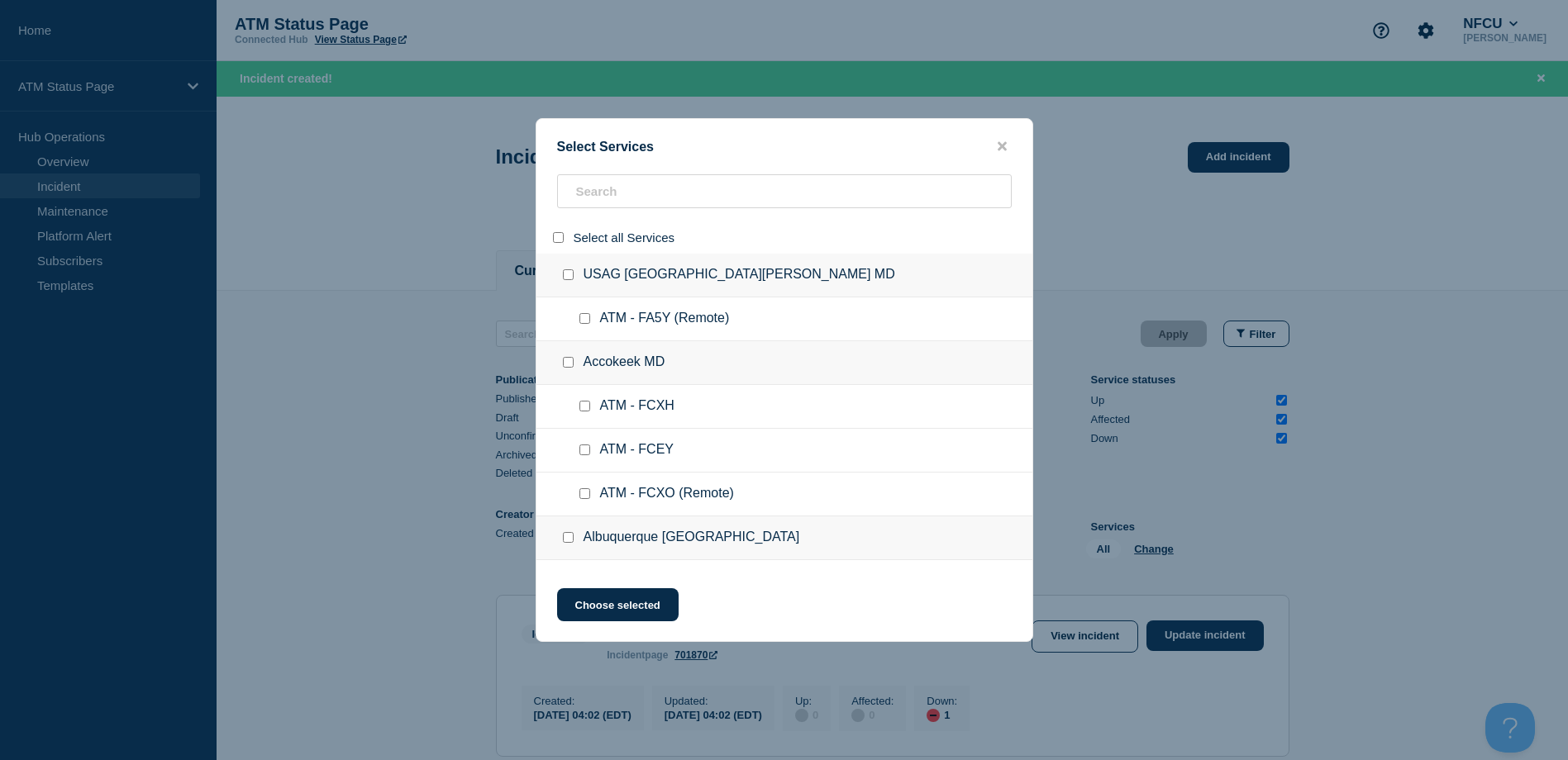
checkbox input "false"
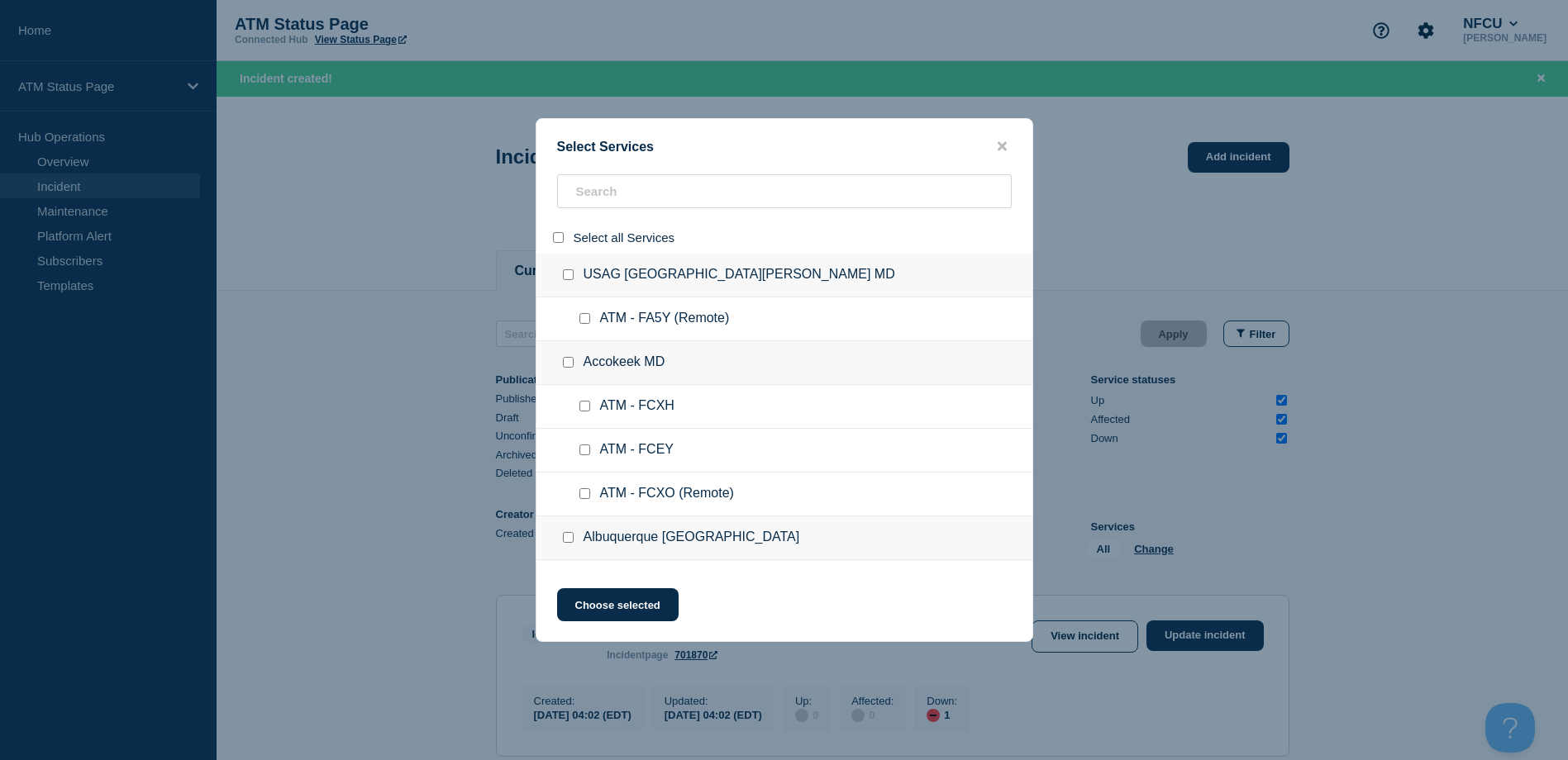
checkbox input "false"
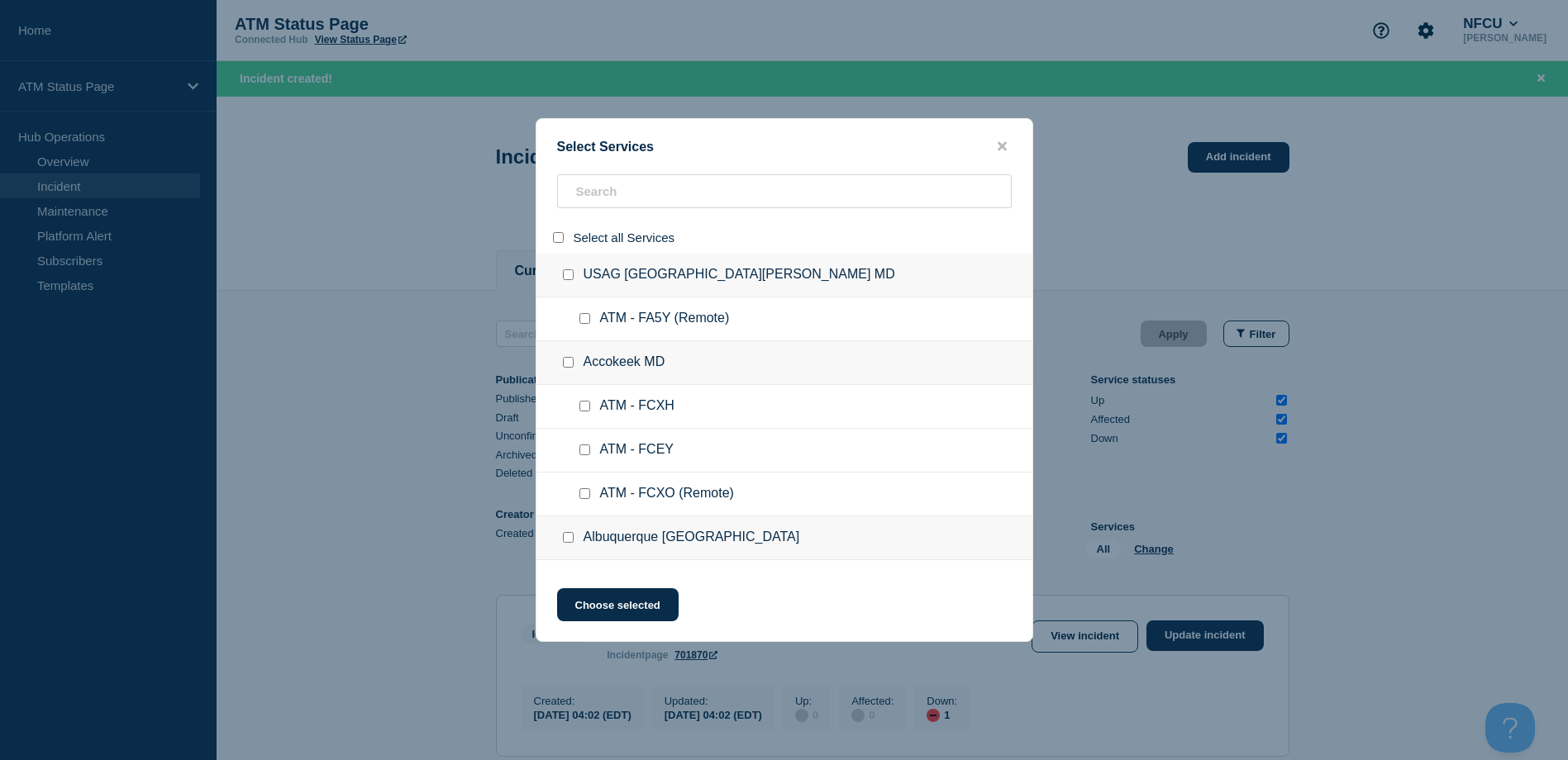
checkbox input "false"
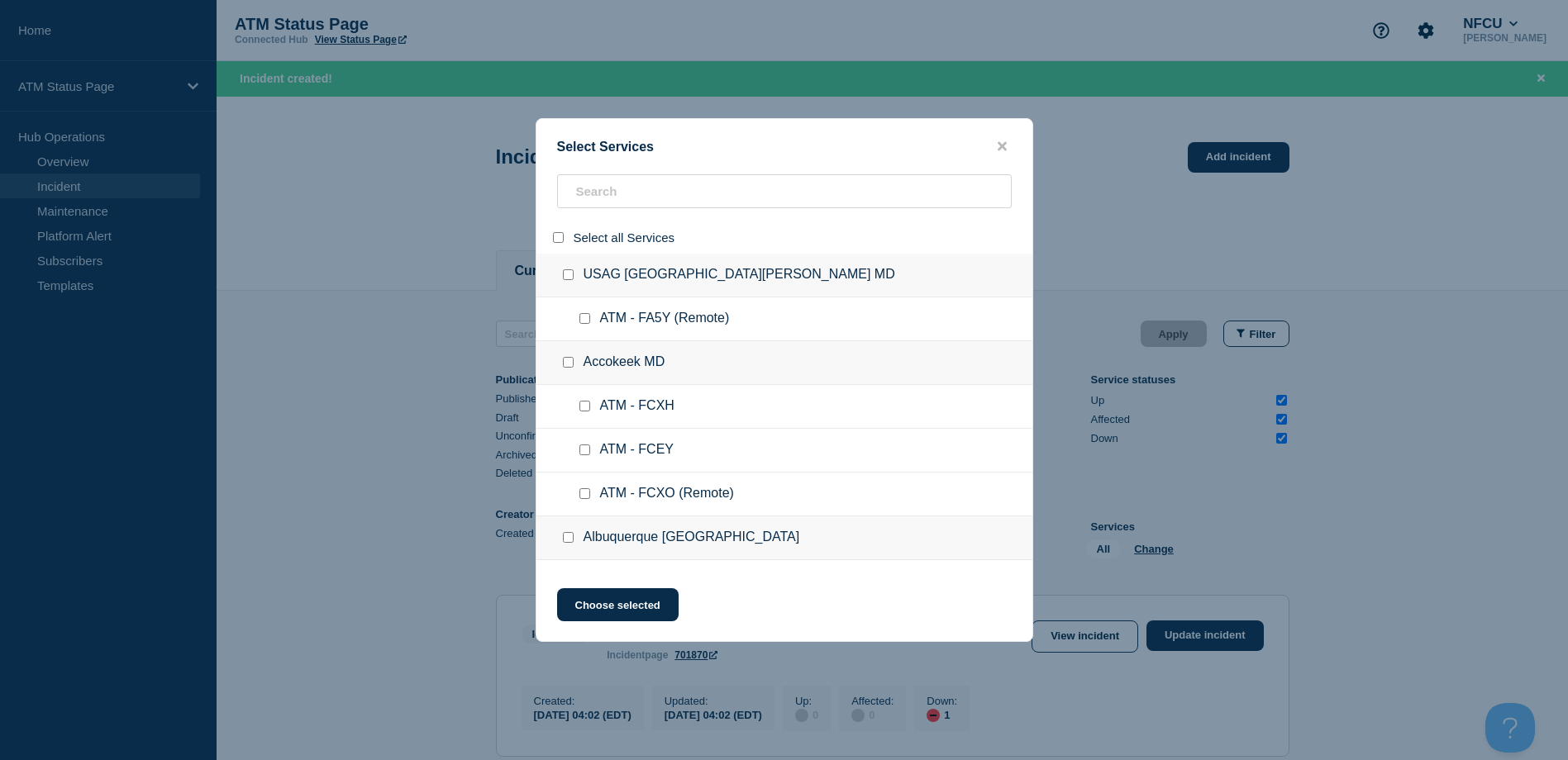
checkbox input "false"
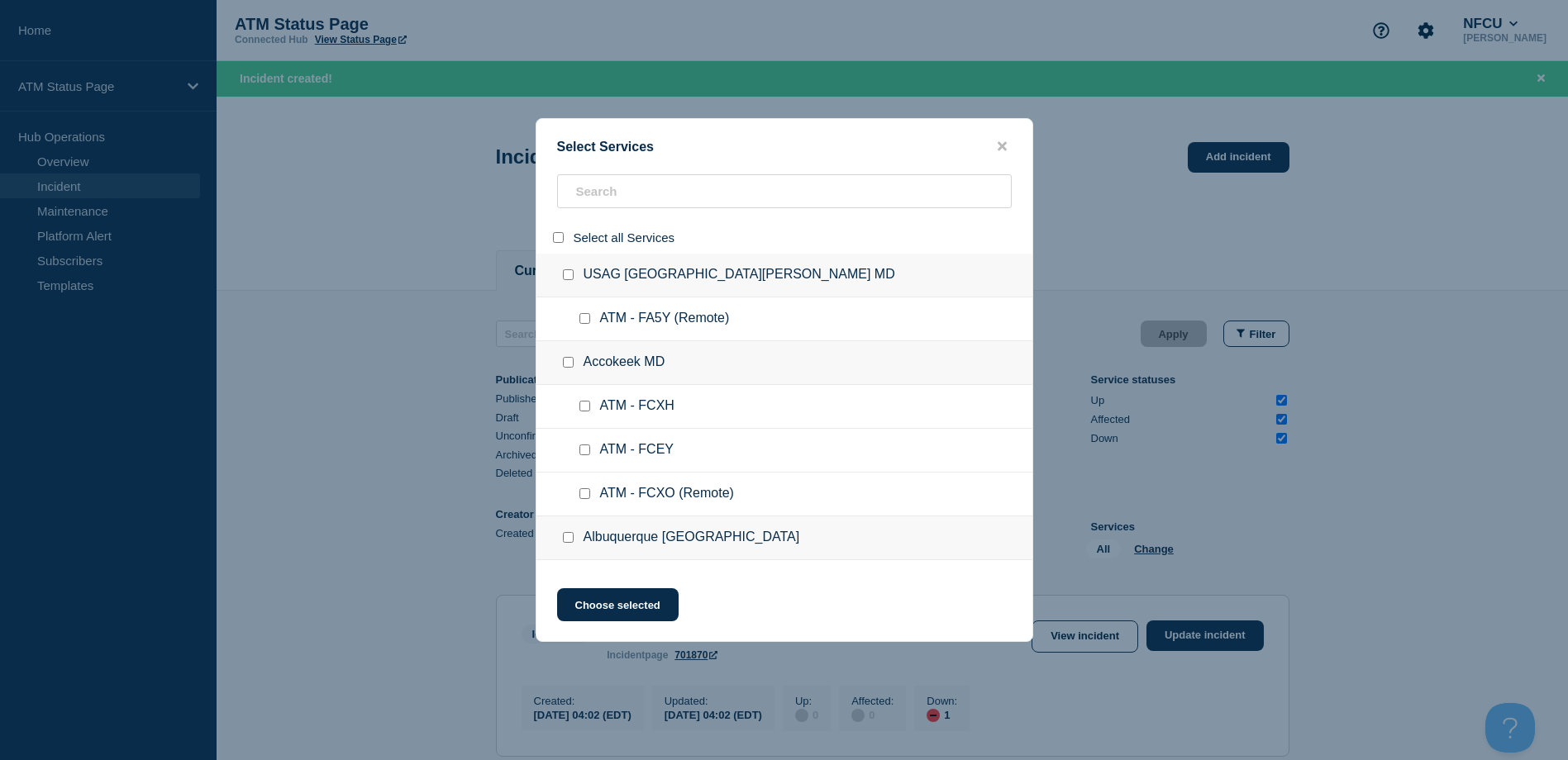
checkbox input "false"
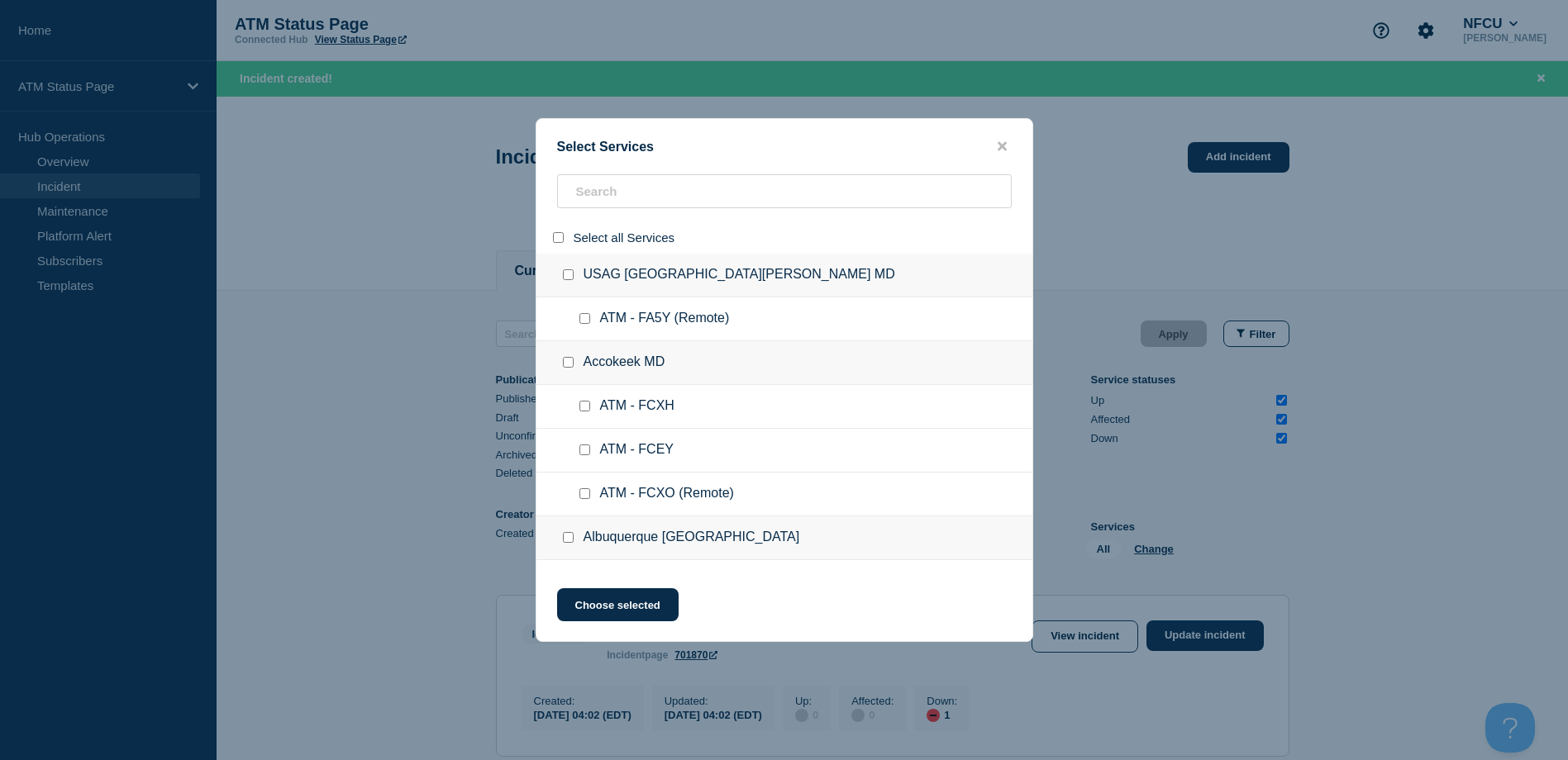
checkbox input "false"
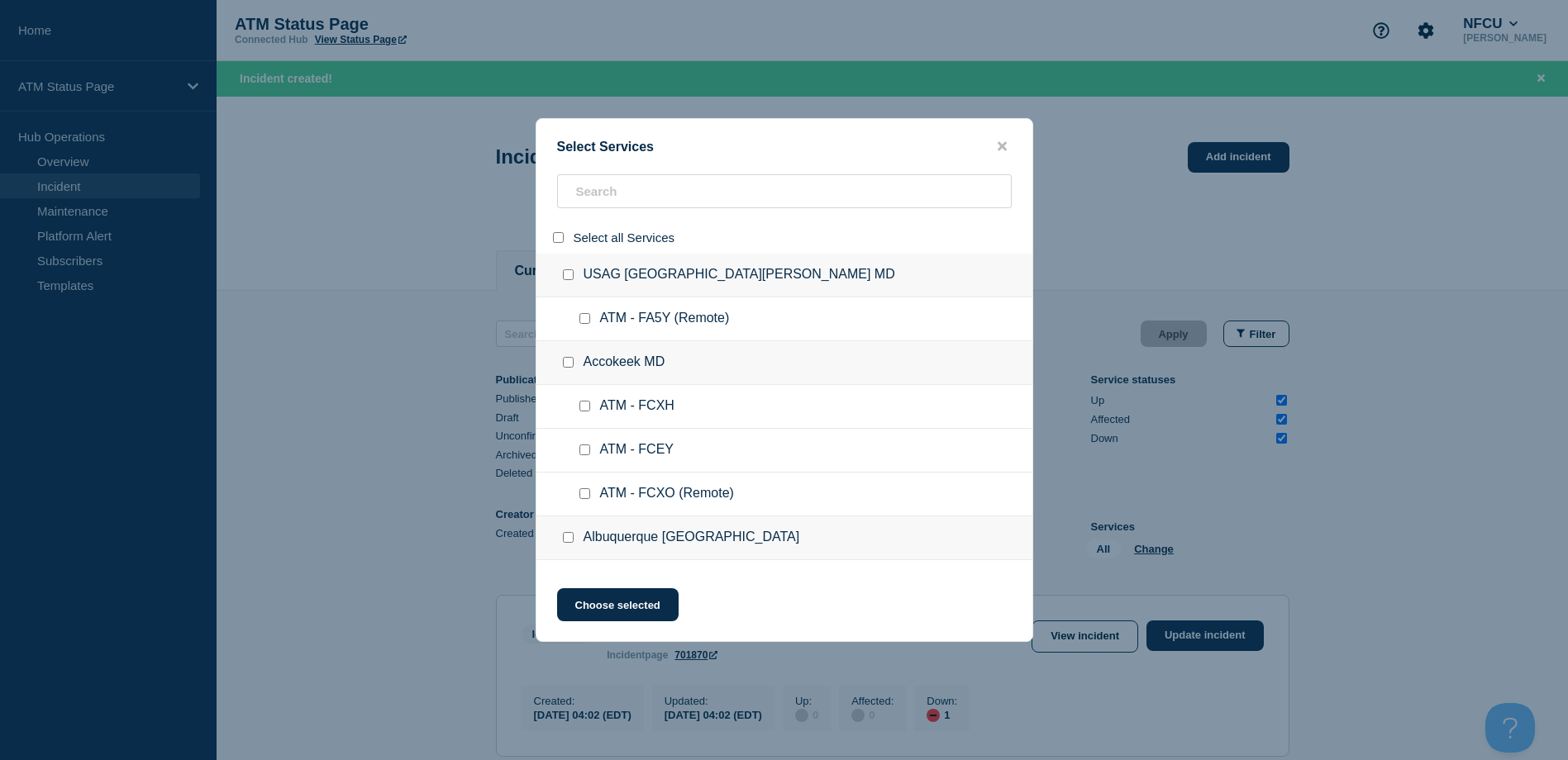
checkbox input "false"
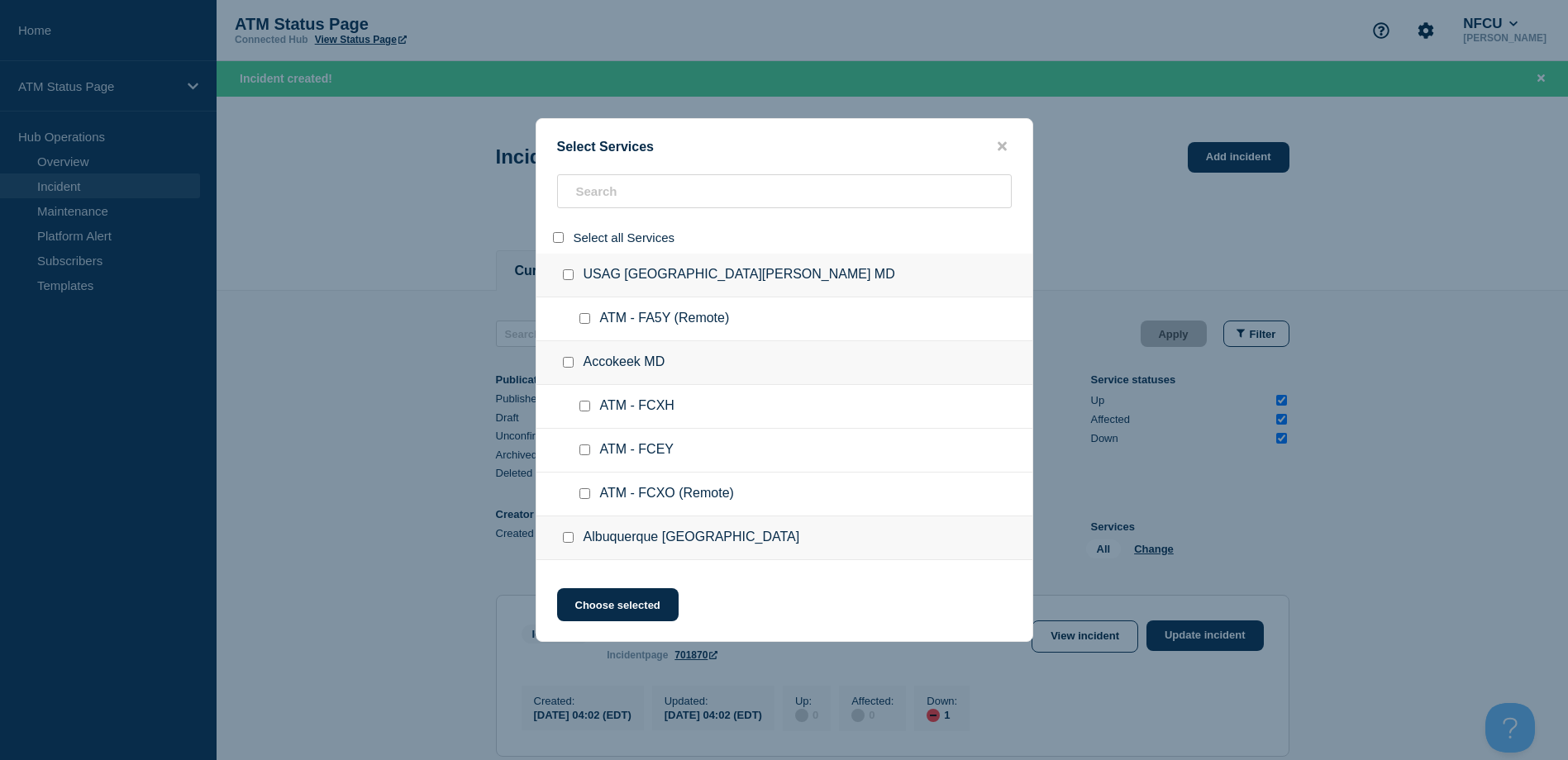
checkbox input "false"
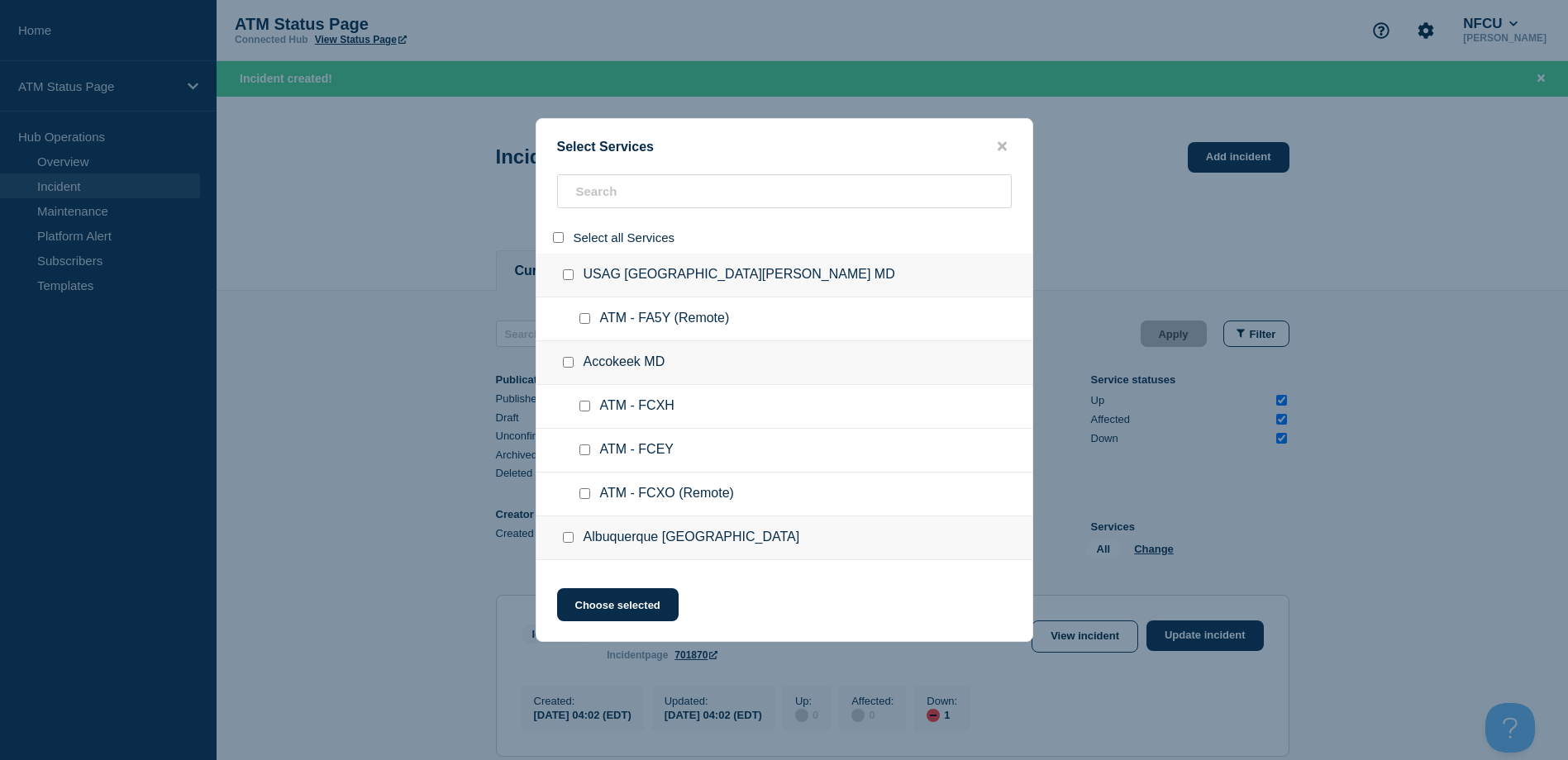
checkbox input "false"
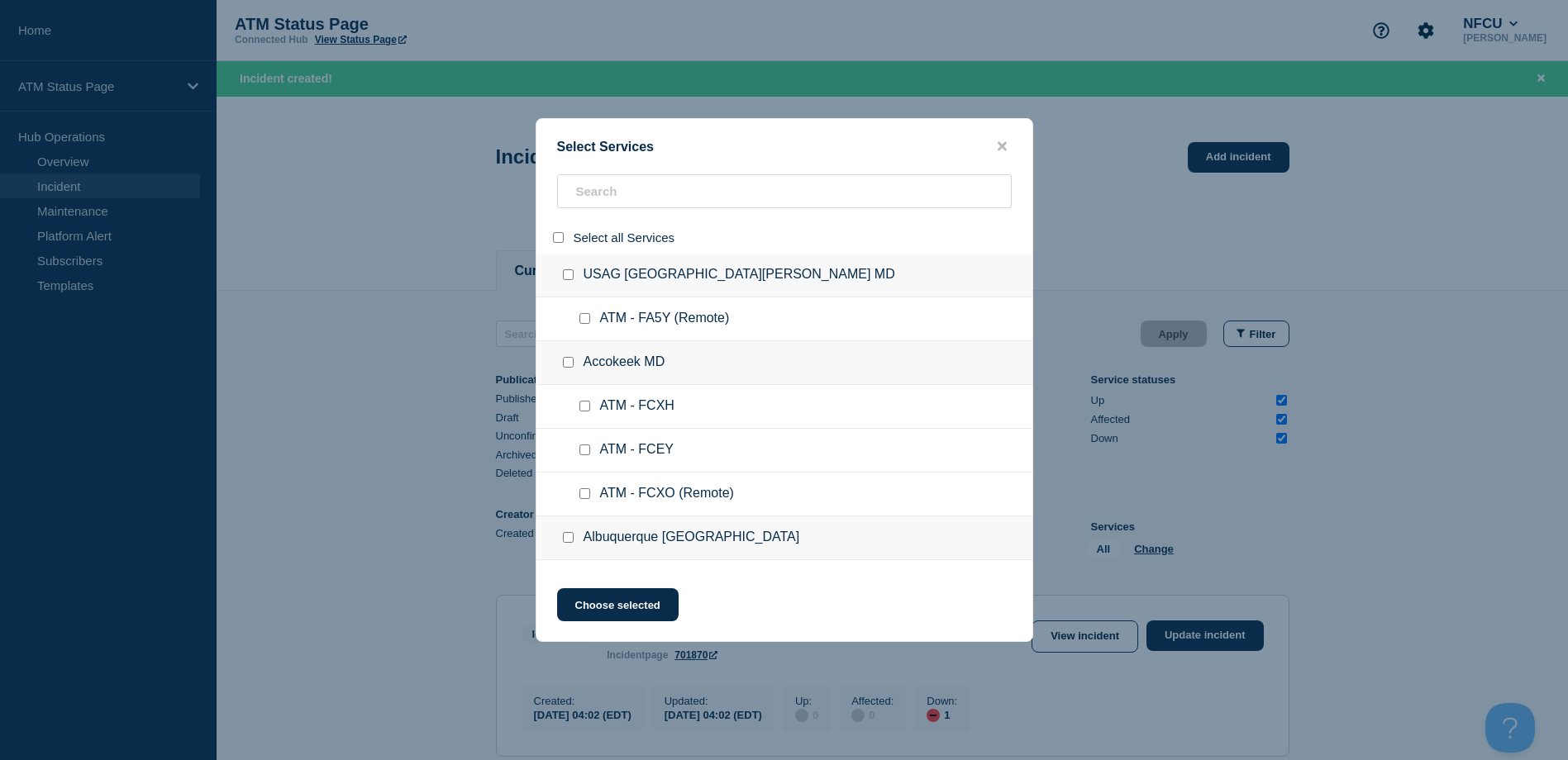
checkbox input "false"
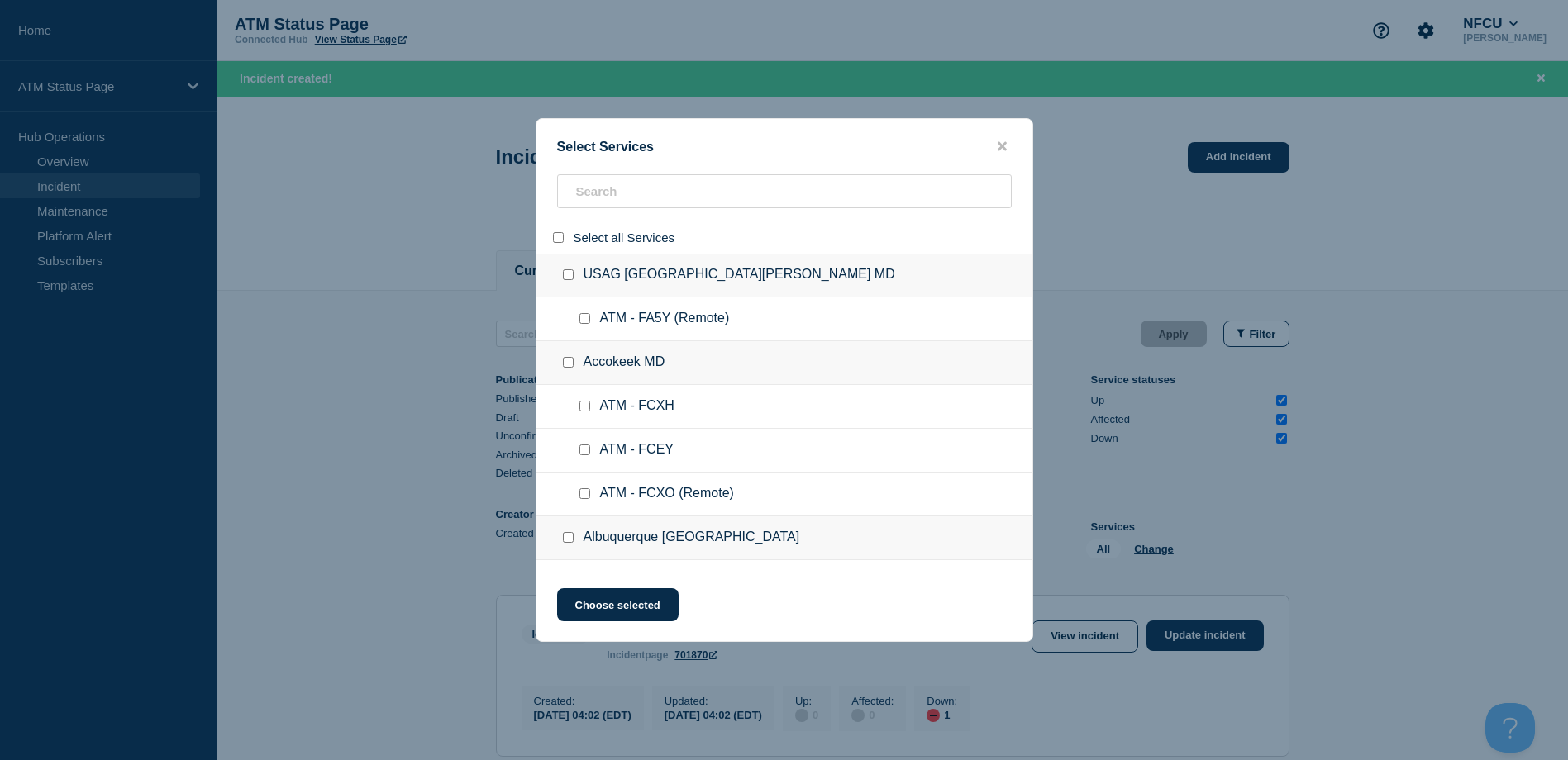
checkbox input "false"
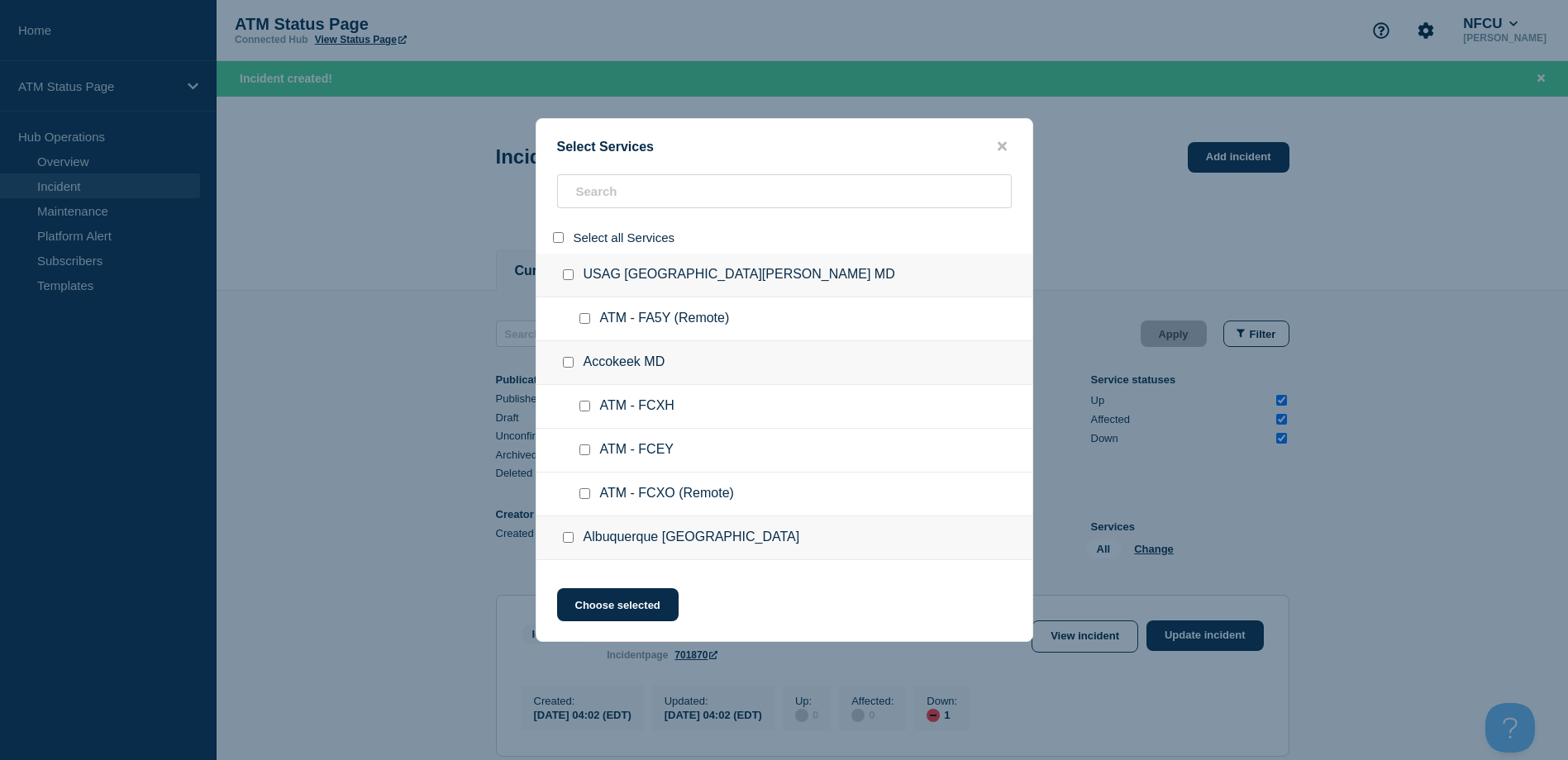
checkbox input "false"
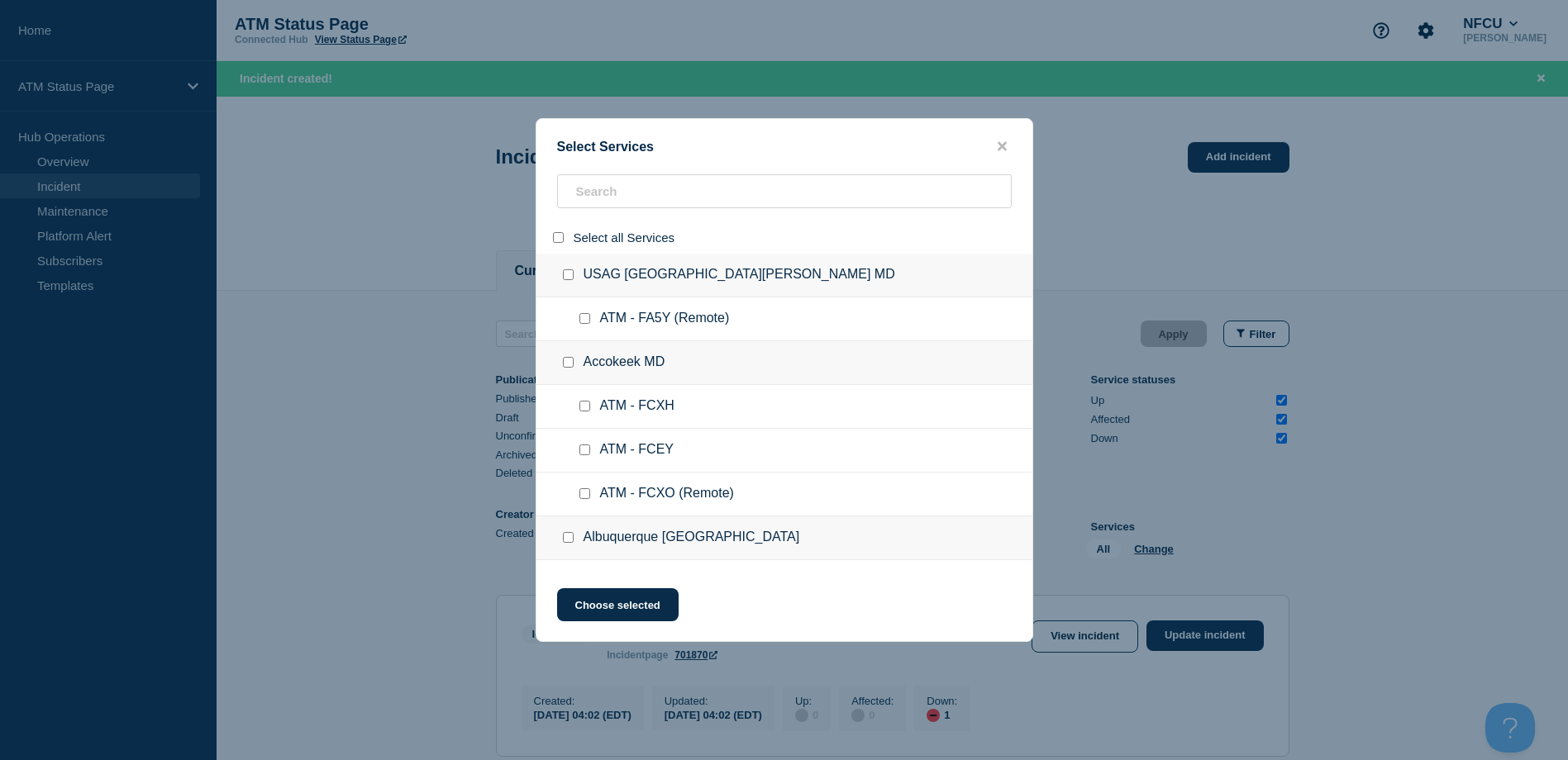
checkbox input "false"
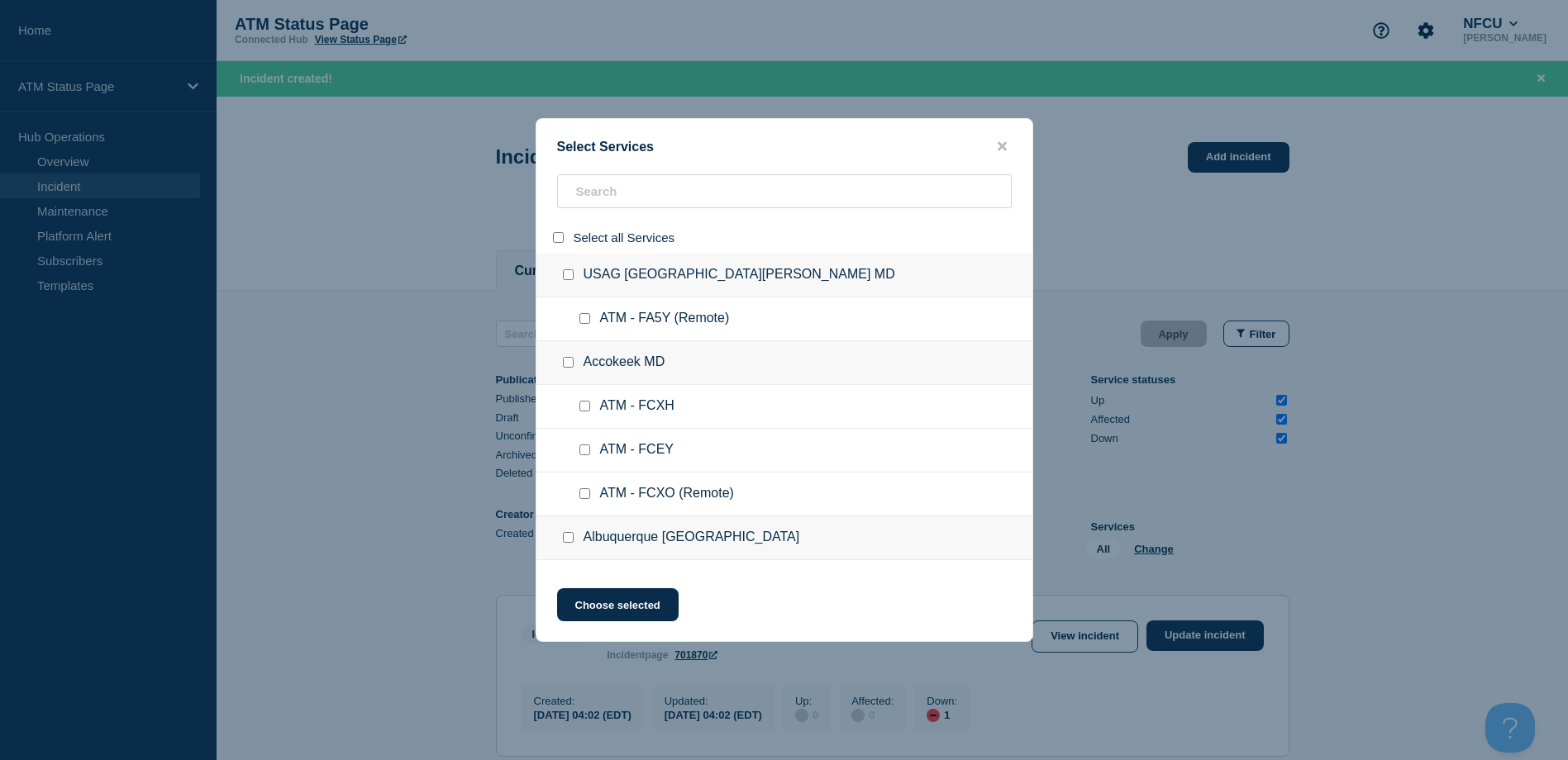
checkbox input "false"
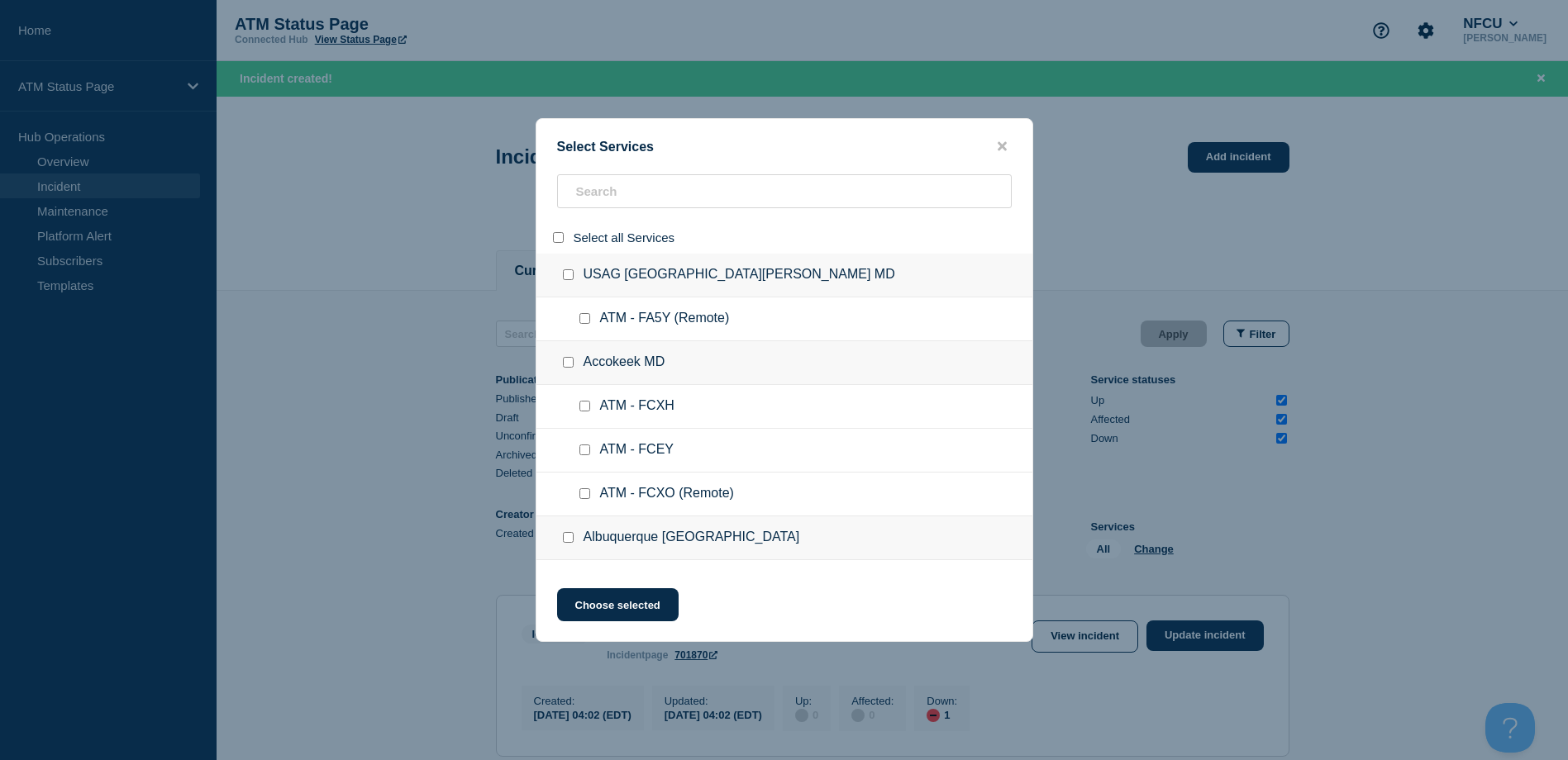
checkbox input "false"
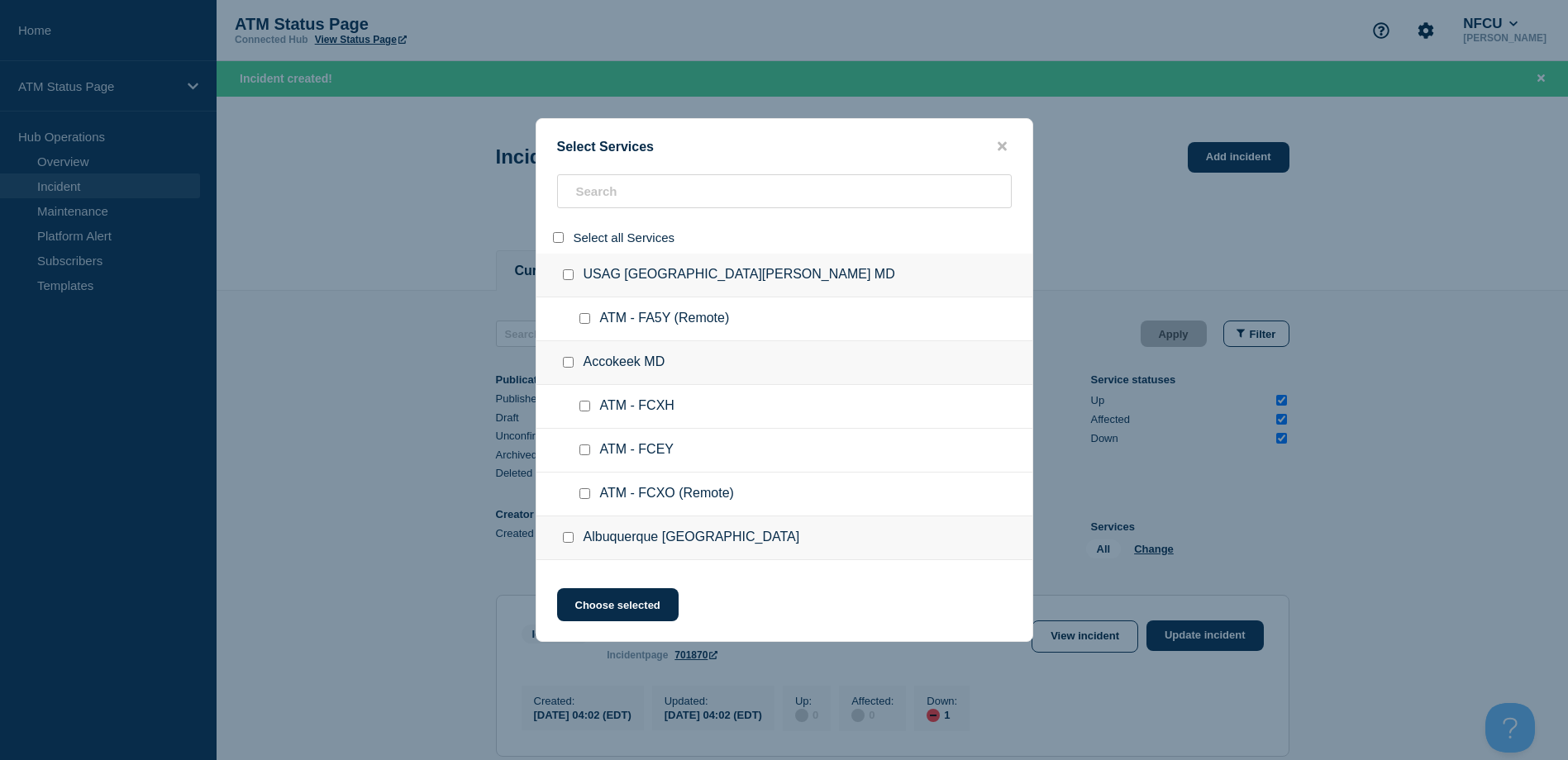
checkbox input "false"
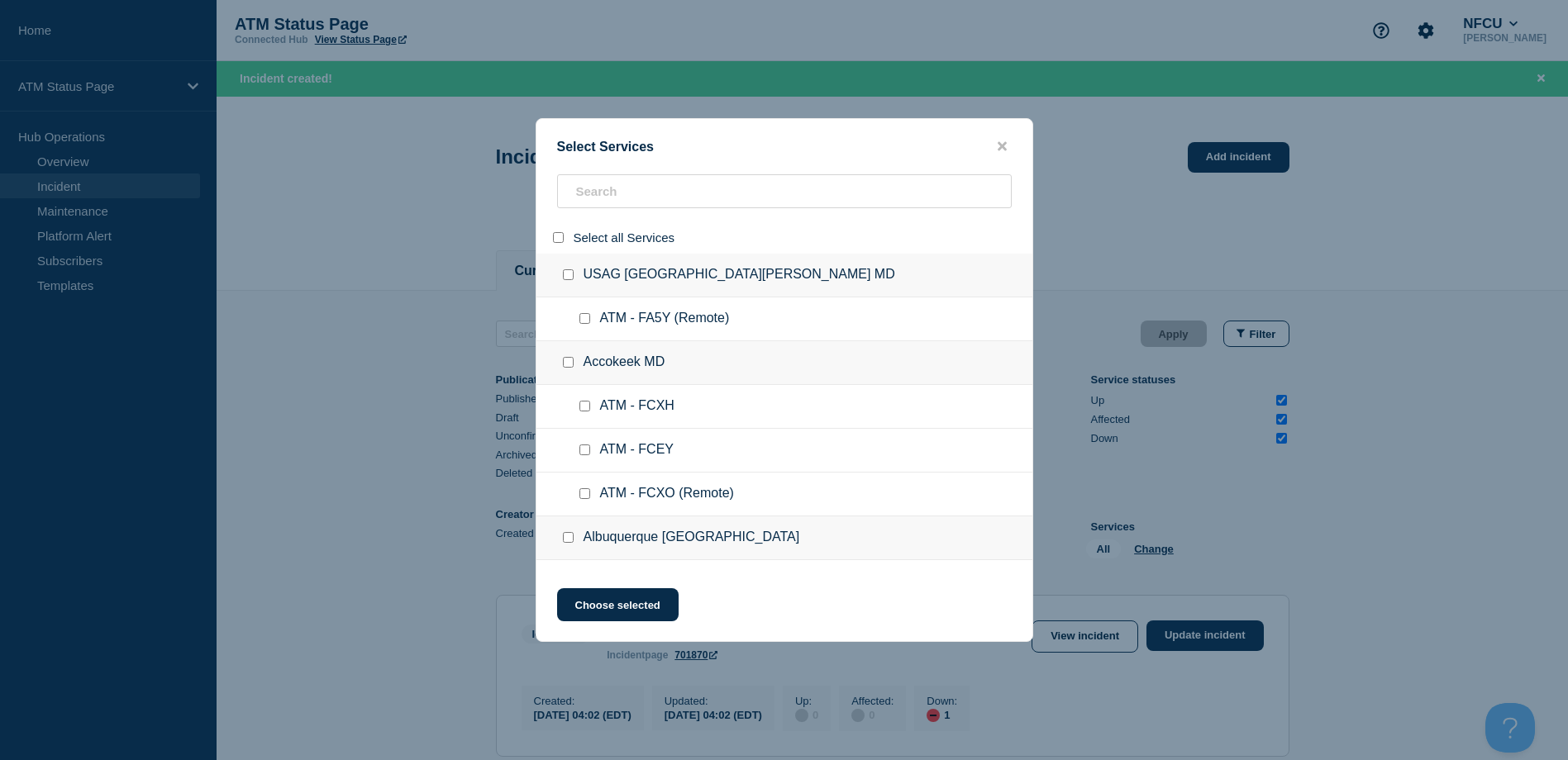
checkbox input "false"
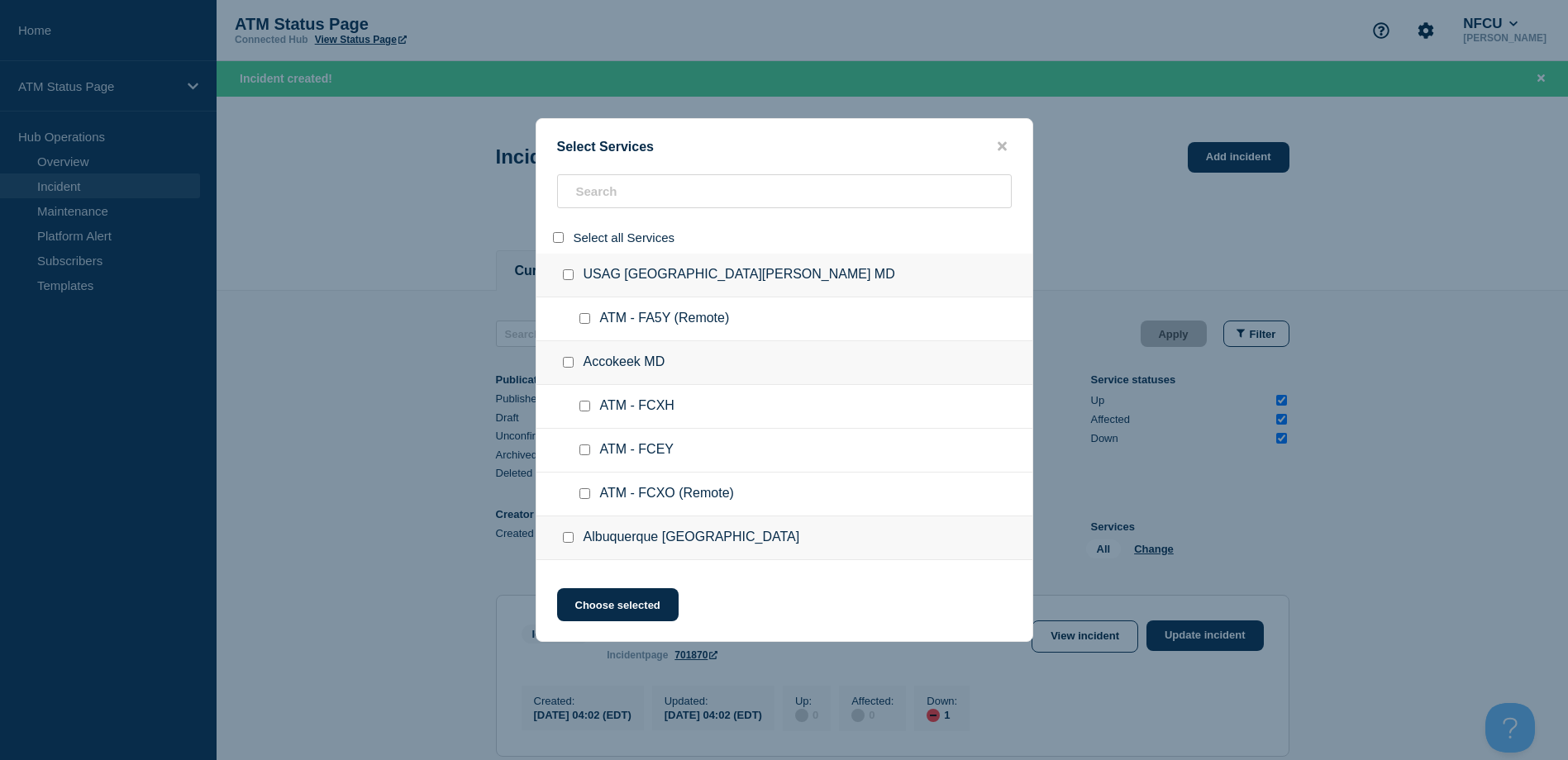
checkbox input "false"
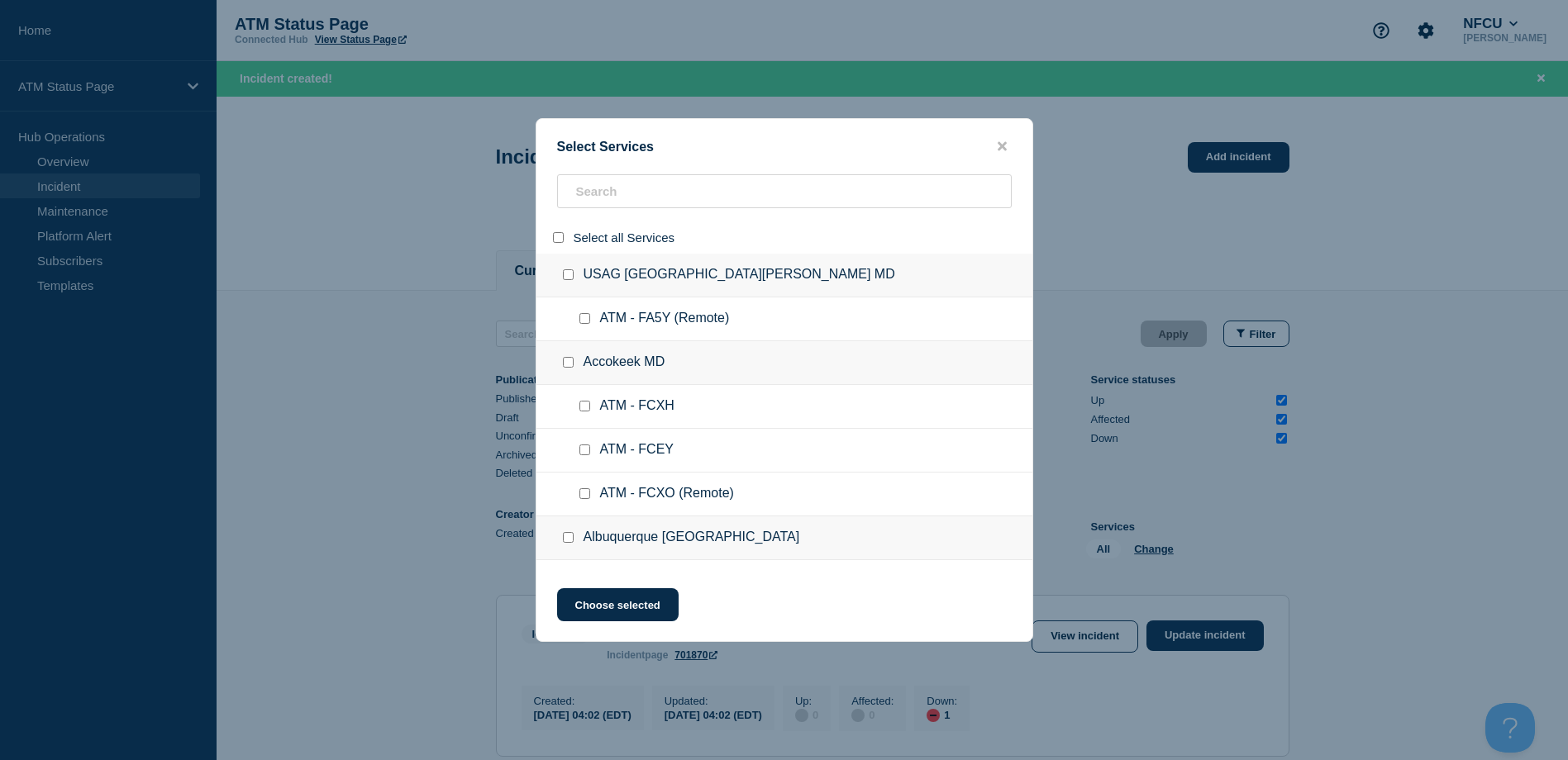
checkbox input "false"
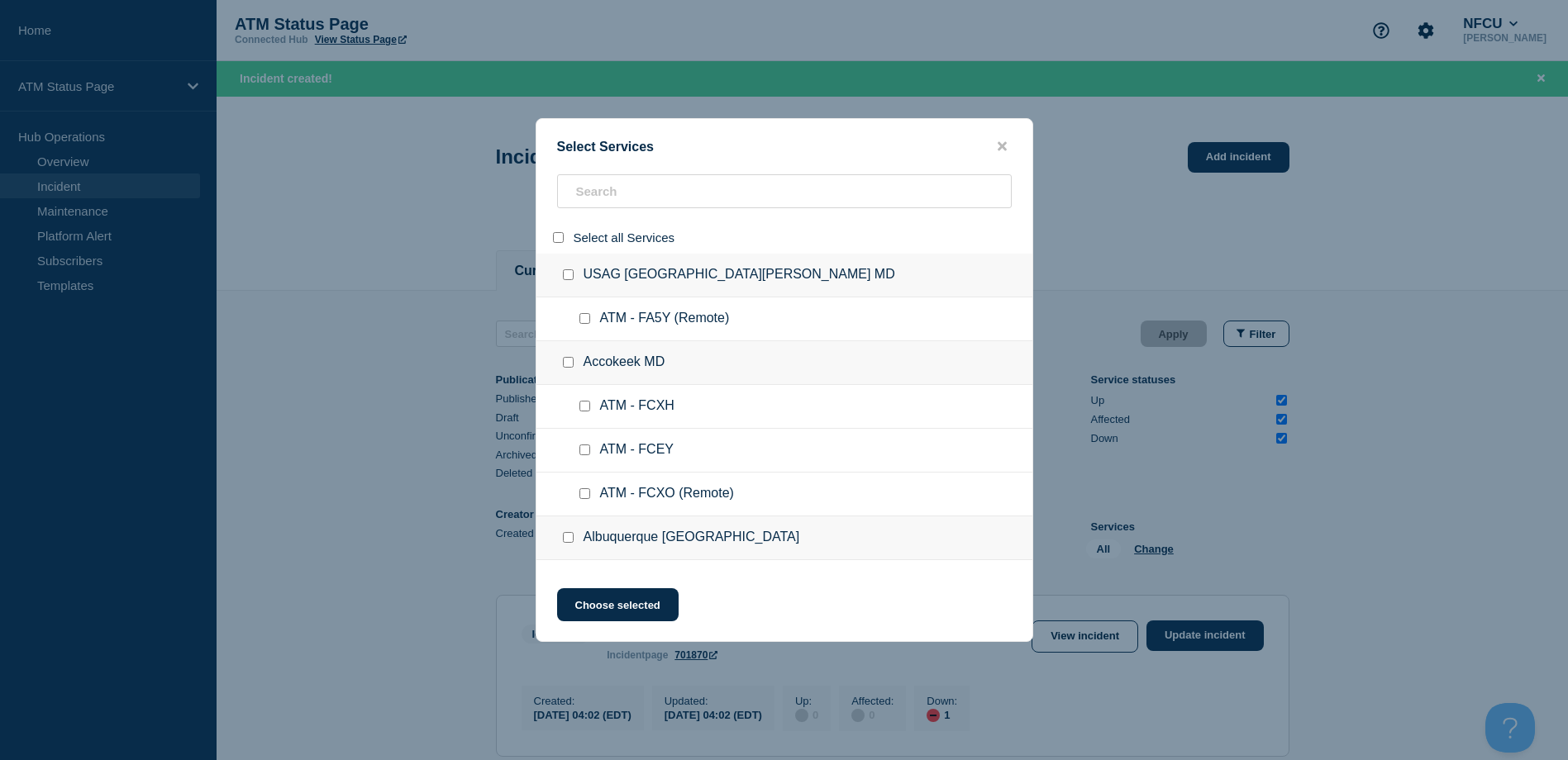
checkbox input "false"
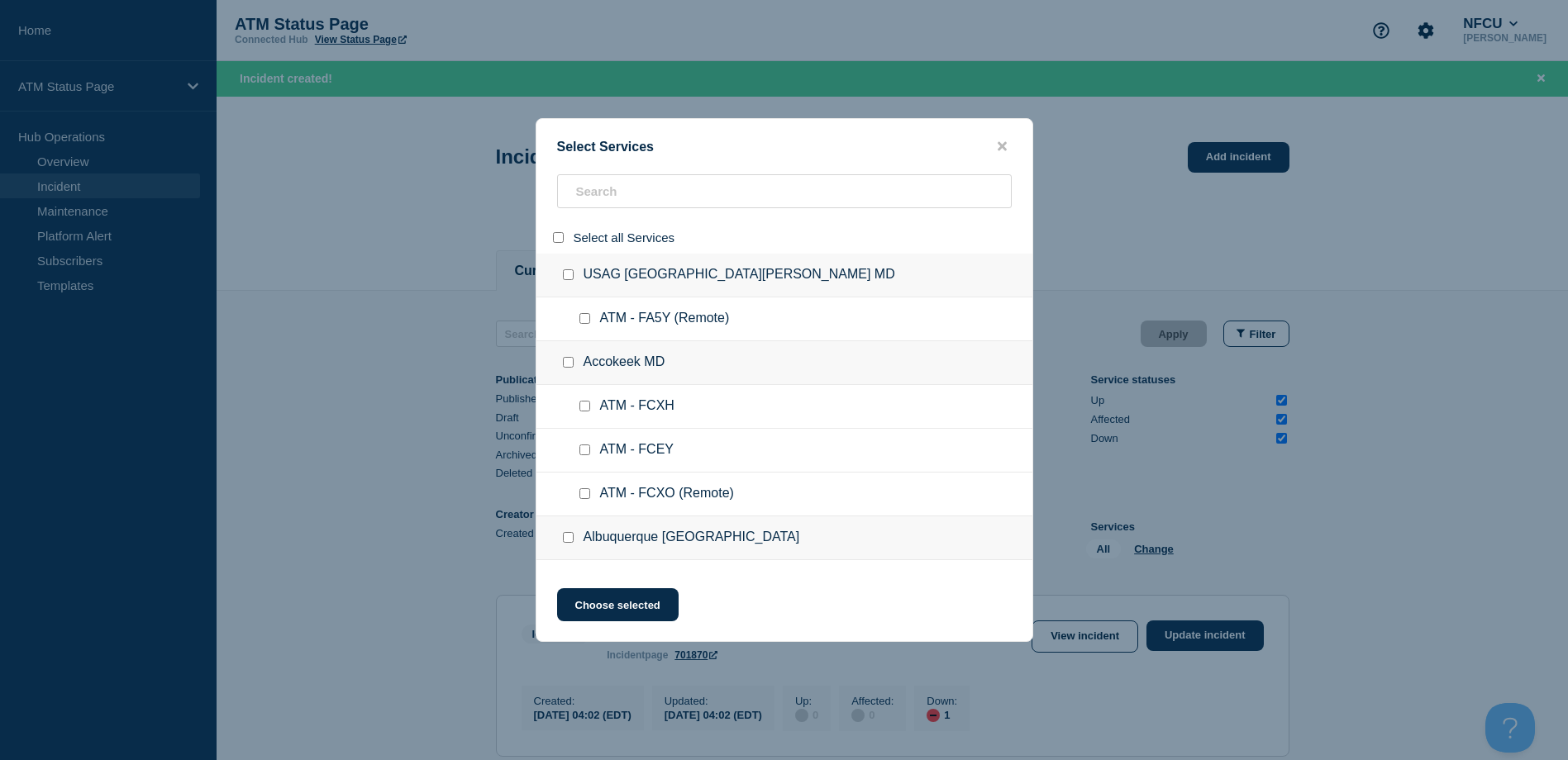
checkbox input "false"
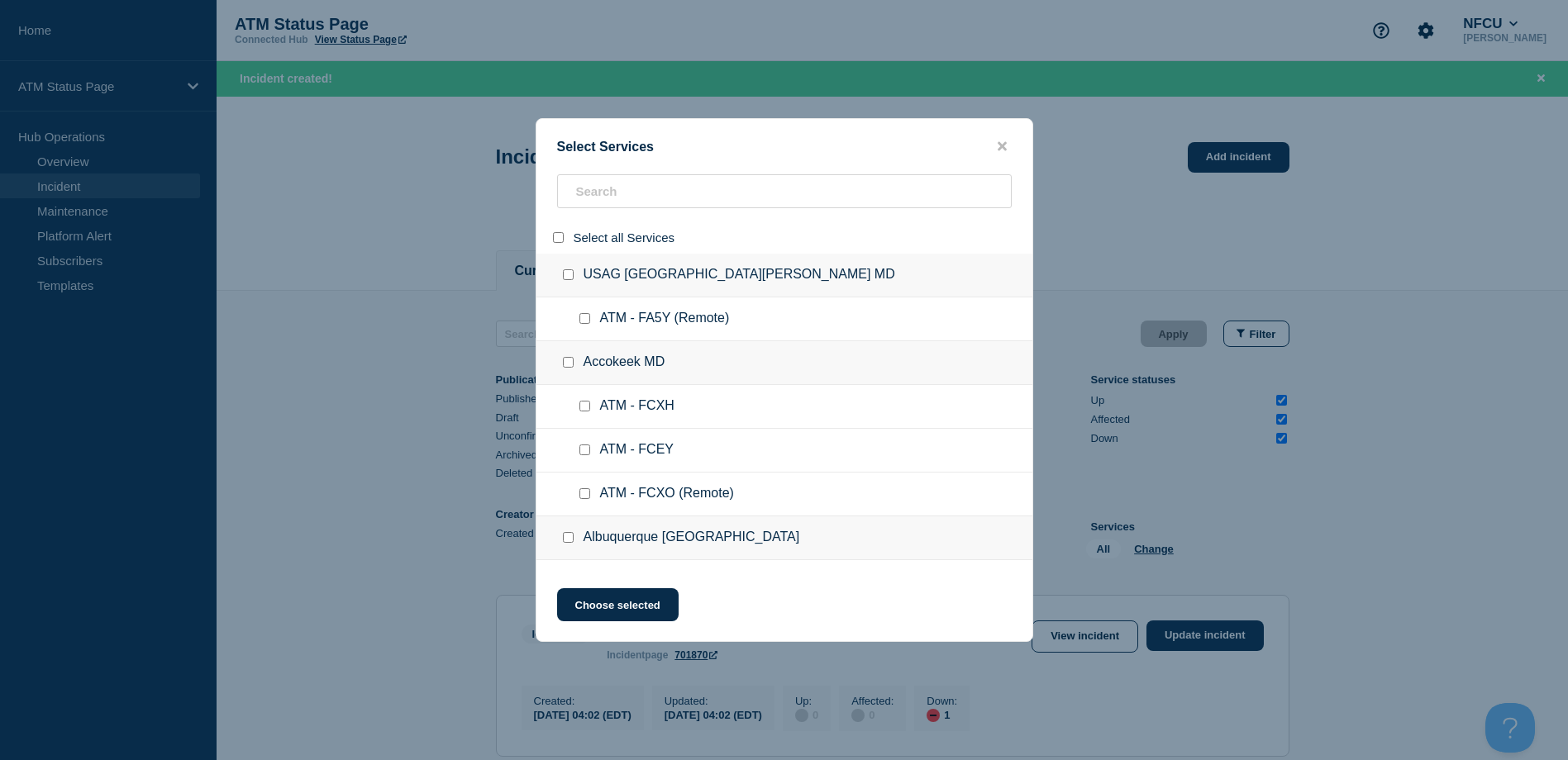
checkbox input "false"
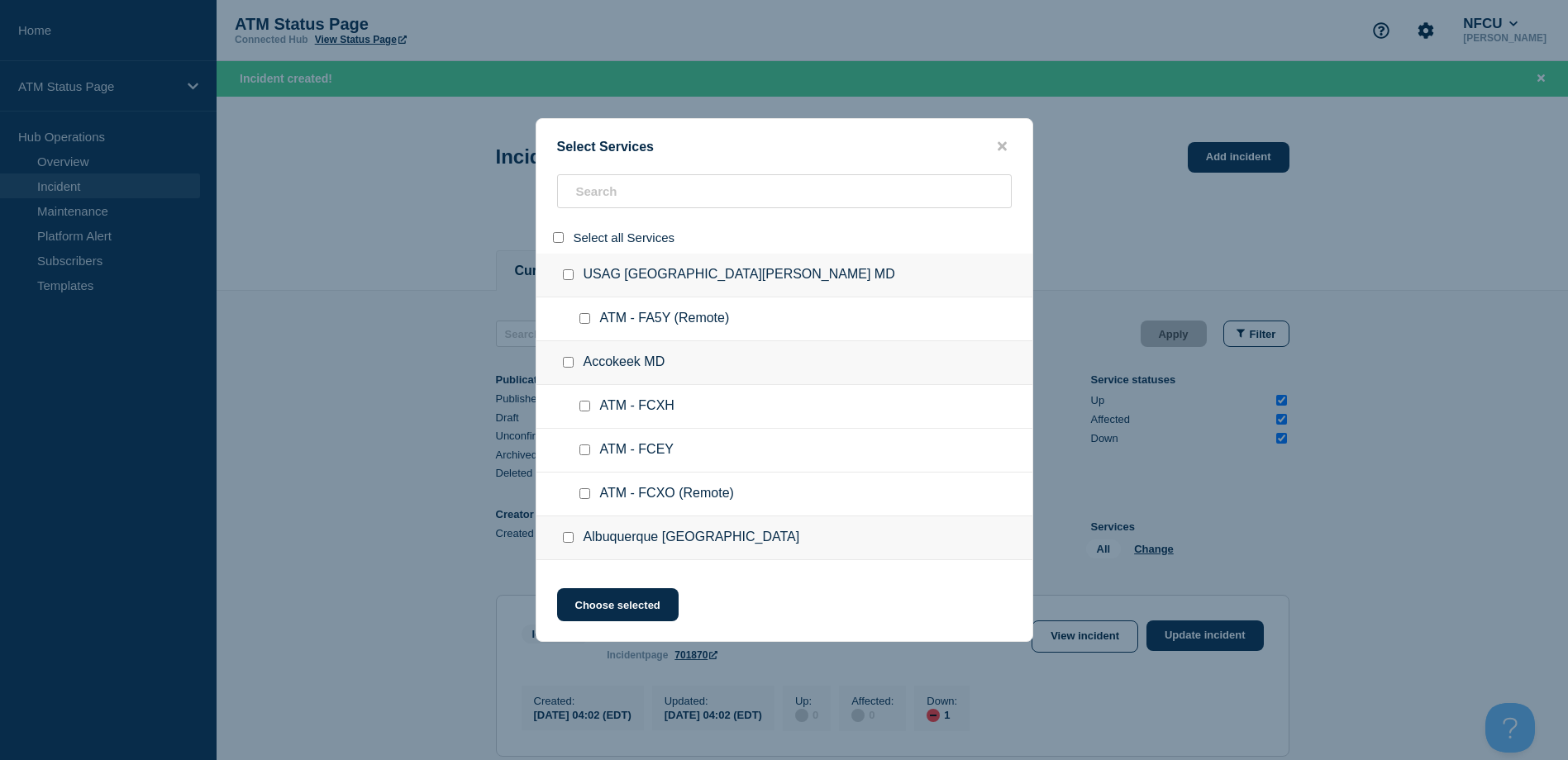
checkbox input "false"
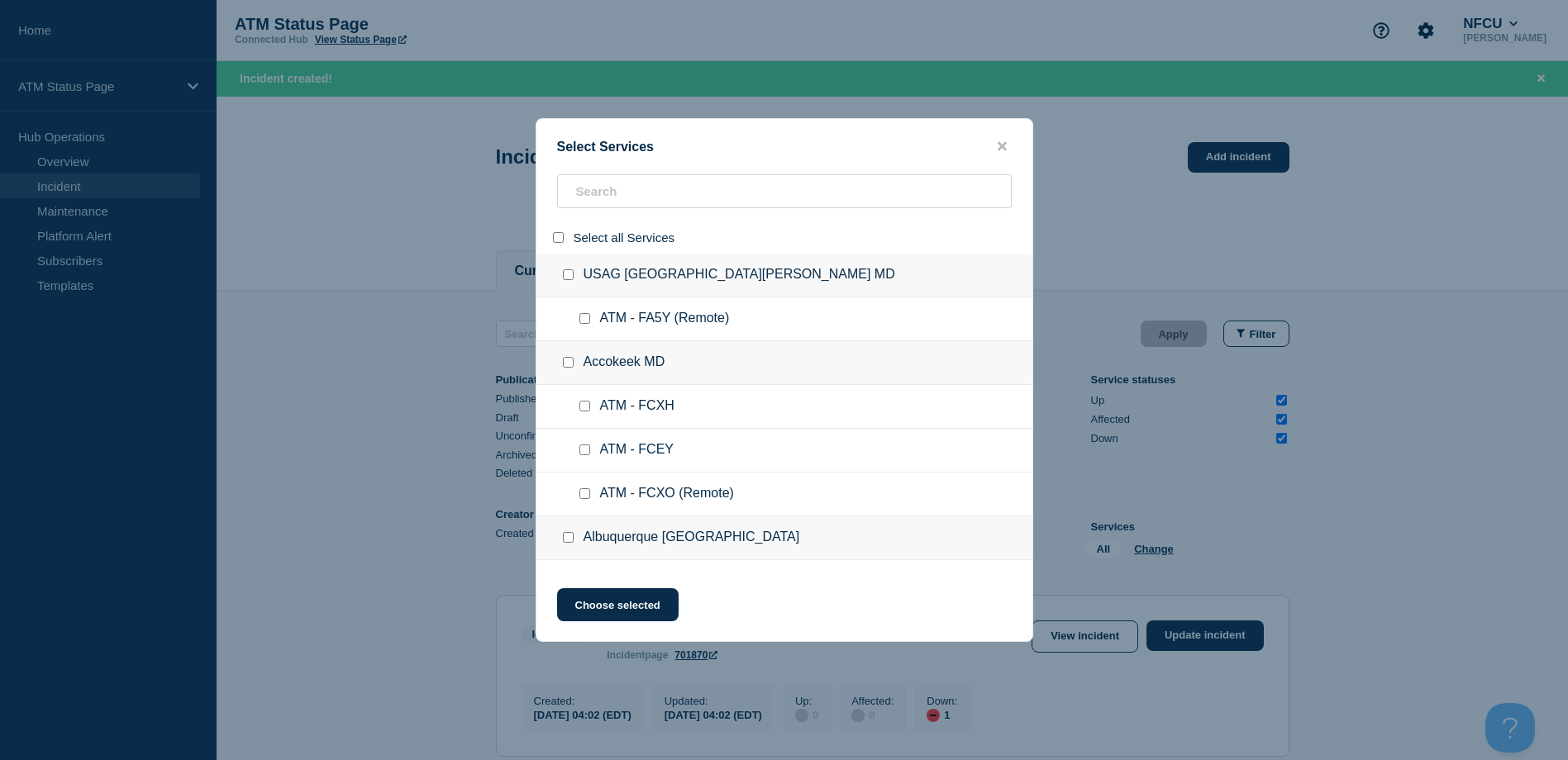
checkbox input "false"
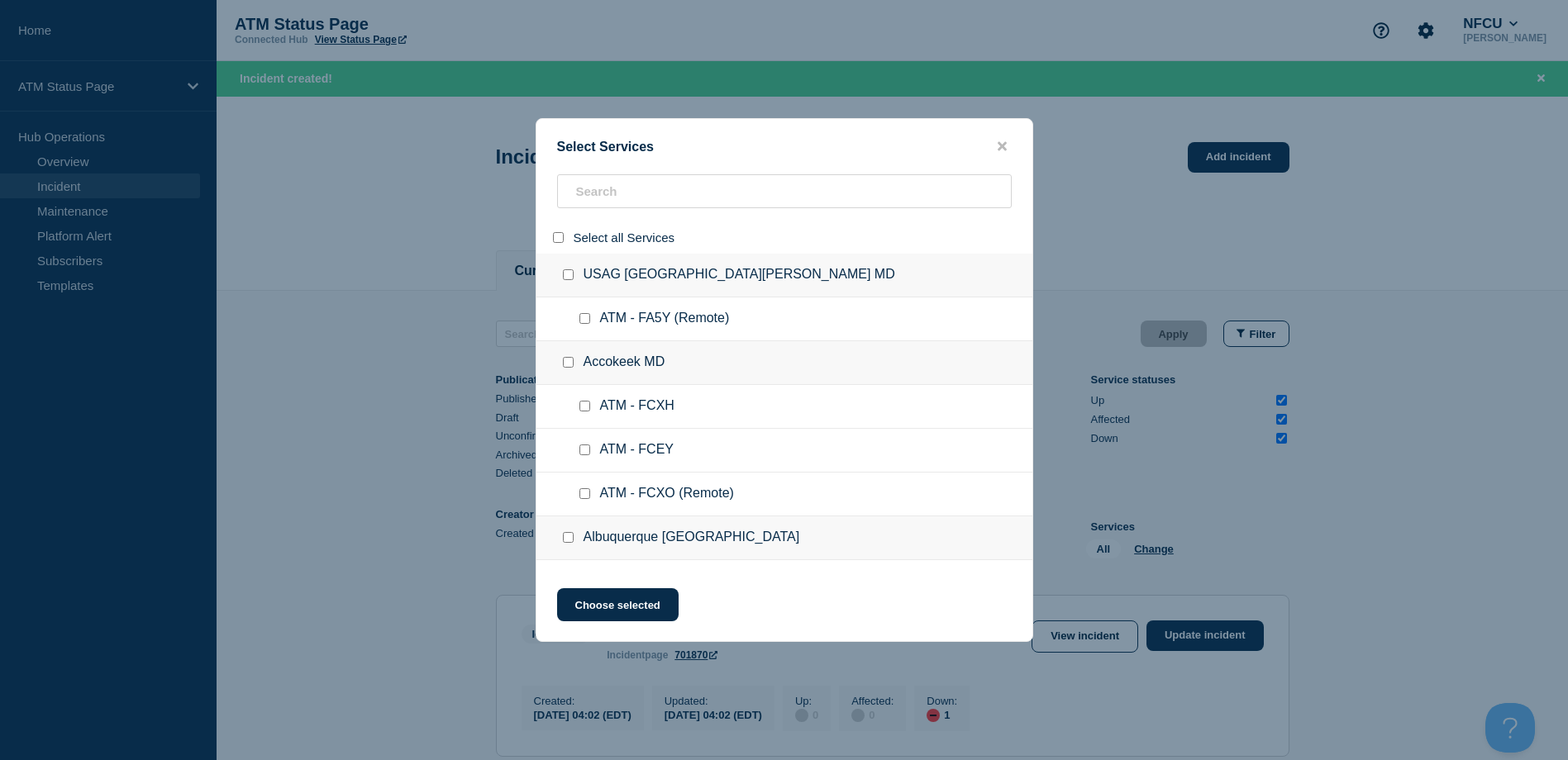
checkbox input "false"
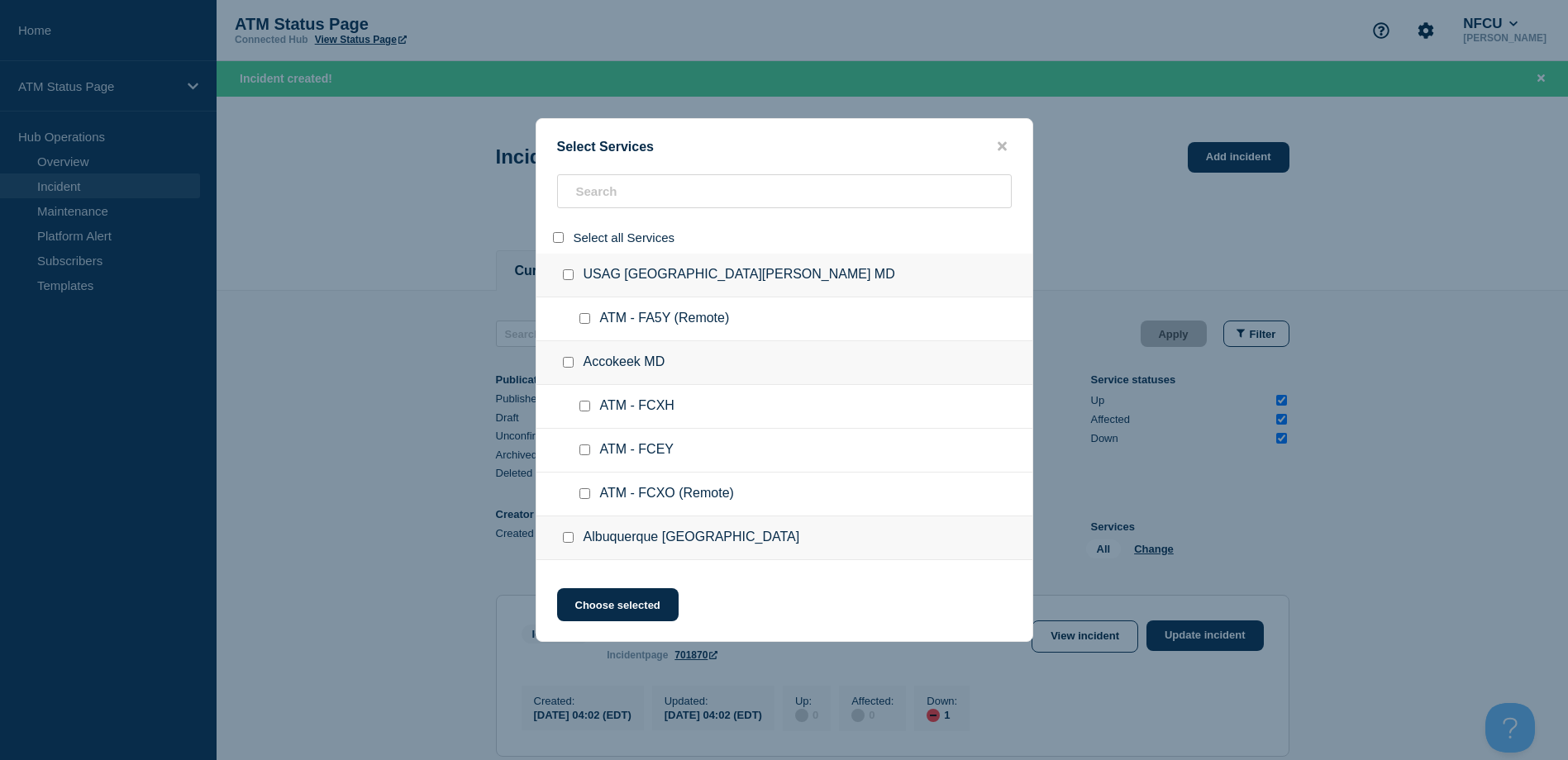
checkbox input "false"
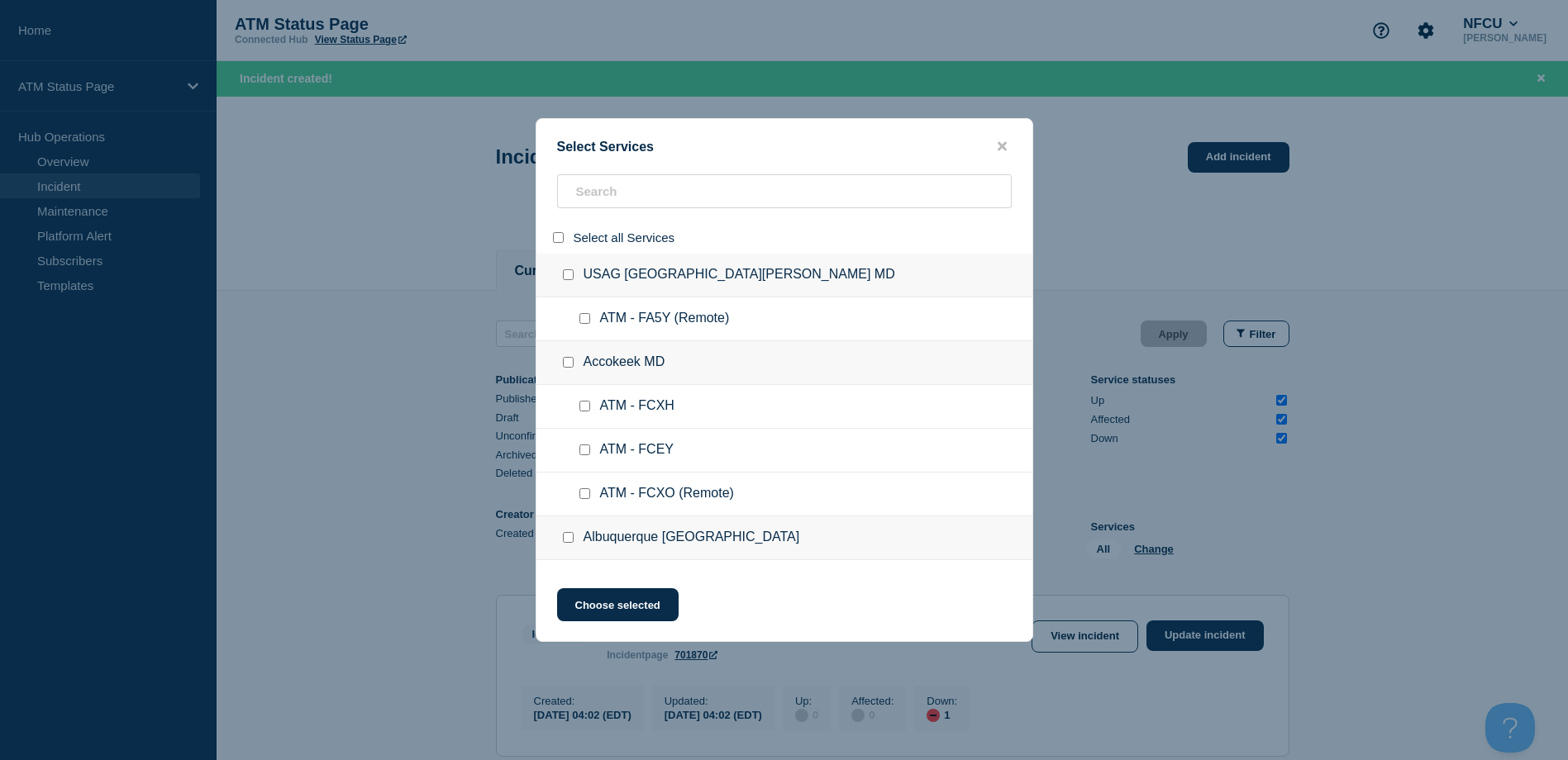
checkbox input "false"
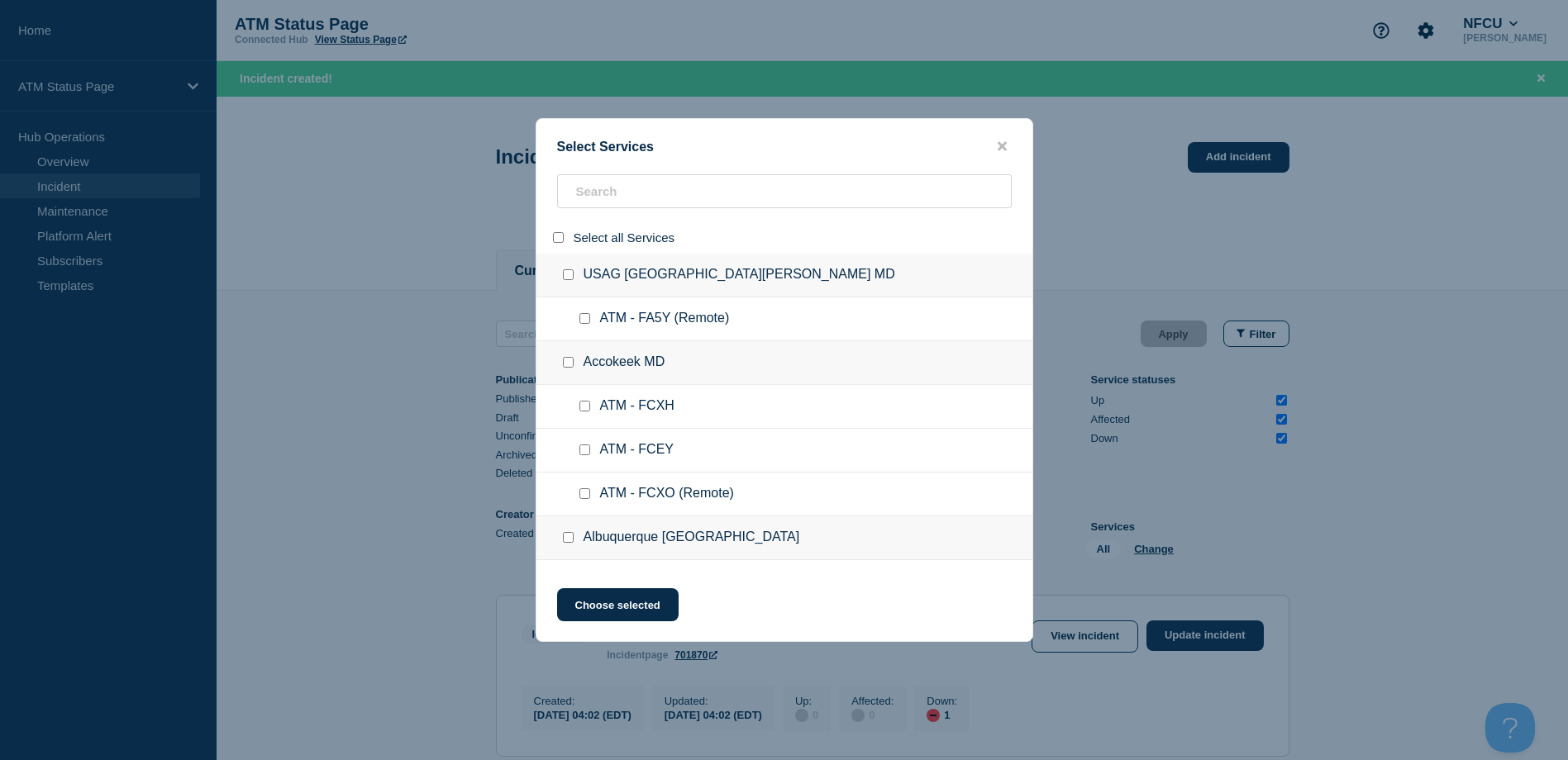
checkbox input "false"
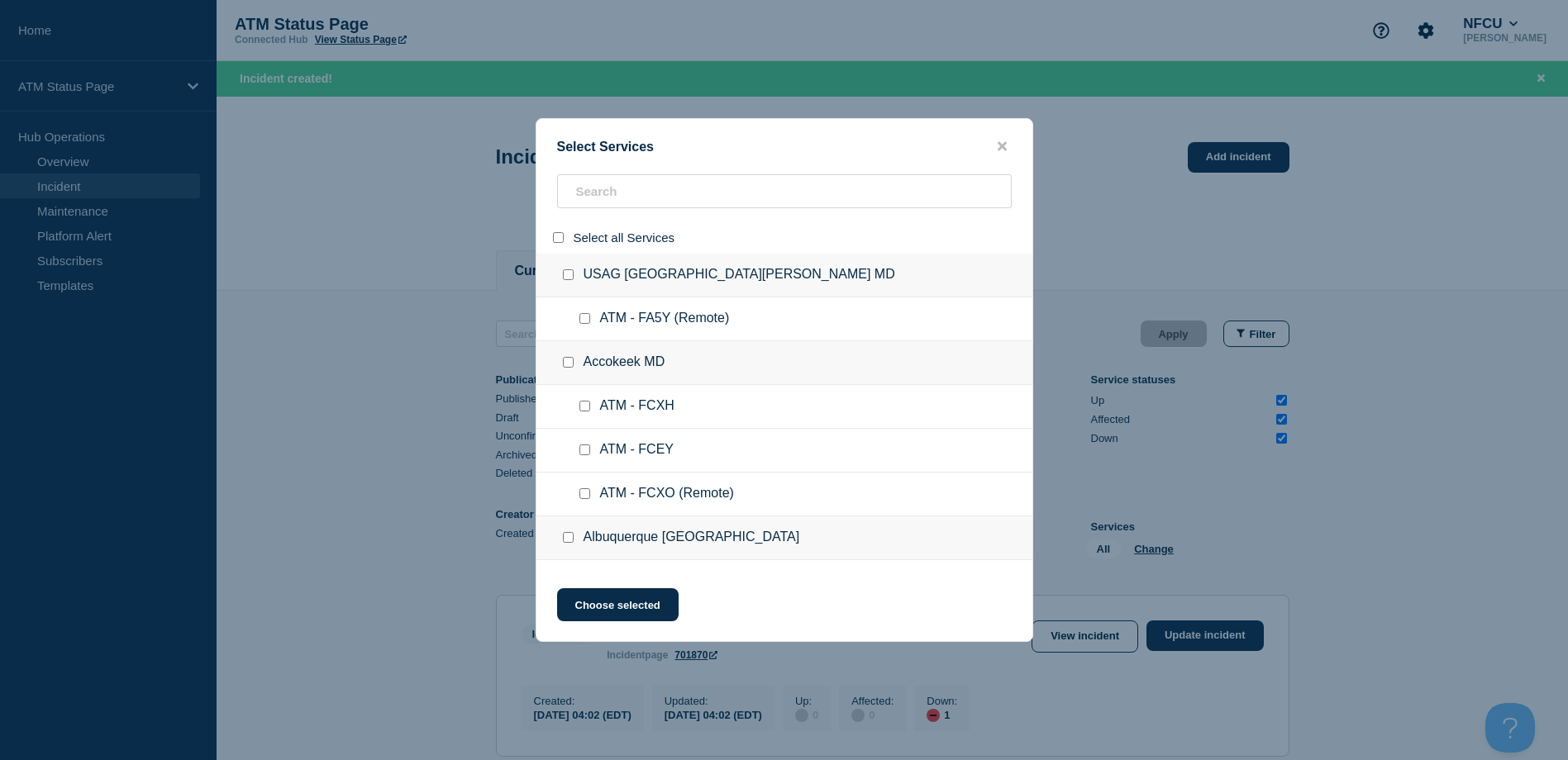
checkbox input "false"
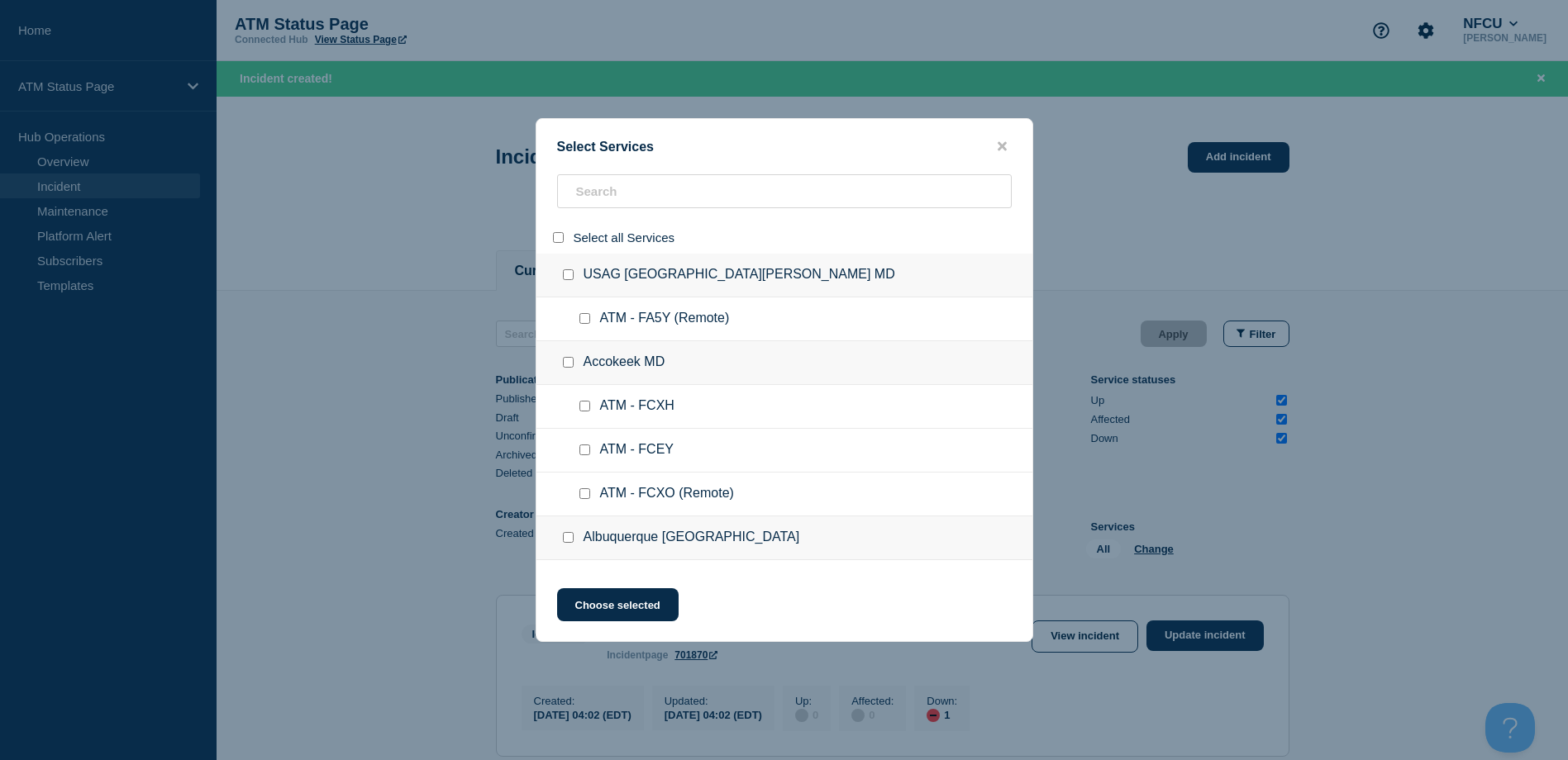
checkbox input "false"
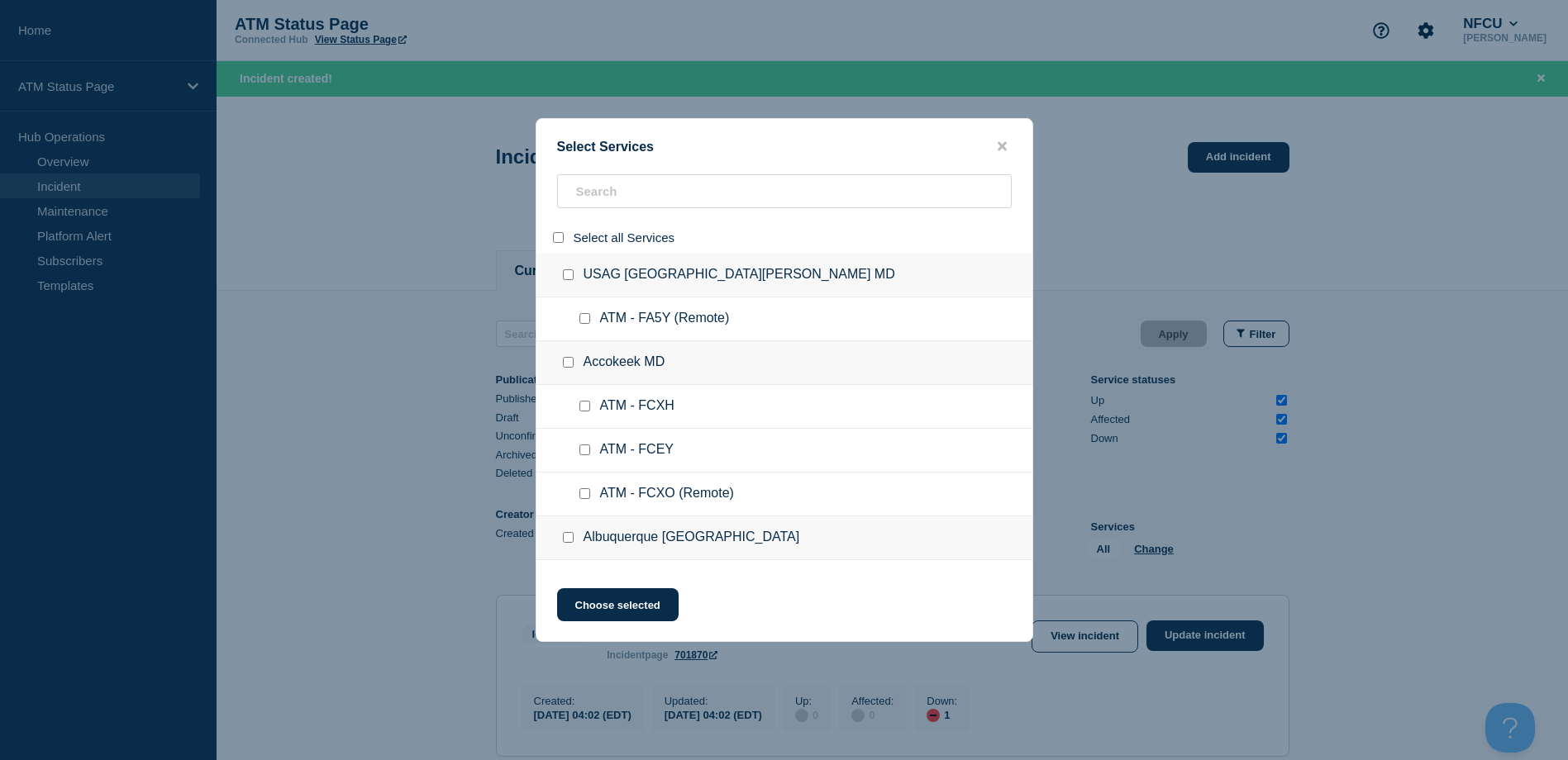
checkbox input "false"
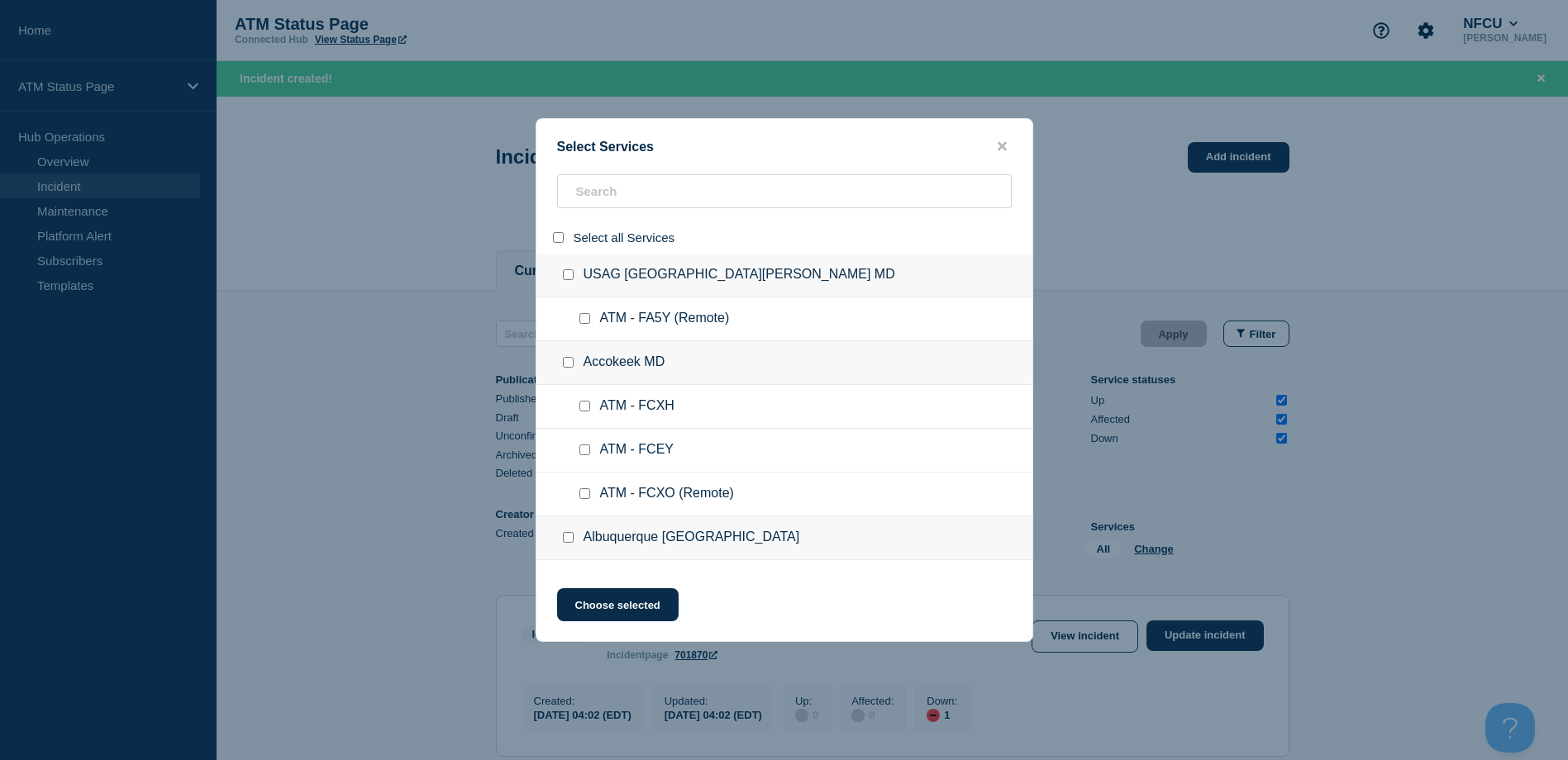
checkbox input "false"
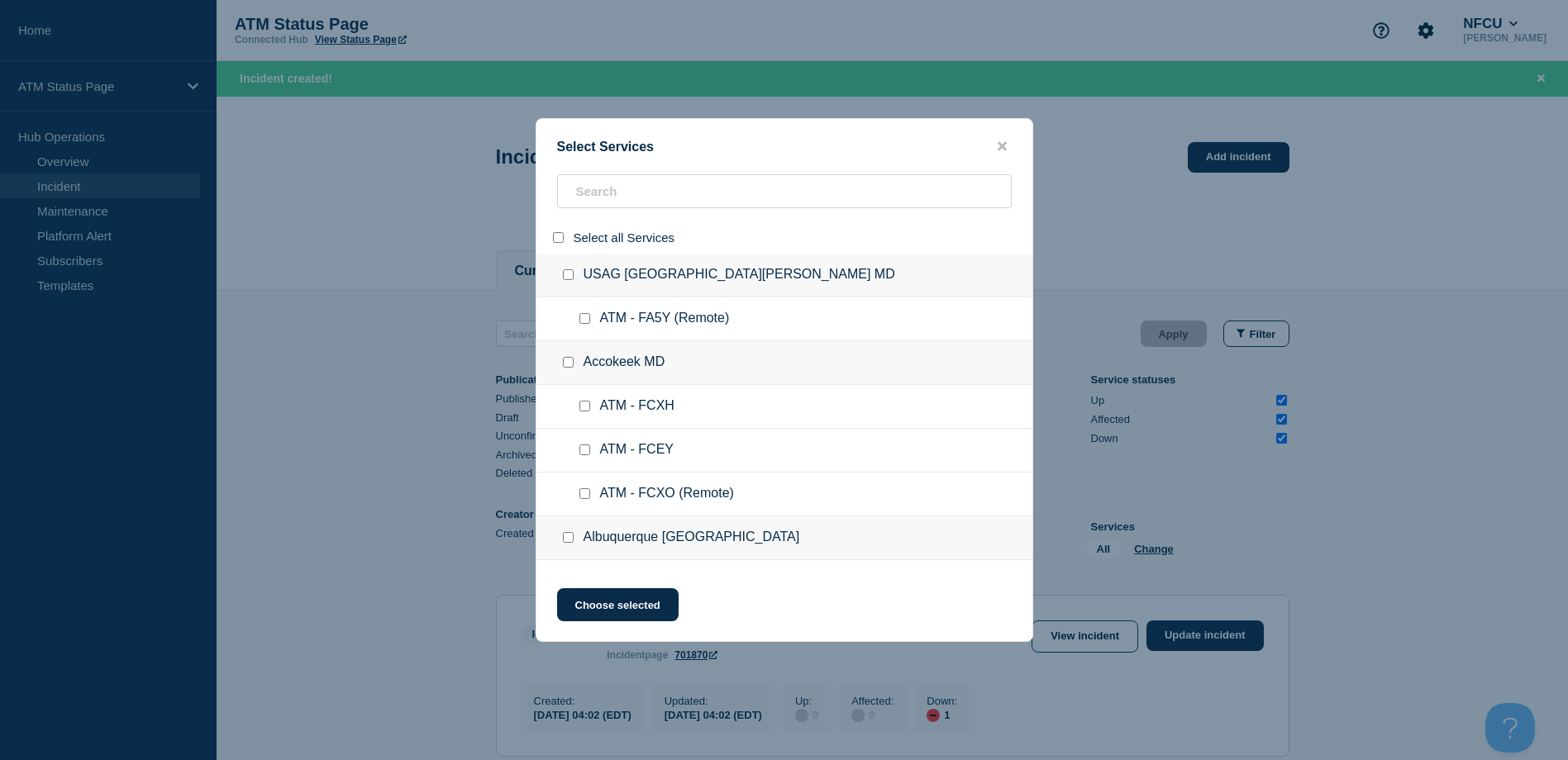
checkbox input "false"
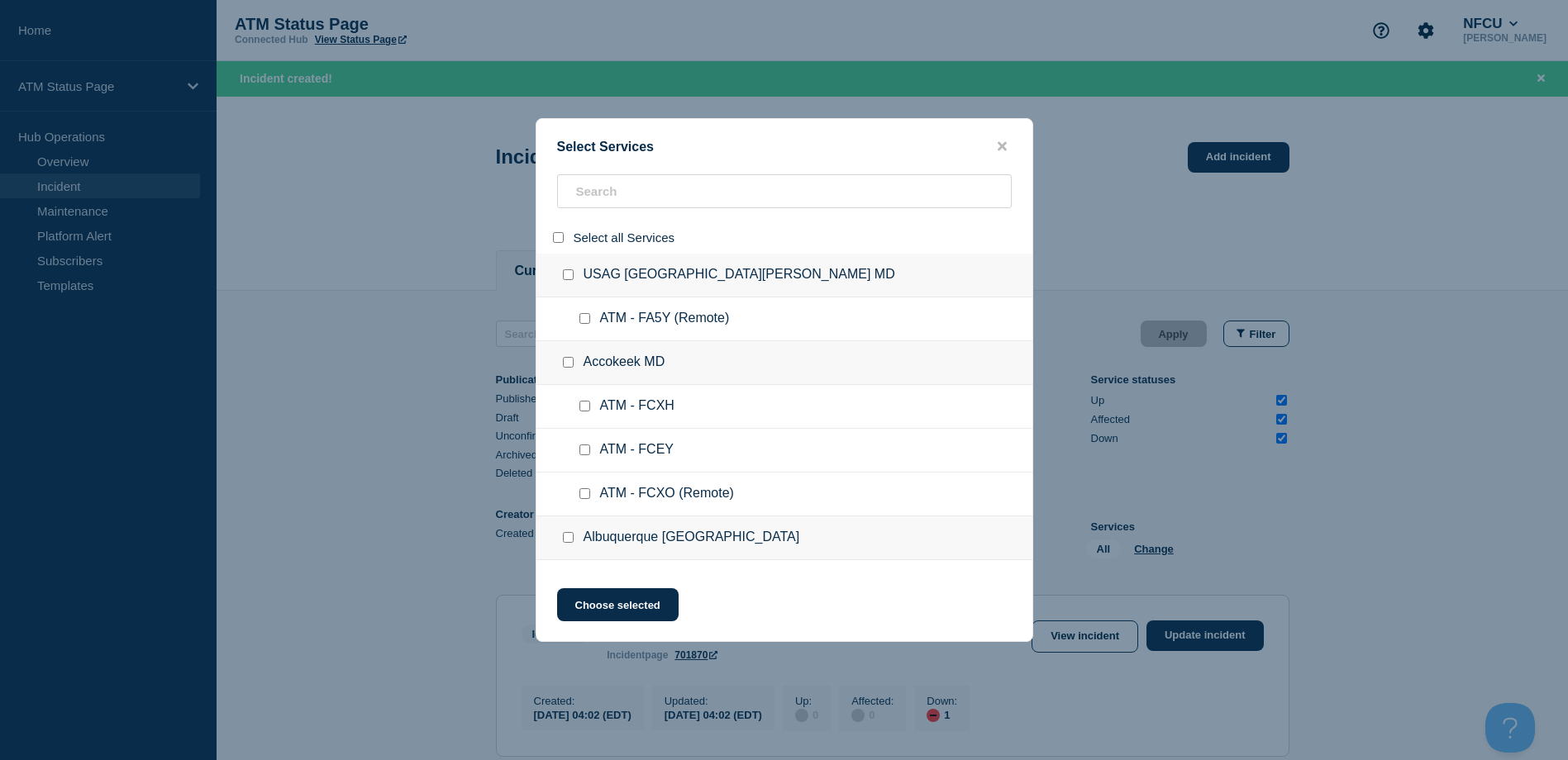
checkbox input "false"
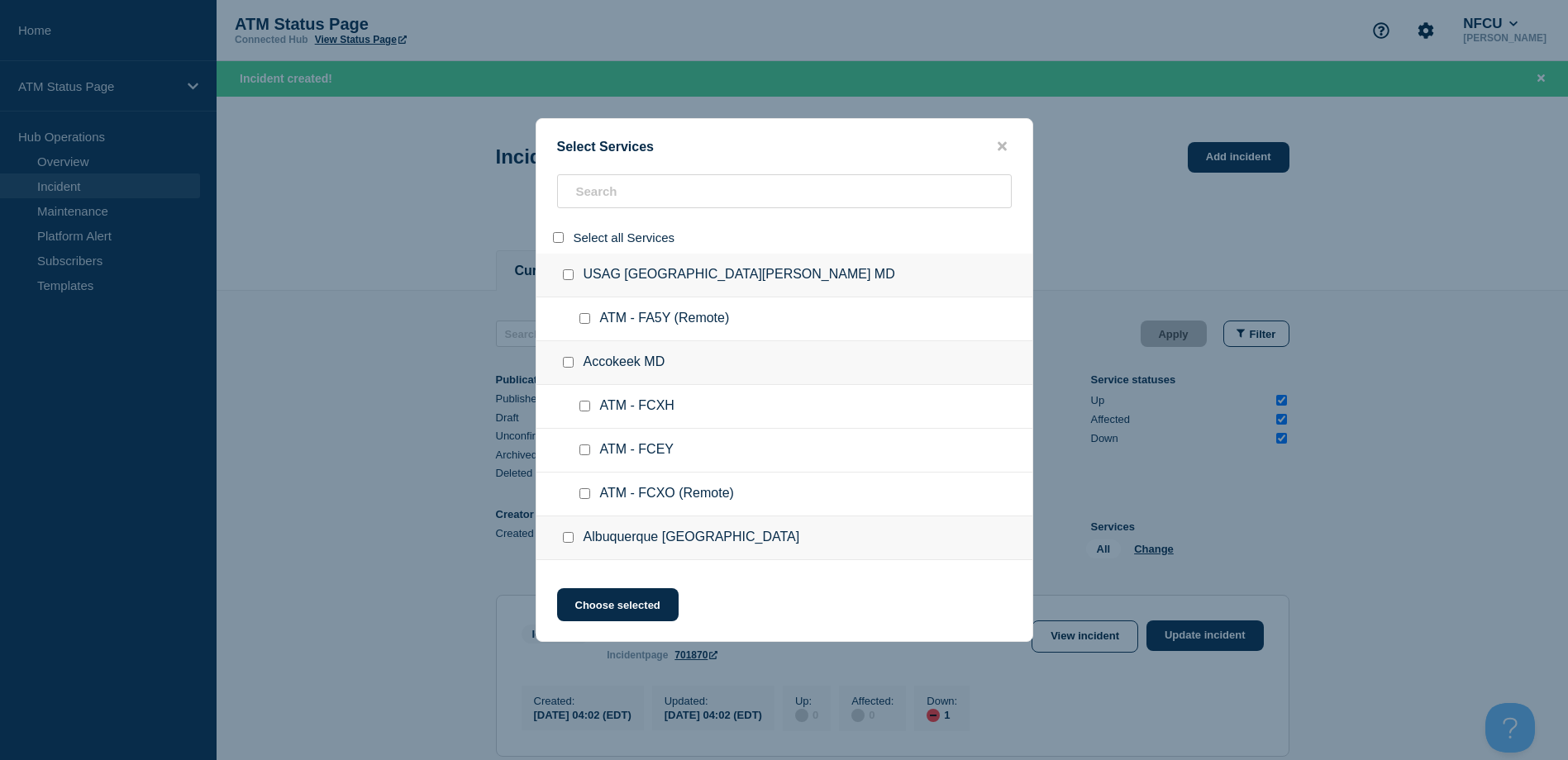
checkbox input "false"
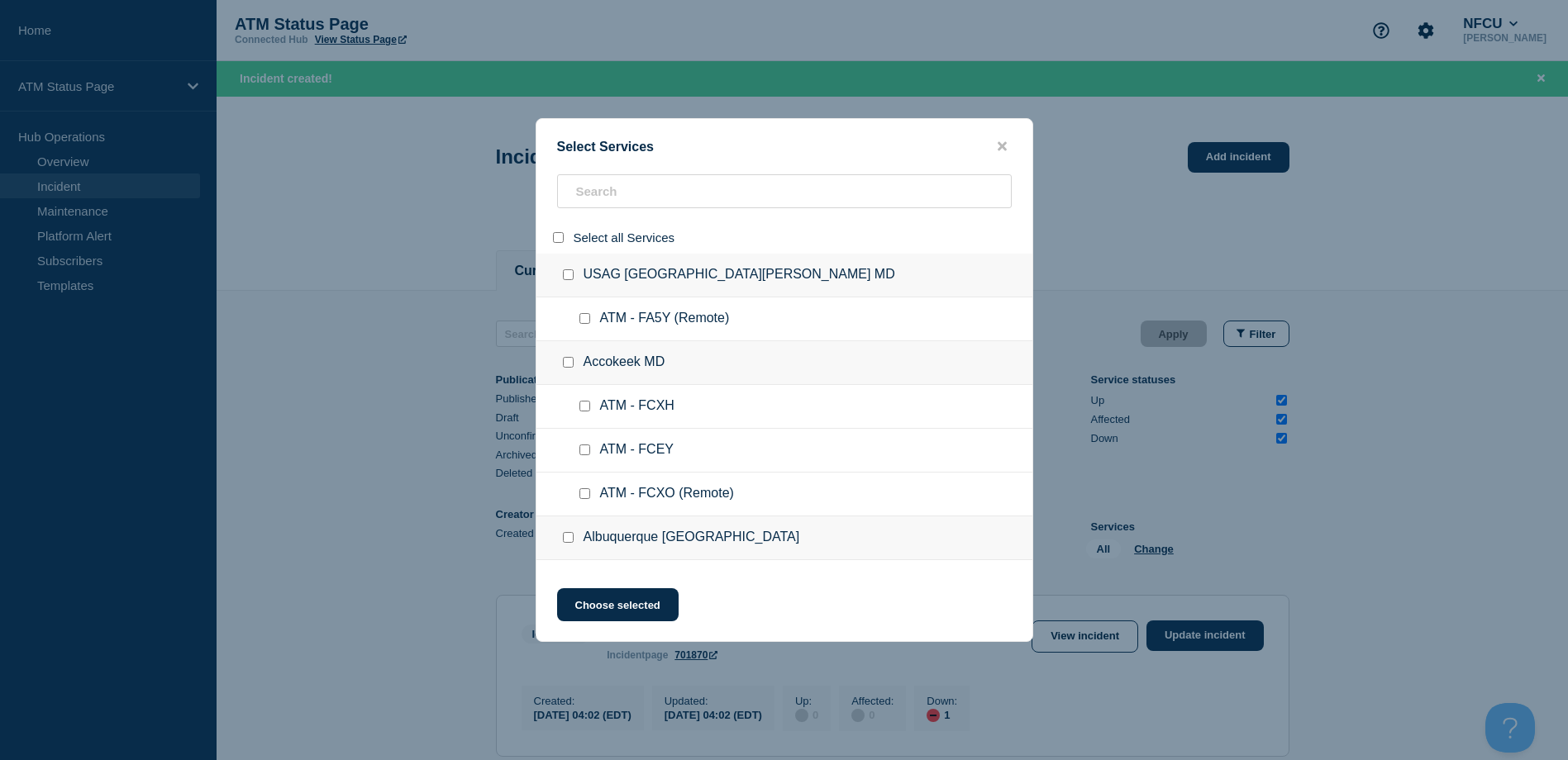
checkbox input "false"
click at [599, 194] on input "search" at bounding box center [784, 191] width 455 height 34
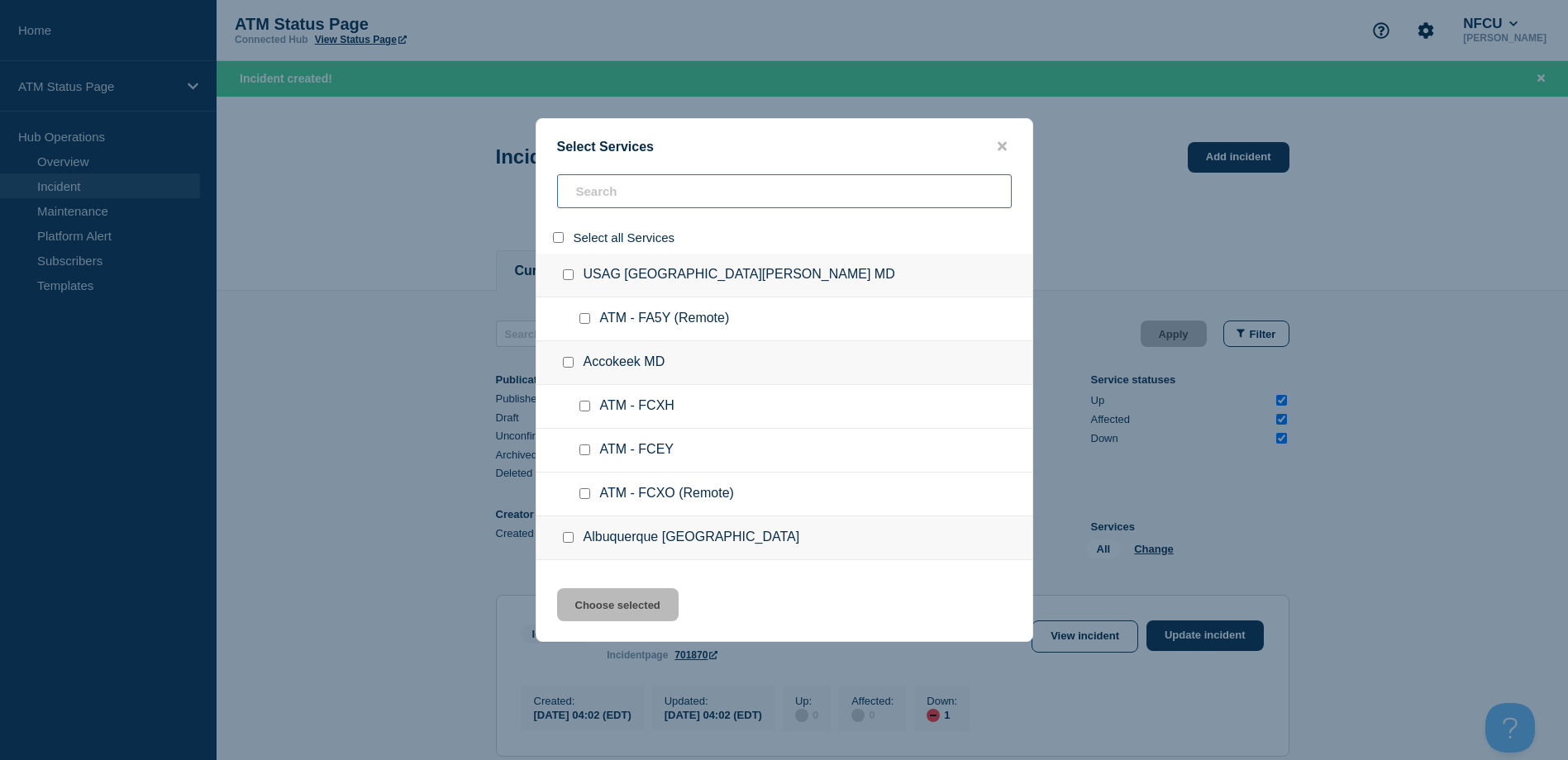
paste input "FCKV"
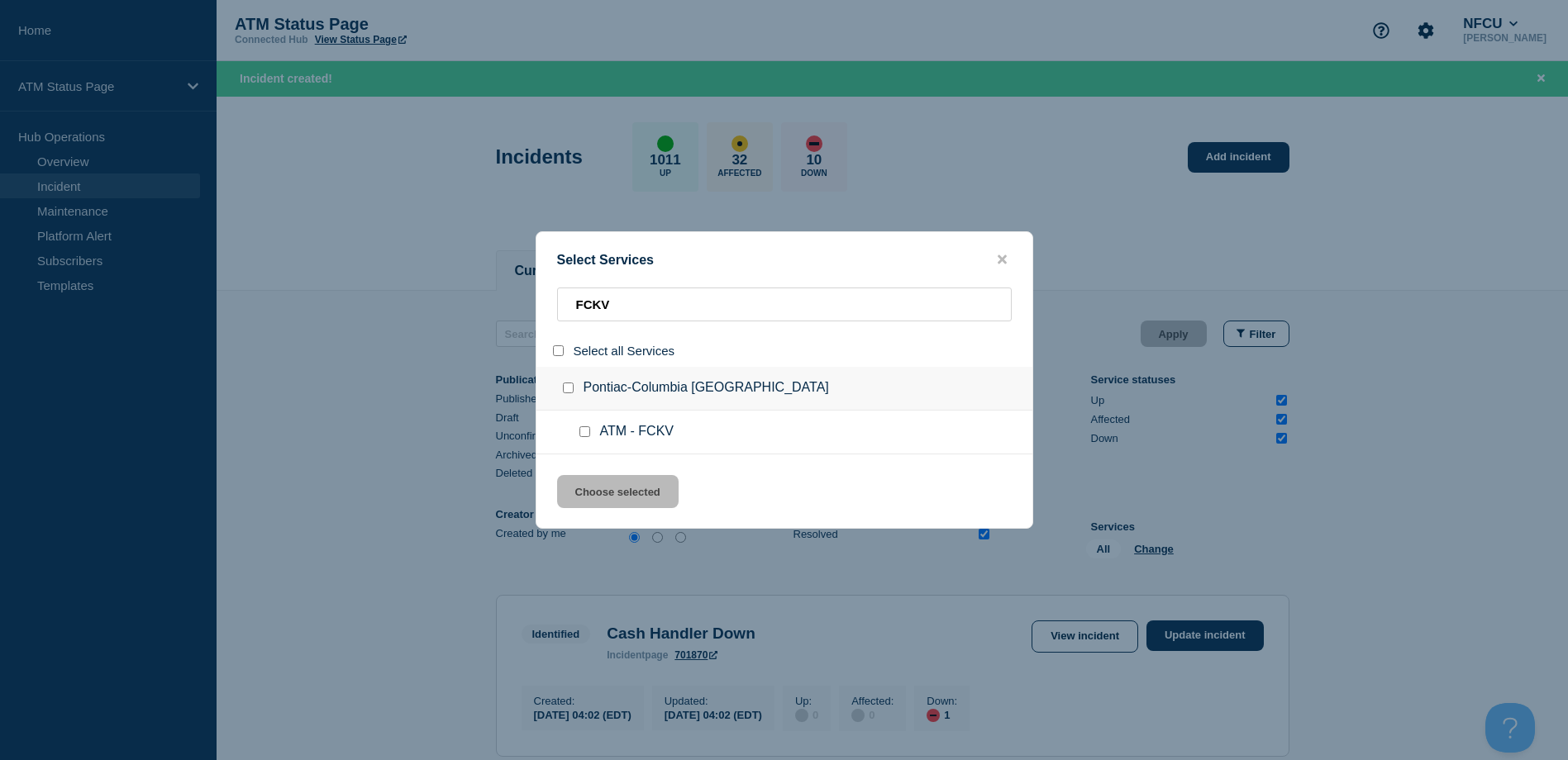
click at [581, 437] on input "service: ATM - FCKV" at bounding box center [584, 431] width 11 height 11
drag, startPoint x: 600, startPoint y: 495, endPoint x: 726, endPoint y: 470, distance: 128.5
click at [601, 495] on button "Choose selected" at bounding box center [617, 491] width 122 height 33
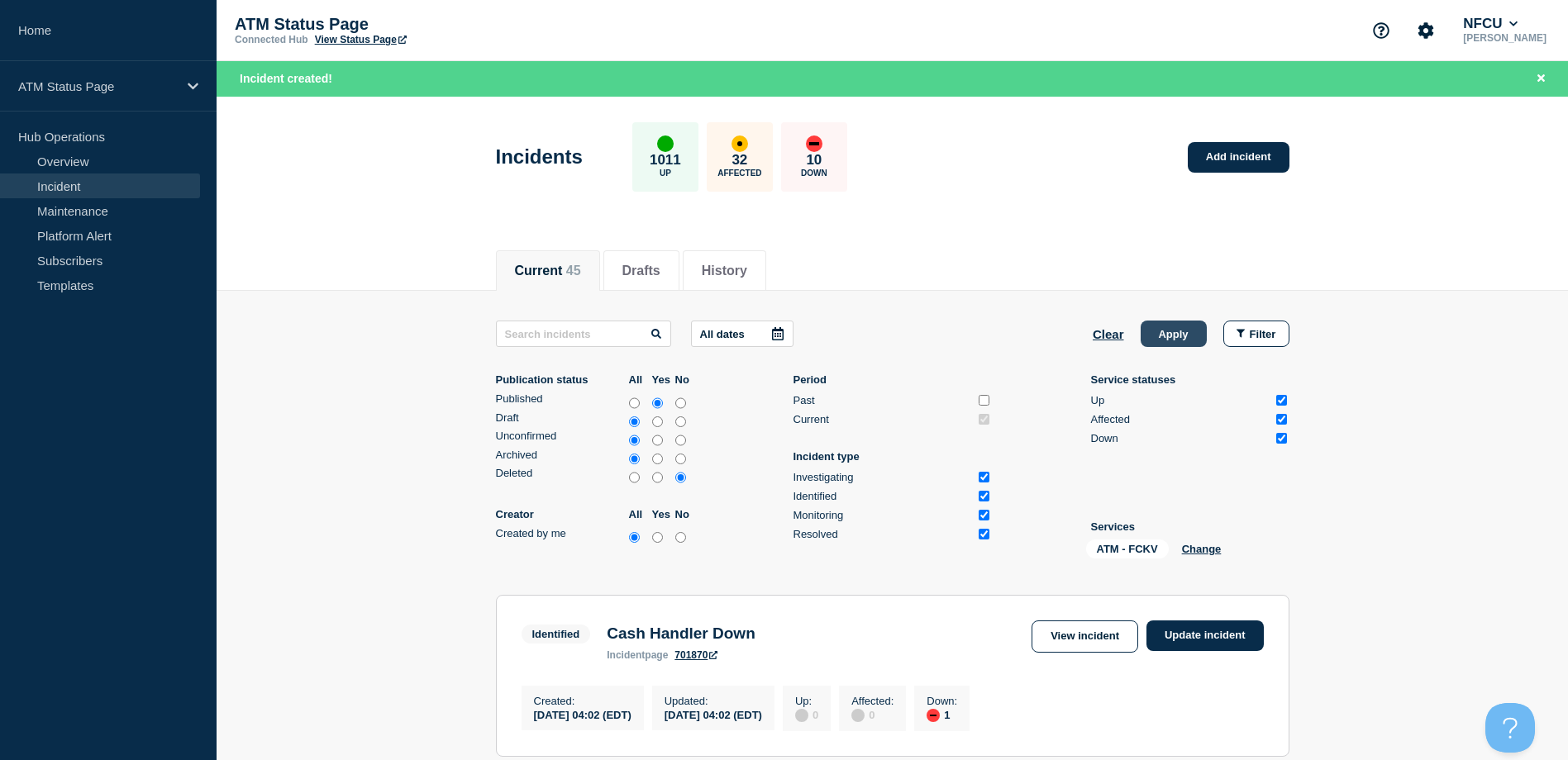
click at [1176, 340] on button "Apply" at bounding box center [1174, 333] width 66 height 27
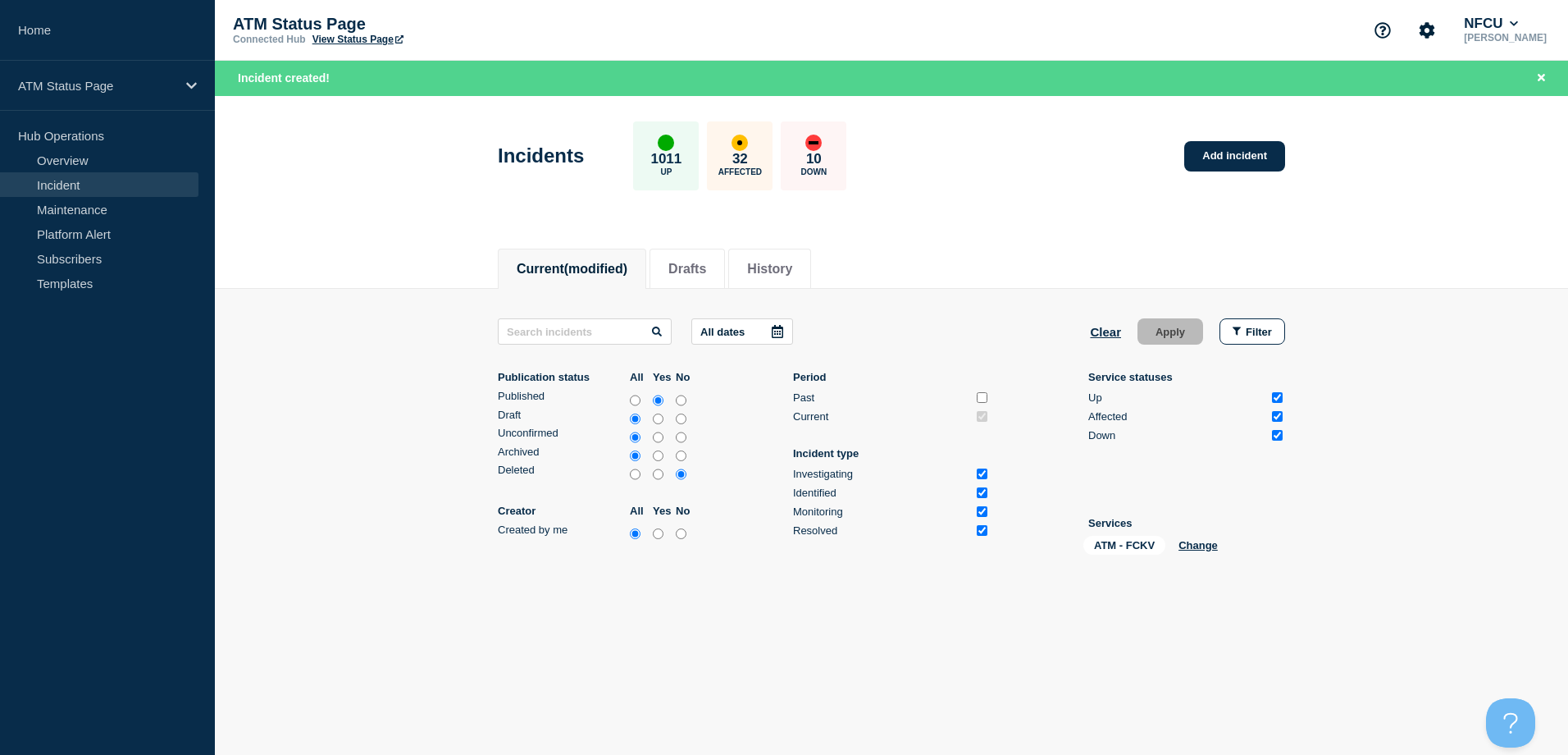
click at [1212, 132] on div "Incidents 1011 Up 32 Affected 10 Down Add incident" at bounding box center [892, 150] width 824 height 100
click at [1233, 160] on link "Add incident" at bounding box center [1234, 156] width 101 height 30
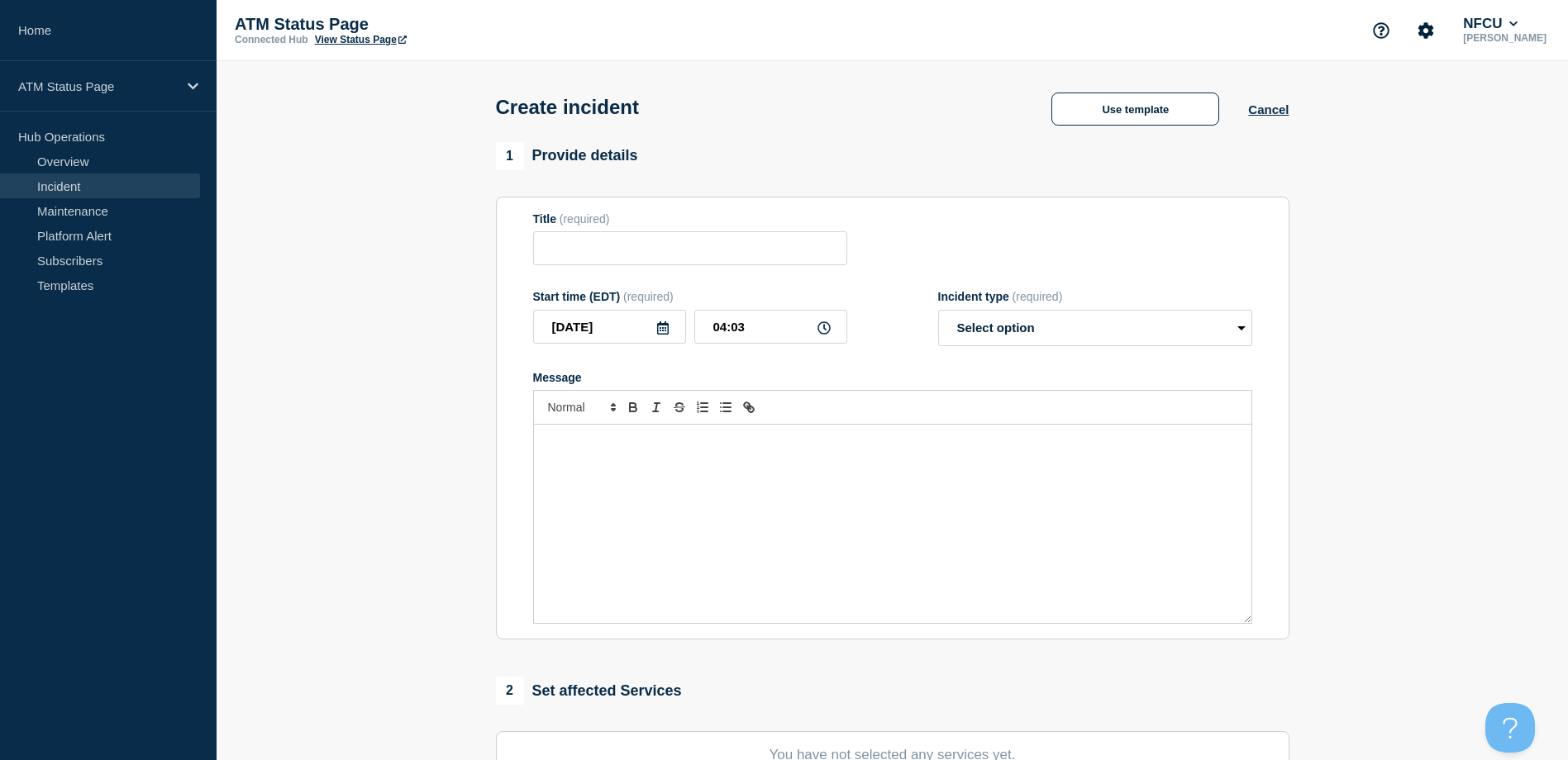
click at [1120, 128] on div "Create incident Use template Cancel" at bounding box center [892, 102] width 830 height 81
click at [1114, 113] on button "Use template" at bounding box center [1135, 109] width 168 height 33
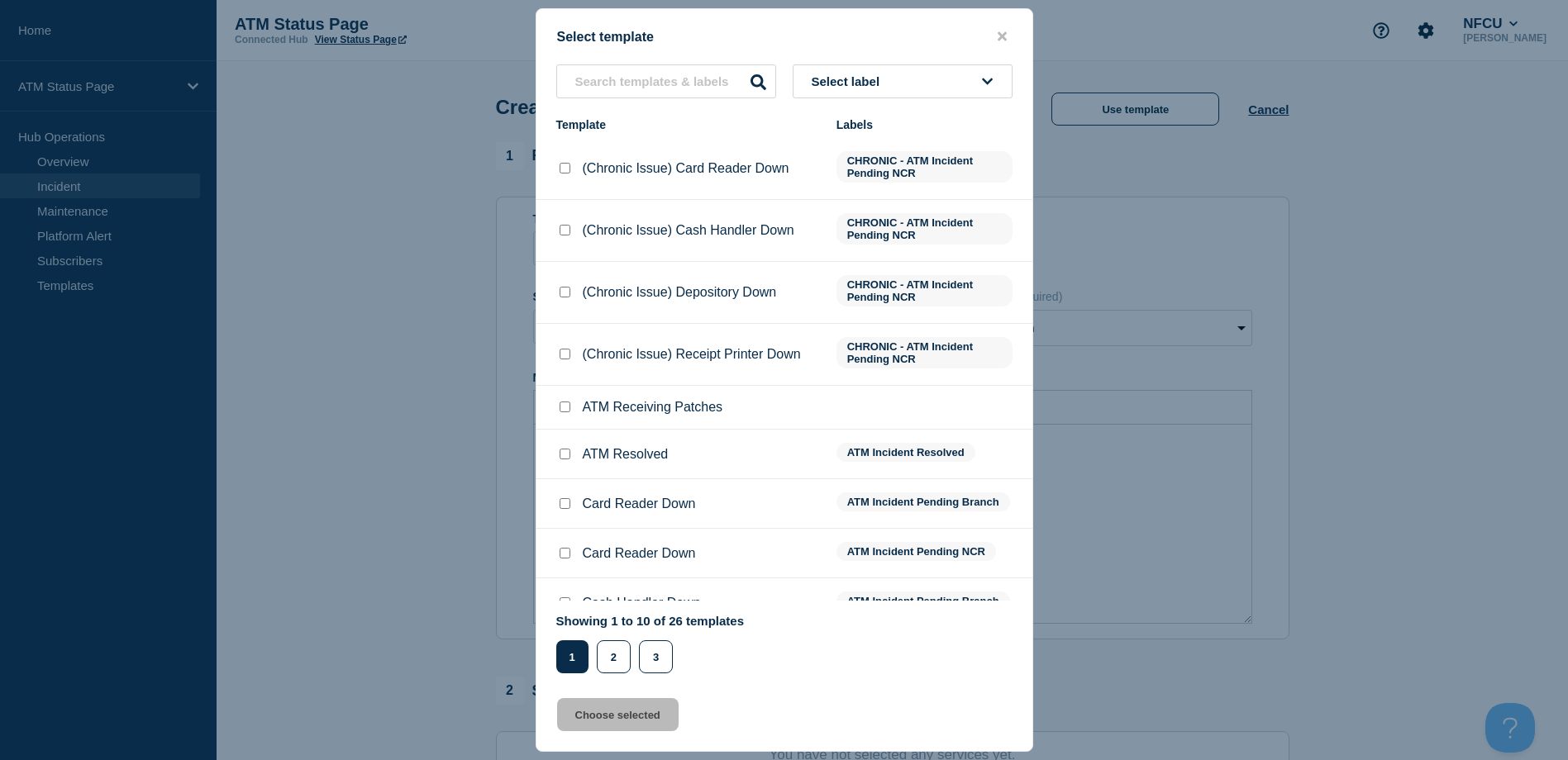
click at [978, 92] on button "Select label" at bounding box center [903, 81] width 219 height 34
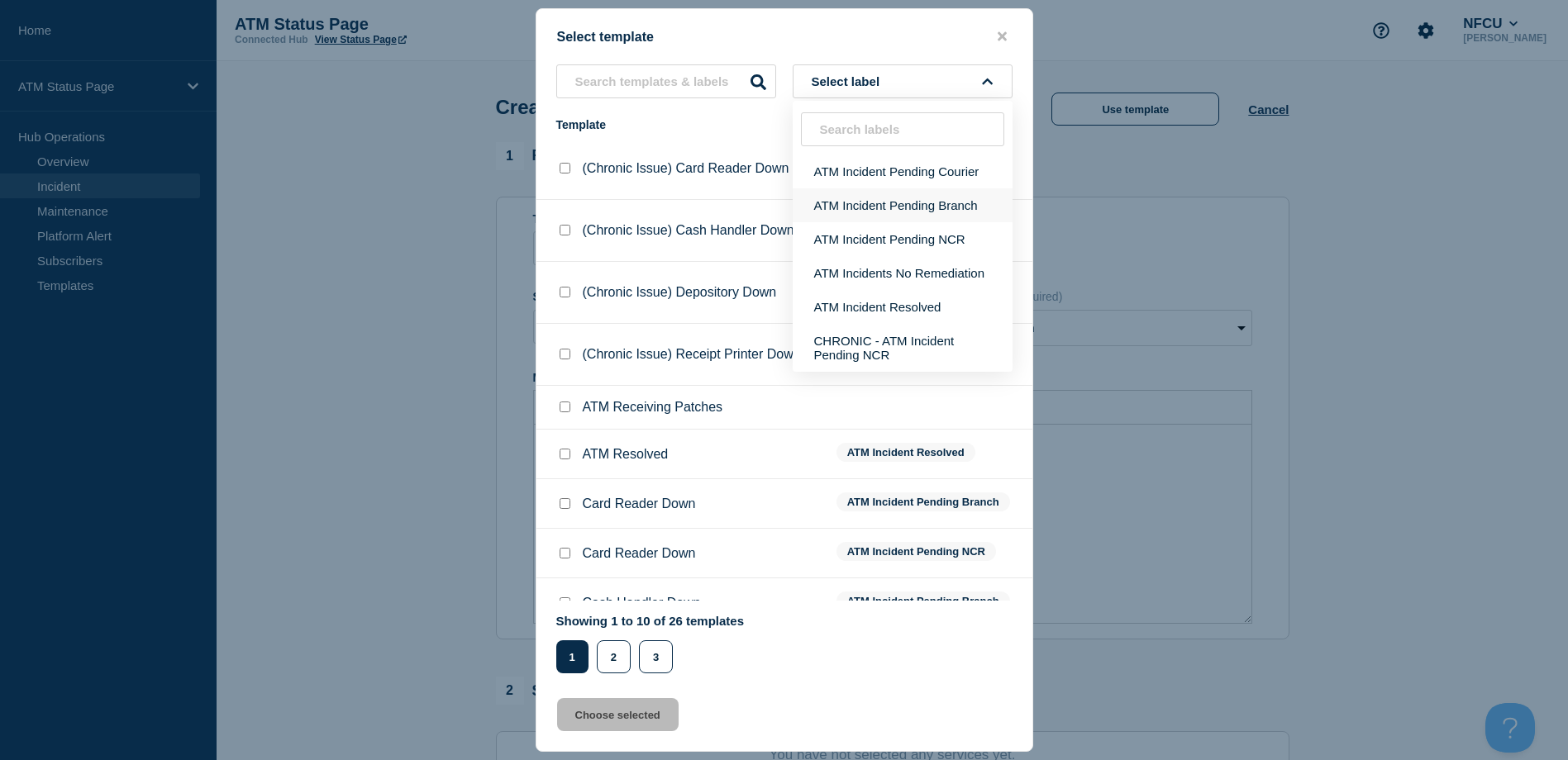
click at [966, 198] on button "ATM Incident Pending Branch" at bounding box center [903, 206] width 219 height 34
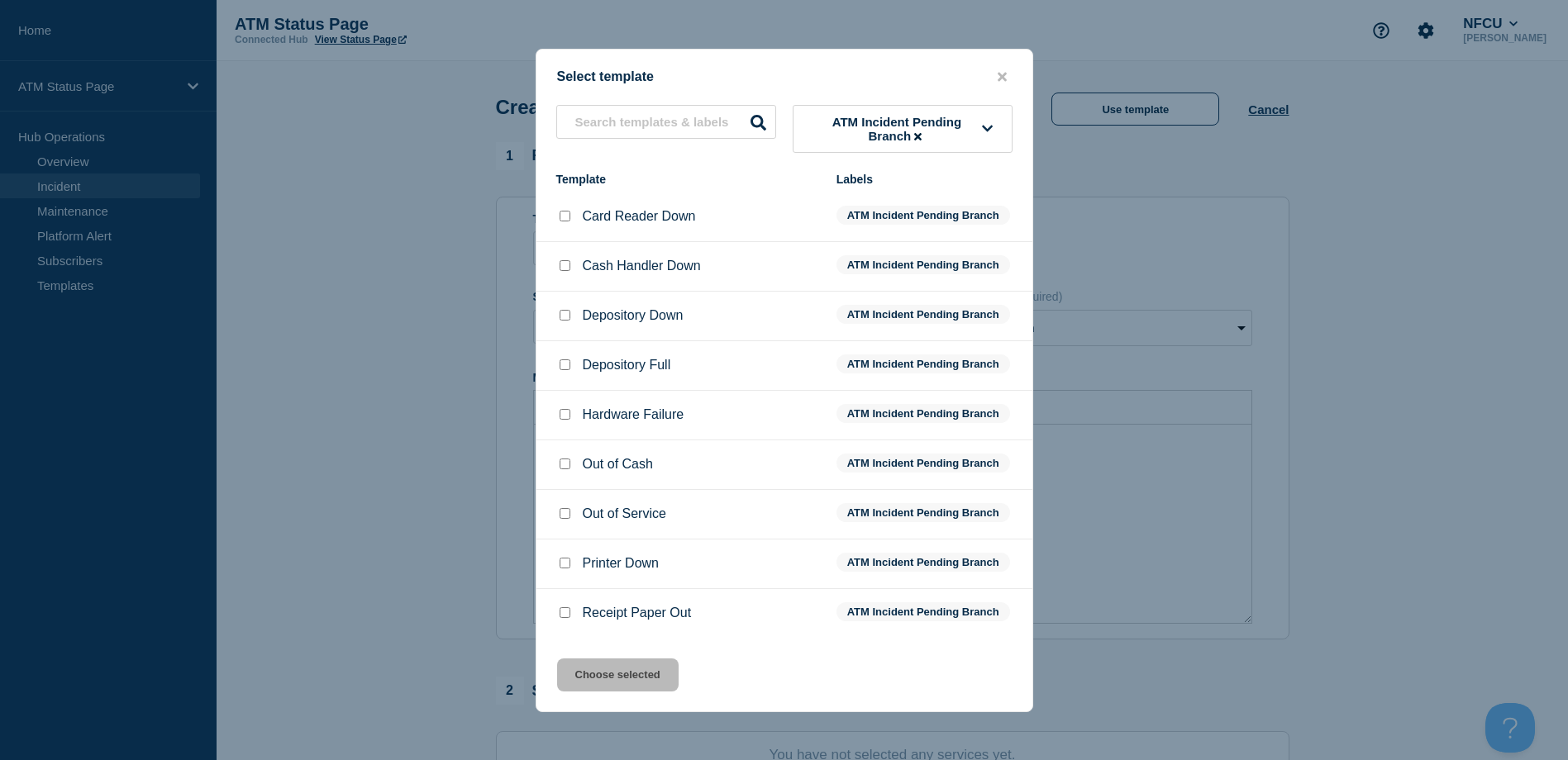
click at [565, 320] on input "Depository Down checkbox" at bounding box center [565, 314] width 11 height 11
drag, startPoint x: 622, startPoint y: 677, endPoint x: 641, endPoint y: 667, distance: 21.5
click at [622, 677] on button "Choose selected" at bounding box center [617, 674] width 122 height 33
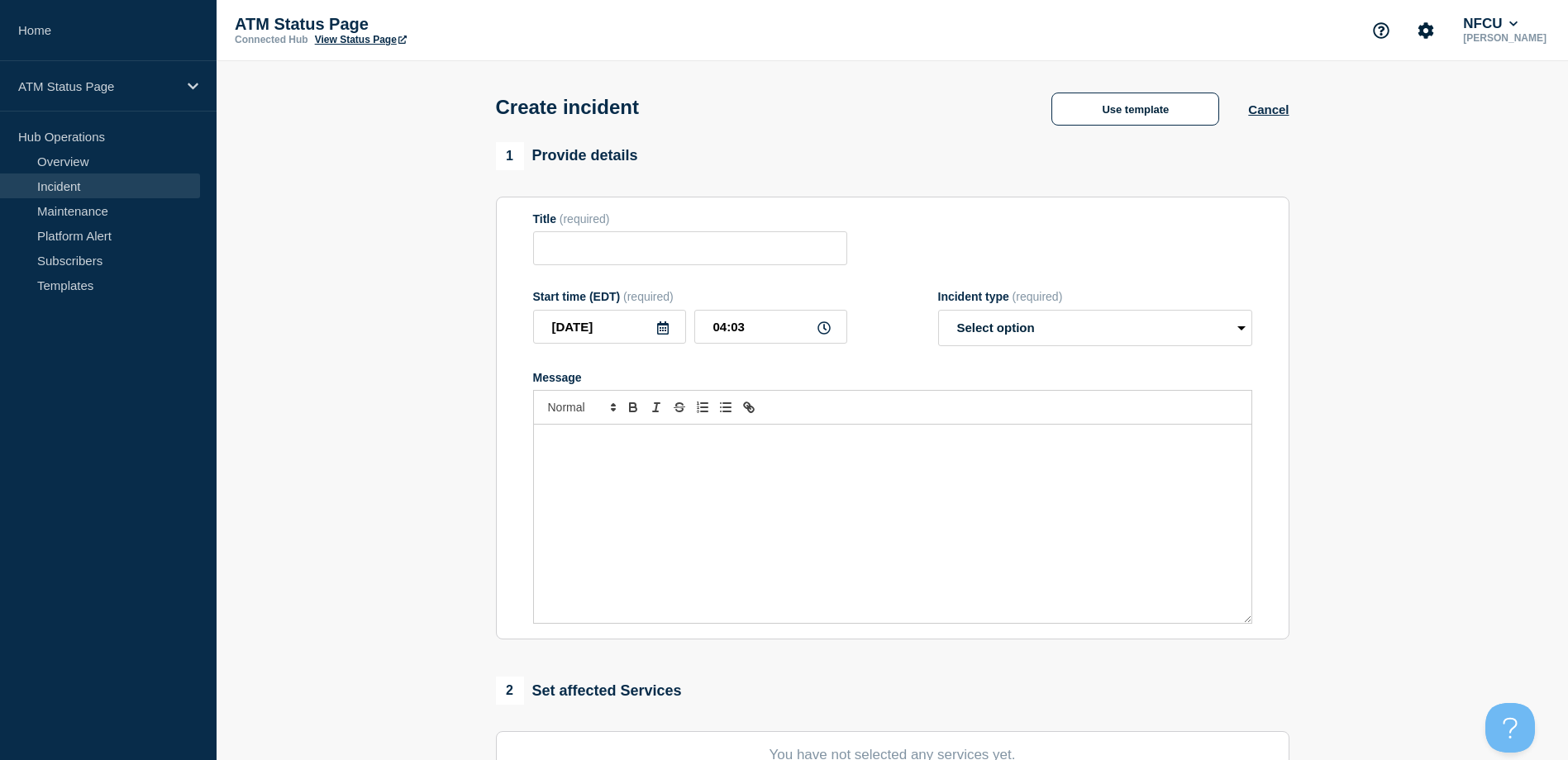
scroll to position [248, 0]
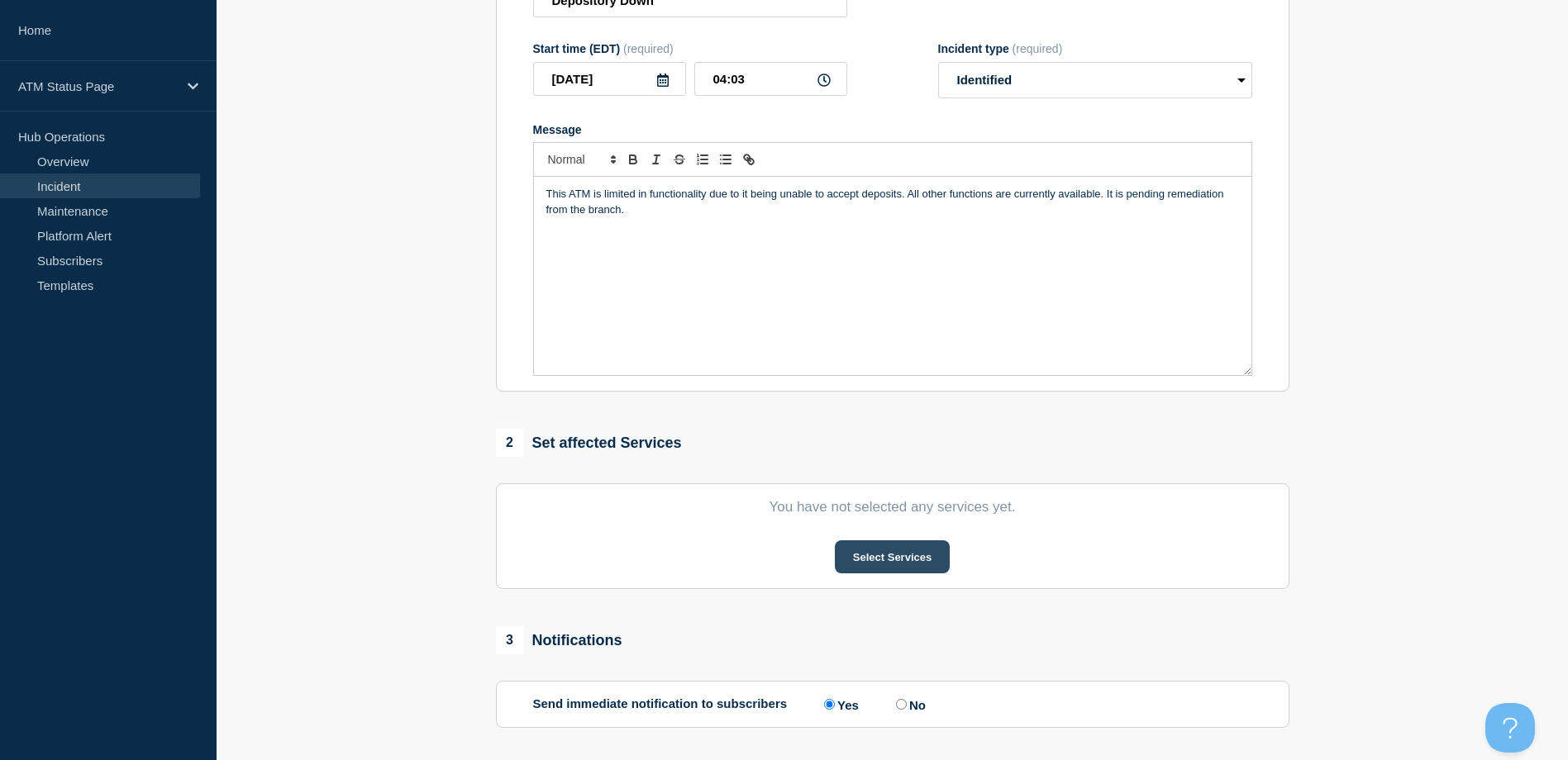
click at [879, 566] on button "Select Services" at bounding box center [892, 556] width 115 height 33
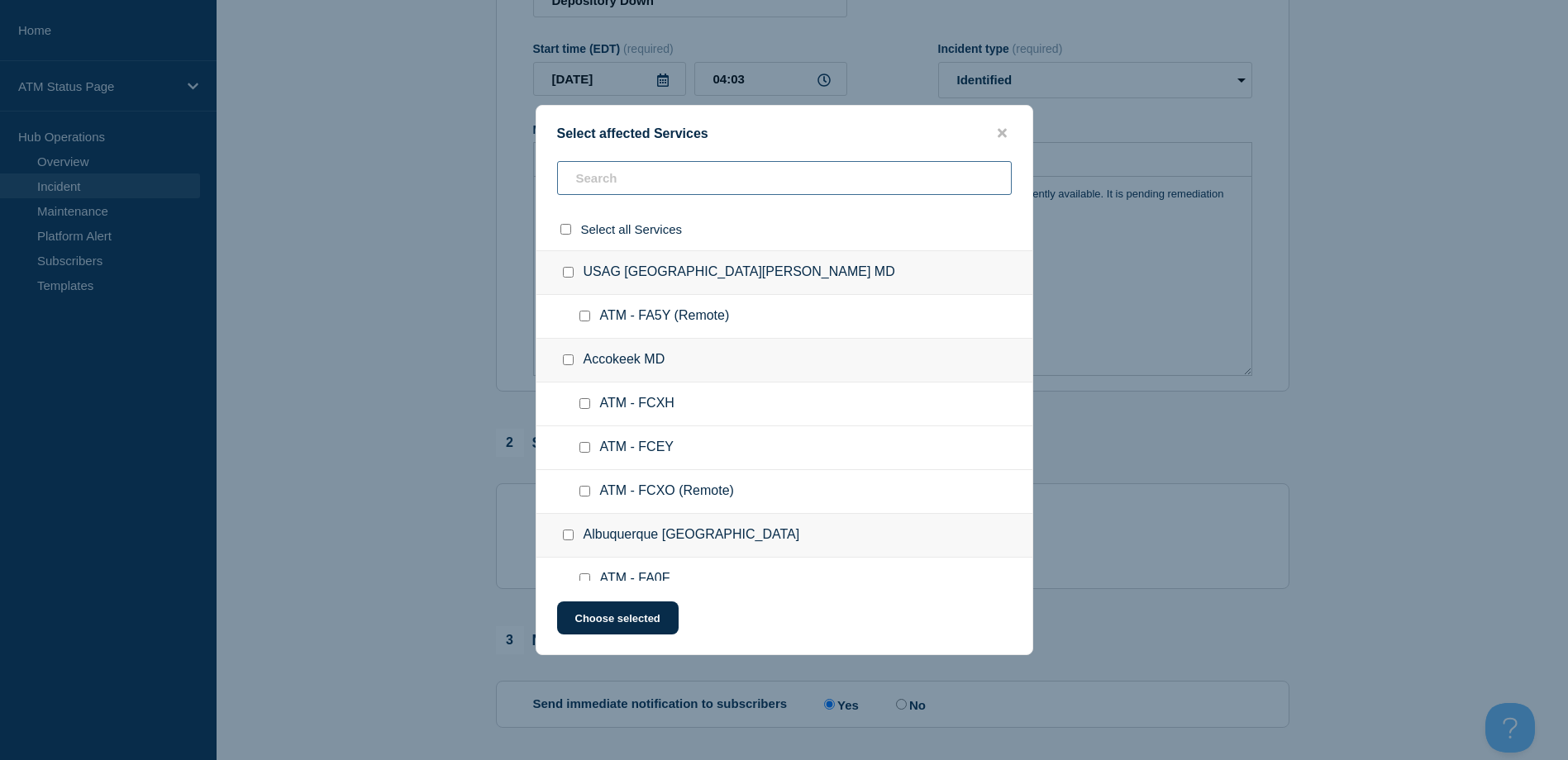
click at [660, 187] on input "text" at bounding box center [784, 178] width 455 height 34
paste input "FCKV"
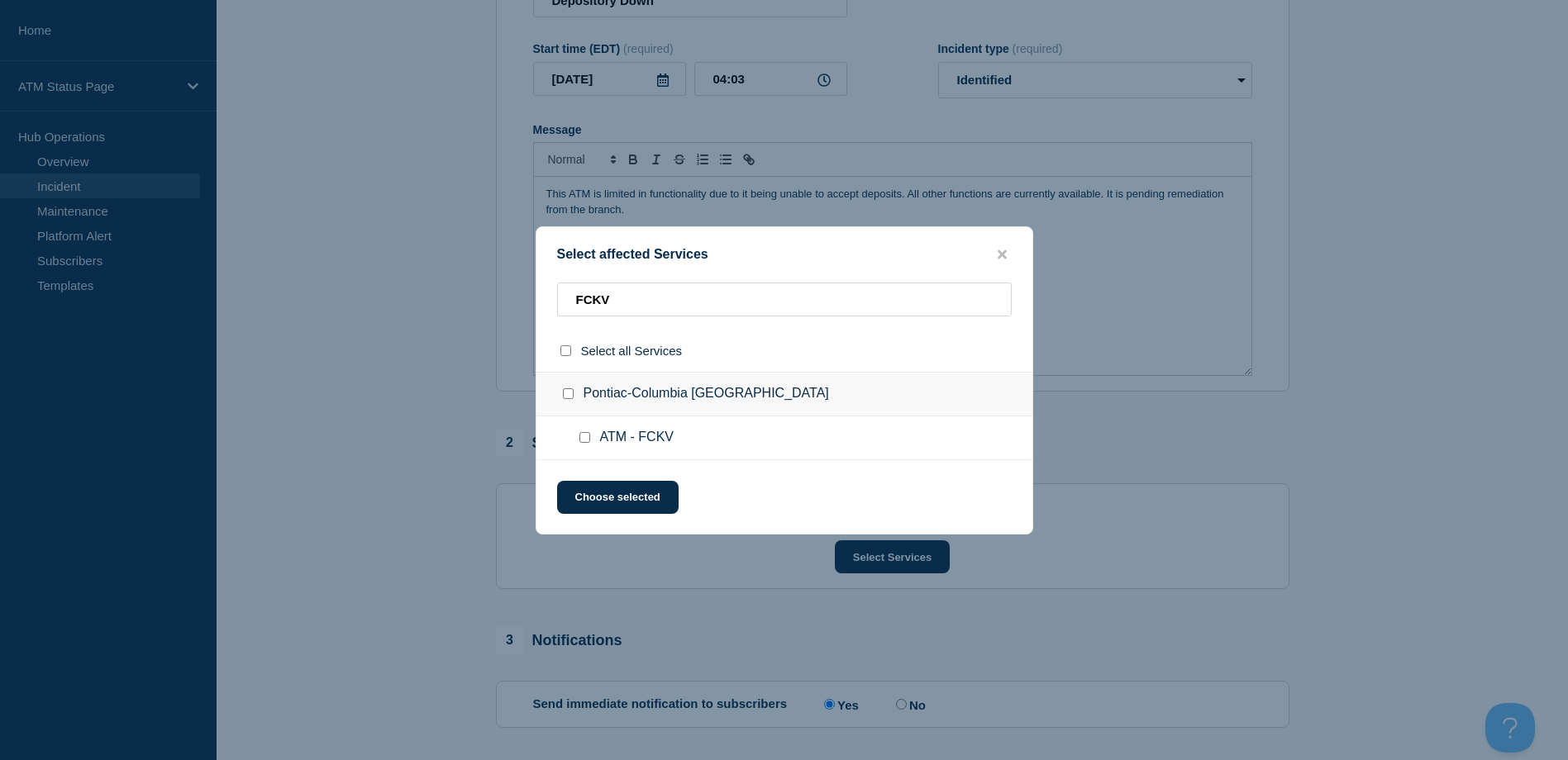
click at [582, 436] on input "ATM - FCKV checkbox" at bounding box center [584, 437] width 11 height 11
click at [595, 485] on button "Choose selected" at bounding box center [617, 497] width 122 height 33
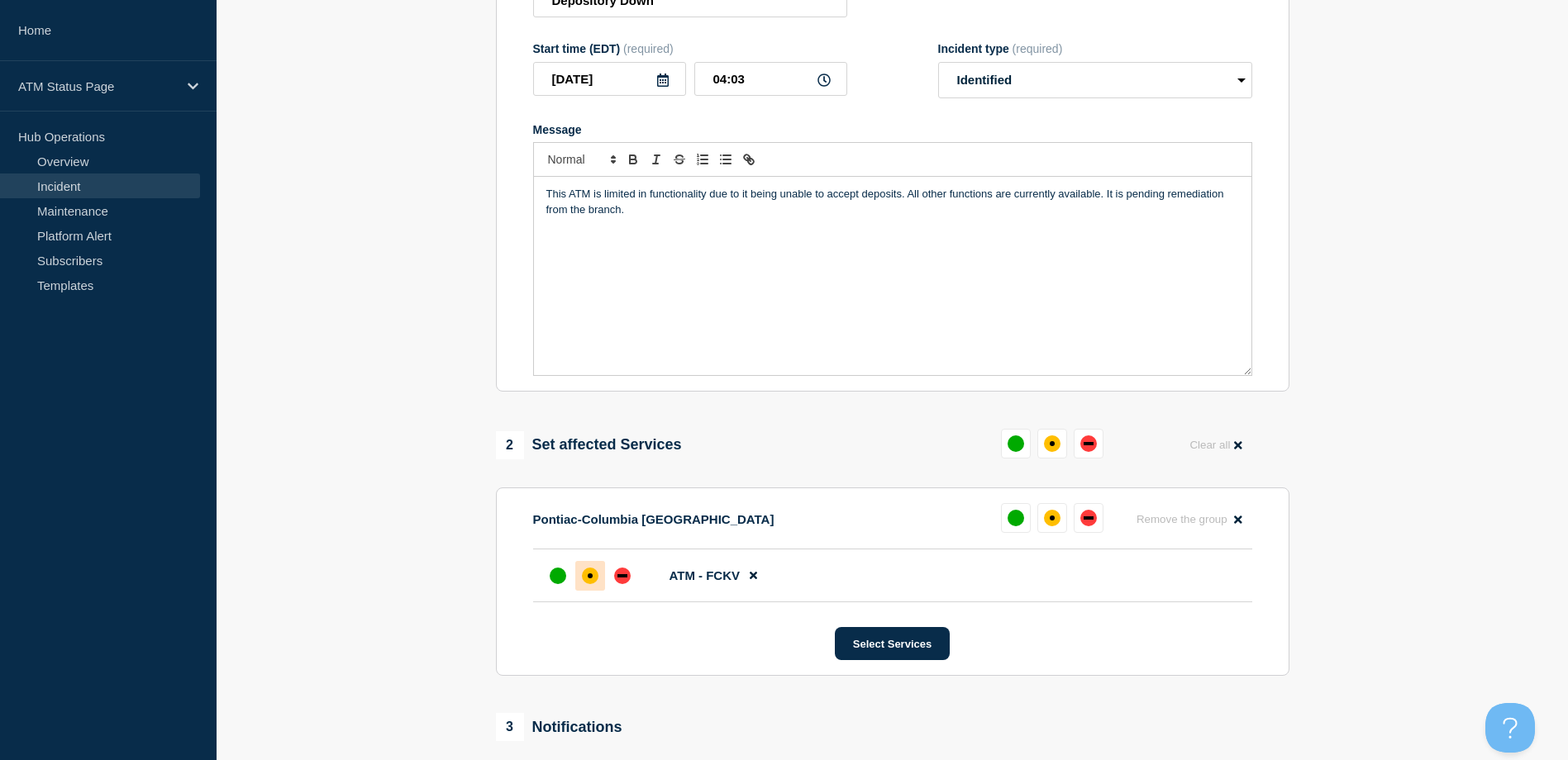
click at [580, 588] on div at bounding box center [590, 576] width 30 height 30
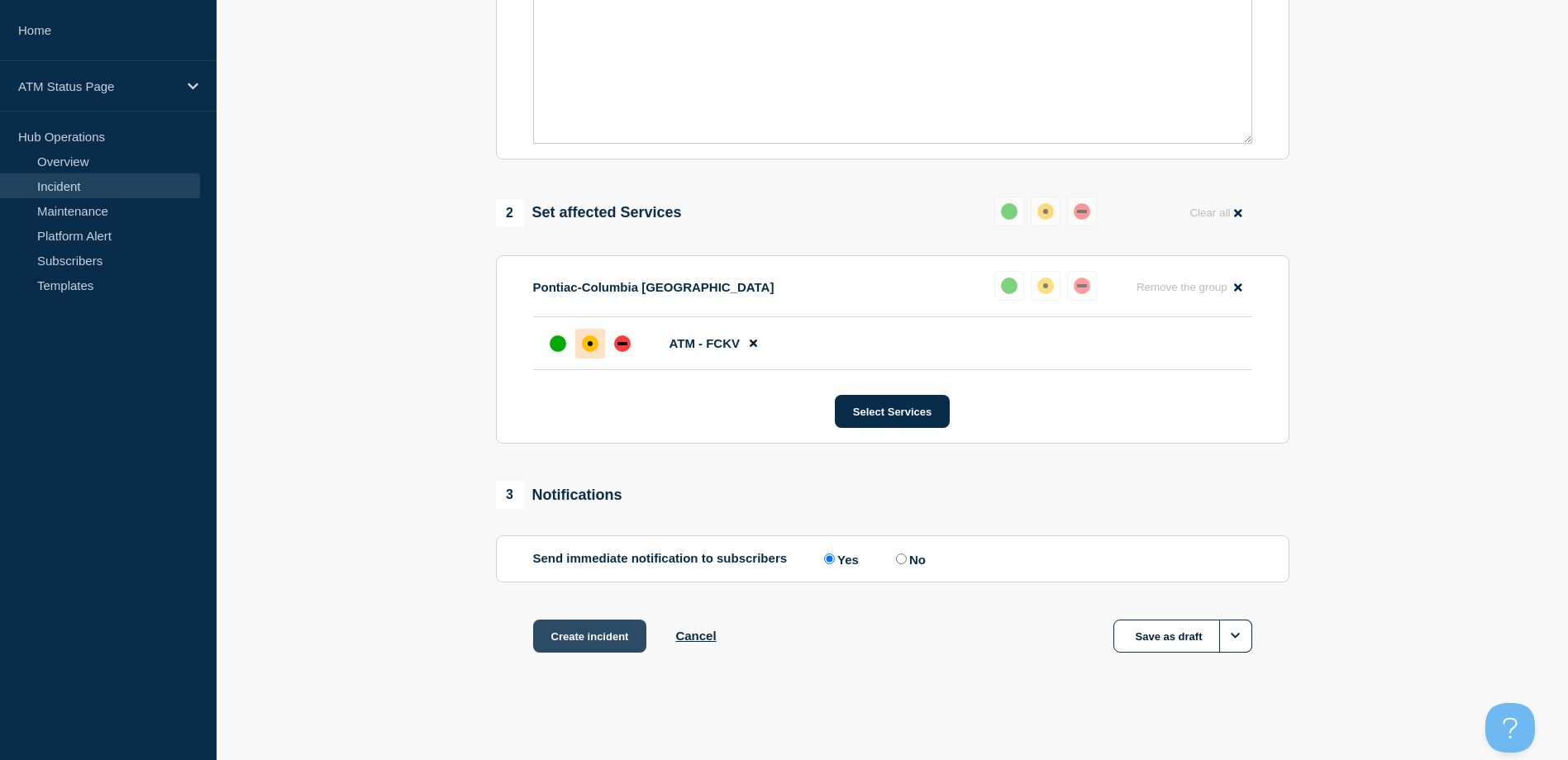
click at [587, 627] on button "Create incident" at bounding box center [589, 635] width 114 height 33
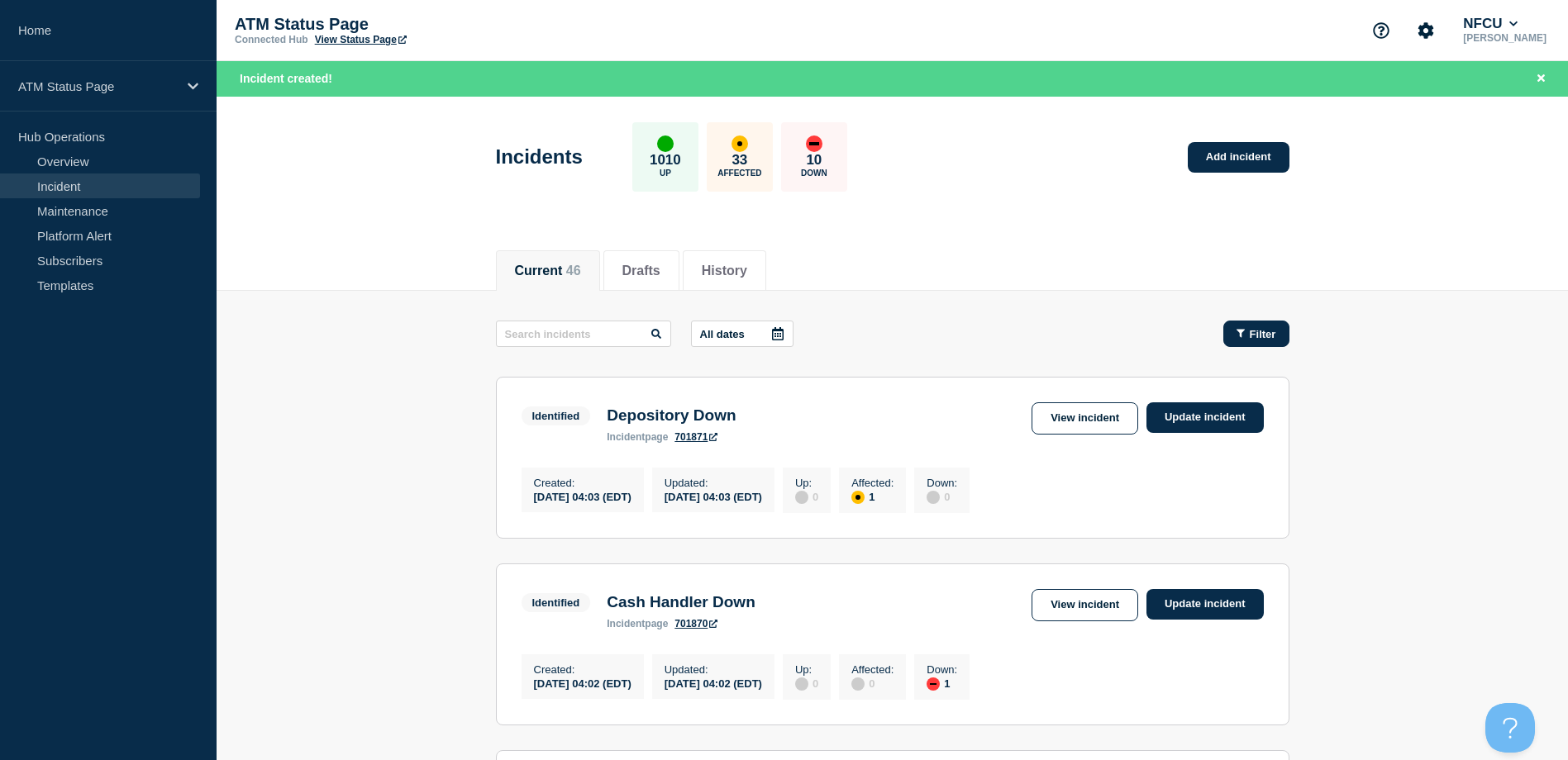
click at [1257, 341] on button "Filter" at bounding box center [1256, 333] width 66 height 27
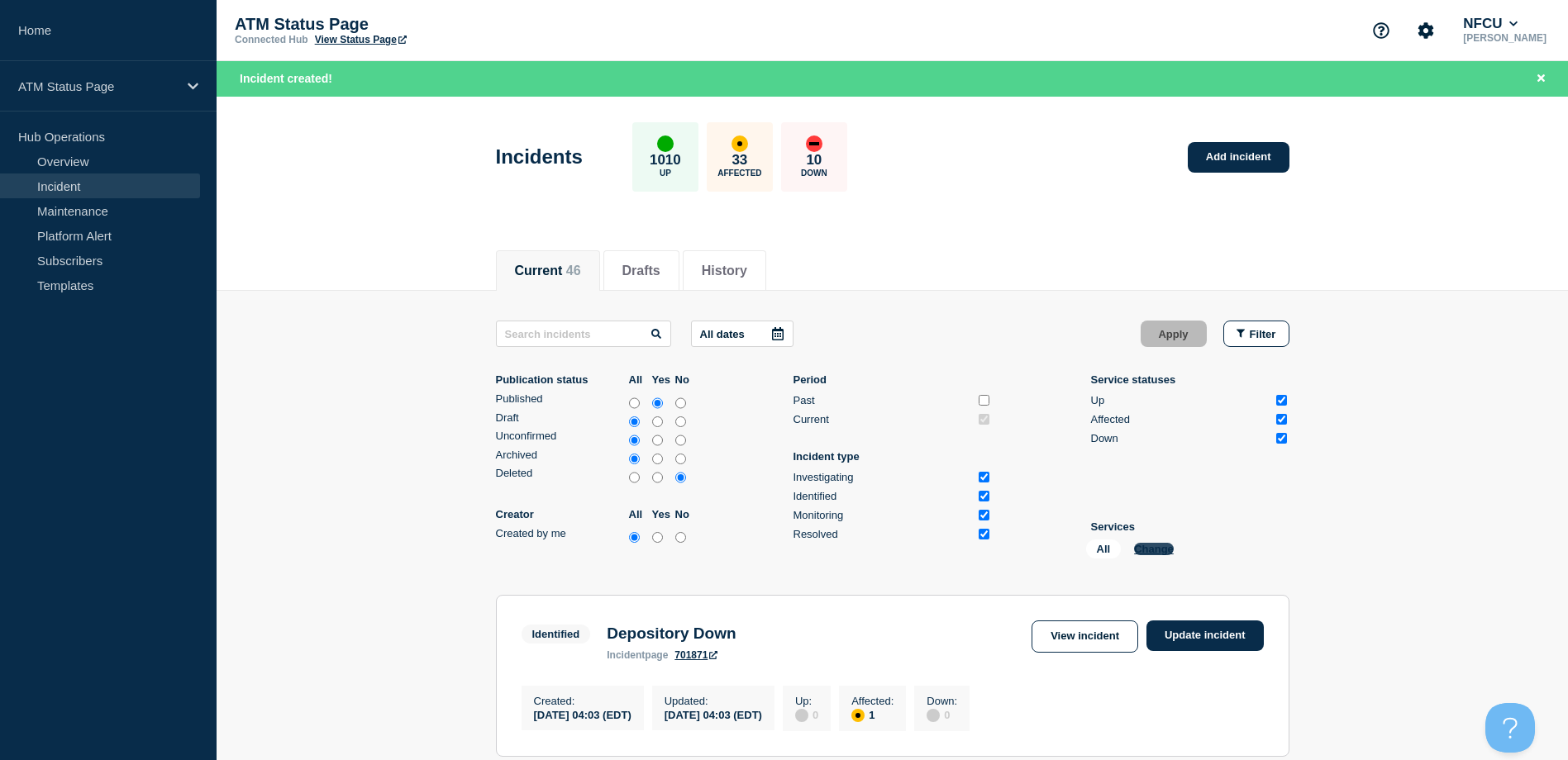
click at [1152, 549] on button "Change" at bounding box center [1154, 549] width 40 height 13
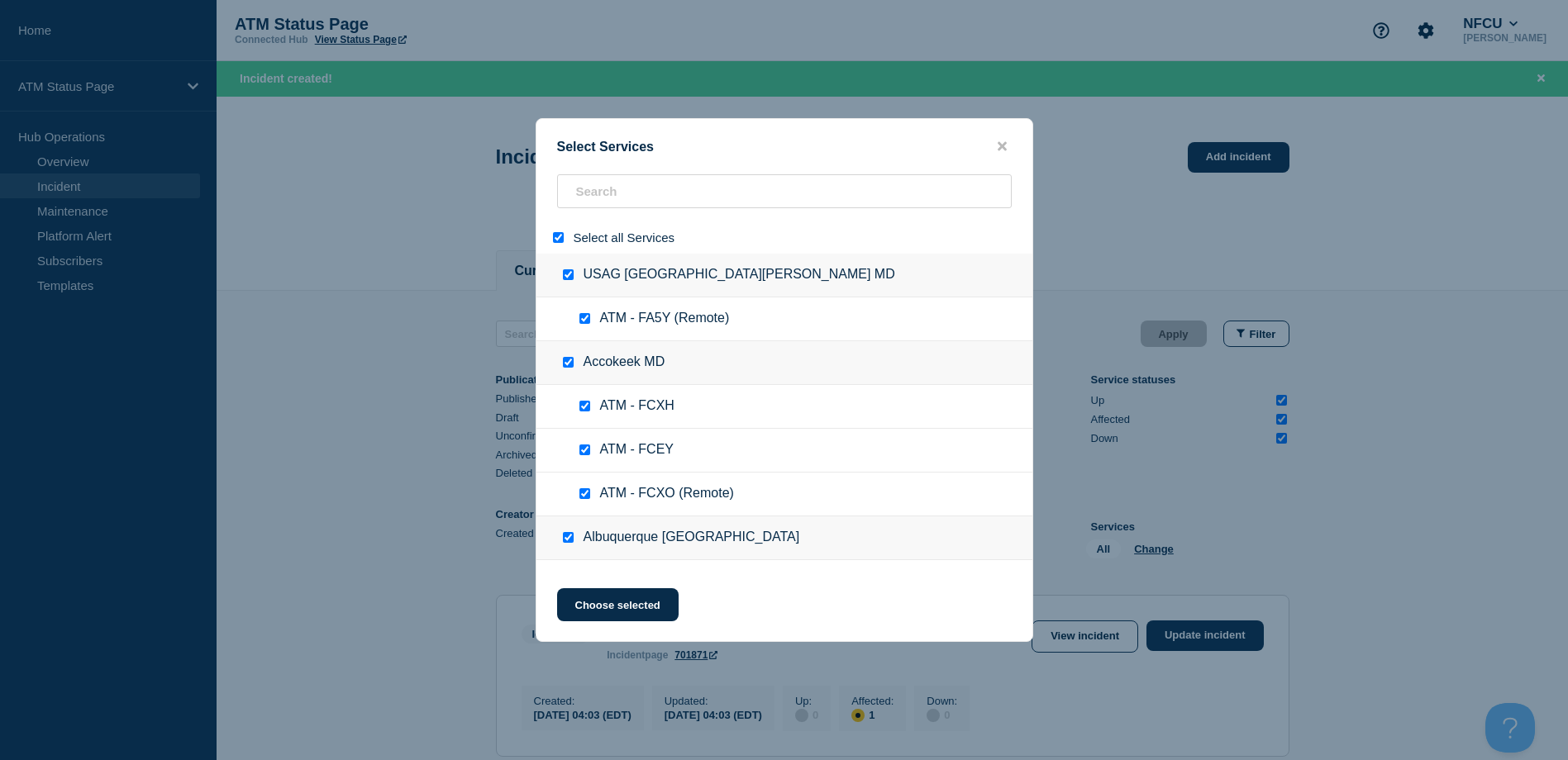
click at [557, 243] on input "select all" at bounding box center [558, 237] width 11 height 11
click at [592, 189] on input "search" at bounding box center [784, 191] width 455 height 34
paste input "FCQ3"
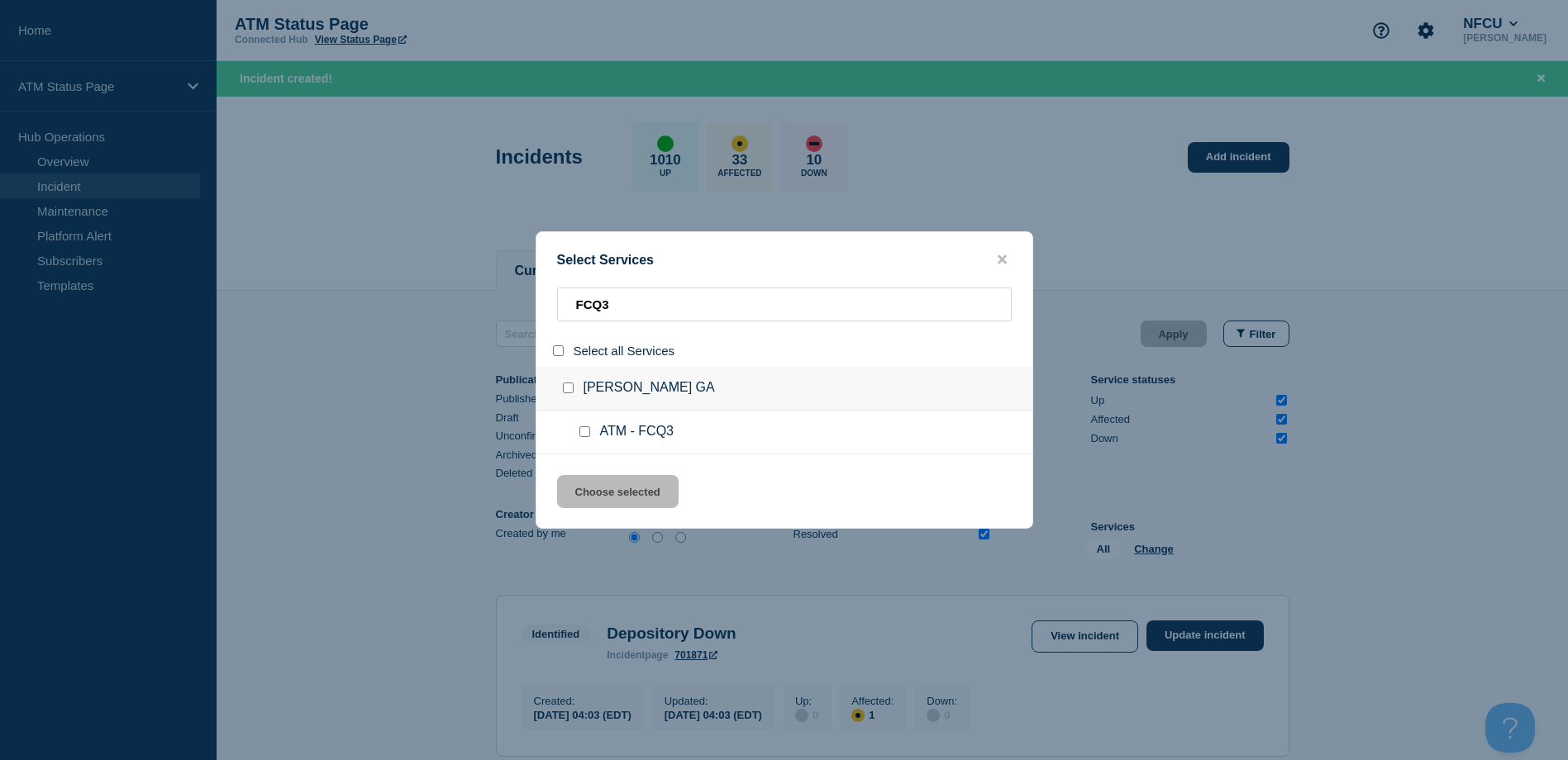
click at [585, 434] on input "service: ATM - FCQ3" at bounding box center [584, 431] width 11 height 11
click at [617, 484] on button "Choose selected" at bounding box center [617, 491] width 122 height 33
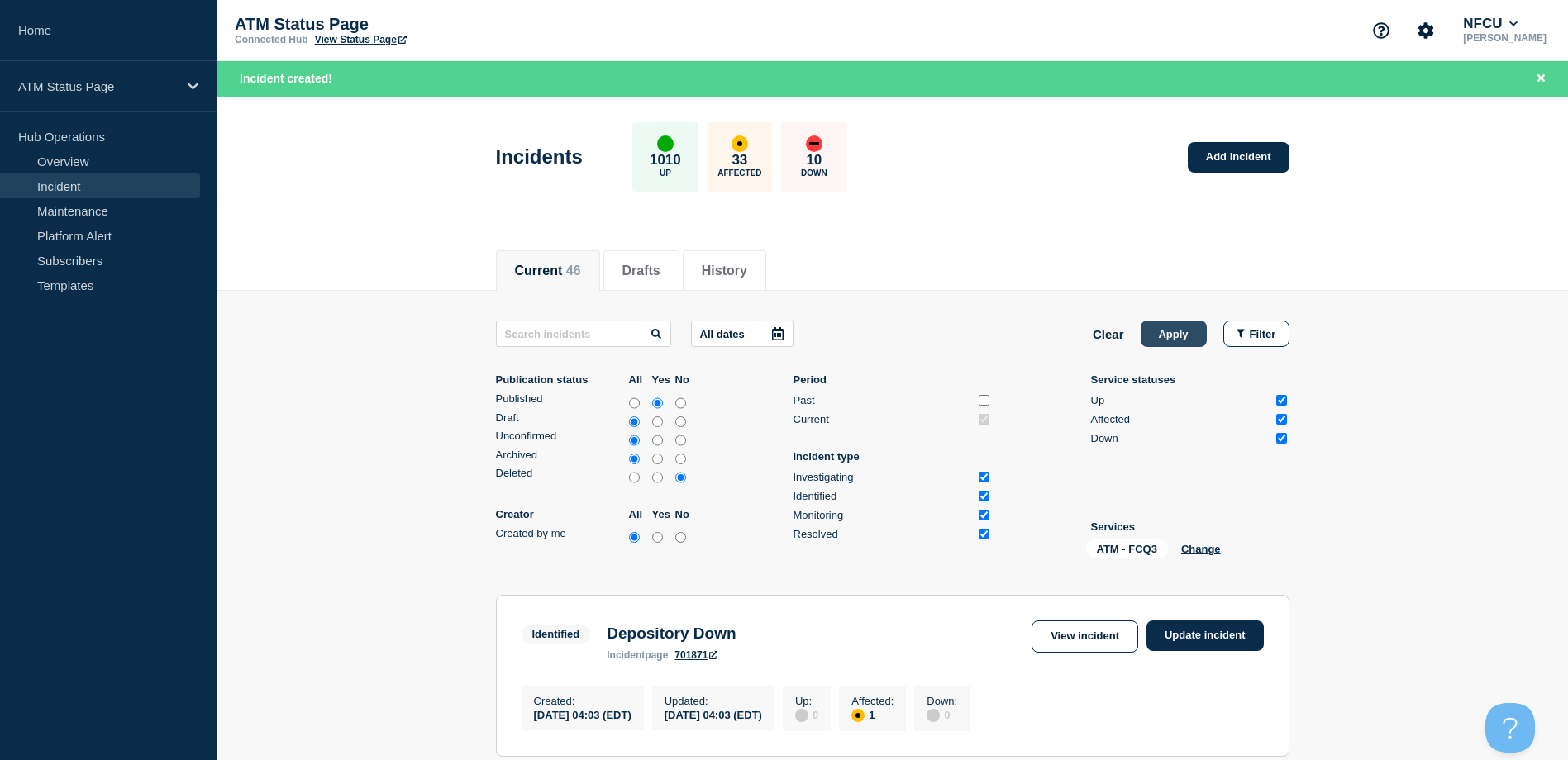
click at [1165, 340] on button "Apply" at bounding box center [1174, 333] width 66 height 27
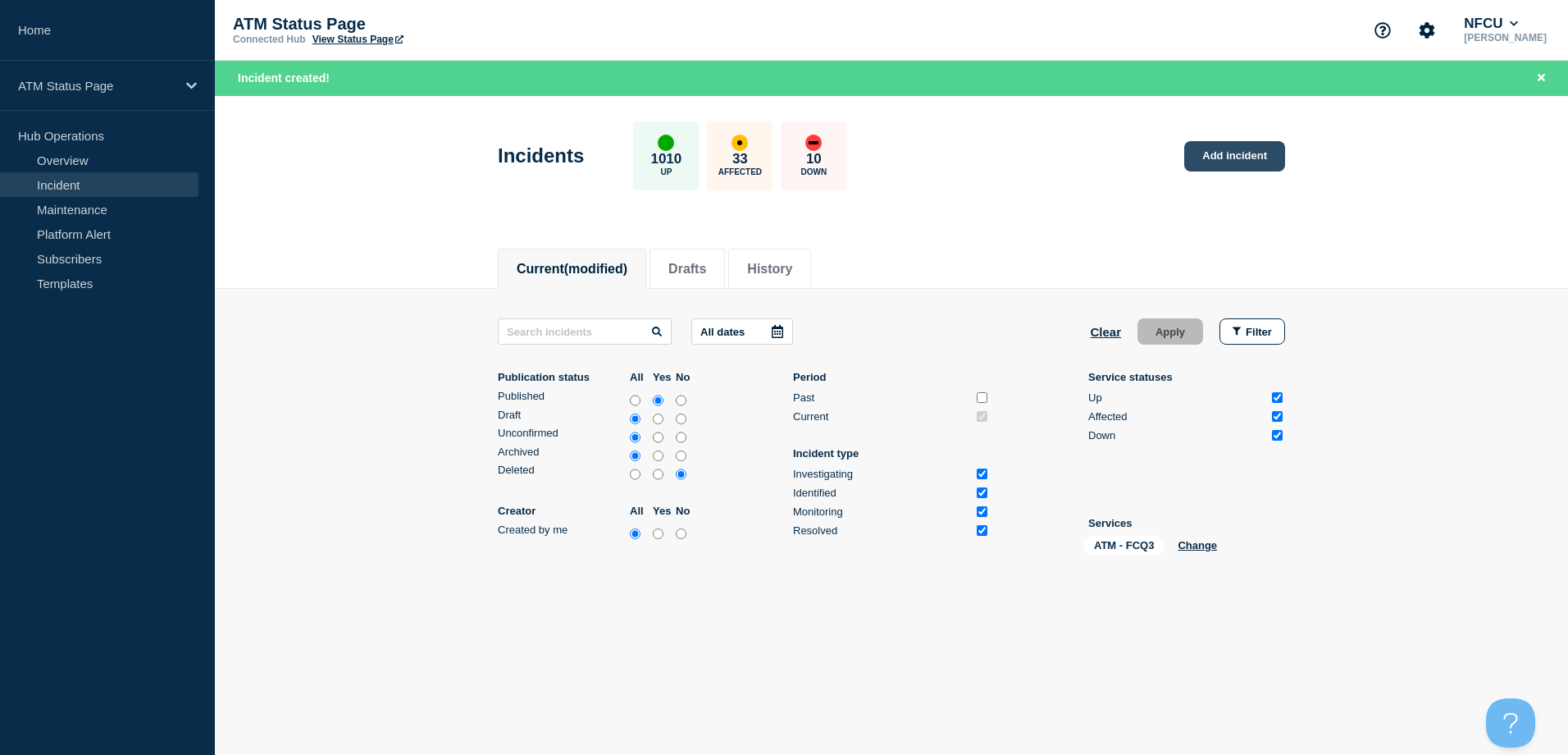
click at [1252, 146] on link "Add incident" at bounding box center [1234, 156] width 101 height 30
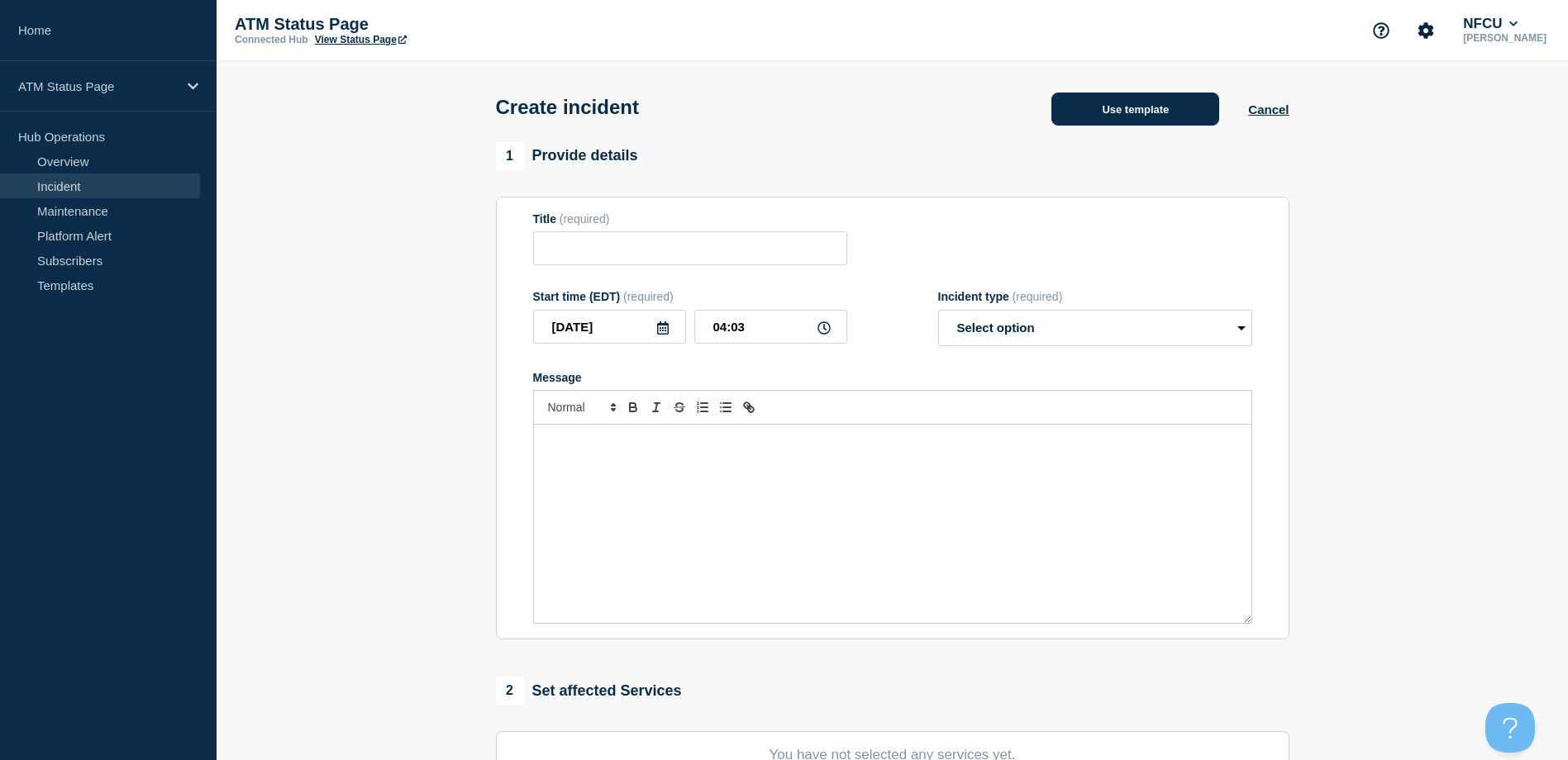
click at [1185, 108] on button "Use template" at bounding box center [1135, 109] width 168 height 33
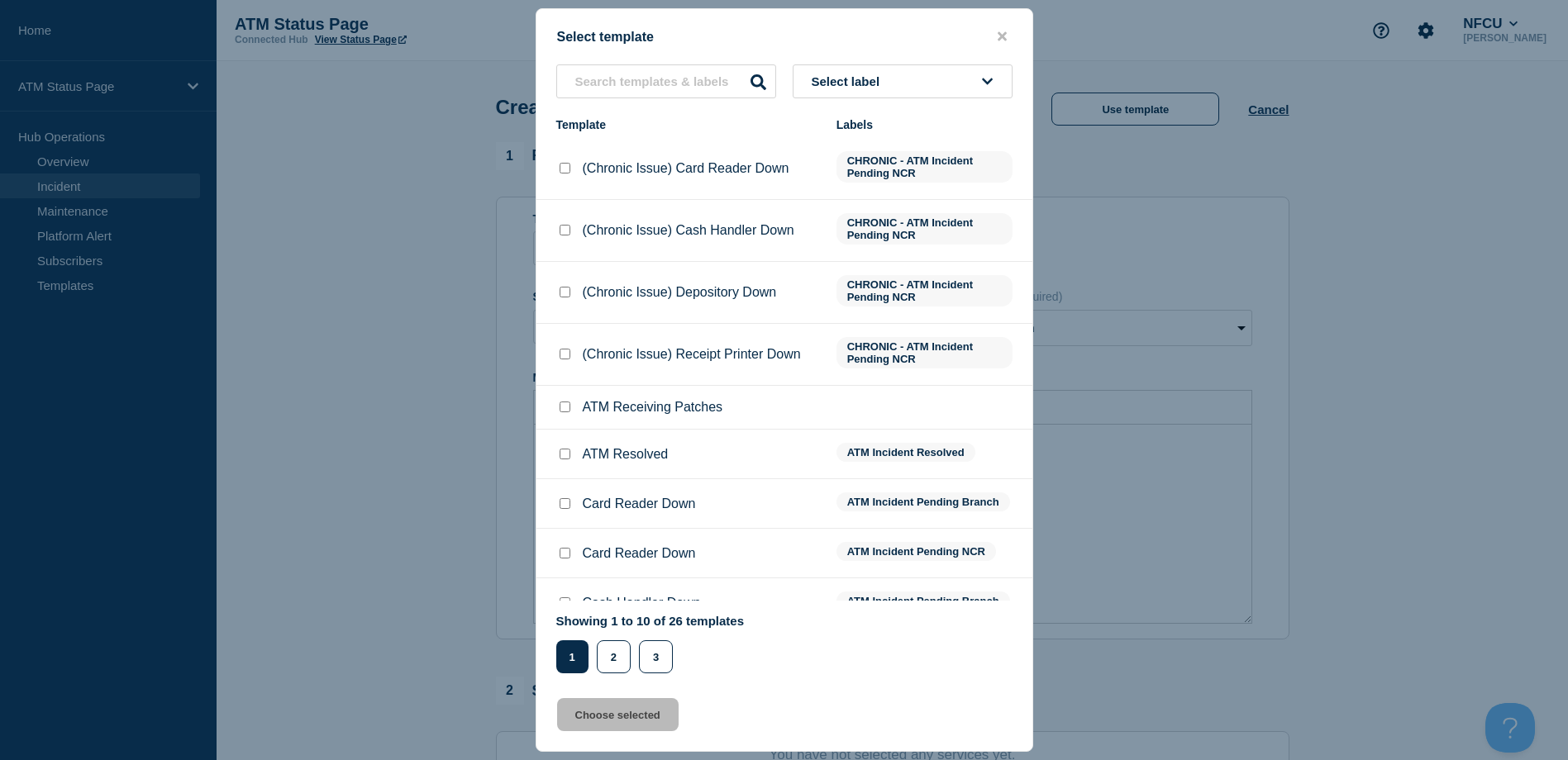
click at [842, 96] on button "Select label" at bounding box center [903, 81] width 219 height 34
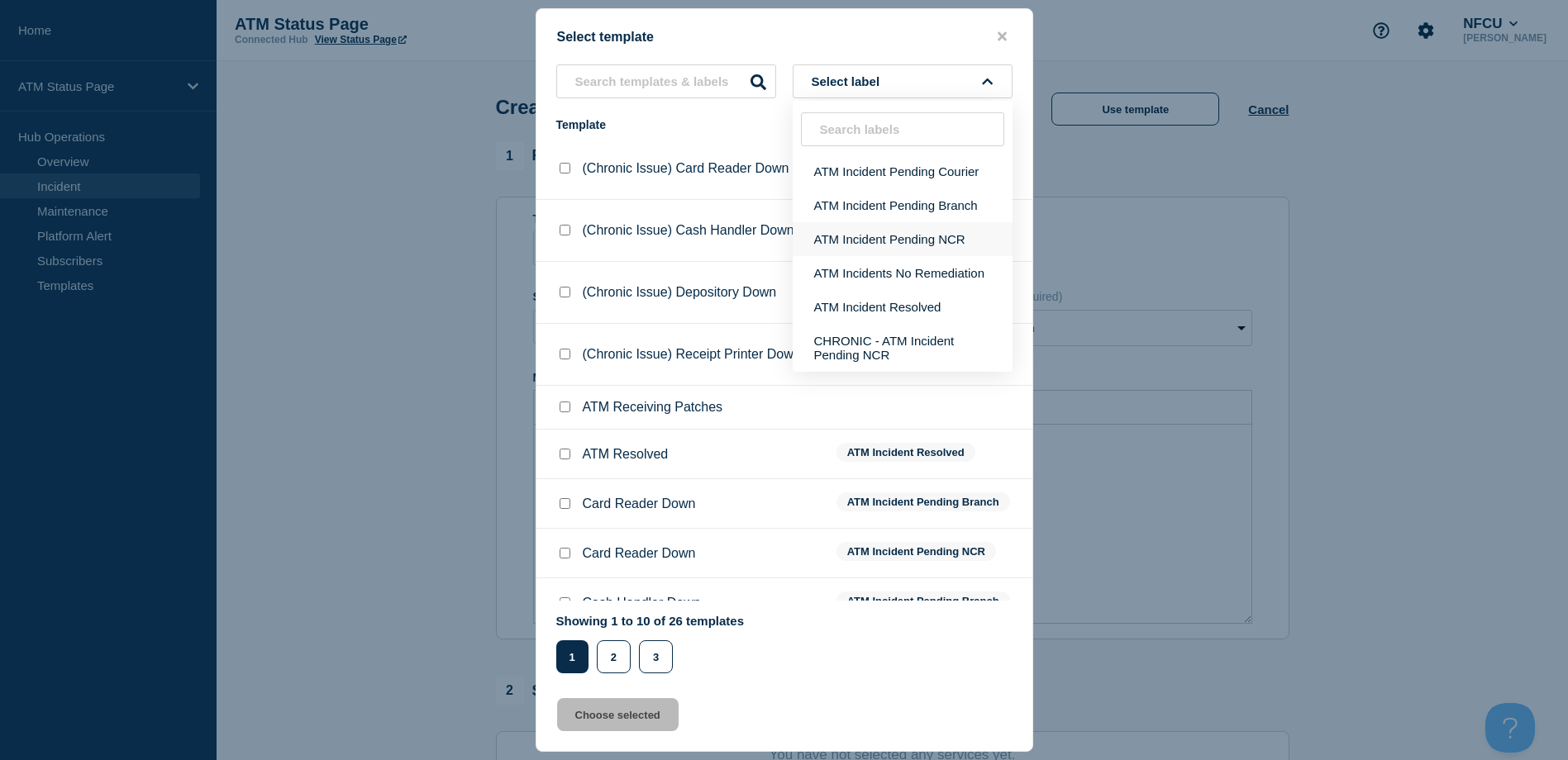
click at [868, 232] on button "ATM Incident Pending NCR" at bounding box center [903, 239] width 219 height 34
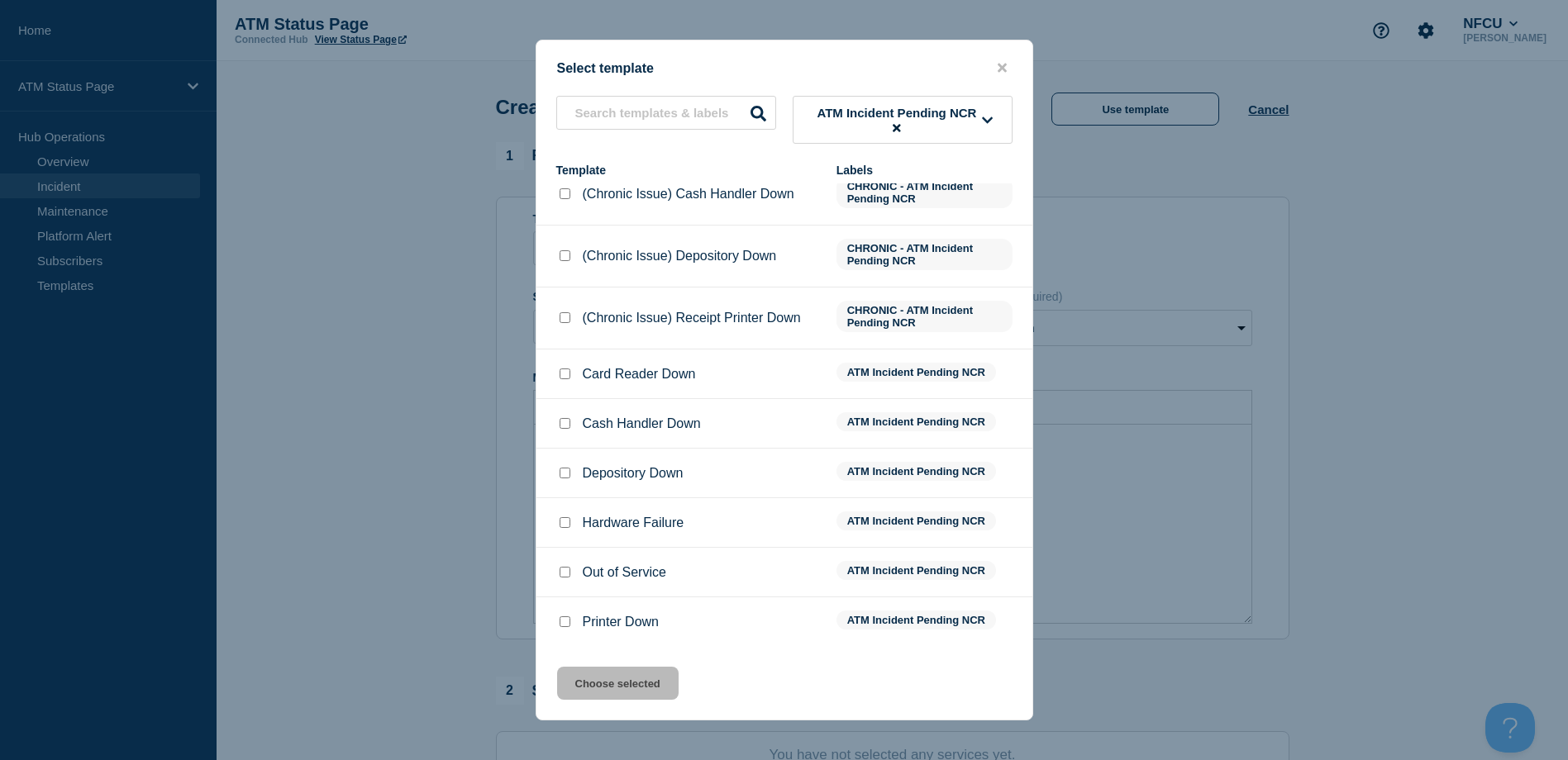
scroll to position [165, 0]
click at [562, 573] on input "Out of Service checkbox" at bounding box center [565, 571] width 11 height 11
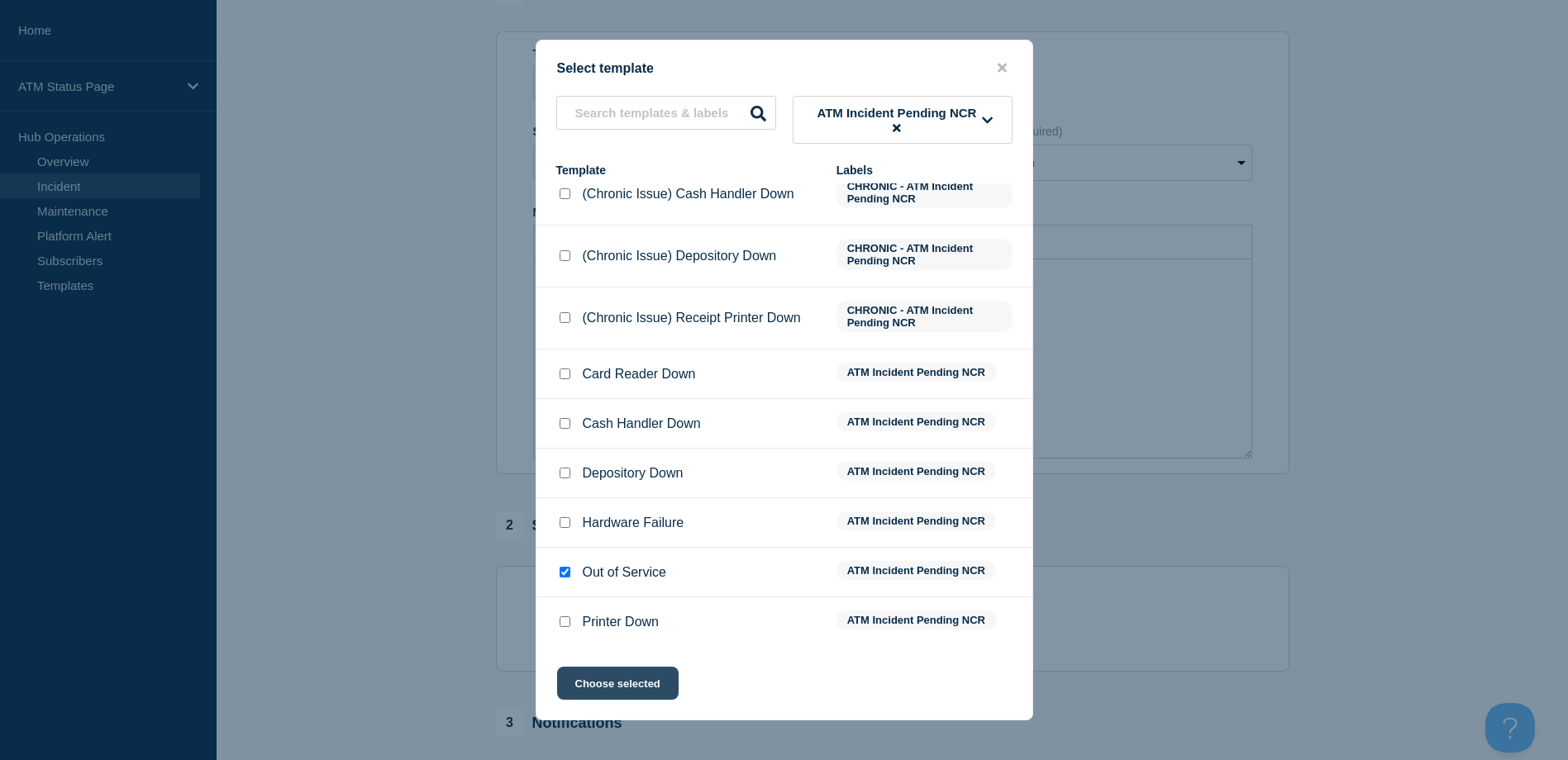
click at [597, 687] on button "Choose selected" at bounding box center [617, 683] width 122 height 33
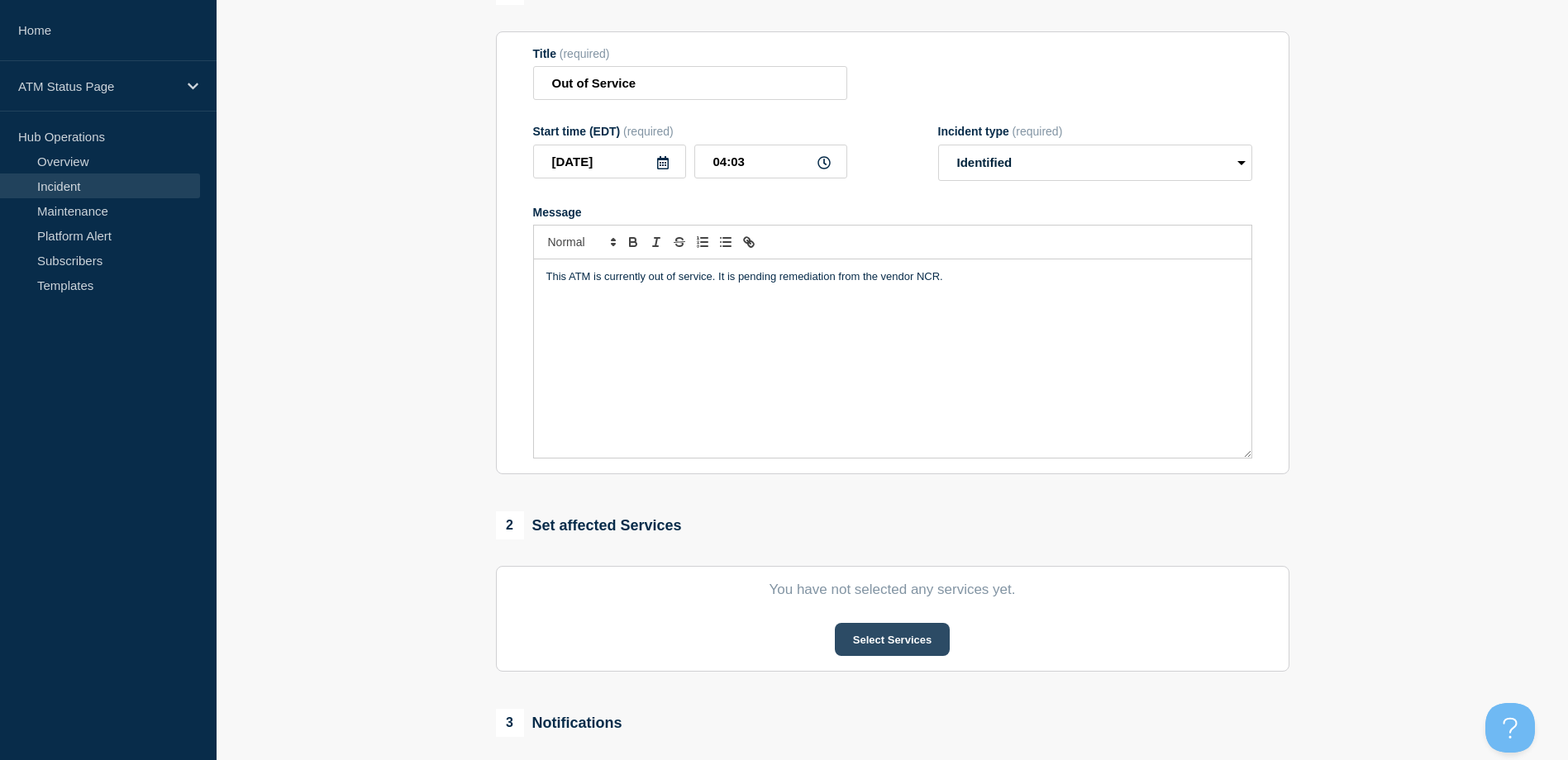
click at [854, 647] on button "Select Services" at bounding box center [892, 638] width 115 height 33
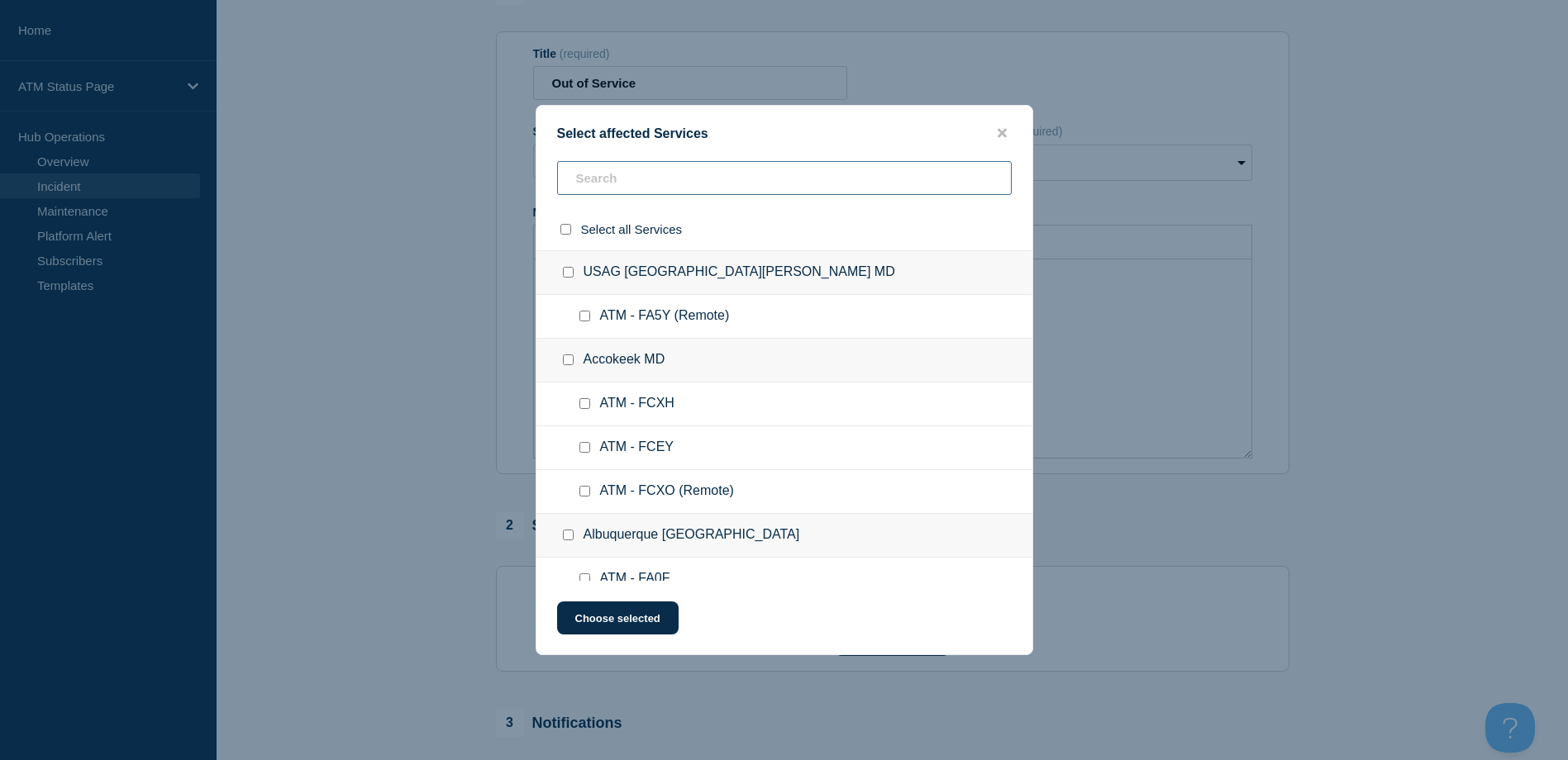
click at [703, 188] on input "text" at bounding box center [784, 178] width 455 height 34
paste input "FCQ3"
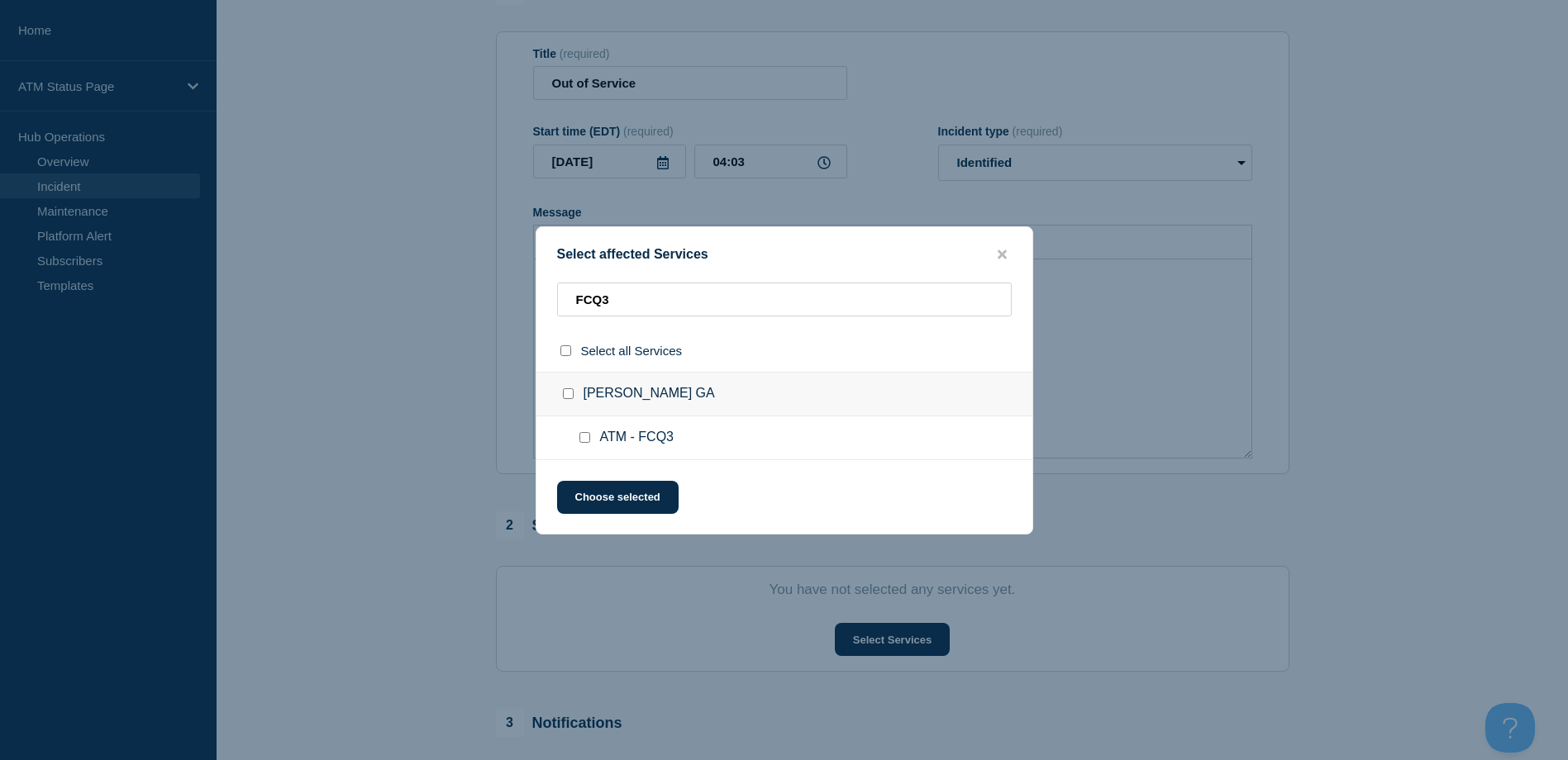
click at [586, 446] on div at bounding box center [588, 438] width 24 height 17
click at [586, 437] on input "ATM - FCQ3 checkbox" at bounding box center [584, 437] width 11 height 11
click at [634, 491] on button "Choose selected" at bounding box center [617, 497] width 122 height 33
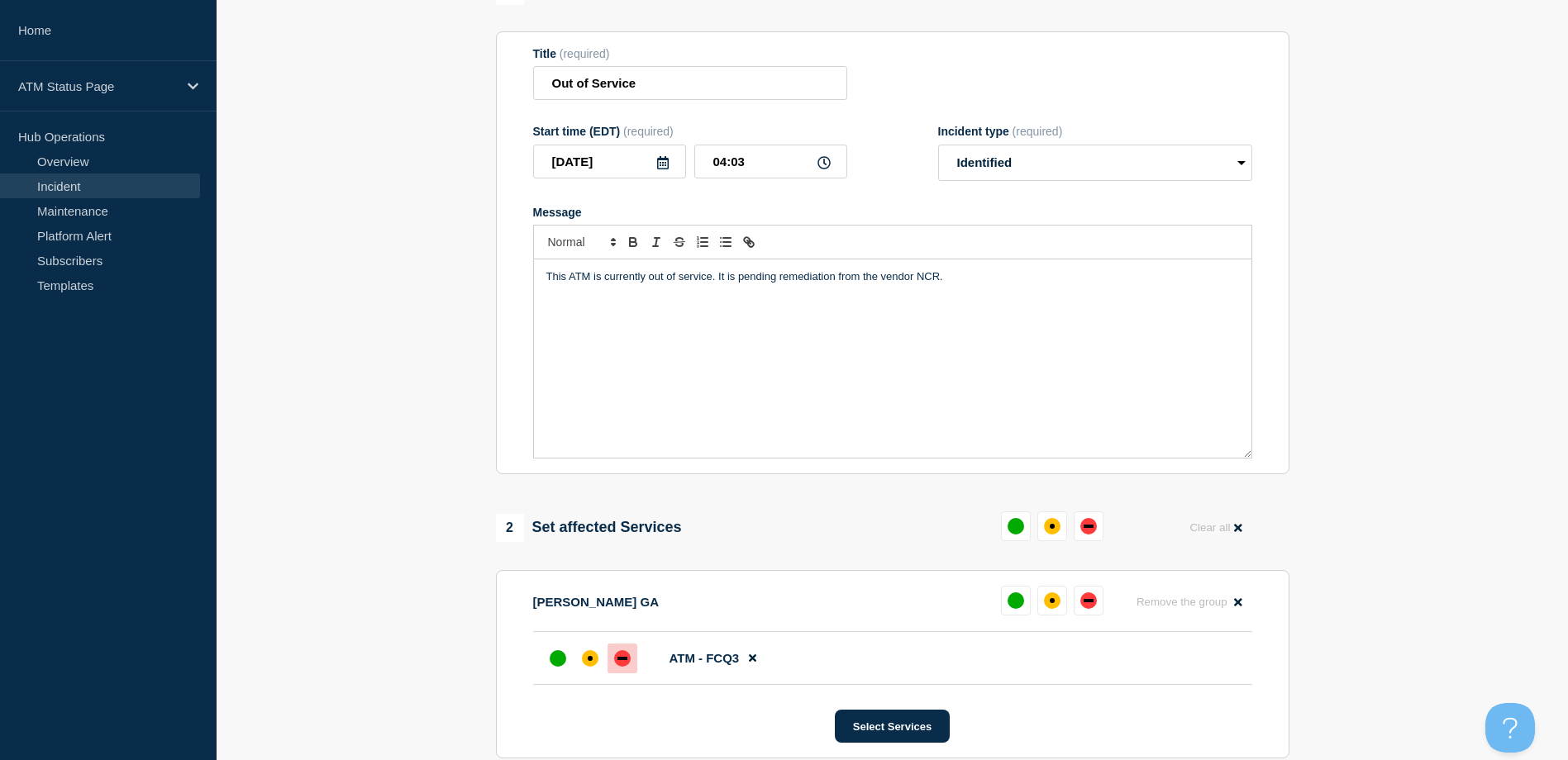
click at [622, 654] on div "down" at bounding box center [622, 658] width 17 height 17
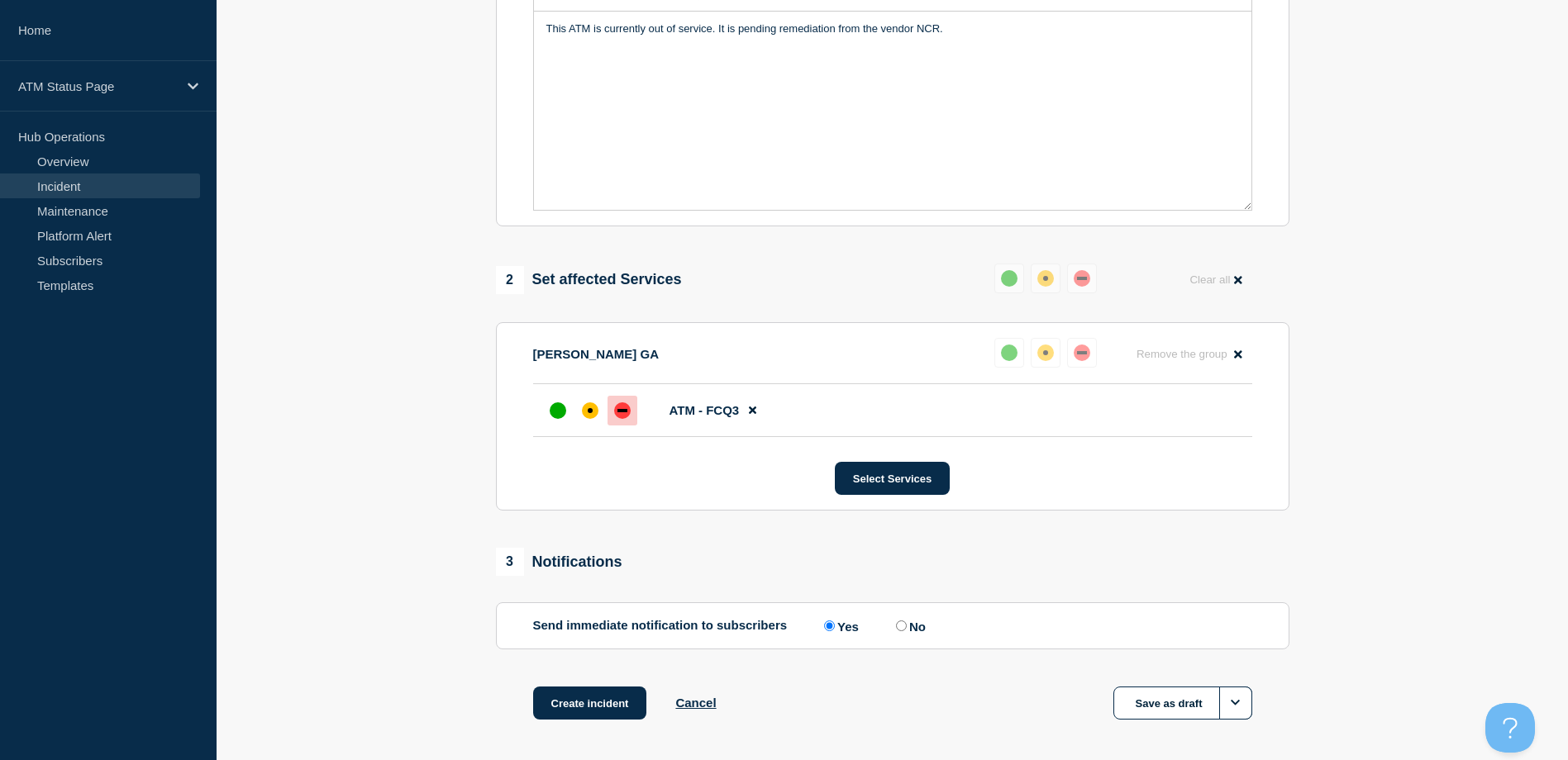
scroll to position [484, 0]
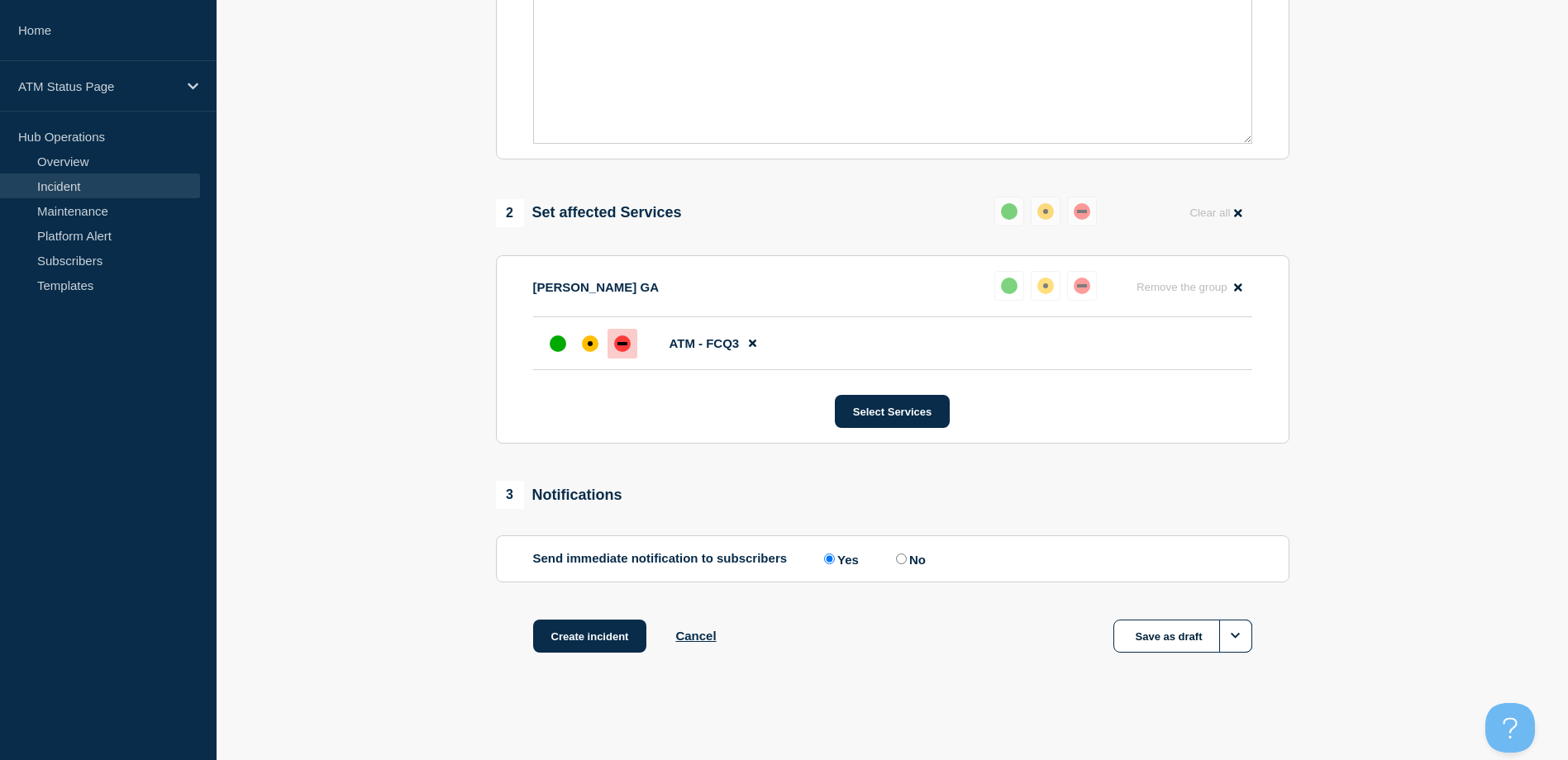
click at [625, 617] on div "1 Provide details Title (required) Out of Service Start time (EDT) (required) 2…" at bounding box center [893, 178] width 813 height 1033
click at [622, 627] on button "Create incident" at bounding box center [589, 635] width 114 height 33
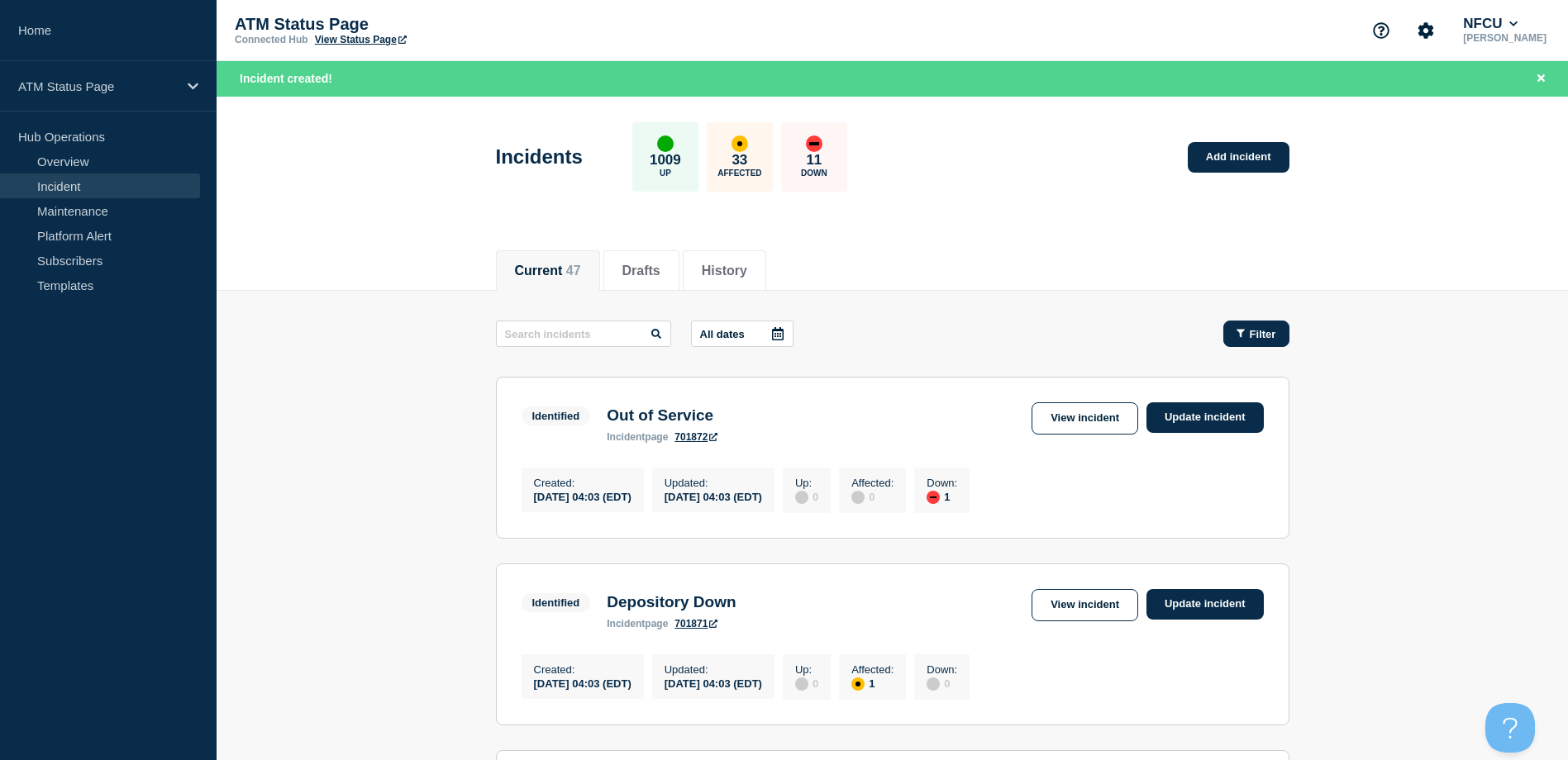
click at [1275, 325] on button "Filter" at bounding box center [1256, 333] width 66 height 27
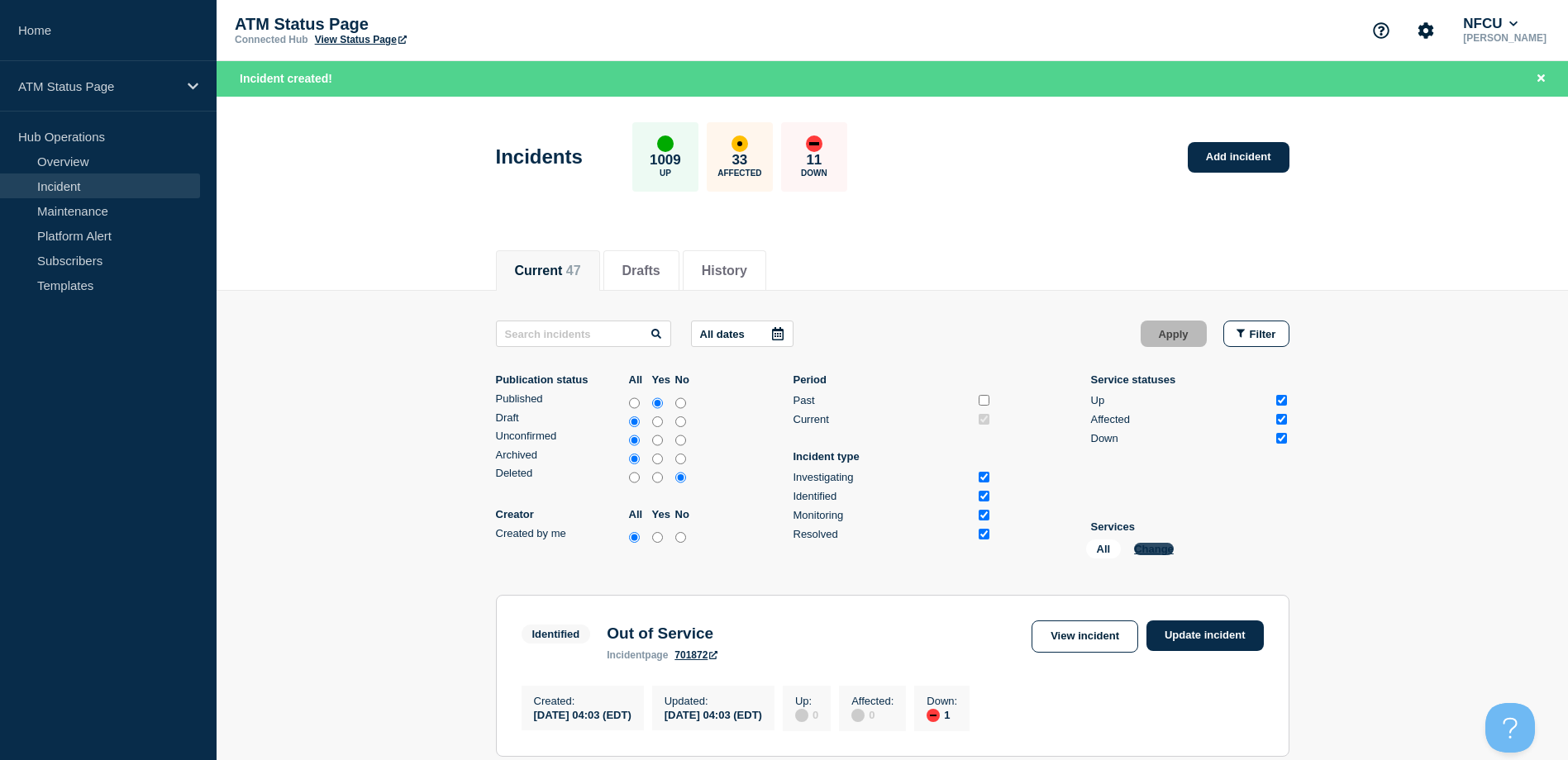
click at [1151, 554] on button "Change" at bounding box center [1154, 549] width 40 height 13
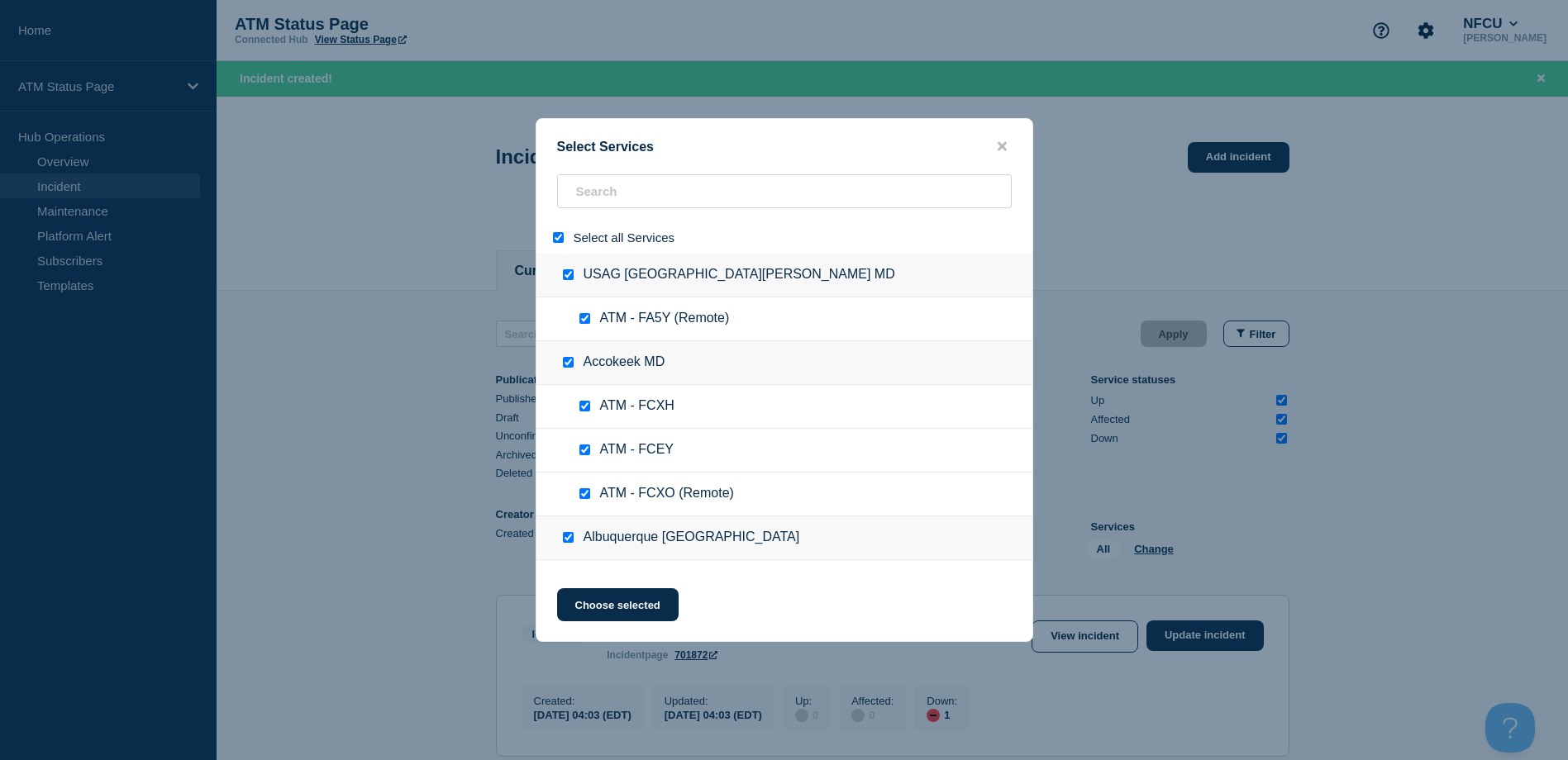
click at [554, 240] on input "select all" at bounding box center [558, 237] width 11 height 11
click at [624, 200] on input "search" at bounding box center [784, 191] width 455 height 34
paste input "FA0W"
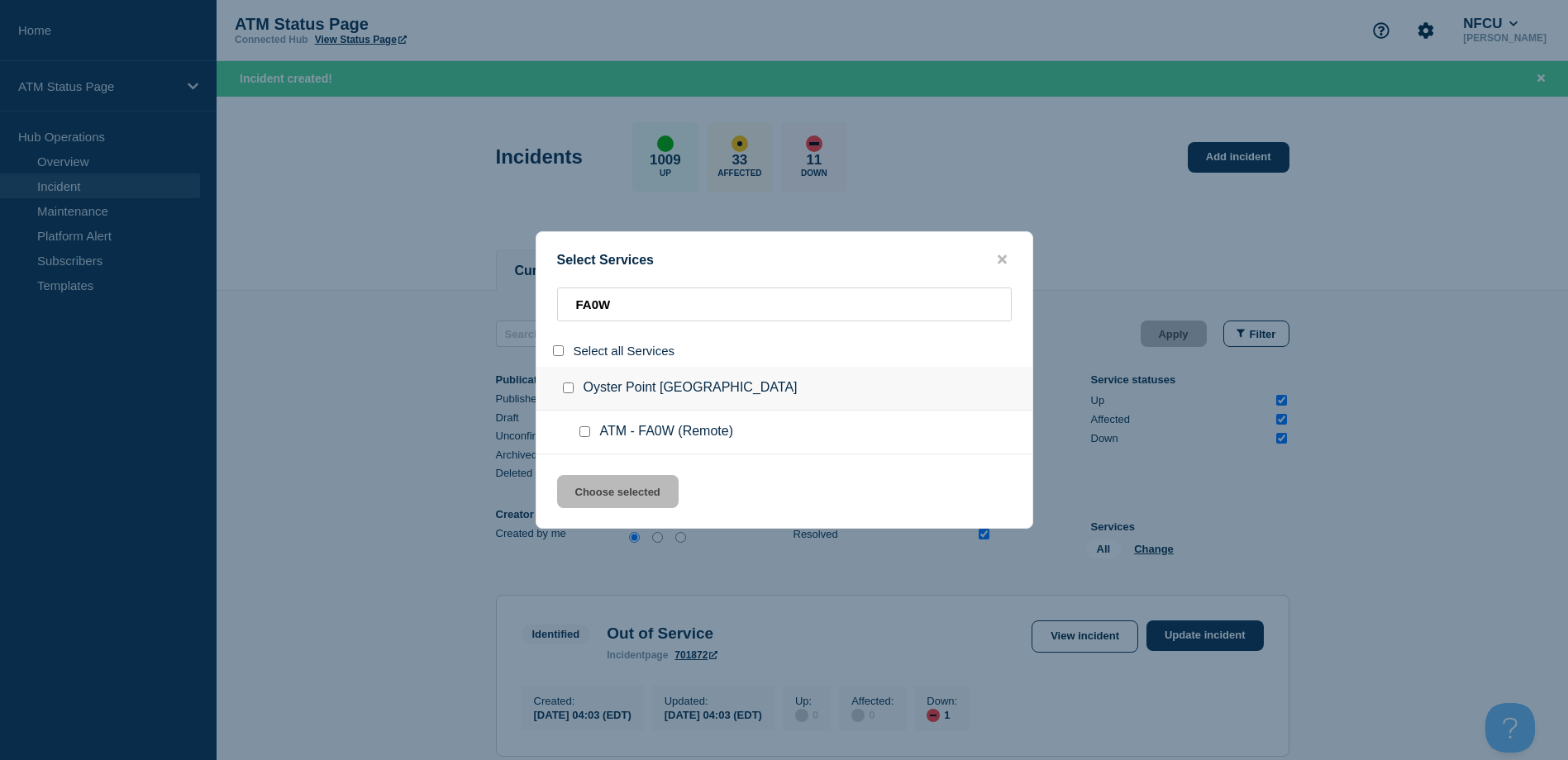
click at [580, 435] on input "service: ATM - FA0W (Remote)" at bounding box center [584, 431] width 11 height 11
click at [614, 488] on button "Choose selected" at bounding box center [617, 491] width 122 height 33
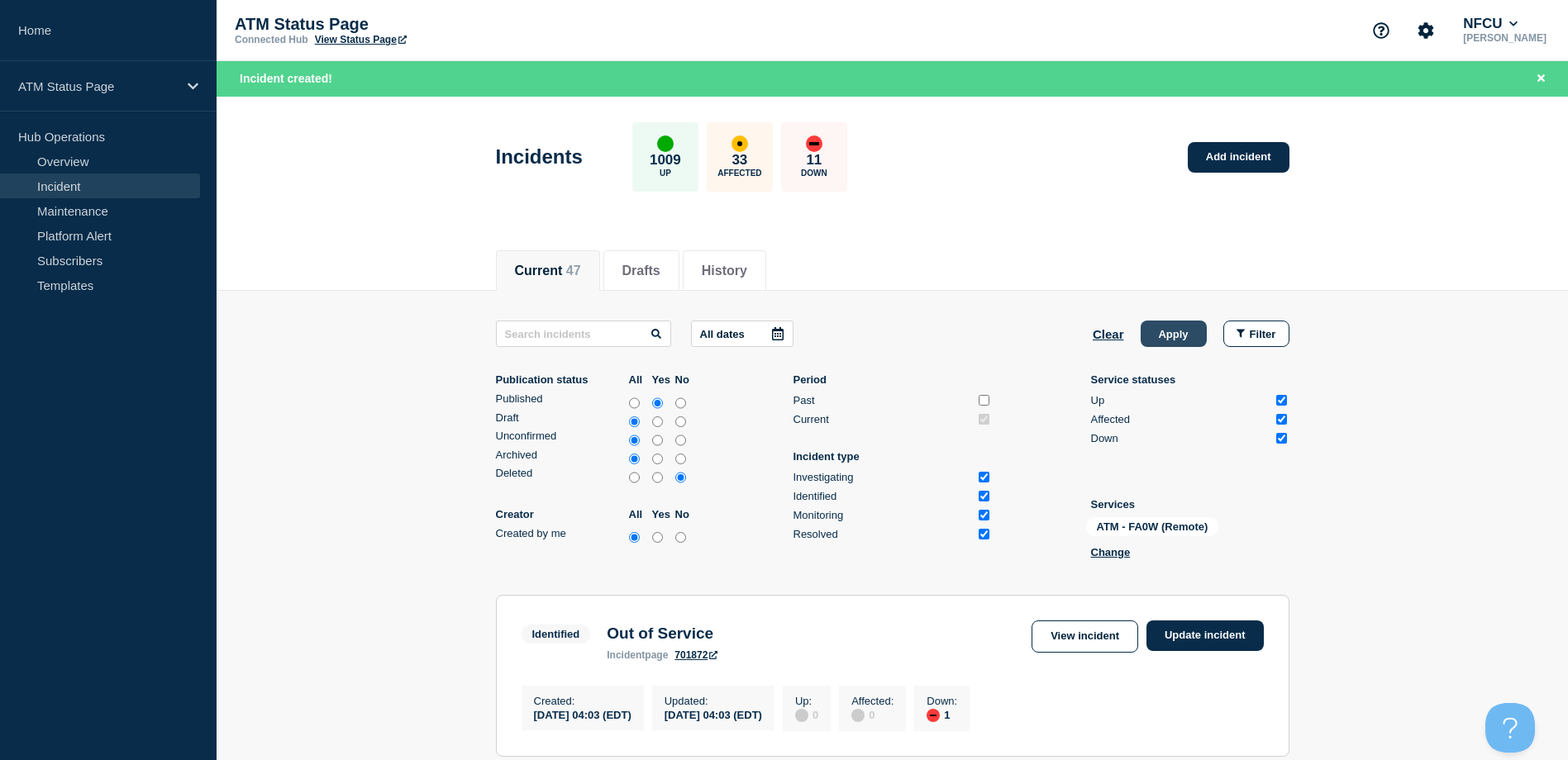
click at [1178, 325] on button "Apply" at bounding box center [1174, 333] width 66 height 27
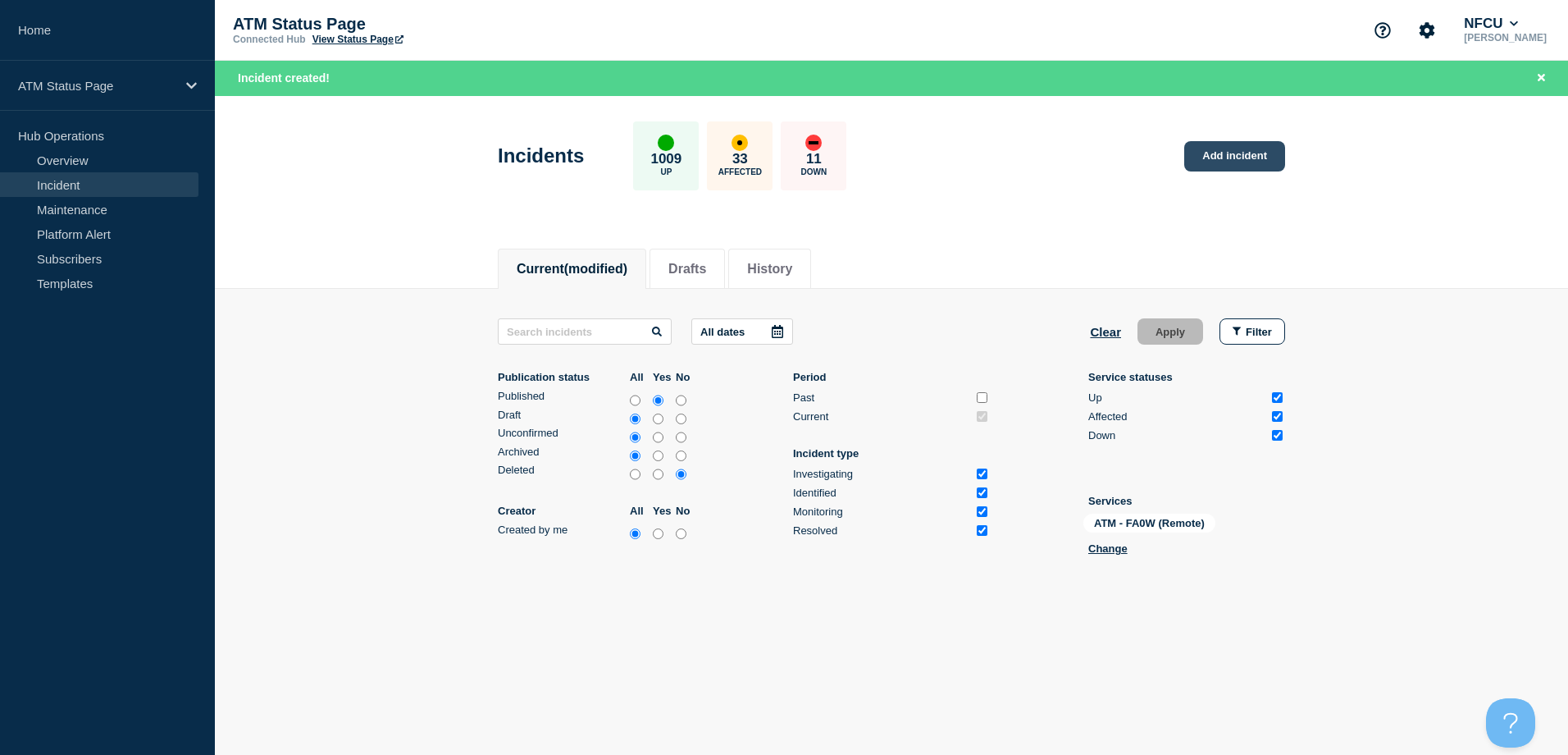
click at [1224, 152] on link "Add incident" at bounding box center [1234, 156] width 101 height 30
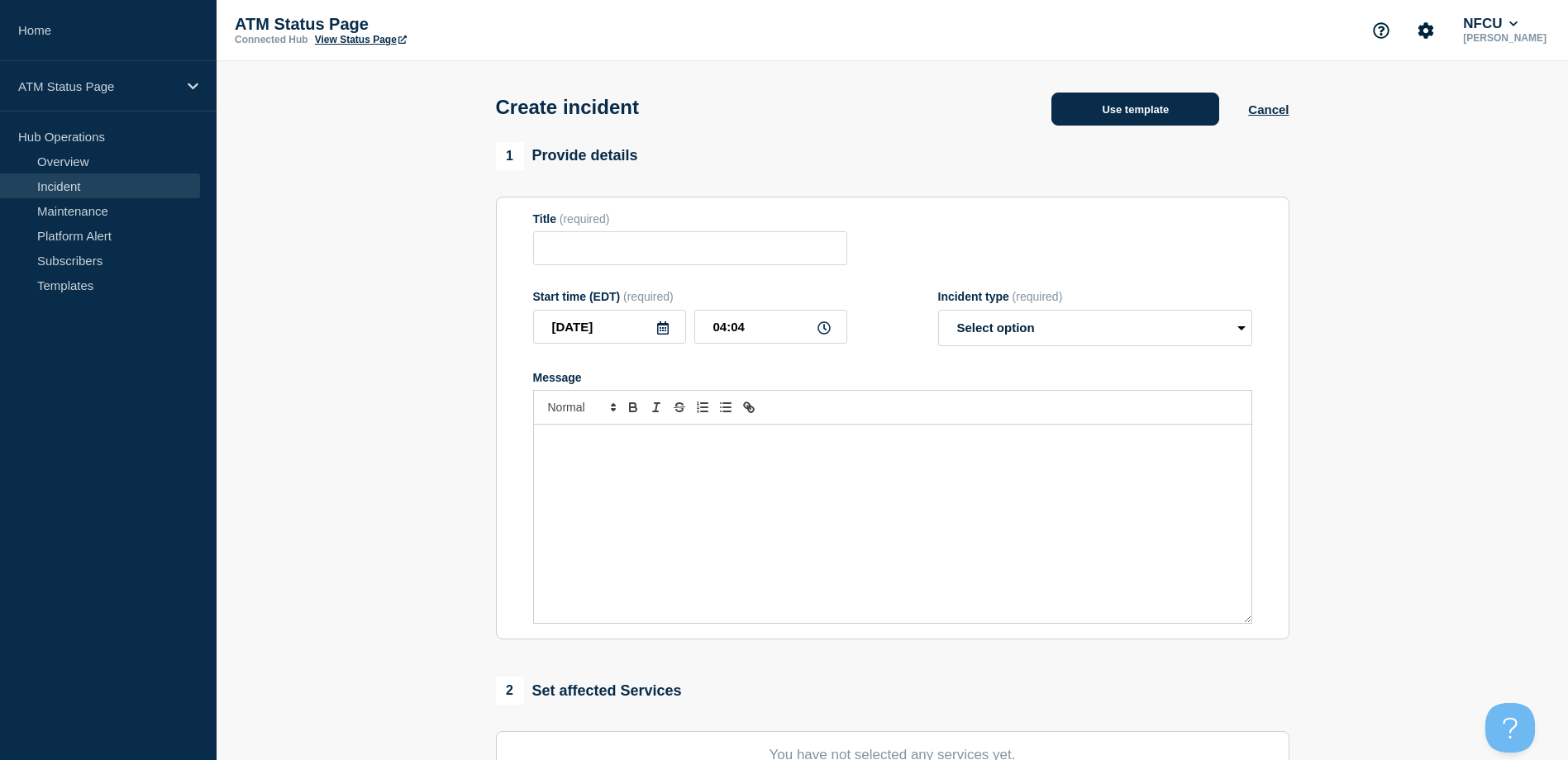
click at [1110, 117] on button "Use template" at bounding box center [1135, 109] width 168 height 33
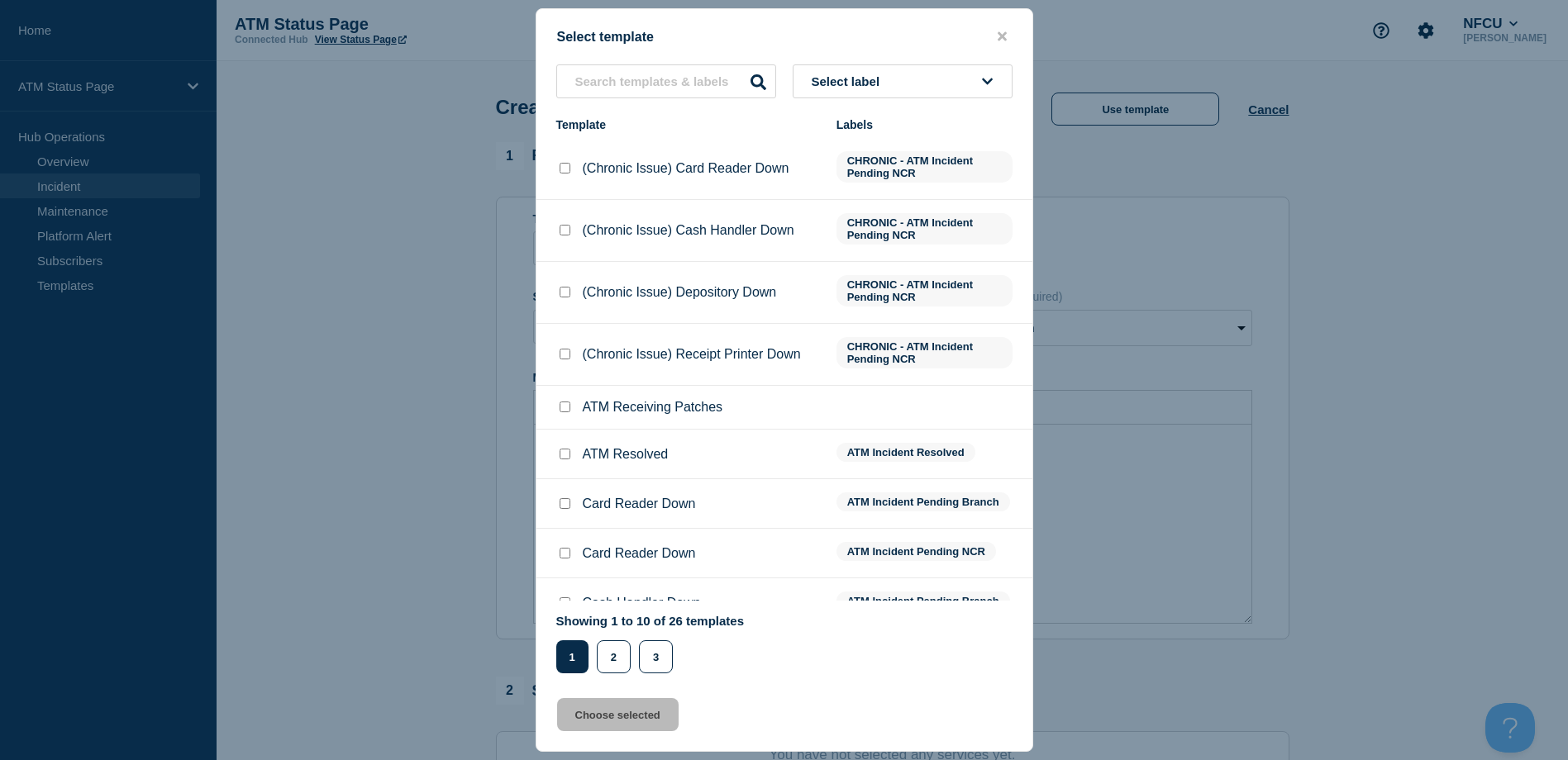
click at [966, 85] on button "Select label" at bounding box center [903, 81] width 219 height 34
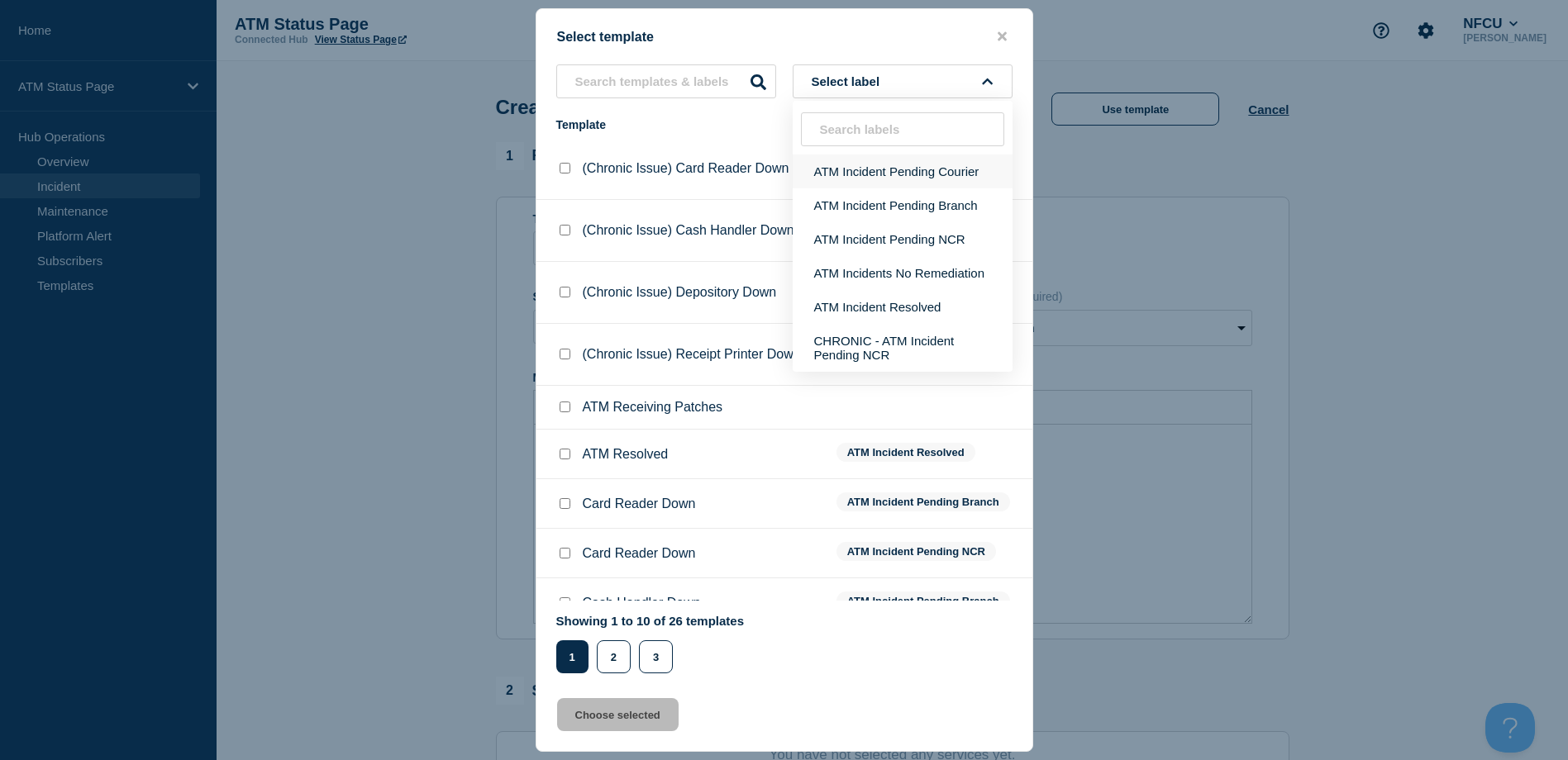
click at [915, 182] on button "ATM Incident Pending Courier" at bounding box center [903, 171] width 219 height 34
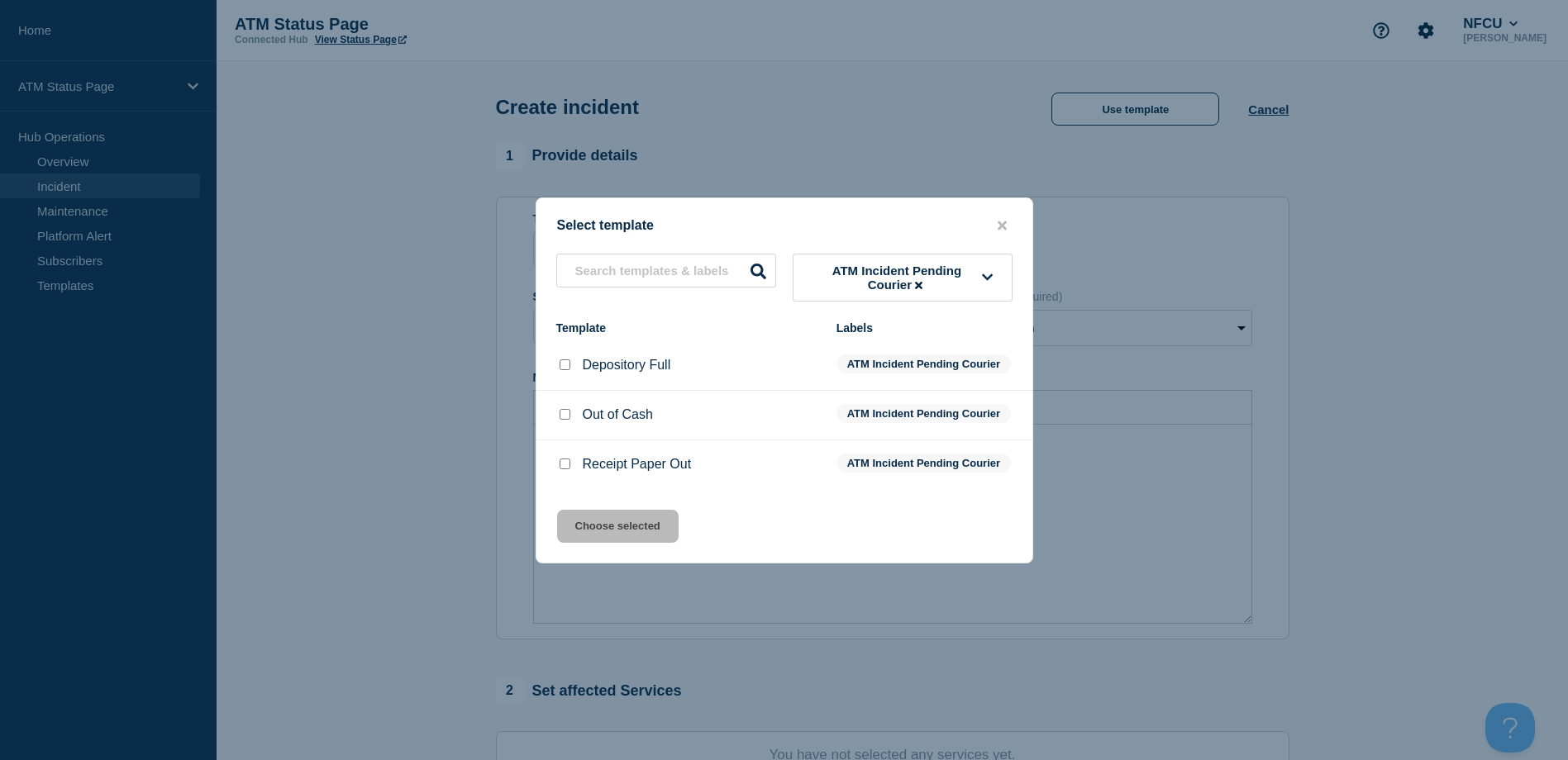
click at [566, 360] on input "Depository Full checkbox" at bounding box center [565, 365] width 11 height 11
click at [566, 543] on button "Choose selected" at bounding box center [617, 526] width 122 height 33
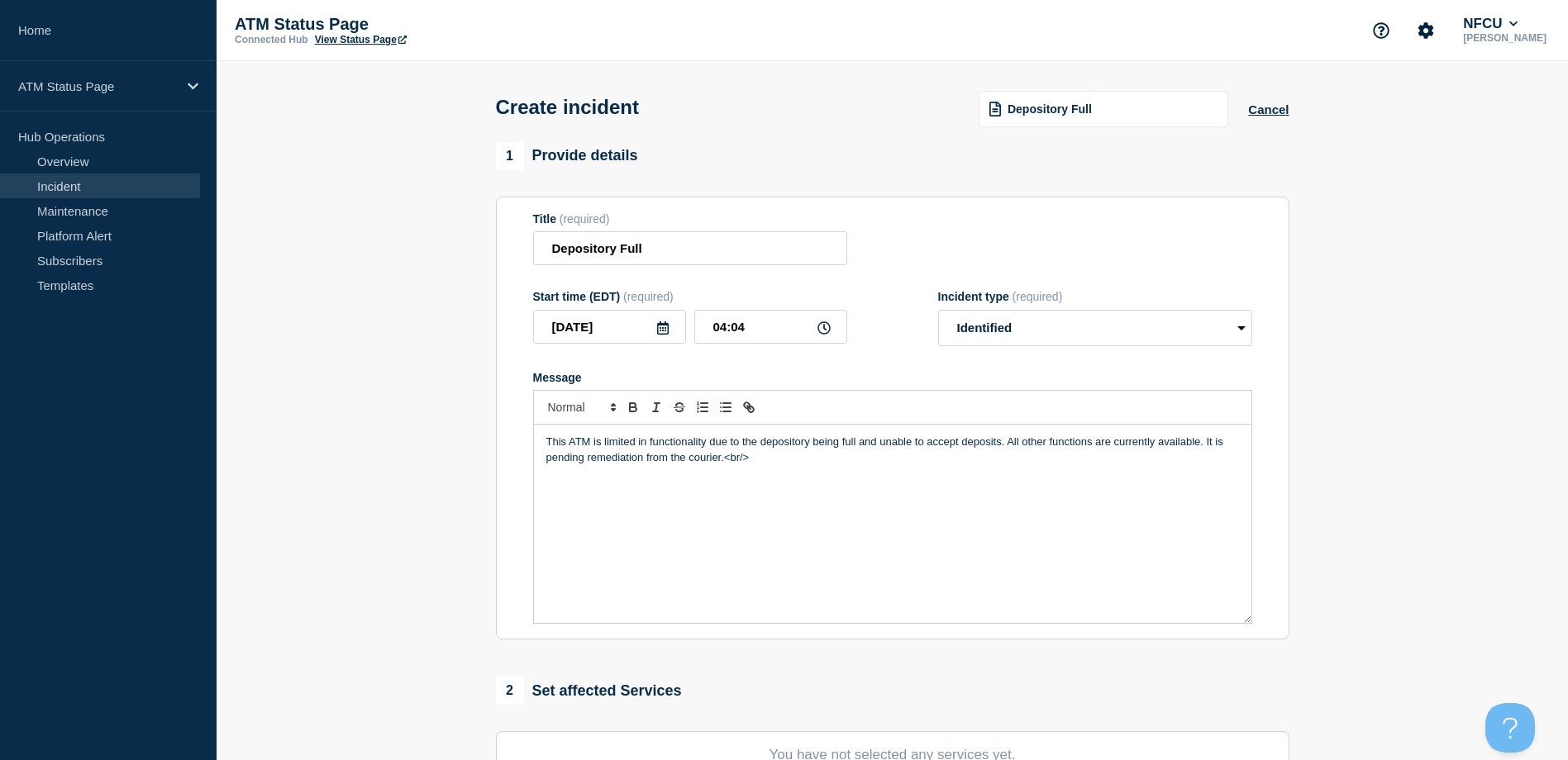
scroll to position [248, 0]
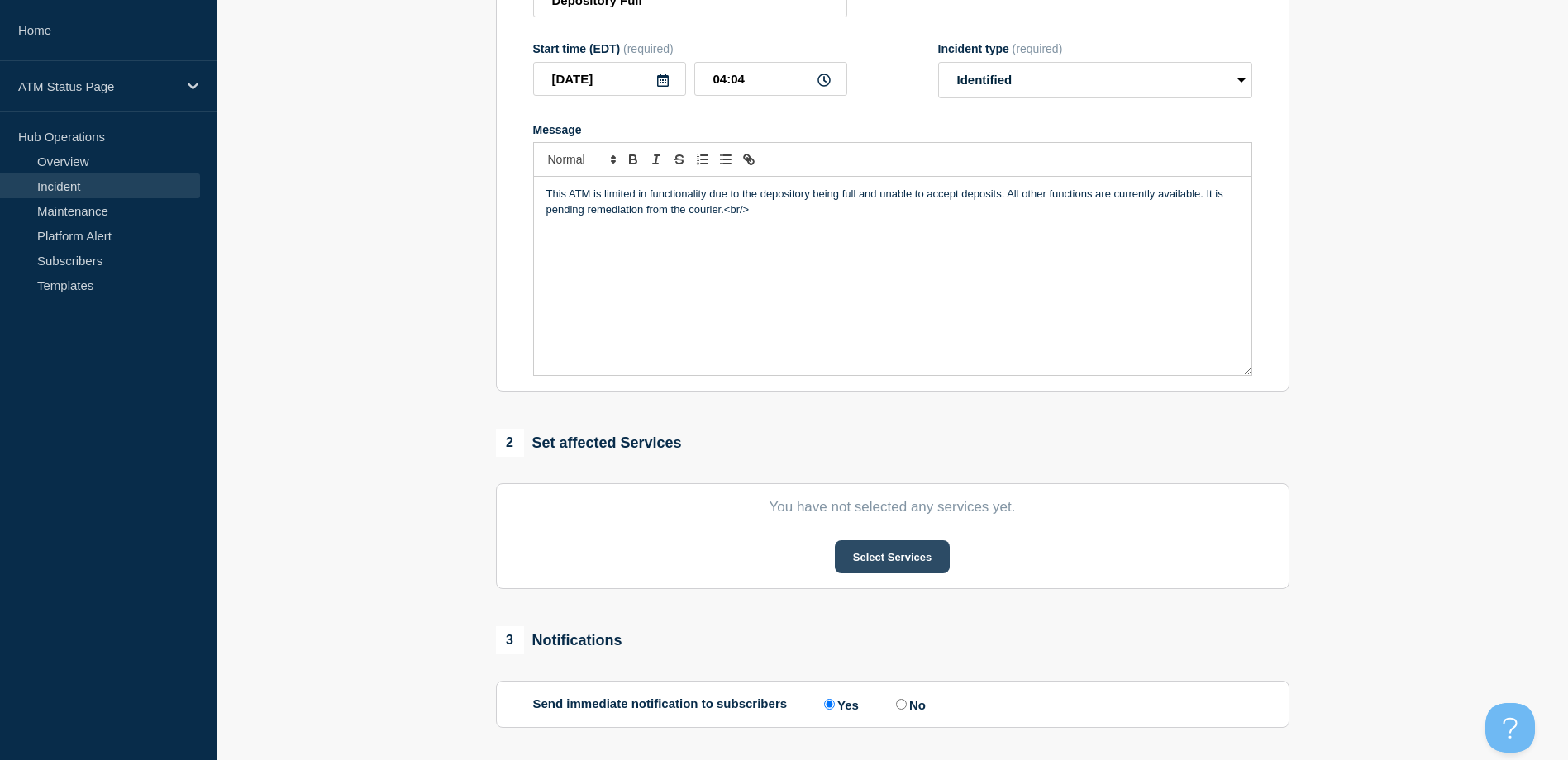
click at [876, 551] on button "Select Services" at bounding box center [892, 556] width 115 height 33
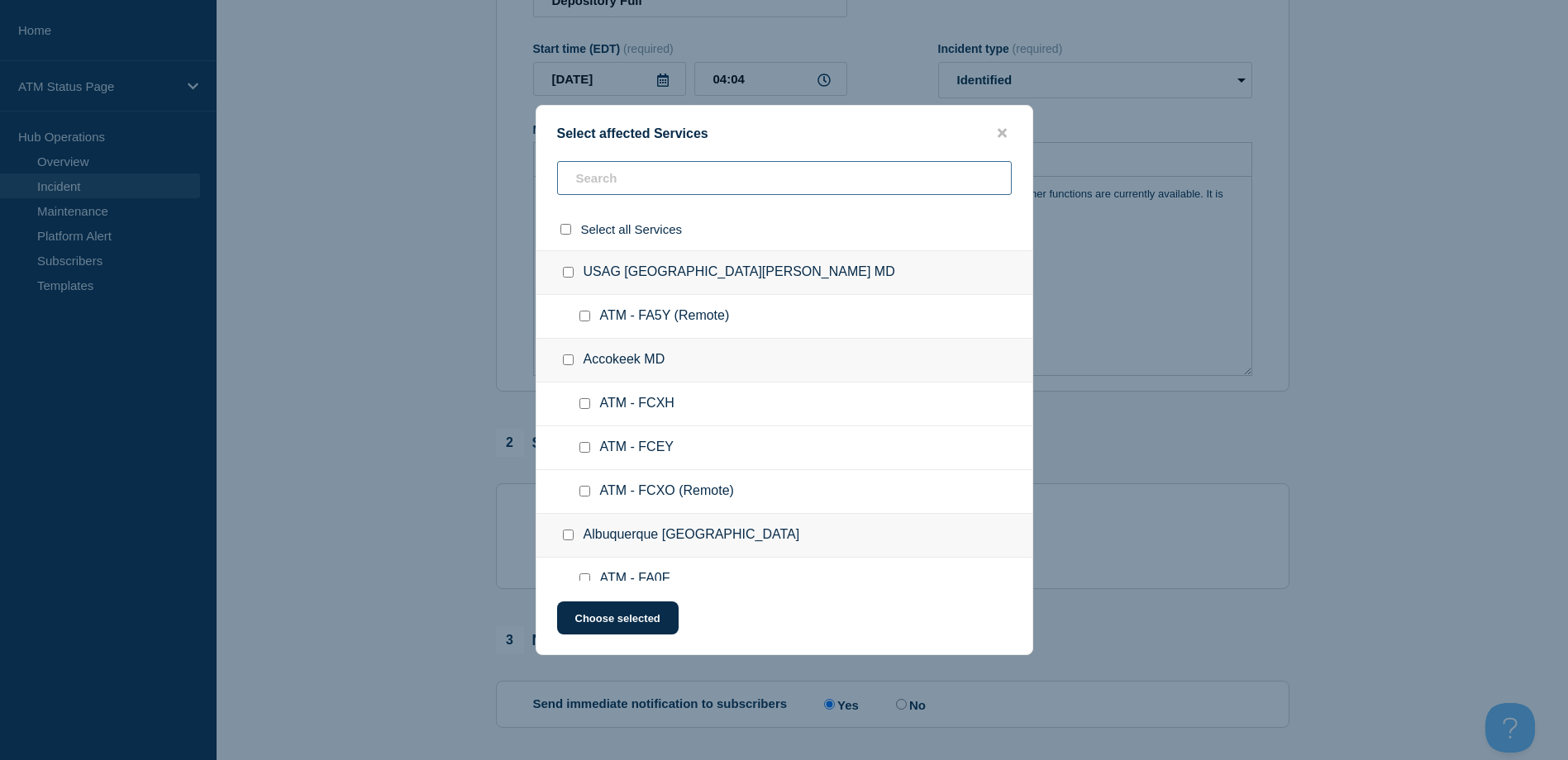
click at [652, 174] on input "text" at bounding box center [784, 178] width 455 height 34
paste input "FA0W"
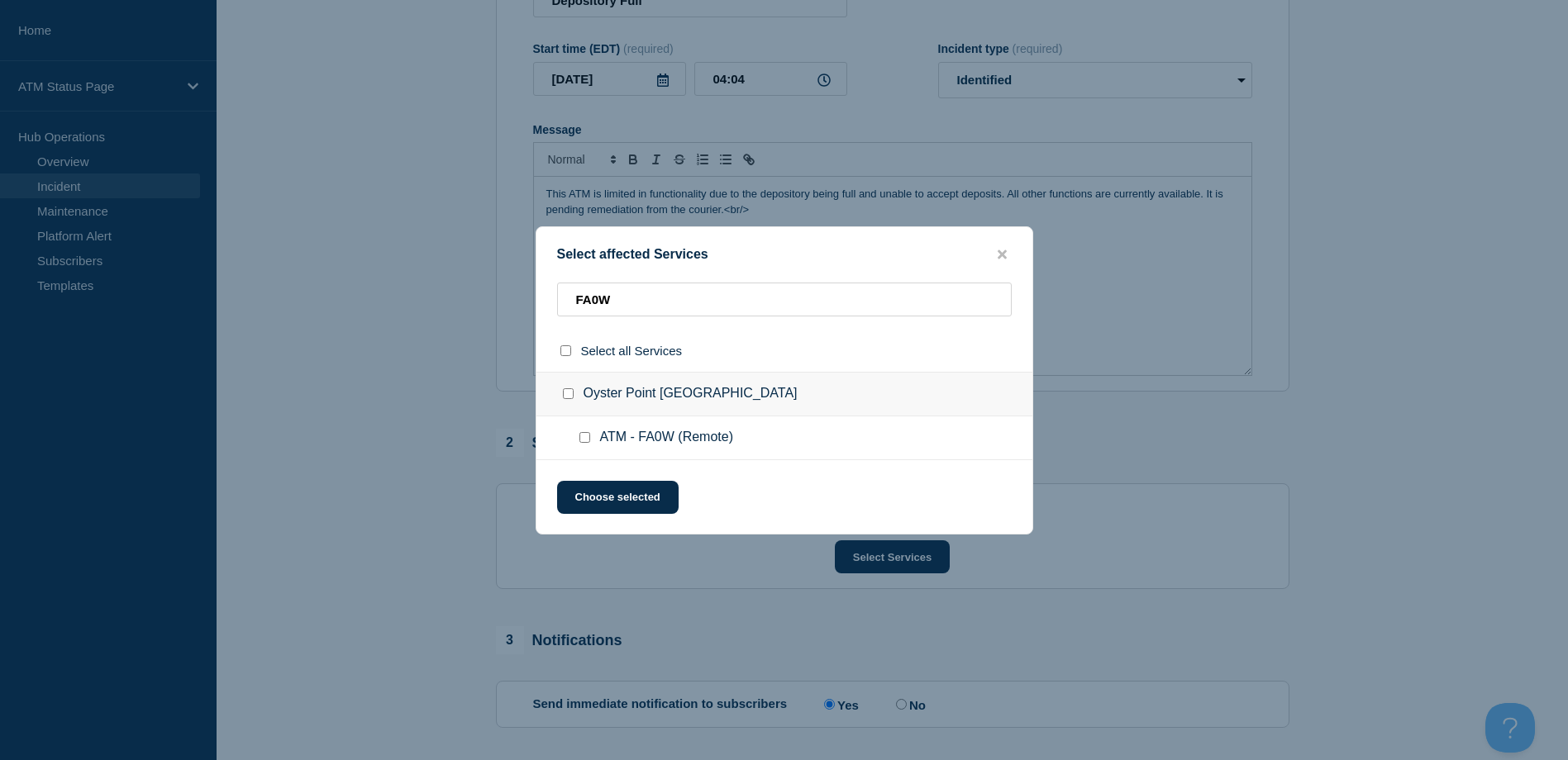
click at [580, 440] on input "ATM - FA0W (Remote) checkbox" at bounding box center [584, 437] width 11 height 11
click at [607, 494] on button "Choose selected" at bounding box center [617, 497] width 122 height 33
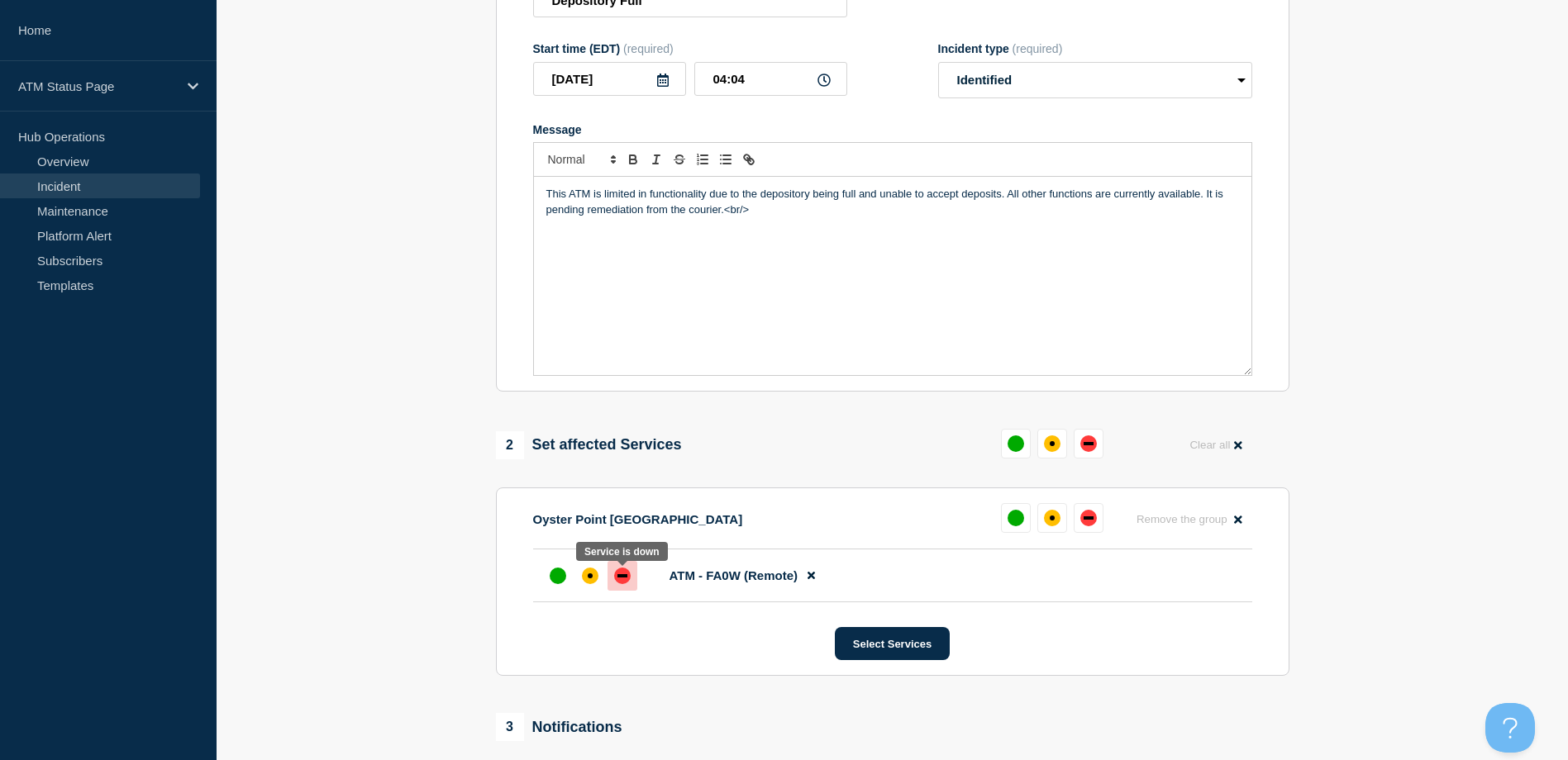
click at [633, 585] on div at bounding box center [622, 576] width 30 height 30
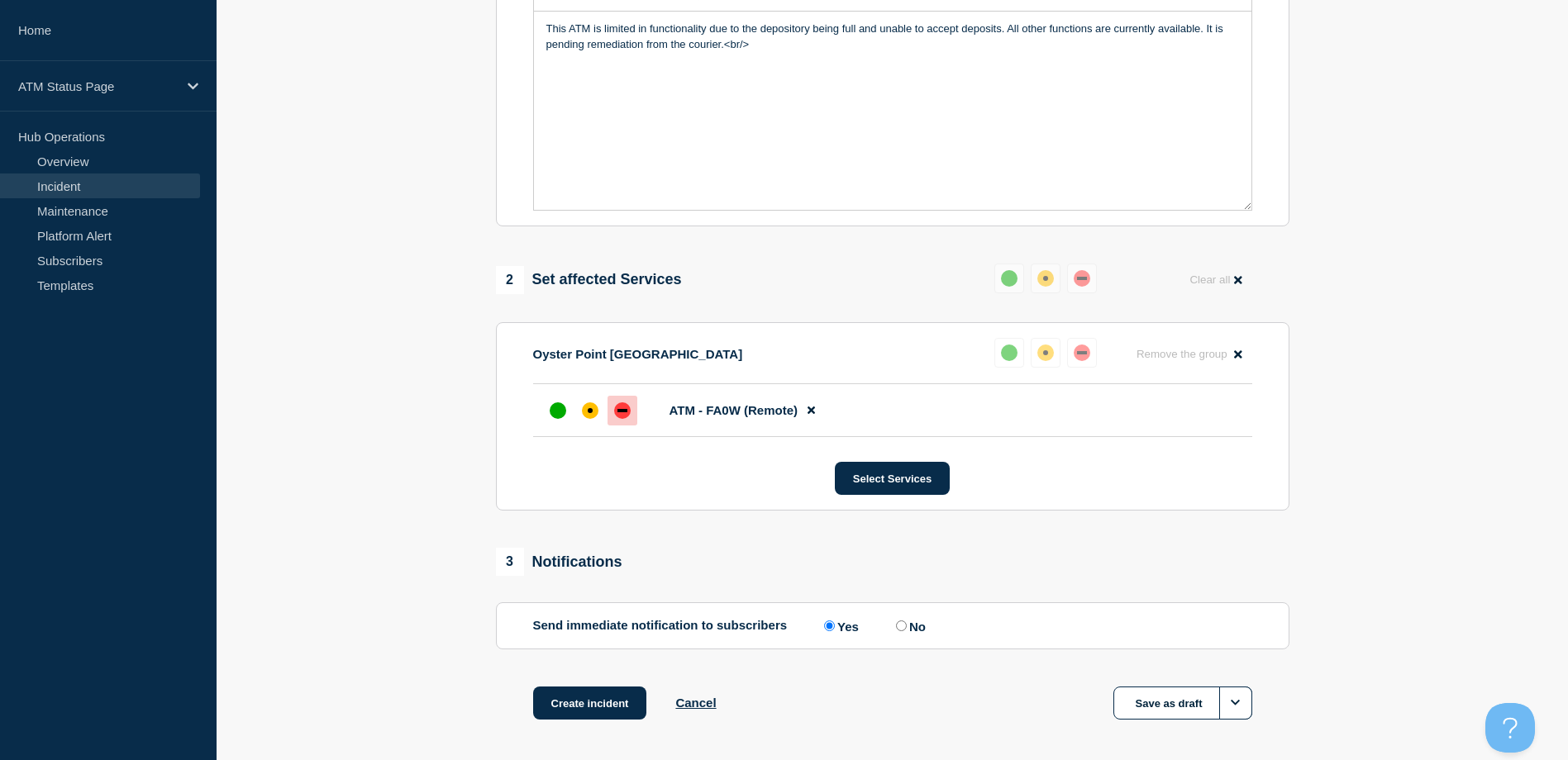
scroll to position [484, 0]
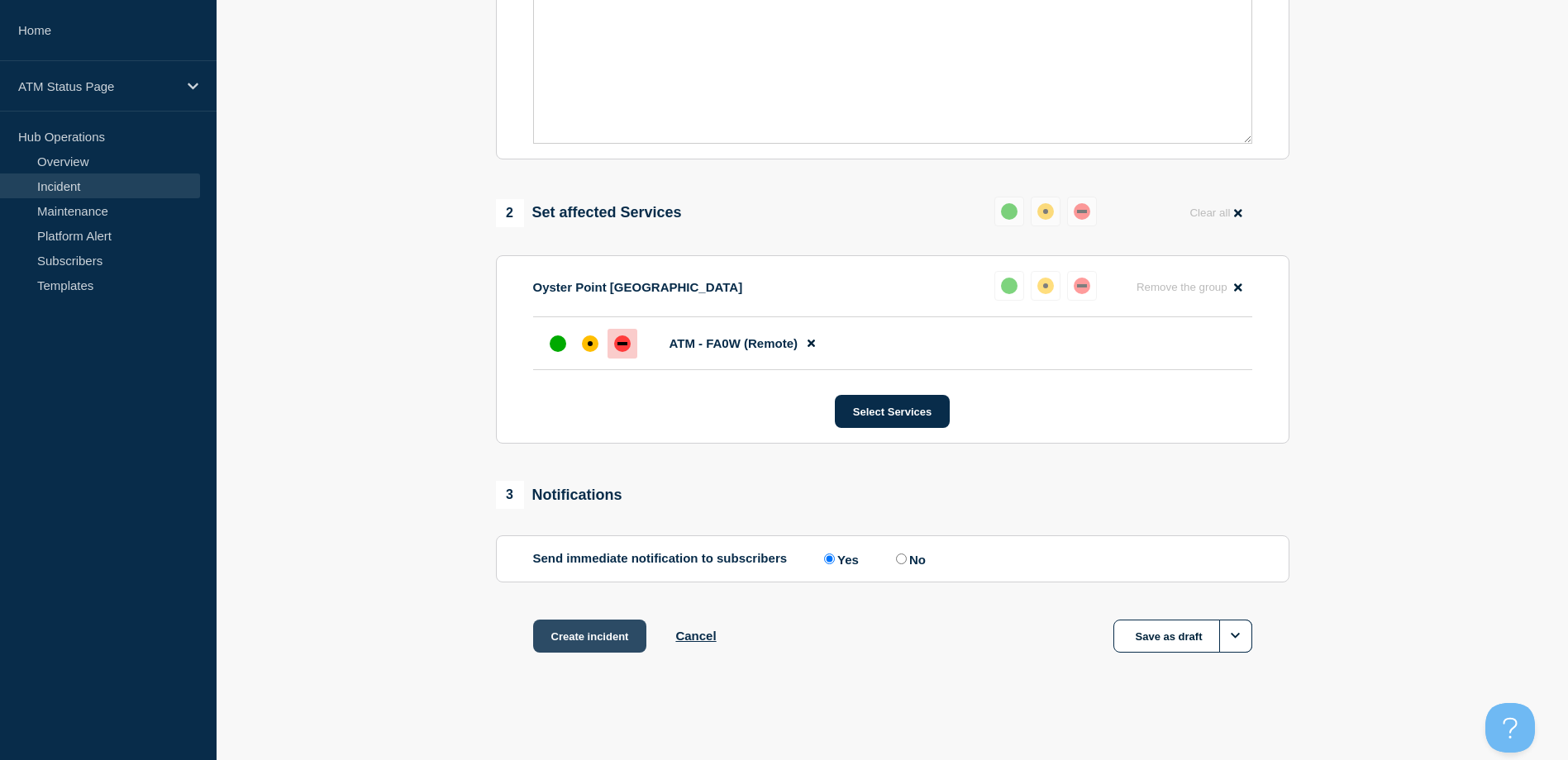
click at [590, 638] on button "Create incident" at bounding box center [589, 635] width 114 height 33
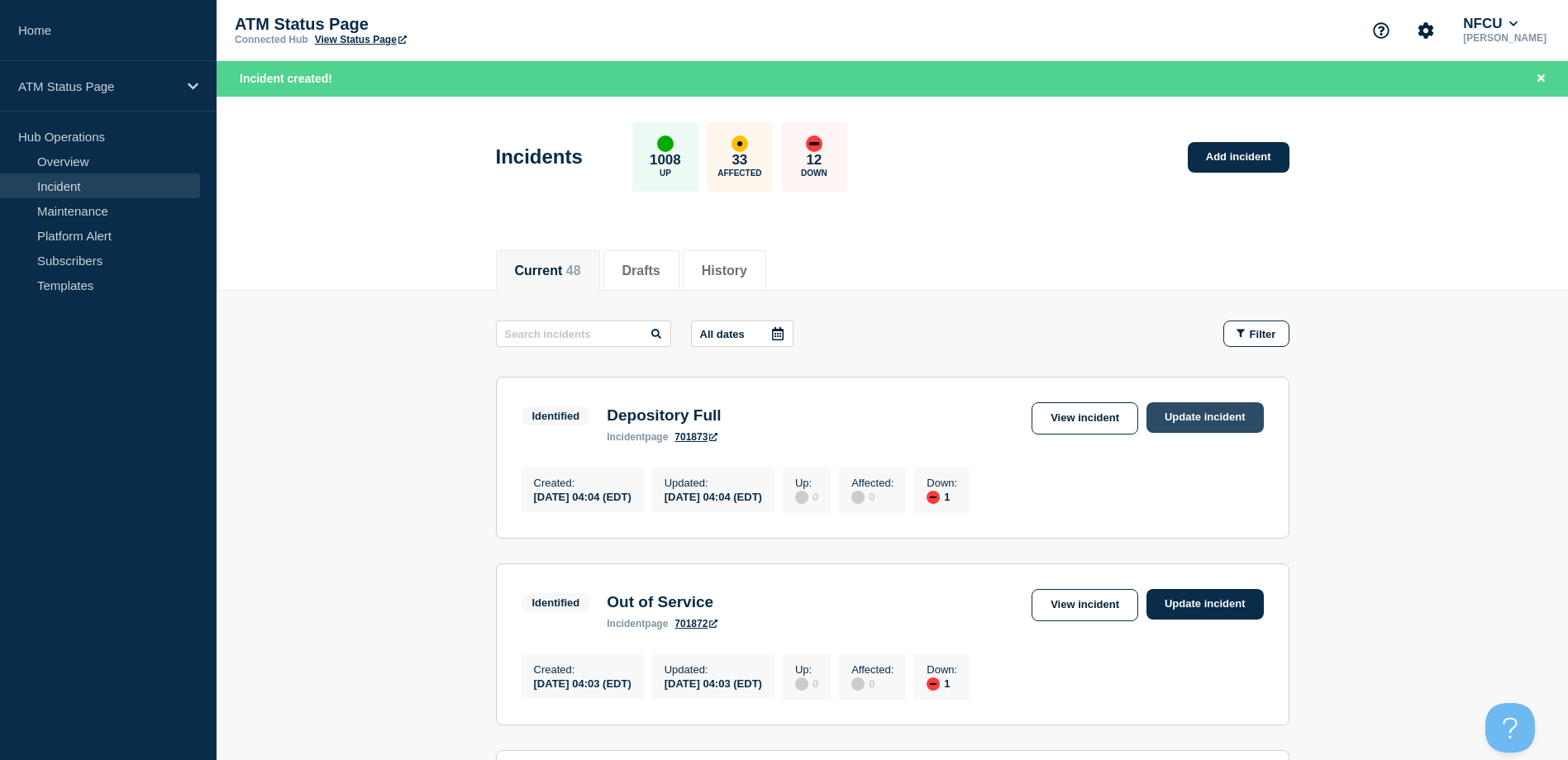
click at [1169, 416] on link "Update incident" at bounding box center [1204, 417] width 118 height 31
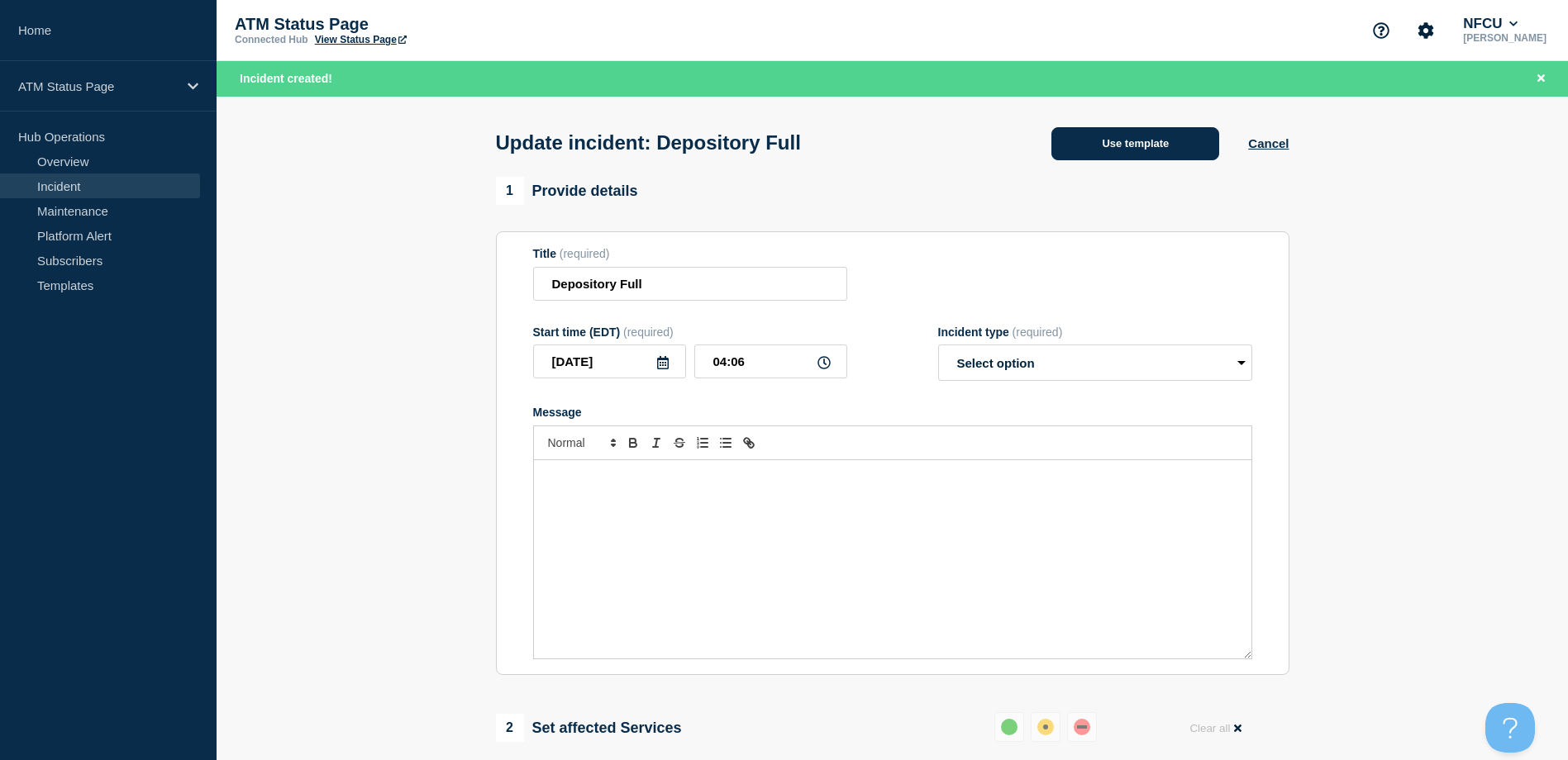
click at [1105, 153] on button "Use template" at bounding box center [1135, 143] width 168 height 33
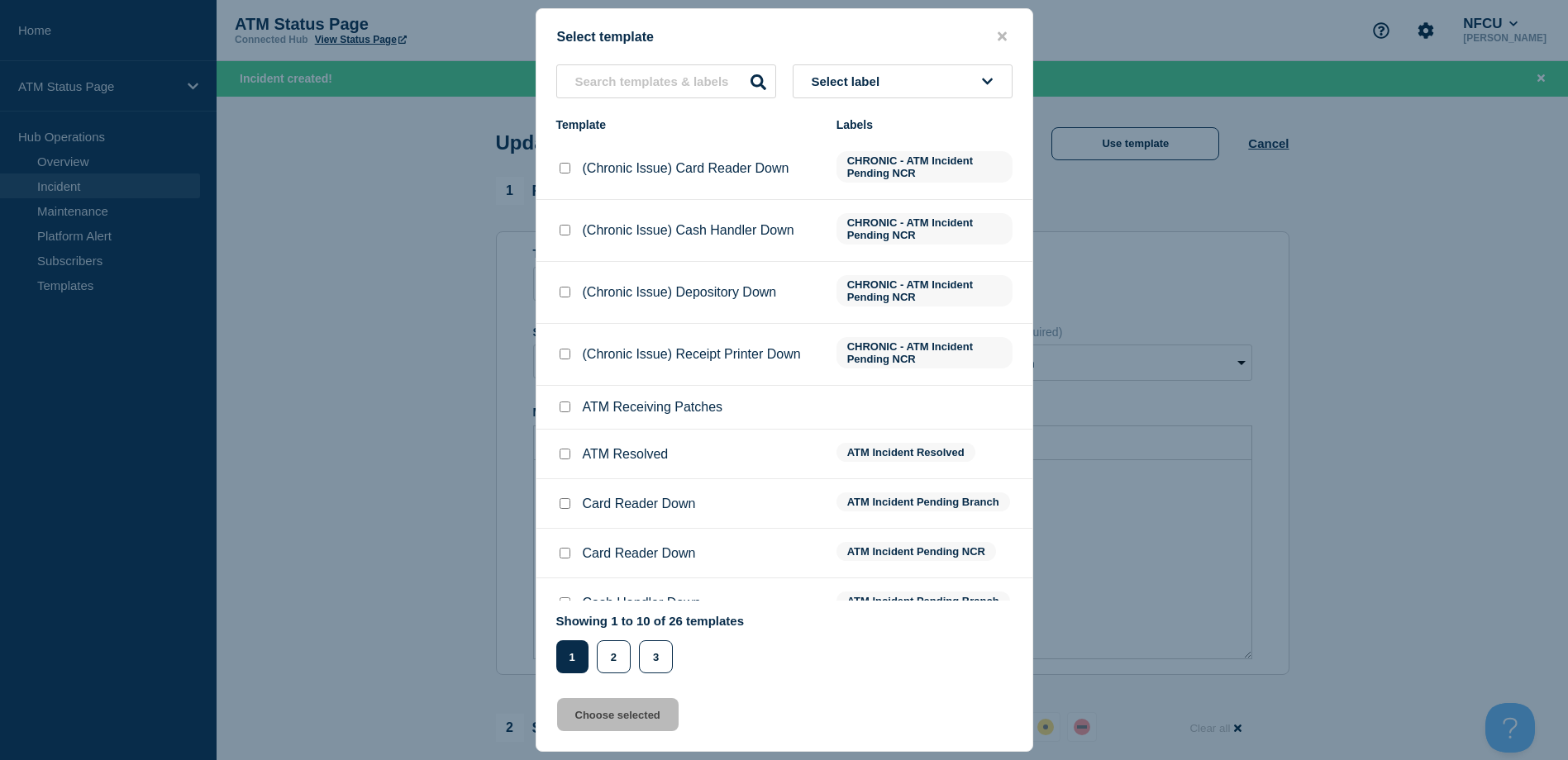
click at [929, 92] on button "Select label" at bounding box center [903, 81] width 219 height 34
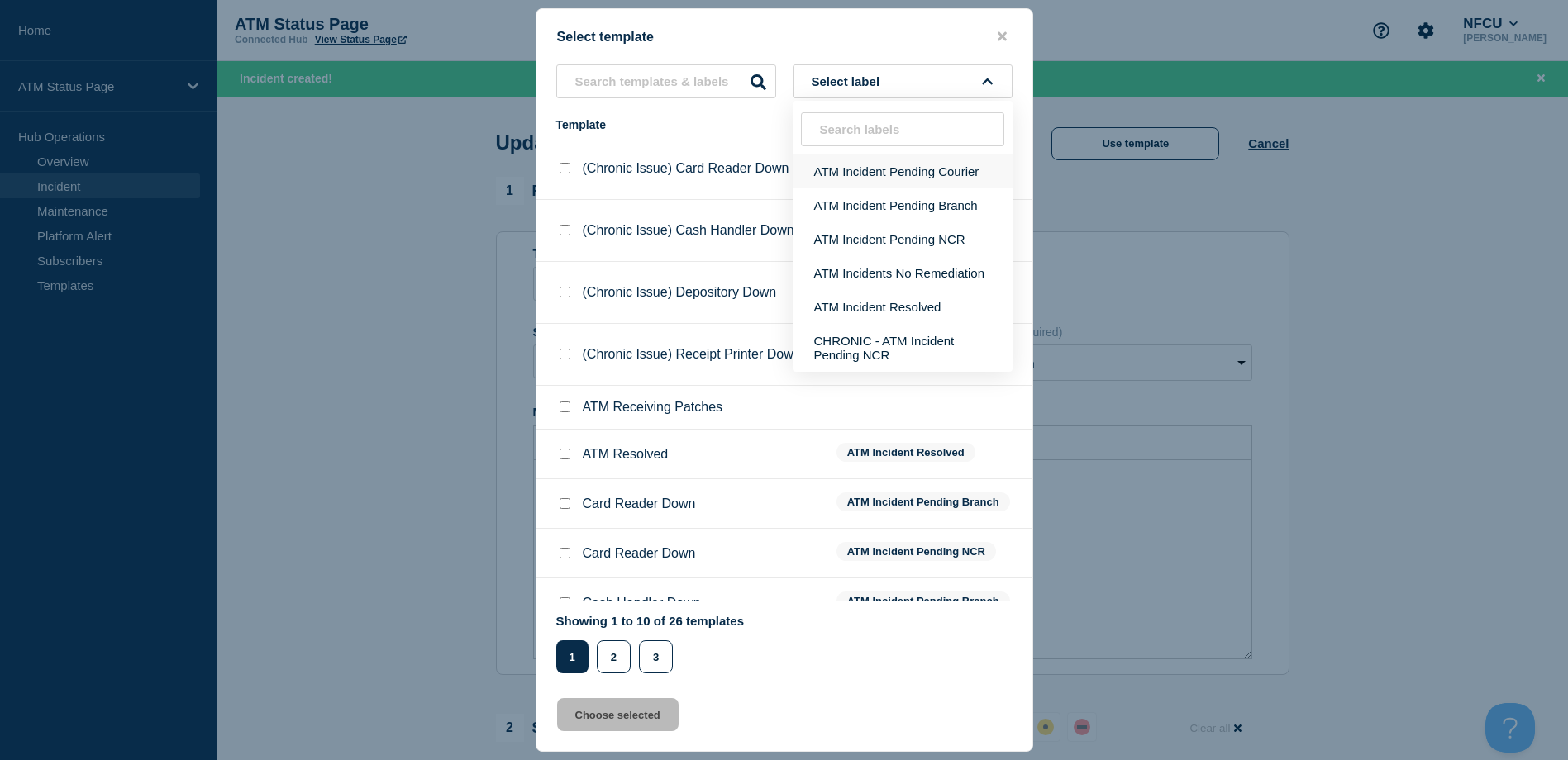
click at [925, 171] on button "ATM Incident Pending Courier" at bounding box center [903, 171] width 219 height 34
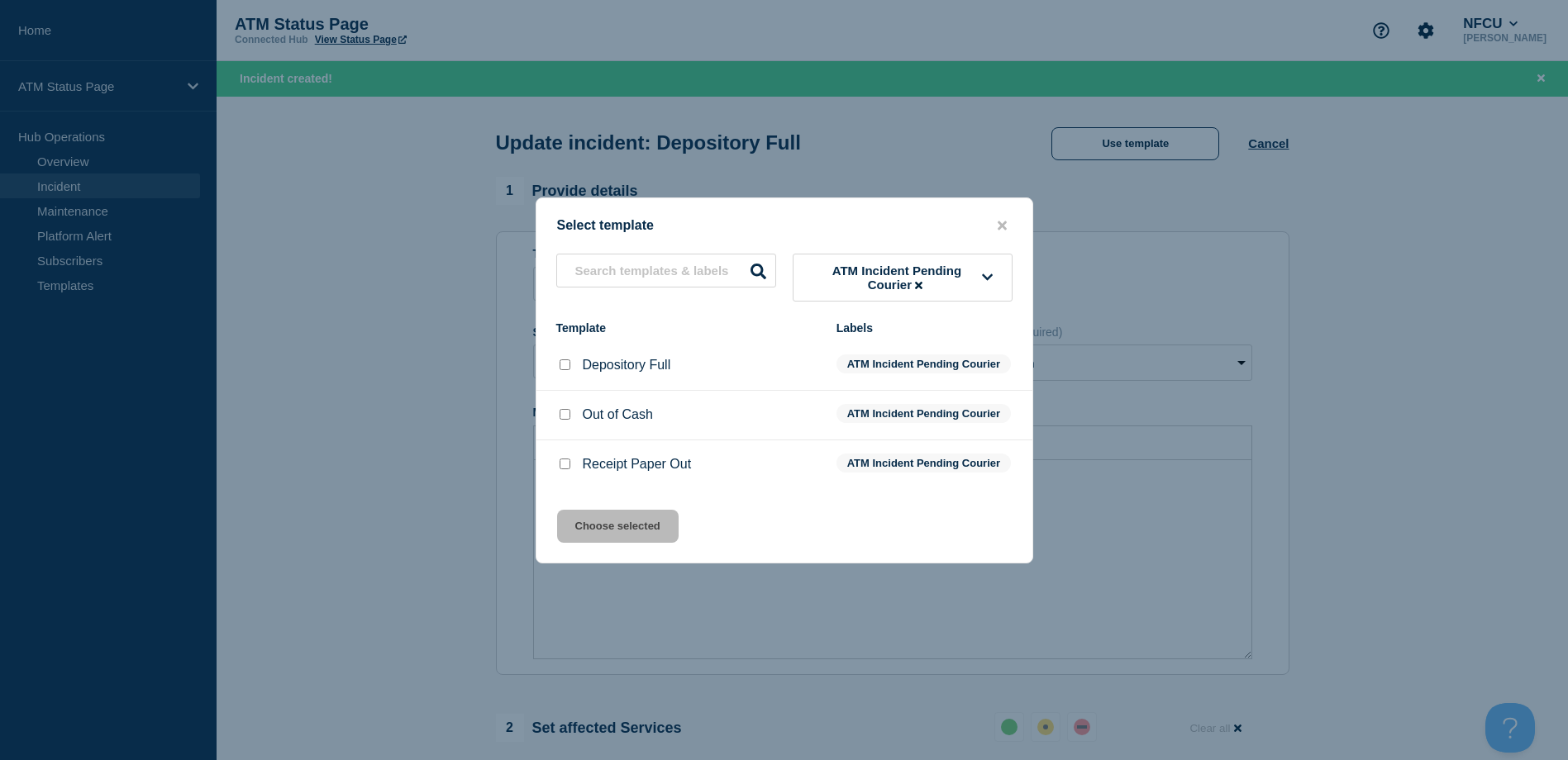
click at [566, 360] on input "Depository Full checkbox" at bounding box center [565, 365] width 11 height 11
click at [639, 543] on button "Choose selected" at bounding box center [617, 526] width 122 height 33
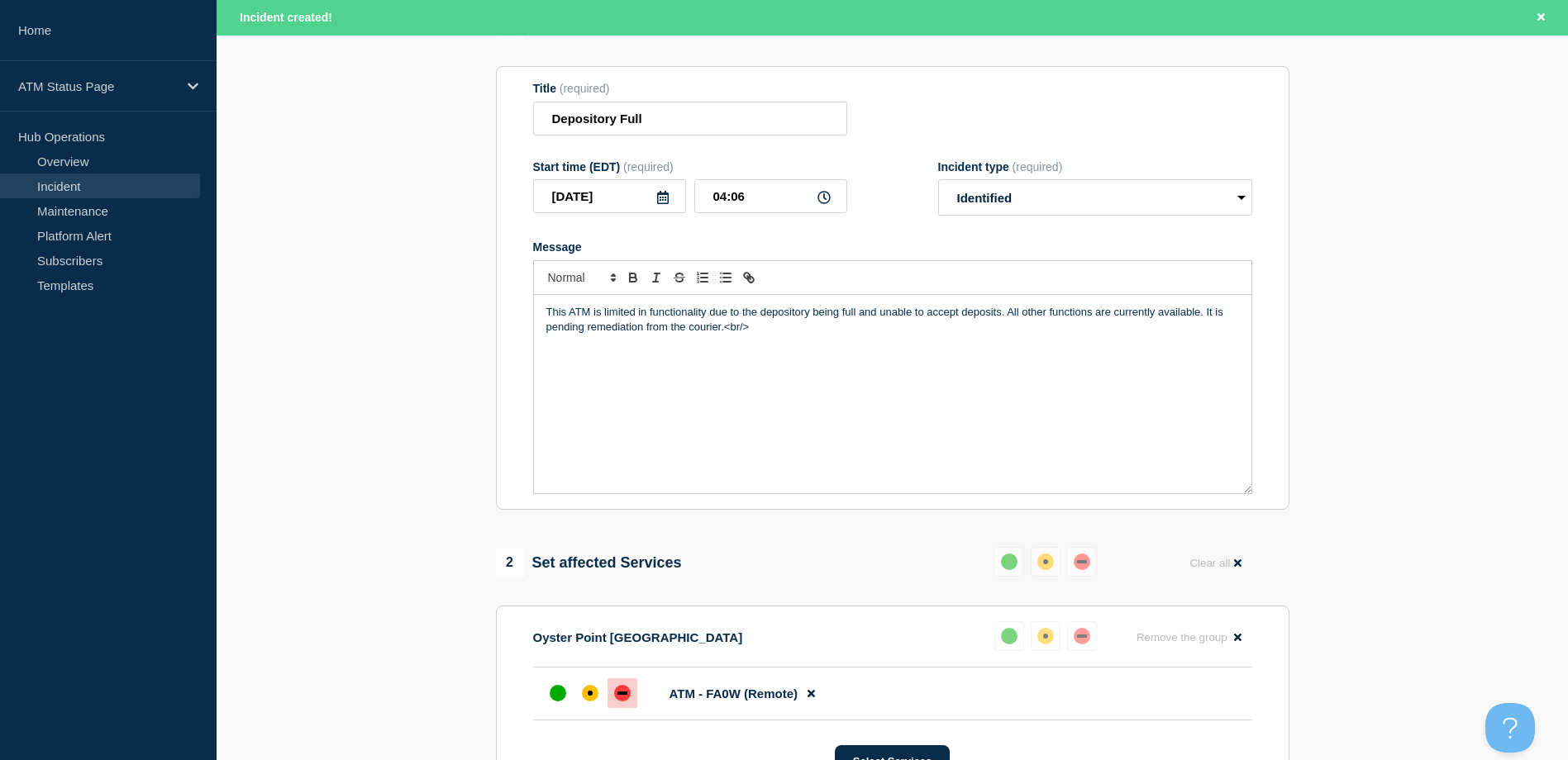
scroll to position [330, 0]
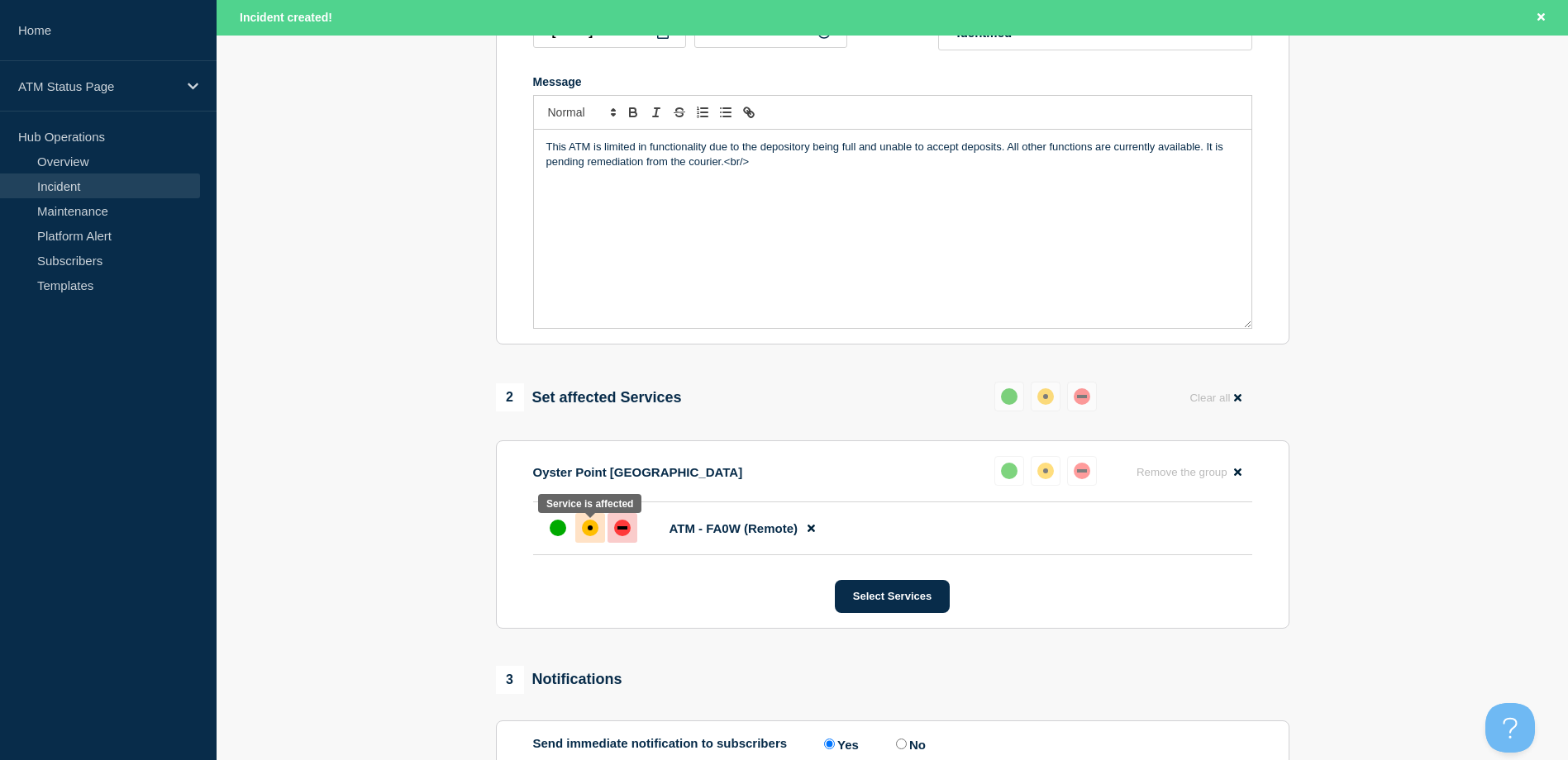
click at [586, 537] on div "affected" at bounding box center [589, 528] width 17 height 17
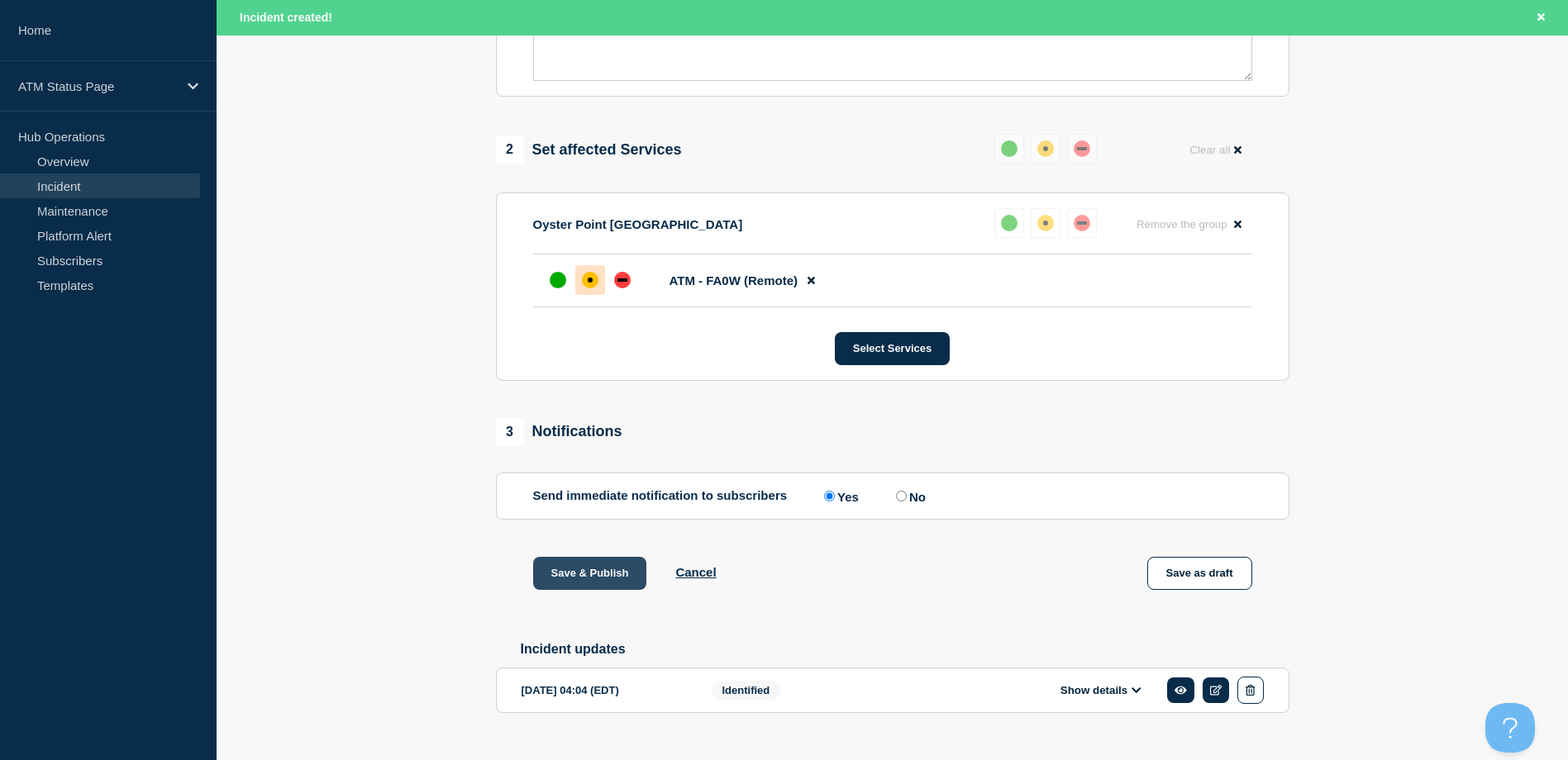
scroll to position [617, 0]
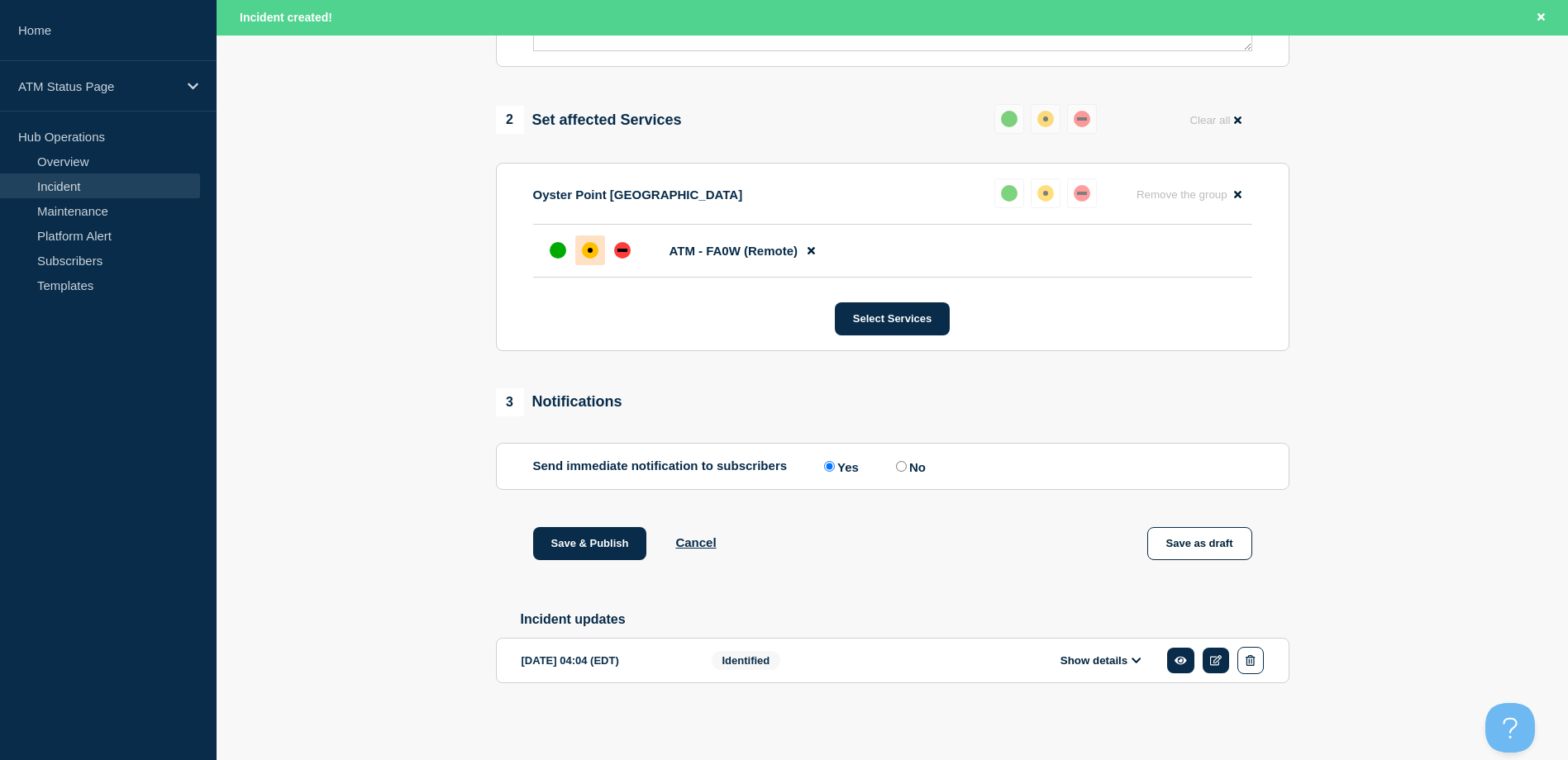
click at [908, 459] on label "No" at bounding box center [909, 466] width 34 height 16
click at [907, 461] on input "No" at bounding box center [901, 465] width 11 height 11
click at [551, 545] on button "Save & Publish" at bounding box center [589, 543] width 114 height 33
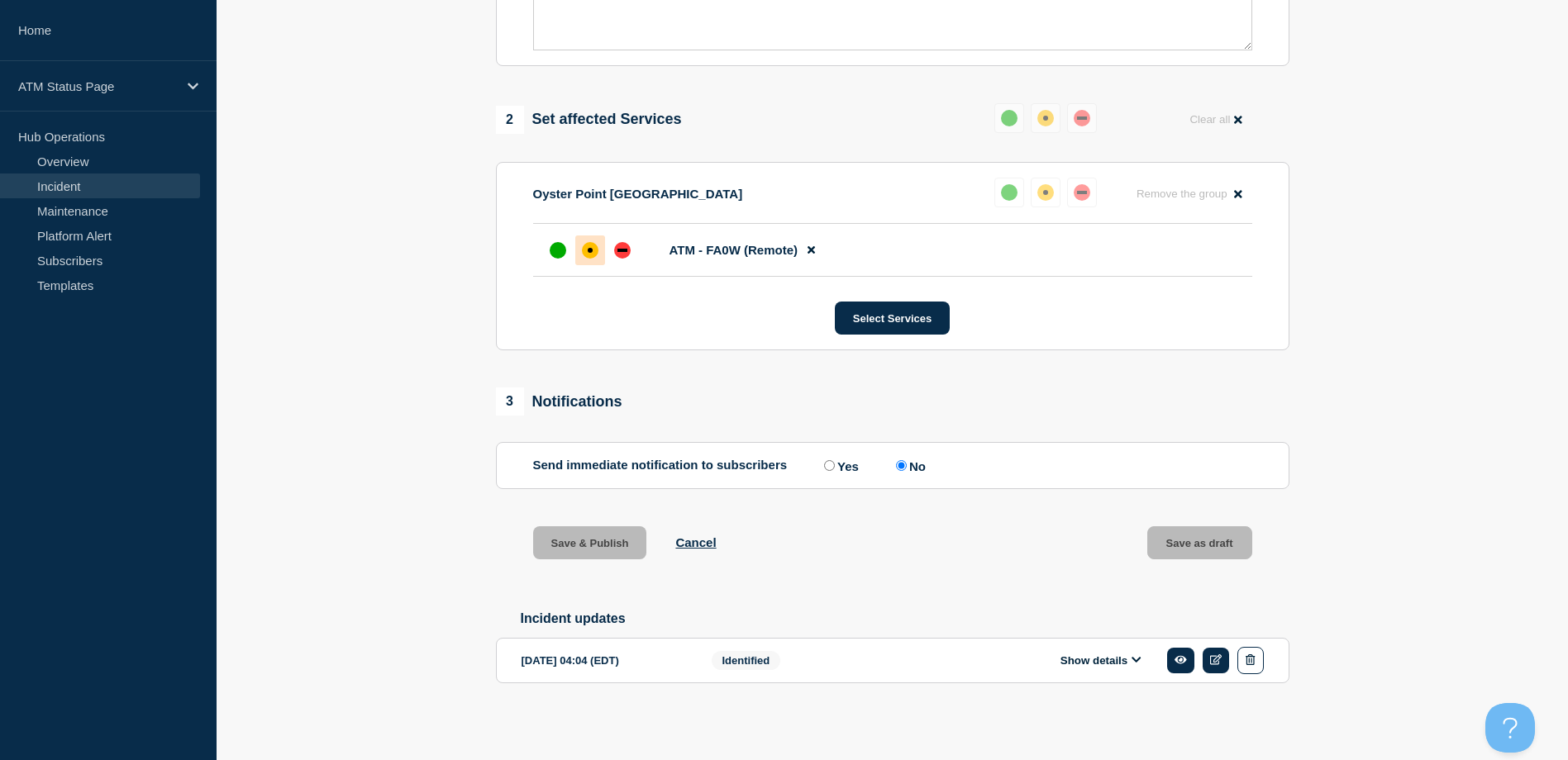
scroll to position [581, 0]
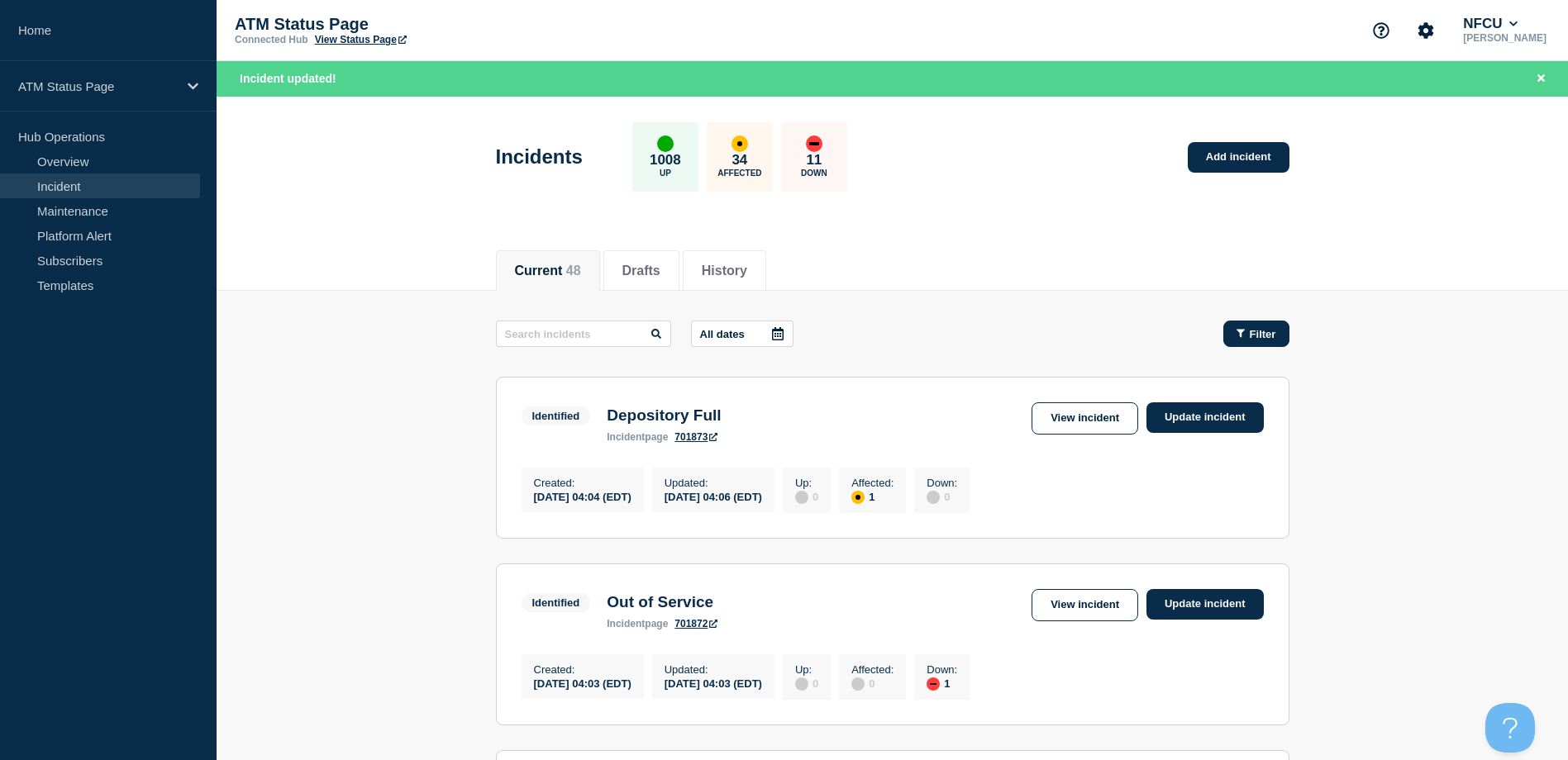
click at [1239, 332] on icon "button" at bounding box center [1241, 334] width 8 height 8
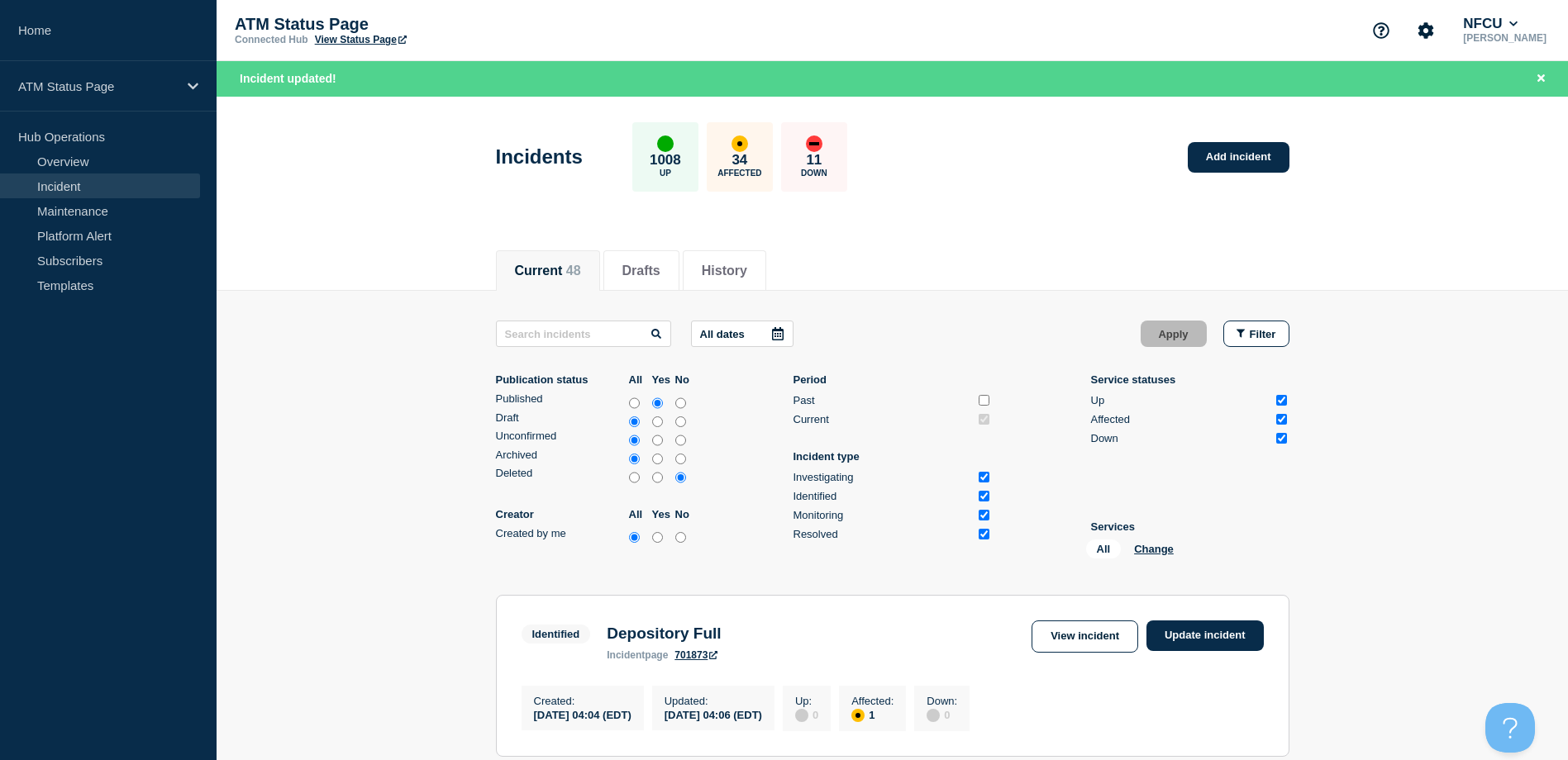
click at [1138, 537] on li "Services All Change" at bounding box center [1189, 543] width 199 height 44
drag, startPoint x: 1140, startPoint y: 538, endPoint x: 1146, endPoint y: 547, distance: 10.8
click at [1146, 547] on button "Change" at bounding box center [1154, 549] width 40 height 13
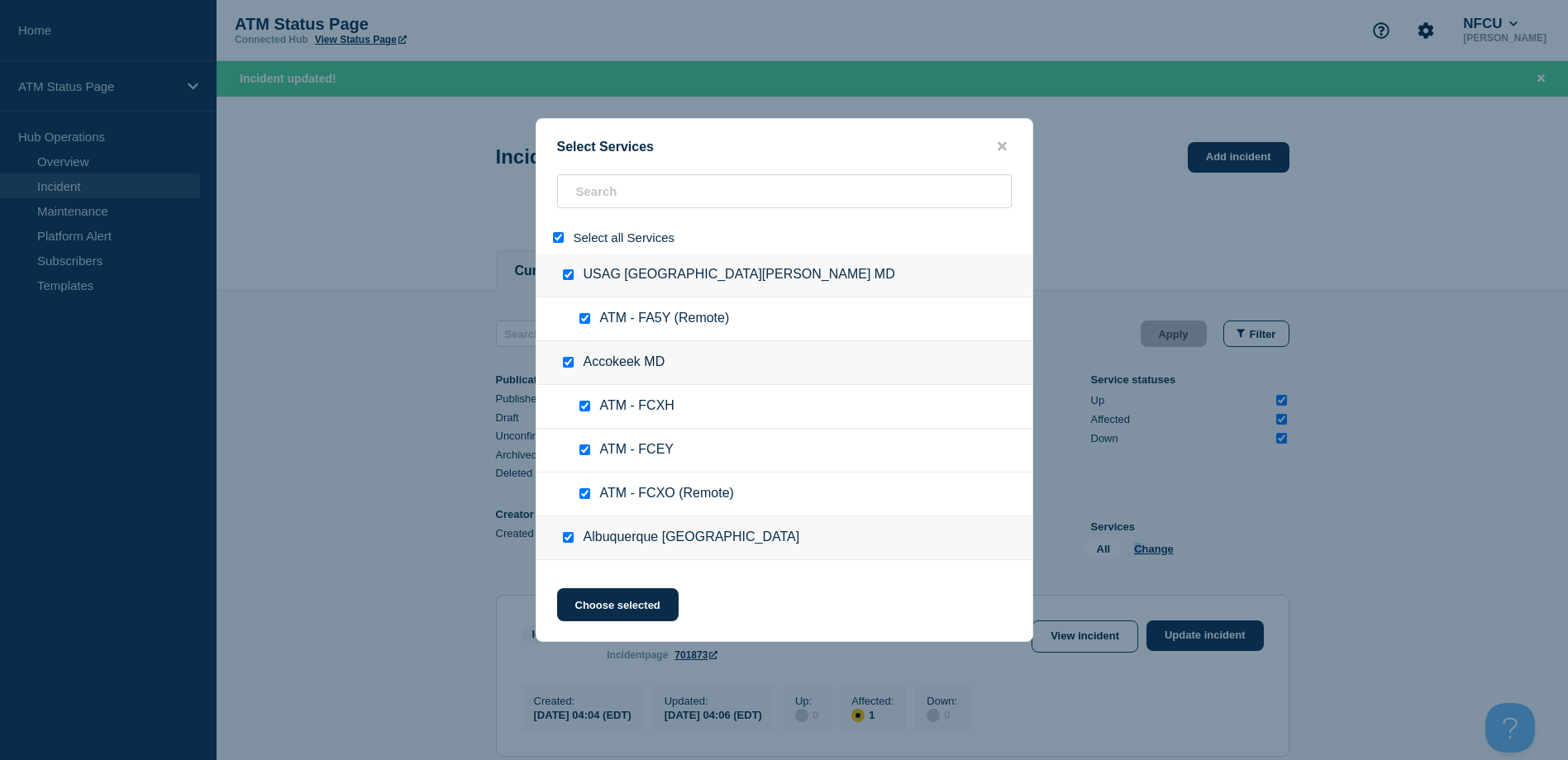
click at [557, 241] on input "select all" at bounding box center [558, 237] width 11 height 11
click at [600, 198] on input "search" at bounding box center [784, 191] width 455 height 34
paste input "FCRX"
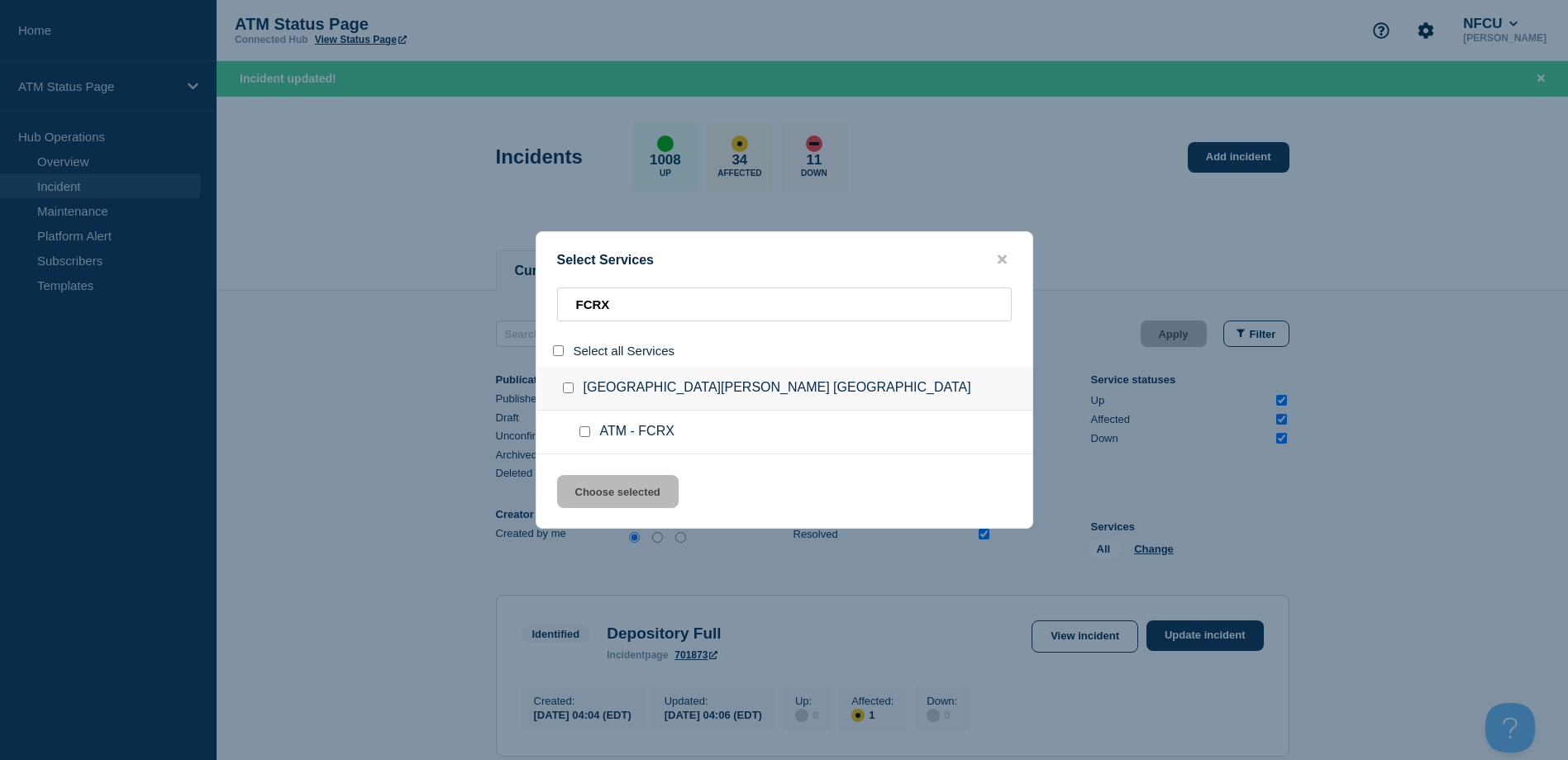
click at [580, 441] on div at bounding box center [588, 432] width 24 height 17
click at [580, 432] on input "service: ATM - FCRX" at bounding box center [584, 431] width 11 height 11
click at [606, 486] on button "Choose selected" at bounding box center [617, 491] width 122 height 33
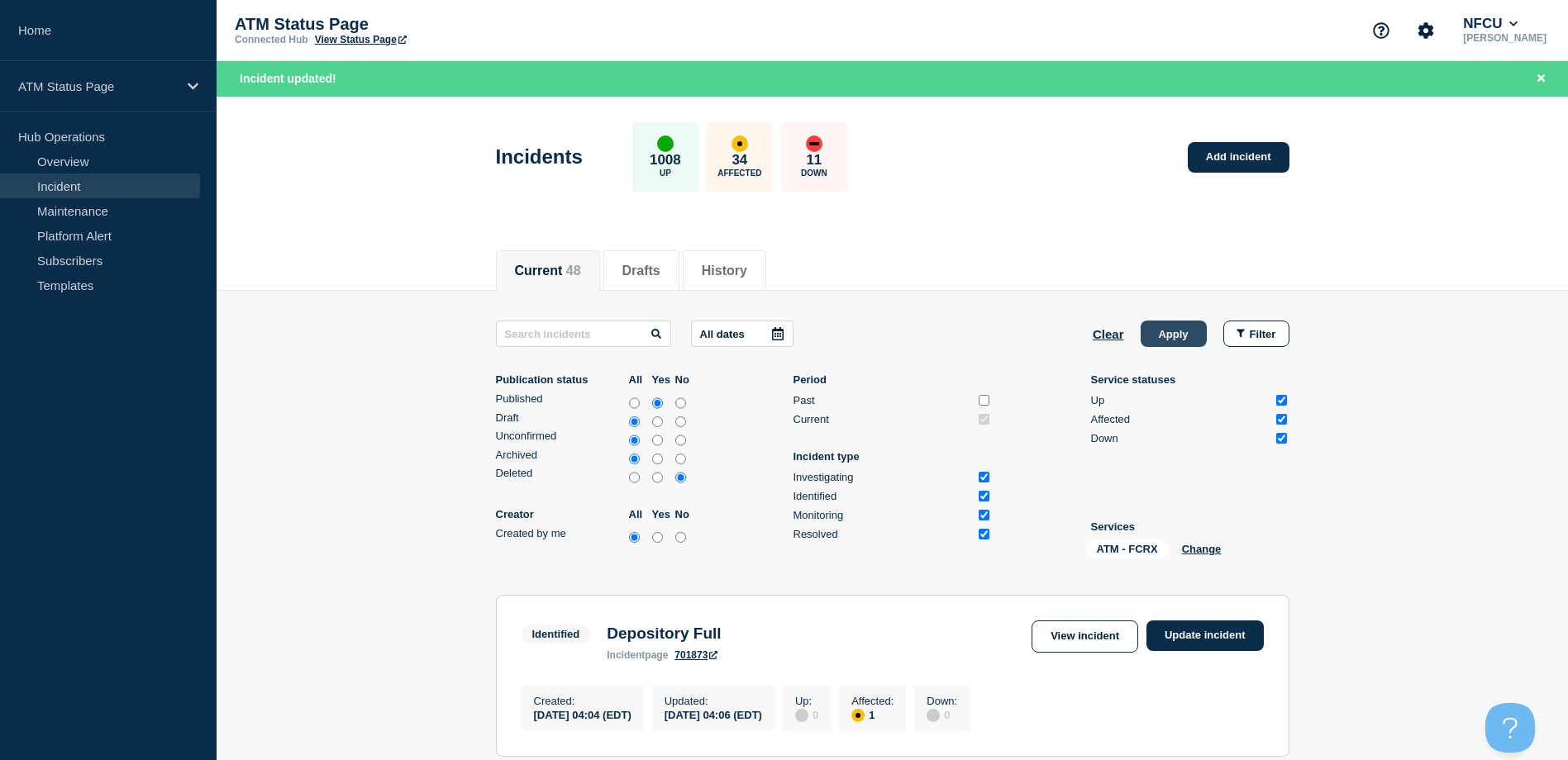
click at [1159, 335] on button "Apply" at bounding box center [1174, 333] width 66 height 27
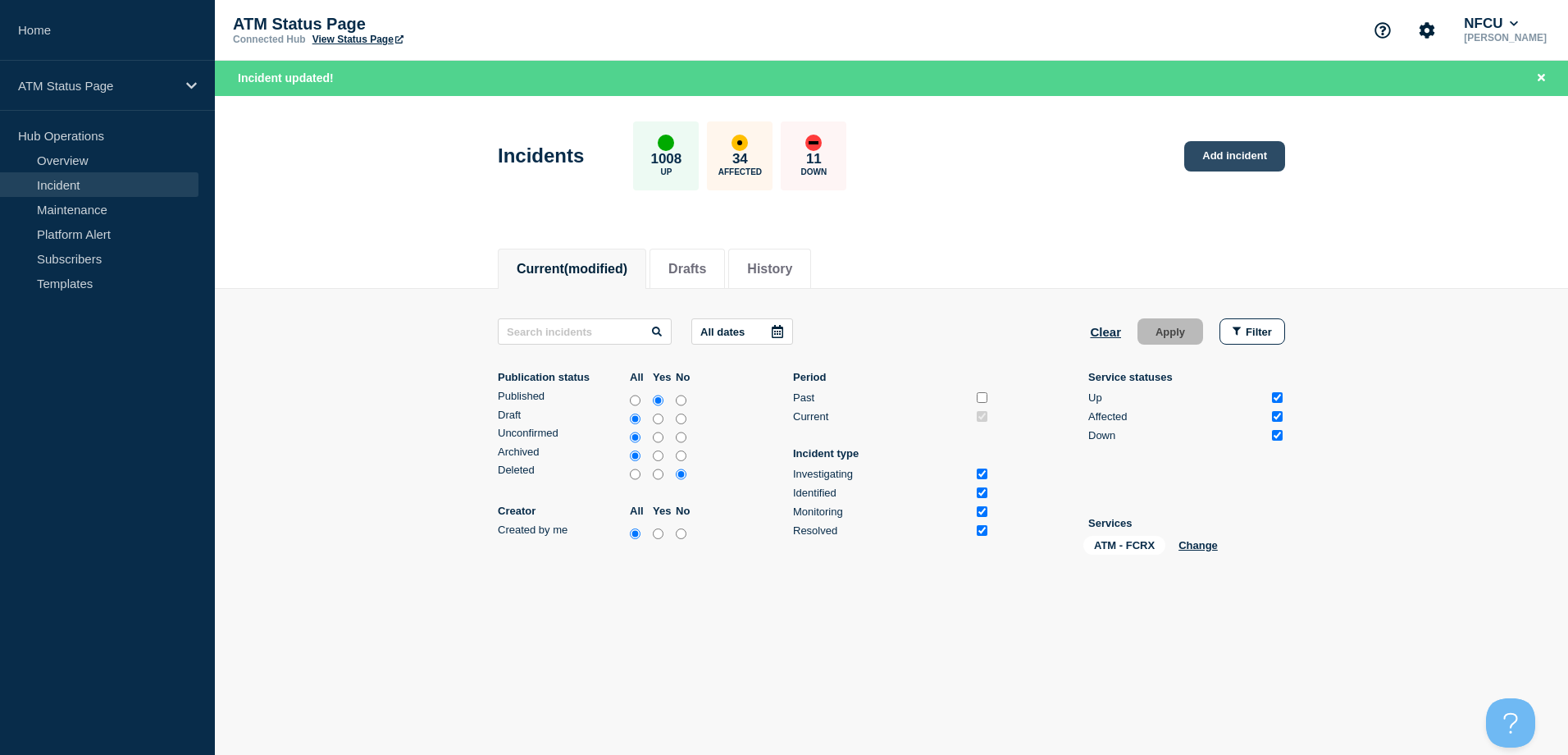
click at [1206, 157] on link "Add incident" at bounding box center [1234, 156] width 101 height 30
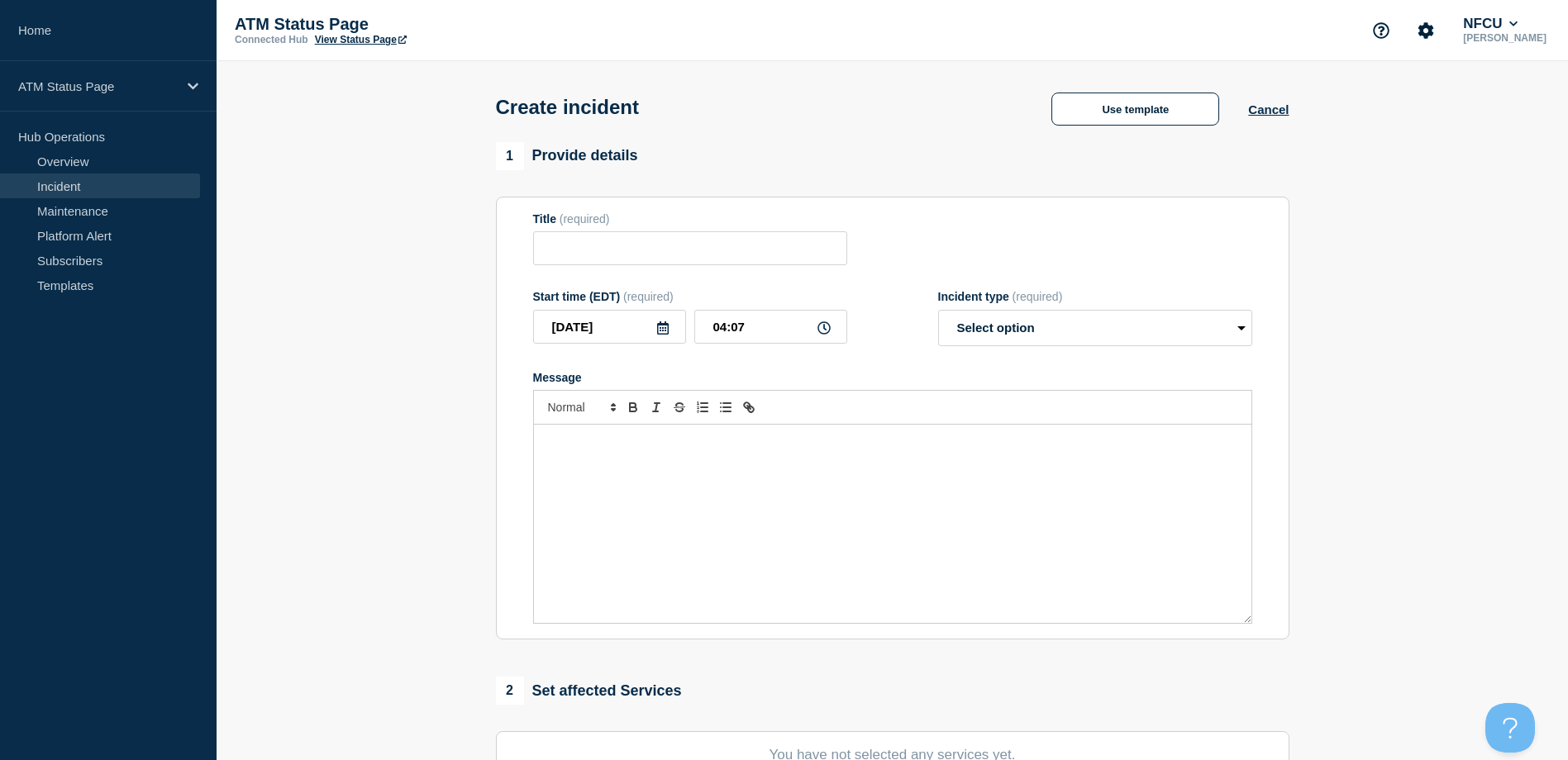
drag, startPoint x: 1159, startPoint y: 138, endPoint x: 1122, endPoint y: 129, distance: 38.1
click at [1155, 138] on div "Create incident Use template Cancel" at bounding box center [892, 102] width 830 height 81
click at [1055, 118] on button "Use template" at bounding box center [1135, 109] width 168 height 33
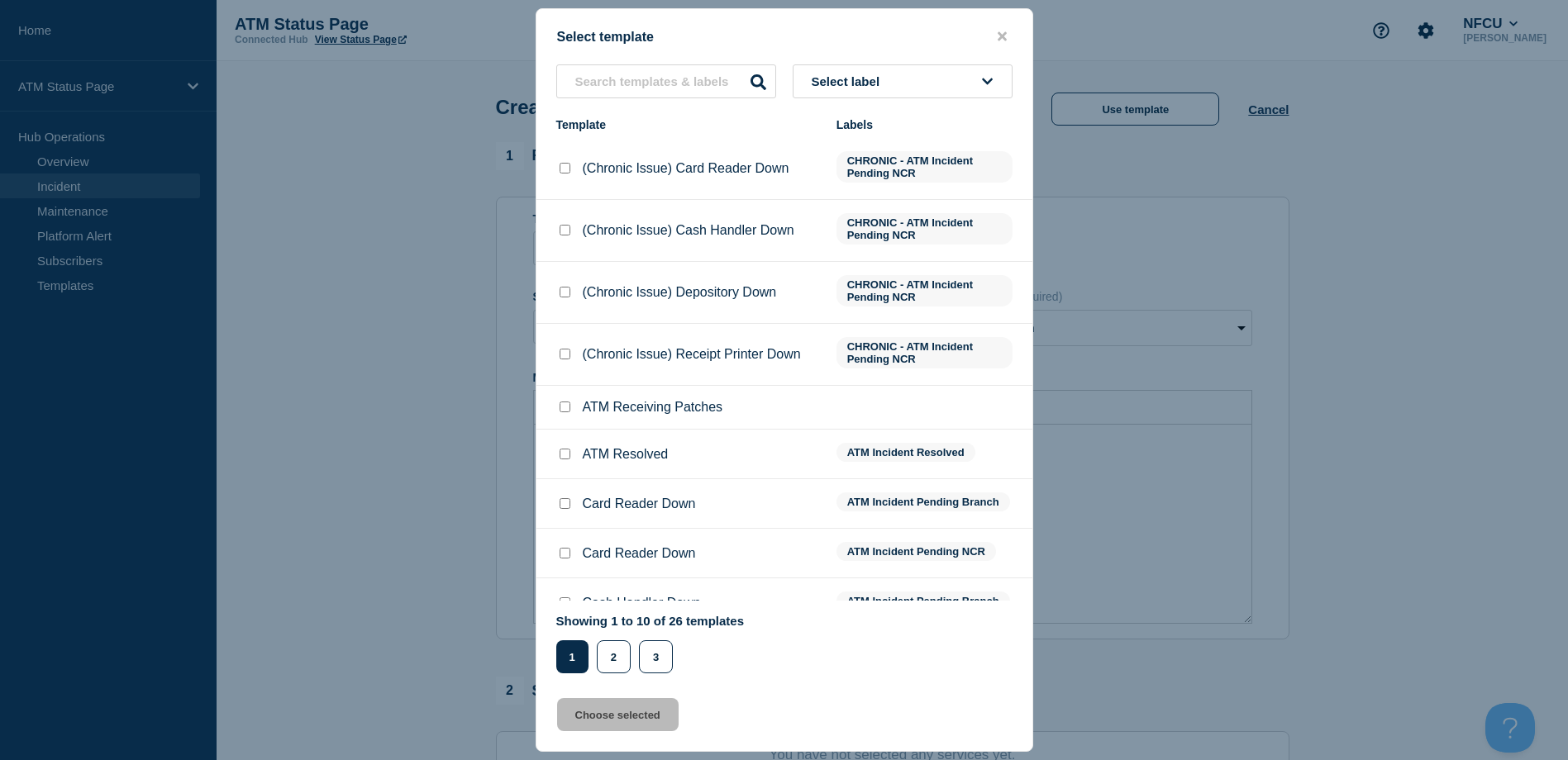
click at [985, 75] on icon at bounding box center [987, 81] width 11 height 13
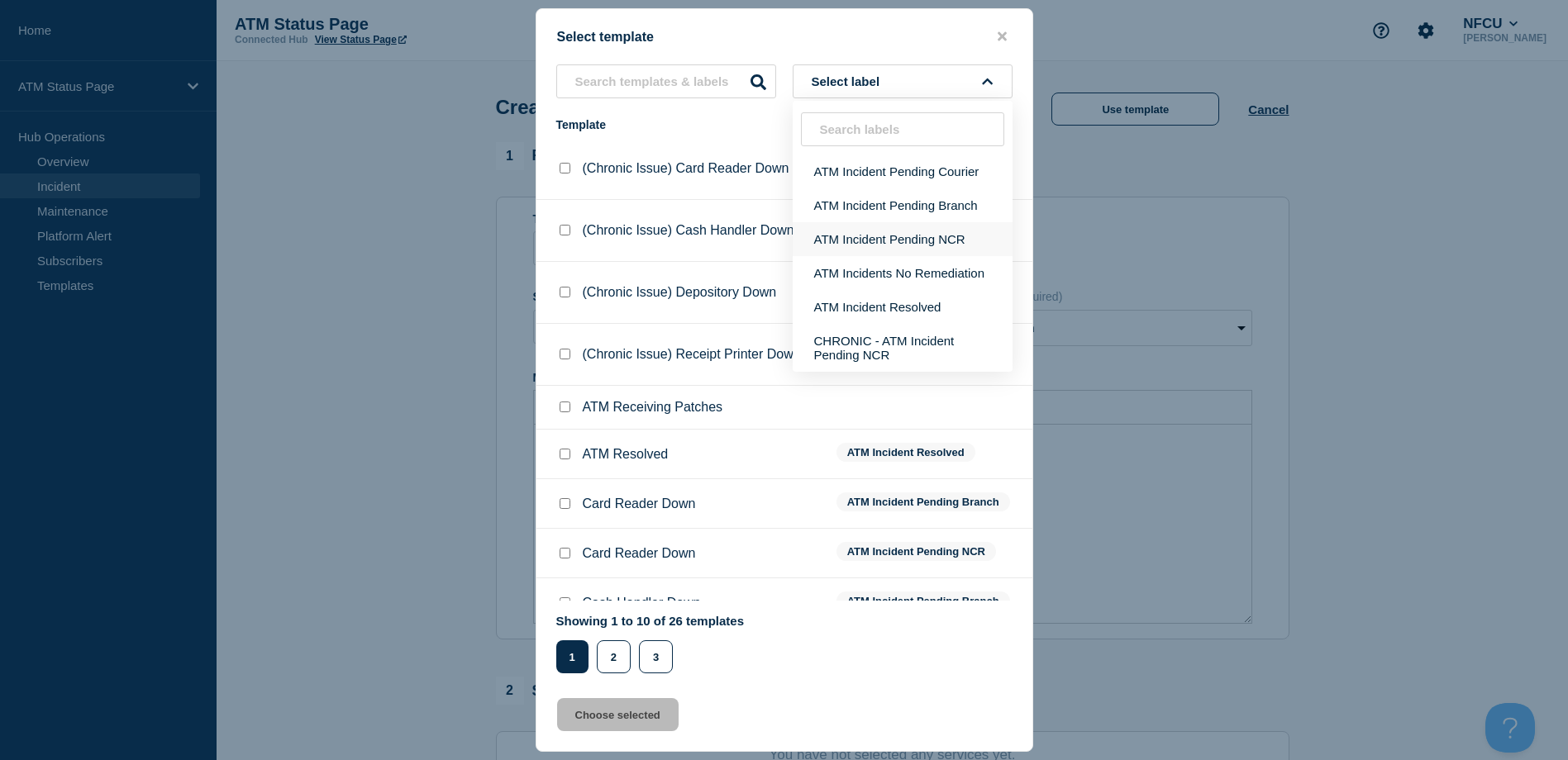
click at [935, 233] on button "ATM Incident Pending NCR" at bounding box center [903, 239] width 219 height 34
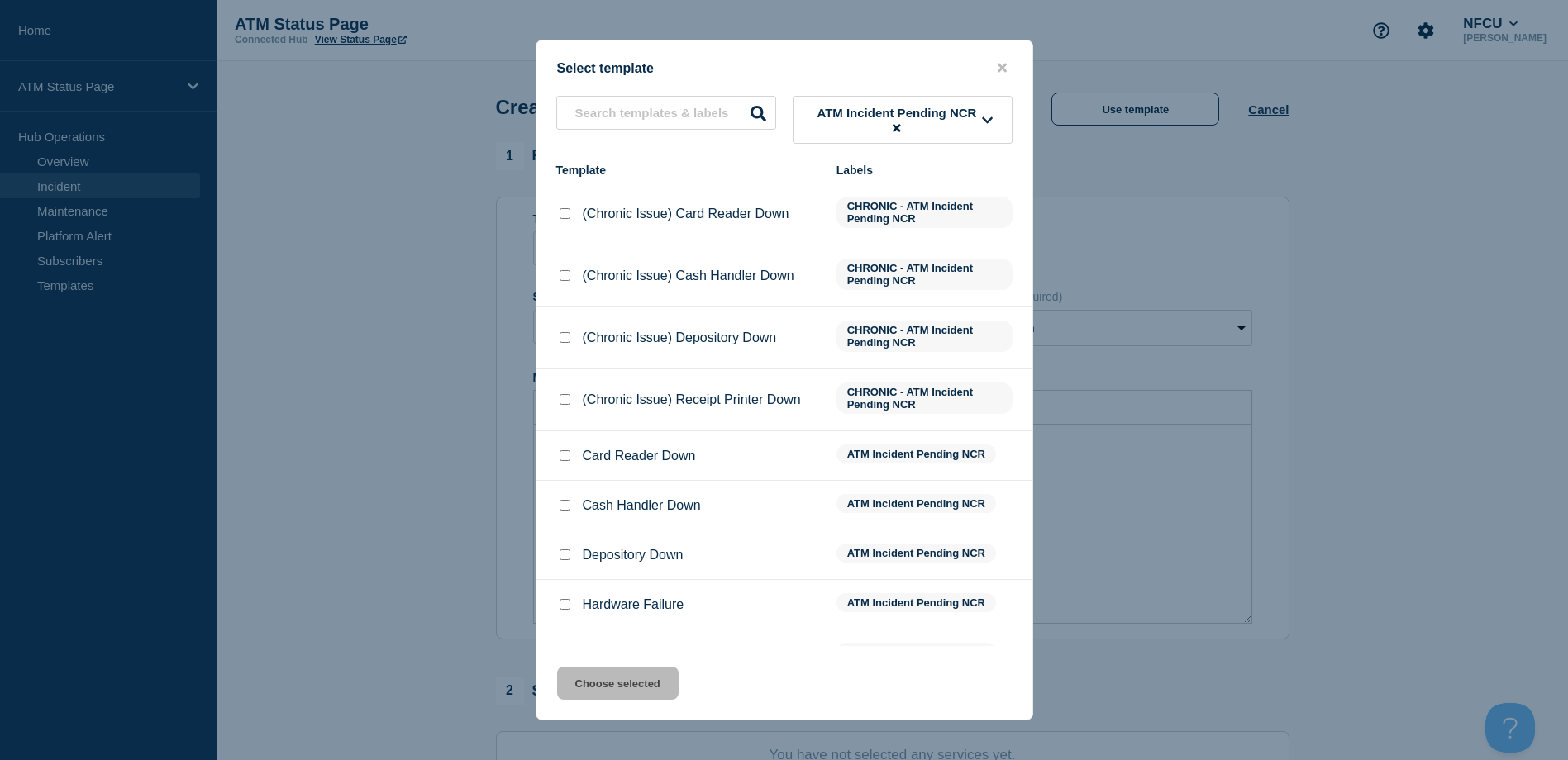
click at [571, 463] on div at bounding box center [565, 456] width 17 height 17
click at [568, 461] on input "Card Reader Down checkbox" at bounding box center [565, 456] width 11 height 11
drag, startPoint x: 606, startPoint y: 688, endPoint x: 622, endPoint y: 670, distance: 24.1
click at [607, 687] on button "Choose selected" at bounding box center [617, 683] width 122 height 33
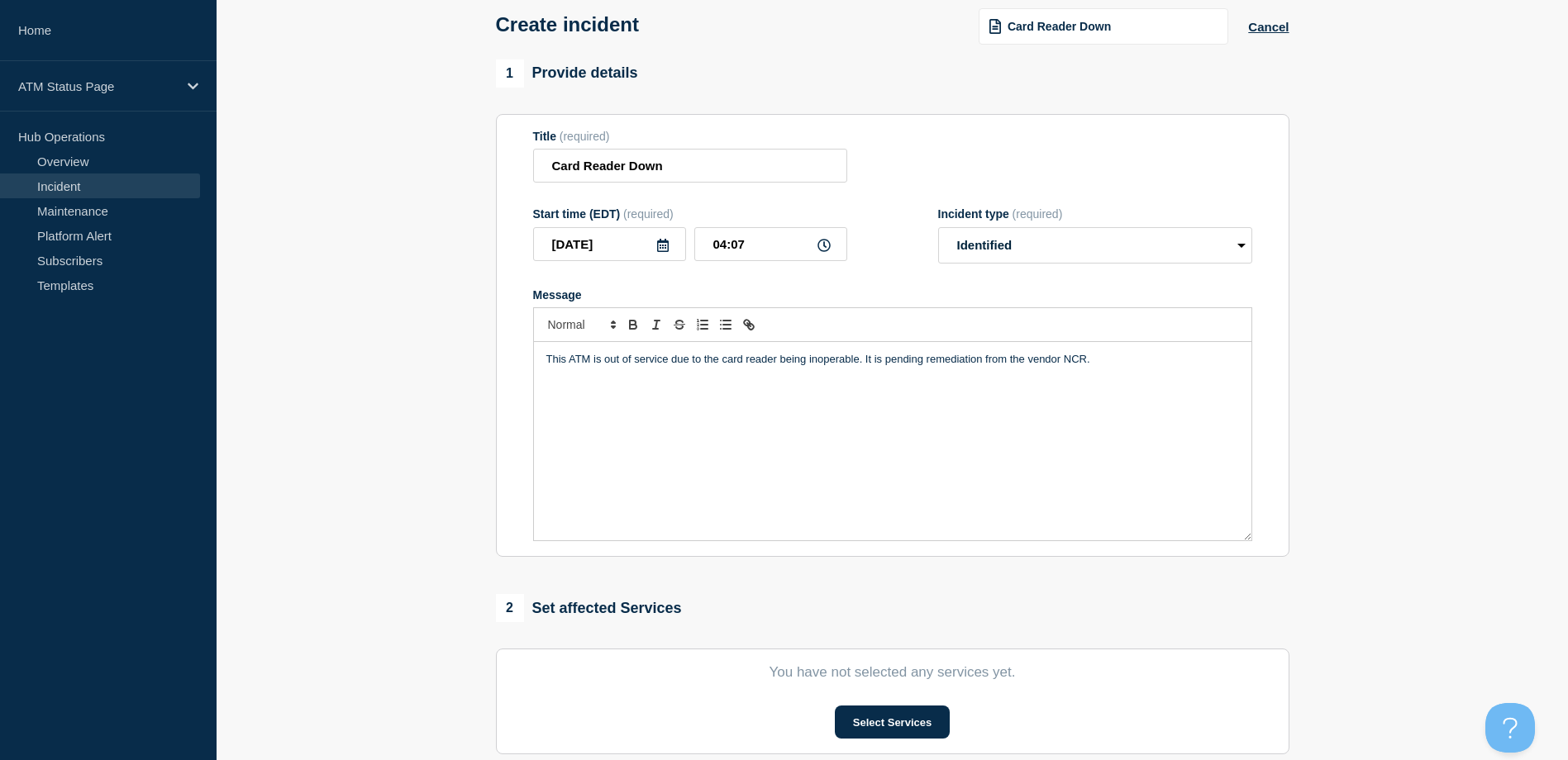
scroll to position [248, 0]
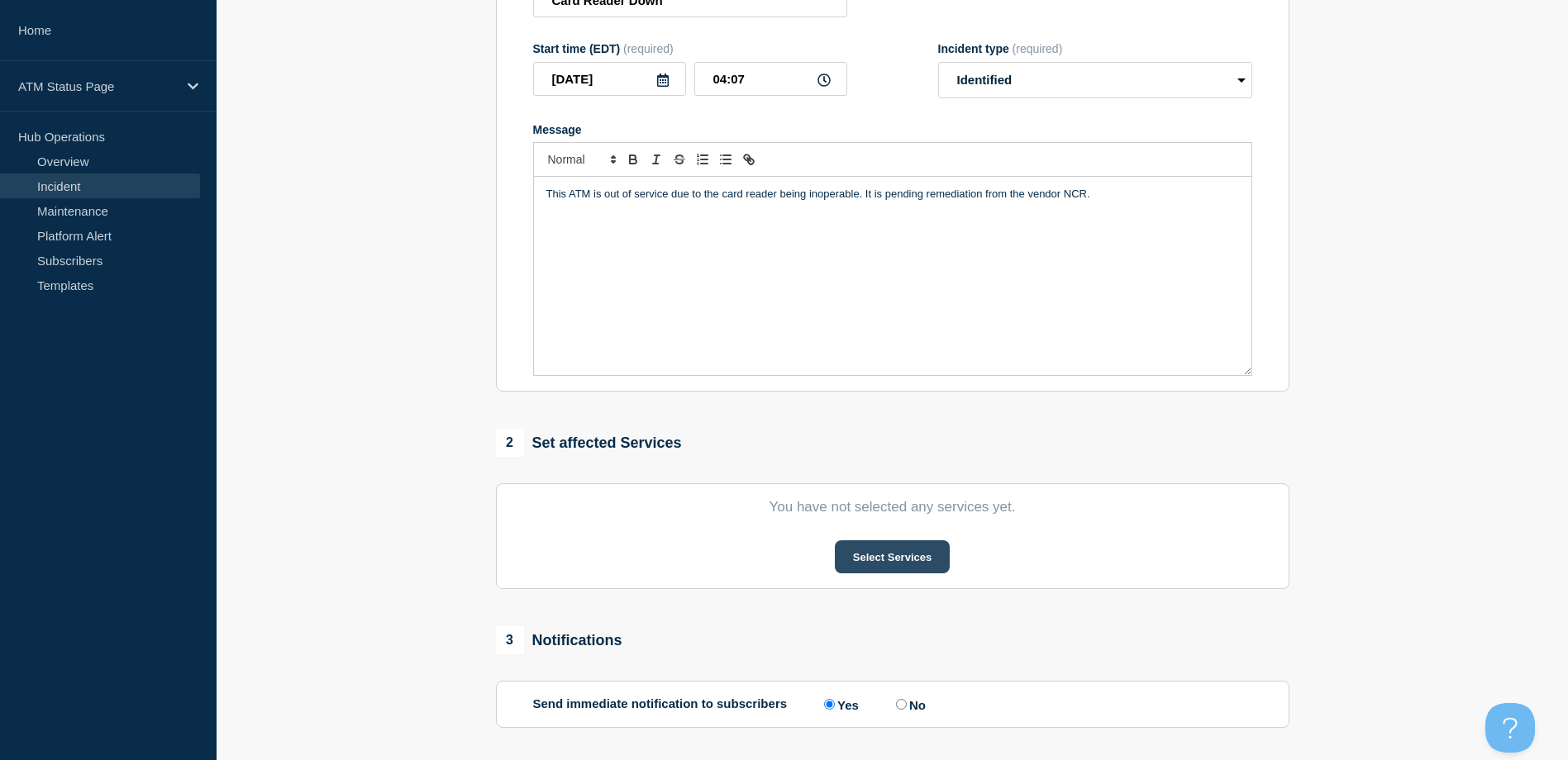
click at [883, 568] on button "Select Services" at bounding box center [892, 556] width 115 height 33
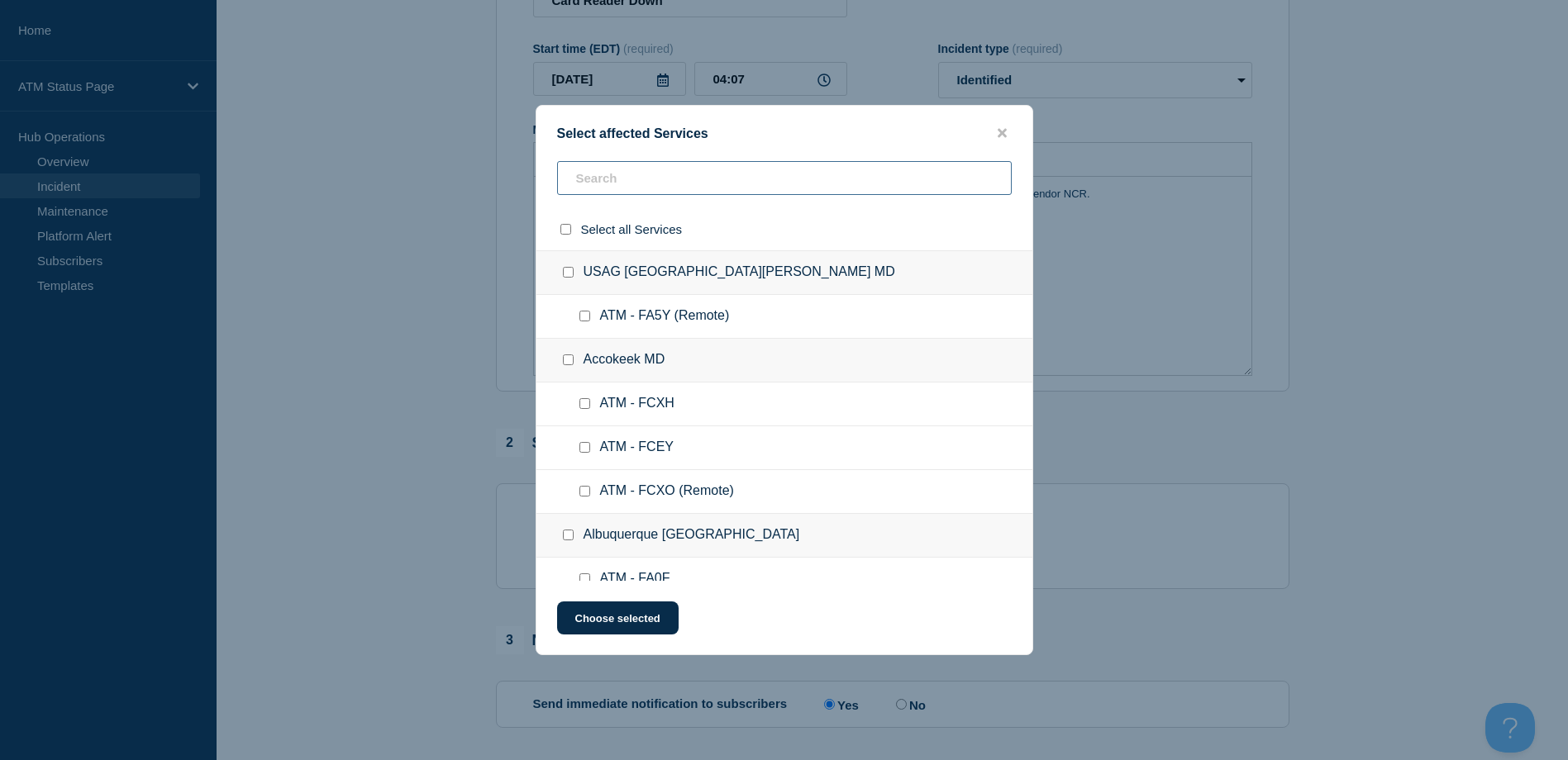
click at [703, 189] on input "text" at bounding box center [784, 178] width 455 height 34
paste input "FCRX"
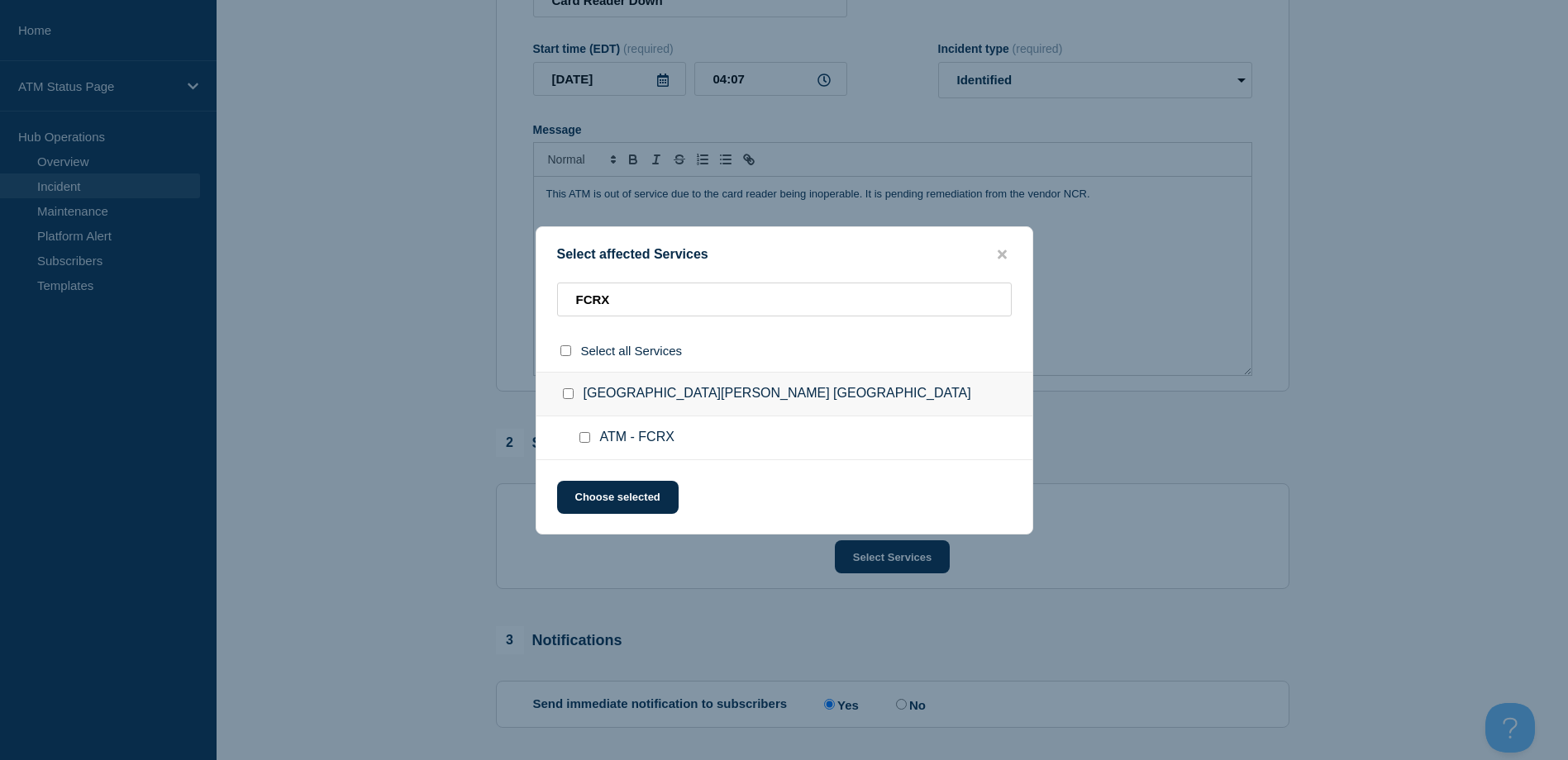
click at [589, 435] on input "ATM - FCRX checkbox" at bounding box center [584, 437] width 11 height 11
click at [584, 505] on button "Choose selected" at bounding box center [617, 497] width 122 height 33
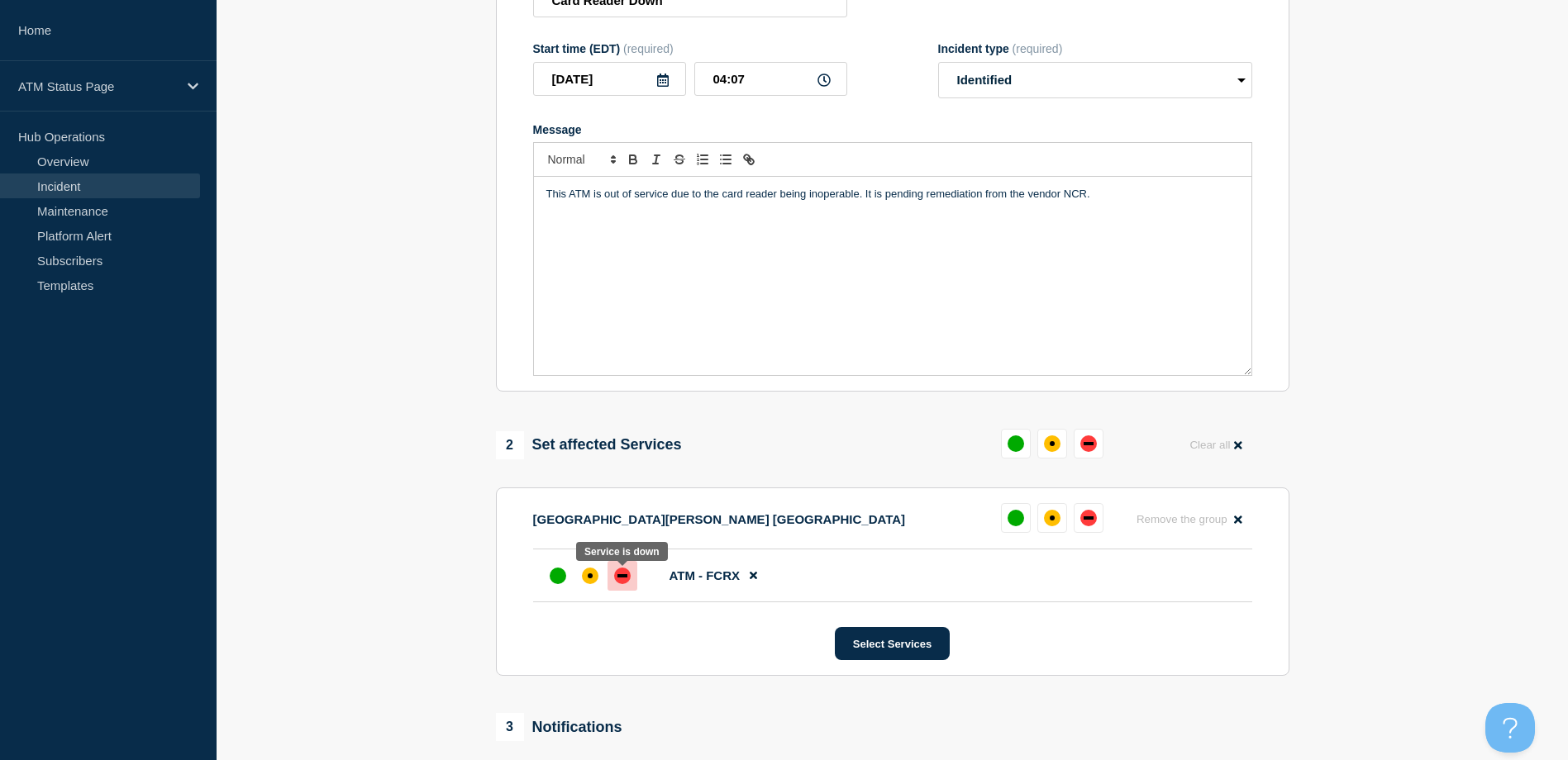
click at [618, 577] on div "down" at bounding box center [622, 575] width 10 height 3
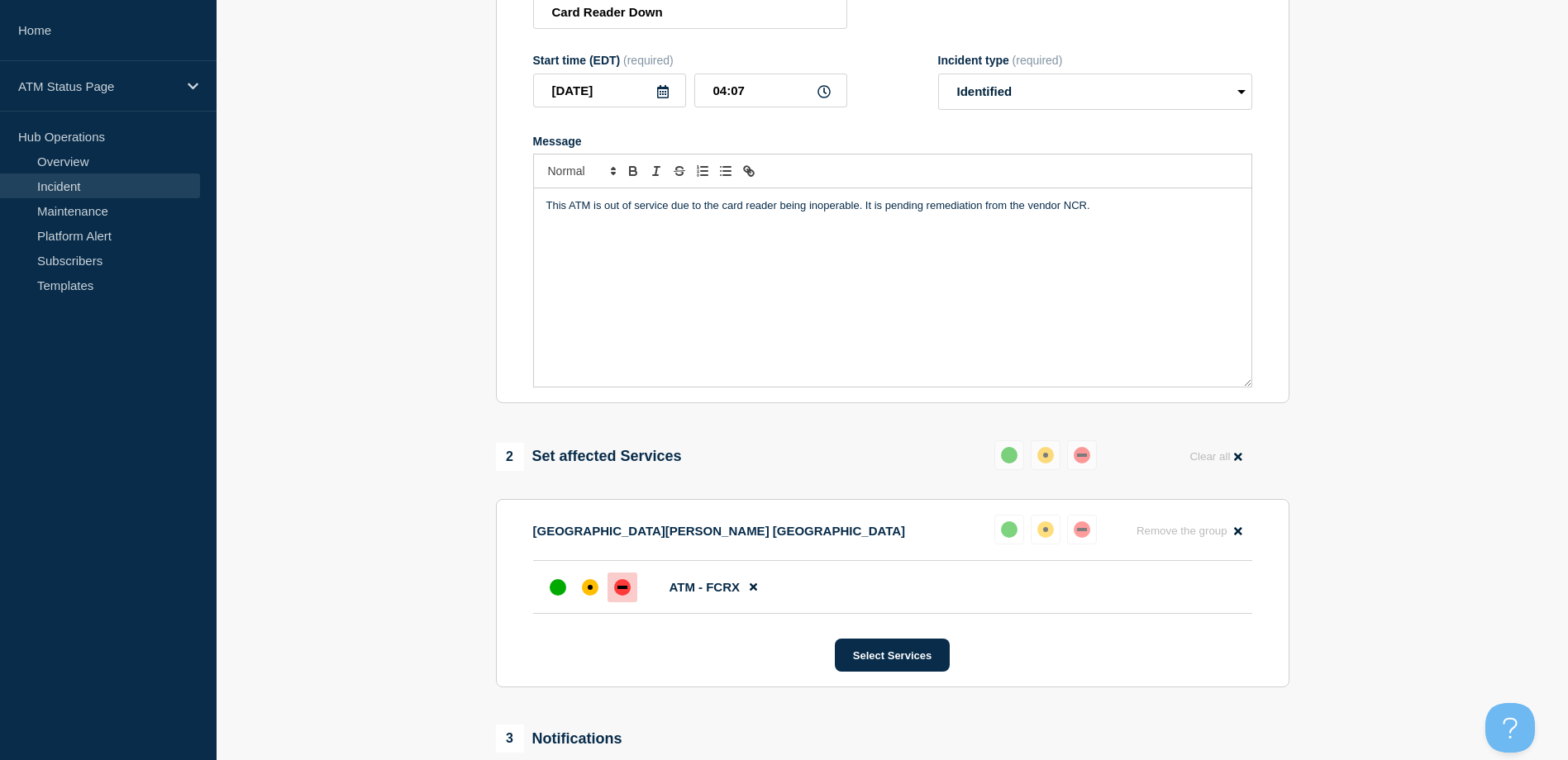
scroll to position [484, 0]
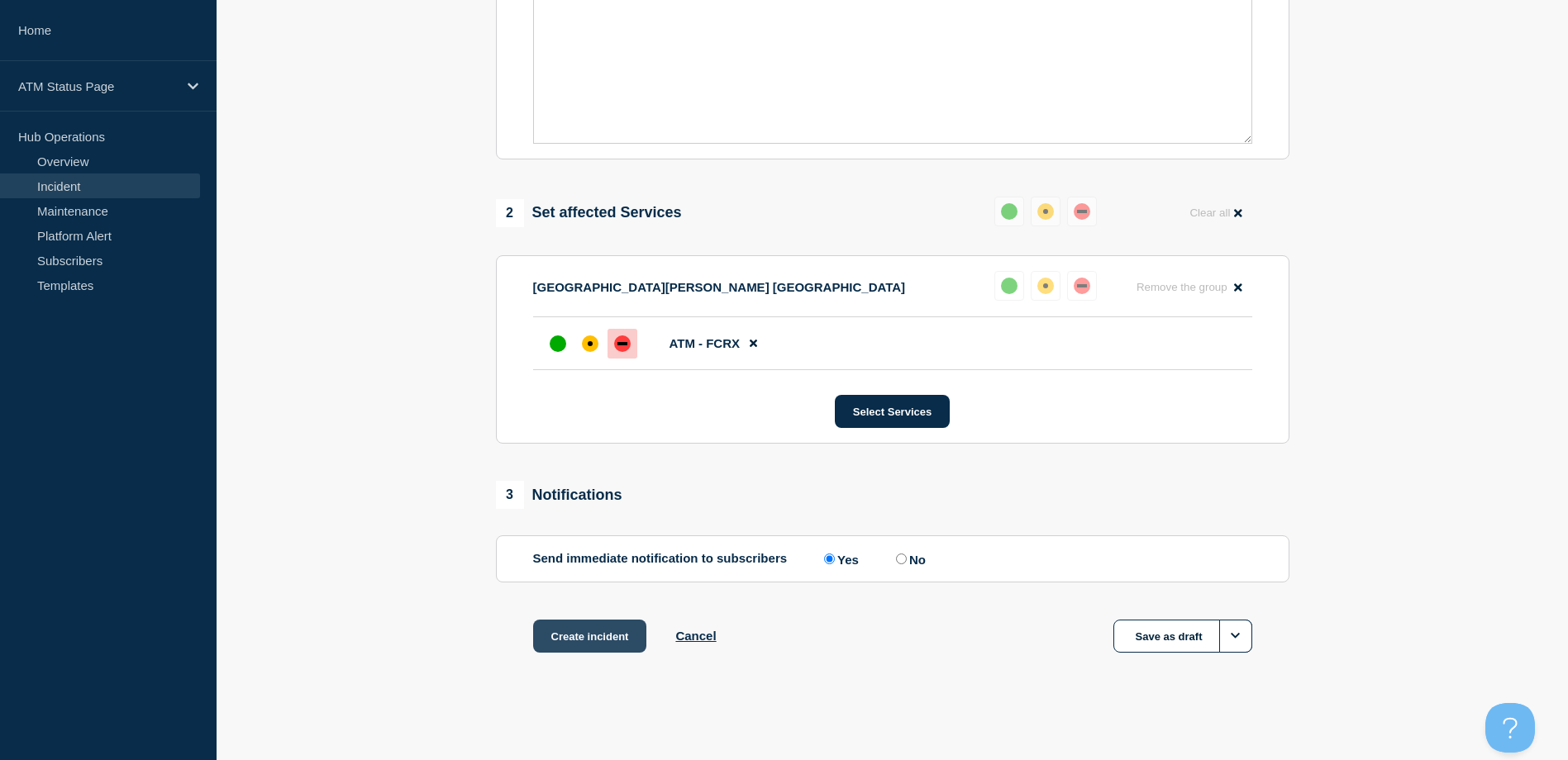
click at [570, 639] on button "Create incident" at bounding box center [589, 635] width 114 height 33
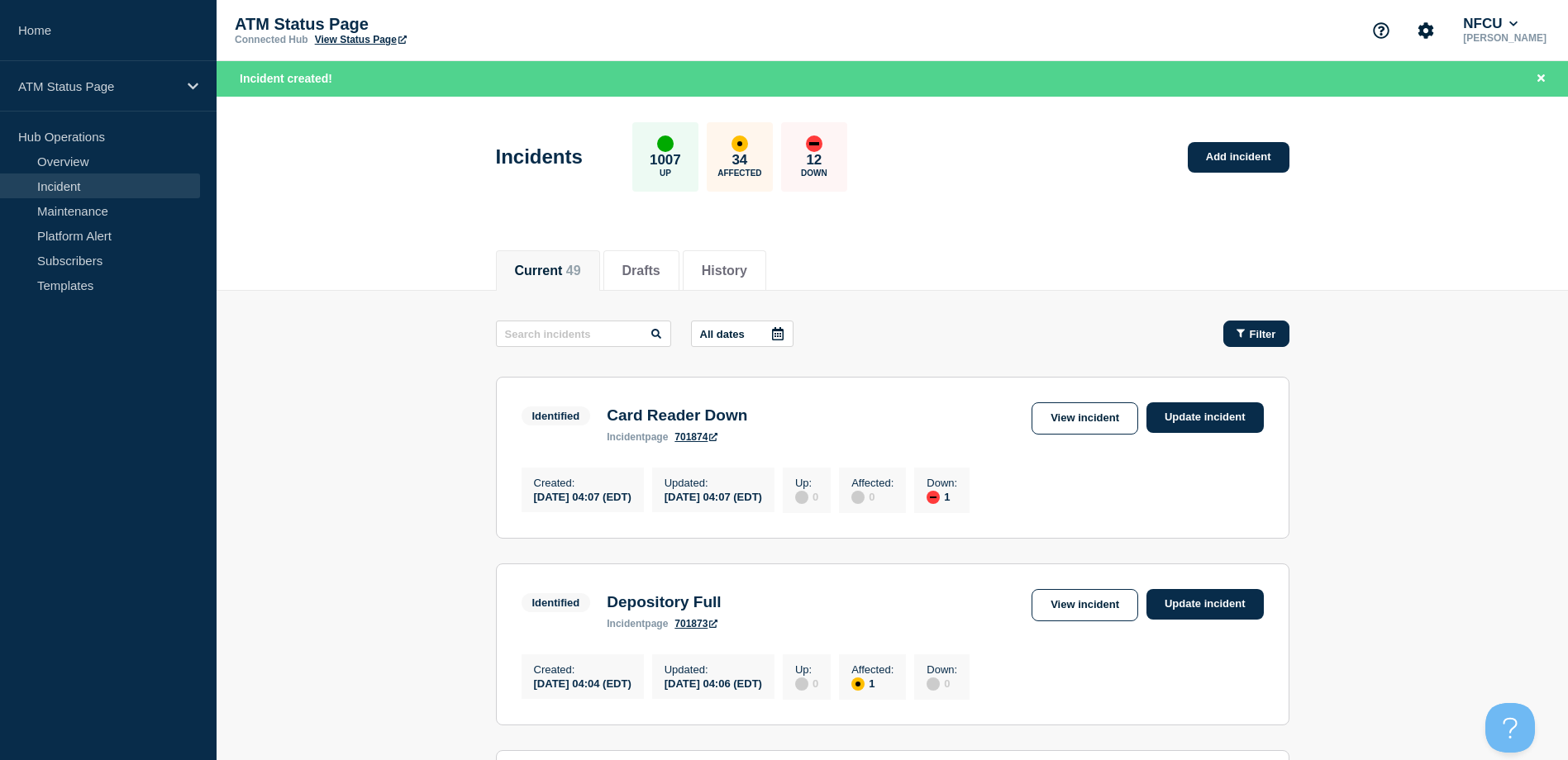
click at [1246, 335] on div "Filter" at bounding box center [1257, 334] width 40 height 13
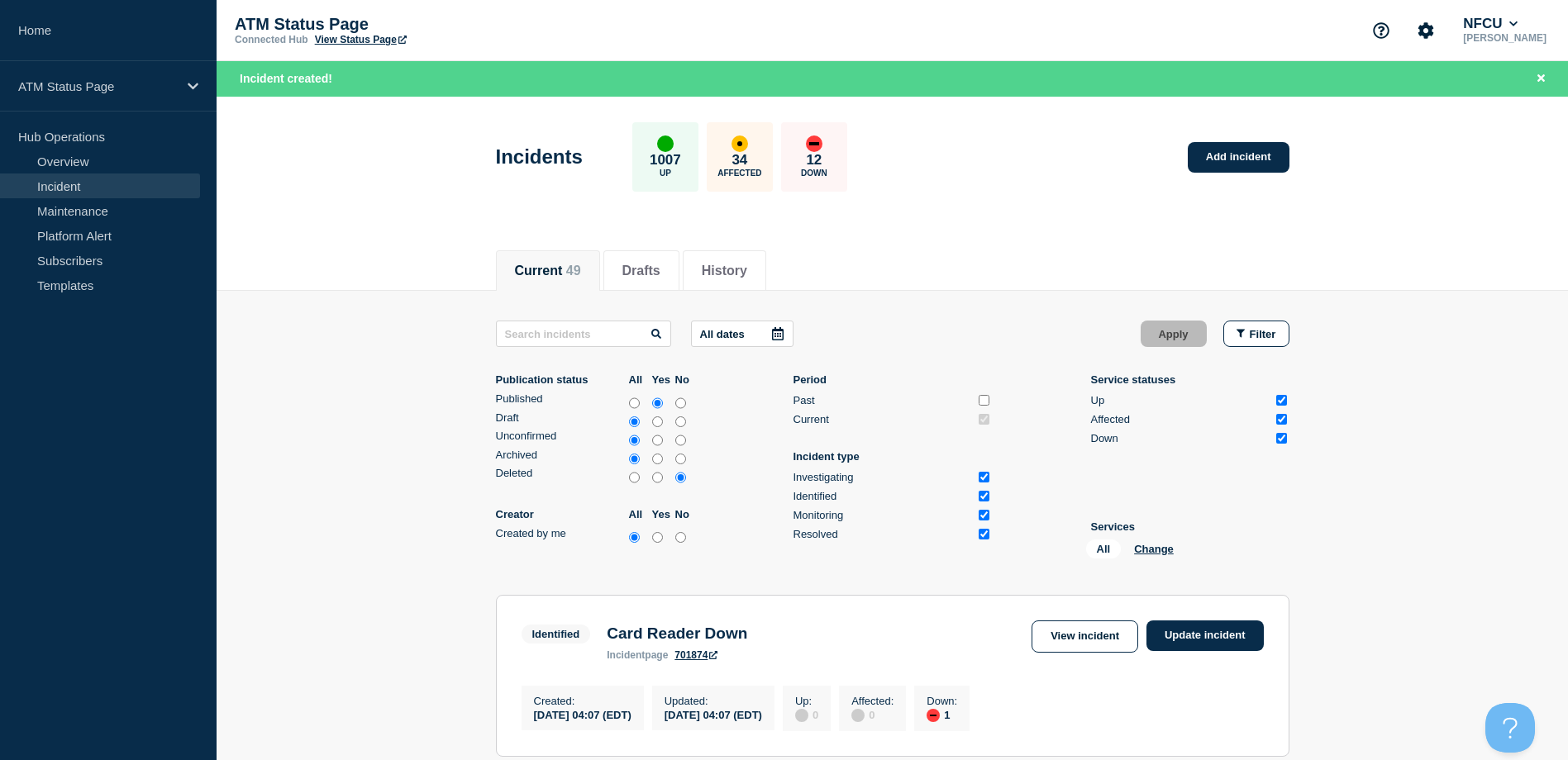
click at [1146, 542] on div "All Change" at bounding box center [1168, 552] width 165 height 26
click at [1146, 547] on button "Change" at bounding box center [1154, 549] width 40 height 13
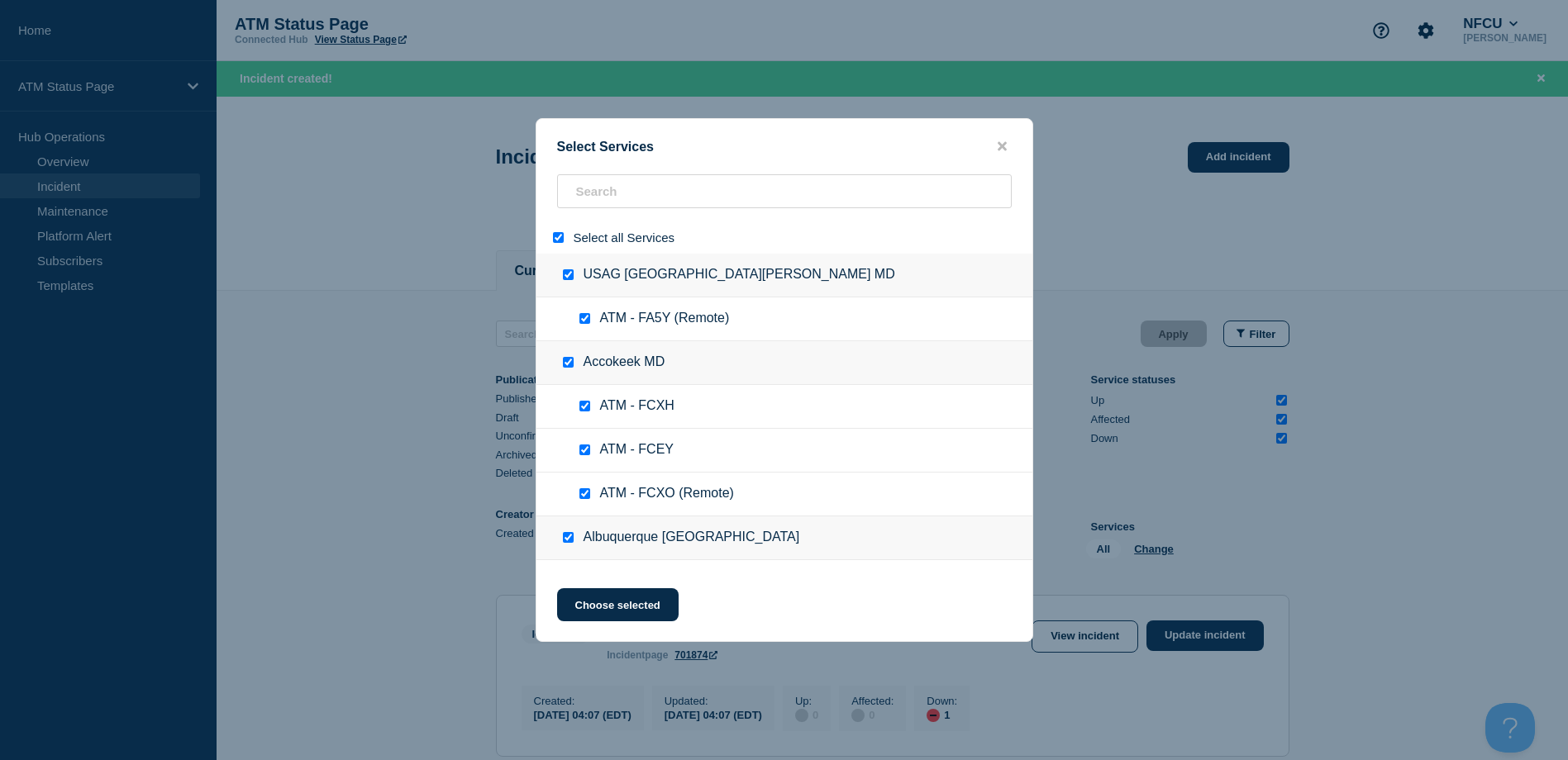
click at [557, 239] on input "select all" at bounding box center [558, 237] width 11 height 11
click at [597, 201] on input "search" at bounding box center [784, 191] width 455 height 34
paste input "FCNX"
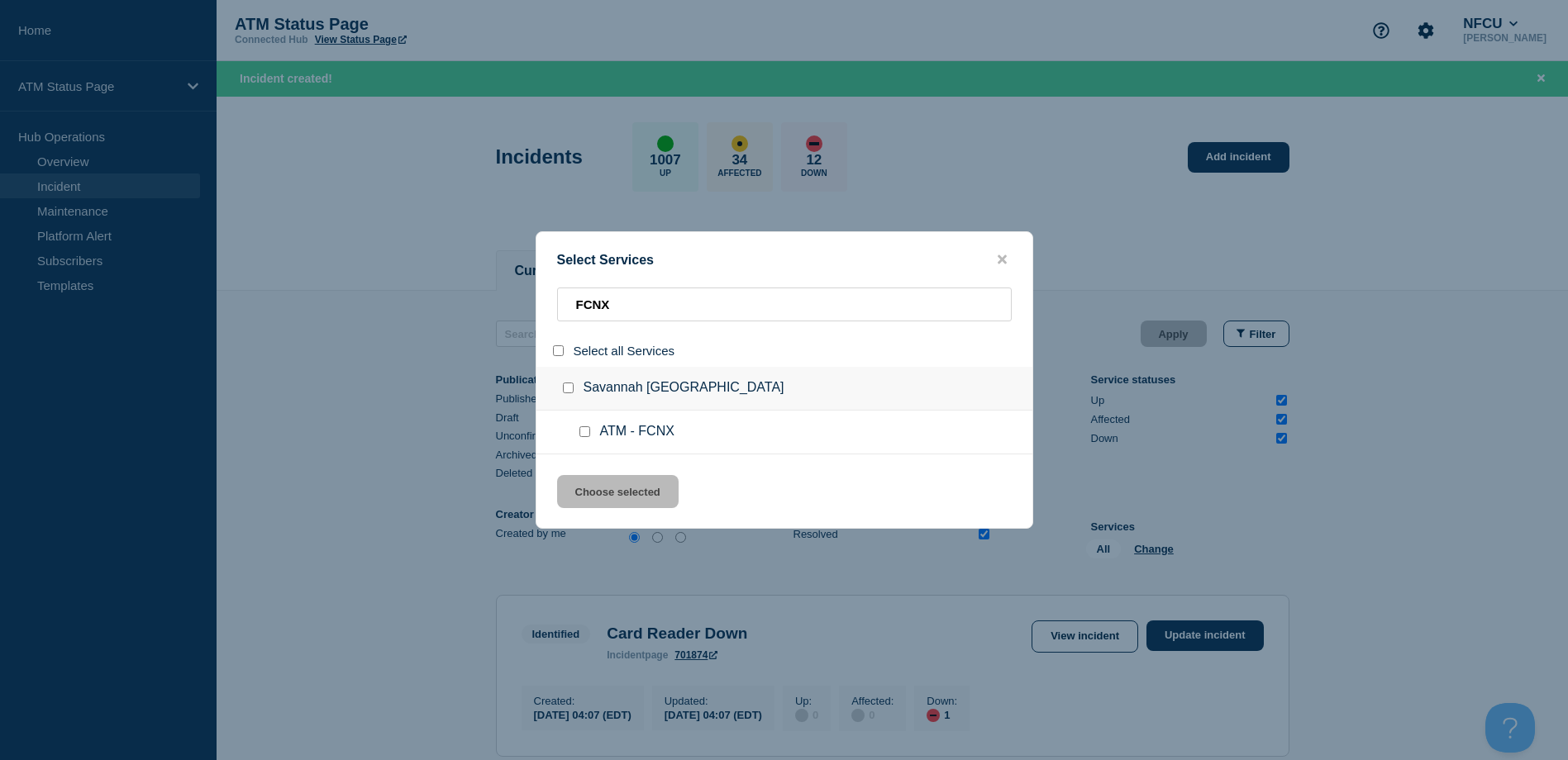
click at [582, 430] on input "service: ATM - FCNX" at bounding box center [584, 431] width 11 height 11
click at [585, 433] on input "service: ATM - FCNX" at bounding box center [584, 431] width 11 height 11
click at [587, 435] on input "service: ATM - FCNX" at bounding box center [584, 431] width 11 height 11
click at [618, 497] on button "Choose selected" at bounding box center [617, 491] width 122 height 33
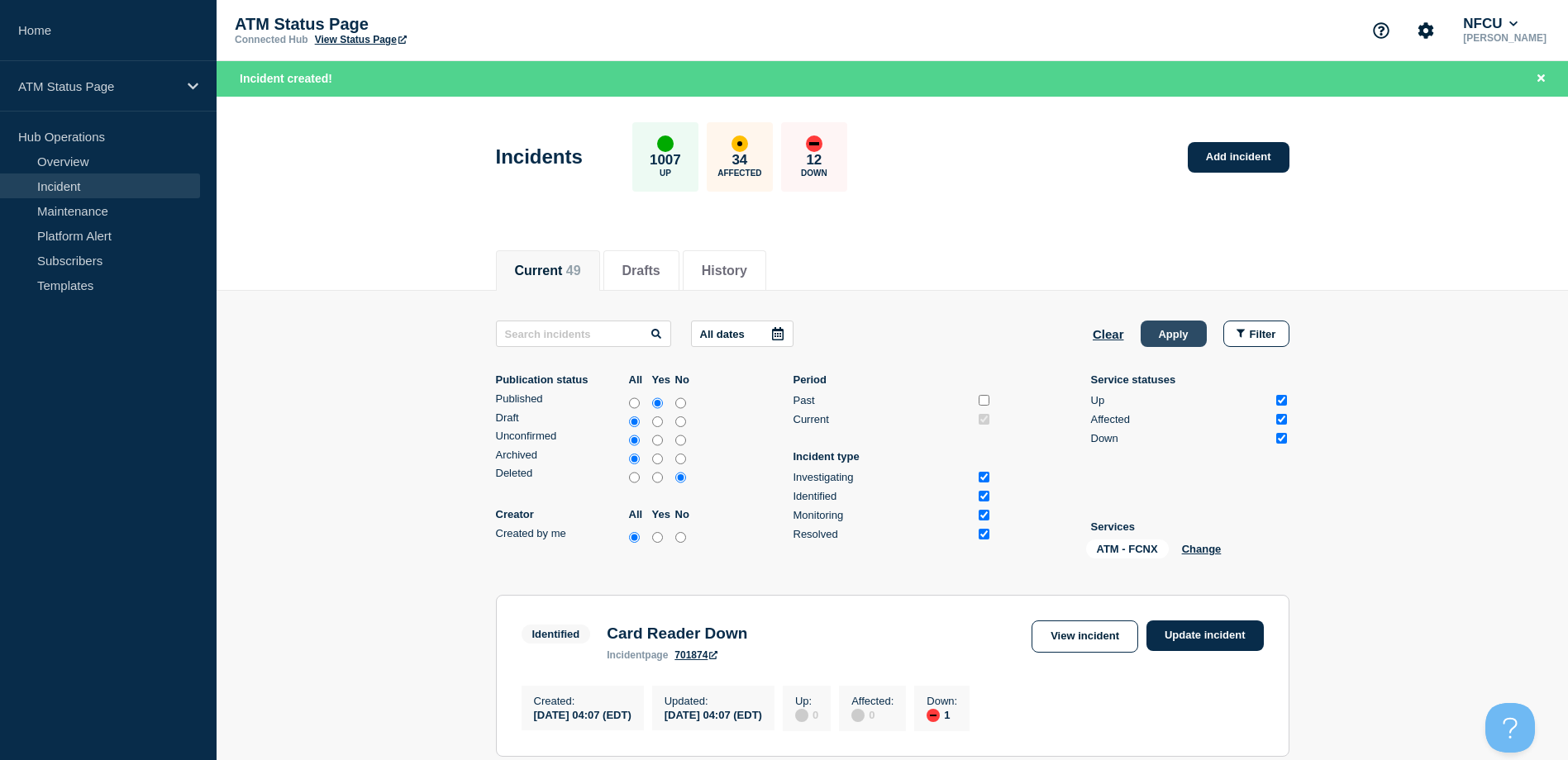
click at [1177, 332] on button "Apply" at bounding box center [1174, 333] width 66 height 27
click at [1206, 552] on button "Change" at bounding box center [1201, 549] width 40 height 13
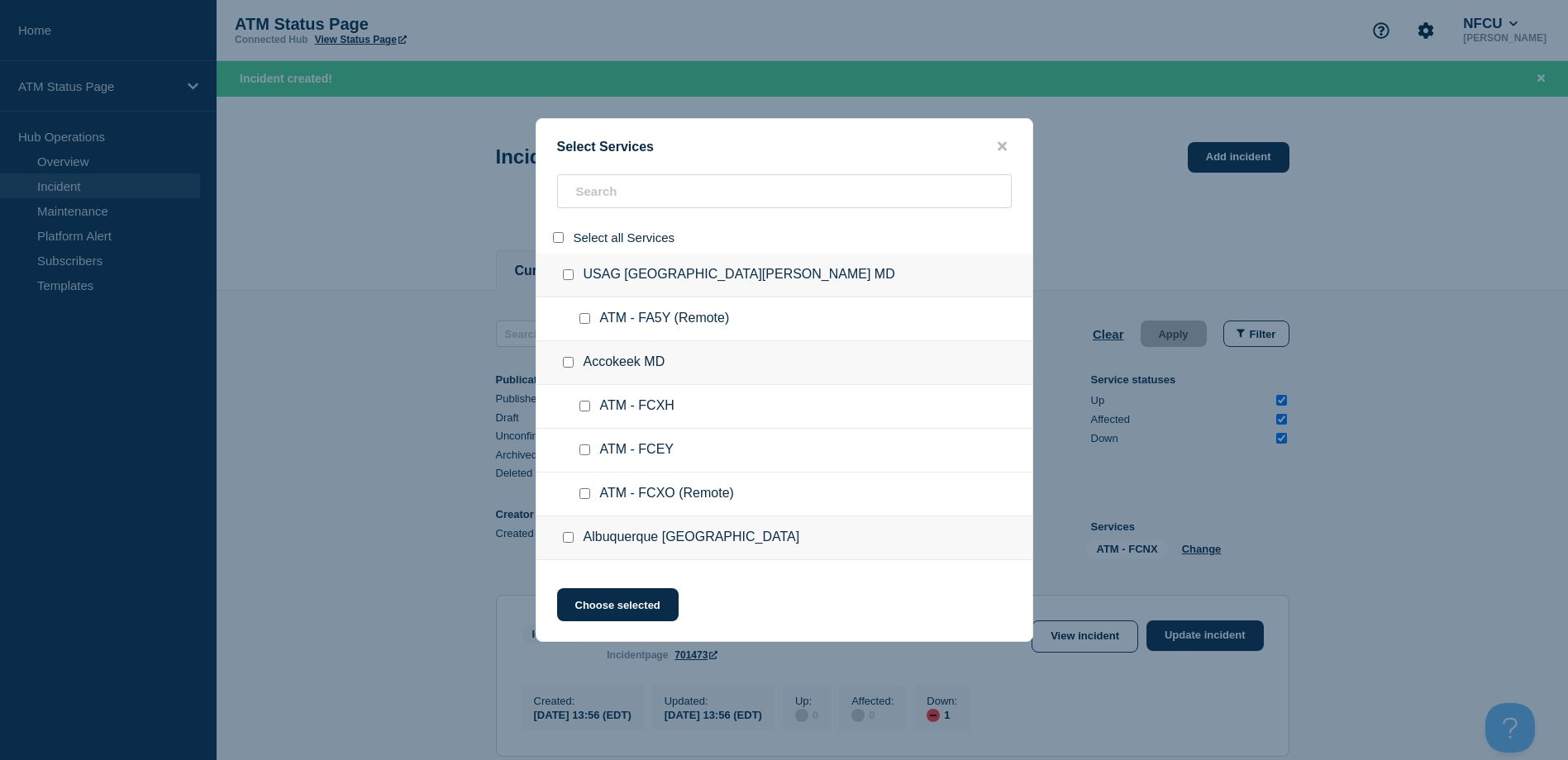
click at [562, 243] on input "select all" at bounding box center [558, 237] width 11 height 11
click at [578, 205] on input "search" at bounding box center [784, 191] width 455 height 34
paste input "FCJA"
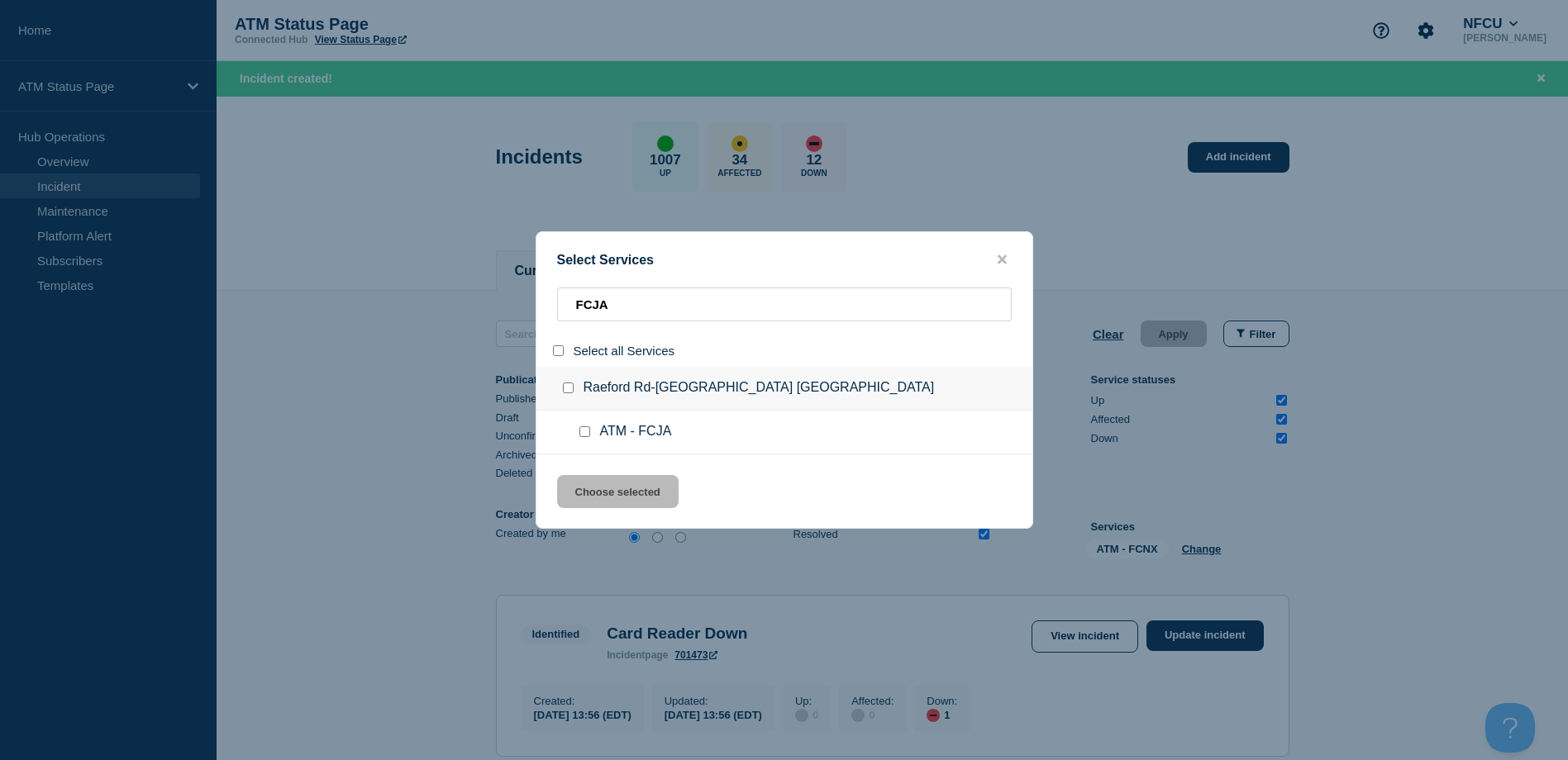
click at [581, 429] on input "service: ATM - FCJA" at bounding box center [584, 431] width 11 height 11
click at [608, 486] on button "Choose selected" at bounding box center [617, 491] width 122 height 33
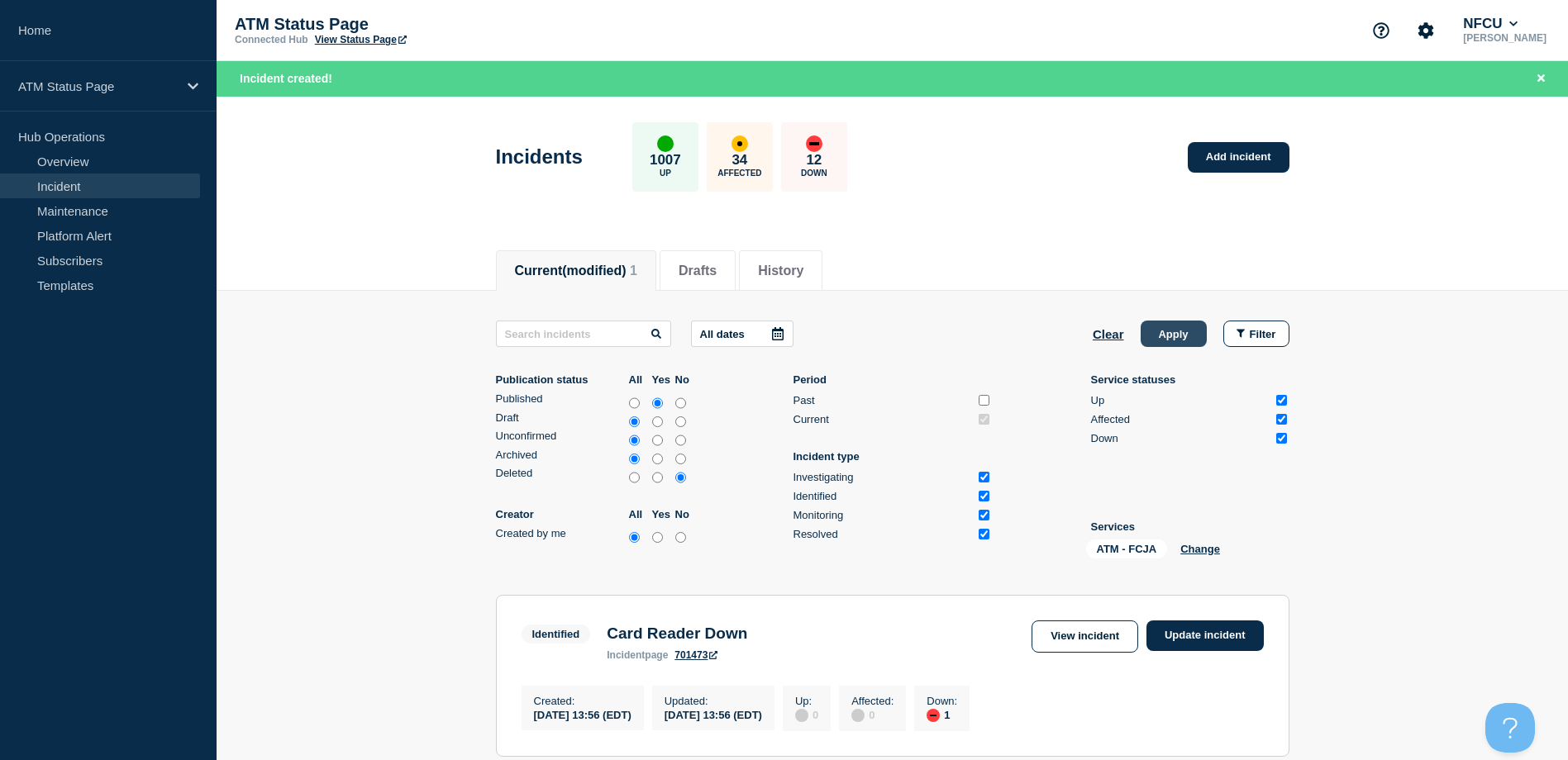
click at [1161, 328] on button "Apply" at bounding box center [1174, 333] width 66 height 27
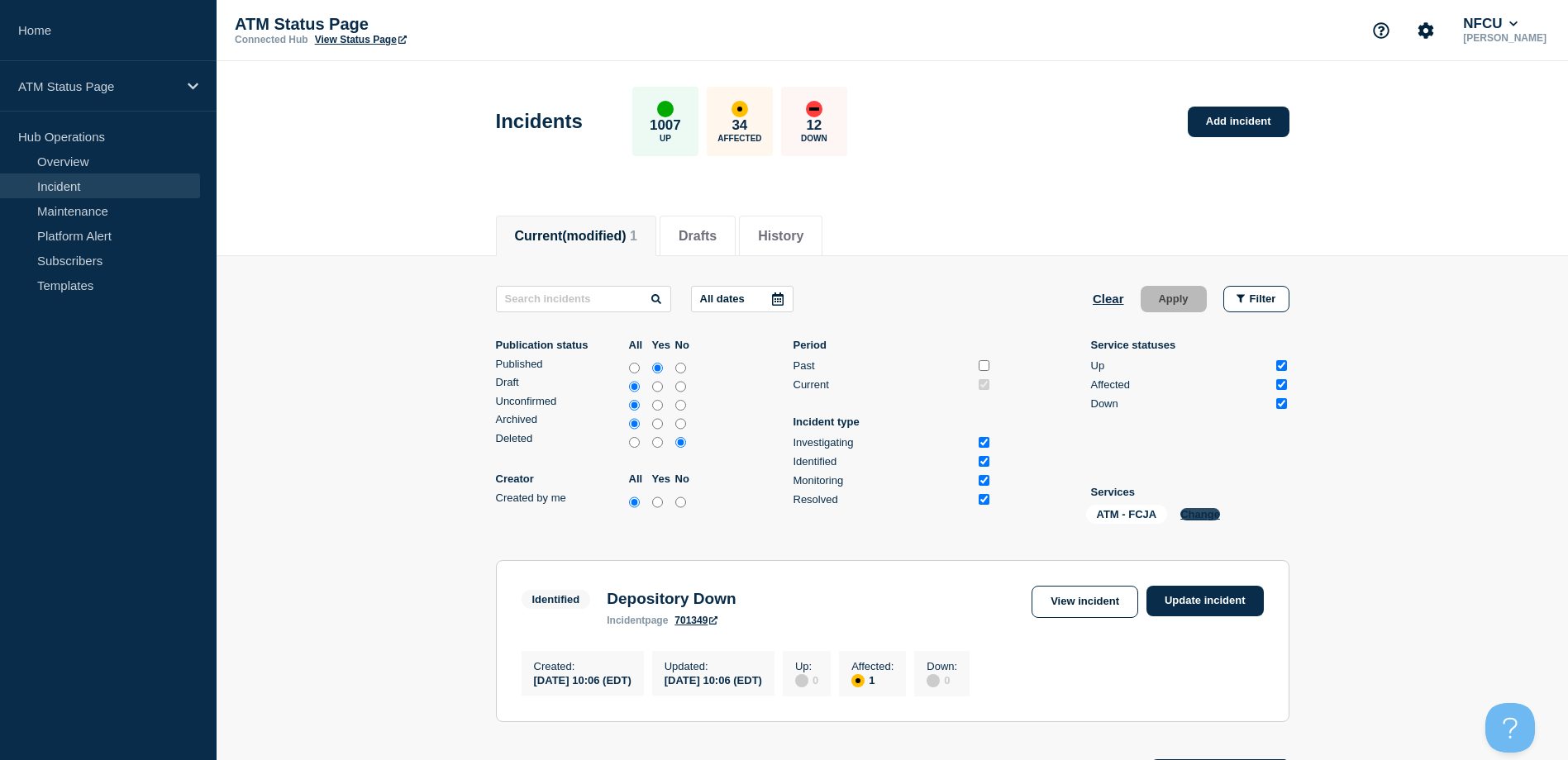
click at [1207, 516] on button "Change" at bounding box center [1200, 514] width 40 height 13
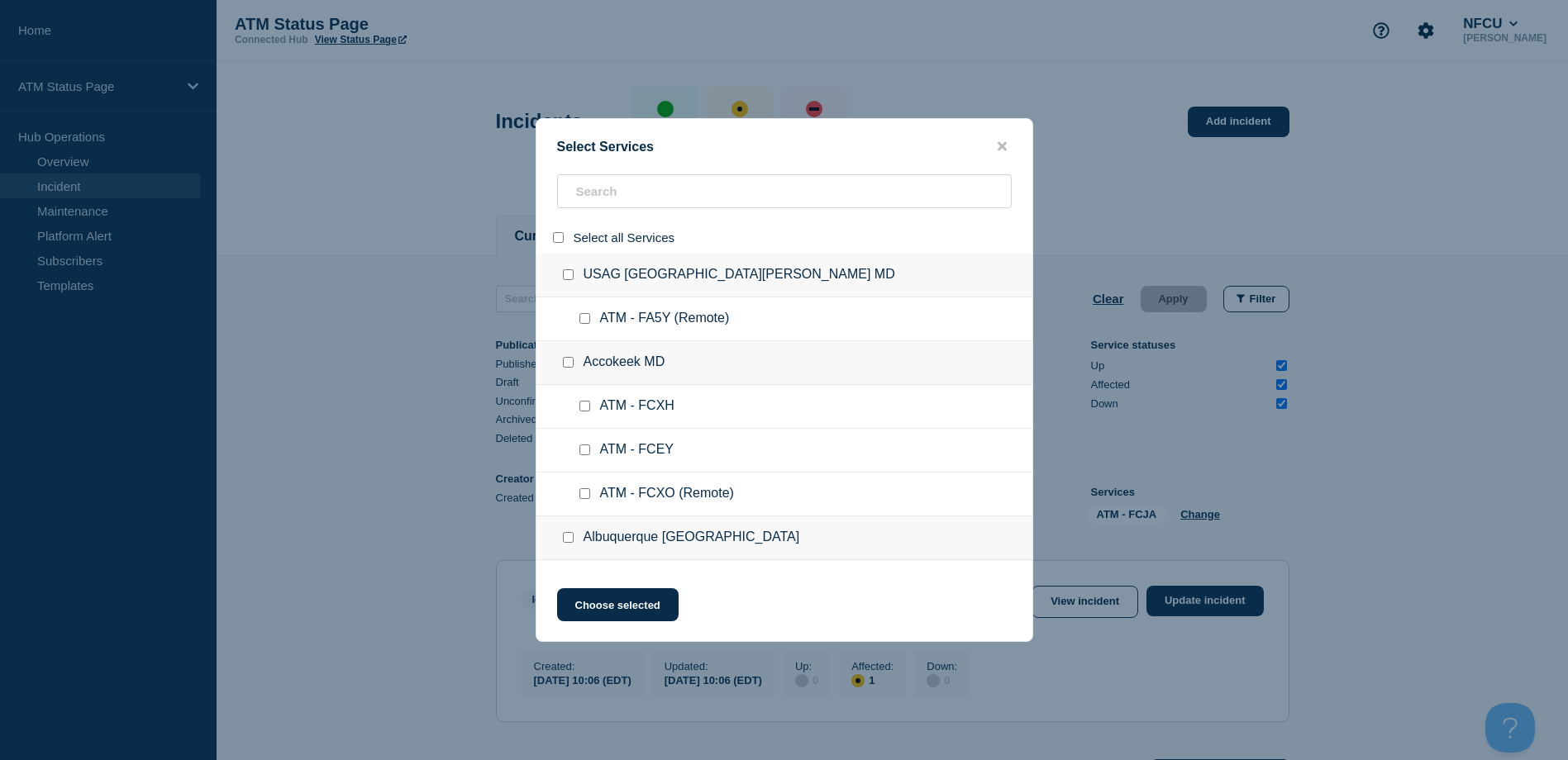
click at [560, 235] on input "select all" at bounding box center [558, 237] width 11 height 11
click at [607, 184] on input "search" at bounding box center [784, 191] width 455 height 34
paste input "FCCB"
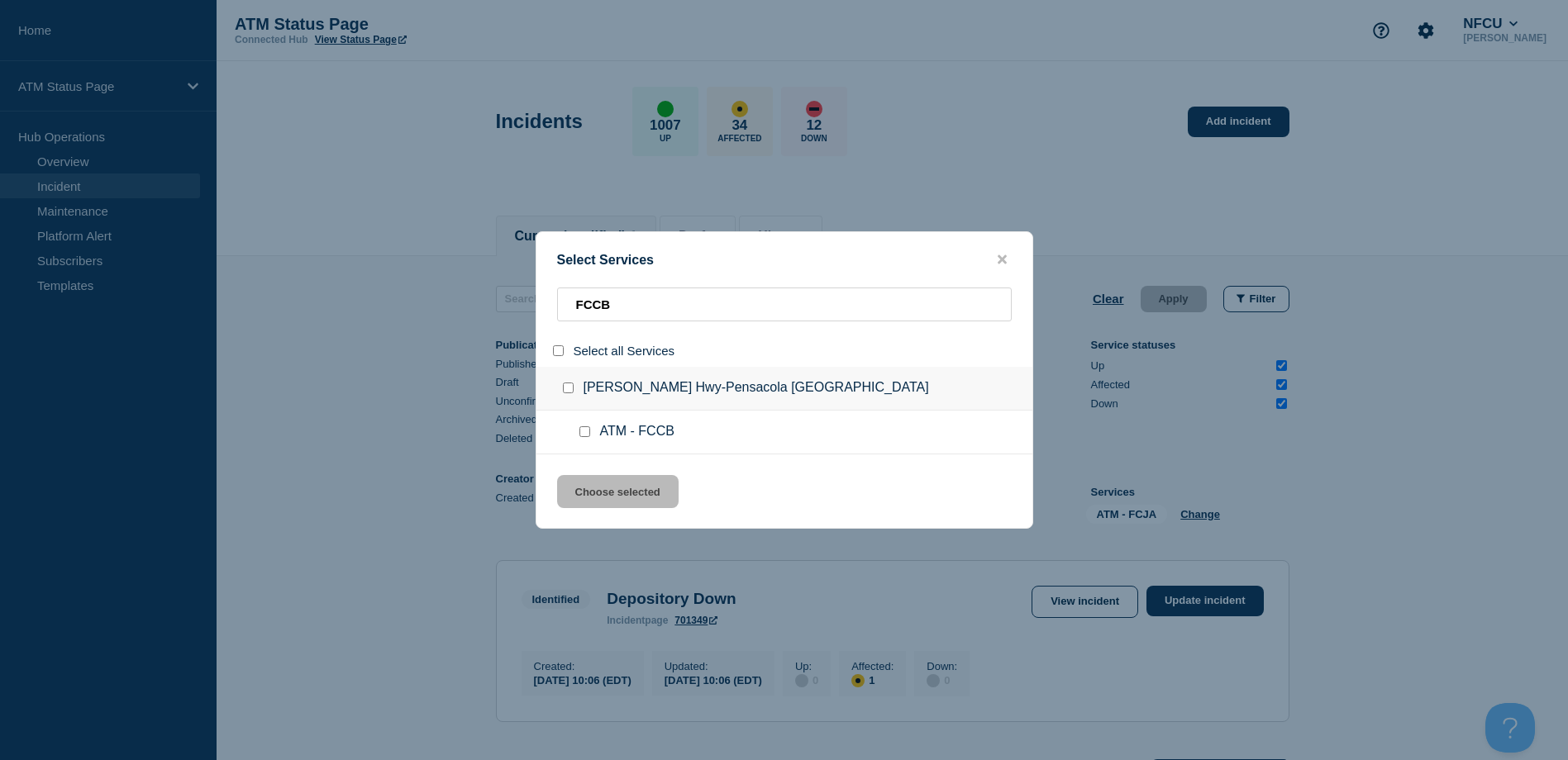
click at [584, 437] on input "service: ATM - FCCB" at bounding box center [584, 431] width 11 height 11
click at [603, 483] on button "Choose selected" at bounding box center [617, 491] width 122 height 33
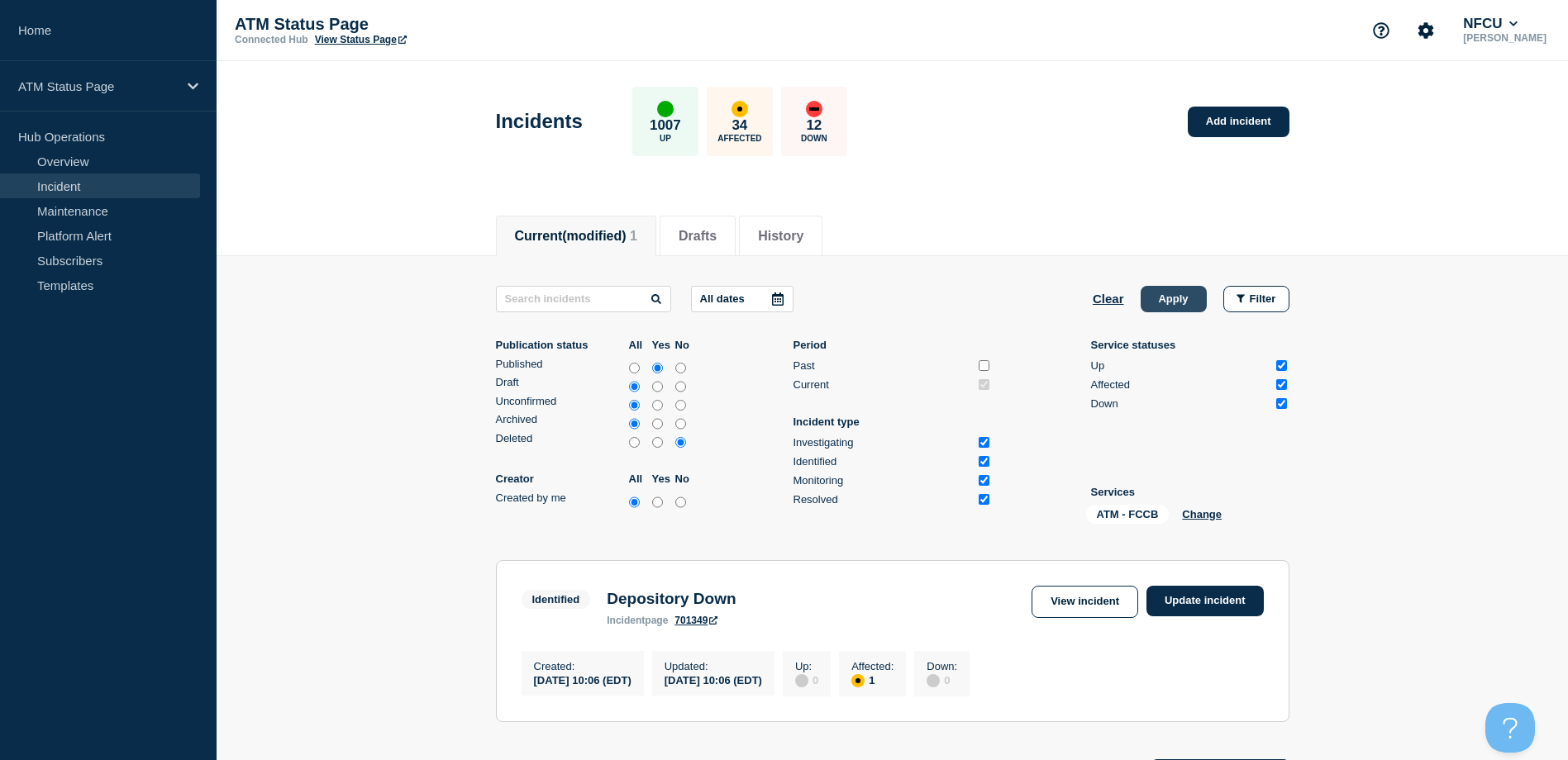
click at [1176, 289] on button "Apply" at bounding box center [1174, 298] width 66 height 27
